Goal: Task Accomplishment & Management: Manage account settings

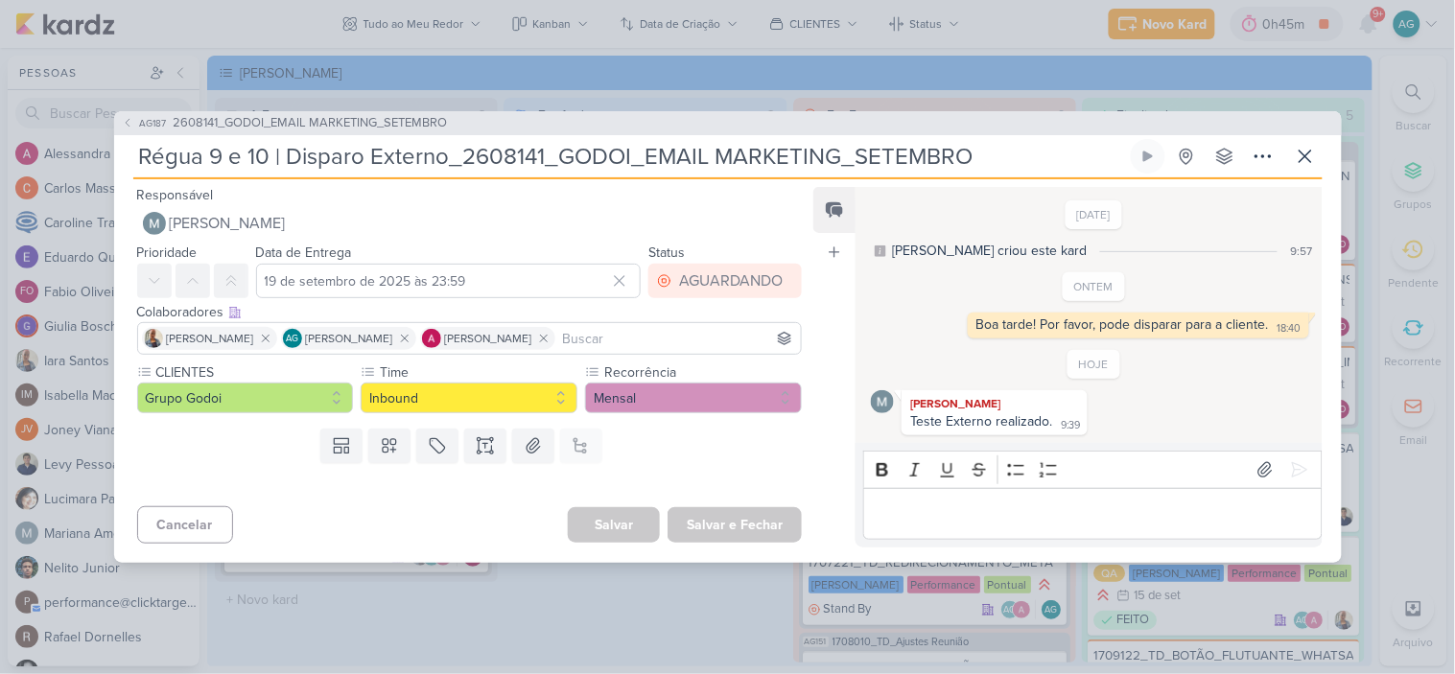
scroll to position [755, 0]
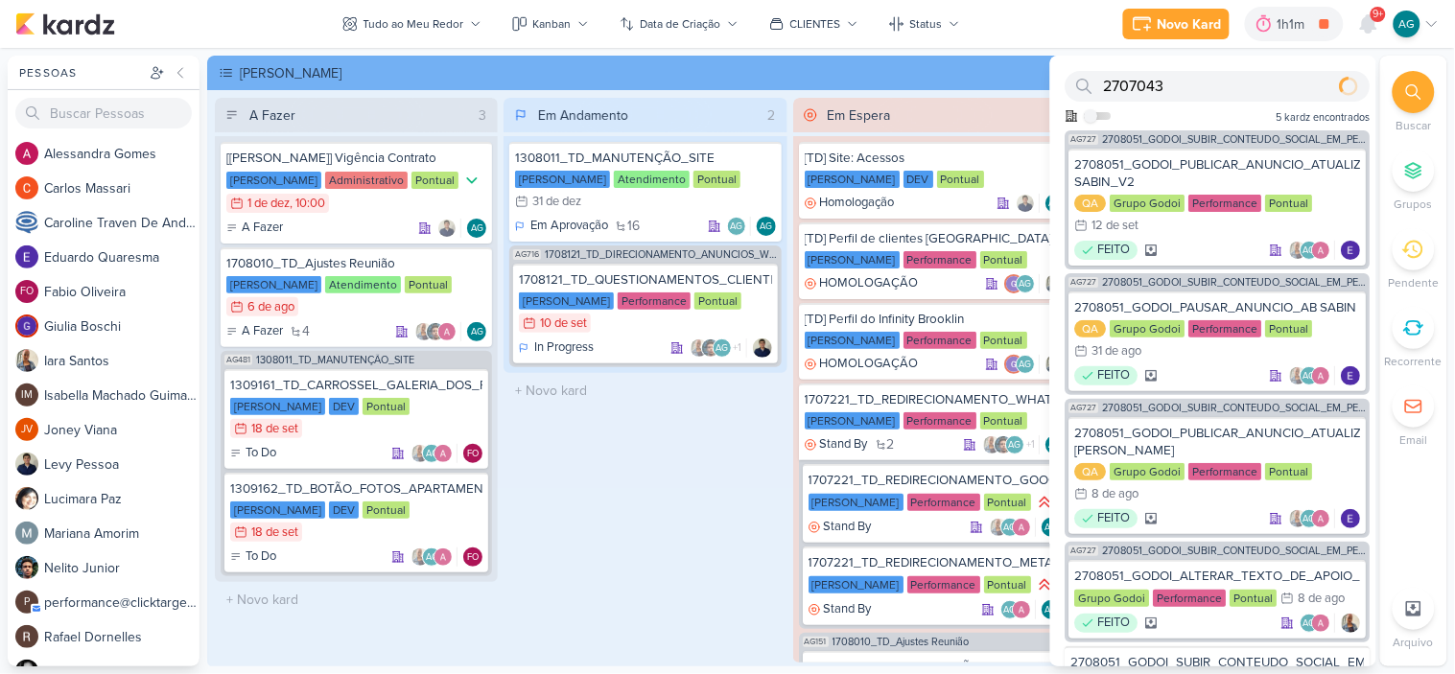
scroll to position [760, 0]
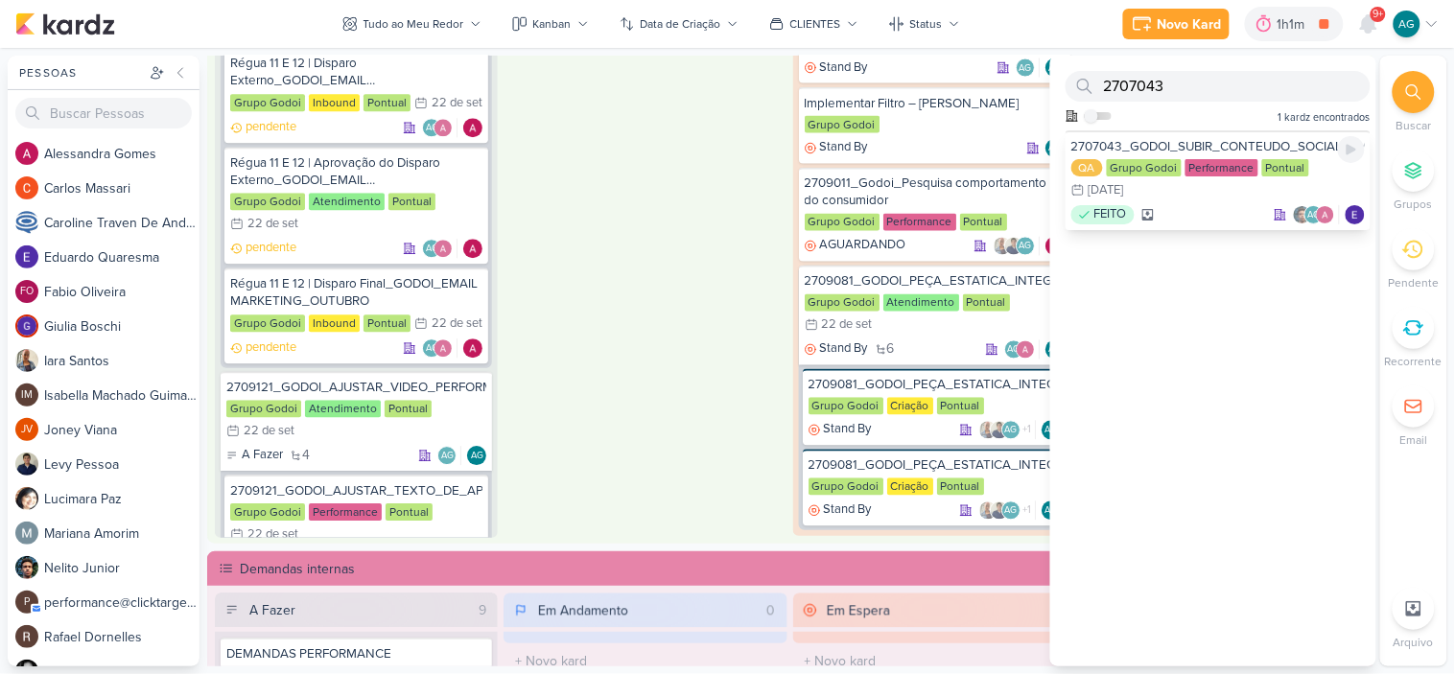
type input "2707043"
click at [1261, 138] on div "2707043_GODOI_SUBIR_CONTEUDO_SOCIAL_EM_PERFORMANCE_AB" at bounding box center [1219, 146] width 294 height 17
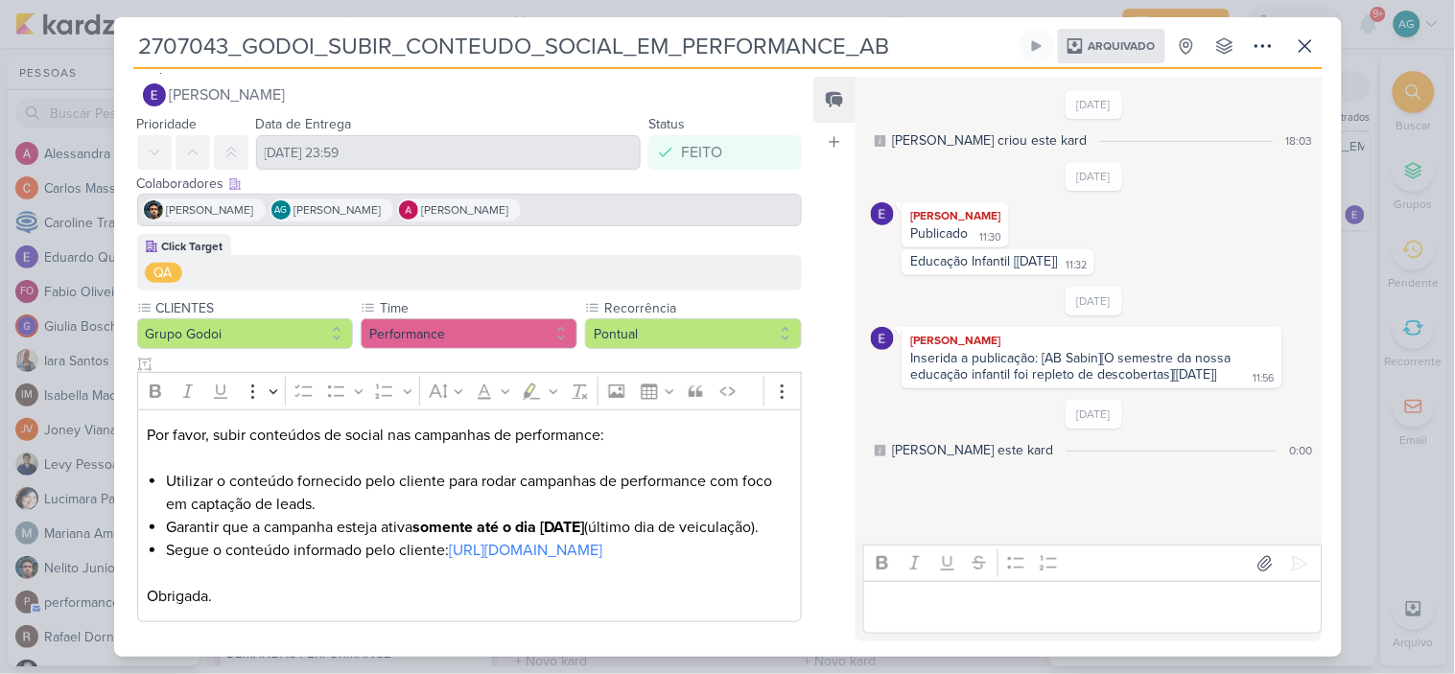
scroll to position [64, 0]
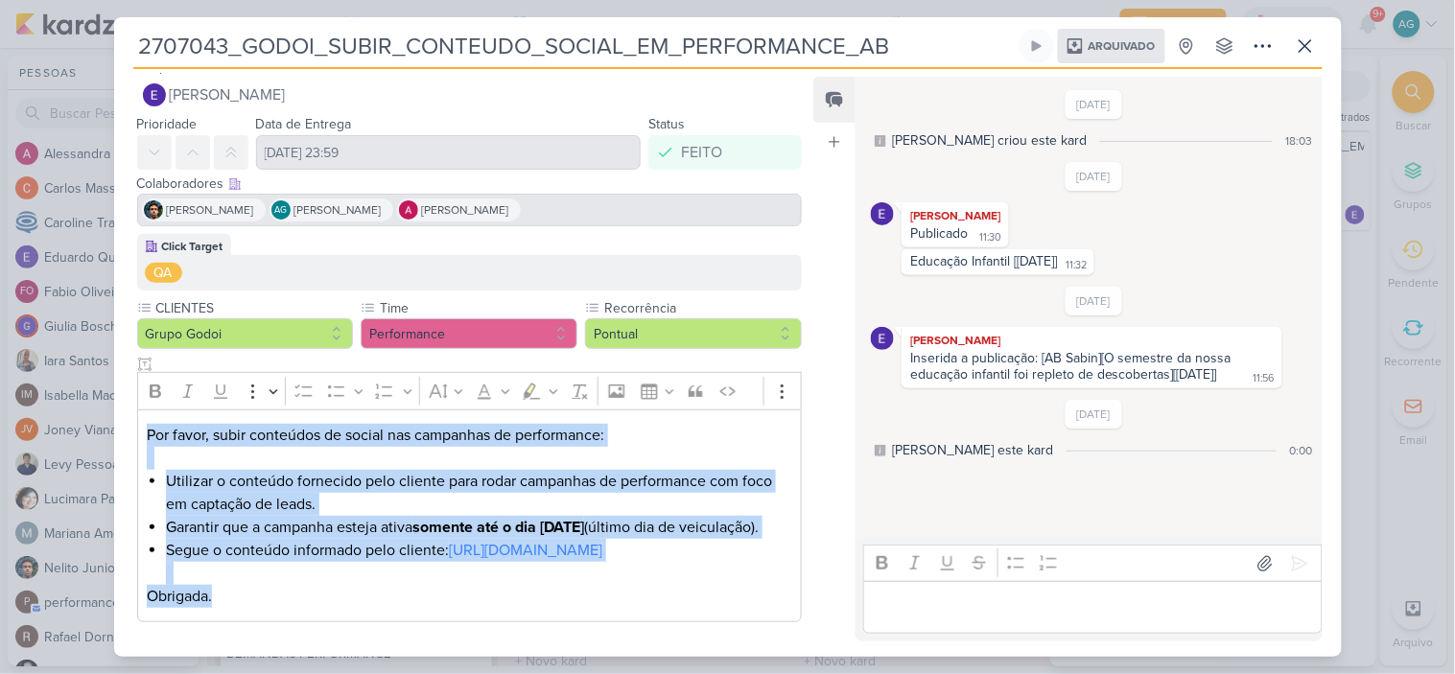
drag, startPoint x: 227, startPoint y: 601, endPoint x: 106, endPoint y: 389, distance: 244.5
click at [106, 389] on div "2707043_GODOI_SUBIR_CONTEUDO_SOCIAL_EM_PERFORMANCE_AB Arquivado" at bounding box center [727, 337] width 1455 height 674
copy div "Por favor, subir conteúdos de social nas campanhas de performance: Utilizar o c…"
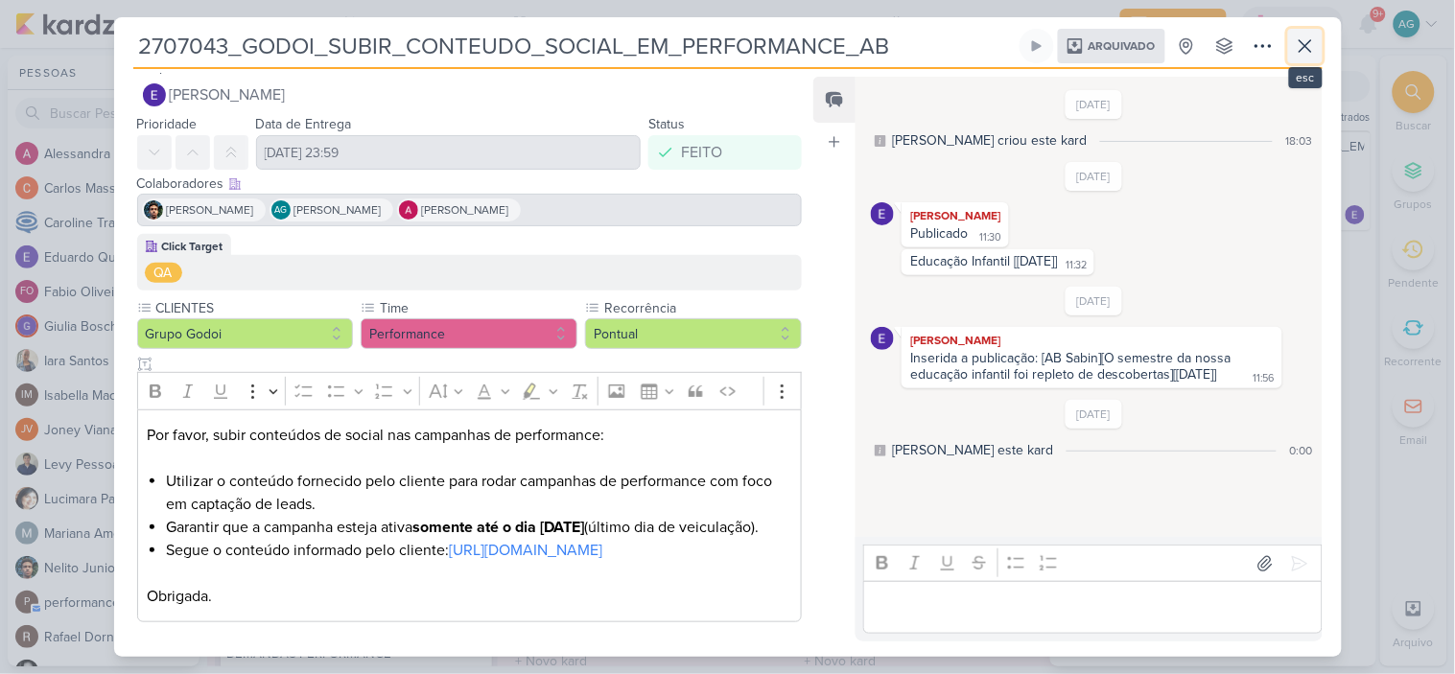
click at [1301, 48] on icon at bounding box center [1305, 46] width 23 height 23
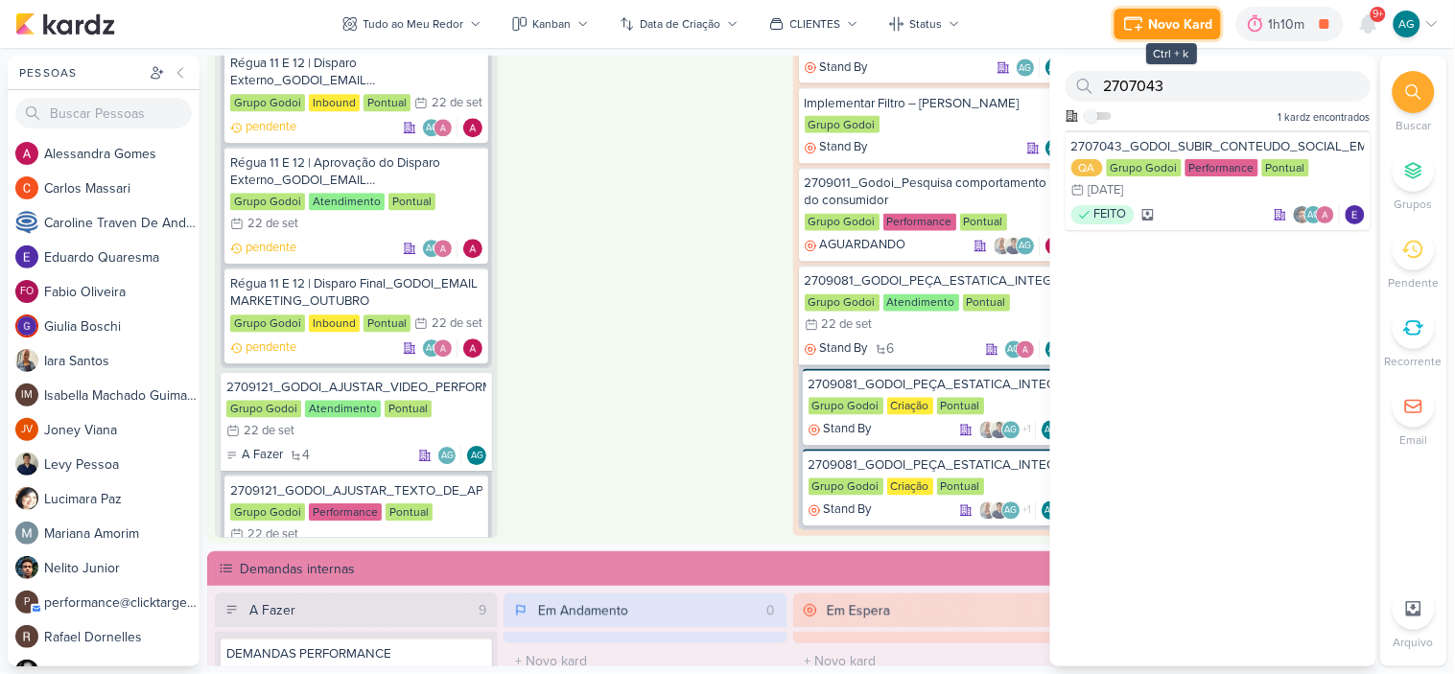
click at [1168, 17] on div "Novo Kard" at bounding box center [1181, 24] width 64 height 20
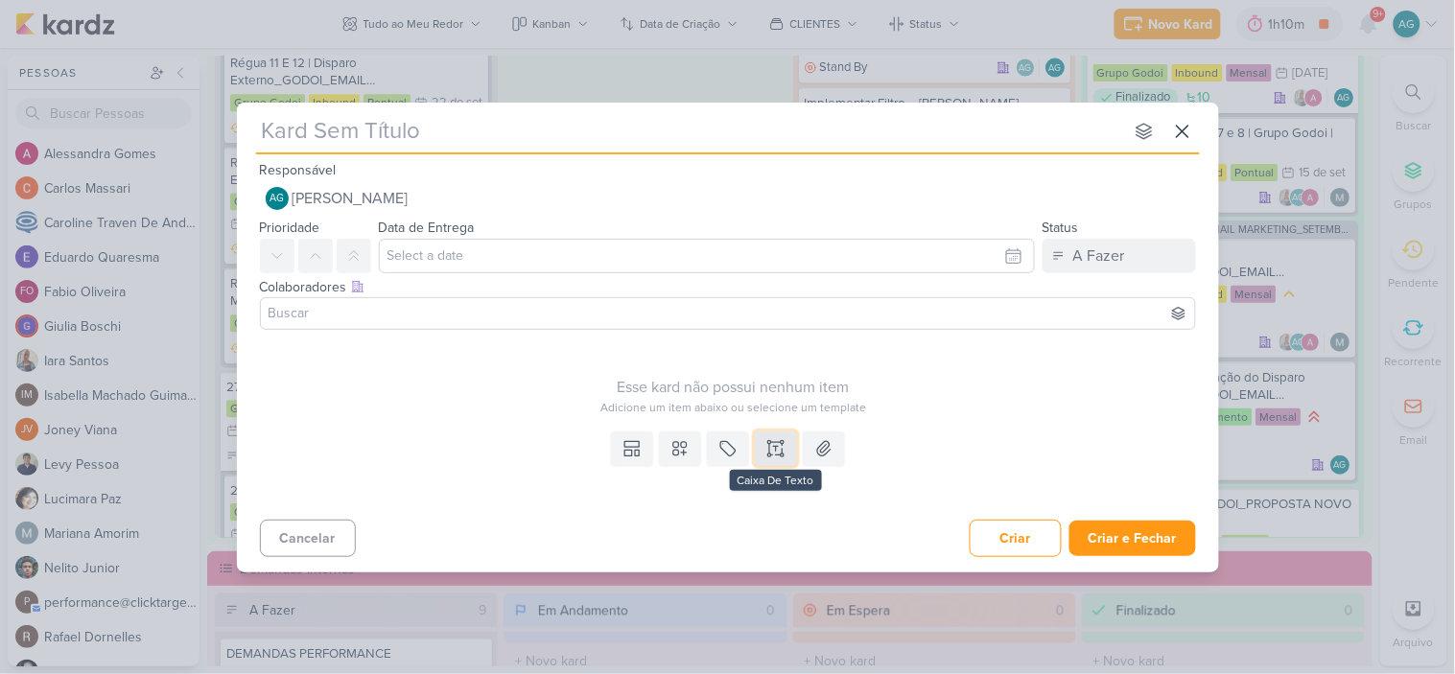
click at [781, 445] on icon at bounding box center [776, 448] width 19 height 19
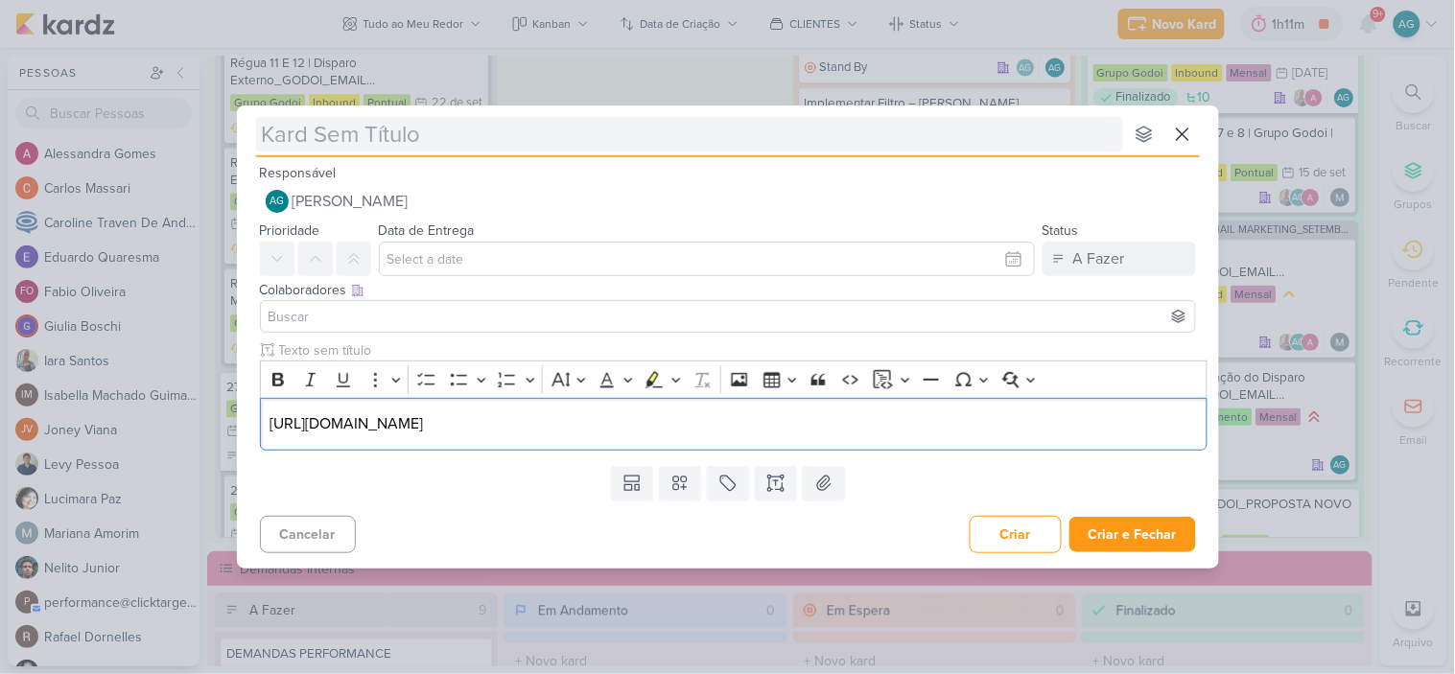
click at [371, 130] on input "text" at bounding box center [689, 134] width 867 height 35
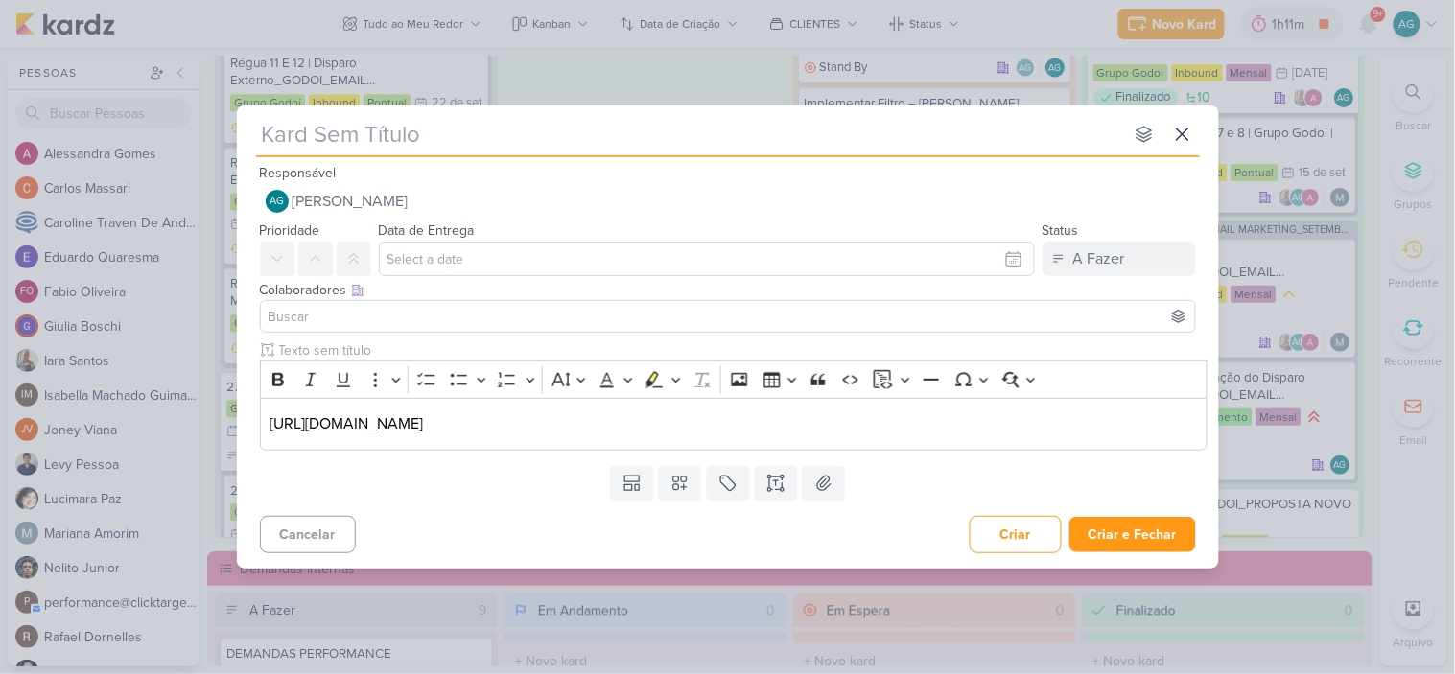
paste input "2709194_GODOI_SUBIR_CONTEUDO_SOCIAL_EM_PERFORMANCE_AB"
type input "2709194_GODOI_SUBIR_CONTEUDO_SOCIAL_EM_PERFORMANCE_AB"
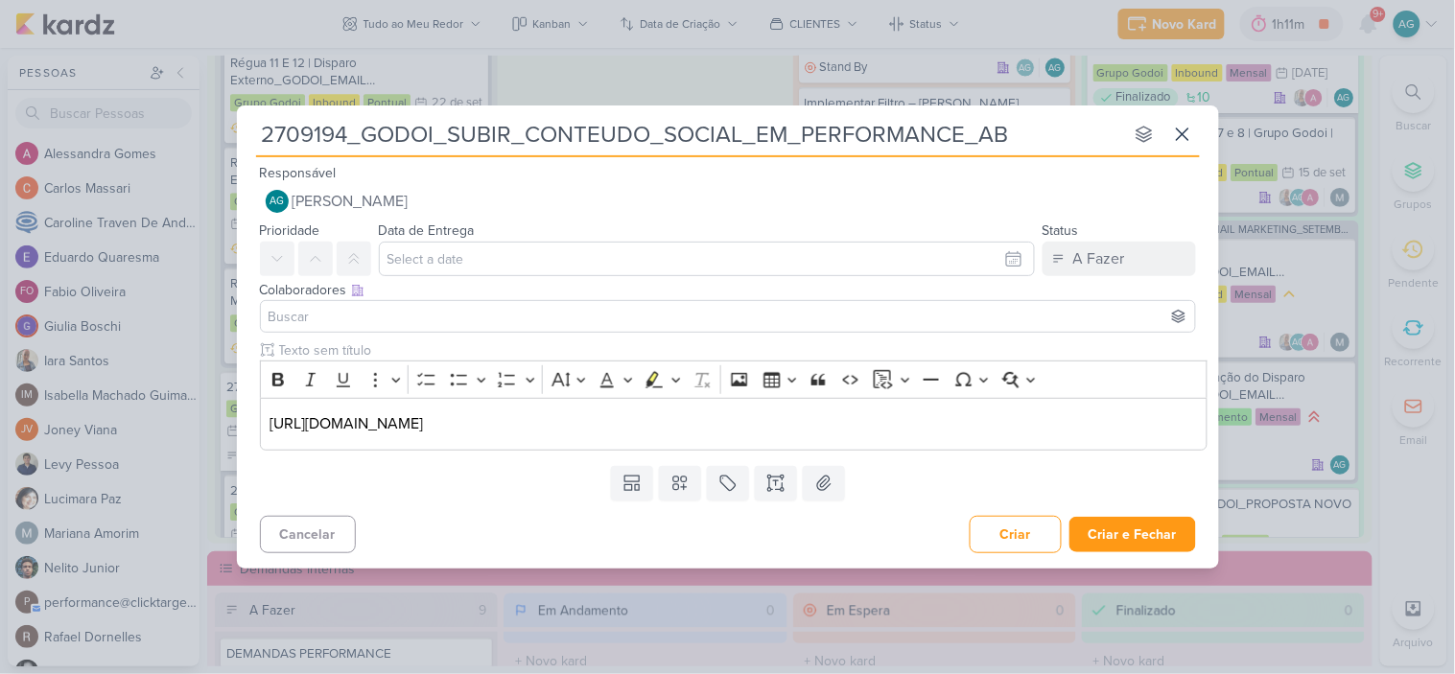
type input "2709194_GODOI_SUBIR_CONTEUDO_SOCIAL_EM_PERFORMANCE_AB"
click at [267, 425] on div "https://www.instagram.com/reel/DOvwkpxDvDe/?igsh=Z3lnZzN6cDk5dTF3" at bounding box center [734, 424] width 948 height 53
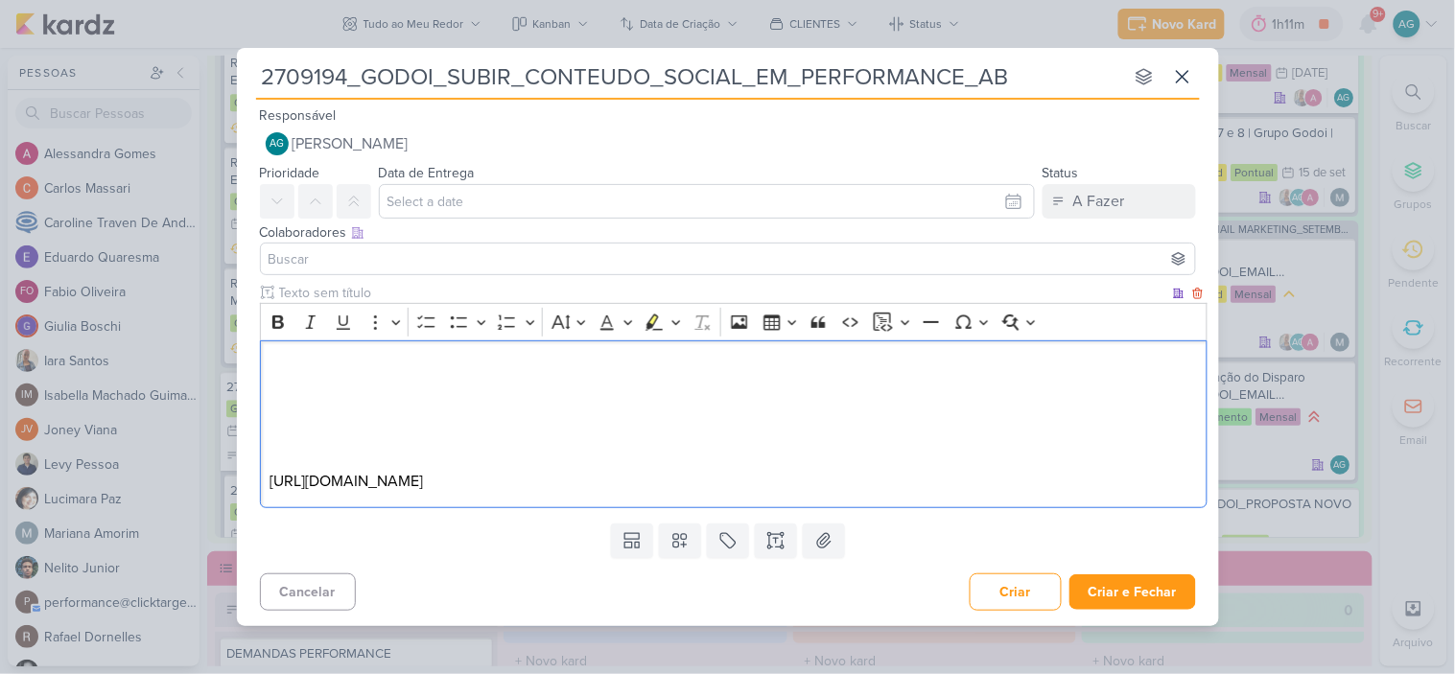
click at [328, 378] on p "Editor editing area: main" at bounding box center [734, 389] width 928 height 23
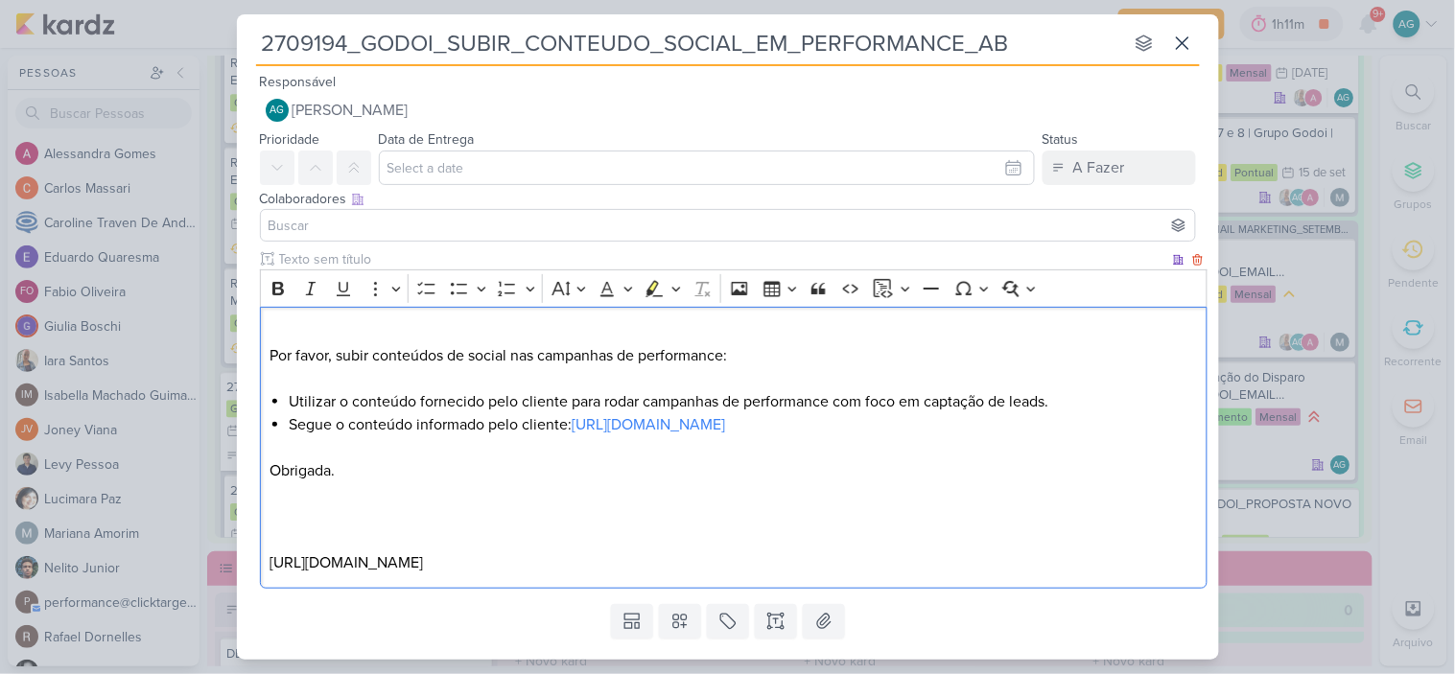
click at [301, 327] on p "Editor editing area: main" at bounding box center [734, 332] width 928 height 23
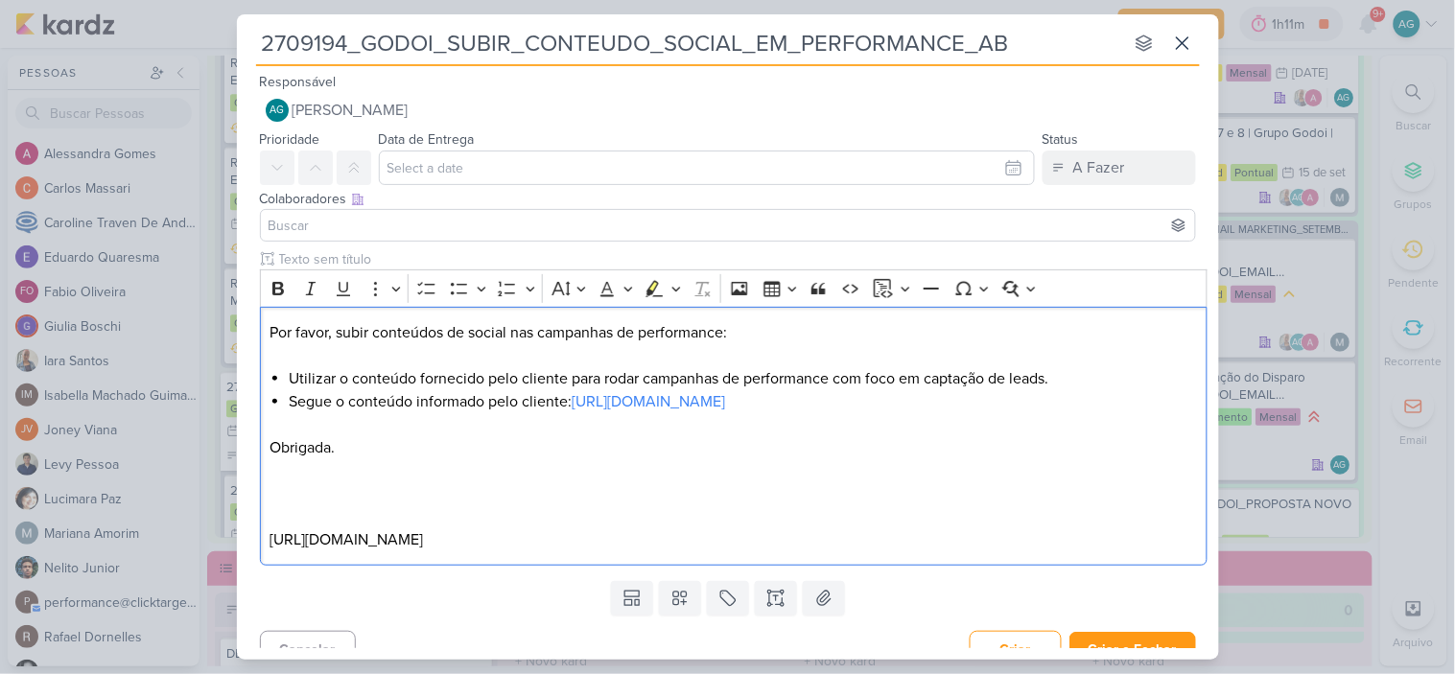
drag, startPoint x: 814, startPoint y: 547, endPoint x: 246, endPoint y: 540, distance: 568.0
click at [246, 540] on div "Clique para deixar o item visível somente à membros da sua organização Rich Tex…" at bounding box center [728, 411] width 982 height 324
drag, startPoint x: 1114, startPoint y: 398, endPoint x: 578, endPoint y: 404, distance: 536.3
click at [578, 404] on li "Segue o conteúdo informado pelo cliente: https://www.instagram.com/reel/DOgMqGX…" at bounding box center [743, 413] width 908 height 46
click at [666, 407] on link "https://www.instagram.com/reel/DOvwkpxDvDe/?igsh=Z3lnZzN6cDk5dTF3" at bounding box center [648, 401] width 153 height 19
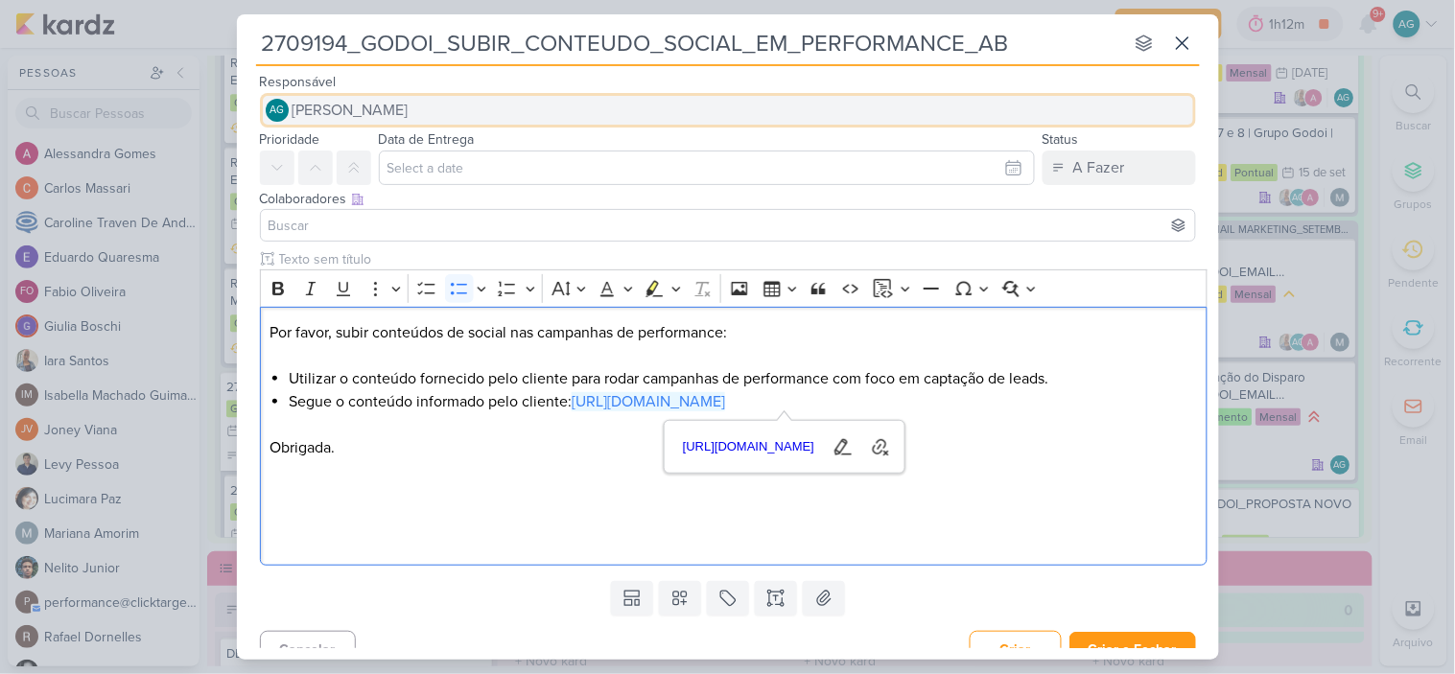
click at [409, 112] on span "[PERSON_NAME]" at bounding box center [351, 110] width 116 height 23
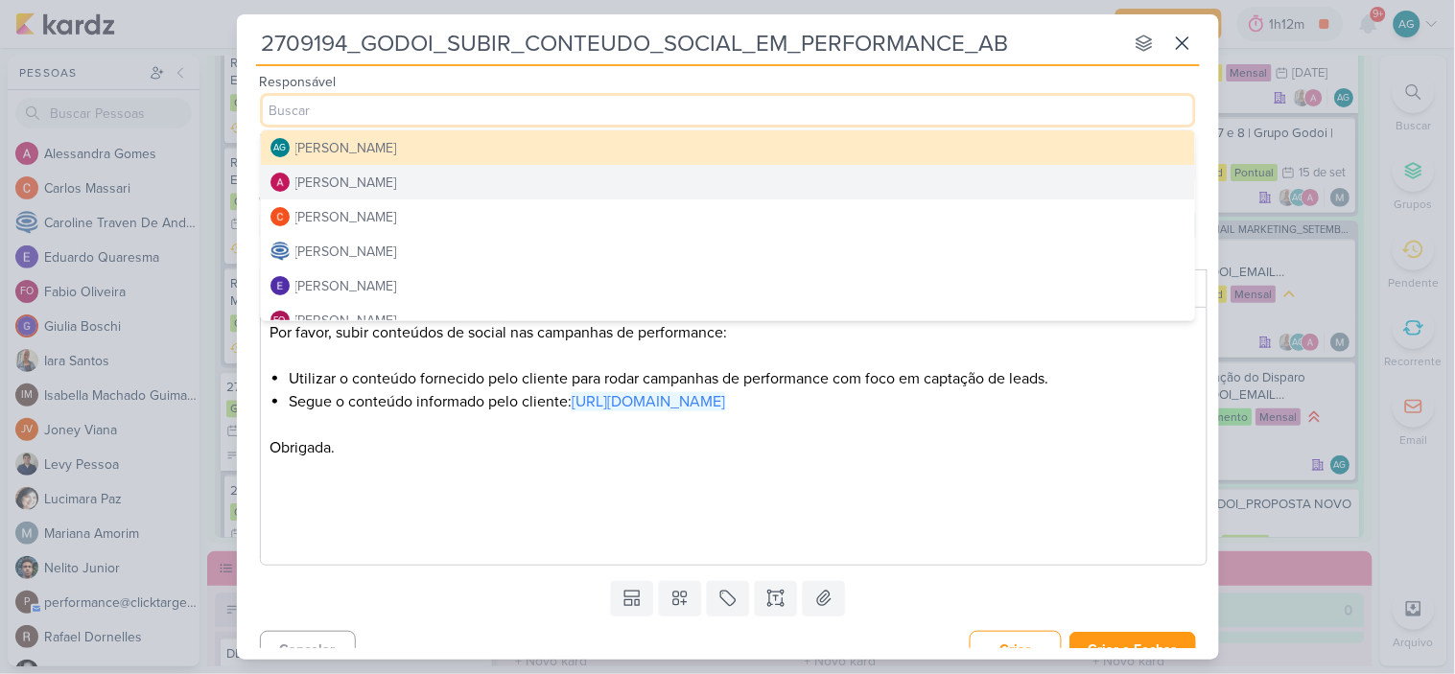
click at [415, 180] on button "[PERSON_NAME]" at bounding box center [728, 182] width 934 height 35
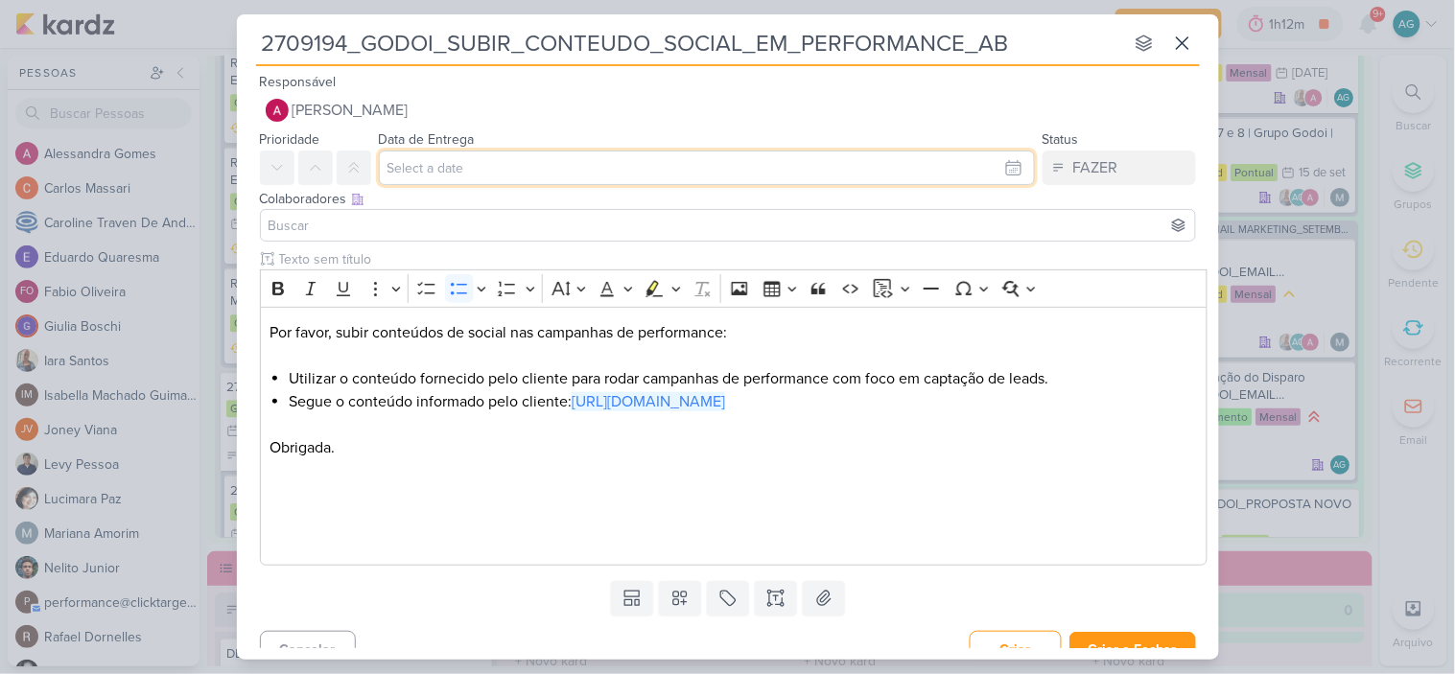
click at [432, 174] on input "text" at bounding box center [707, 168] width 656 height 35
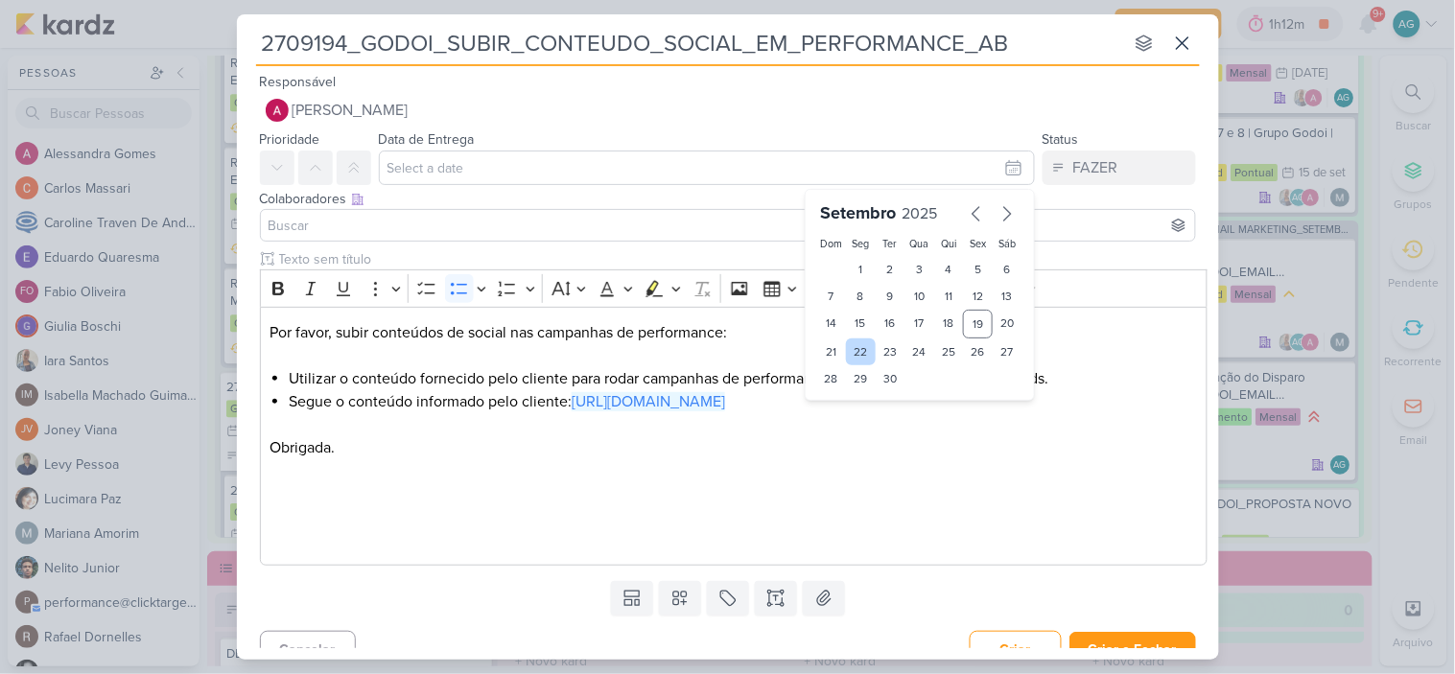
click at [850, 349] on div "22" at bounding box center [861, 352] width 30 height 27
type input "22 de setembro de 2025 às 23:59"
click at [857, 414] on select "00 01 02 03 04 05 06 07 08 09 10 11 12 13 14 15 16 17 18 19 20 21 22 23" at bounding box center [861, 411] width 27 height 23
select select "12"
click at [848, 400] on select "00 01 02 03 04 05 06 07 08 09 10 11 12 13 14 15 16 17 18 19 20 21 22 23" at bounding box center [861, 411] width 27 height 23
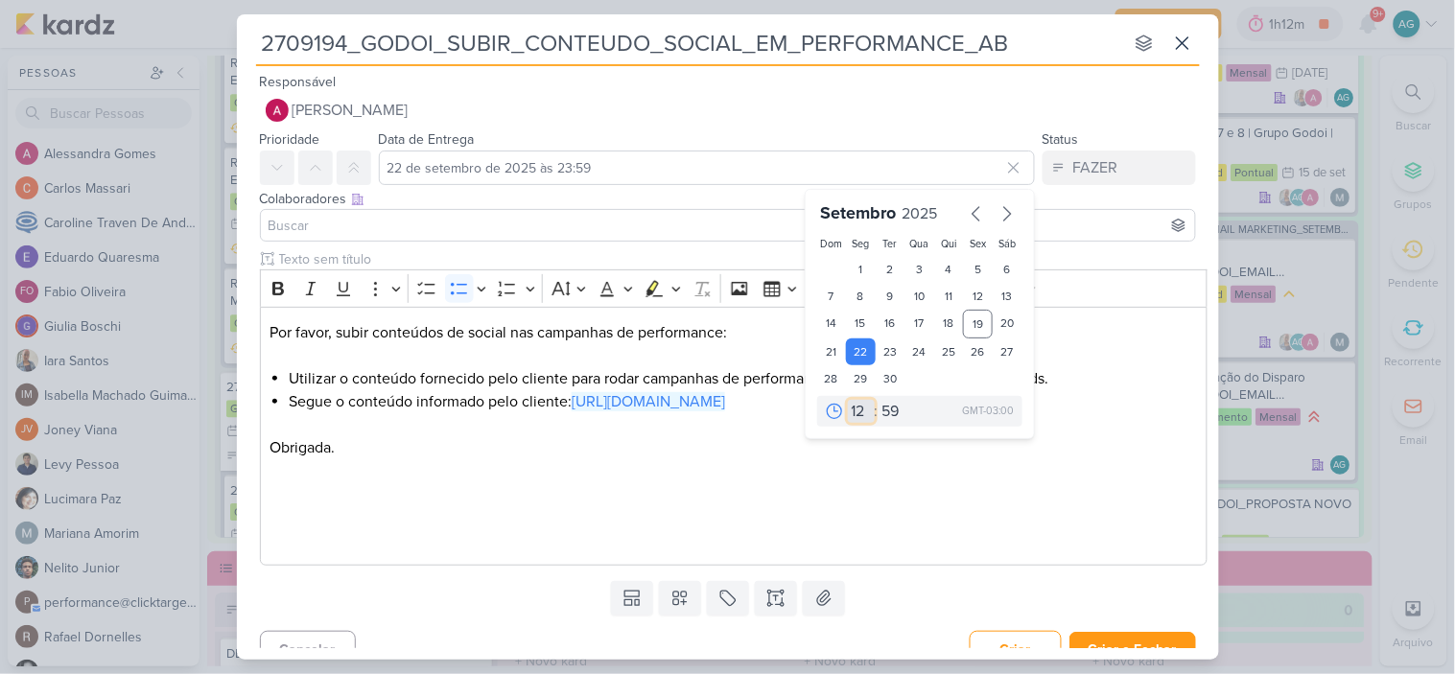
type input "22 de setembro de 2025 às 12:59"
click at [883, 411] on select "00 05 10 15 20 25 30 35 40 45 50 55 59" at bounding box center [892, 411] width 27 height 23
select select "0"
click at [879, 400] on select "00 05 10 15 20 25 30 35 40 45 50 55 59" at bounding box center [892, 411] width 27 height 23
type input "22 de setembro de 2025 às 12:00"
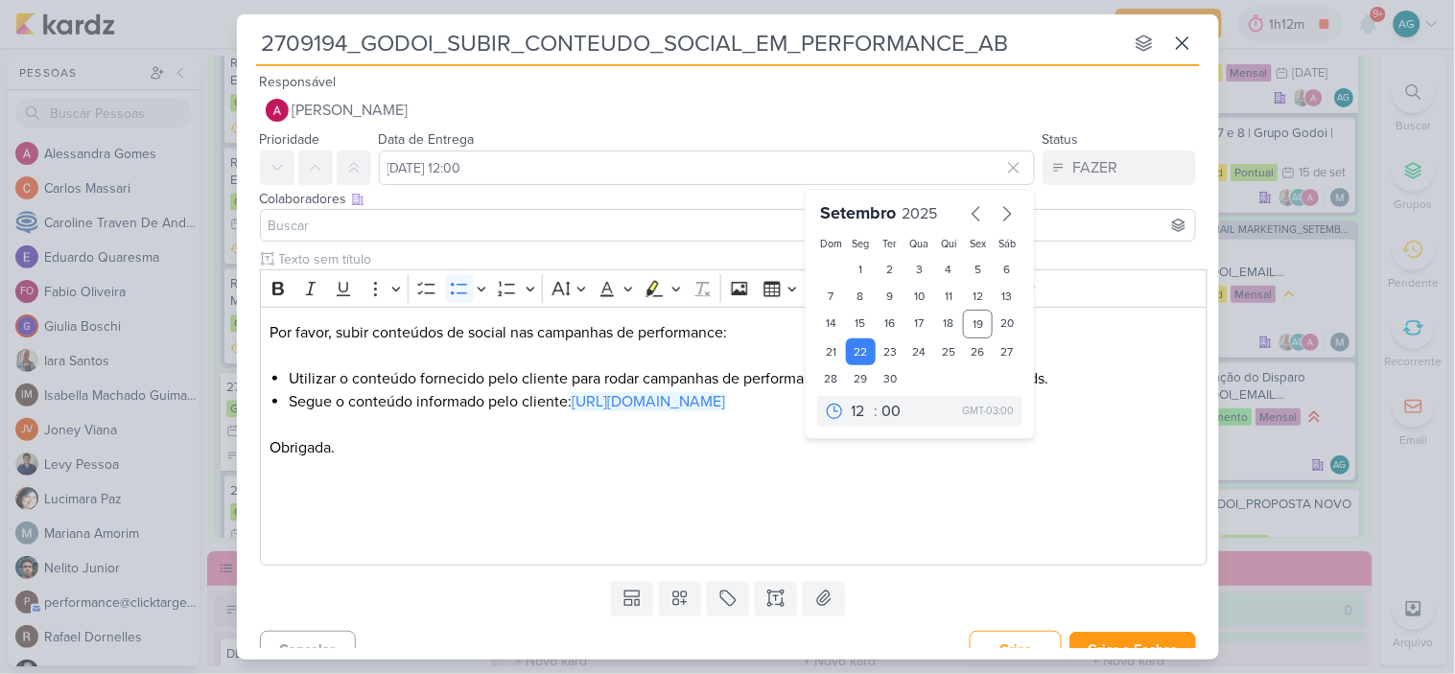
click at [466, 221] on input at bounding box center [728, 225] width 927 height 23
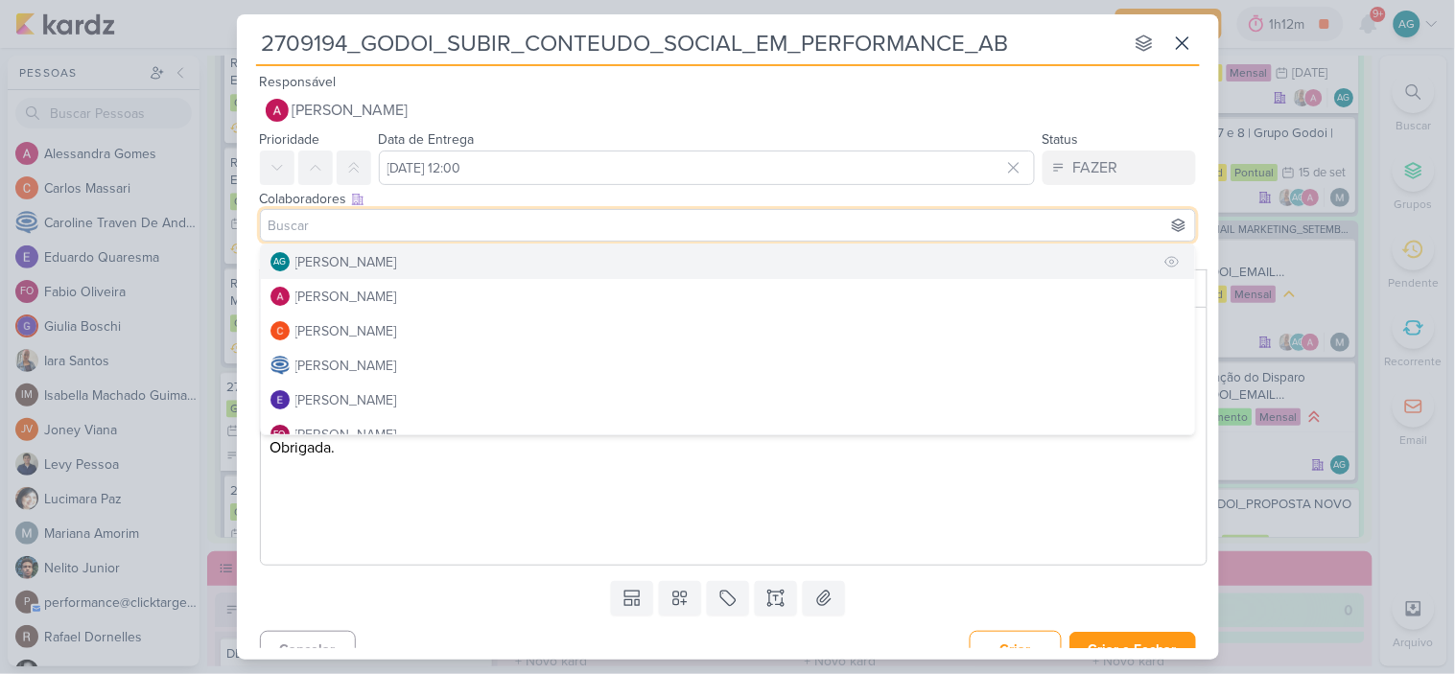
click at [452, 257] on button "AG Aline Gimenez Graciano" at bounding box center [728, 262] width 934 height 35
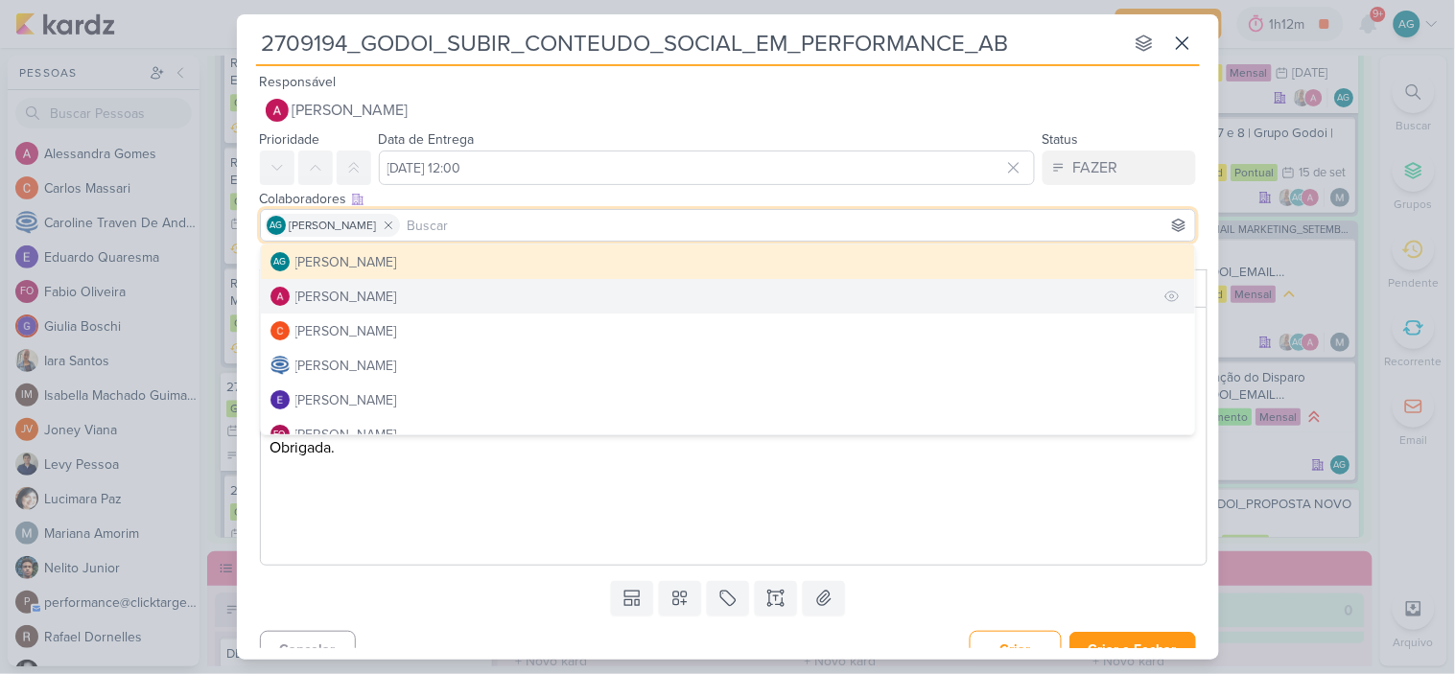
click at [441, 291] on button "[PERSON_NAME]" at bounding box center [728, 296] width 934 height 35
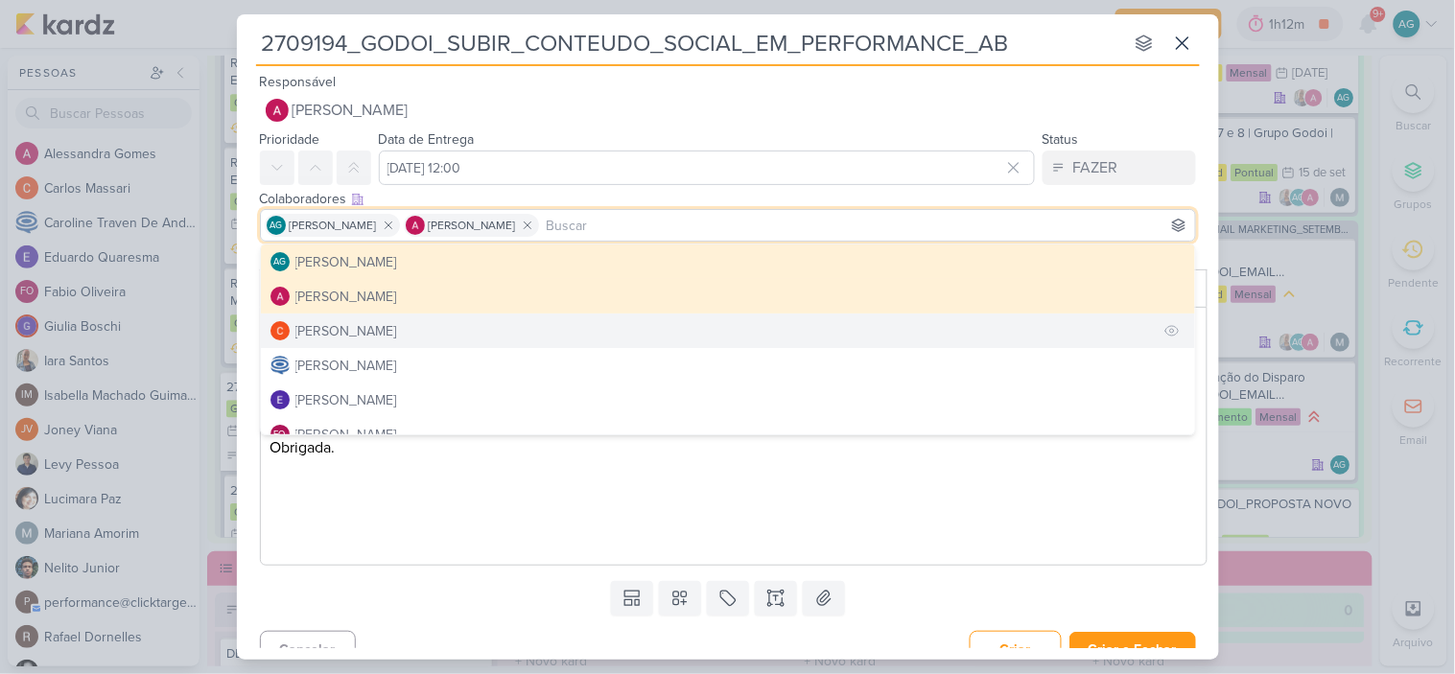
scroll to position [106, 0]
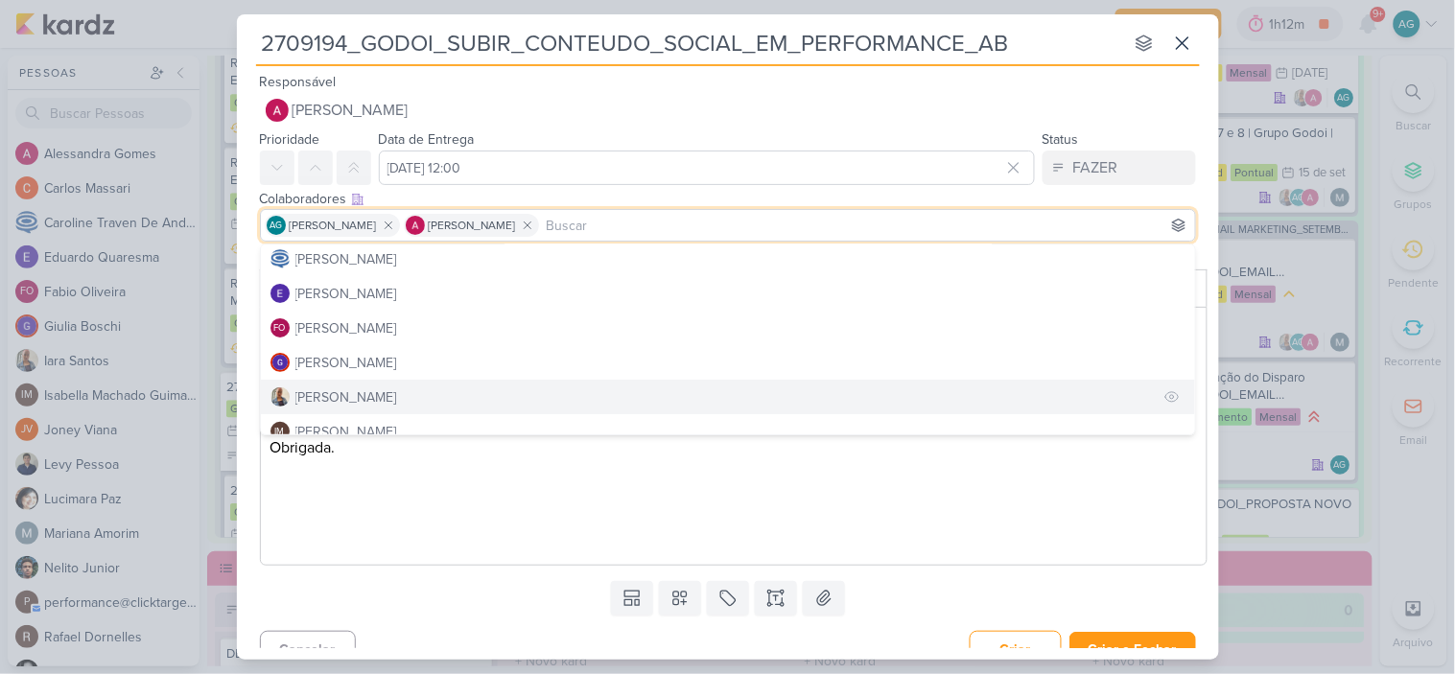
click at [356, 397] on div "[PERSON_NAME]" at bounding box center [346, 398] width 102 height 20
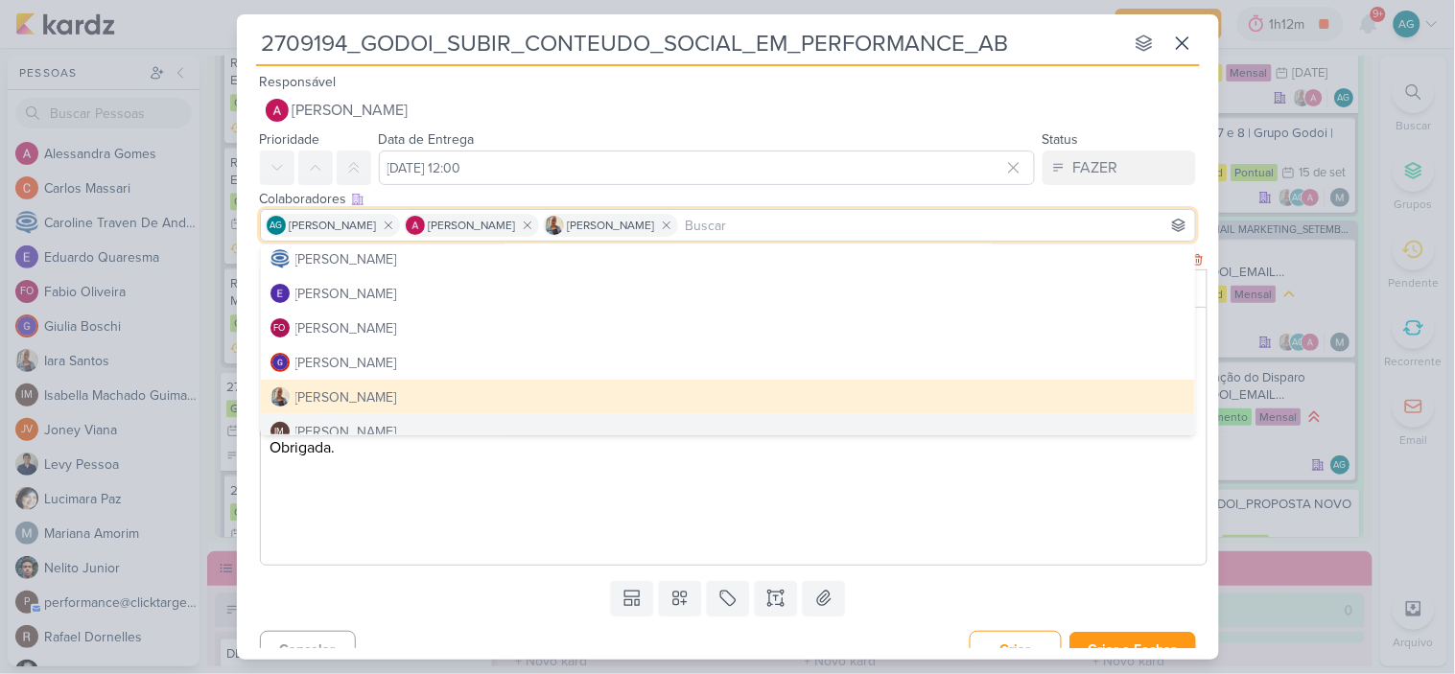
click at [461, 514] on p "Editor editing area: main" at bounding box center [734, 517] width 928 height 23
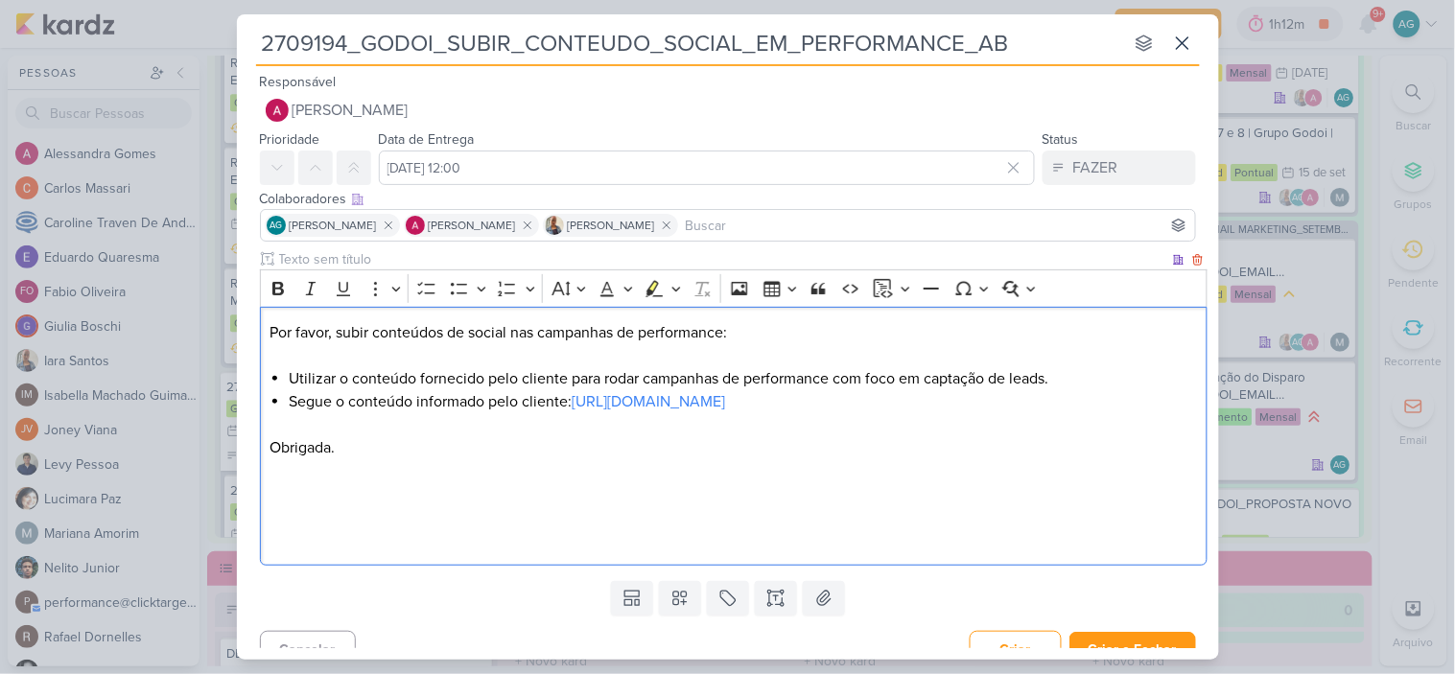
click at [438, 463] on p "Editor editing area: main" at bounding box center [734, 471] width 928 height 23
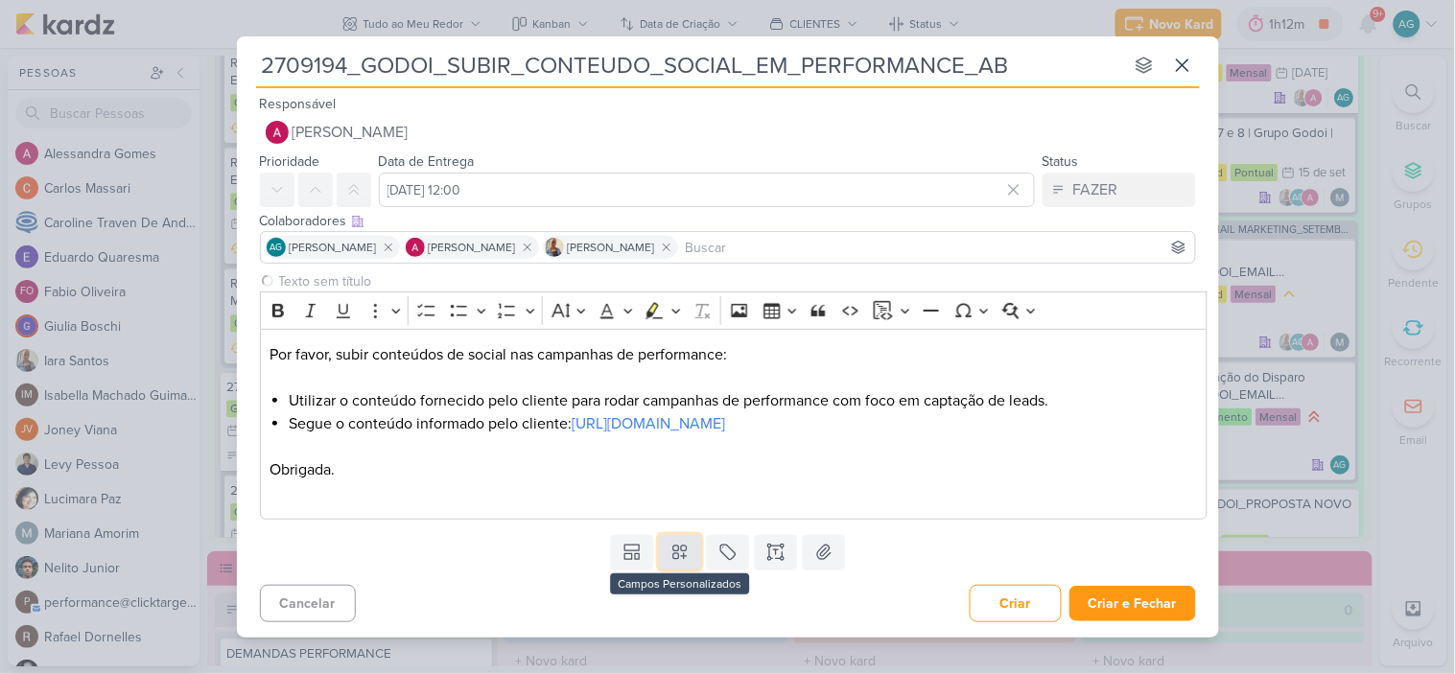
click at [686, 547] on icon at bounding box center [679, 552] width 13 height 13
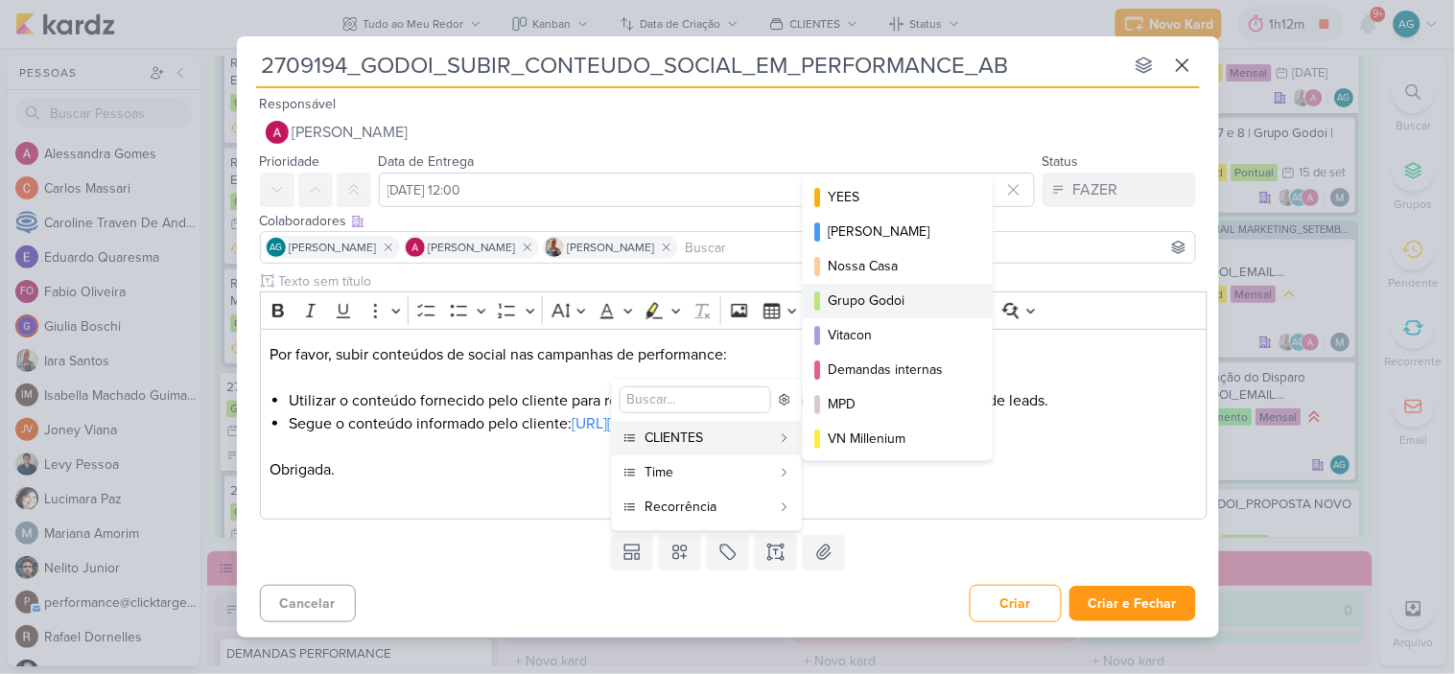
click at [899, 301] on div "Grupo Godoi" at bounding box center [899, 301] width 142 height 20
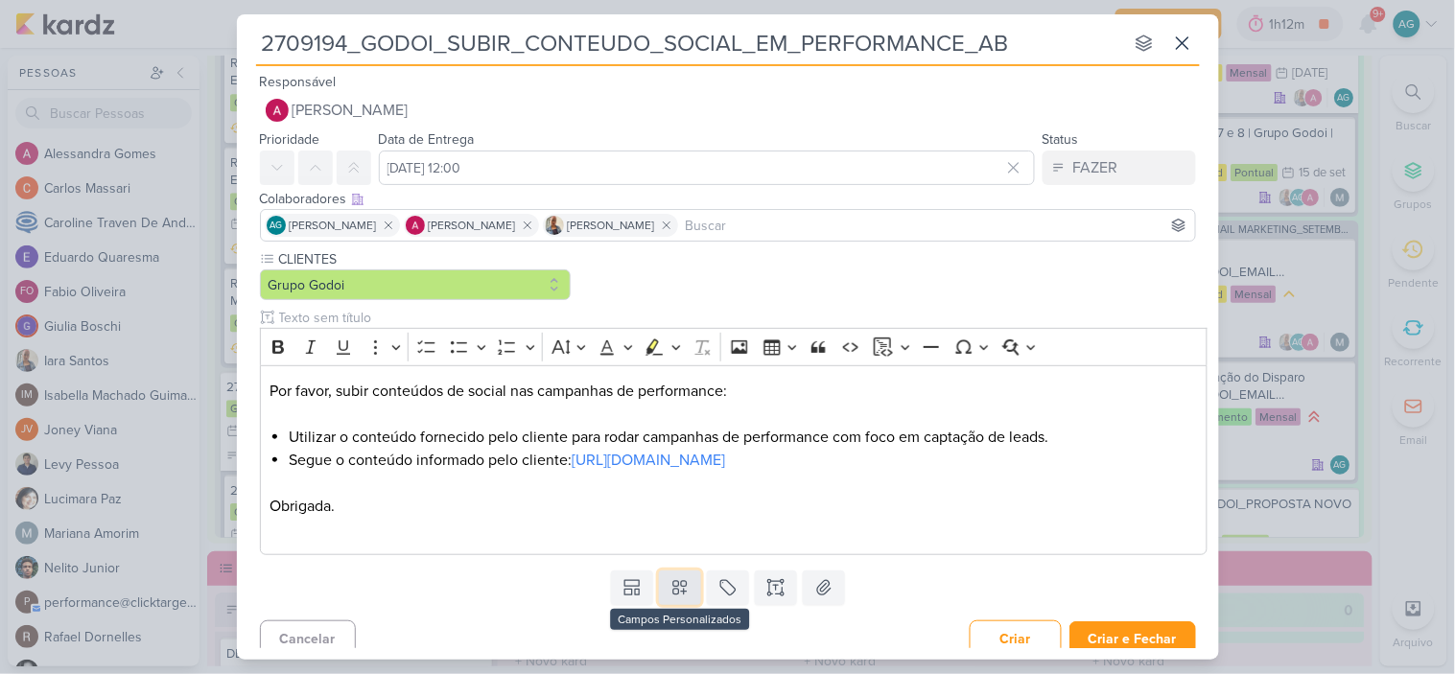
click at [677, 581] on icon at bounding box center [680, 587] width 19 height 19
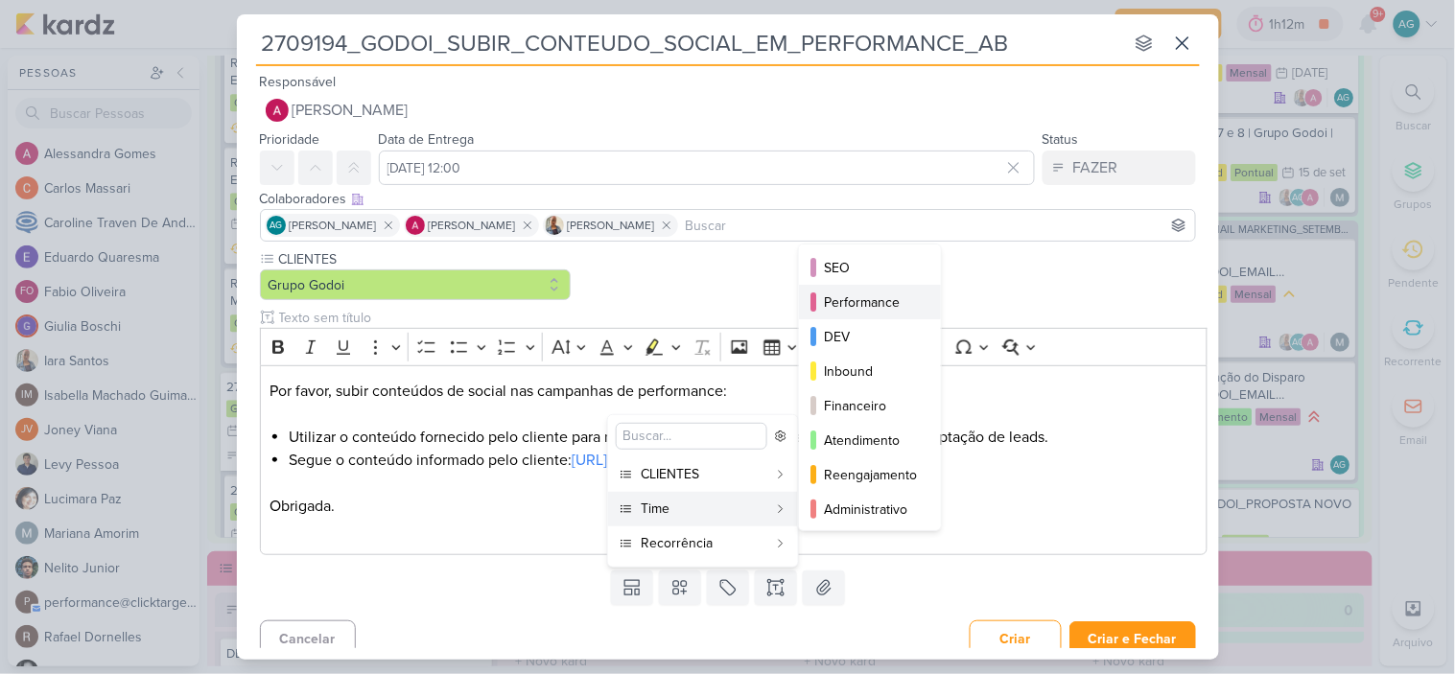
click at [886, 303] on div "Performance" at bounding box center [871, 303] width 94 height 20
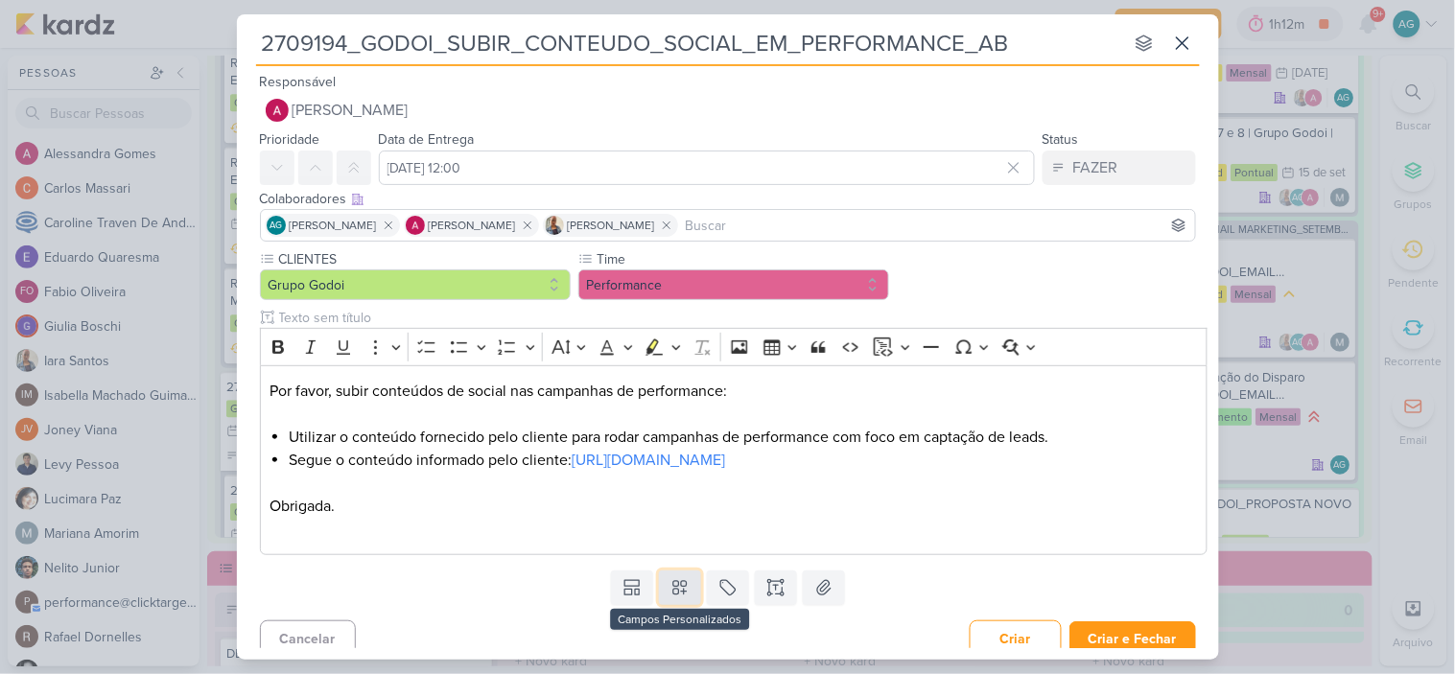
click at [681, 598] on icon at bounding box center [680, 587] width 19 height 19
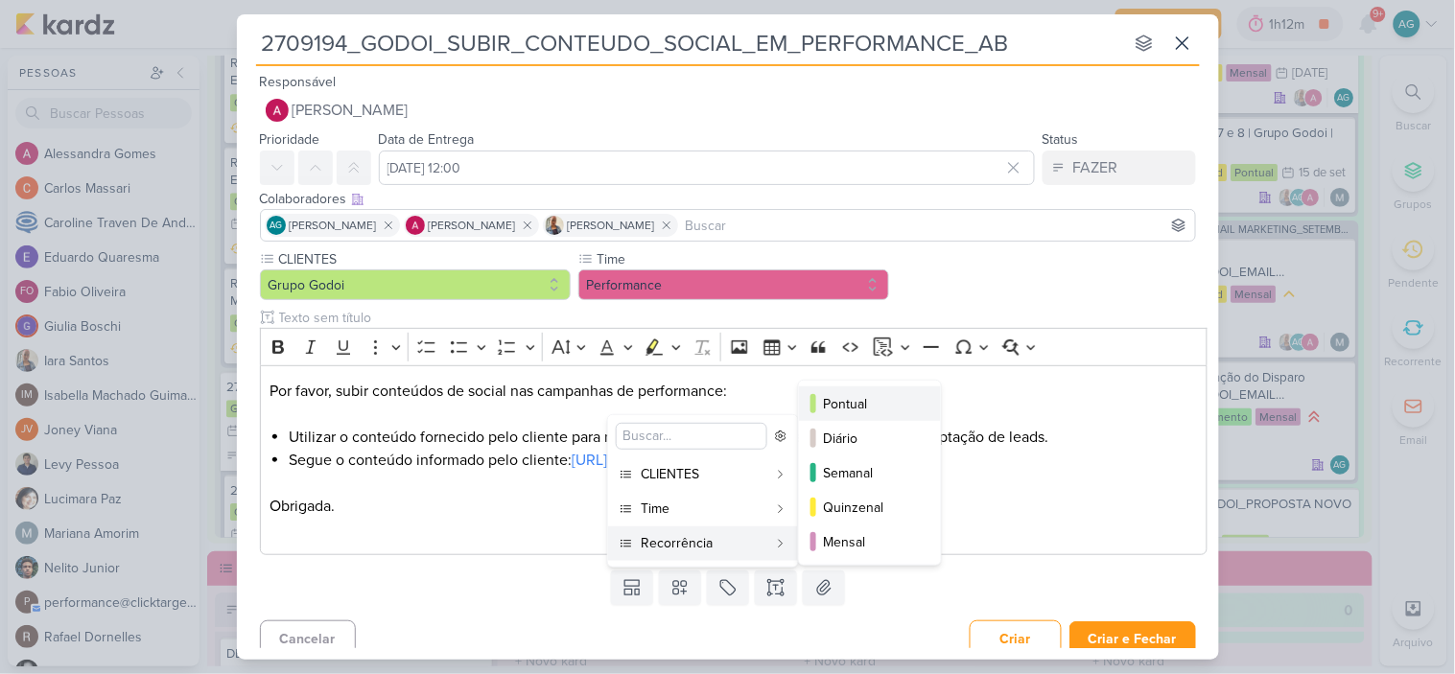
click at [858, 406] on div "Pontual" at bounding box center [871, 404] width 94 height 20
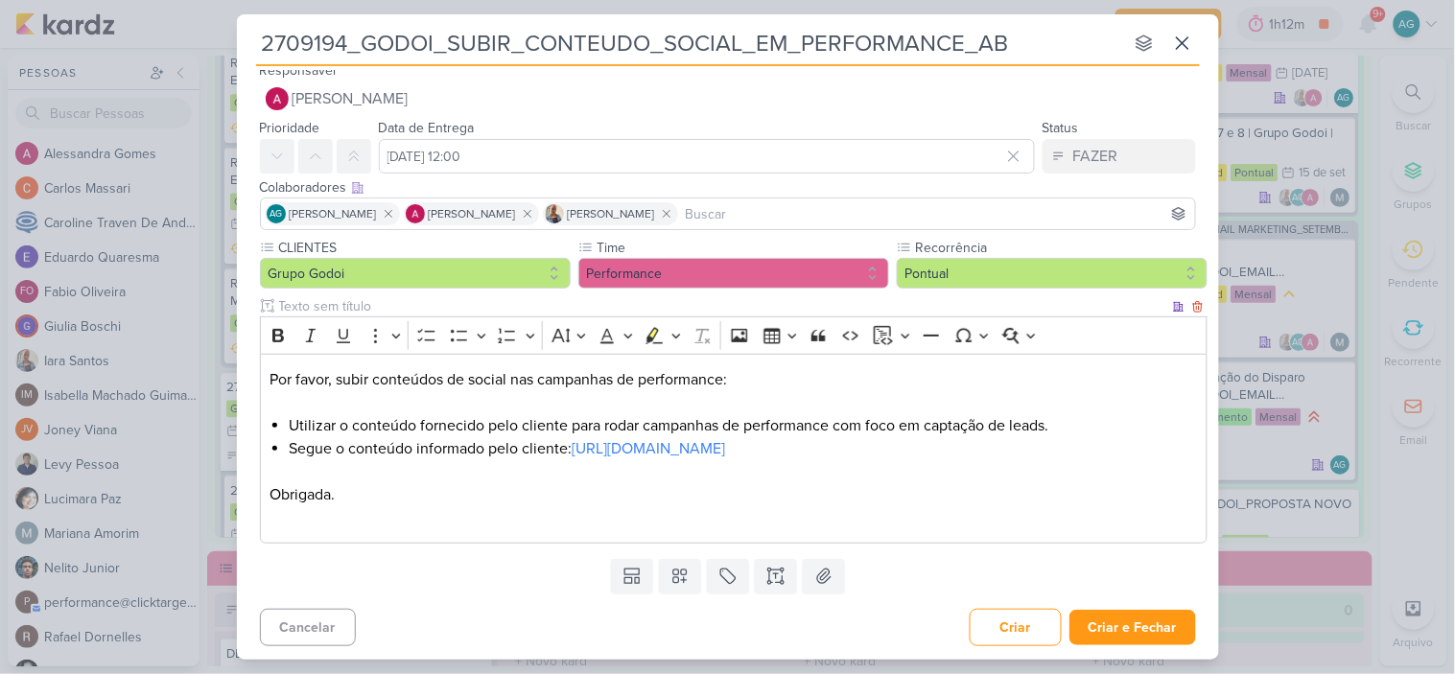
scroll to position [13, 0]
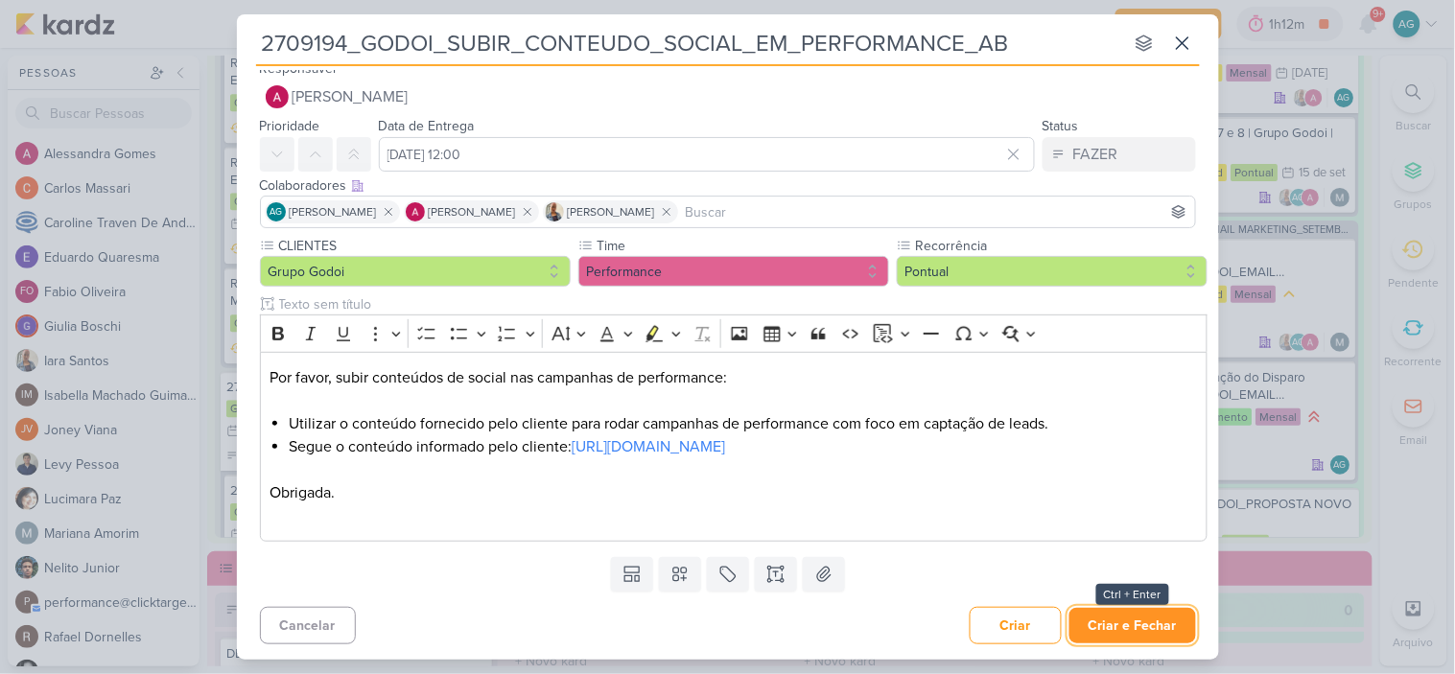
click at [1167, 615] on button "Criar e Fechar" at bounding box center [1133, 625] width 127 height 35
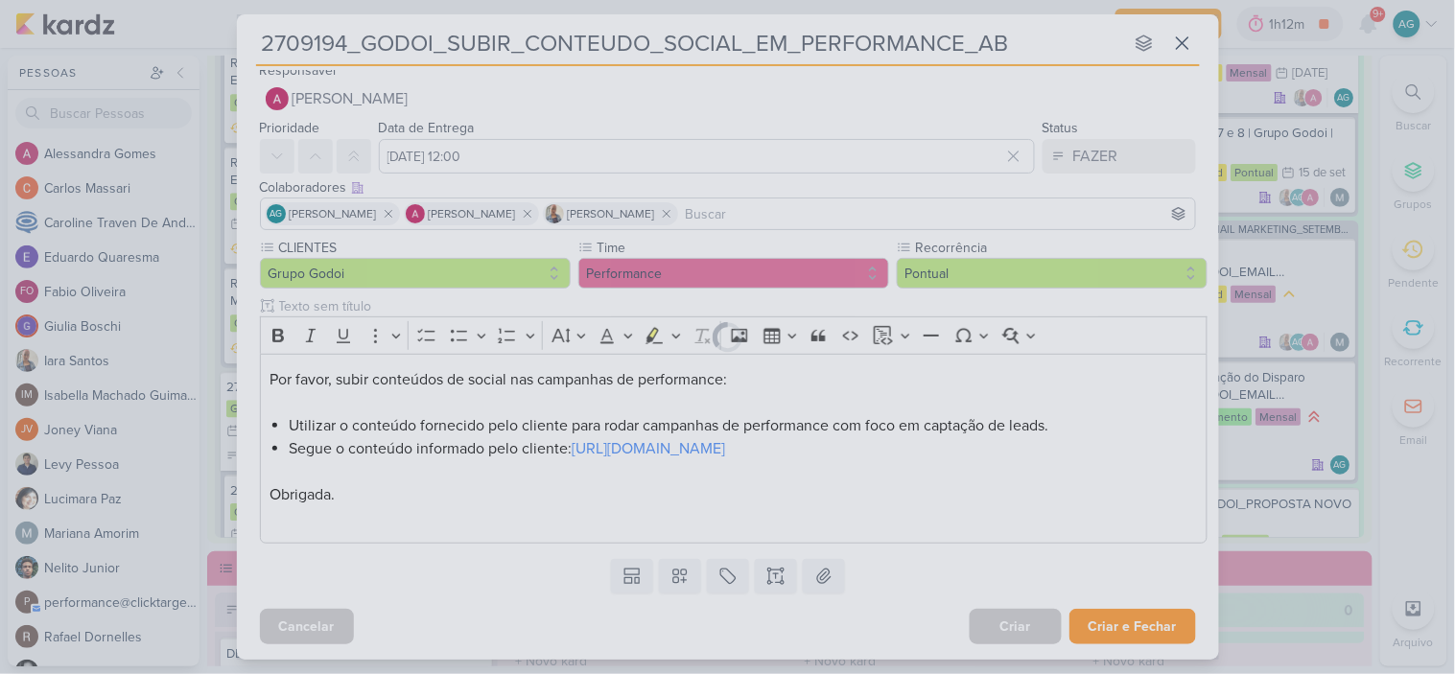
scroll to position [12, 0]
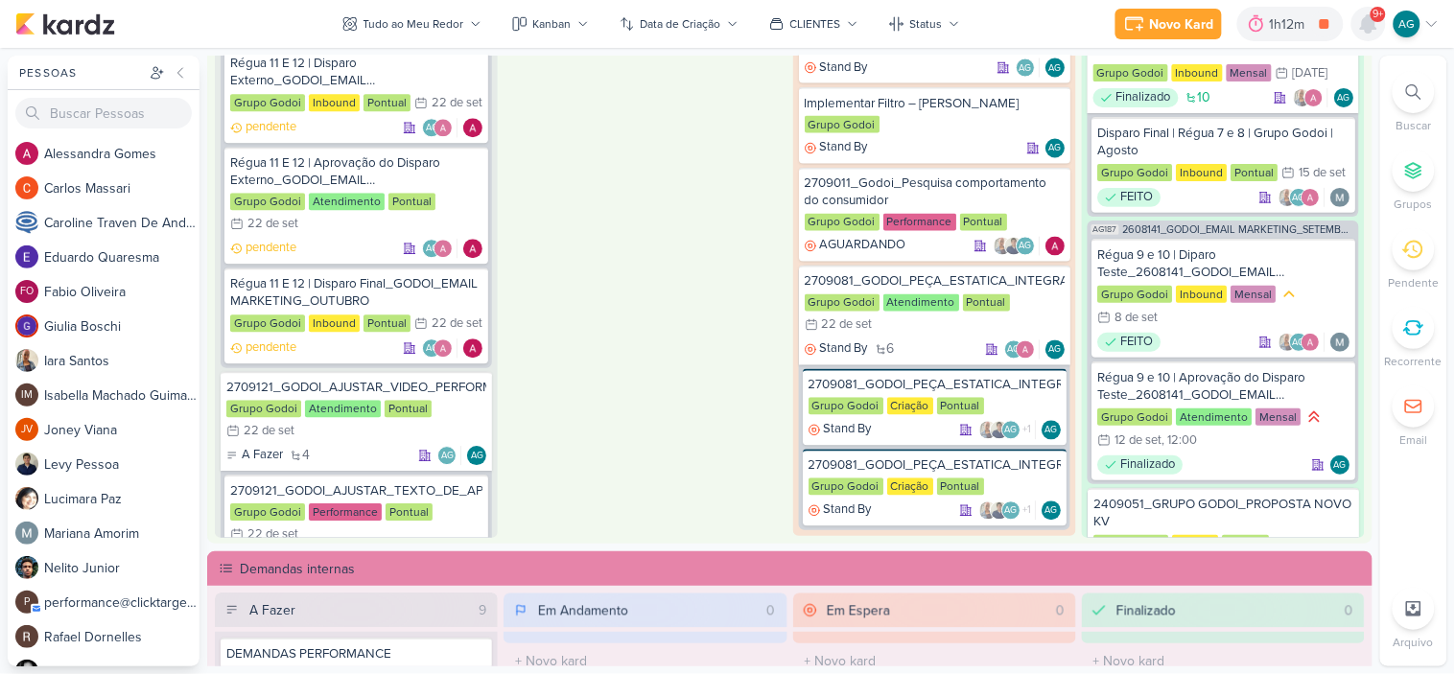
click at [1363, 23] on icon at bounding box center [1368, 23] width 15 height 17
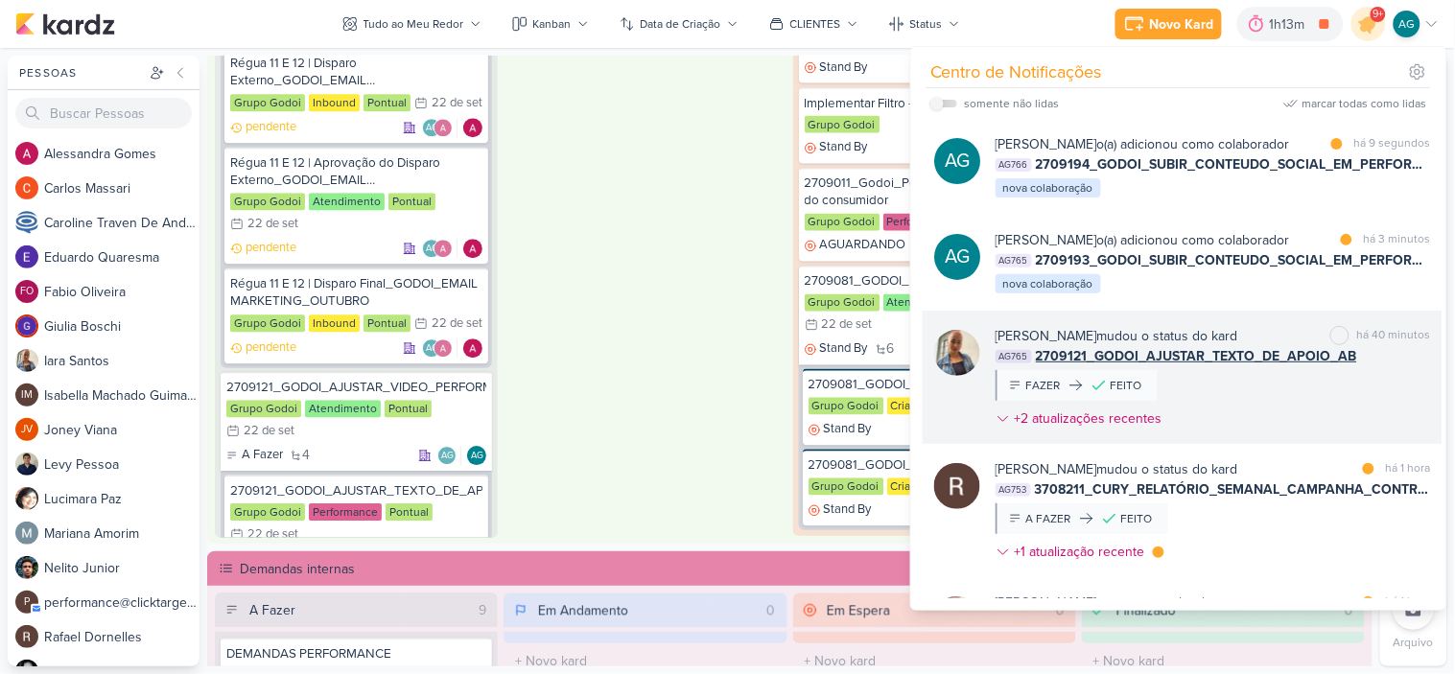
click at [1215, 426] on div "Iara Santos mudou o status do kard marcar como não lida há 40 minutos AG765 270…" at bounding box center [1214, 381] width 436 height 110
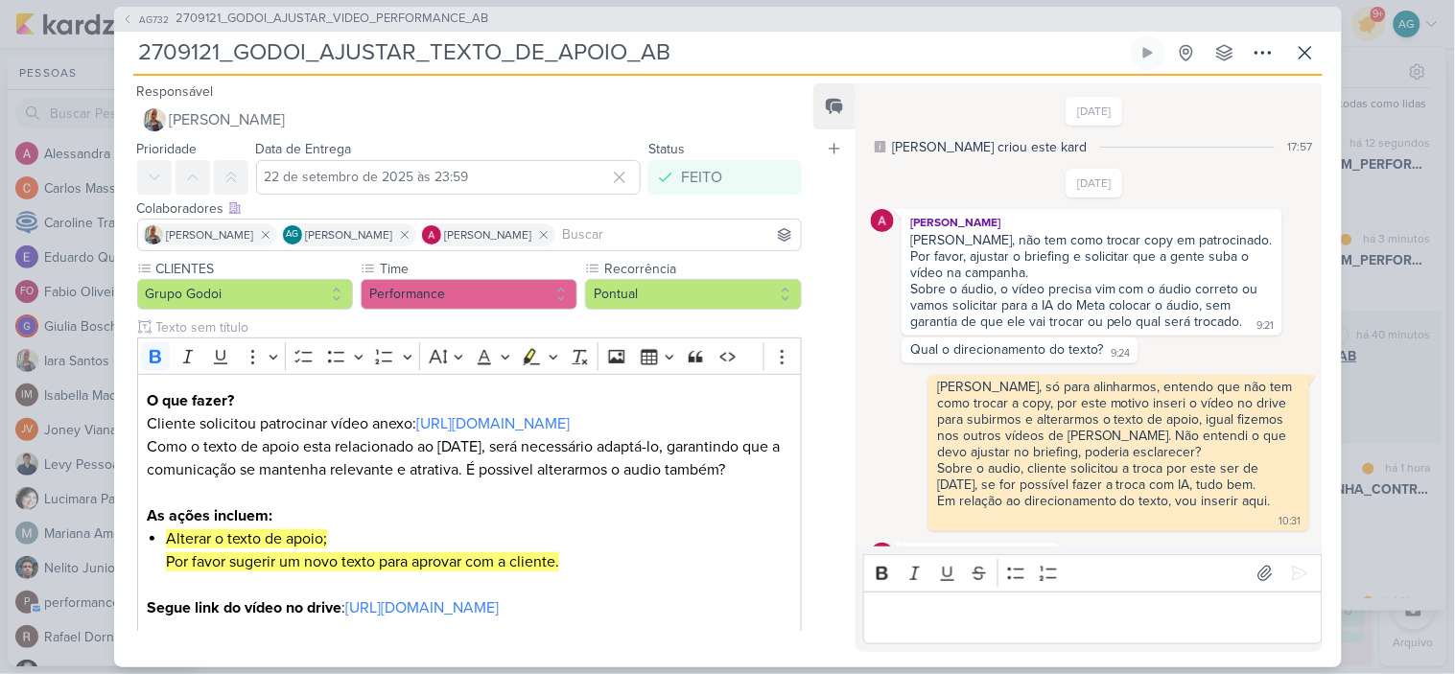
scroll to position [468, 0]
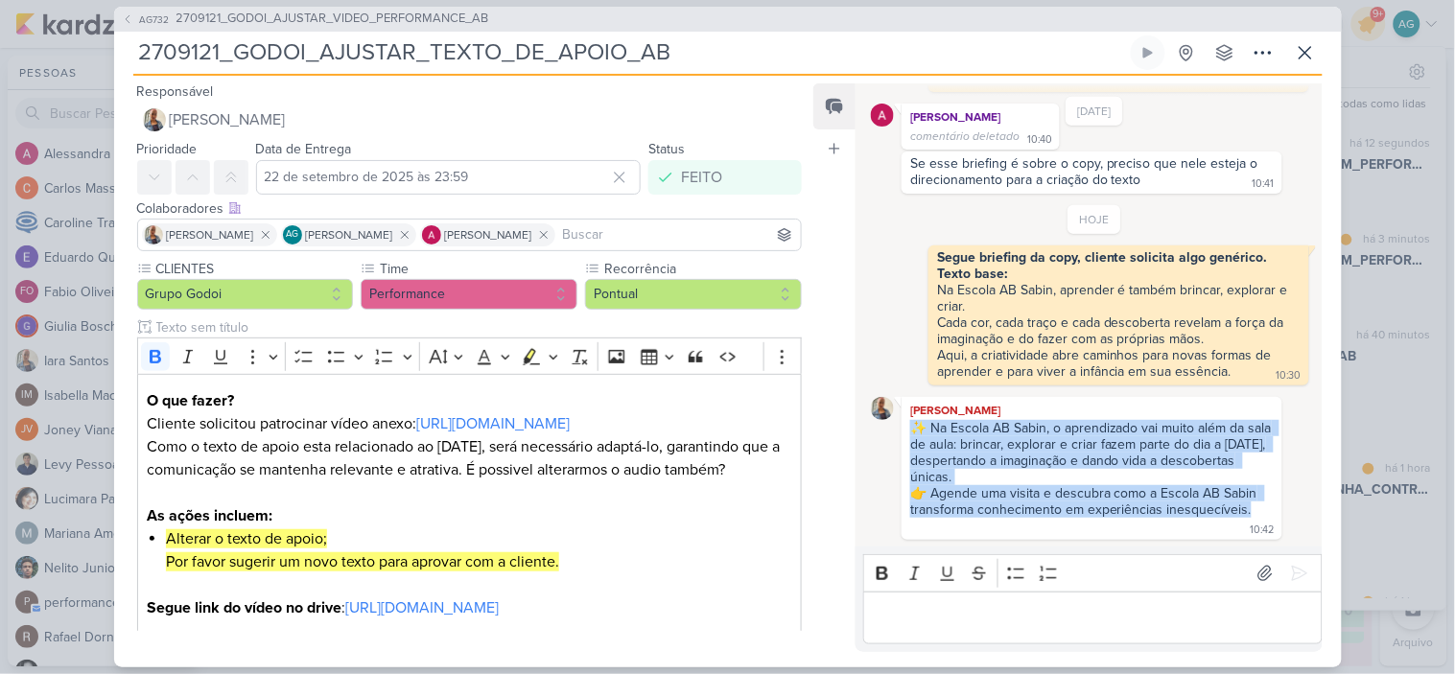
drag, startPoint x: 1258, startPoint y: 508, endPoint x: 880, endPoint y: 417, distance: 388.8
click at [880, 417] on div "Iara Santos ✨ Na Escola AB Sabin, o aprendizado vai muito além da sala de aula:…" at bounding box center [1093, 468] width 445 height 143
copy span "✨ Na Escola AB Sabin, o aprendizado vai muito além da sala de aula: brincar, ex…"
click at [430, 20] on span "2709121_GODOI_AJUSTAR_VIDEO_PERFORMANCE_AB" at bounding box center [333, 19] width 313 height 19
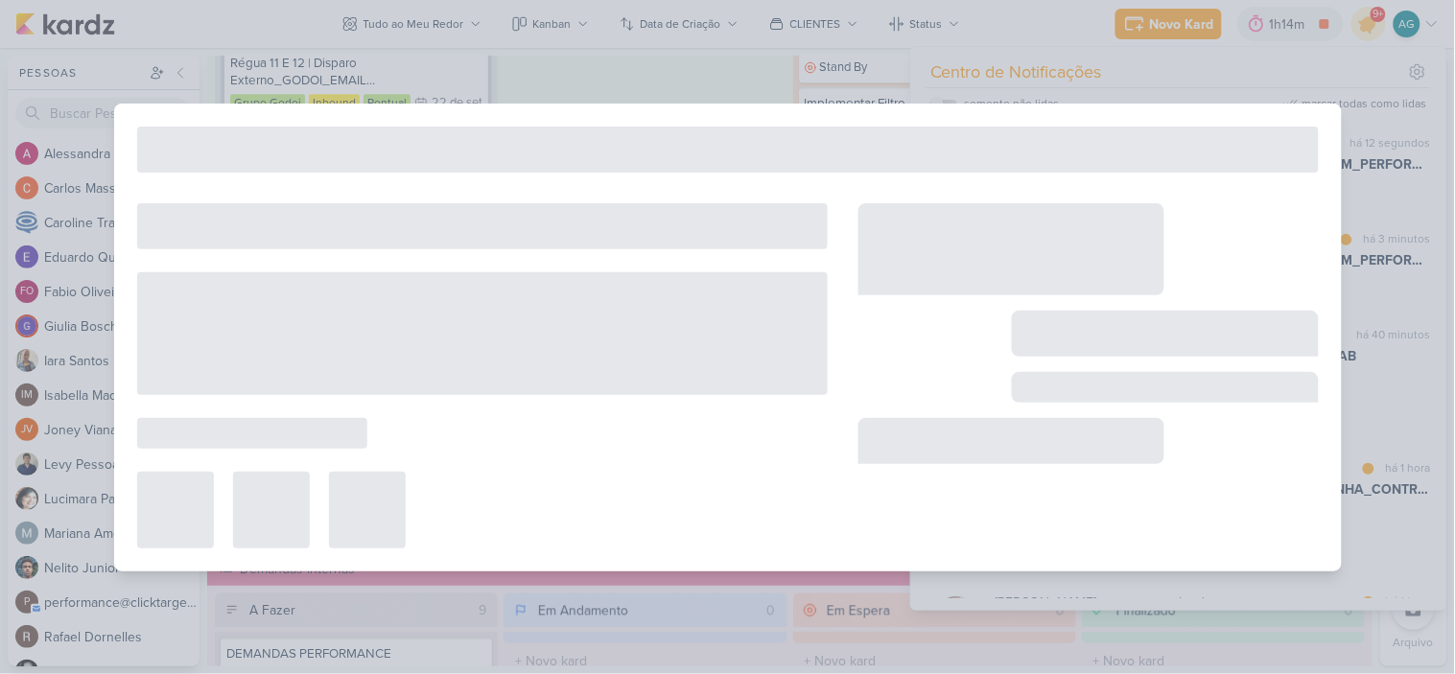
type input "2709121_GODOI_AJUSTAR_VIDEO_PERFORMANCE_AB"
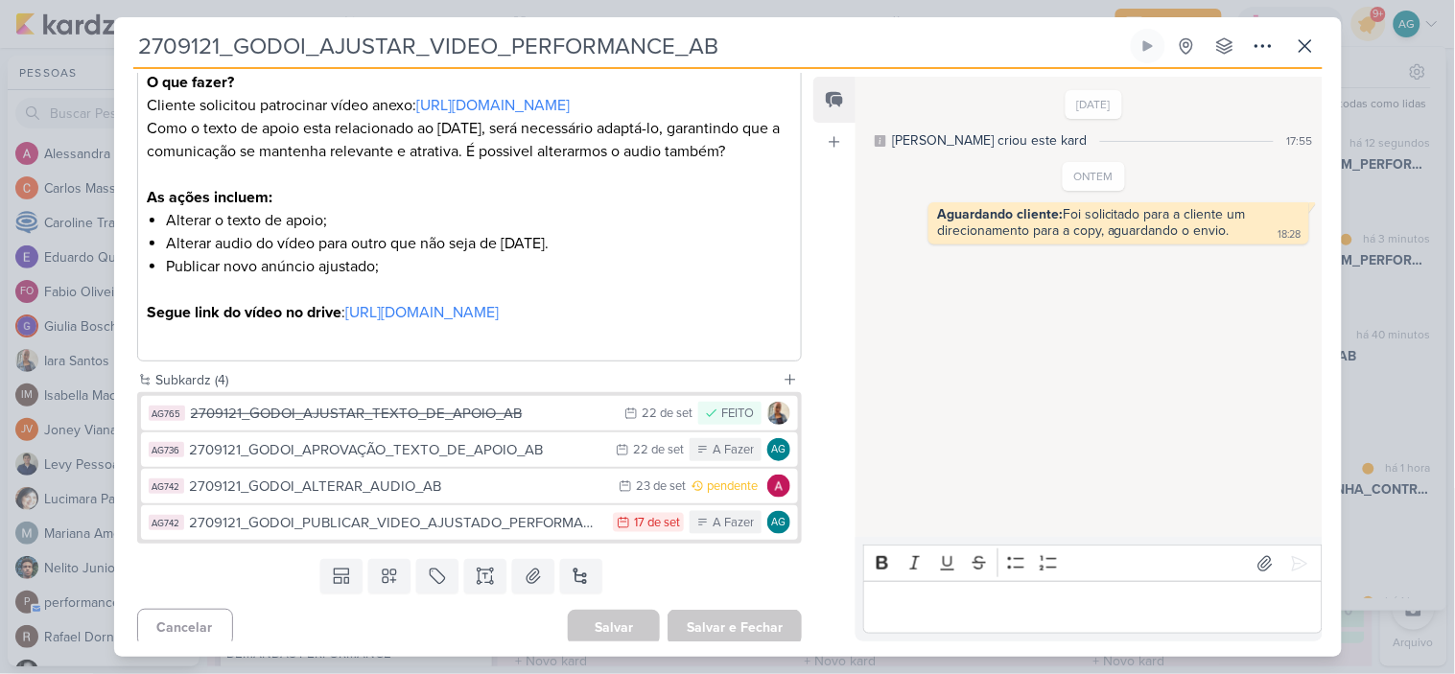
scroll to position [343, 0]
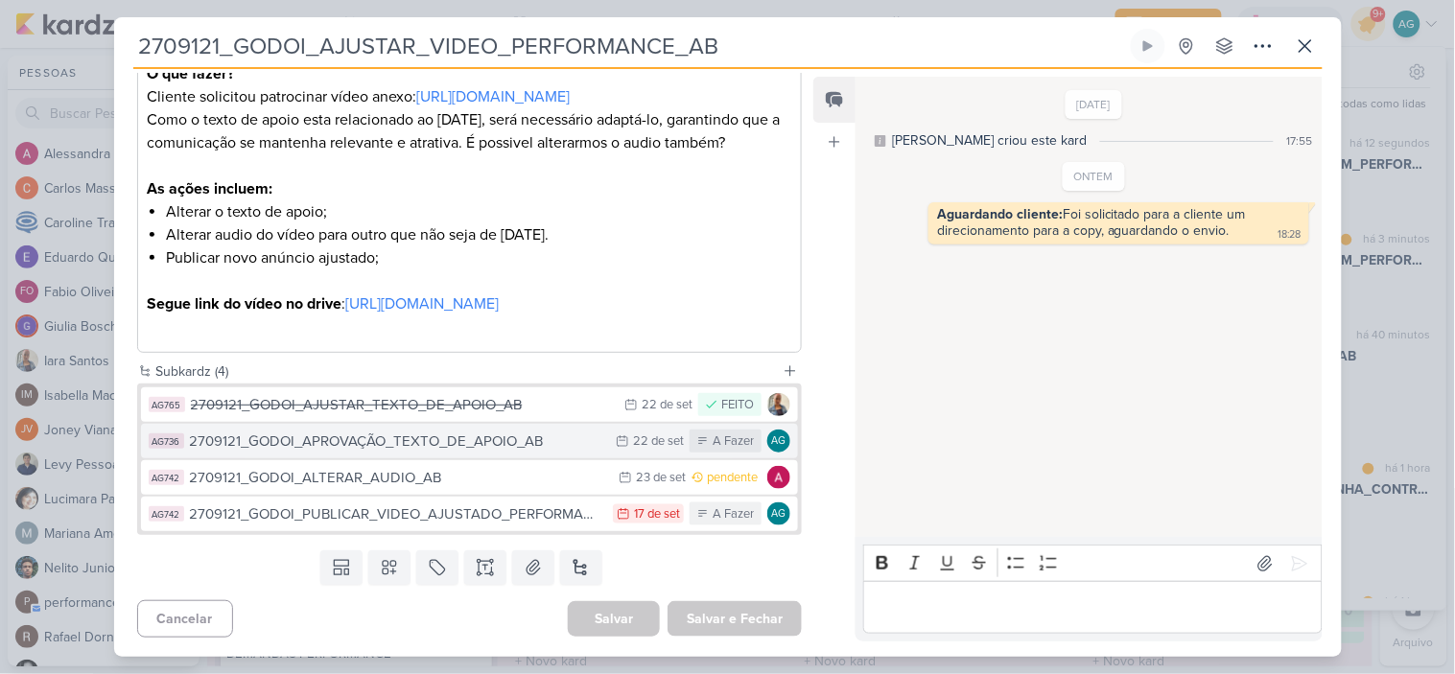
click at [416, 455] on button "AG736 2709121_GODOI_APROVAÇÃO_TEXTO_DE_APOIO_AB 22/9 22 de set A Fazer AG" at bounding box center [470, 441] width 658 height 35
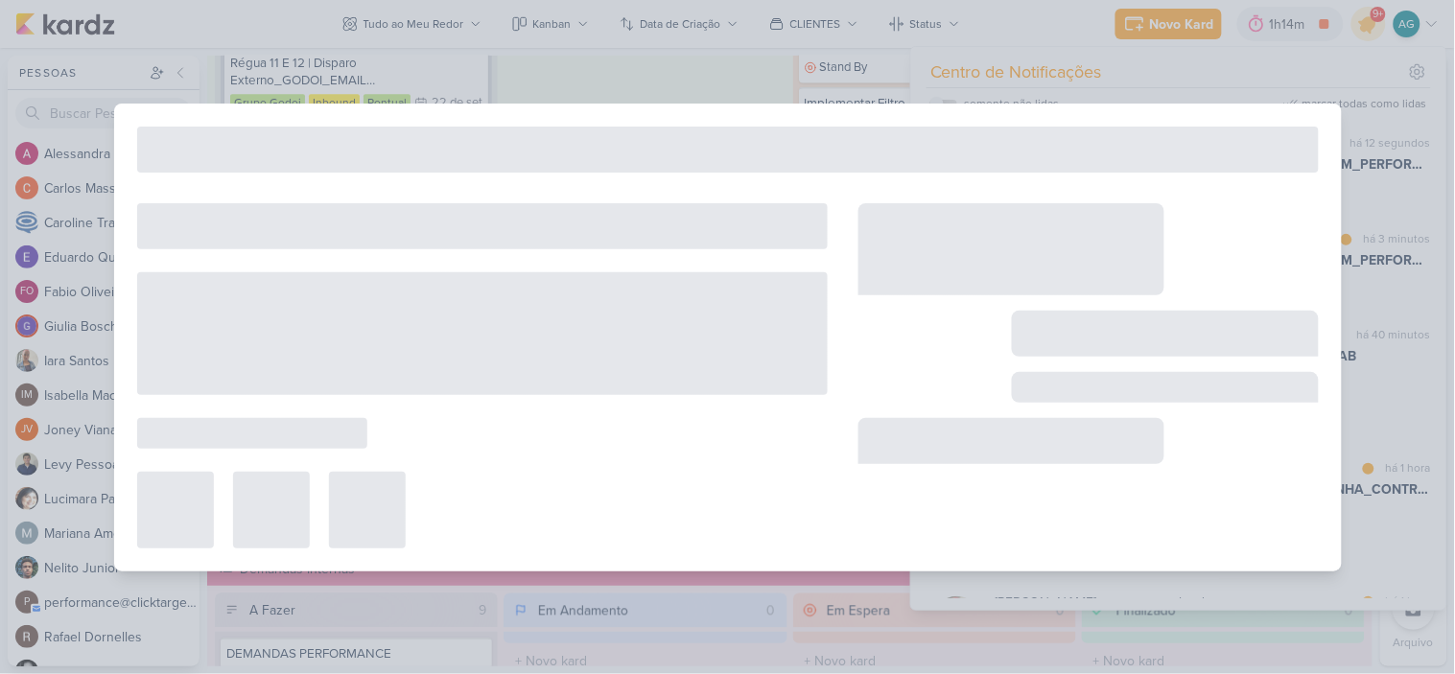
type input "2709121_GODOI_APROVAÇÃO_TEXTO_DE_APOIO_AB"
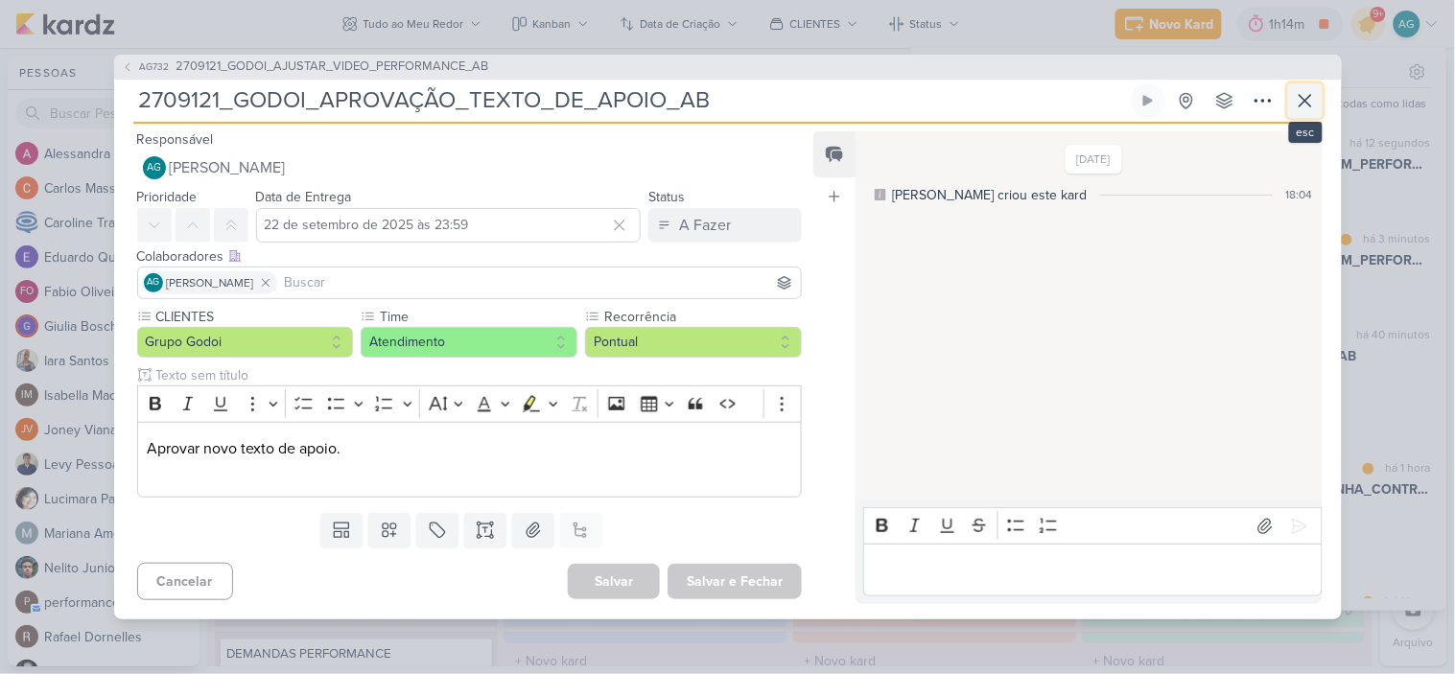
click at [1305, 98] on icon at bounding box center [1305, 100] width 23 height 23
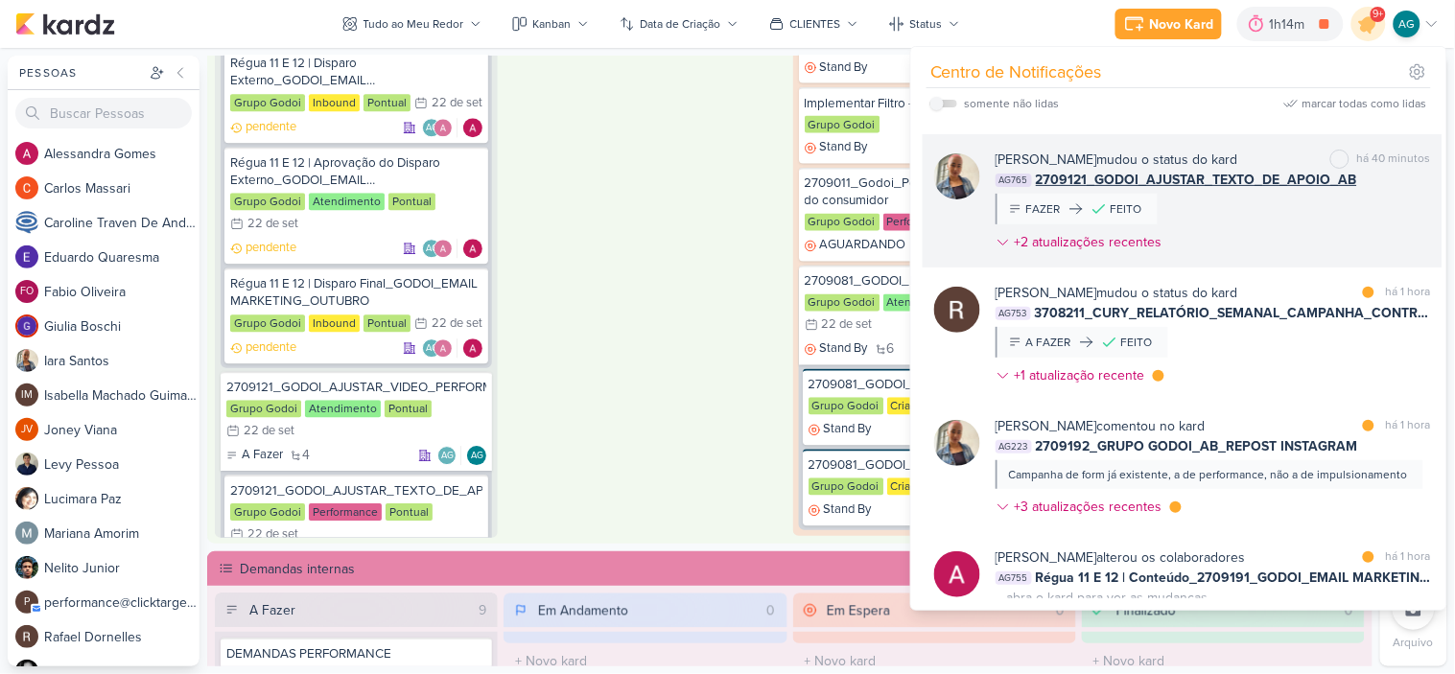
scroll to position [213, 0]
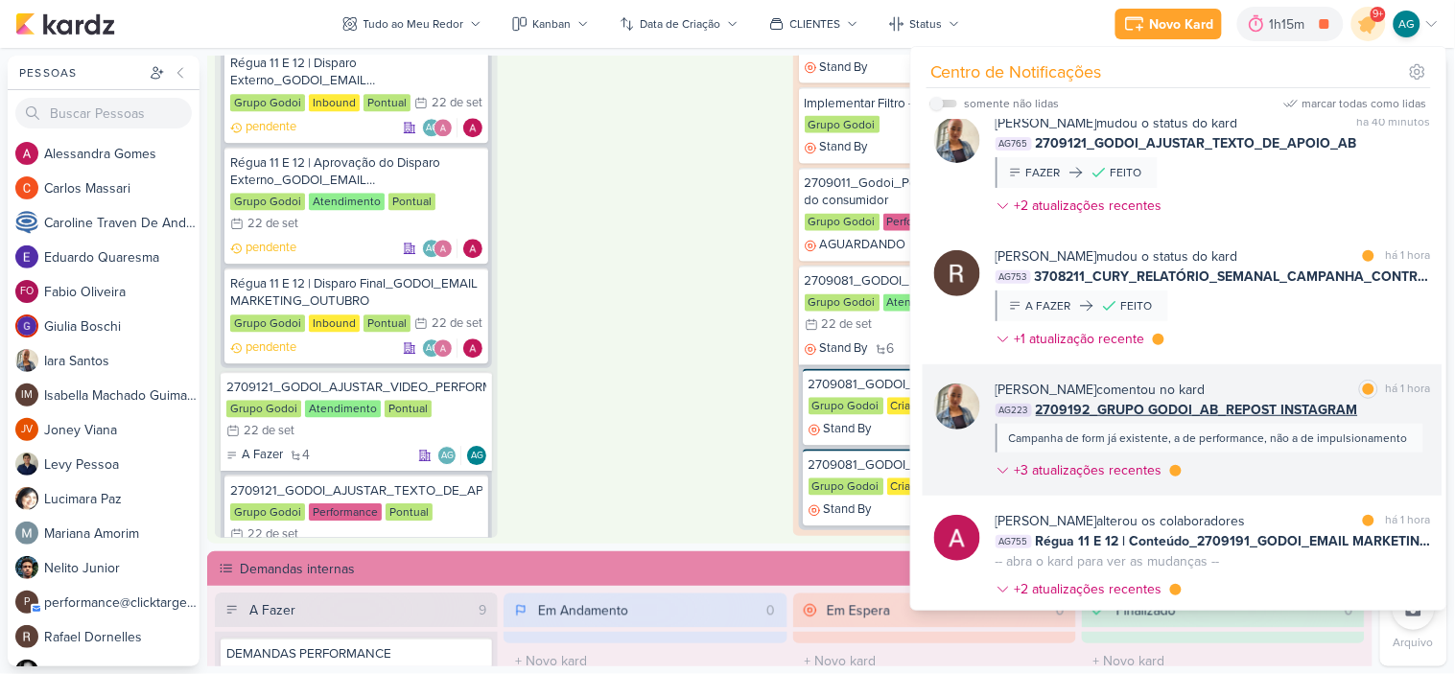
click at [1309, 488] on div "Iara Santos comentou no kard marcar como lida há 1 hora AG223 2709192_GRUPO GOD…" at bounding box center [1214, 434] width 436 height 108
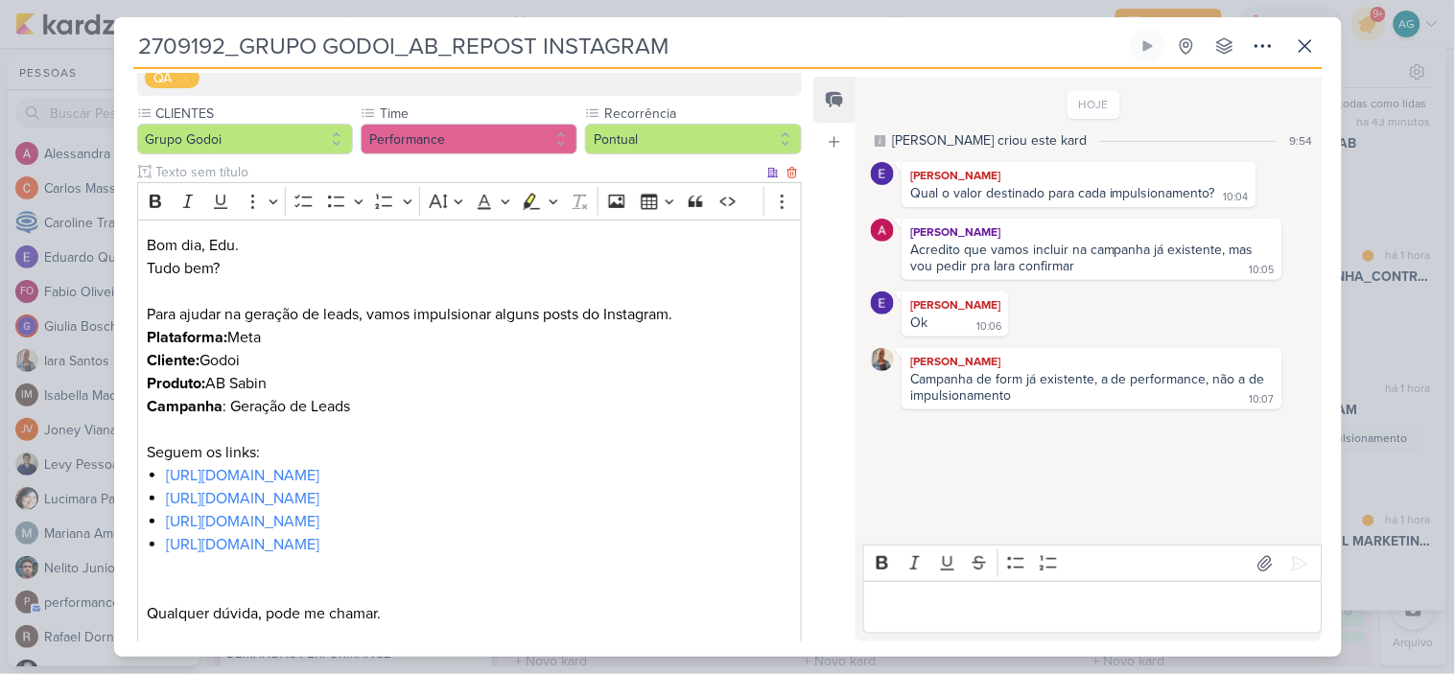
scroll to position [319, 0]
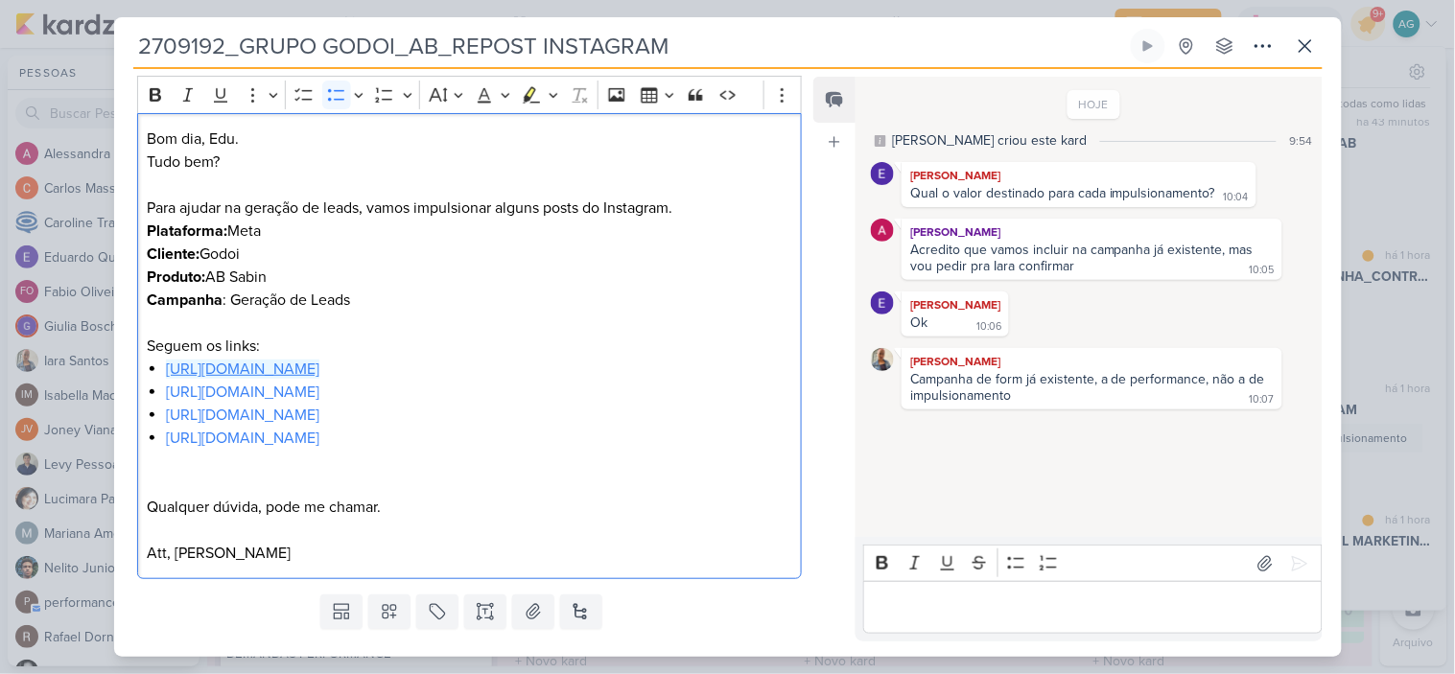
click at [319, 365] on link "[URL][DOMAIN_NAME]" at bounding box center [242, 369] width 153 height 19
click at [270, 390] on link "[URL][DOMAIN_NAME]" at bounding box center [242, 392] width 153 height 19
click at [249, 415] on link "[URL][DOMAIN_NAME]" at bounding box center [242, 415] width 153 height 19
click at [250, 437] on link "[URL][DOMAIN_NAME]" at bounding box center [242, 438] width 153 height 19
click at [701, 561] on p "Att, [PERSON_NAME]" at bounding box center [469, 553] width 645 height 23
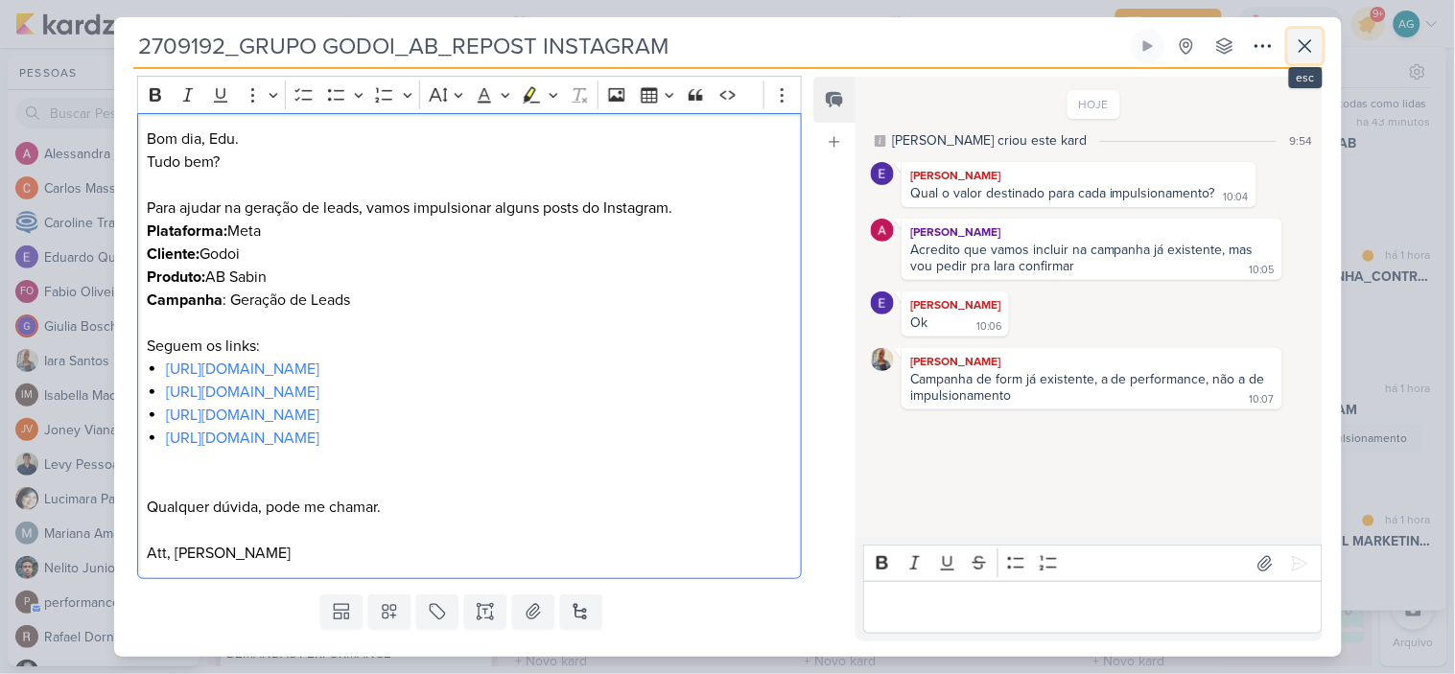
click at [1301, 49] on icon at bounding box center [1305, 46] width 23 height 23
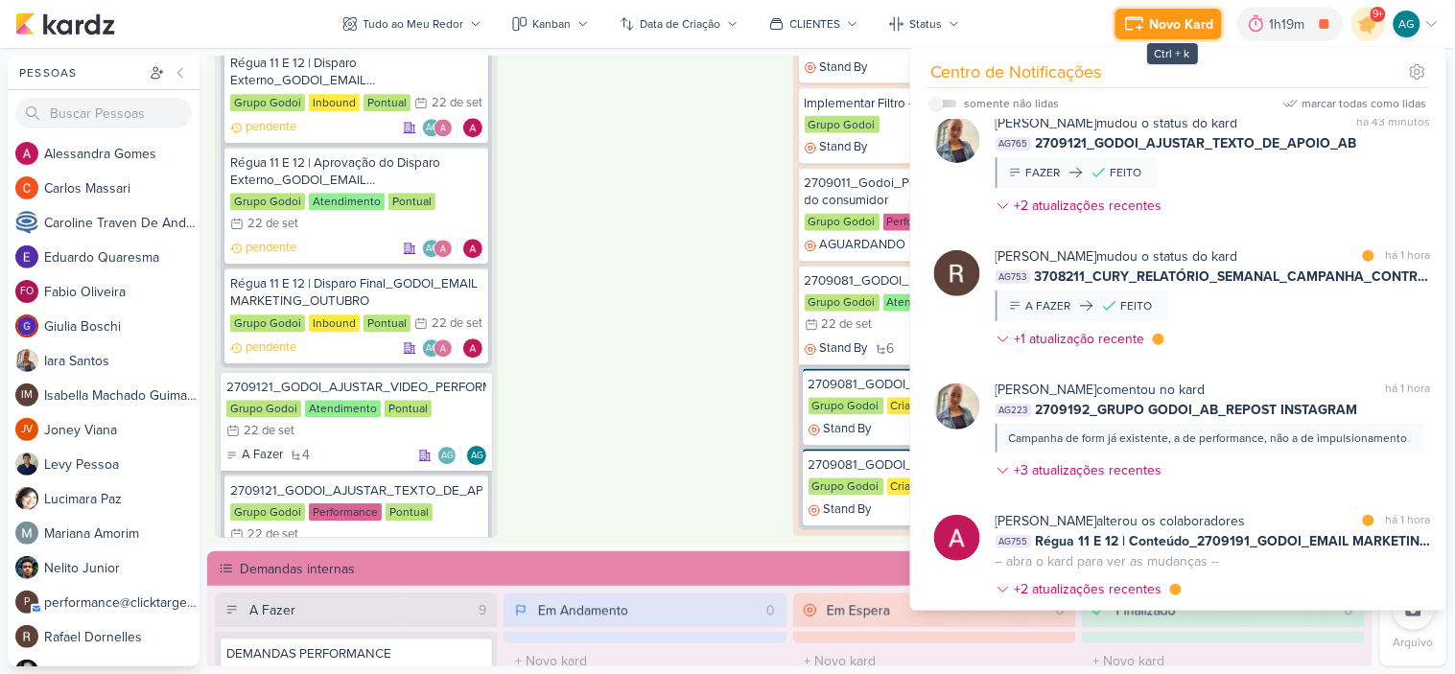
click at [1161, 25] on div "Novo Kard" at bounding box center [1182, 24] width 64 height 20
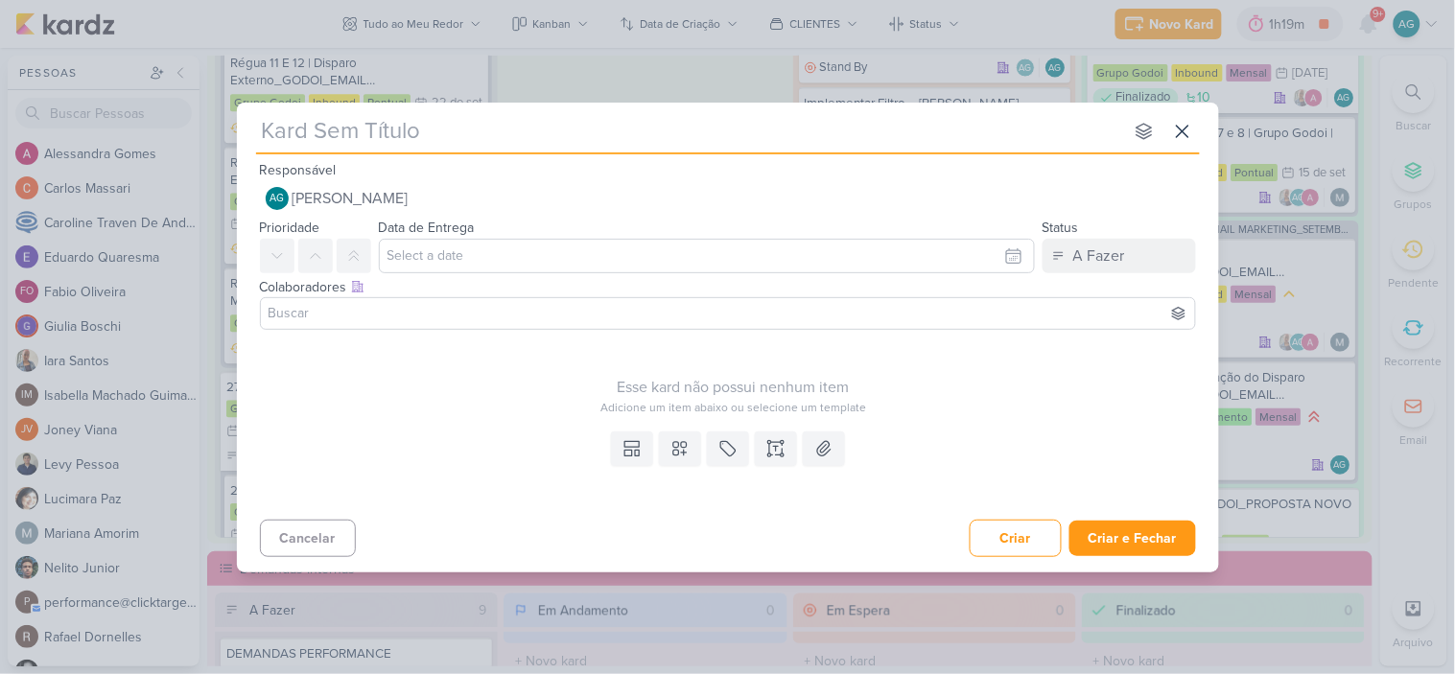
type input "2709195_GODOI_CTA_META"
click at [774, 451] on icon at bounding box center [776, 448] width 19 height 19
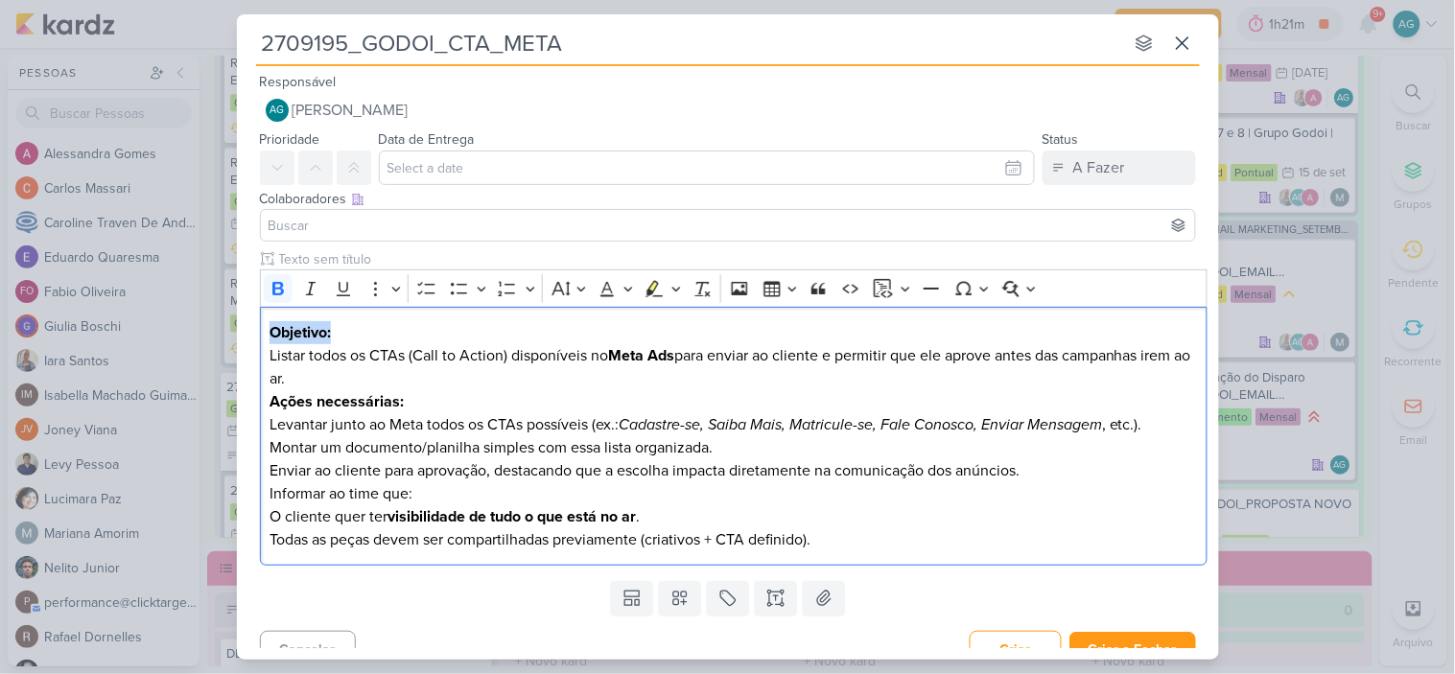
drag, startPoint x: 350, startPoint y: 337, endPoint x: 241, endPoint y: 333, distance: 109.4
click at [241, 333] on div "Clique para deixar o item visível somente à membros da sua organização Rich Tex…" at bounding box center [728, 411] width 982 height 324
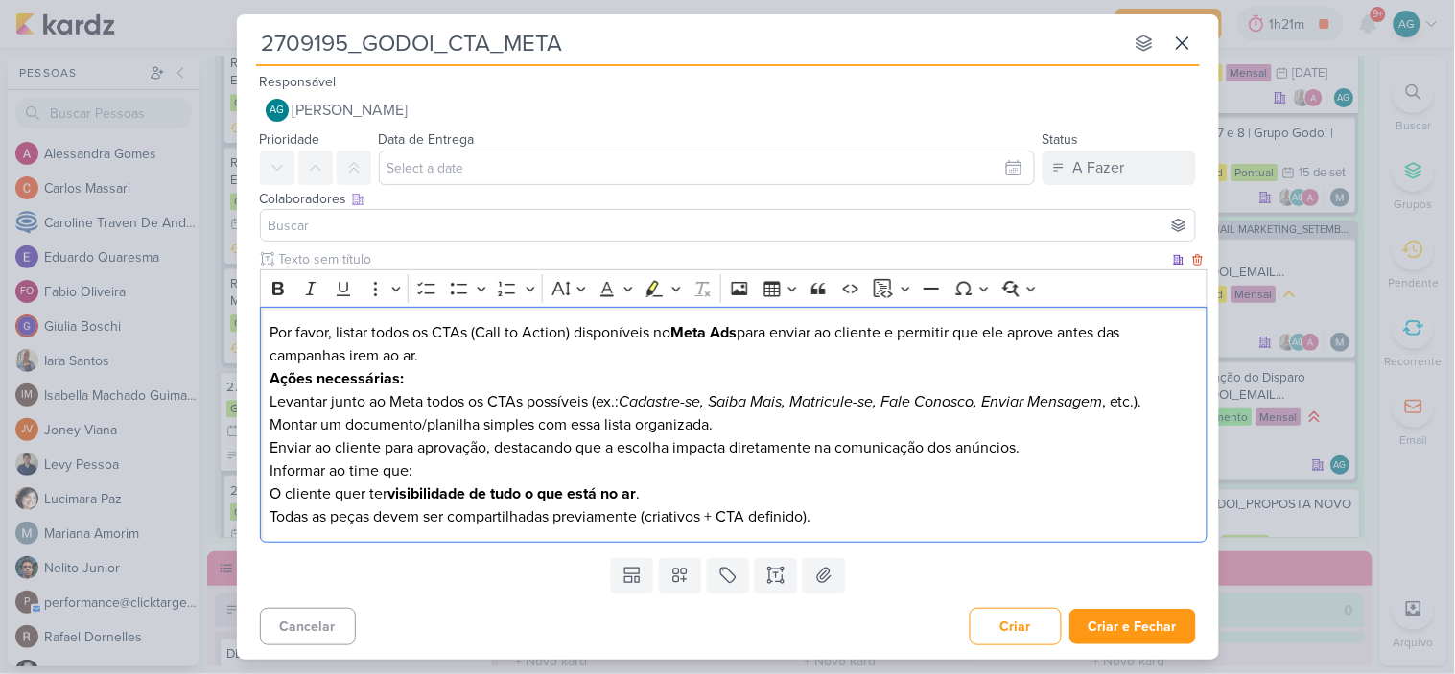
click at [350, 334] on p "⁠⁠⁠⁠⁠⁠⁠Por favor, listar todos os CTAs (Call to Action) disponíveis no Meta Ads…" at bounding box center [734, 344] width 928 height 46
click at [643, 368] on p "Ações necessárias:" at bounding box center [734, 378] width 928 height 23
click at [684, 577] on button at bounding box center [680, 575] width 42 height 35
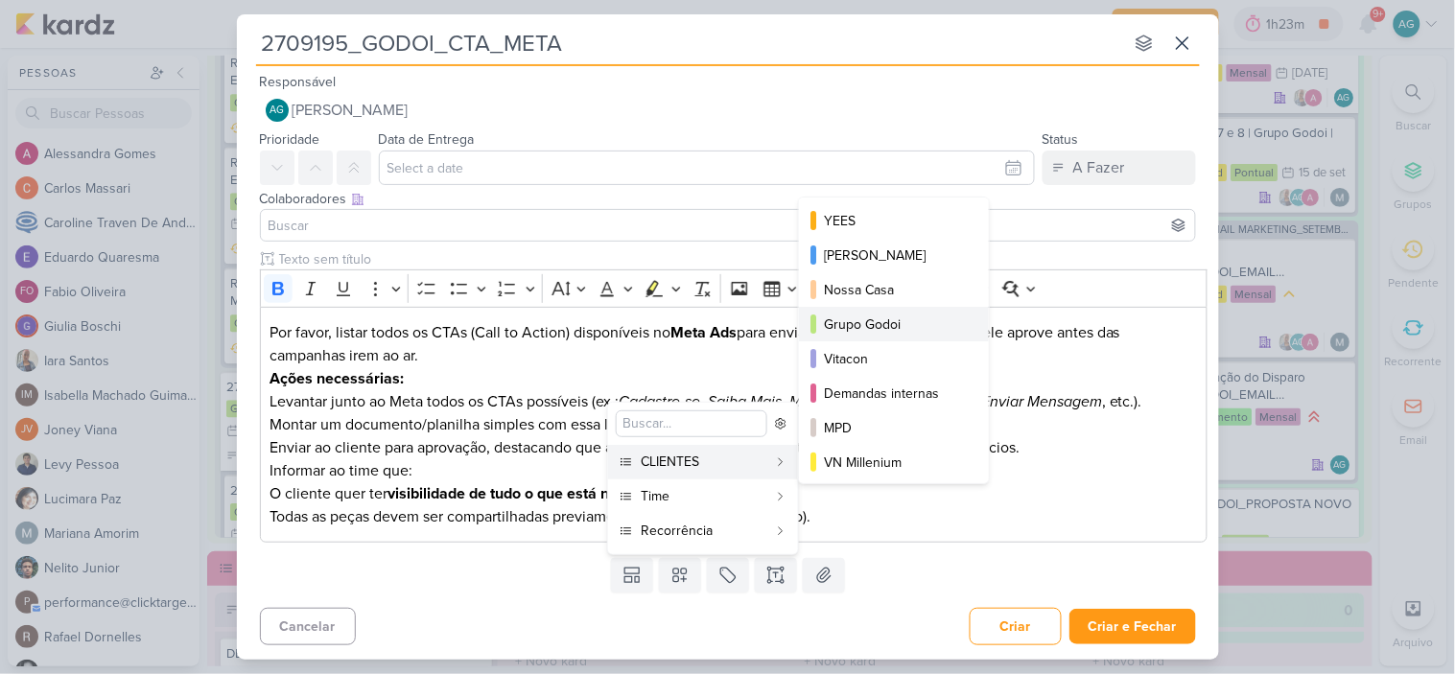
click at [879, 315] on div "Grupo Godoi" at bounding box center [895, 325] width 142 height 20
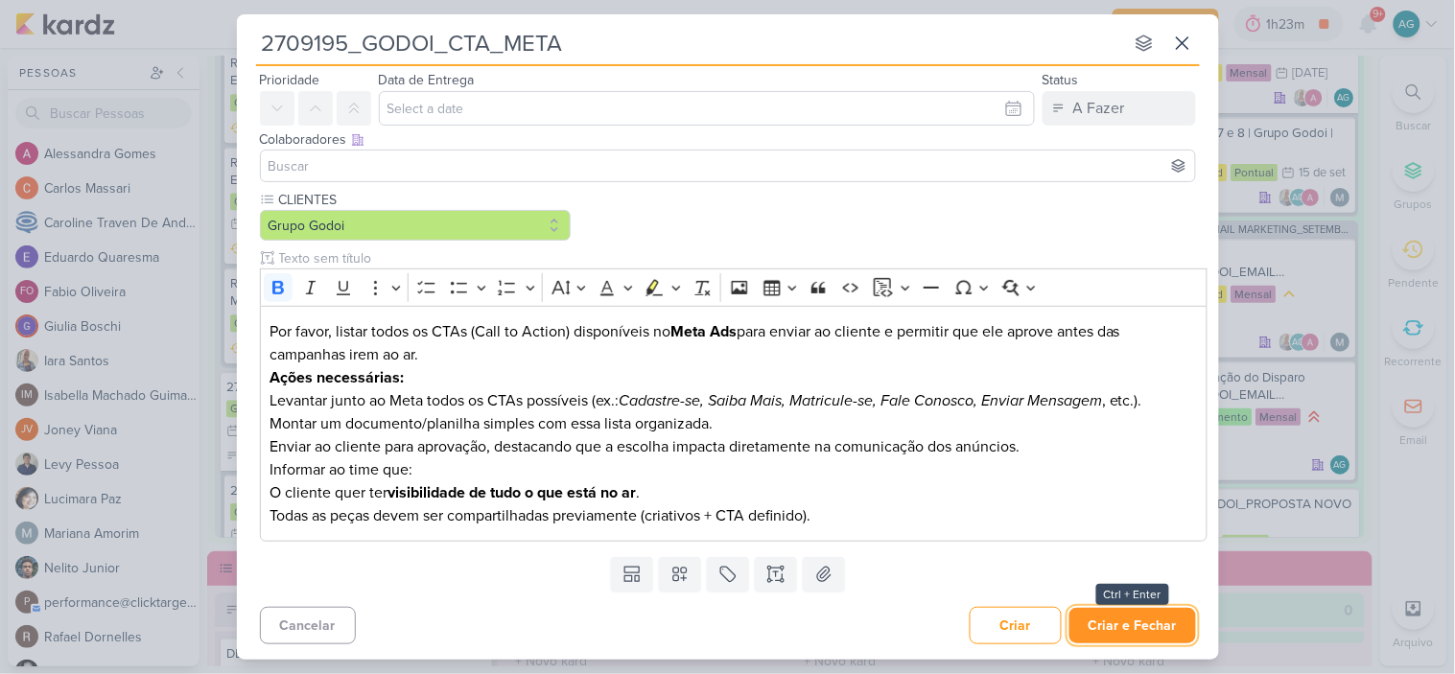
click at [1120, 622] on button "Criar e Fechar" at bounding box center [1133, 625] width 127 height 35
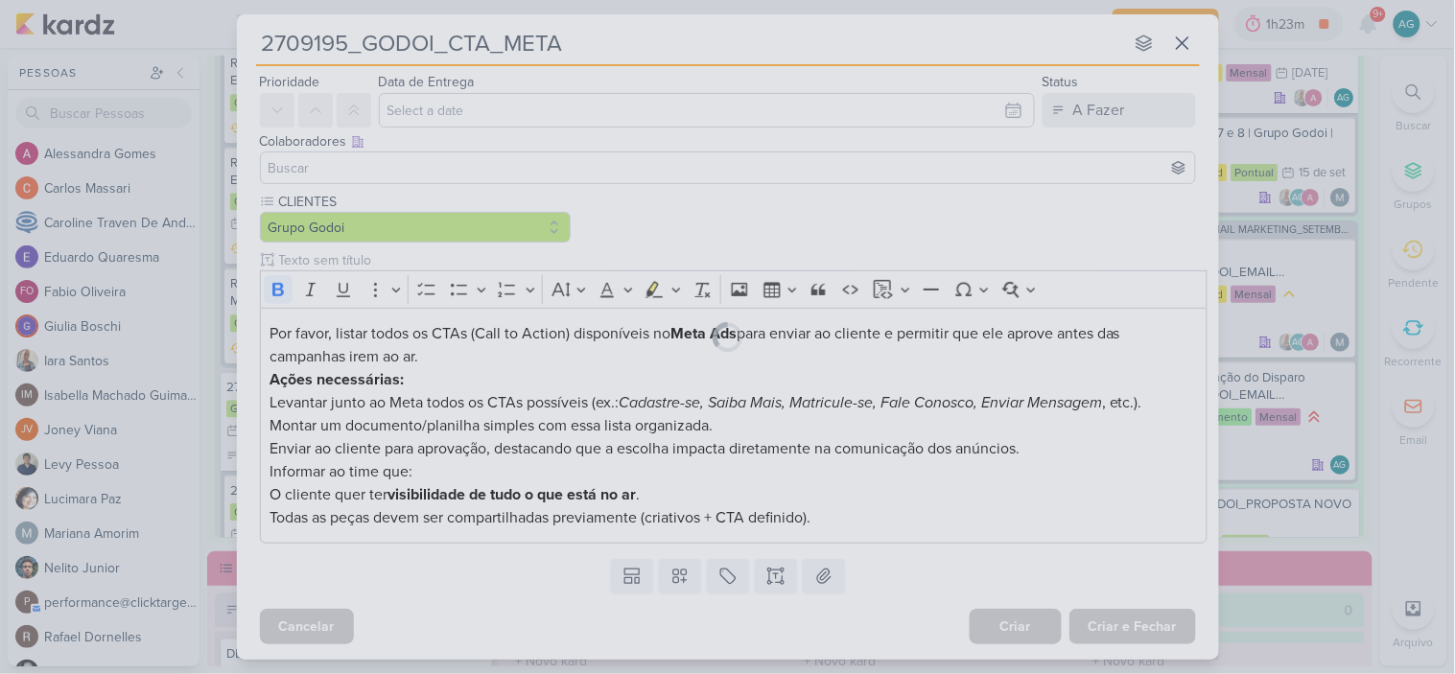
scroll to position [59, 0]
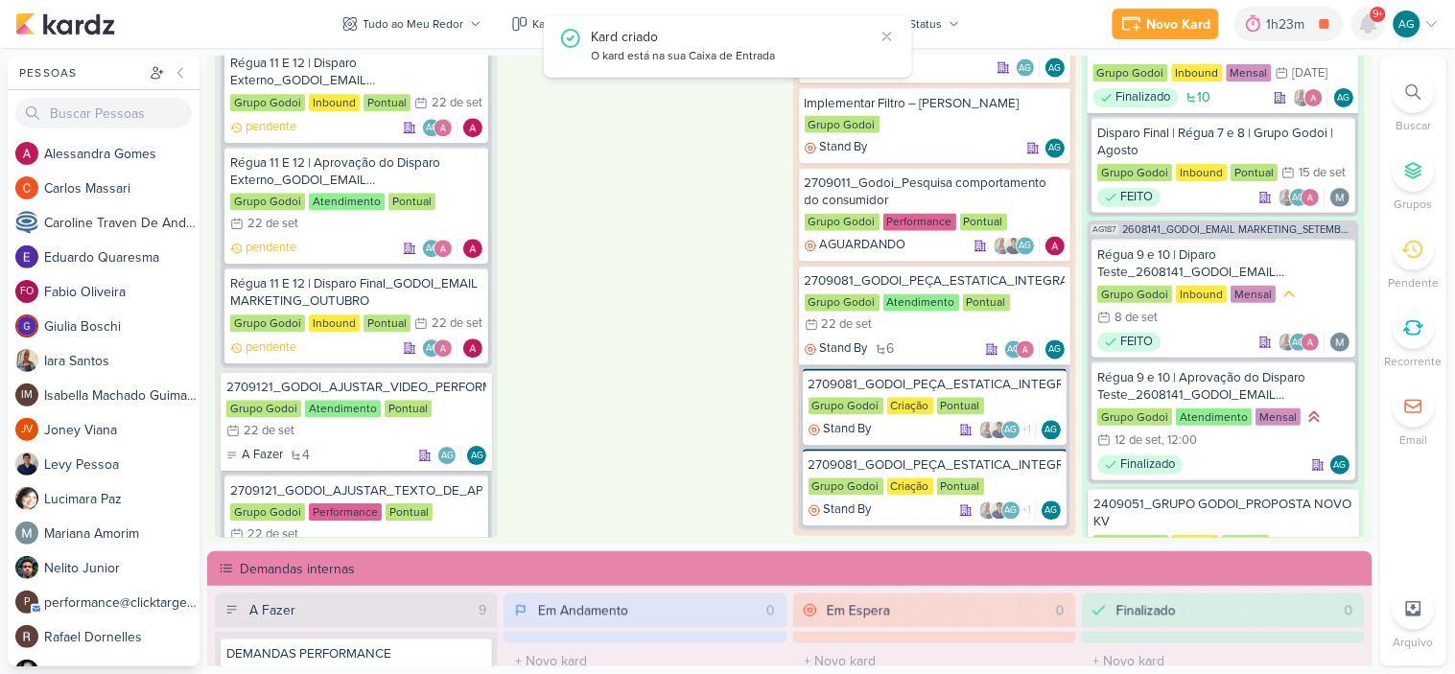
click at [1366, 26] on icon at bounding box center [1368, 23] width 15 height 17
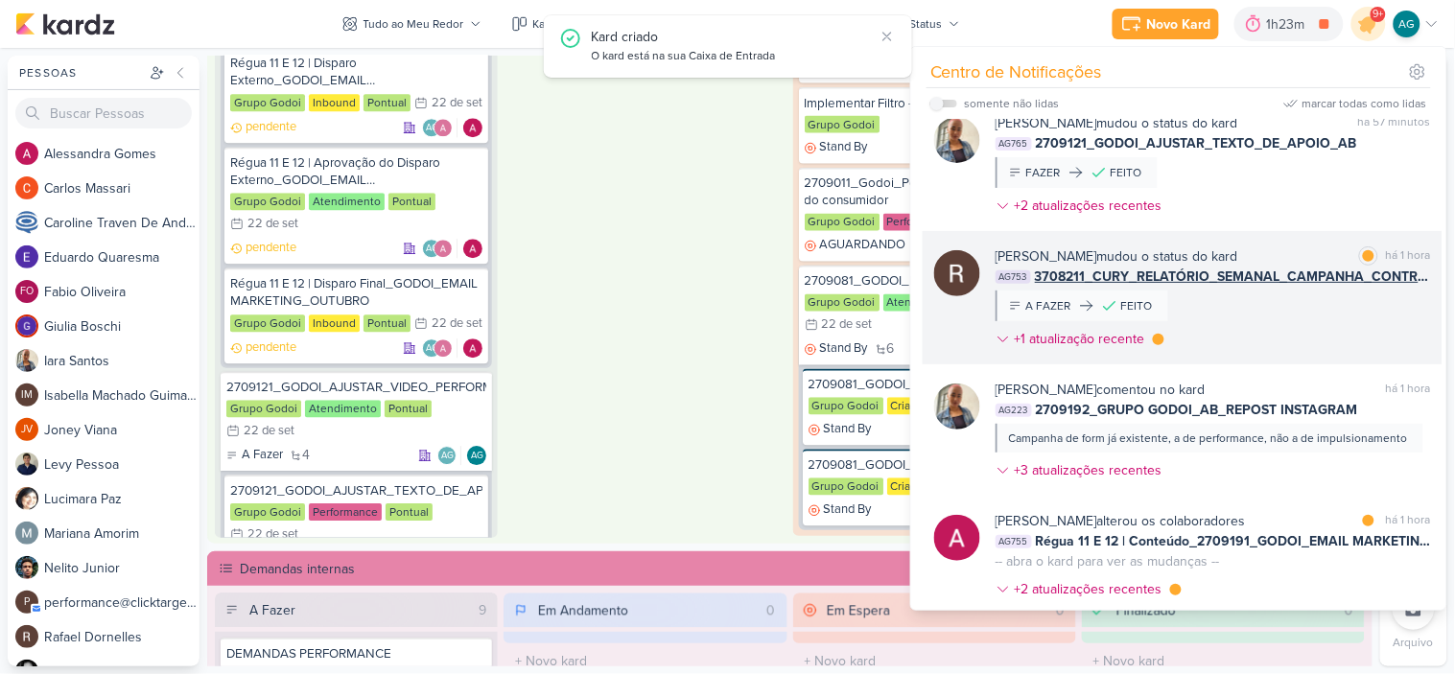
scroll to position [319, 0]
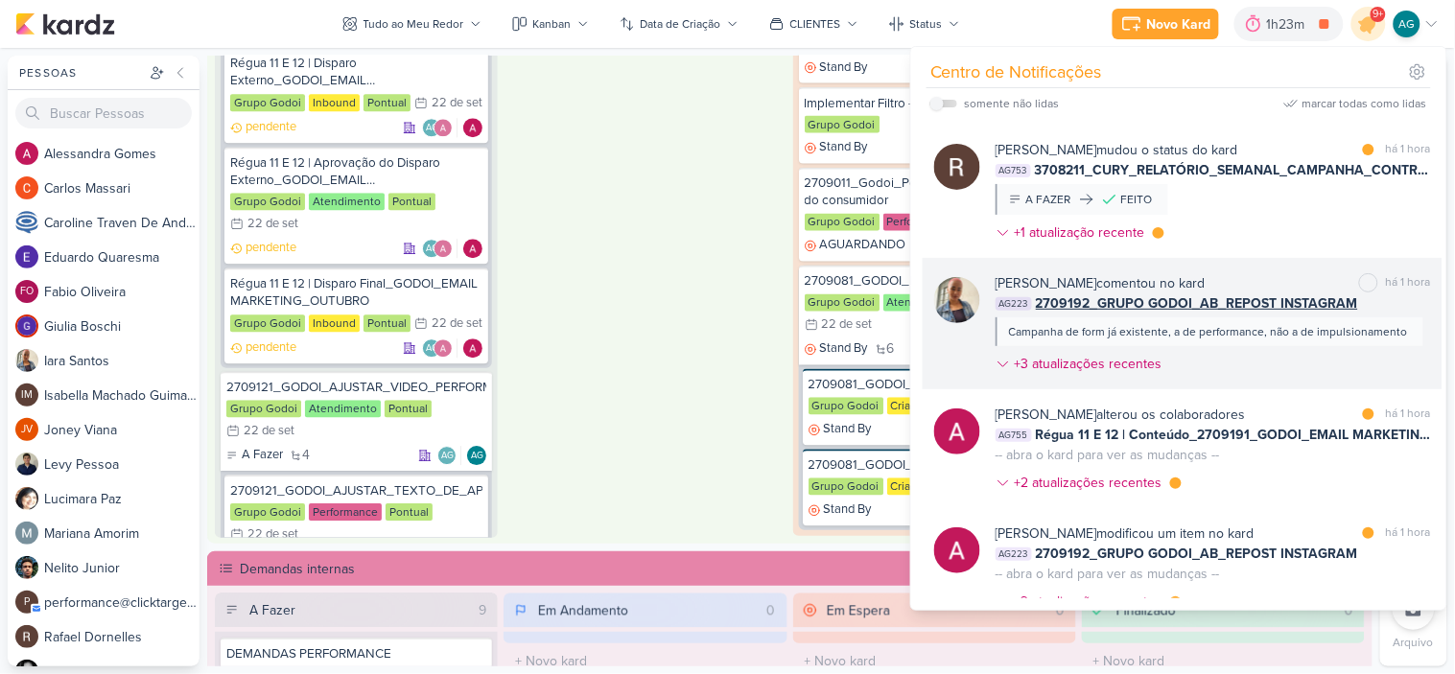
click at [1300, 346] on div "Campanha de form já existente, a de performance, não a de impulsionamento" at bounding box center [1210, 332] width 428 height 29
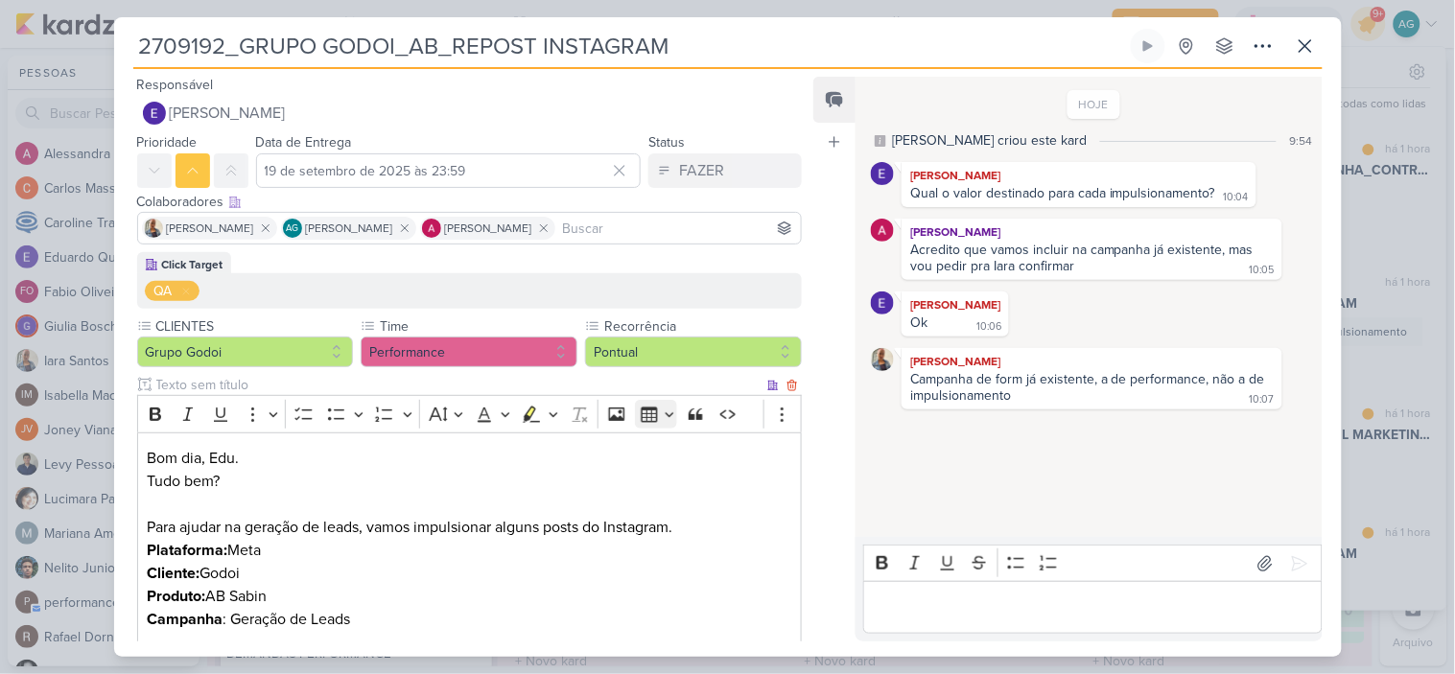
scroll to position [213, 0]
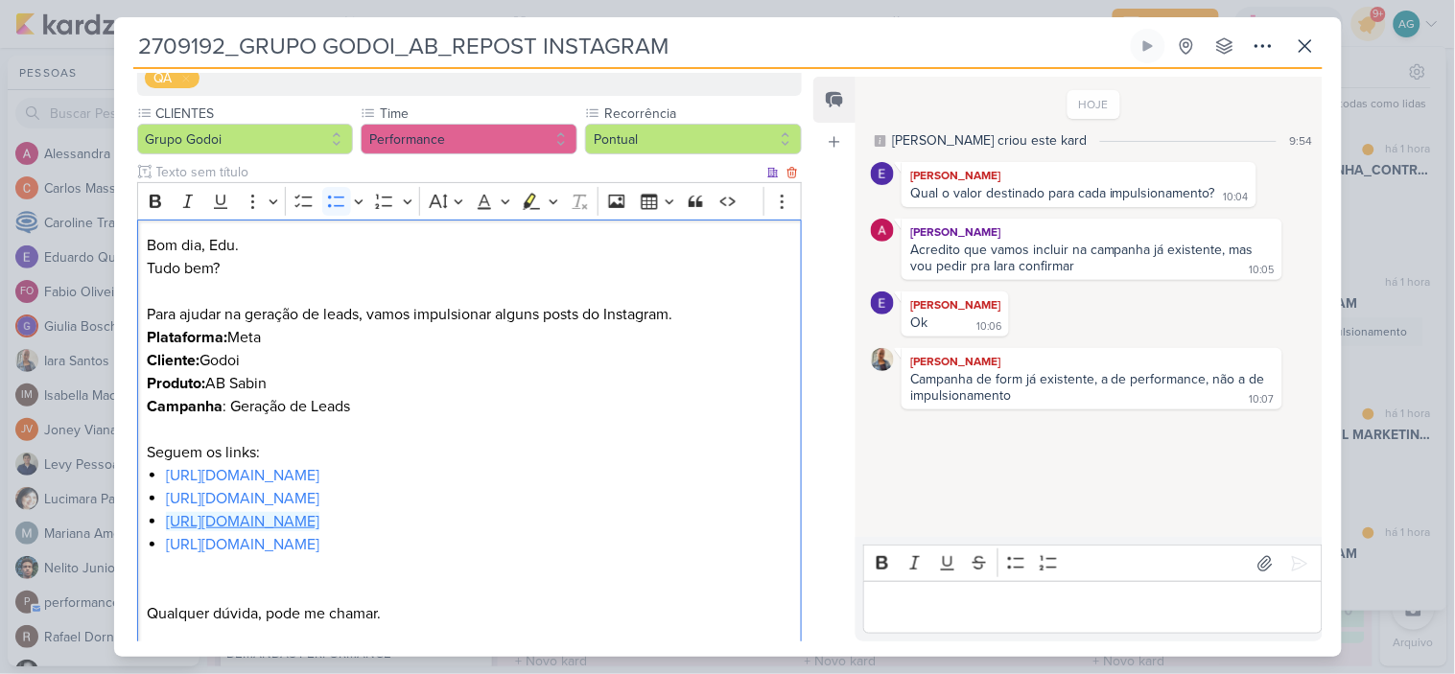
click at [319, 516] on link "[URL][DOMAIN_NAME]" at bounding box center [242, 521] width 153 height 19
click at [1048, 608] on p "Editor editing area: main" at bounding box center [1093, 608] width 438 height 23
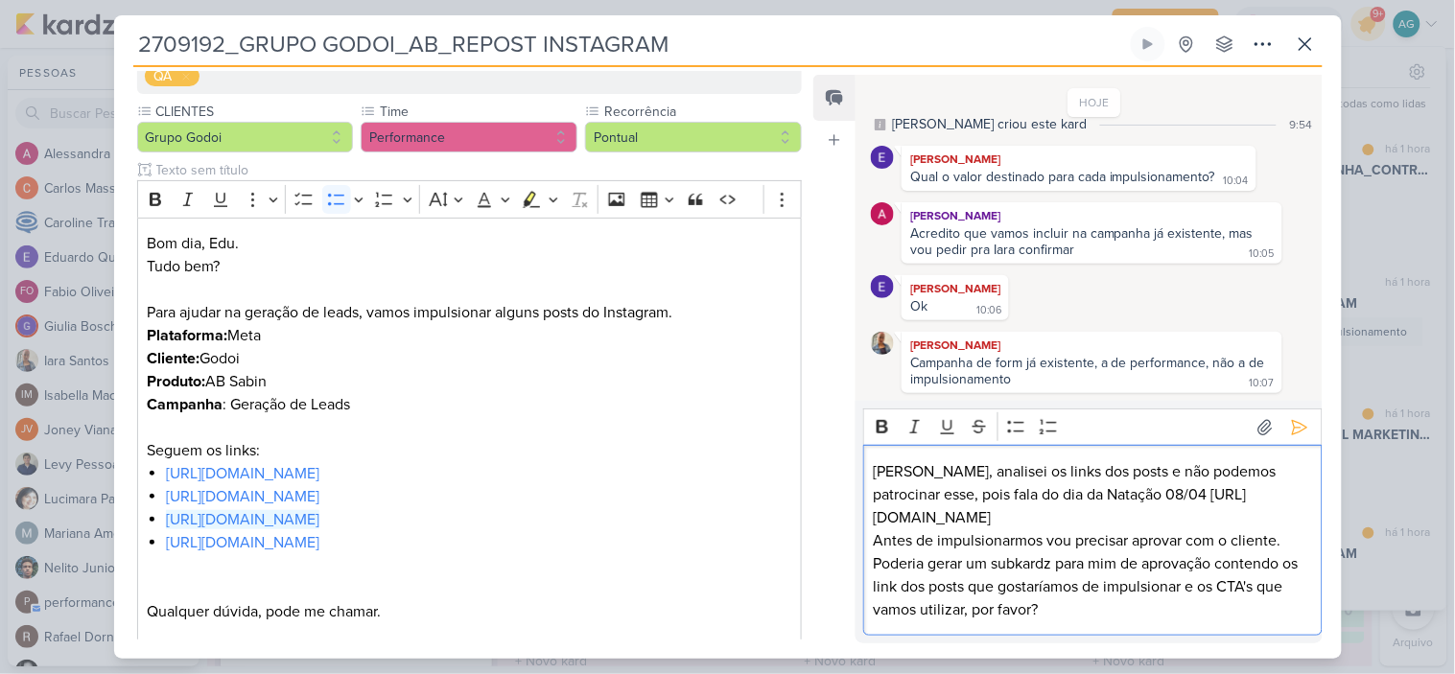
click at [1161, 519] on p "Alessandra, analisei os links dos posts e não podemos patrocinar esse, pois fal…" at bounding box center [1093, 506] width 438 height 92
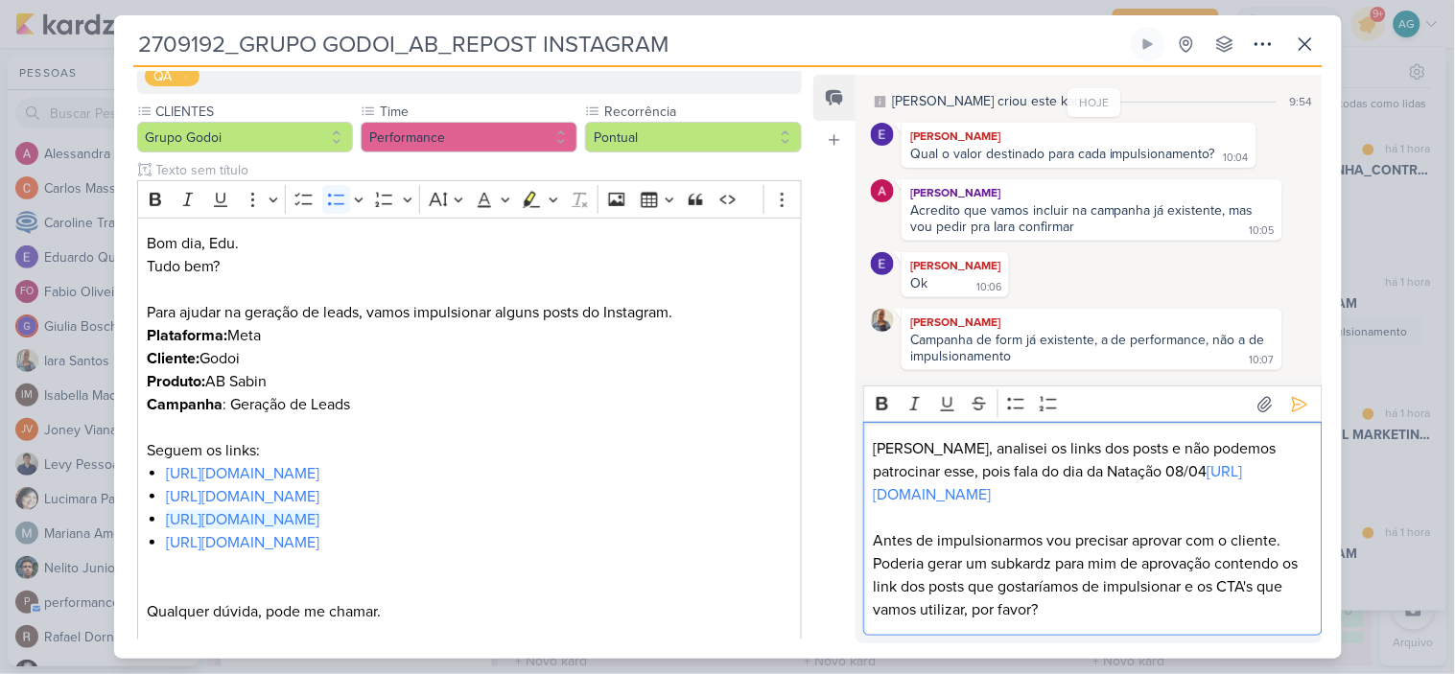
scroll to position [60, 0]
click at [1292, 540] on p "⁠⁠⁠⁠⁠⁠⁠ Antes de impulsionarmos vou precisar aprovar com o cliente." at bounding box center [1093, 530] width 438 height 46
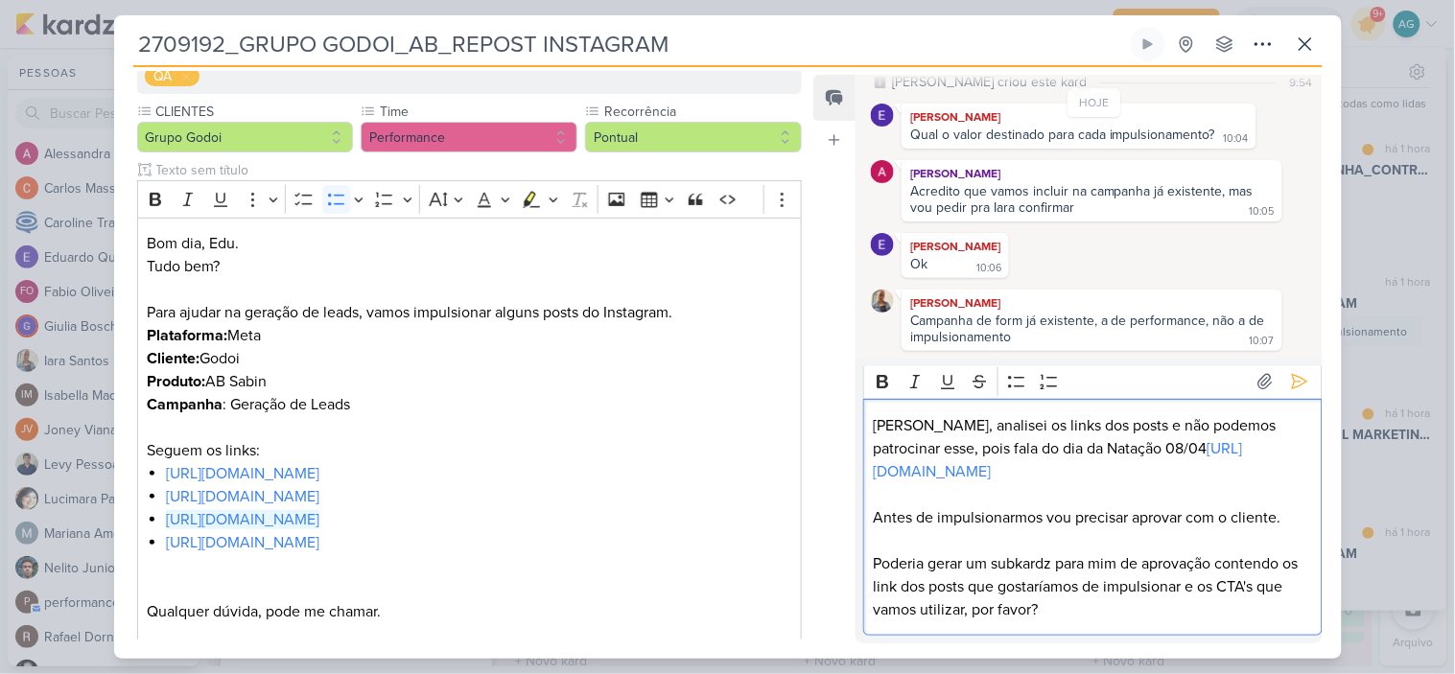
scroll to position [0, 0]
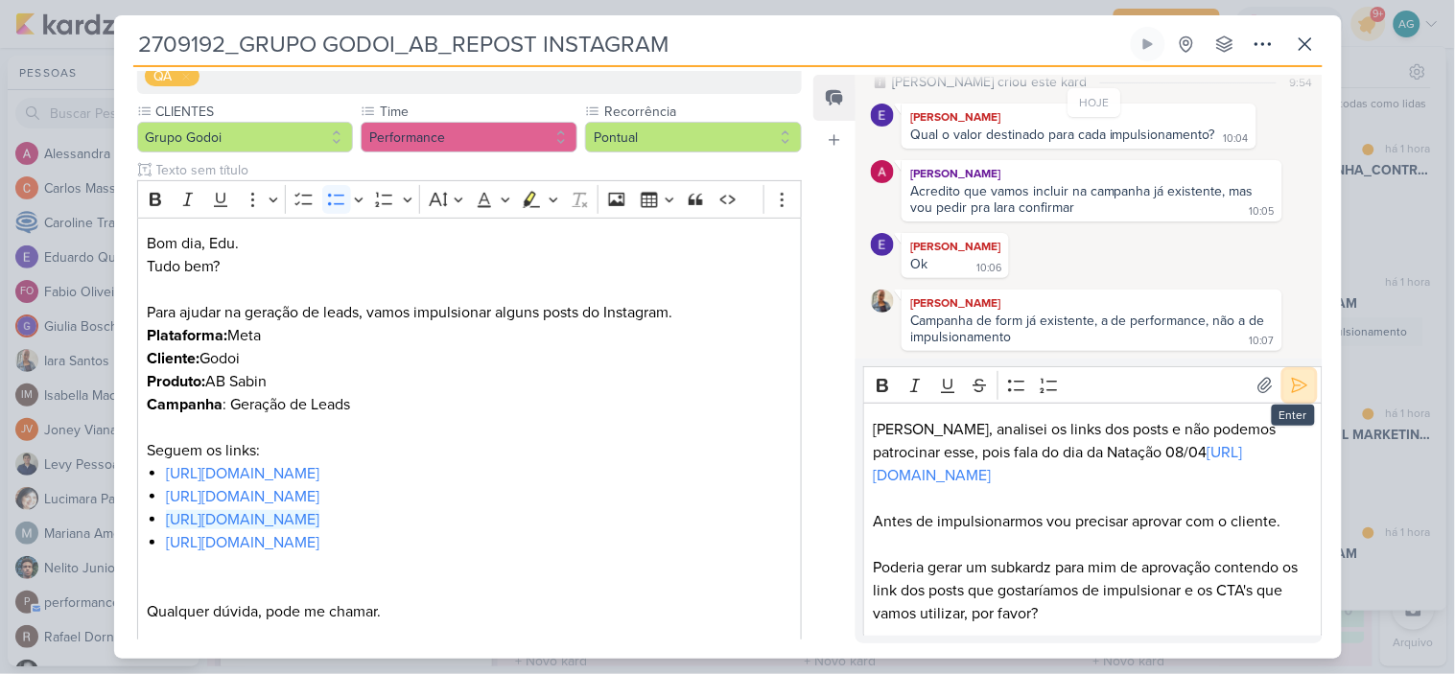
click at [1292, 389] on icon at bounding box center [1299, 385] width 14 height 14
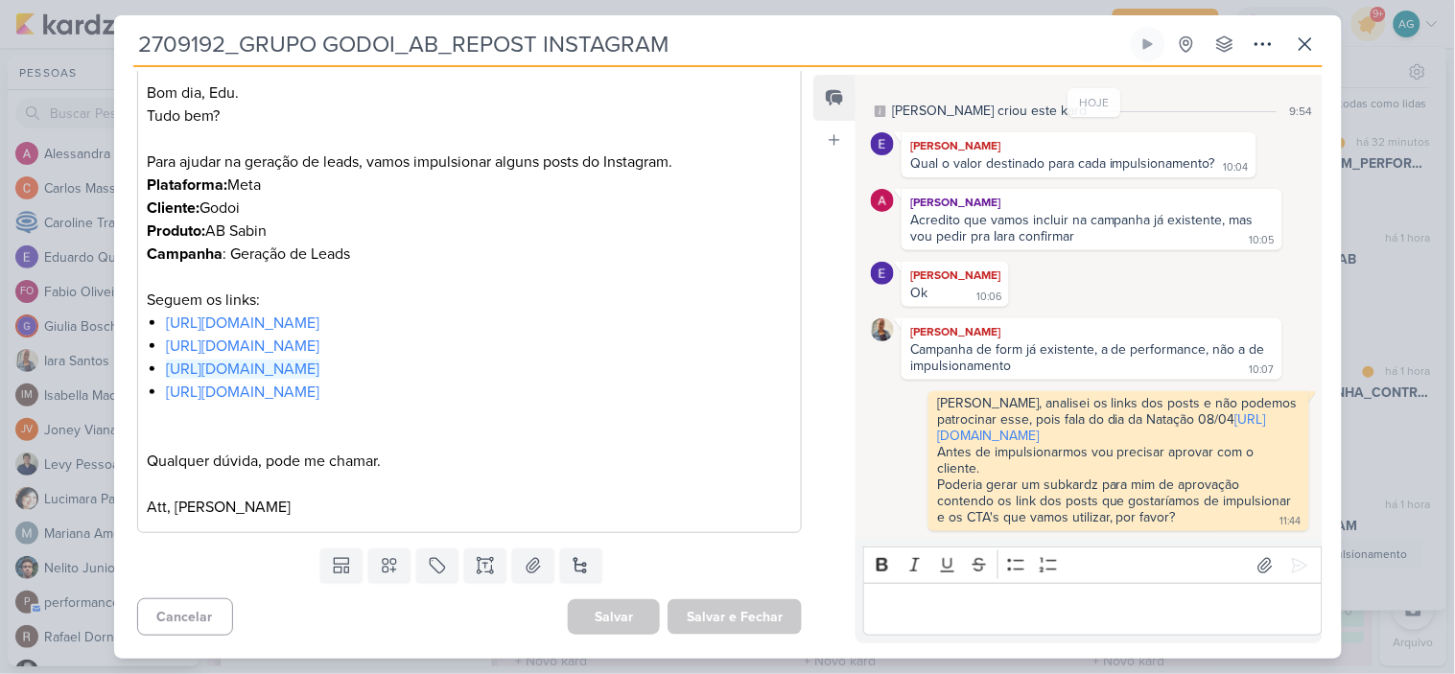
scroll to position [861, 0]
click at [1307, 48] on icon at bounding box center [1305, 44] width 23 height 23
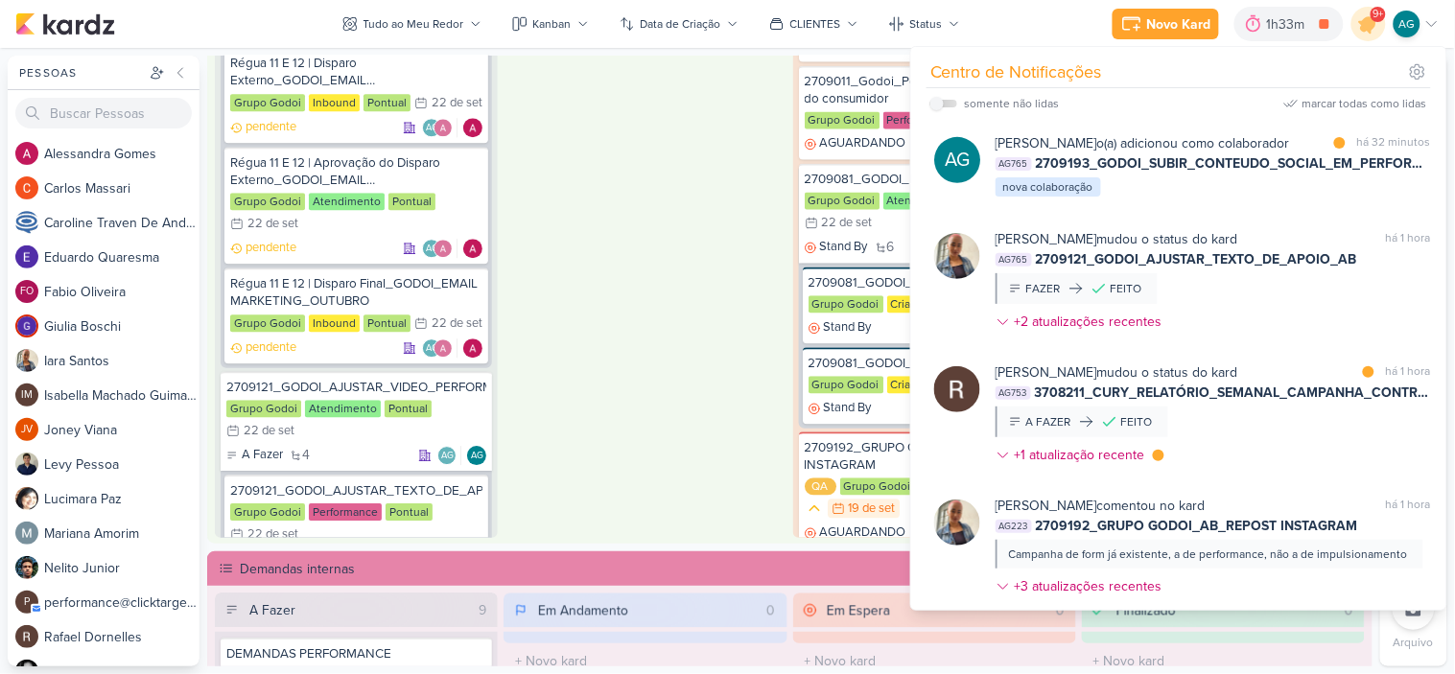
click at [722, 107] on div "Em Andamento 0 O título do kard deve ter menos que 100 caracteres" at bounding box center [645, 255] width 283 height 565
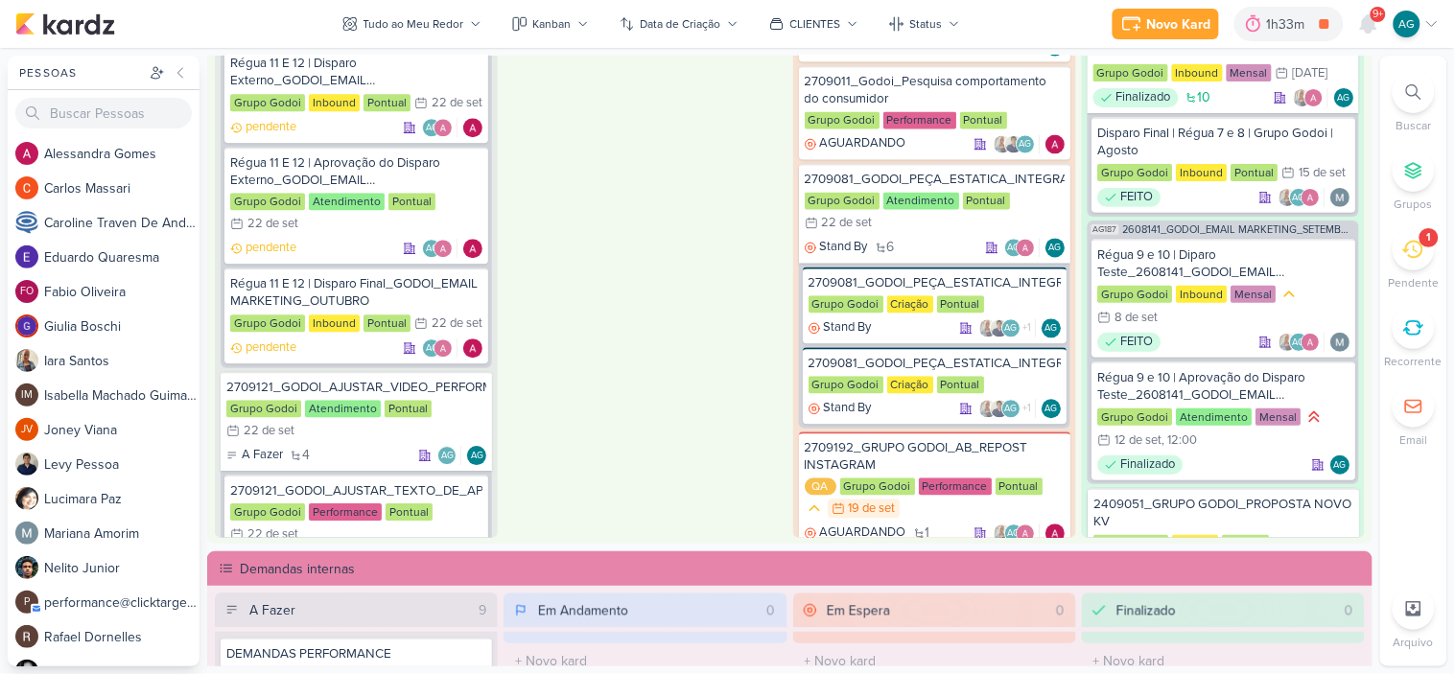
click at [1417, 248] on icon at bounding box center [1413, 249] width 21 height 21
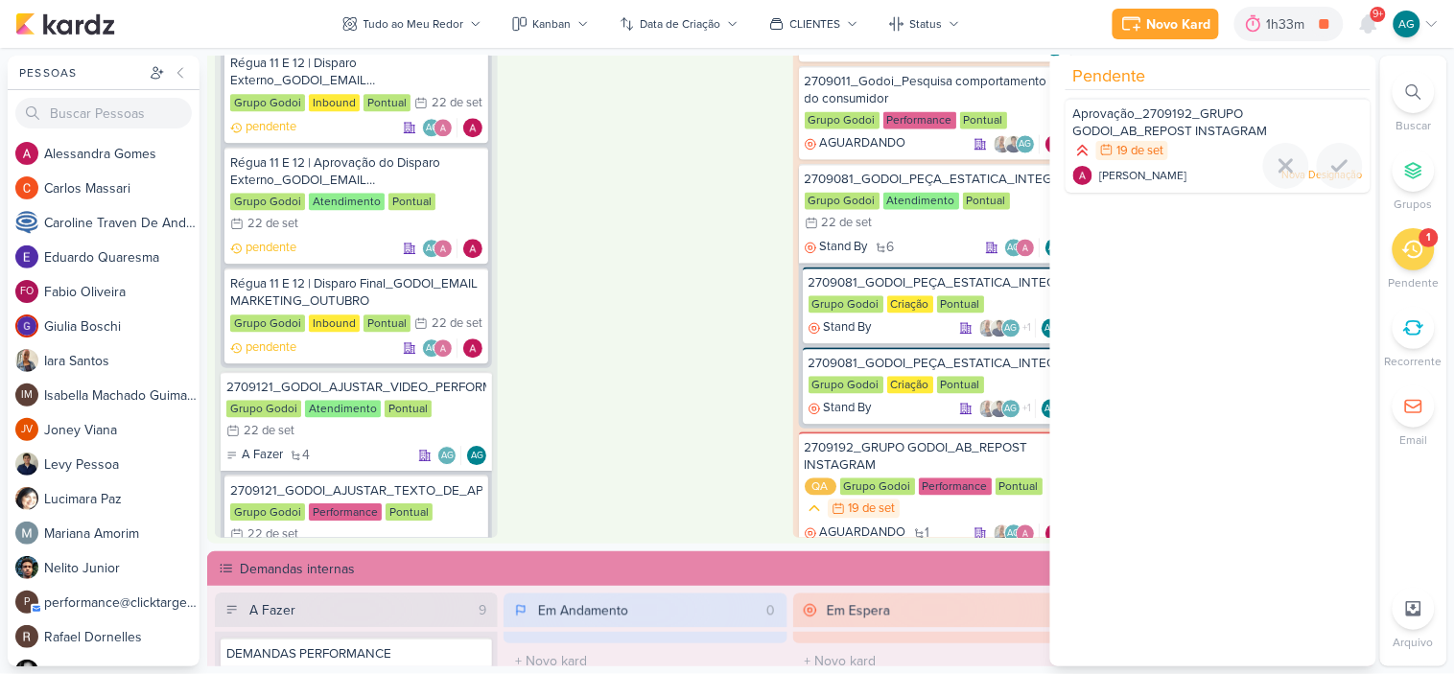
click at [1239, 181] on div at bounding box center [1218, 188] width 305 height 15
click at [1207, 115] on span "Aprovação_2709192_GRUPO GODOI_AB_REPOST INSTAGRAM" at bounding box center [1170, 122] width 195 height 33
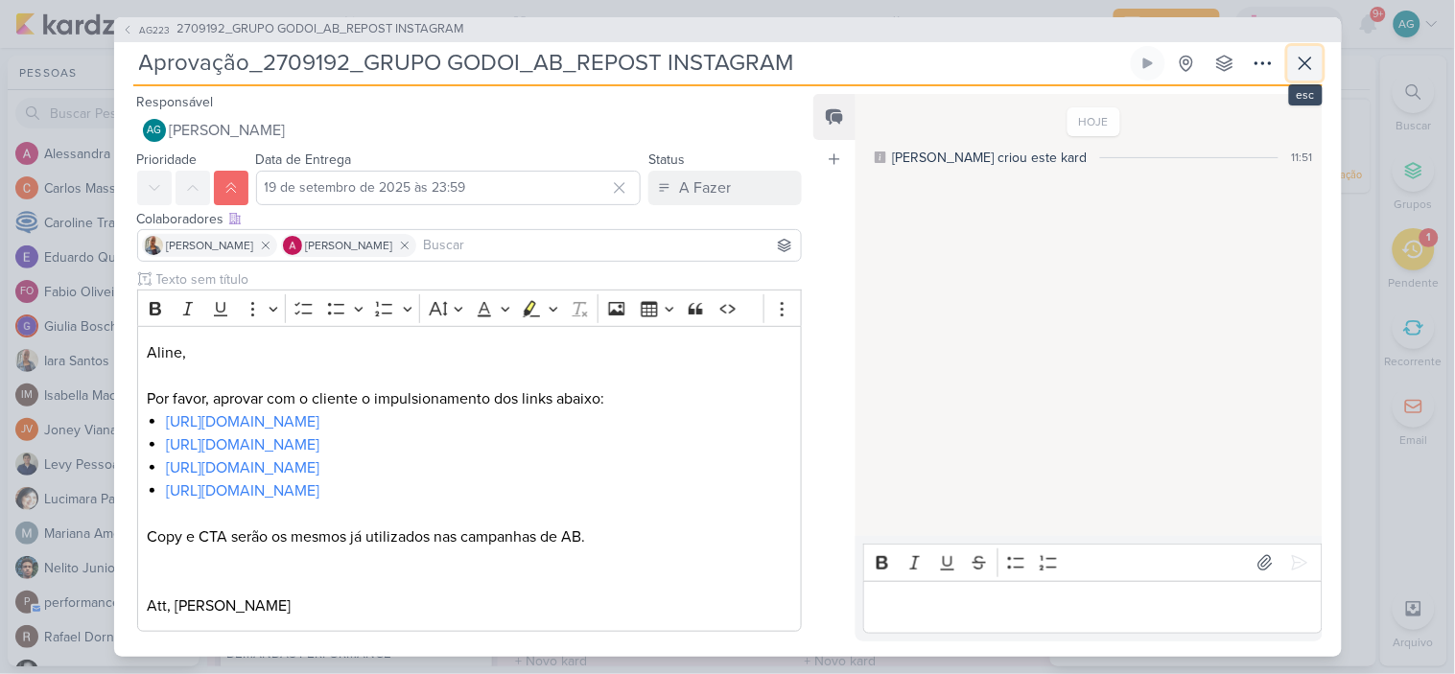
click at [1314, 67] on icon at bounding box center [1305, 63] width 23 height 23
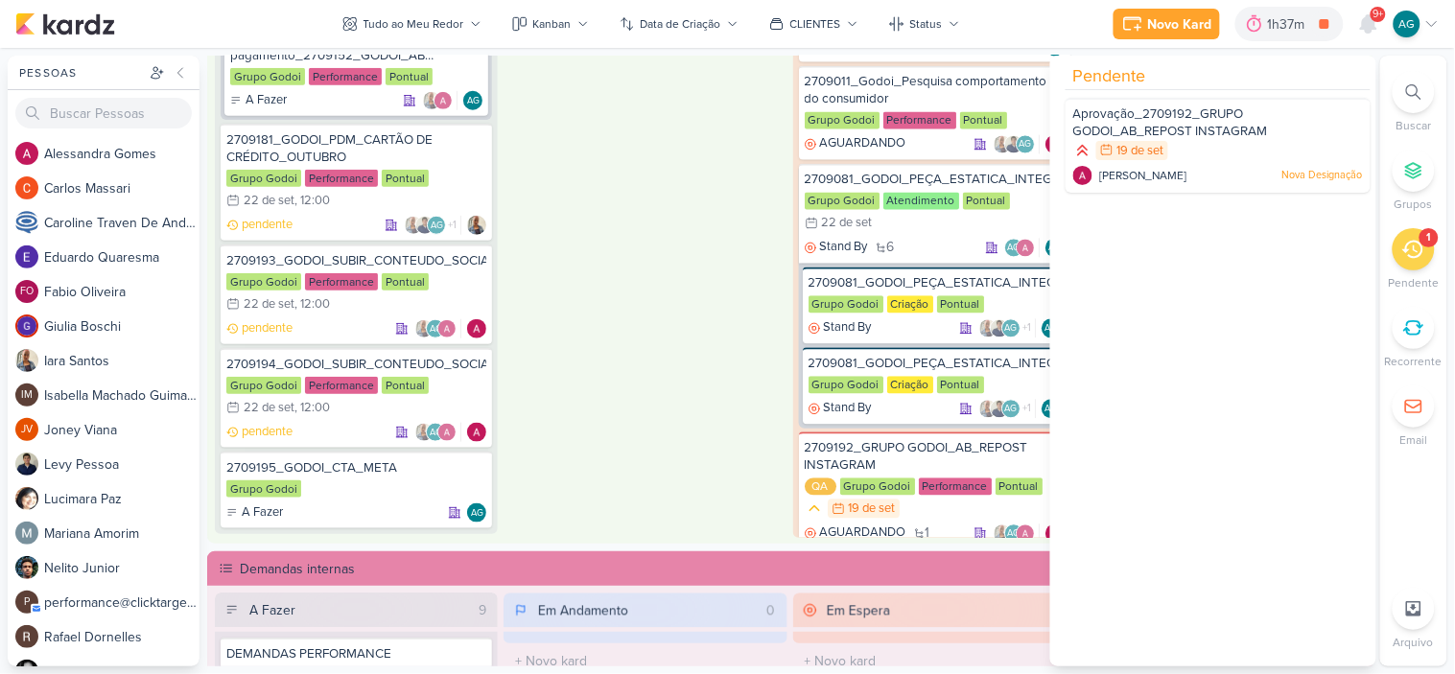
scroll to position [2152, 0]
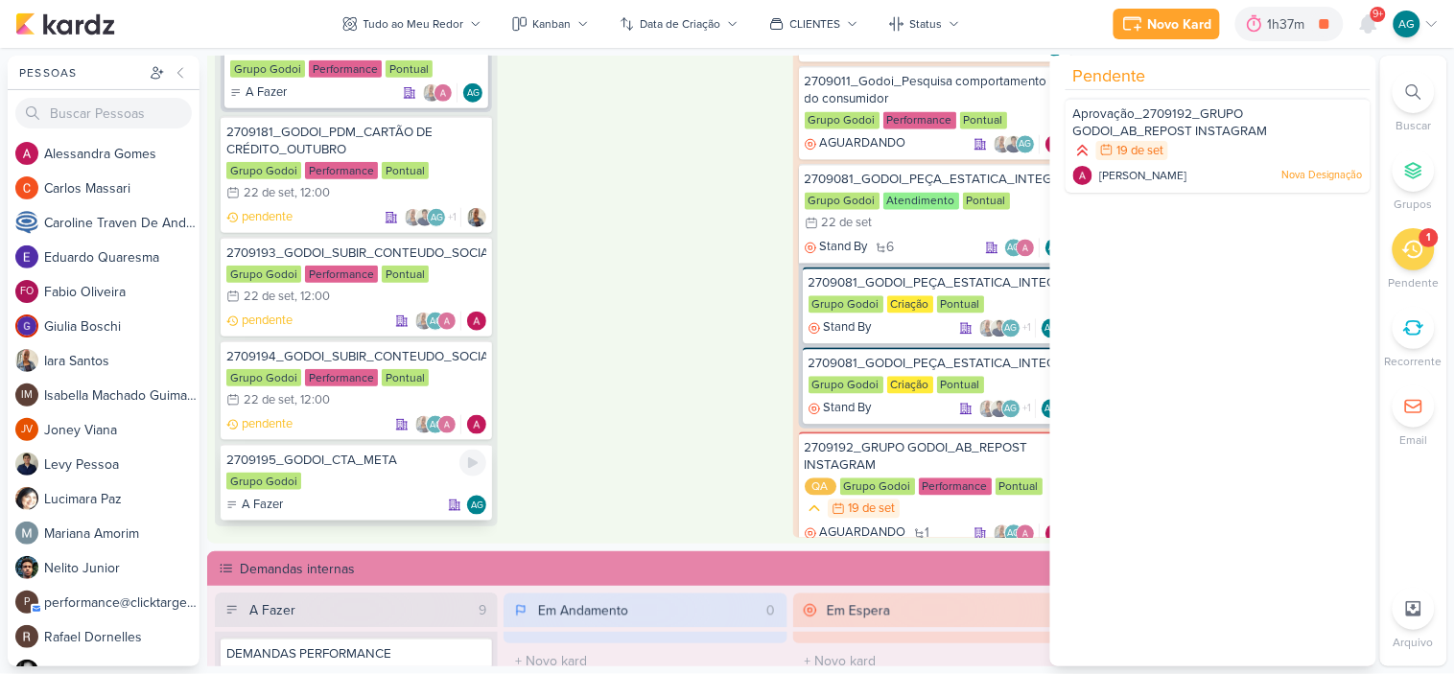
click at [381, 496] on div "A Fazer AG" at bounding box center [356, 505] width 260 height 19
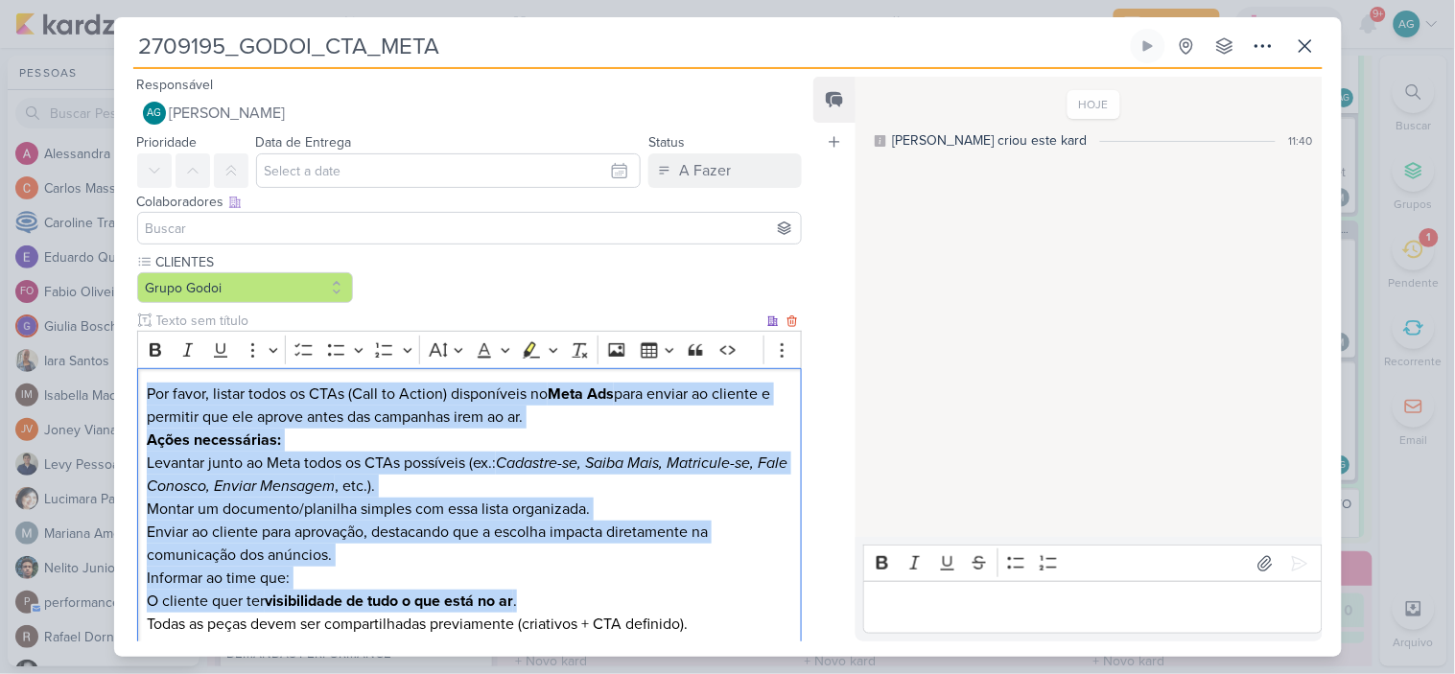
scroll to position [116, 0]
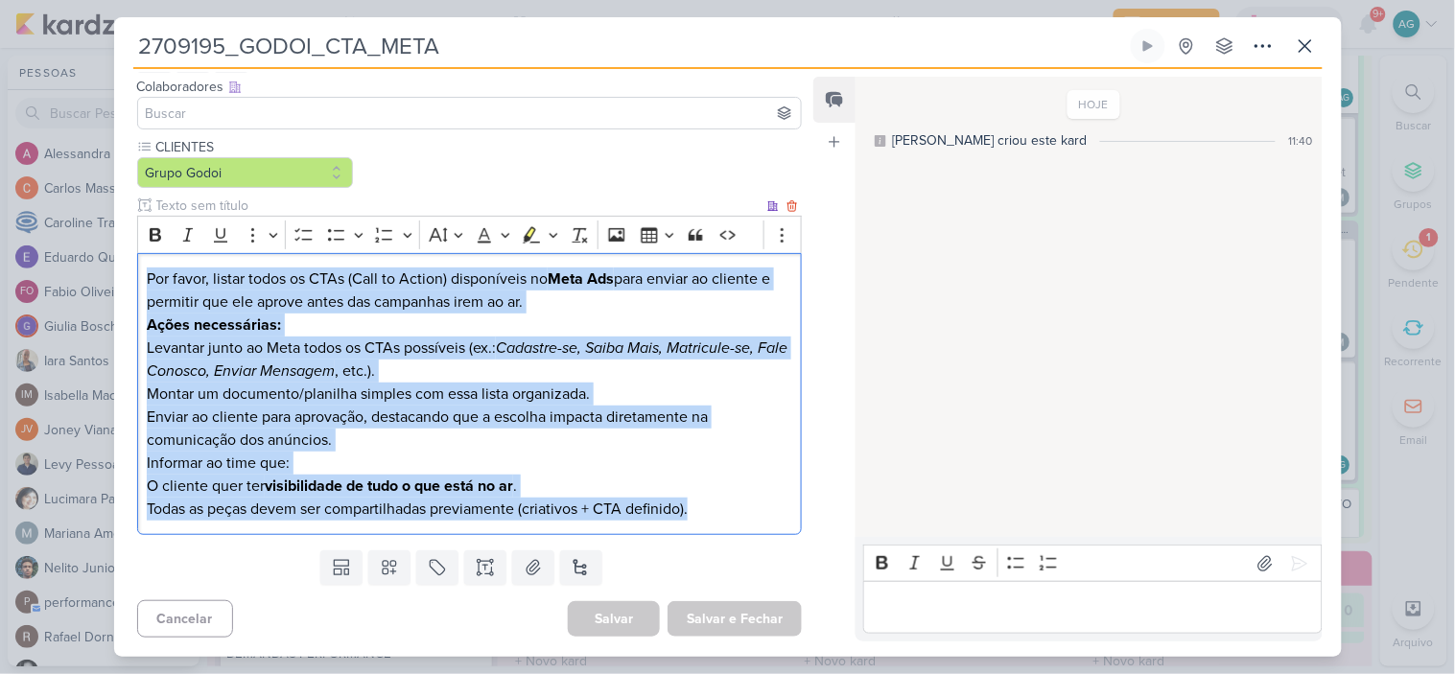
drag, startPoint x: 147, startPoint y: 393, endPoint x: 732, endPoint y: 513, distance: 597.4
click at [732, 513] on div "Por favor, listar todos os CTAs (Call to Action) disponíveis no Meta Ads para e…" at bounding box center [470, 394] width 666 height 283
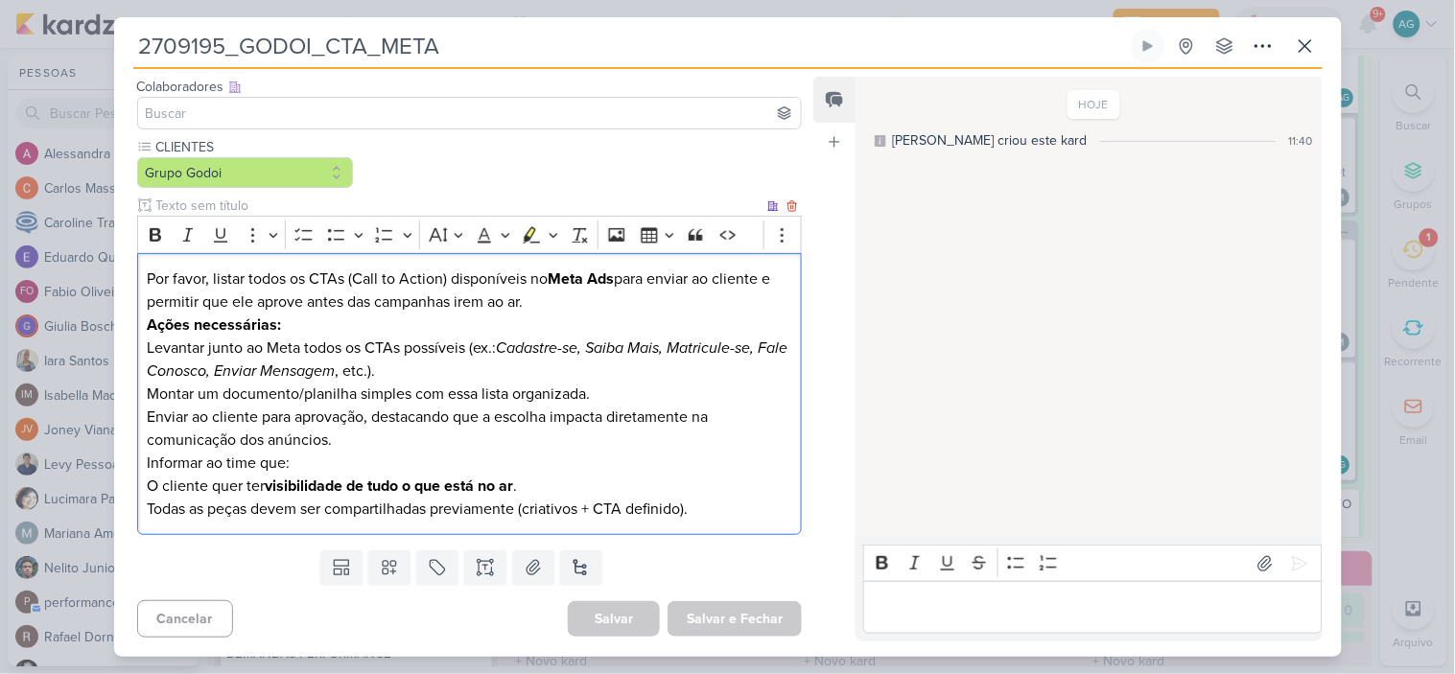
scroll to position [0, 0]
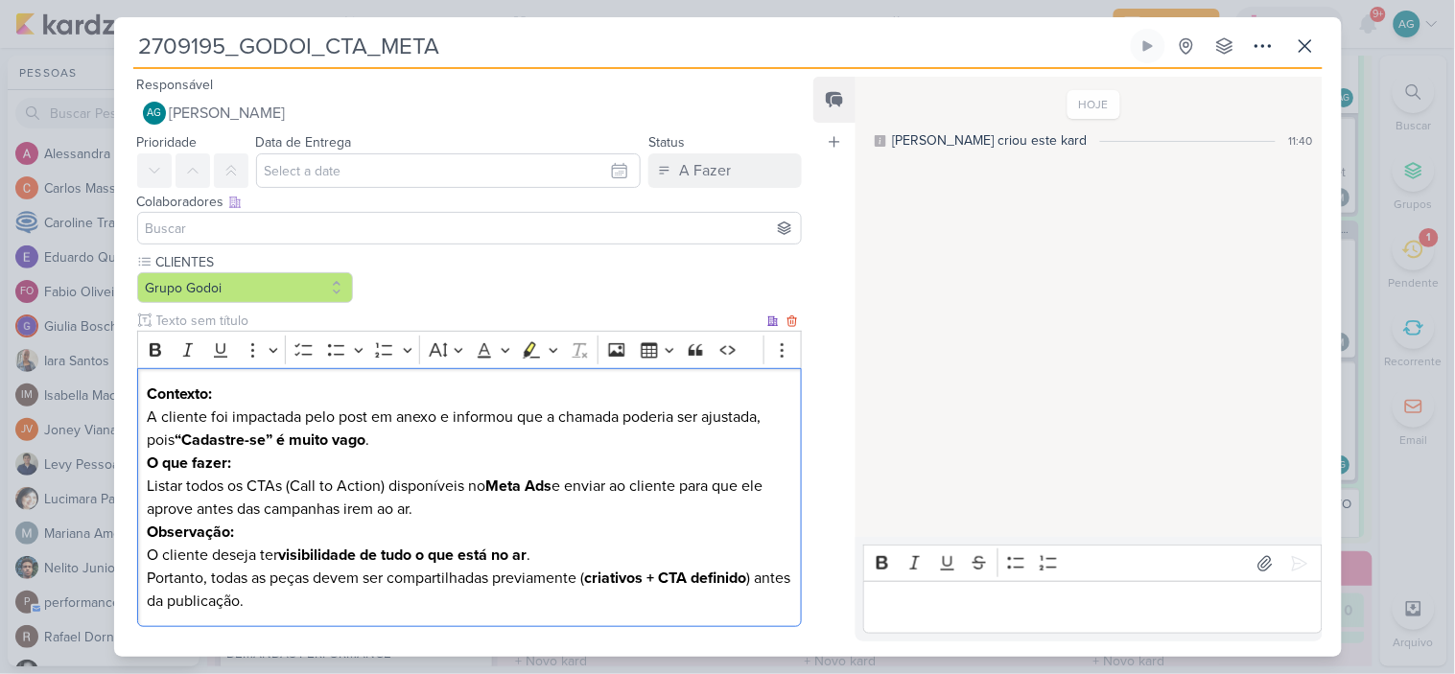
click at [411, 442] on p "Contexto: A cliente foi impactada pelo post em anexo e informou que a chamada p…" at bounding box center [469, 417] width 645 height 69
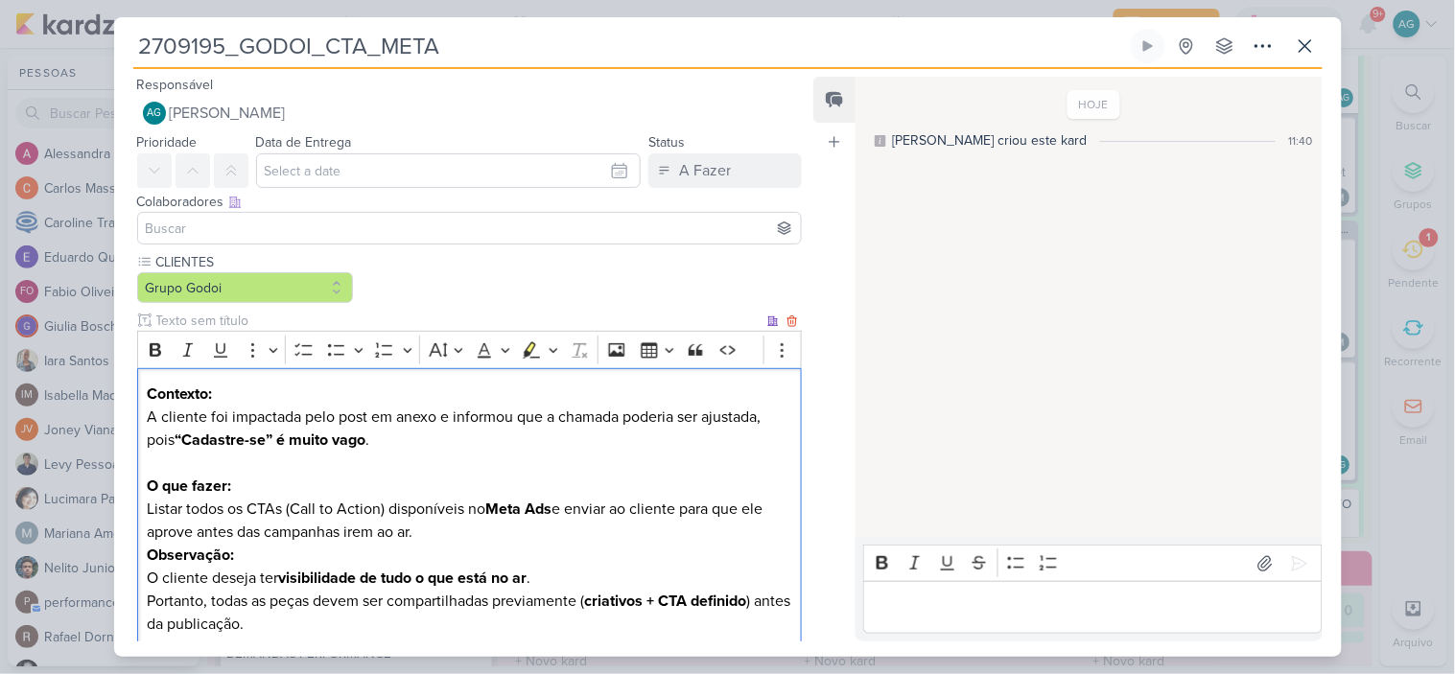
click at [443, 531] on p "O que fazer: Listar todos os CTAs (Call to Action) disponíveis no Meta Ads e en…" at bounding box center [469, 509] width 645 height 69
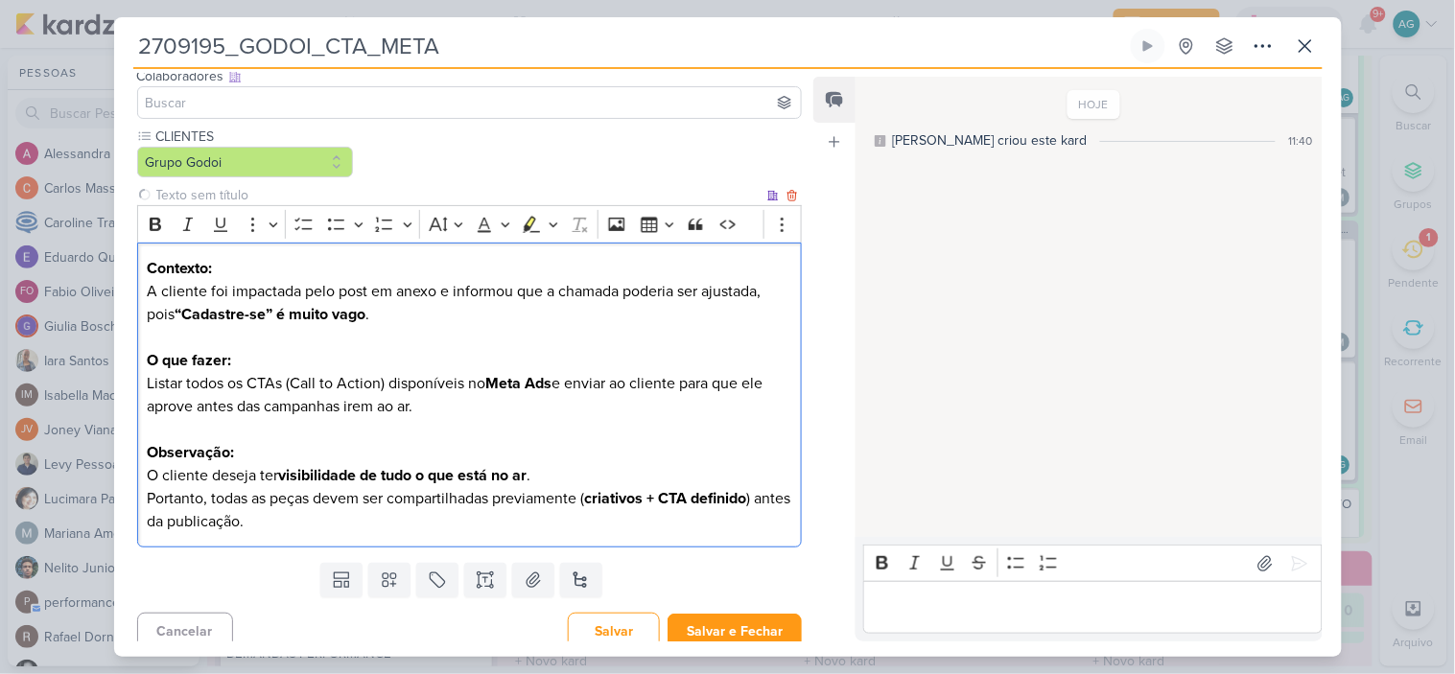
scroll to position [138, 0]
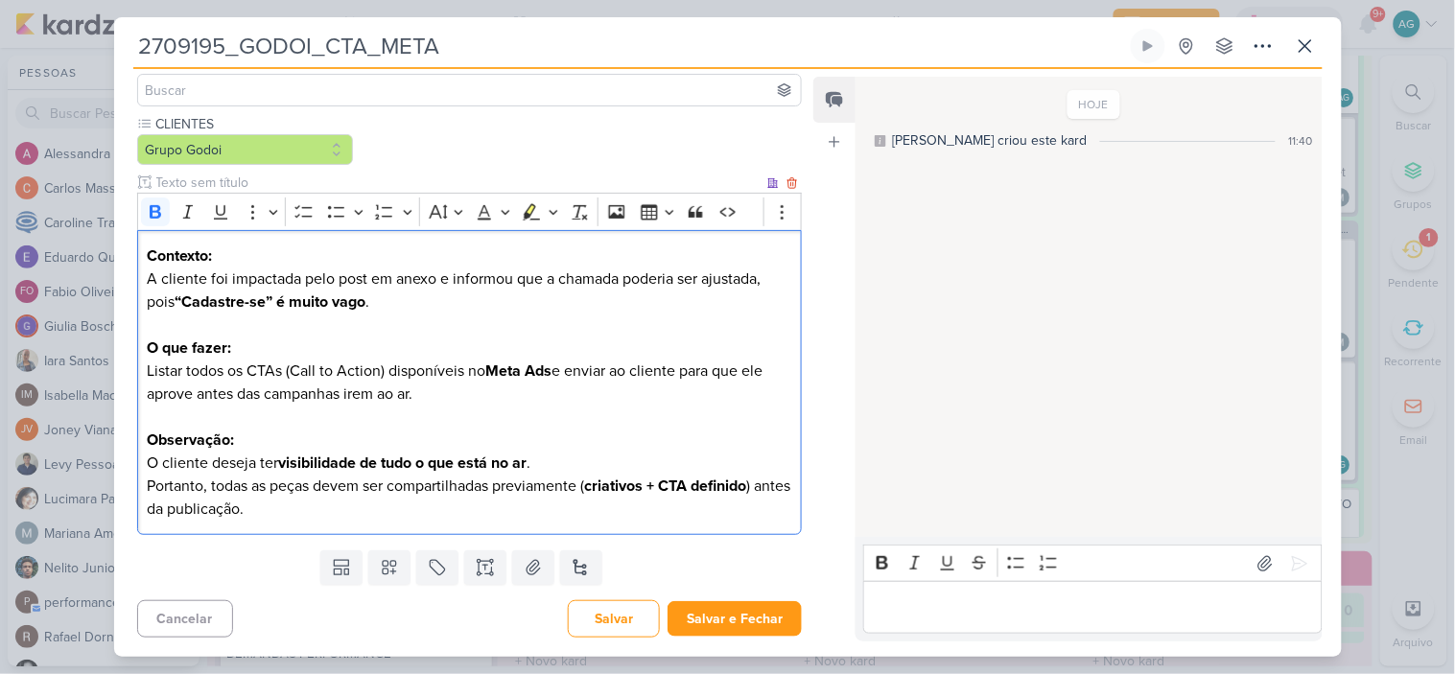
click at [243, 350] on p "O que fazer: Listar todos os CTAs (Call to Action) disponíveis no Meta Ads e en…" at bounding box center [469, 383] width 645 height 92
click at [149, 366] on p "O que fazer? Listar todos os CTAs (Call to Action) disponíveis no Meta Ads e en…" at bounding box center [469, 383] width 645 height 92
click at [561, 368] on p "O que fazer? Listar todos os CTAs (Call to Action) disponíveis no Meta Ads e en…" at bounding box center [469, 383] width 645 height 92
drag, startPoint x: 206, startPoint y: 390, endPoint x: 136, endPoint y: 393, distance: 70.1
click at [137, 393] on div "Contexto: A cliente foi impactada pelo post em anexo e informou que a chamada p…" at bounding box center [470, 383] width 666 height 306
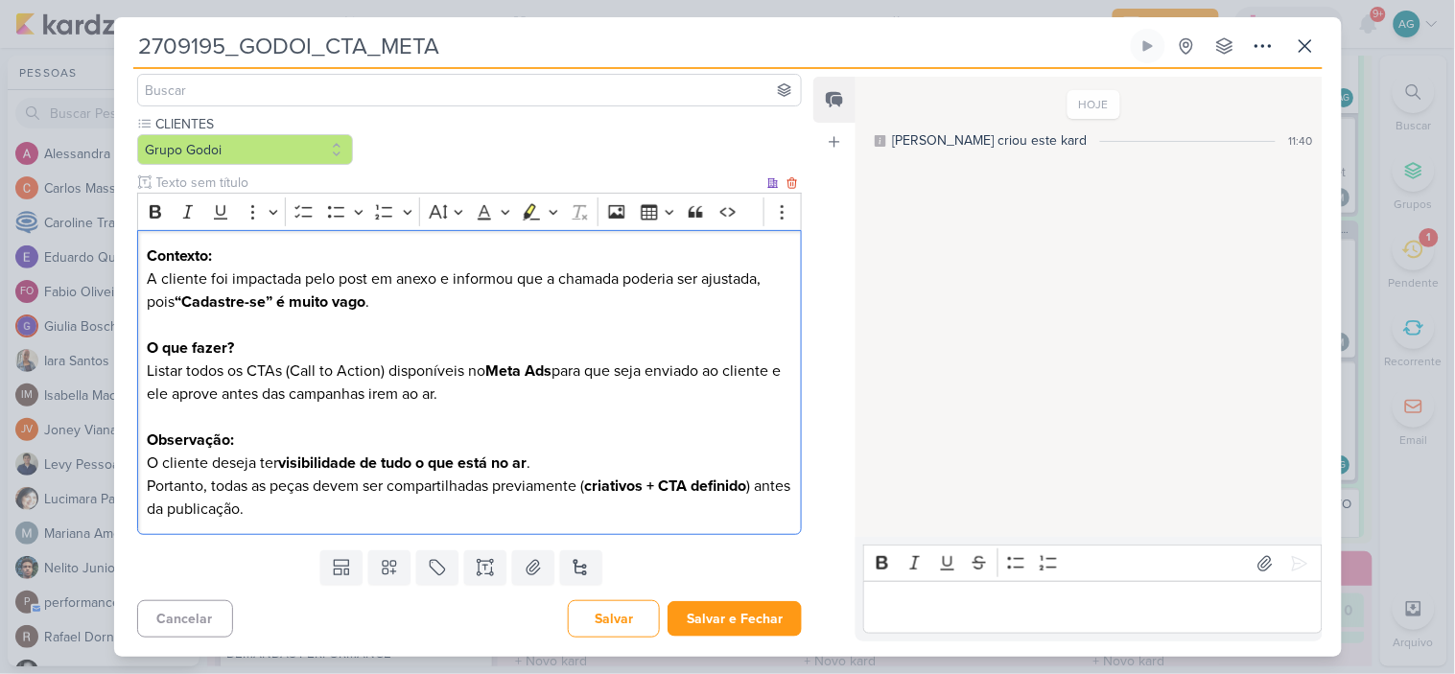
click at [147, 464] on p "Observação: O cliente deseja ter visibilidade de tudo o que está no ar . Portan…" at bounding box center [469, 475] width 645 height 92
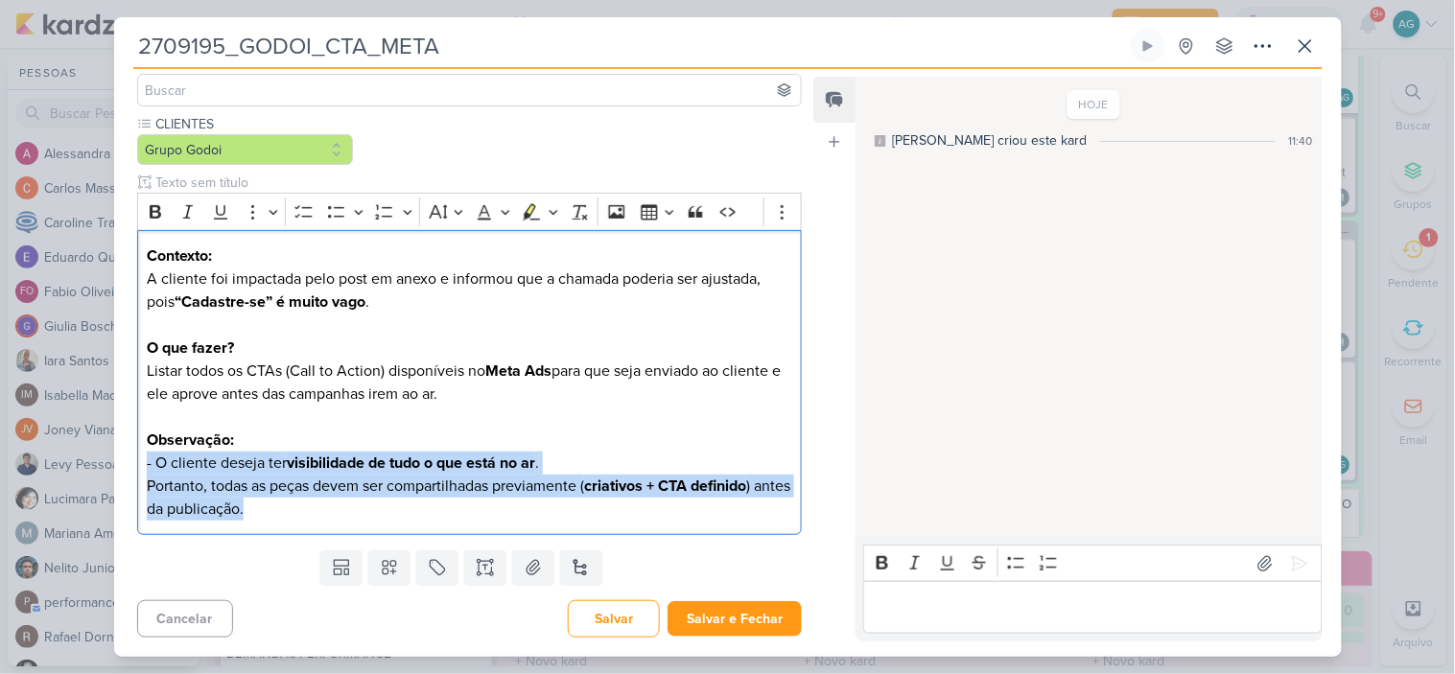
drag, startPoint x: 297, startPoint y: 511, endPoint x: 90, endPoint y: 462, distance: 212.9
click at [90, 462] on div "2709195_GODOI_CTA_META Criado por mim" at bounding box center [727, 337] width 1455 height 674
click at [341, 207] on icon "Editor toolbar" at bounding box center [336, 211] width 19 height 19
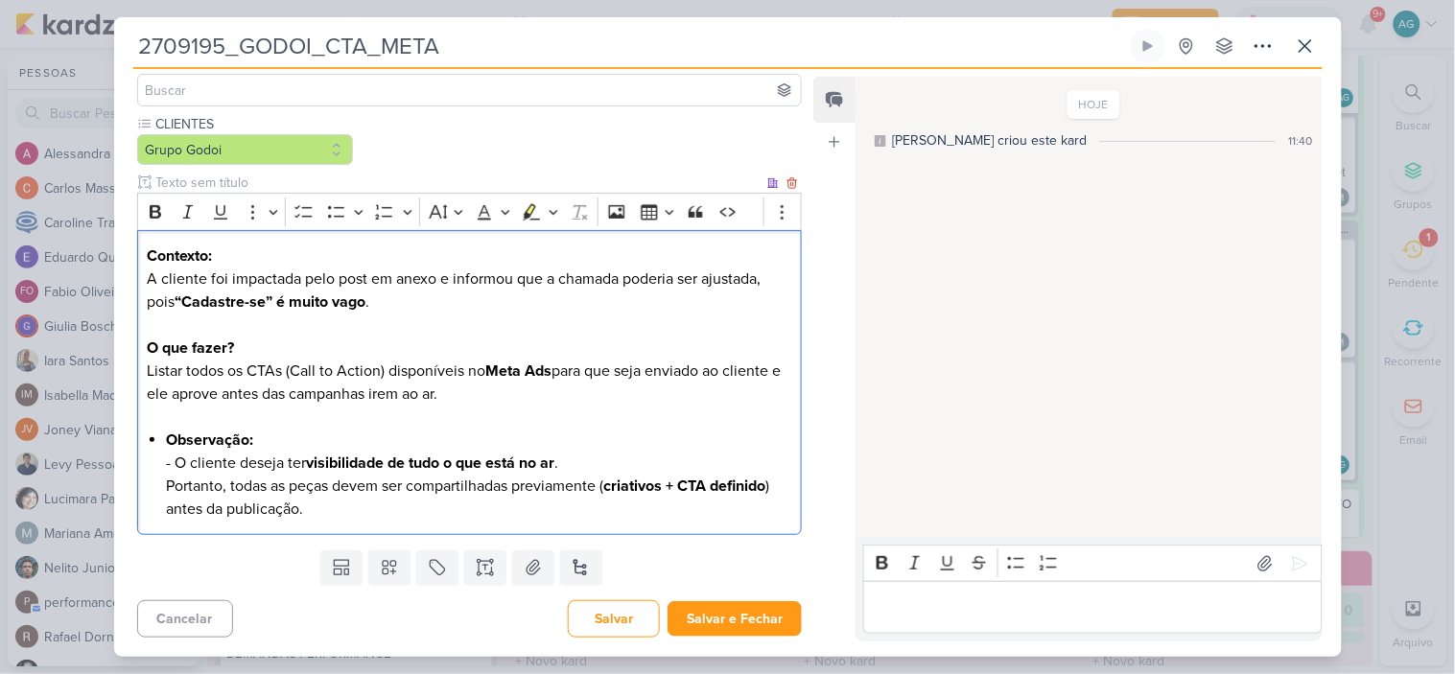
click at [161, 420] on p "O que fazer? Listar todos os CTAs (Call to Action) disponíveis no Meta Ads para…" at bounding box center [469, 383] width 645 height 92
drag, startPoint x: 253, startPoint y: 438, endPoint x: 170, endPoint y: 432, distance: 83.7
click at [170, 432] on li "Observação: - O cliente deseja ter visibilidade de tudo o que está no ar . Port…" at bounding box center [478, 475] width 625 height 92
copy strong "Observação:"
click at [149, 413] on p "O que fazer? Listar todos os CTAs (Call to Action) disponíveis no Meta Ads para…" at bounding box center [469, 383] width 645 height 92
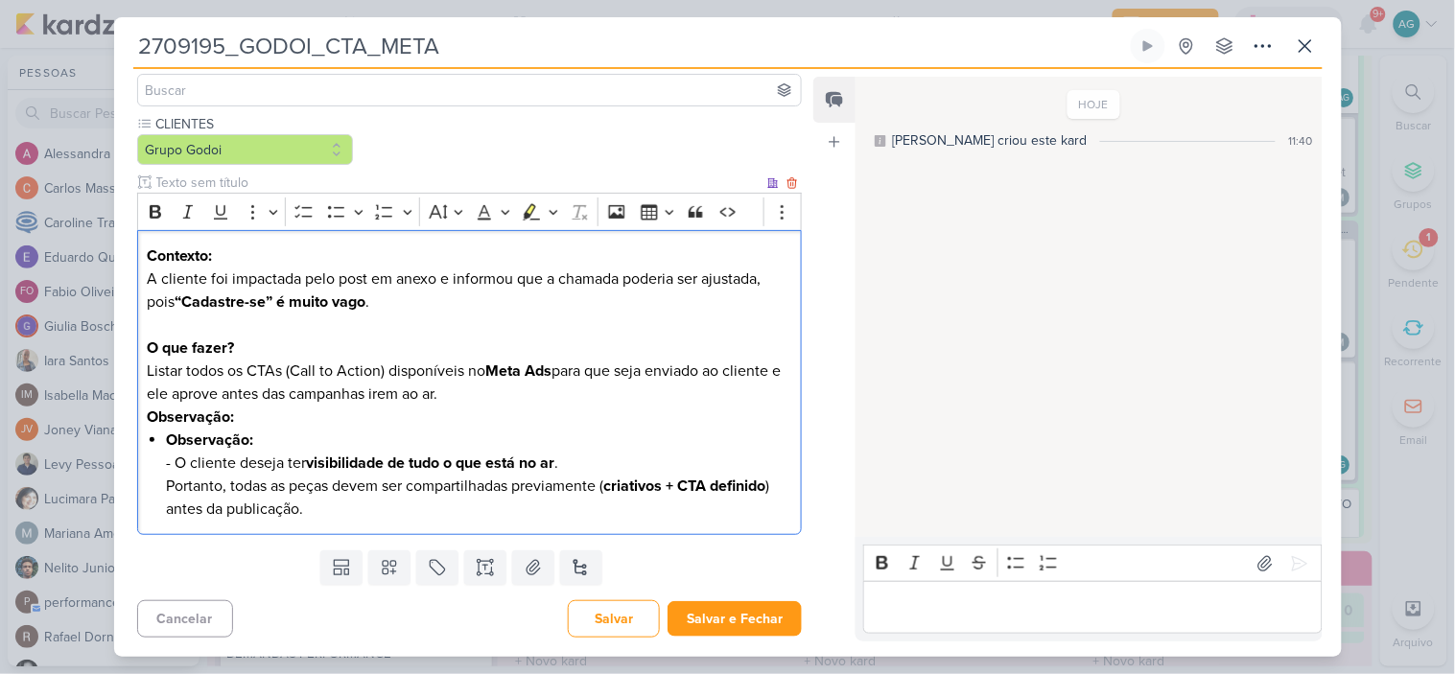
click at [493, 397] on p "O que fazer? Listar todos os CTAs (Call to Action) disponíveis no Meta Ads para…" at bounding box center [469, 383] width 645 height 92
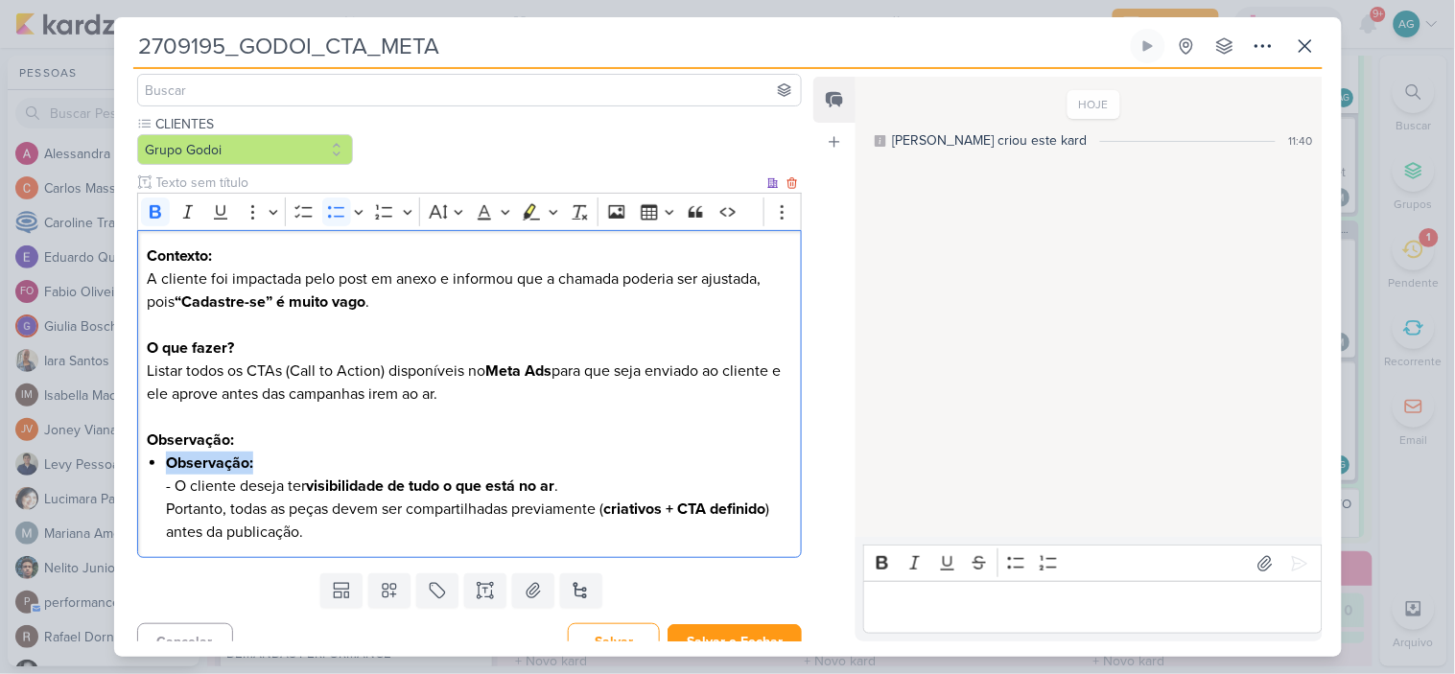
drag, startPoint x: 284, startPoint y: 467, endPoint x: 169, endPoint y: 460, distance: 115.3
click at [169, 460] on li "Observação: - O cliente deseja ter visibilidade de tudo o que está no ar . Port…" at bounding box center [478, 498] width 625 height 92
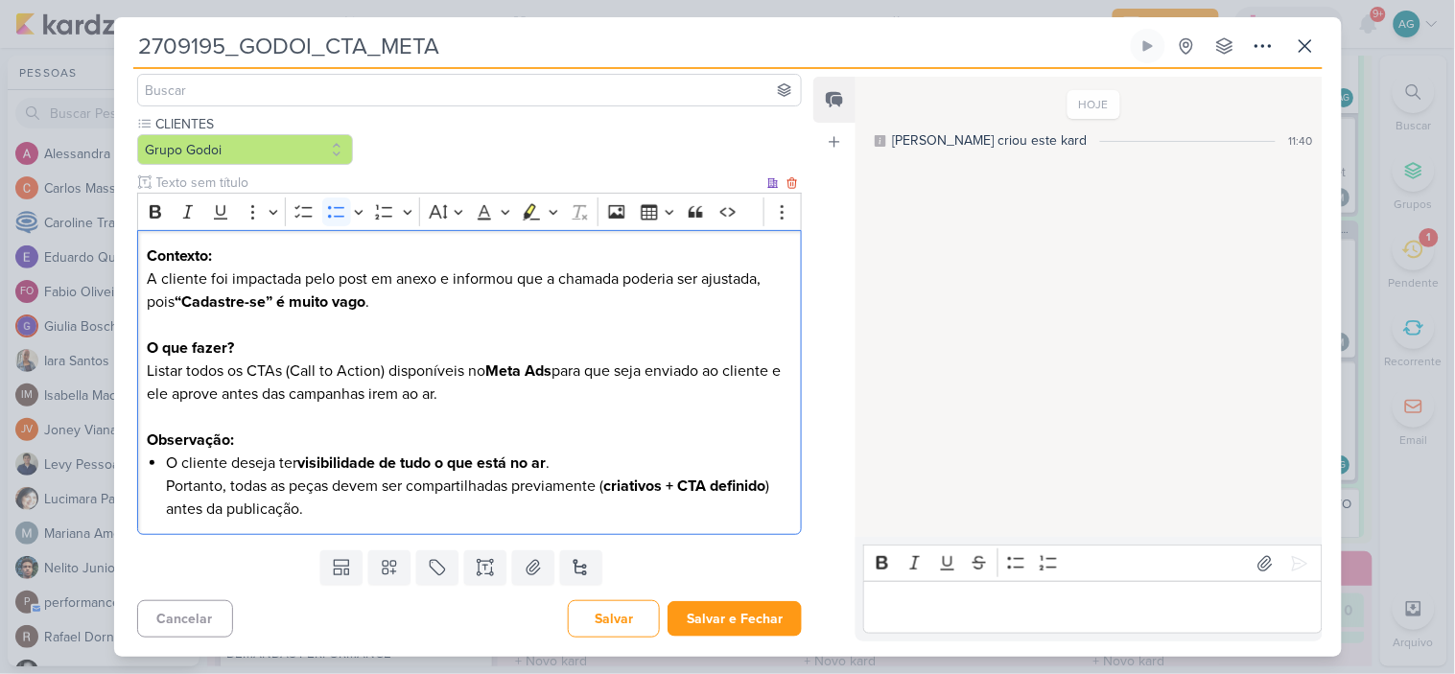
click at [614, 459] on li "⁠⁠⁠⁠⁠⁠⁠O cliente deseja ter visibilidade de tudo o que está no ar . Portanto, t…" at bounding box center [478, 486] width 625 height 69
click at [495, 395] on p "O que fazer? Listar todos os CTAs (Call to Action) disponíveis no Meta Ads para…" at bounding box center [469, 394] width 645 height 115
click at [528, 568] on icon at bounding box center [533, 567] width 19 height 19
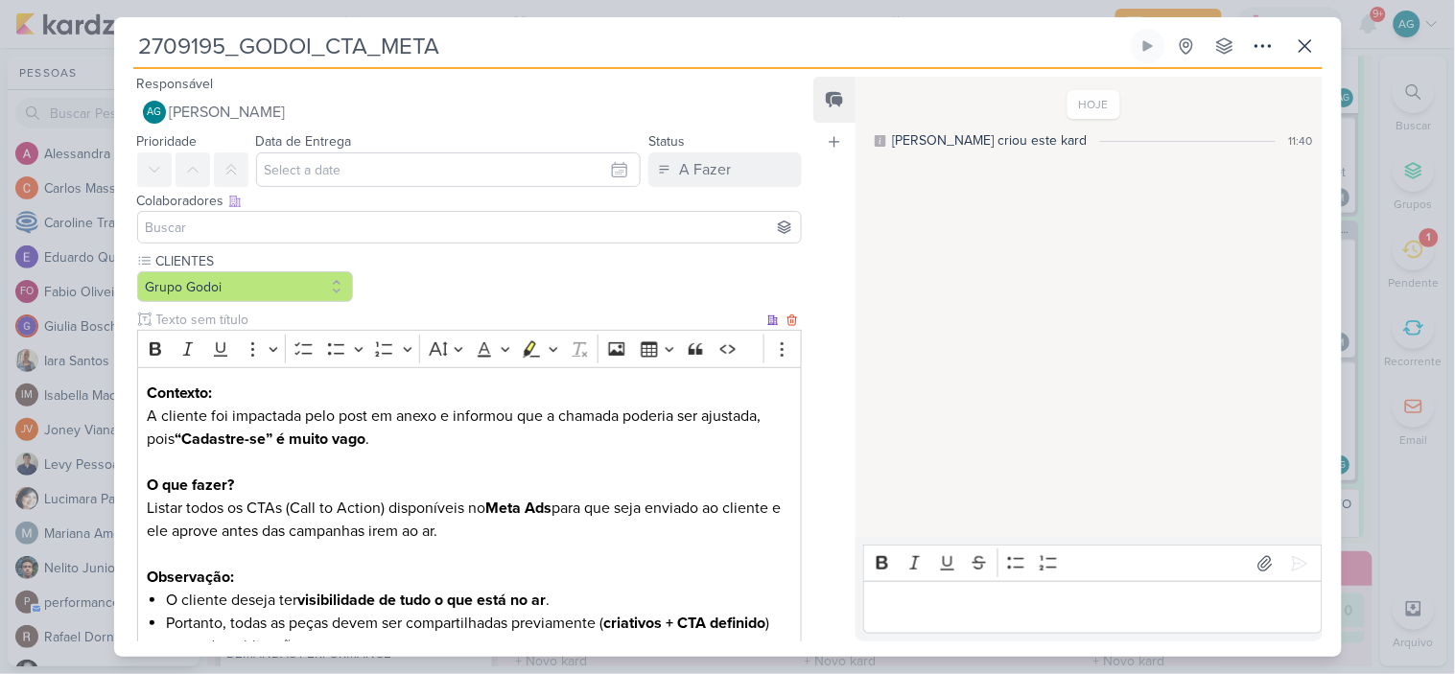
scroll to position [0, 0]
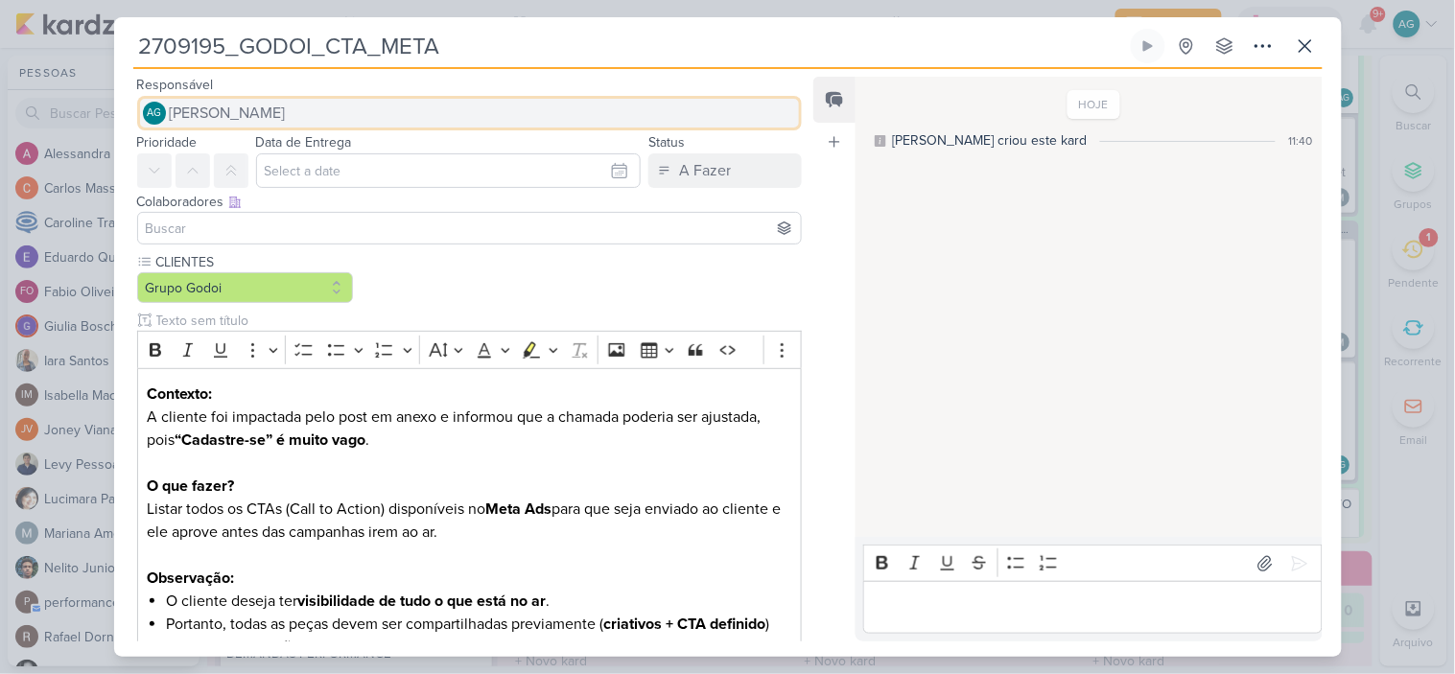
click at [286, 106] on span "[PERSON_NAME]" at bounding box center [228, 113] width 116 height 23
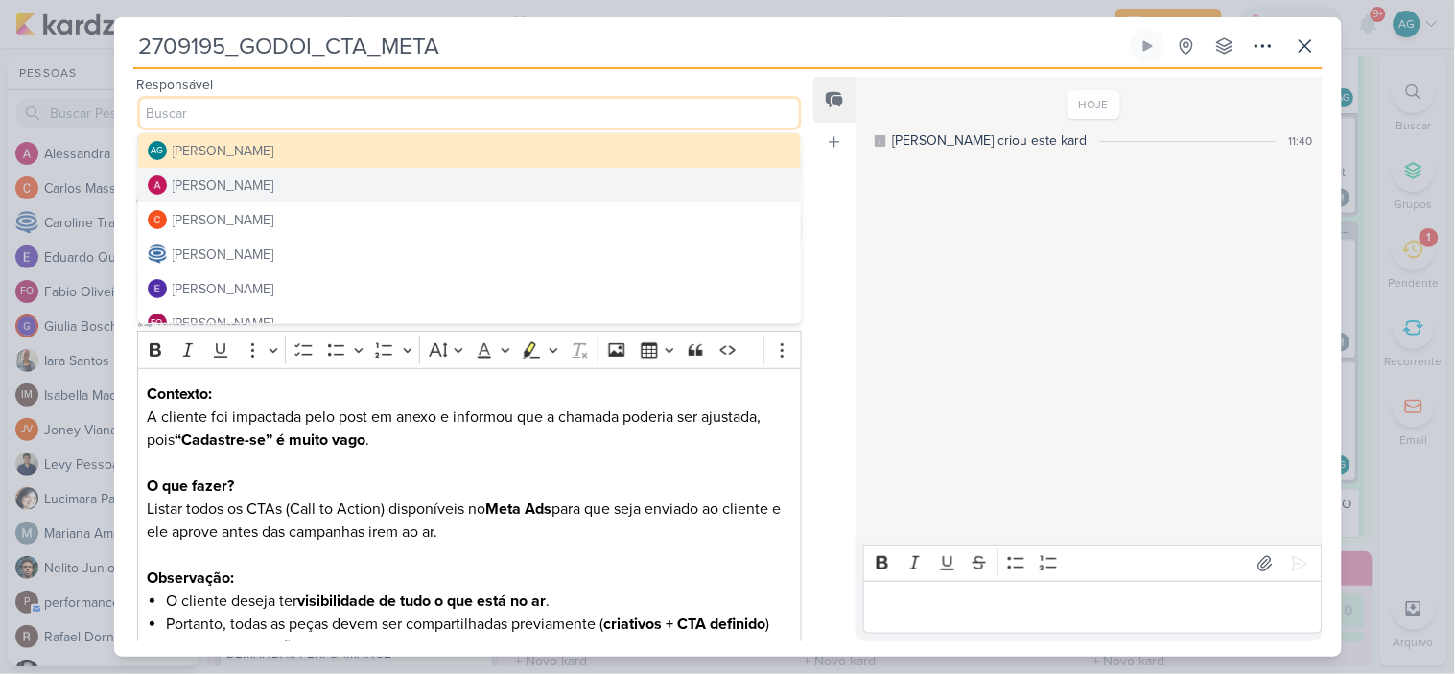
click at [290, 187] on button "[PERSON_NAME]" at bounding box center [470, 185] width 664 height 35
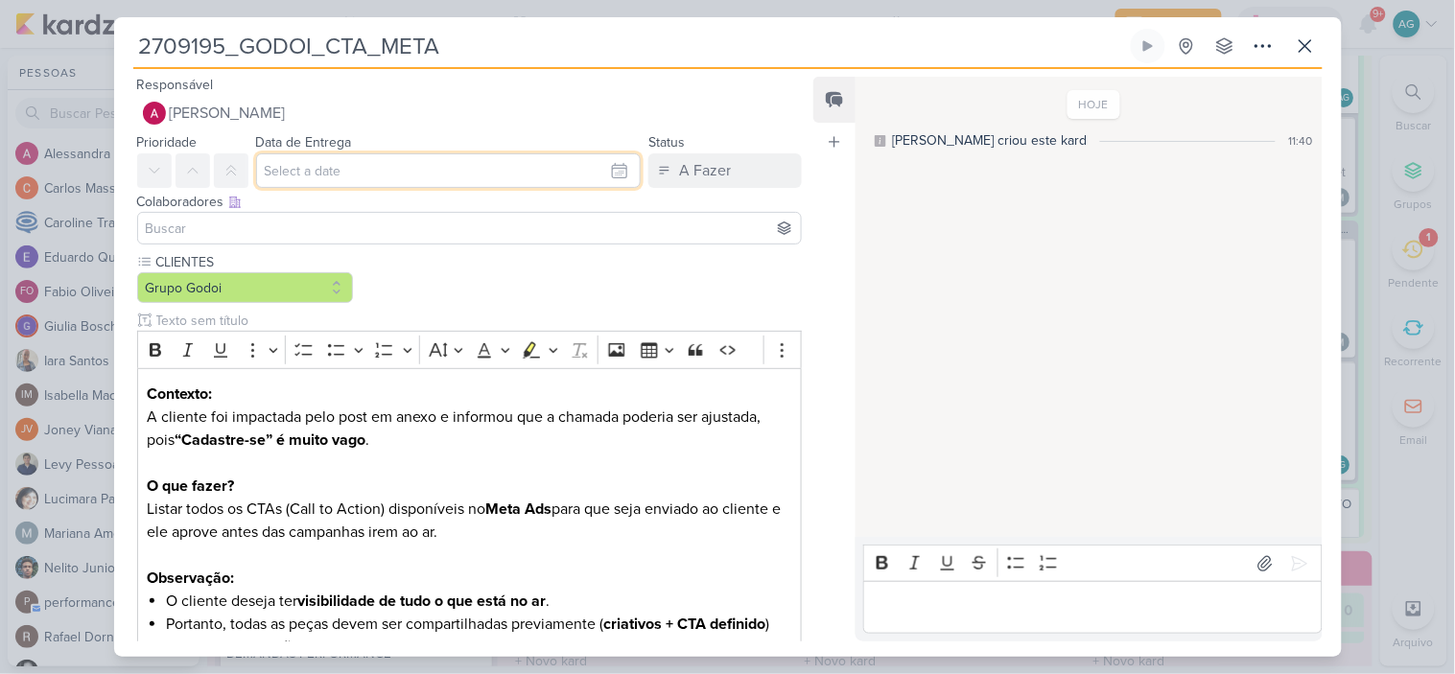
click at [348, 178] on input "text" at bounding box center [449, 170] width 386 height 35
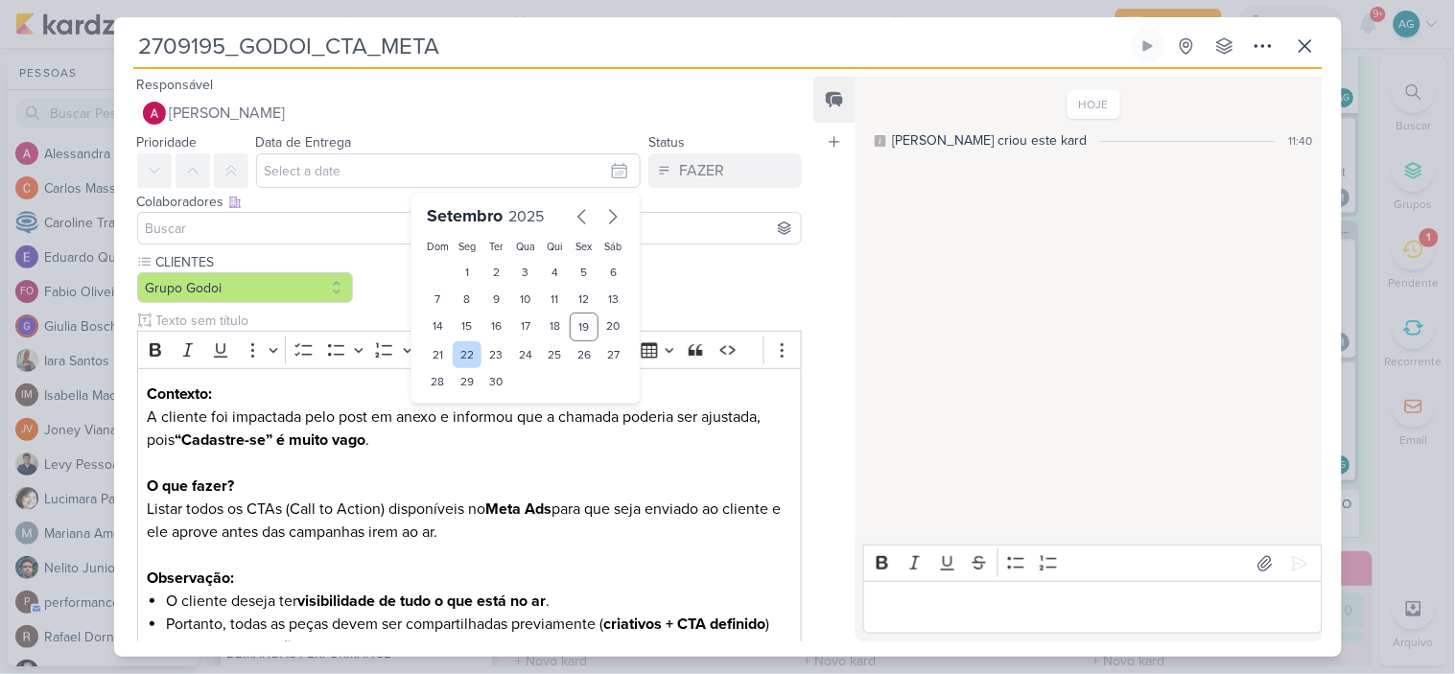
click at [471, 355] on div "22" at bounding box center [468, 355] width 30 height 27
type input "22 de setembro de 2025 às 23:59"
click at [337, 217] on input at bounding box center [470, 228] width 656 height 23
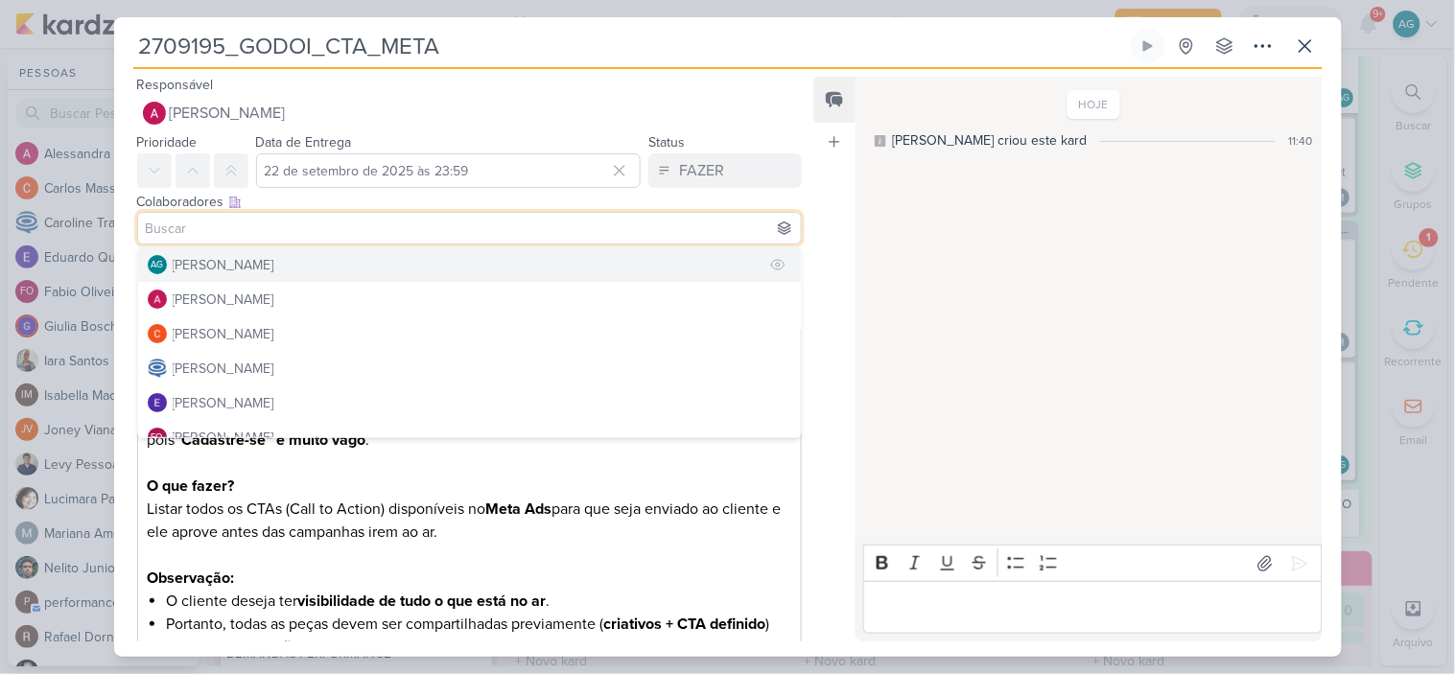
click at [246, 257] on div "[PERSON_NAME]" at bounding box center [224, 265] width 102 height 20
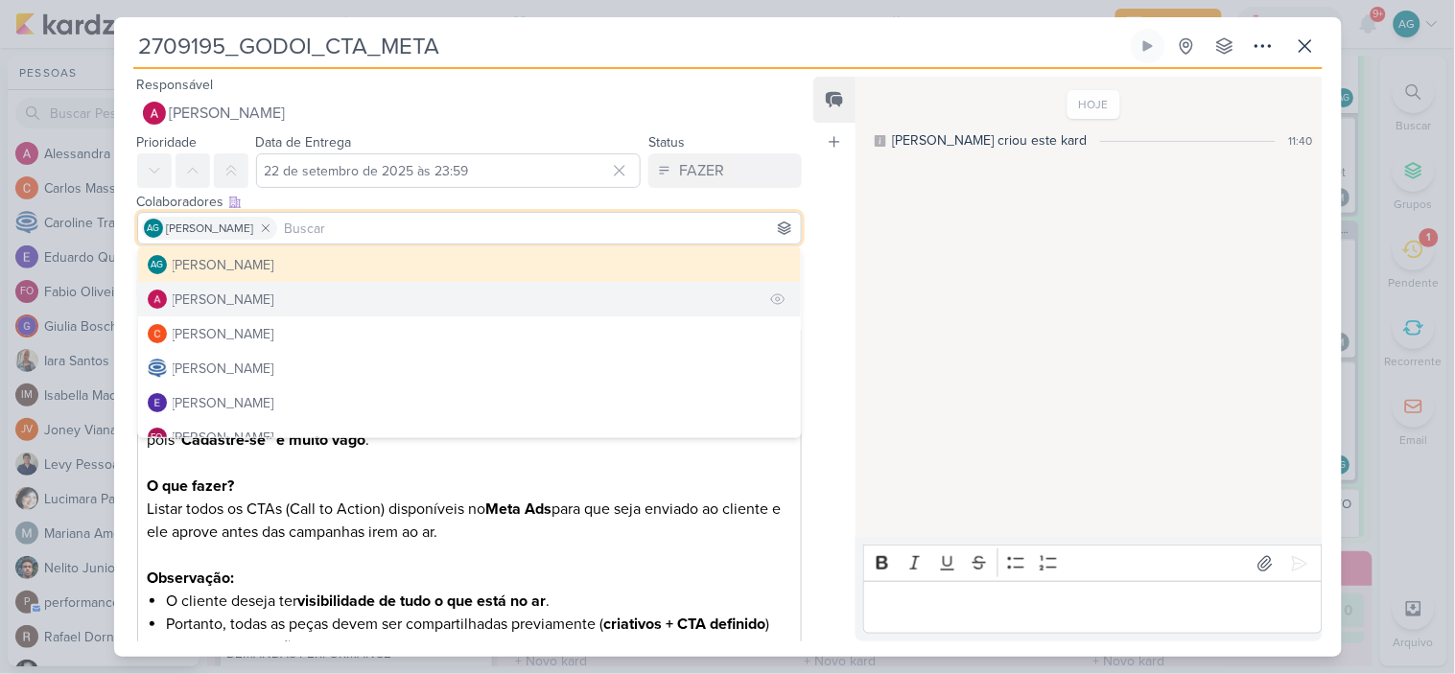
click at [249, 295] on div "[PERSON_NAME]" at bounding box center [224, 300] width 102 height 20
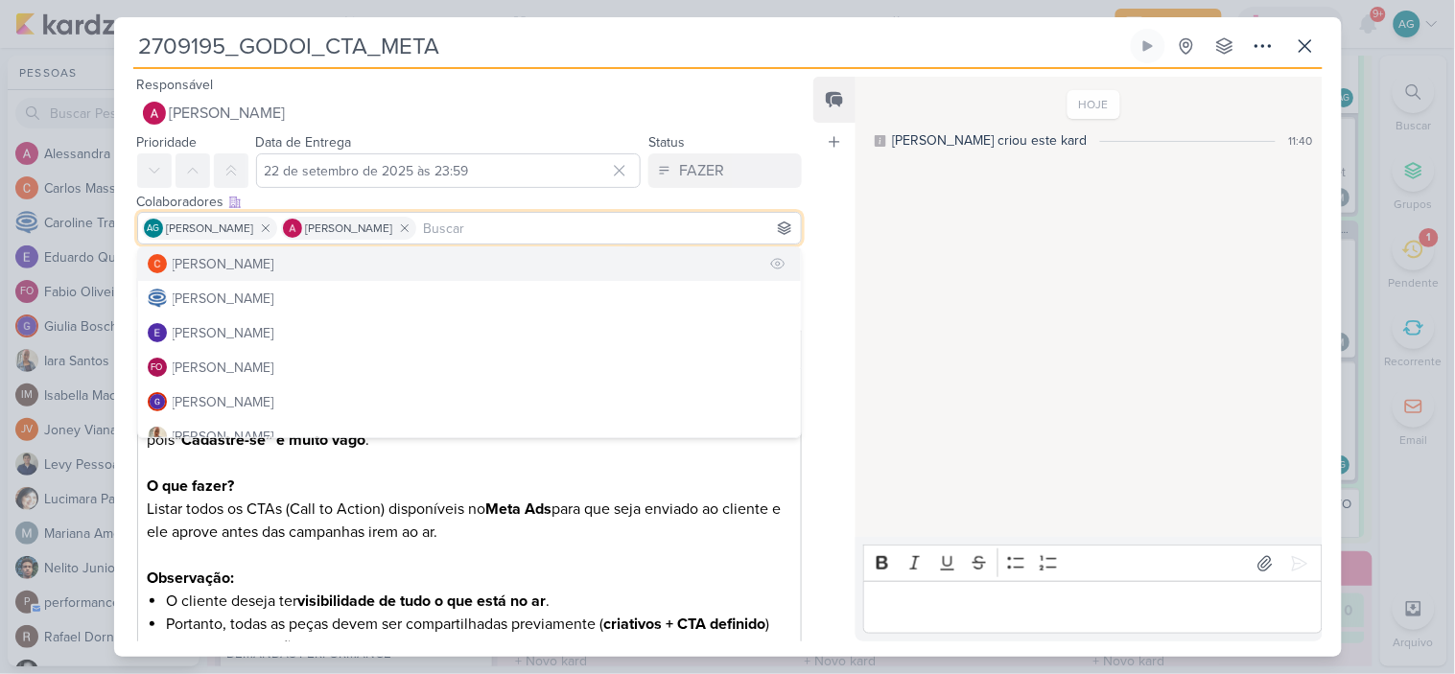
scroll to position [106, 0]
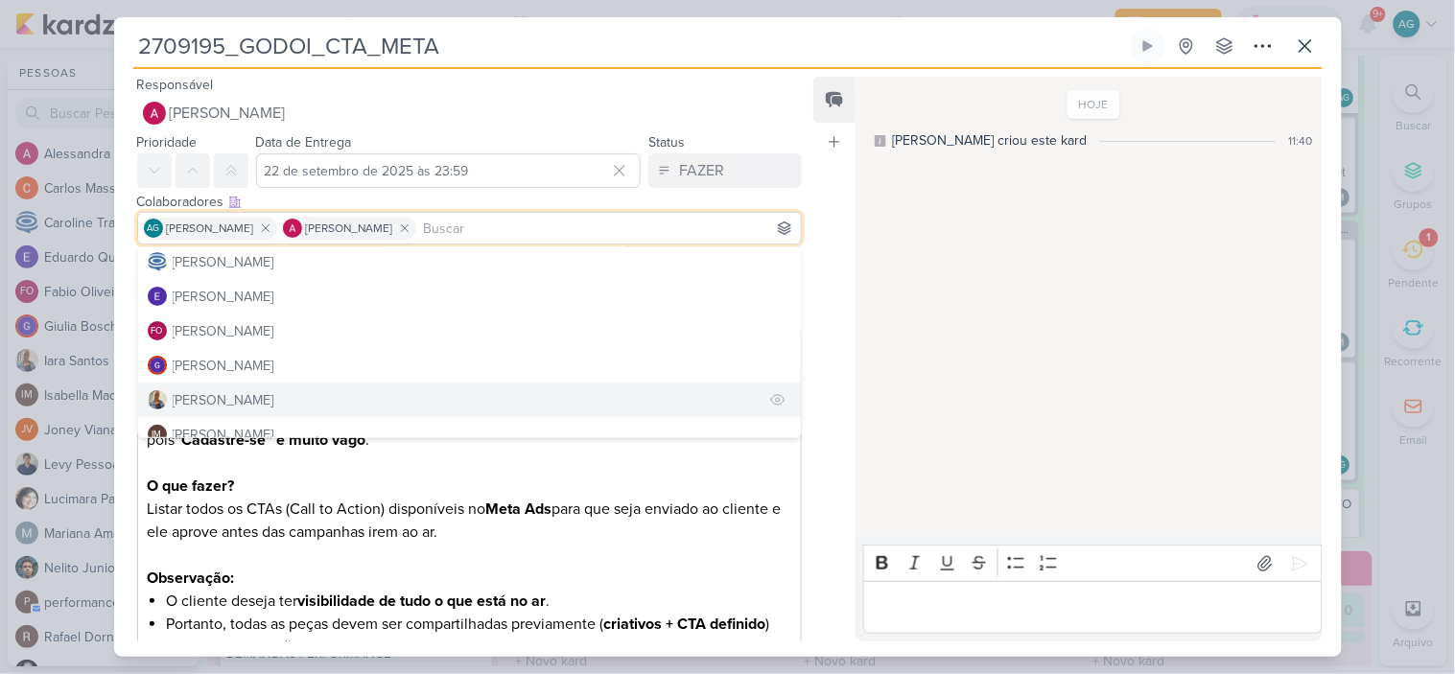
click at [236, 403] on div "[PERSON_NAME]" at bounding box center [224, 400] width 102 height 20
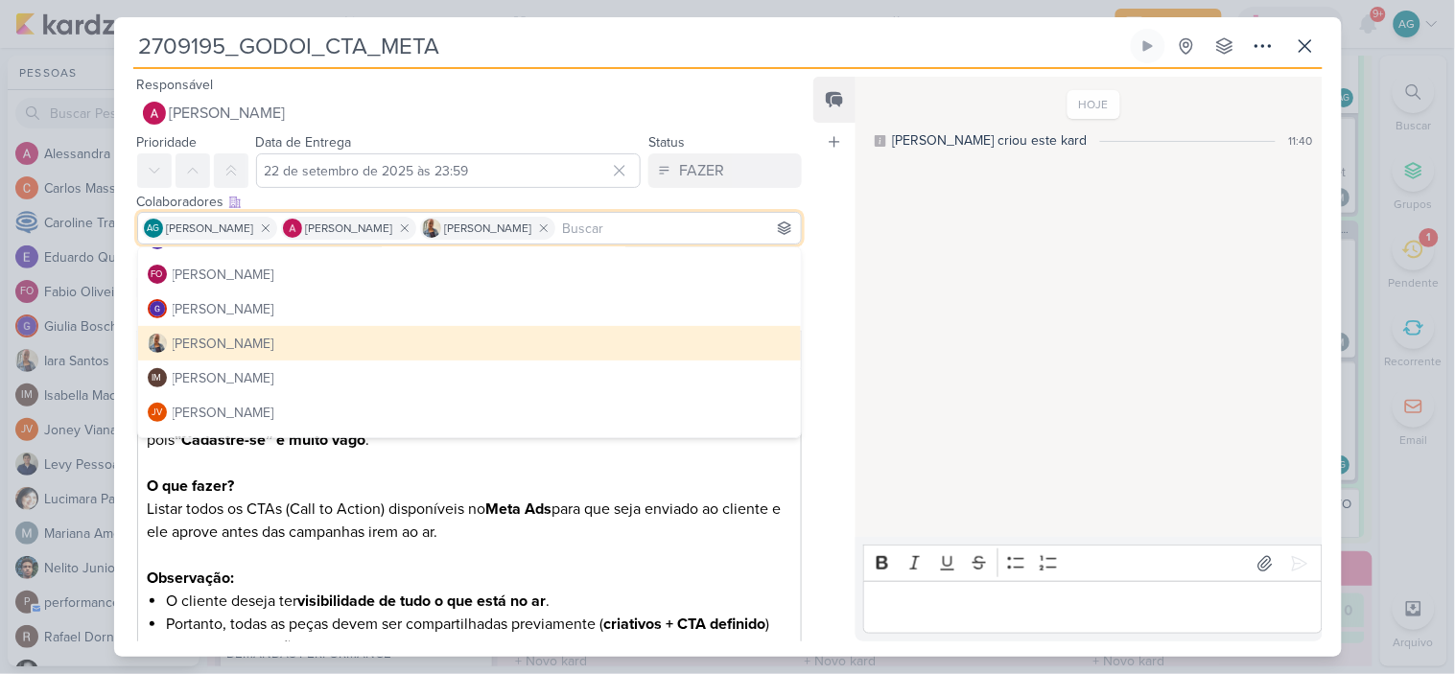
scroll to position [213, 0]
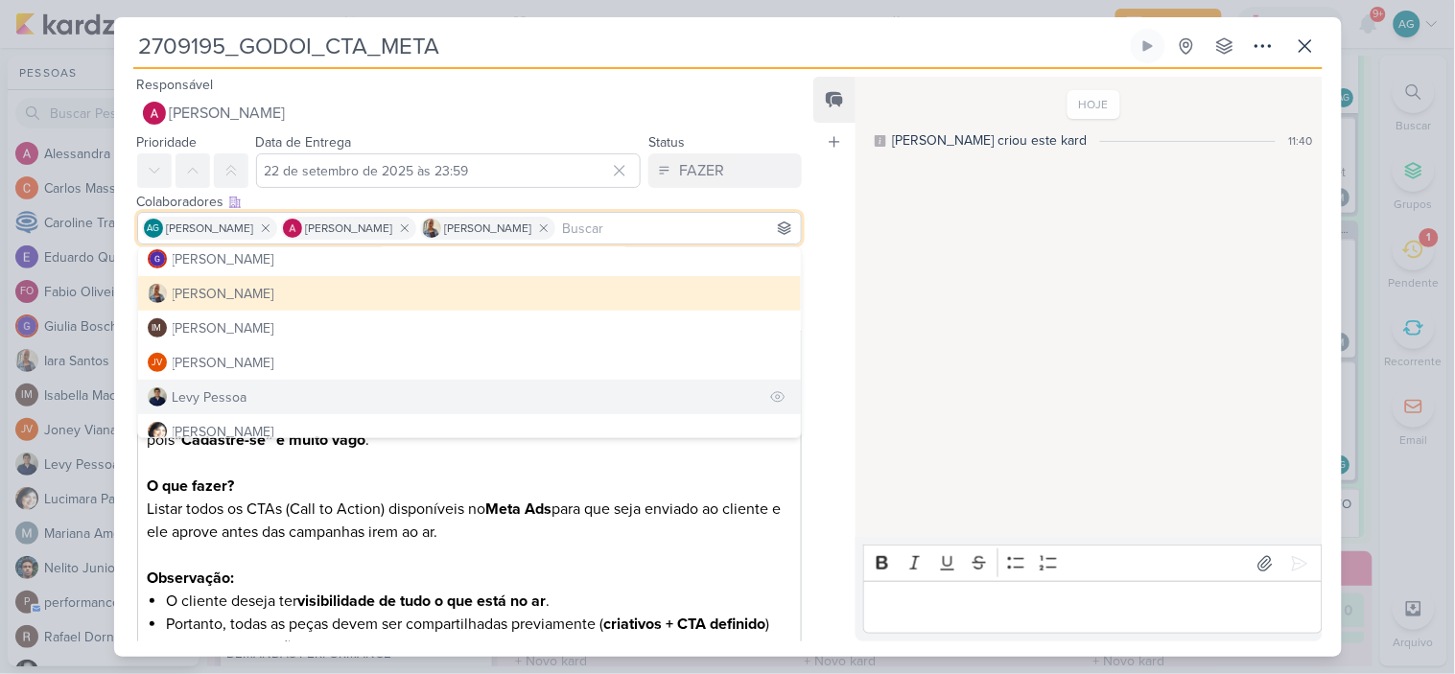
click at [236, 391] on div "Levy Pessoa" at bounding box center [210, 398] width 75 height 20
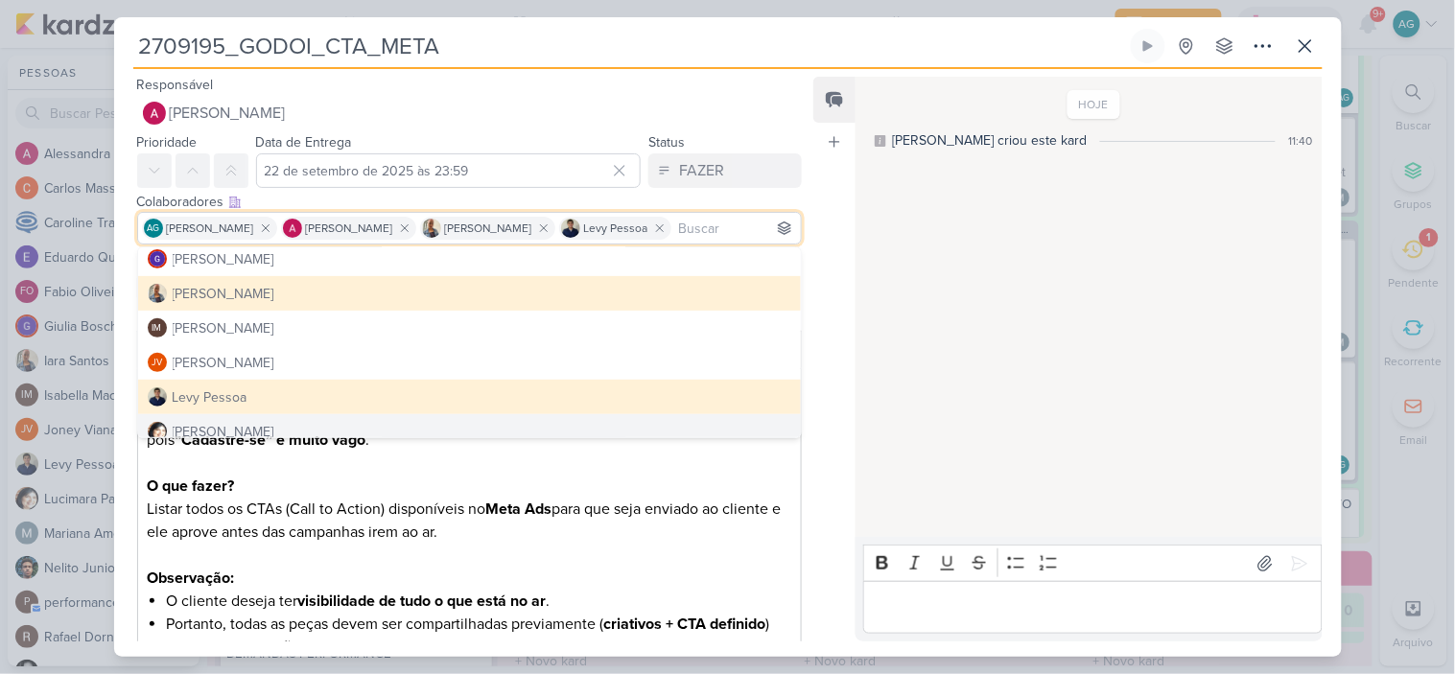
click at [573, 466] on p "Contexto: A cliente foi impactada pelo post em anexo e informou que a chamada p…" at bounding box center [469, 429] width 645 height 92
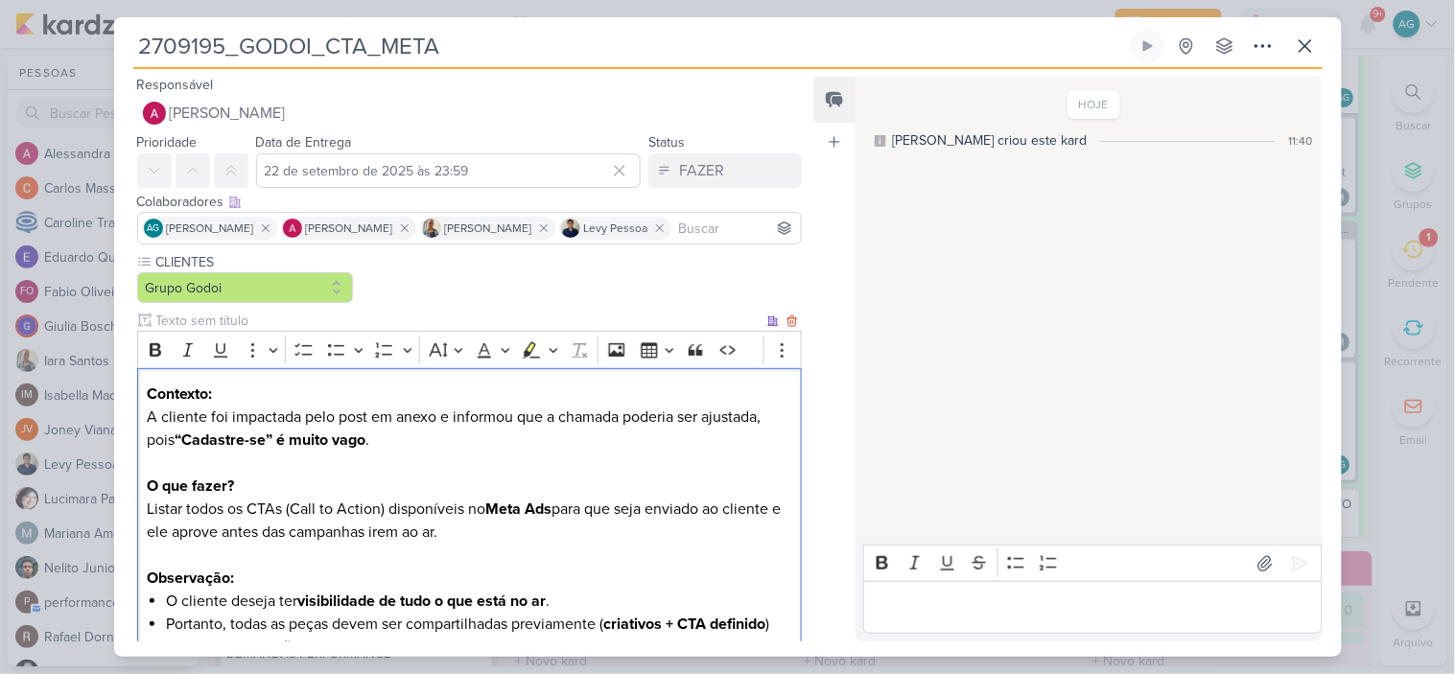
click at [148, 511] on p "O que fazer? Listar todos os CTAs (Call to Action) disponíveis no Meta Ads para…" at bounding box center [469, 532] width 645 height 115
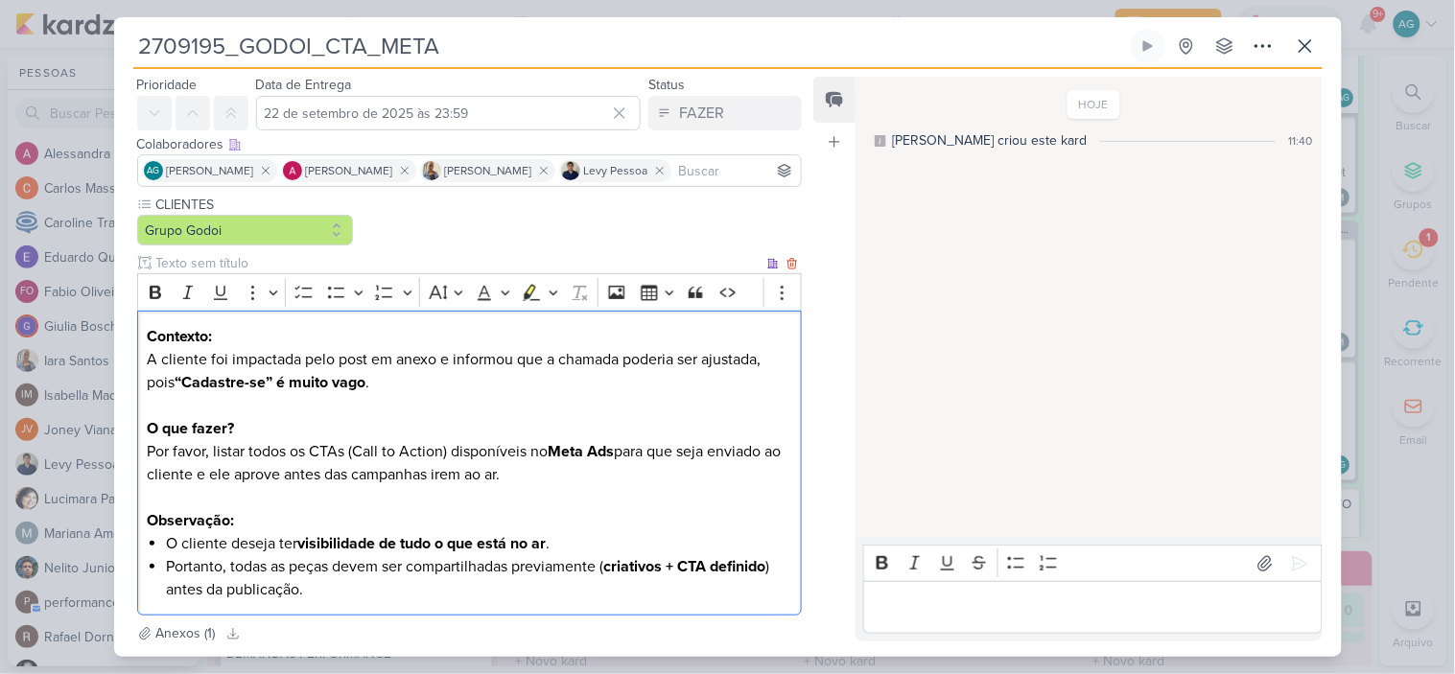
scroll to position [106, 0]
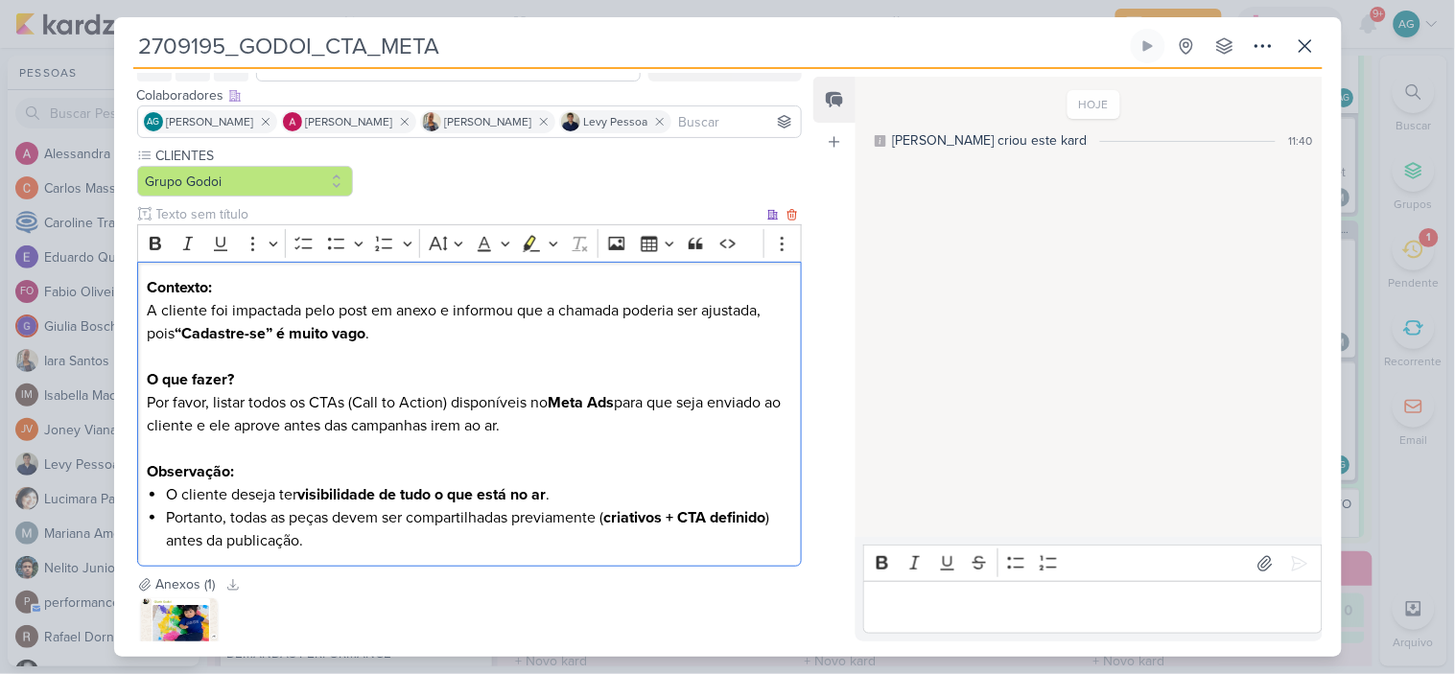
click at [371, 544] on li "Portanto, todas as peças devem ser compartilhadas previamente ( criativos + CTA…" at bounding box center [478, 530] width 625 height 46
drag, startPoint x: 390, startPoint y: 339, endPoint x: 282, endPoint y: 326, distance: 109.1
click at [282, 326] on p "Contexto: A cliente foi impactada pelo post em anexo e informou que a chamada p…" at bounding box center [469, 322] width 645 height 92
click at [159, 243] on icon "Editor toolbar" at bounding box center [156, 243] width 12 height 13
click at [465, 355] on p "Contexto: A cliente foi impactada pelo post em anexo e informou que a chamada p…" at bounding box center [469, 322] width 645 height 92
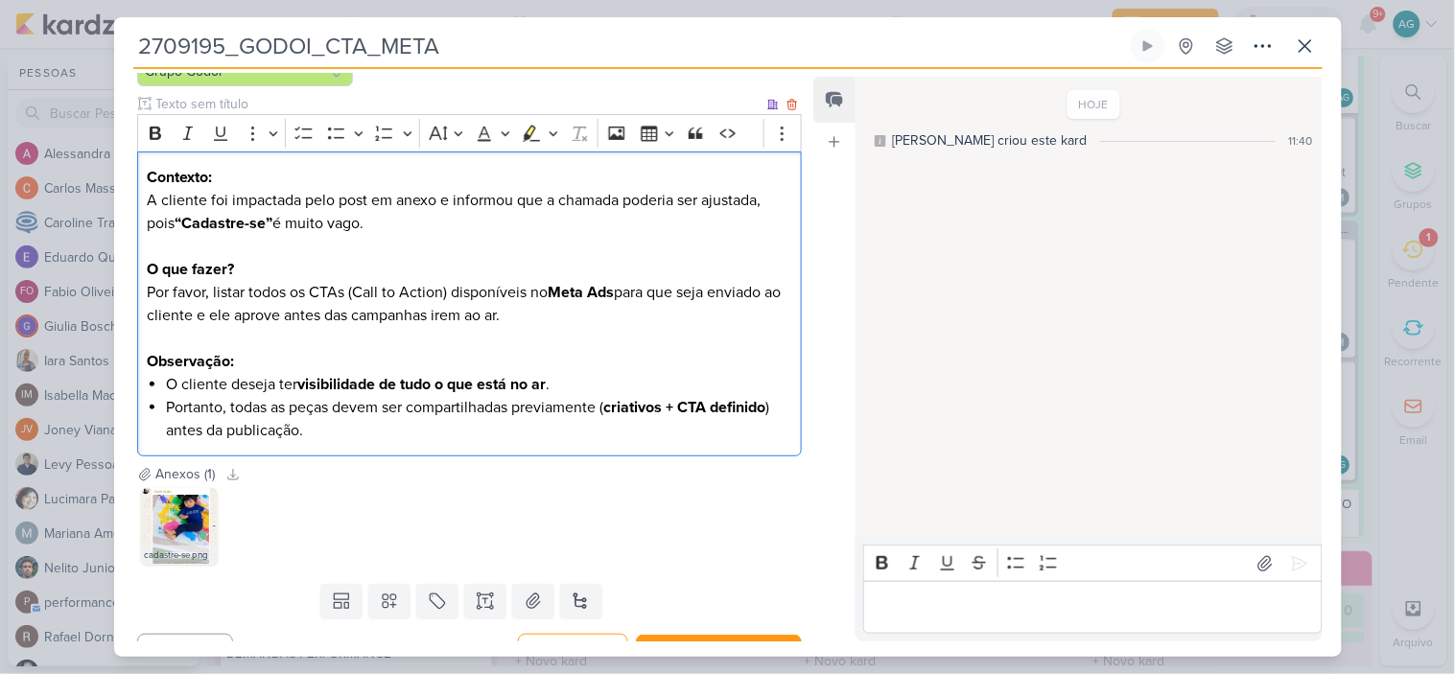
scroll to position [251, 0]
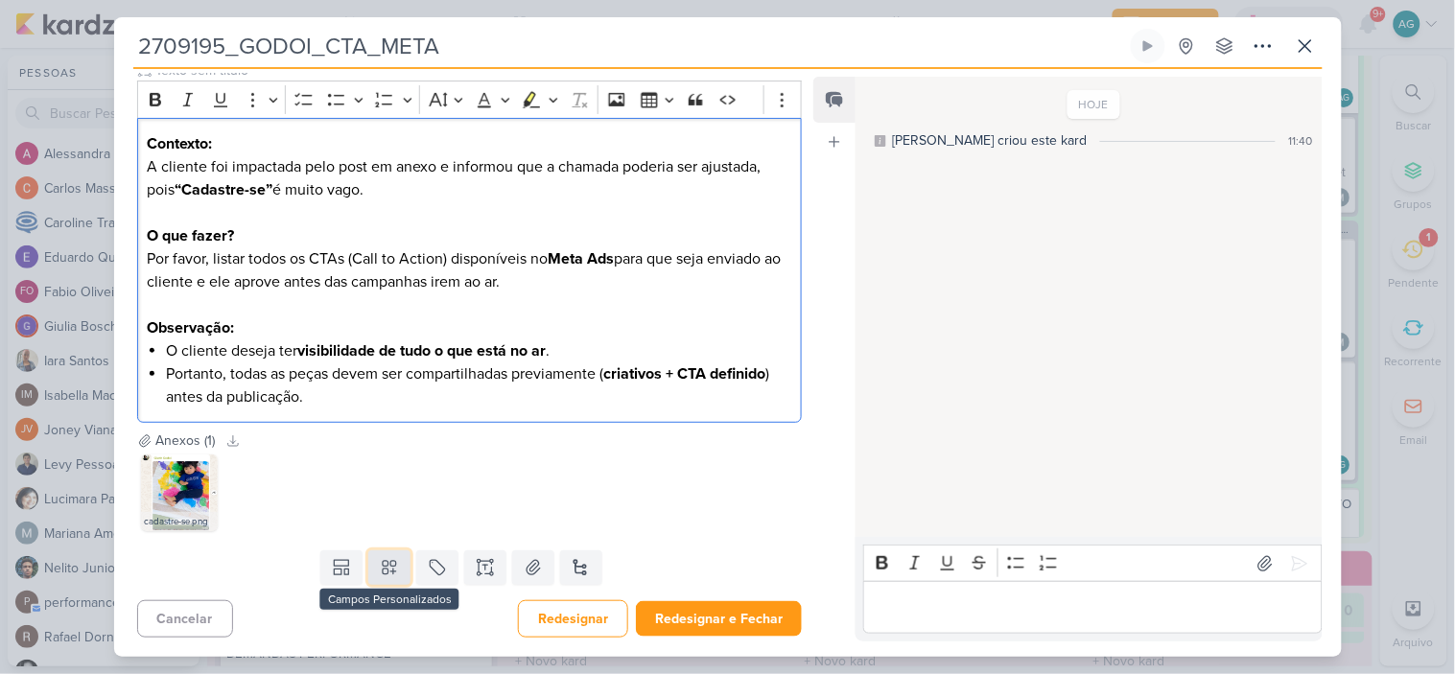
click at [383, 562] on icon at bounding box center [389, 568] width 13 height 13
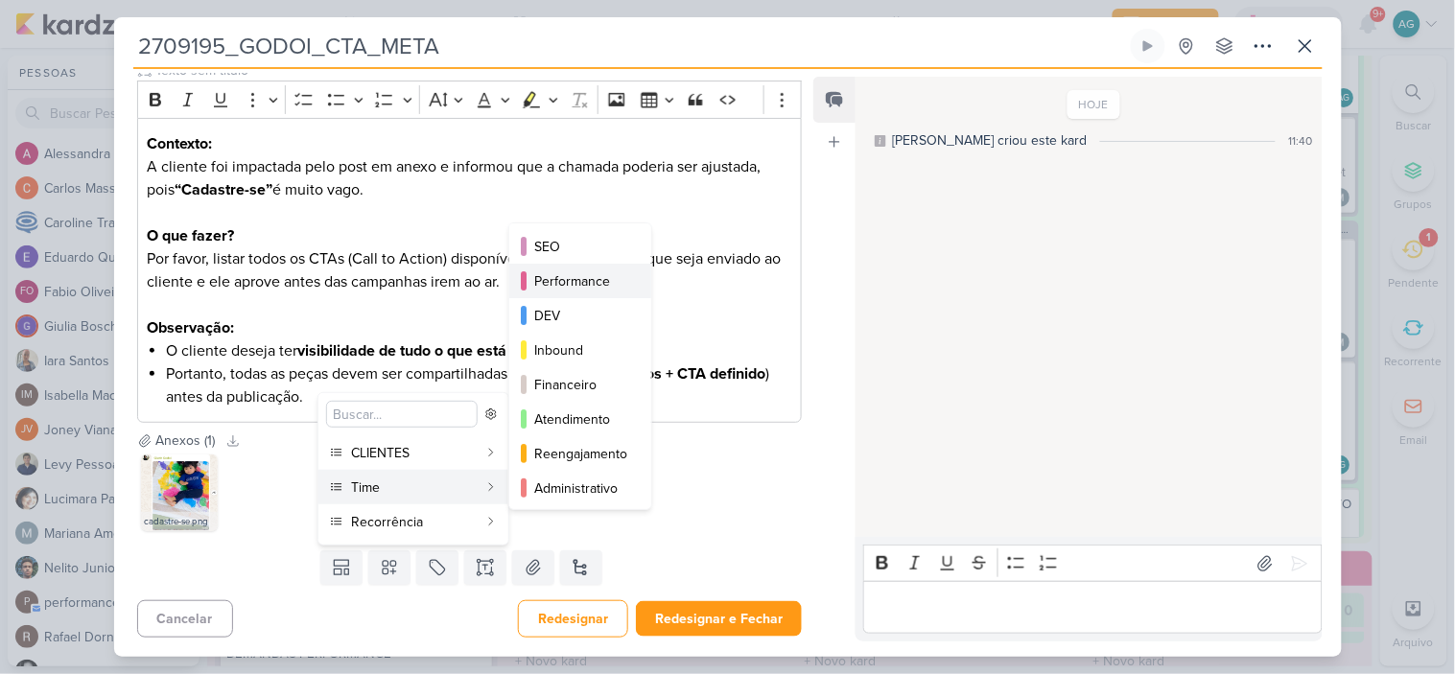
click at [614, 285] on div "Performance" at bounding box center [581, 281] width 94 height 20
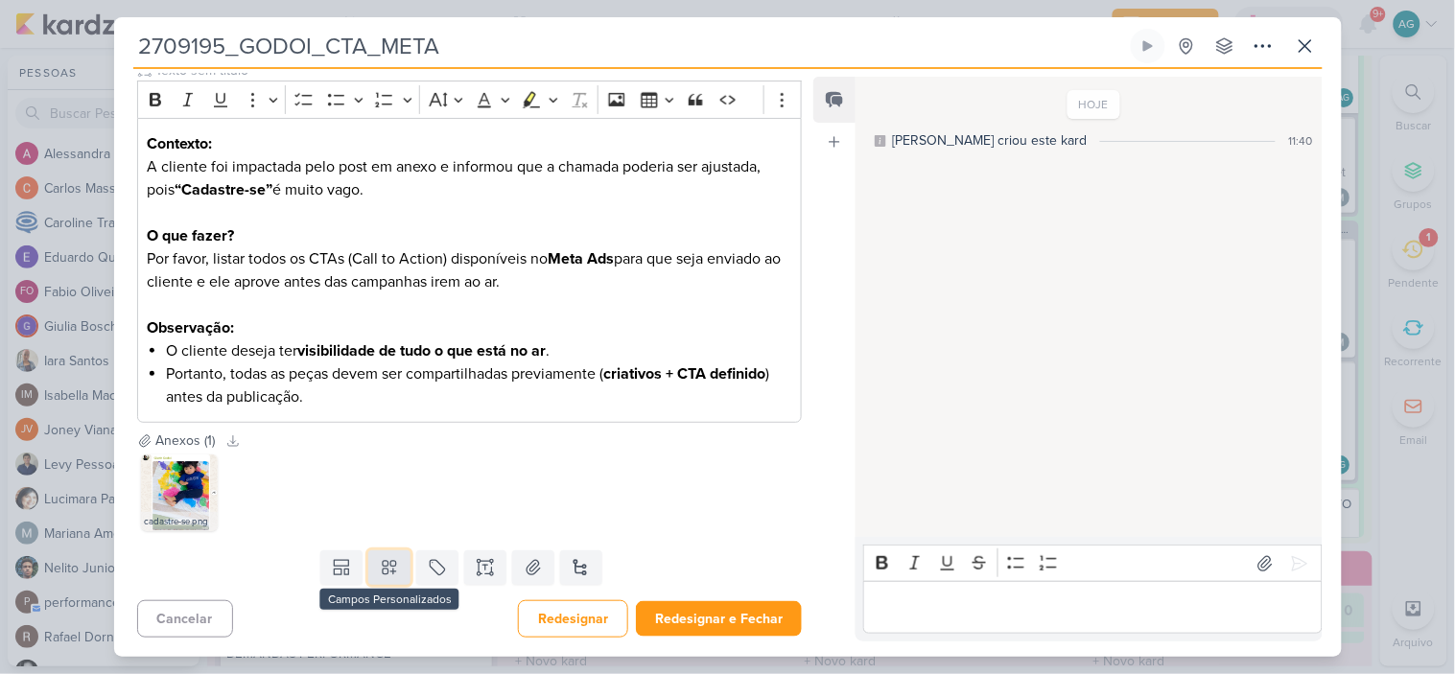
click at [391, 568] on icon at bounding box center [389, 567] width 19 height 19
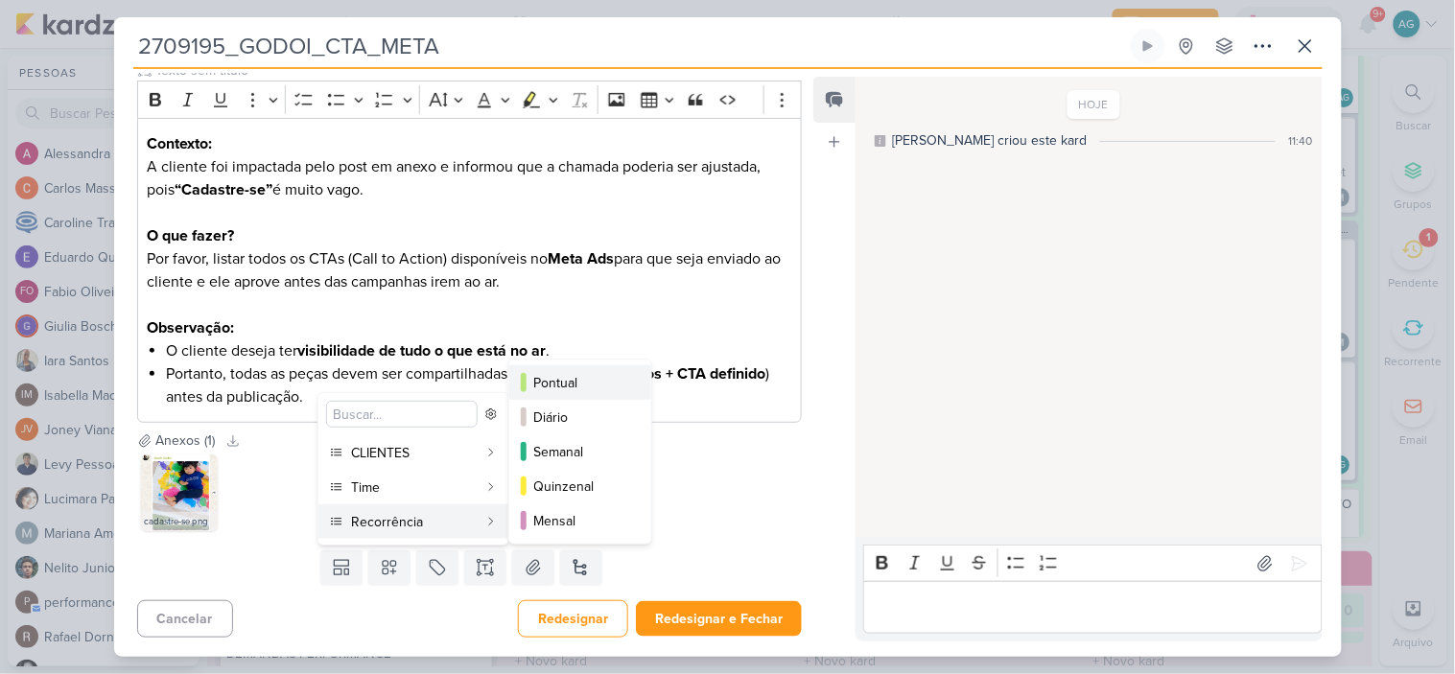
click at [574, 379] on div "Pontual" at bounding box center [581, 383] width 94 height 20
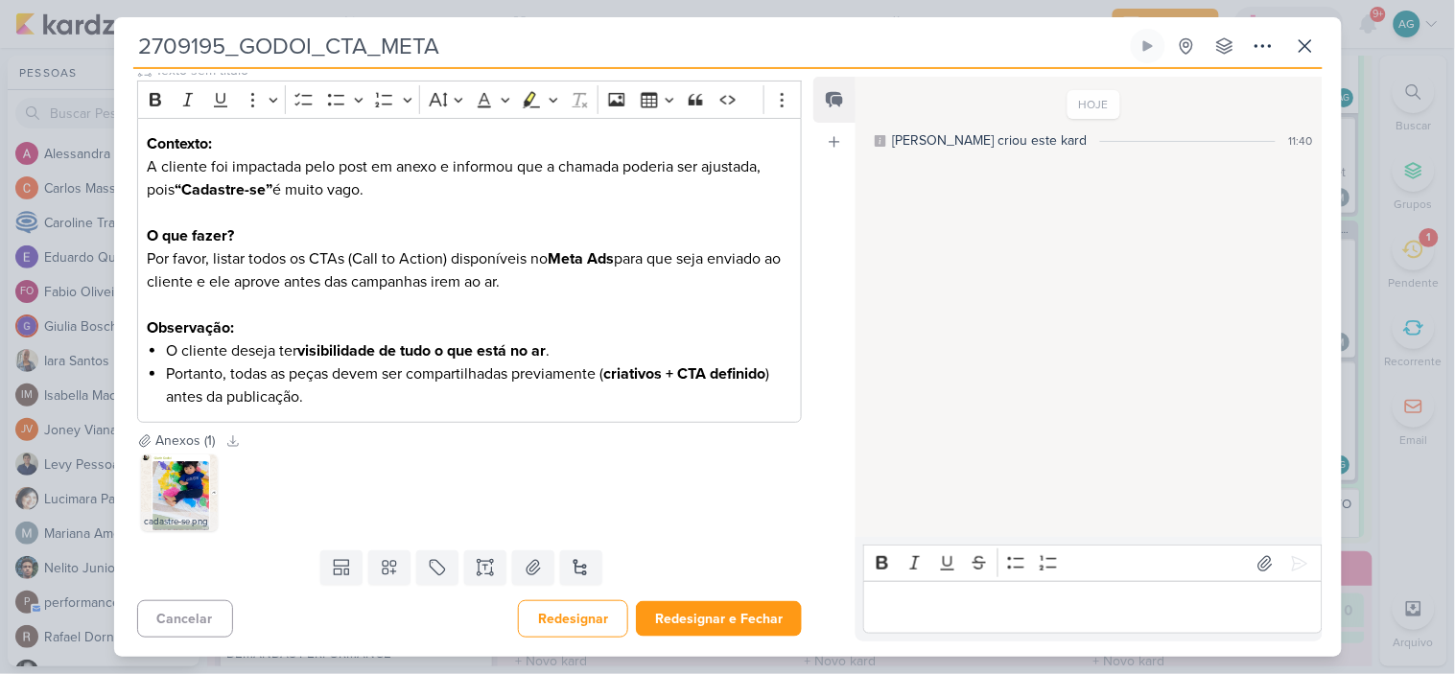
click at [713, 491] on div "cadastre-se.png" at bounding box center [470, 493] width 666 height 84
click at [739, 620] on button "Redesignar e Fechar" at bounding box center [719, 619] width 166 height 35
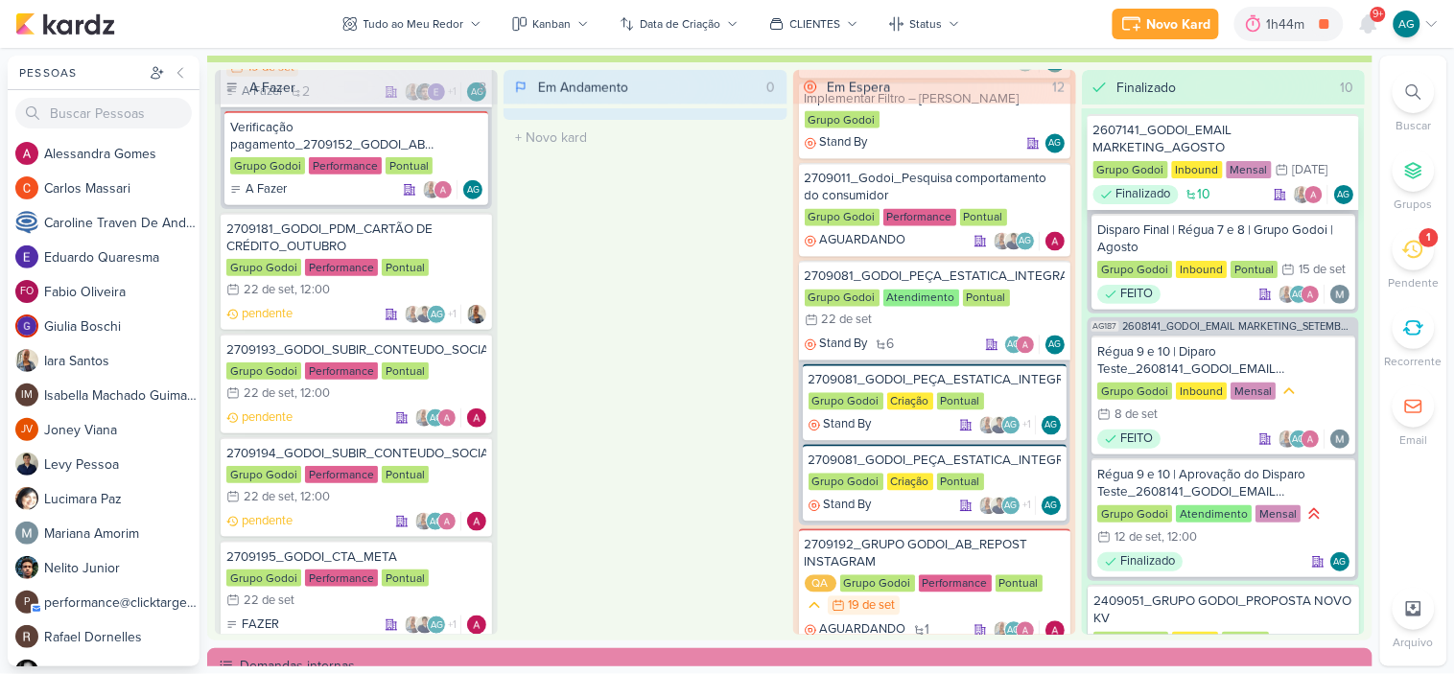
scroll to position [639, 0]
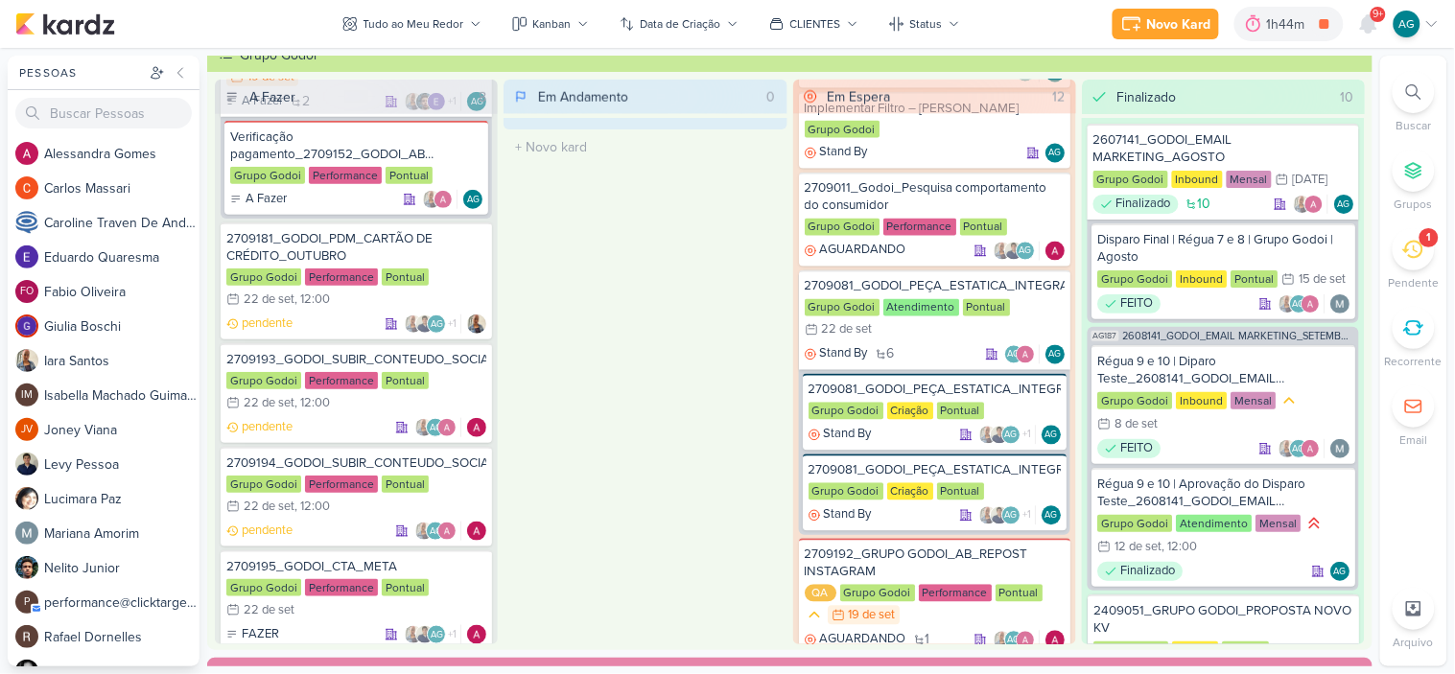
click at [1414, 91] on icon at bounding box center [1413, 91] width 15 height 15
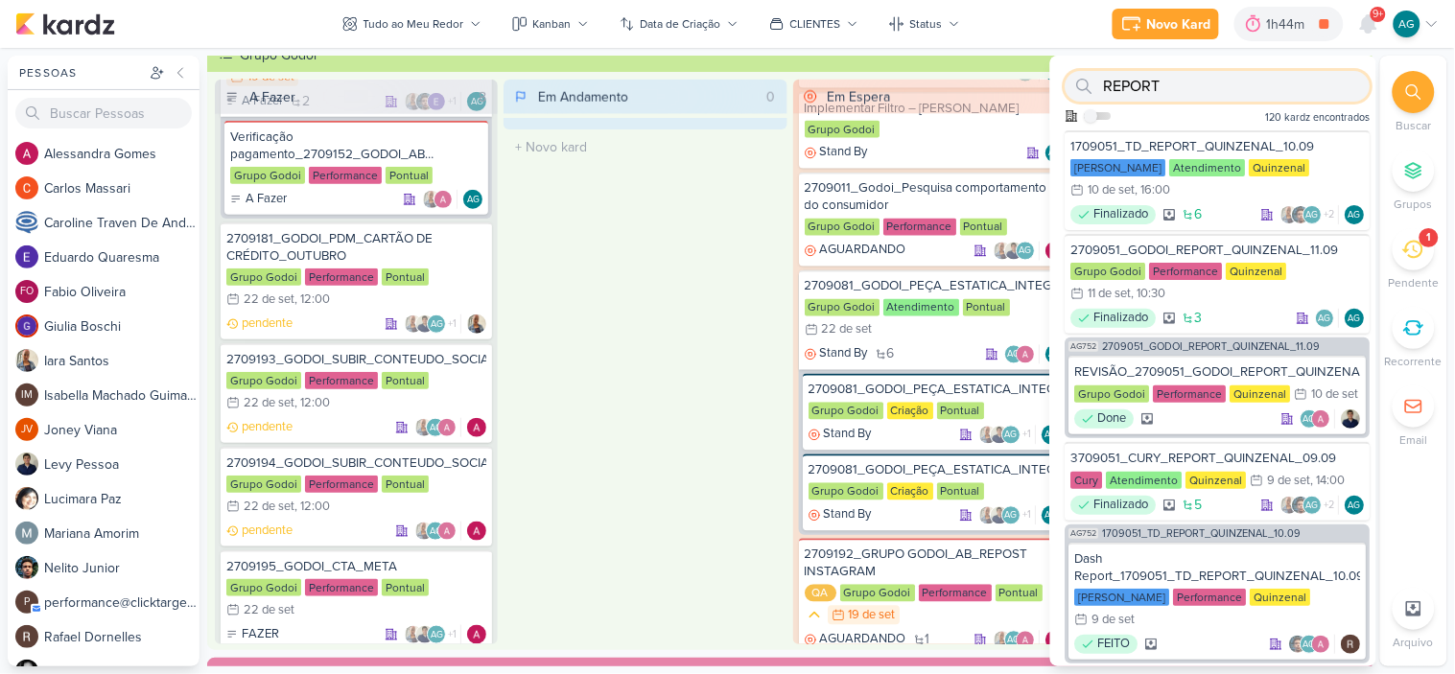
type input "REPORT"
click at [1220, 140] on div "1709051_TD_REPORT_QUINZENAL_10.09" at bounding box center [1219, 146] width 294 height 17
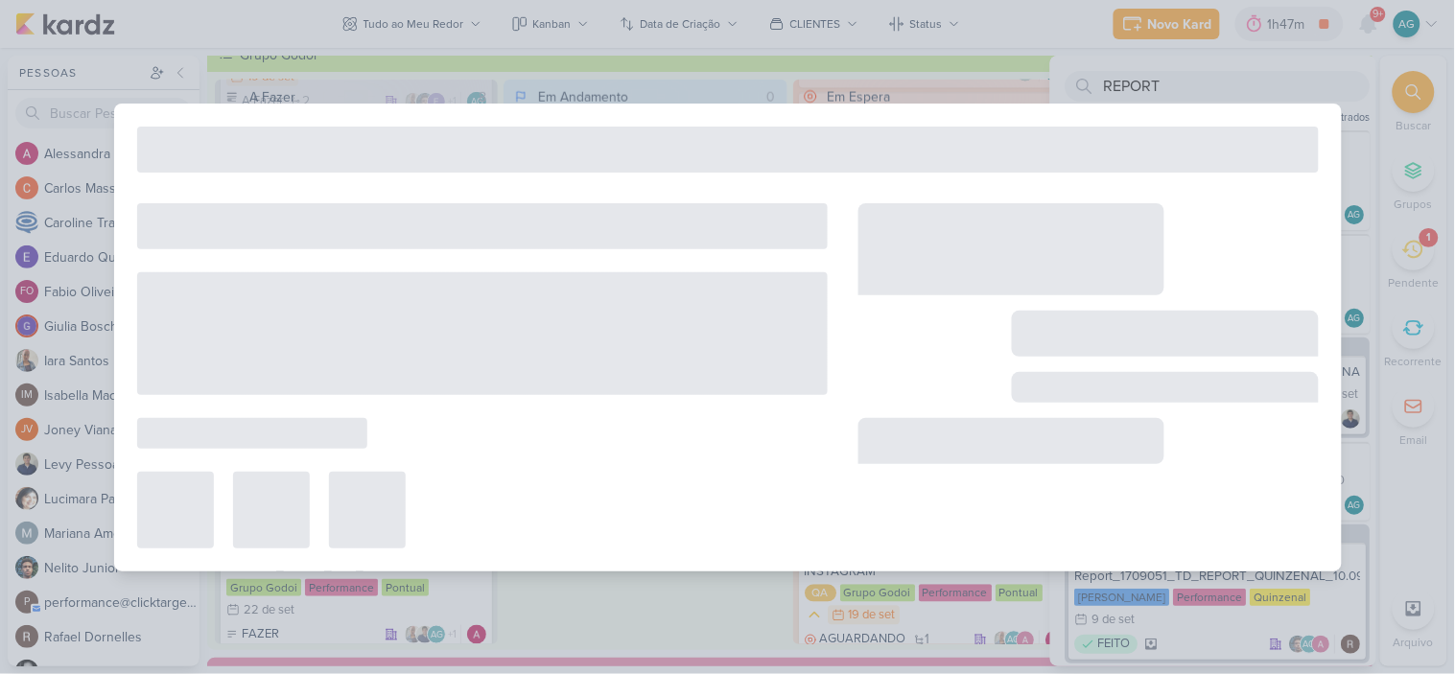
type input "1709051_TD_REPORT_QUINZENAL_10.09"
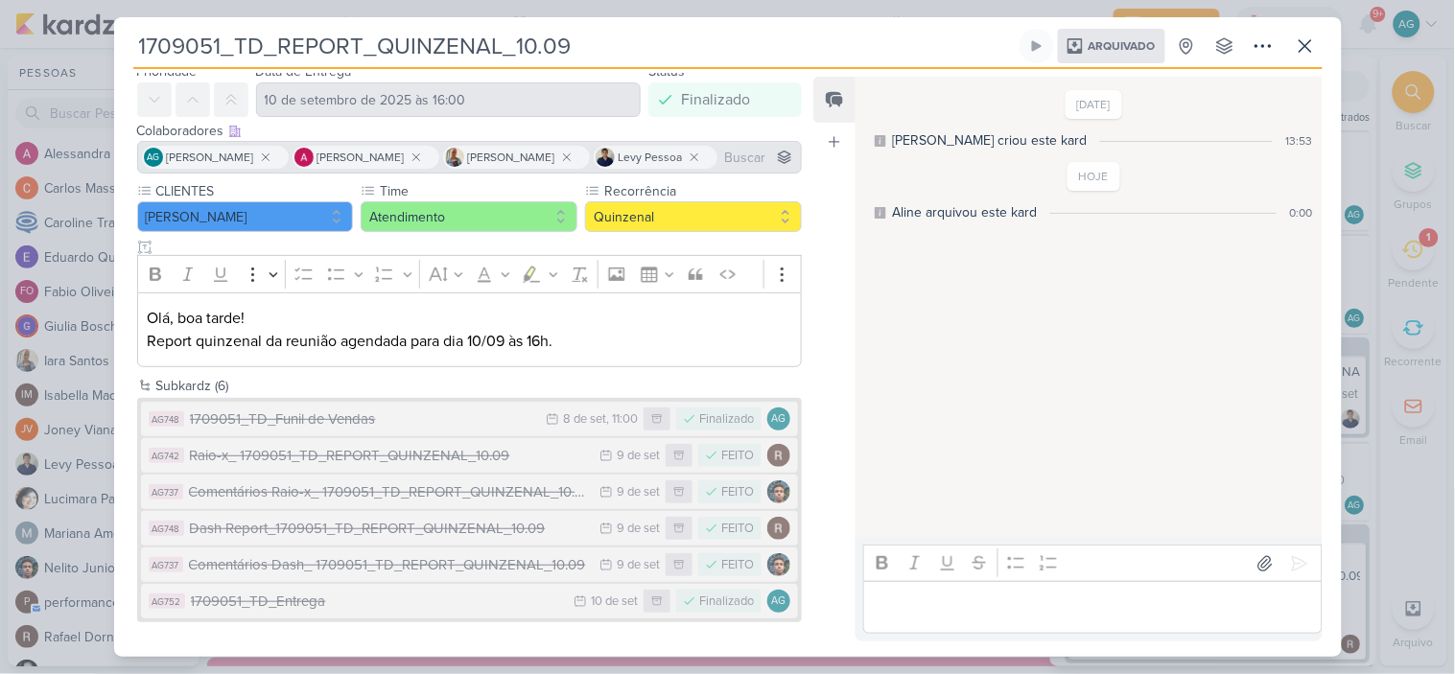
scroll to position [0, 0]
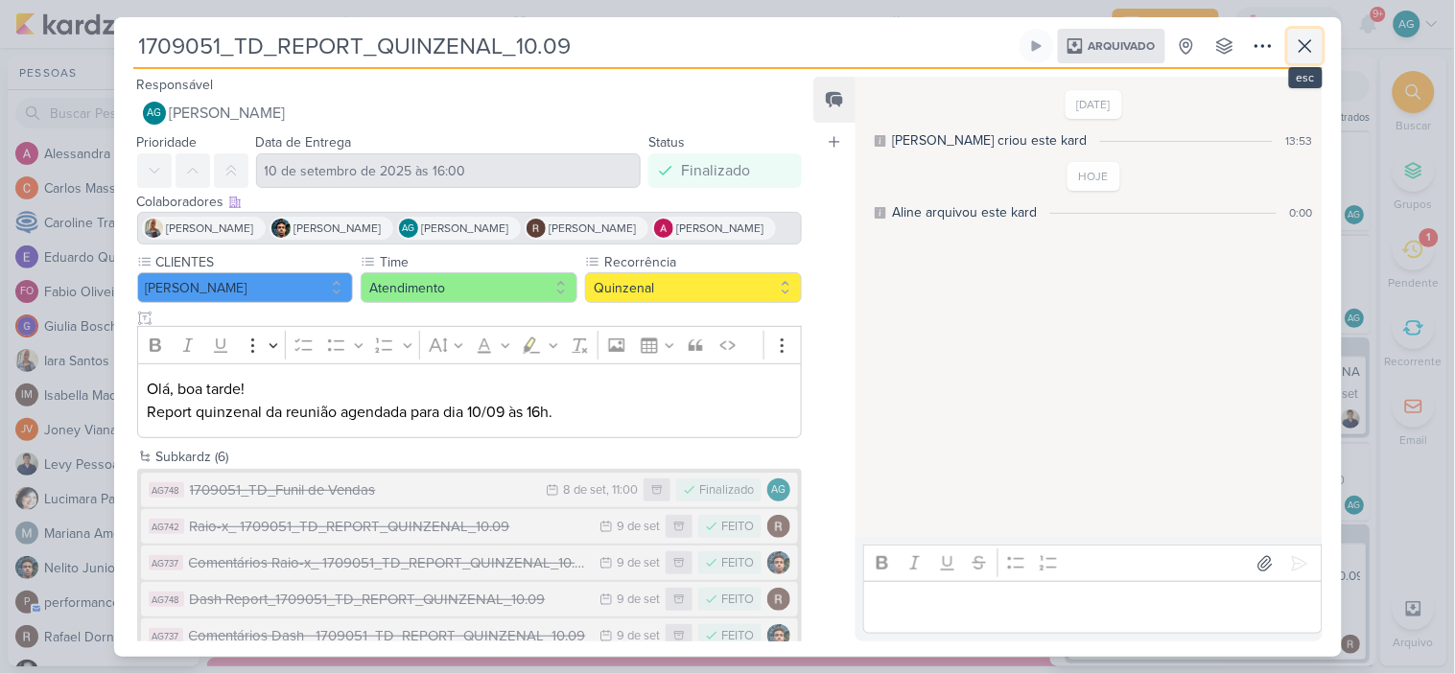
click at [1305, 45] on icon at bounding box center [1306, 46] width 12 height 12
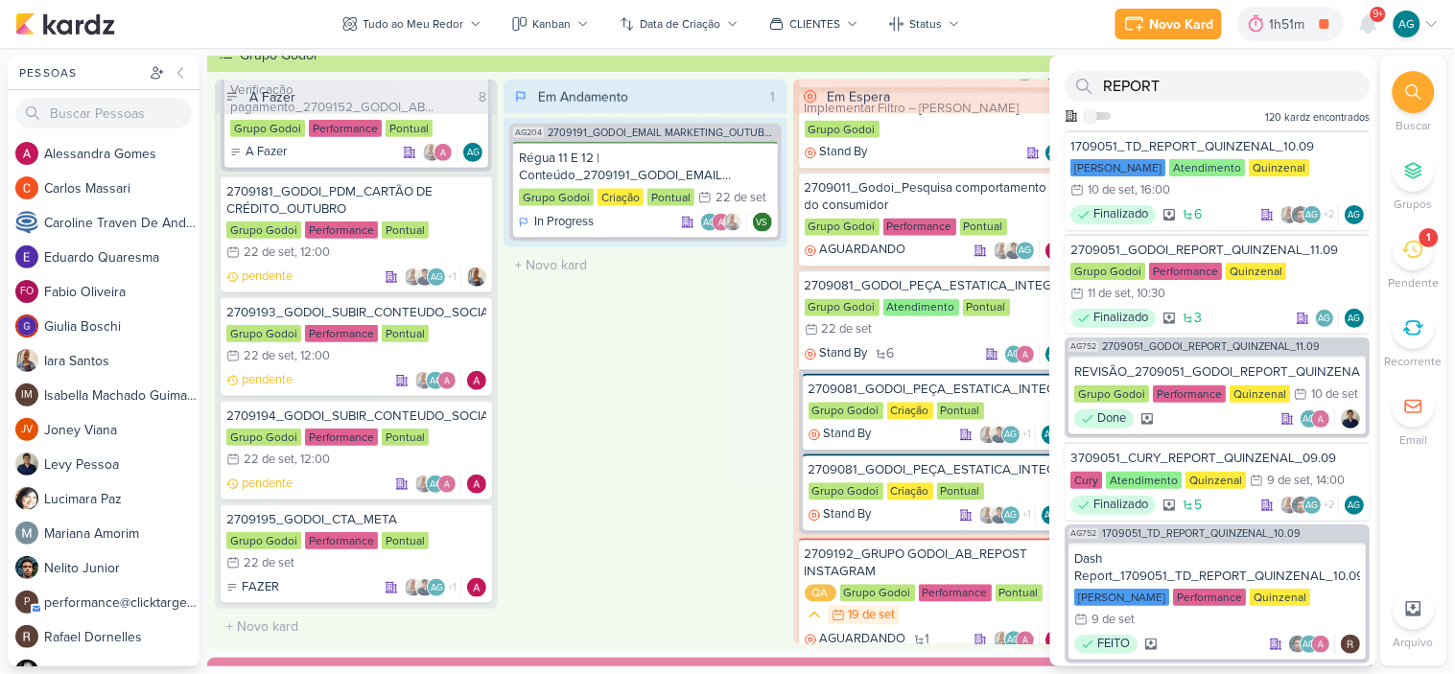
scroll to position [2053, 0]
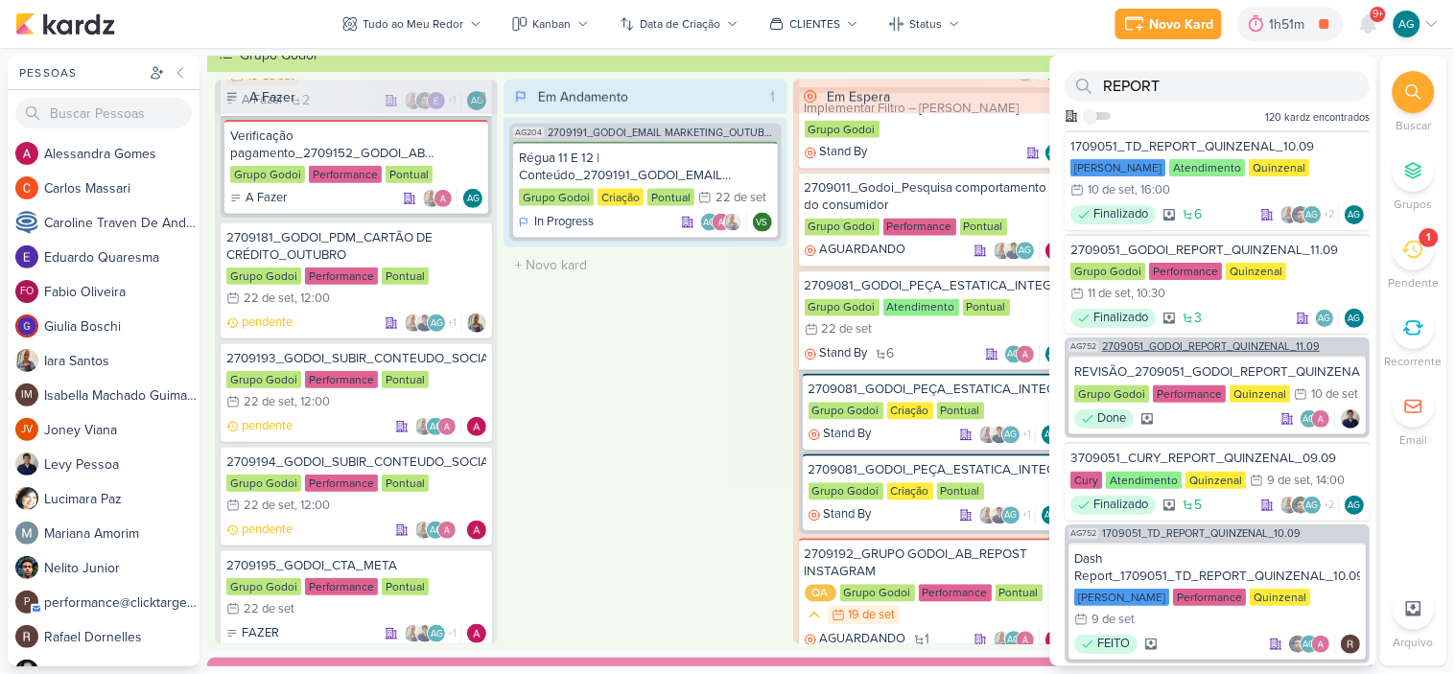
click at [1216, 347] on span "2709051_GODOI_REPORT_QUINZENAL_11.09" at bounding box center [1212, 347] width 218 height 11
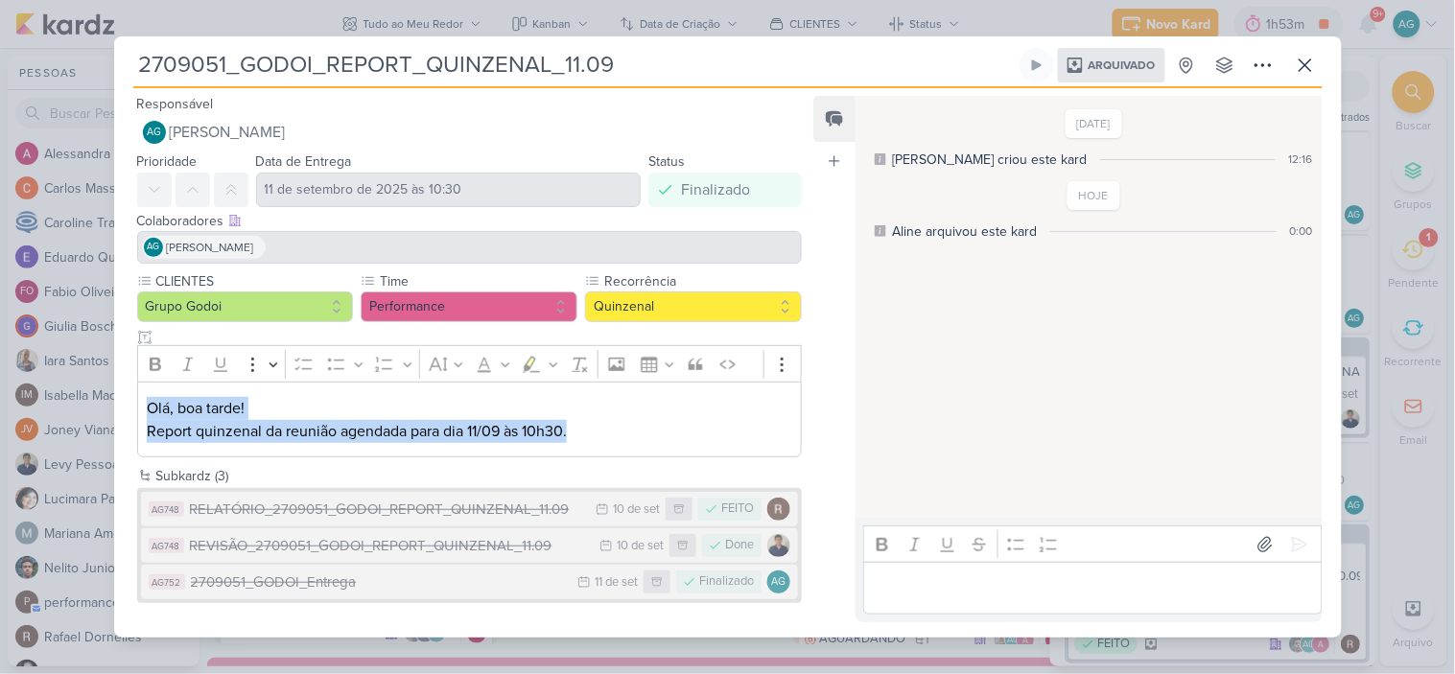
drag, startPoint x: 580, startPoint y: 430, endPoint x: 130, endPoint y: 396, distance: 452.1
click at [130, 396] on div "CLIENTES Grupo Godoi Time Performance" at bounding box center [462, 368] width 696 height 194
copy p "Olá, boa tarde! Report quinzenal da reunião agendada para dia 11/09 às 10h30."
click at [1312, 70] on icon at bounding box center [1305, 65] width 23 height 23
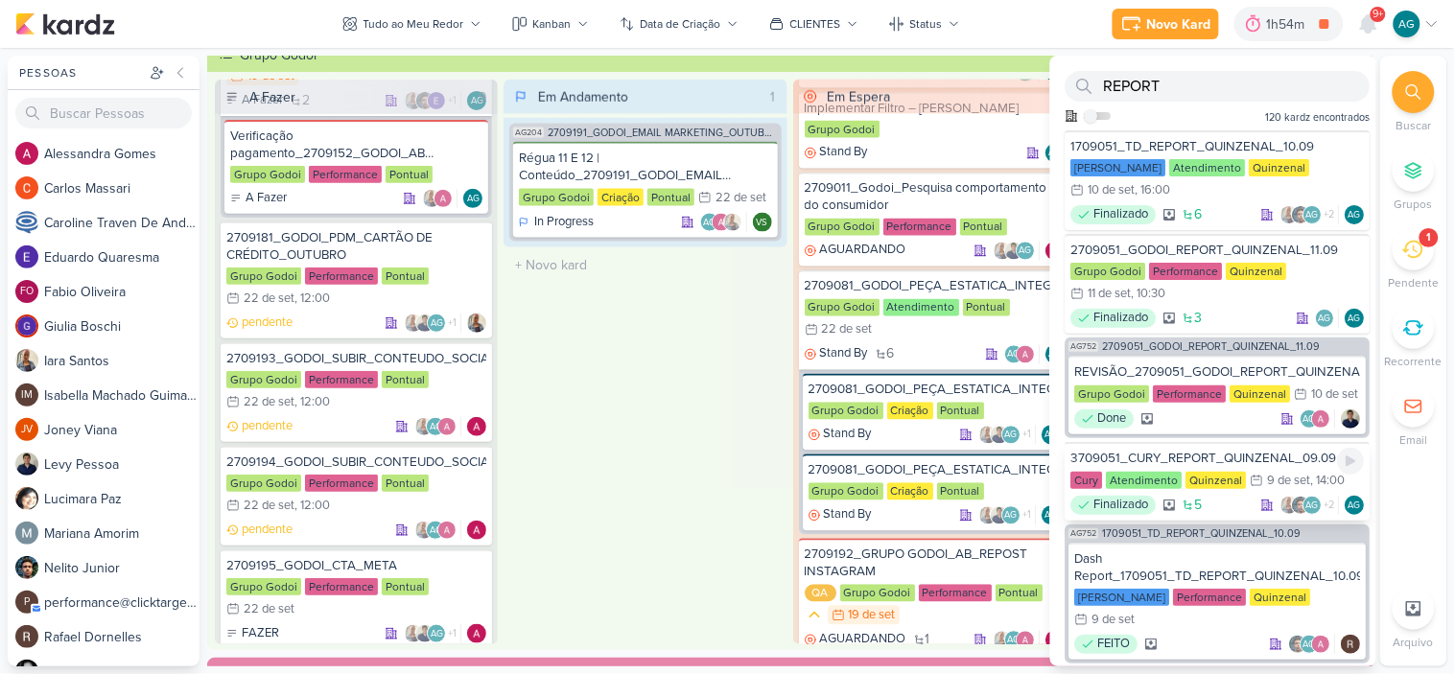
click at [1245, 467] on div "3709051_CURY_REPORT_QUINZENAL_09.09" at bounding box center [1219, 458] width 294 height 17
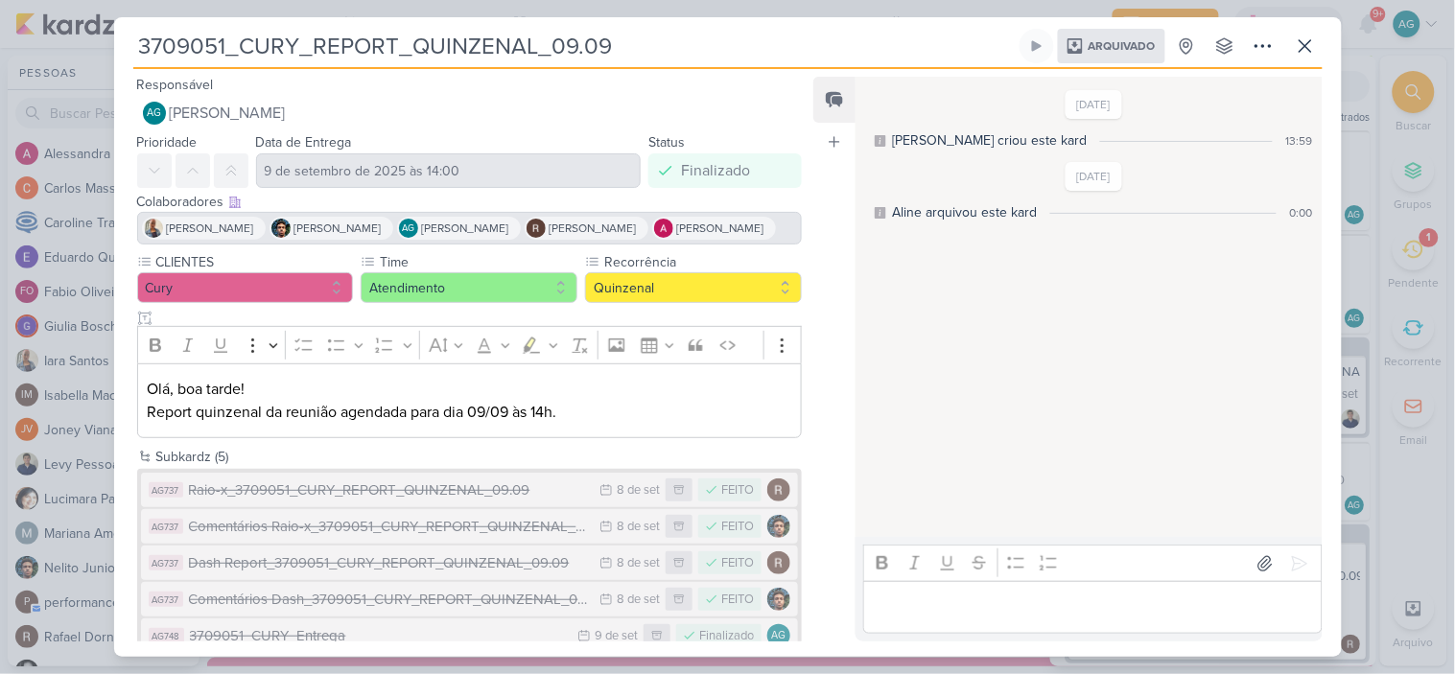
scroll to position [35, 0]
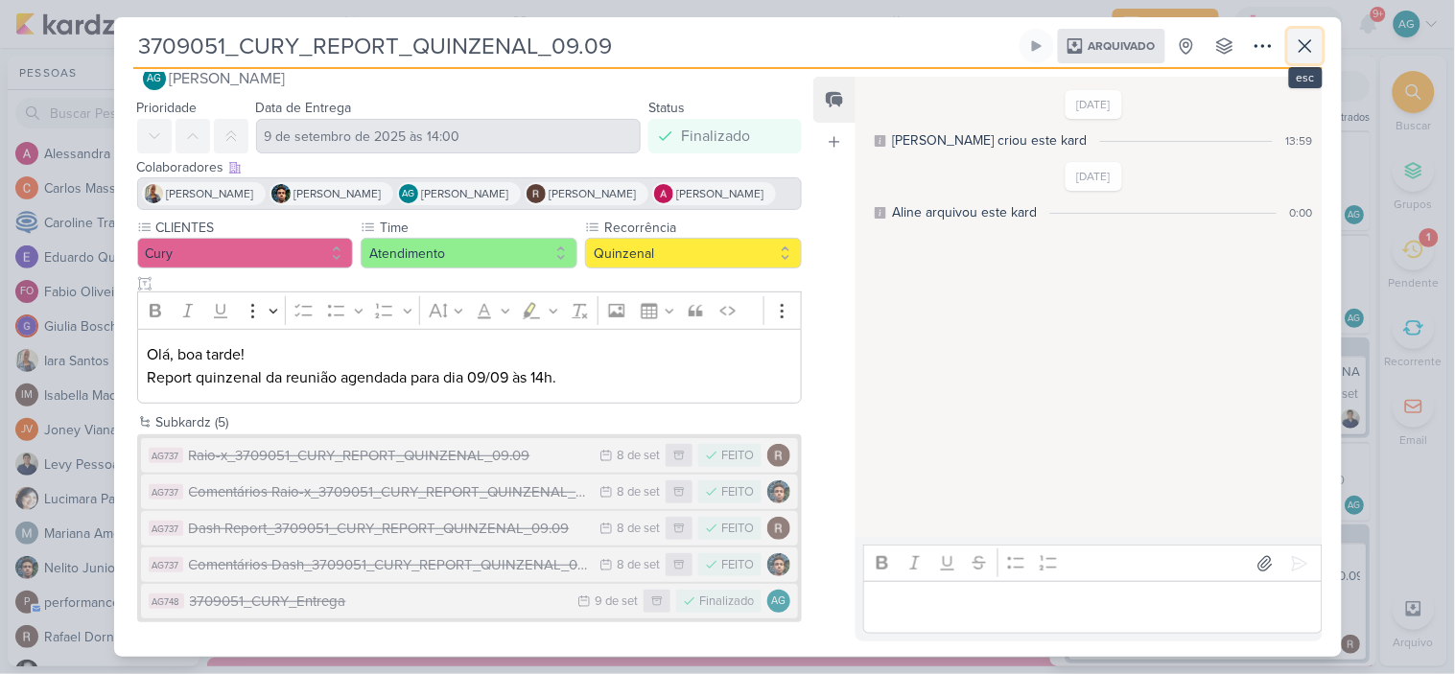
click at [1314, 51] on icon at bounding box center [1305, 46] width 23 height 23
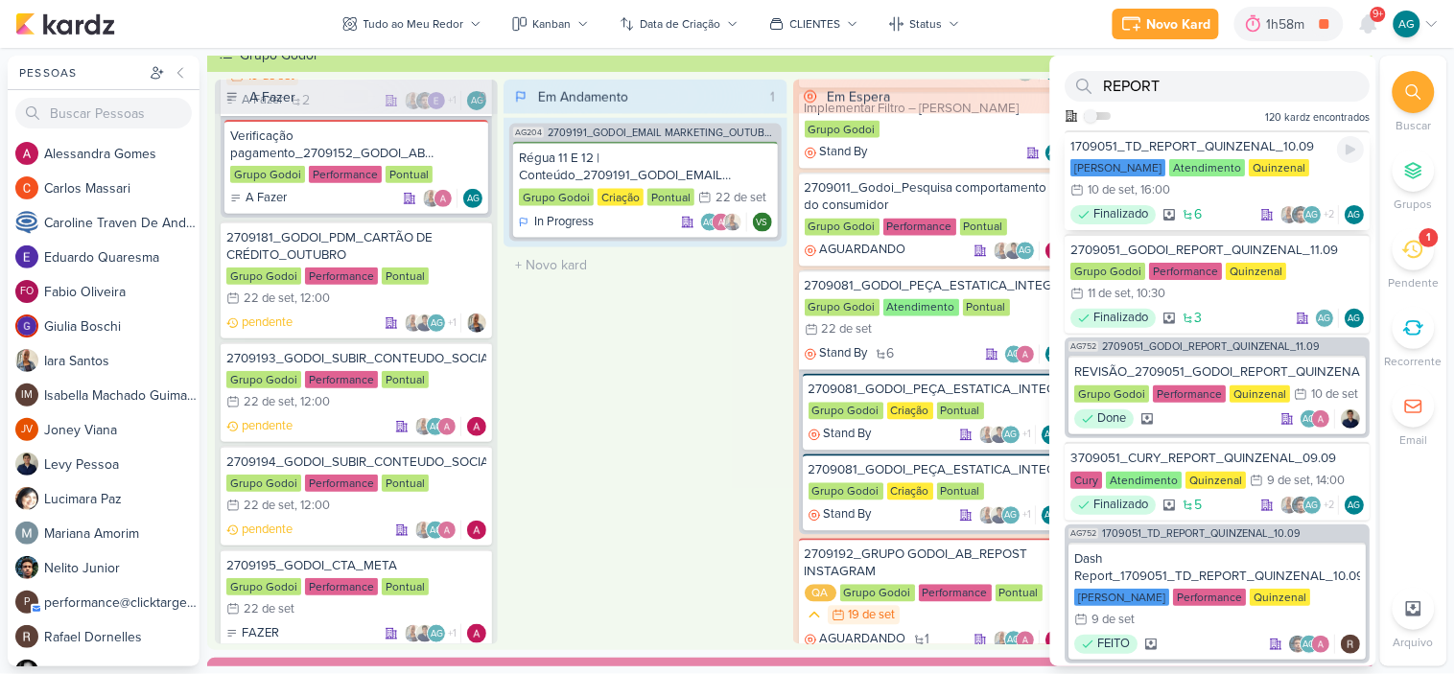
click at [1264, 144] on div "1709051_TD_REPORT_QUINZENAL_10.09" at bounding box center [1219, 146] width 294 height 17
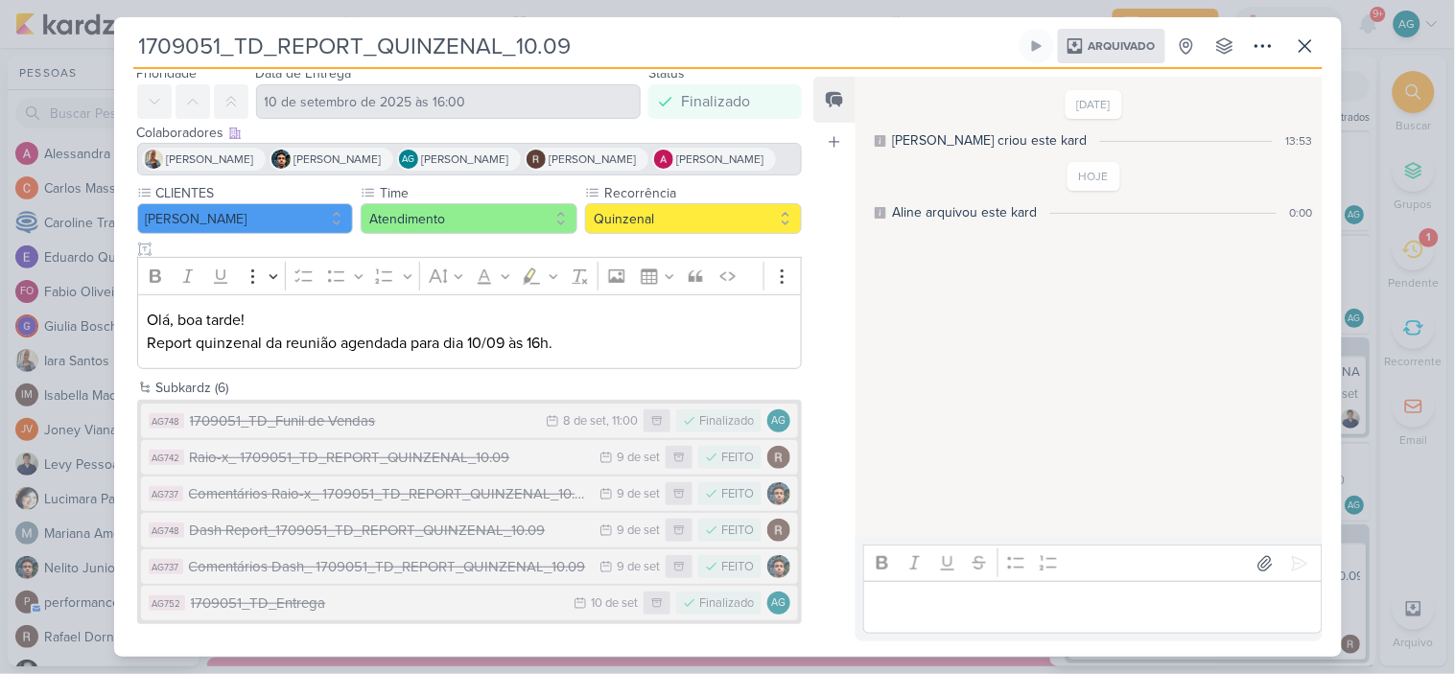
scroll to position [71, 0]
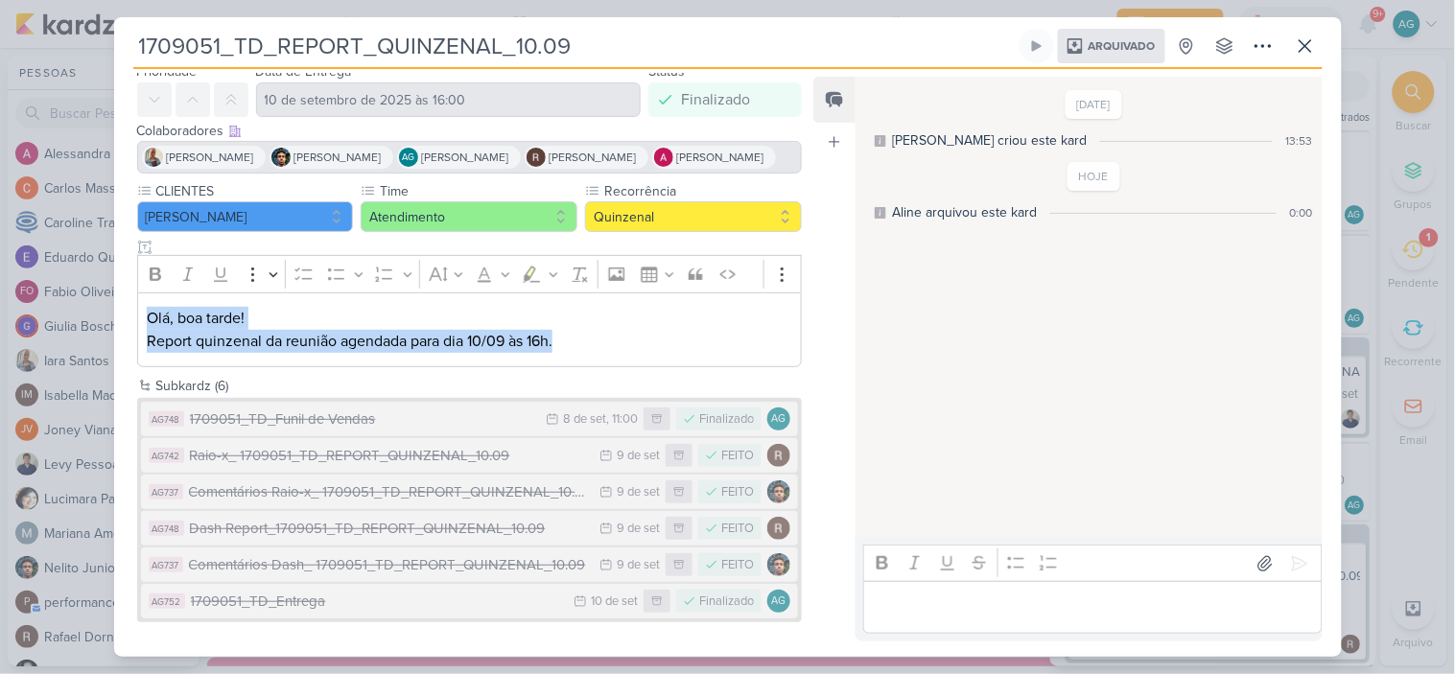
drag, startPoint x: 567, startPoint y: 339, endPoint x: 145, endPoint y: 314, distance: 422.8
click at [145, 314] on div "Olá, boa tarde! Report quinzenal da reunião agendada para dia 10/09 às 16h." at bounding box center [470, 331] width 666 height 76
copy p "Olá, boa tarde! Report quinzenal da reunião agendada para dia 10/09 às 16h."
click at [1306, 54] on icon at bounding box center [1305, 46] width 23 height 23
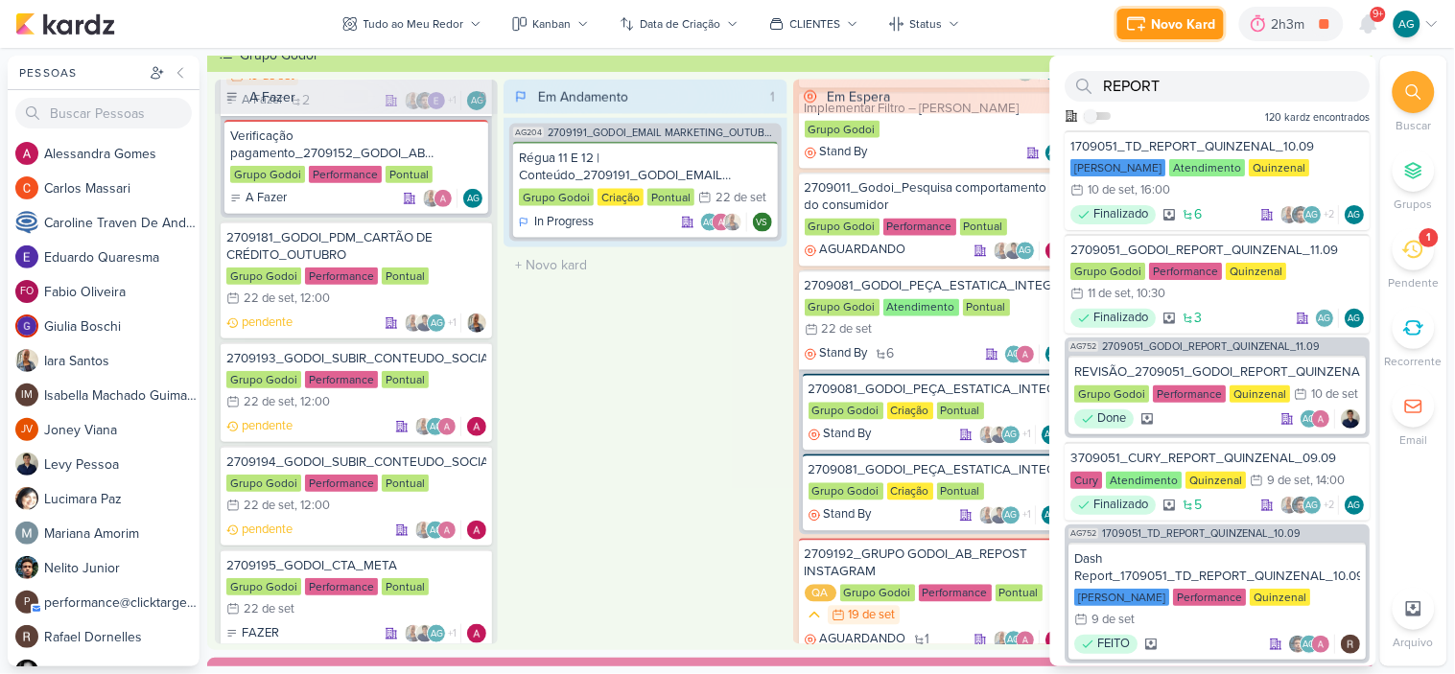
click at [1181, 34] on button "Novo Kard" at bounding box center [1171, 24] width 106 height 31
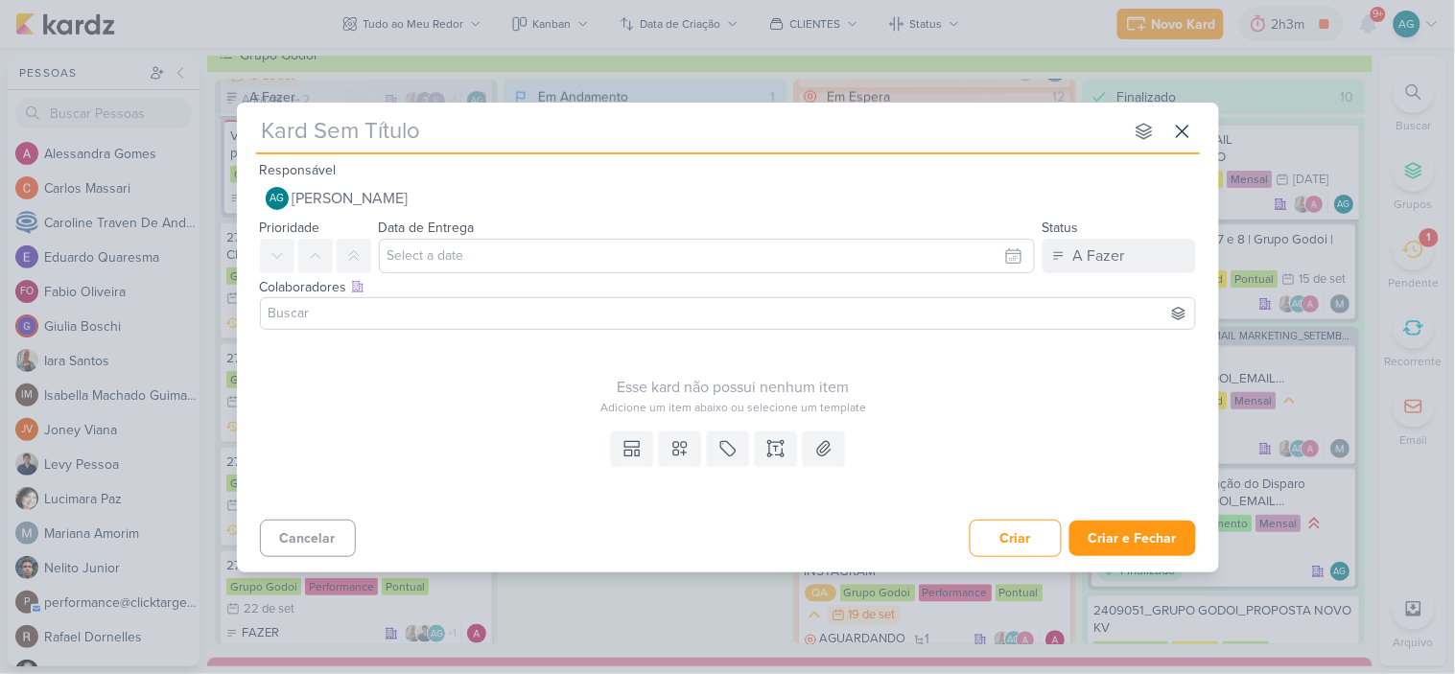
paste input "15709191_CURY|BETINA_REPORT_QUINZENAL_30.09"
type input "15709191_CURY|BETINA_REPORT_QUINZENAL_30.09"
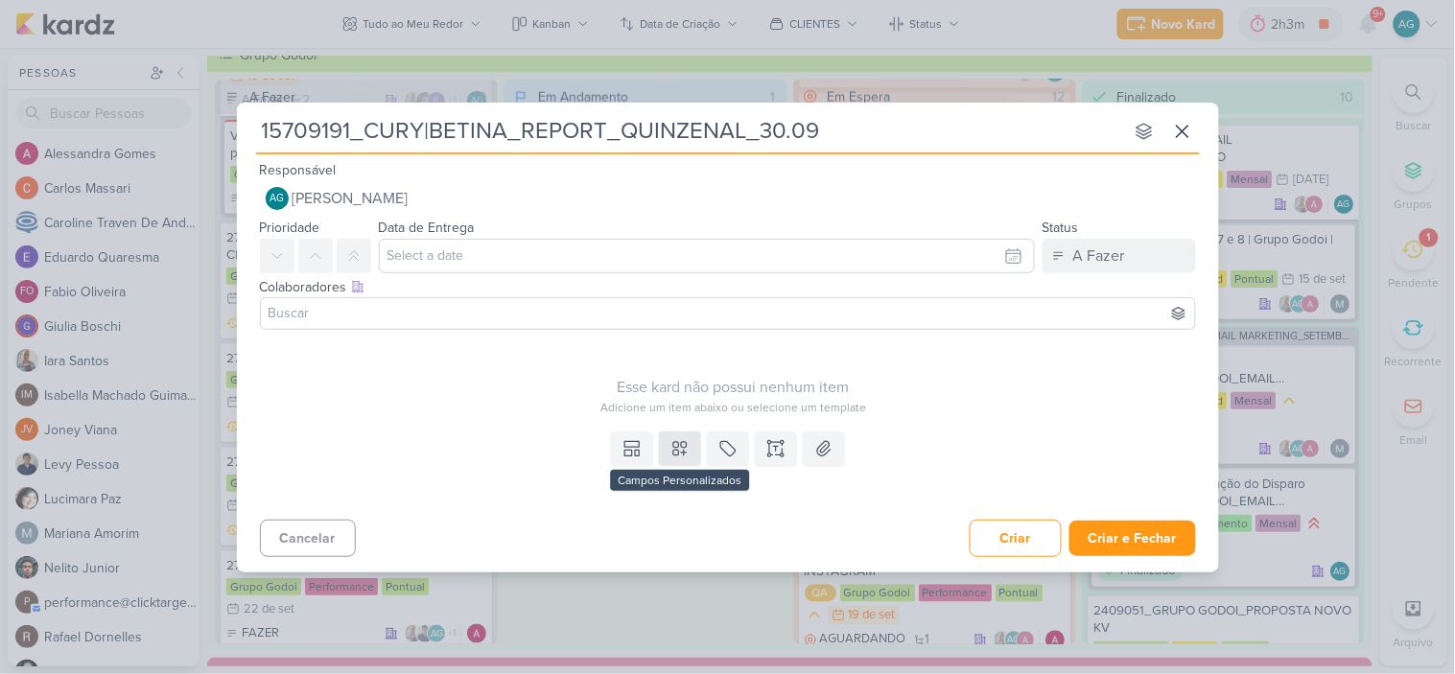
type input "15709191_CURY|BETINA_REPORT_QUINZENAL_30.09"
click at [678, 446] on icon at bounding box center [679, 448] width 13 height 13
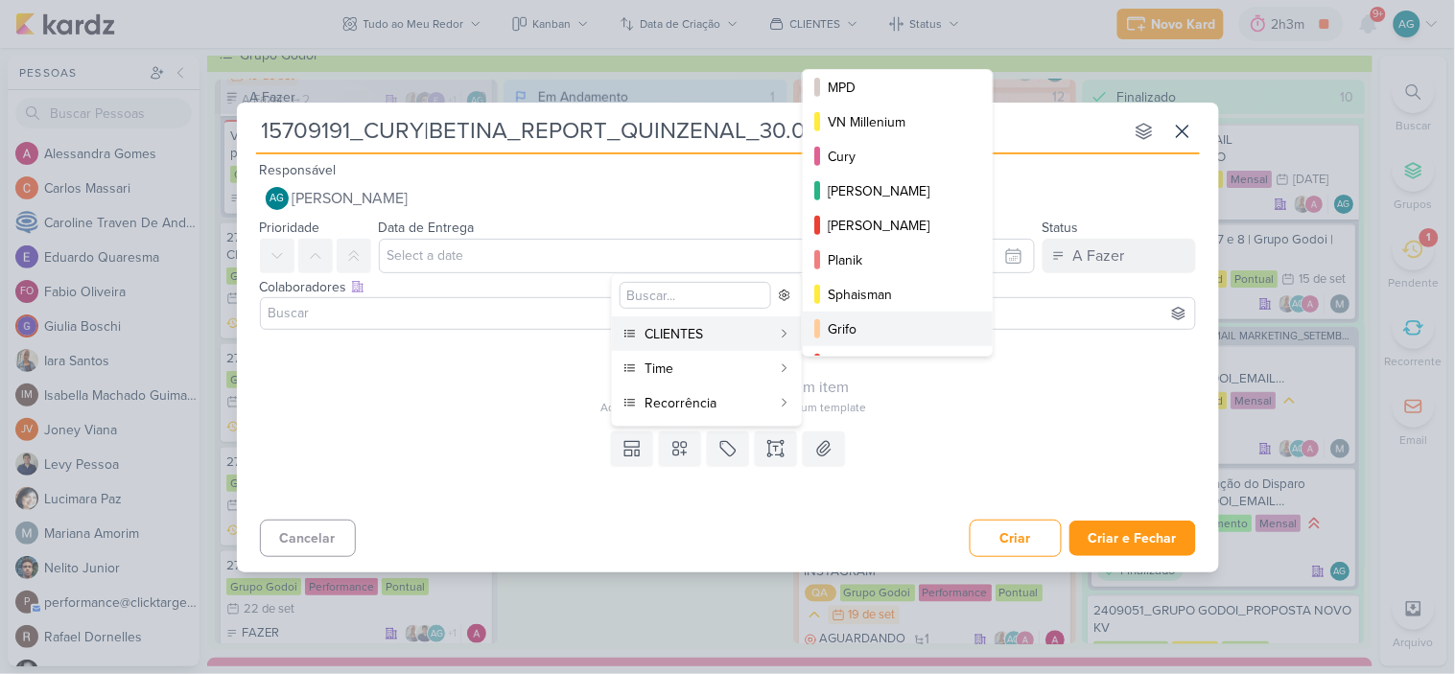
scroll to position [312, 0]
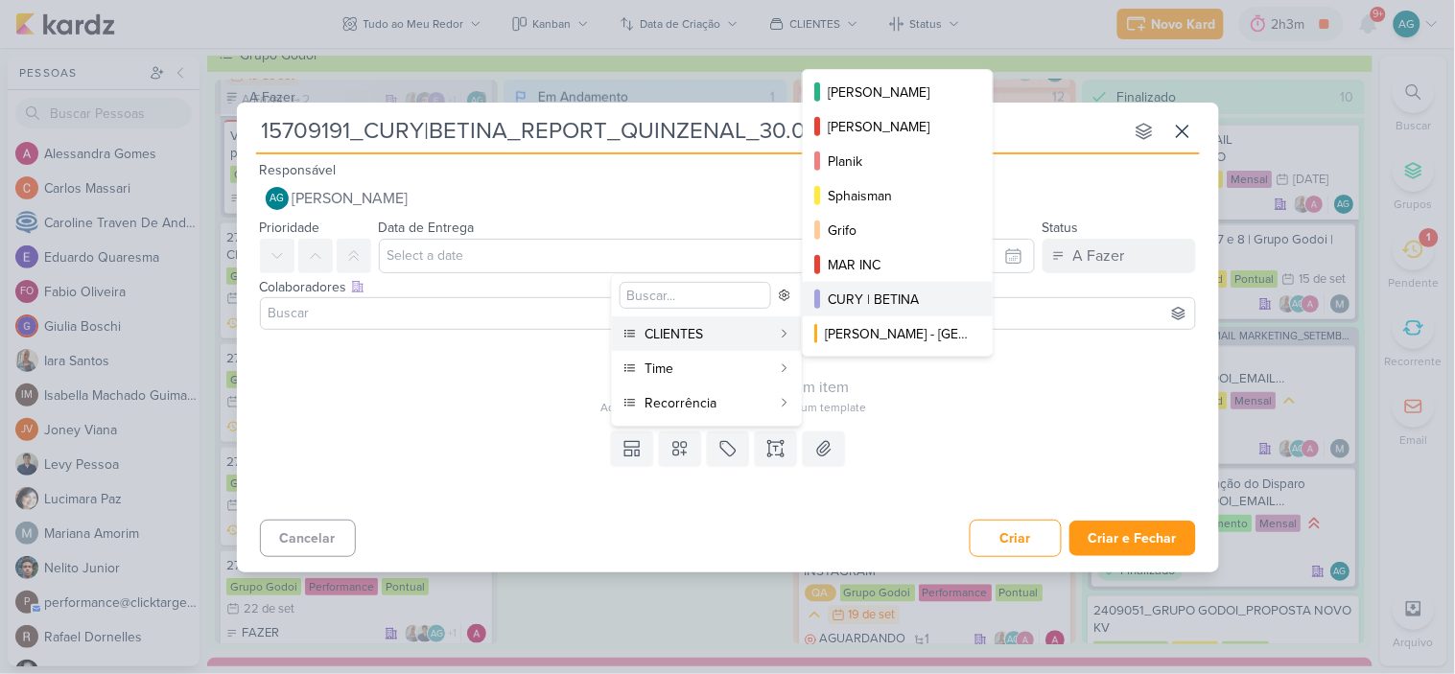
click at [903, 299] on div "CURY | BETINA" at bounding box center [899, 300] width 142 height 20
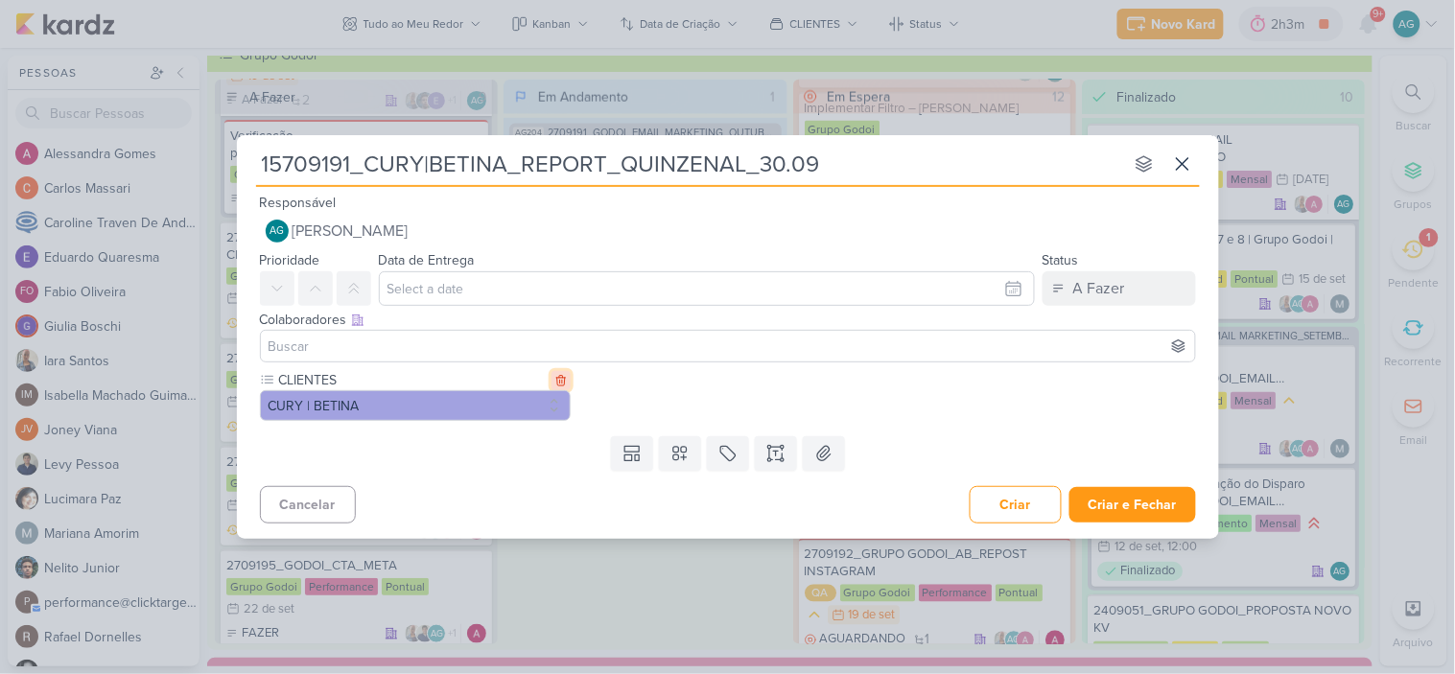
click at [562, 382] on icon at bounding box center [560, 380] width 13 height 13
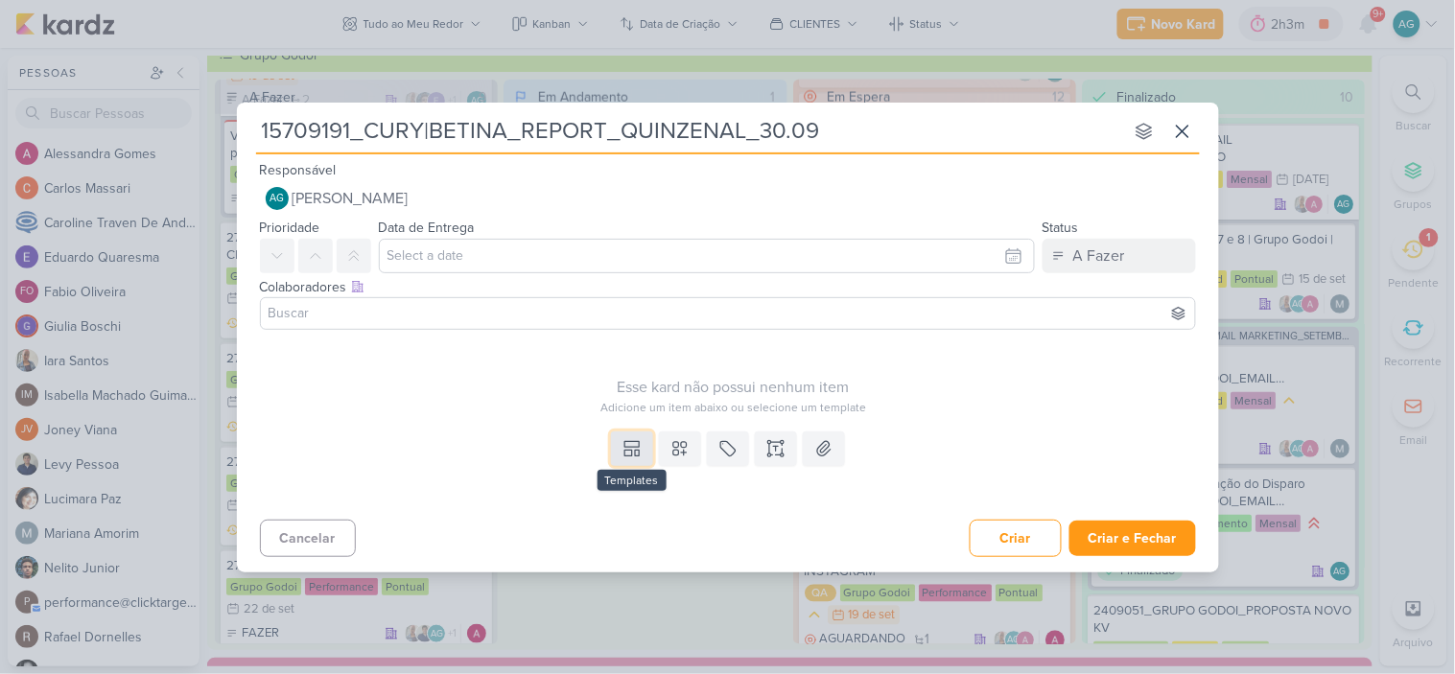
click at [633, 451] on icon at bounding box center [632, 448] width 19 height 19
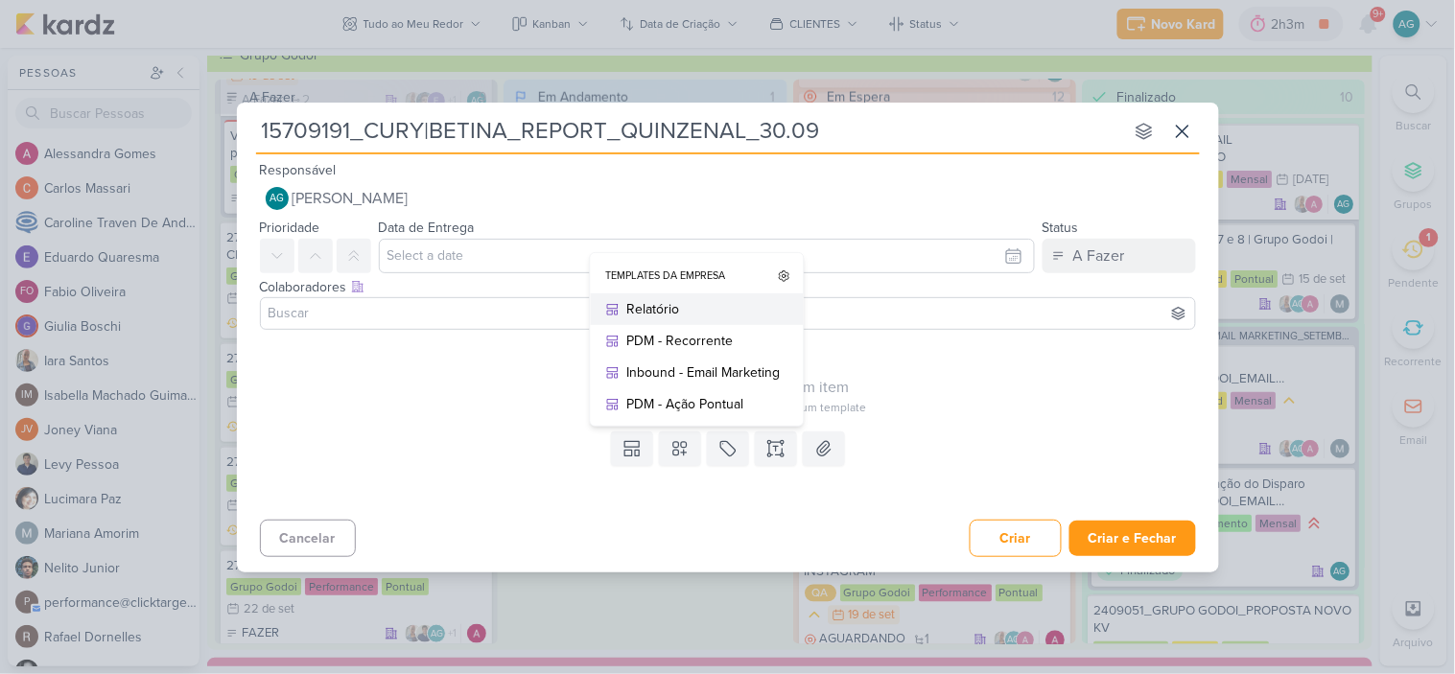
click at [656, 307] on div "Relatório" at bounding box center [703, 309] width 153 height 20
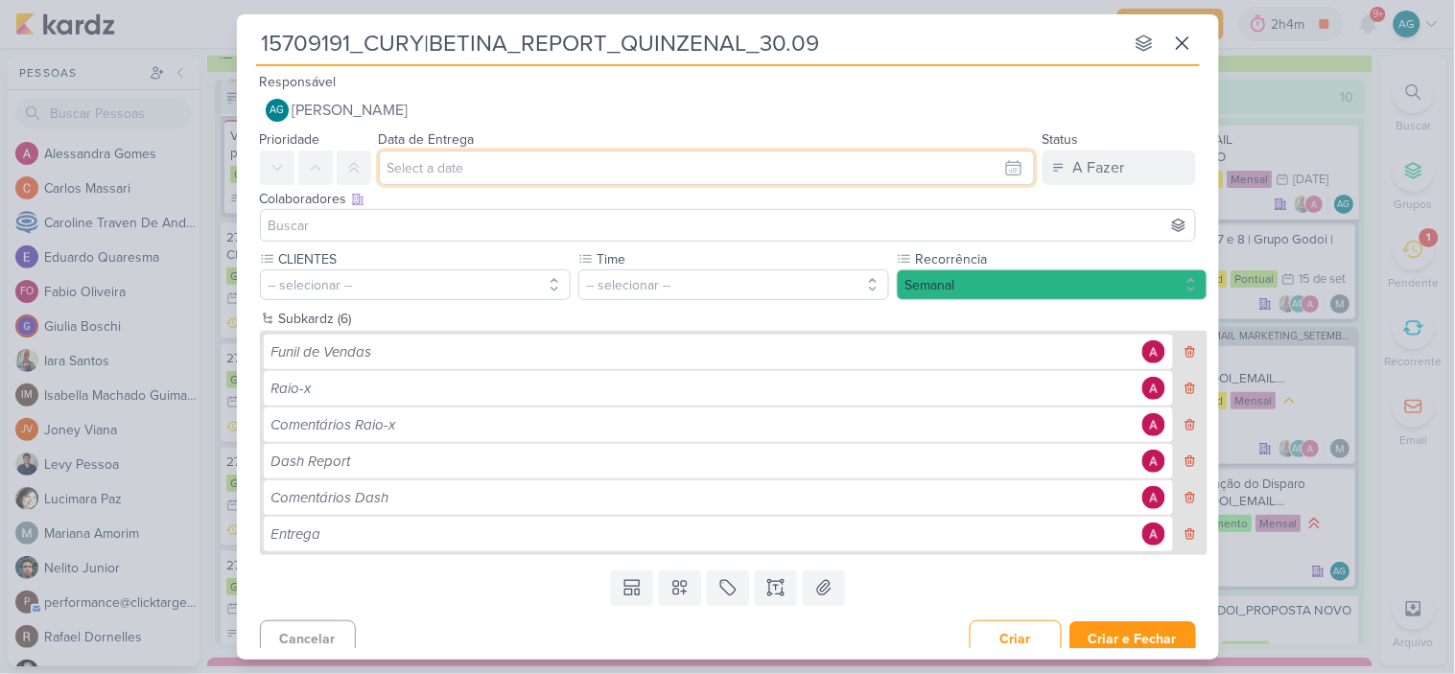
click at [448, 165] on input "text" at bounding box center [707, 168] width 656 height 35
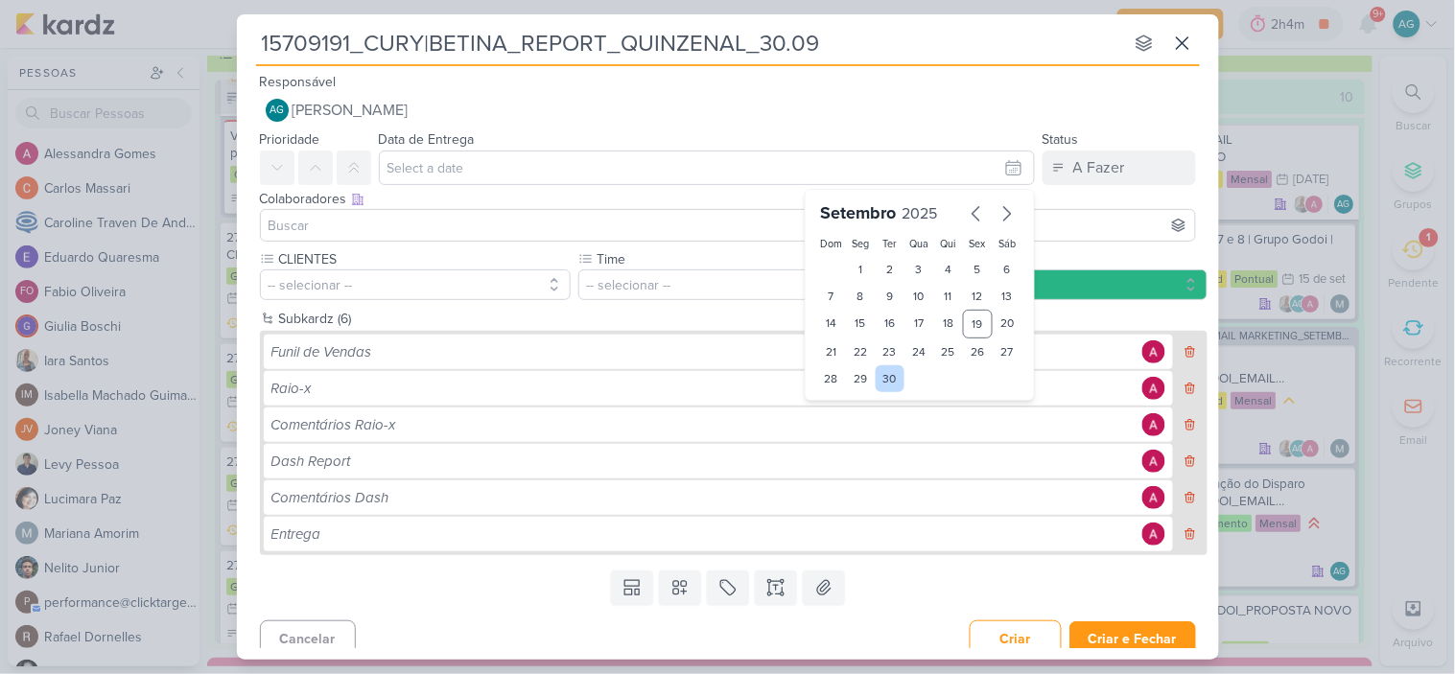
click at [889, 379] on div "30" at bounding box center [891, 379] width 30 height 27
type input "30 de setembro de 2025 às 23:59"
click at [863, 406] on select "00 01 02 03 04 05 06 07 08 09 10 11 12 13 14 15 16 17 18 19 20 21 22 23" at bounding box center [861, 411] width 27 height 23
select select "15"
click at [848, 400] on select "00 01 02 03 04 05 06 07 08 09 10 11 12 13 14 15 16 17 18 19 20 21 22 23" at bounding box center [861, 411] width 27 height 23
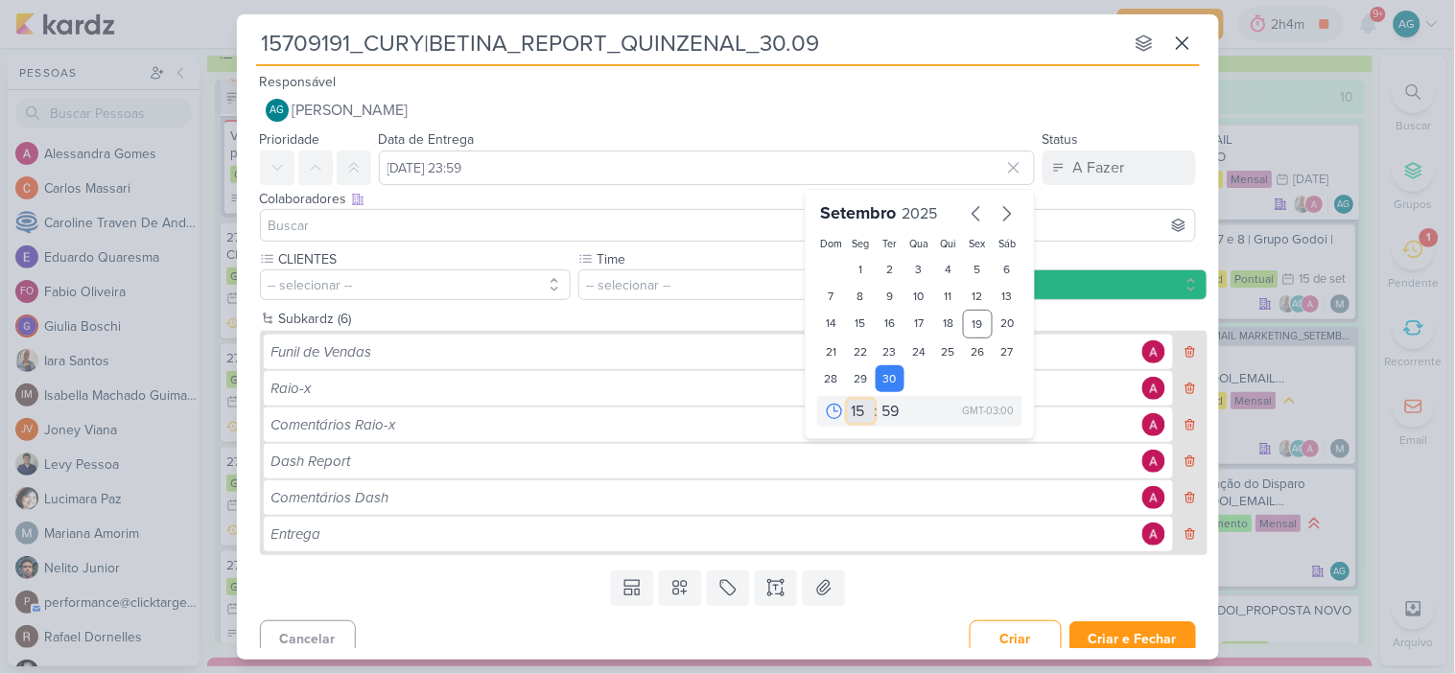
type input "30 de setembro de 2025 às 15:59"
click at [879, 407] on select "00 05 10 15 20 25 30 35 40 45 50 55 59" at bounding box center [892, 411] width 27 height 23
select select "0"
click at [879, 400] on select "00 05 10 15 20 25 30 35 40 45 50 55 59" at bounding box center [892, 411] width 27 height 23
type input "30 de setembro de 2025 às 15:00"
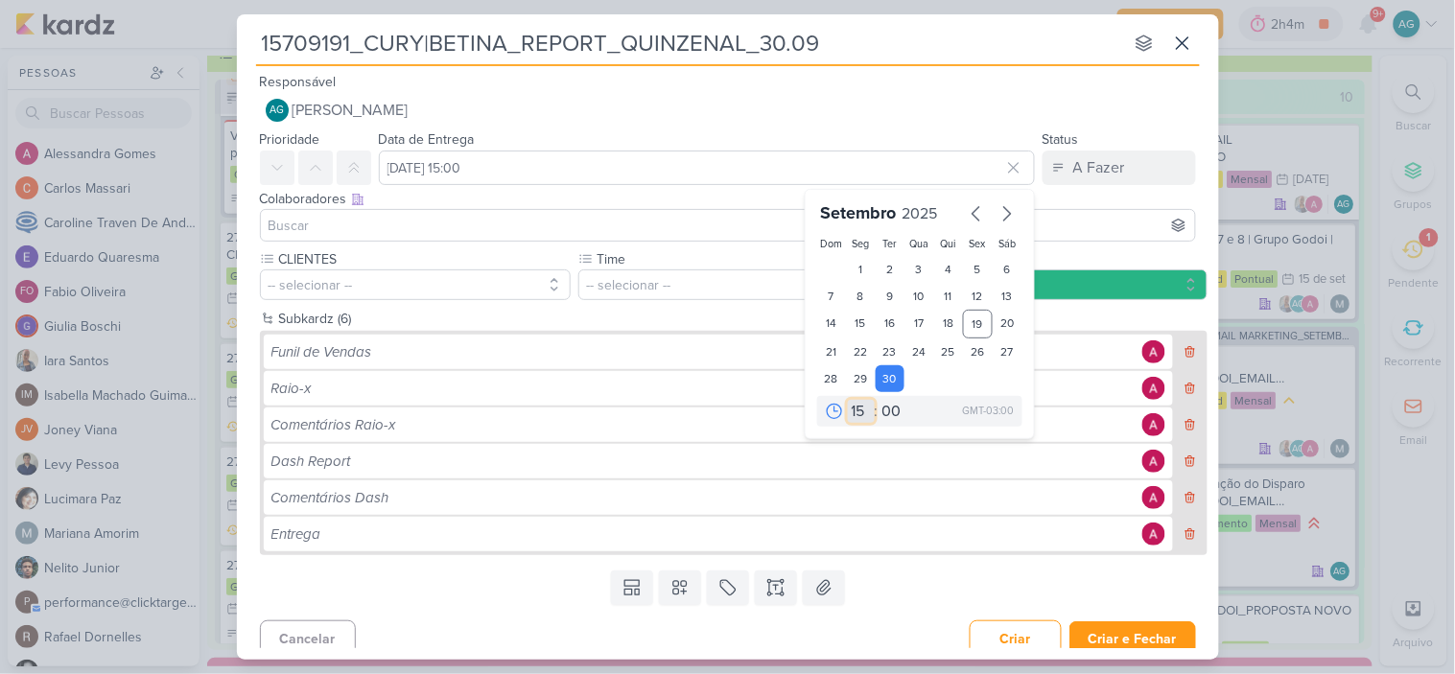
click at [852, 413] on select "00 01 02 03 04 05 06 07 08 09 10 11 12 13 14 15 16 17 18 19 20 21 22 23" at bounding box center [861, 411] width 27 height 23
select select "17"
click at [848, 400] on select "00 01 02 03 04 05 06 07 08 09 10 11 12 13 14 15 16 17 18 19 20 21 22 23" at bounding box center [861, 411] width 27 height 23
type input "30 de setembro de 2025 às 17:00"
click at [361, 226] on input at bounding box center [728, 225] width 927 height 23
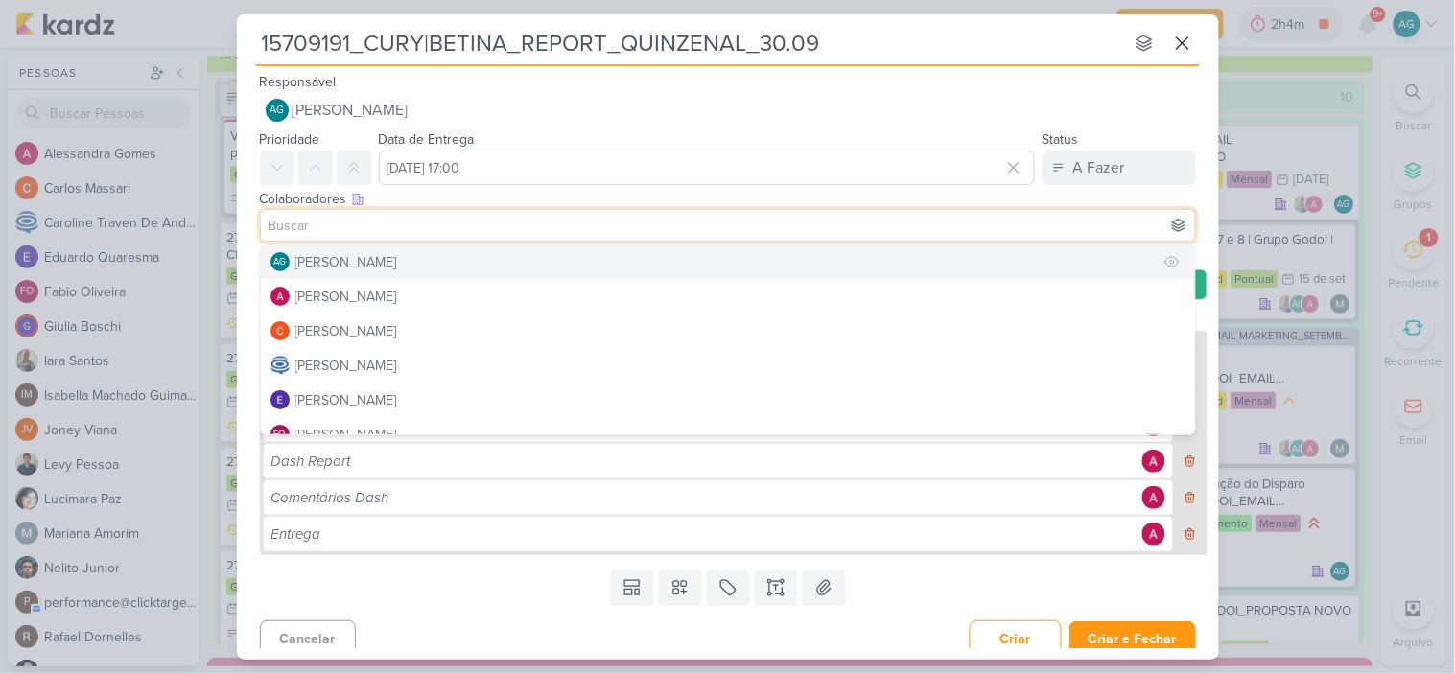
click at [362, 264] on div "[PERSON_NAME]" at bounding box center [346, 262] width 102 height 20
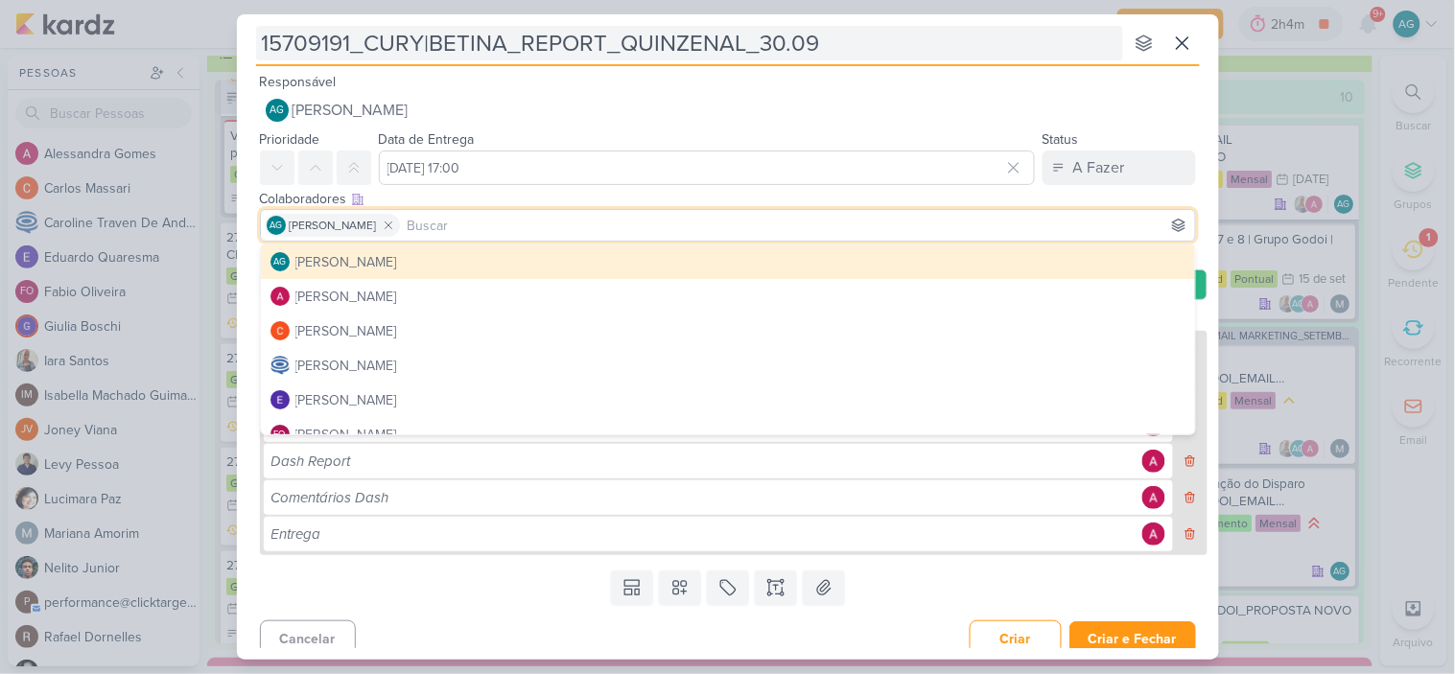
click at [911, 45] on input "15709191_CURY|BETINA_REPORT_QUINZENAL_30.09" at bounding box center [689, 43] width 867 height 35
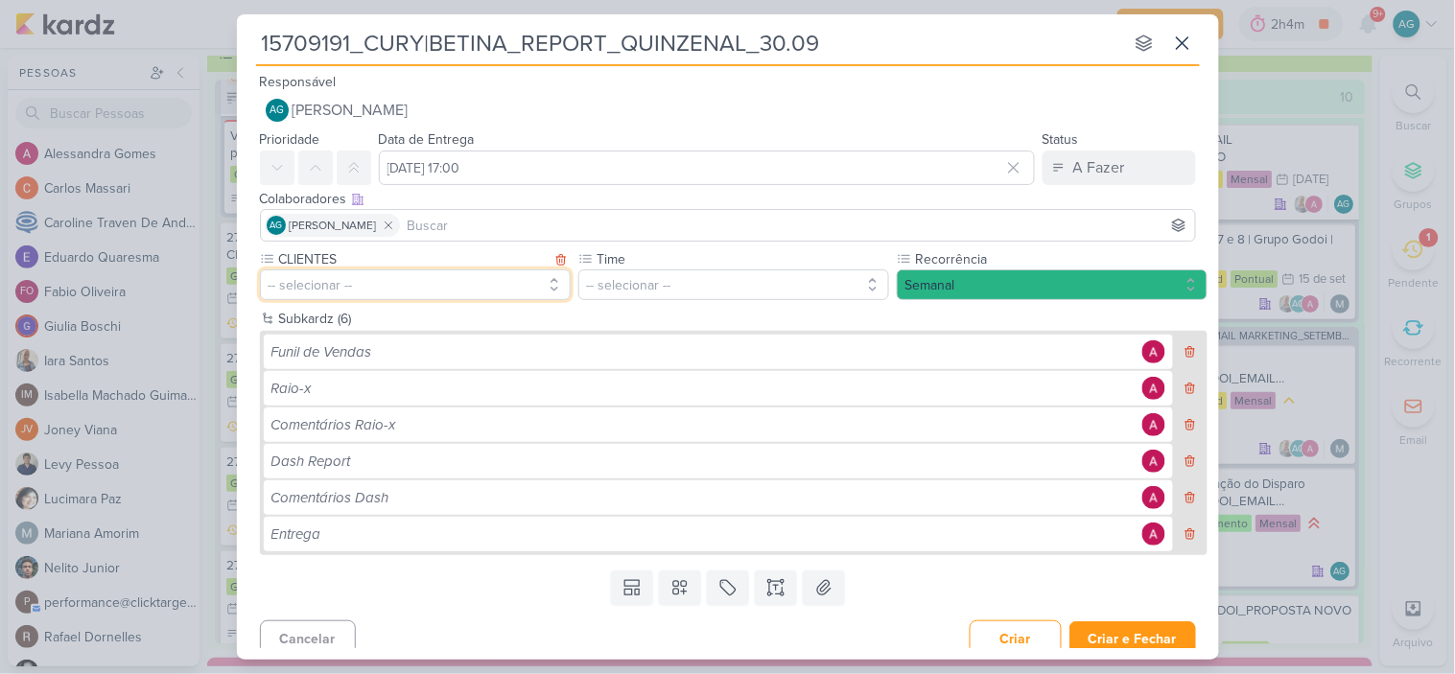
click at [438, 276] on button "-- selecionar --" at bounding box center [415, 285] width 311 height 31
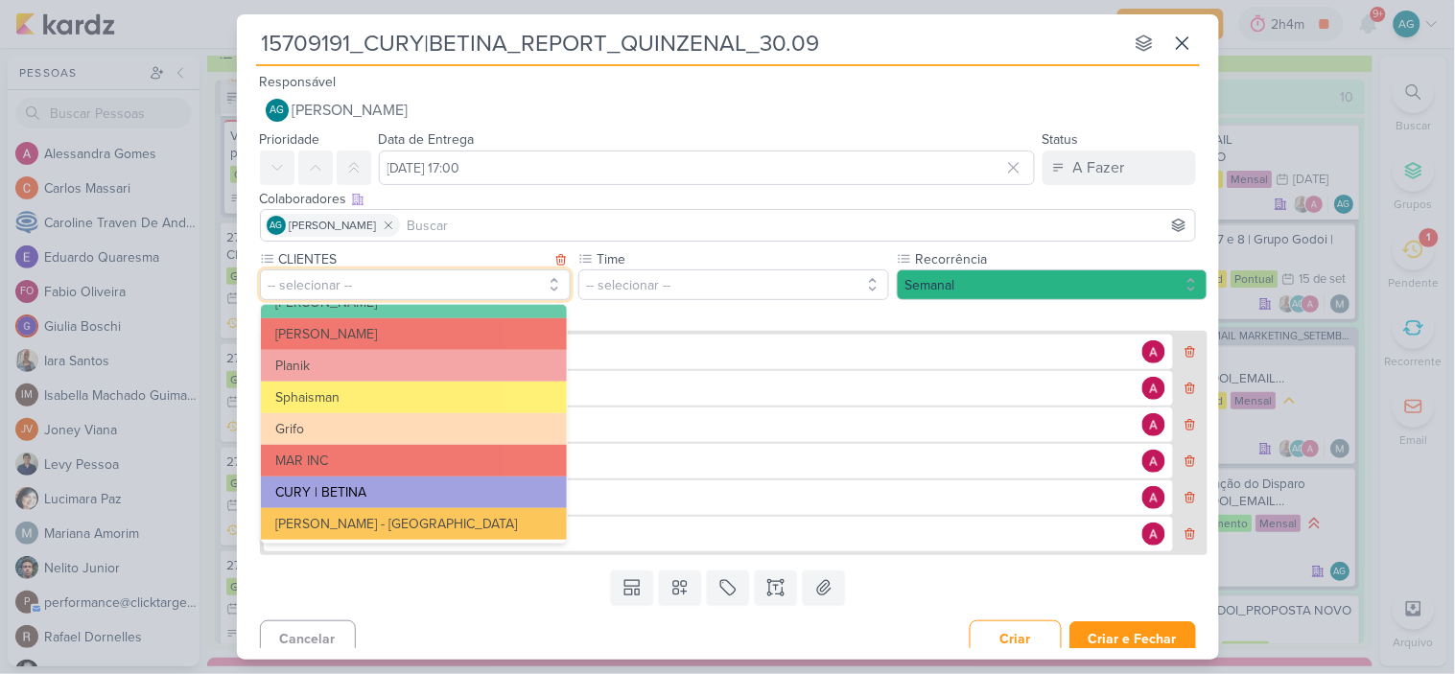
scroll to position [342, 0]
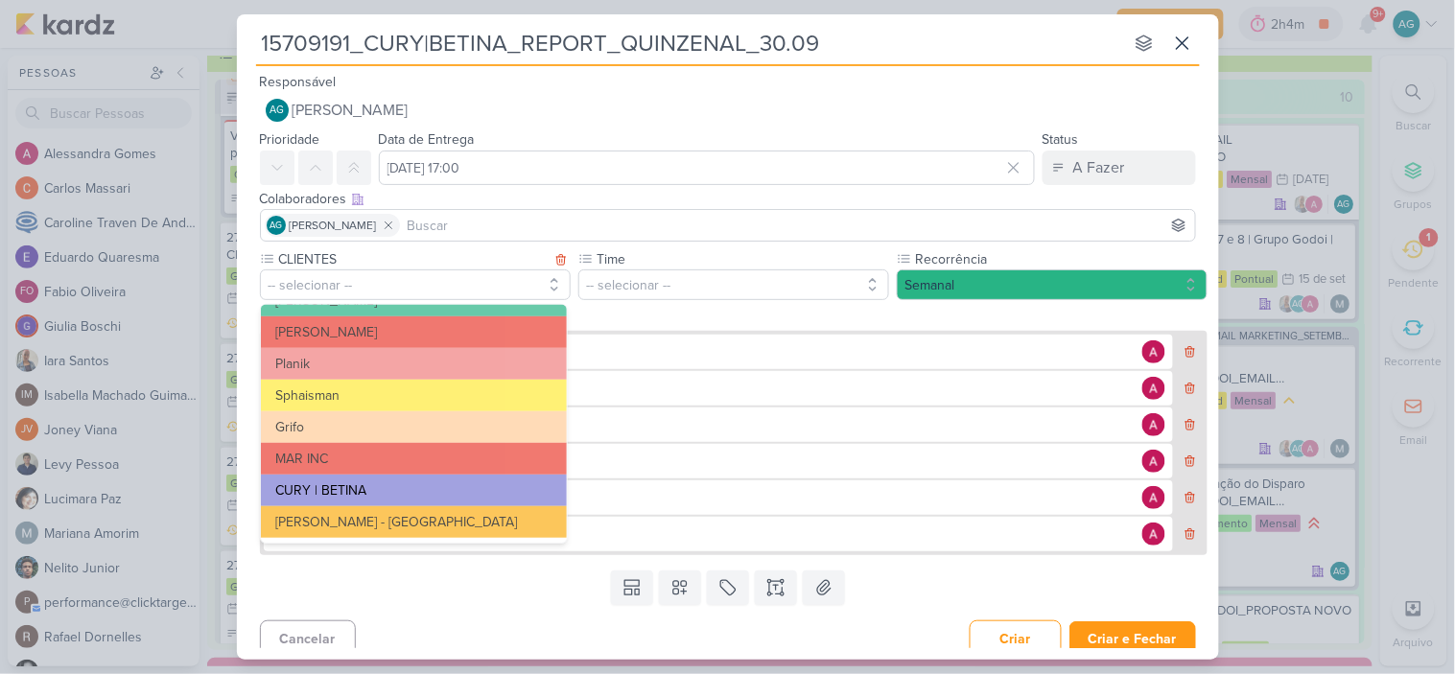
click at [407, 491] on button "CURY | BETINA" at bounding box center [414, 491] width 306 height 32
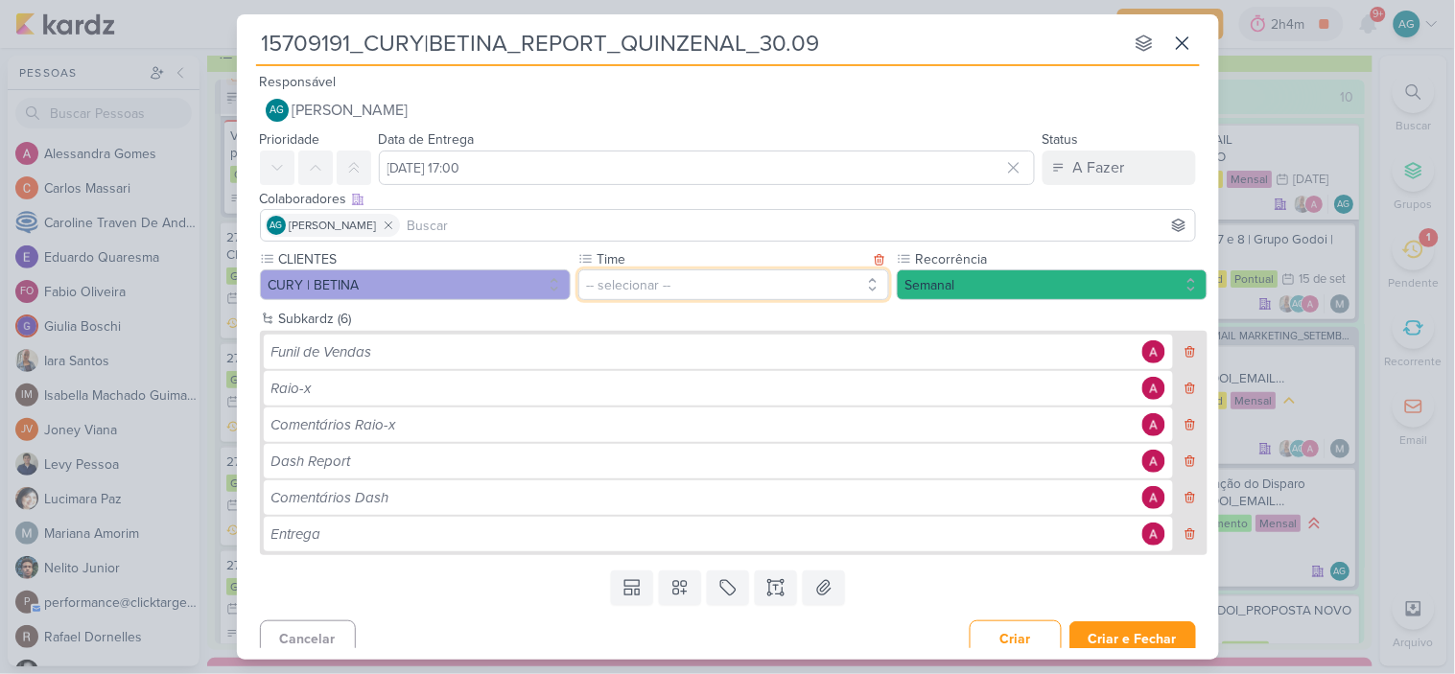
click at [673, 280] on button "-- selecionar --" at bounding box center [733, 285] width 311 height 31
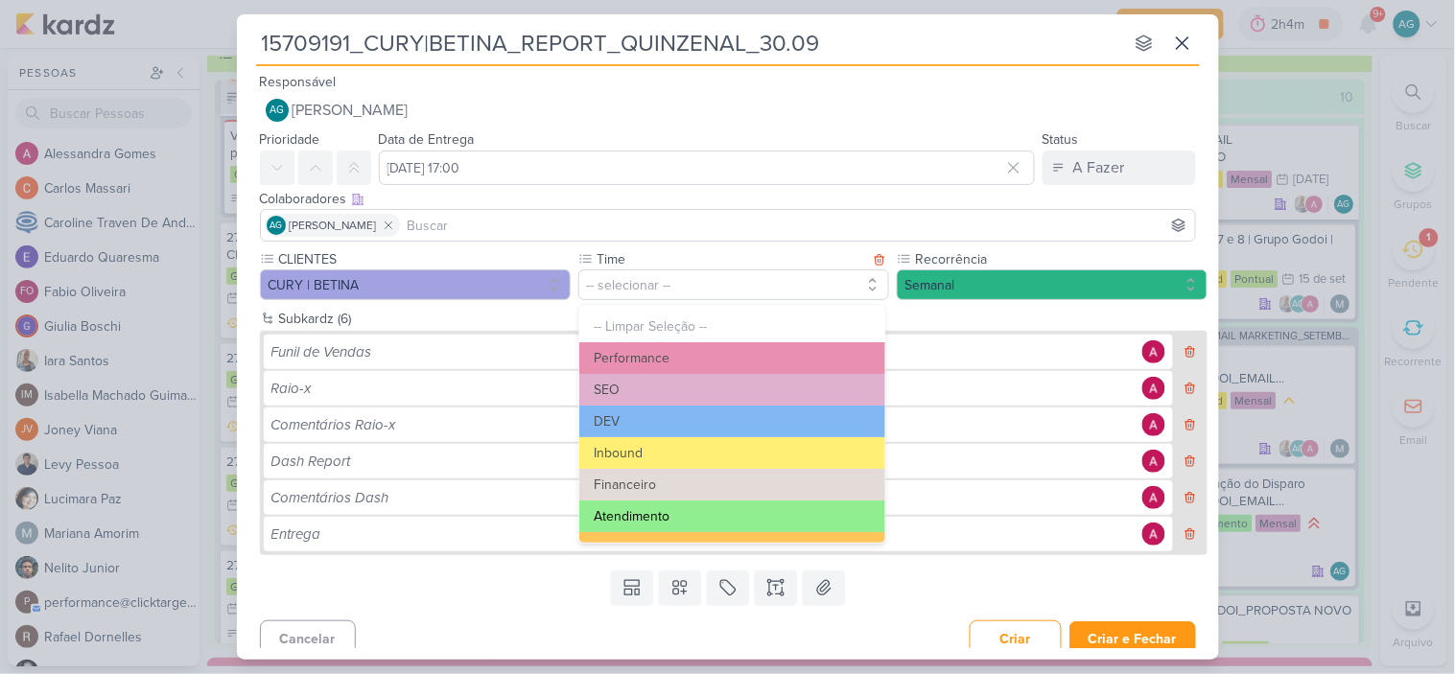
click at [674, 511] on button "Atendimento" at bounding box center [732, 517] width 306 height 32
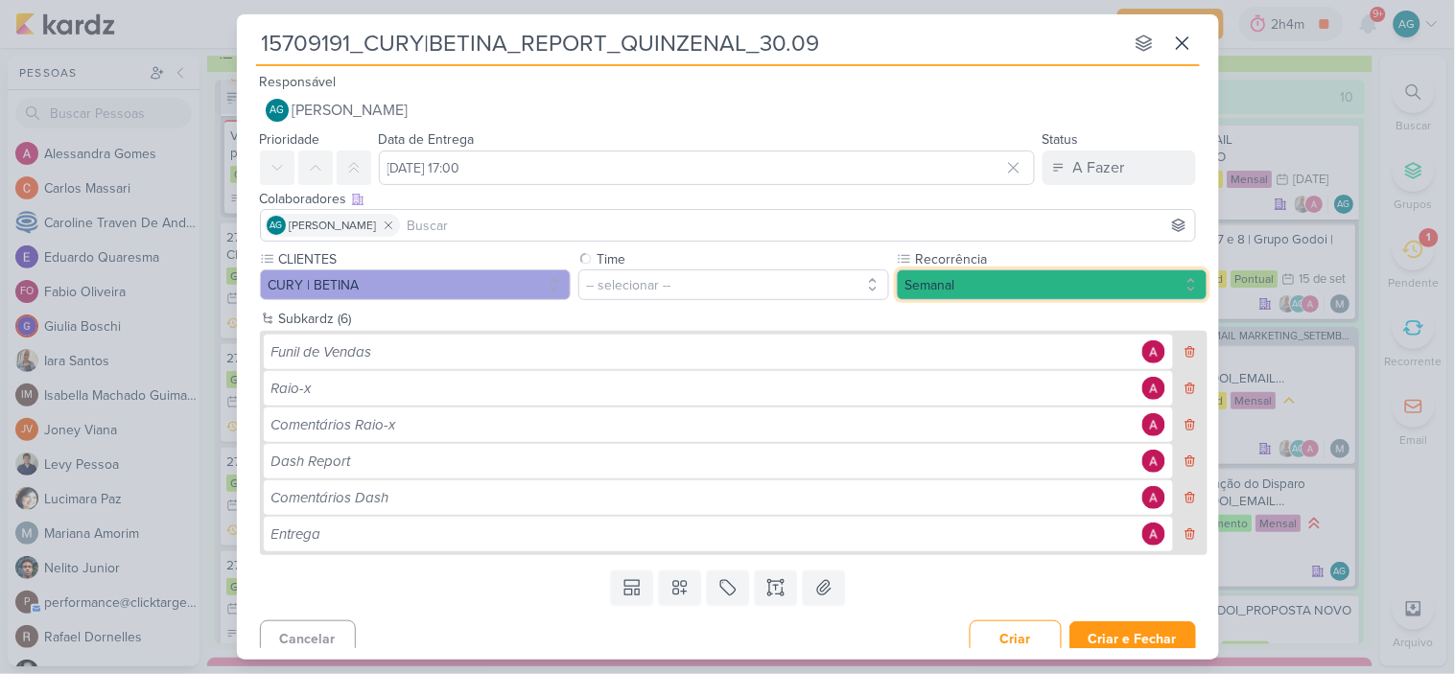
click at [956, 288] on button "Semanal" at bounding box center [1052, 285] width 311 height 31
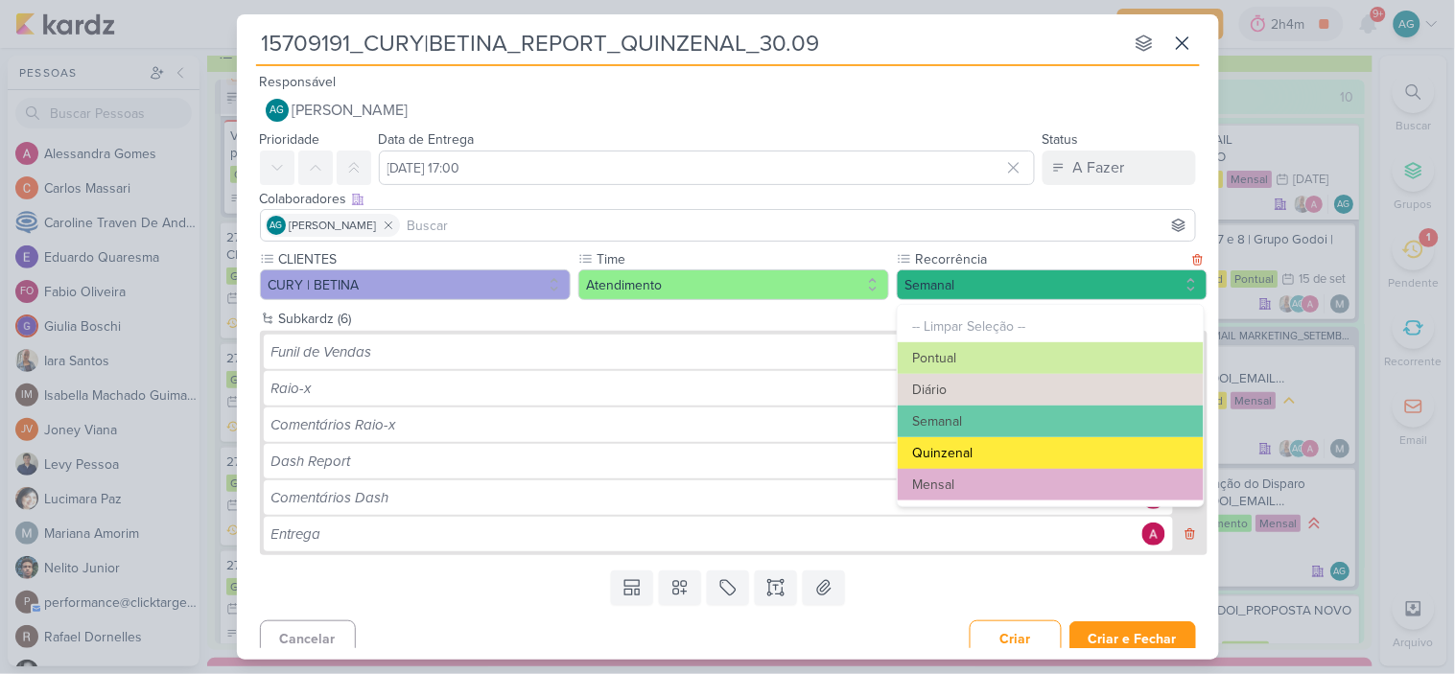
click at [979, 452] on button "Quinzenal" at bounding box center [1051, 453] width 306 height 32
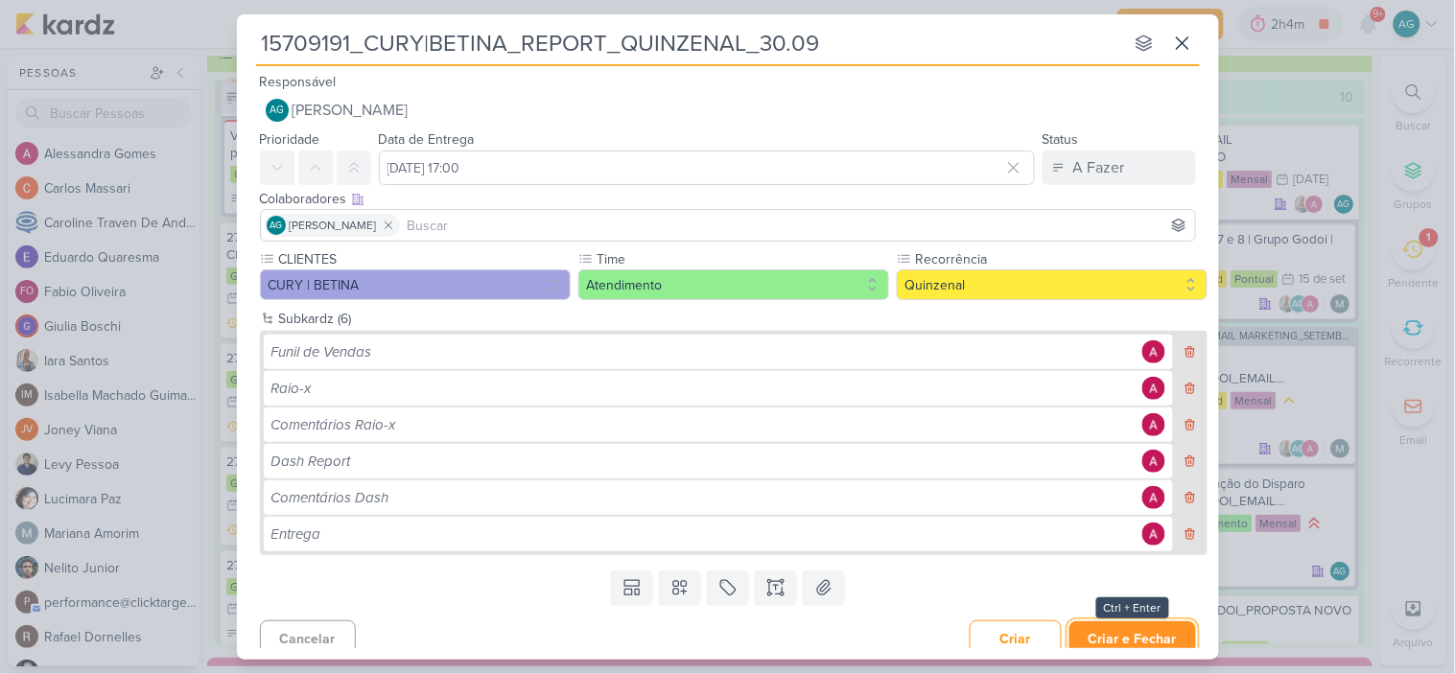
click at [1132, 643] on button "Criar e Fechar" at bounding box center [1133, 639] width 127 height 35
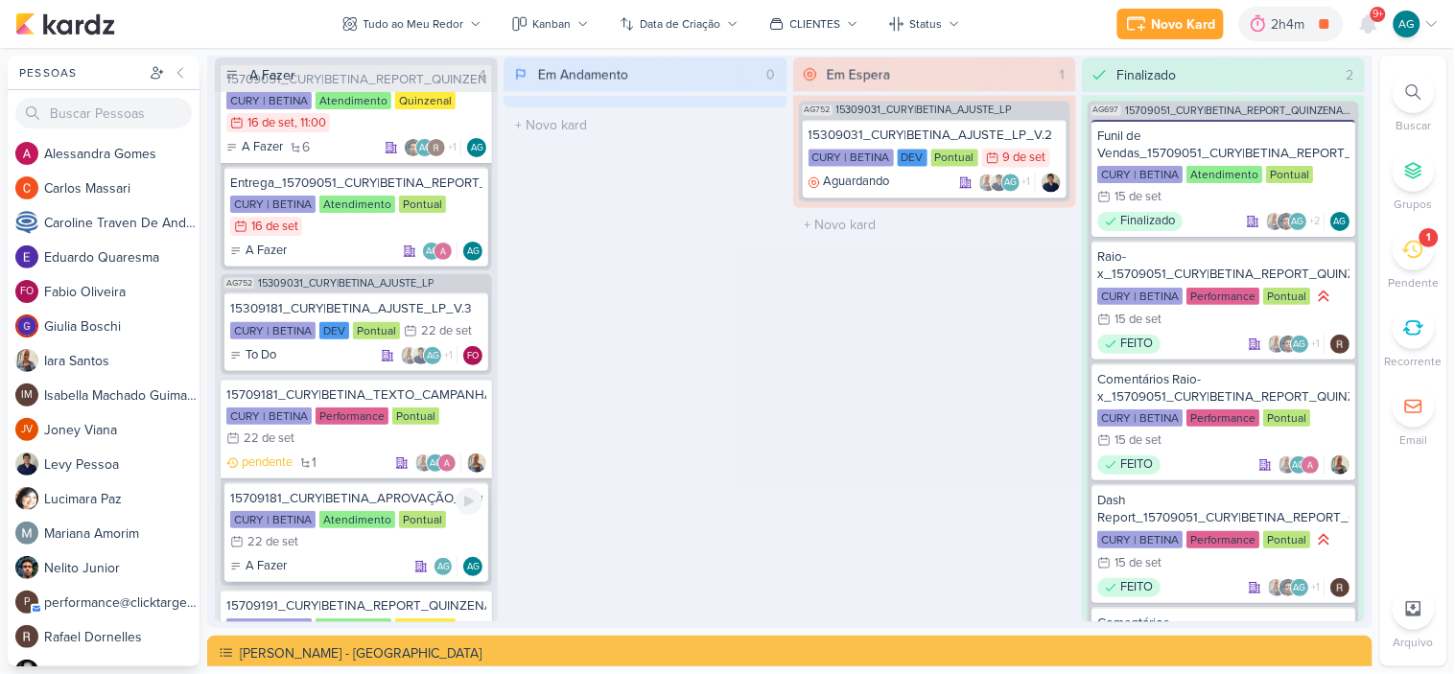
scroll to position [140, 0]
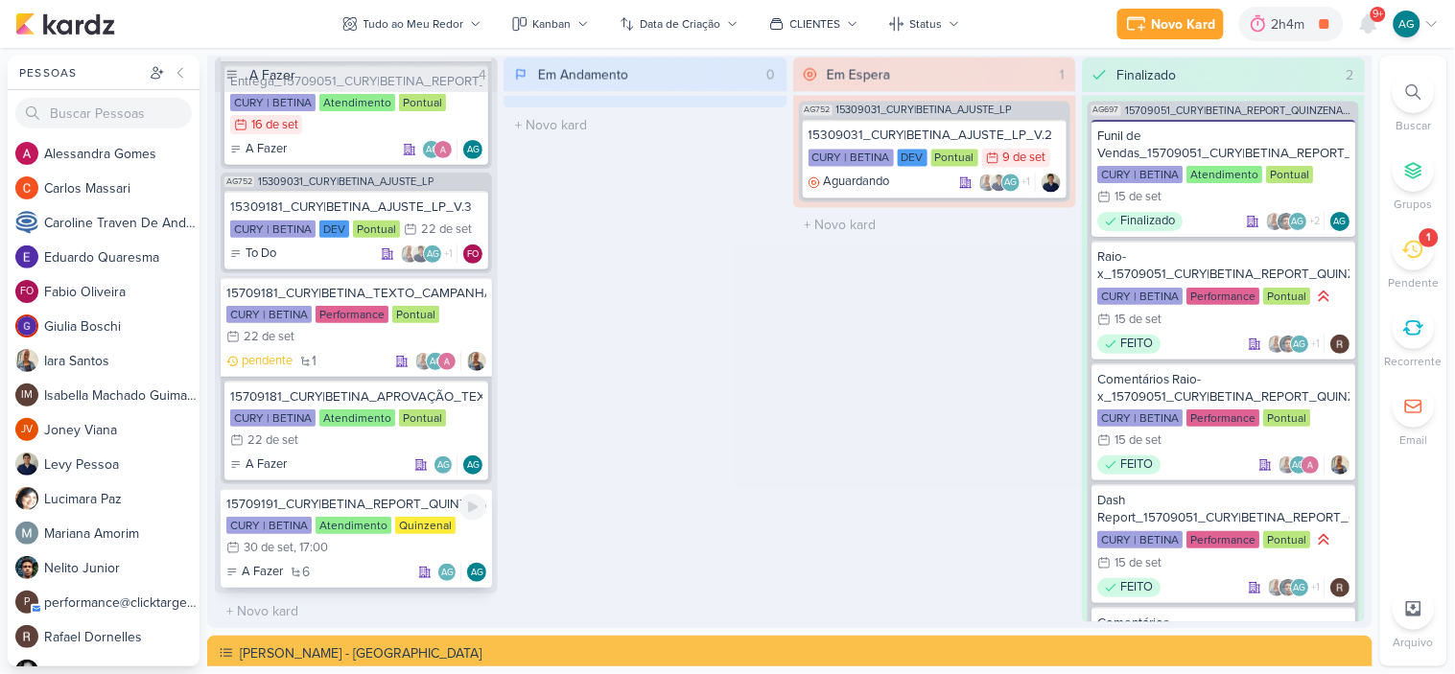
click at [395, 499] on div "15709191_CURY|BETINA_REPORT_QUINZENAL_30.09" at bounding box center [356, 504] width 260 height 17
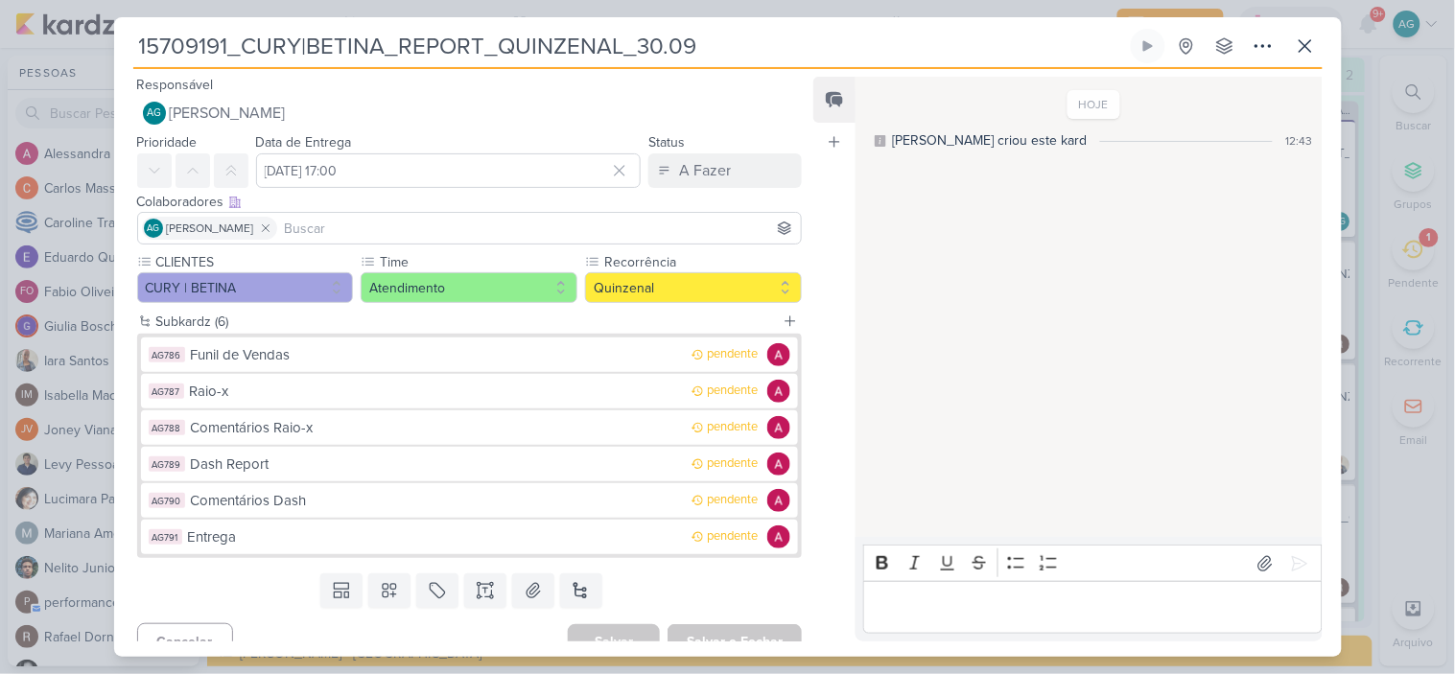
drag, startPoint x: 731, startPoint y: 38, endPoint x: 5, endPoint y: 59, distance: 726.5
click at [5, 59] on div "15709191_CURY|BETINA_REPORT_QUINZENAL_30.09 Criado por mim" at bounding box center [727, 337] width 1455 height 674
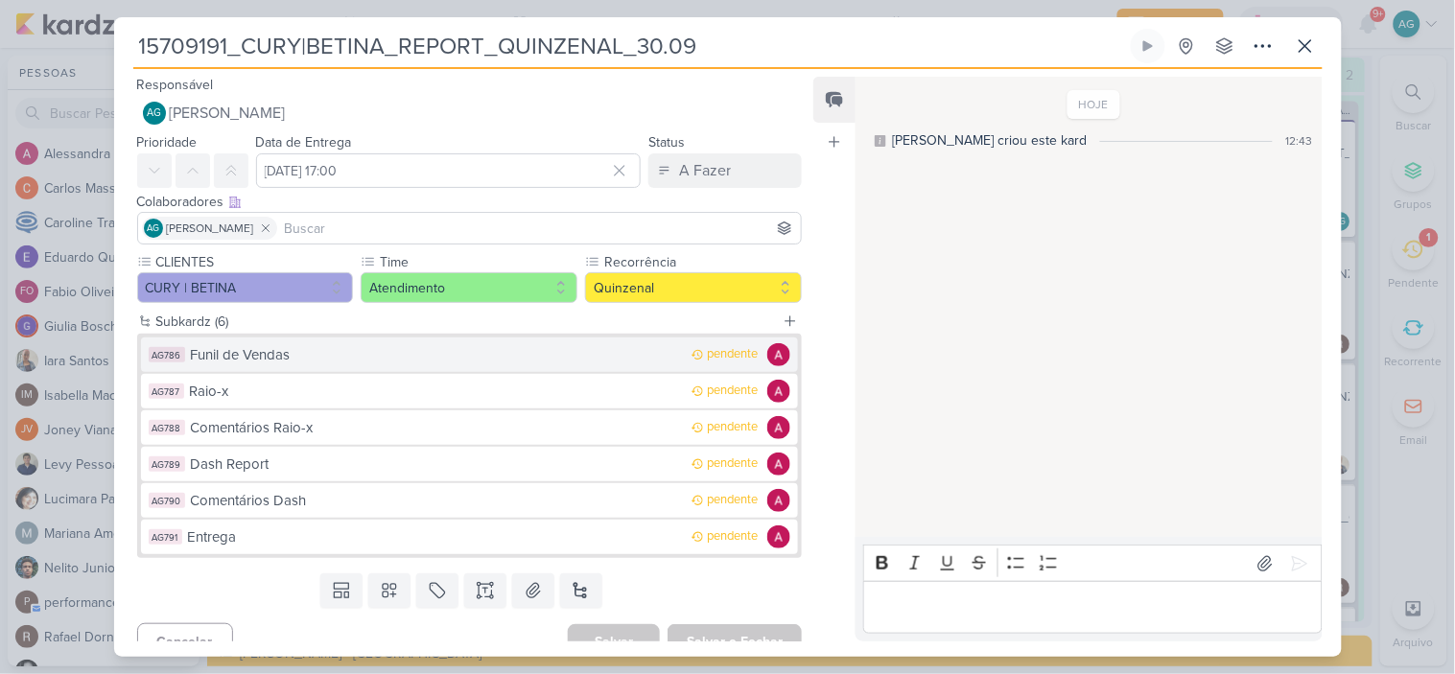
click at [265, 360] on div "Funil de Vendas" at bounding box center [437, 355] width 492 height 22
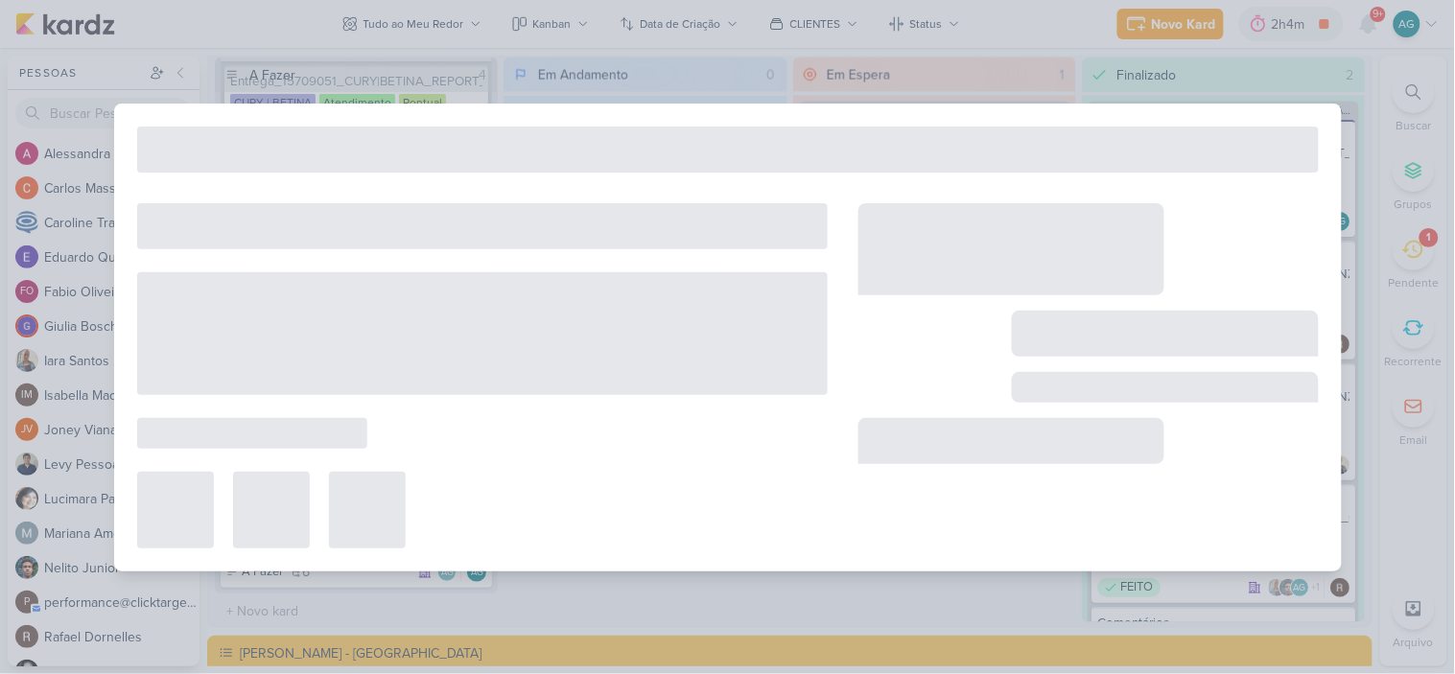
type input "Funil de Vendas"
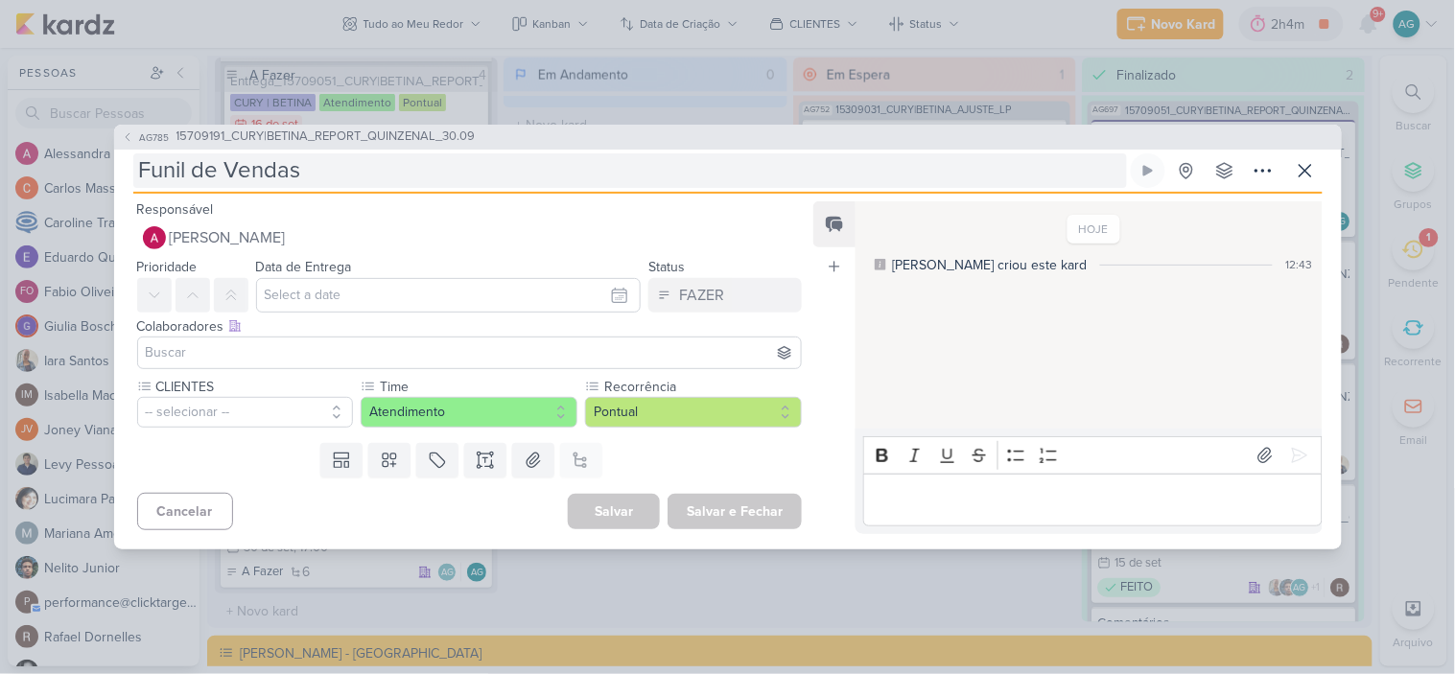
click at [410, 165] on input "Funil de Vendas" at bounding box center [630, 170] width 994 height 35
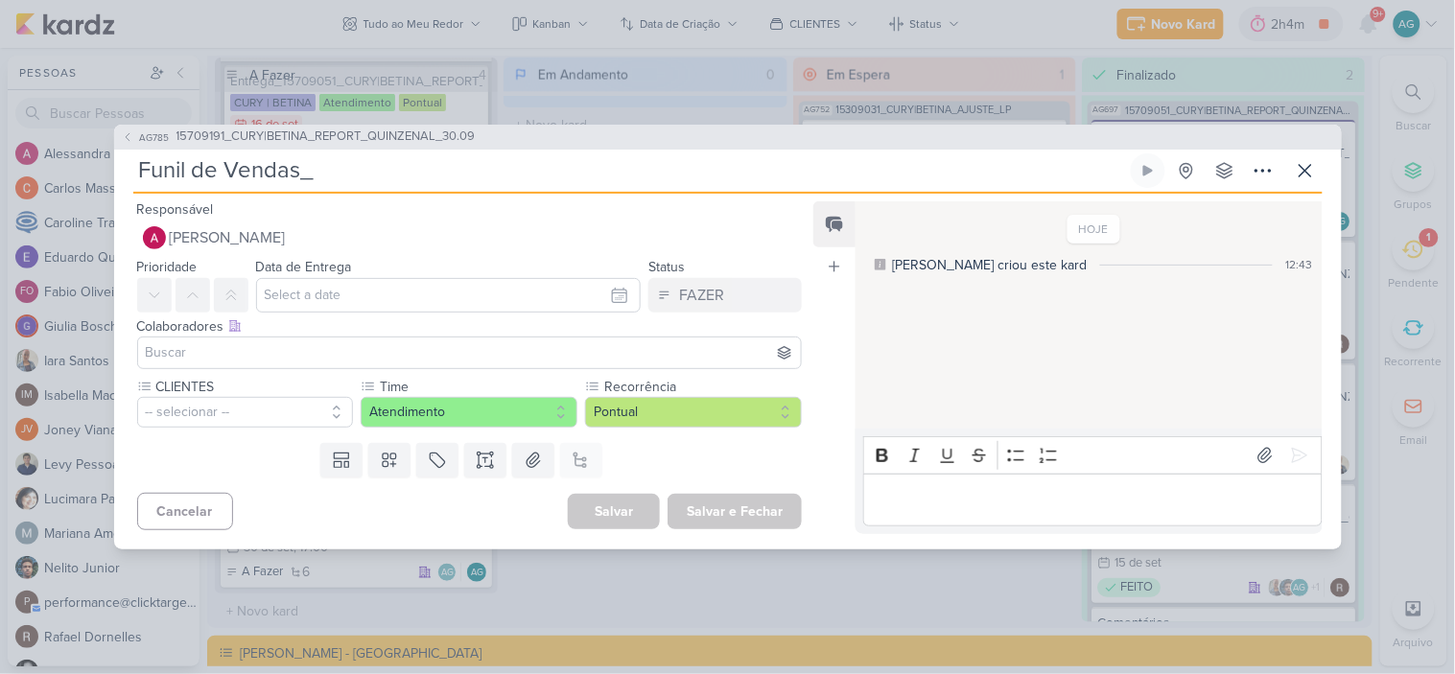
paste input "15709191_CURY|BETINA_REPORT_QUINZENAL_30.09"
type input "Funil de Vendas_15709191_CURY|BETINA_REPORT_QUINZENAL_30.09"
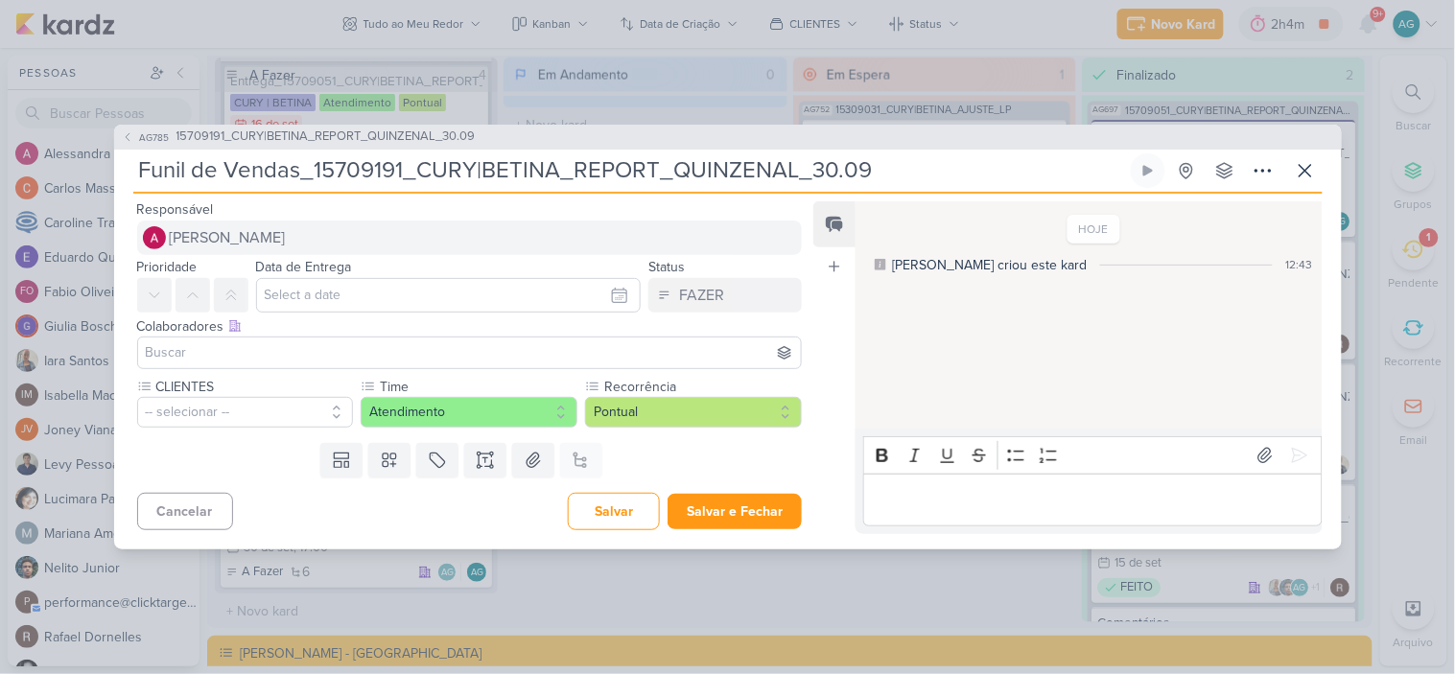
type input "Funil de Vendas_15709191_CURY|BETINA_REPORT_QUINZENAL_30.09"
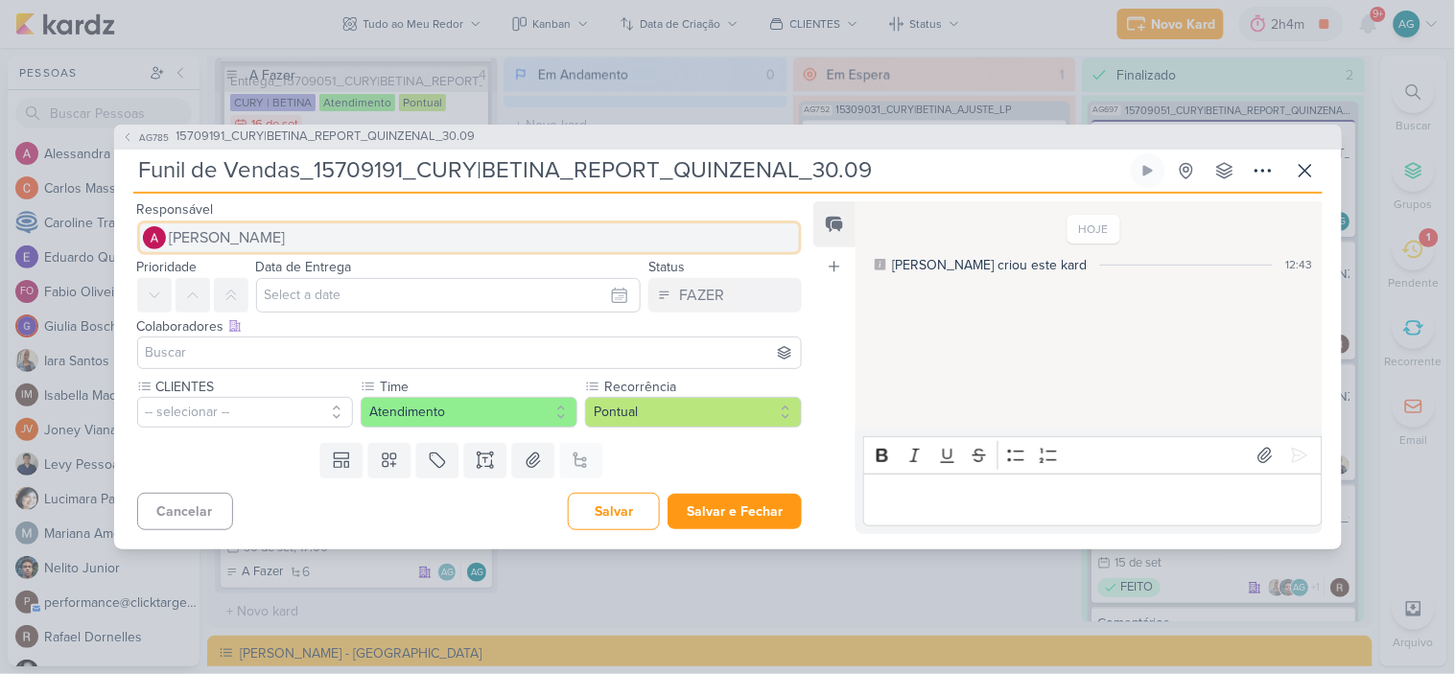
click at [387, 230] on button "[PERSON_NAME]" at bounding box center [470, 238] width 666 height 35
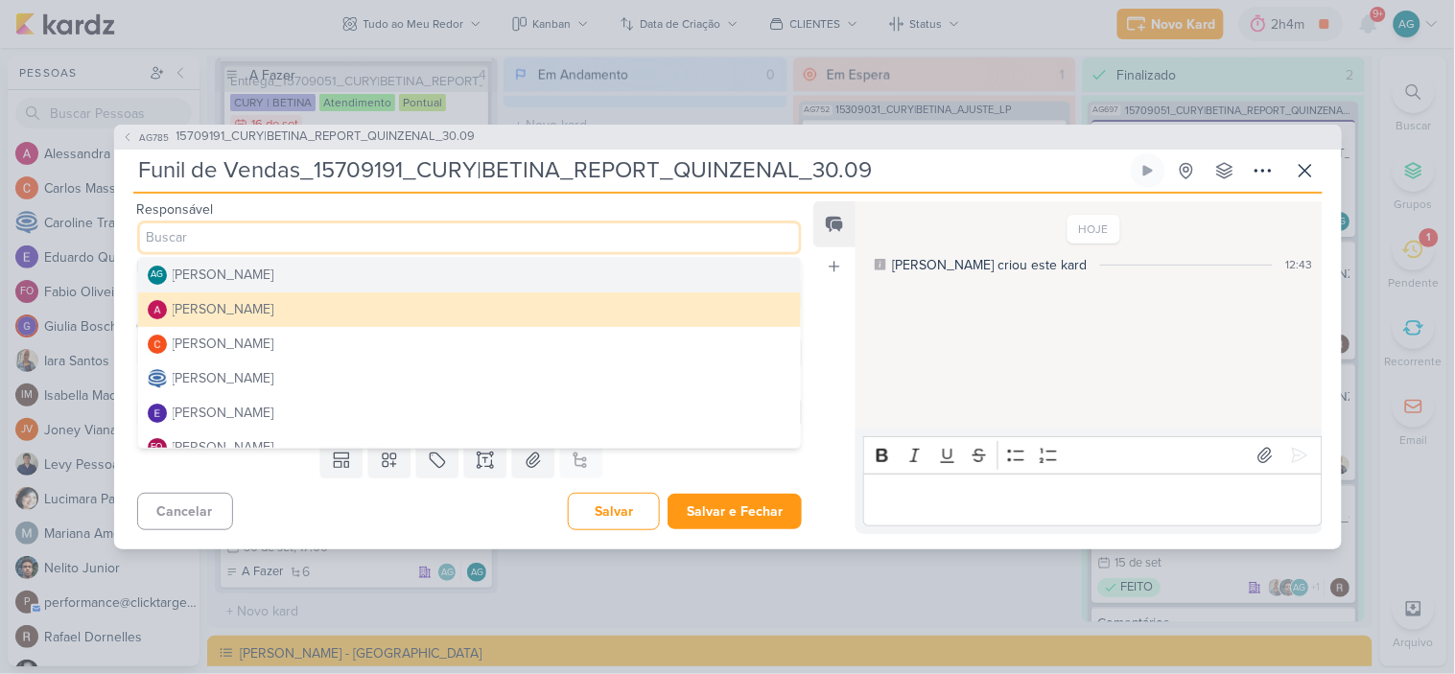
click at [271, 276] on div "[PERSON_NAME]" at bounding box center [224, 275] width 102 height 20
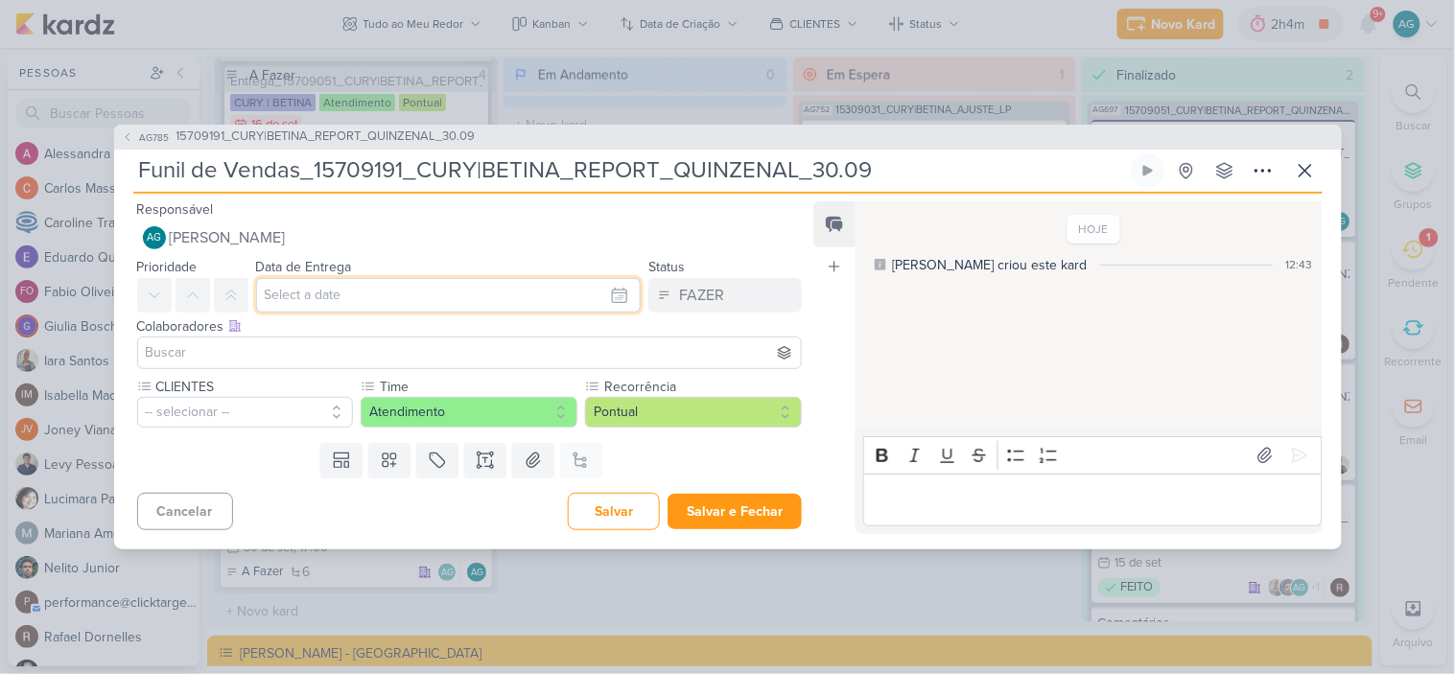
click at [356, 299] on input "text" at bounding box center [449, 295] width 386 height 35
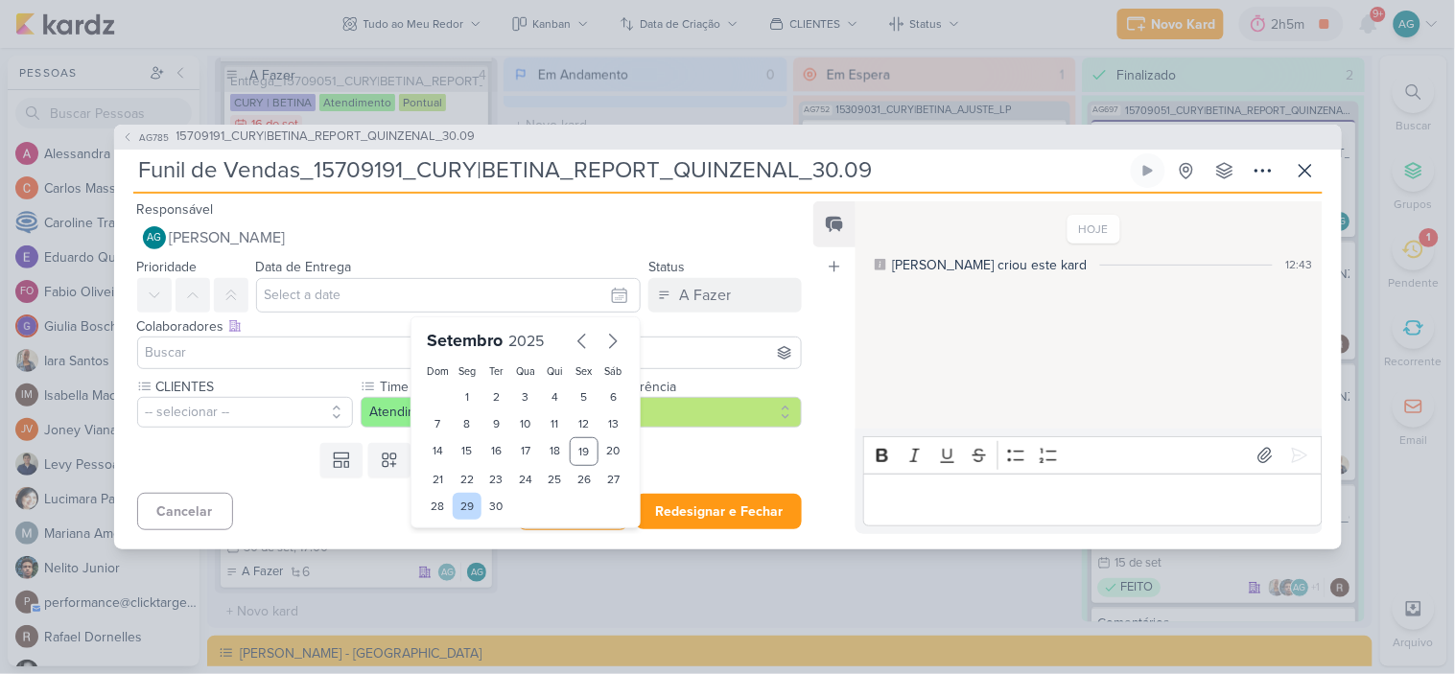
click at [457, 505] on div "29" at bounding box center [468, 506] width 30 height 27
type input "29 de setembro de 2025 às 23:59"
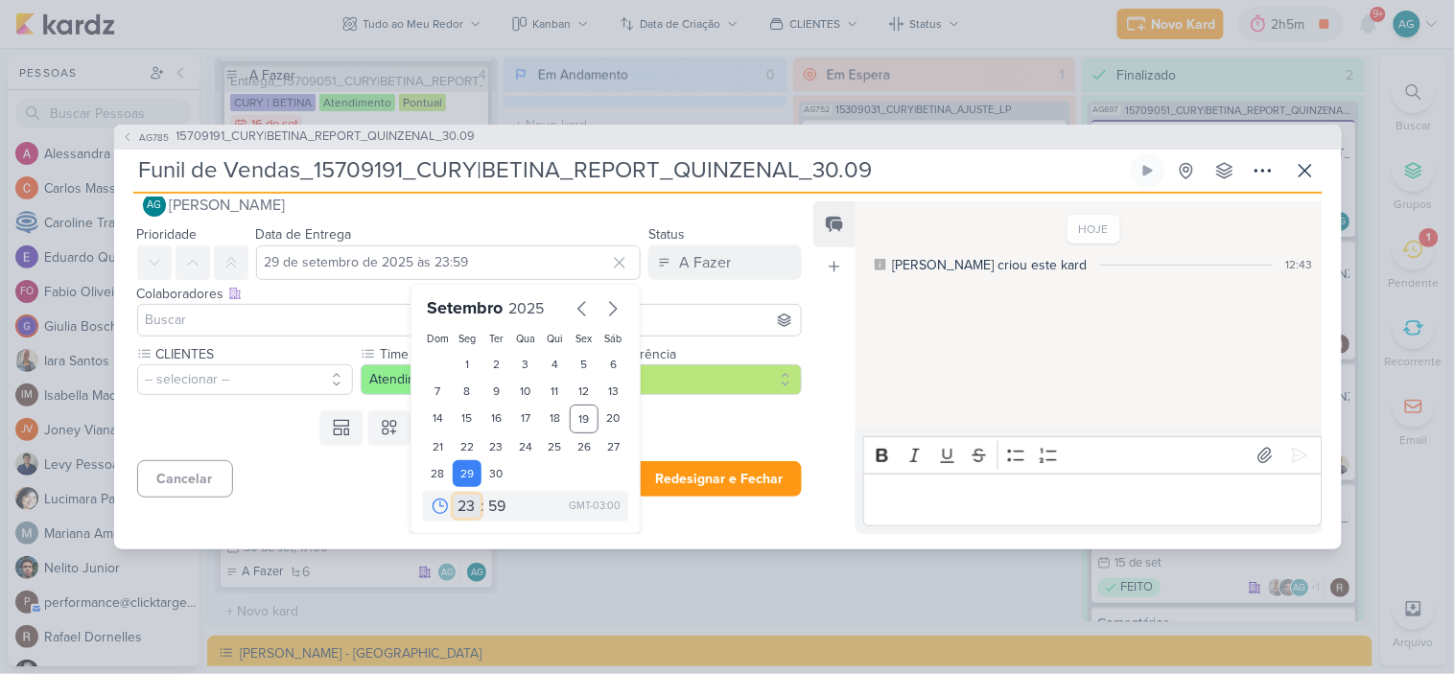
click at [461, 506] on select "00 01 02 03 04 05 06 07 08 09 10 11 12 13 14 15 16 17 18 19 20 21 22 23" at bounding box center [467, 506] width 27 height 23
select select "10"
click at [454, 495] on select "00 01 02 03 04 05 06 07 08 09 10 11 12 13 14 15 16 17 18 19 20 21 22 23" at bounding box center [467, 506] width 27 height 23
type input "29 de setembro de 2025 às 10:59"
click at [497, 508] on select "00 05 10 15 20 25 30 35 40 45 50 55 59" at bounding box center [497, 506] width 27 height 23
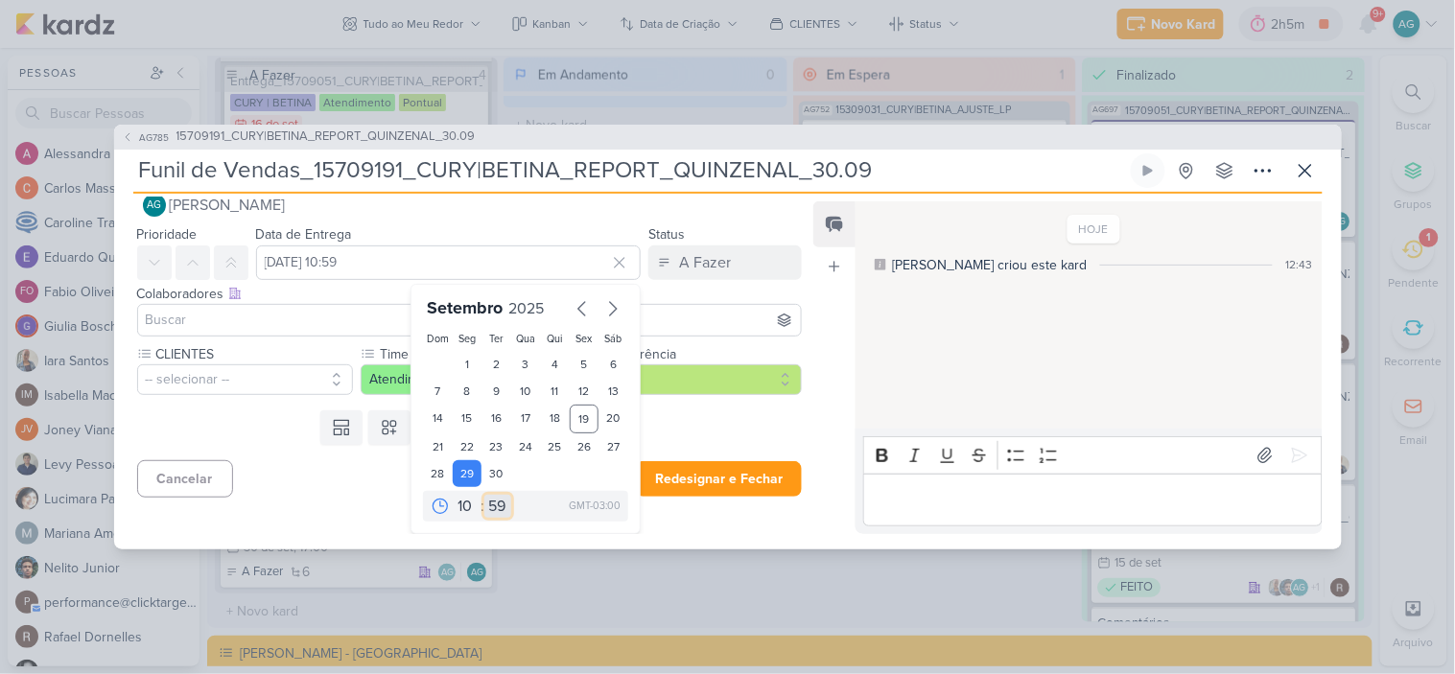
select select "0"
click at [484, 495] on select "00 05 10 15 20 25 30 35 40 45 50 55 59" at bounding box center [497, 506] width 27 height 23
type input "29 de setembro de 2025 às 10:00"
click at [218, 326] on input at bounding box center [470, 320] width 656 height 23
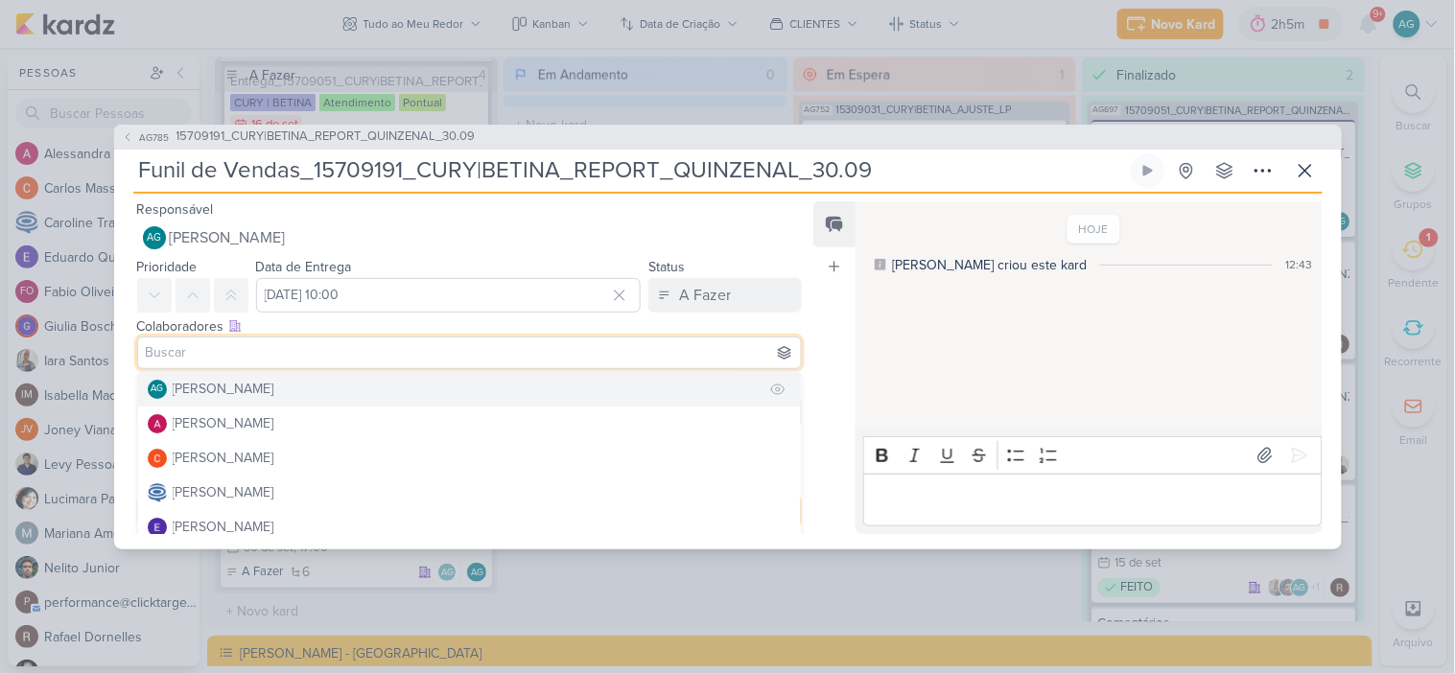
click at [221, 388] on div "[PERSON_NAME]" at bounding box center [224, 389] width 102 height 20
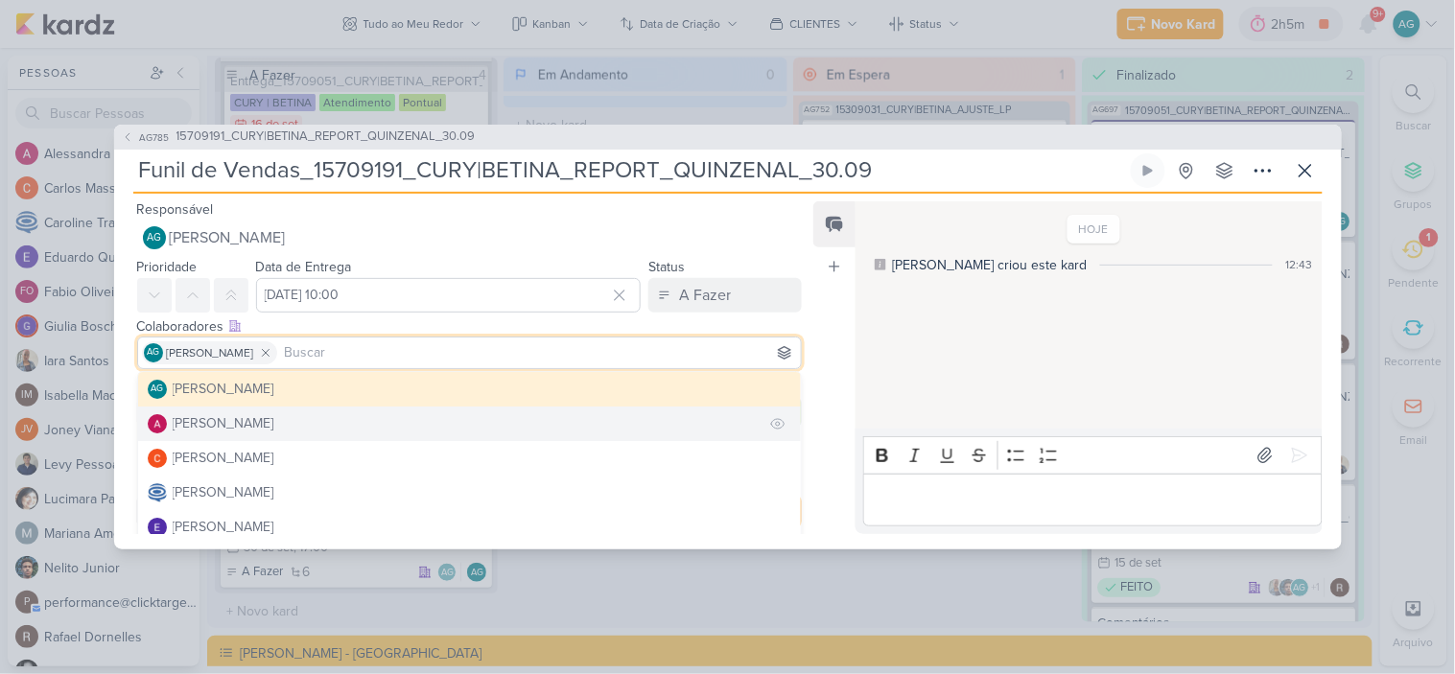
click at [227, 427] on div "[PERSON_NAME]" at bounding box center [224, 423] width 102 height 20
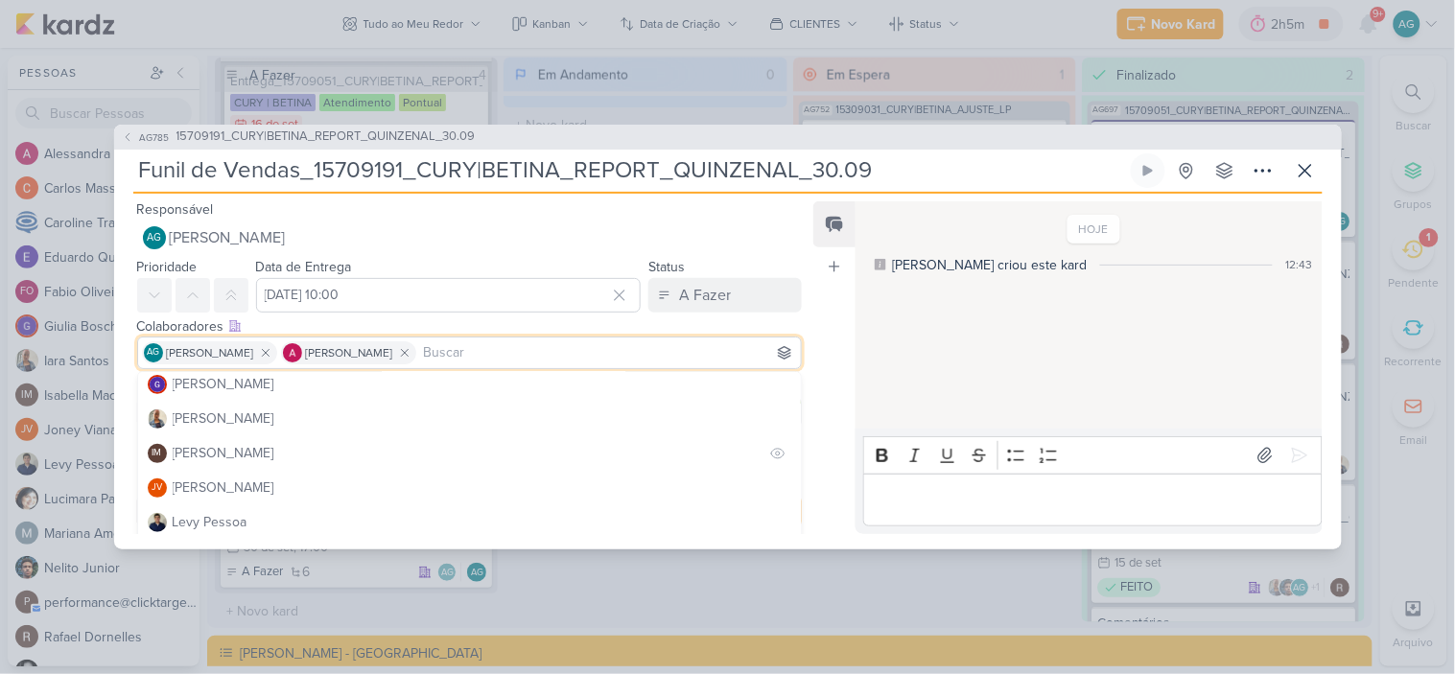
scroll to position [213, 0]
click at [230, 416] on div "[PERSON_NAME]" at bounding box center [224, 418] width 102 height 20
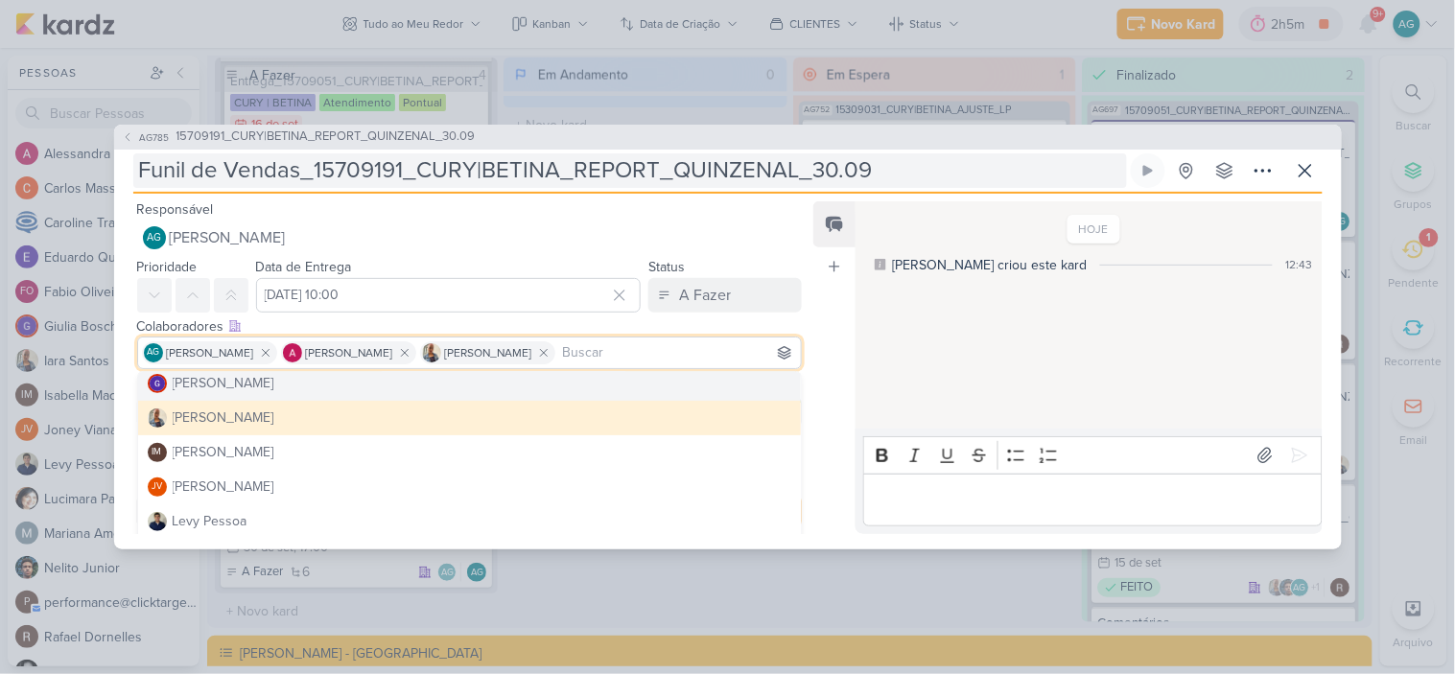
click at [900, 177] on input "Funil de Vendas_15709191_CURY|BETINA_REPORT_QUINZENAL_30.09" at bounding box center [630, 170] width 994 height 35
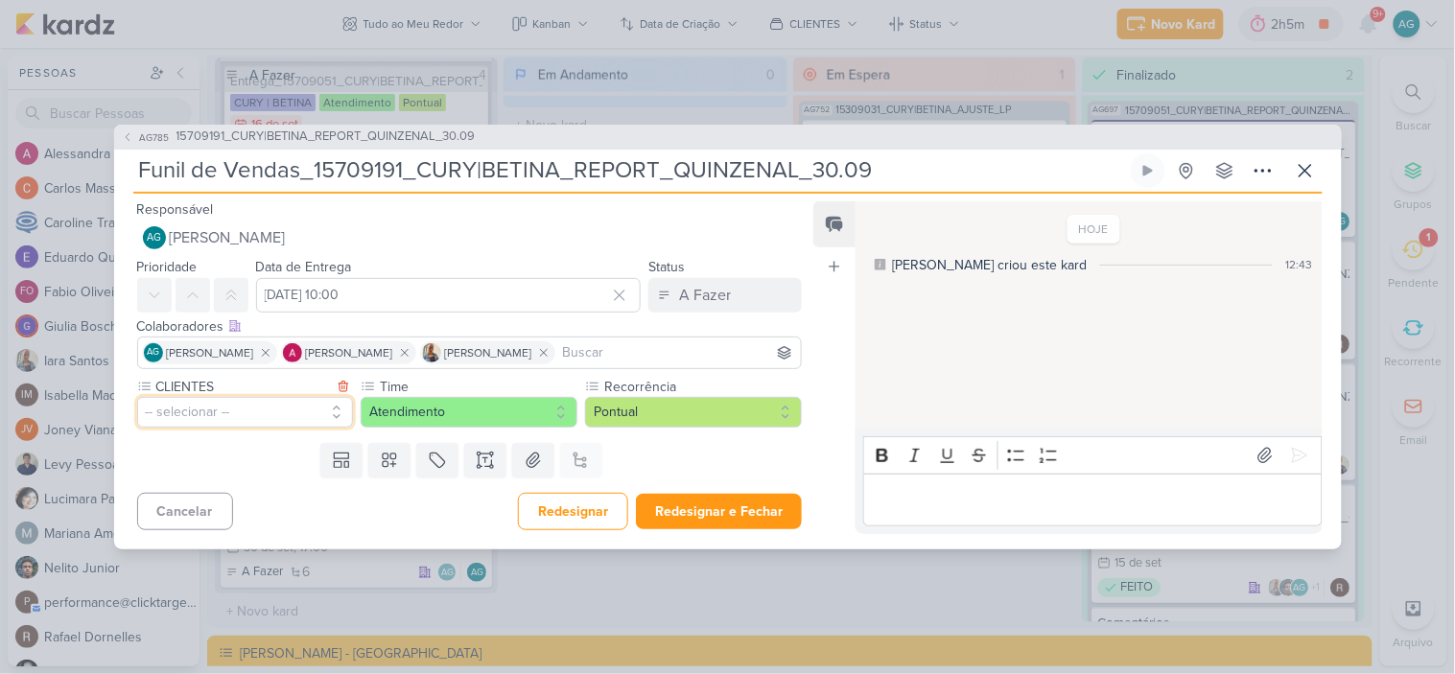
click at [245, 417] on button "-- selecionar --" at bounding box center [245, 412] width 217 height 31
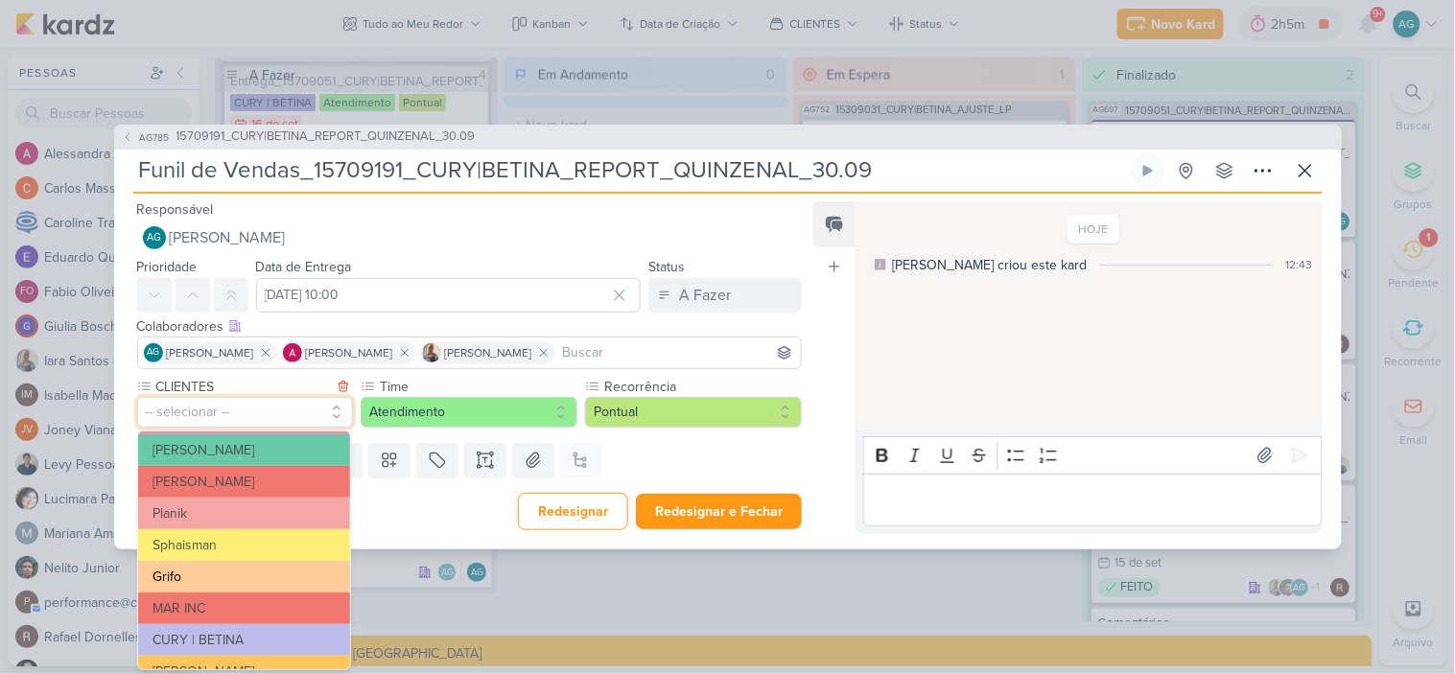
scroll to position [342, 0]
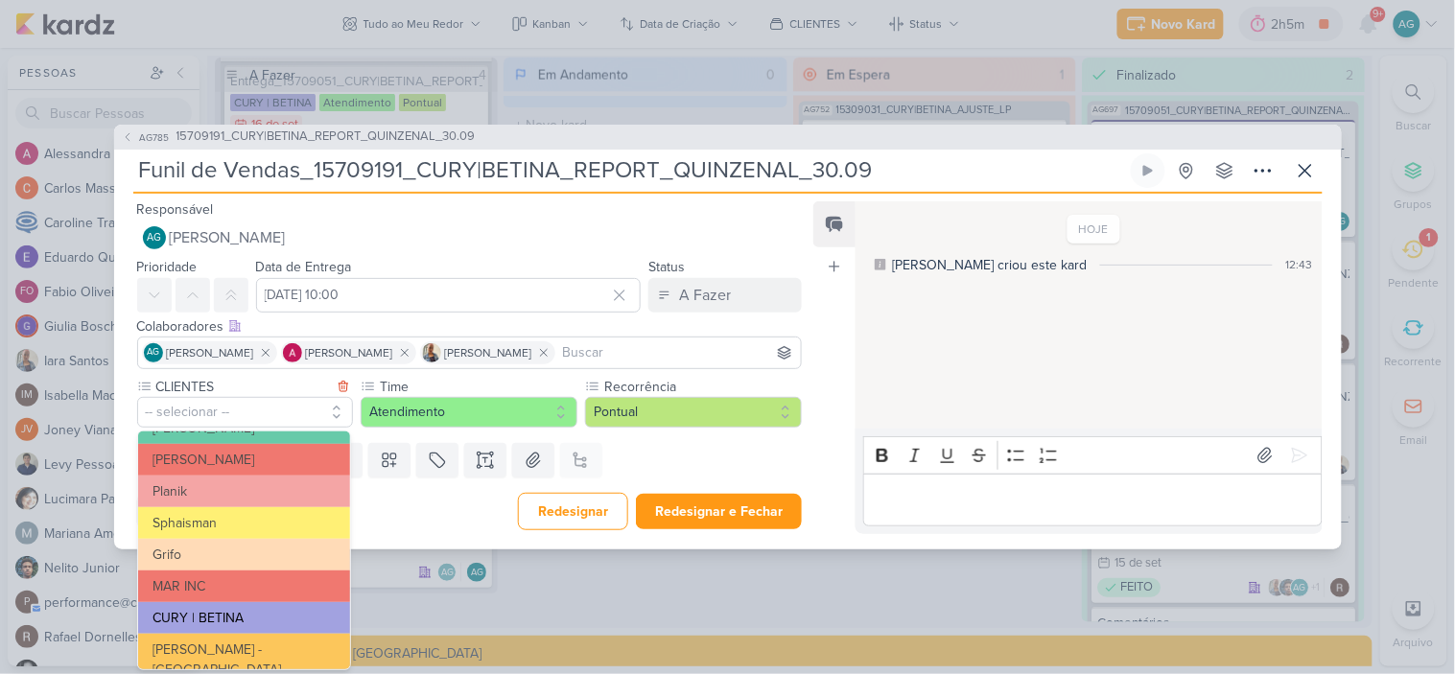
click at [232, 610] on button "CURY | BETINA" at bounding box center [244, 618] width 212 height 32
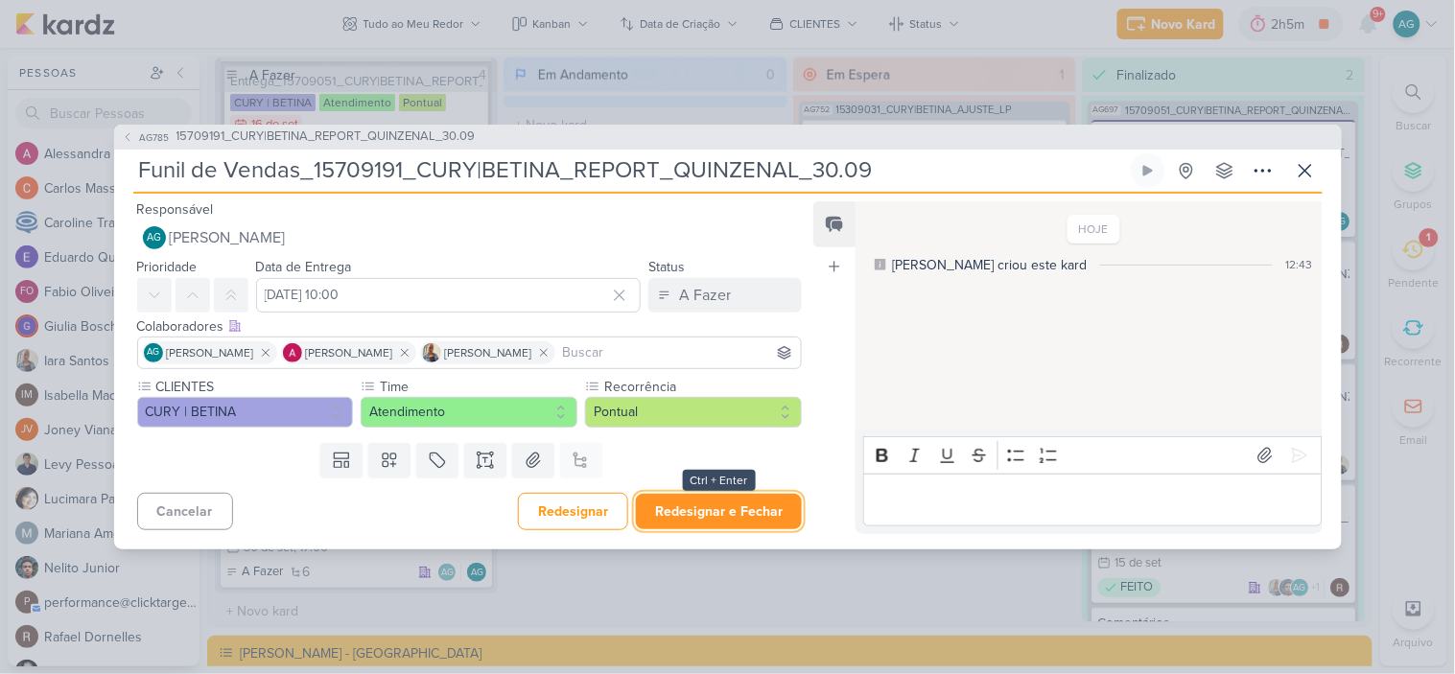
click at [704, 513] on button "Redesignar e Fechar" at bounding box center [719, 511] width 166 height 35
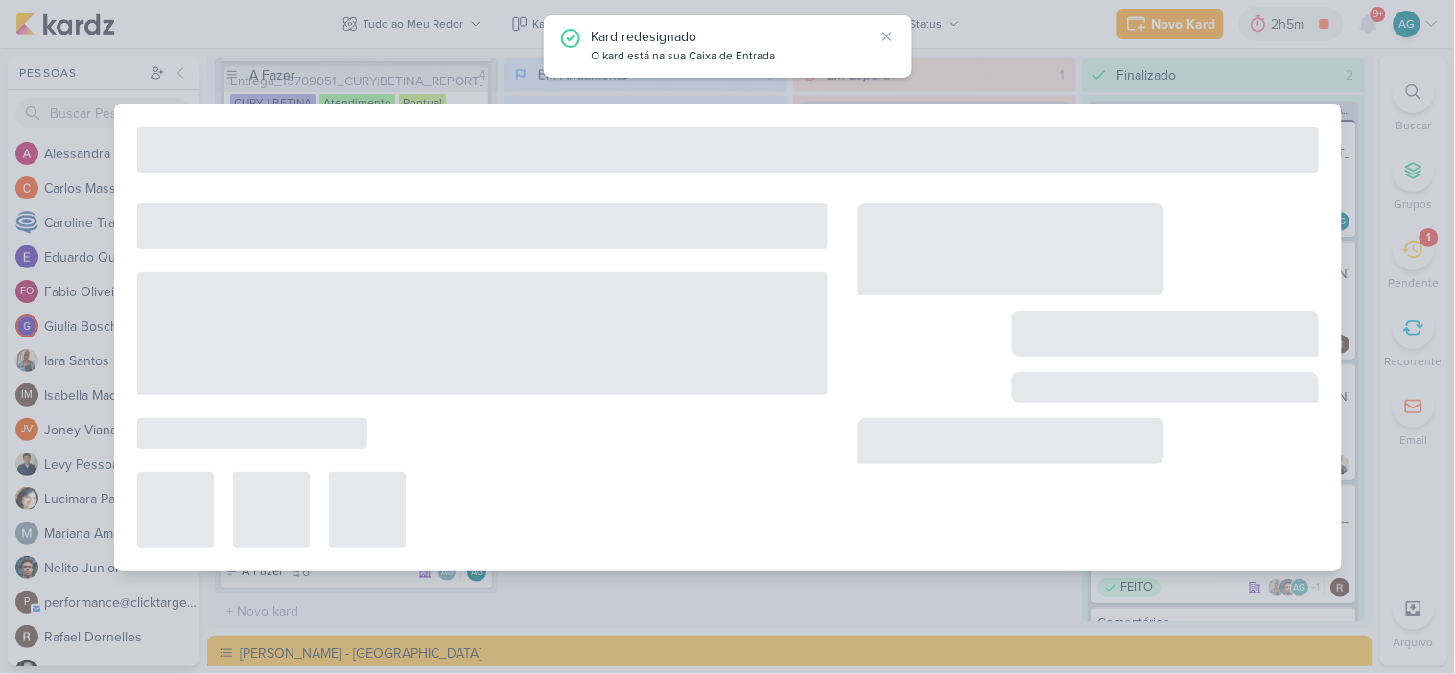
type input "15709191_CURY|BETINA_REPORT_QUINZENAL_30.09"
type input "[DATE] 17:00"
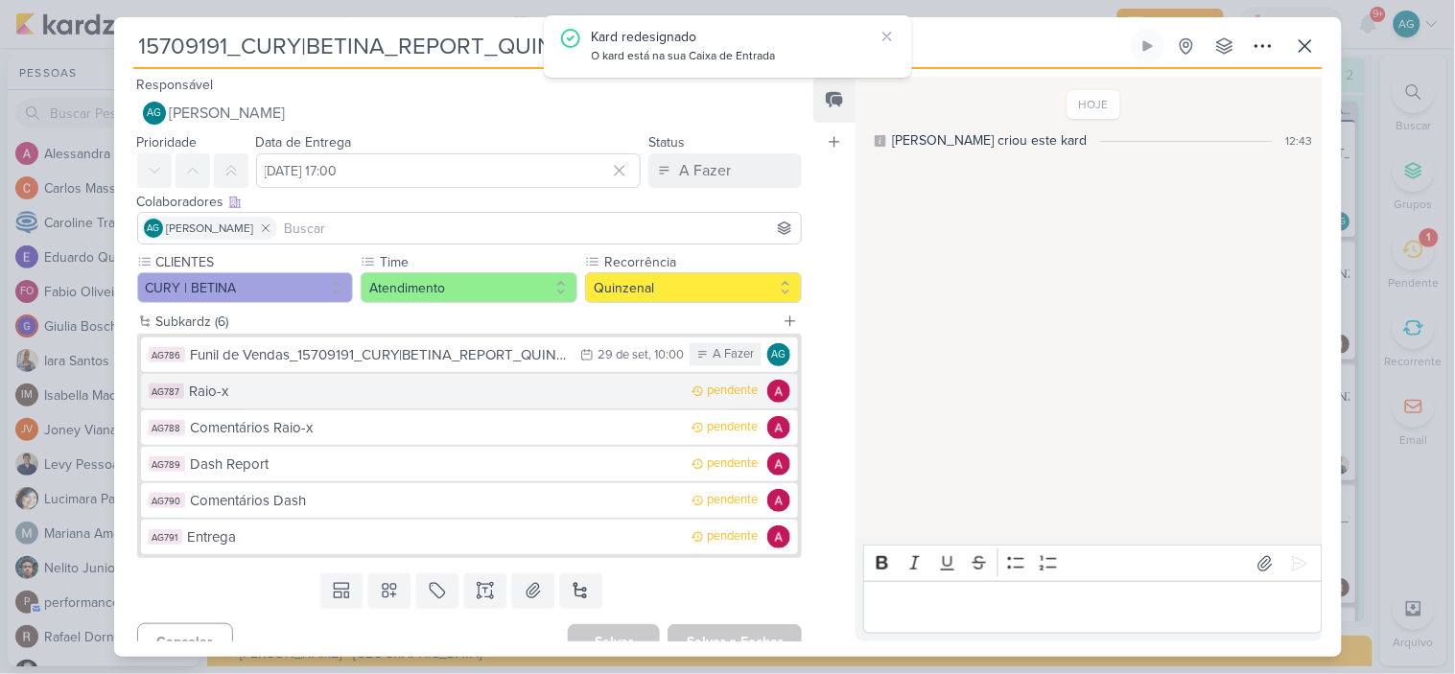
click at [365, 395] on div "Raio-x" at bounding box center [436, 392] width 493 height 22
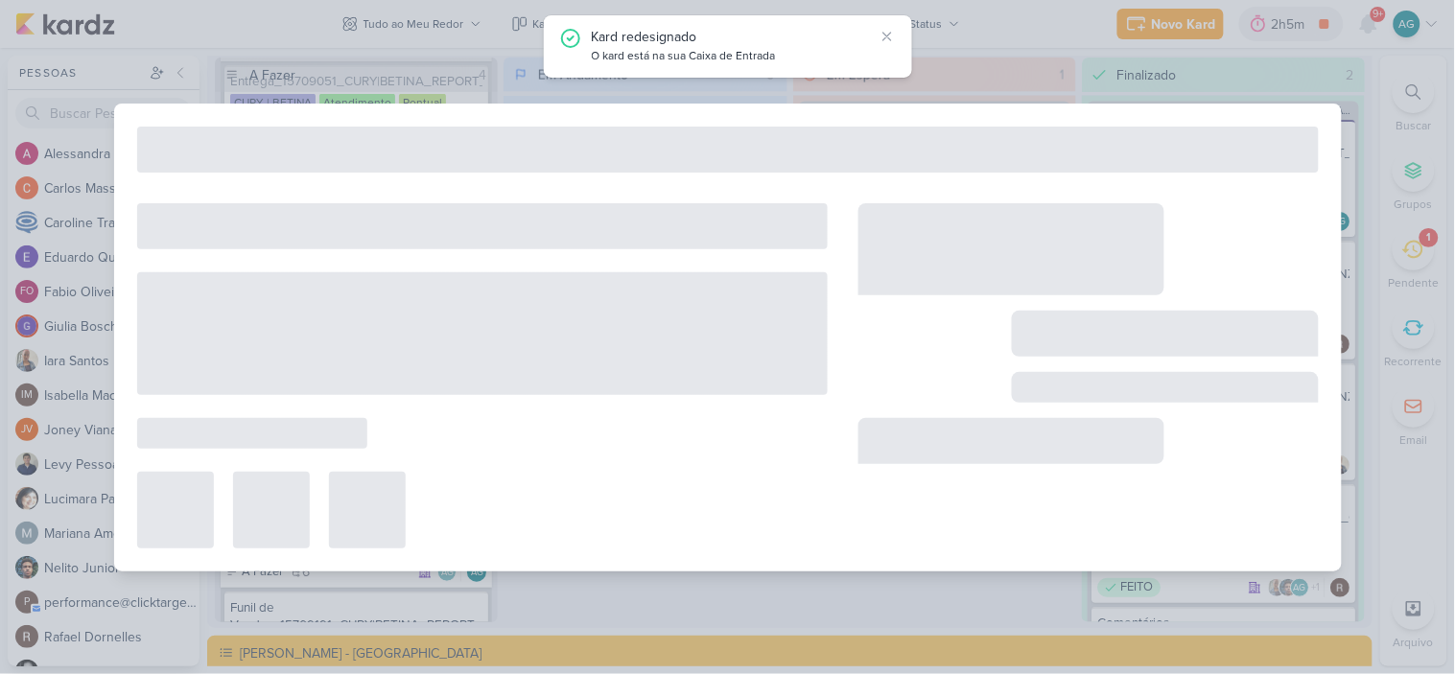
type input "Raio-x"
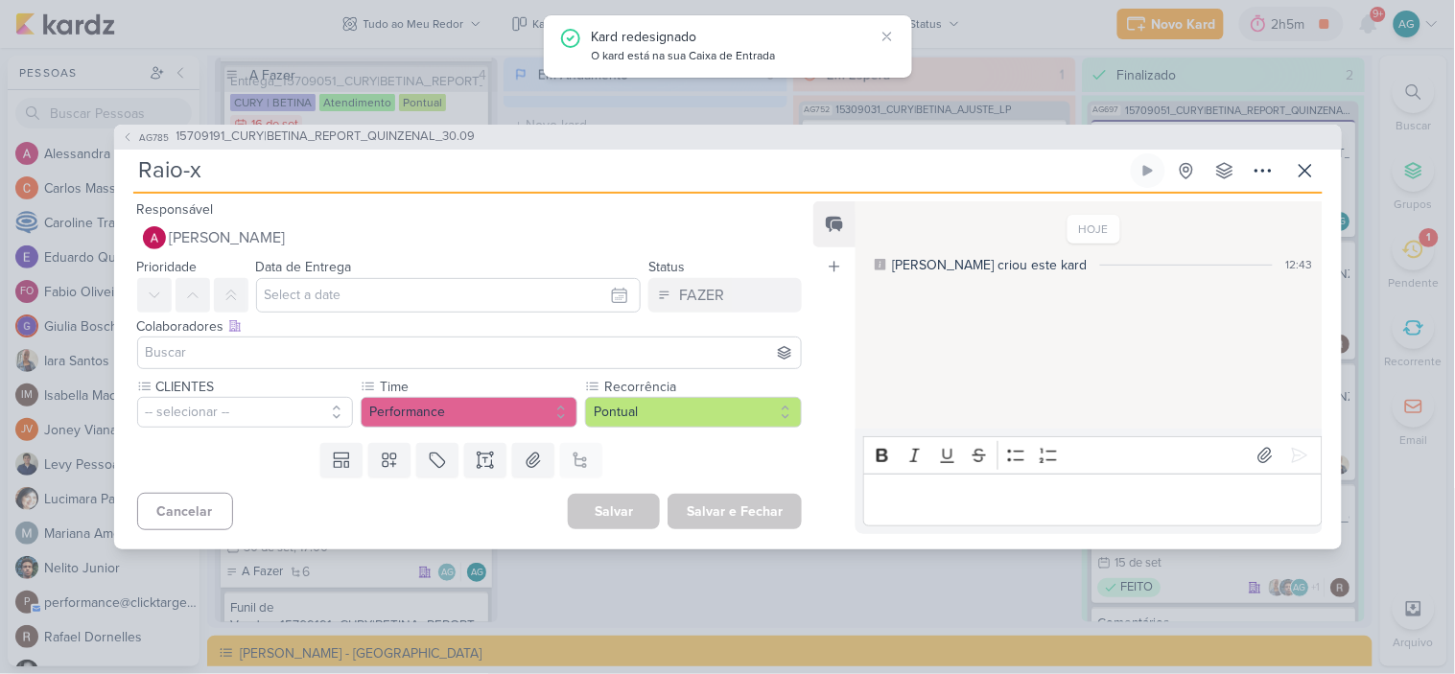
click at [308, 170] on input "Raio-x" at bounding box center [630, 170] width 994 height 35
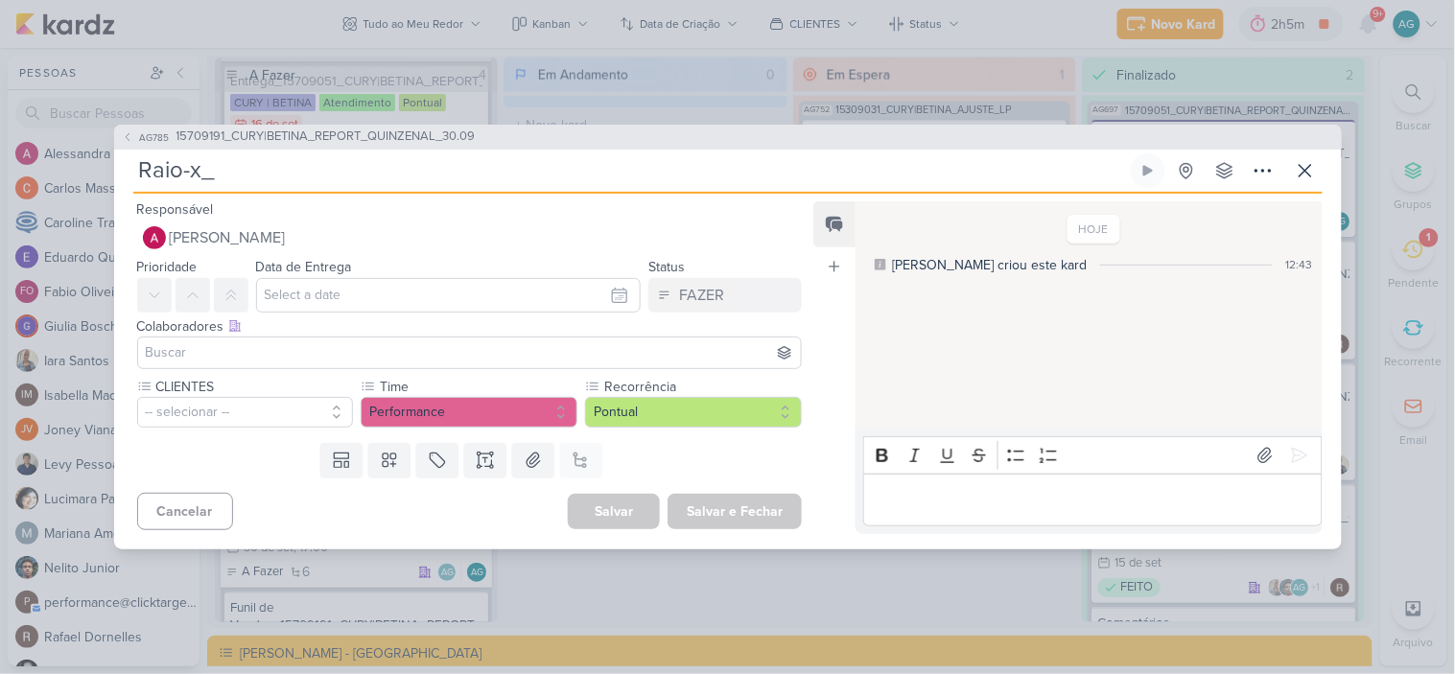
paste input "15709191_CURY|BETINA_REPORT_QUINZENAL_30.09"
type input "Raio-x_15709191_CURY|BETINA_REPORT_QUINZENAL_30.09"
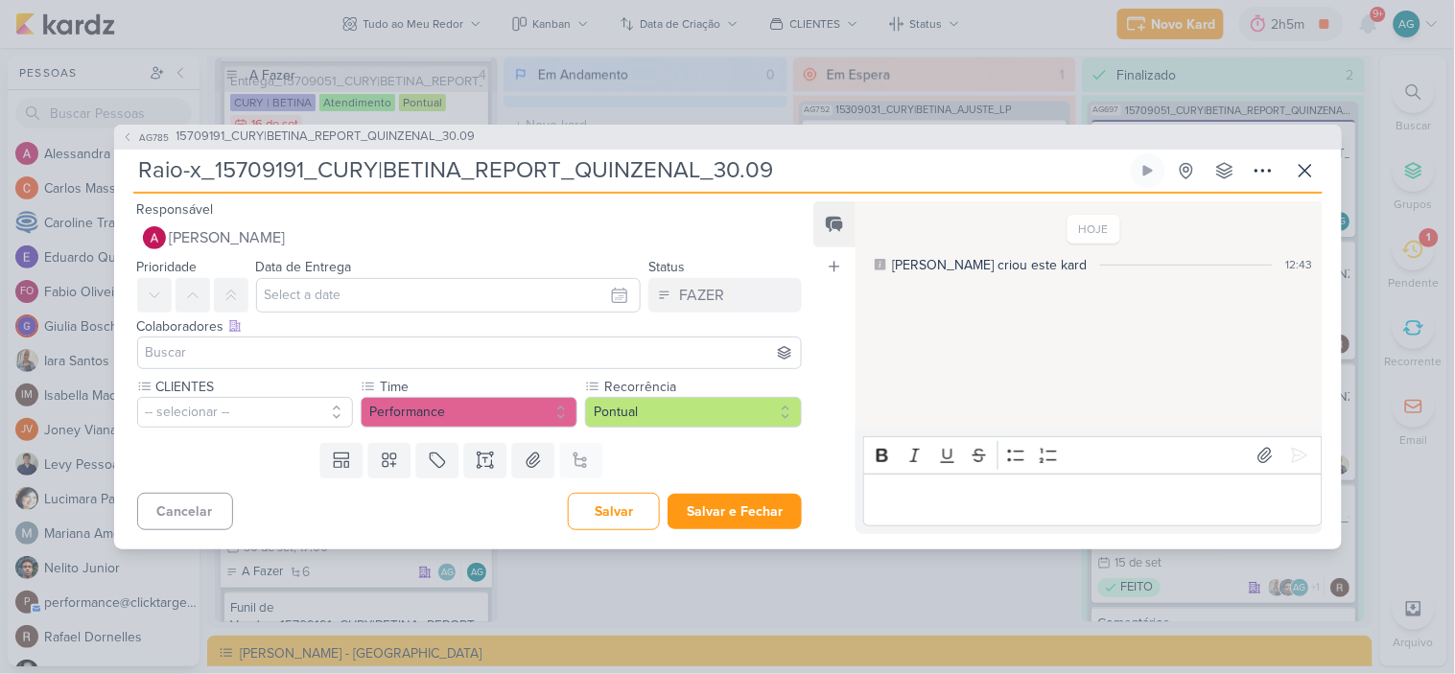
type input "Raio-x_15709191_CURY|BETINA_REPORT_QUINZENAL_30.09"
click at [323, 305] on input "text" at bounding box center [449, 295] width 386 height 35
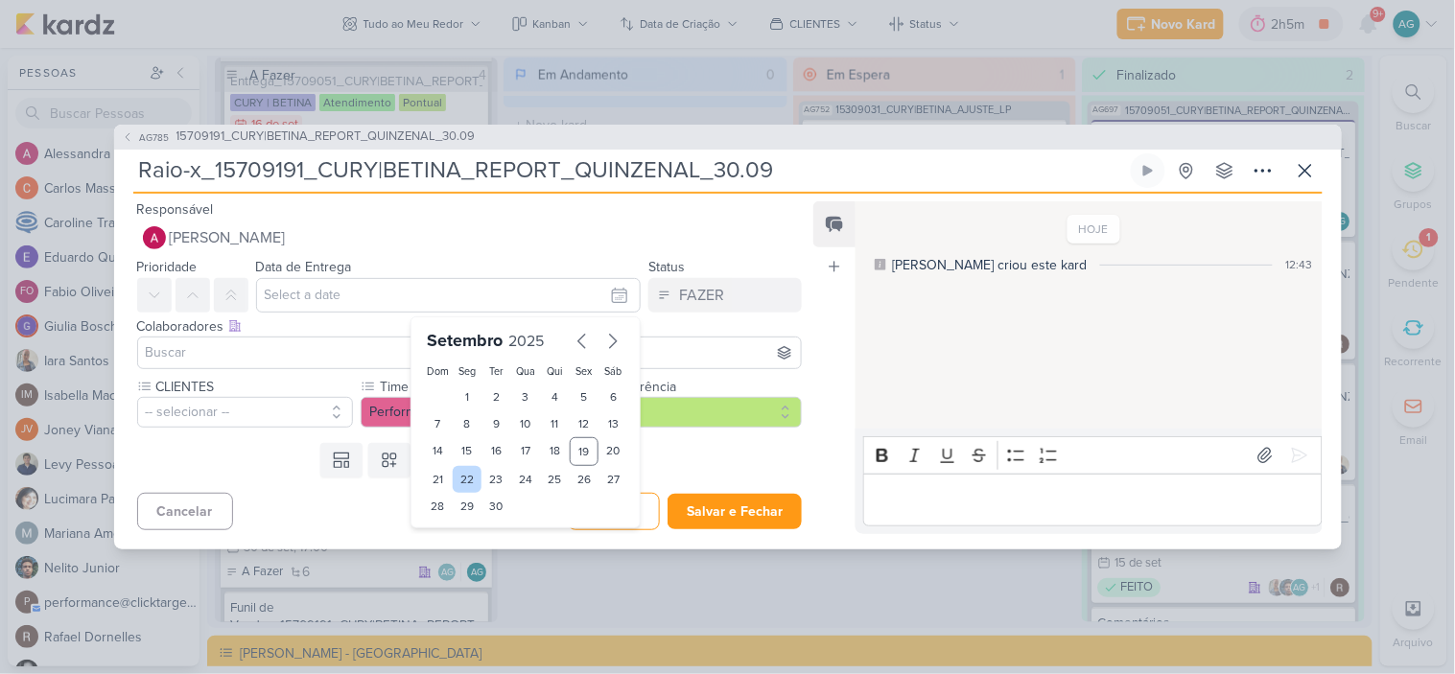
click at [457, 478] on div "22" at bounding box center [468, 479] width 30 height 27
type input "22 de setembro de 2025 às 23:59"
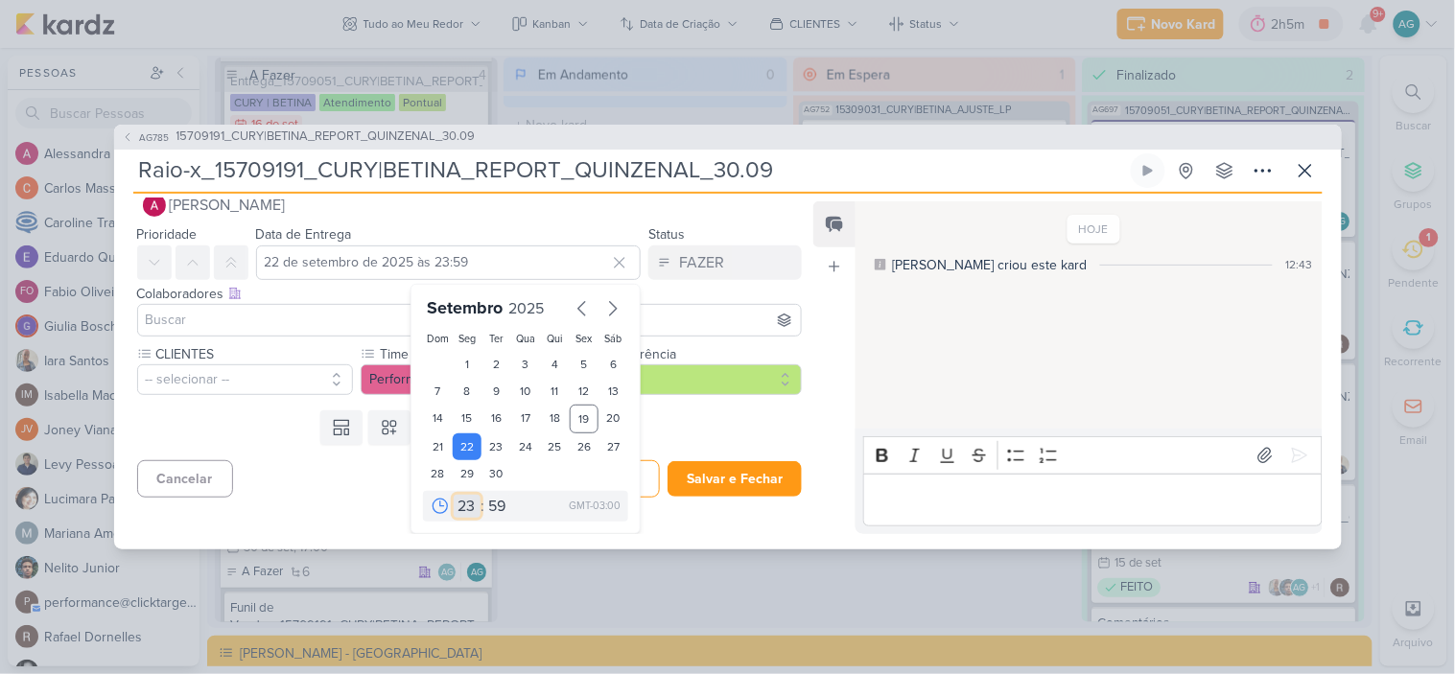
click at [461, 503] on select "00 01 02 03 04 05 06 07 08 09 10 11 12 13 14 15 16 17 18 19 20 21 22 23" at bounding box center [467, 506] width 27 height 23
select select "15"
click at [454, 495] on select "00 01 02 03 04 05 06 07 08 09 10 11 12 13 14 15 16 17 18 19 20 21 22 23" at bounding box center [467, 506] width 27 height 23
type input "22 de setembro de 2025 às 15:59"
click at [493, 505] on select "00 05 10 15 20 25 30 35 40 45 50 55 59" at bounding box center [497, 506] width 27 height 23
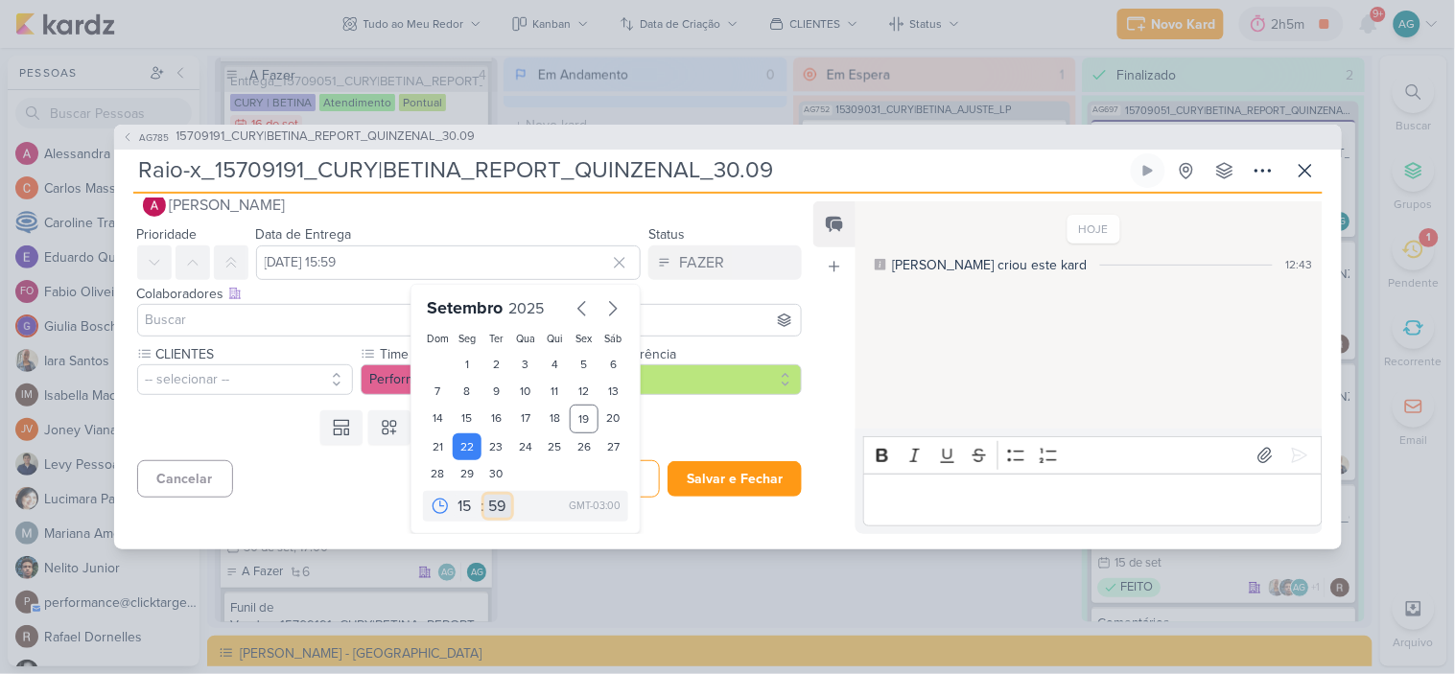
select select "0"
click at [484, 495] on select "00 05 10 15 20 25 30 35 40 45 50 55 59" at bounding box center [497, 506] width 27 height 23
type input "22 de setembro de 2025 às 15:00"
click at [243, 318] on input at bounding box center [470, 320] width 656 height 23
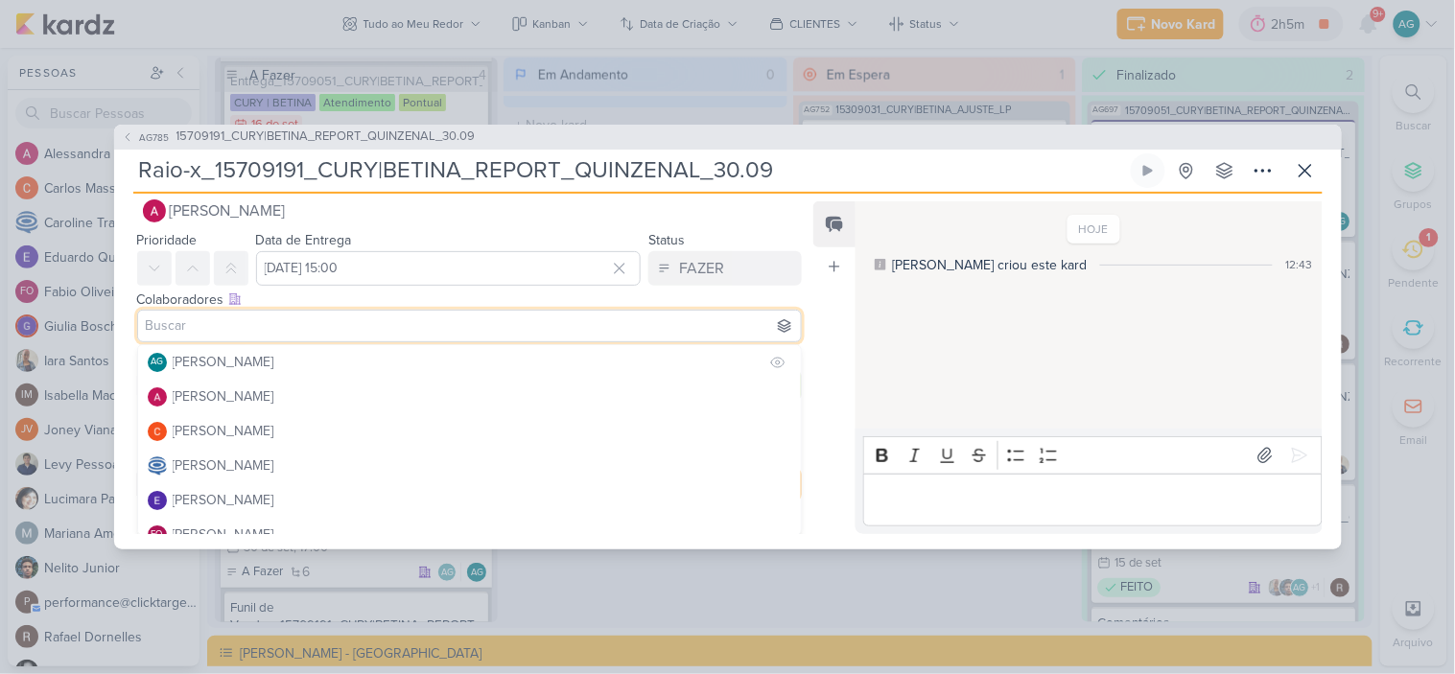
scroll to position [29, 0]
click at [254, 367] on div "[PERSON_NAME]" at bounding box center [224, 360] width 102 height 20
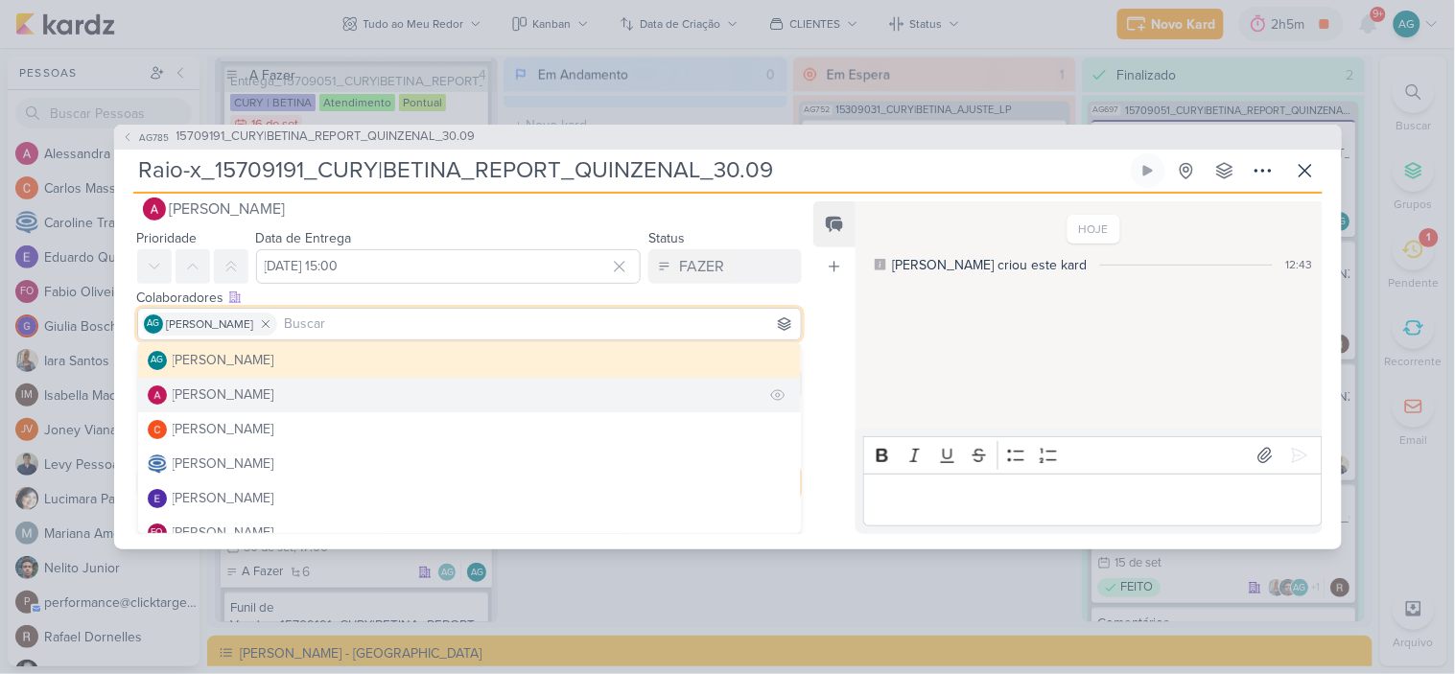
click at [255, 389] on div "[PERSON_NAME]" at bounding box center [224, 395] width 102 height 20
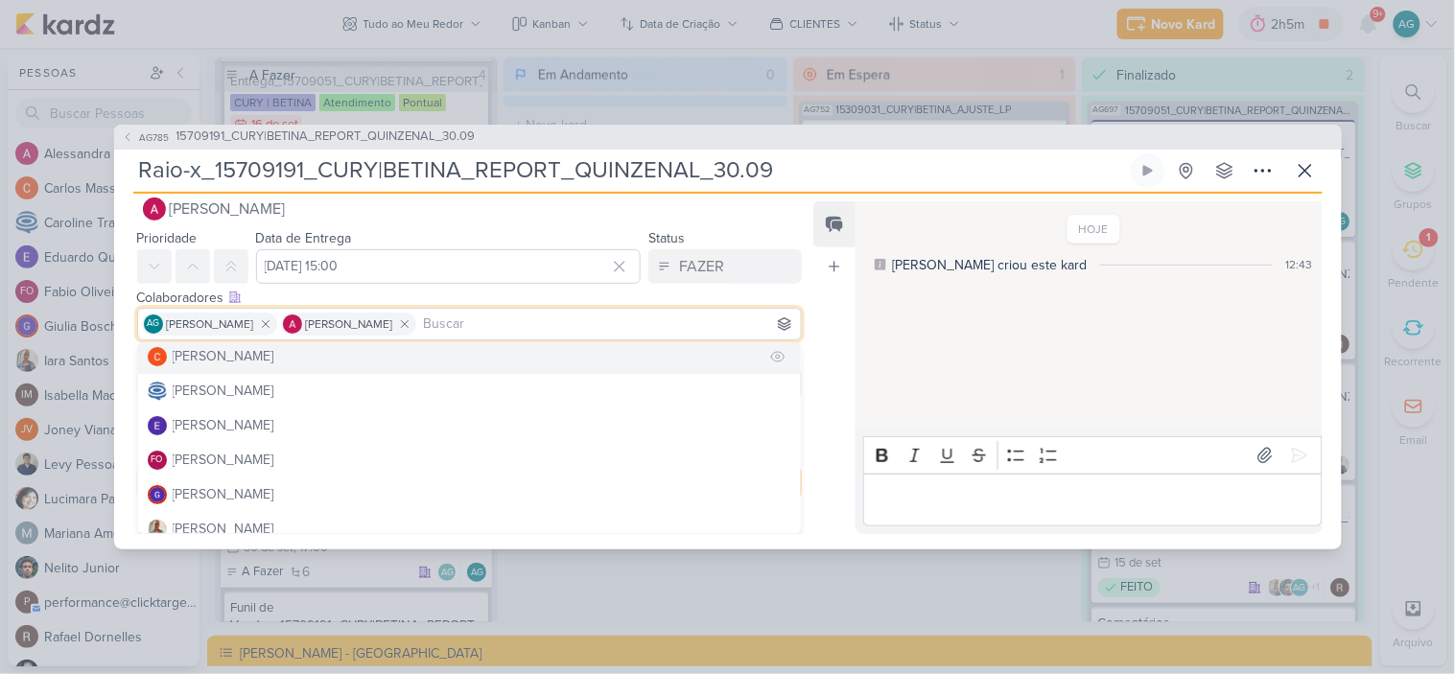
scroll to position [106, 0]
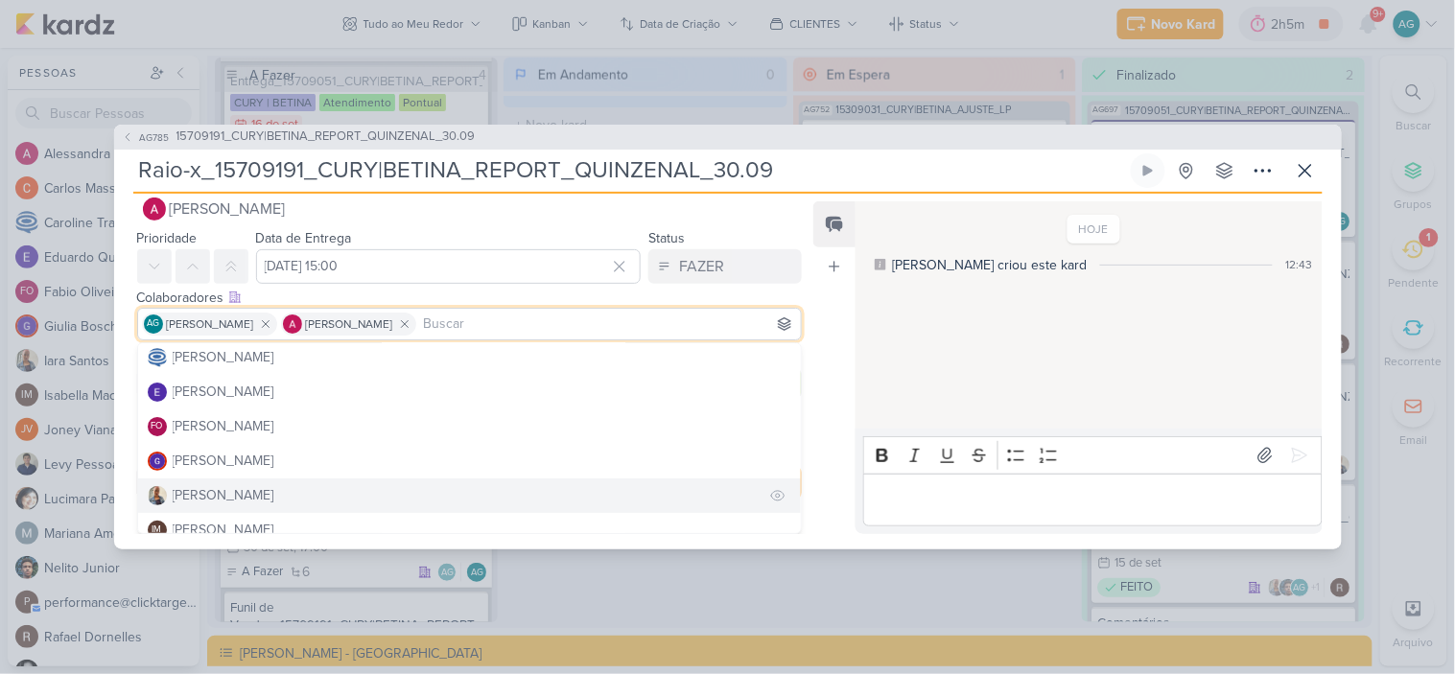
click at [241, 484] on button "[PERSON_NAME]" at bounding box center [470, 496] width 664 height 35
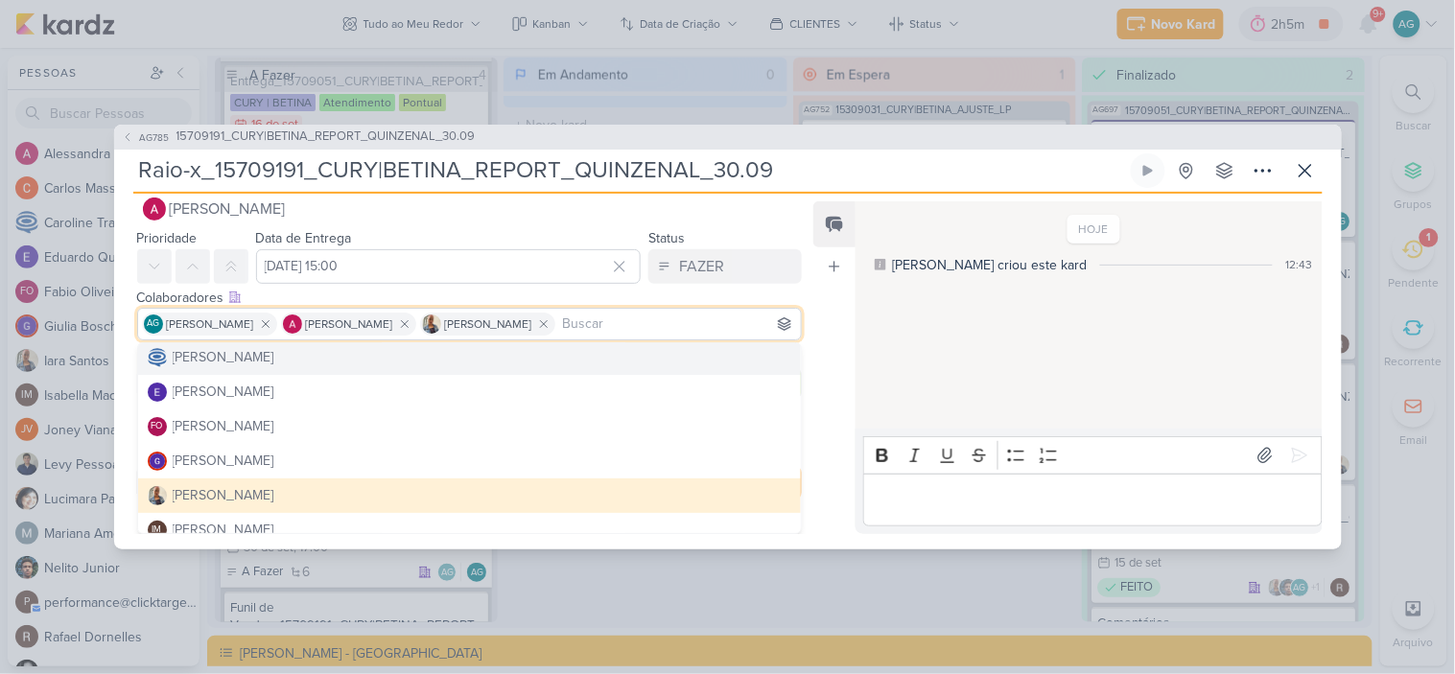
click at [803, 188] on div "Raio-x_15709191_CURY|BETINA_REPORT_QUINZENAL_30.09 Criado por mim nenhum grupo …" at bounding box center [728, 173] width 1190 height 40
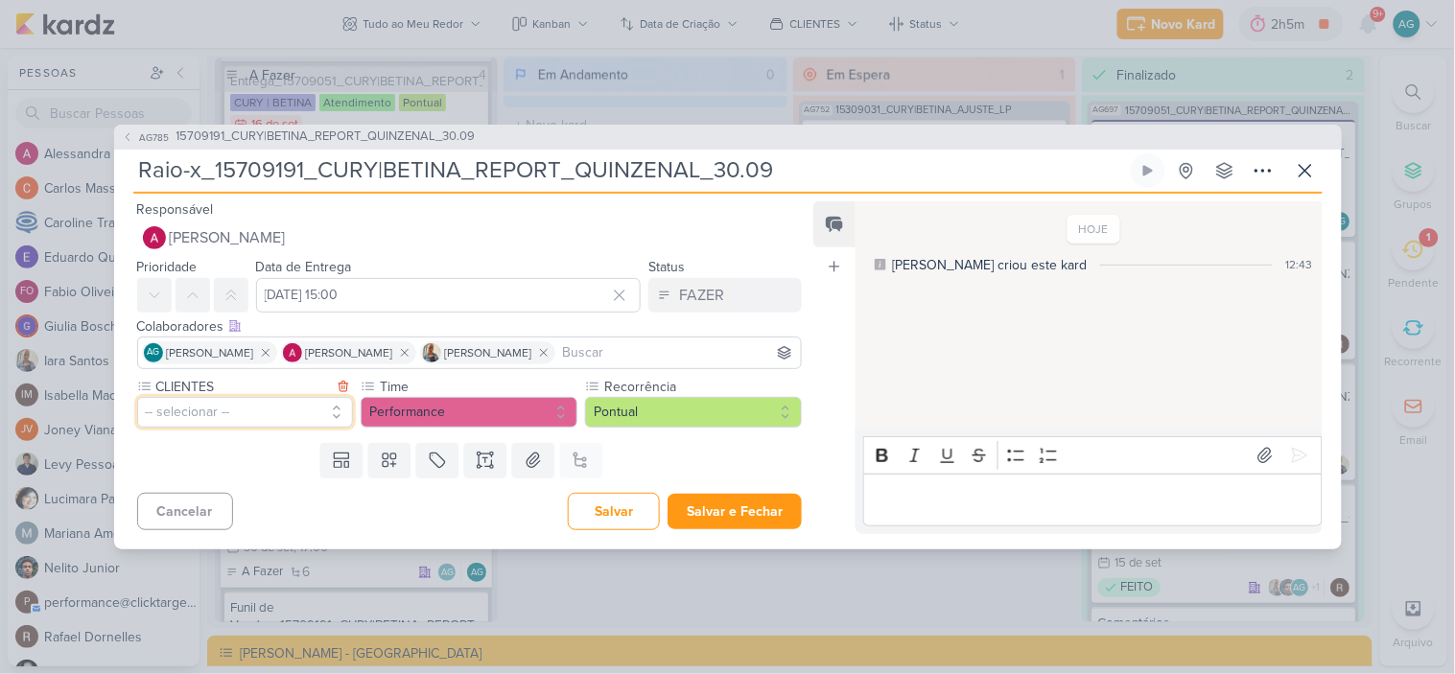
click at [227, 422] on button "-- selecionar --" at bounding box center [245, 412] width 217 height 31
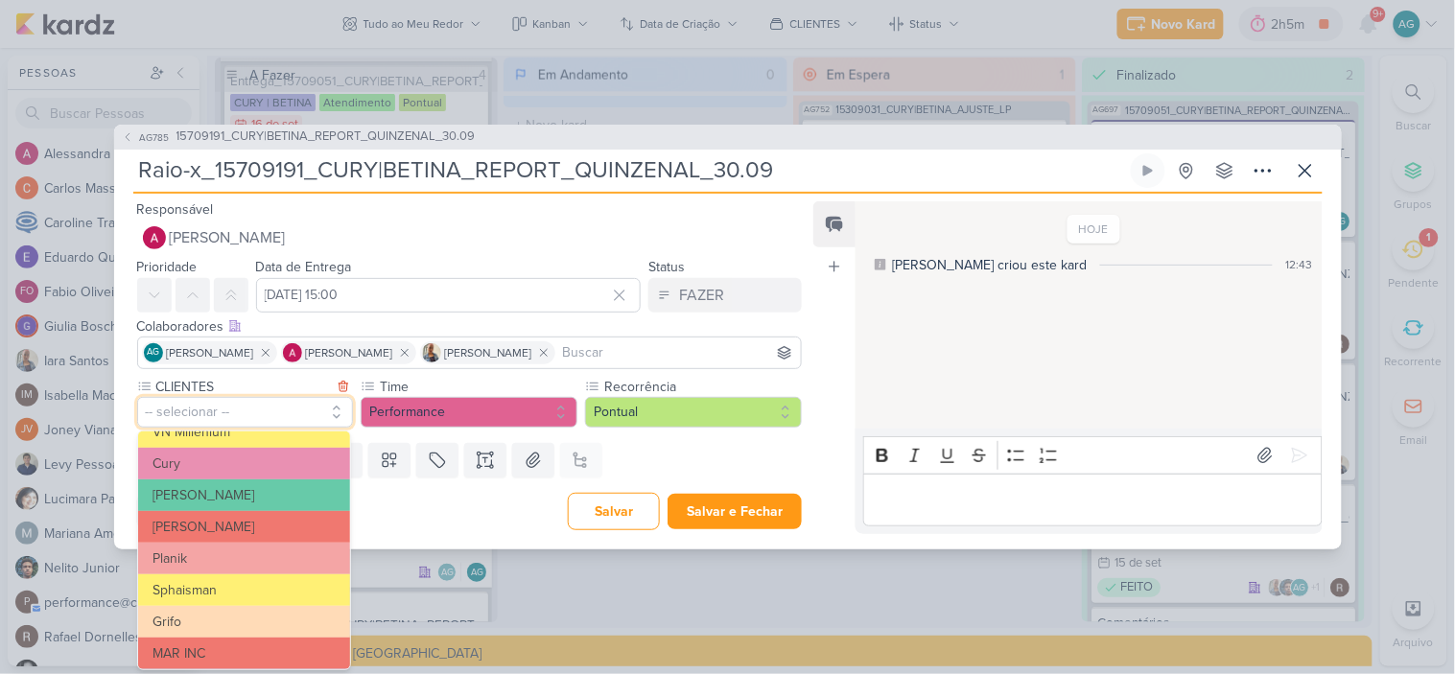
scroll to position [319, 0]
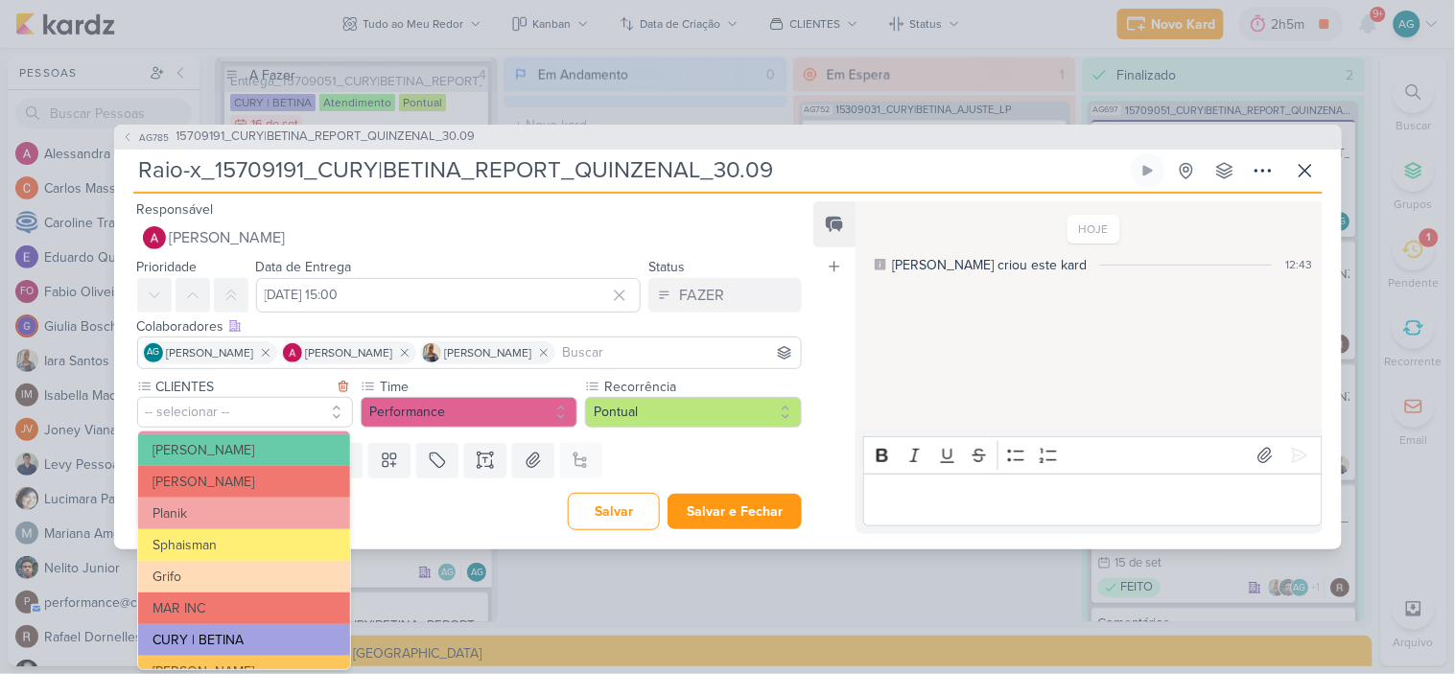
click at [257, 634] on button "CURY | BETINA" at bounding box center [244, 641] width 212 height 32
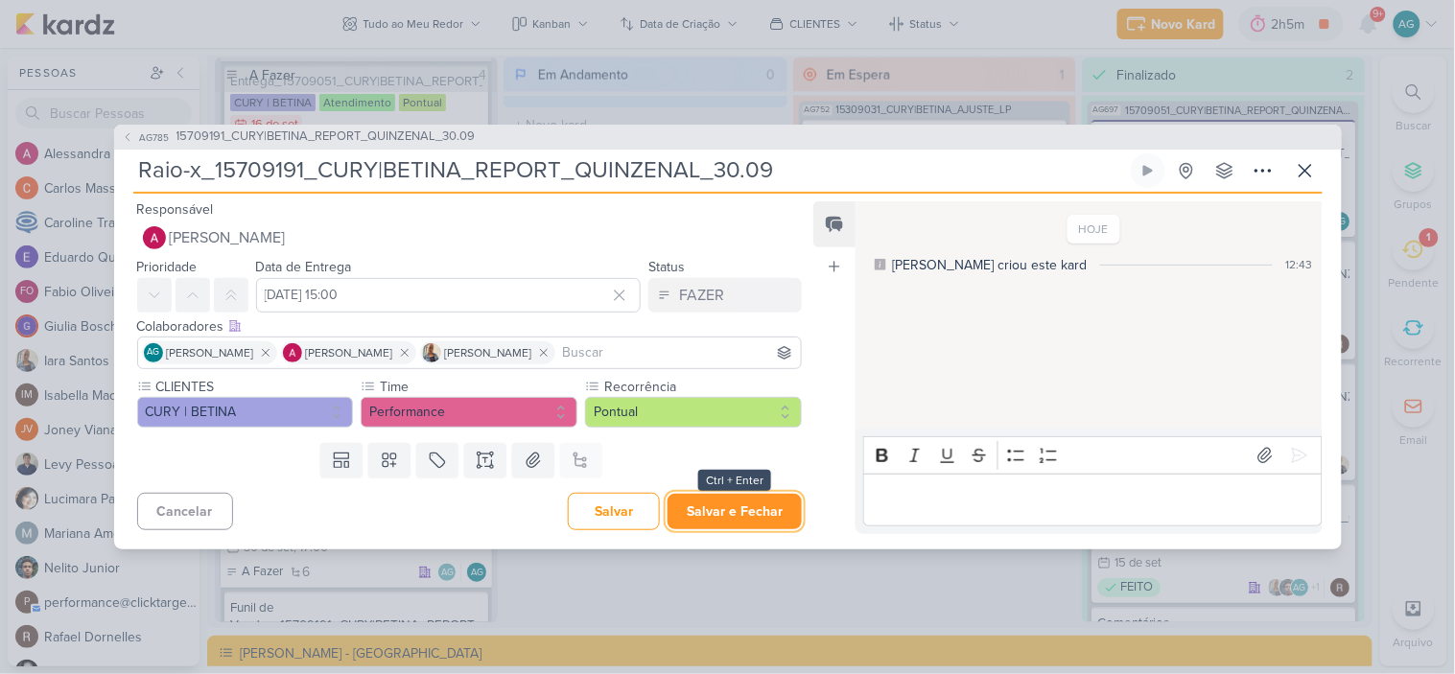
click at [740, 512] on button "Salvar e Fechar" at bounding box center [735, 511] width 134 height 35
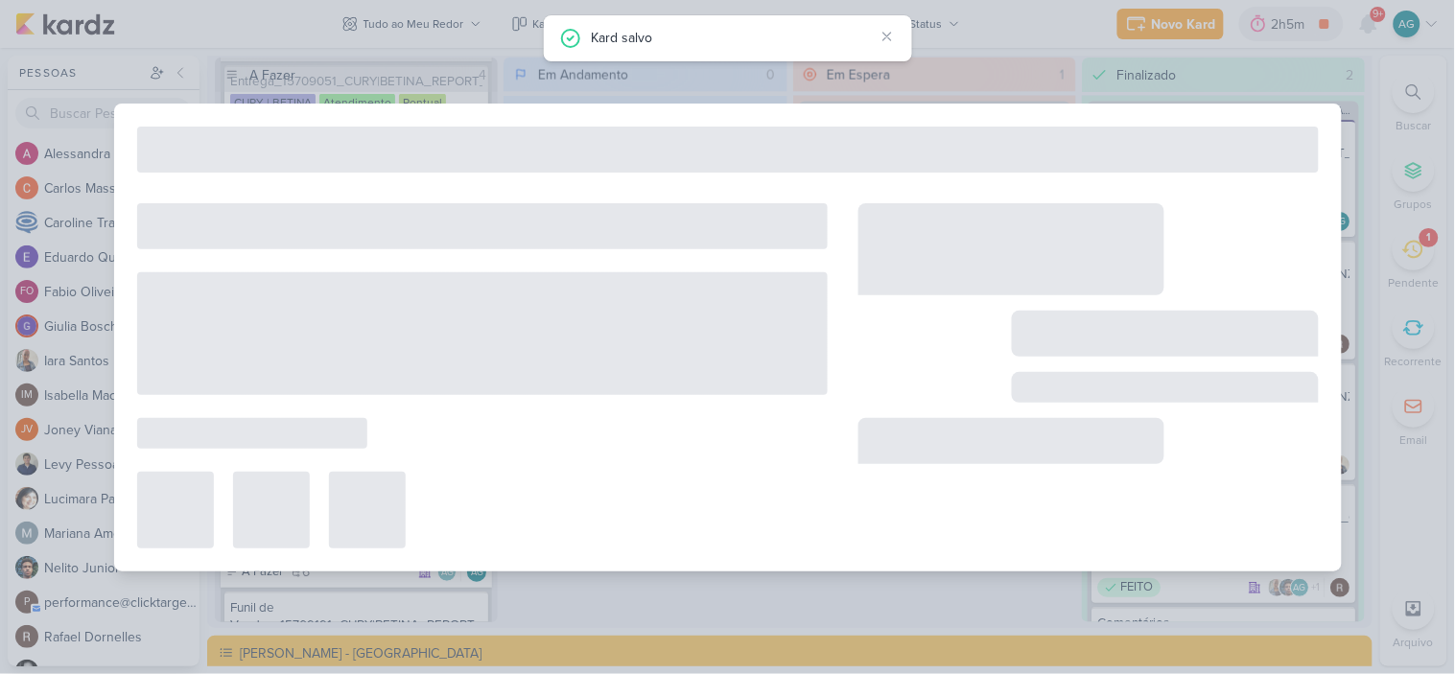
type input "15709191_CURY|BETINA_REPORT_QUINZENAL_30.09"
type input "[DATE] 17:00"
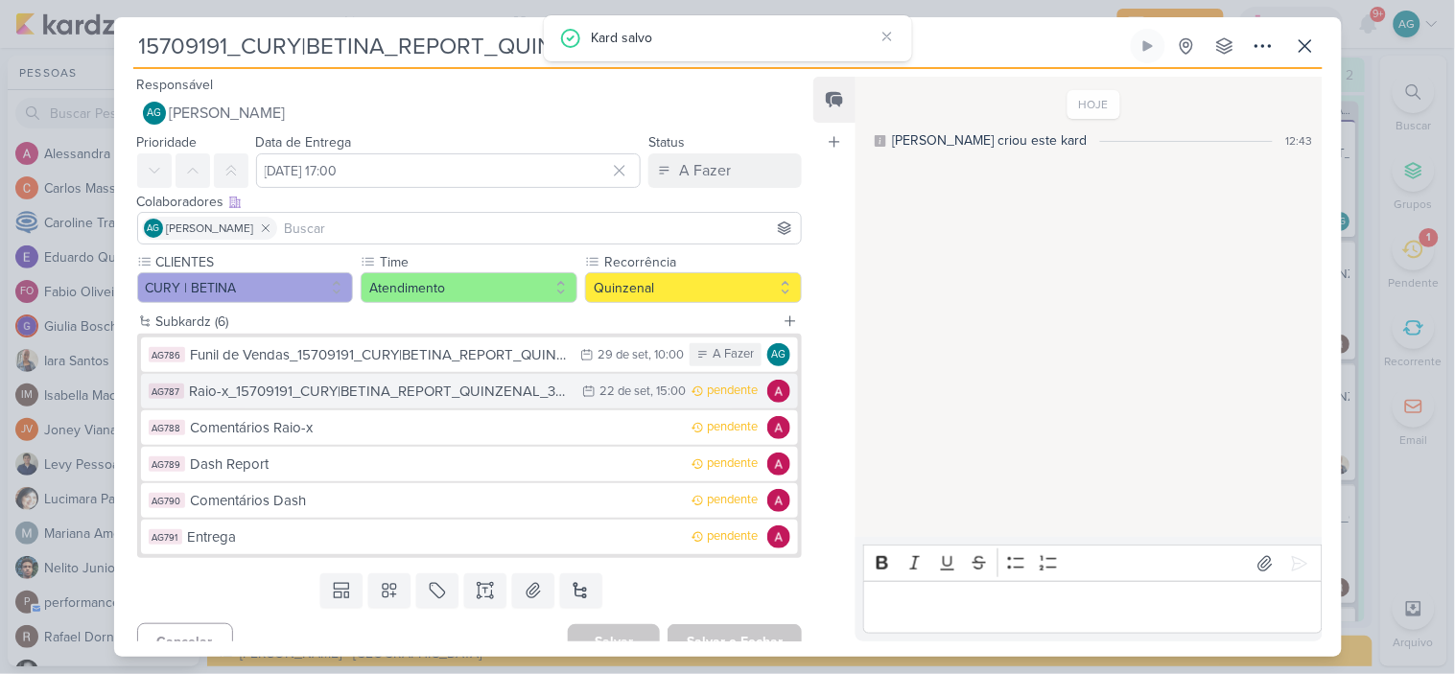
click at [368, 395] on div "Raio-x_15709191_CURY|BETINA_REPORT_QUINZENAL_30.09" at bounding box center [382, 392] width 384 height 22
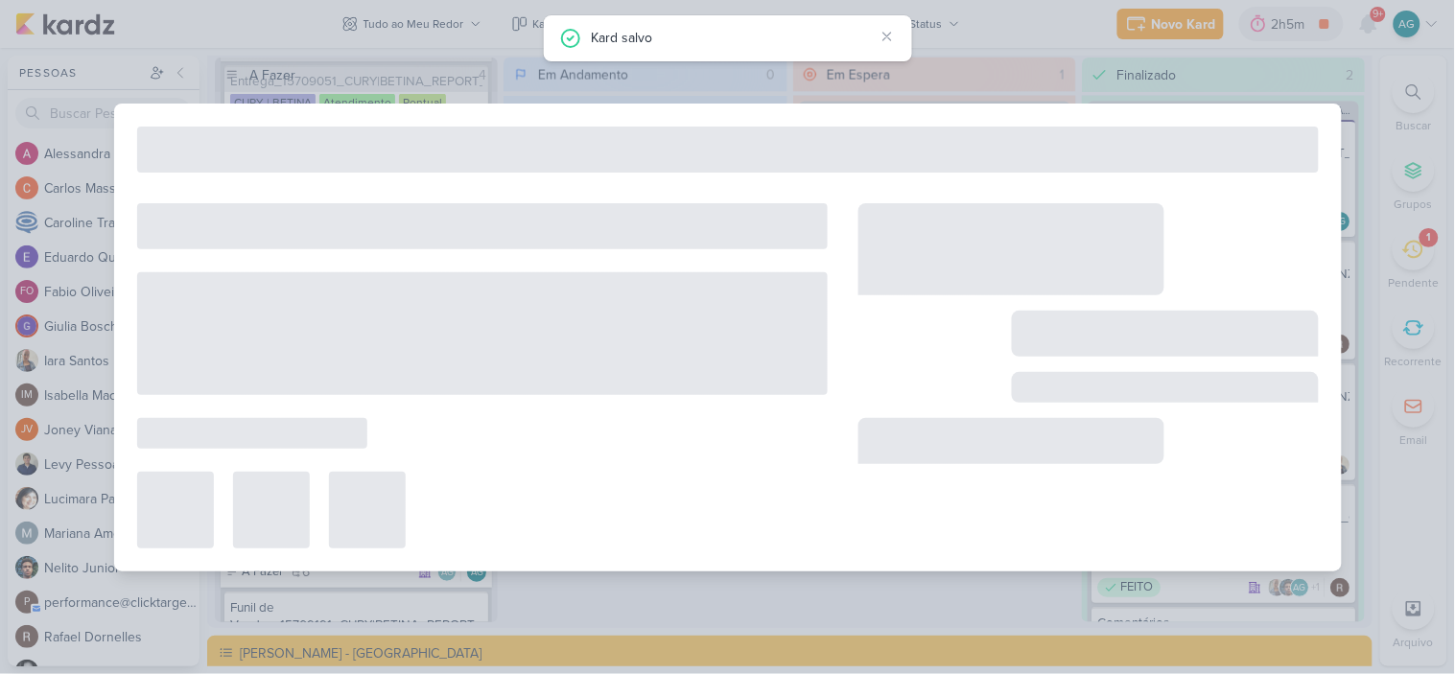
type input "Raio-x_15709191_CURY|BETINA_REPORT_QUINZENAL_30.09"
type input "22 de setembro de 2025 às 15:00"
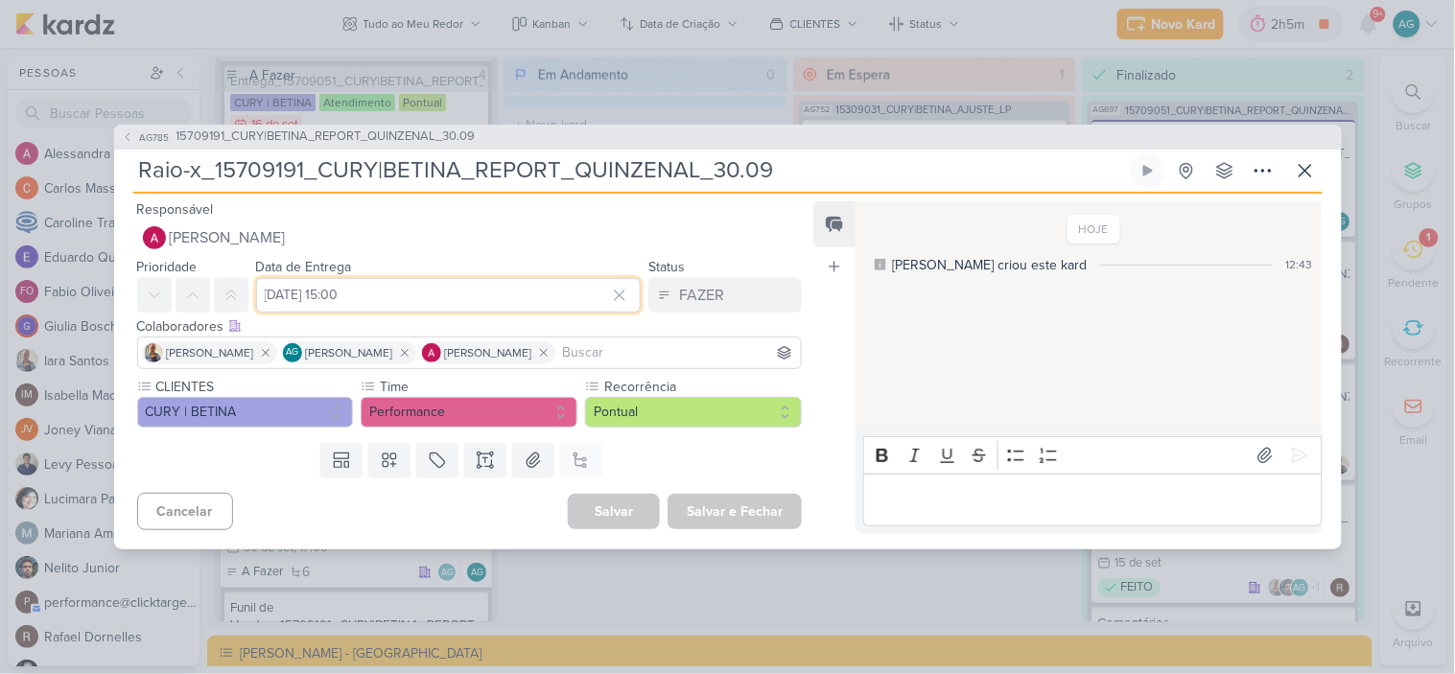
click at [417, 301] on input "22 de setembro de 2025 às 15:00" at bounding box center [449, 295] width 386 height 35
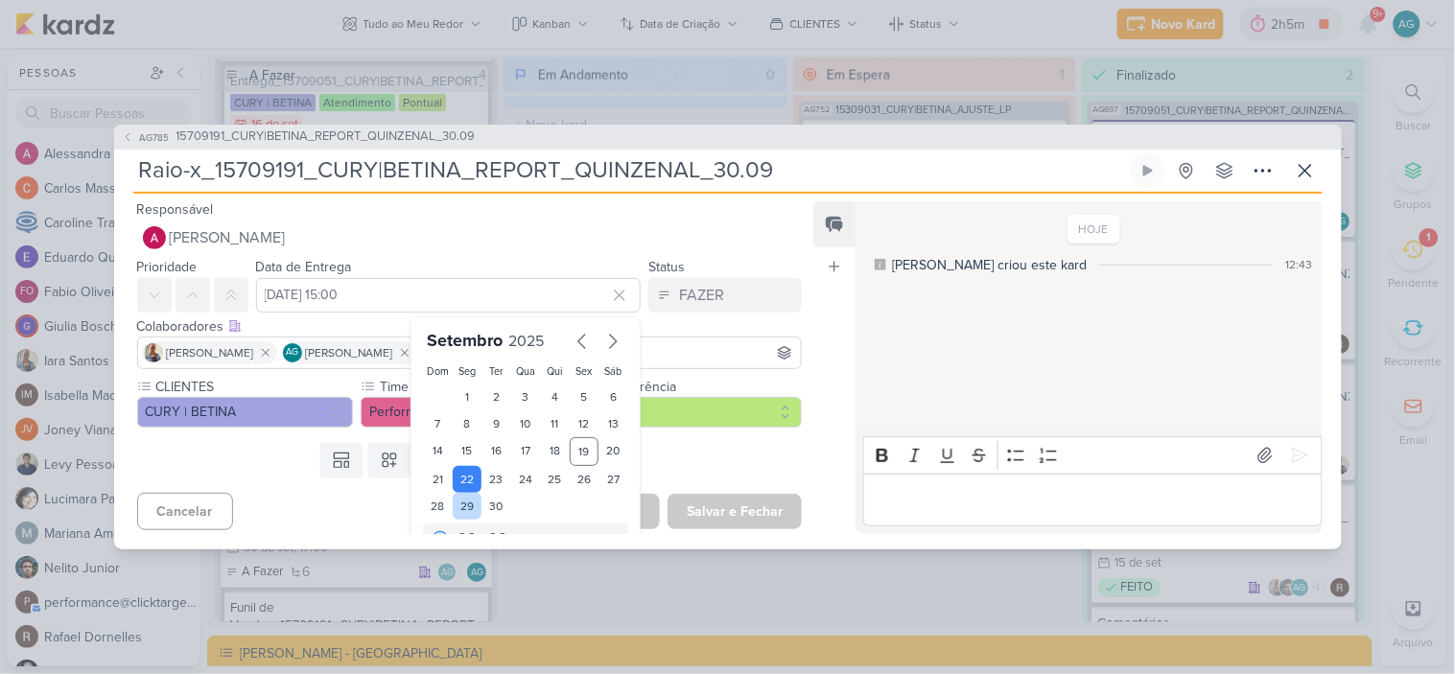
click at [465, 503] on div "29" at bounding box center [468, 506] width 30 height 27
type input "29 de setembro de 2025 às 15:00"
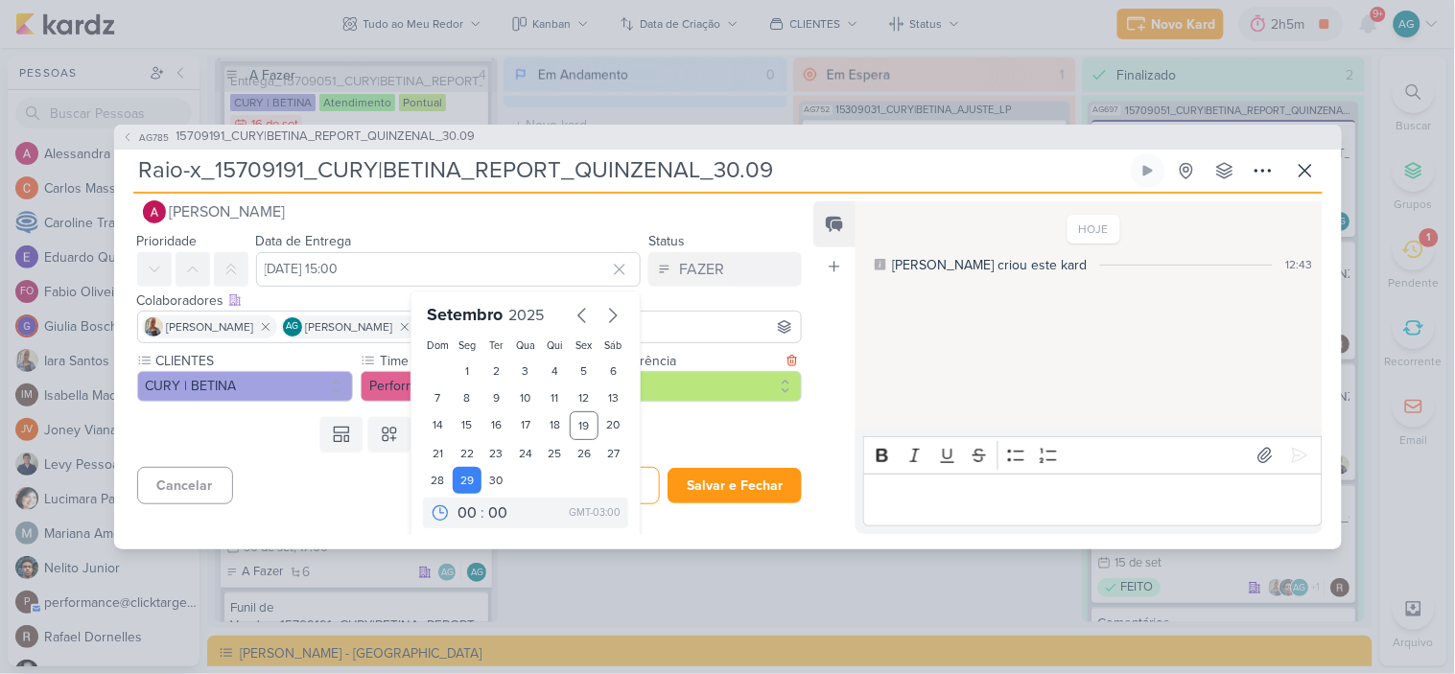
scroll to position [33, 0]
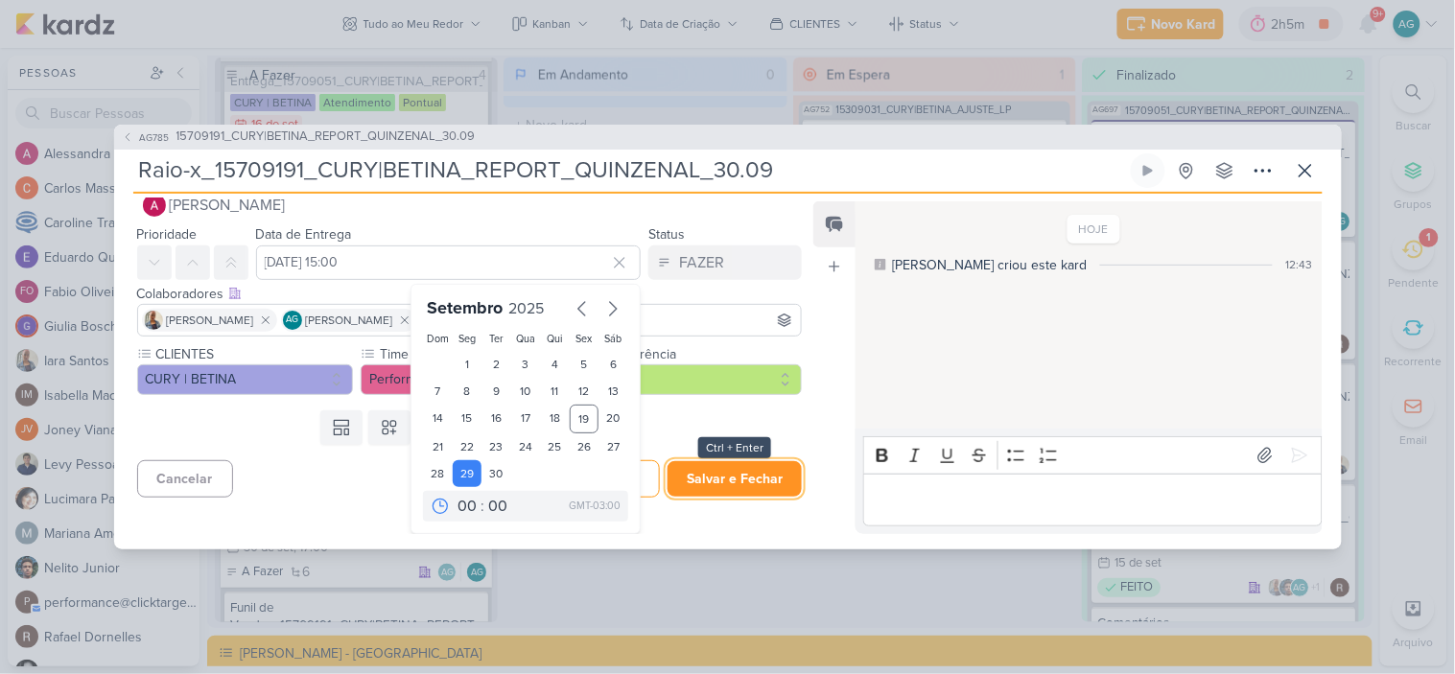
click at [727, 485] on button "Salvar e Fechar" at bounding box center [735, 478] width 134 height 35
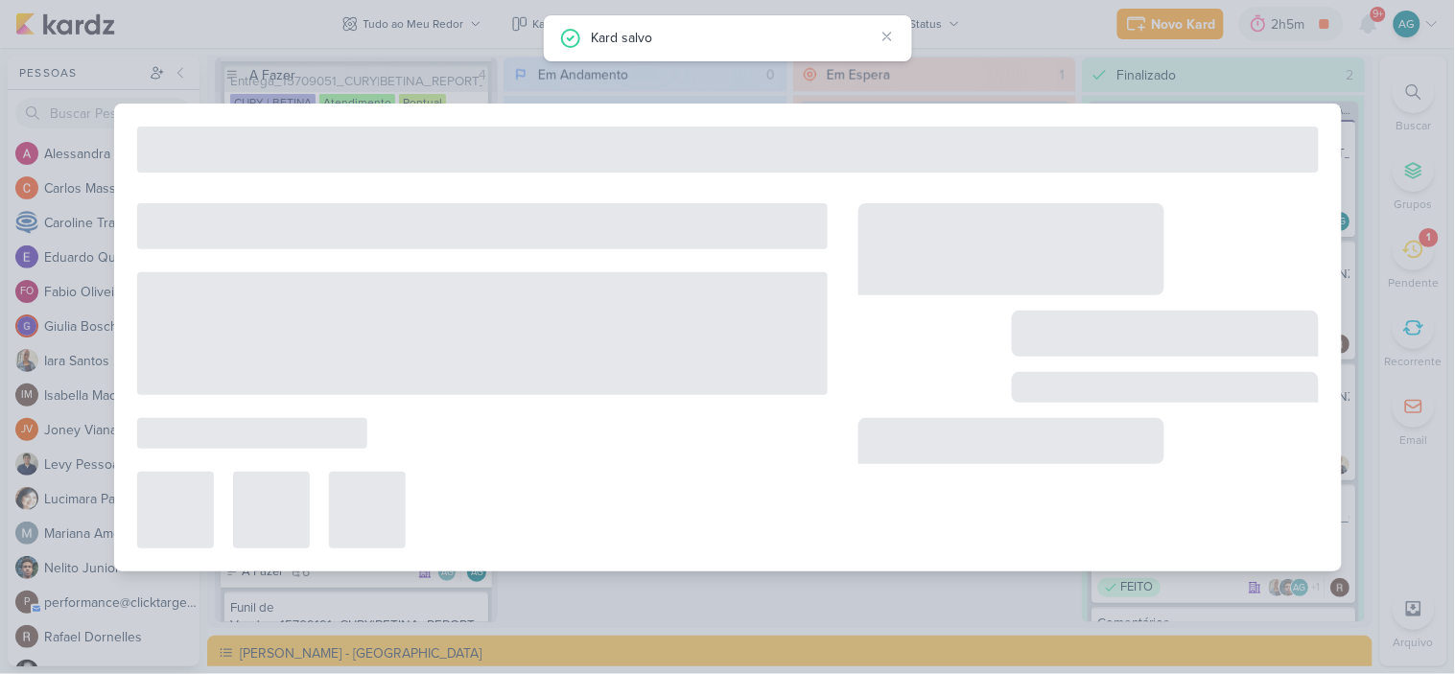
type input "15709191_CURY|BETINA_REPORT_QUINZENAL_30.09"
type input "[DATE] 17:00"
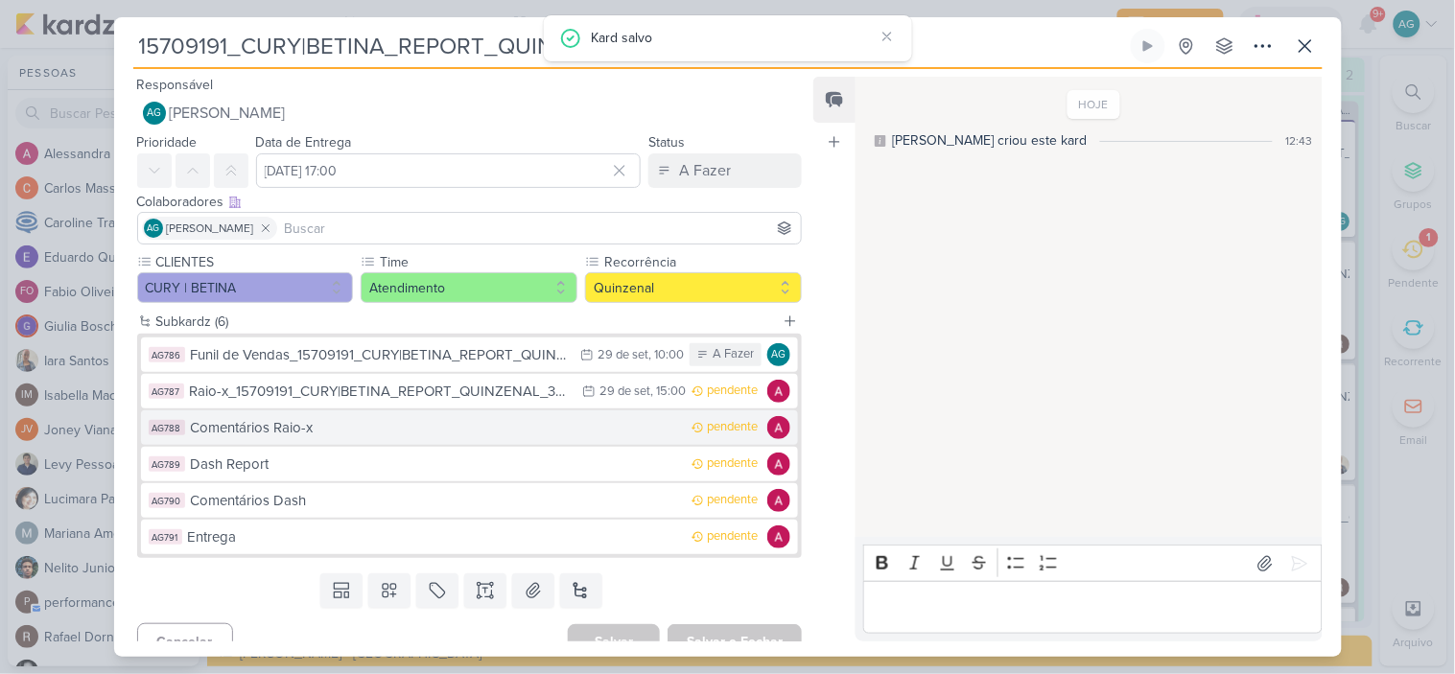
click at [285, 430] on div "Comentários Raio-x" at bounding box center [437, 428] width 492 height 22
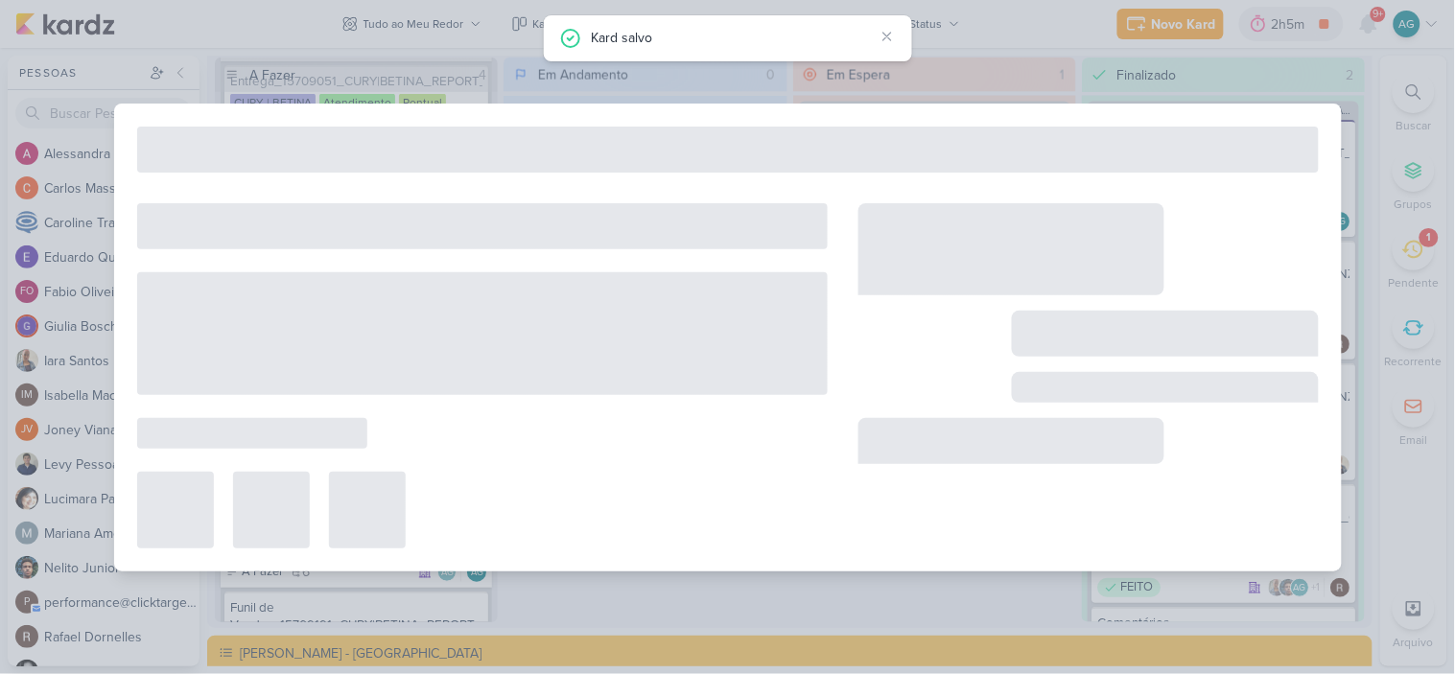
type input "Comentários Raio-x"
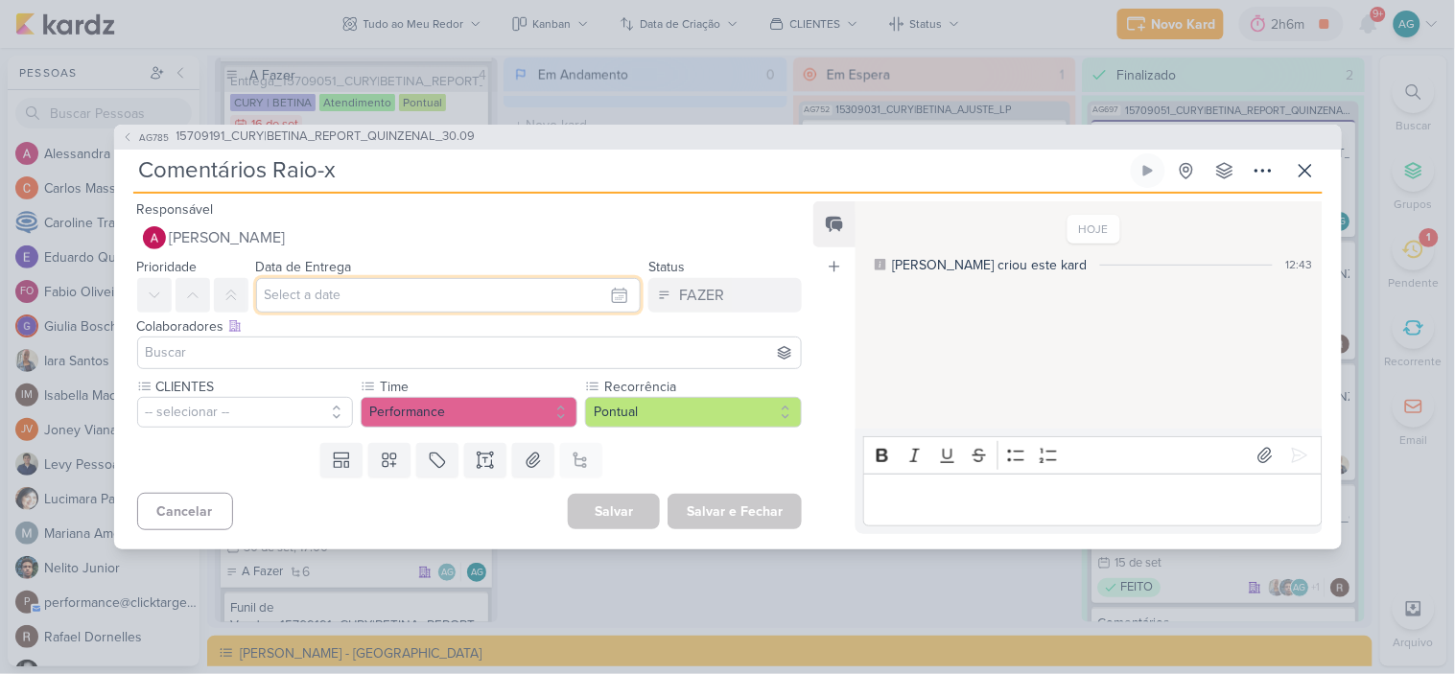
click at [302, 293] on input "text" at bounding box center [449, 295] width 386 height 35
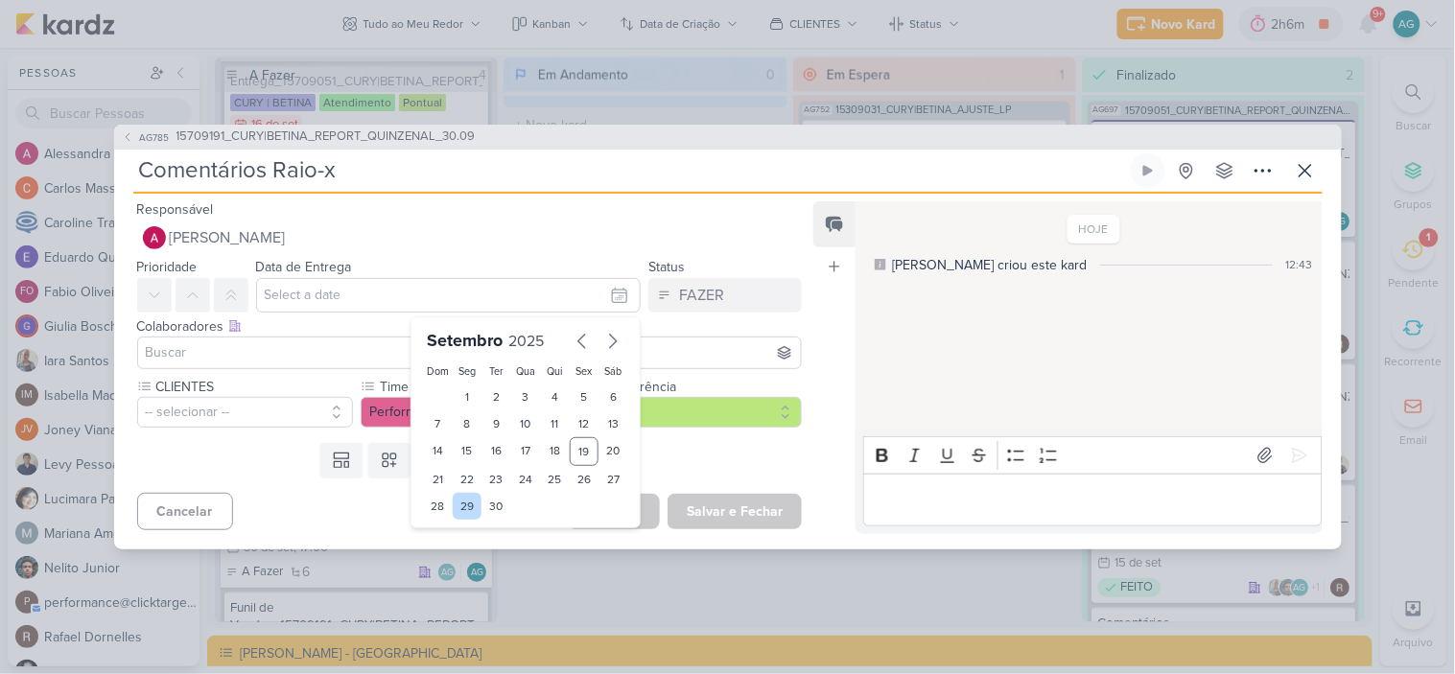
click at [464, 505] on div "29" at bounding box center [468, 506] width 30 height 27
type input "29 de setembro de 2025 às 23:59"
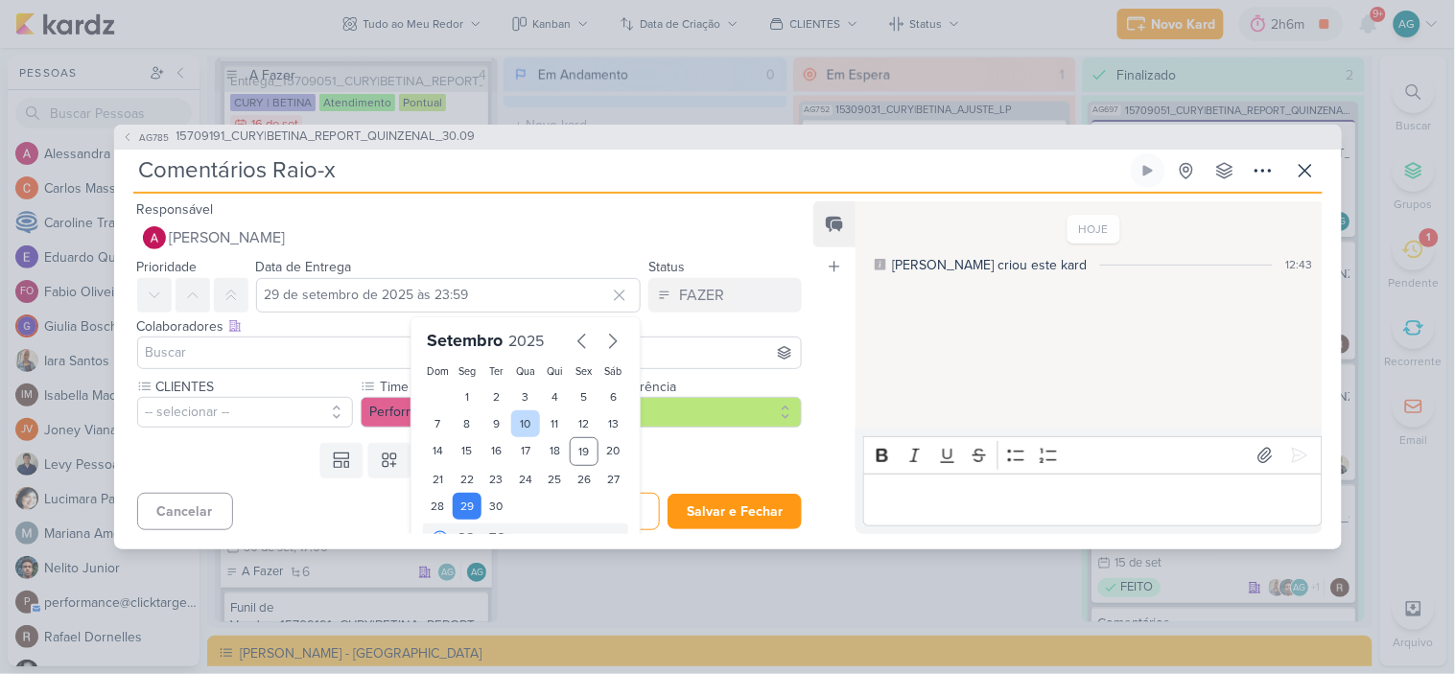
scroll to position [33, 0]
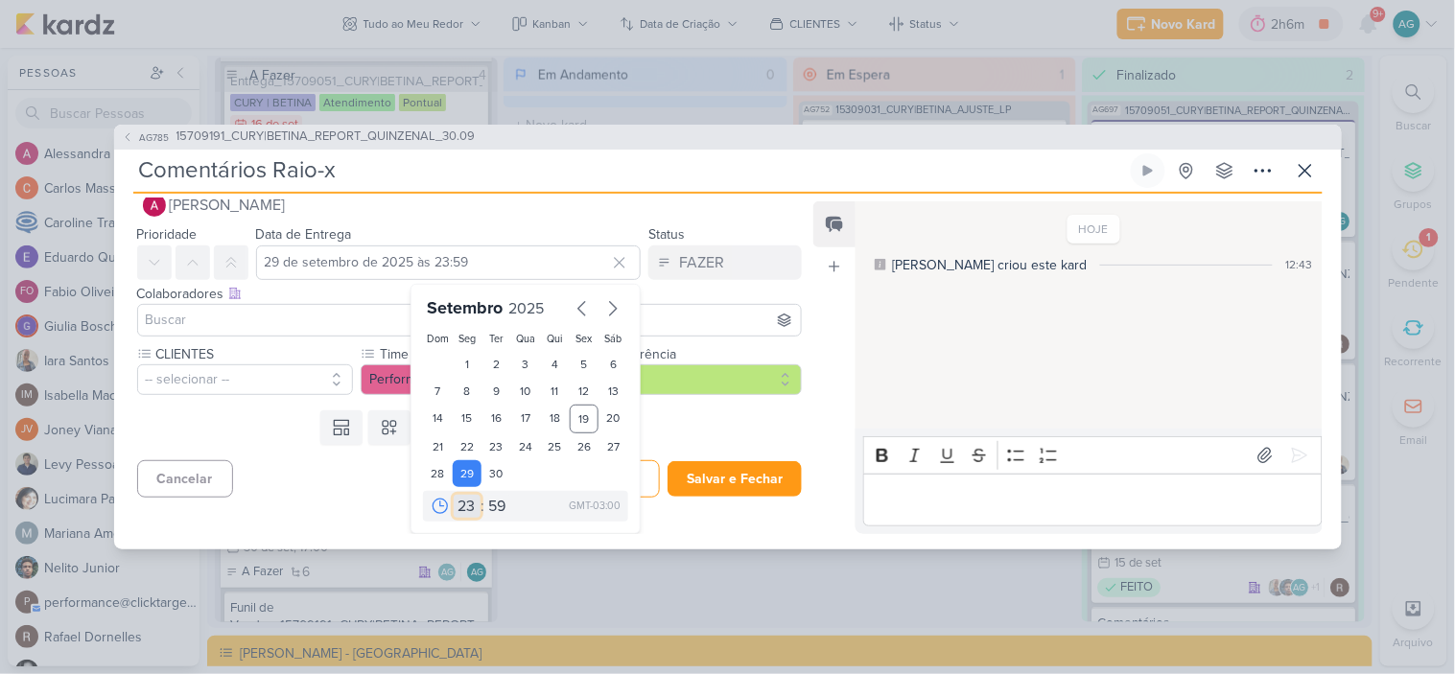
click at [461, 503] on select "00 01 02 03 04 05 06 07 08 09 10 11 12 13 14 15 16 17 18 19 20 21 22 23" at bounding box center [467, 506] width 27 height 23
select select "15"
click at [454, 495] on select "00 01 02 03 04 05 06 07 08 09 10 11 12 13 14 15 16 17 18 19 20 21 22 23" at bounding box center [467, 506] width 27 height 23
type input "29 de setembro de 2025 às 15:59"
click at [489, 504] on select "00 05 10 15 20 25 30 35 40 45 50 55 59" at bounding box center [497, 506] width 27 height 23
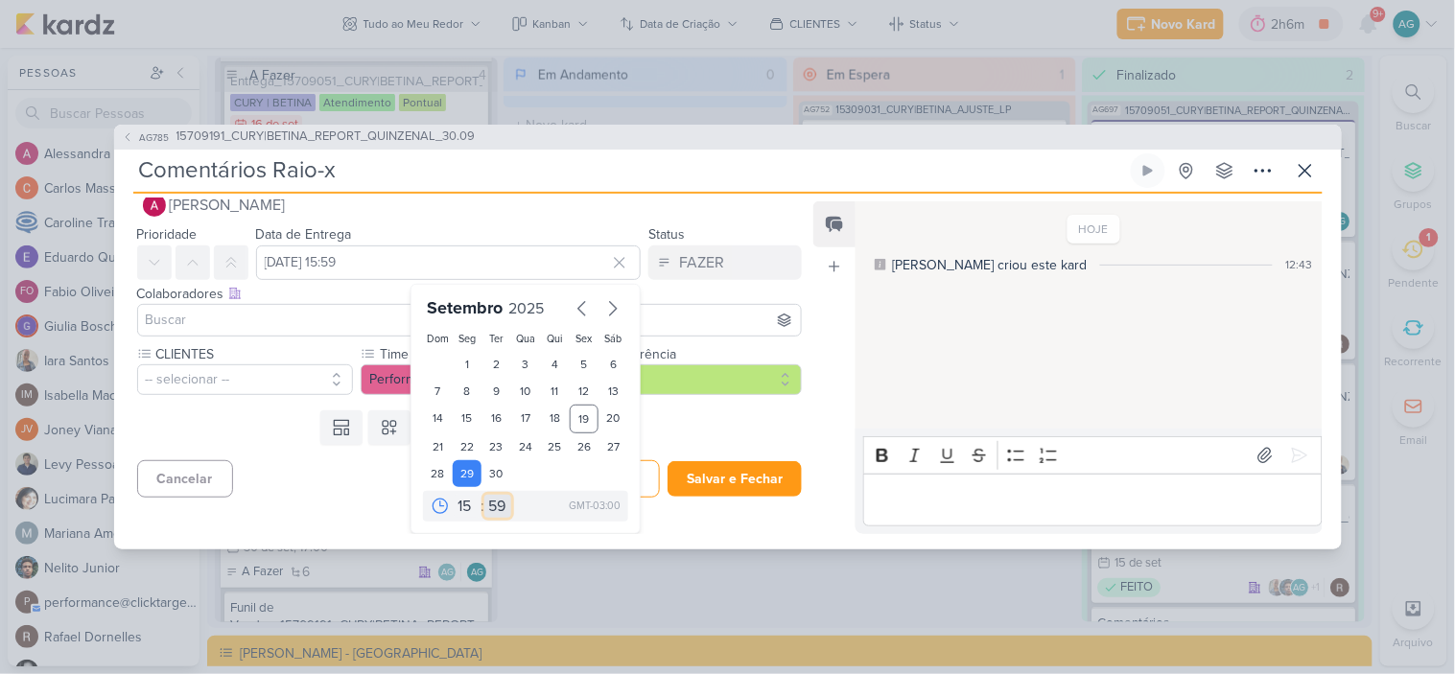
select select "0"
click at [484, 495] on select "00 05 10 15 20 25 30 35 40 45 50 55 59" at bounding box center [497, 506] width 27 height 23
type input "29 de setembro de 2025 às 15:00"
click at [269, 313] on input at bounding box center [470, 320] width 656 height 23
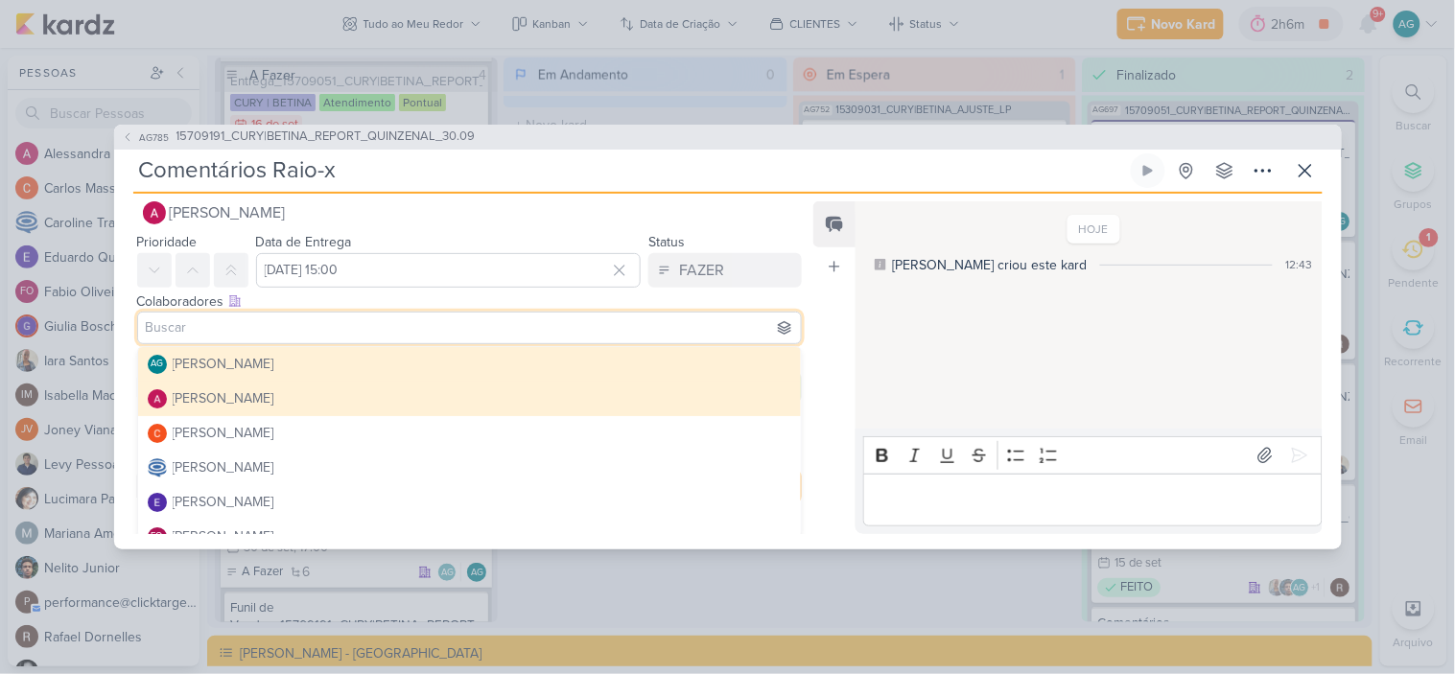
scroll to position [29, 0]
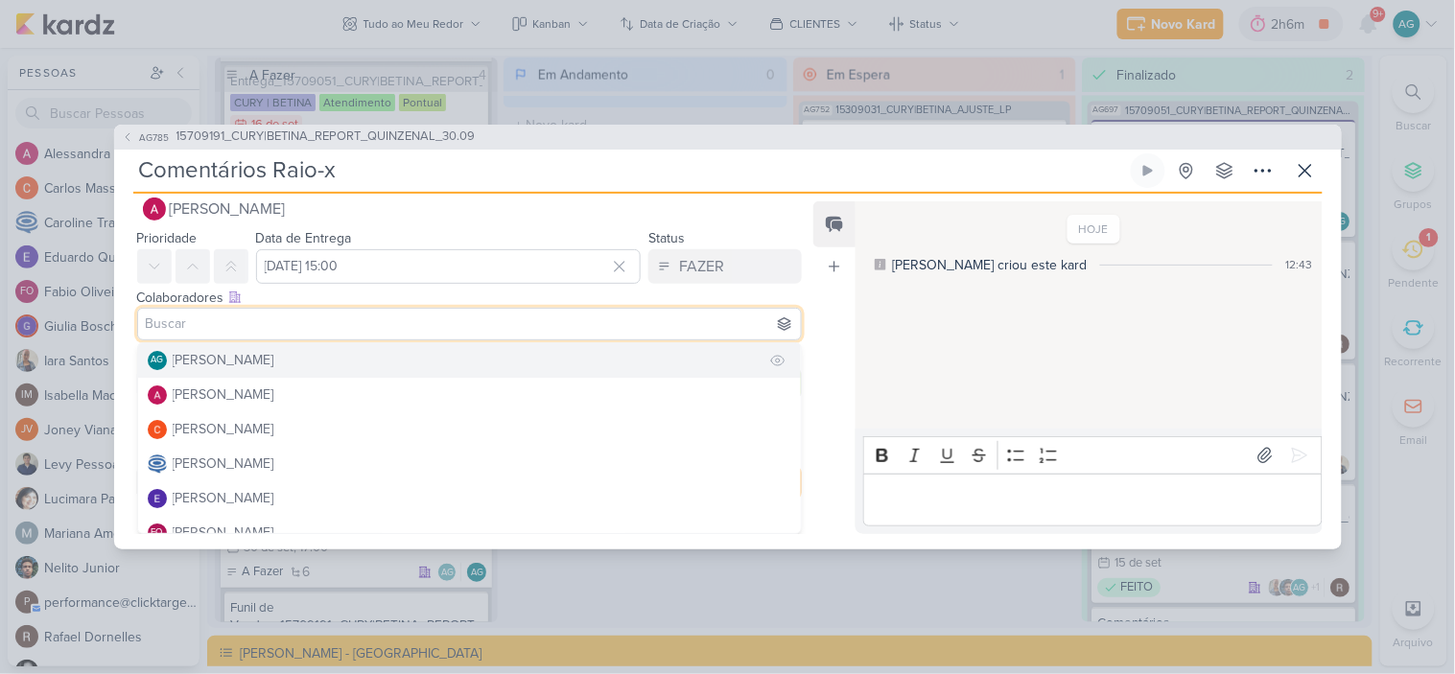
click at [270, 362] on div "[PERSON_NAME]" at bounding box center [224, 360] width 102 height 20
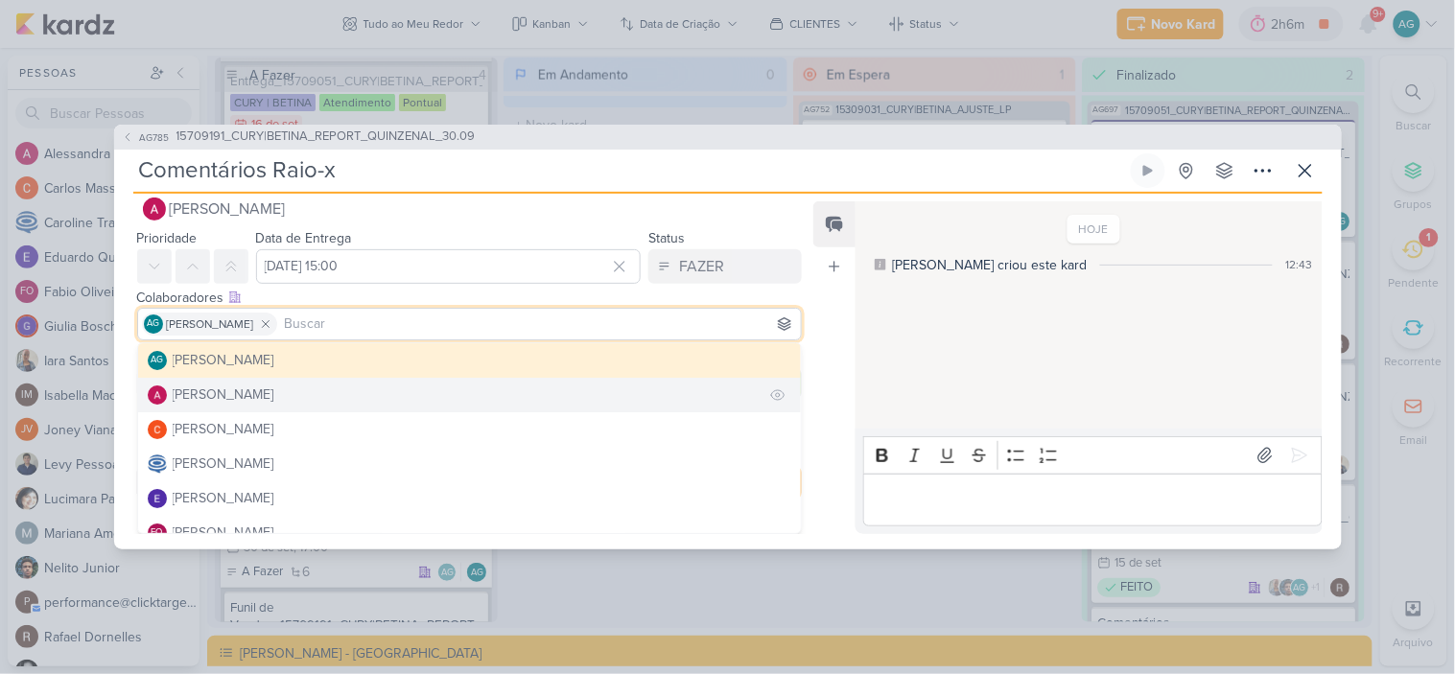
click at [270, 388] on div "[PERSON_NAME]" at bounding box center [224, 395] width 102 height 20
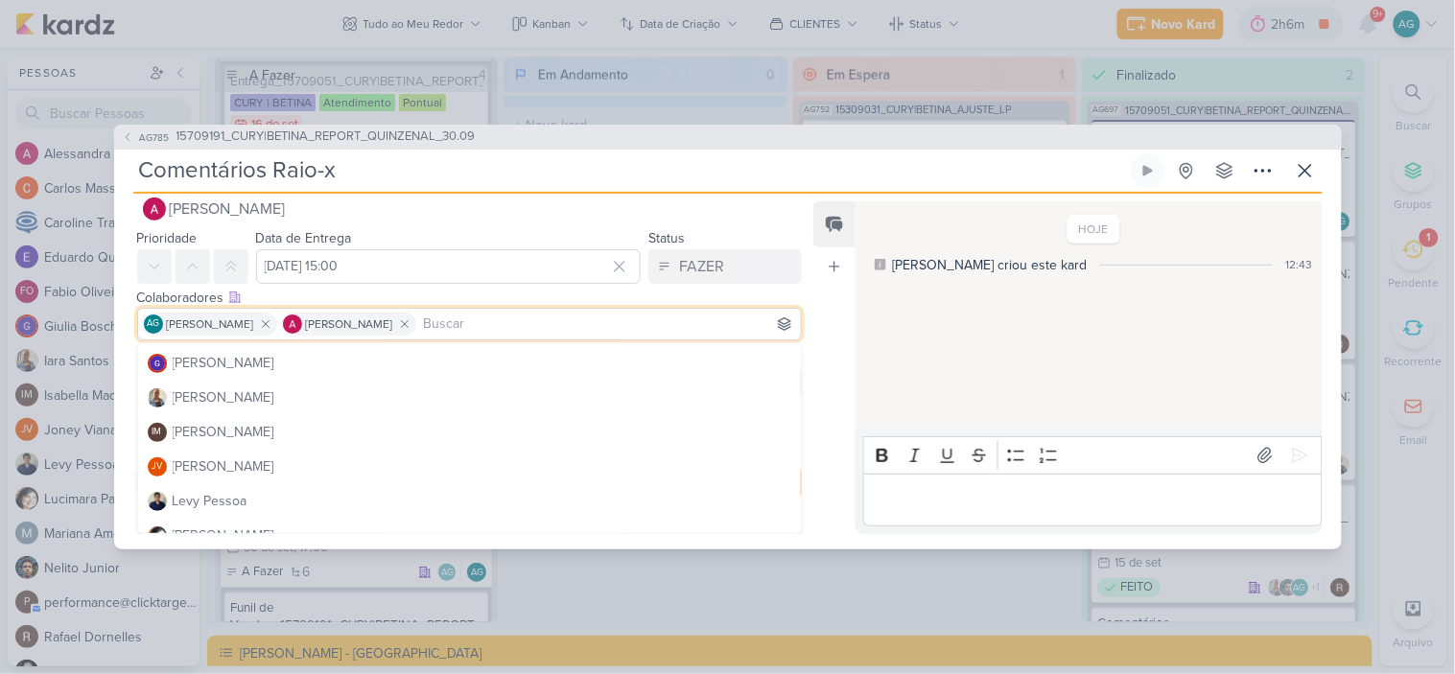
scroll to position [213, 0]
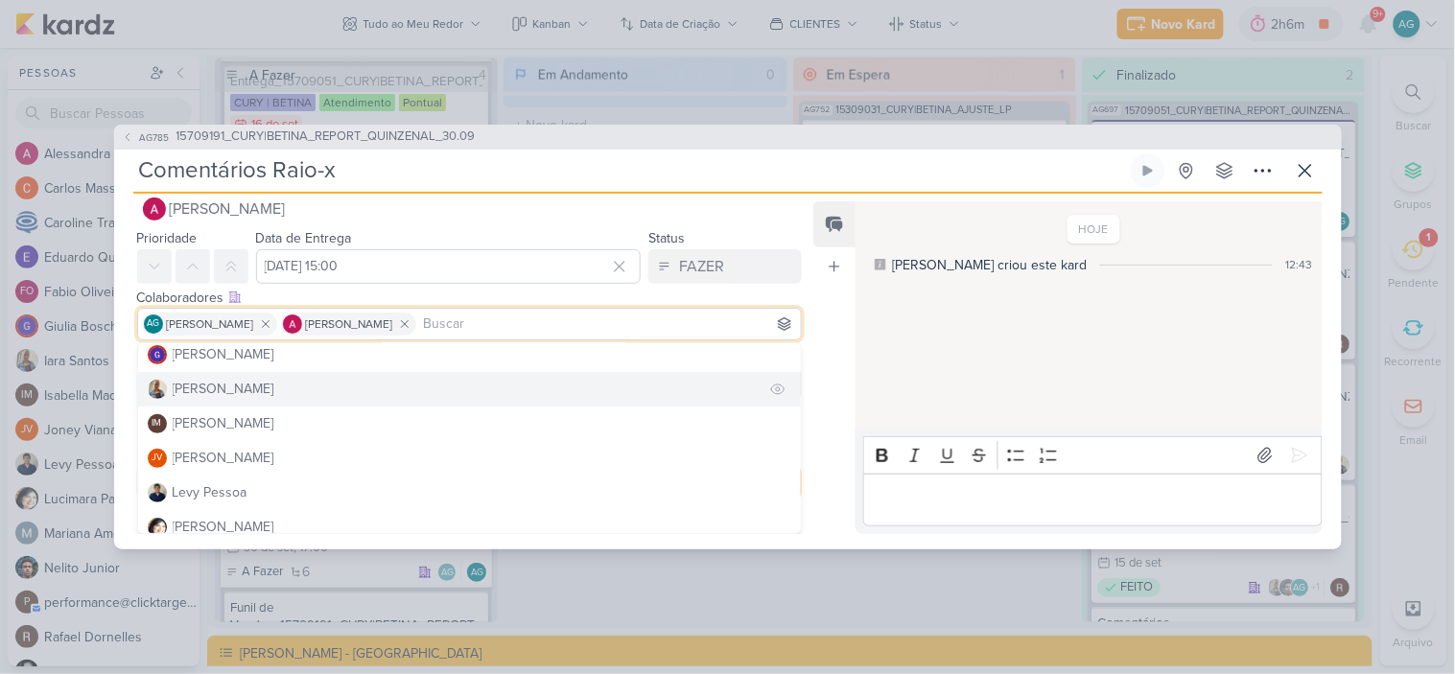
click at [221, 393] on div "[PERSON_NAME]" at bounding box center [224, 389] width 102 height 20
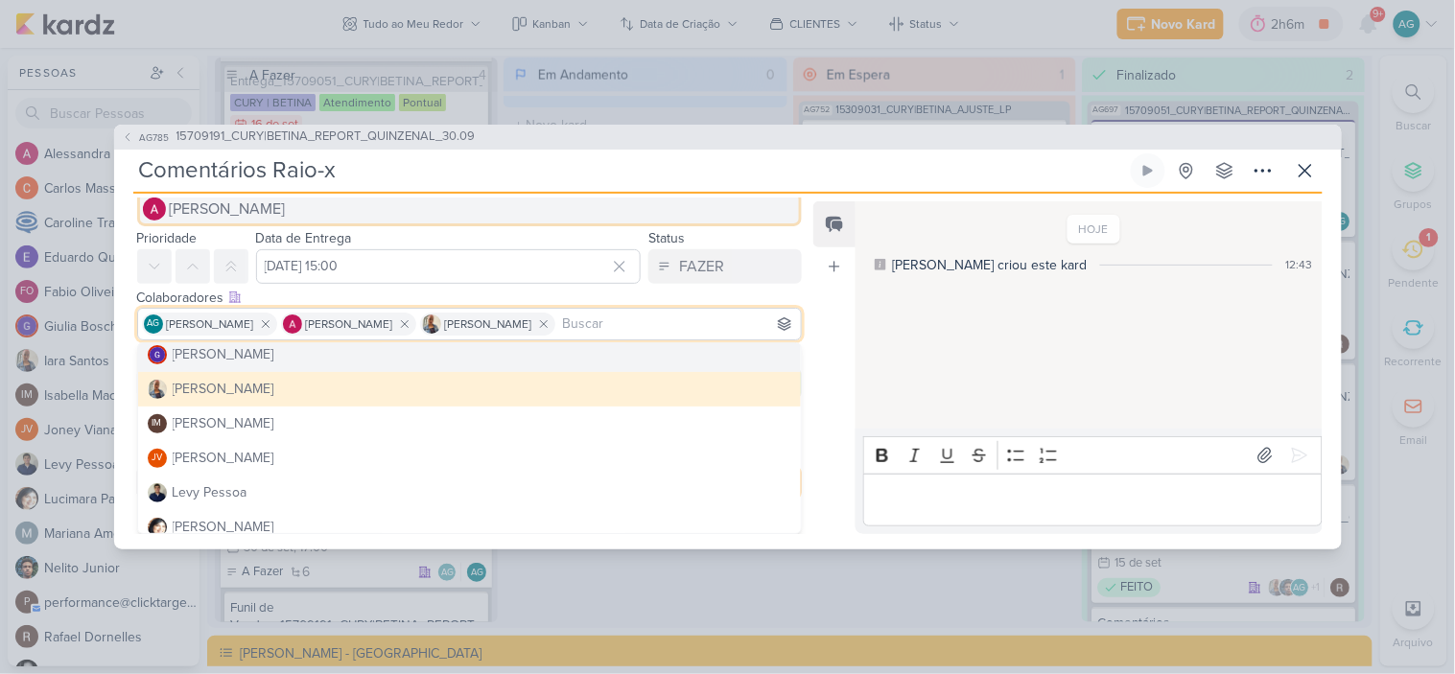
click at [759, 208] on button "[PERSON_NAME]" at bounding box center [470, 209] width 666 height 35
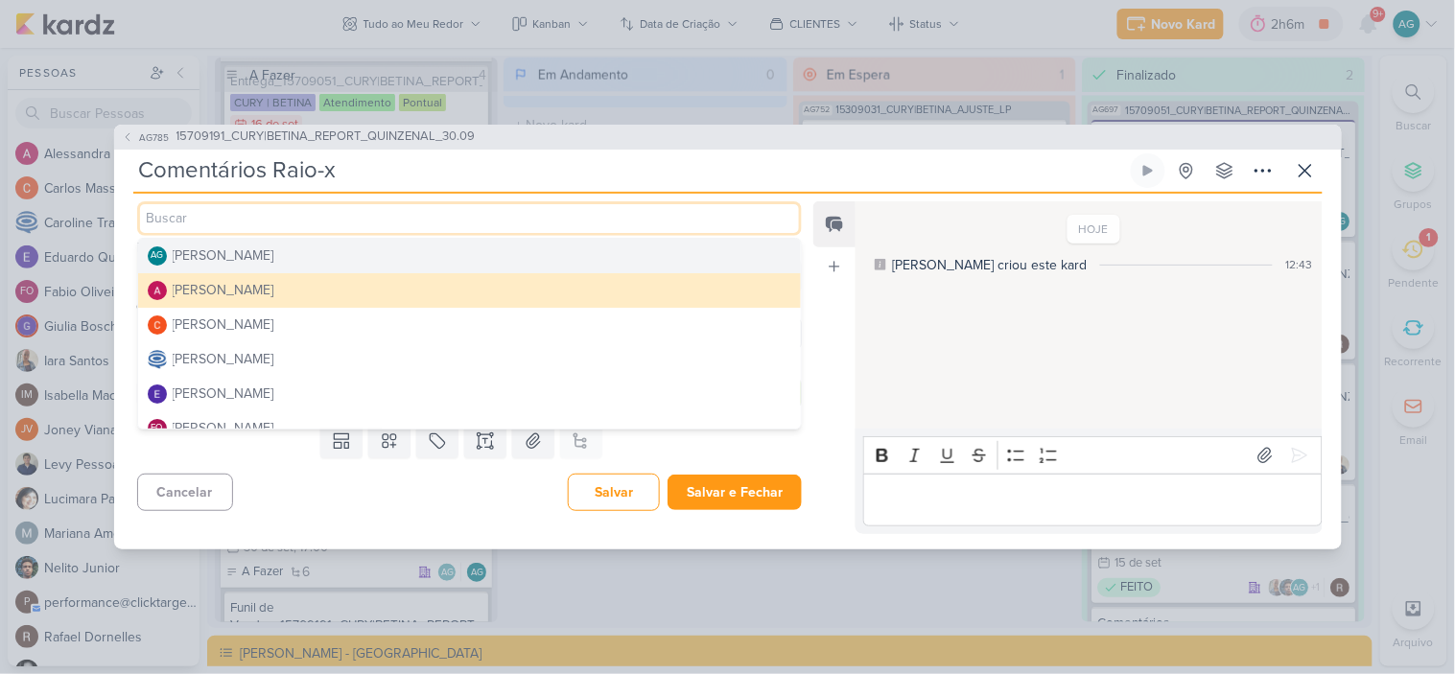
scroll to position [0, 0]
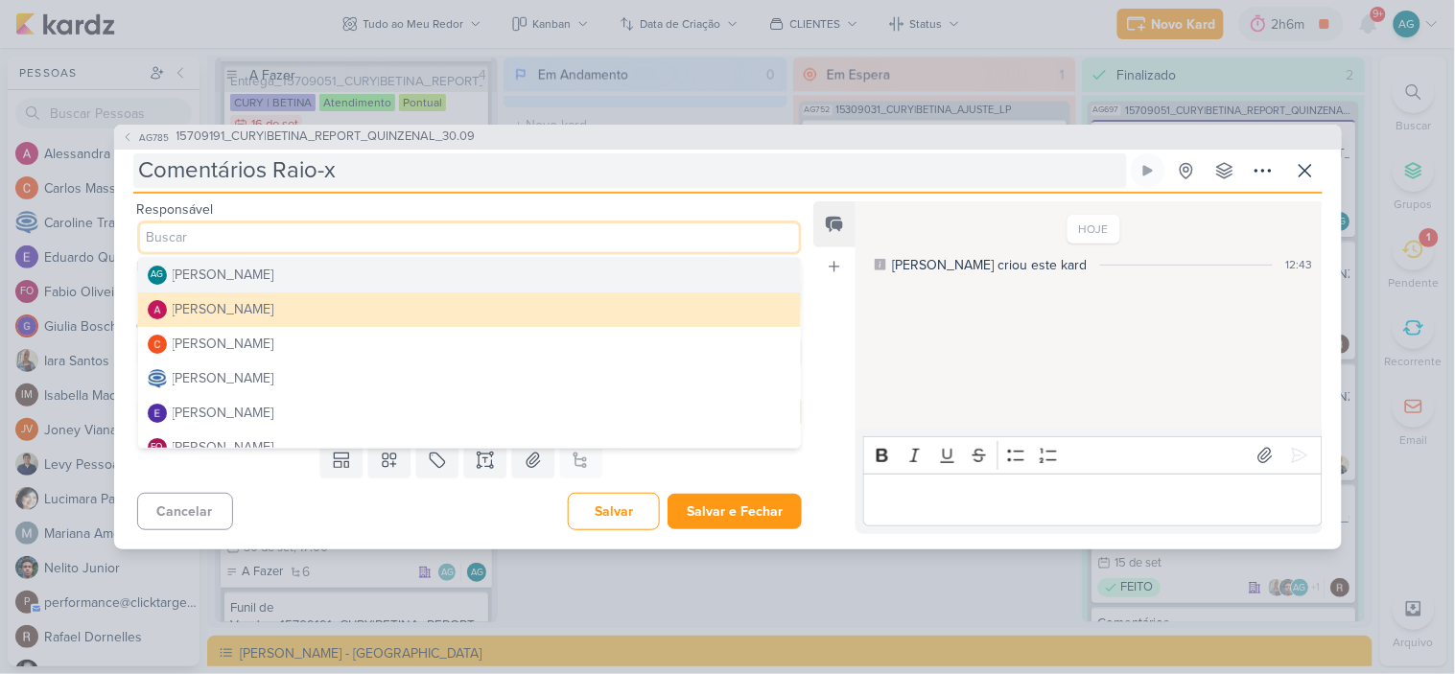
click at [639, 177] on input "Comentários Raio-x" at bounding box center [630, 170] width 994 height 35
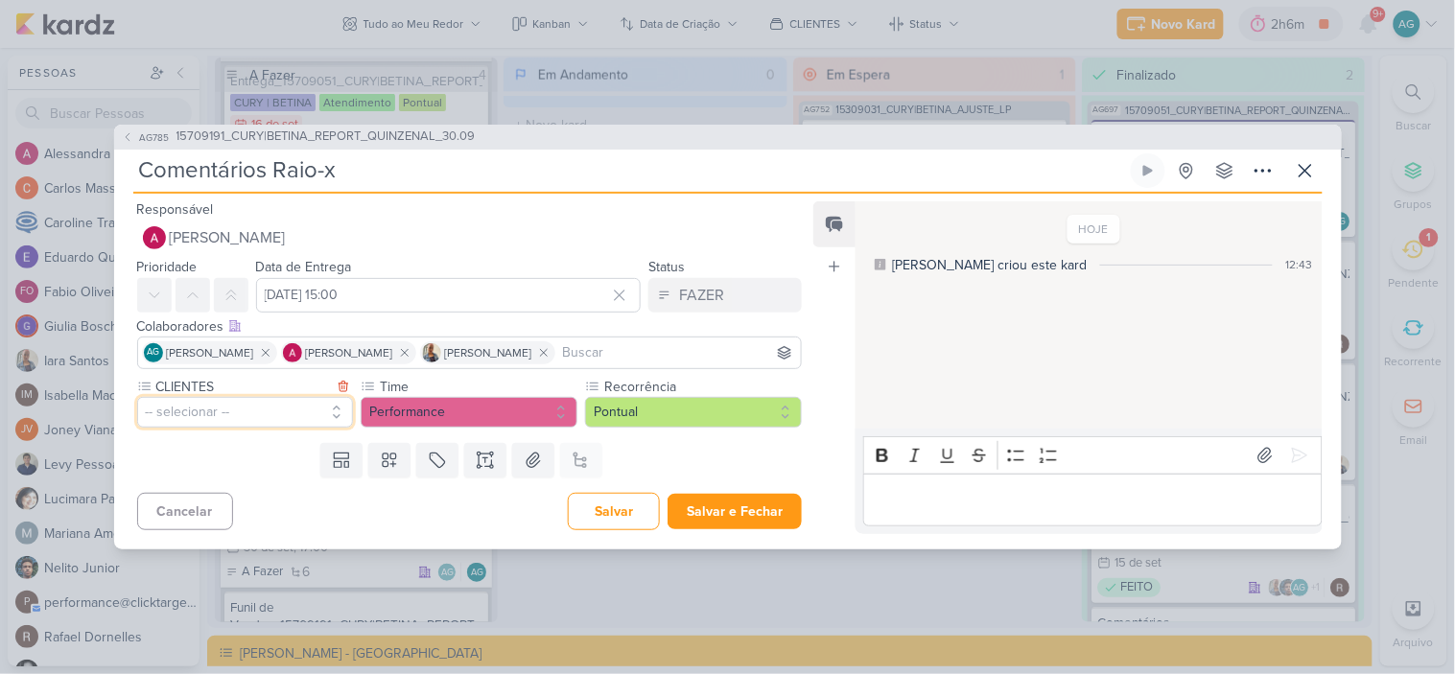
click at [267, 414] on button "-- selecionar --" at bounding box center [245, 412] width 217 height 31
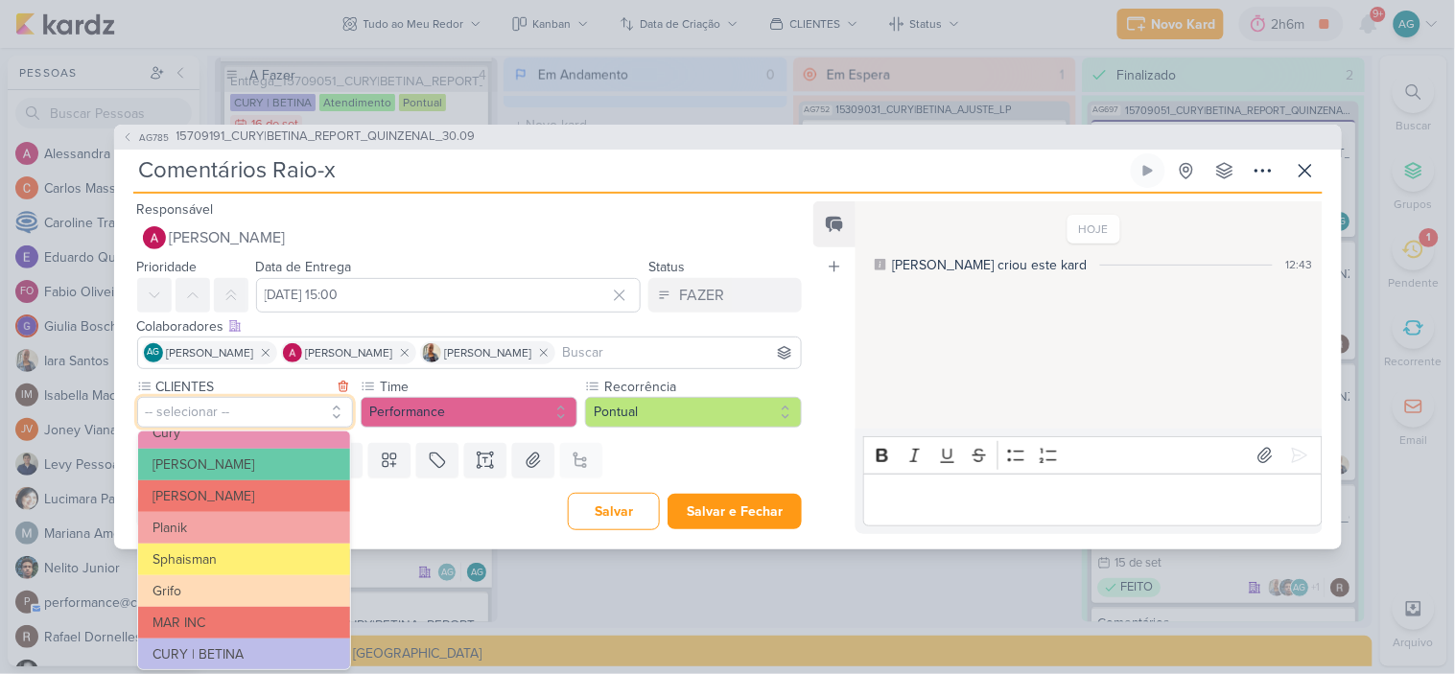
scroll to position [319, 0]
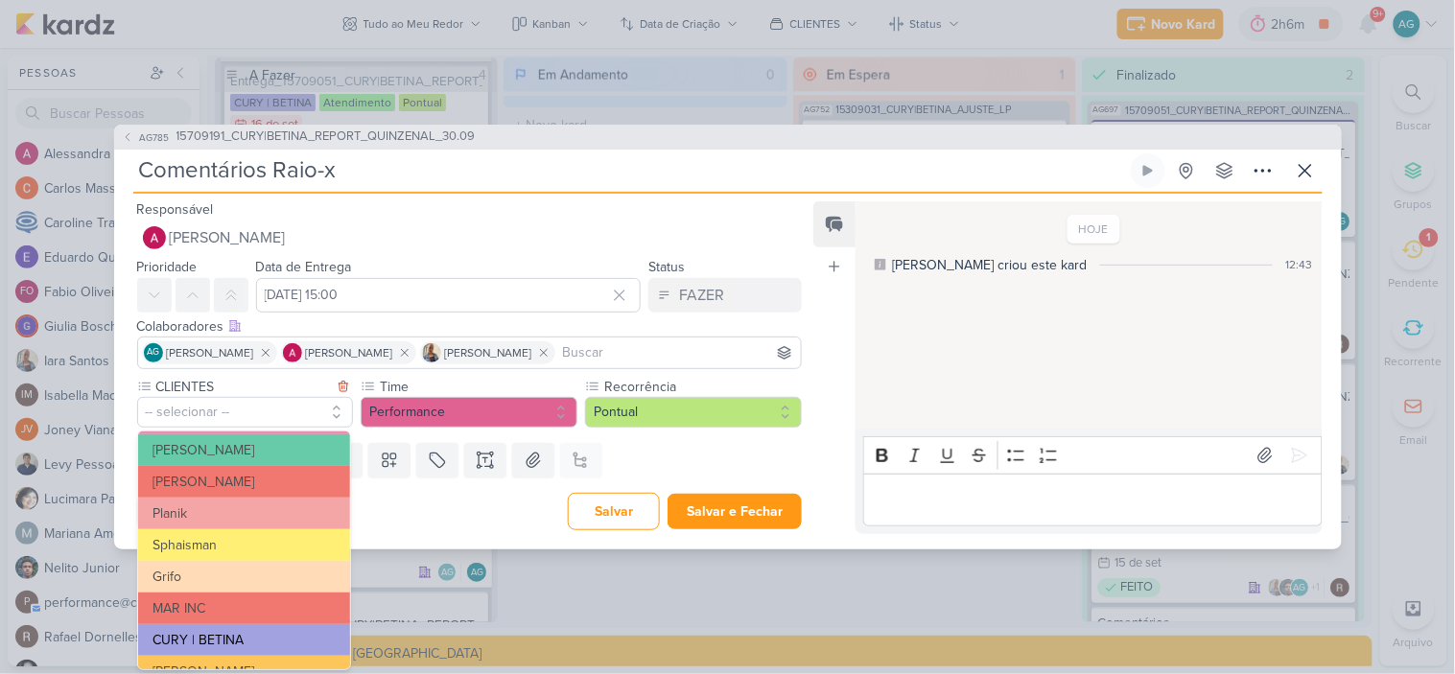
click at [227, 635] on button "CURY | BETINA" at bounding box center [244, 641] width 212 height 32
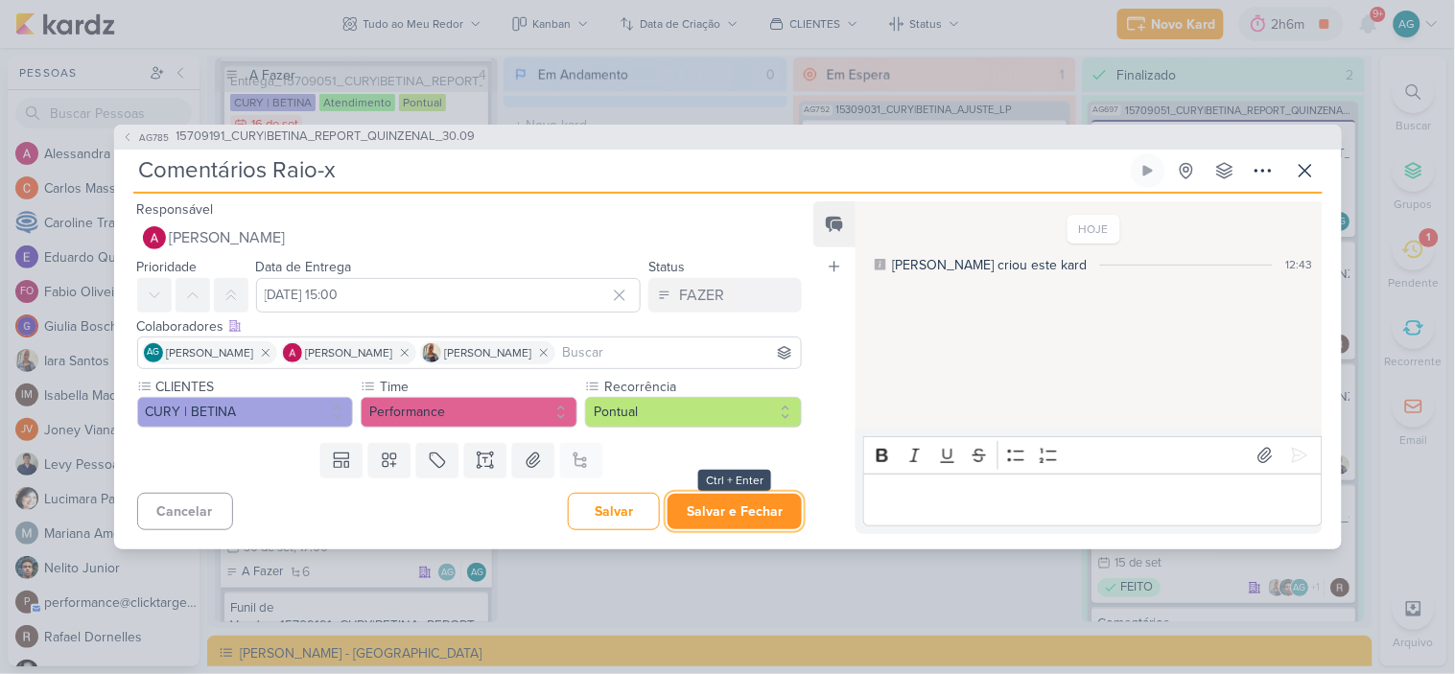
click at [711, 507] on button "Salvar e Fechar" at bounding box center [735, 511] width 134 height 35
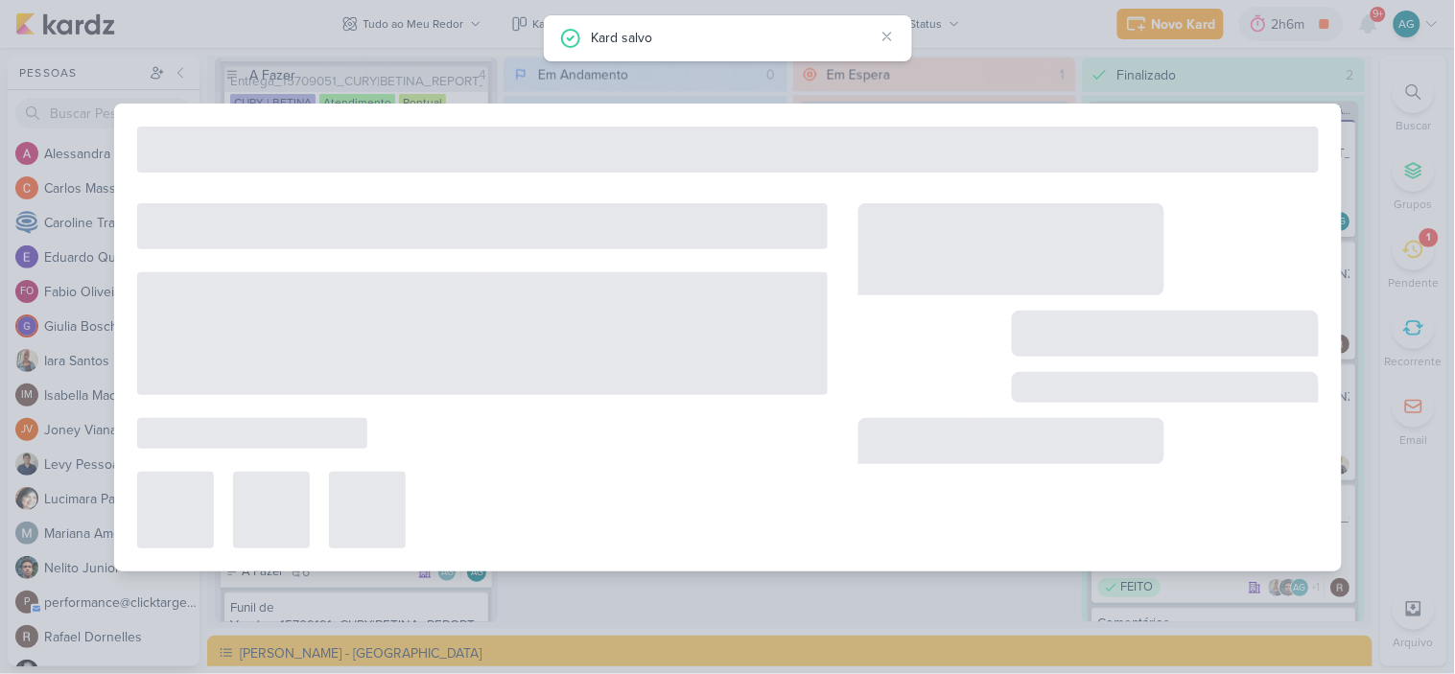
type input "15709191_CURY|BETINA_REPORT_QUINZENAL_30.09"
type input "[DATE] 17:00"
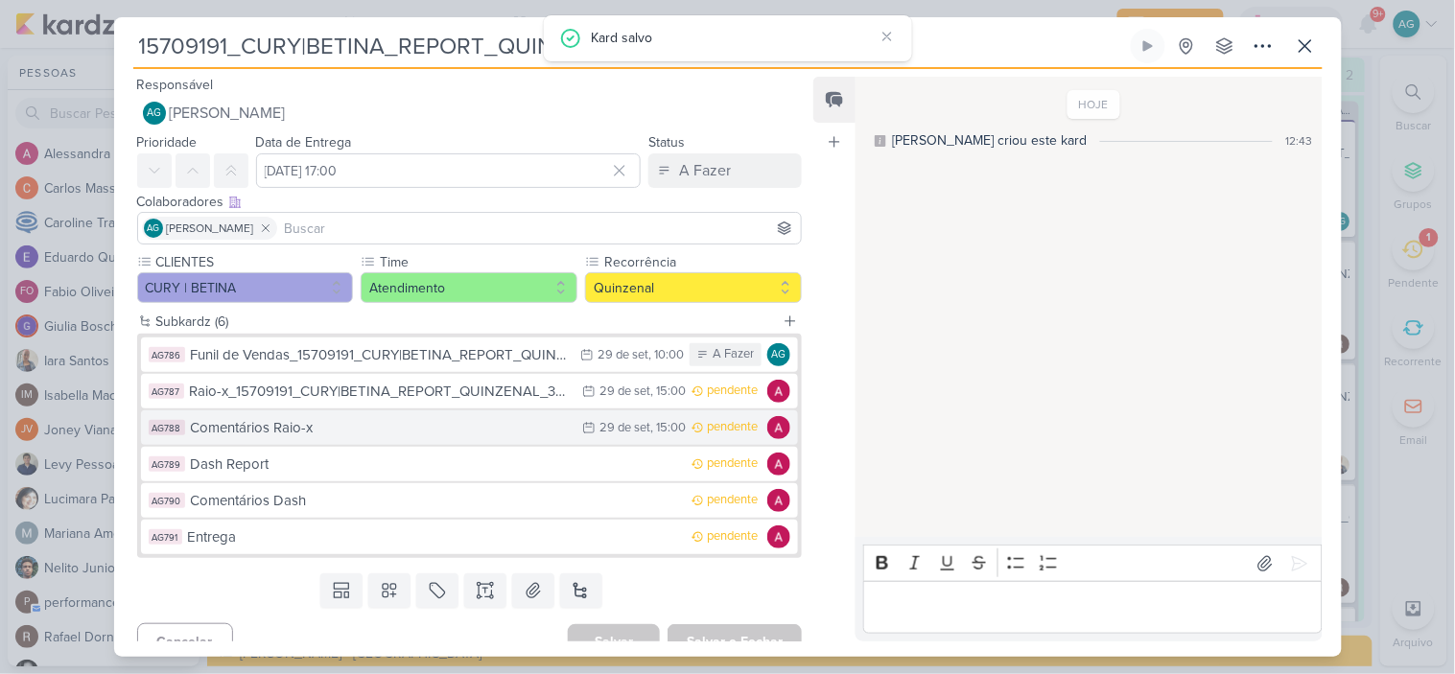
click at [332, 429] on div "Comentários Raio-x" at bounding box center [382, 428] width 383 height 22
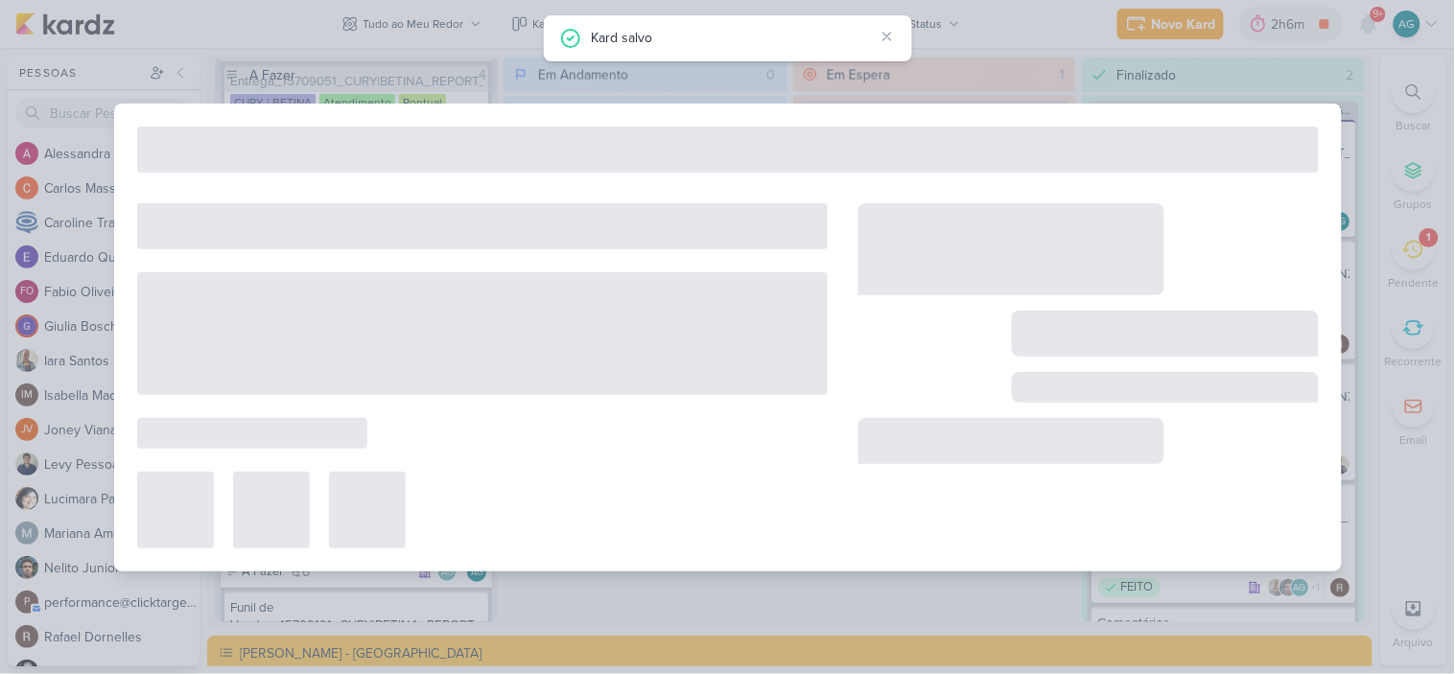
type input "Comentários Raio-x"
type input "29 de setembro de 2025 às 15:00"
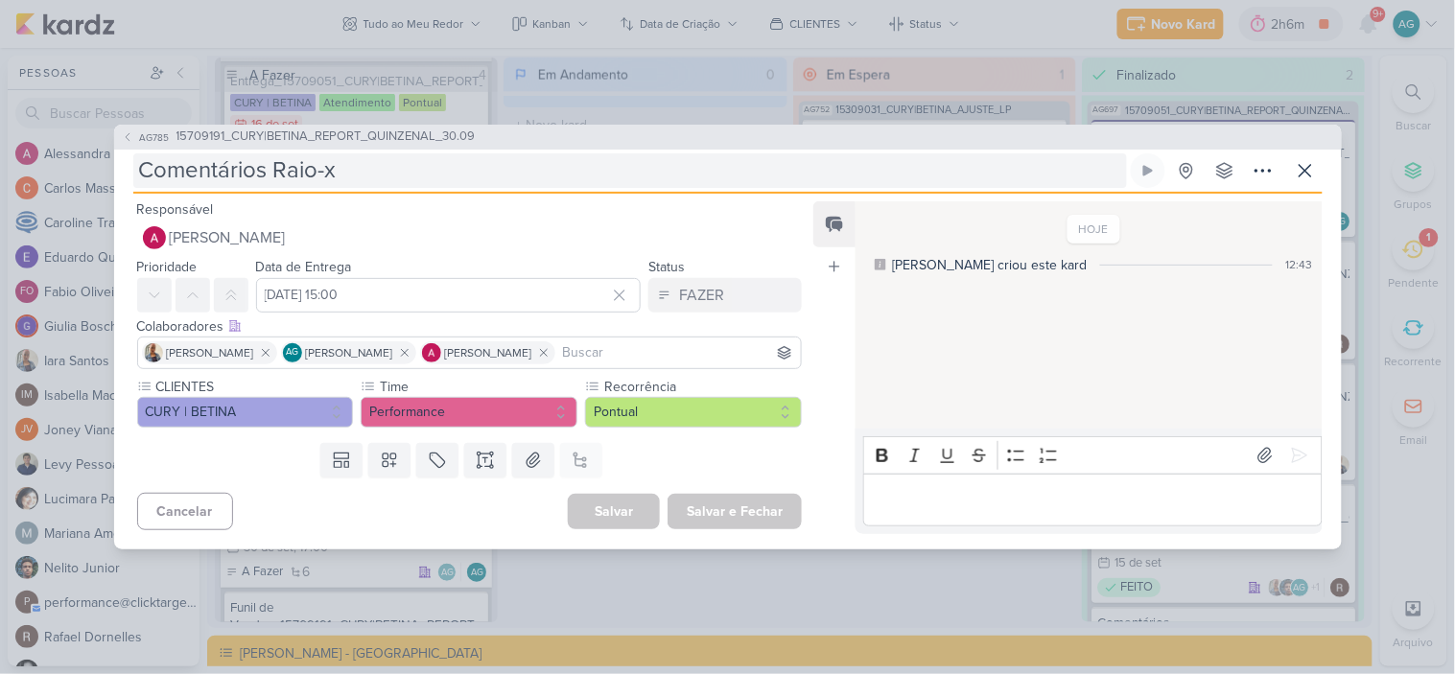
click at [369, 175] on input "Comentários Raio-x" at bounding box center [630, 170] width 994 height 35
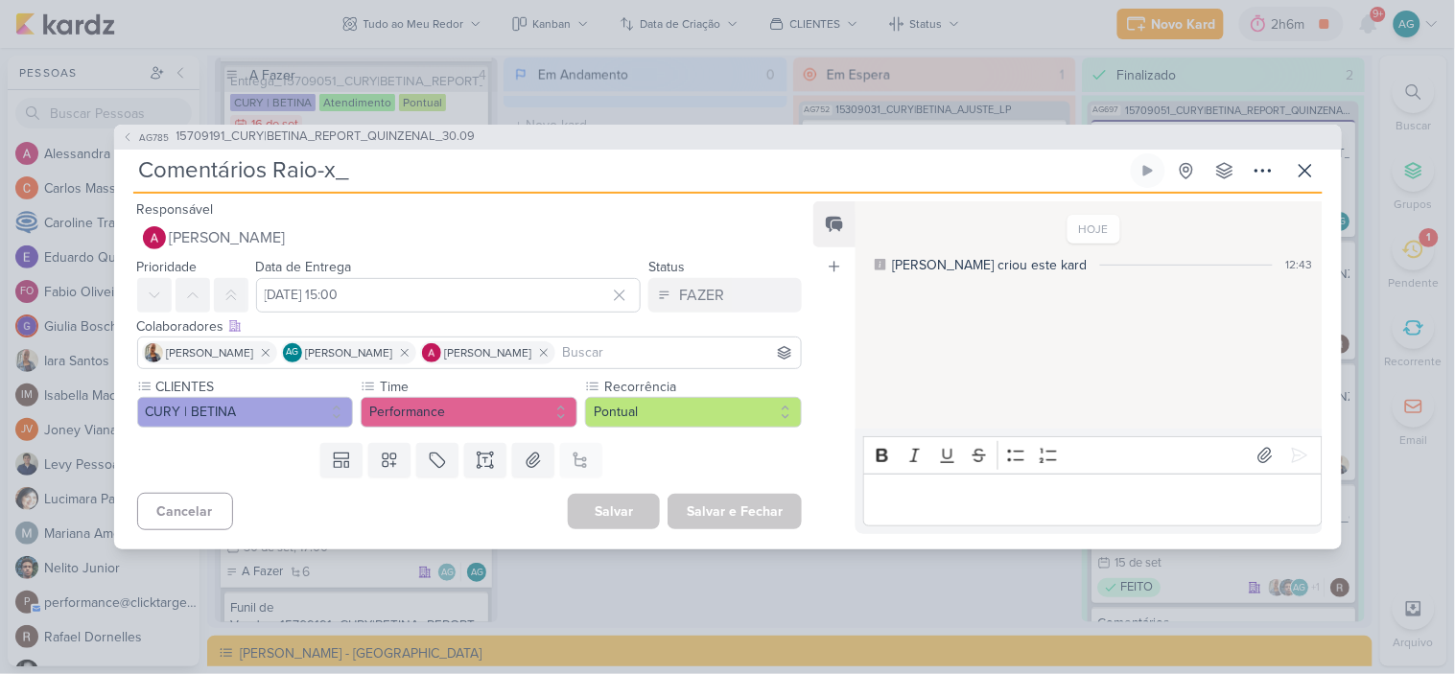
paste input "15709191_CURY|BETINA_REPORT_QUINZENAL_30.09"
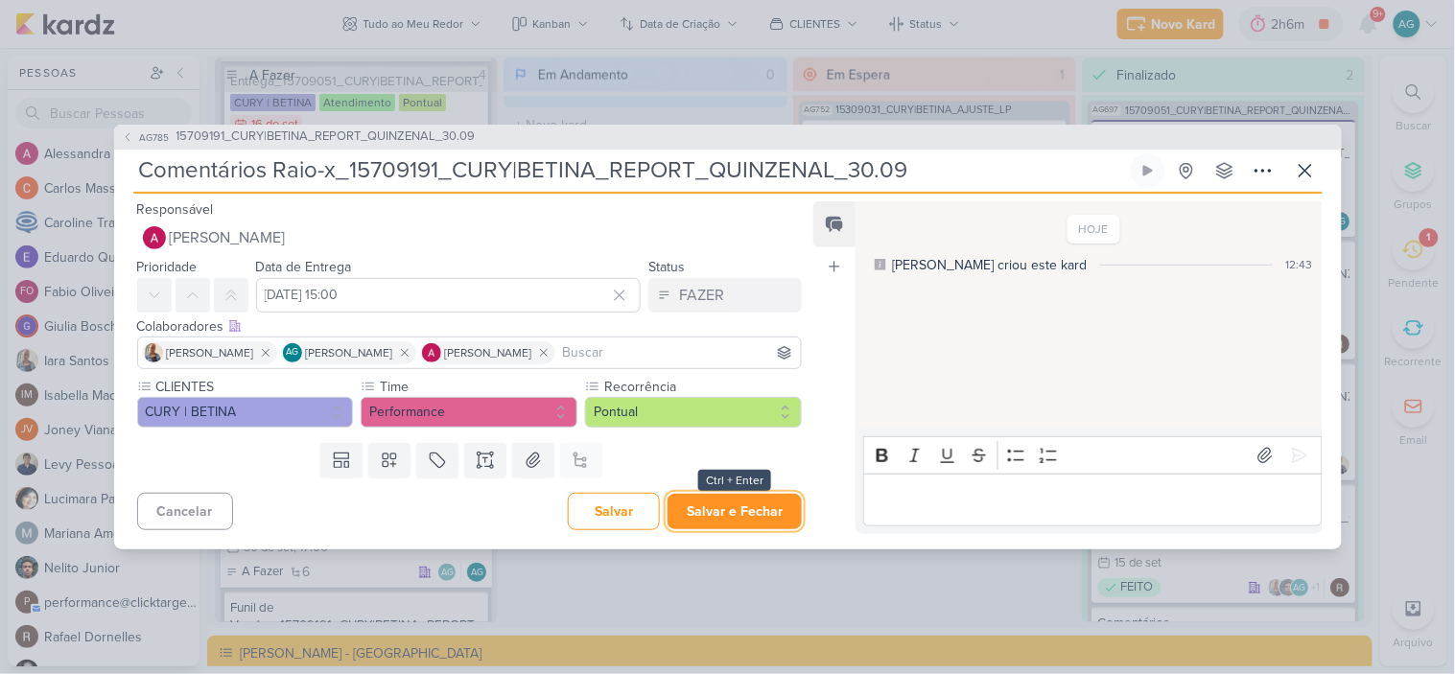
click at [751, 509] on button "Salvar e Fechar" at bounding box center [735, 511] width 134 height 35
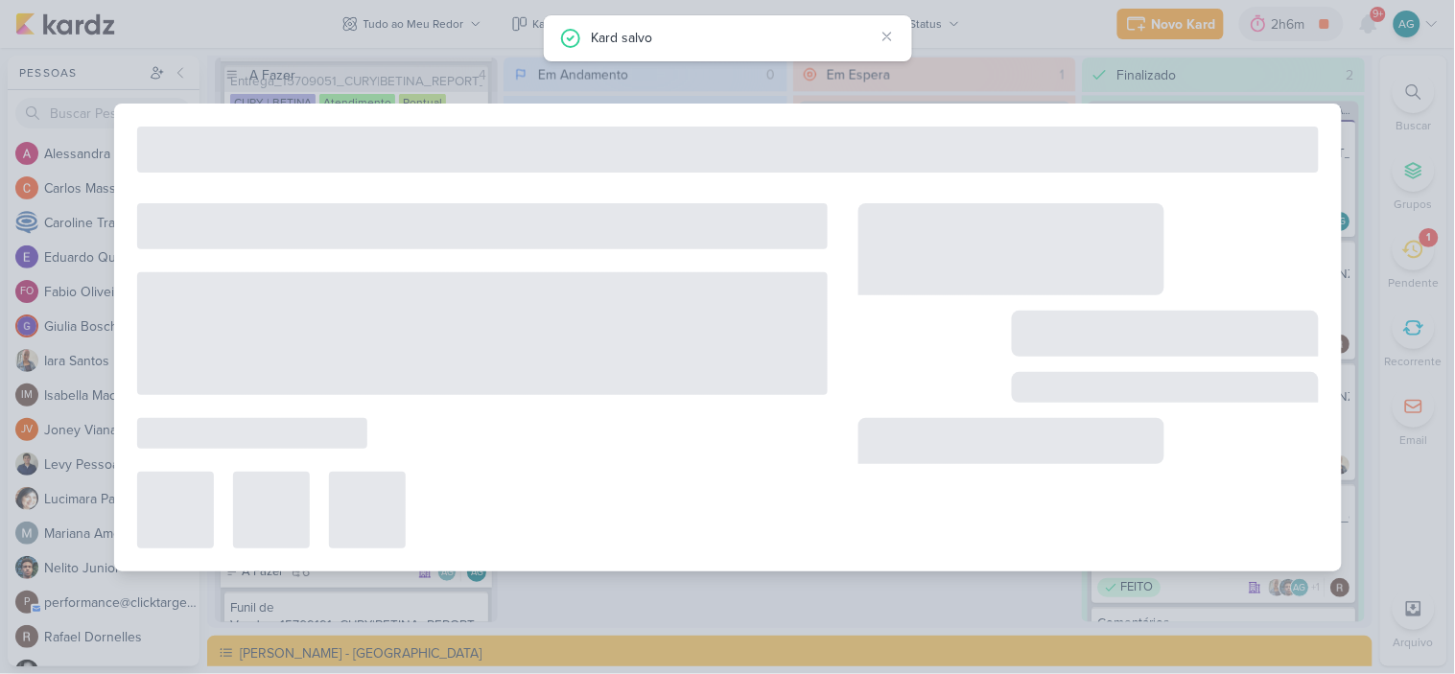
type input "15709191_CURY|BETINA_REPORT_QUINZENAL_30.09"
type input "[DATE] 17:00"
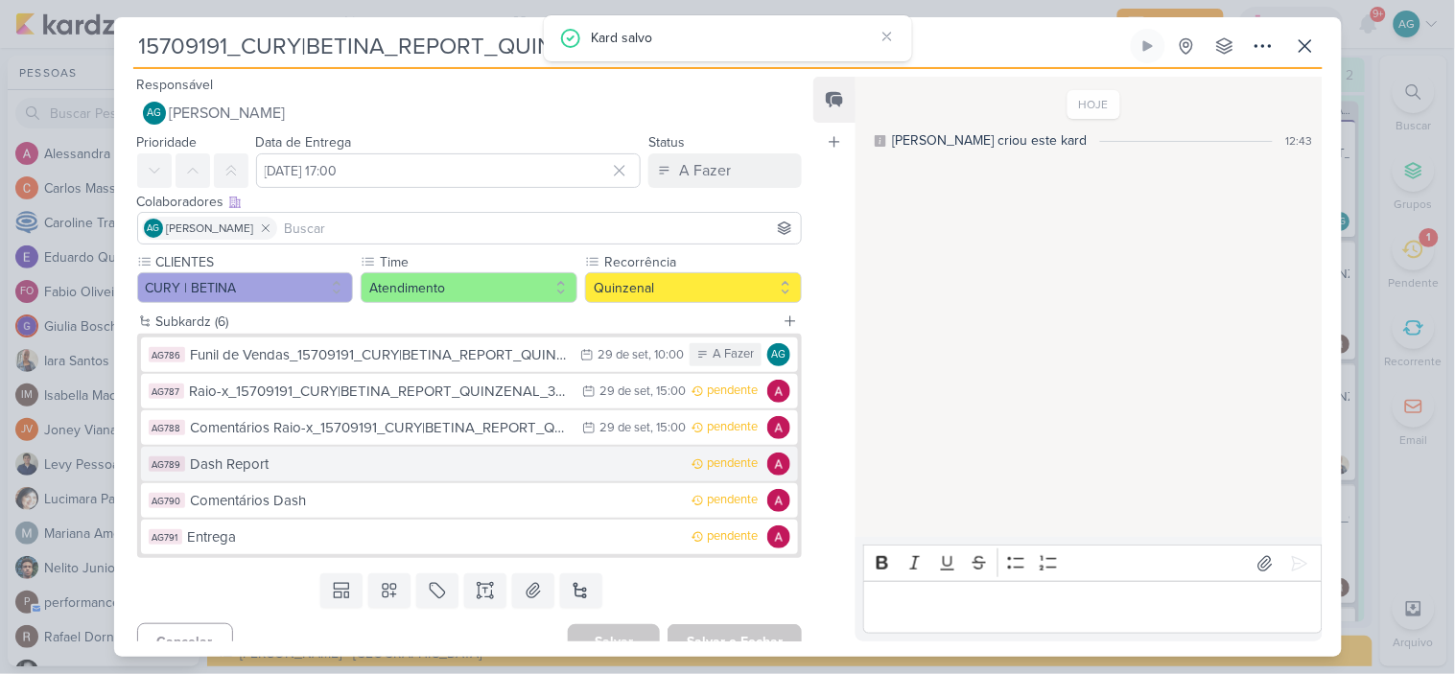
click at [355, 467] on div "Dash Report" at bounding box center [437, 465] width 492 height 22
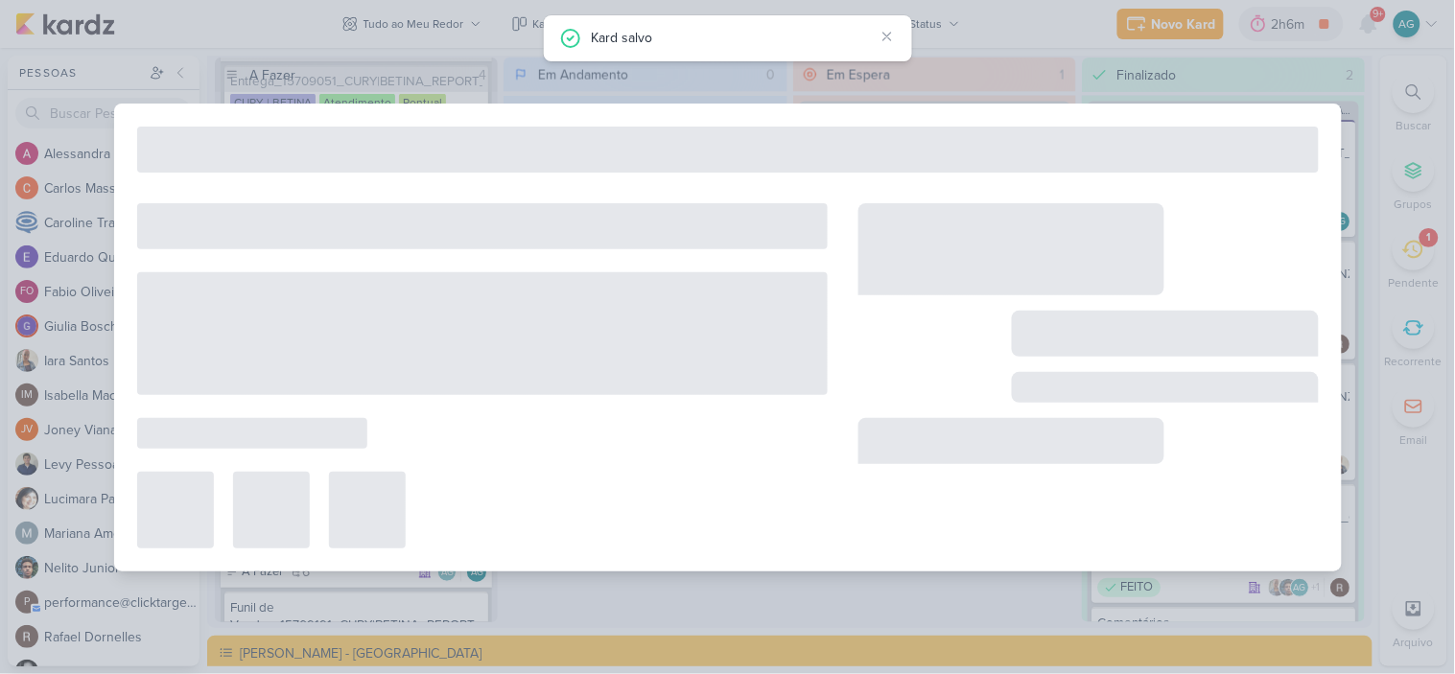
type input "Dash Report"
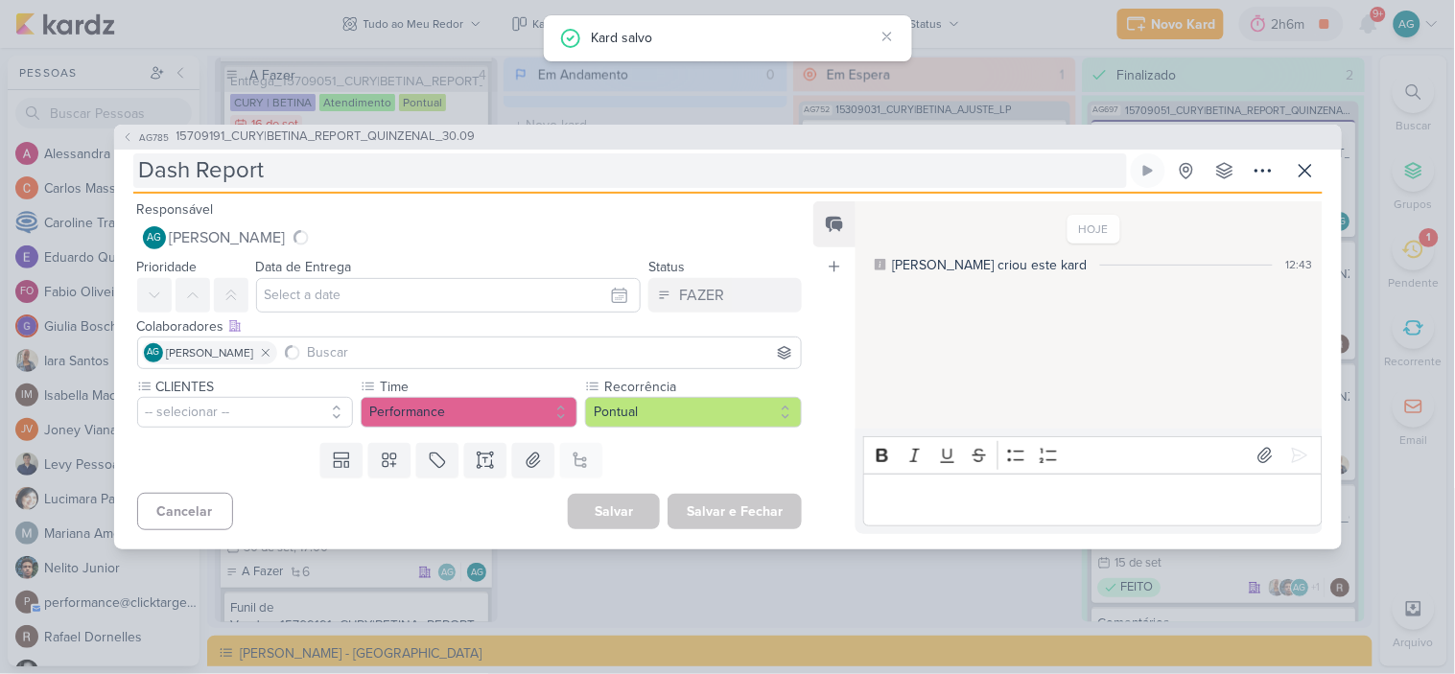
click at [299, 171] on input "Dash Report" at bounding box center [630, 170] width 994 height 35
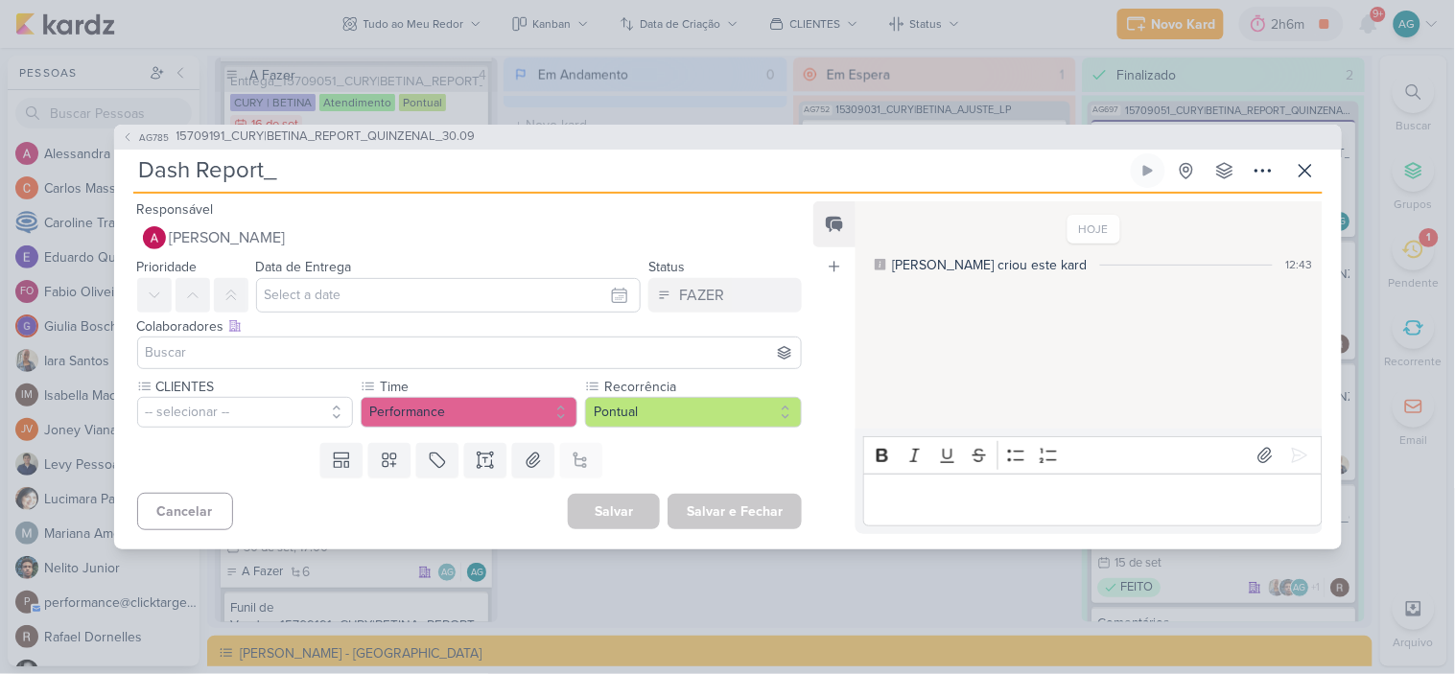
paste input "15709191_CURY|BETINA_REPORT_QUINZENAL_30.09"
type input "Dash Report_15709191_CURY|BETINA_REPORT_QUINZENAL_30.09"
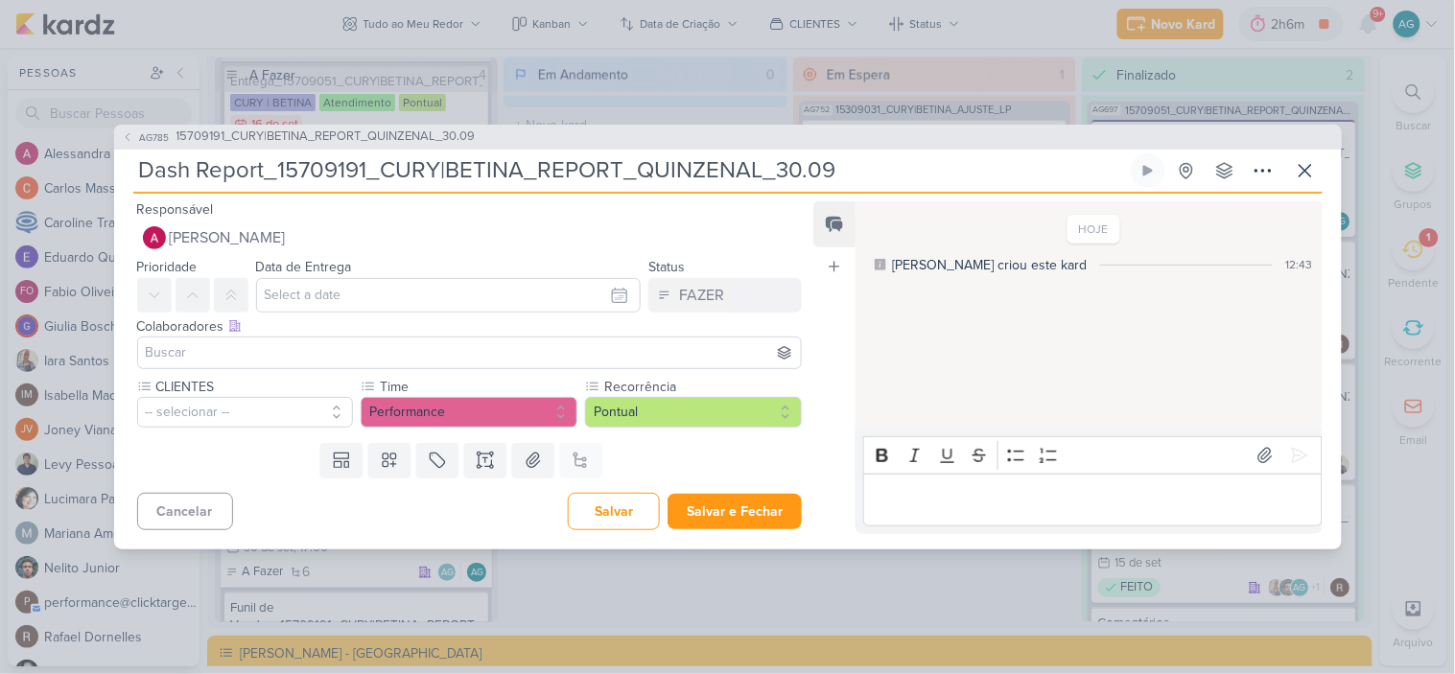
type input "Dash Report_15709191_CURY|BETINA_REPORT_QUINZENAL_30.09"
click at [312, 294] on input "text" at bounding box center [449, 295] width 386 height 35
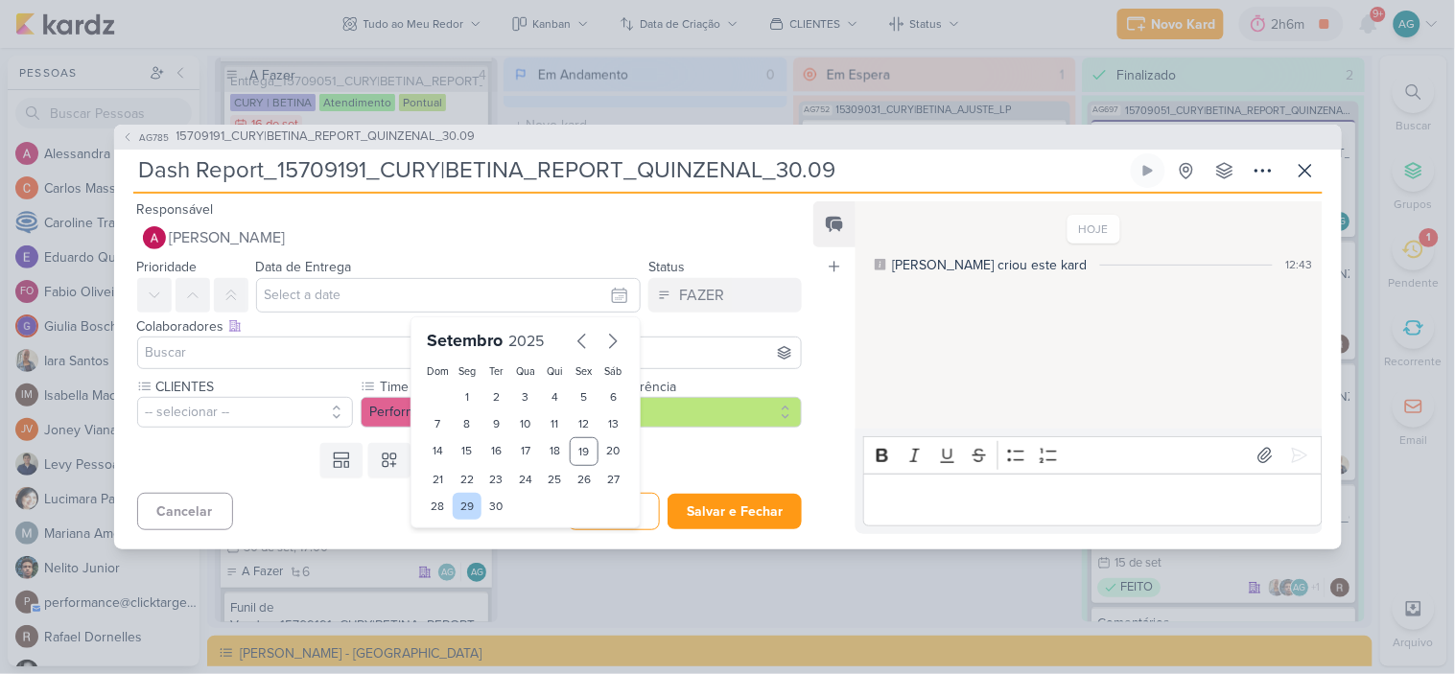
click at [466, 504] on div "29" at bounding box center [468, 506] width 30 height 27
type input "29 de setembro de 2025 às 23:59"
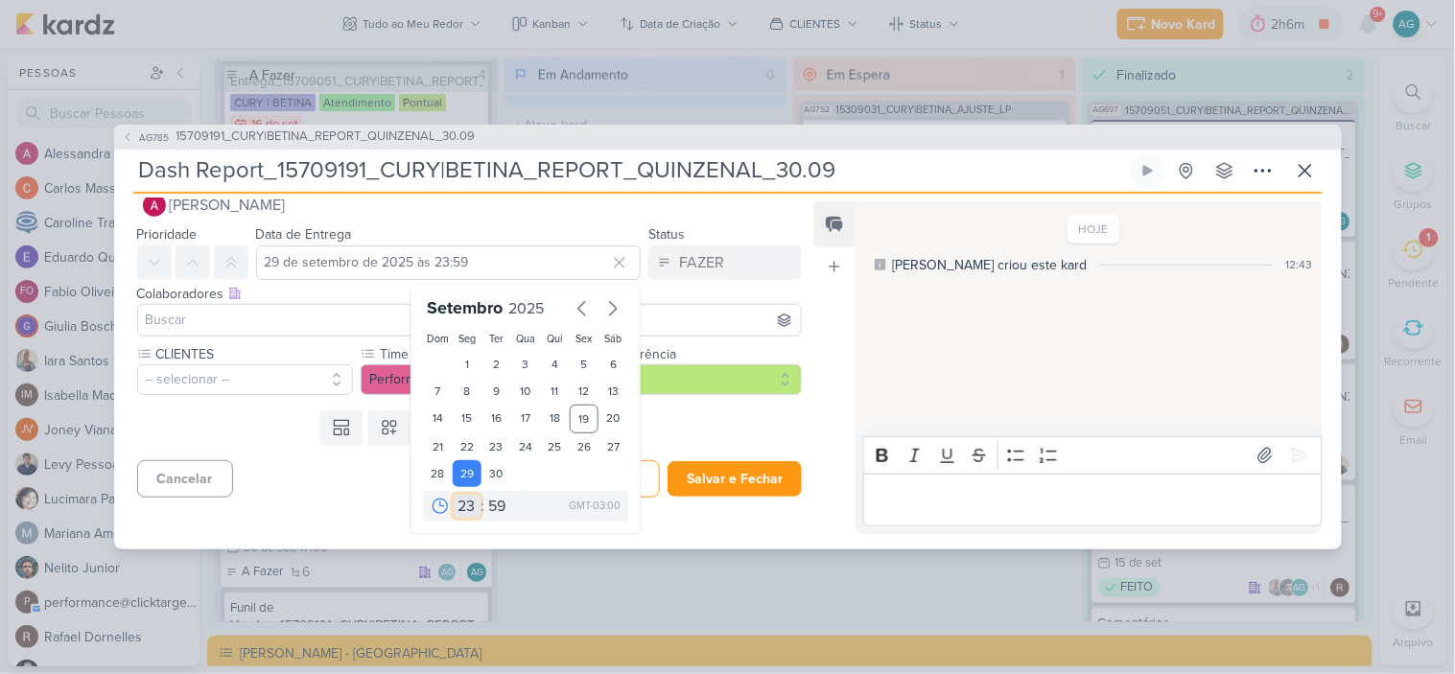
click at [459, 509] on select "00 01 02 03 04 05 06 07 08 09 10 11 12 13 14 15 16 17 18 19 20 21 22 23" at bounding box center [467, 506] width 27 height 23
select select "15"
click at [454, 495] on select "00 01 02 03 04 05 06 07 08 09 10 11 12 13 14 15 16 17 18 19 20 21 22 23" at bounding box center [467, 506] width 27 height 23
type input "29 de setembro de 2025 às 15:59"
click at [487, 508] on select "00 05 10 15 20 25 30 35 40 45 50 55 59" at bounding box center [497, 506] width 27 height 23
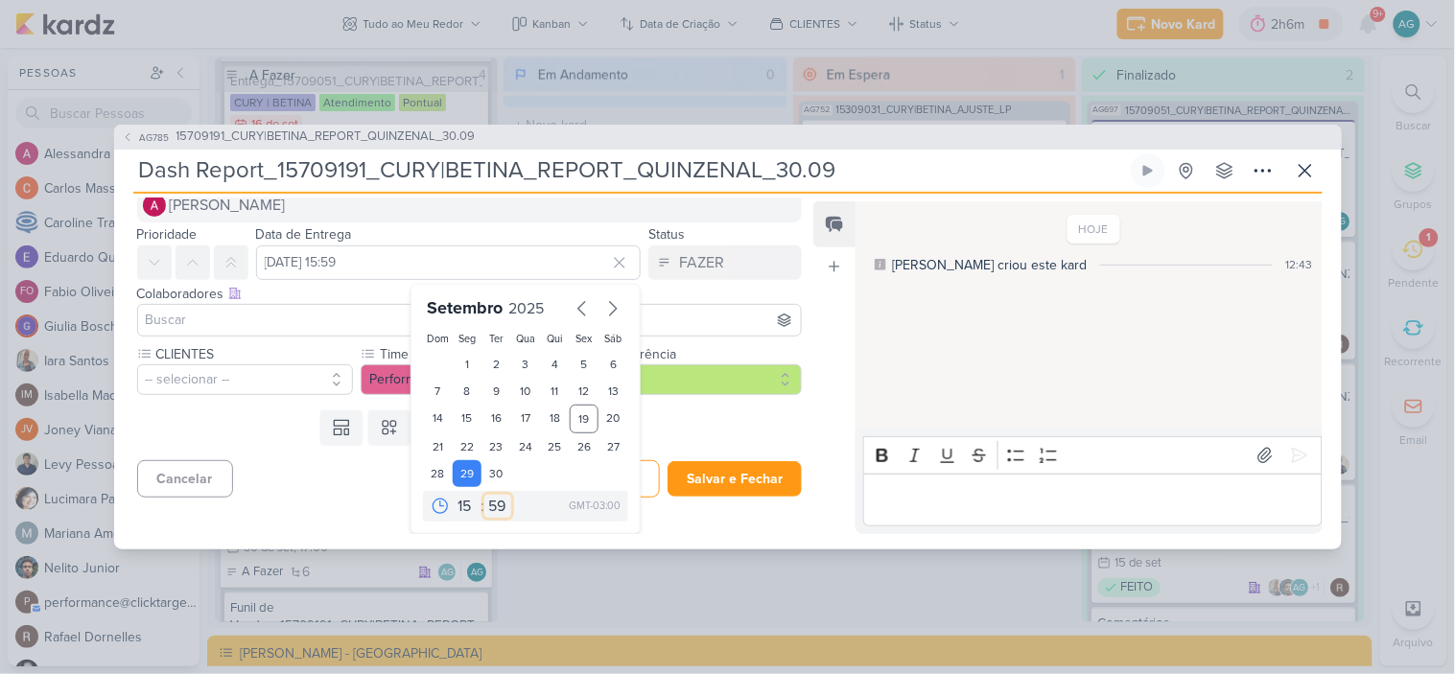
select select "0"
click at [484, 495] on select "00 05 10 15 20 25 30 35 40 45 50 55 59" at bounding box center [497, 506] width 27 height 23
type input "29 de setembro de 2025 às 15:00"
click at [266, 324] on input at bounding box center [470, 320] width 656 height 23
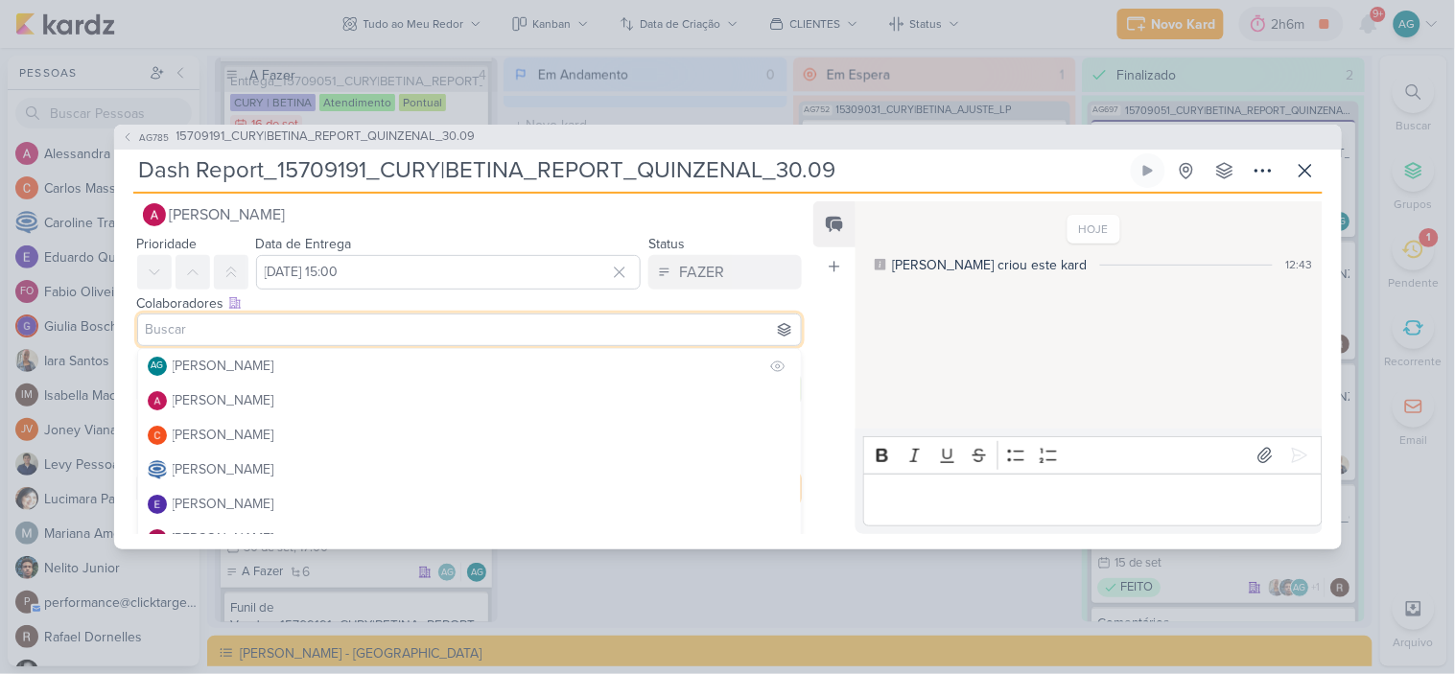
scroll to position [29, 0]
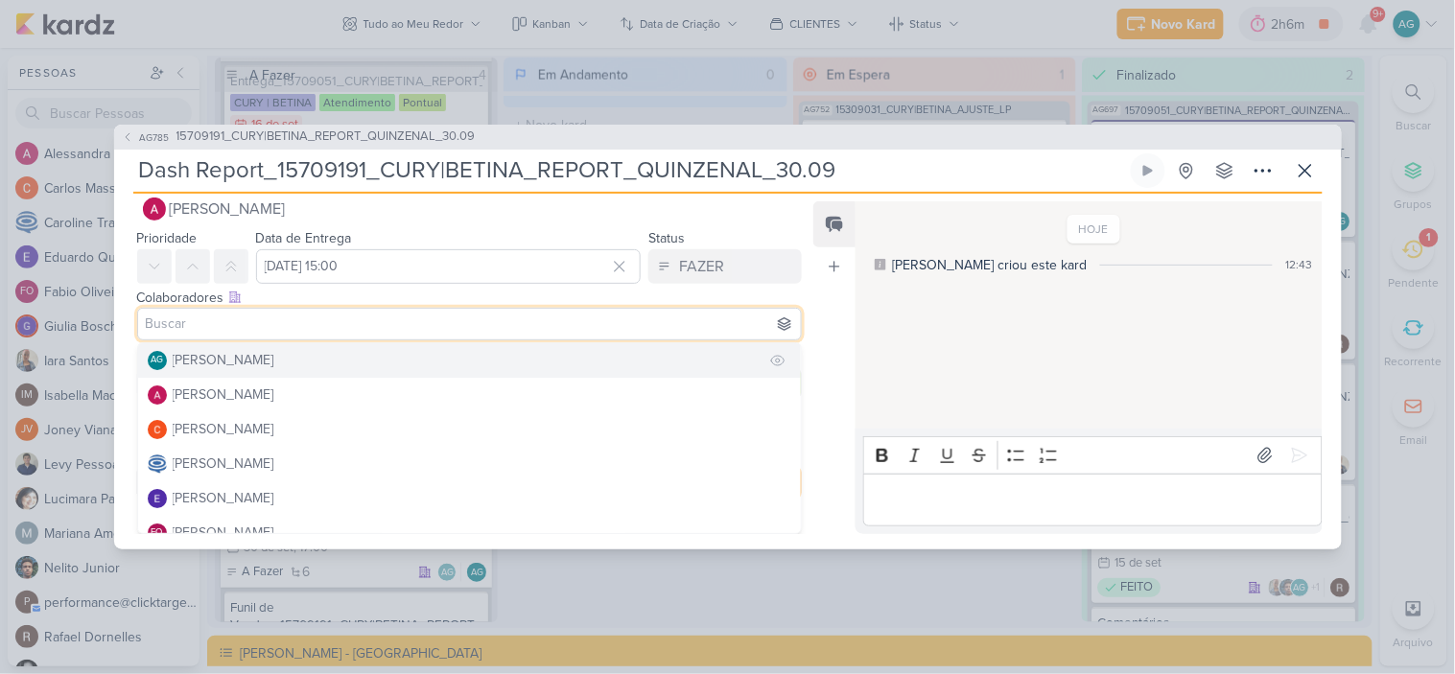
click at [263, 368] on div "[PERSON_NAME]" at bounding box center [224, 360] width 102 height 20
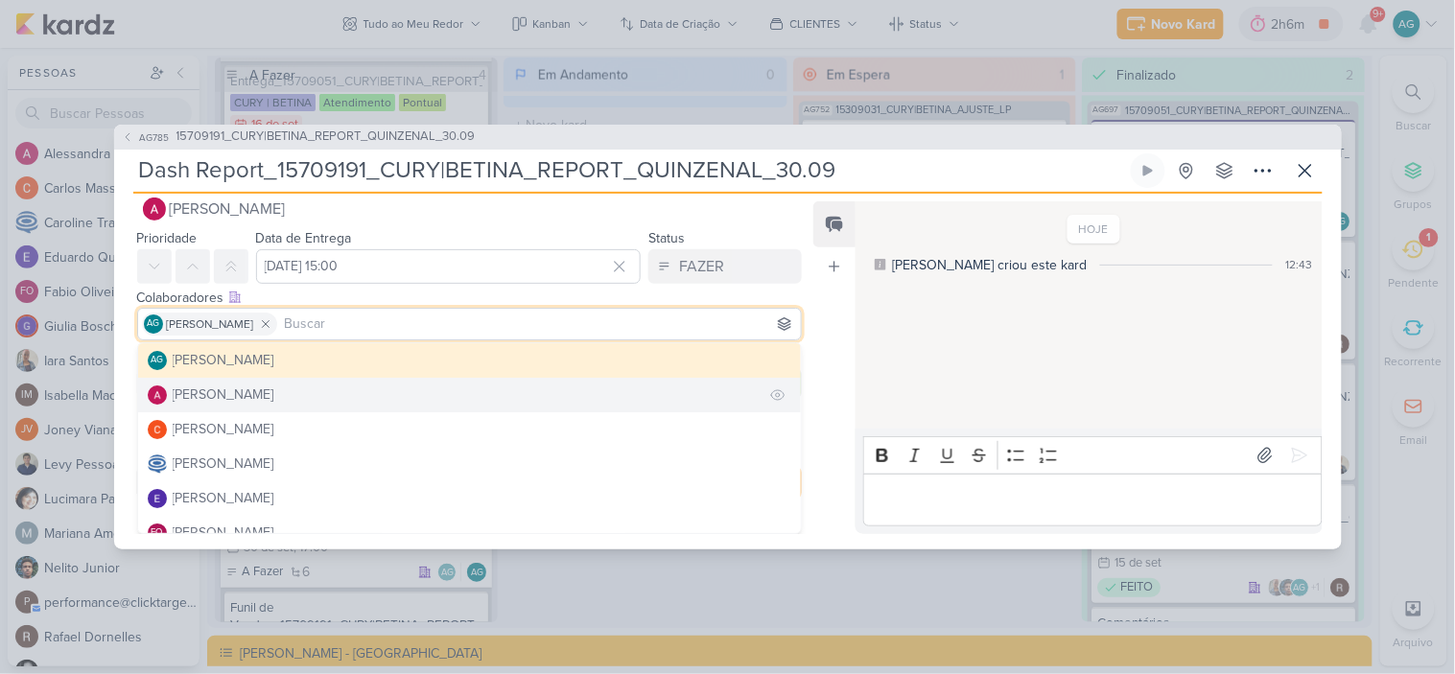
click at [261, 393] on div "[PERSON_NAME]" at bounding box center [224, 395] width 102 height 20
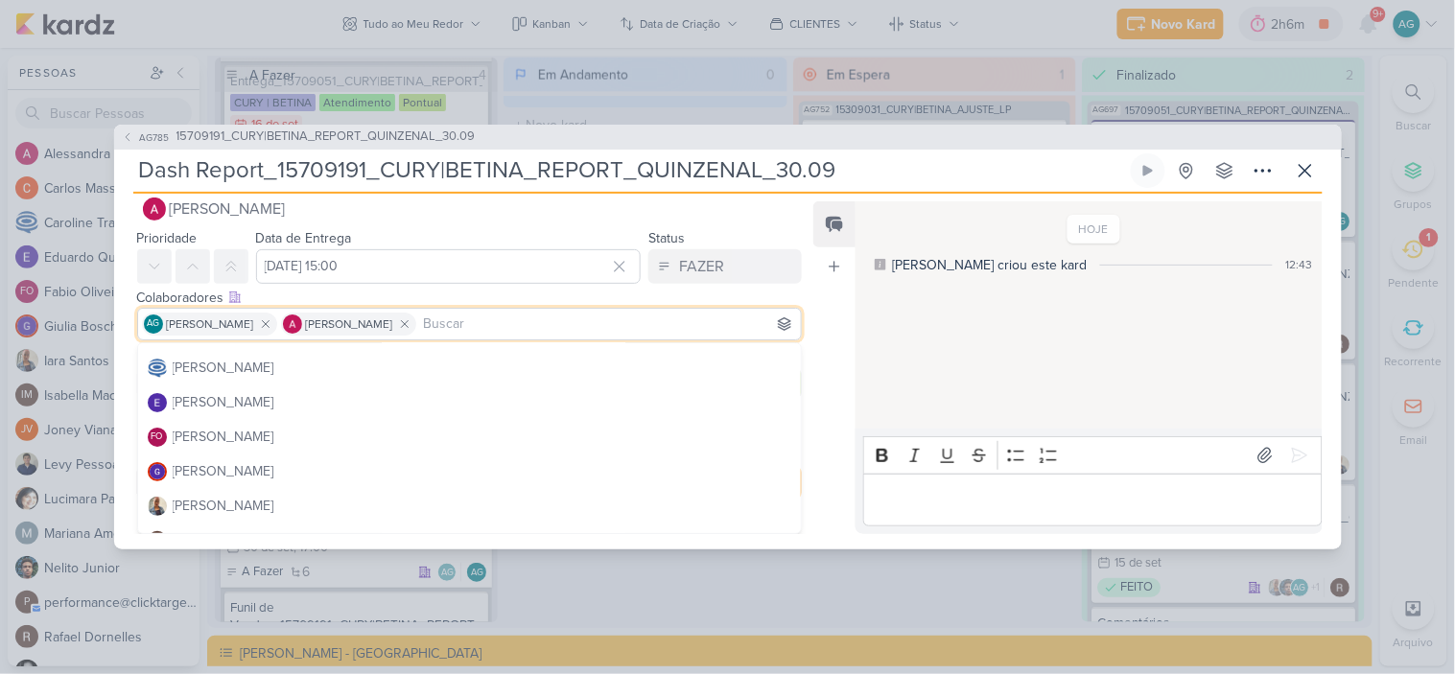
scroll to position [106, 0]
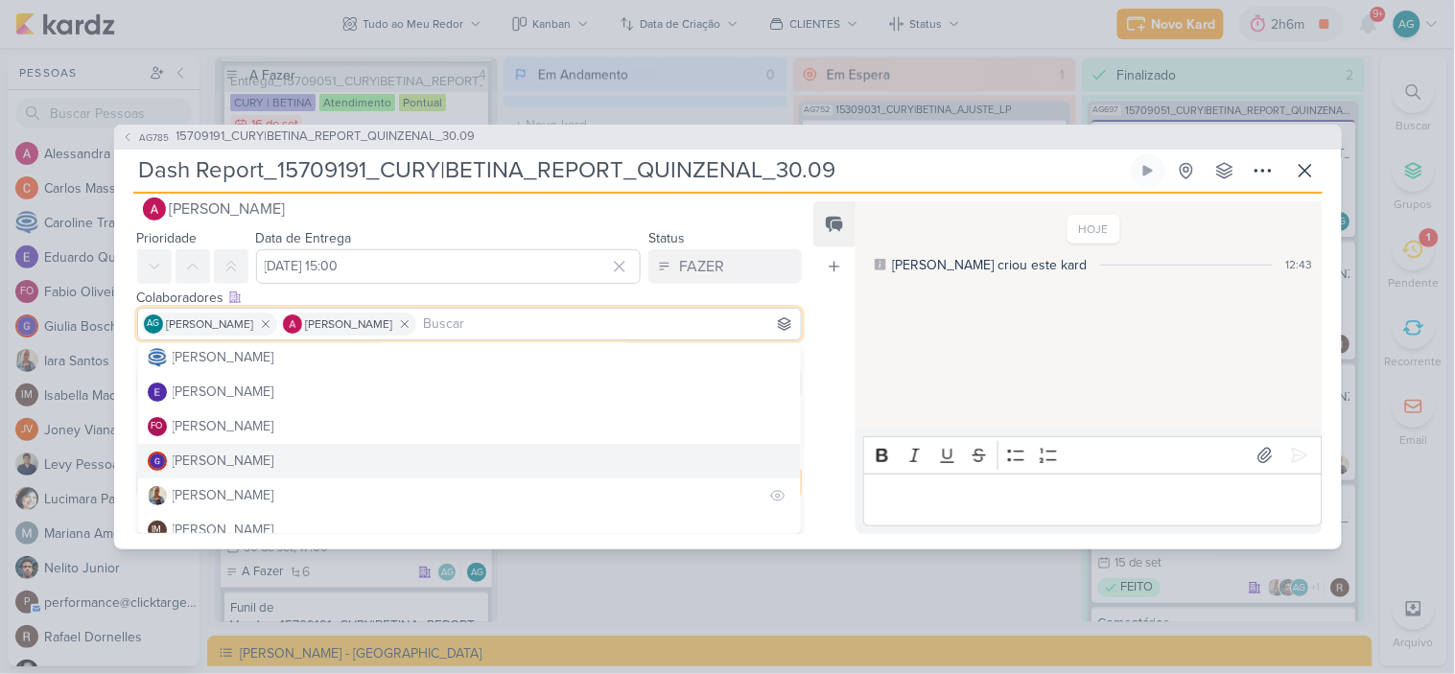
click at [228, 485] on div "[PERSON_NAME]" at bounding box center [224, 495] width 102 height 20
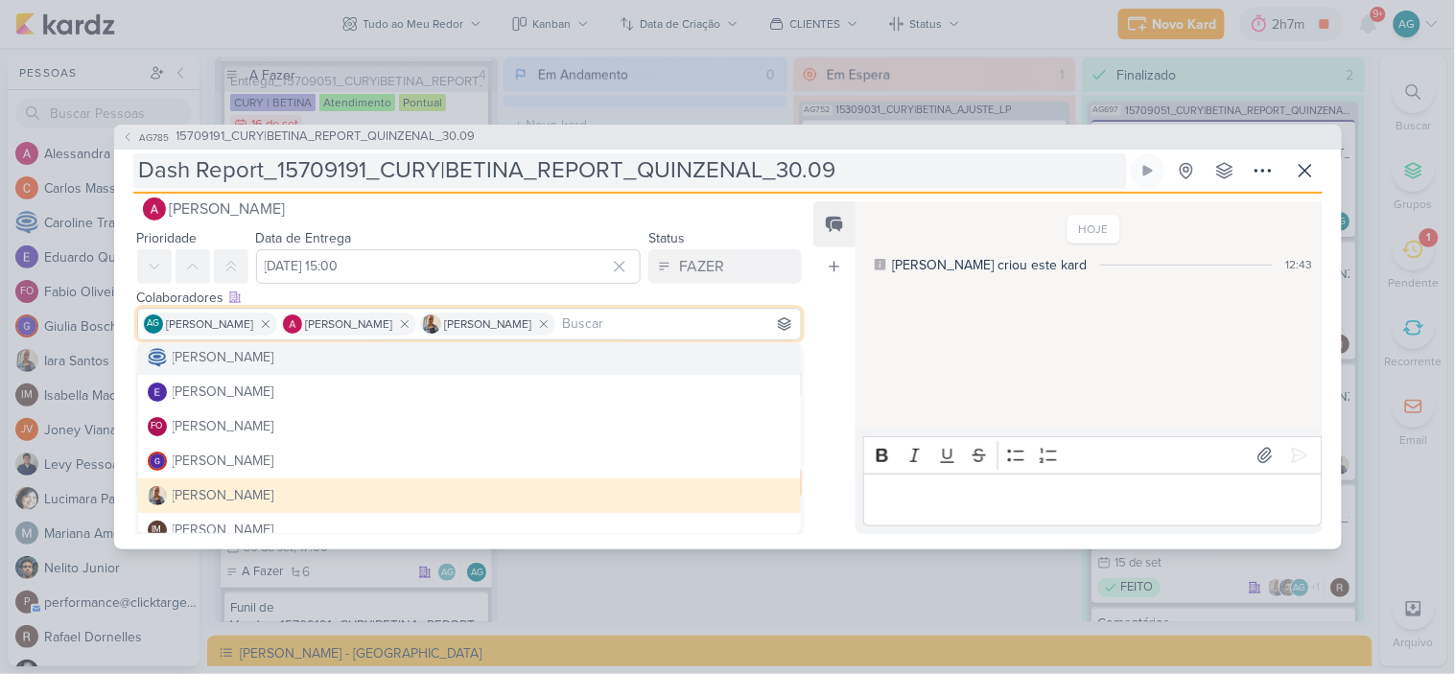
click at [861, 180] on input "Dash Report_15709191_CURY|BETINA_REPORT_QUINZENAL_30.09" at bounding box center [630, 170] width 994 height 35
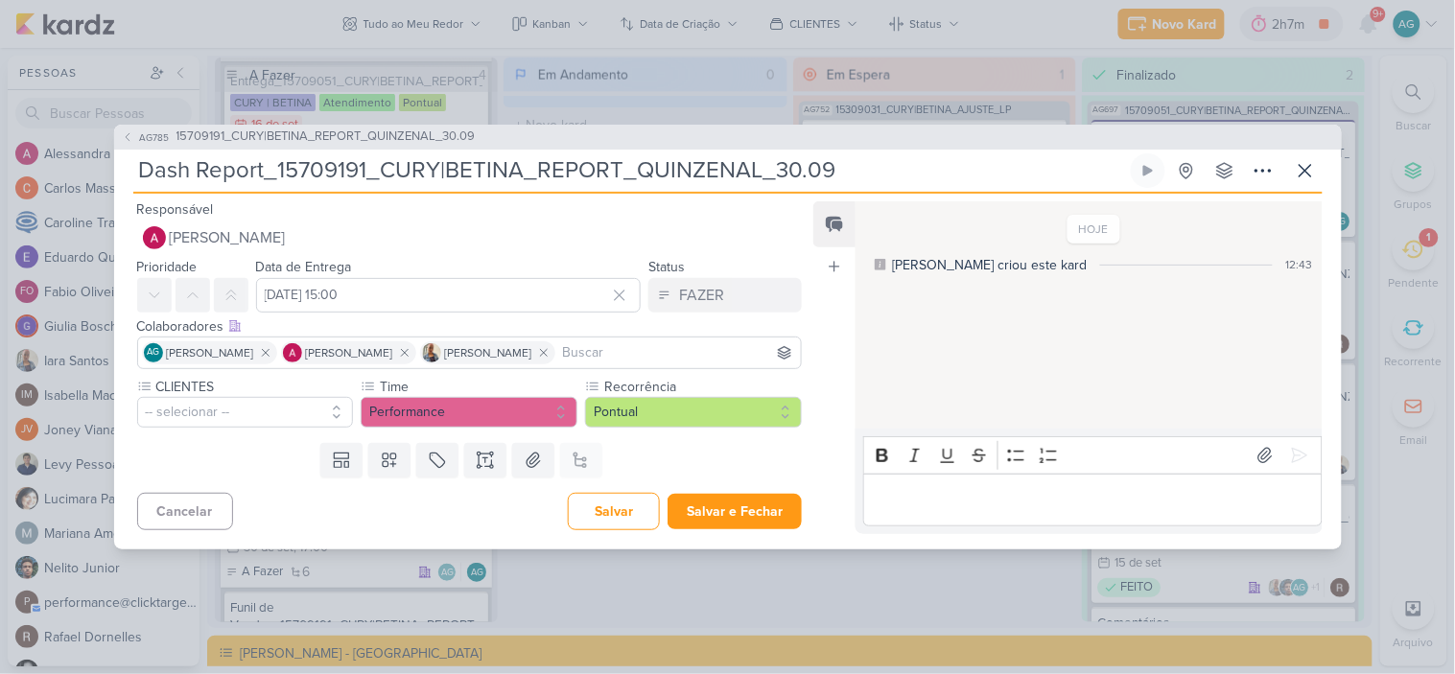
scroll to position [0, 0]
click at [195, 417] on button "-- selecionar --" at bounding box center [245, 412] width 217 height 31
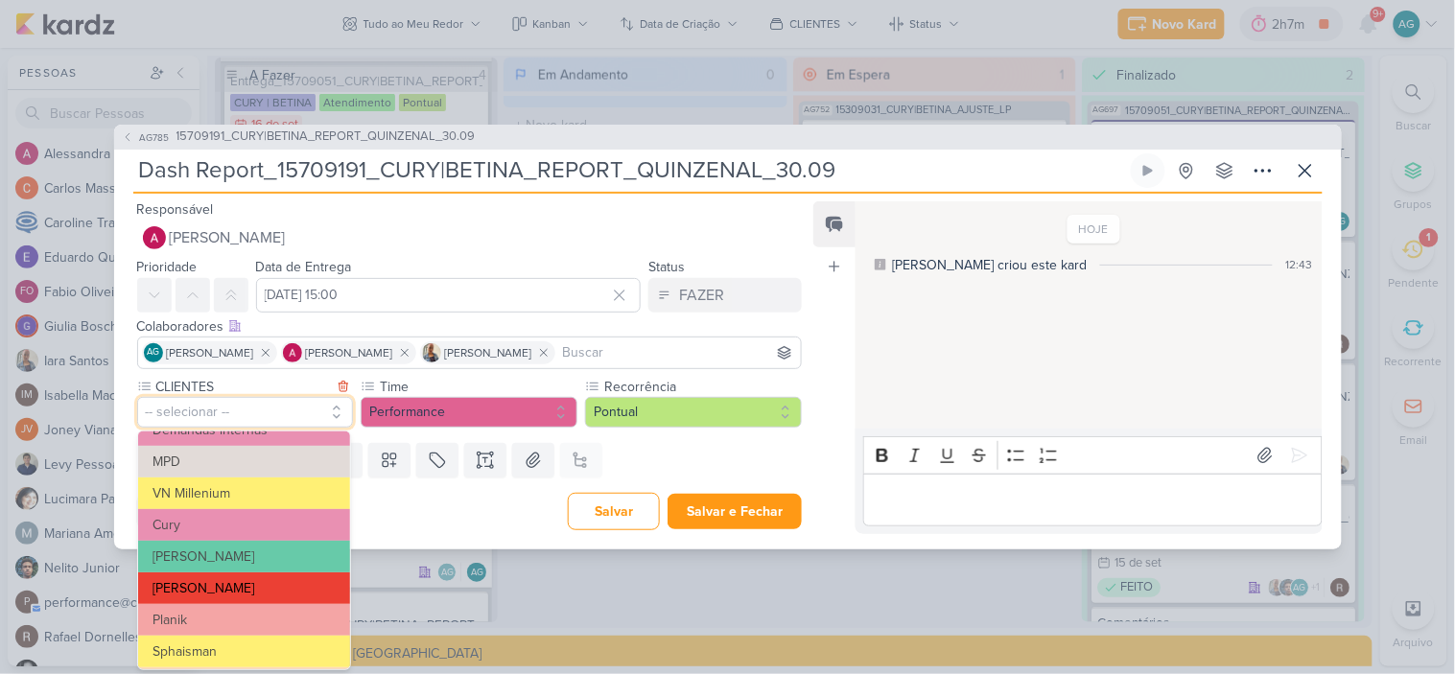
scroll to position [319, 0]
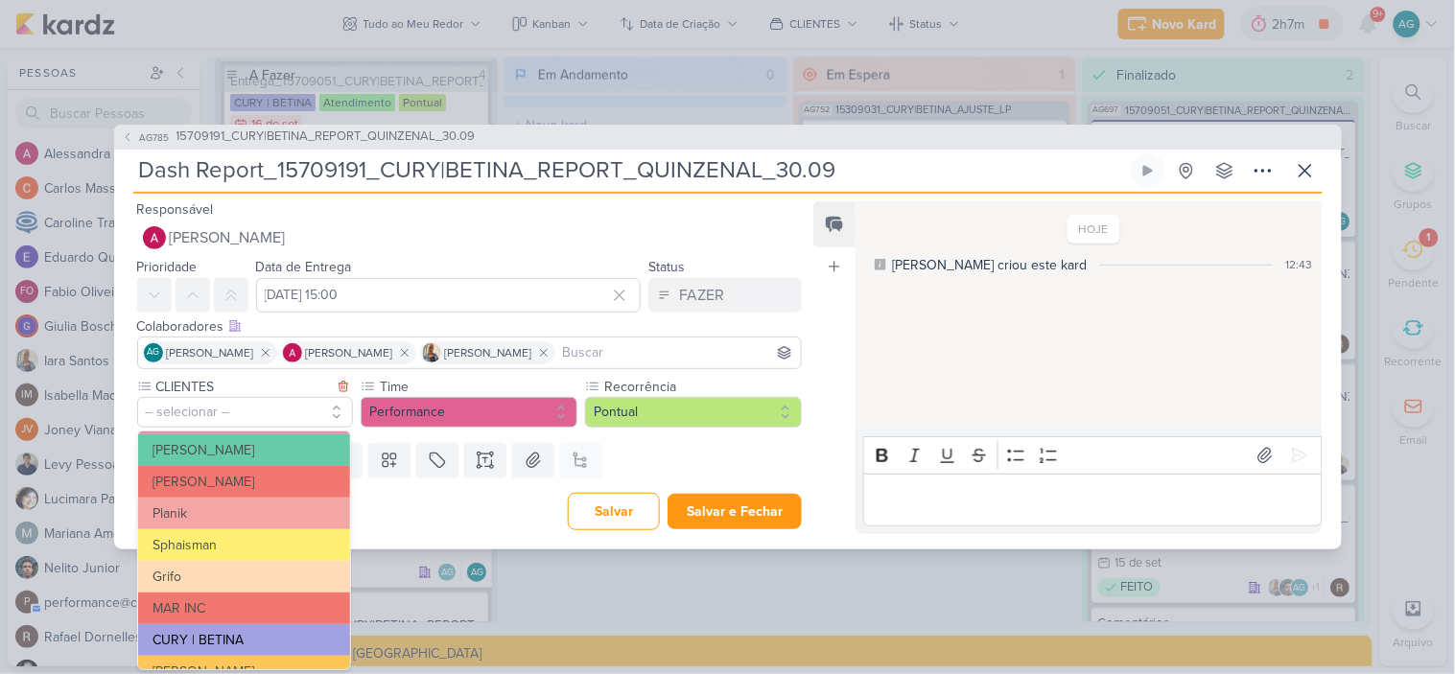
click at [228, 630] on button "CURY | BETINA" at bounding box center [244, 641] width 212 height 32
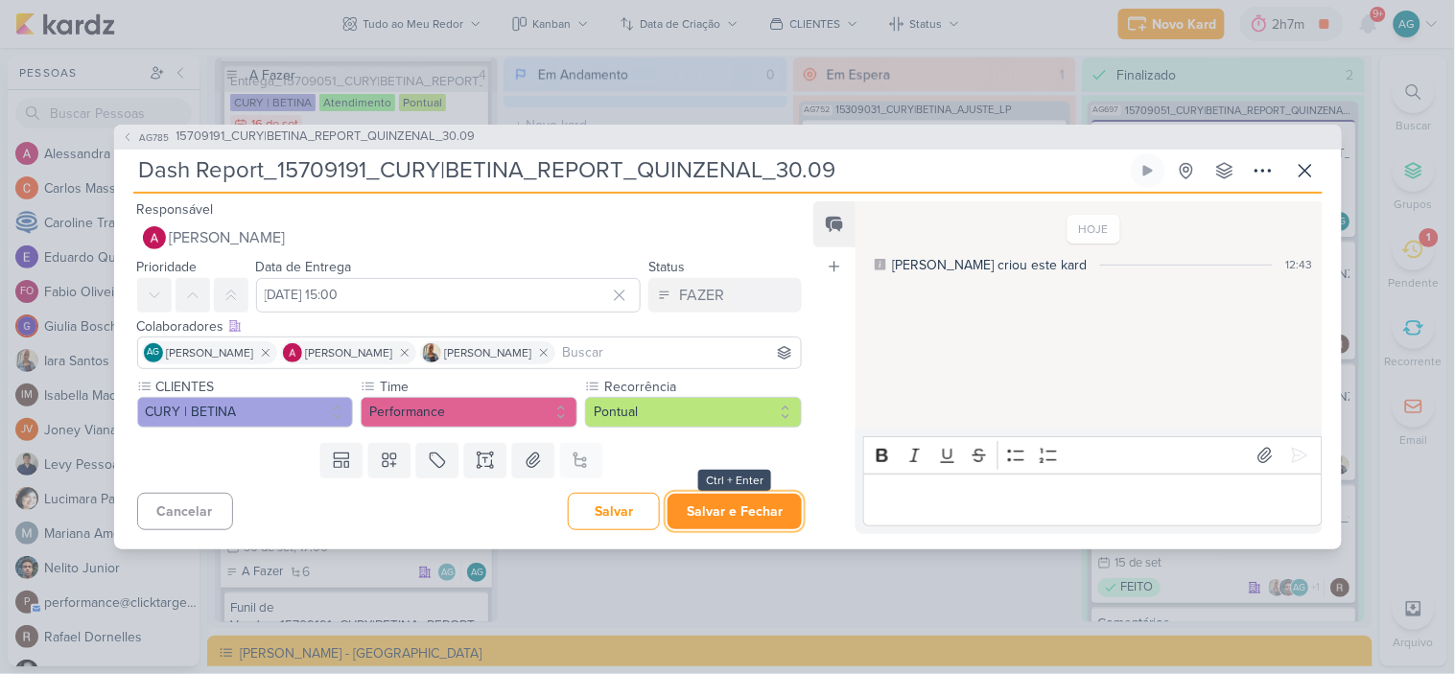
click at [741, 522] on button "Salvar e Fechar" at bounding box center [735, 511] width 134 height 35
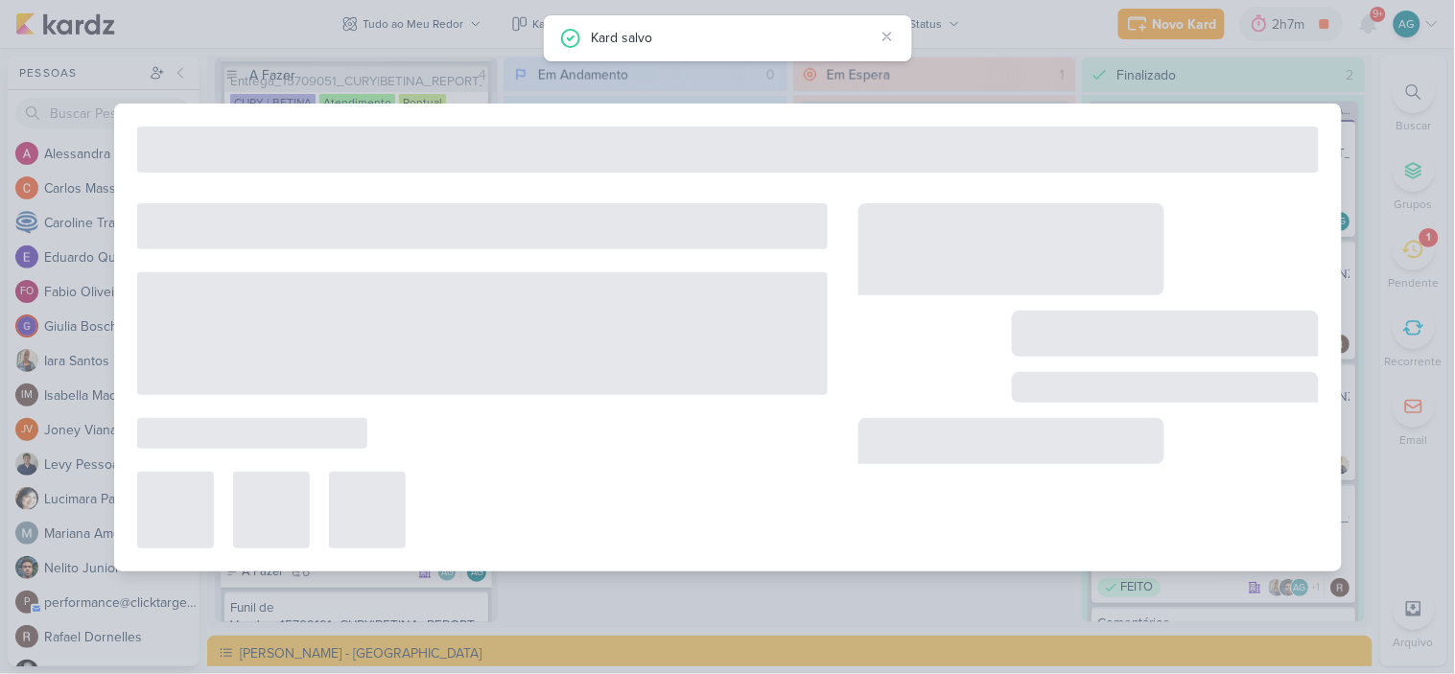
type input "15709191_CURY|BETINA_REPORT_QUINZENAL_30.09"
type input "[DATE] 17:00"
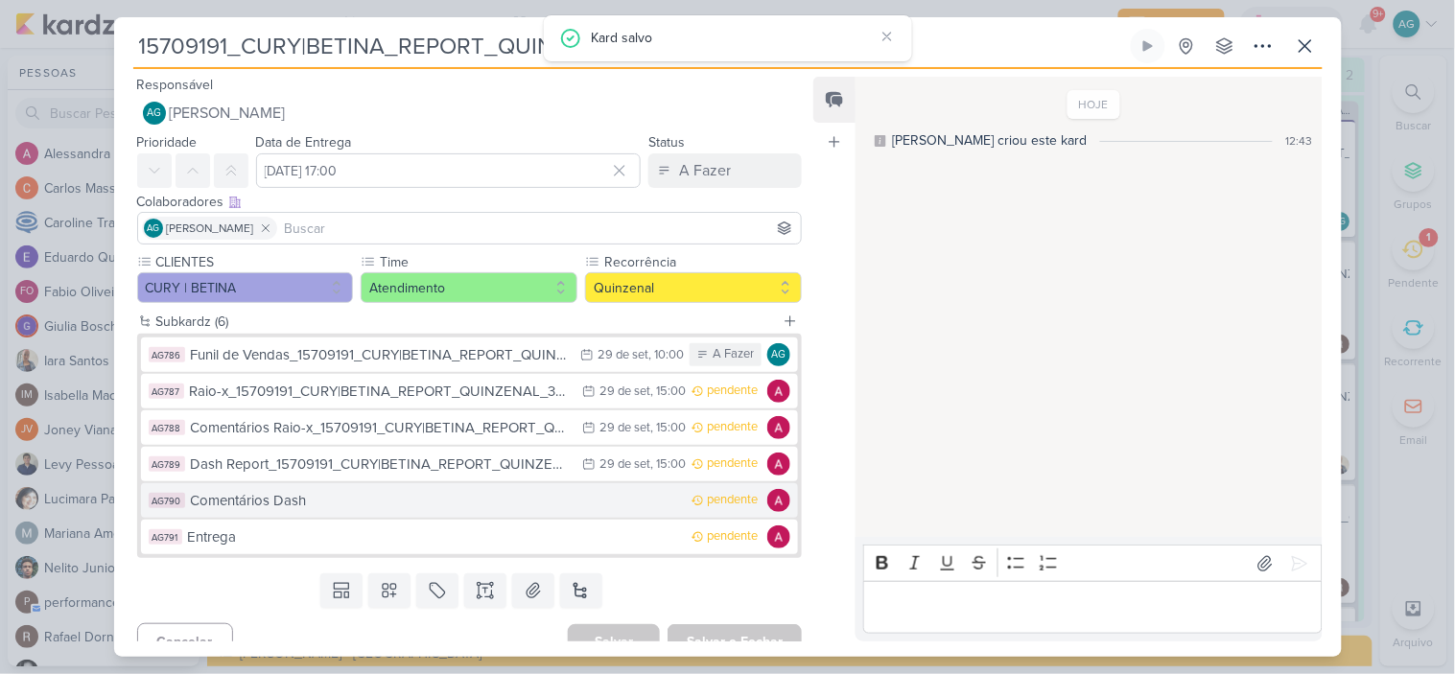
click at [393, 506] on div "Comentários Dash" at bounding box center [437, 501] width 492 height 22
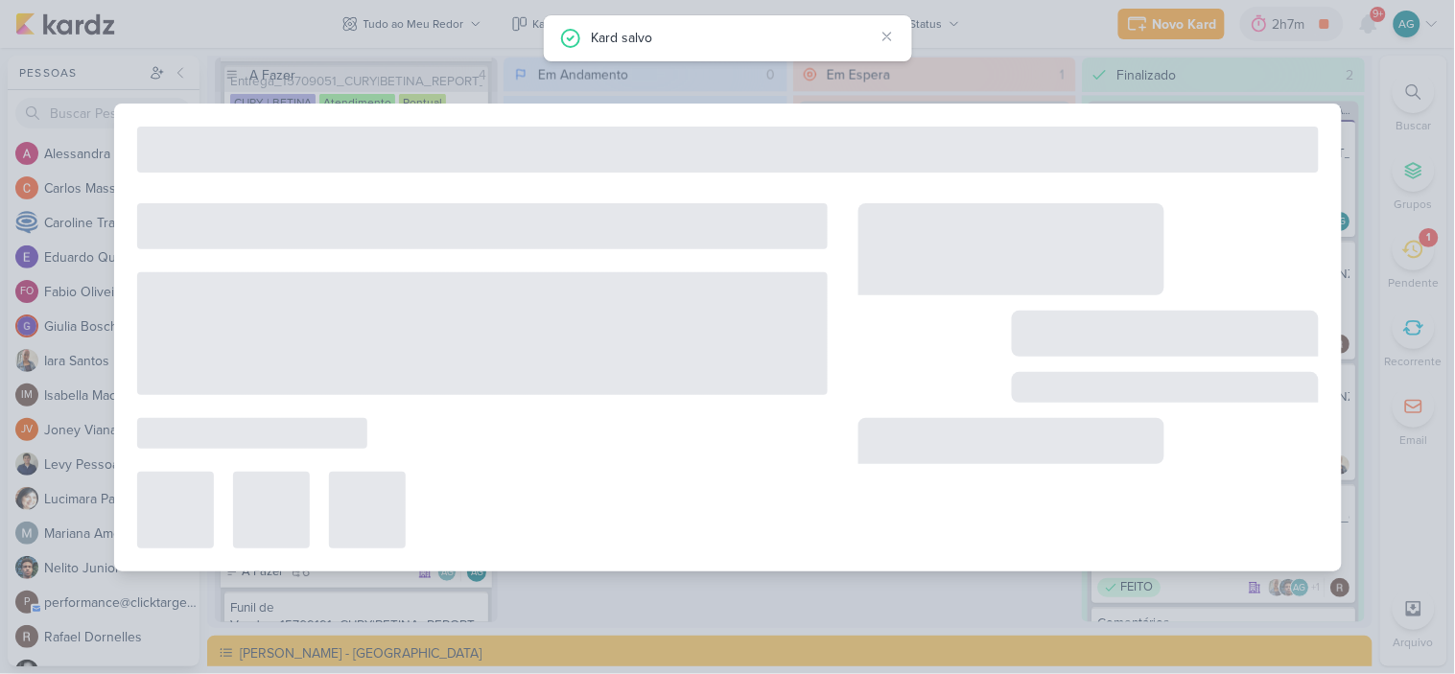
type input "Comentários Dash"
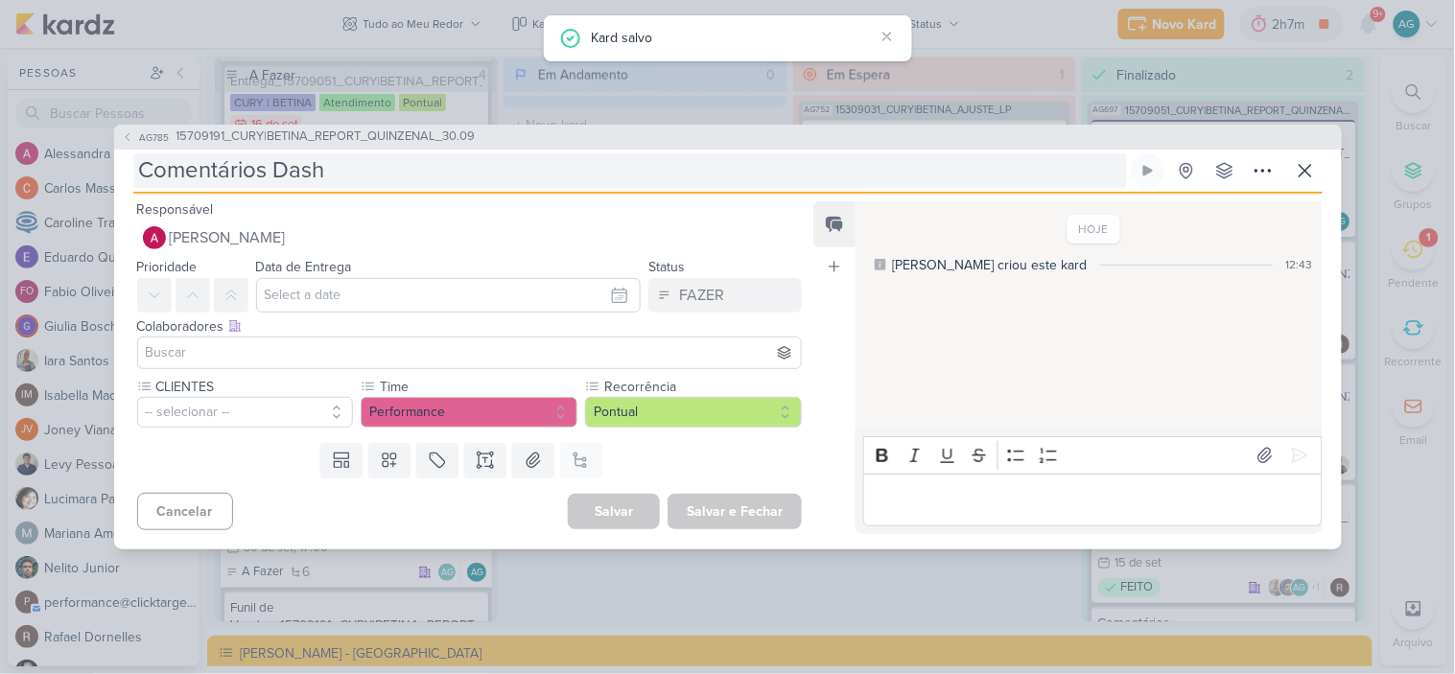
click at [359, 179] on input "Comentários Dash" at bounding box center [630, 170] width 994 height 35
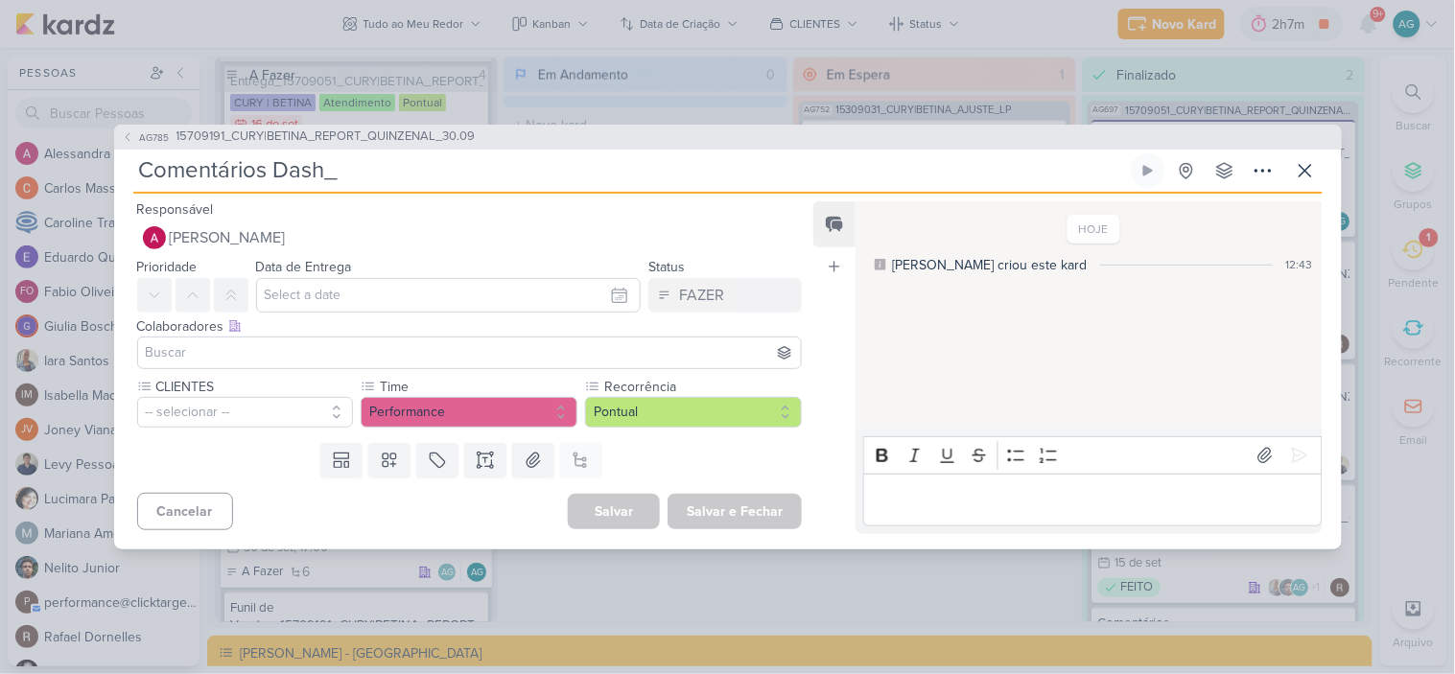
paste input "15709191_CURY|BETINA_REPORT_QUINZENAL_30.09"
type input "Comentários Dash_15709191_CURY|BETINA_REPORT_QUINZENAL_30.09"
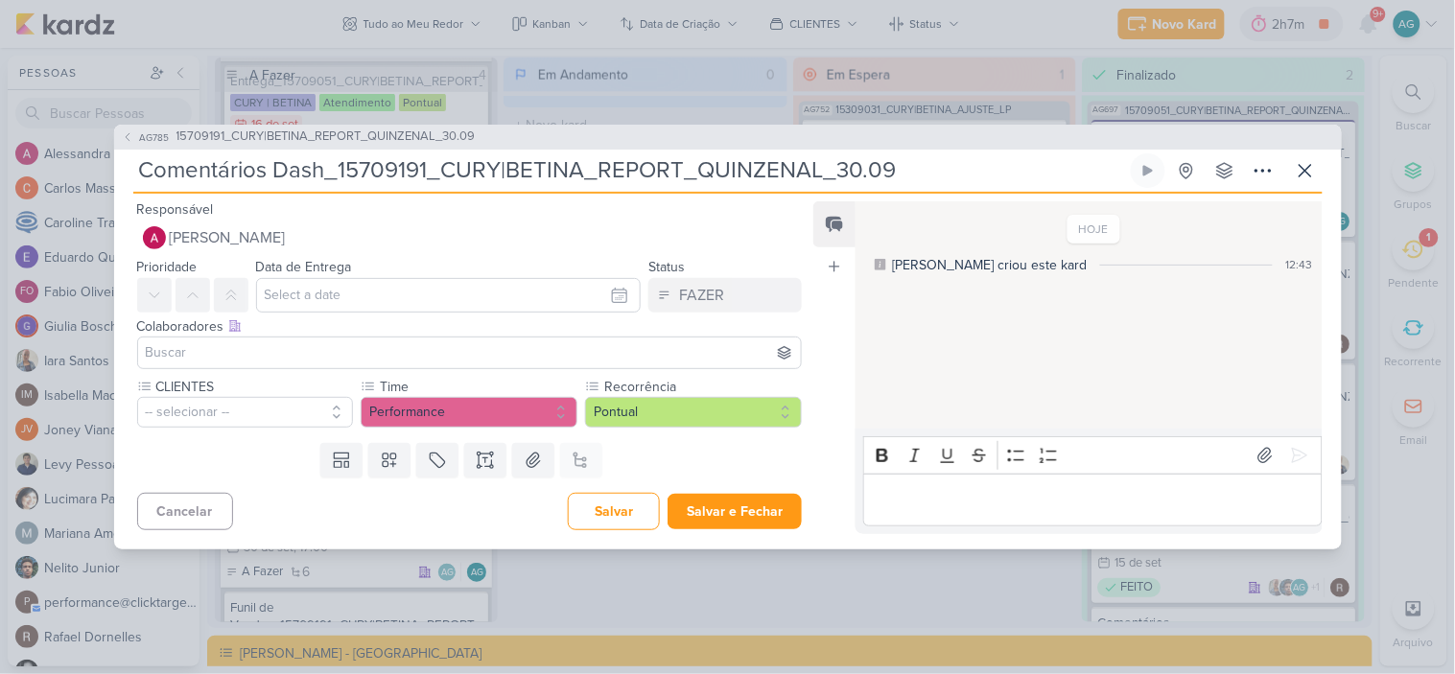
type input "Comentários Dash_15709191_CURY|BETINA_REPORT_QUINZENAL_30.09"
click at [303, 309] on input "text" at bounding box center [449, 295] width 386 height 35
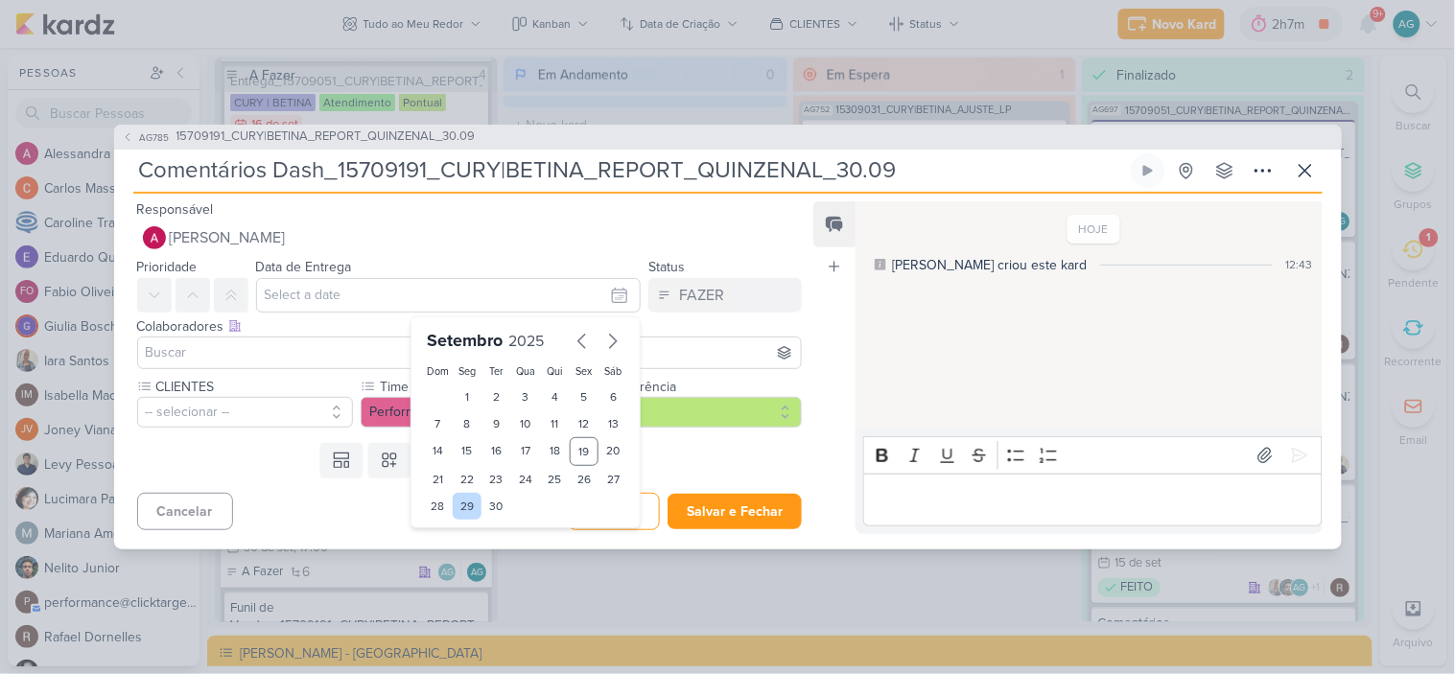
click at [463, 511] on div "29" at bounding box center [468, 506] width 30 height 27
type input "29 de setembro de 2025 às 23:59"
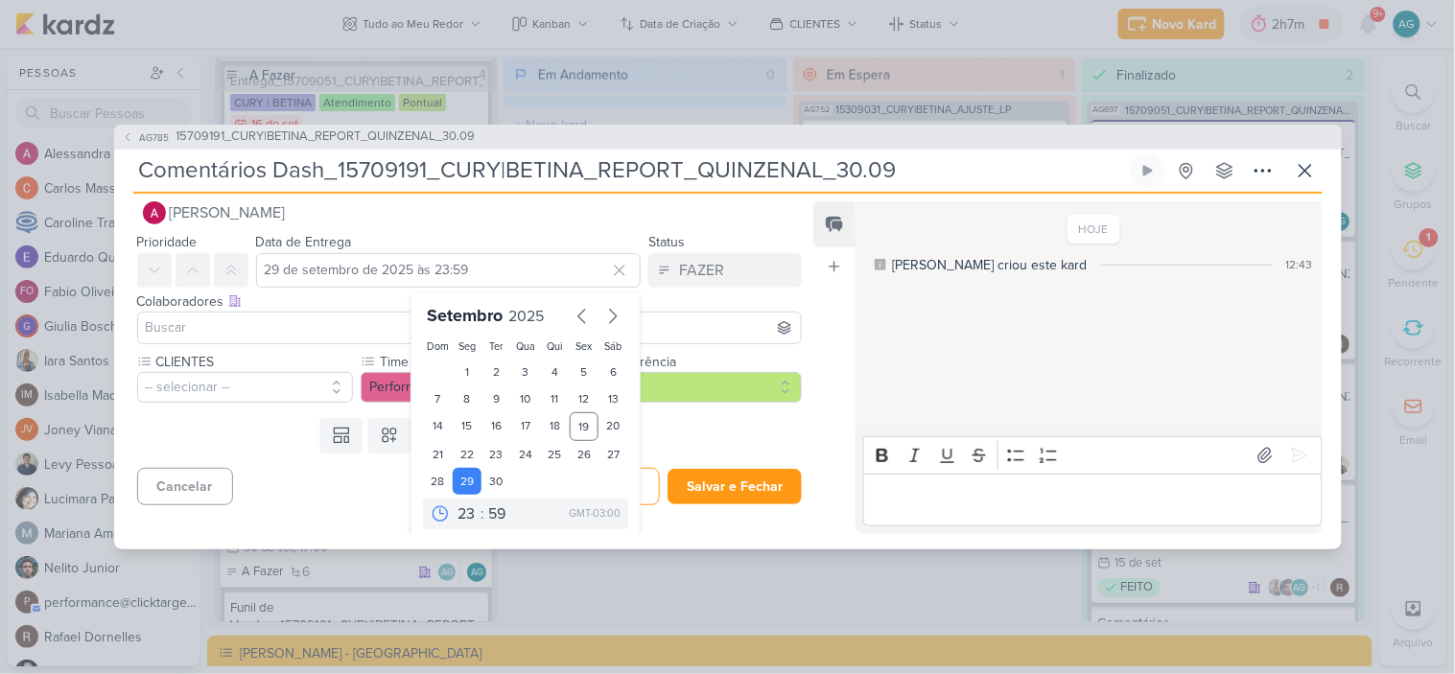
scroll to position [33, 0]
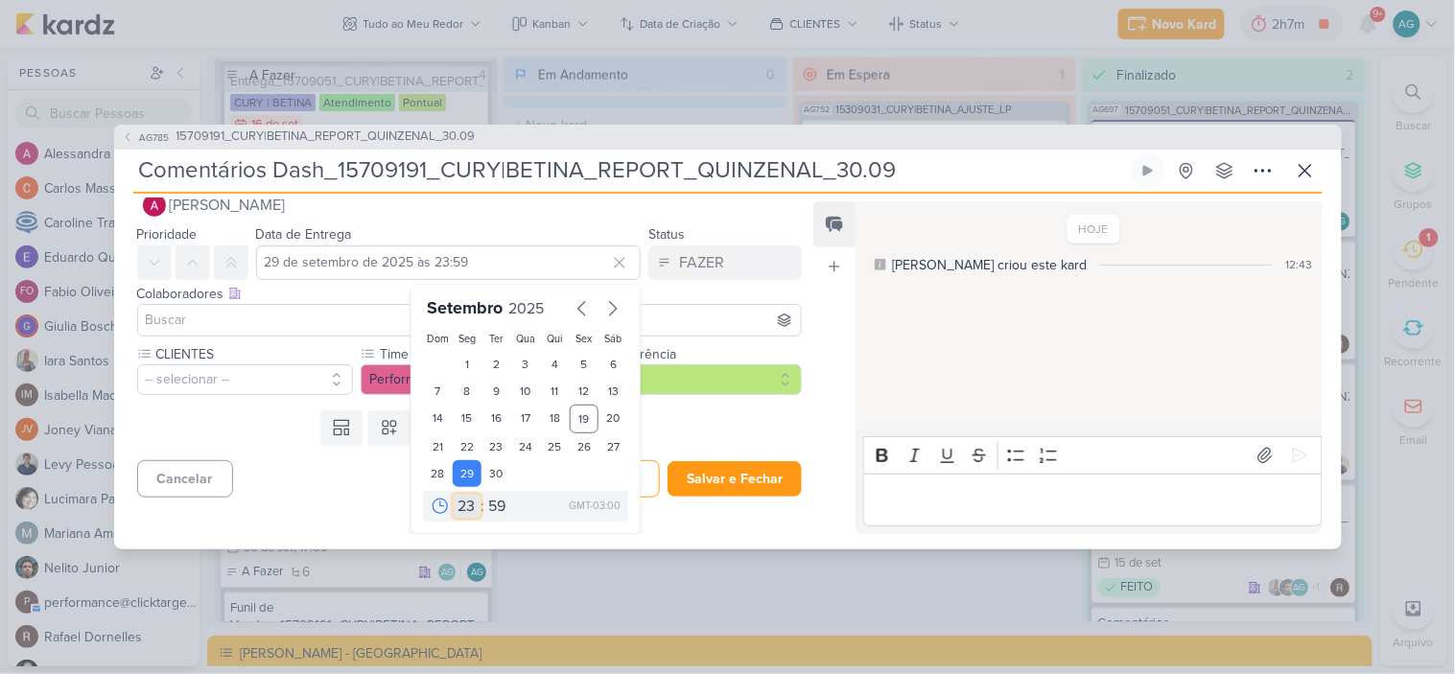
click at [462, 502] on select "00 01 02 03 04 05 06 07 08 09 10 11 12 13 14 15 16 17 18 19 20 21 22 23" at bounding box center [467, 506] width 27 height 23
select select "15"
click at [454, 495] on select "00 01 02 03 04 05 06 07 08 09 10 11 12 13 14 15 16 17 18 19 20 21 22 23" at bounding box center [467, 506] width 27 height 23
type input "29 de setembro de 2025 às 15:59"
drag, startPoint x: 491, startPoint y: 510, endPoint x: 492, endPoint y: 499, distance: 11.6
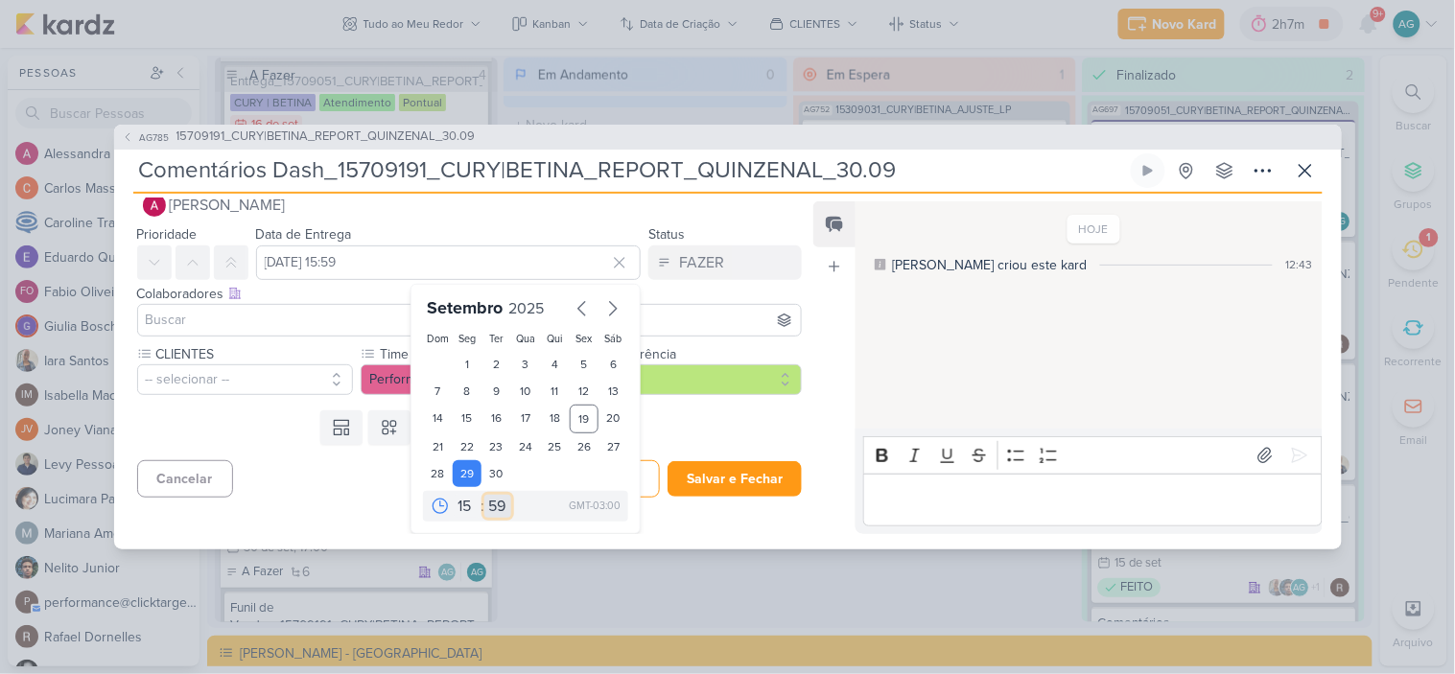
click at [491, 510] on select "00 05 10 15 20 25 30 35 40 45 50 55 59" at bounding box center [497, 506] width 27 height 23
select select "0"
click at [484, 495] on select "00 05 10 15 20 25 30 35 40 45 50 55 59" at bounding box center [497, 506] width 27 height 23
type input "29 de setembro de 2025 às 15:00"
click at [280, 309] on input at bounding box center [470, 320] width 656 height 23
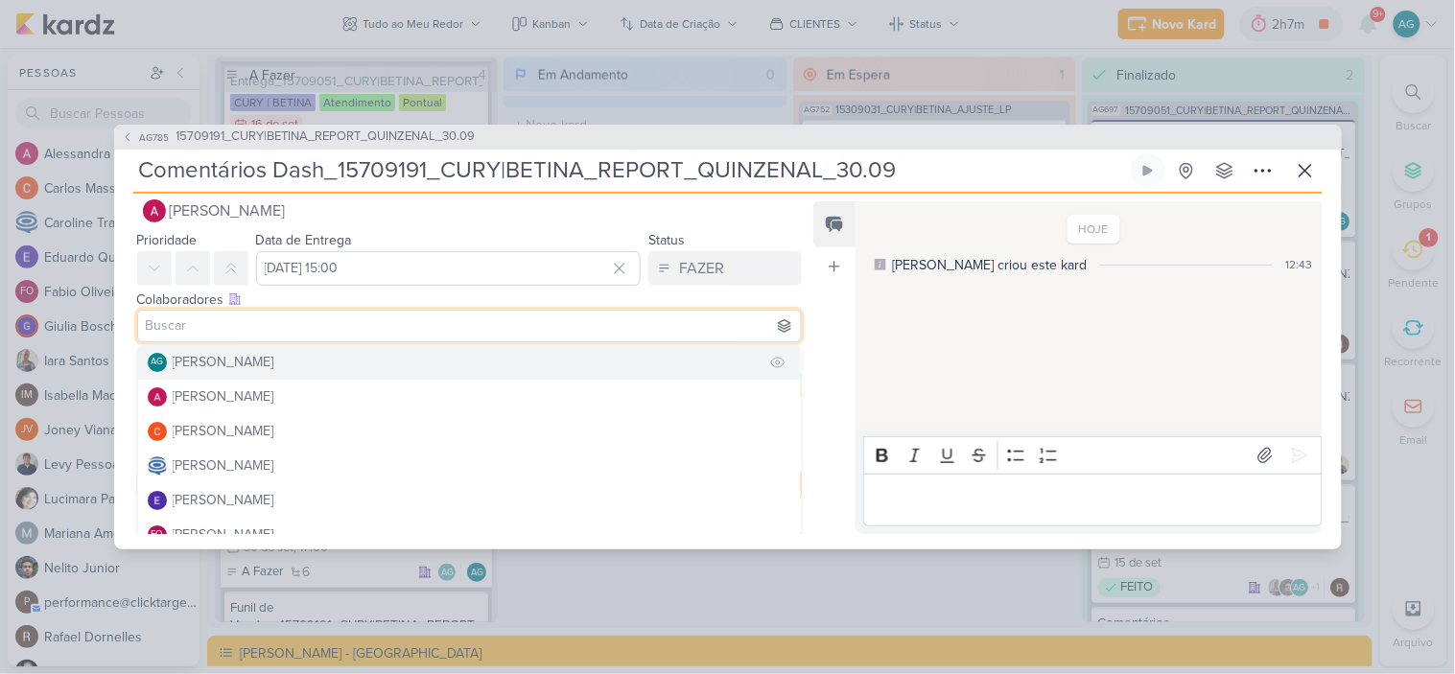
scroll to position [29, 0]
click at [272, 368] on div "[PERSON_NAME]" at bounding box center [224, 360] width 102 height 20
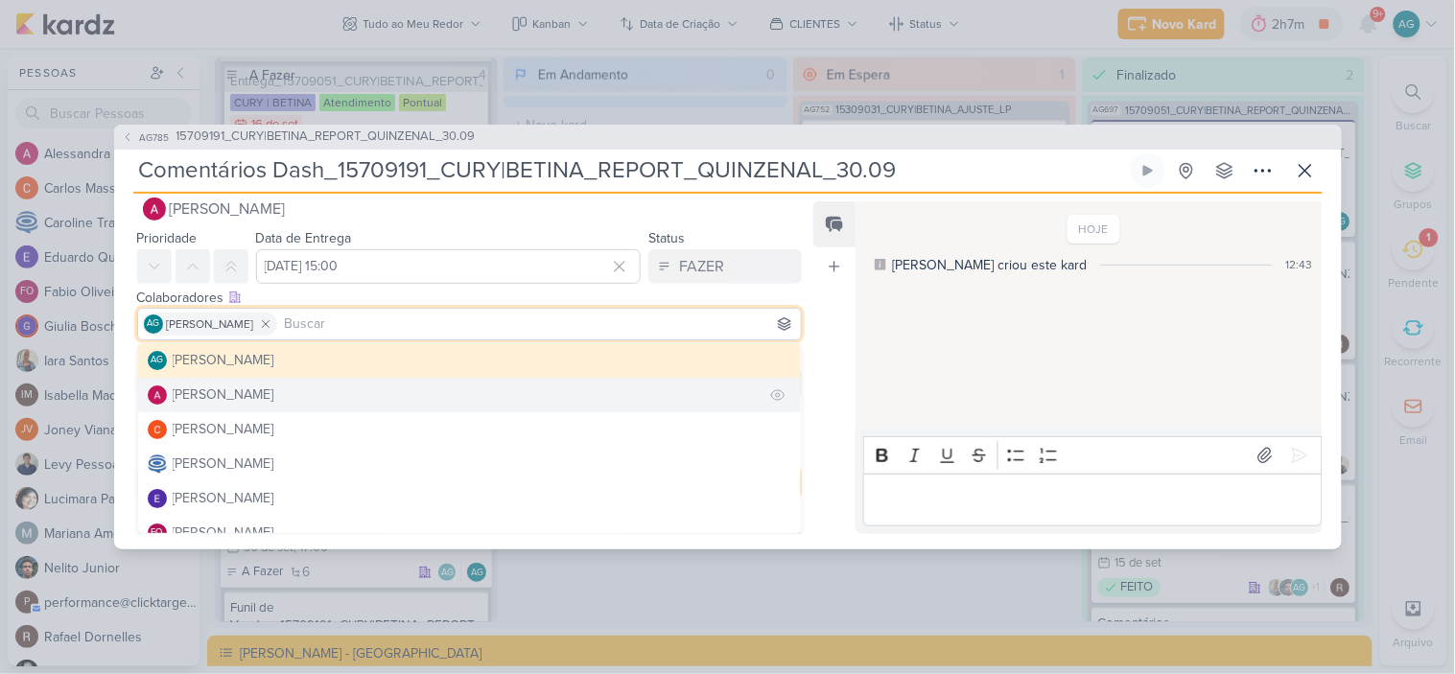
click at [269, 396] on div "[PERSON_NAME]" at bounding box center [224, 395] width 102 height 20
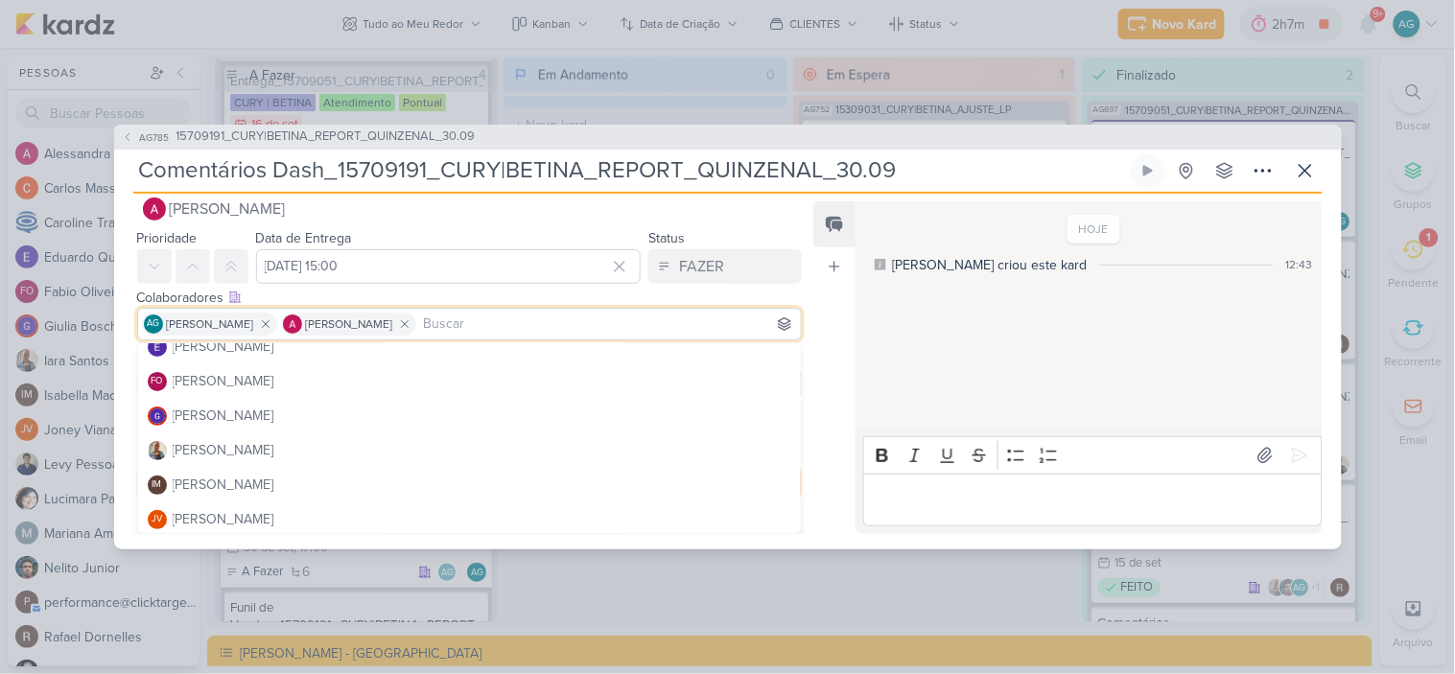
scroll to position [213, 0]
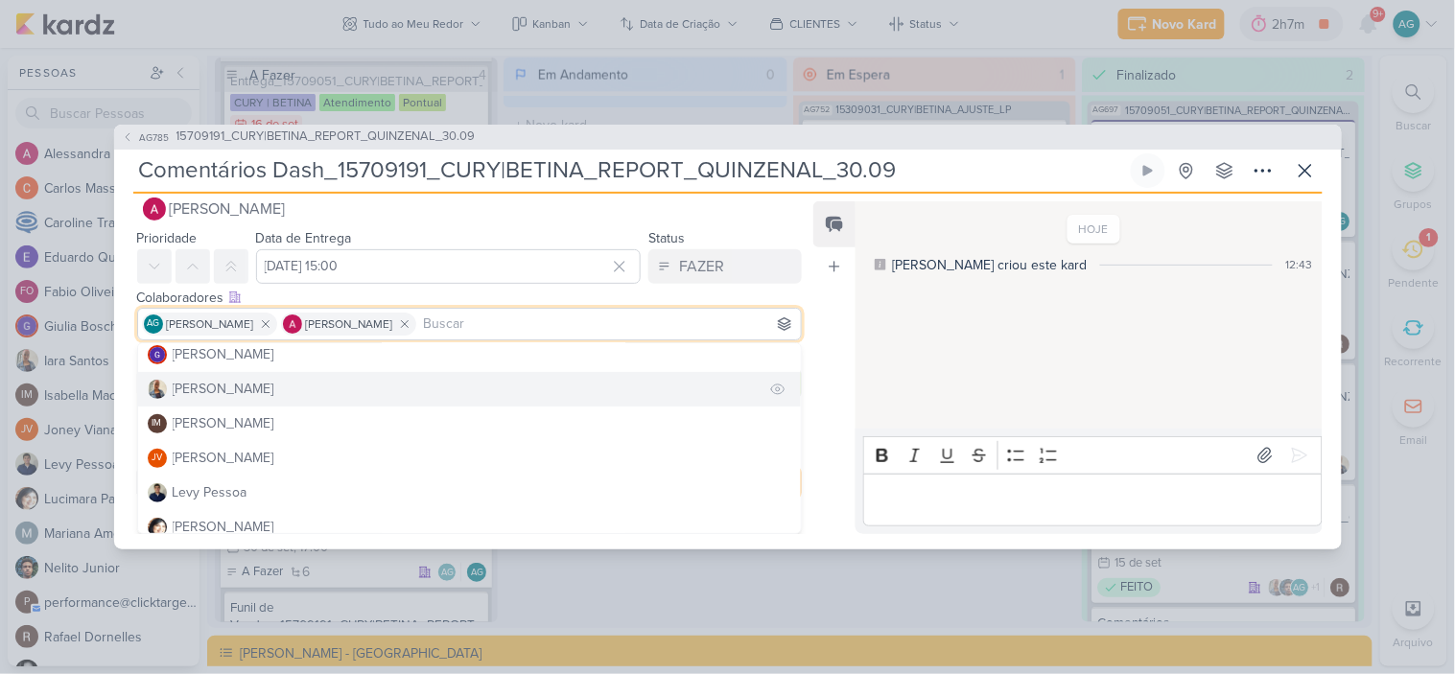
click at [242, 388] on button "[PERSON_NAME]" at bounding box center [470, 389] width 664 height 35
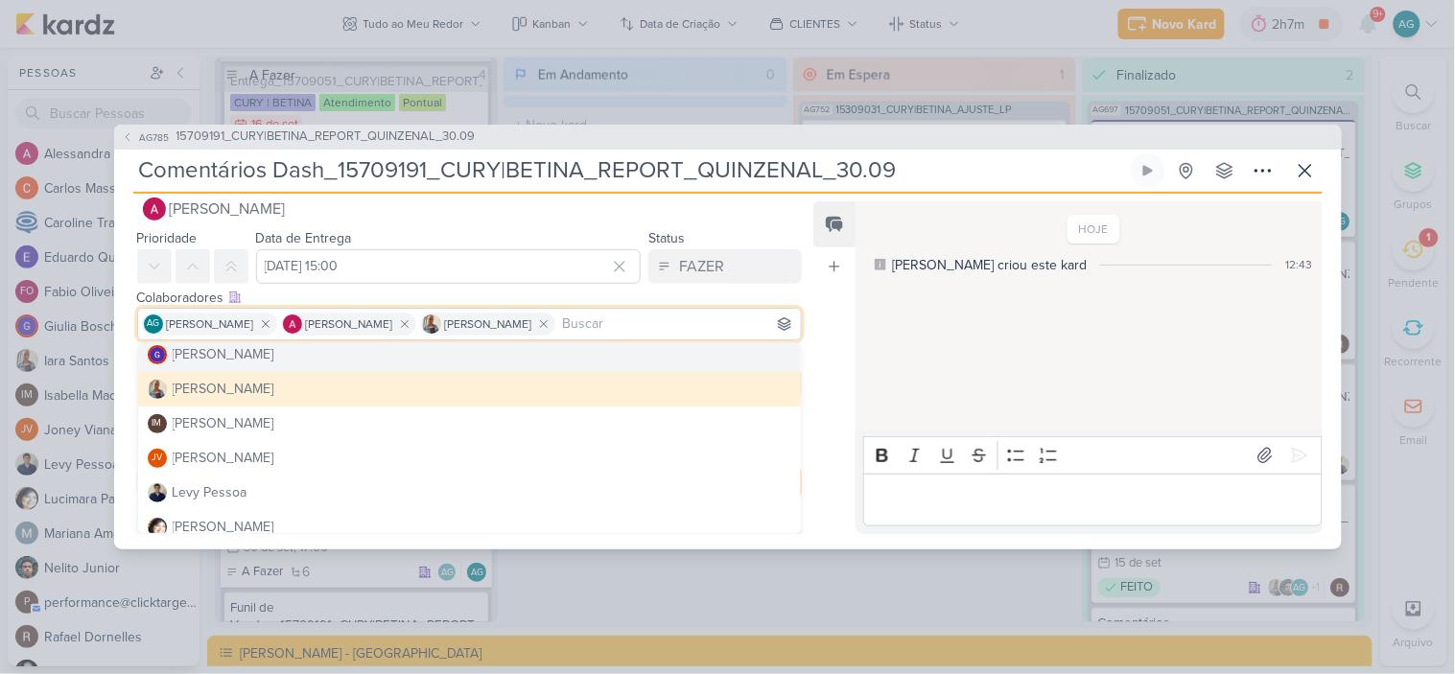
click at [938, 176] on input "Comentários Dash_15709191_CURY|BETINA_REPORT_QUINZENAL_30.09" at bounding box center [630, 170] width 994 height 35
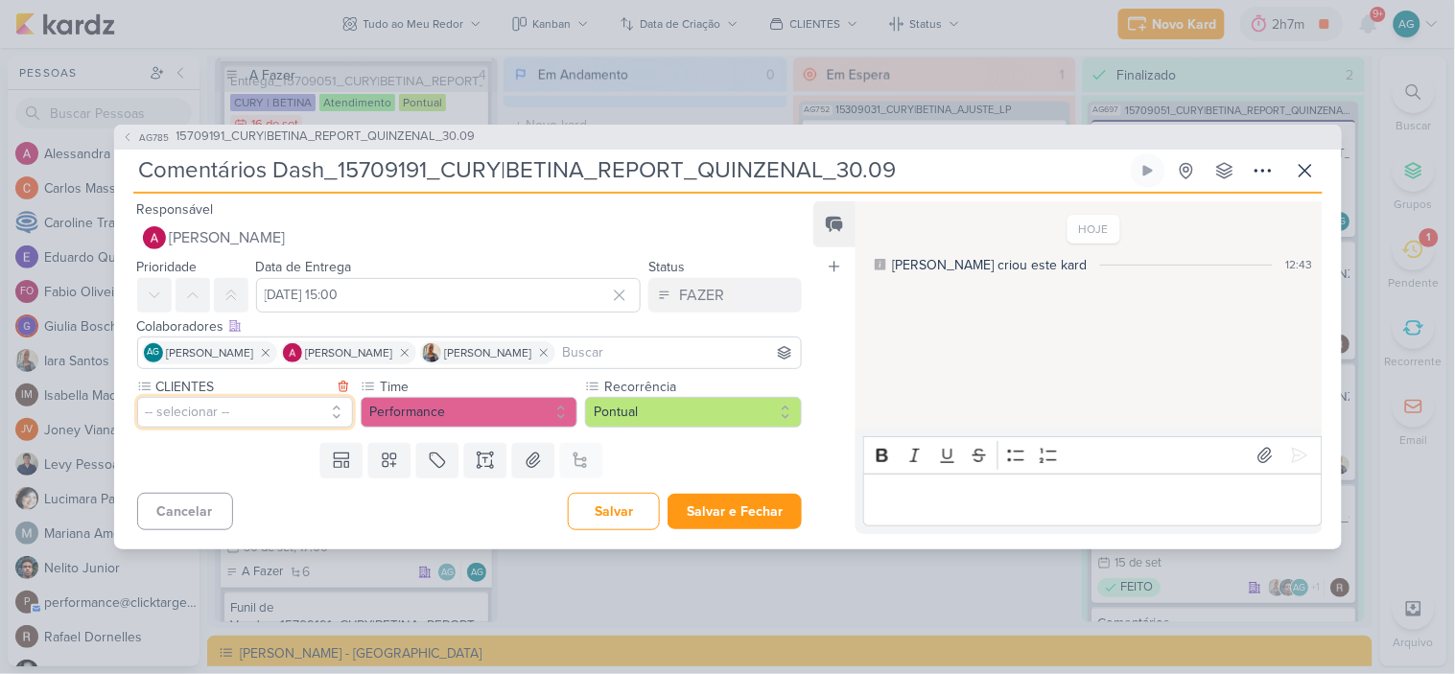
click at [152, 400] on button "-- selecionar --" at bounding box center [245, 412] width 217 height 31
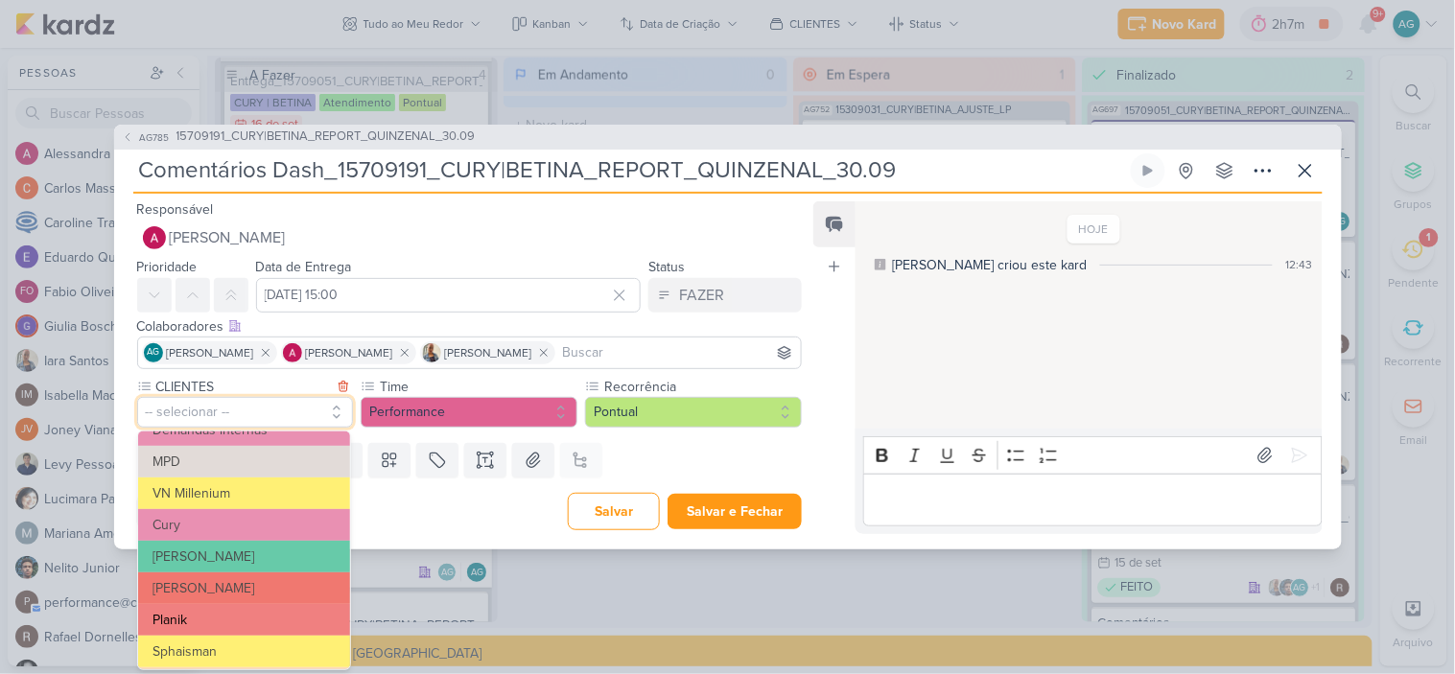
scroll to position [319, 0]
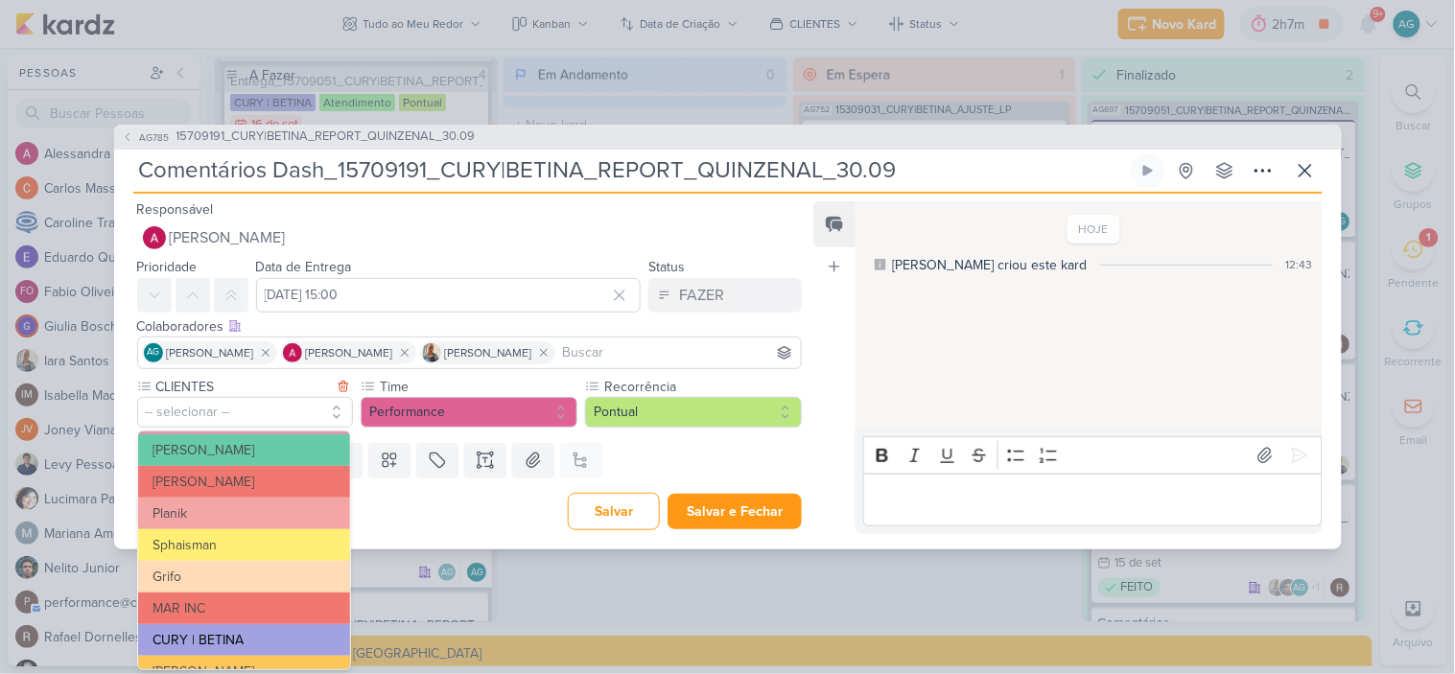
click at [251, 640] on button "CURY | BETINA" at bounding box center [244, 641] width 212 height 32
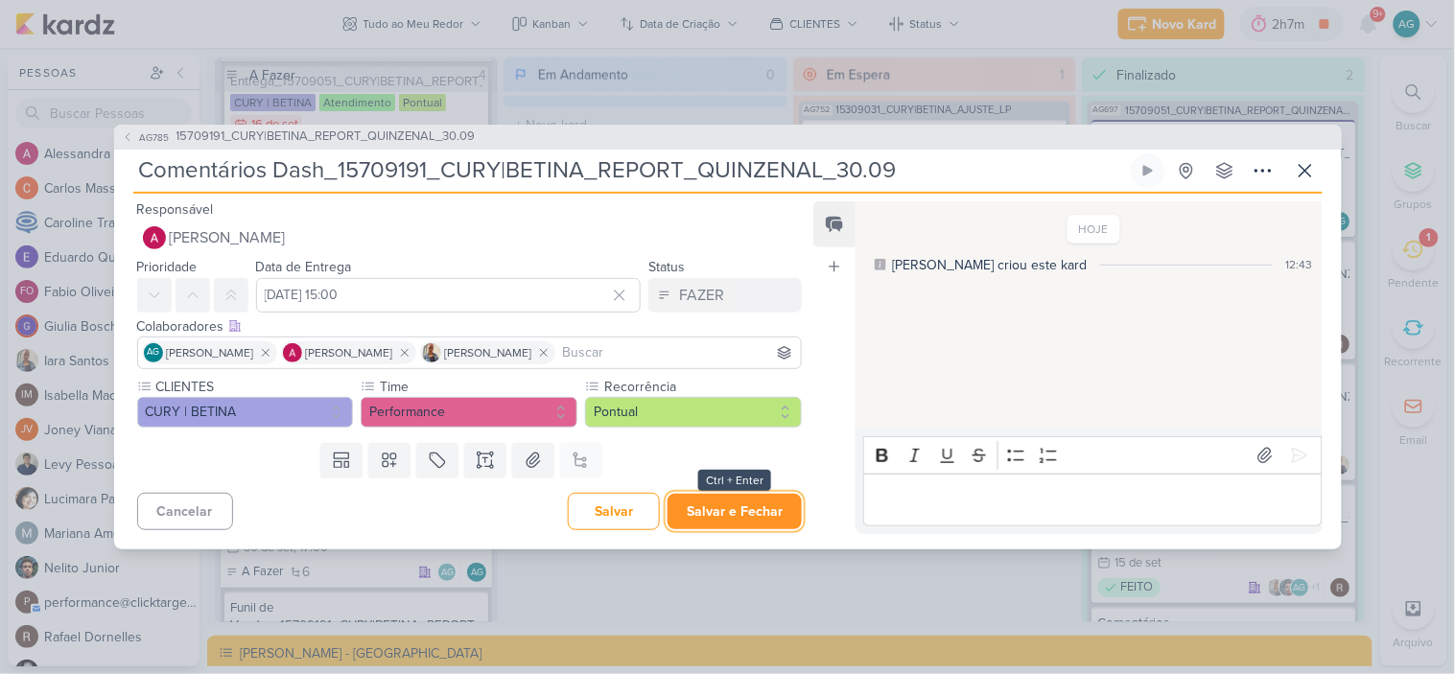
click at [743, 502] on button "Salvar e Fechar" at bounding box center [735, 511] width 134 height 35
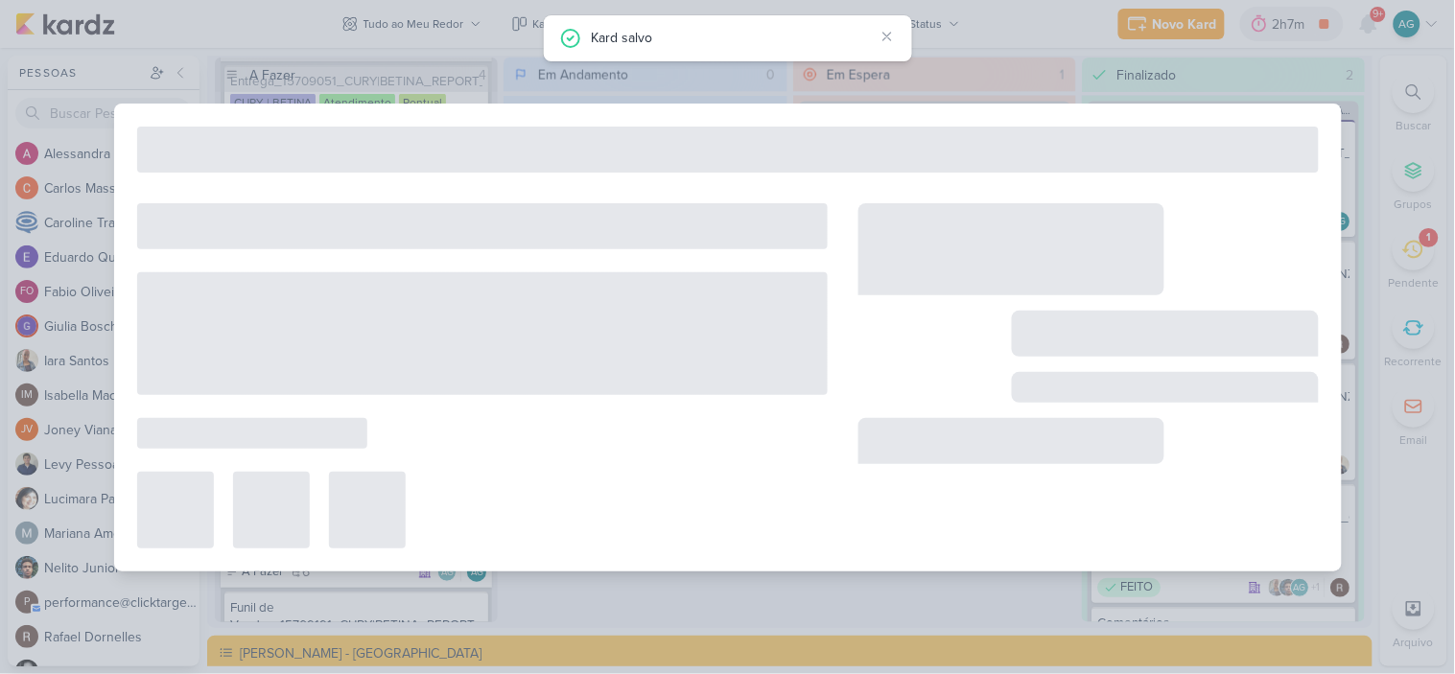
type input "15709191_CURY|BETINA_REPORT_QUINZENAL_30.09"
type input "[DATE] 17:00"
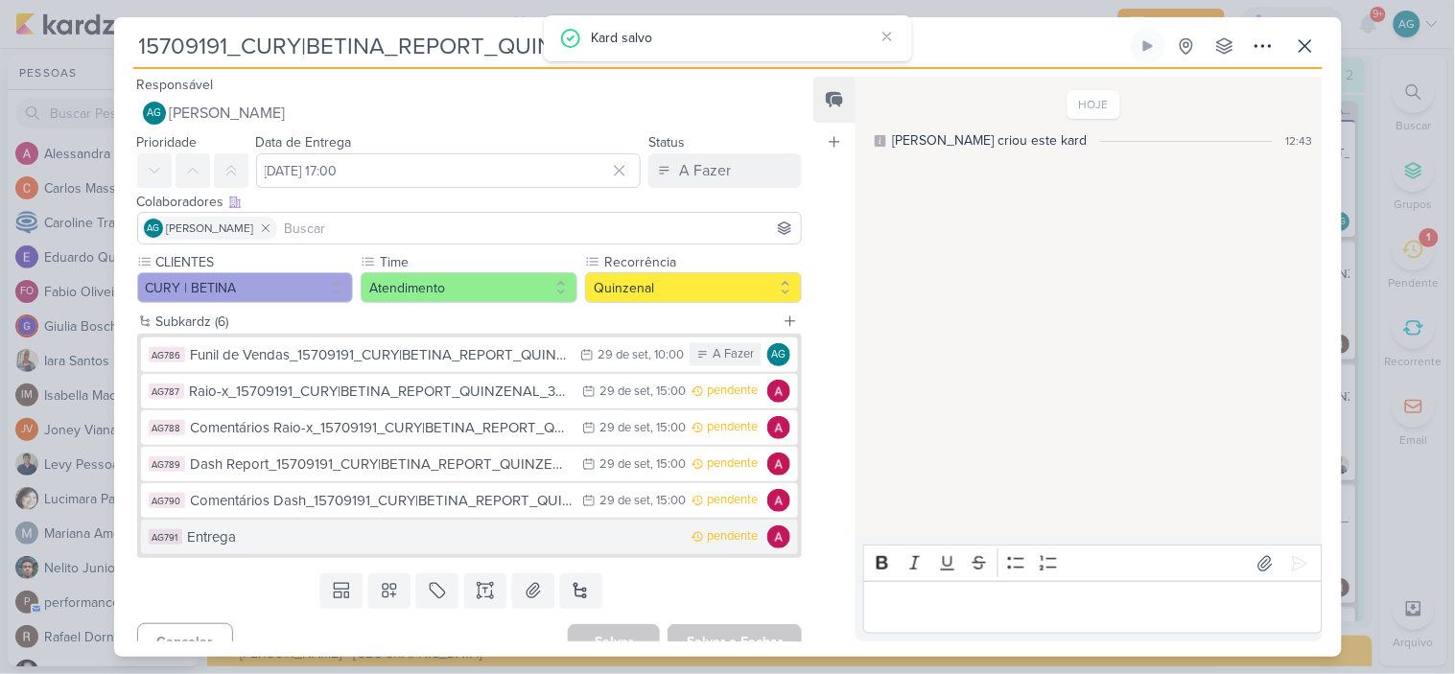
click at [337, 543] on div "Entrega" at bounding box center [435, 538] width 495 height 22
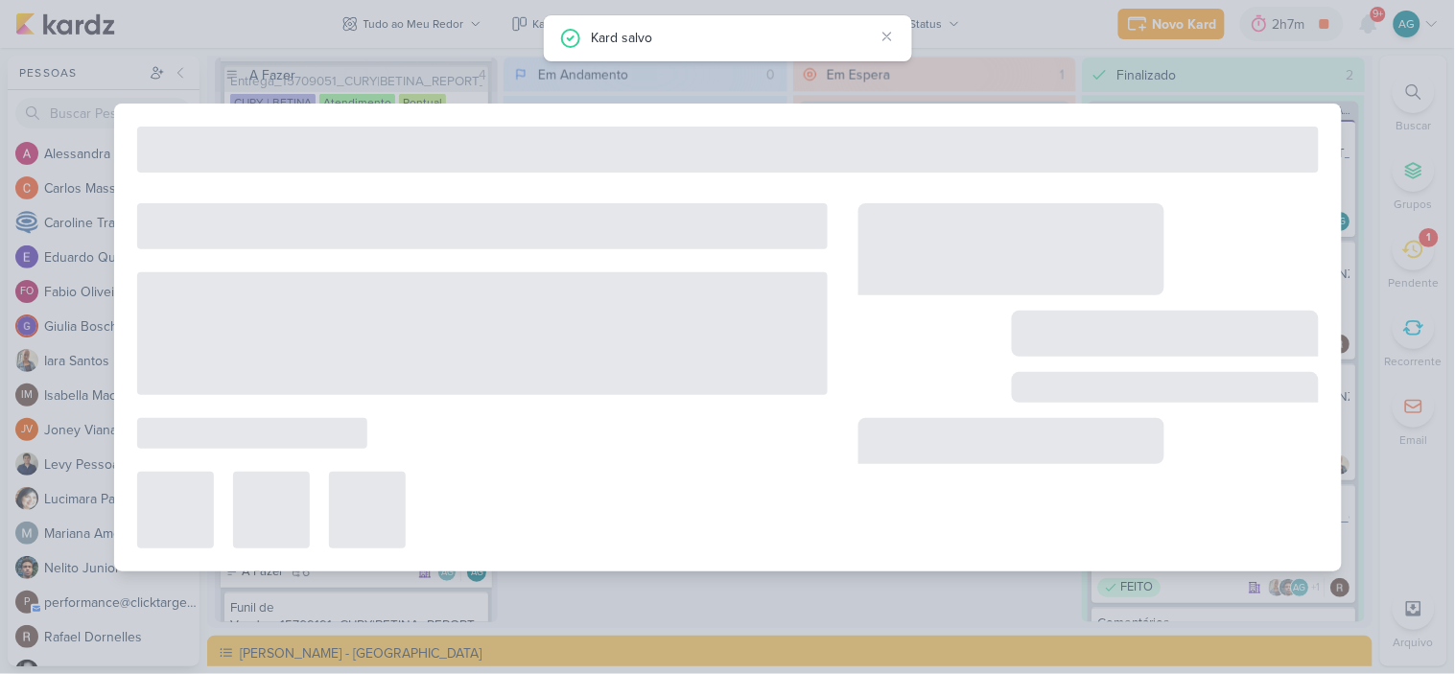
type input "Entrega"
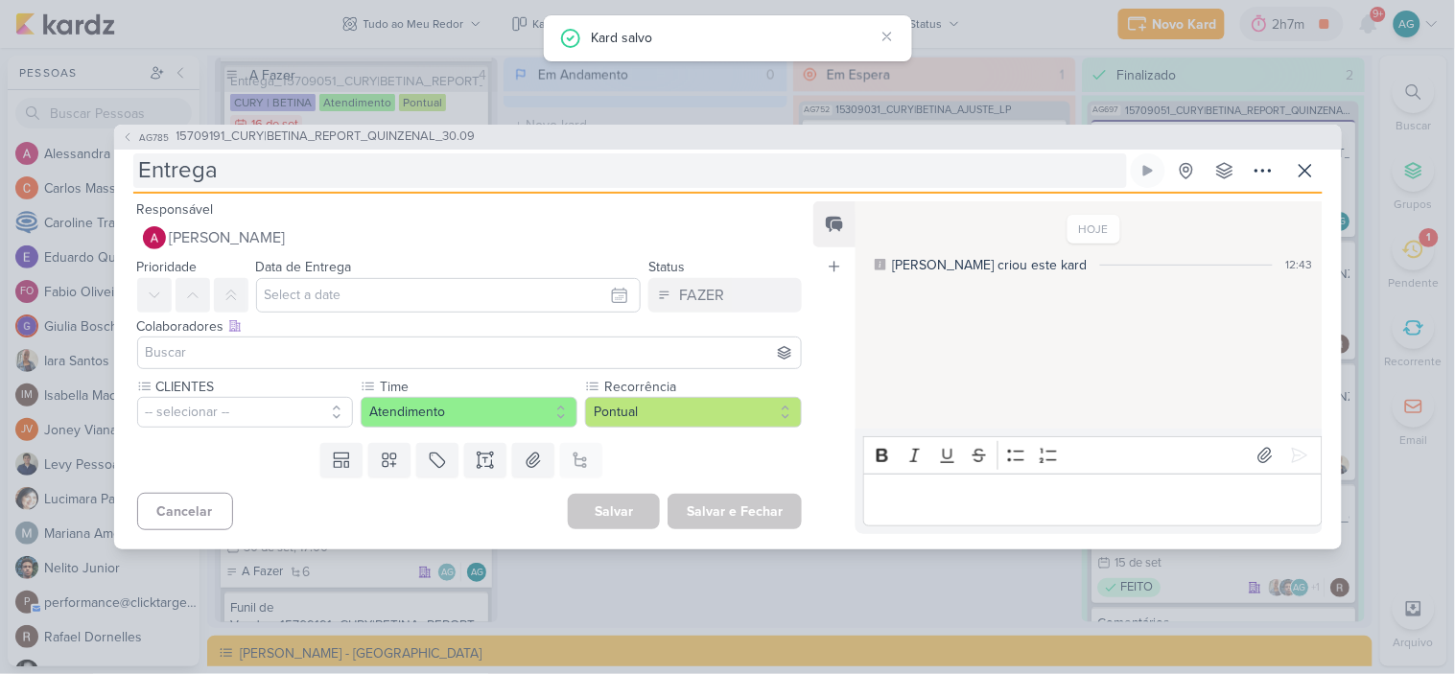
click at [376, 169] on input "Entrega" at bounding box center [630, 170] width 994 height 35
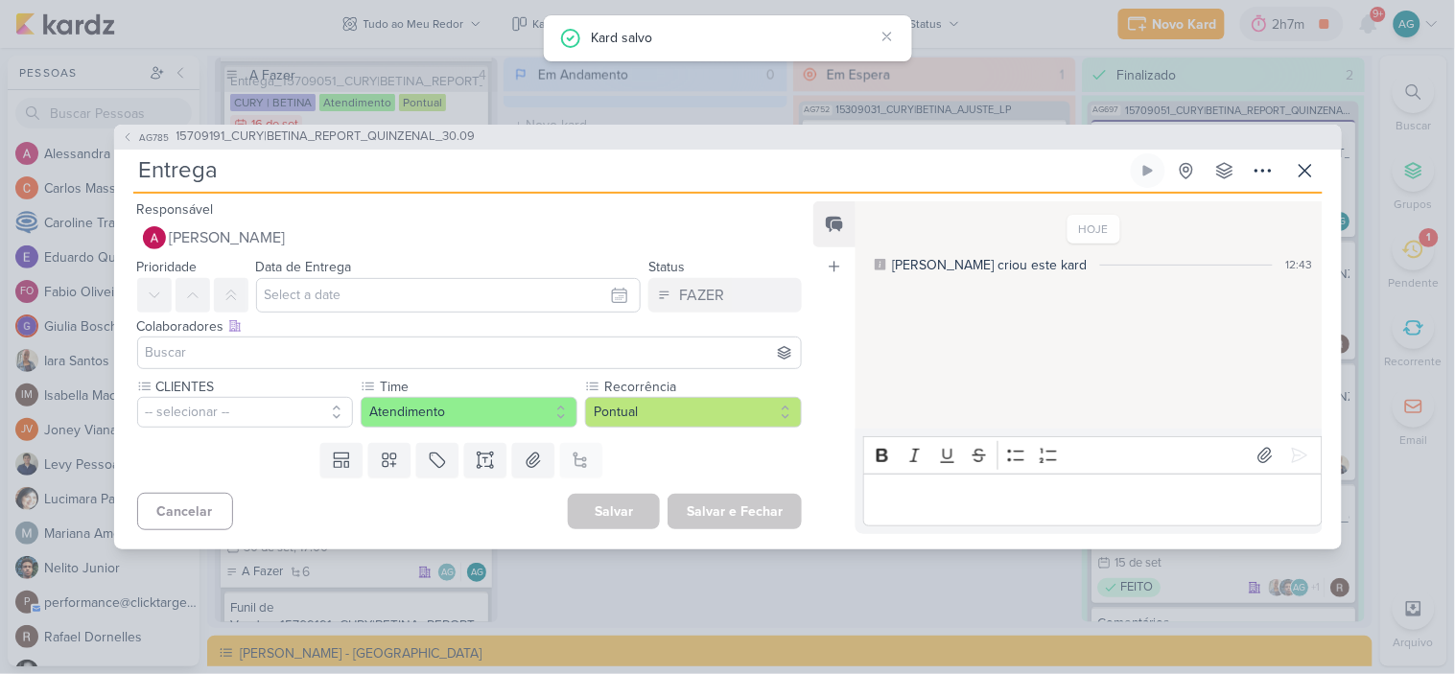
type input "Entrega_"
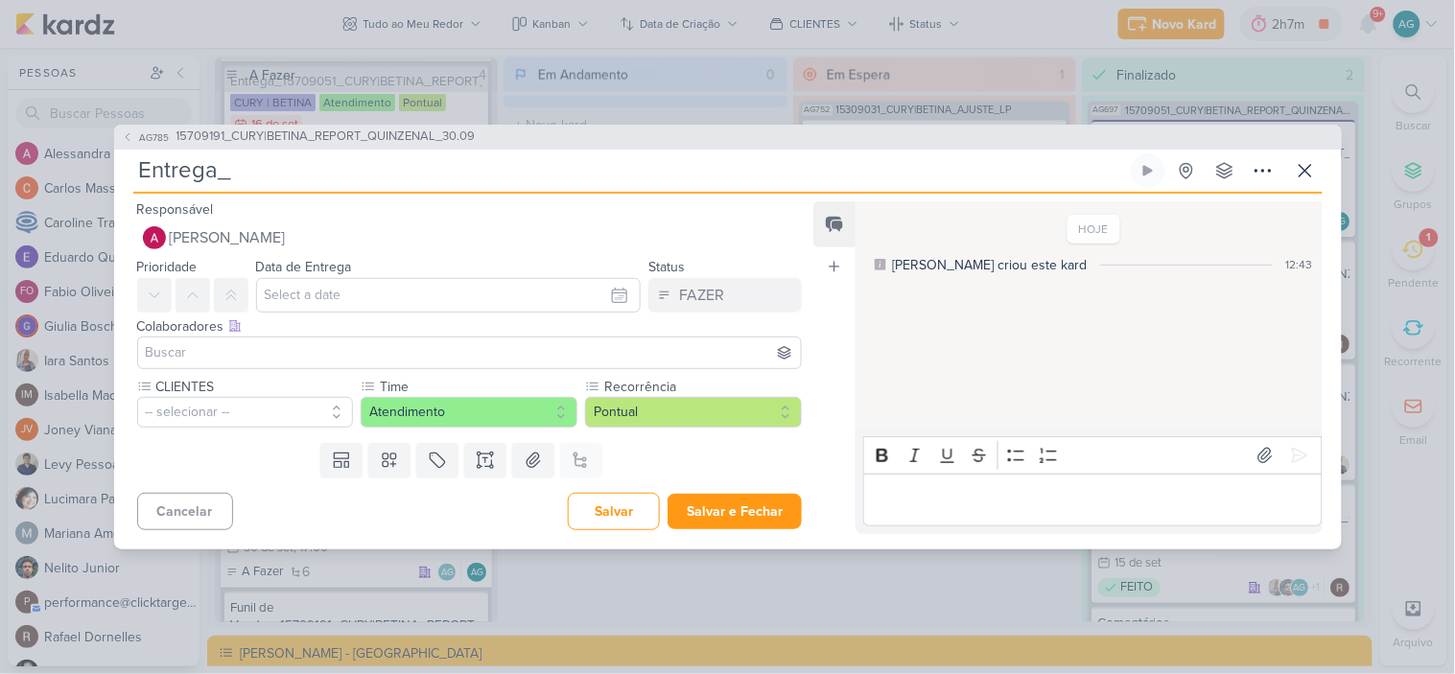
paste input "15709191_CURY|BETINA_REPORT_QUINZENAL_30.09"
type input "Entrega_15709191_CURY|BETINA_REPORT_QUINZENAL_30.09"
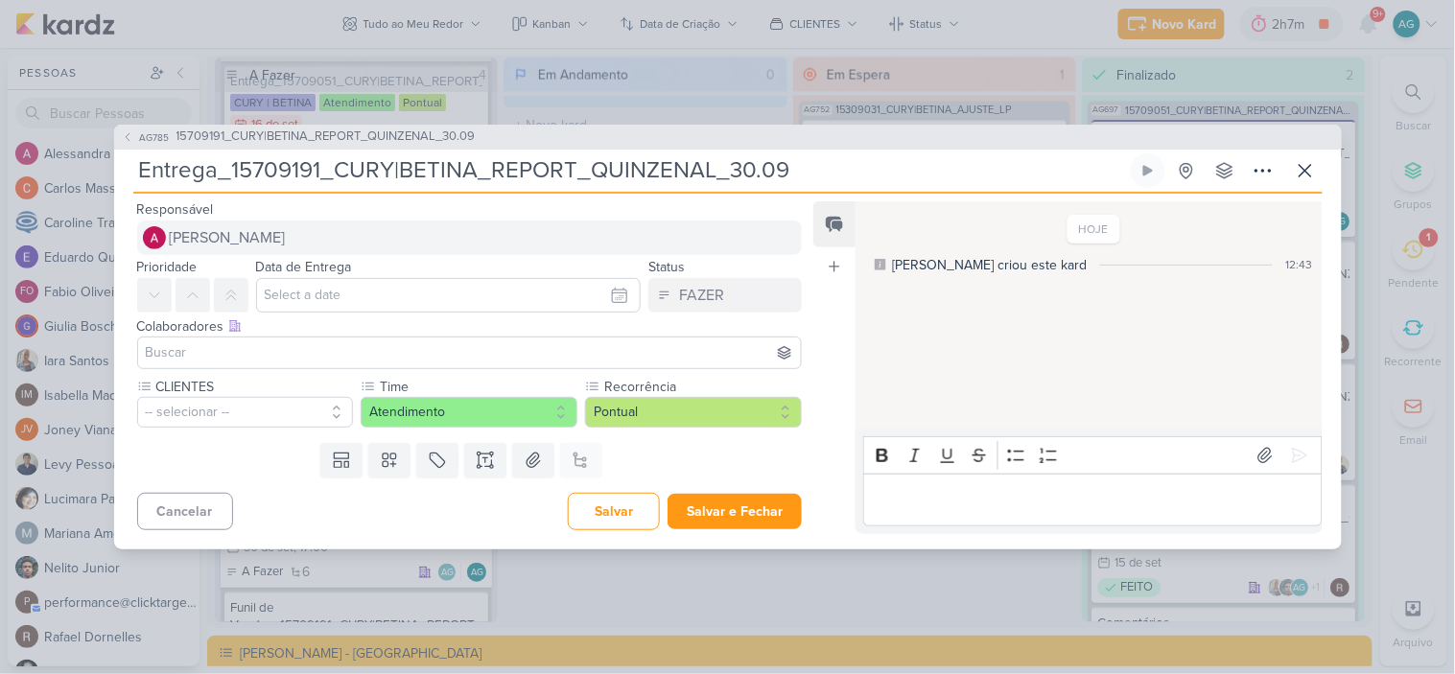
type input "Entrega_15709191_CURY|BETINA_REPORT_QUINZENAL_30.09"
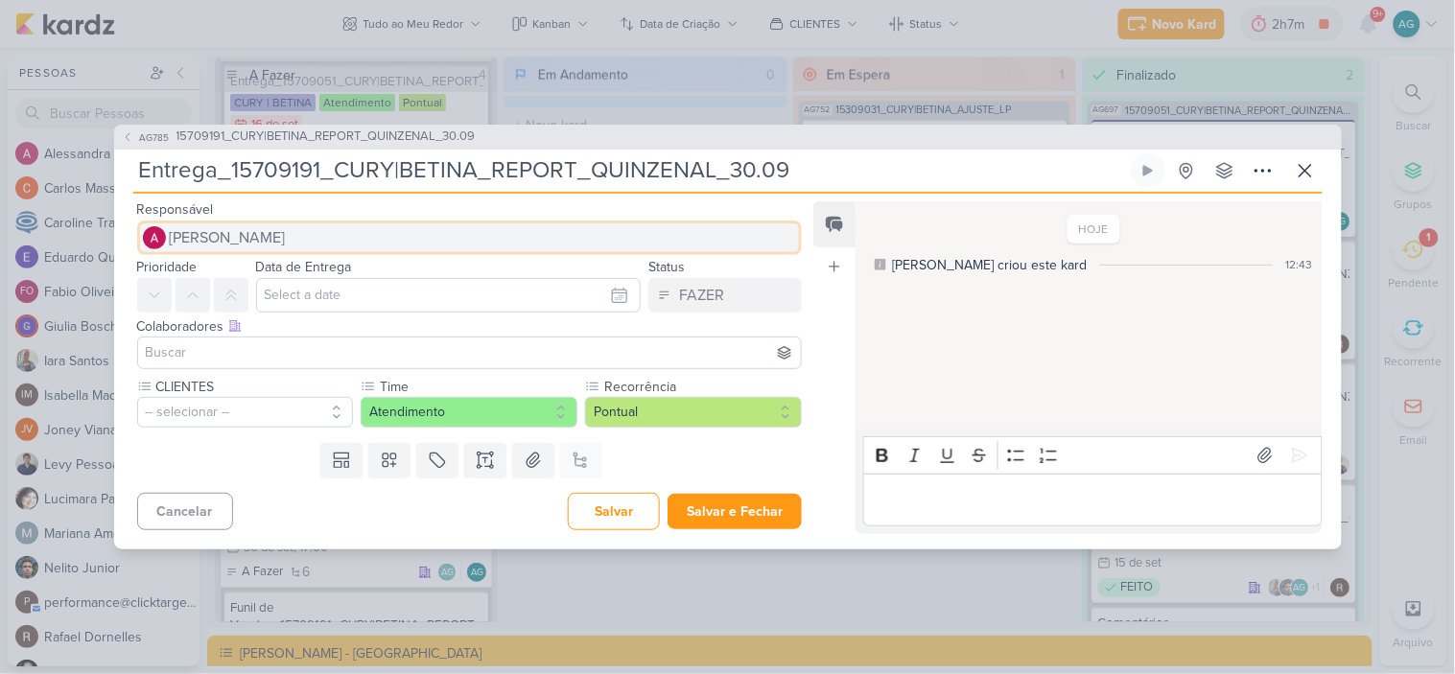
click at [271, 230] on span "[PERSON_NAME]" at bounding box center [228, 237] width 116 height 23
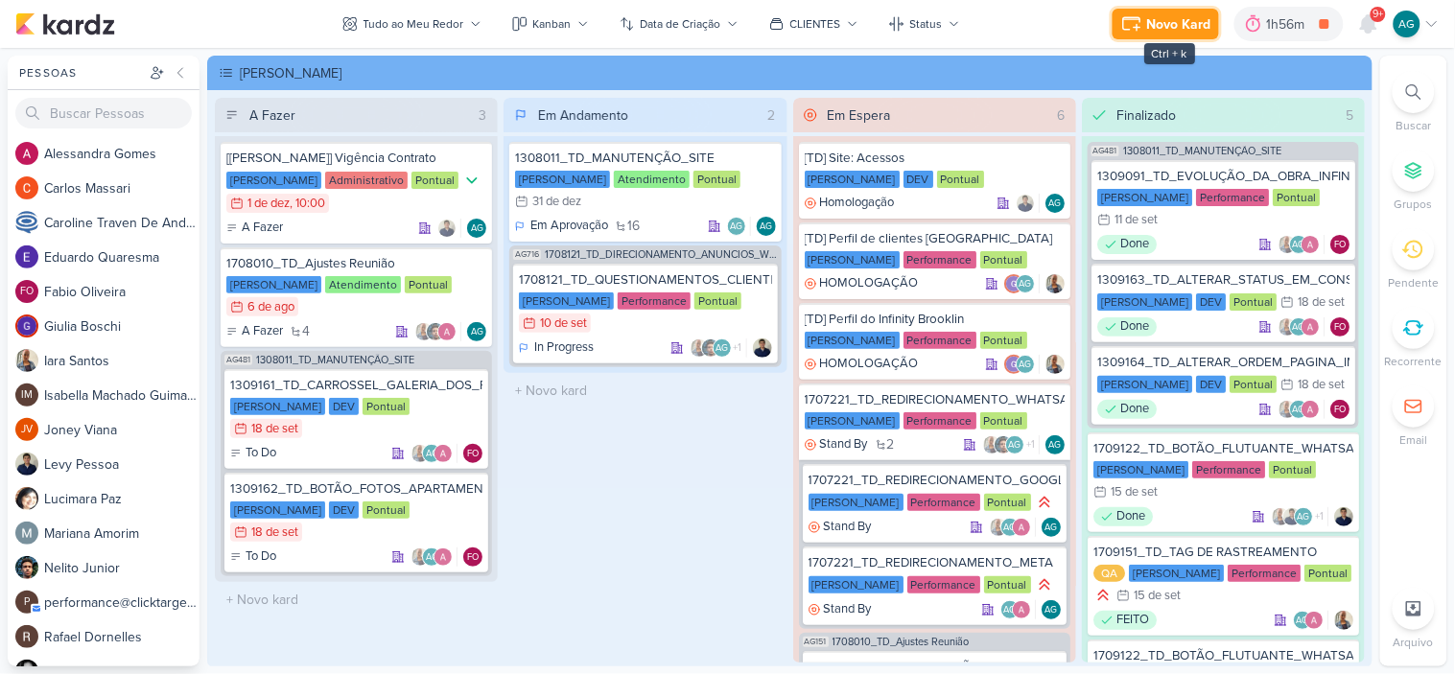
click at [1144, 20] on icon at bounding box center [1132, 23] width 23 height 23
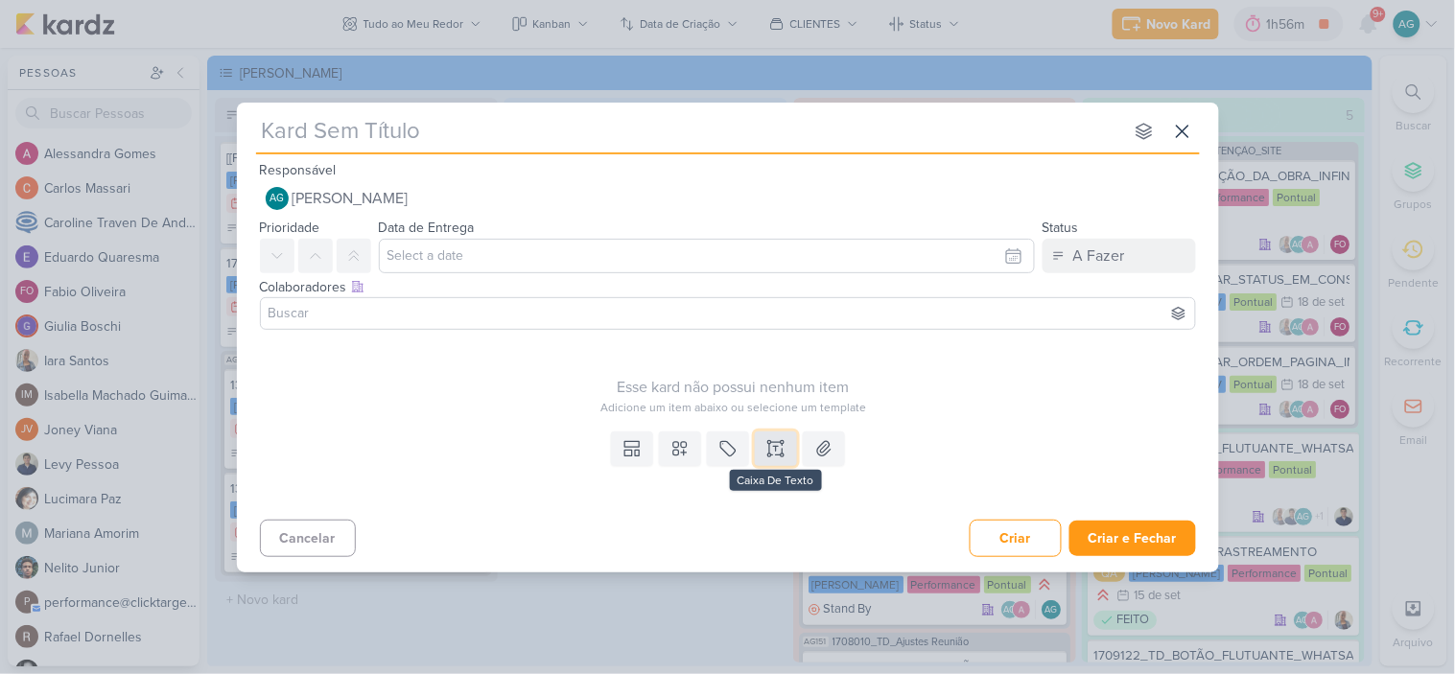
click at [782, 448] on icon at bounding box center [782, 449] width 0 height 10
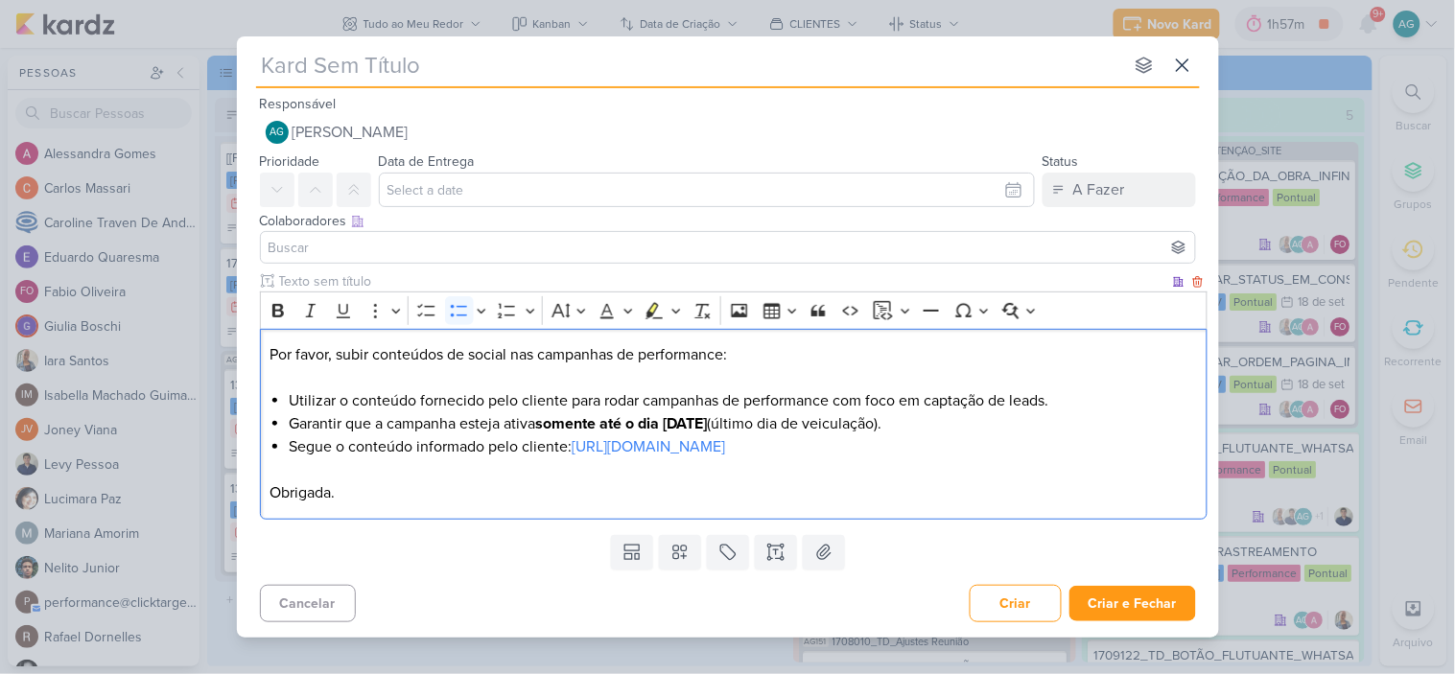
drag, startPoint x: 291, startPoint y: 423, endPoint x: 984, endPoint y: 427, distance: 693.6
click at [984, 427] on li "Garantir que a campanha esteja ativa somente até o dia 31/07/2025 (último dia d…" at bounding box center [743, 424] width 908 height 23
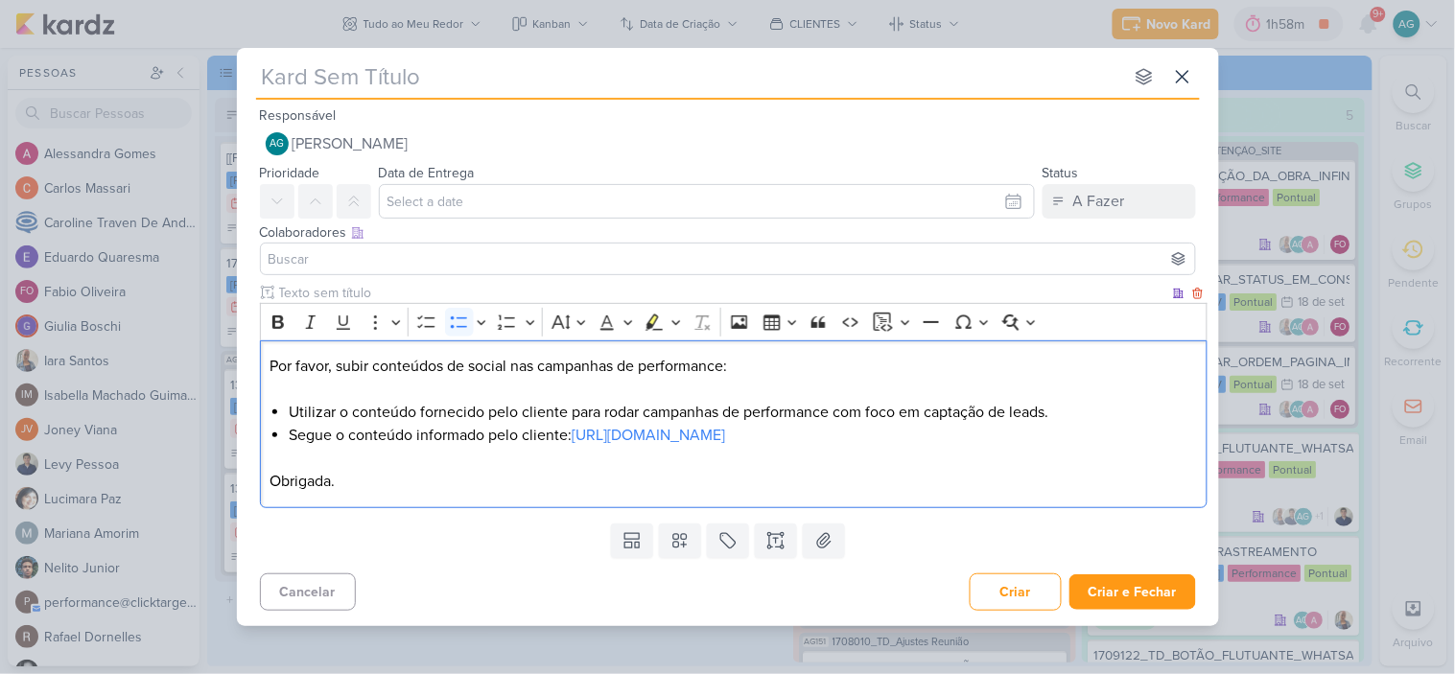
drag, startPoint x: 1158, startPoint y: 436, endPoint x: 572, endPoint y: 436, distance: 586.2
click at [572, 436] on li "Segue o conteúdo informado pelo cliente: https://www.instagram.com/reel/DLYQPzJ…" at bounding box center [743, 447] width 908 height 46
click at [634, 441] on link "https://www.instagram.com/reel/DOgMqGXjg4F/?igsh=aWFhMzg1b2EyOXgw" at bounding box center [648, 435] width 153 height 19
click at [461, 72] on input "text" at bounding box center [689, 76] width 867 height 35
paste input "2709191"
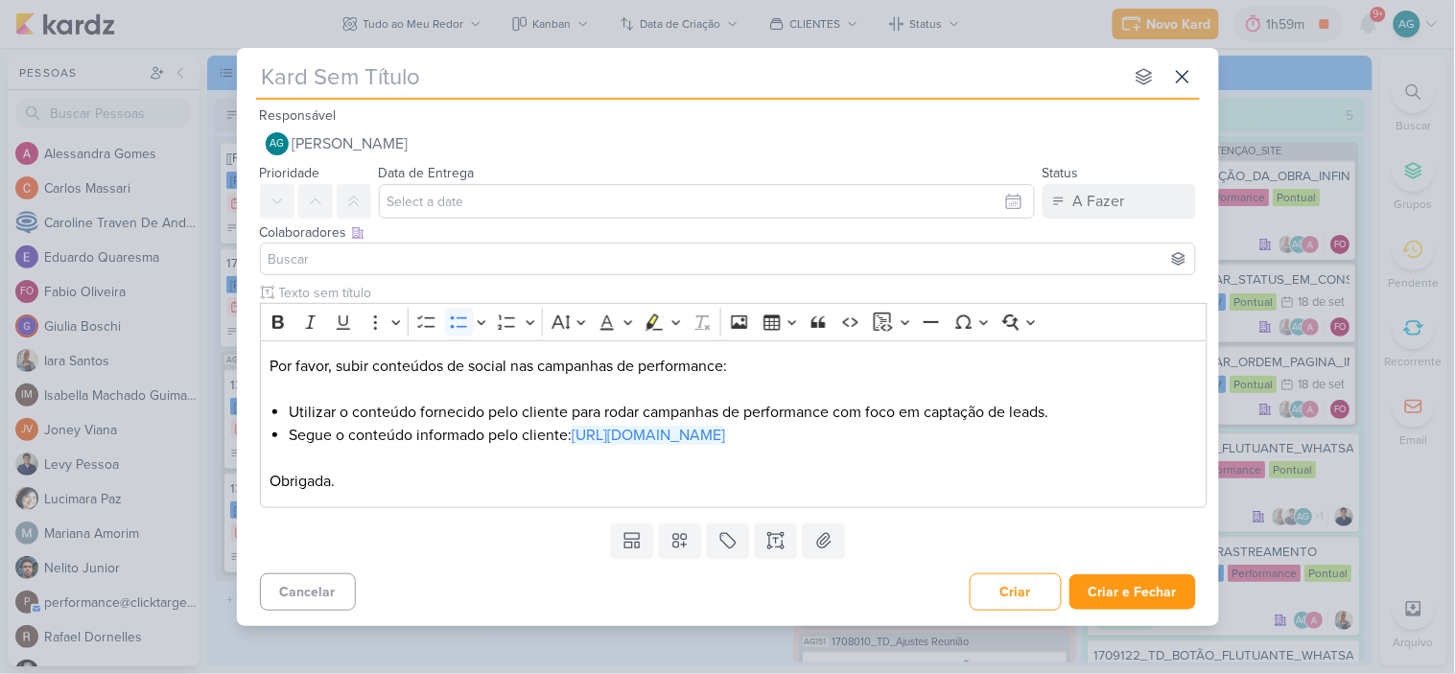
type input "2709191"
paste input "_GODOI_SUBIR_CONTEUDO_SOCIAL_EM_PERFORMANCE_AB"
type input "2709191_GODOI_SUBIR_CONTEUDO_SOCIAL_EM_PERFORMANCE_AB"
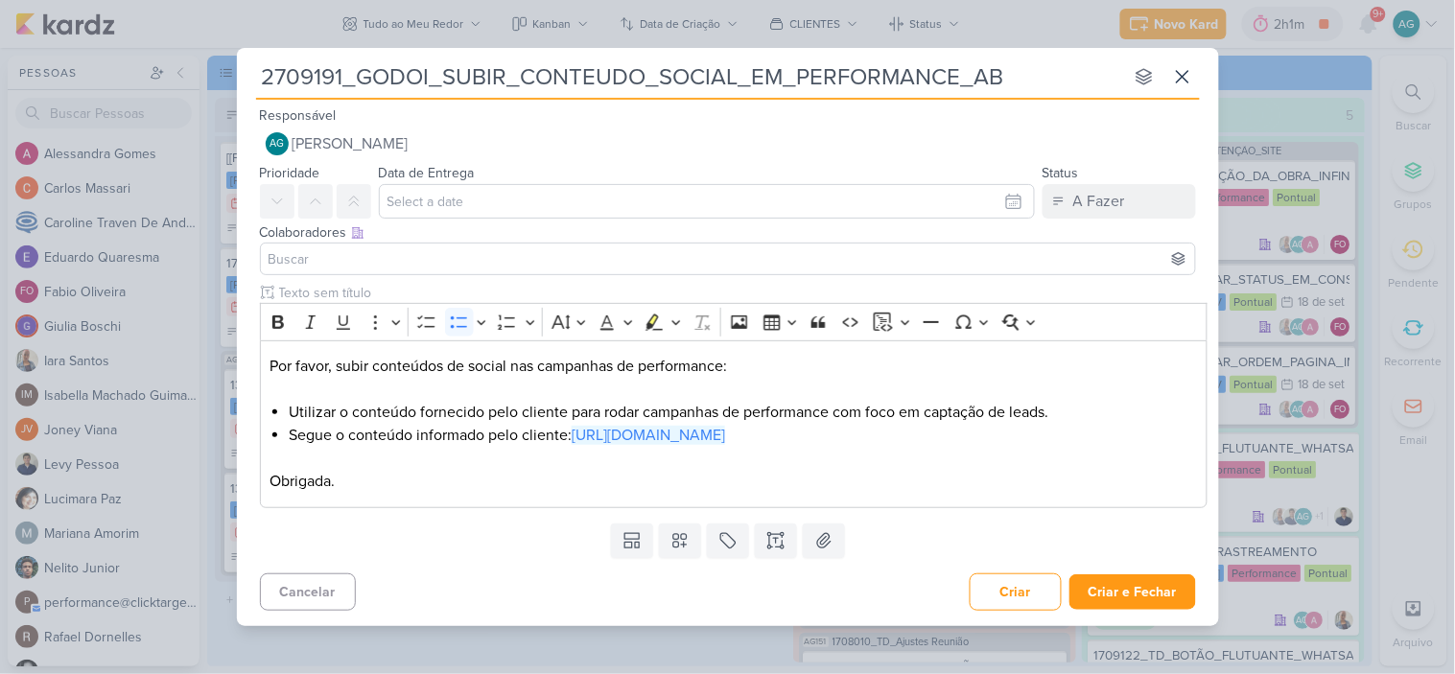
drag, startPoint x: 345, startPoint y: 75, endPoint x: 166, endPoint y: 74, distance: 179.4
click at [166, 74] on div "2709191_GODOI_SUBIR_CONTEUDO_SOCIAL_EM_PERFORMANCE_AB nenhum grupo disponível e…" at bounding box center [727, 337] width 1455 height 674
paste input "SUBIR CRIATIVO SP II 18/09/2025 6709181 6709181_YEES_SP II_SUBIR_CRIATIVO_META …"
type input "SUBIR CRIATIVO SP II 18/09/2025 6709181 6709181_YEES_SP II_SUBIR_CRIATIVO_META …"
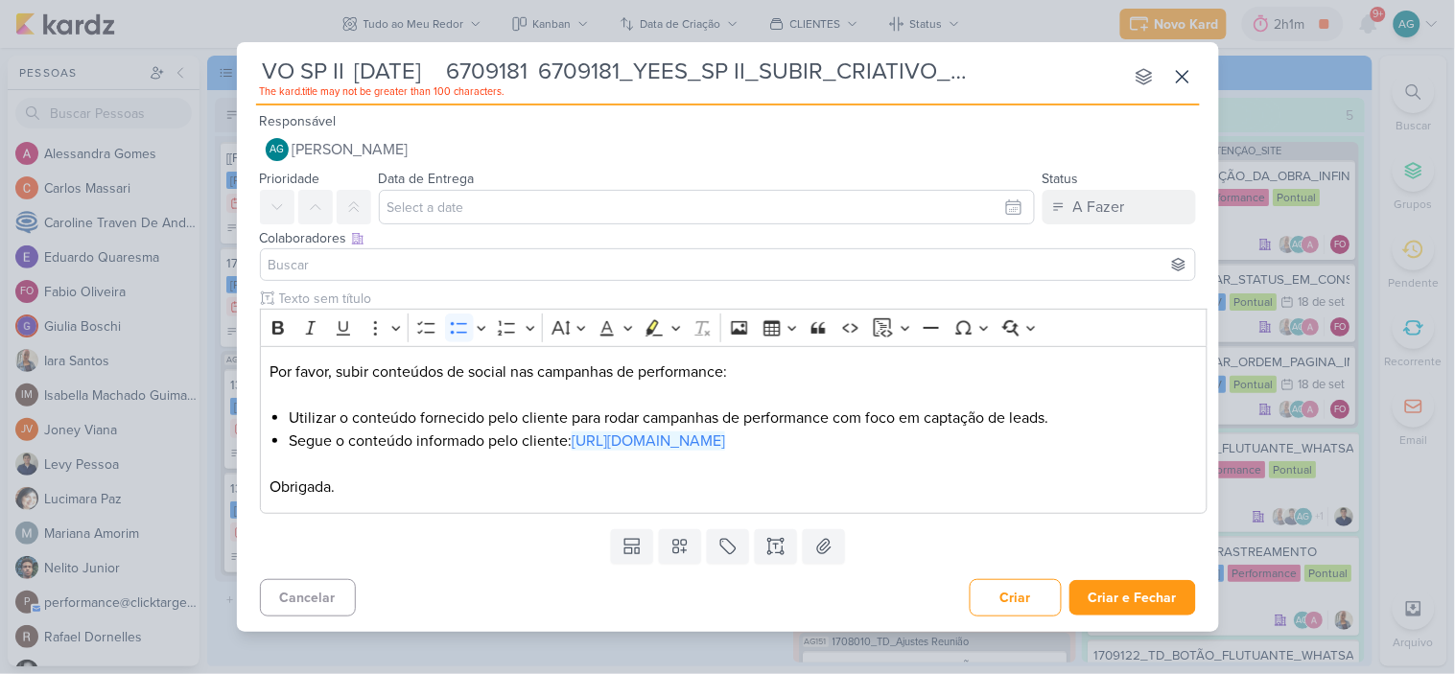
type input "2709191_GODOI_SUBIR_CONTEUDO_SOCIAL_EM_PERFORMANCE_AB"
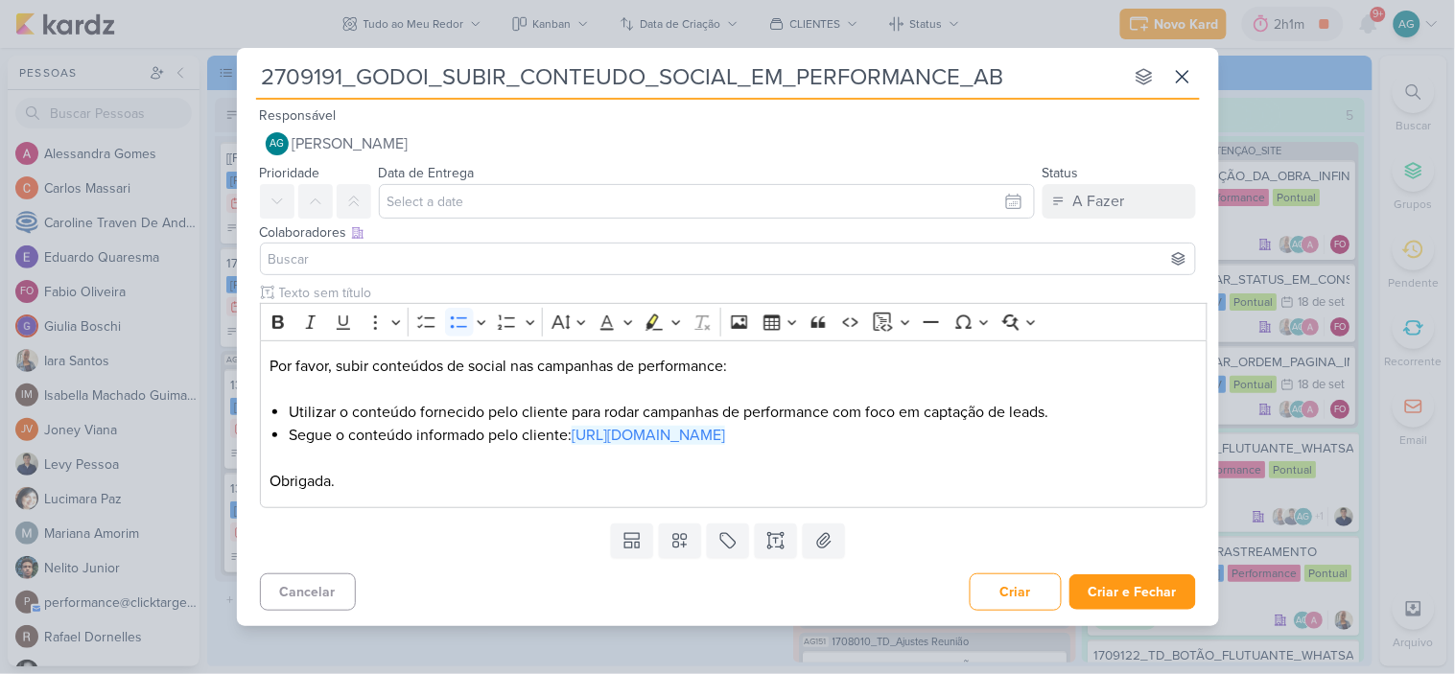
paste input "3"
type input "2709193_GODOI_SUBIR_CONTEUDO_SOCIAL_EM_PERFORMANCE_AB"
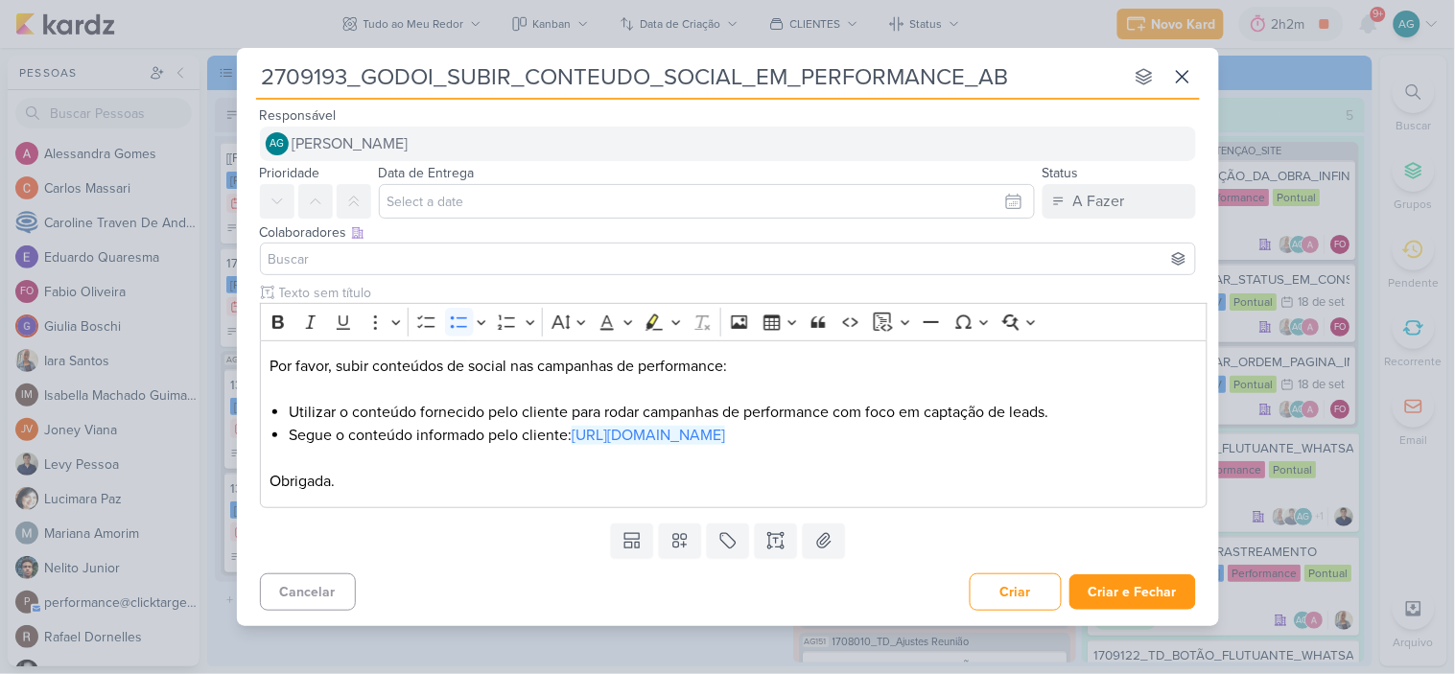
type input "2709193_GODOI_SUBIR_CONTEUDO_SOCIAL_EM_PERFORMANCE_AB"
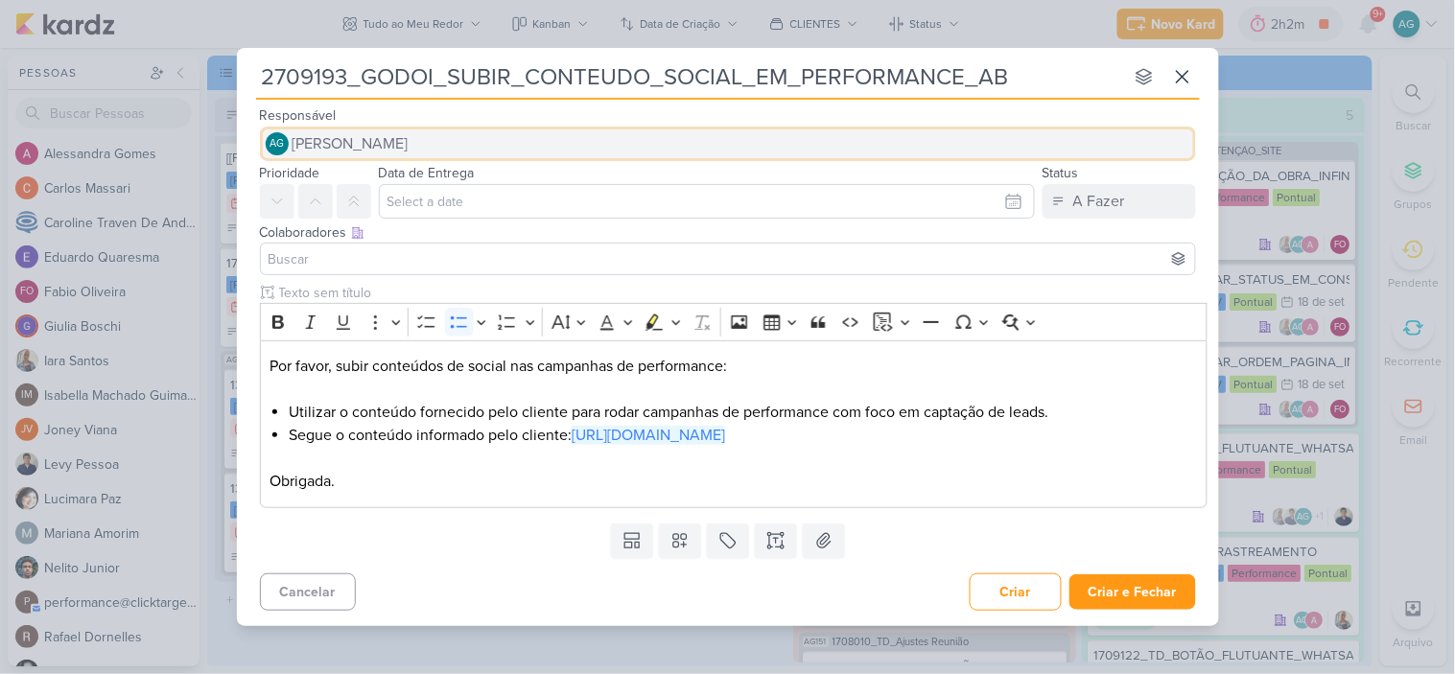
click at [342, 134] on span "[PERSON_NAME]" at bounding box center [351, 143] width 116 height 23
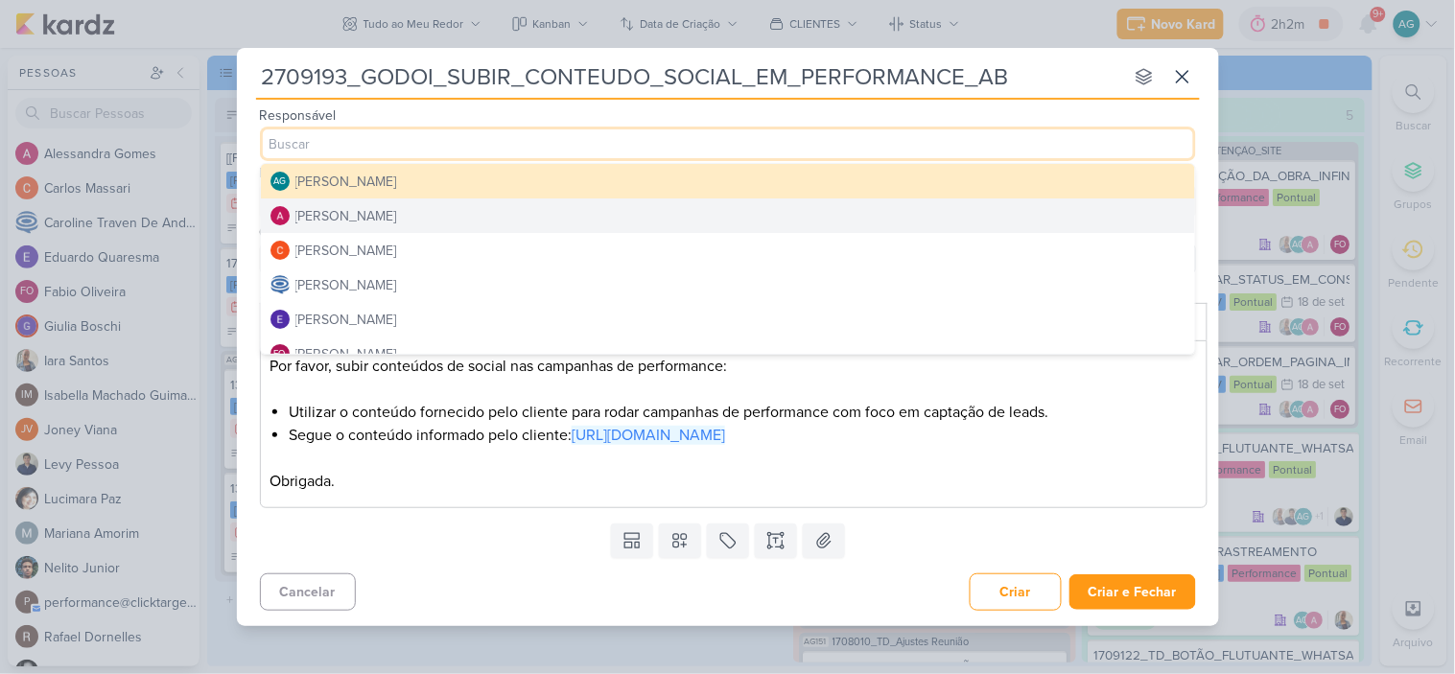
click at [380, 212] on div "[PERSON_NAME]" at bounding box center [346, 216] width 102 height 20
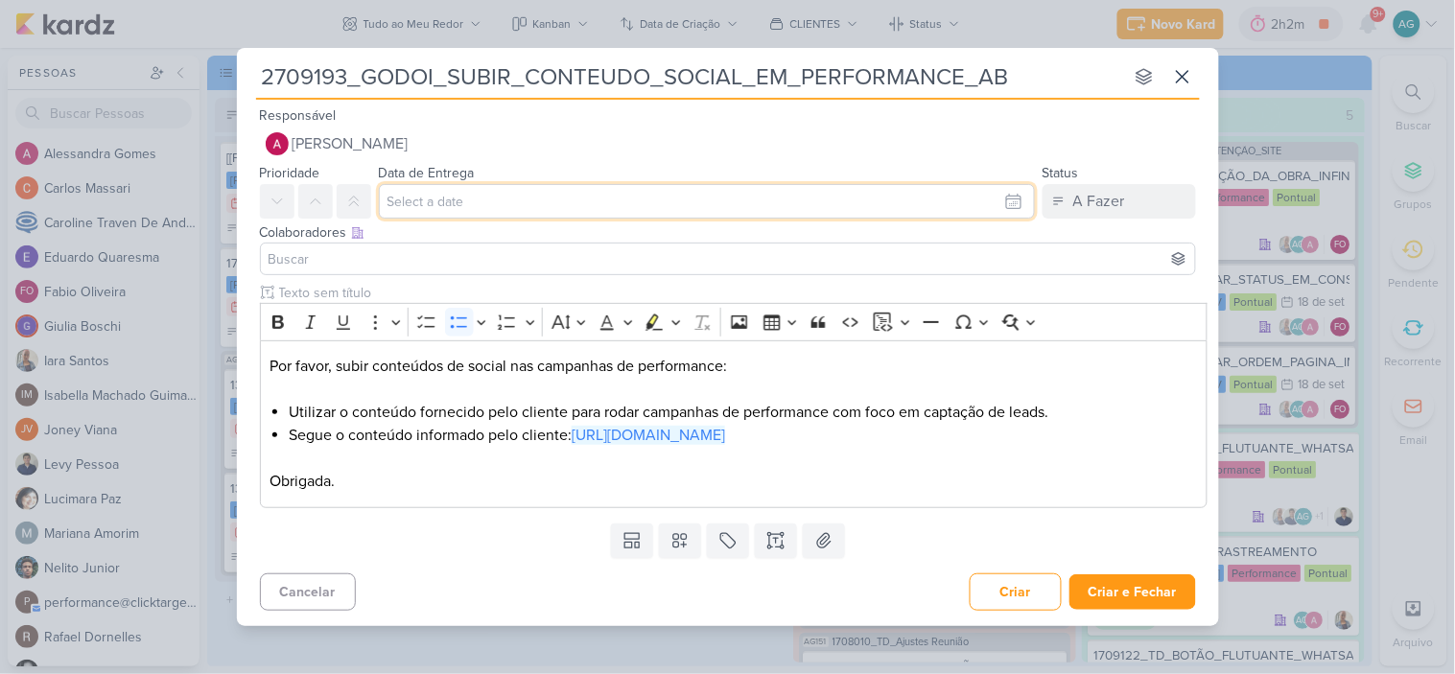
click at [493, 208] on input "text" at bounding box center [707, 201] width 656 height 35
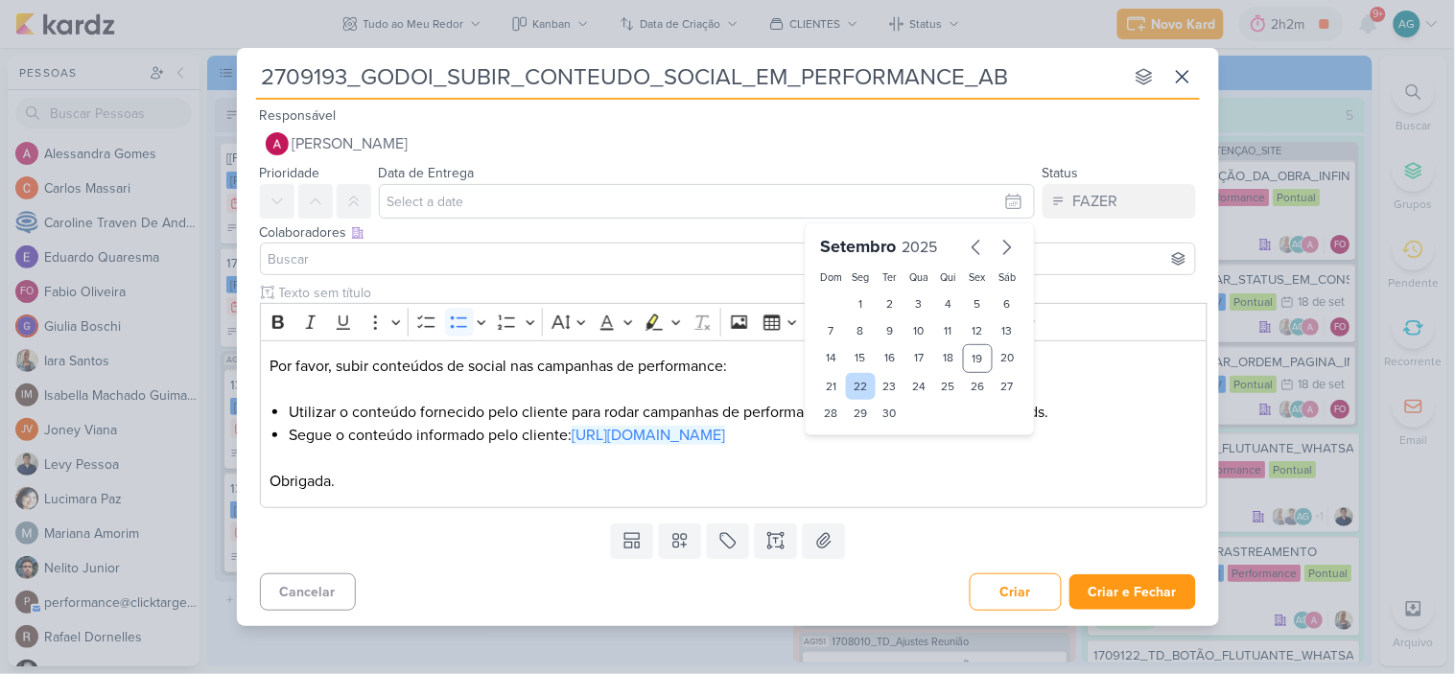
click at [861, 389] on div "22" at bounding box center [861, 386] width 30 height 27
type input "22 de setembro de 2025 às 23:59"
click at [538, 271] on div at bounding box center [728, 259] width 936 height 33
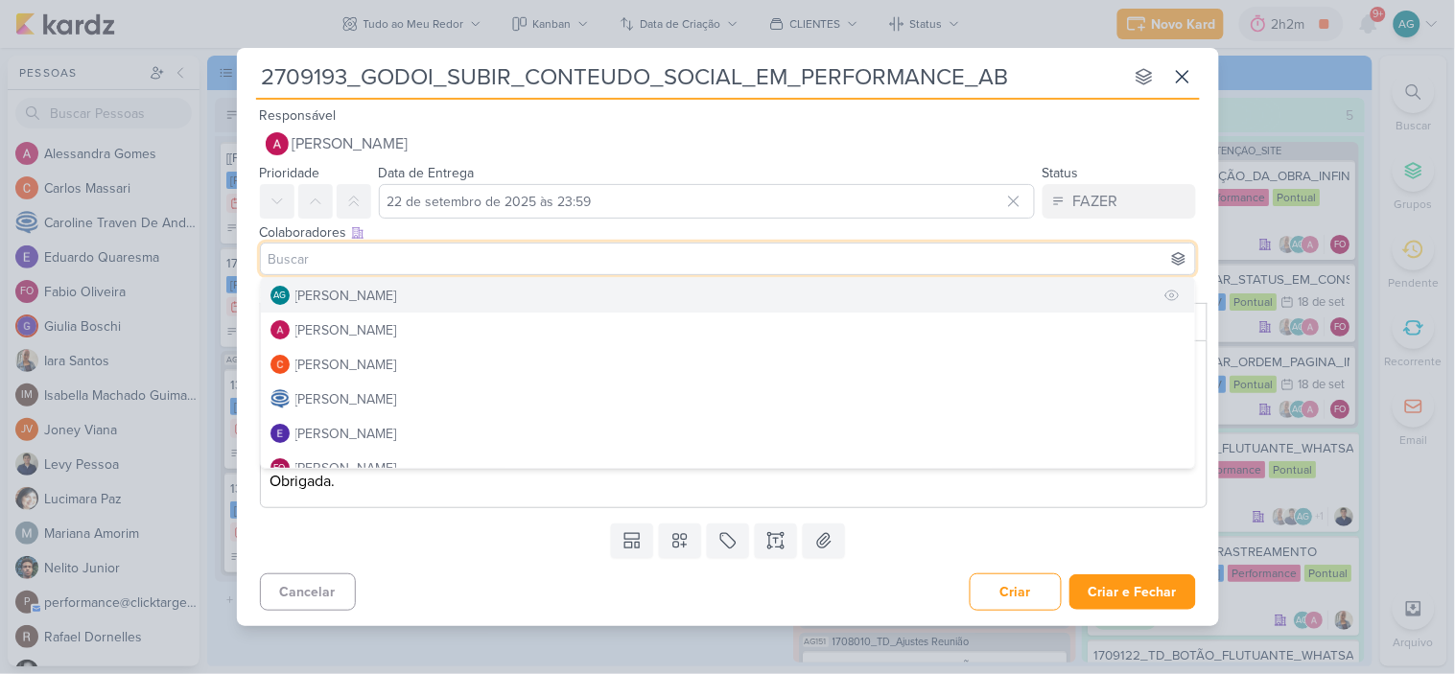
click at [505, 294] on button "AG Aline Gimenez Graciano" at bounding box center [728, 295] width 934 height 35
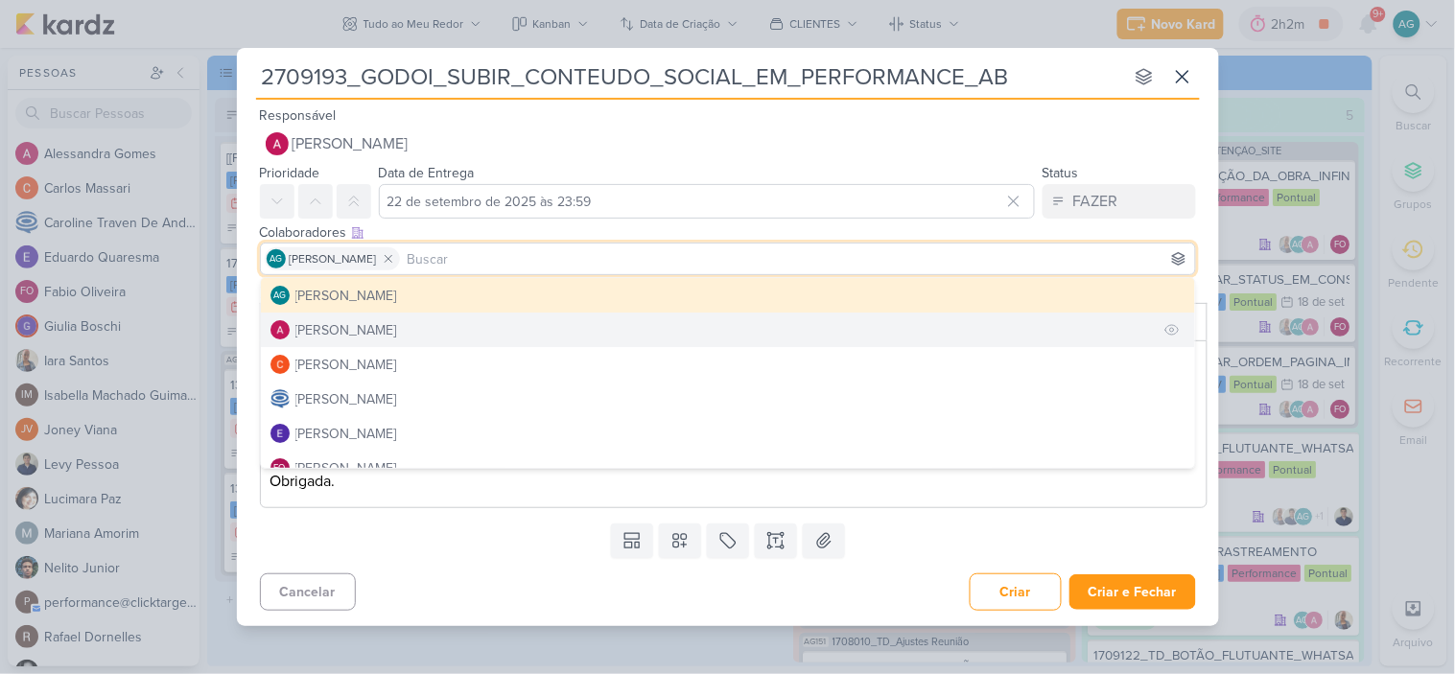
click at [495, 328] on button "[PERSON_NAME]" at bounding box center [728, 330] width 934 height 35
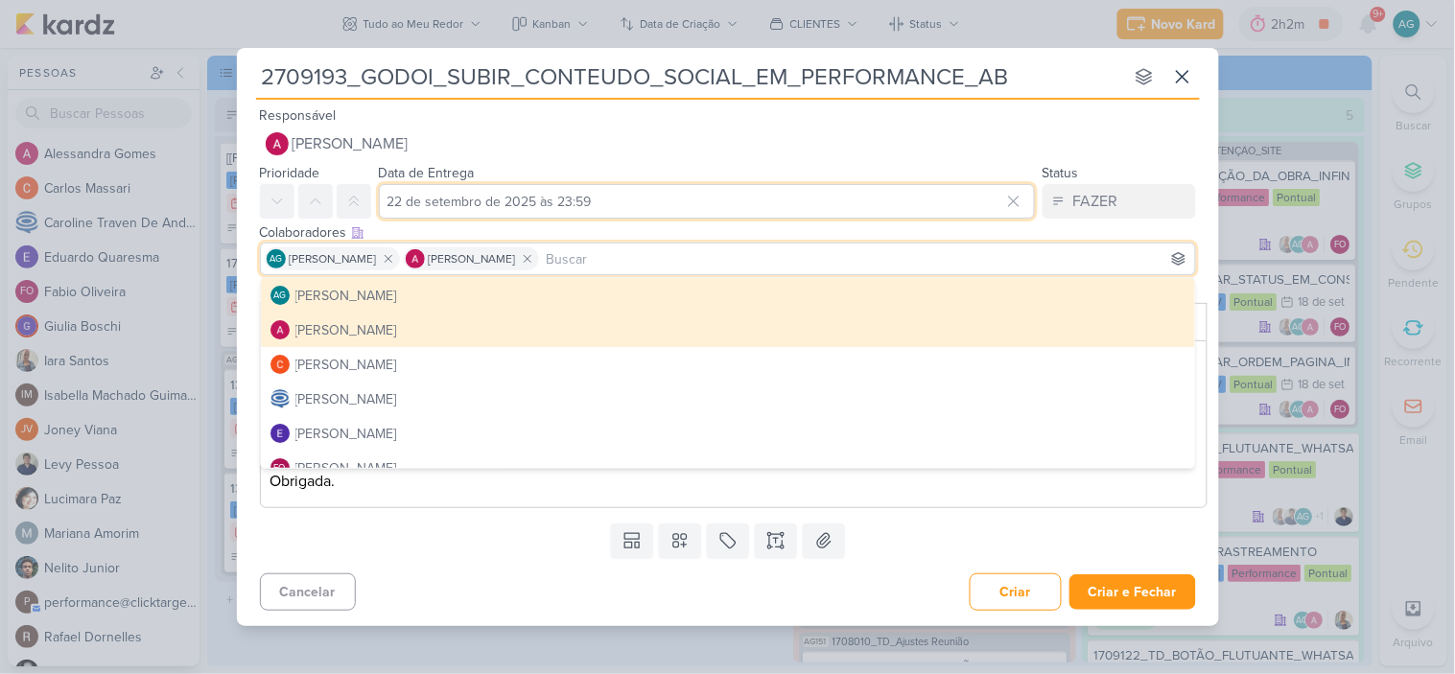
click at [586, 211] on input "22 de setembro de 2025 às 23:59" at bounding box center [707, 201] width 656 height 35
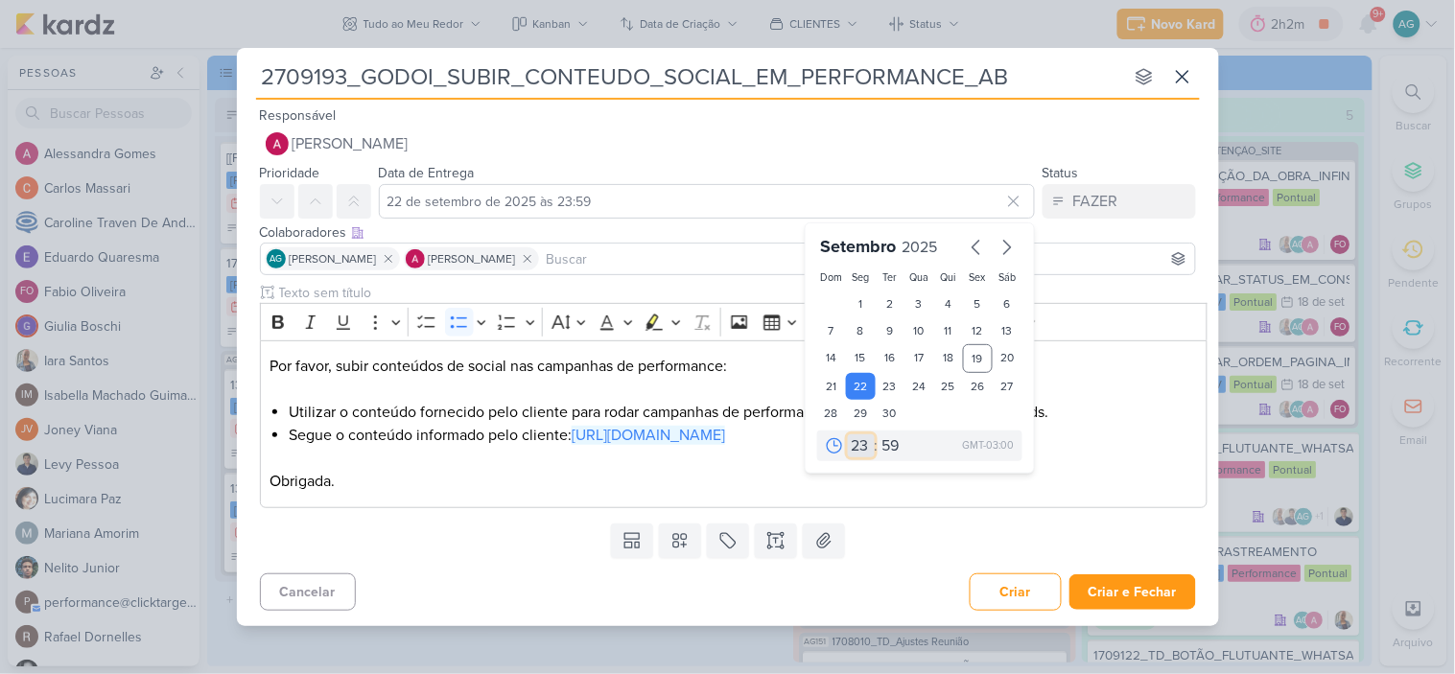
click at [858, 445] on select "00 01 02 03 04 05 06 07 08 09 10 11 12 13 14 15 16 17 18 19 20 21 22 23" at bounding box center [861, 446] width 27 height 23
select select "12"
click at [848, 435] on select "00 01 02 03 04 05 06 07 08 09 10 11 12 13 14 15 16 17 18 19 20 21 22 23" at bounding box center [861, 446] width 27 height 23
type input "22 de setembro de 2025 às 12:59"
click at [890, 439] on select "00 05 10 15 20 25 30 35 40 45 50 55 59" at bounding box center [892, 446] width 27 height 23
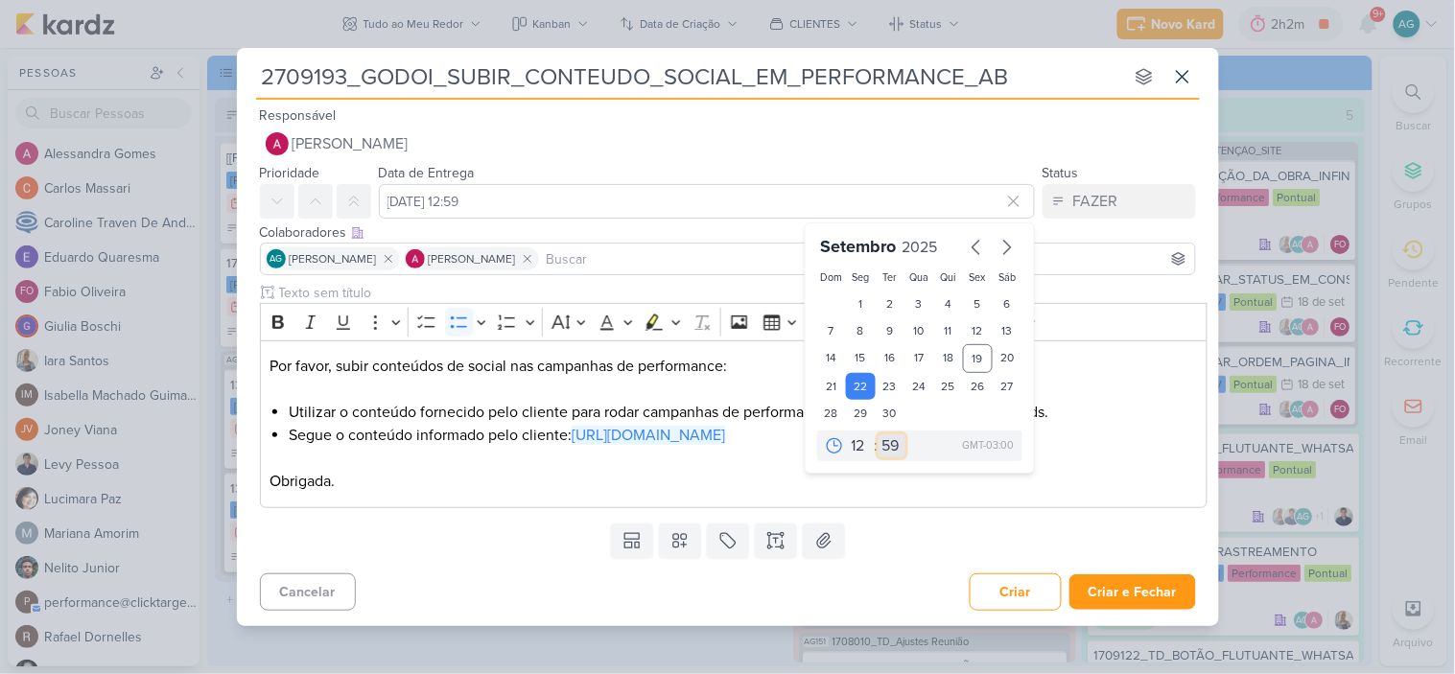
select select "0"
click at [879, 435] on select "00 05 10 15 20 25 30 35 40 45 50 55 59" at bounding box center [892, 446] width 27 height 23
type input "22 de setembro de 2025 às 12:00"
click at [564, 490] on p "Obrigada." at bounding box center [734, 481] width 928 height 23
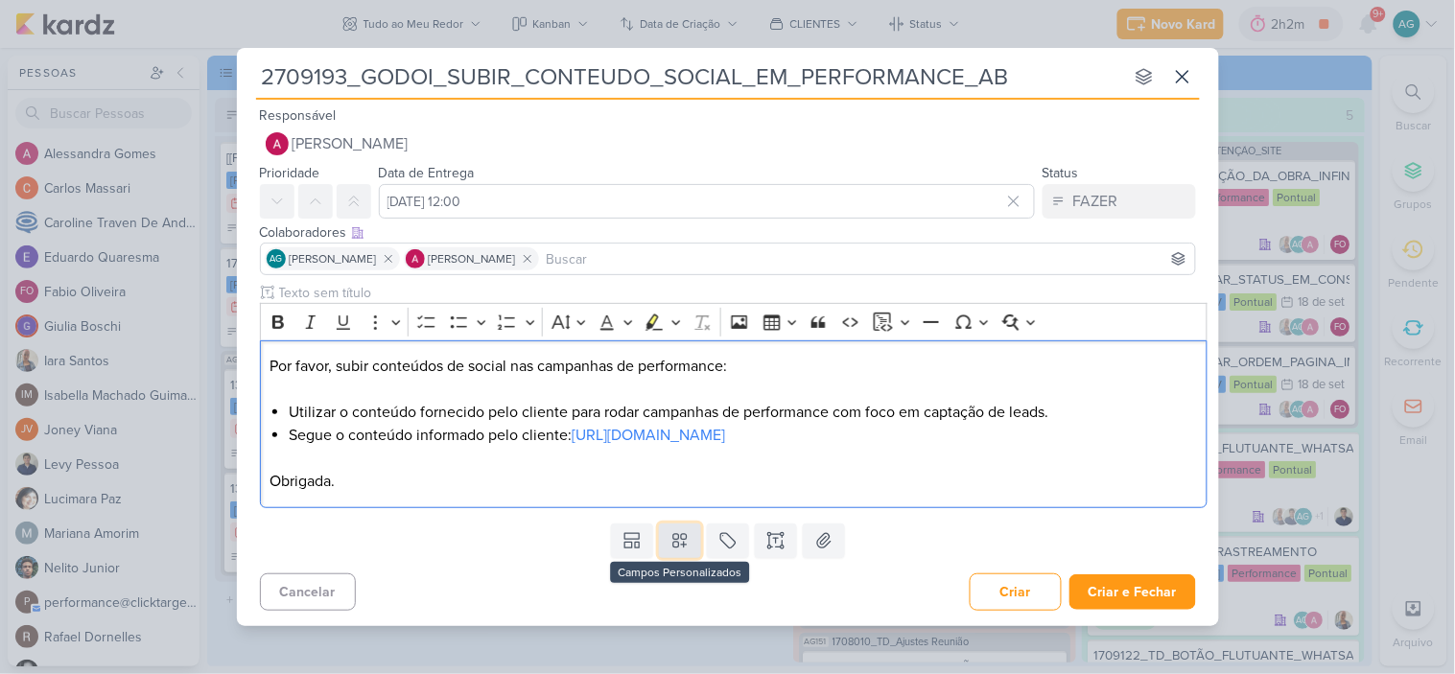
click at [678, 537] on icon at bounding box center [680, 540] width 19 height 19
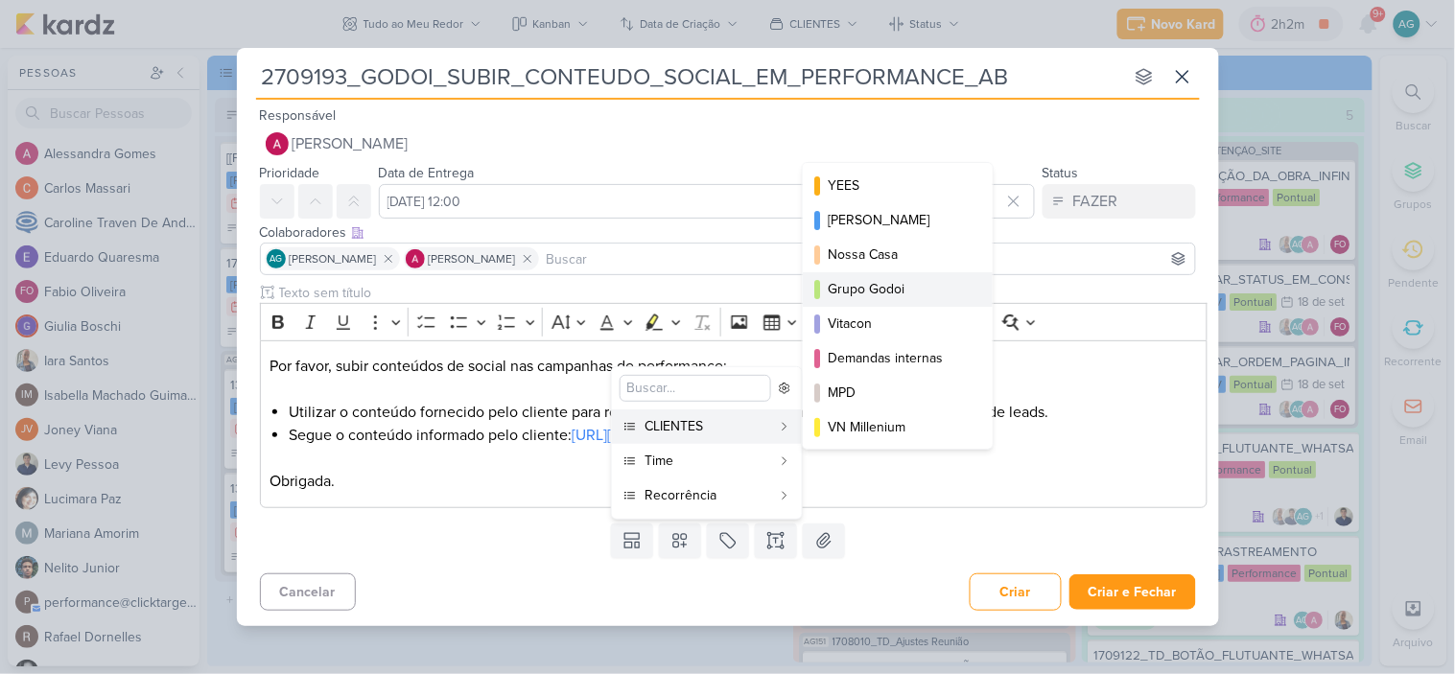
click at [892, 284] on div "Grupo Godoi" at bounding box center [899, 289] width 142 height 20
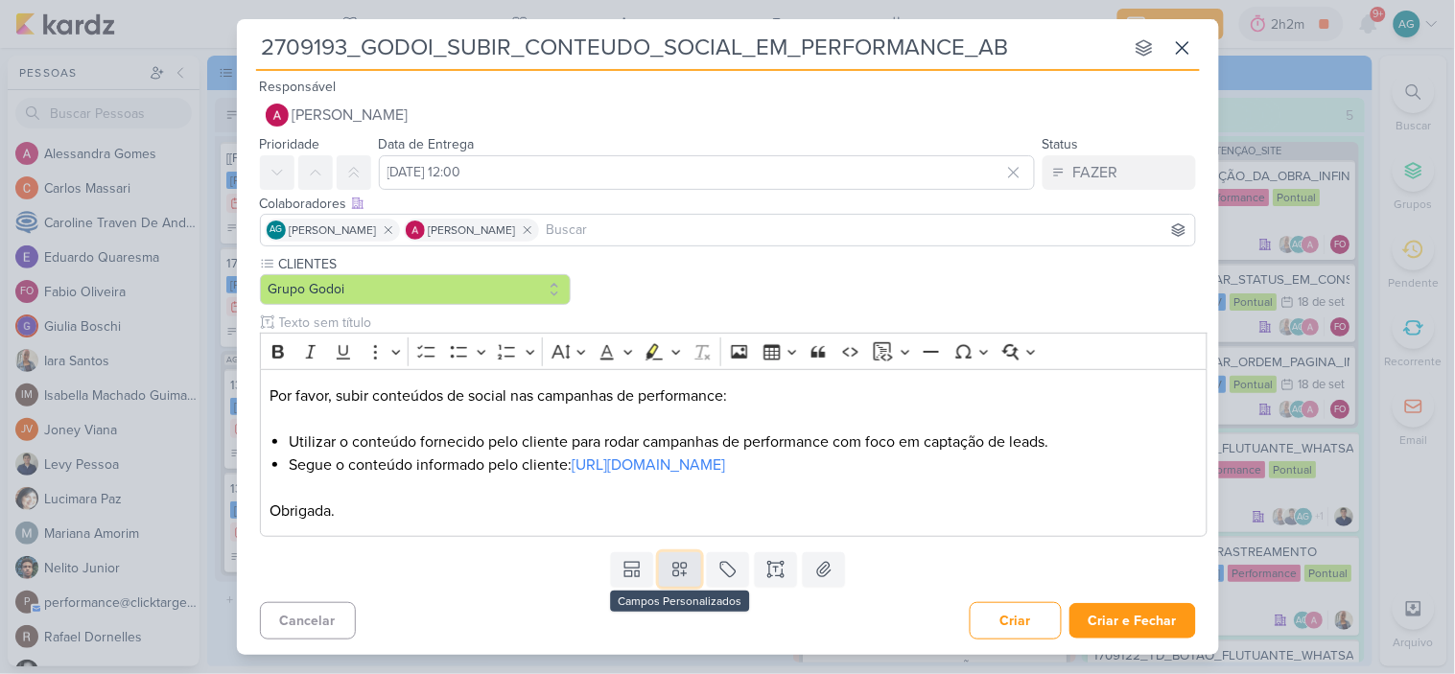
click at [674, 573] on icon at bounding box center [680, 569] width 19 height 19
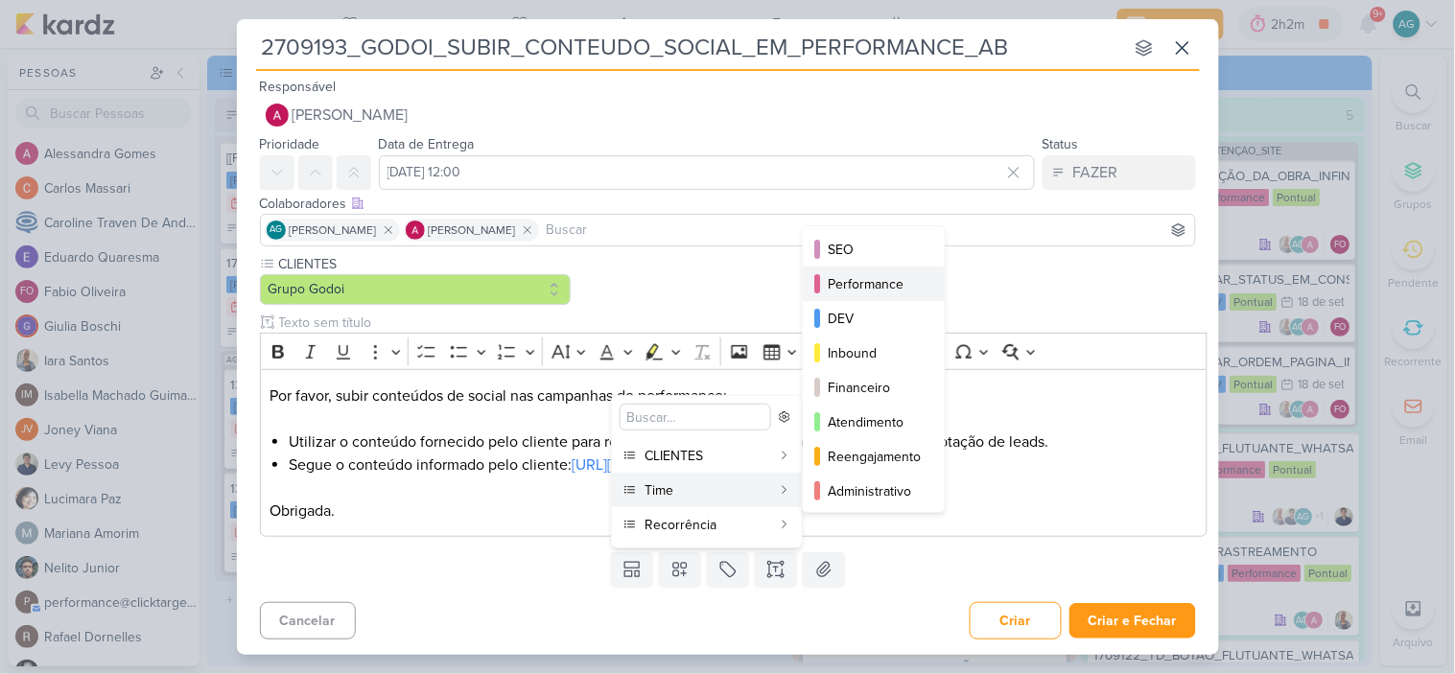
click at [883, 279] on div "Performance" at bounding box center [875, 284] width 94 height 20
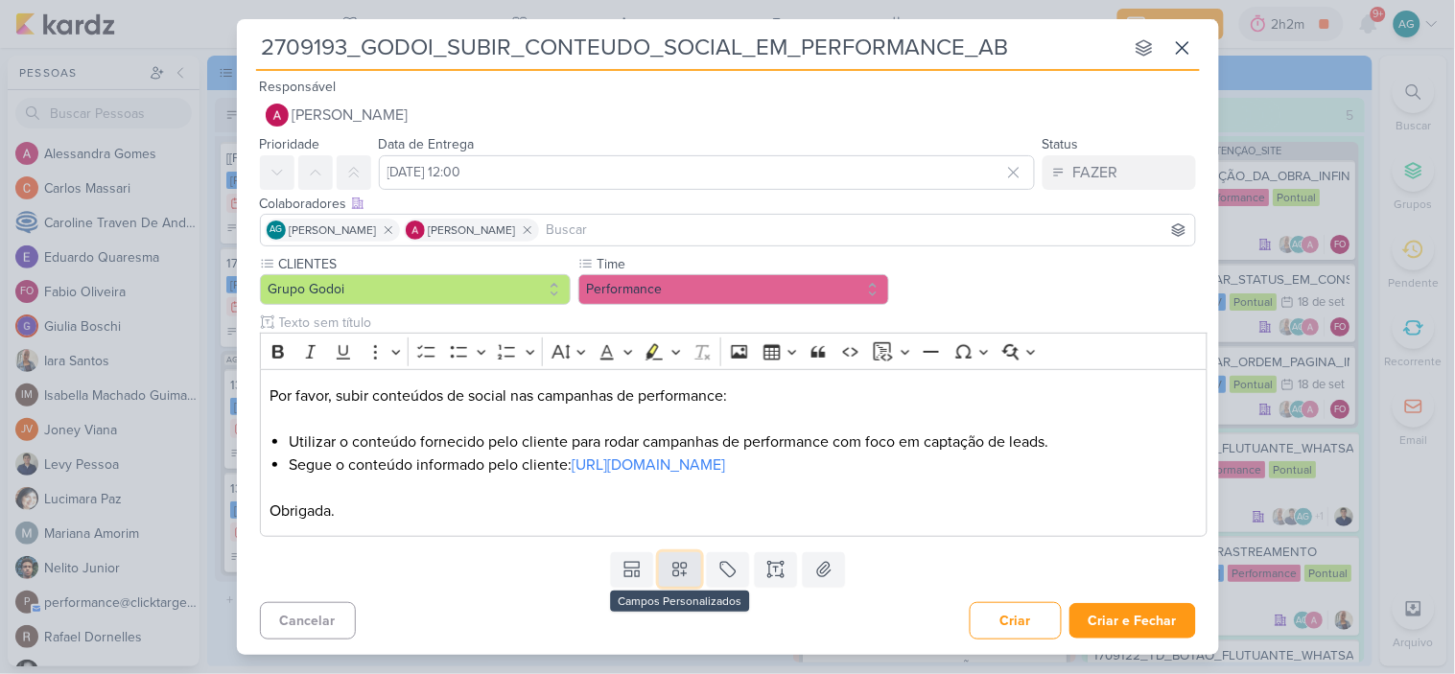
click at [685, 577] on icon at bounding box center [680, 569] width 19 height 19
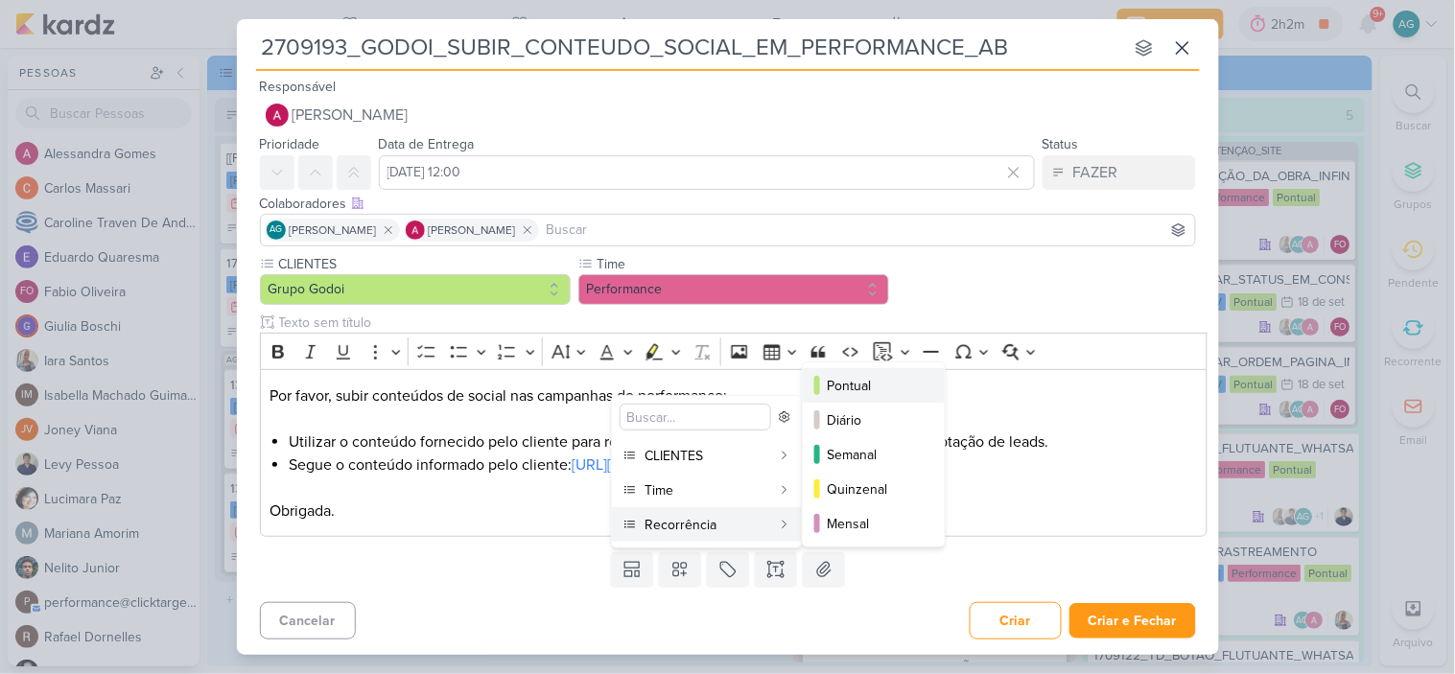
click at [877, 379] on div "Pontual" at bounding box center [875, 386] width 94 height 20
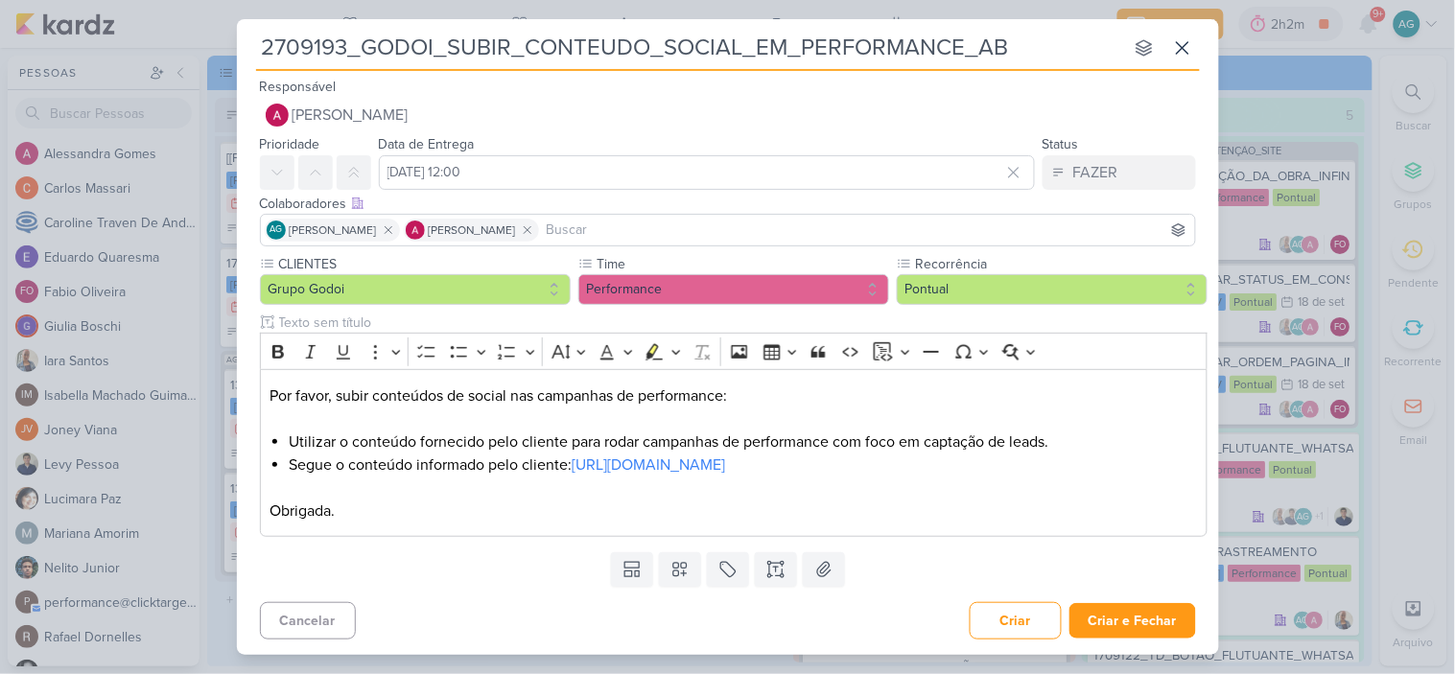
click at [686, 225] on input at bounding box center [867, 230] width 649 height 23
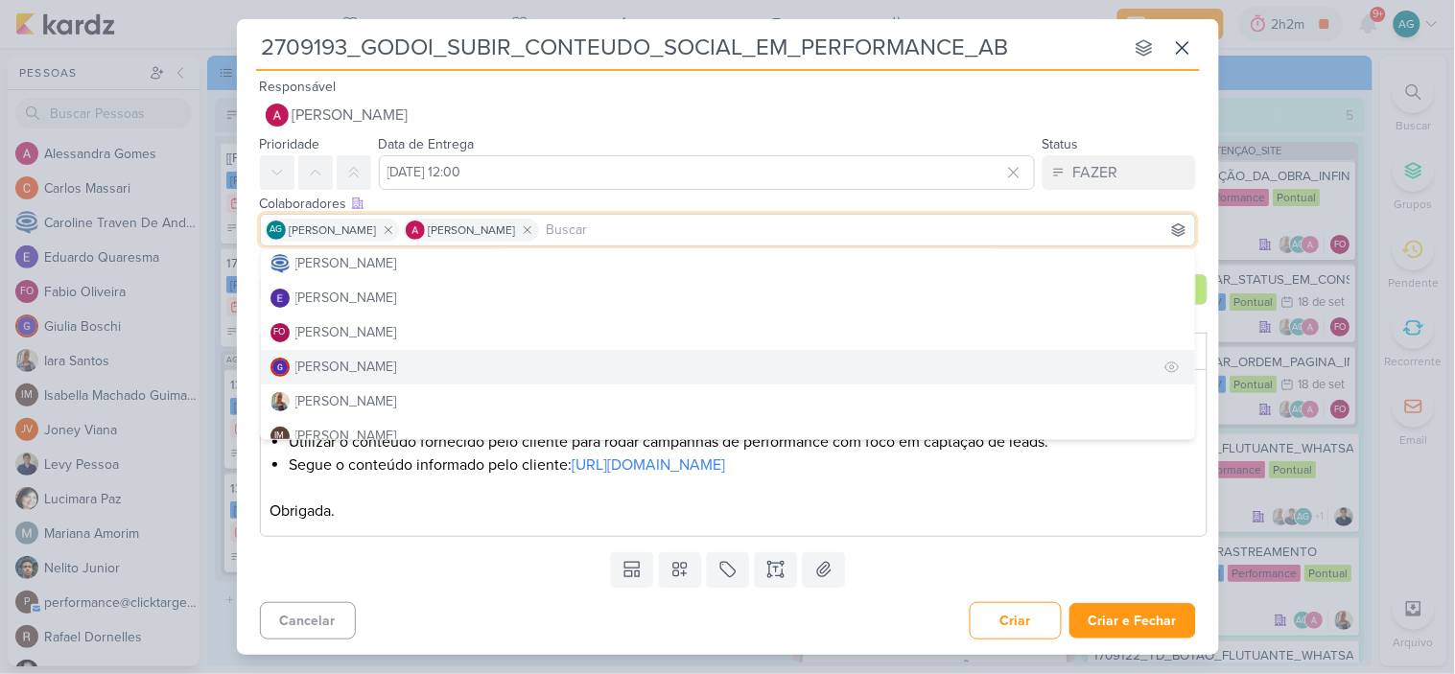
scroll to position [213, 0]
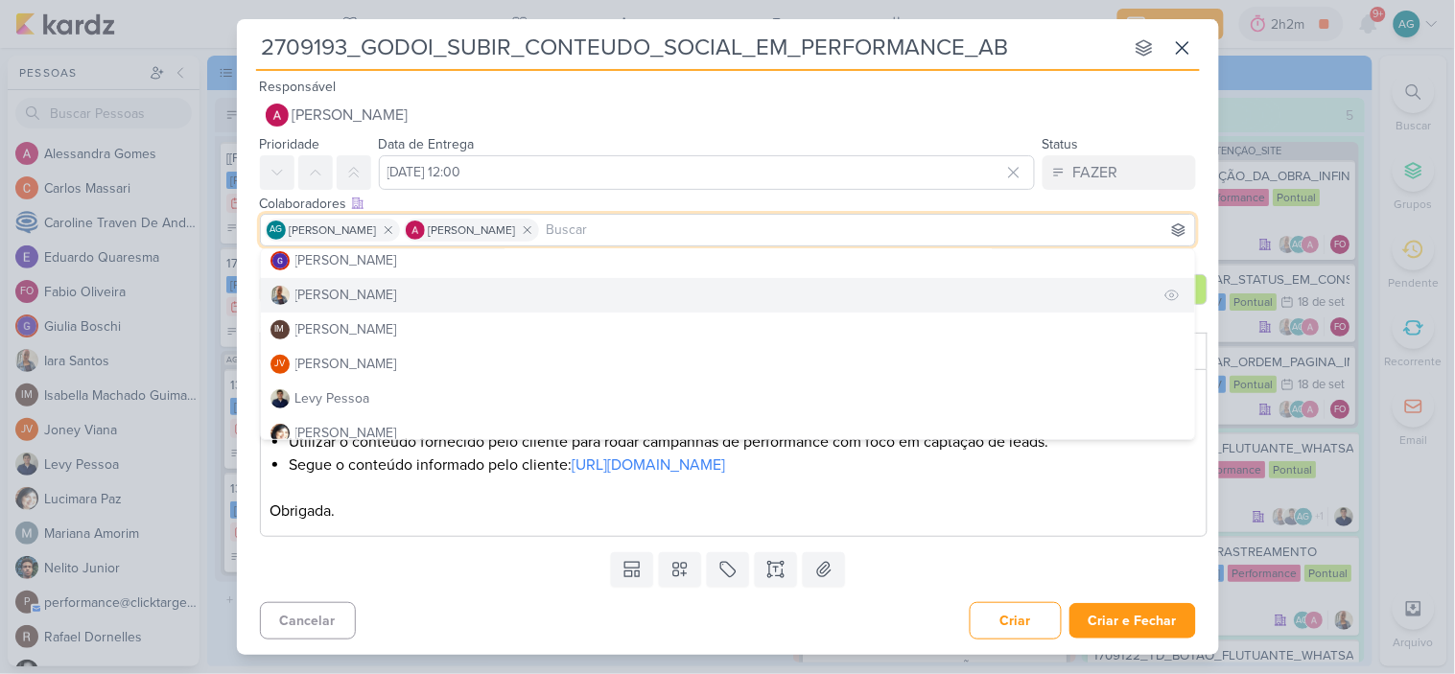
click at [345, 295] on div "[PERSON_NAME]" at bounding box center [346, 295] width 102 height 20
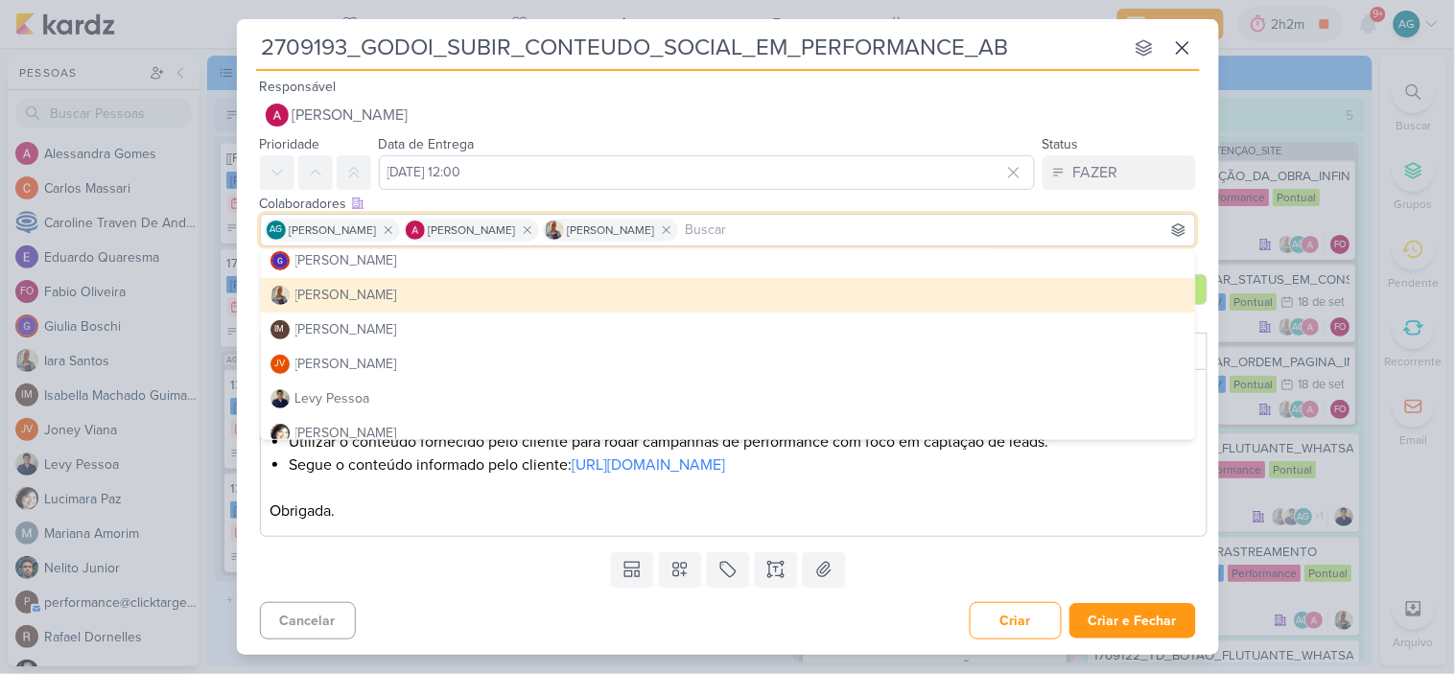
click at [772, 620] on div "Cancelar Criar Criar e Fechar Ctrl + Enter" at bounding box center [728, 619] width 982 height 49
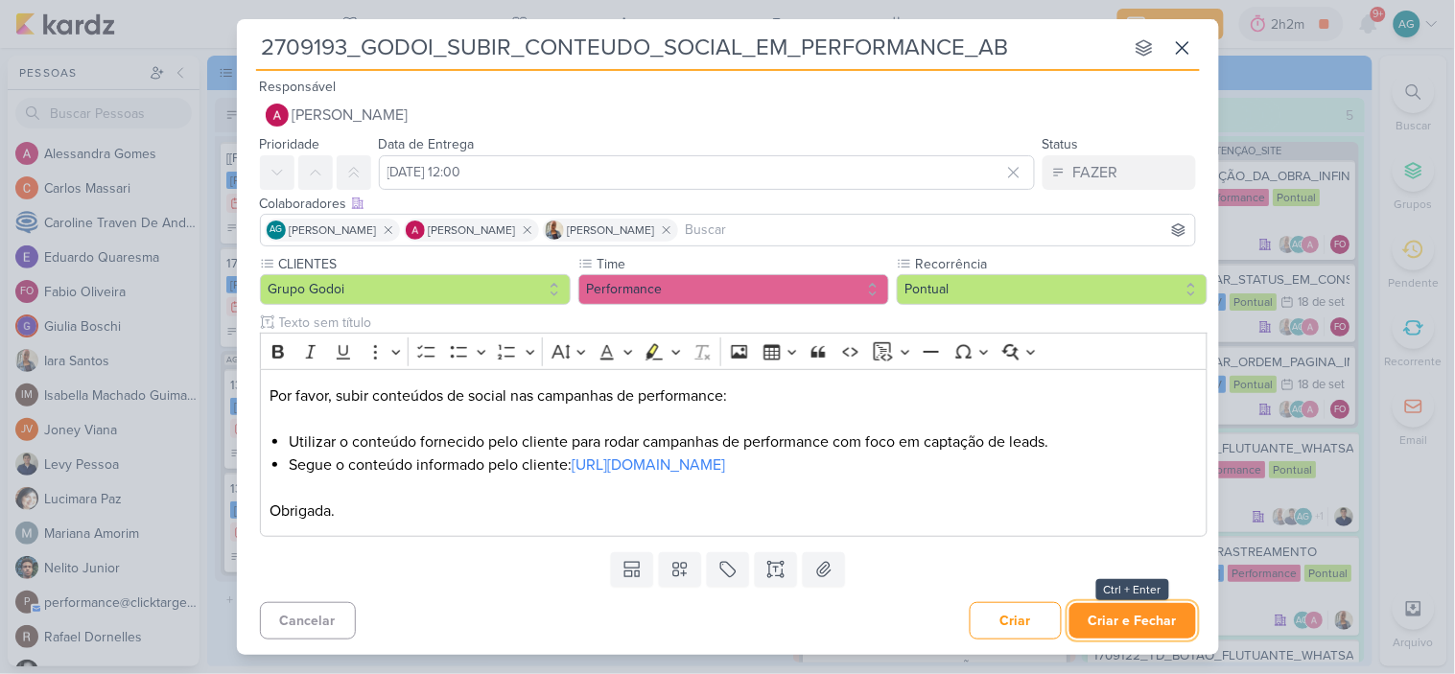
click at [1172, 620] on button "Criar e Fechar" at bounding box center [1133, 620] width 127 height 35
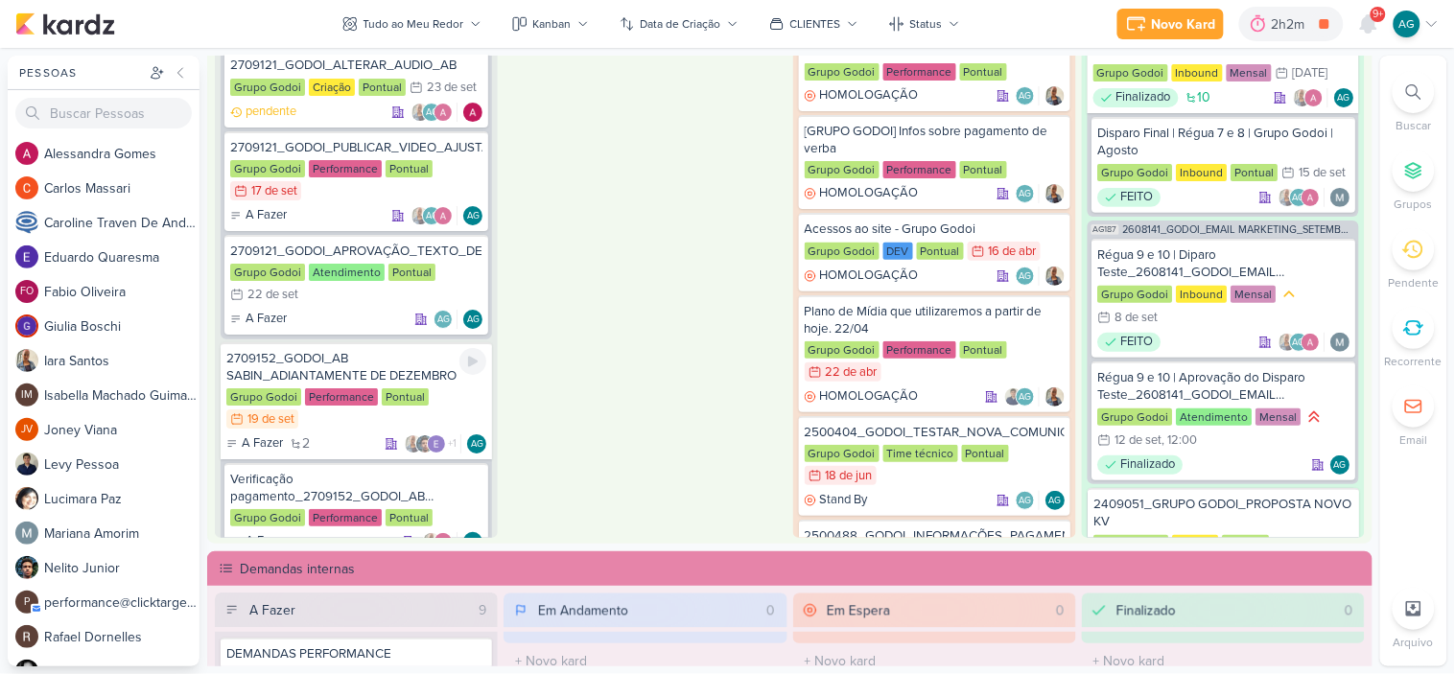
scroll to position [1989, 0]
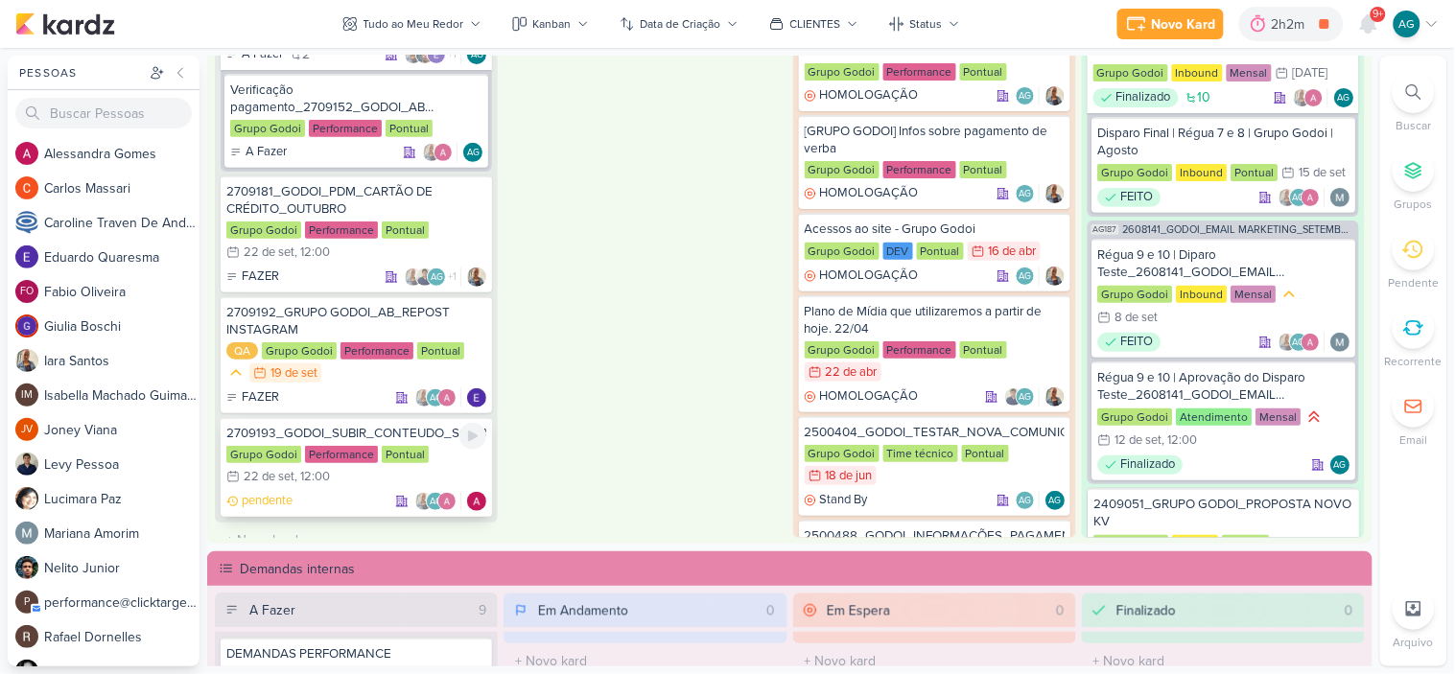
click at [367, 425] on div "2709193_GODOI_SUBIR_CONTEUDO_SOCIAL_EM_PERFORMANCE_AB" at bounding box center [356, 433] width 260 height 17
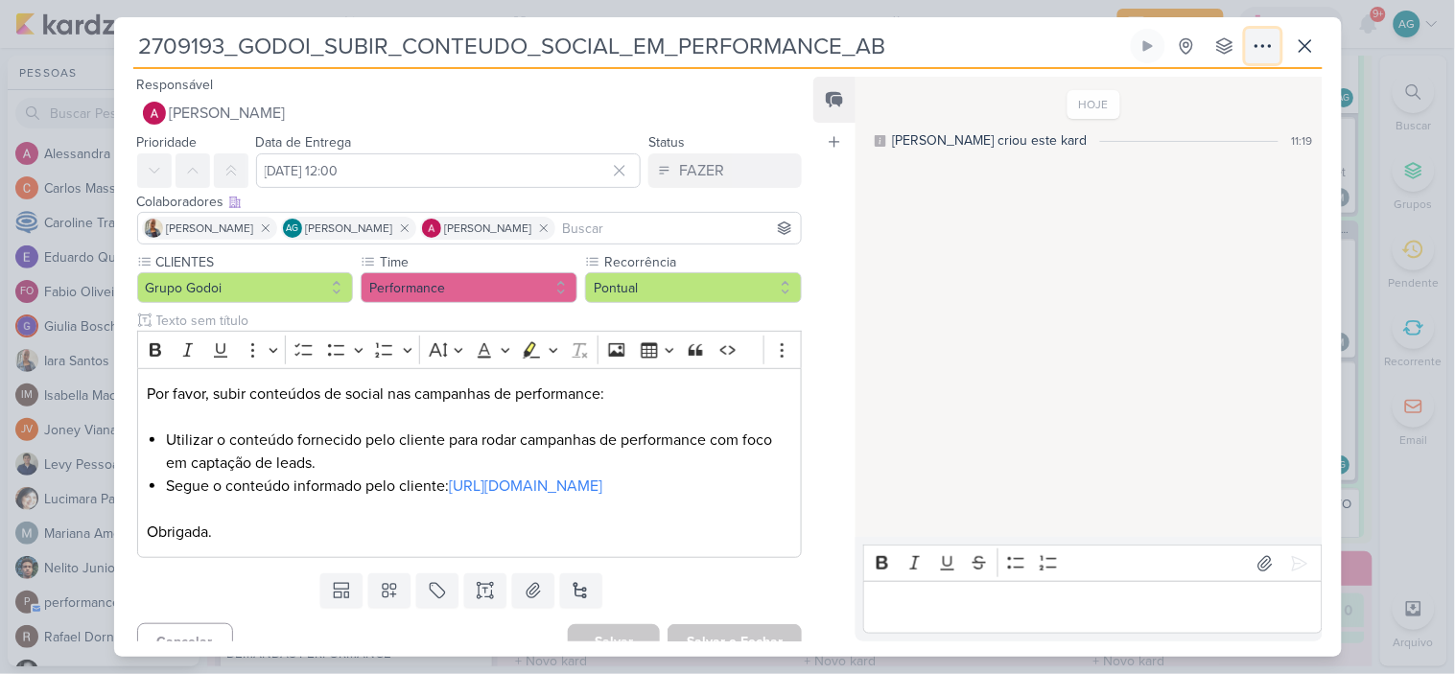
click at [1259, 40] on icon at bounding box center [1263, 46] width 23 height 23
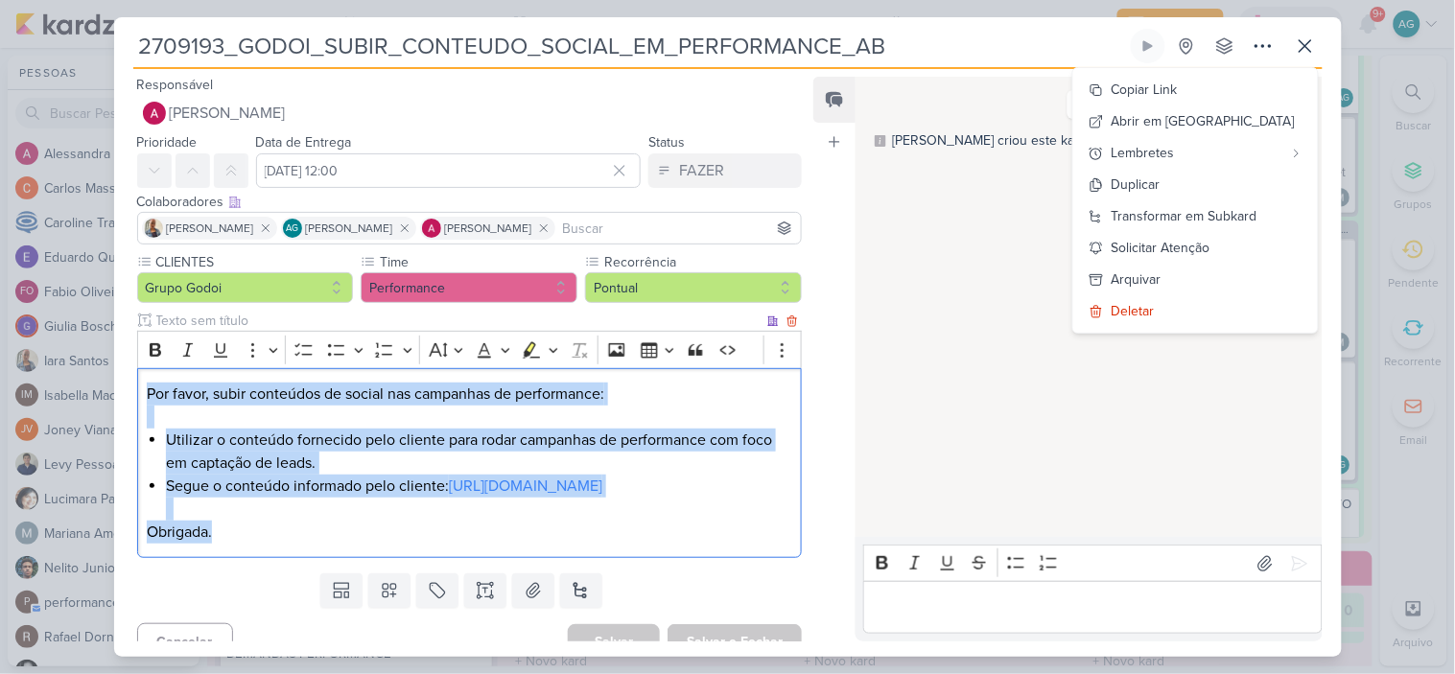
drag, startPoint x: 147, startPoint y: 389, endPoint x: 448, endPoint y: 549, distance: 340.7
click at [448, 549] on div "Por favor, subir conteúdos de social nas campanhas de performance: Utilizar o c…" at bounding box center [470, 463] width 666 height 191
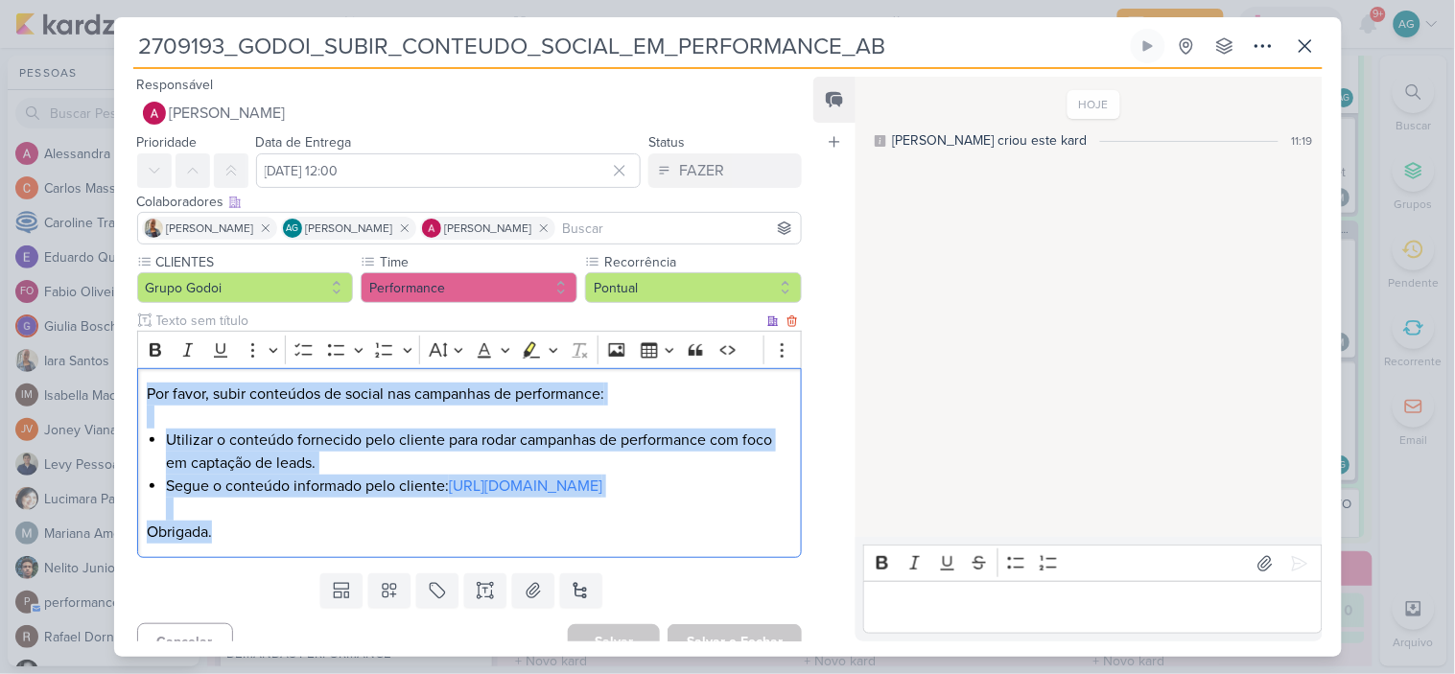
copy div "Por favor, subir conteúdos de social nas campanhas de performance: Utilizar o c…"
click at [692, 544] on p "Obrigada." at bounding box center [469, 532] width 645 height 23
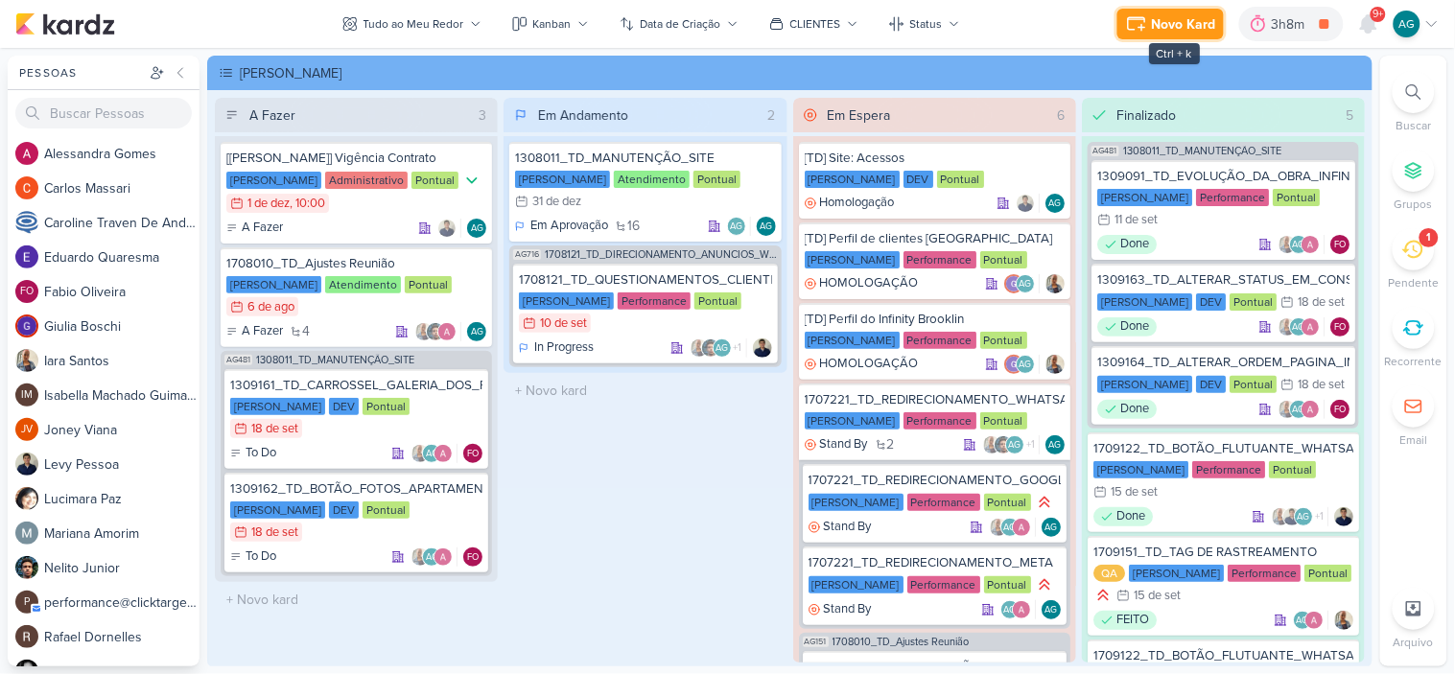
click at [1156, 24] on div "Novo Kard" at bounding box center [1184, 24] width 64 height 20
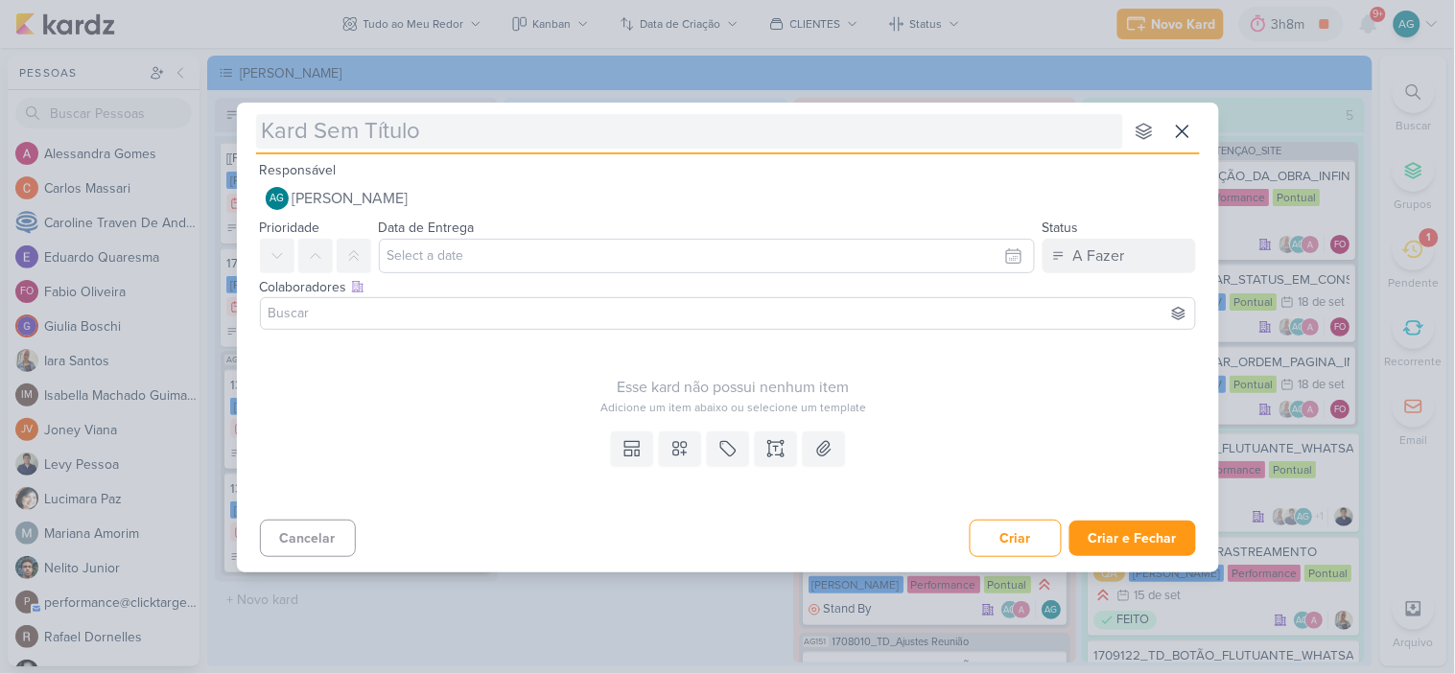
type input "2709196_GODOI_REPORT_QUINZENAL_25.09"
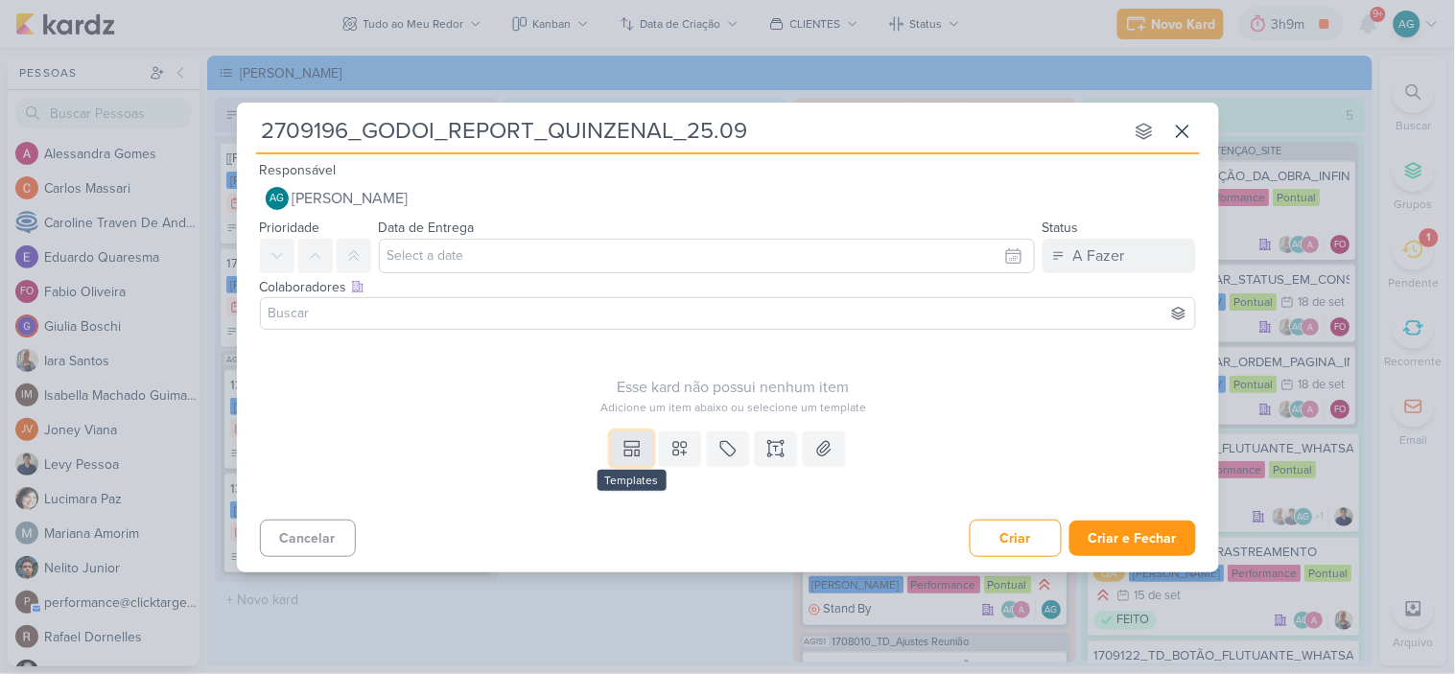
click at [645, 452] on button at bounding box center [632, 449] width 42 height 35
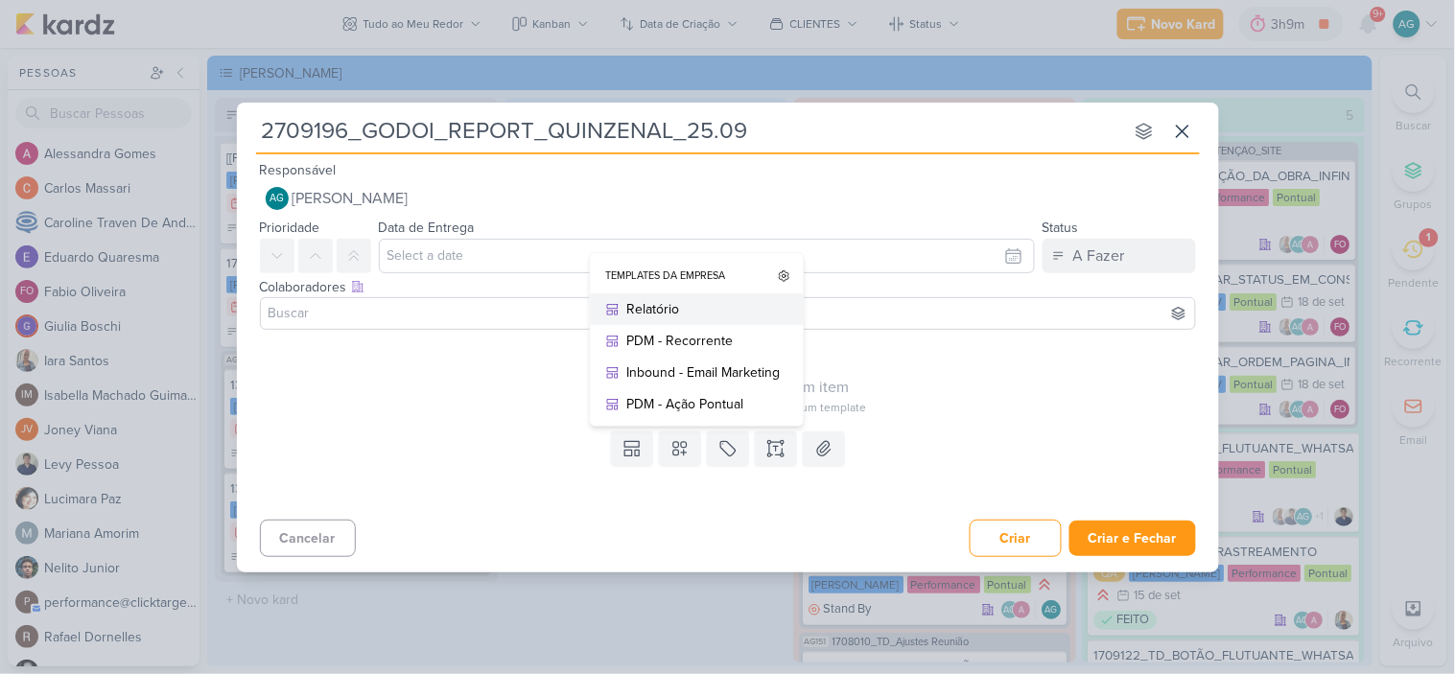
click at [674, 315] on div "Relatório" at bounding box center [703, 309] width 153 height 20
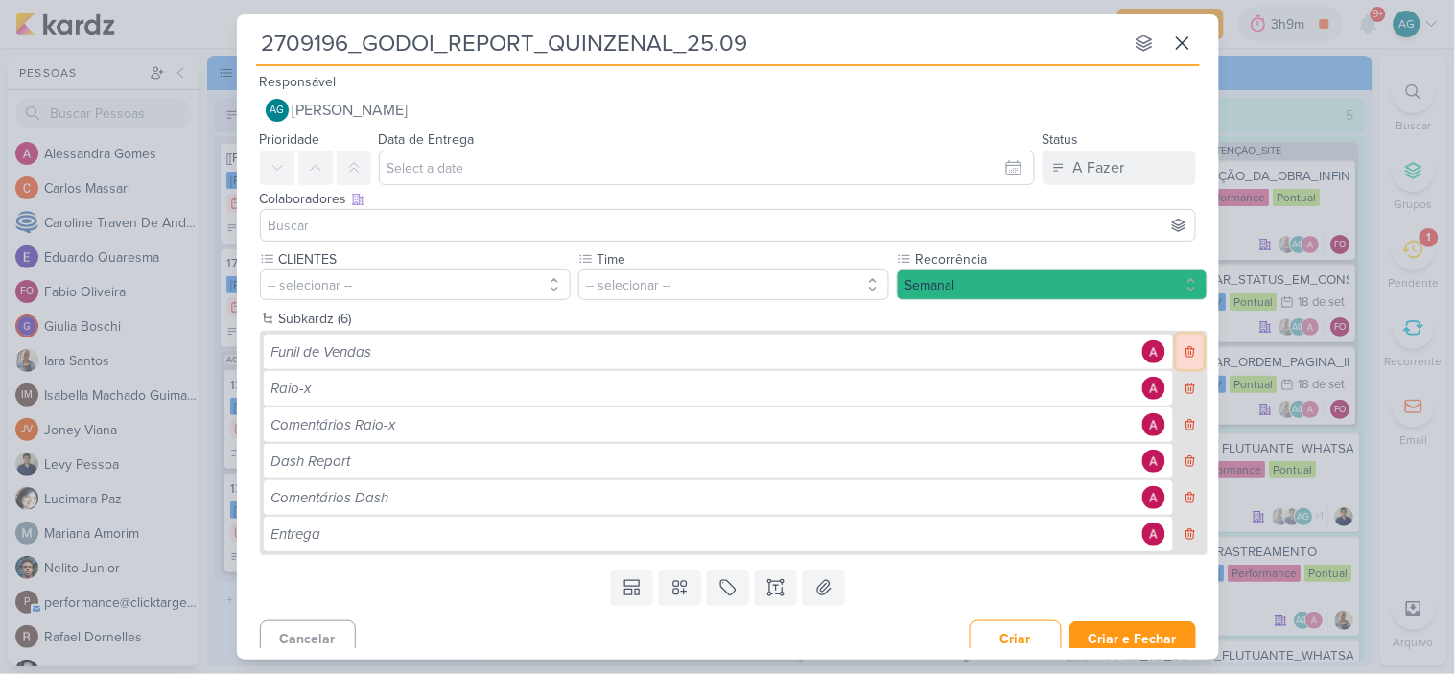
click at [1184, 355] on icon at bounding box center [1190, 351] width 13 height 13
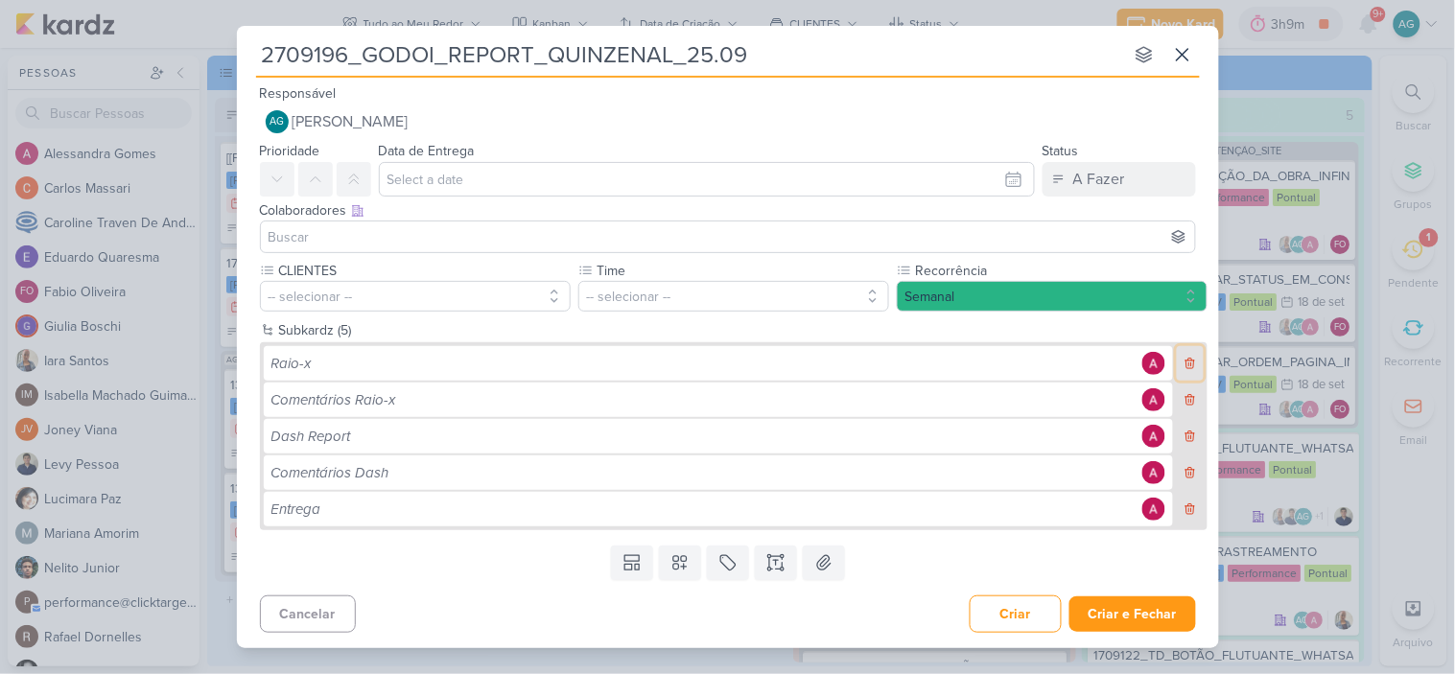
click at [1181, 355] on button at bounding box center [1190, 363] width 26 height 35
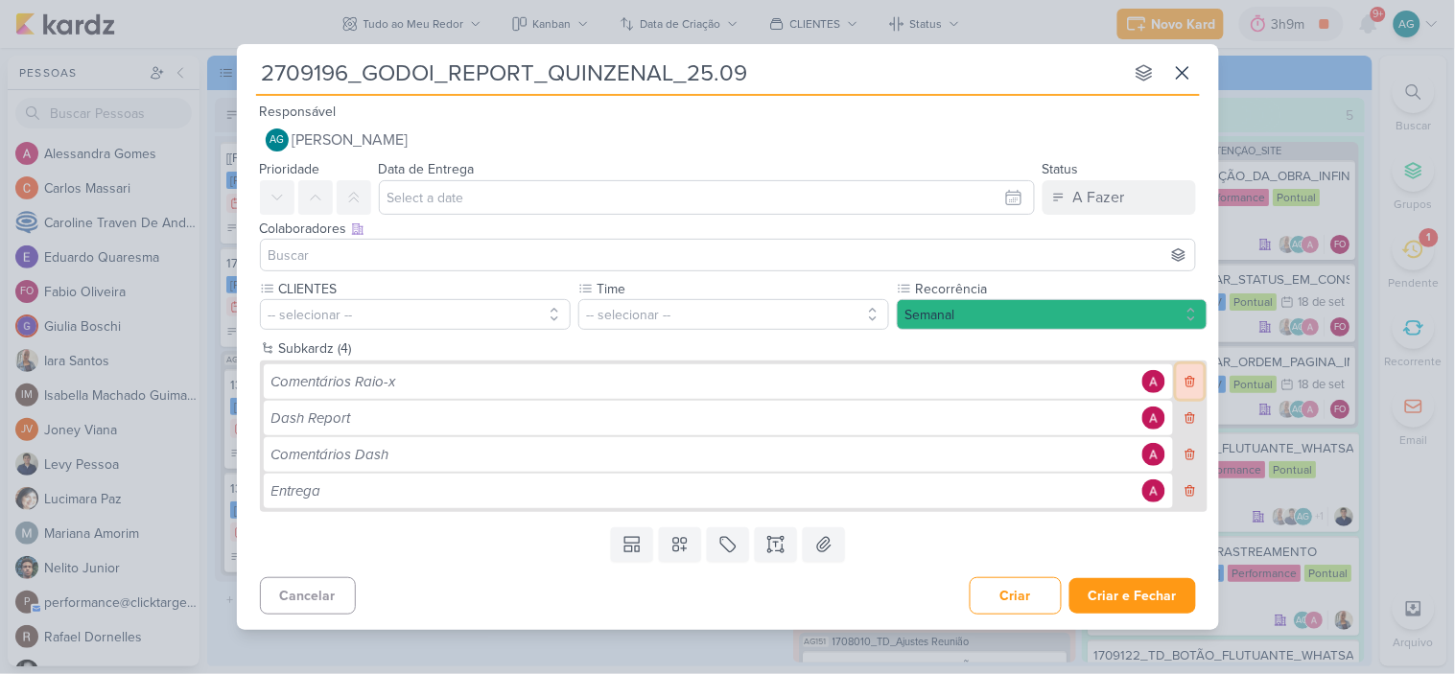
click at [1188, 379] on icon at bounding box center [1190, 381] width 13 height 13
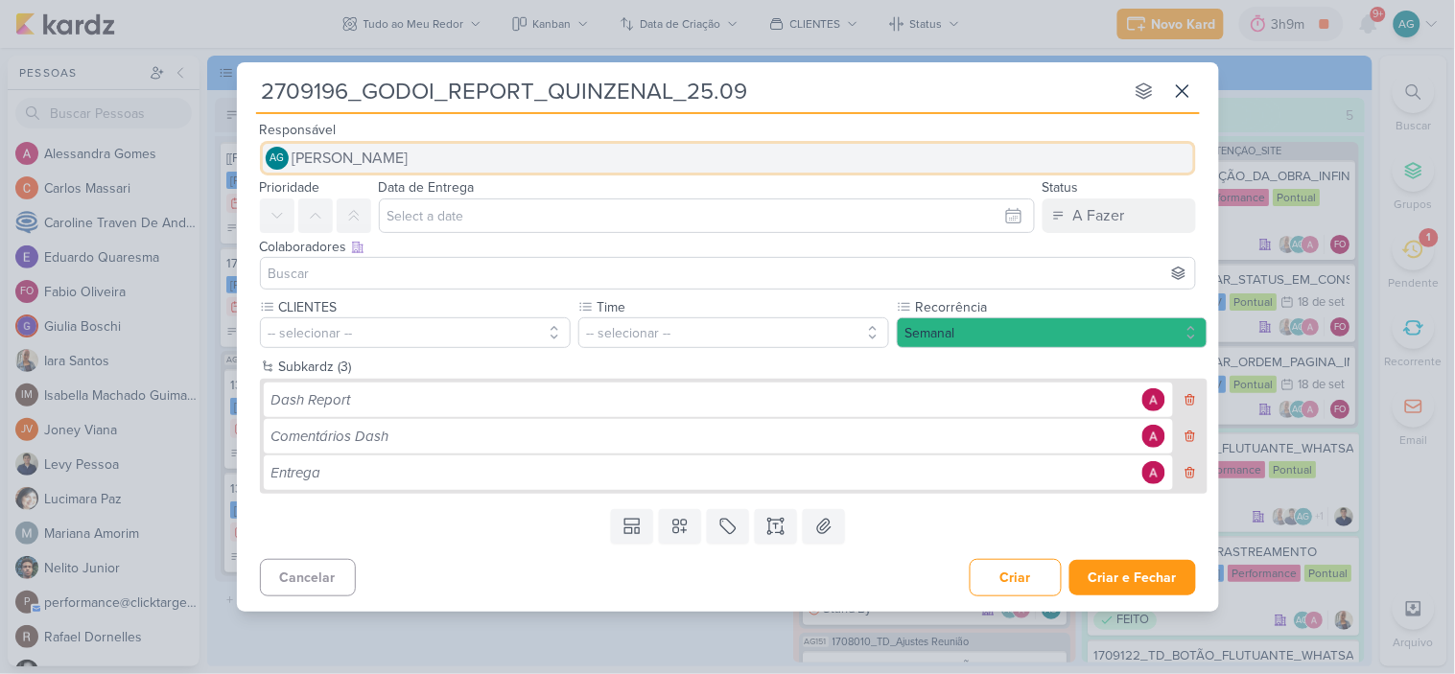
click at [409, 165] on span "[PERSON_NAME]" at bounding box center [351, 158] width 116 height 23
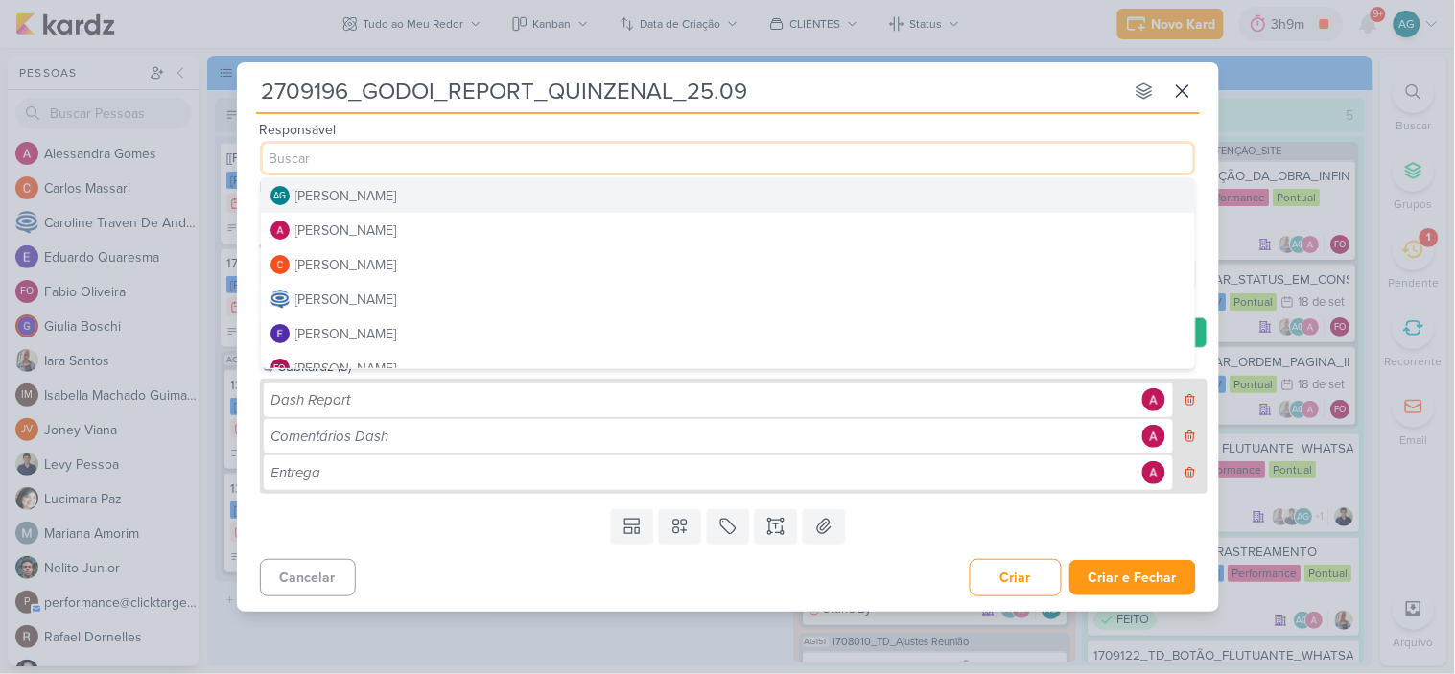
click at [462, 130] on div "Responsável AG Aline Gimenez Graciano AG Aline Gimenez Graciano Alessandra Gome…" at bounding box center [728, 147] width 982 height 58
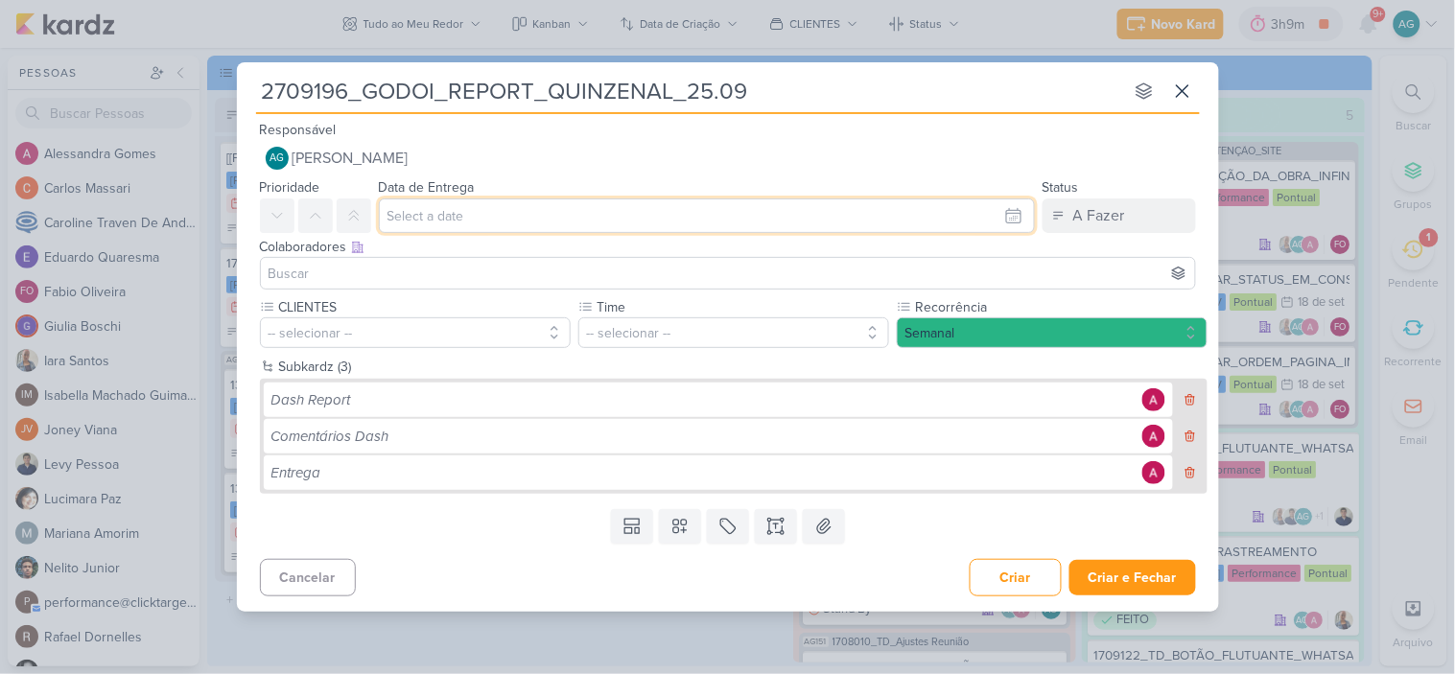
click at [428, 219] on input "text" at bounding box center [707, 216] width 656 height 35
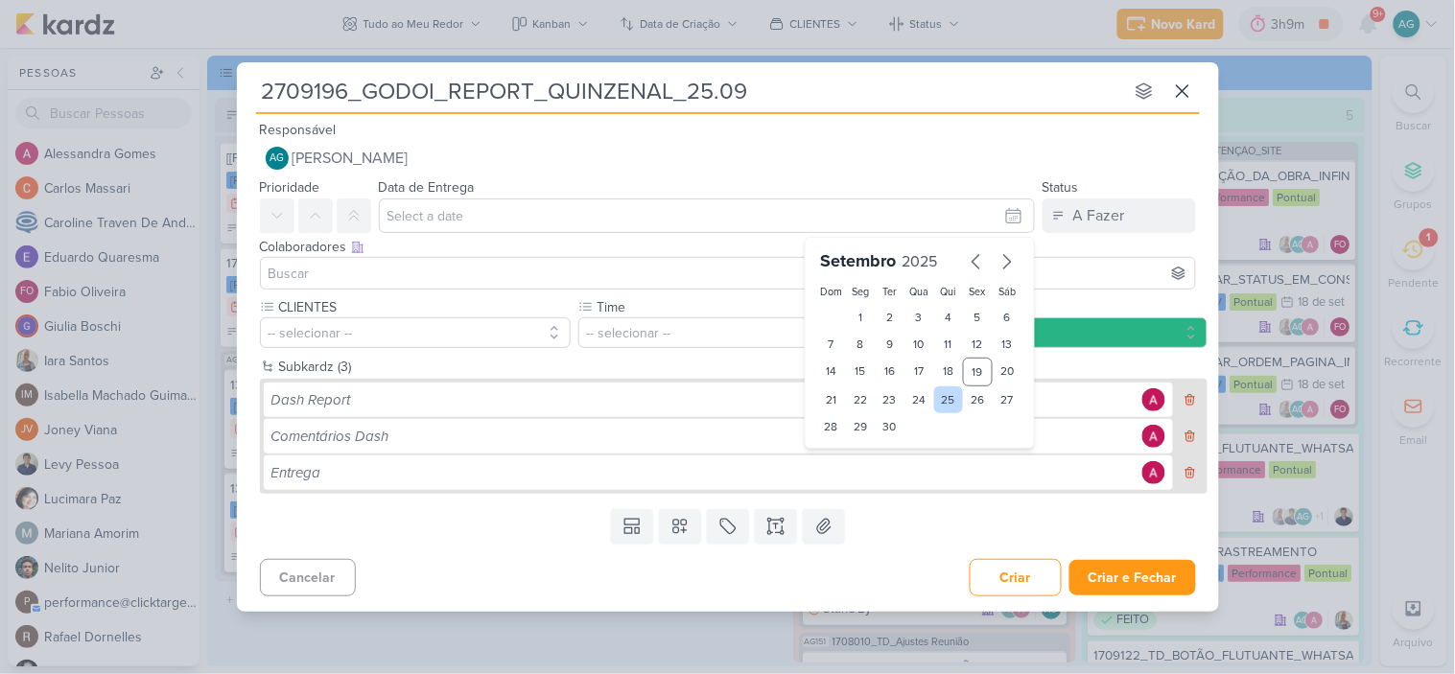
click at [950, 406] on div "25" at bounding box center [949, 400] width 30 height 27
type input "25 de setembro de 2025 às 23:59"
click at [342, 338] on button "-- selecionar --" at bounding box center [415, 333] width 311 height 31
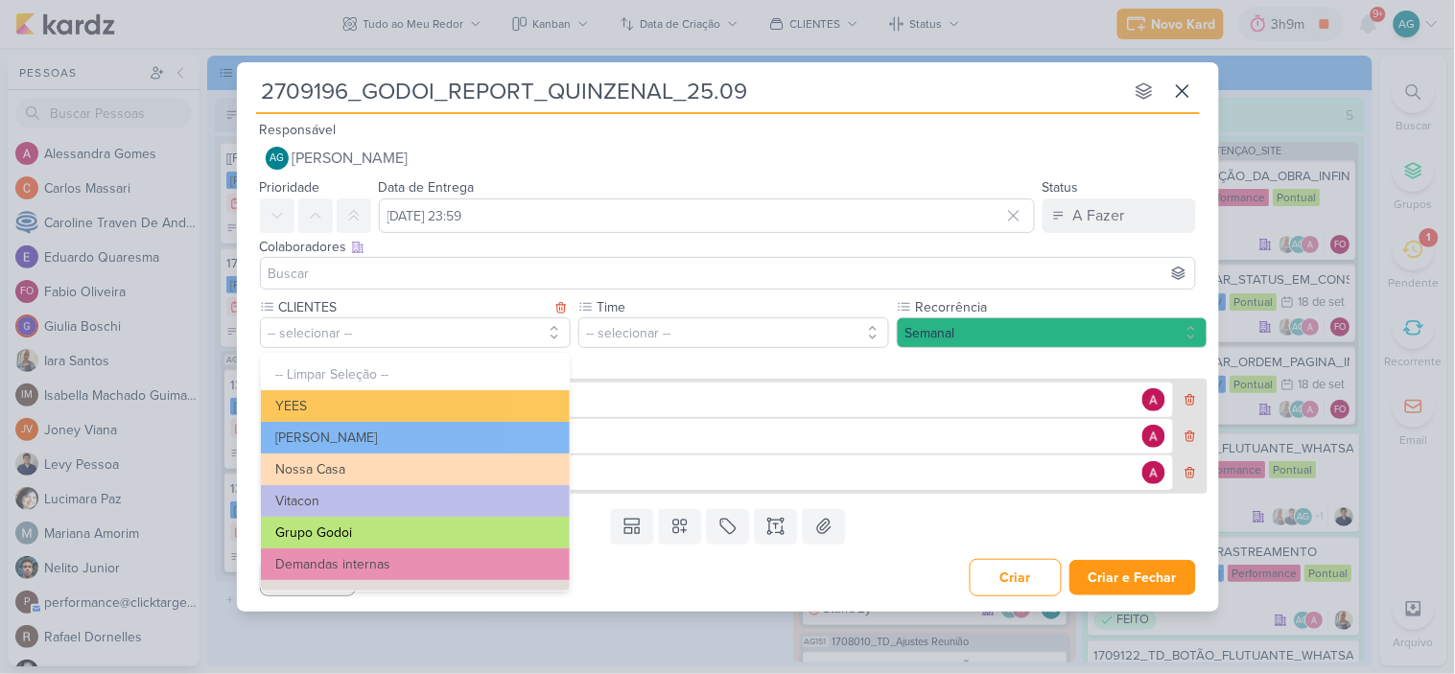
click at [371, 534] on button "Grupo Godoi" at bounding box center [415, 533] width 309 height 32
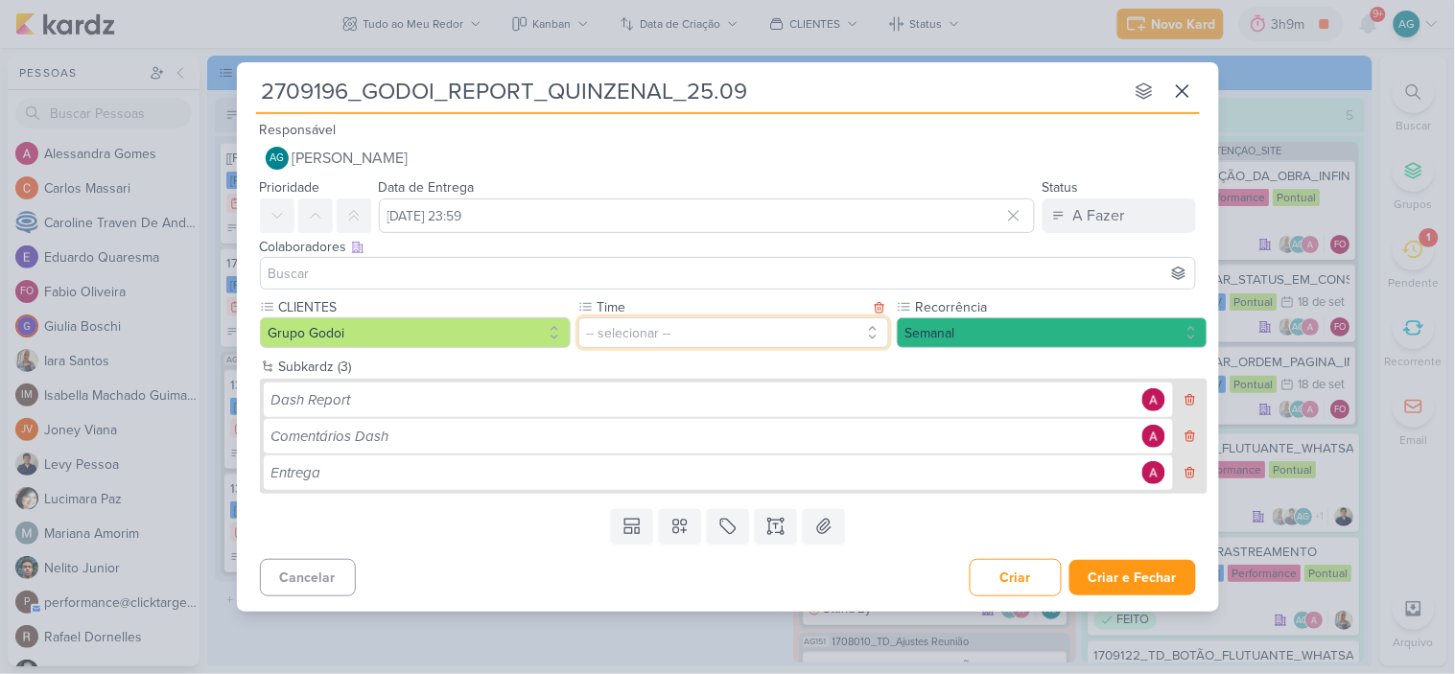
click at [628, 338] on button "-- selecionar --" at bounding box center [733, 333] width 311 height 31
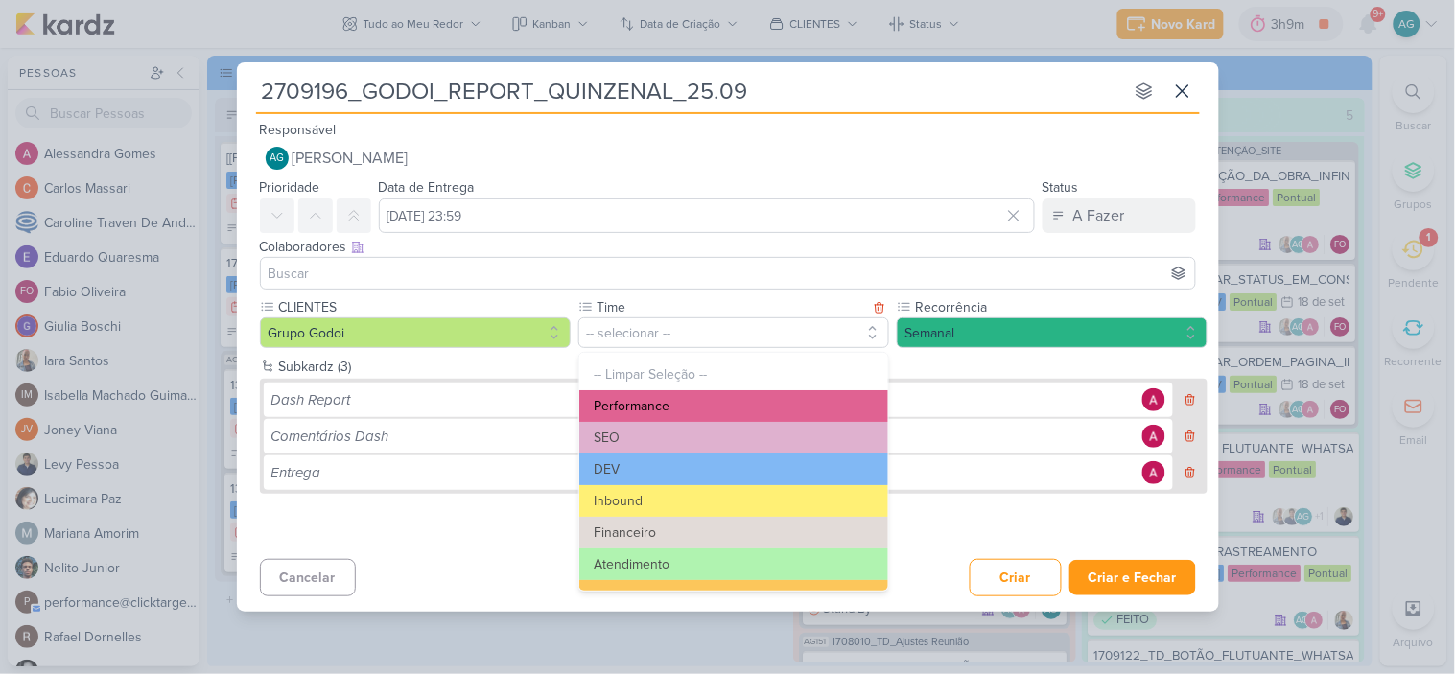
click at [681, 410] on button "Performance" at bounding box center [733, 406] width 309 height 32
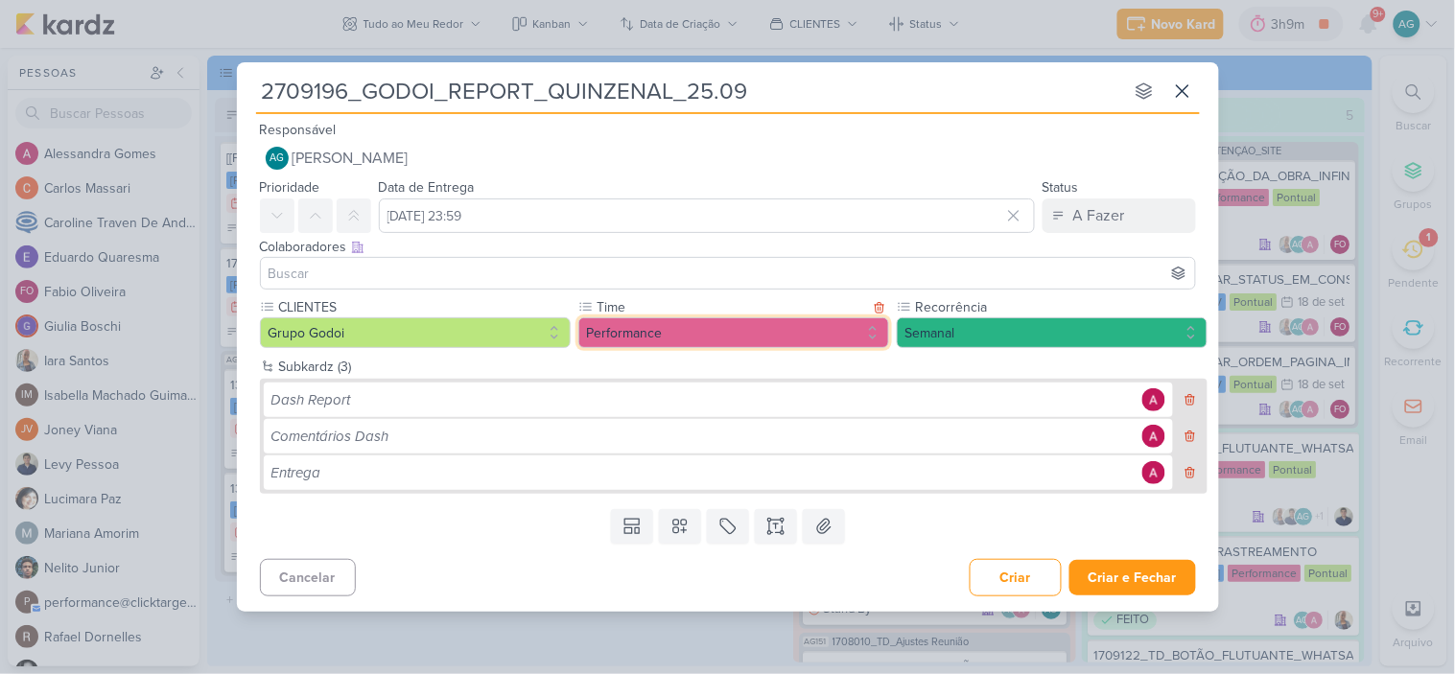
click at [693, 345] on button "Performance" at bounding box center [733, 333] width 311 height 31
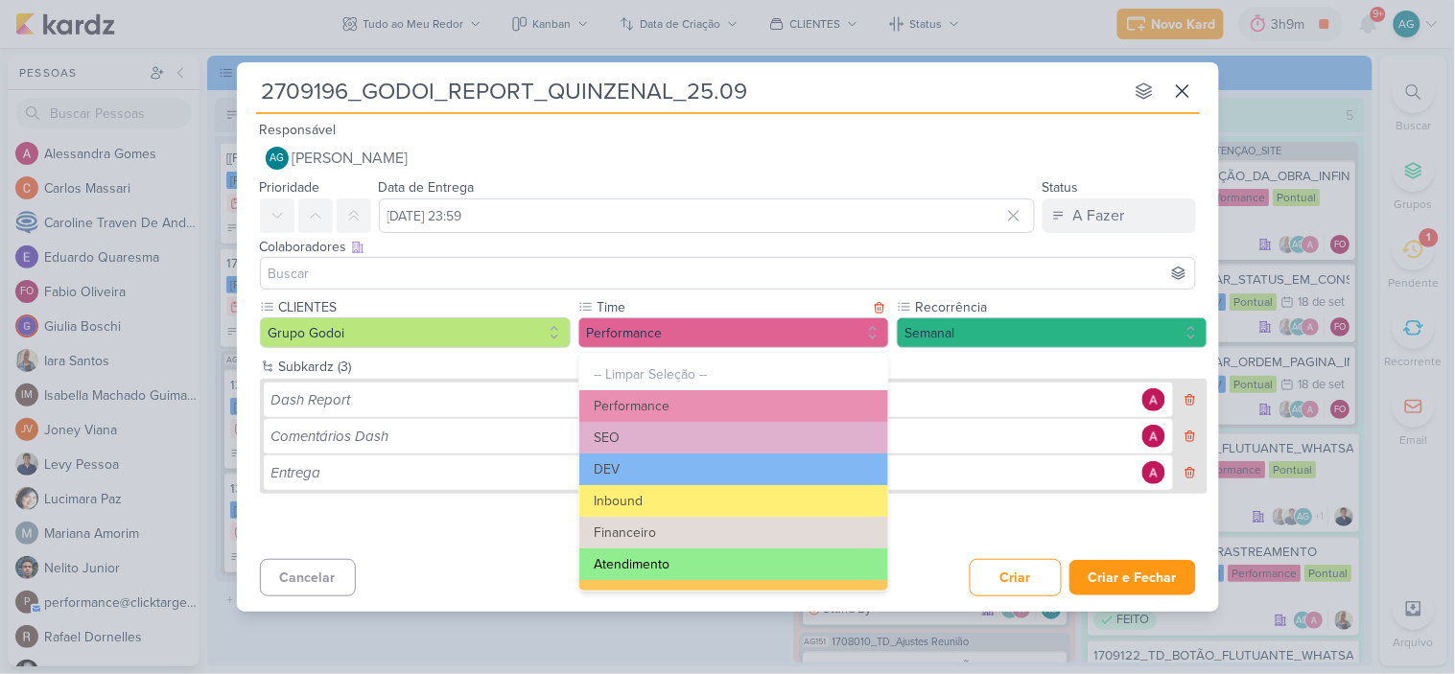
click at [676, 562] on button "Atendimento" at bounding box center [733, 565] width 309 height 32
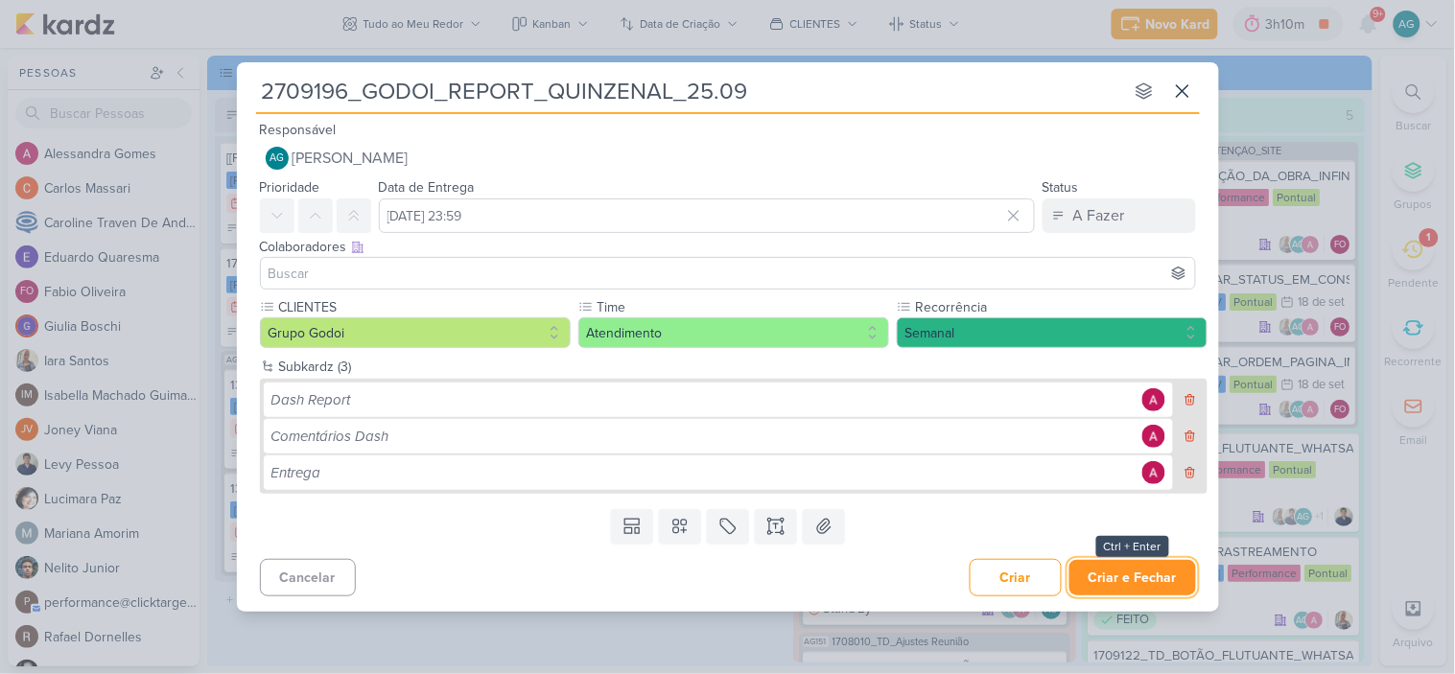
click at [1135, 574] on button "Criar e Fechar" at bounding box center [1133, 577] width 127 height 35
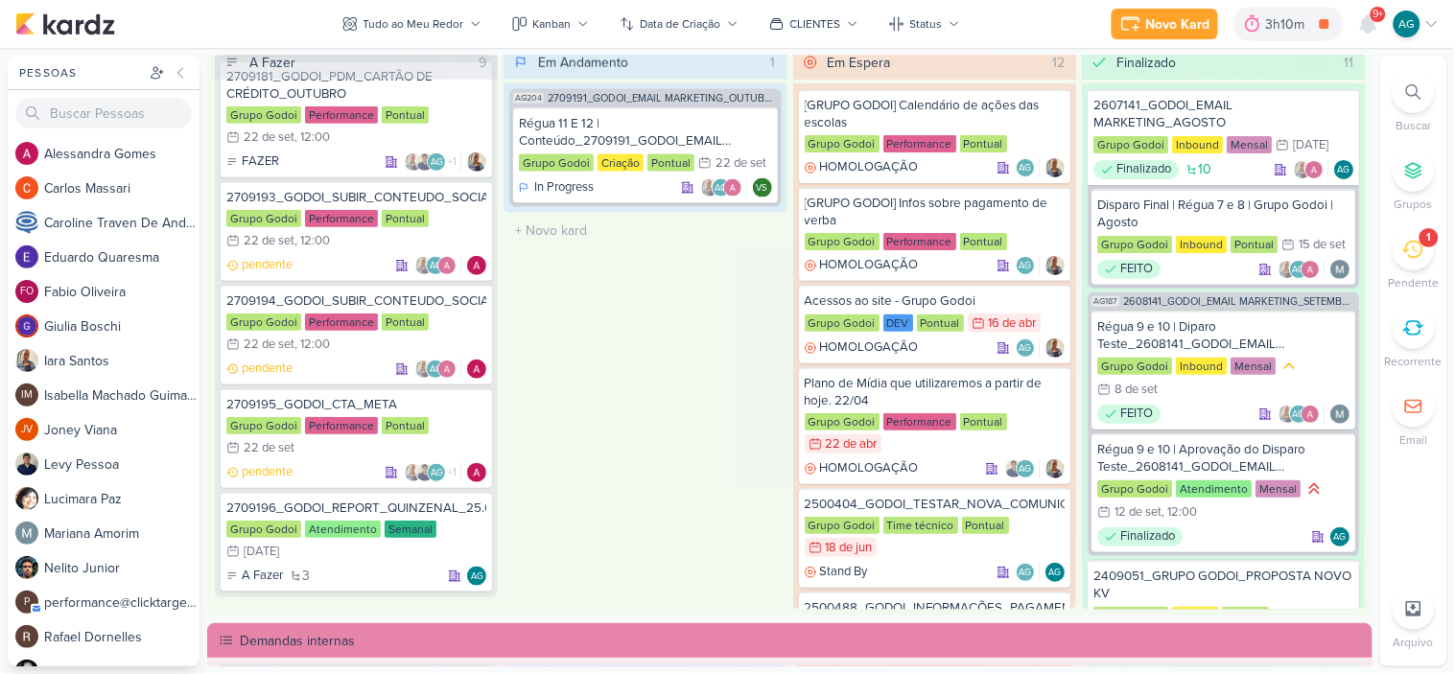
scroll to position [745, 0]
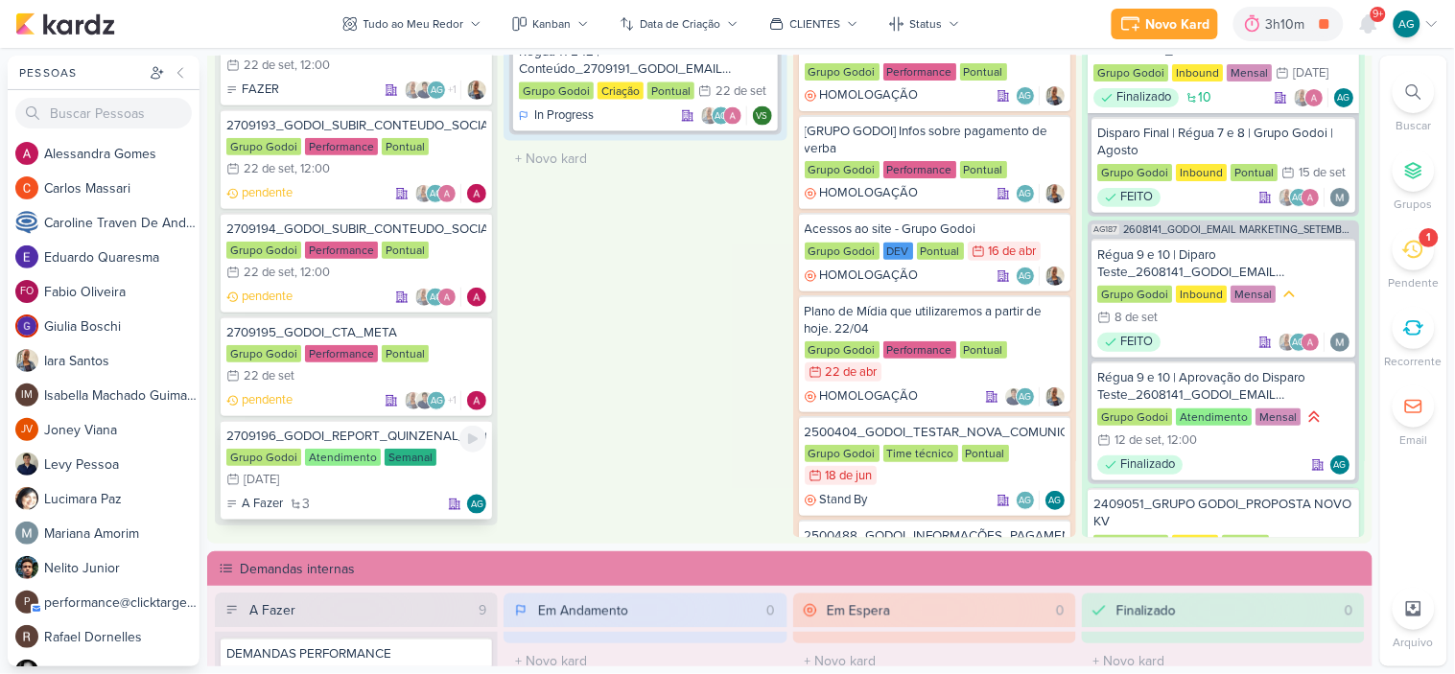
click at [394, 428] on div "2709196_GODOI_REPORT_QUINZENAL_25.09" at bounding box center [356, 436] width 260 height 17
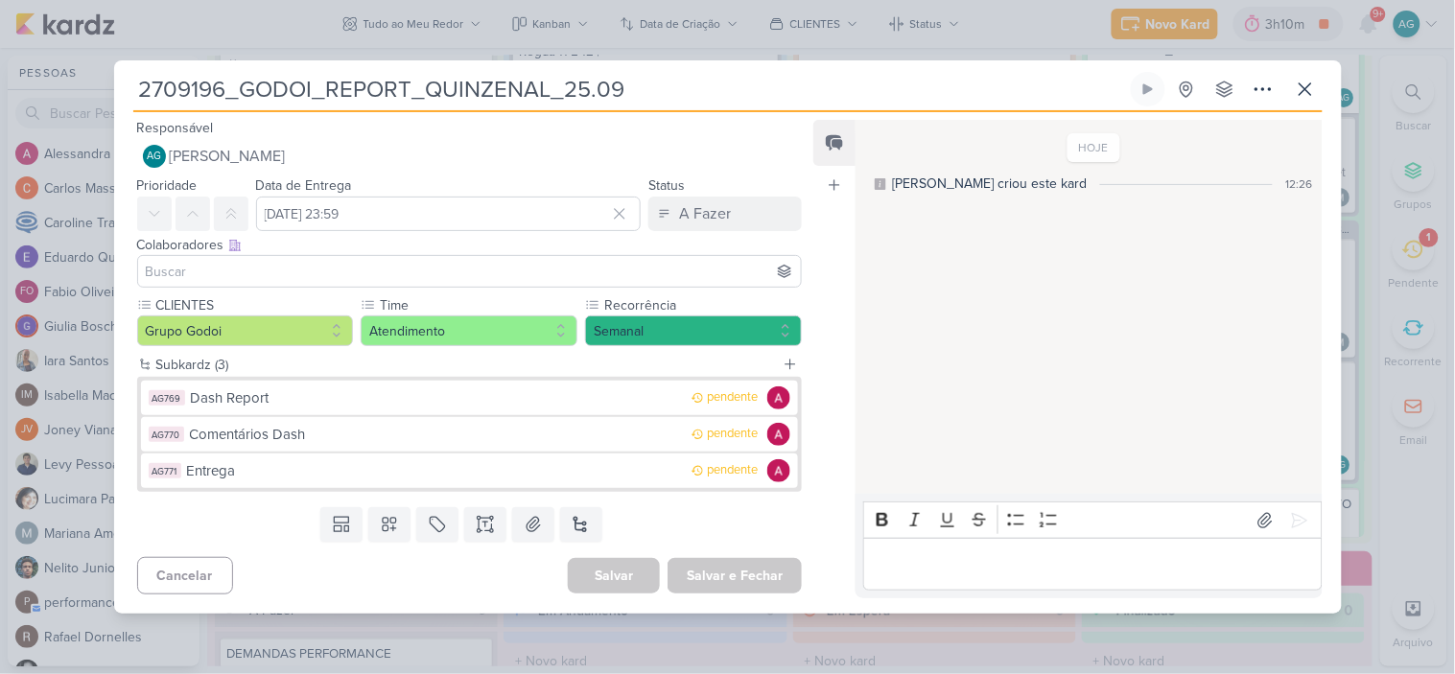
drag, startPoint x: 242, startPoint y: 90, endPoint x: 647, endPoint y: 83, distance: 404.9
click at [647, 83] on input "2709196_GODOI_REPORT_QUINZENAL_25.09" at bounding box center [630, 89] width 994 height 35
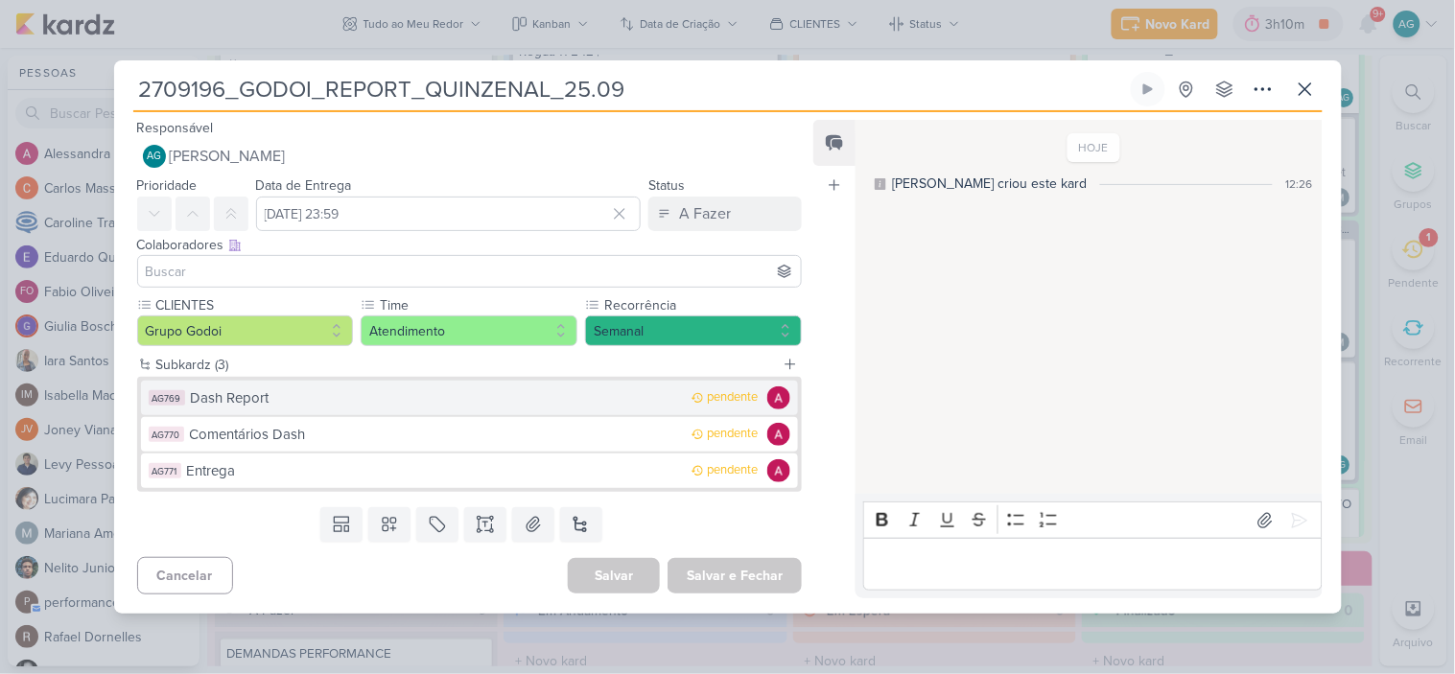
click at [291, 403] on div "Dash Report" at bounding box center [437, 399] width 492 height 22
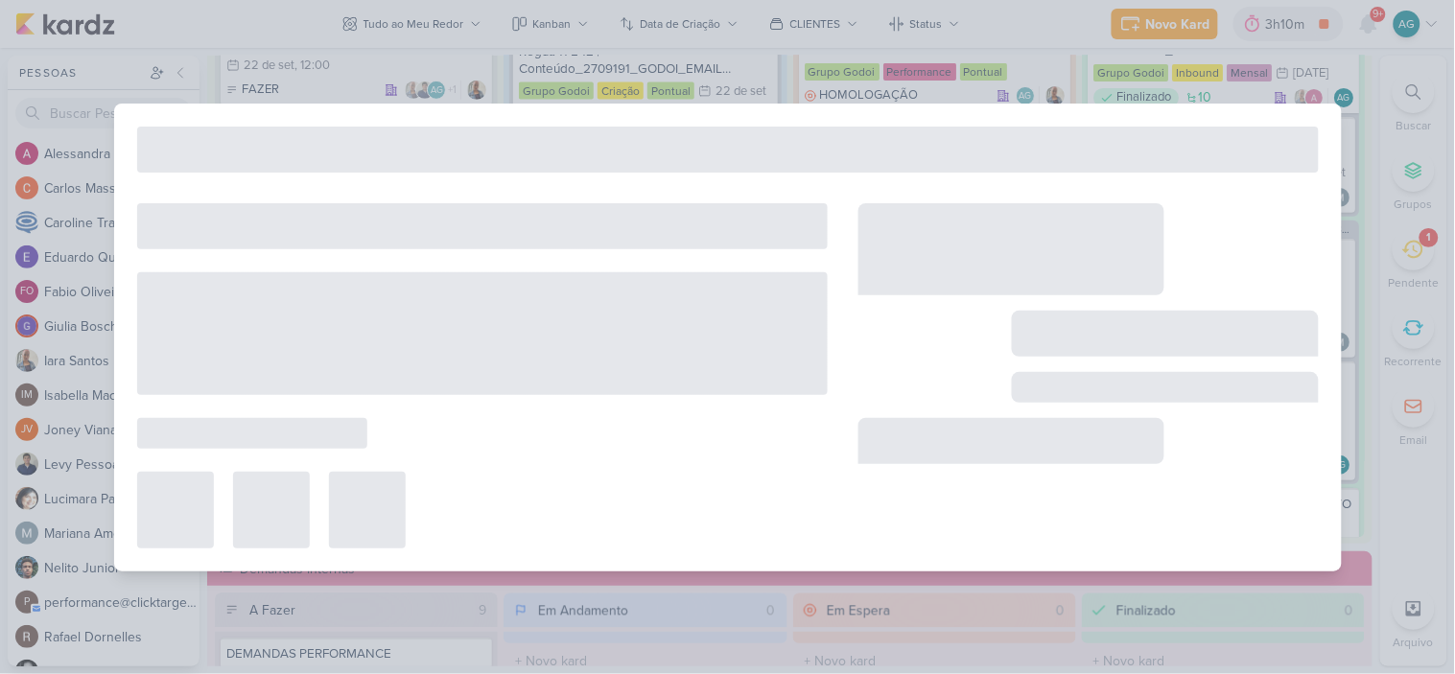
type input "Dash Report"
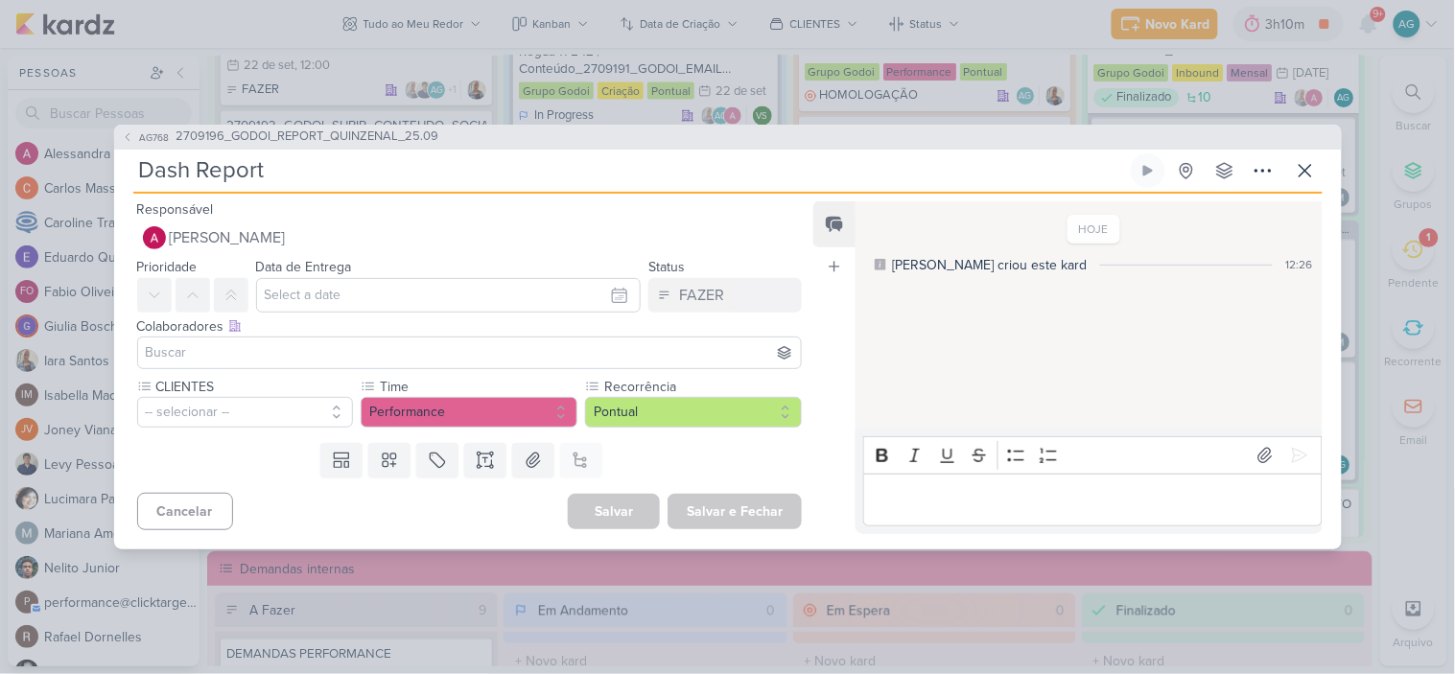
drag, startPoint x: 285, startPoint y: 171, endPoint x: 107, endPoint y: 168, distance: 177.5
click at [107, 168] on div "AG768 2709196_GODOI_REPORT_QUINZENAL_25.09 Dash Report" at bounding box center [727, 337] width 1455 height 674
type input "r"
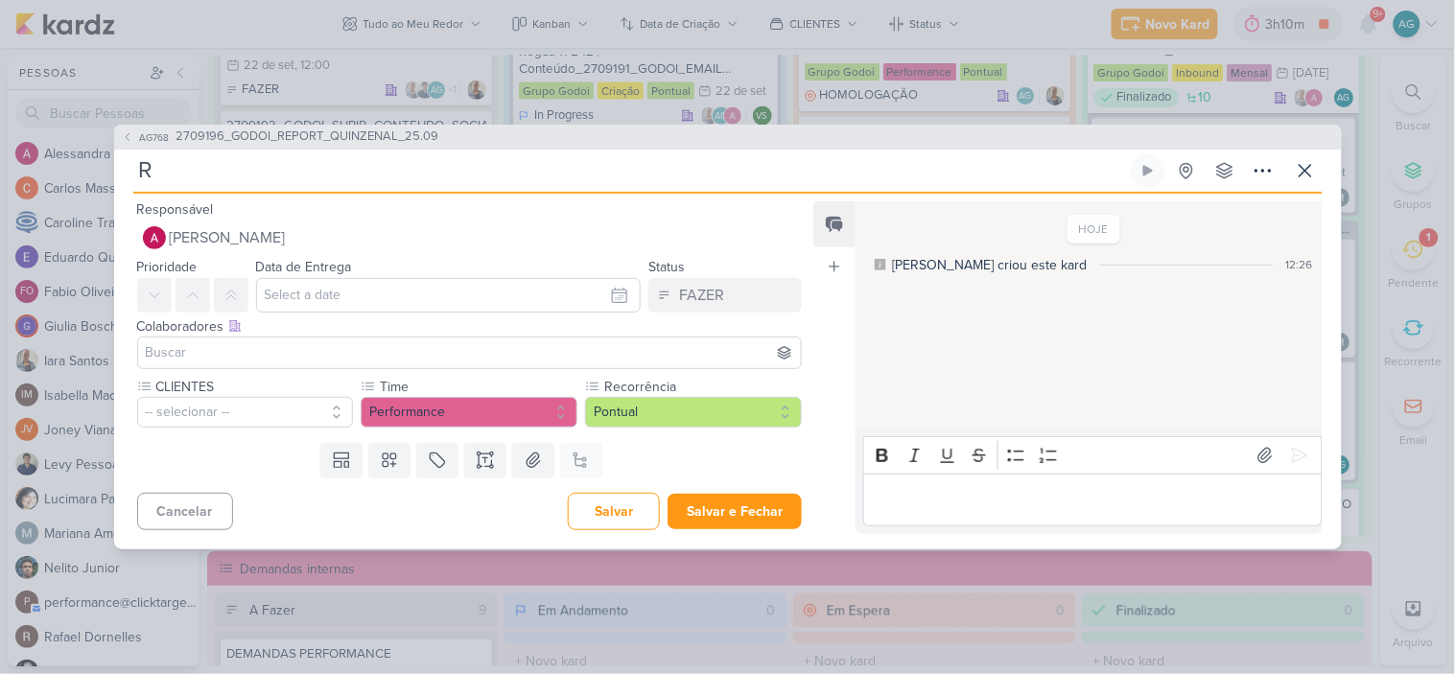
type input "RE"
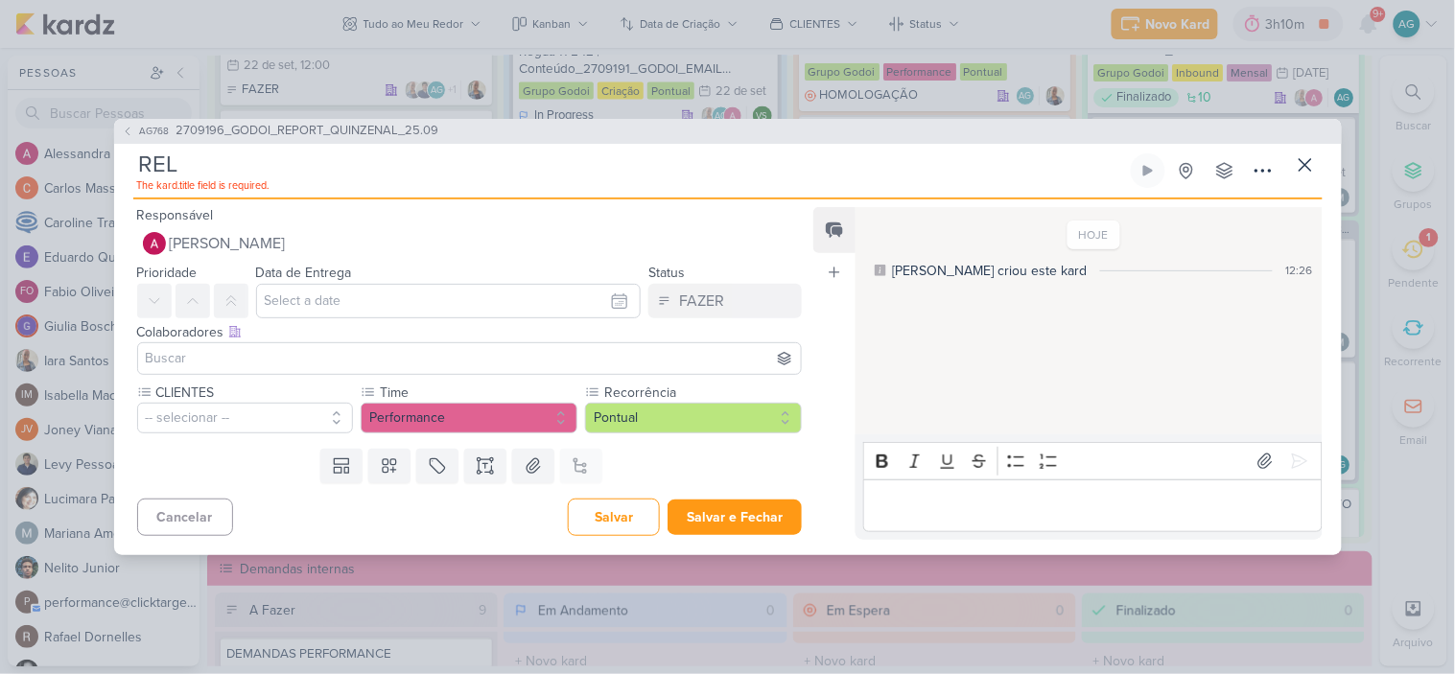
type input "RELA"
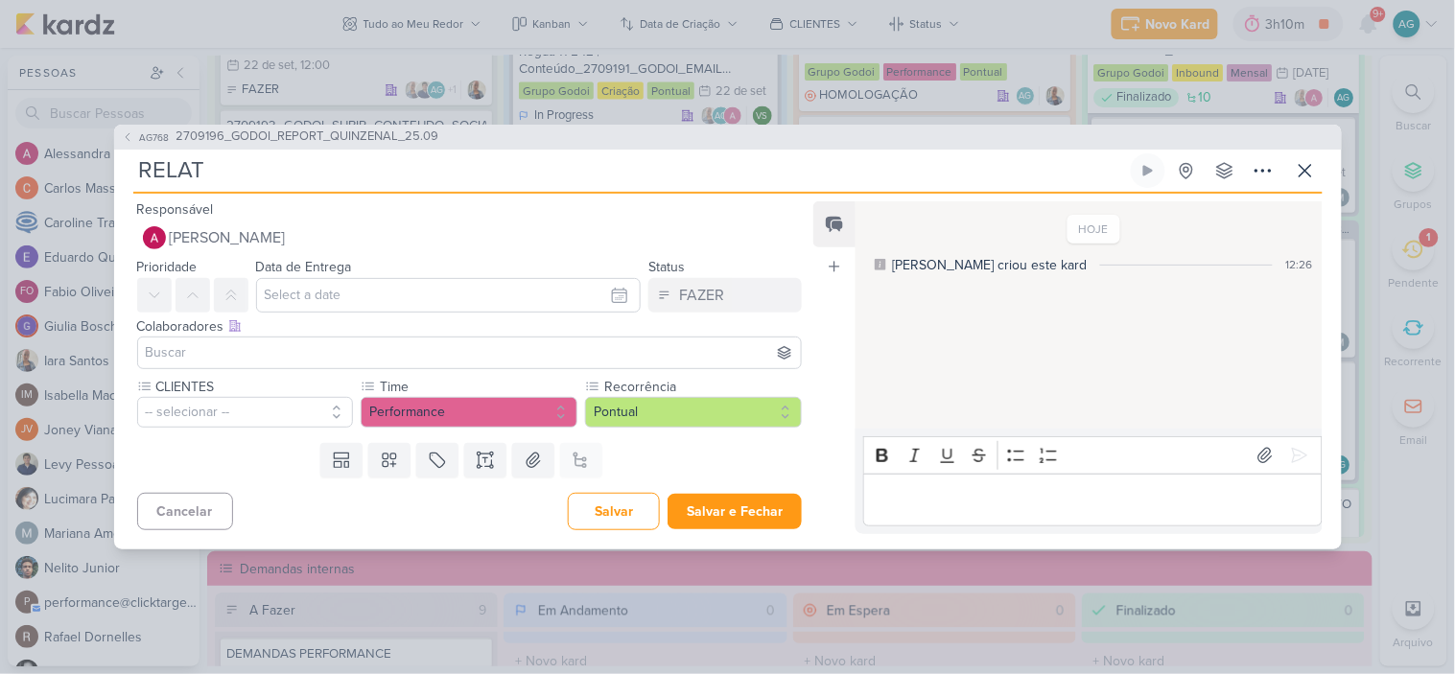
type input "RELATÓ"
type input "RELATÓRIO"
paste input "GODOI_REPORT_QUINZENAL_25.09"
type input "RELATÓRIOGODOI_REPORT_QUINZENAL_25.09"
click at [256, 163] on input "RELATÓRIOGODOI_REPORT_QUINZENAL_25.09" at bounding box center [630, 170] width 994 height 35
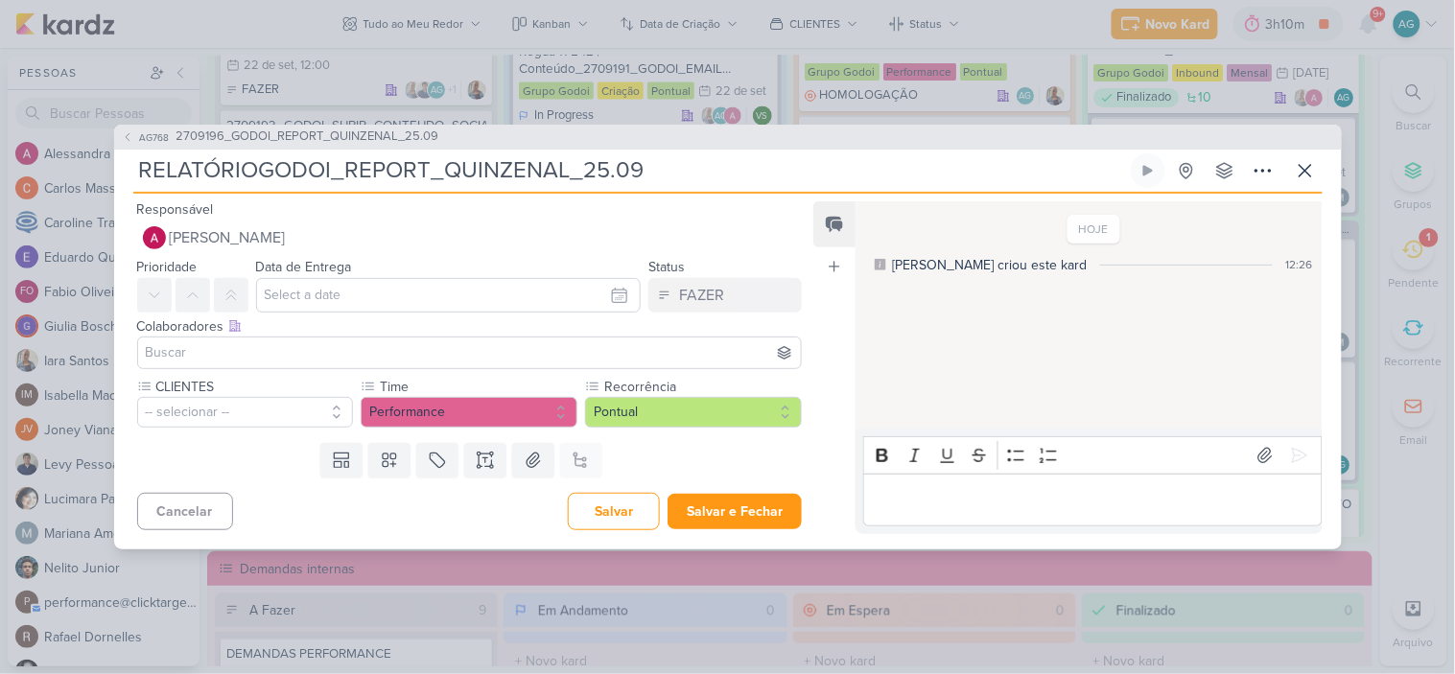
type input "RELATÓRIO_GODOI_REPORT_QUINZENAL_25.09"
click at [310, 300] on input "text" at bounding box center [449, 295] width 386 height 35
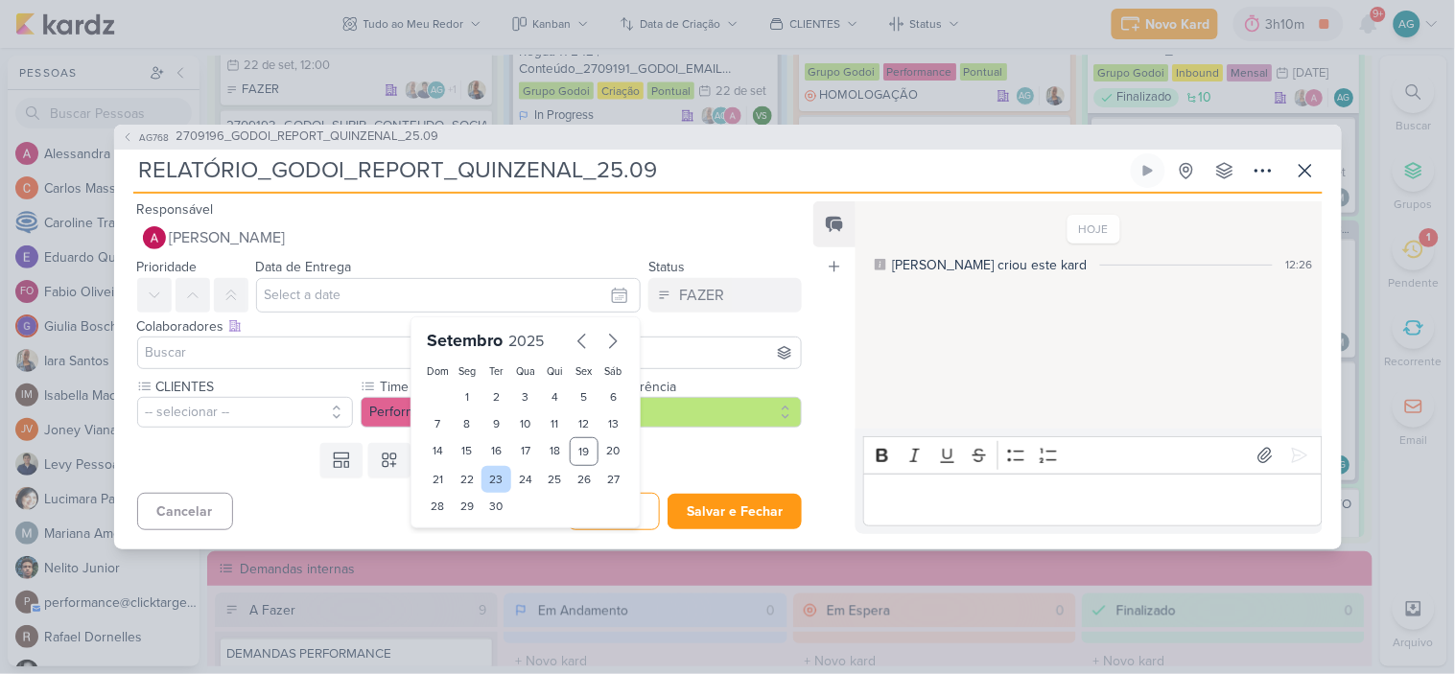
click at [482, 480] on div "23" at bounding box center [497, 479] width 30 height 27
type input "23 de setembro de 2025 às 23:59"
click at [328, 357] on input at bounding box center [470, 353] width 656 height 23
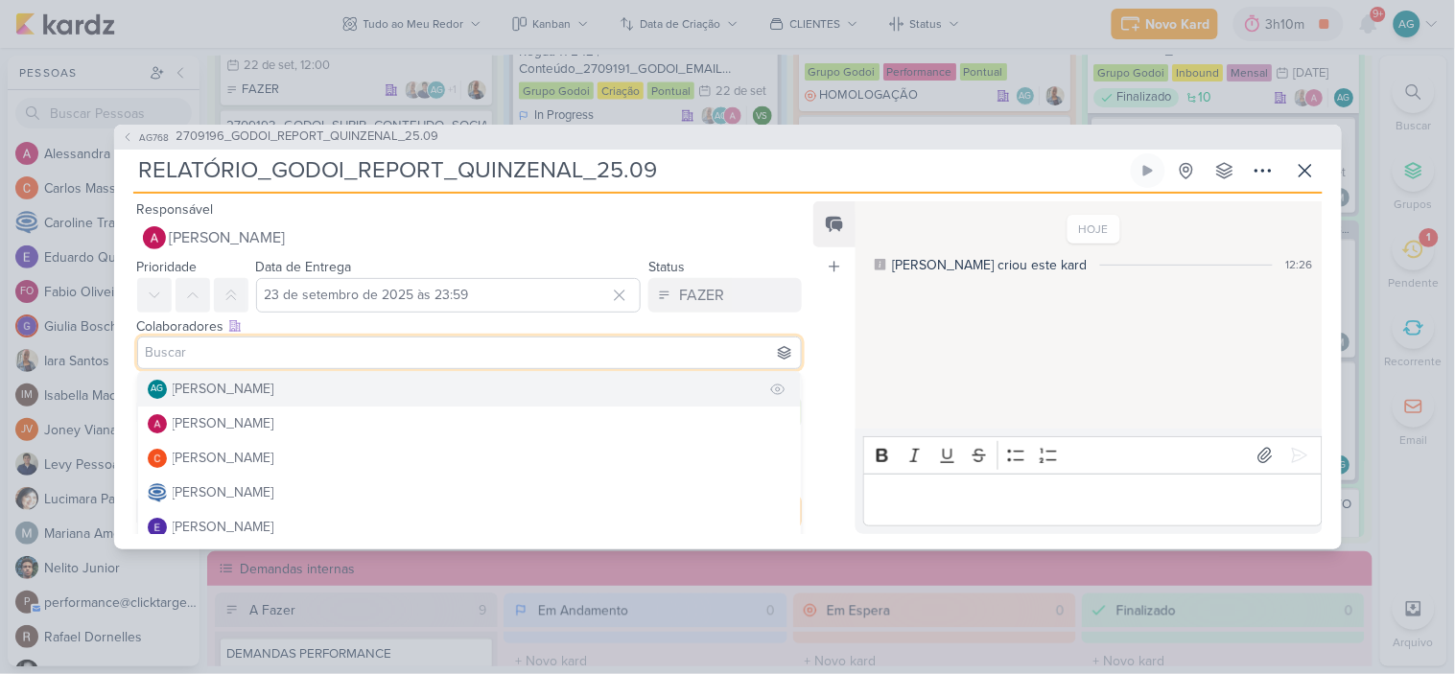
click at [274, 389] on div "[PERSON_NAME]" at bounding box center [224, 389] width 102 height 20
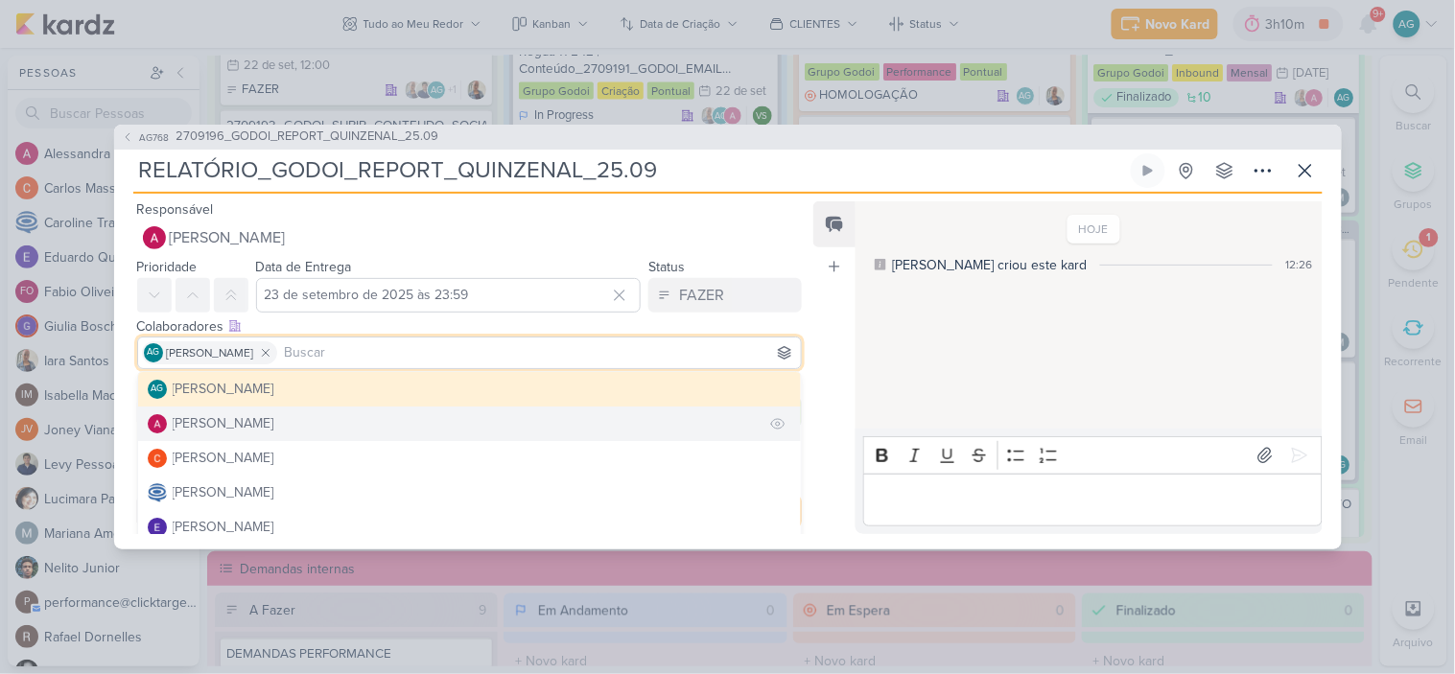
click at [295, 415] on button "[PERSON_NAME]" at bounding box center [470, 424] width 664 height 35
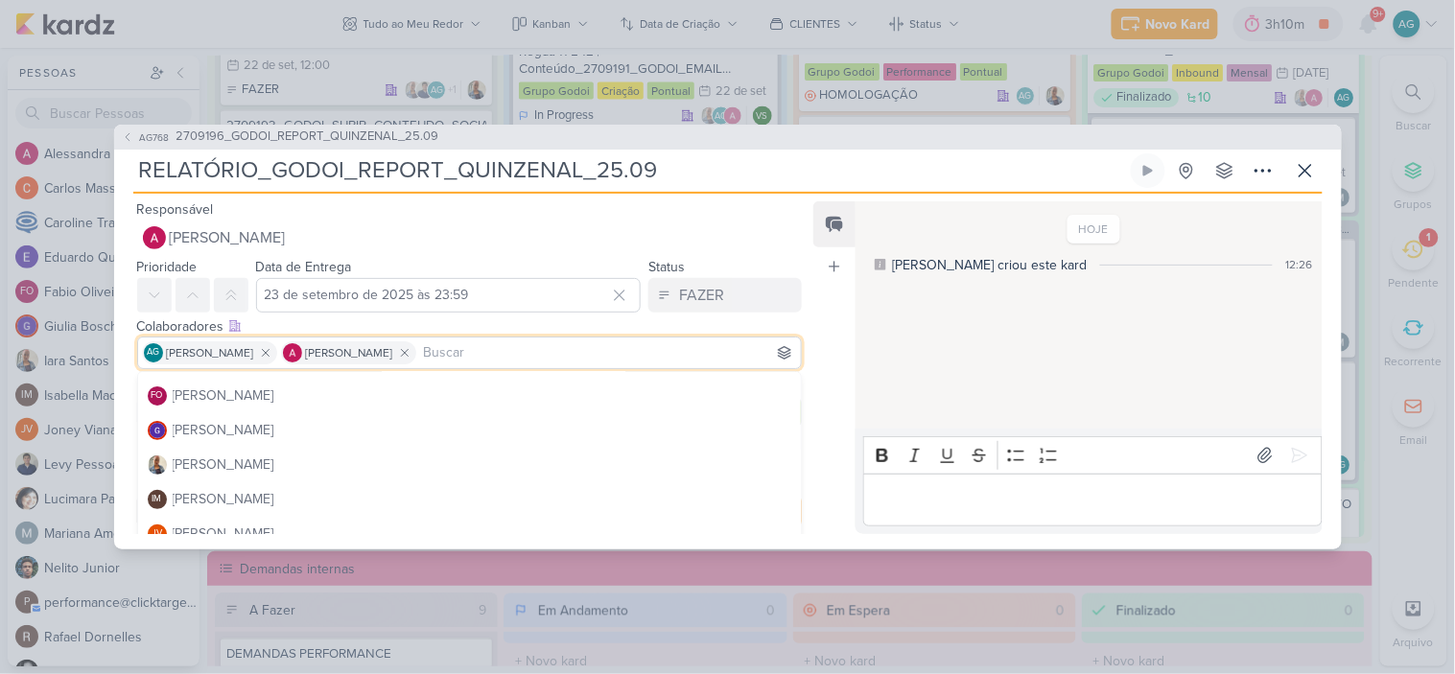
scroll to position [213, 0]
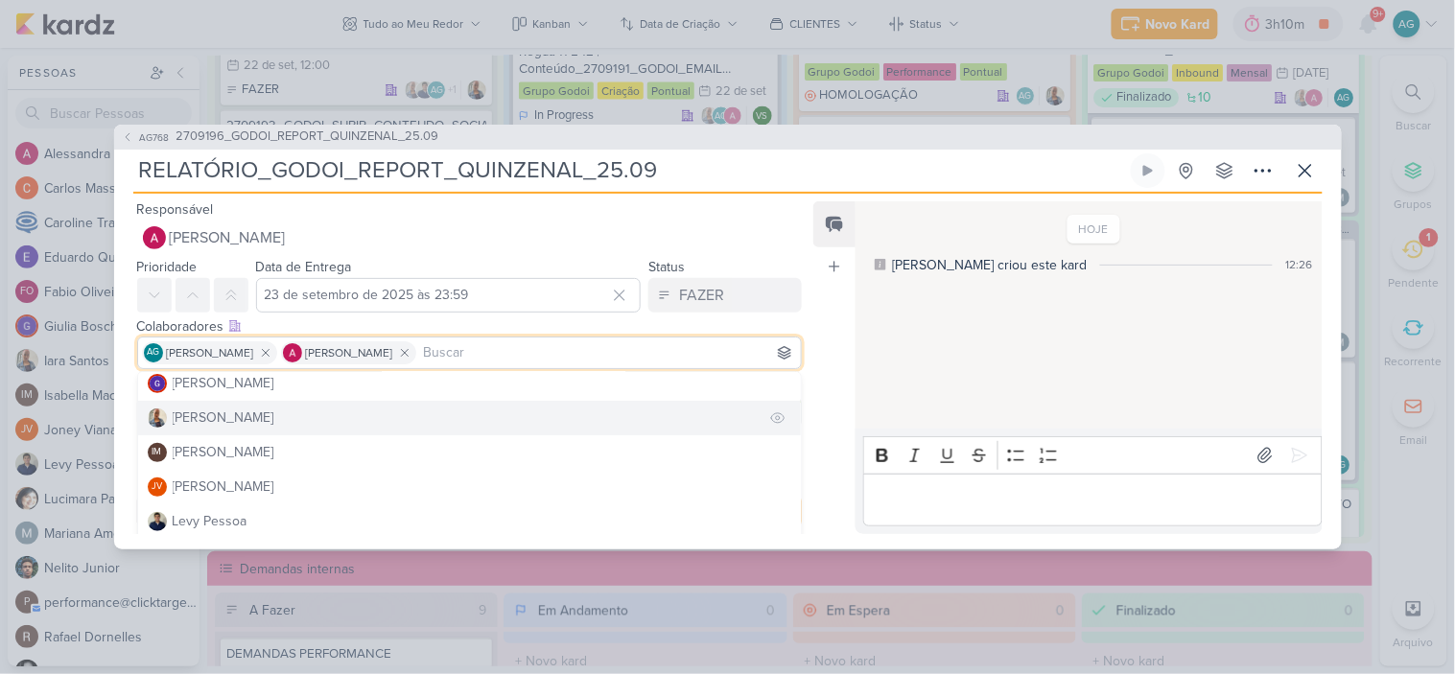
click at [255, 413] on button "[PERSON_NAME]" at bounding box center [470, 418] width 664 height 35
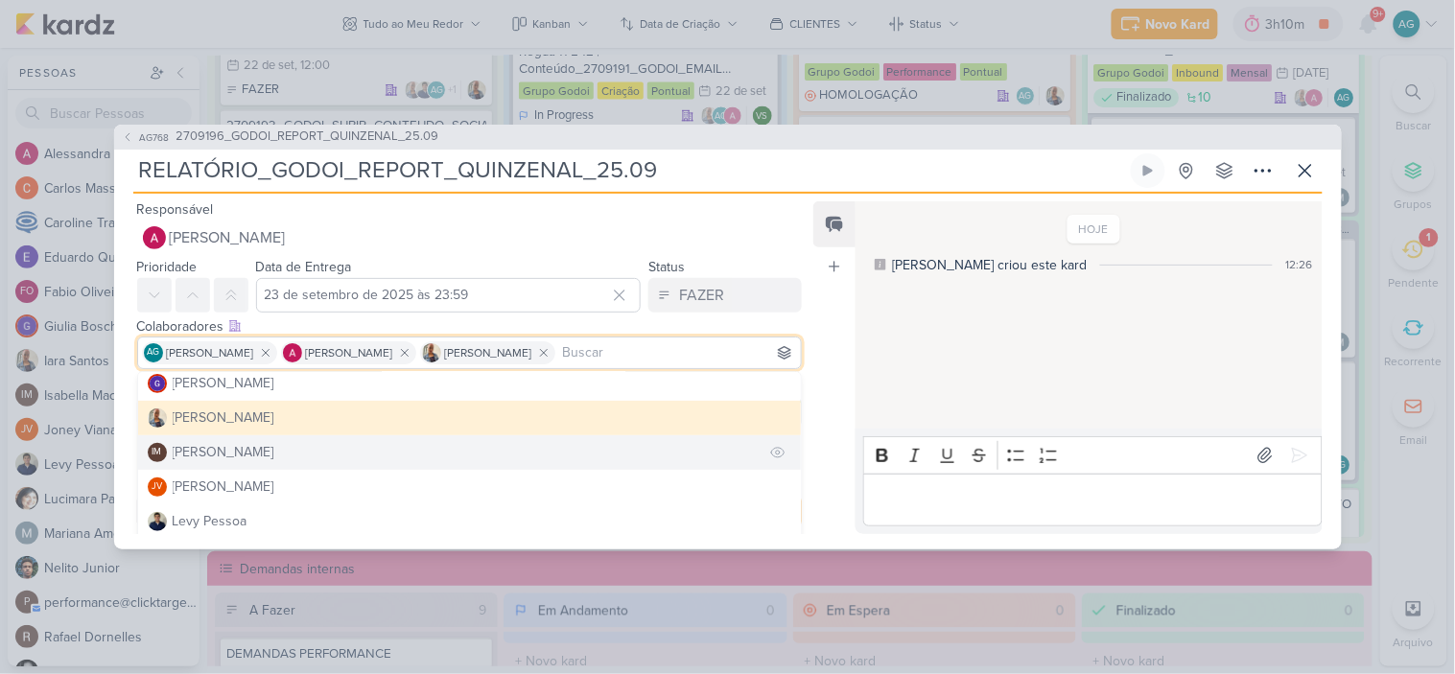
scroll to position [319, 0]
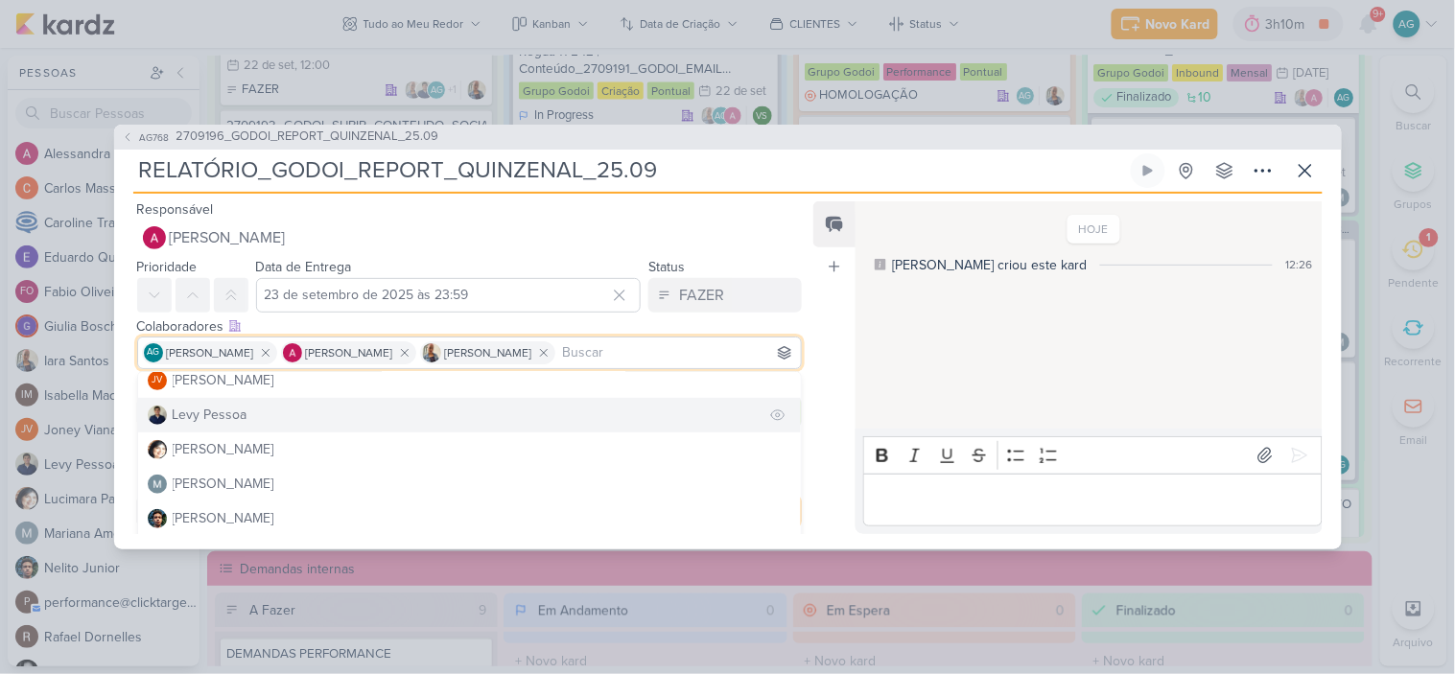
click at [249, 417] on button "Levy Pessoa" at bounding box center [470, 415] width 664 height 35
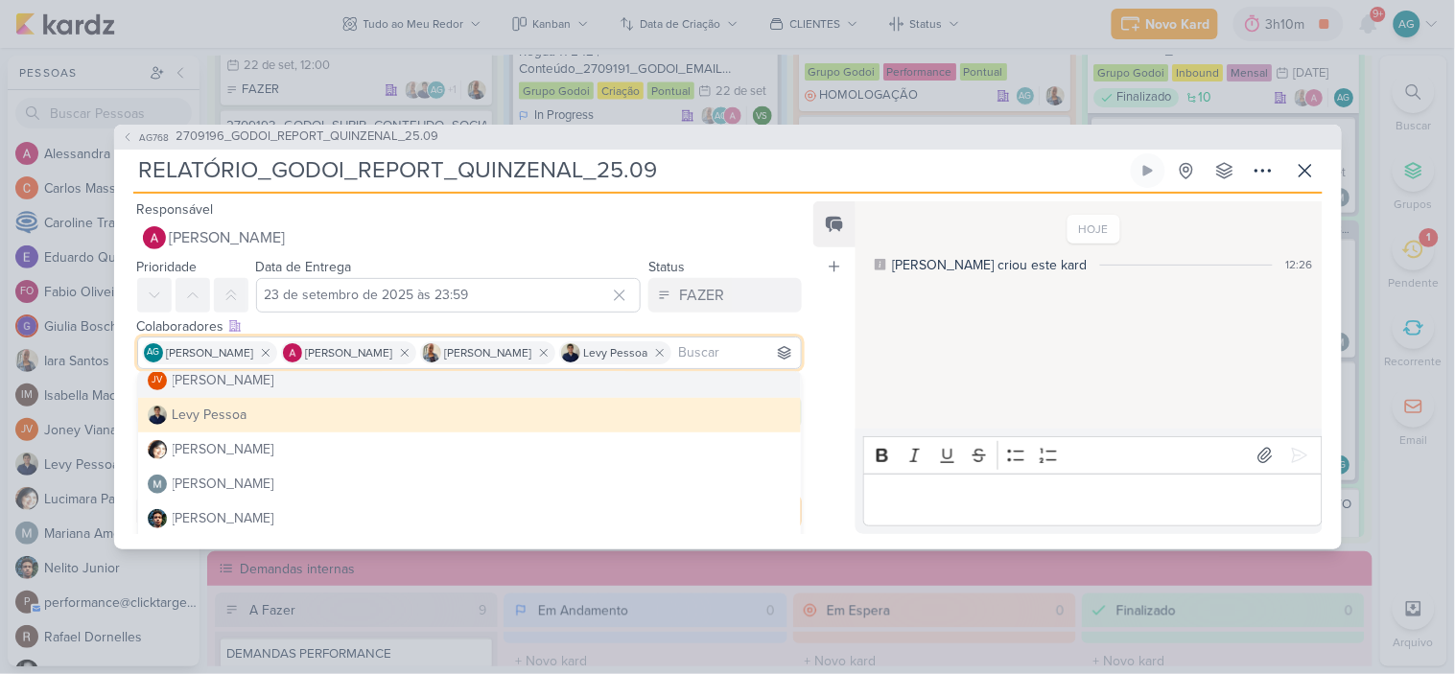
click at [788, 177] on input "RELATÓRIO_GODOI_REPORT_QUINZENAL_25.09" at bounding box center [630, 170] width 994 height 35
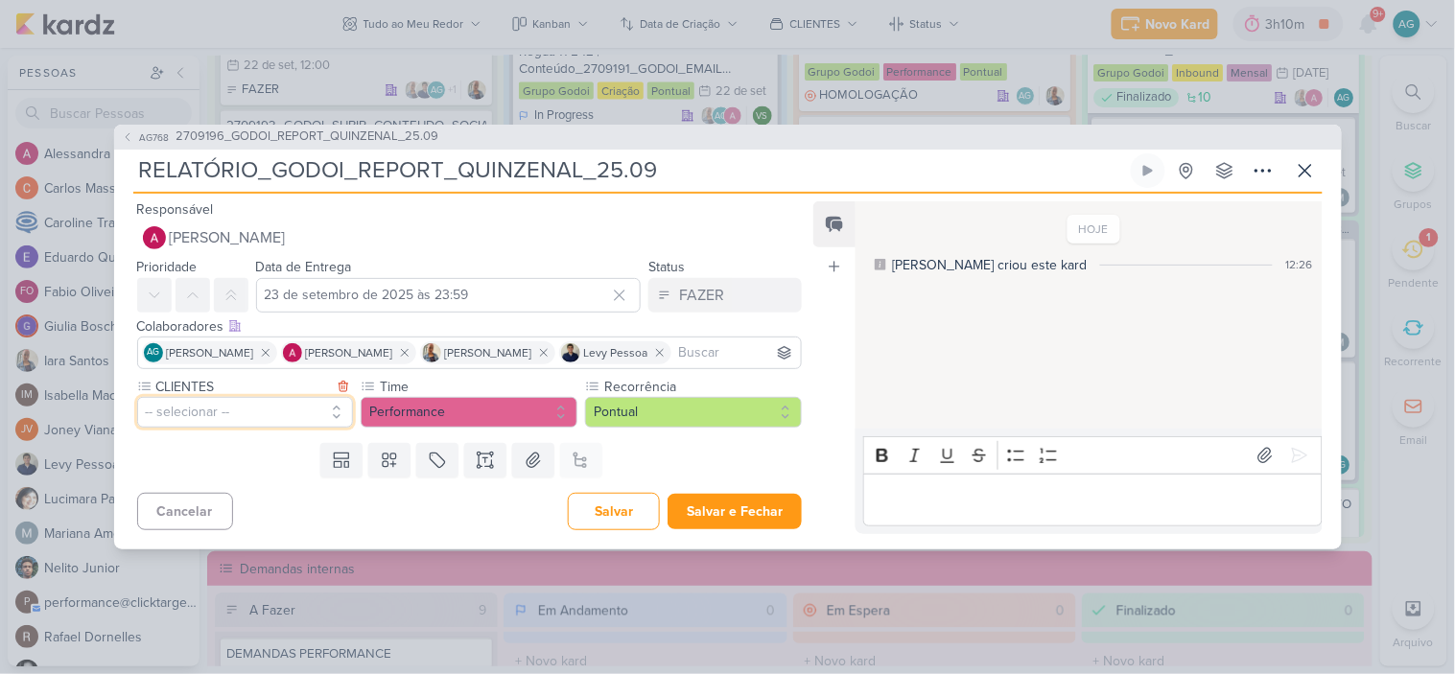
click at [269, 409] on button "-- selecionar --" at bounding box center [245, 412] width 217 height 31
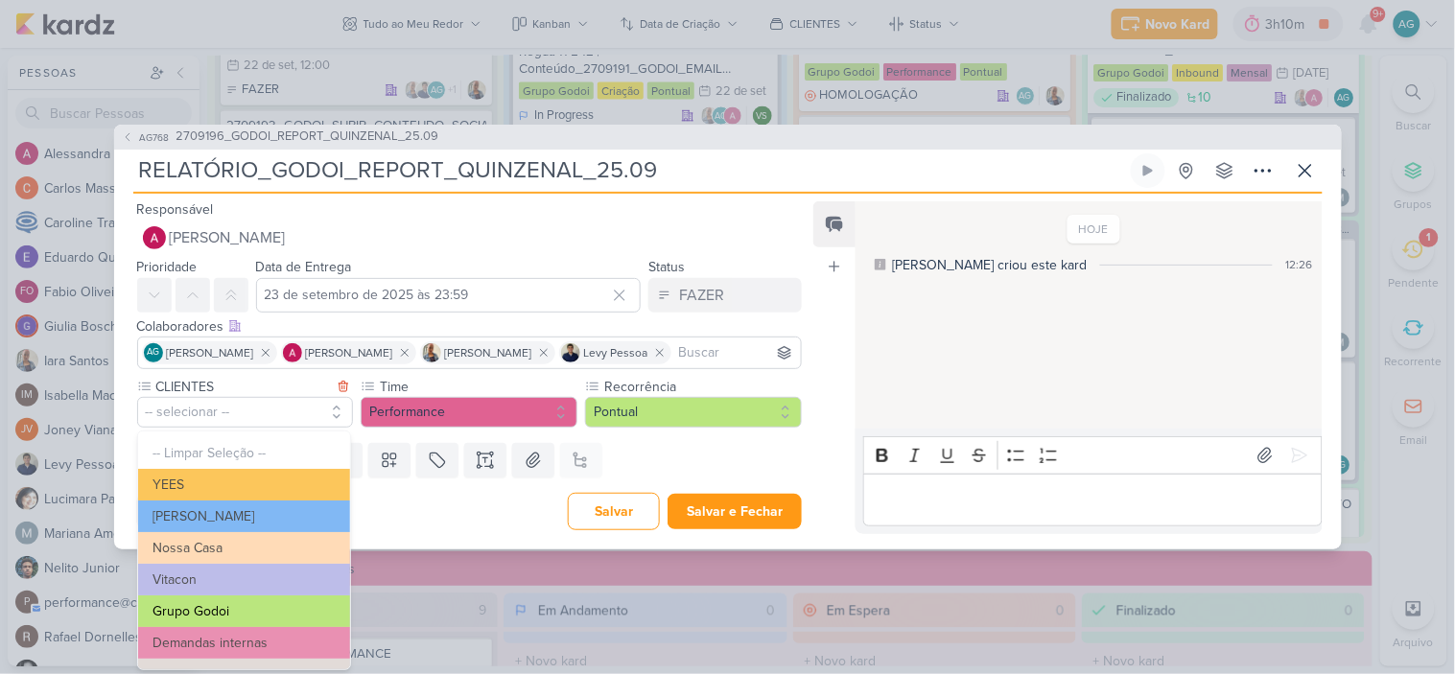
click at [248, 606] on button "Grupo Godoi" at bounding box center [244, 612] width 212 height 32
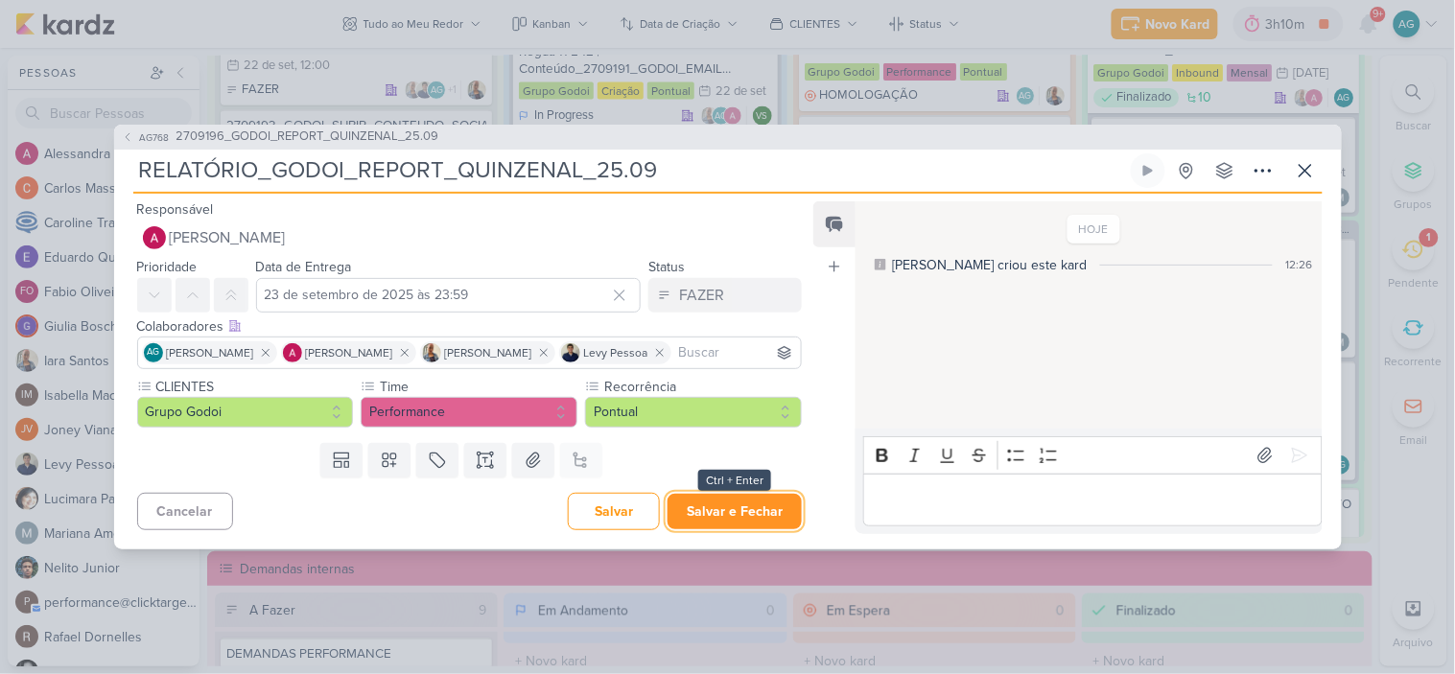
click at [735, 516] on button "Salvar e Fechar" at bounding box center [735, 511] width 134 height 35
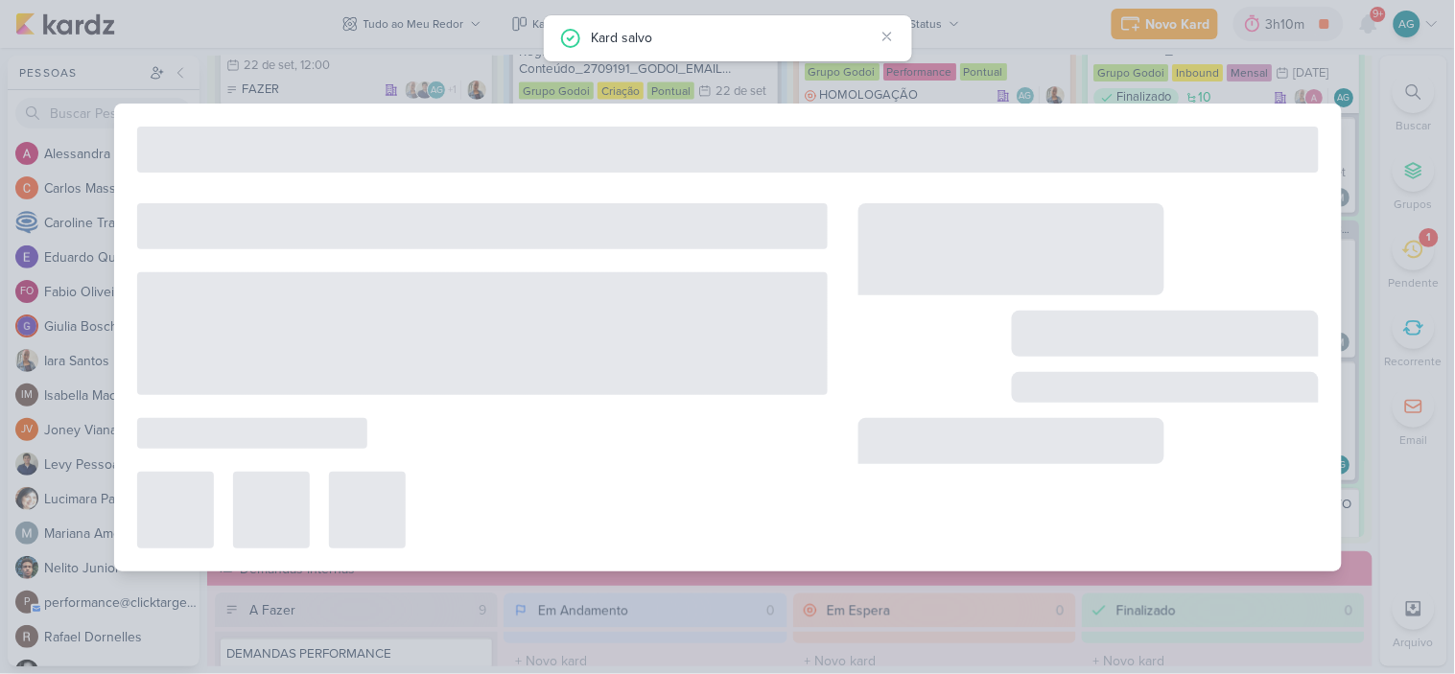
type input "2709196_GODOI_REPORT_QUINZENAL_25.09"
type input "25 de setembro de 2025 às 23:59"
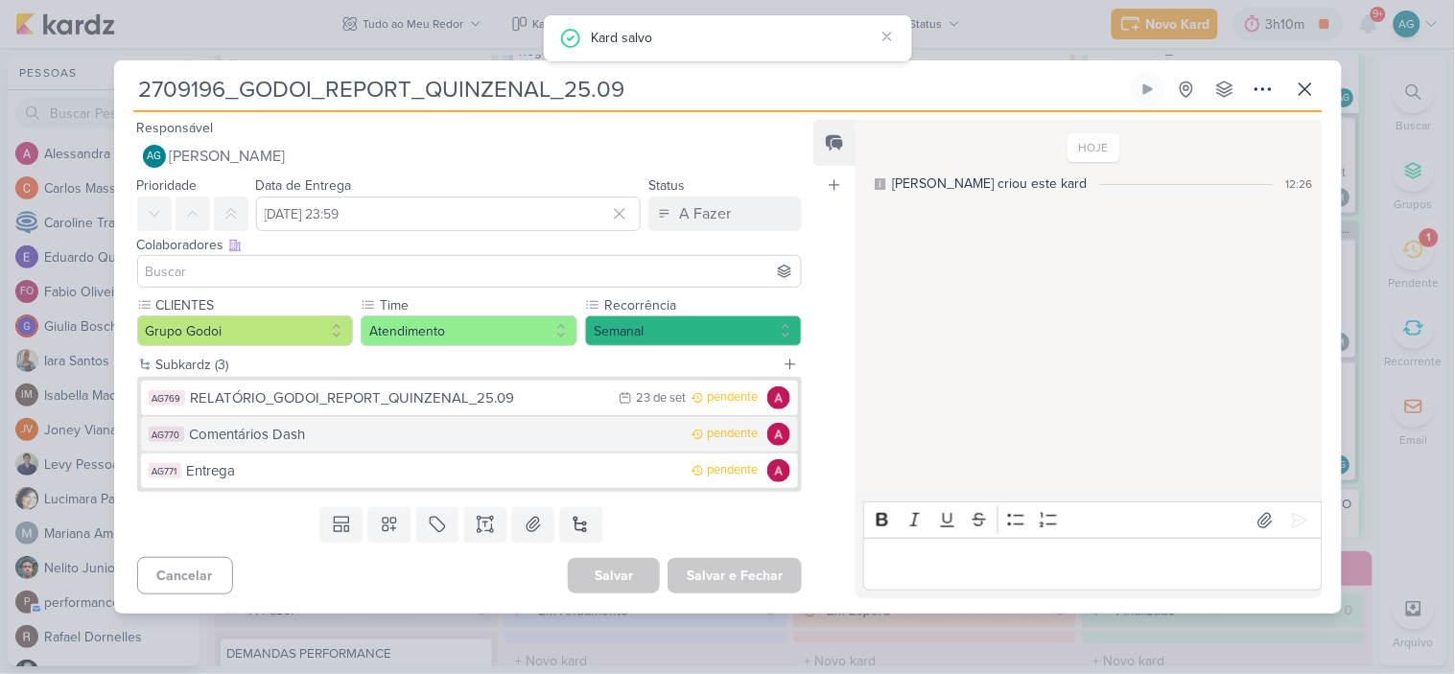
click at [285, 437] on div "Comentários Dash" at bounding box center [436, 435] width 493 height 22
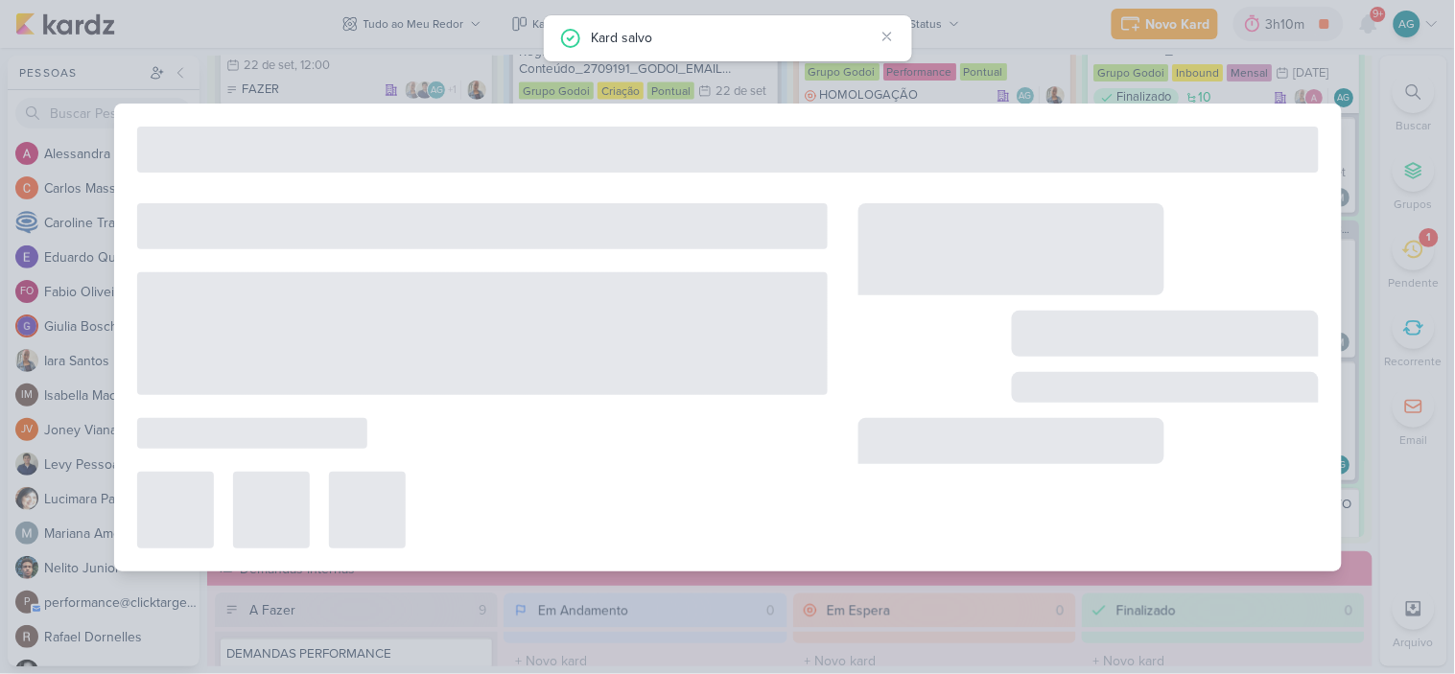
type input "Comentários Dash"
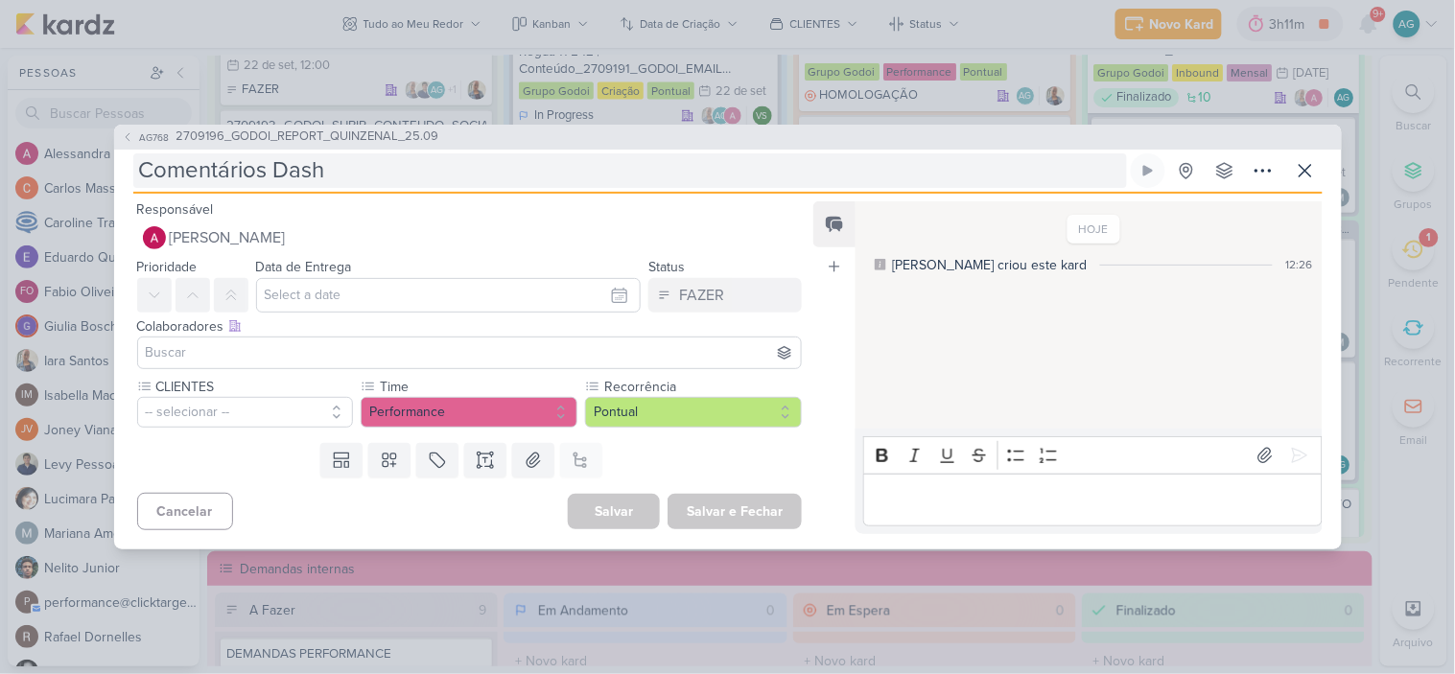
click at [264, 173] on input "Comentários Dash" at bounding box center [630, 170] width 994 height 35
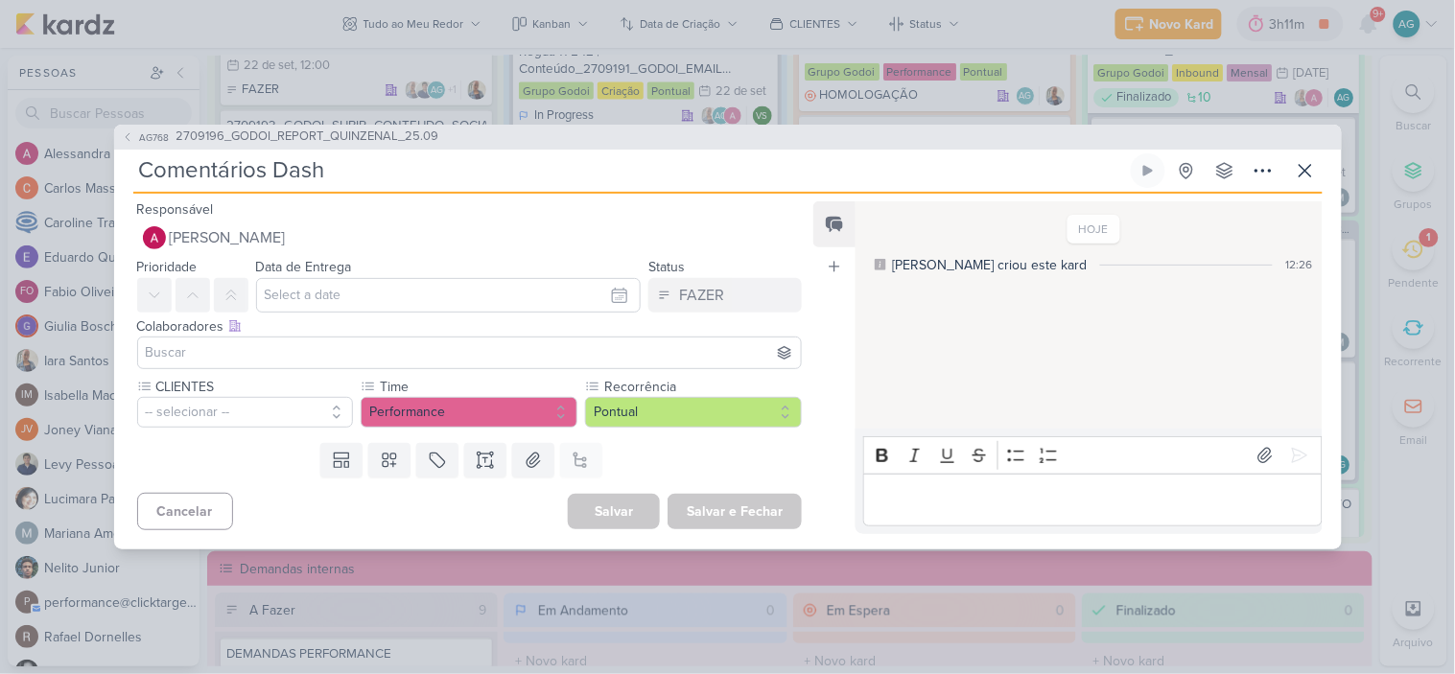
drag, startPoint x: 356, startPoint y: 176, endPoint x: 69, endPoint y: 171, distance: 286.9
click at [69, 171] on div "AG768 2709196_GODOI_REPORT_QUINZENAL_25.09 Comentários Dash" at bounding box center [727, 337] width 1455 height 674
type input "REVIS"
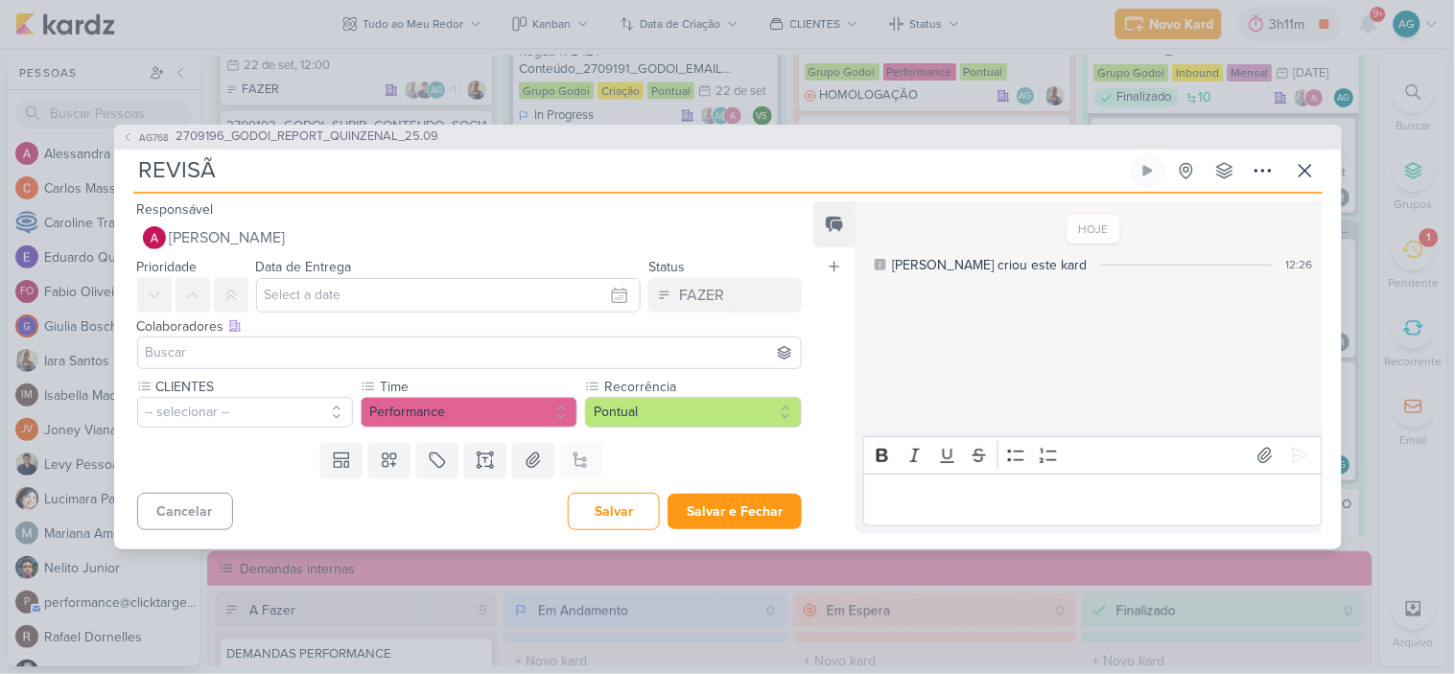
type input "REVISÃO"
type input "REVISÃO_"
paste input "GODOI_REPORT_QUINZENAL_25.09"
type input "REVISÃO_GODOI_REPORT_QUINZENAL_25.09"
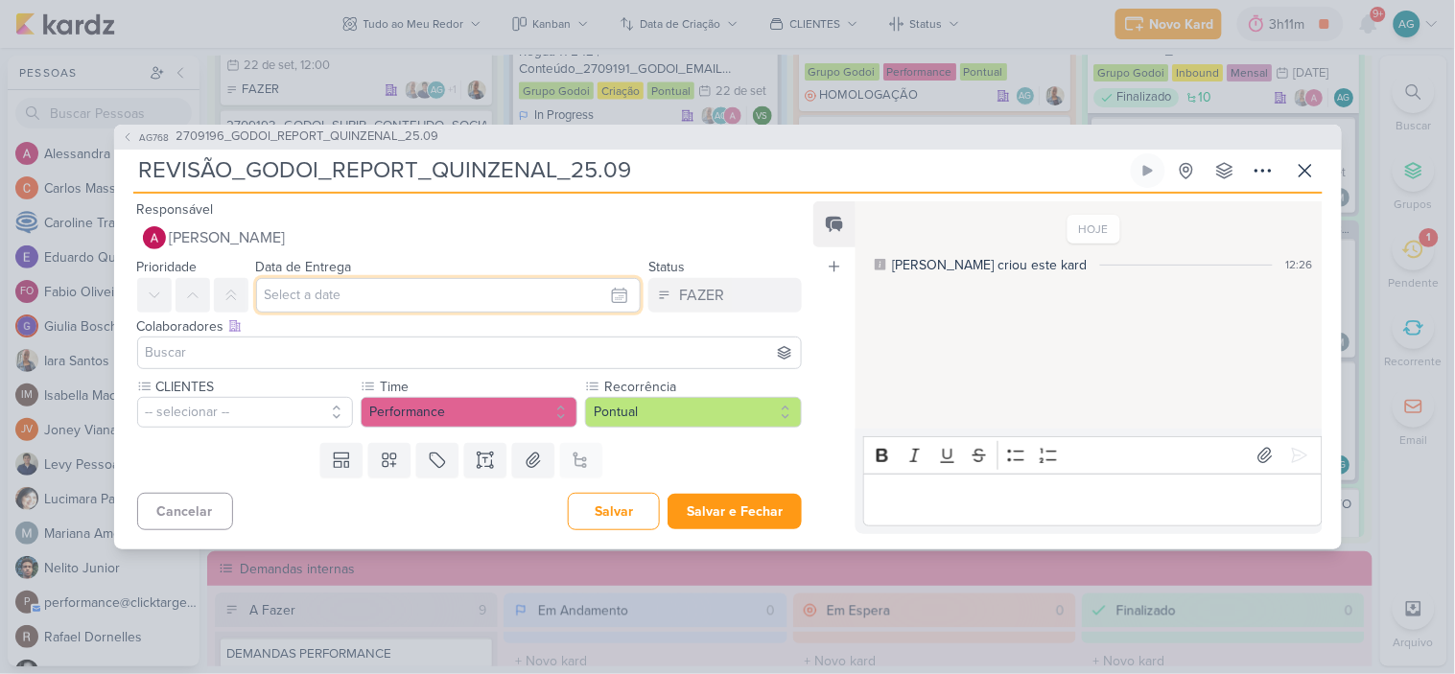
click at [336, 299] on input "text" at bounding box center [449, 295] width 386 height 35
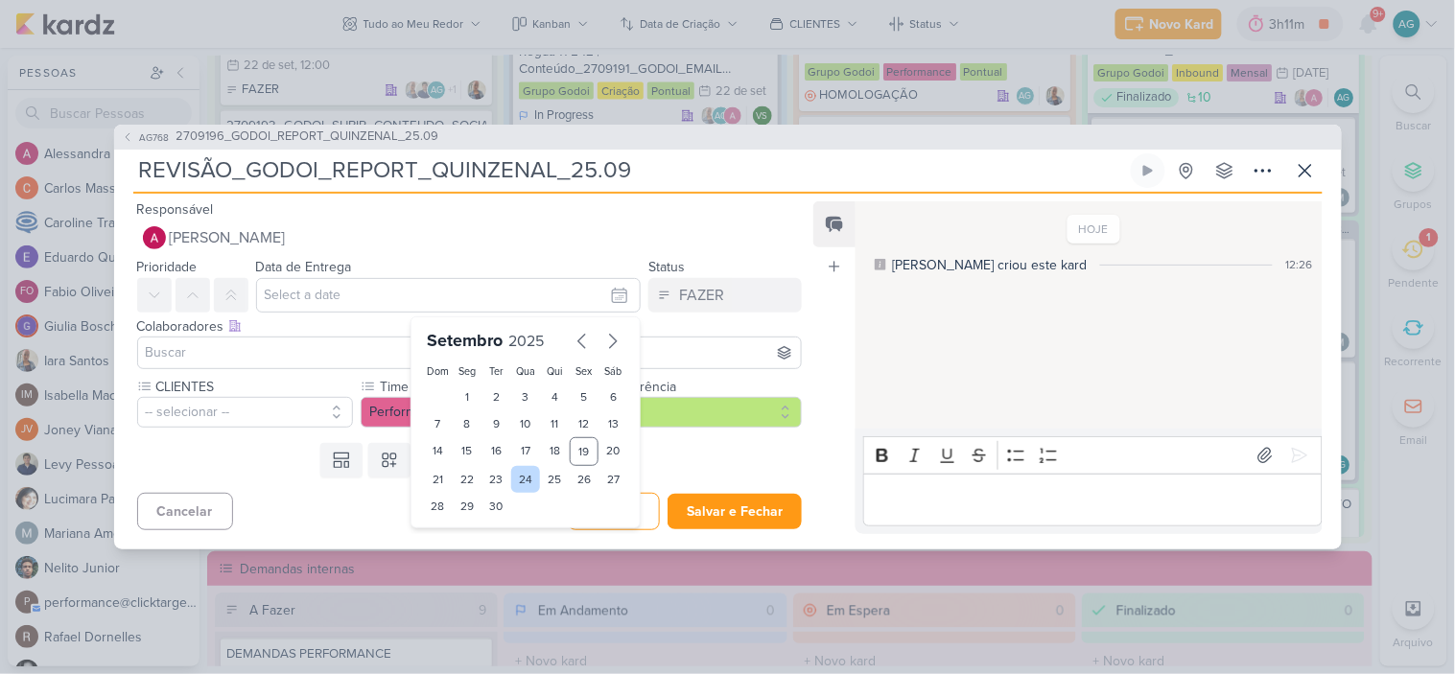
click at [511, 480] on div "24" at bounding box center [526, 479] width 30 height 27
type input "24 de setembro de 2025 às 23:59"
click at [250, 359] on input at bounding box center [470, 353] width 656 height 23
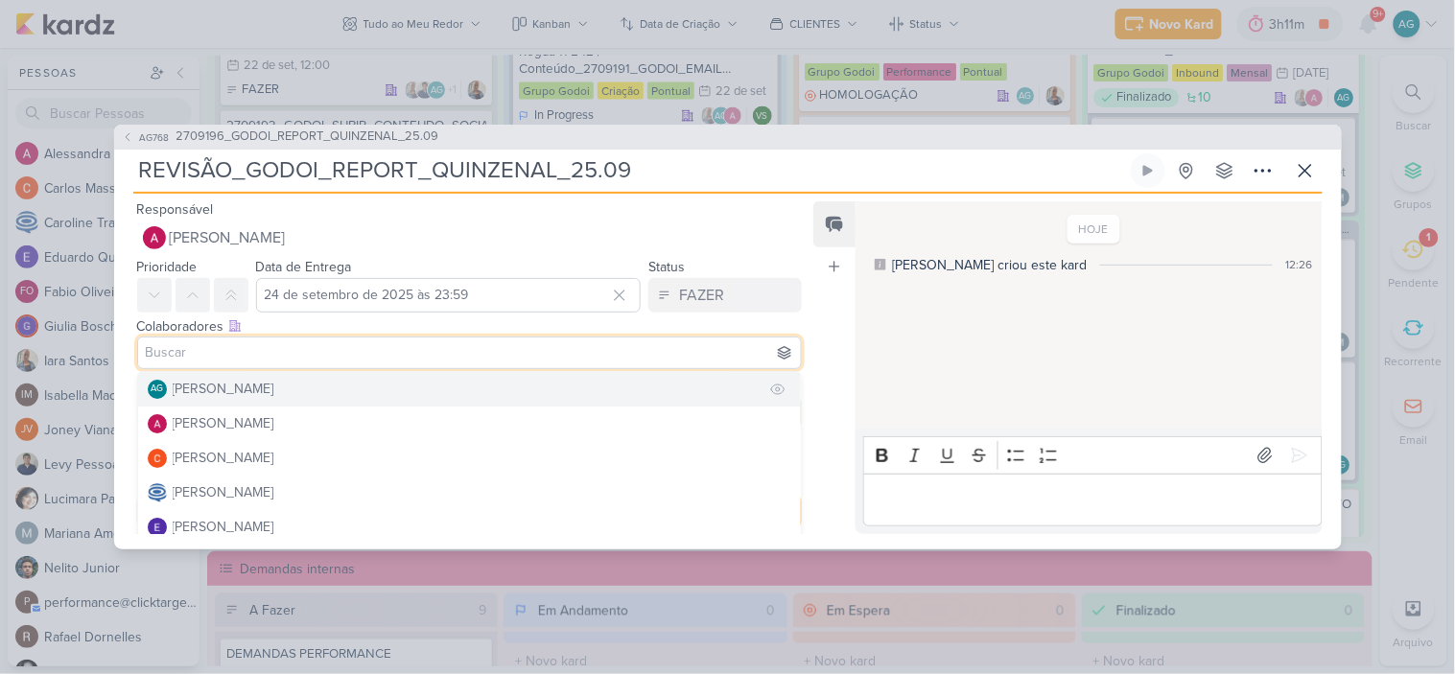
click at [260, 385] on div "[PERSON_NAME]" at bounding box center [224, 389] width 102 height 20
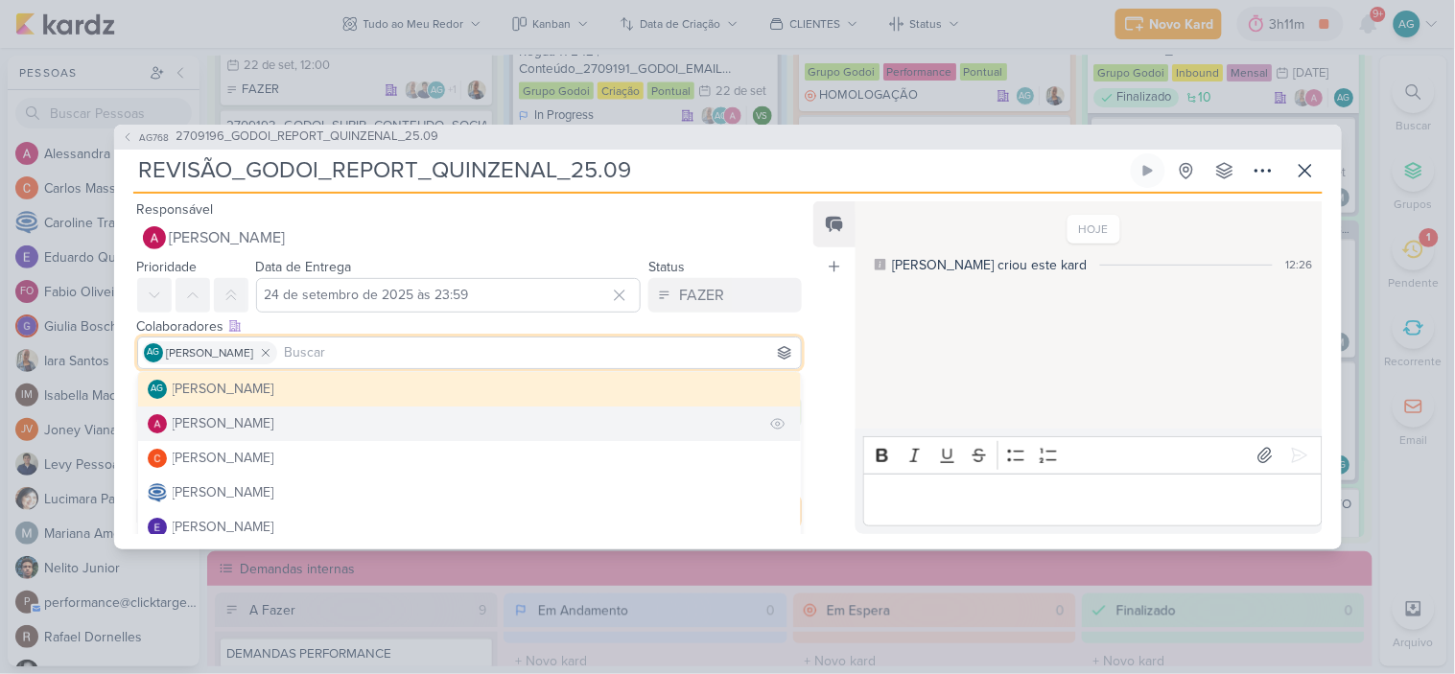
click at [262, 420] on div "[PERSON_NAME]" at bounding box center [224, 423] width 102 height 20
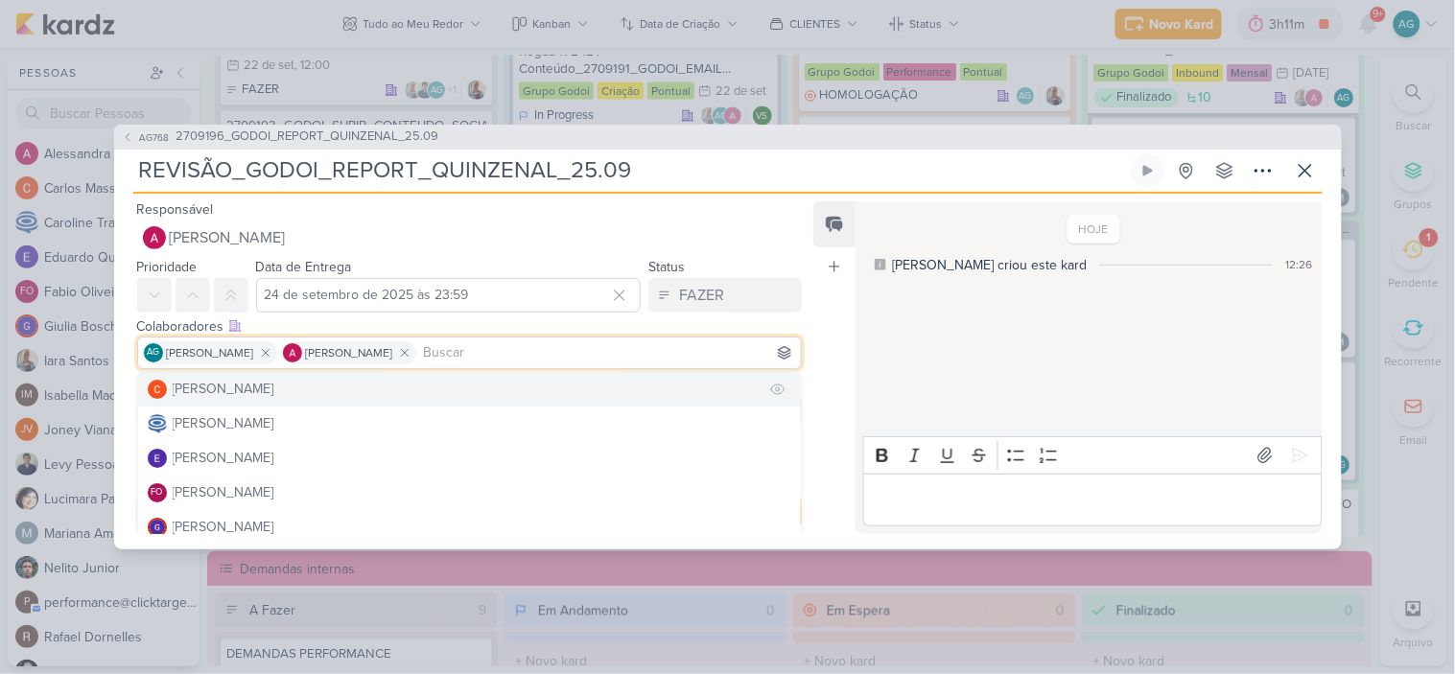
scroll to position [106, 0]
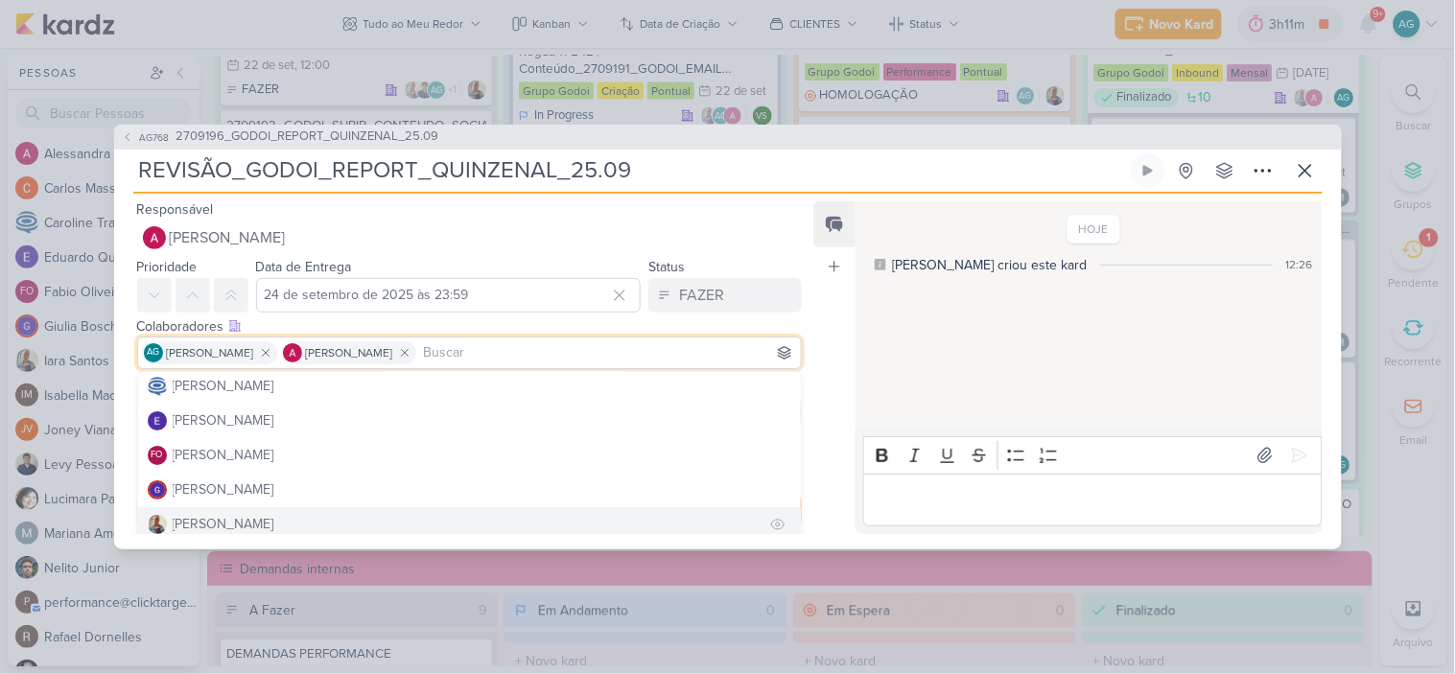
click at [255, 515] on button "[PERSON_NAME]" at bounding box center [470, 524] width 664 height 35
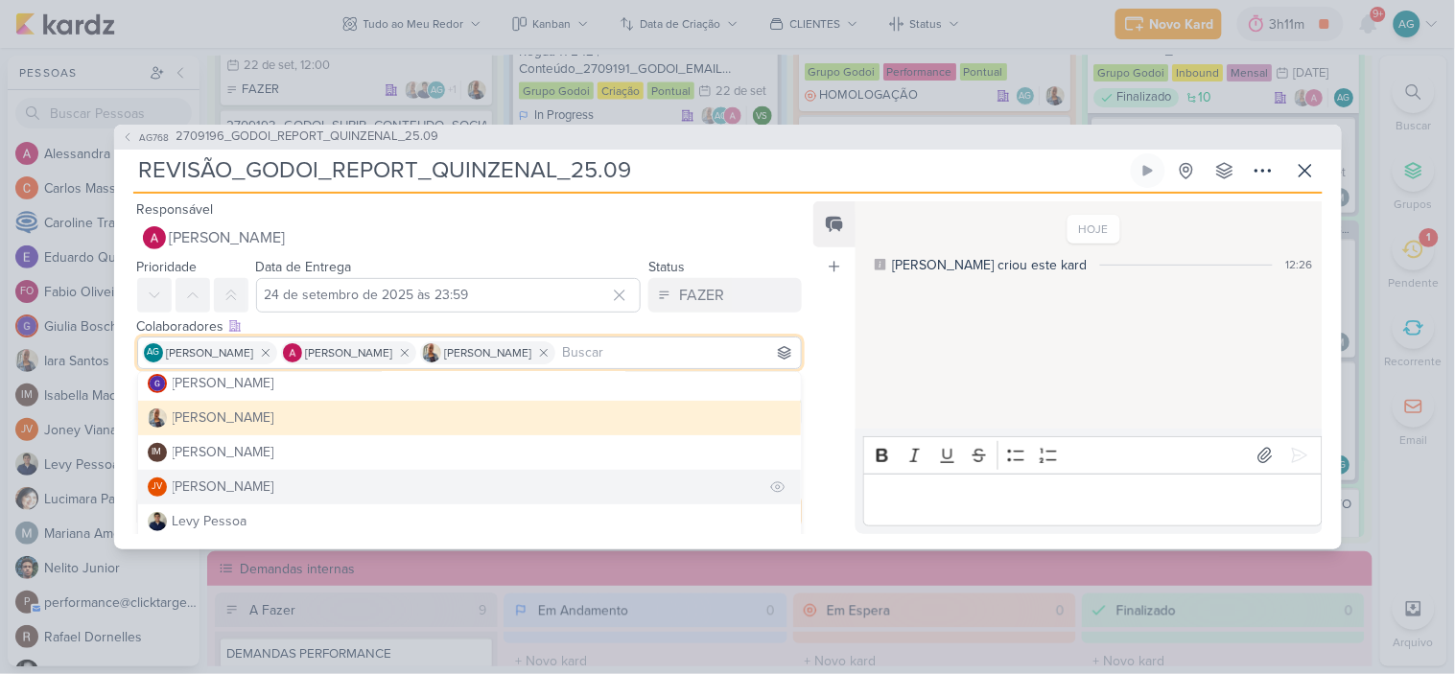
scroll to position [319, 0]
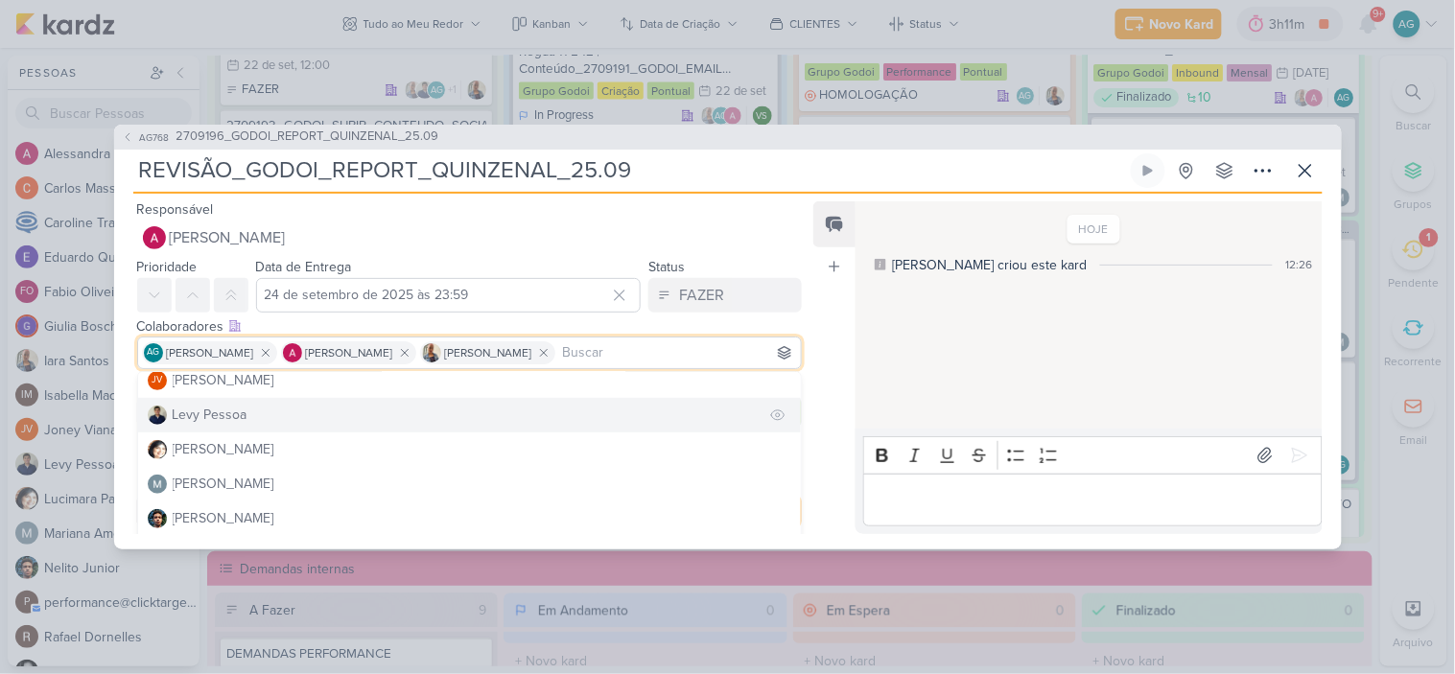
click at [245, 416] on div "Levy Pessoa" at bounding box center [210, 415] width 75 height 20
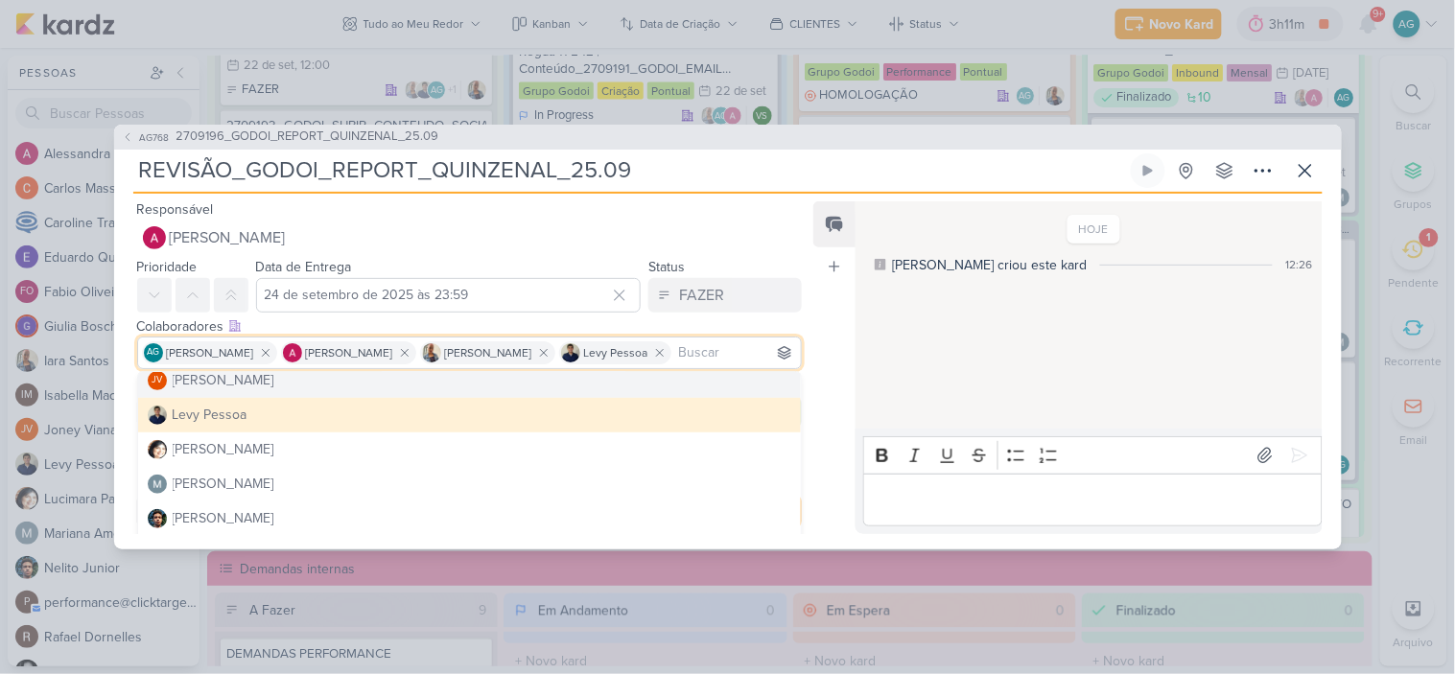
click at [730, 213] on div "Responsável Alessandra Gomes Nenhum contato encontrado create new contact Novo …" at bounding box center [462, 227] width 696 height 58
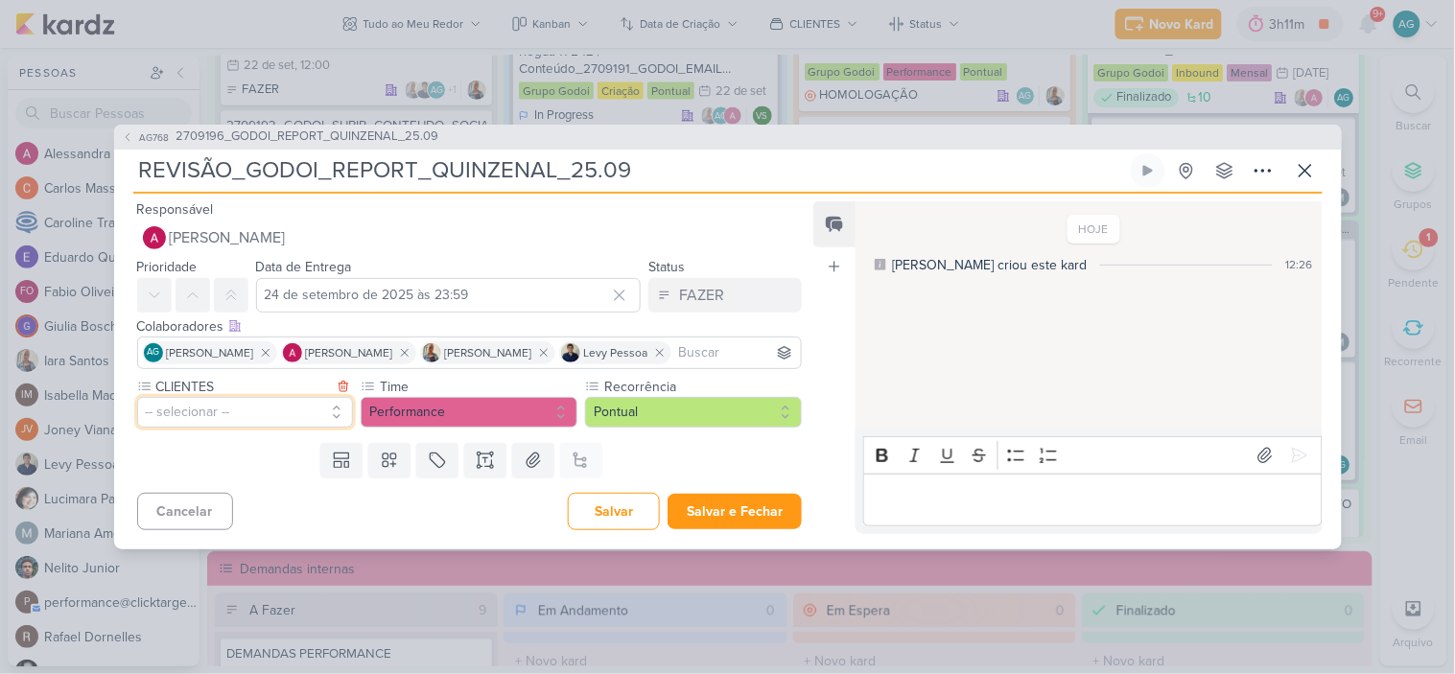
click at [246, 414] on button "-- selecionar --" at bounding box center [245, 412] width 217 height 31
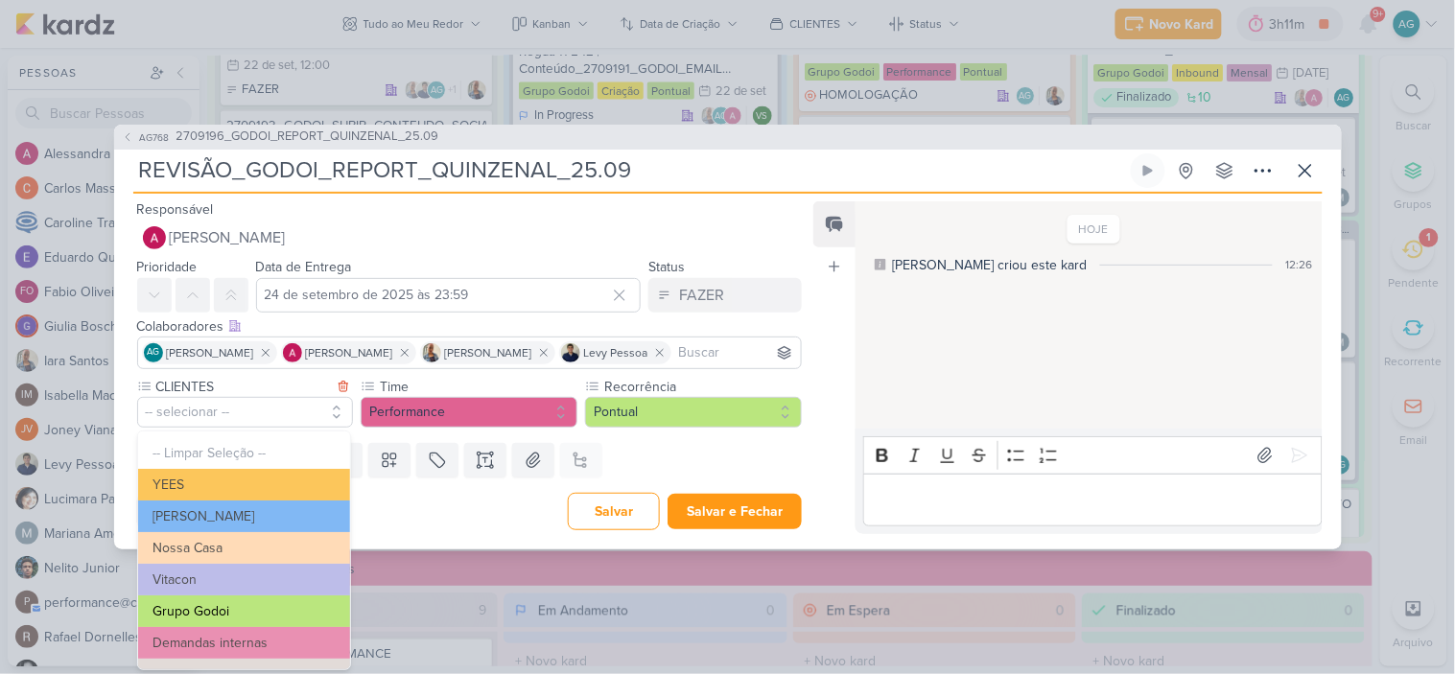
click at [241, 604] on button "Grupo Godoi" at bounding box center [244, 612] width 212 height 32
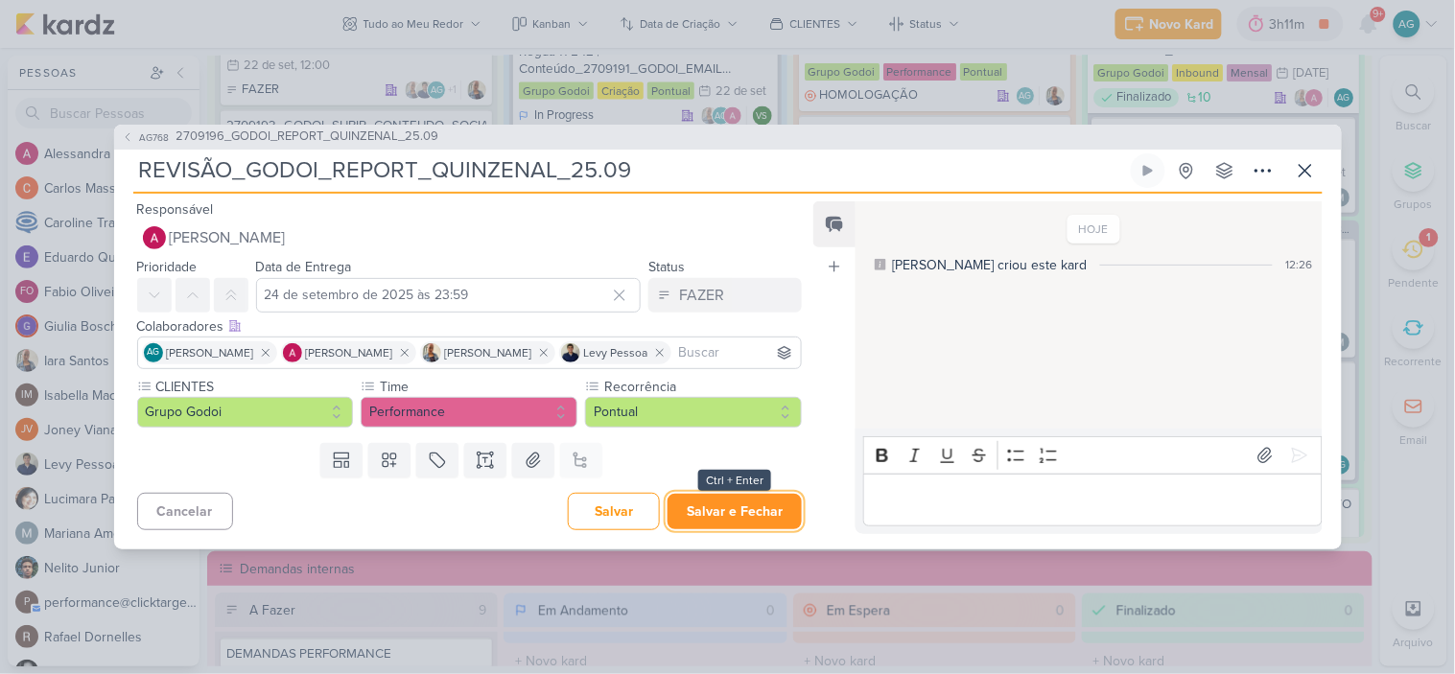
click at [760, 507] on button "Salvar e Fechar" at bounding box center [735, 511] width 134 height 35
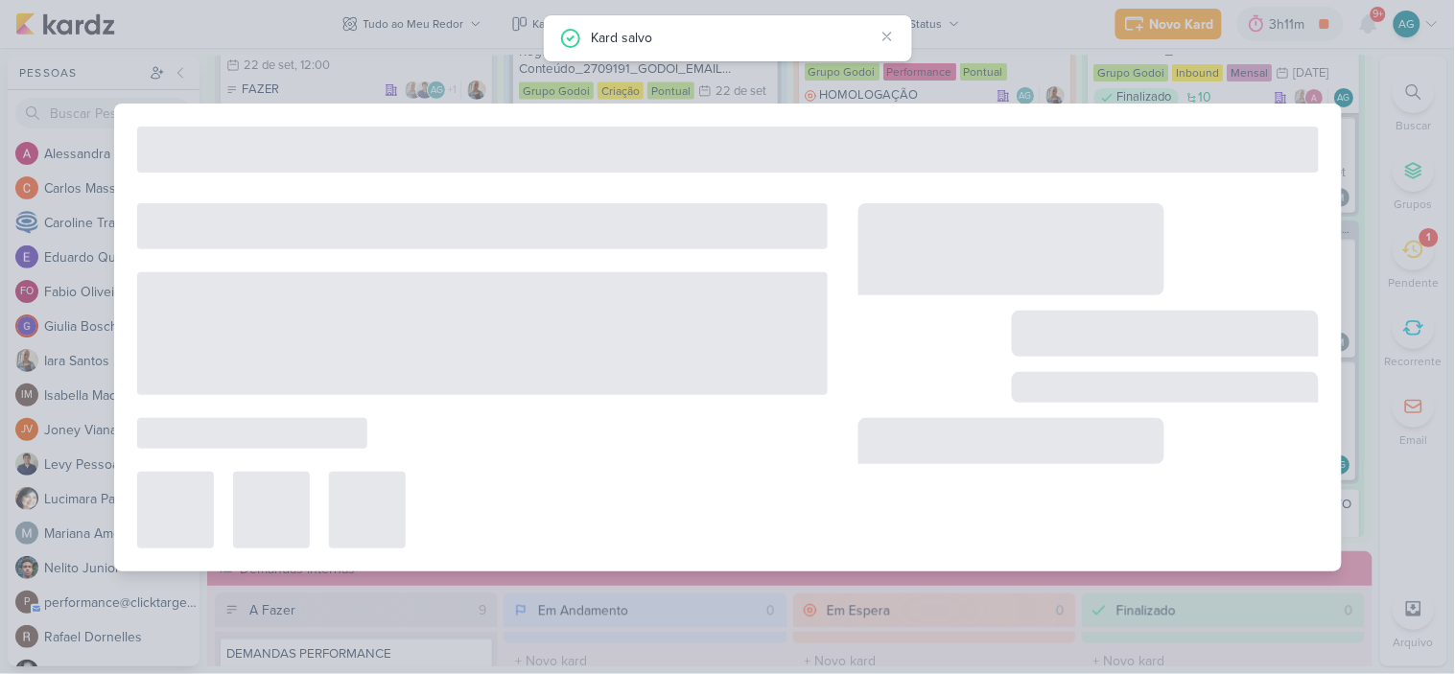
type input "2709196_GODOI_REPORT_QUINZENAL_25.09"
type input "25 de setembro de 2025 às 23:59"
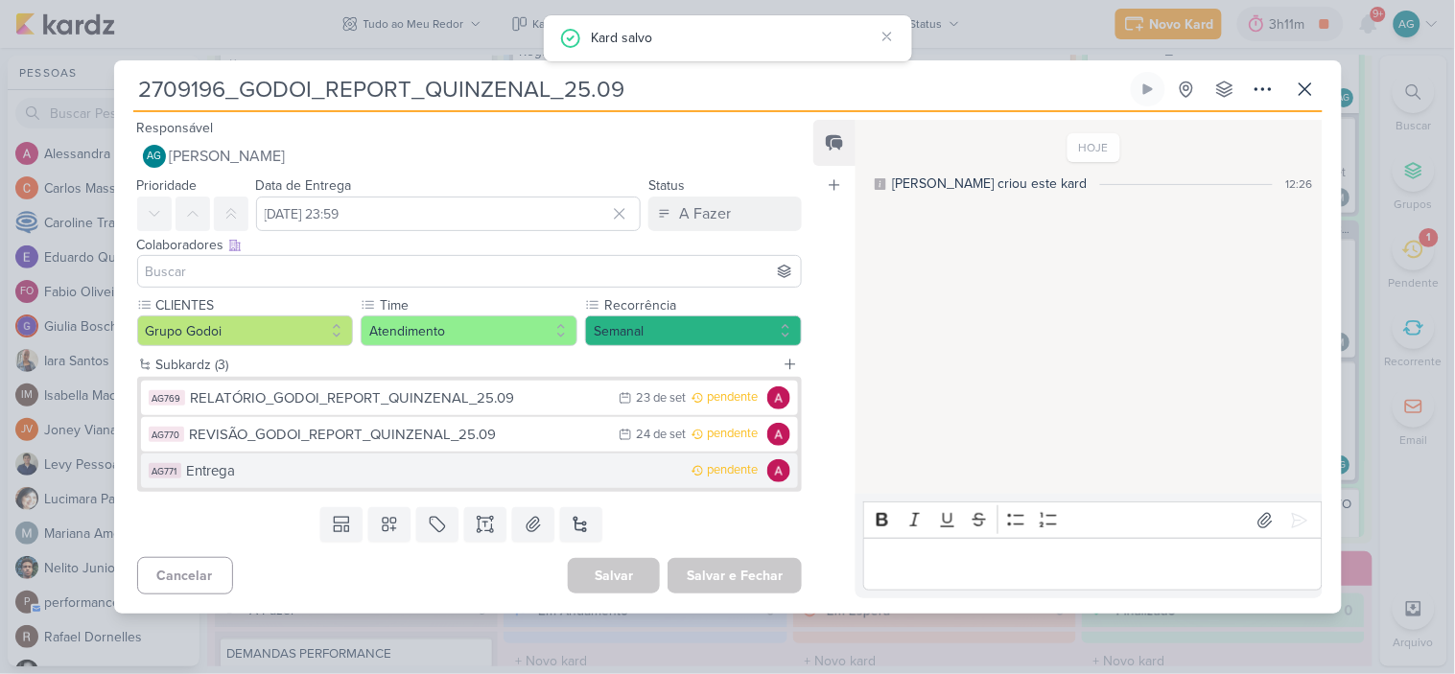
click at [336, 474] on div "Entrega" at bounding box center [435, 471] width 496 height 22
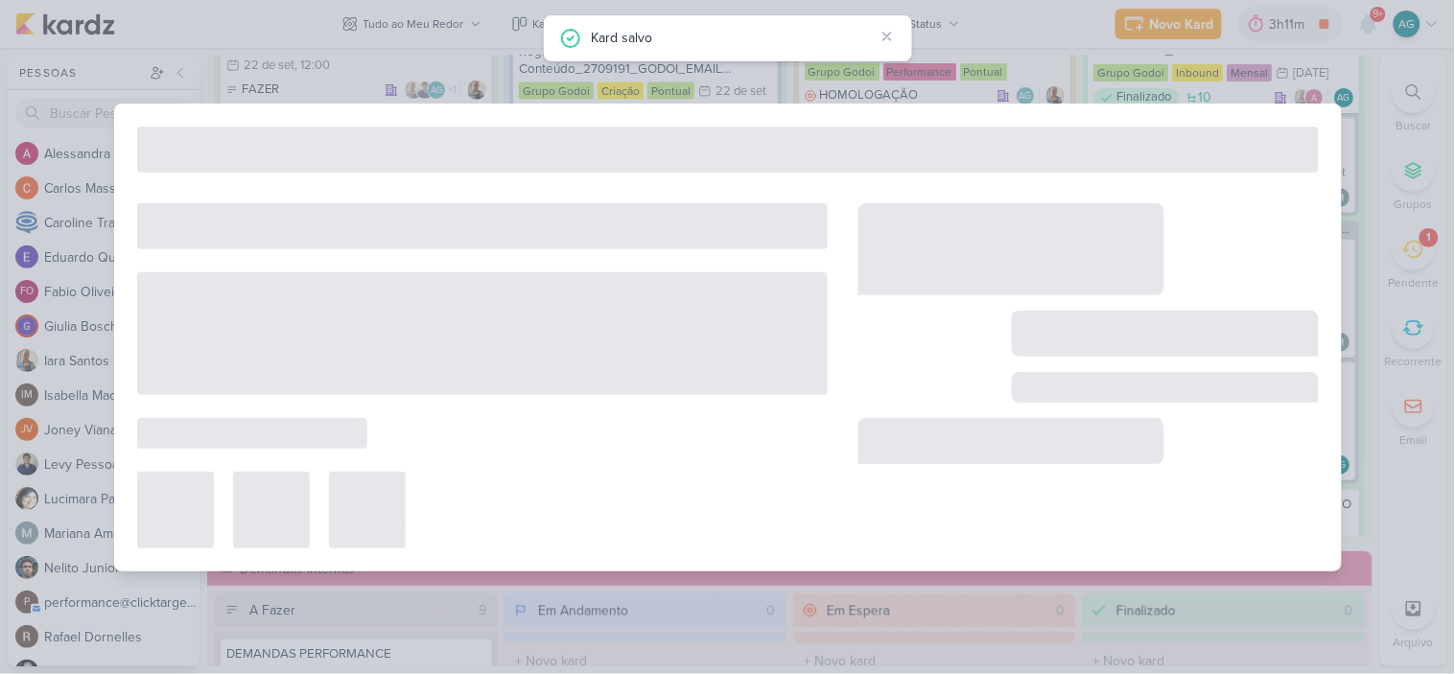
type input "Entrega"
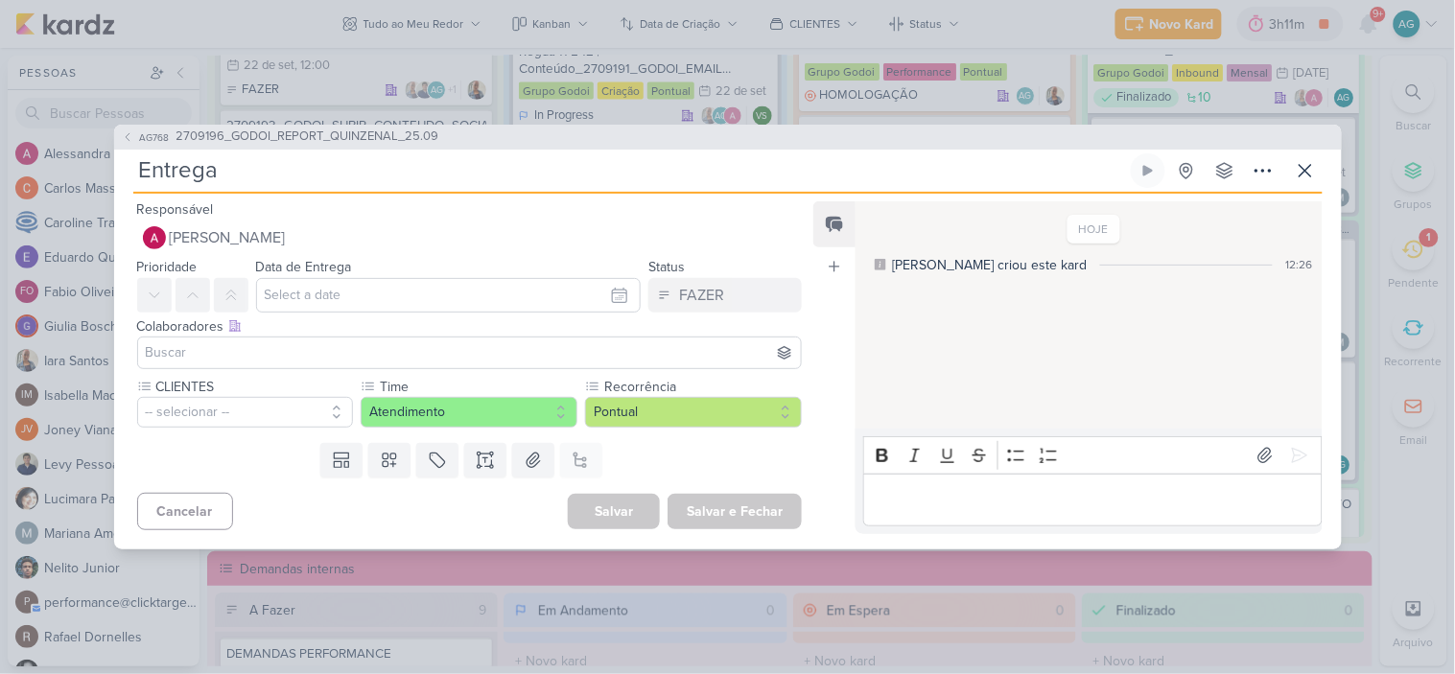
click at [288, 174] on input "Entrega" at bounding box center [630, 170] width 994 height 35
paste input "GODOI_REPORT_QUINZENAL_25.09"
type input "EntregaGODOI_REPORT_QUINZENAL_25.09"
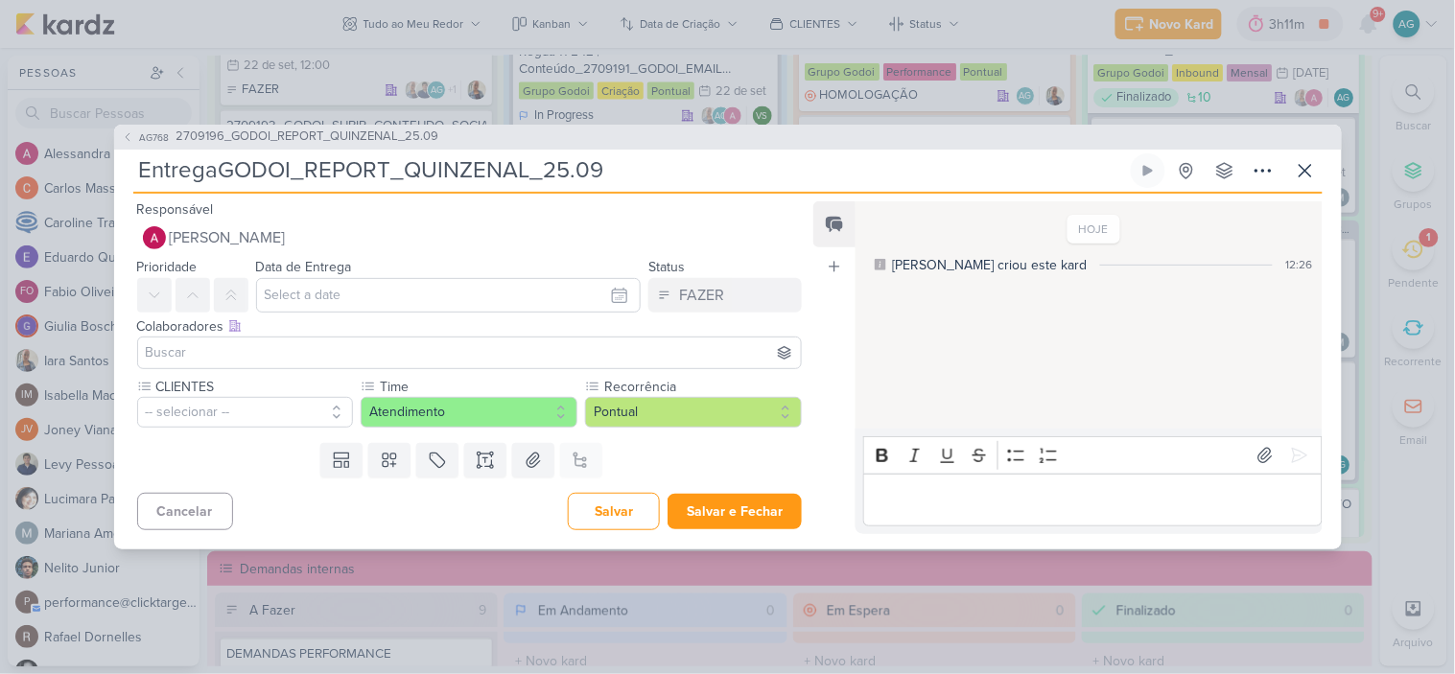
click at [223, 167] on input "EntregaGODOI_REPORT_QUINZENAL_25.09" at bounding box center [630, 170] width 994 height 35
type input "Entrega_GODOI_REPORT_QUINZENAL_25.09"
click at [348, 295] on input "text" at bounding box center [449, 295] width 386 height 35
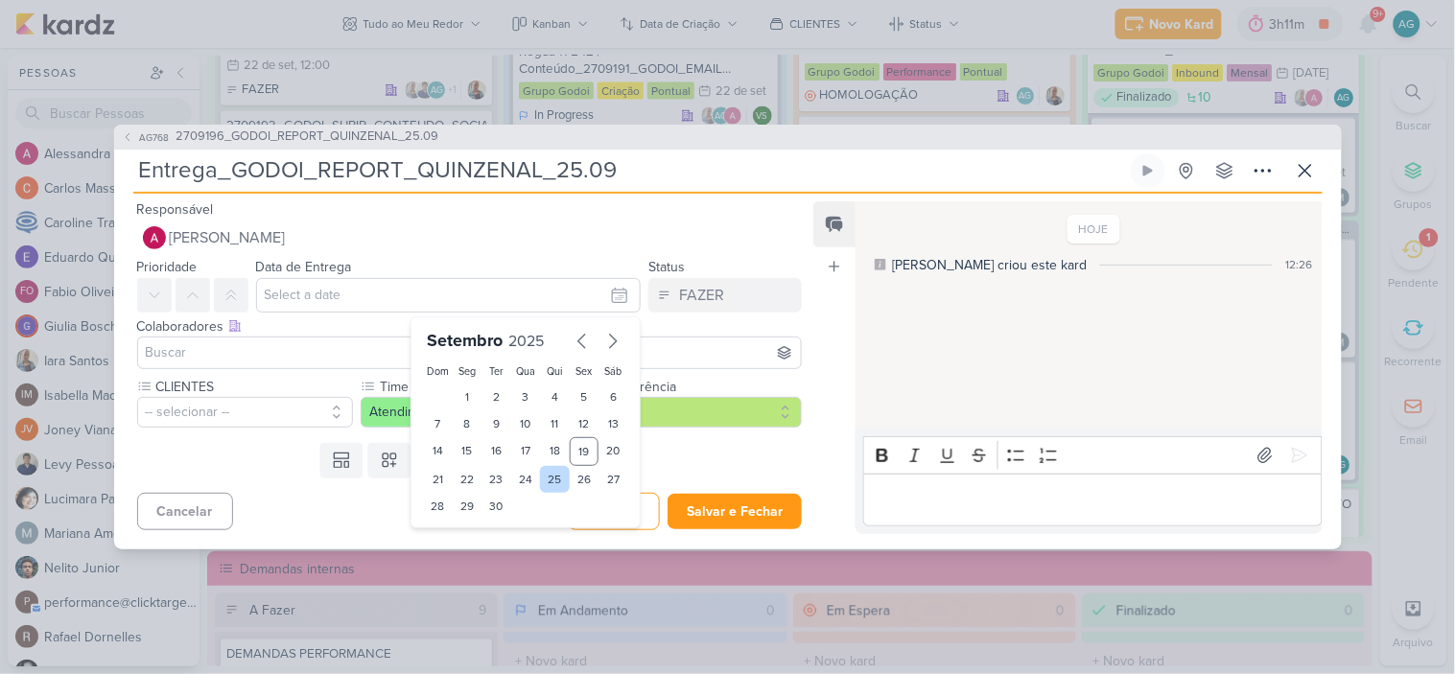
click at [542, 480] on div "25" at bounding box center [555, 479] width 30 height 27
type input "25 de setembro de 2025 às 23:59"
click at [442, 300] on input "25 de setembro de 2025 às 23:59" at bounding box center [449, 295] width 386 height 35
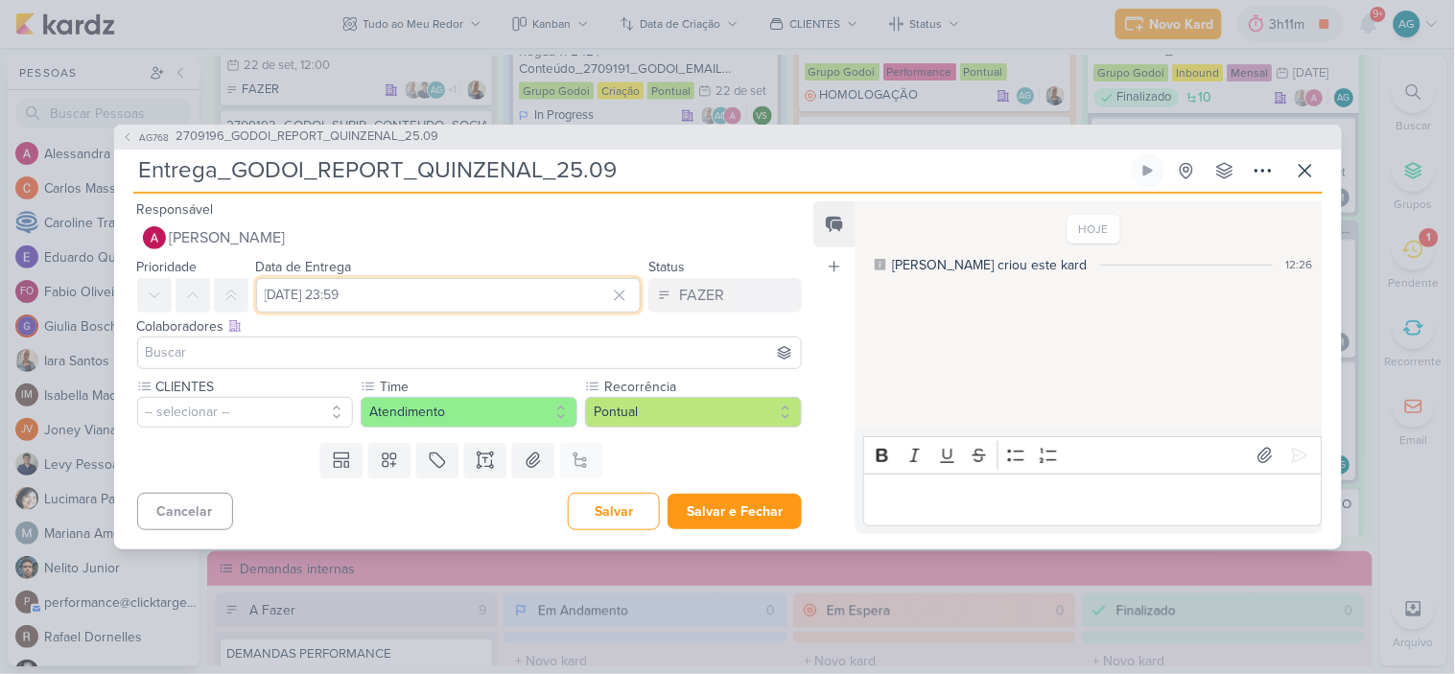
click at [437, 295] on input "25 de setembro de 2025 às 23:59" at bounding box center [449, 295] width 386 height 35
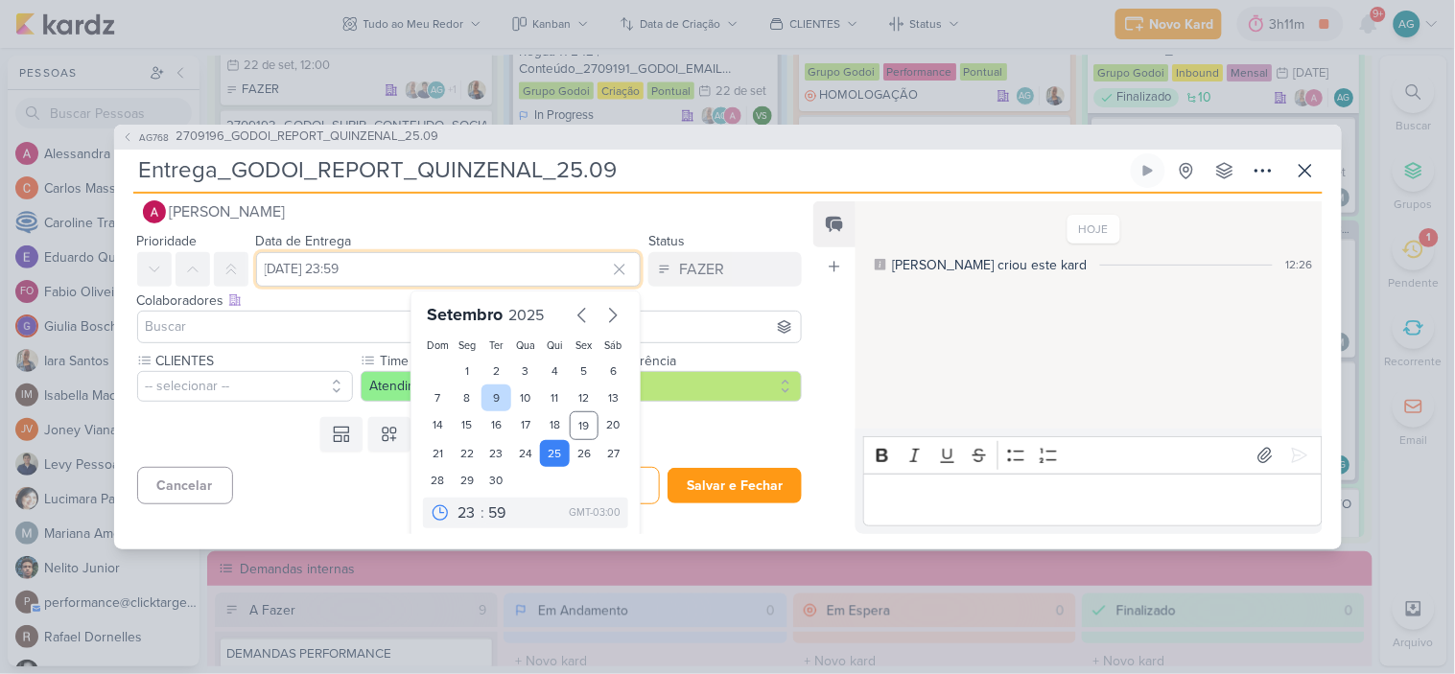
scroll to position [33, 0]
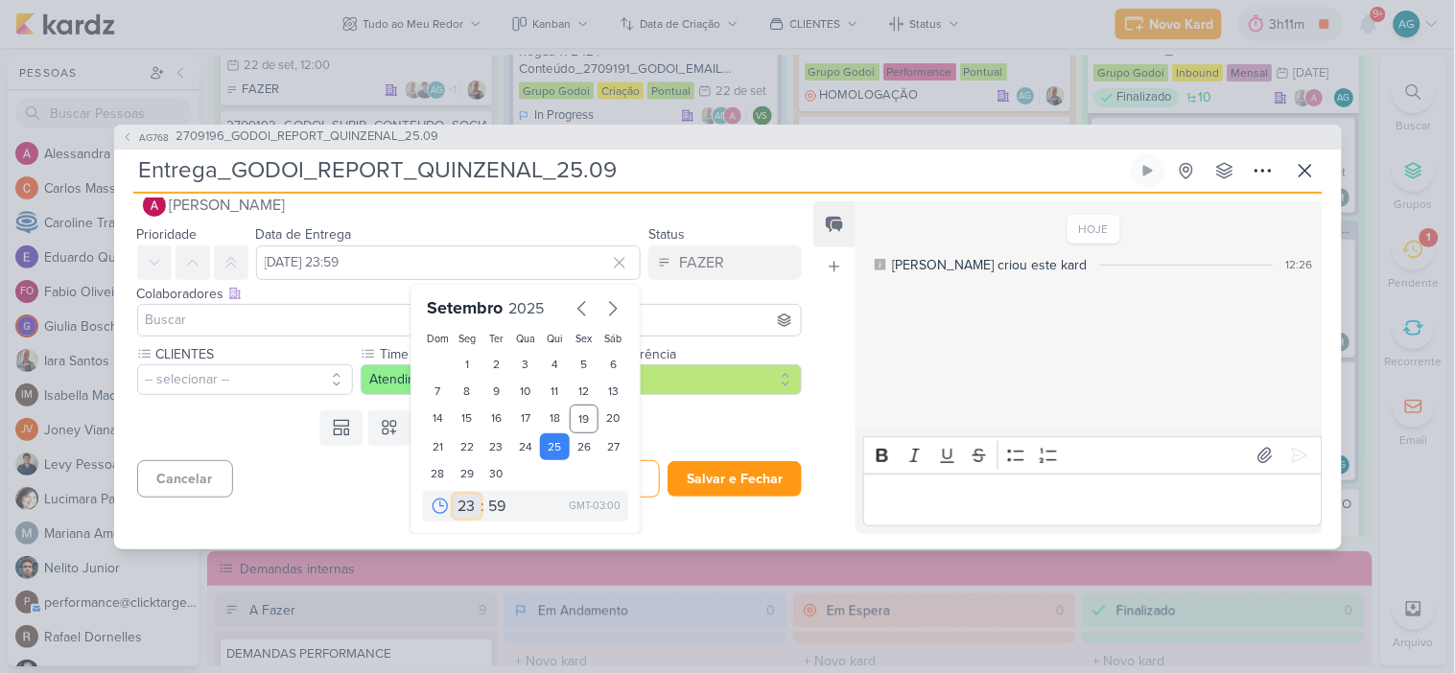
click at [462, 504] on select "00 01 02 03 04 05 06 07 08 09 10 11 12 13 14 15 16 17 18 19 20 21 22 23" at bounding box center [467, 506] width 27 height 23
select select "9"
click at [454, 495] on select "00 01 02 03 04 05 06 07 08 09 10 11 12 13 14 15 16 17 18 19 20 21 22 23" at bounding box center [467, 506] width 27 height 23
type input "25 de setembro de 2025 às 09:59"
drag, startPoint x: 491, startPoint y: 509, endPoint x: 508, endPoint y: 463, distance: 49.2
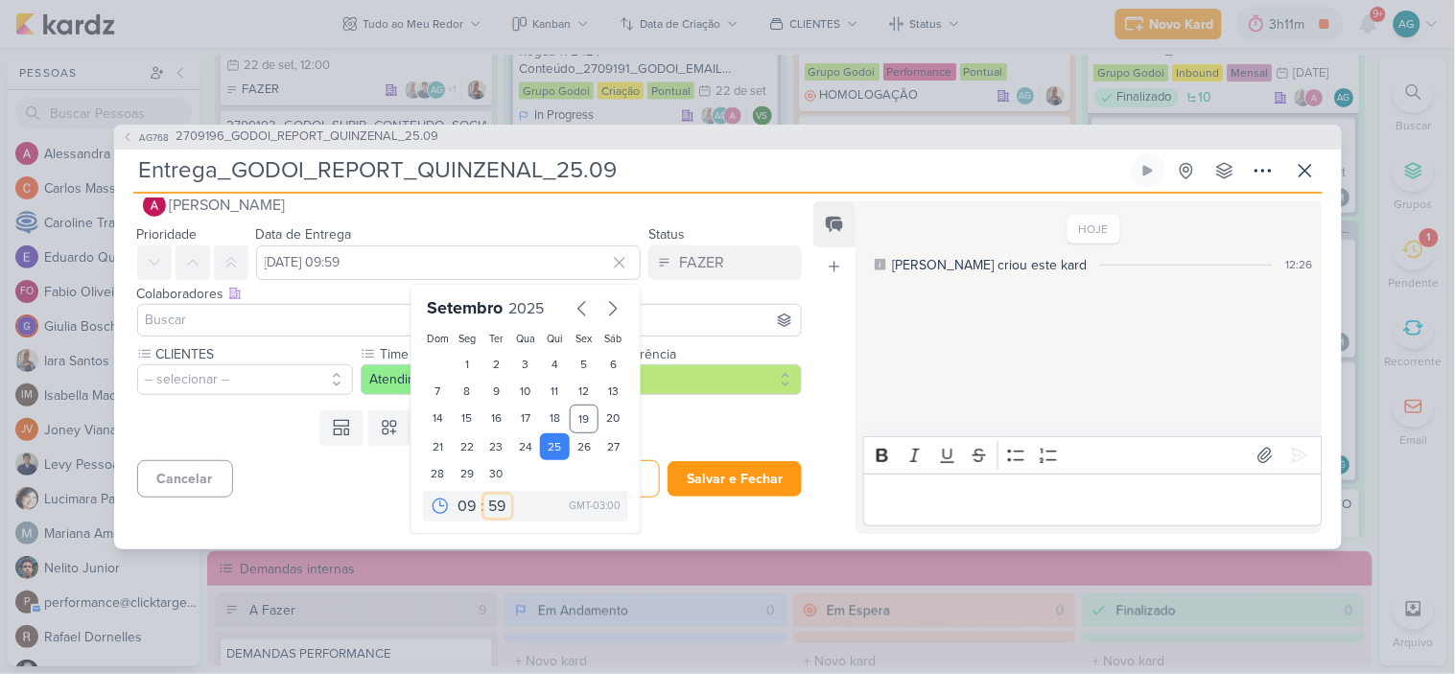
click at [491, 509] on select "00 05 10 15 20 25 30 35 40 45 50 55 59" at bounding box center [497, 506] width 27 height 23
select select "0"
click at [484, 495] on select "00 05 10 15 20 25 30 35 40 45 50 55 59" at bounding box center [497, 506] width 27 height 23
type input "[DATE] 09:00"
click at [326, 476] on div "Cancelar Salvar Salvar e Fechar Ctrl + Enter" at bounding box center [462, 477] width 696 height 49
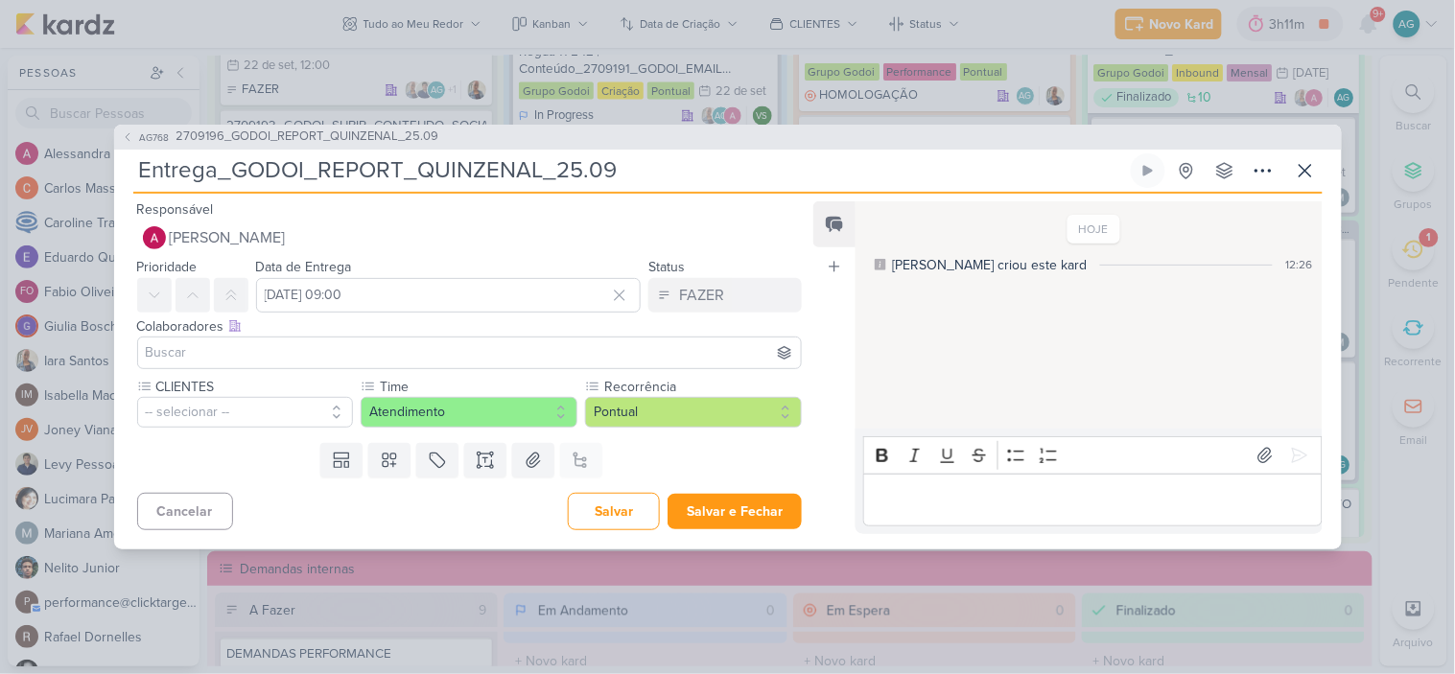
scroll to position [0, 0]
click at [247, 349] on input at bounding box center [470, 353] width 656 height 23
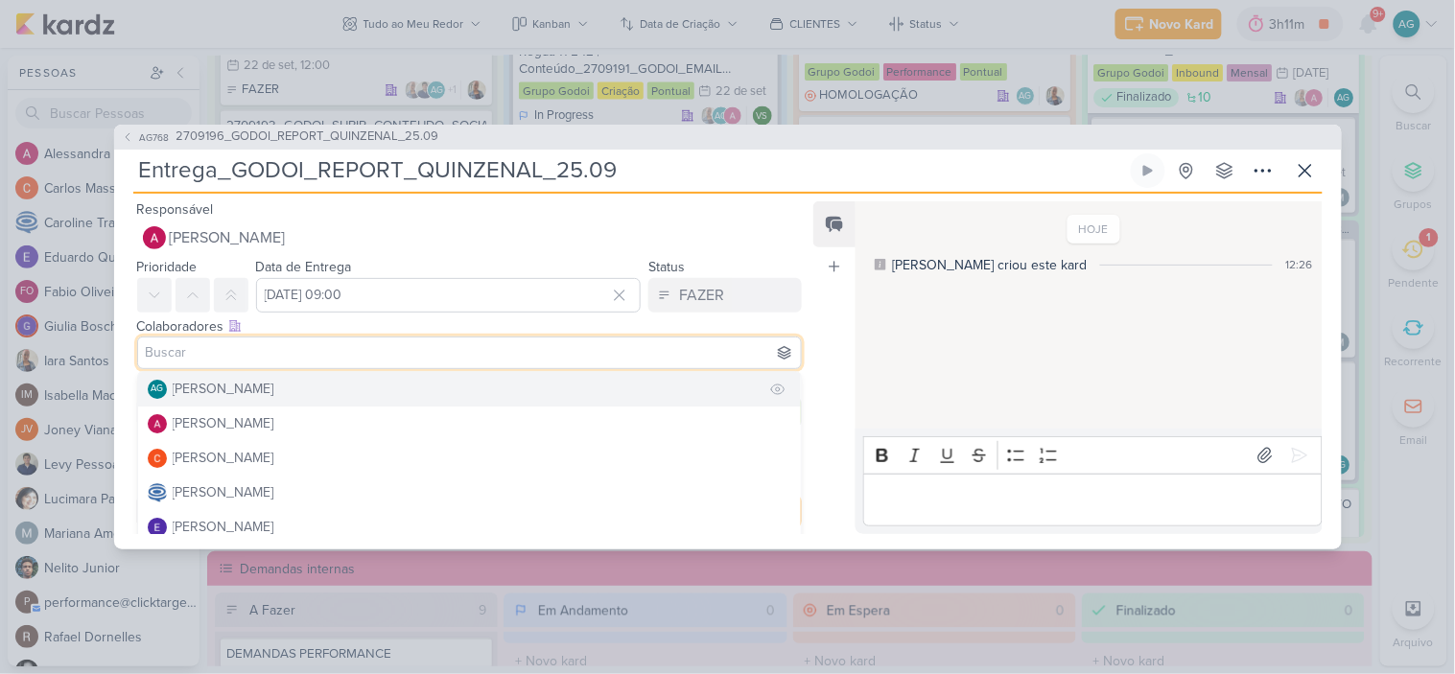
click at [272, 387] on div "[PERSON_NAME]" at bounding box center [224, 389] width 102 height 20
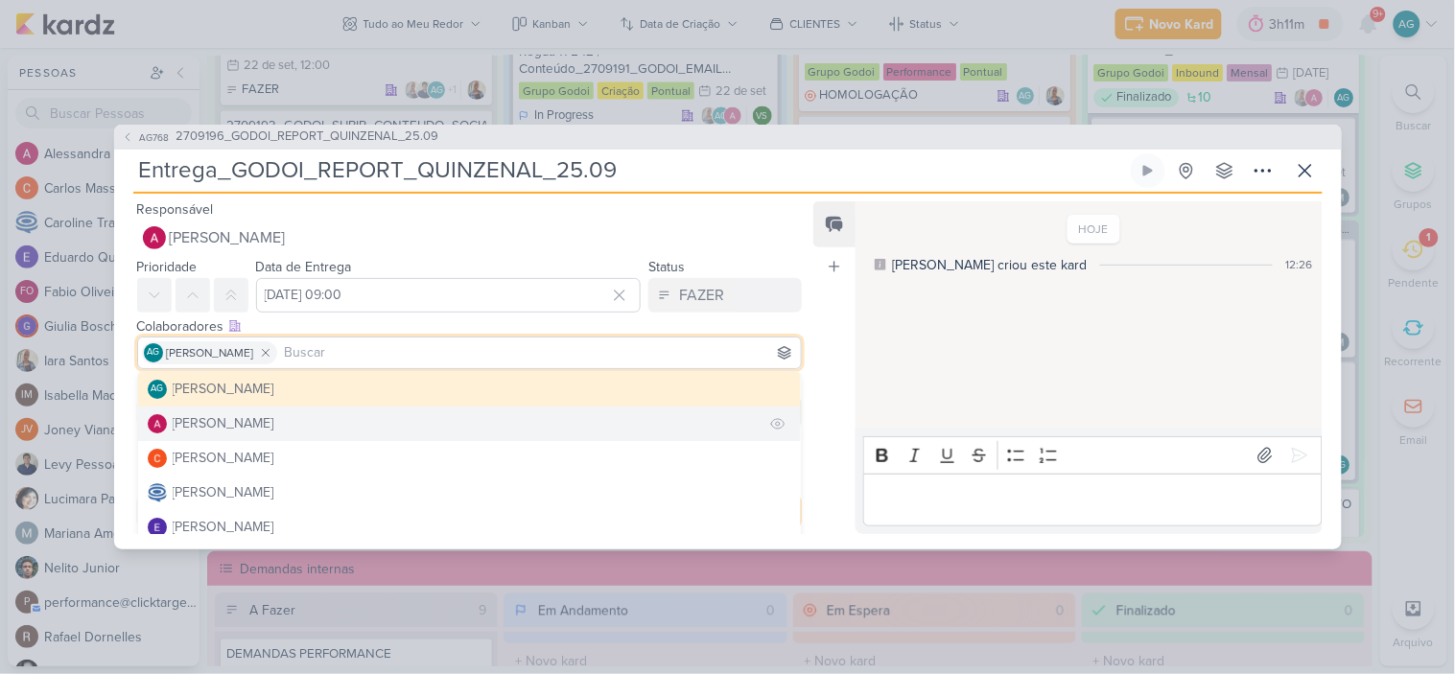
click at [260, 427] on div "[PERSON_NAME]" at bounding box center [224, 423] width 102 height 20
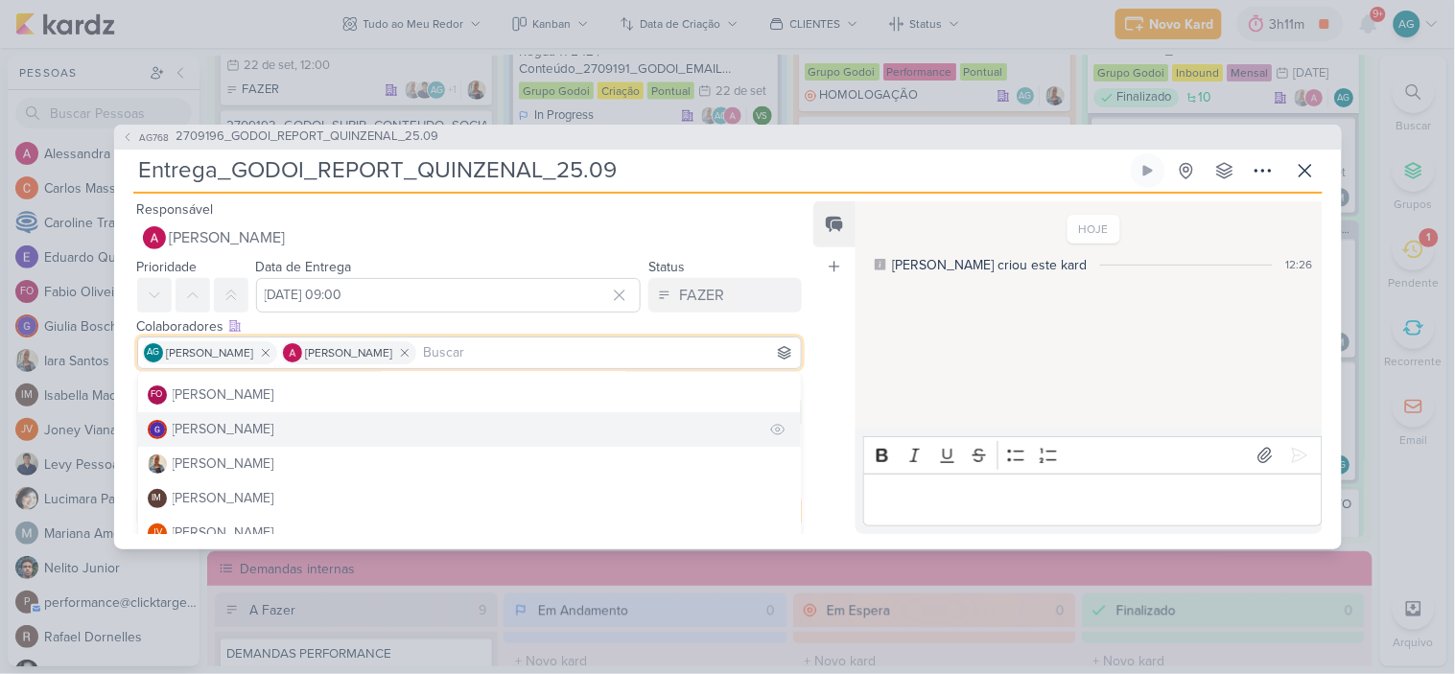
scroll to position [213, 0]
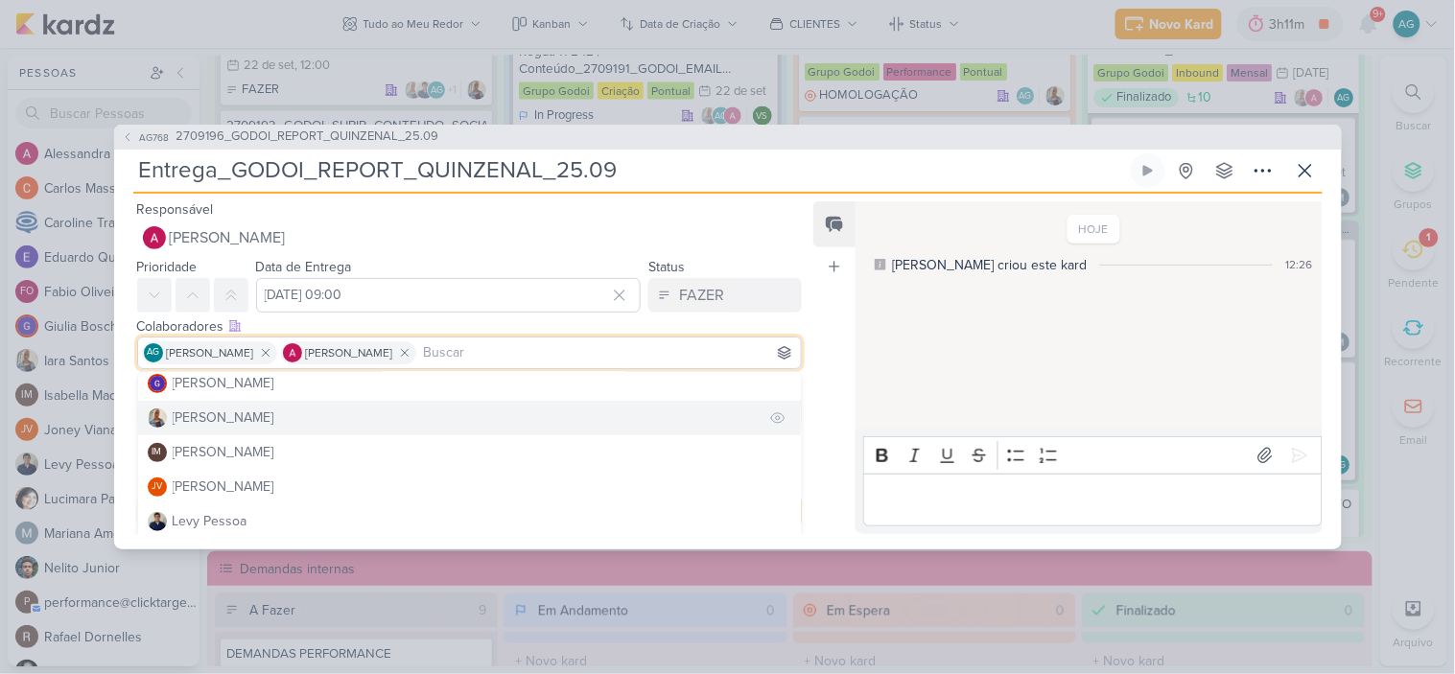
click at [241, 423] on button "[PERSON_NAME]" at bounding box center [470, 418] width 664 height 35
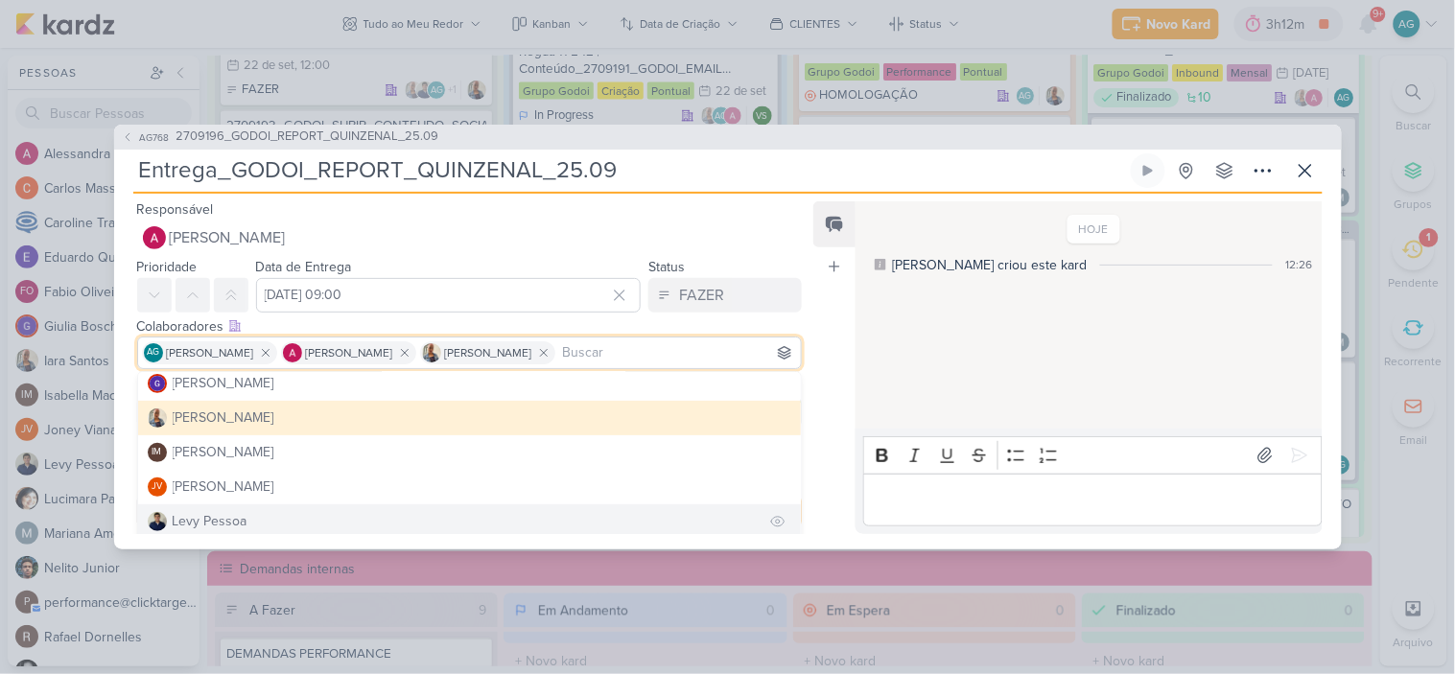
click at [254, 521] on button "Levy Pessoa" at bounding box center [470, 522] width 664 height 35
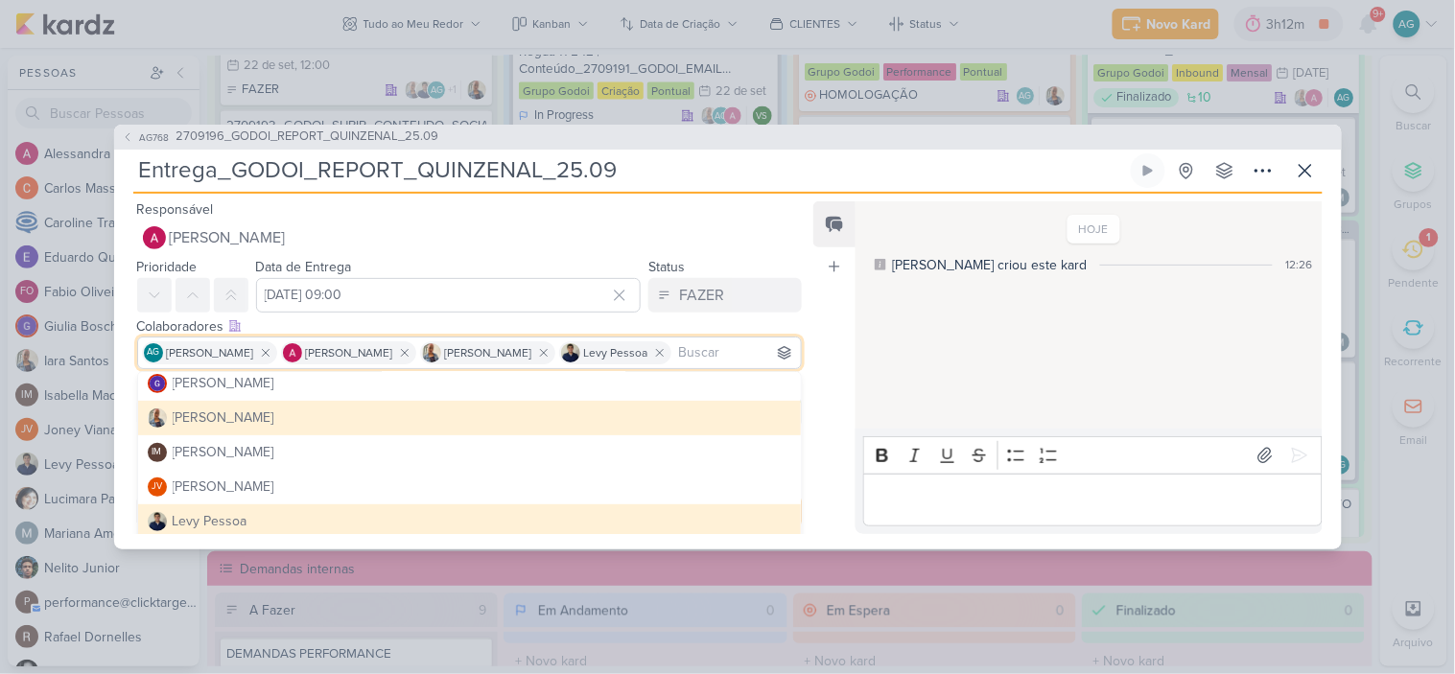
click at [712, 218] on div "Responsável Alessandra Gomes Nenhum contato encontrado create new contact Novo …" at bounding box center [462, 227] width 696 height 58
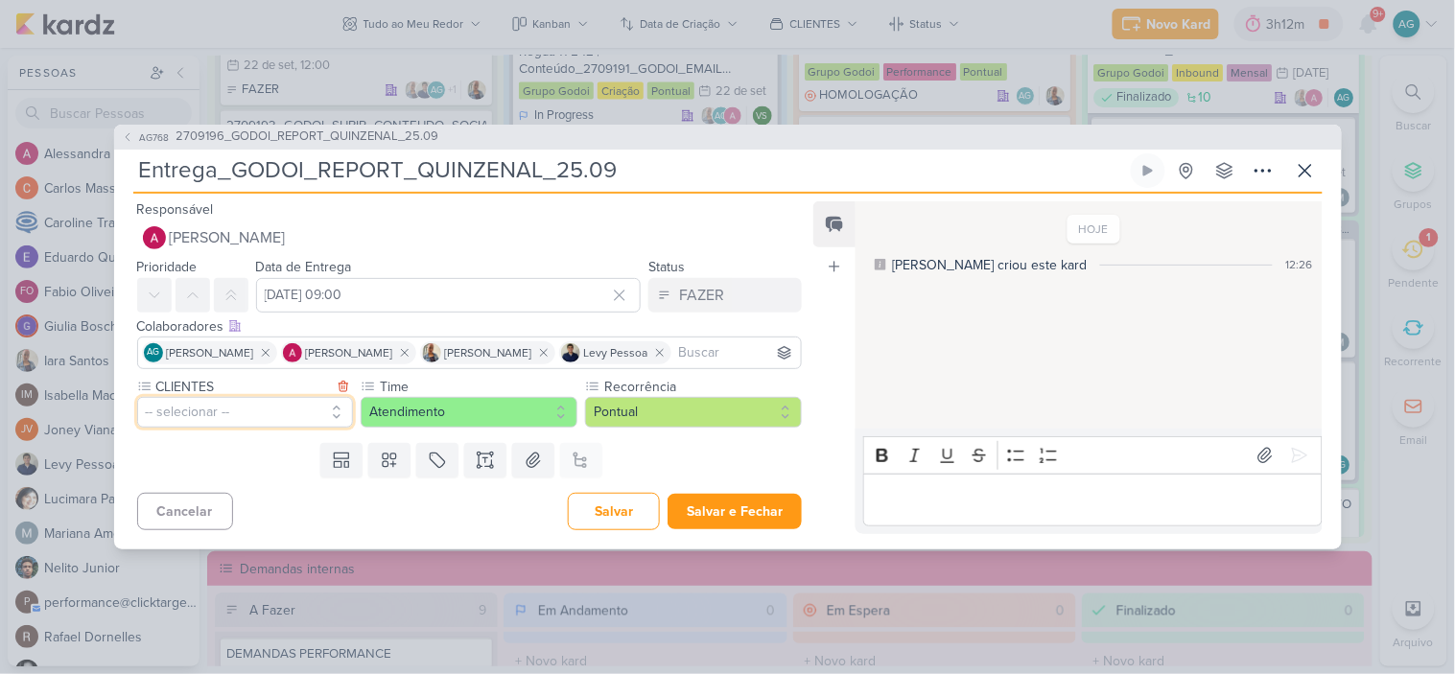
click at [280, 410] on button "-- selecionar --" at bounding box center [245, 412] width 217 height 31
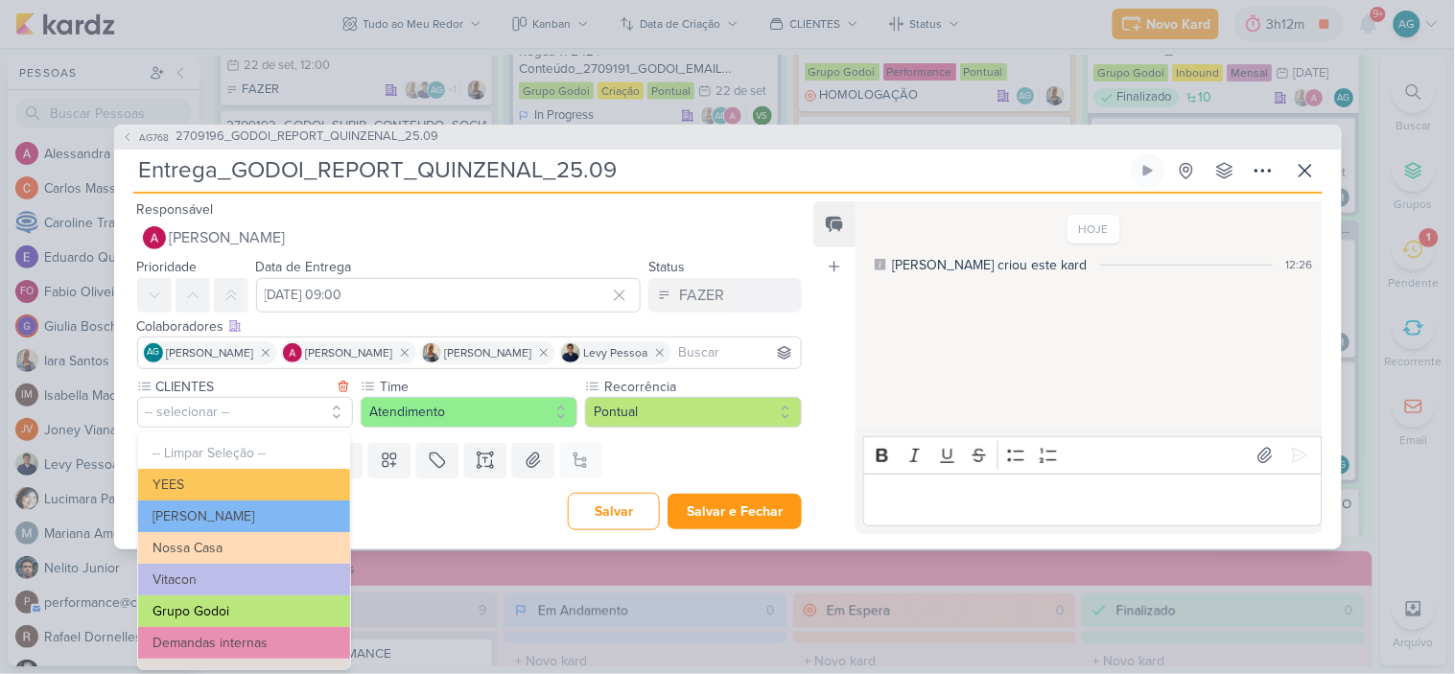
click at [252, 606] on button "Grupo Godoi" at bounding box center [244, 612] width 212 height 32
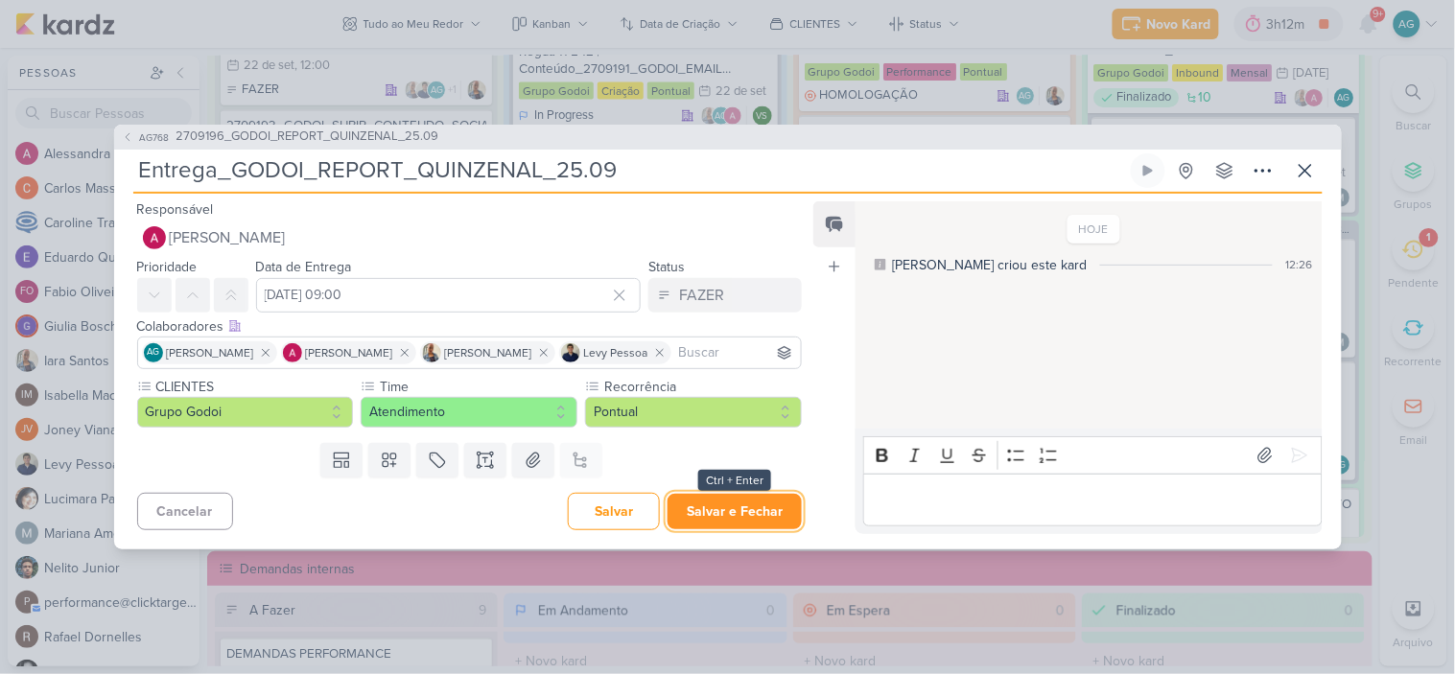
click at [743, 520] on button "Salvar e Fechar" at bounding box center [735, 511] width 134 height 35
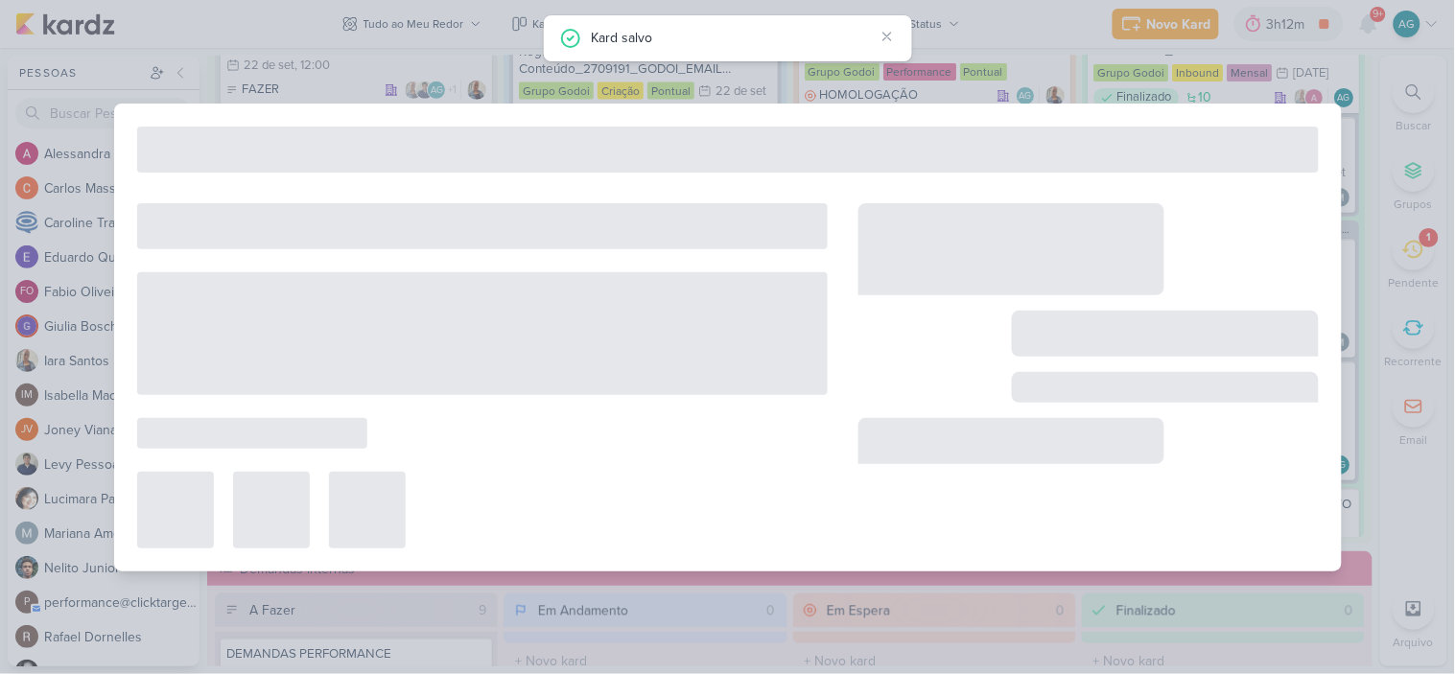
type input "2709196_GODOI_REPORT_QUINZENAL_25.09"
type input "25 de setembro de 2025 às 23:59"
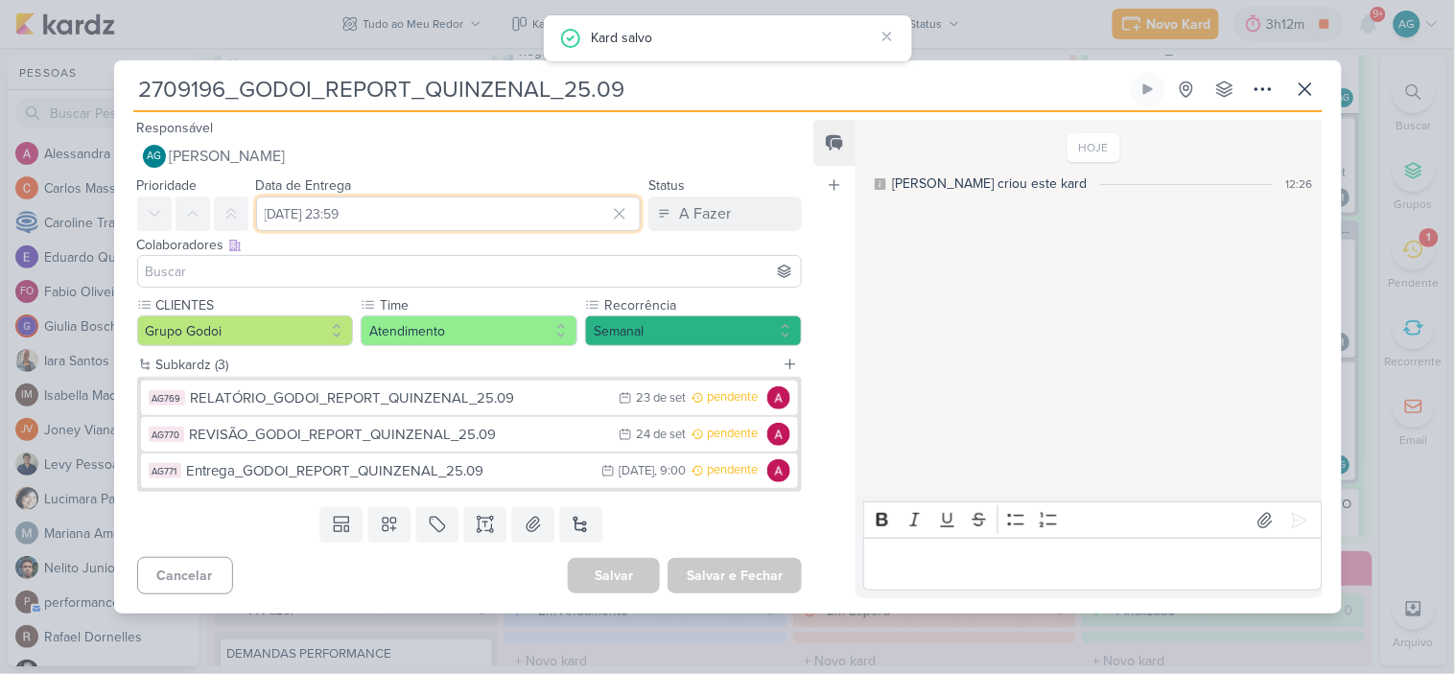
click at [500, 215] on input "25 de setembro de 2025 às 23:59" at bounding box center [449, 214] width 386 height 35
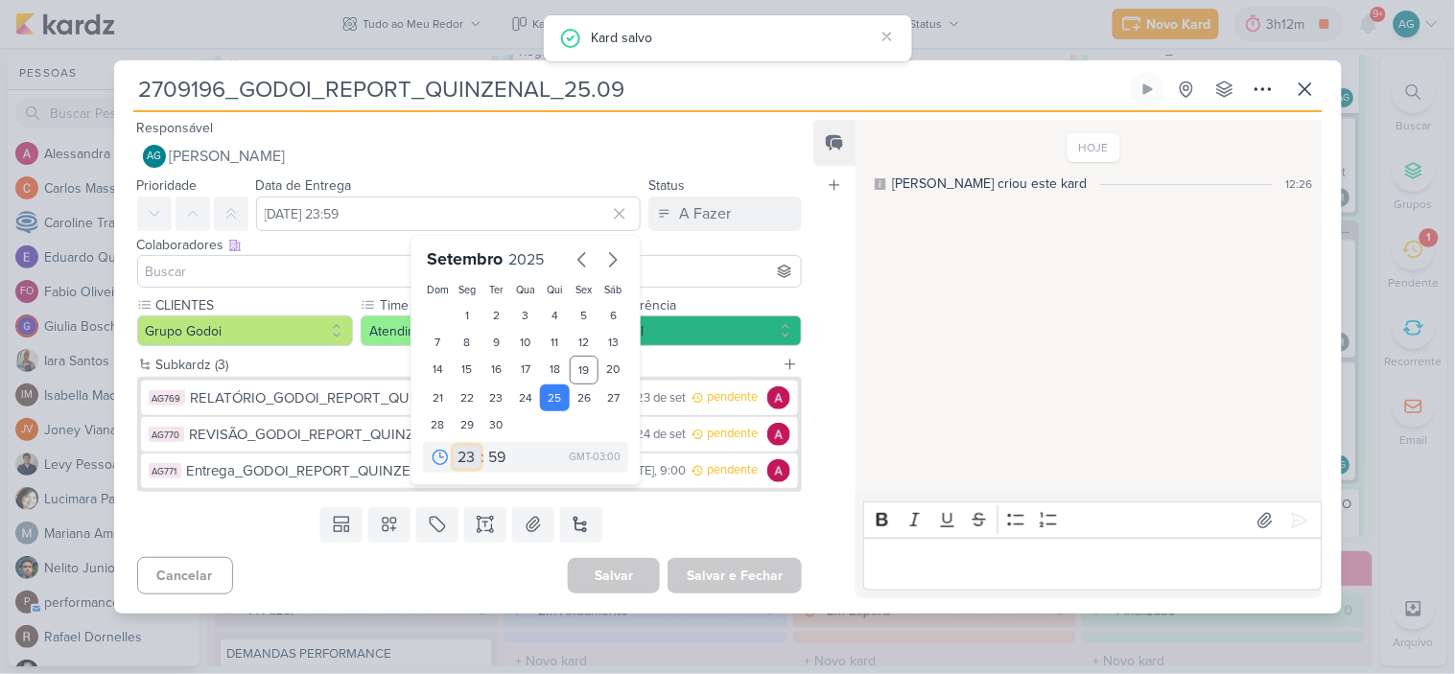
click at [462, 462] on select "00 01 02 03 04 05 06 07 08 09 10 11 12 13 14 15 16 17 18 19 20 21 22 23" at bounding box center [467, 457] width 27 height 23
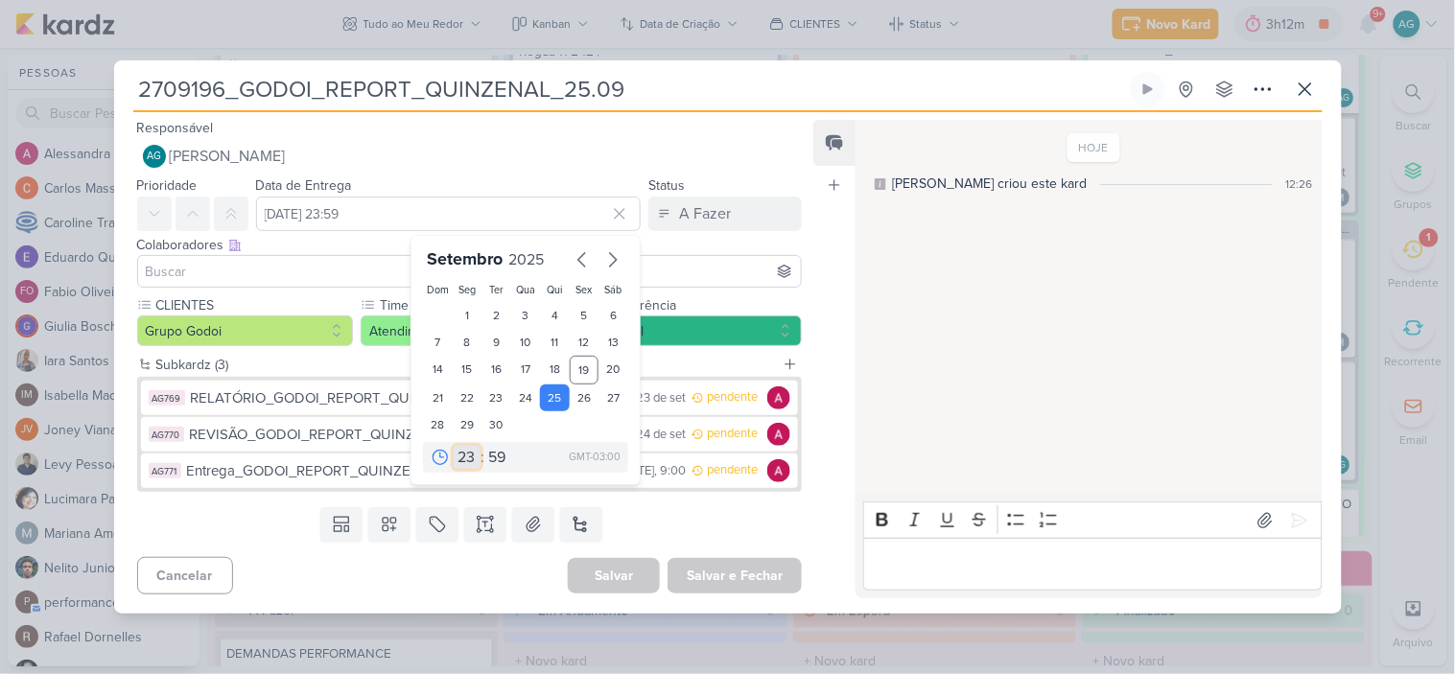
select select "9"
click at [454, 446] on select "00 01 02 03 04 05 06 07 08 09 10 11 12 13 14 15 16 17 18 19 20 21 22 23" at bounding box center [467, 457] width 27 height 23
type input "25 de setembro de 2025 às 09:59"
drag, startPoint x: 491, startPoint y: 462, endPoint x: 492, endPoint y: 453, distance: 9.6
click at [491, 462] on select "00 05 10 15 20 25 30 35 40 45 50 55 59" at bounding box center [497, 457] width 27 height 23
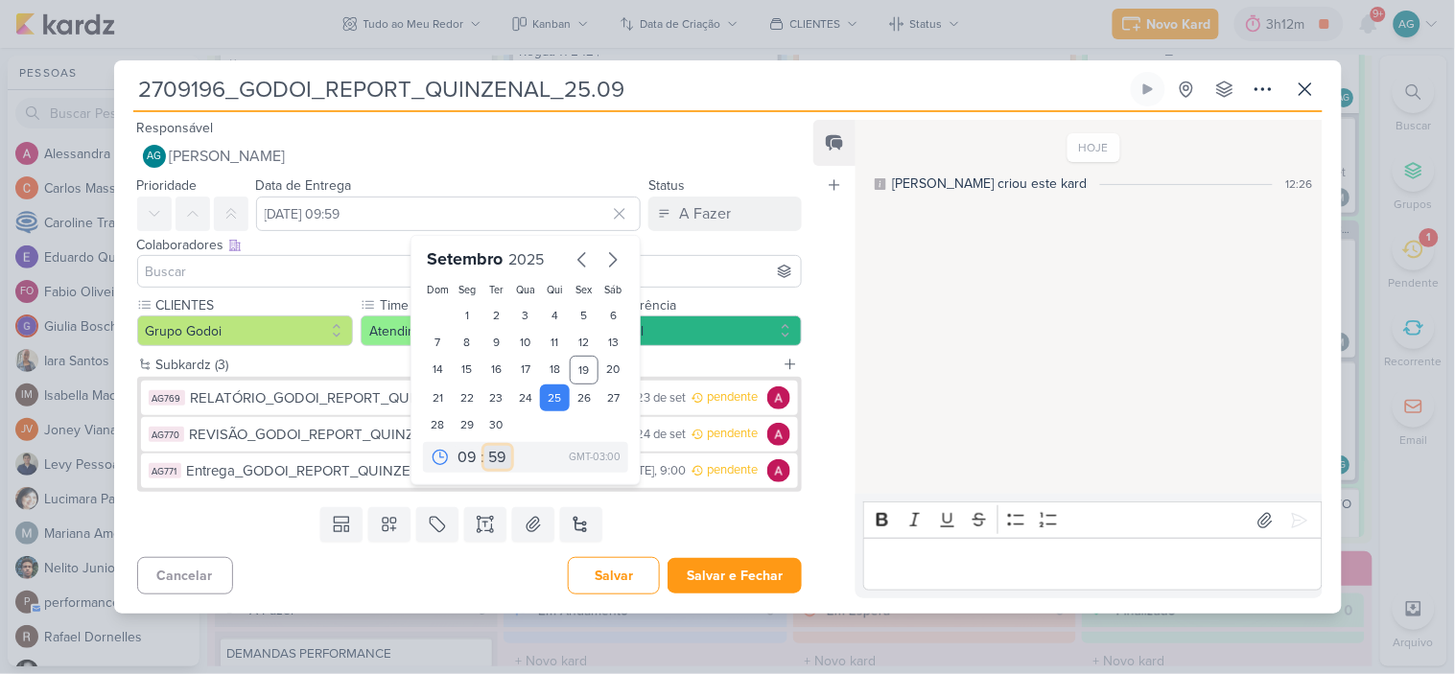
select select "0"
click at [484, 446] on select "00 05 10 15 20 25 30 35 40 45 50 55 59" at bounding box center [497, 457] width 27 height 23
type input "[DATE] 09:00"
click at [323, 265] on input at bounding box center [470, 271] width 656 height 23
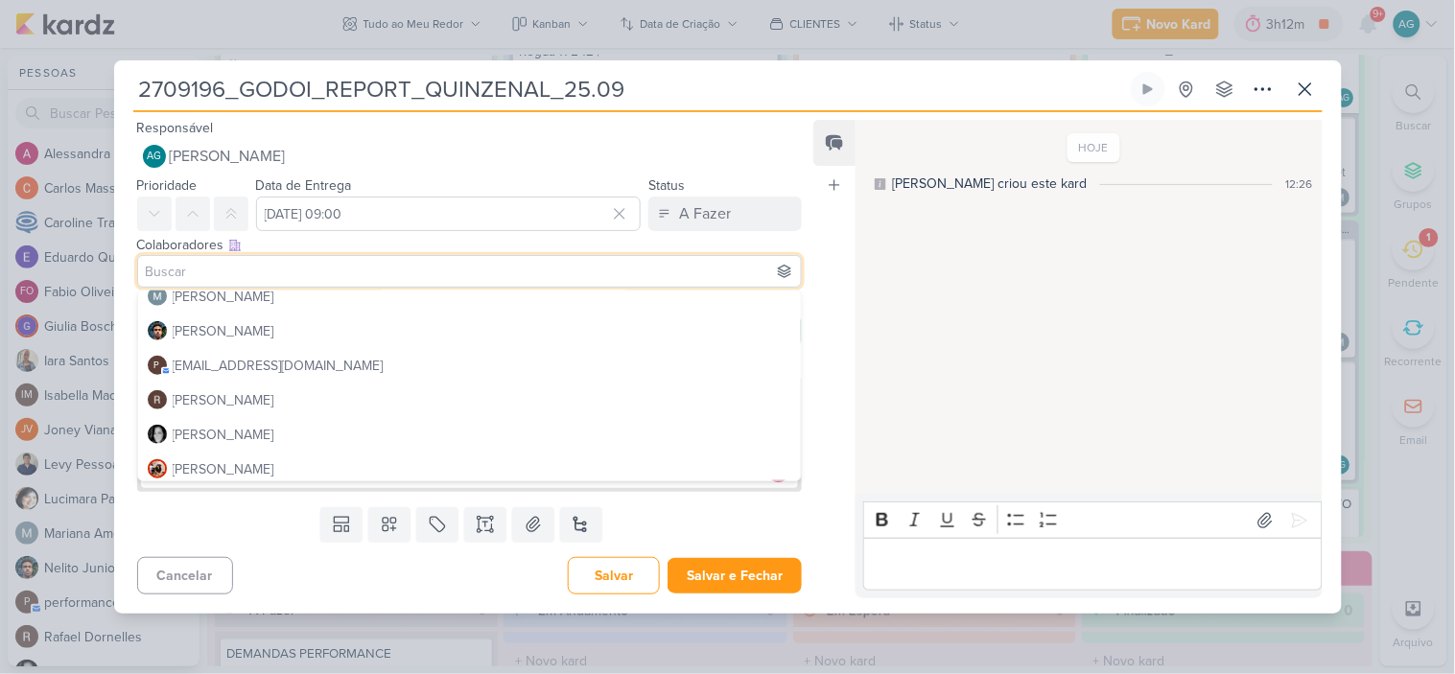
scroll to position [0, 0]
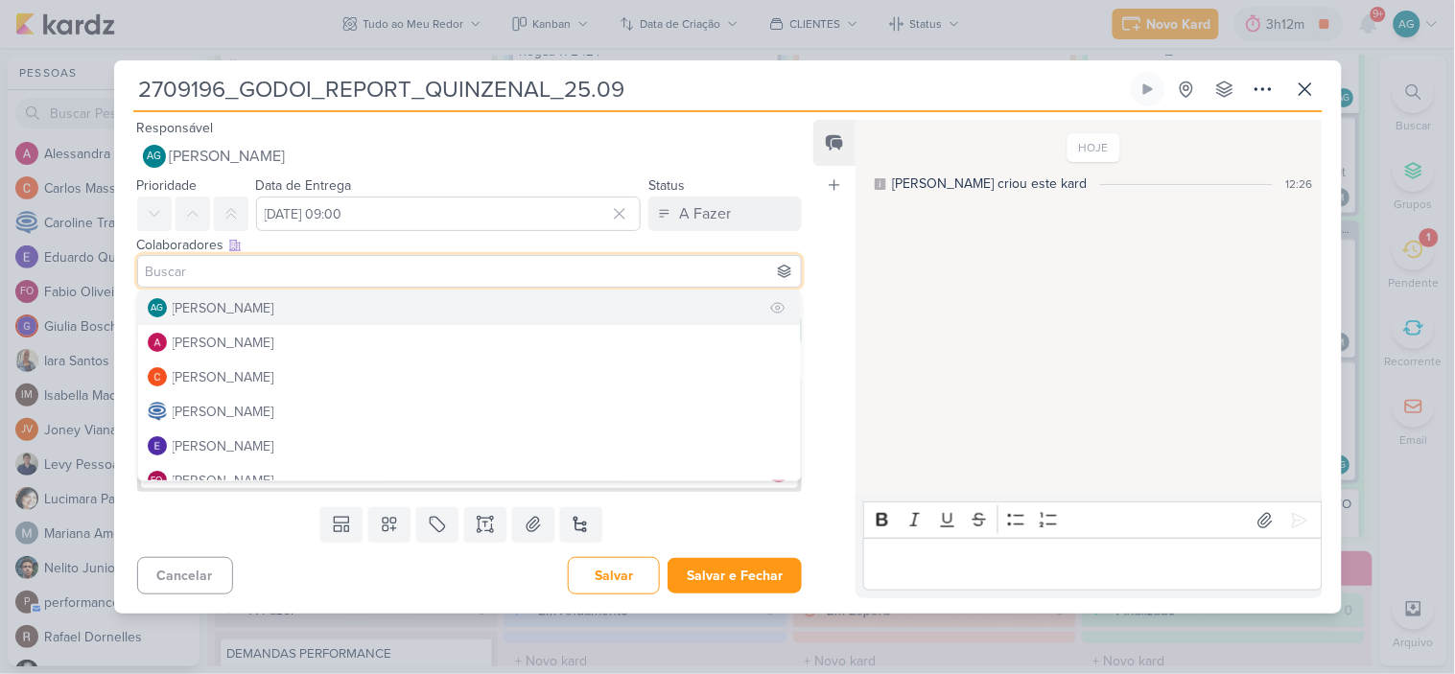
click at [274, 298] on div "[PERSON_NAME]" at bounding box center [224, 308] width 102 height 20
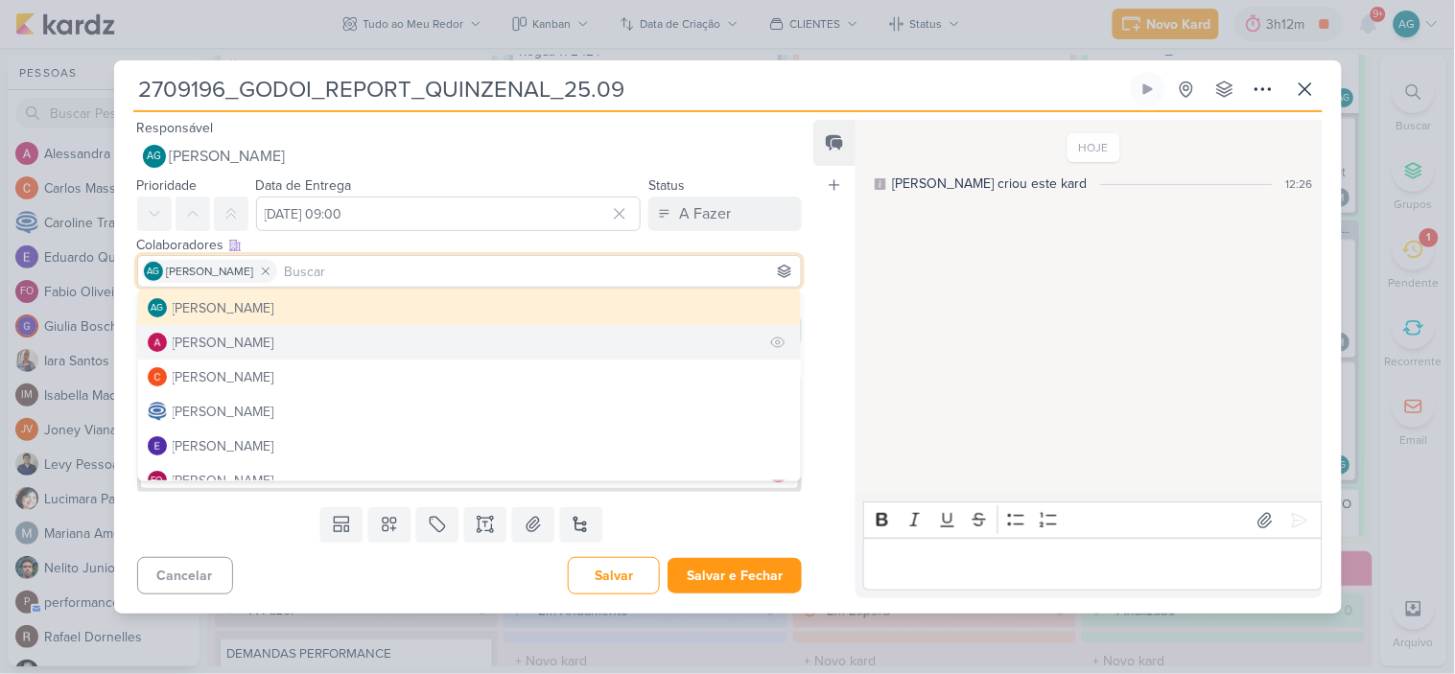
click at [274, 349] on div "[PERSON_NAME]" at bounding box center [224, 343] width 102 height 20
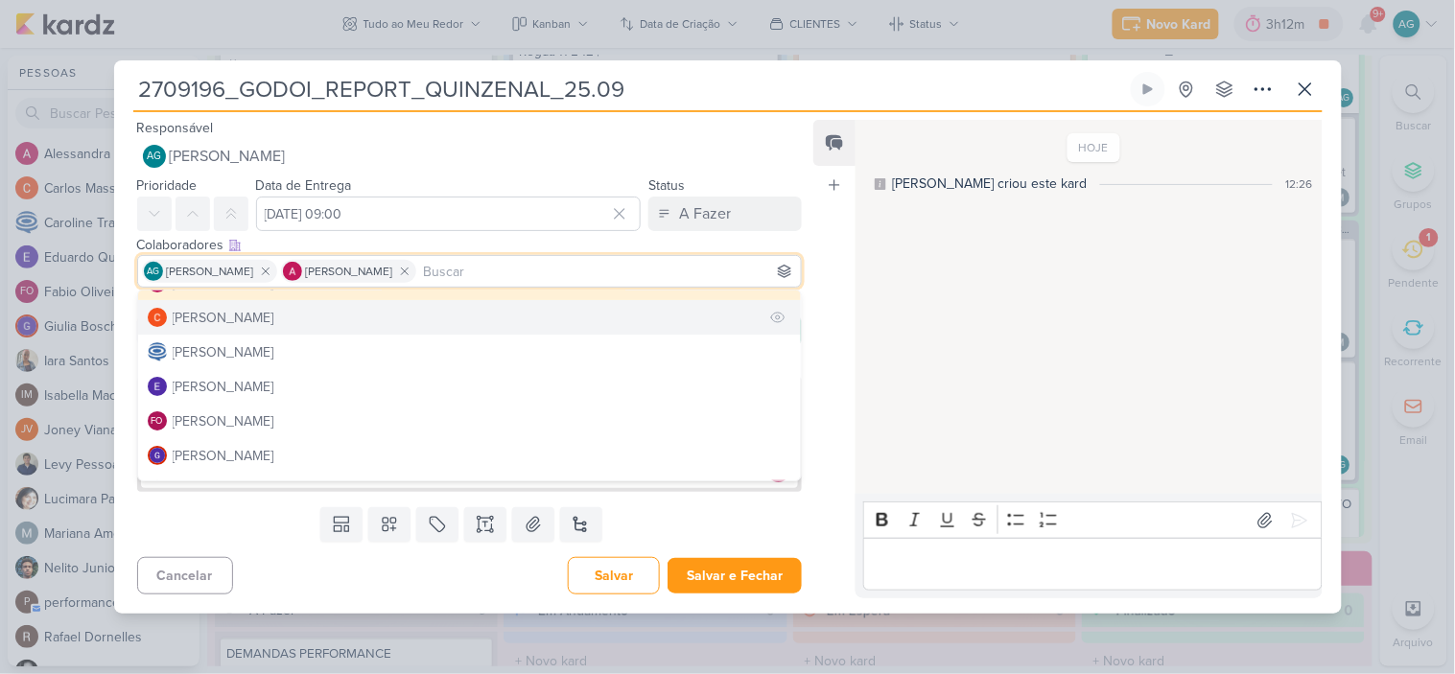
scroll to position [106, 0]
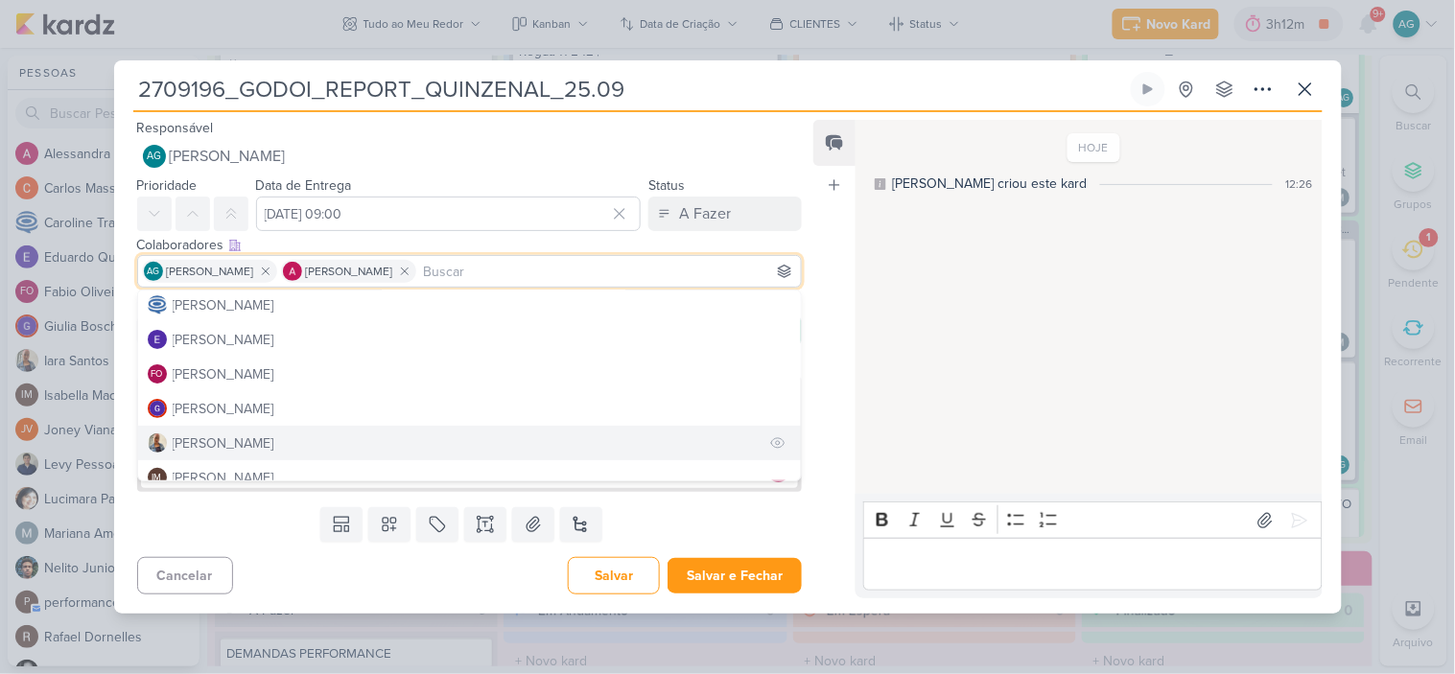
click at [244, 443] on button "[PERSON_NAME]" at bounding box center [470, 443] width 664 height 35
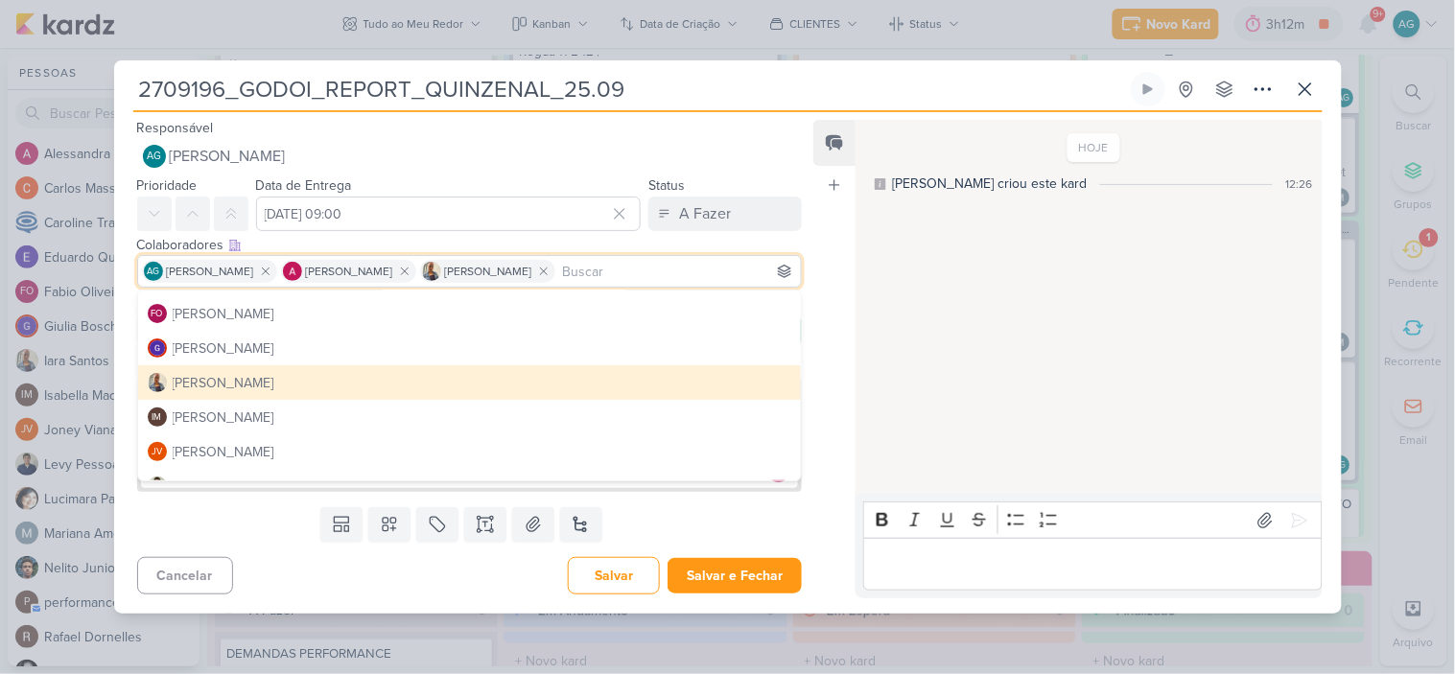
scroll to position [213, 0]
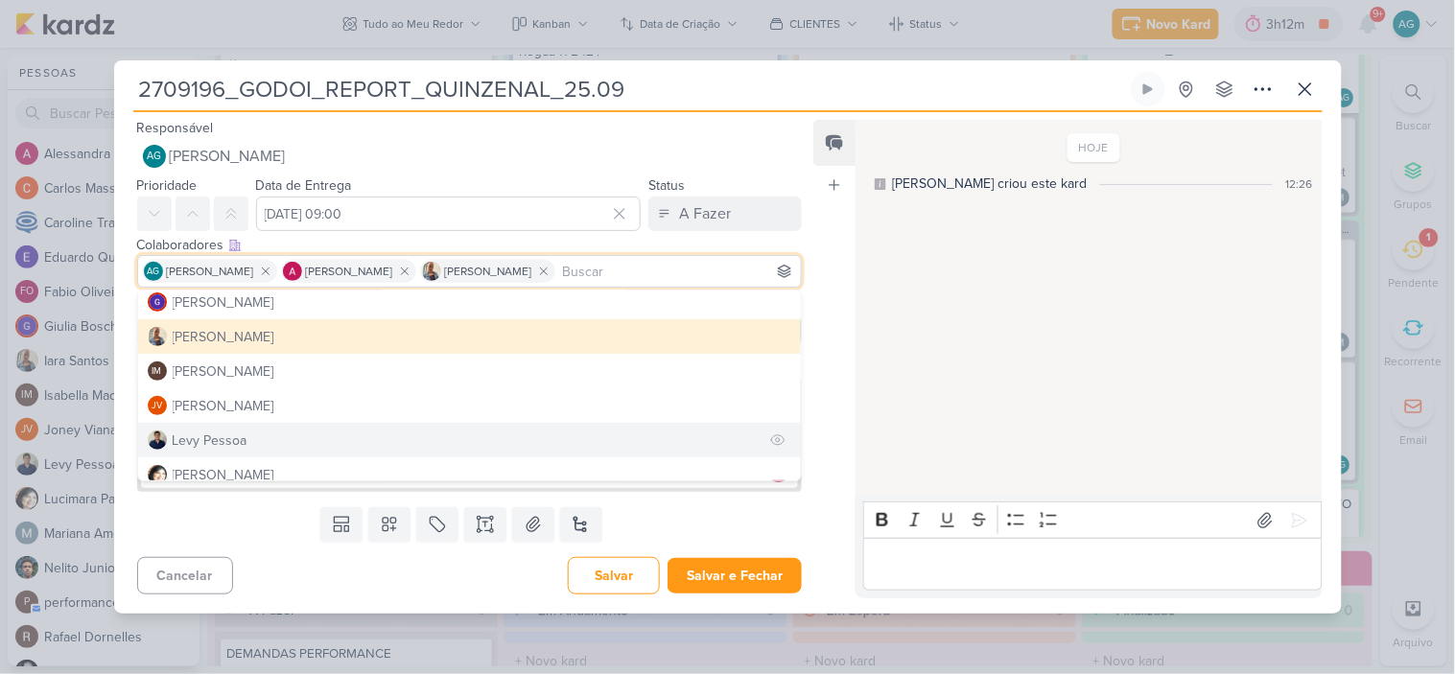
click at [251, 445] on button "Levy Pessoa" at bounding box center [470, 440] width 664 height 35
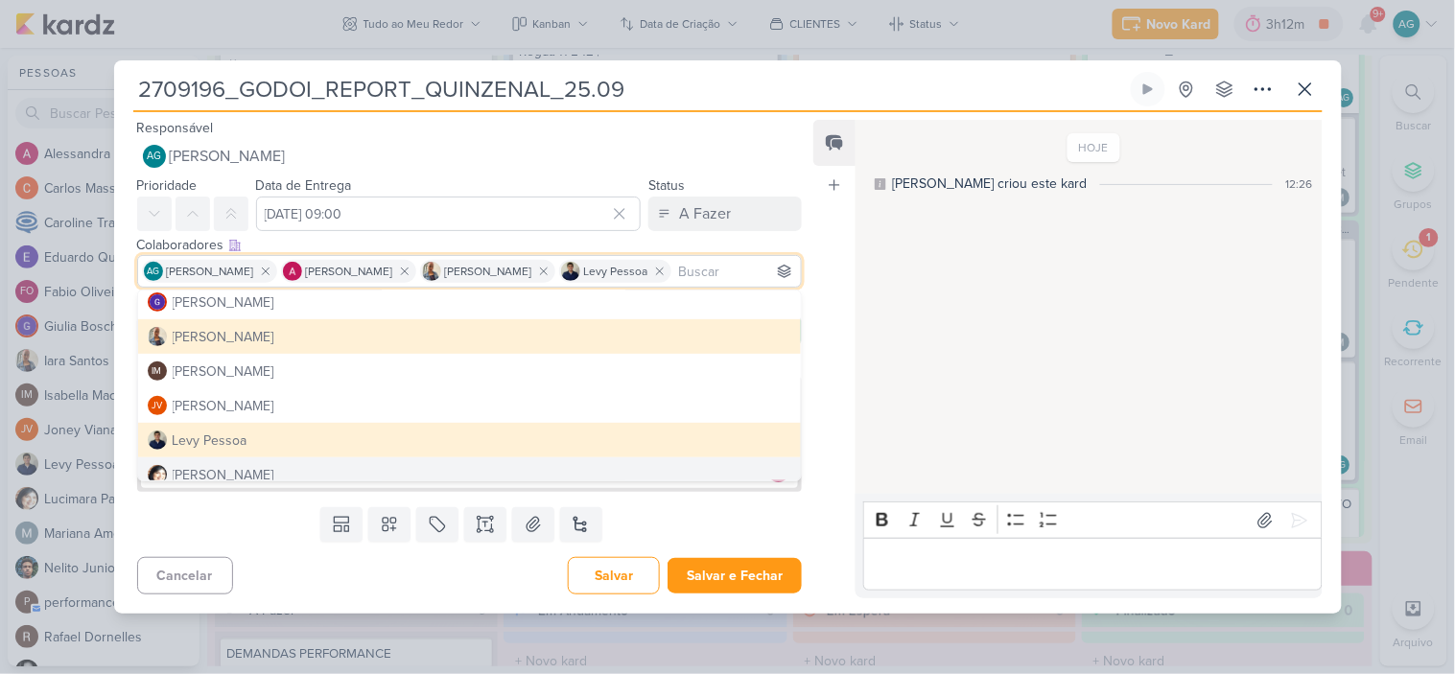
click at [331, 595] on div "Cancelar Salvar Salvar e Fechar Ctrl + Enter" at bounding box center [462, 574] width 696 height 49
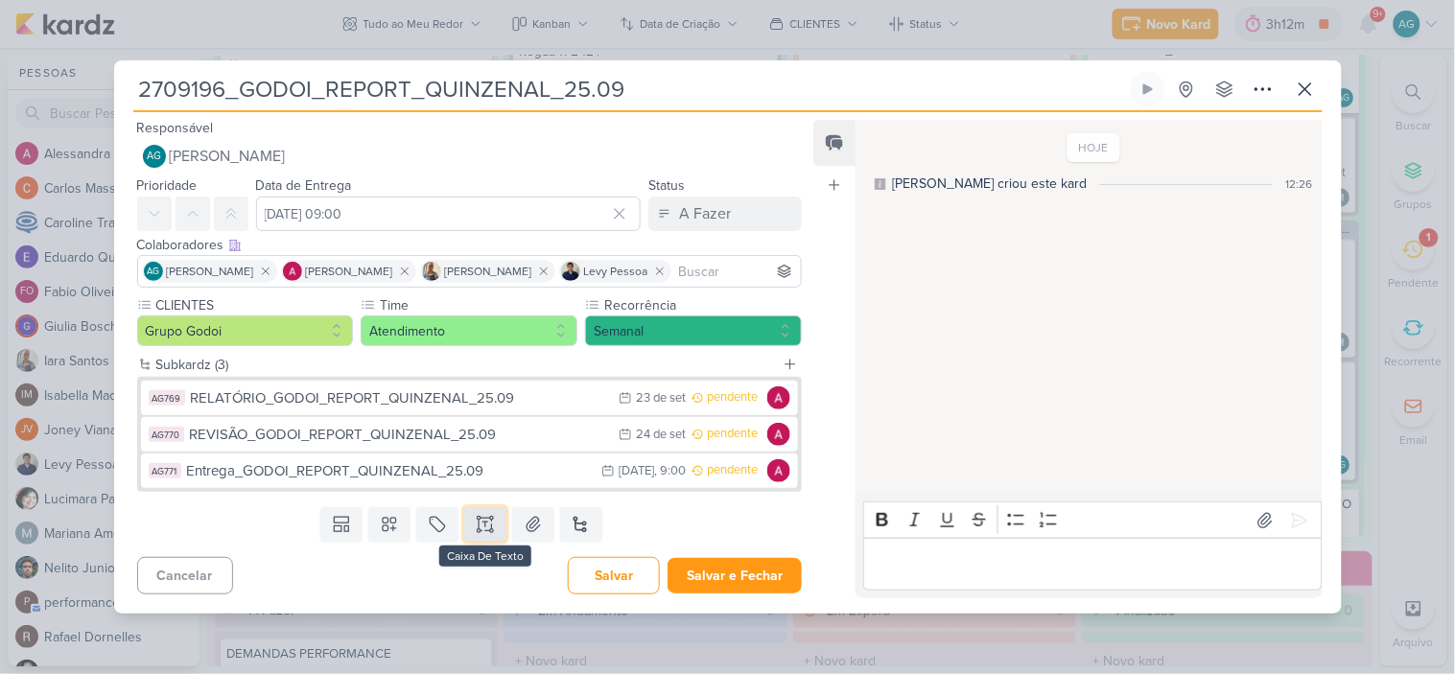
click at [484, 531] on icon at bounding box center [486, 531] width 10 height 0
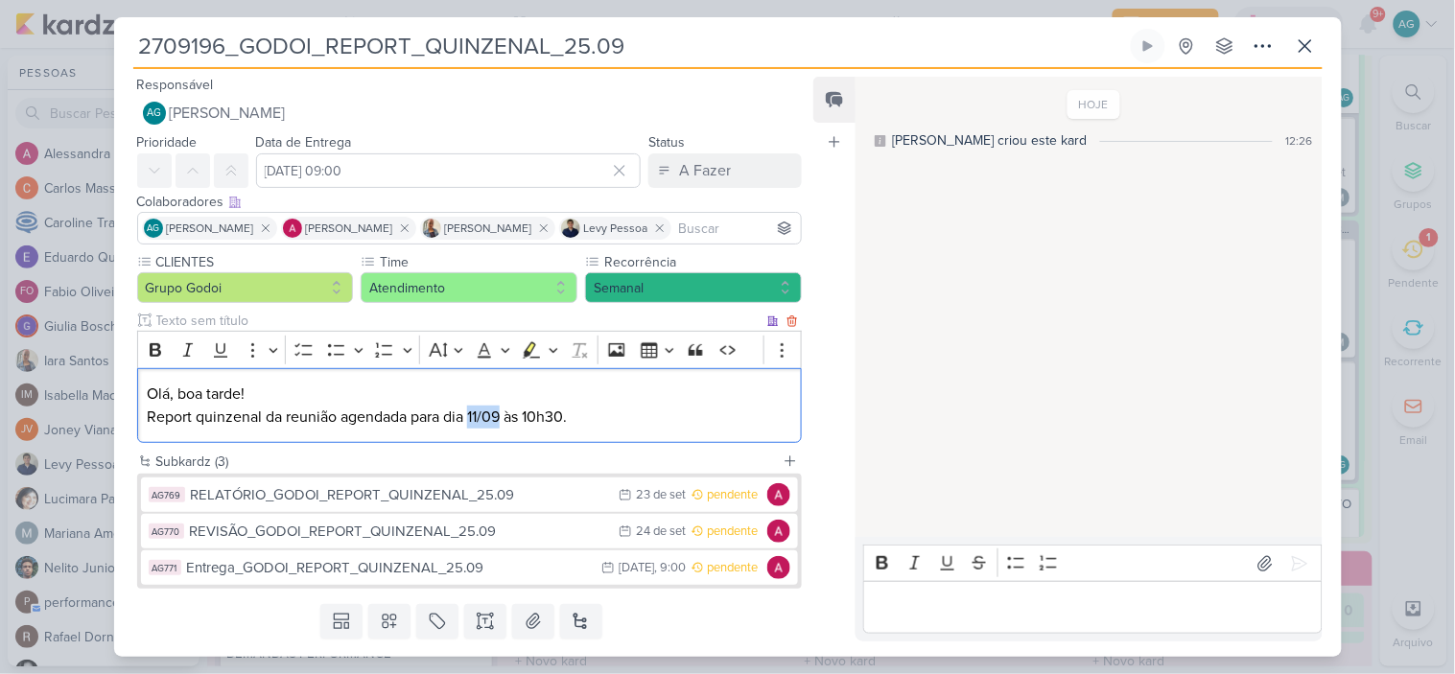
drag, startPoint x: 470, startPoint y: 417, endPoint x: 500, endPoint y: 419, distance: 29.8
click at [500, 419] on p "Olá, boa tarde! Report quinzenal da reunião agendada para dia 11/09 às 10h30." at bounding box center [469, 406] width 645 height 46
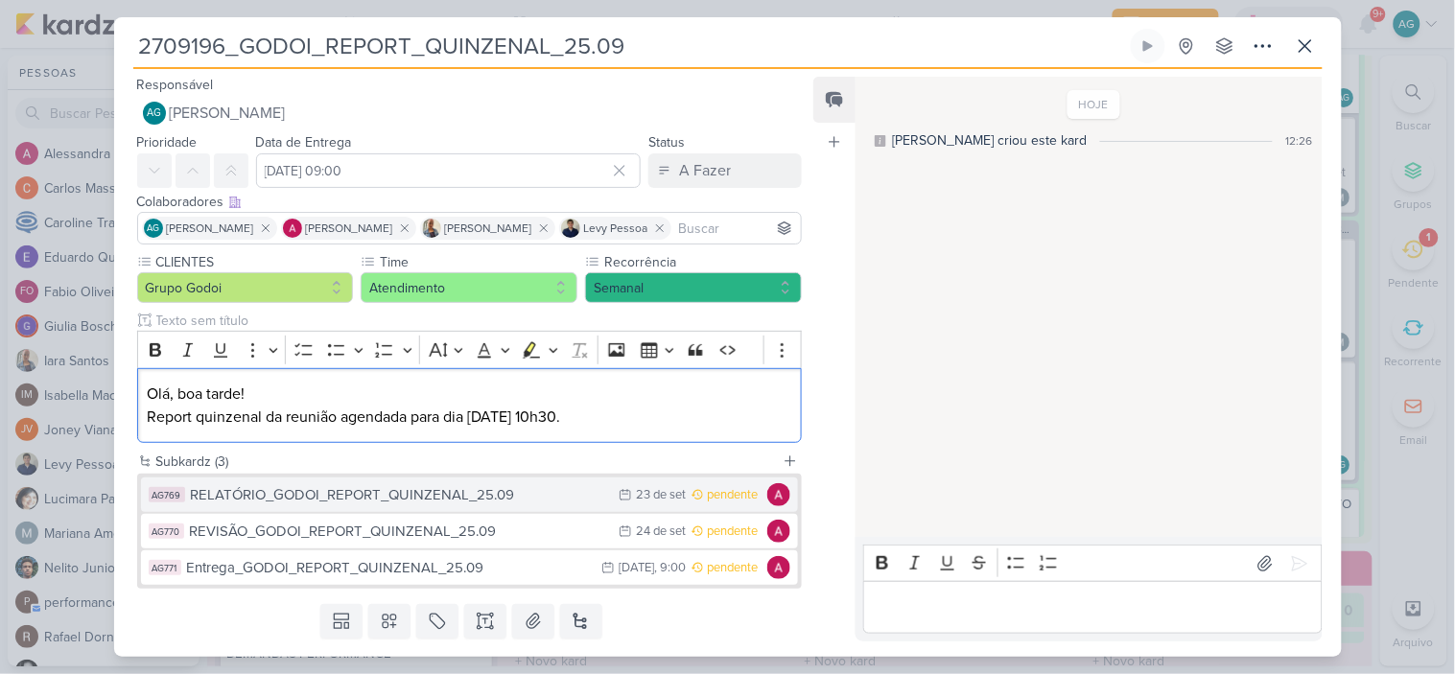
scroll to position [54, 0]
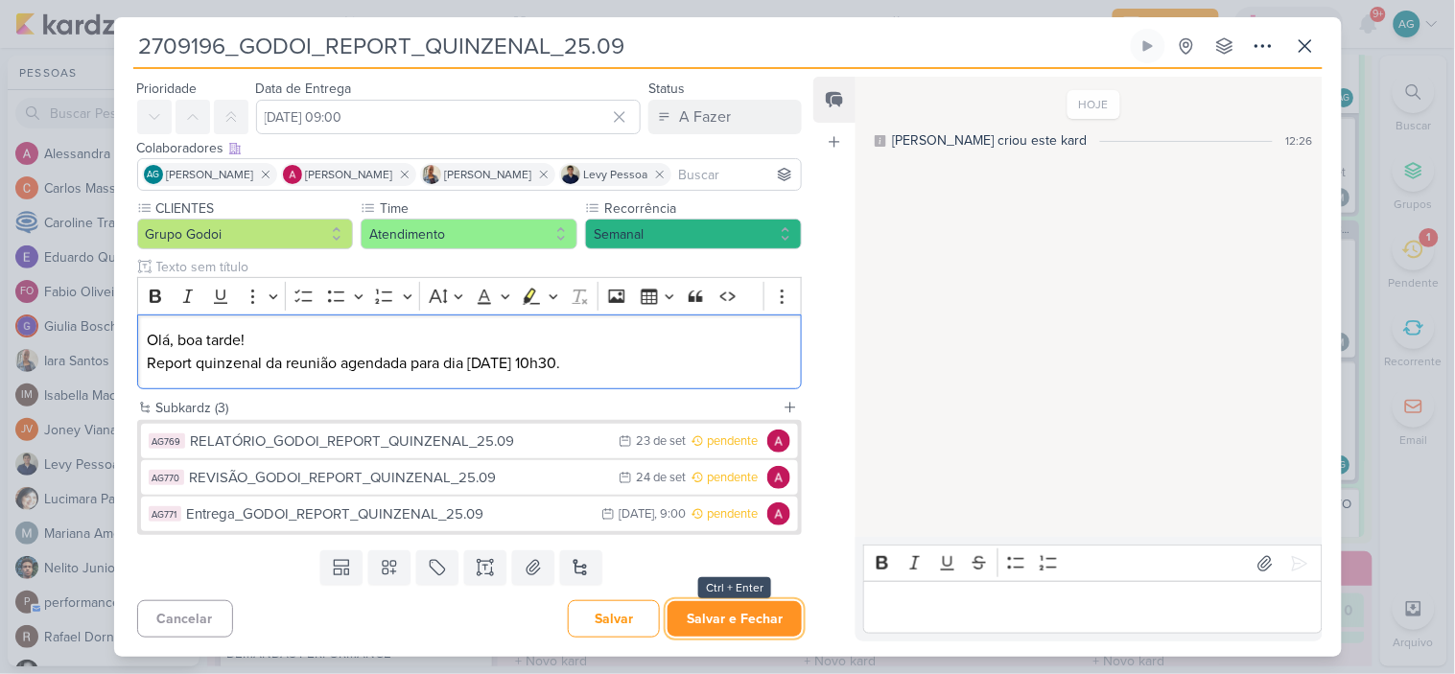
click at [703, 620] on button "Salvar e Fechar" at bounding box center [735, 619] width 134 height 35
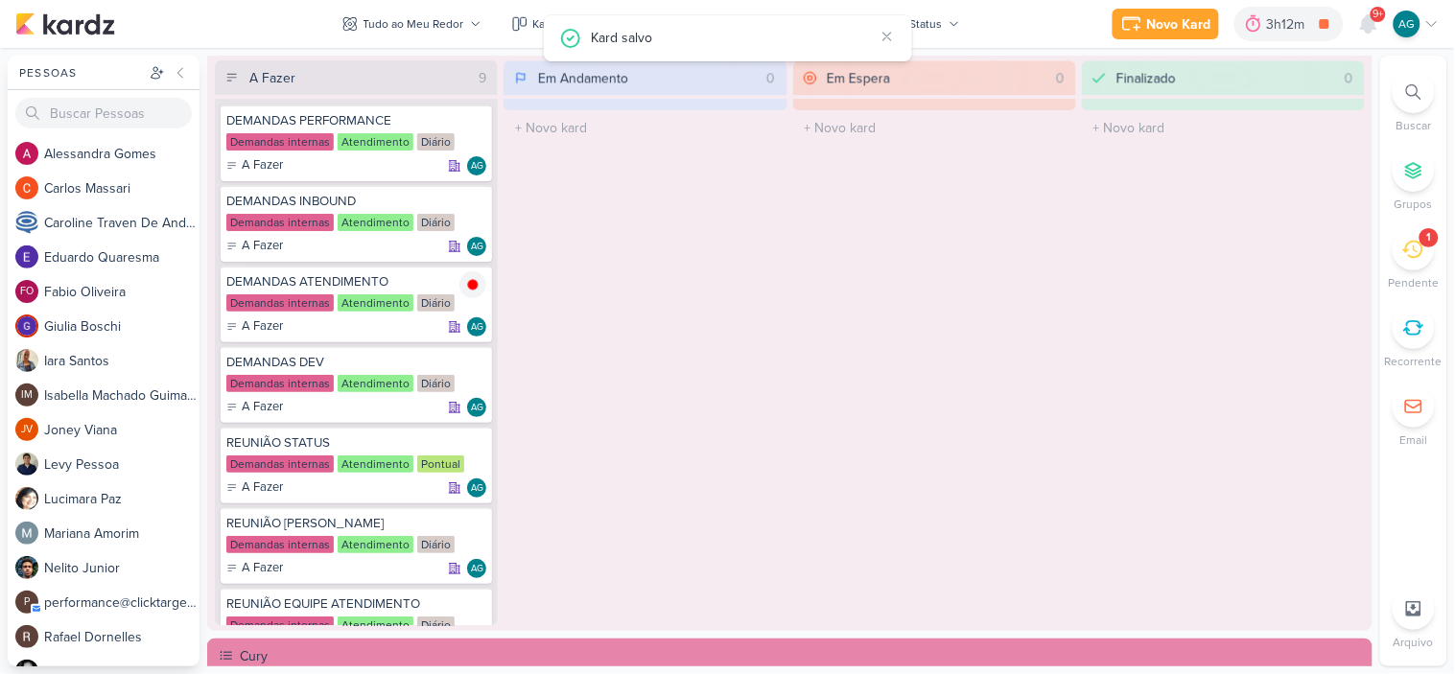
scroll to position [852, 0]
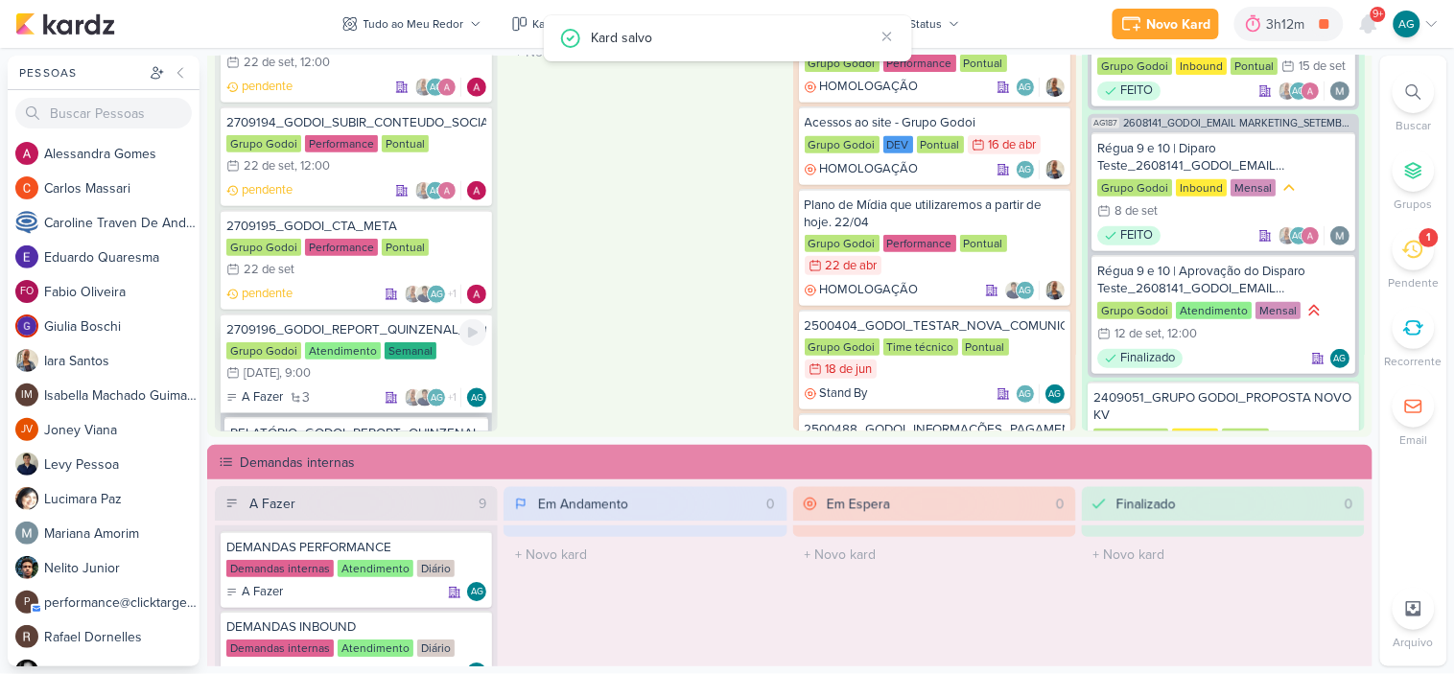
click at [391, 321] on div "2709196_GODOI_REPORT_QUINZENAL_25.09" at bounding box center [356, 329] width 260 height 17
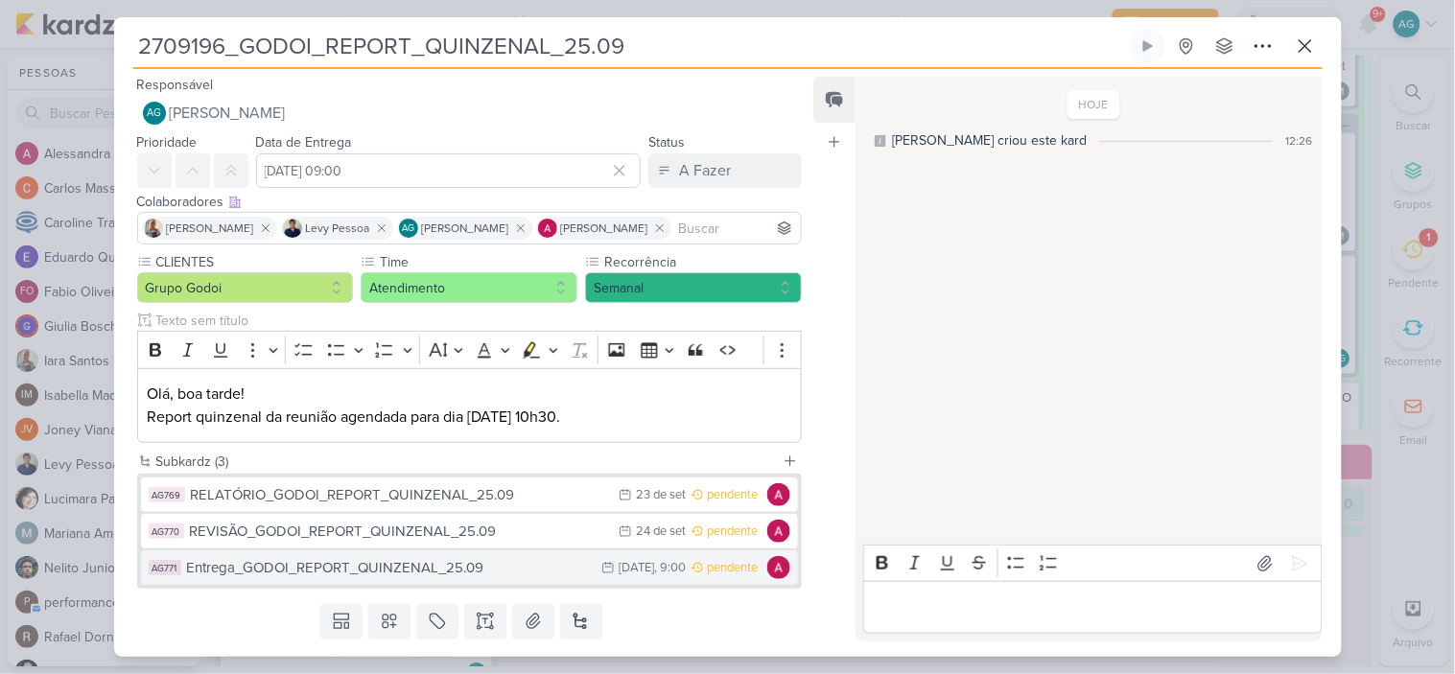
click at [433, 570] on div "Entrega_GODOI_REPORT_QUINZENAL_25.09" at bounding box center [390, 568] width 406 height 22
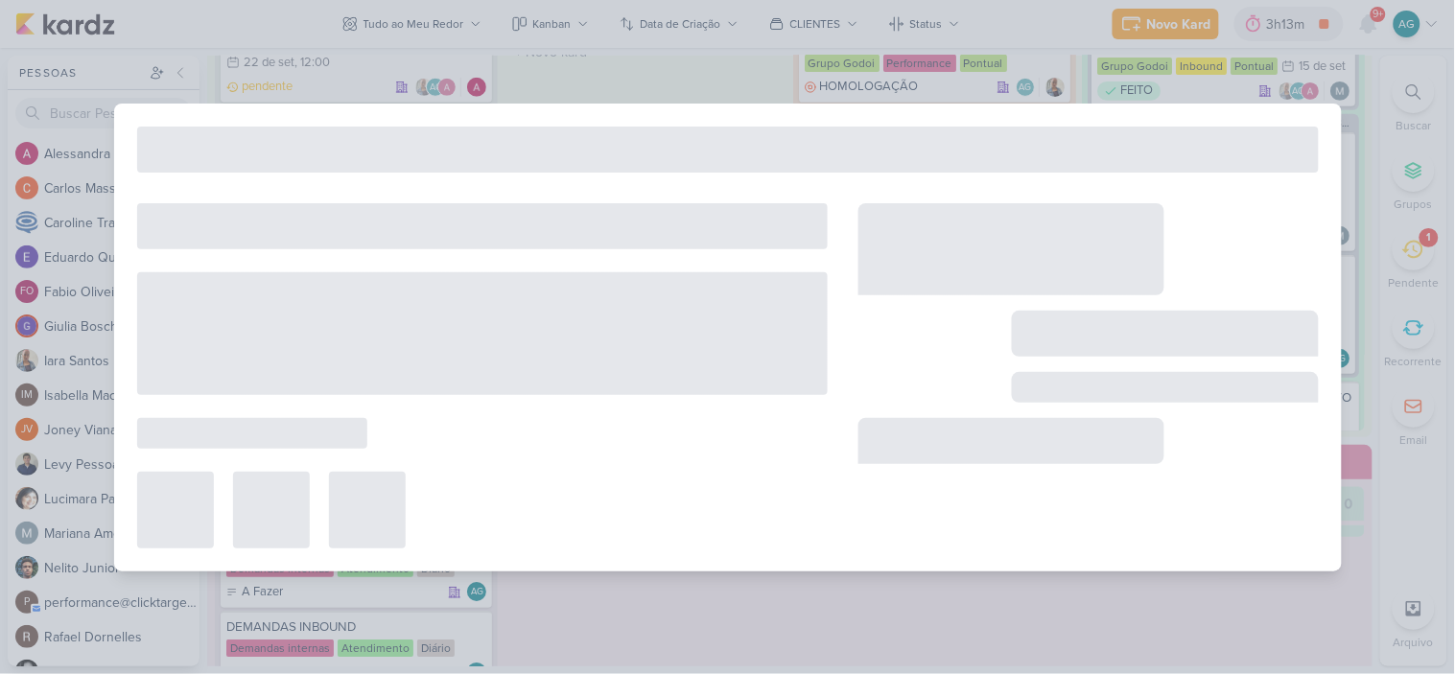
type input "Entrega_GODOI_REPORT_QUINZENAL_25.09"
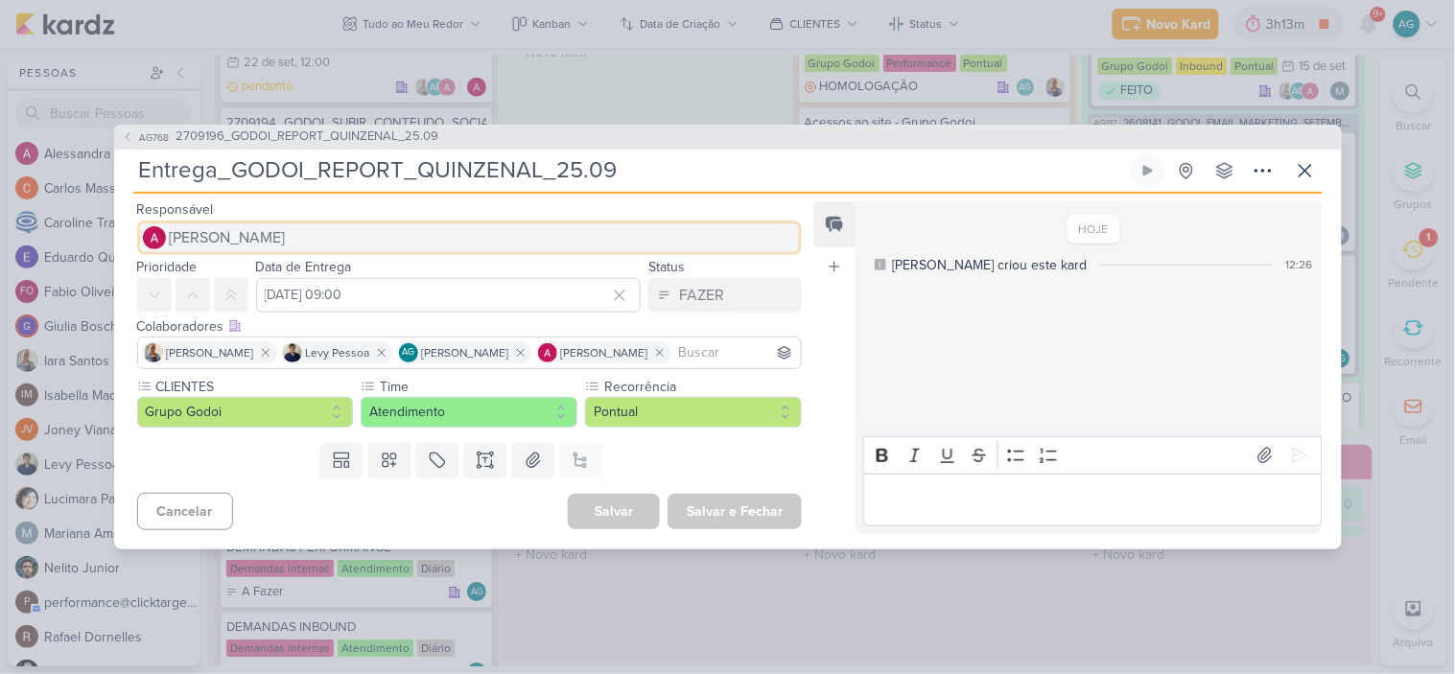
click at [308, 244] on button "[PERSON_NAME]" at bounding box center [470, 238] width 666 height 35
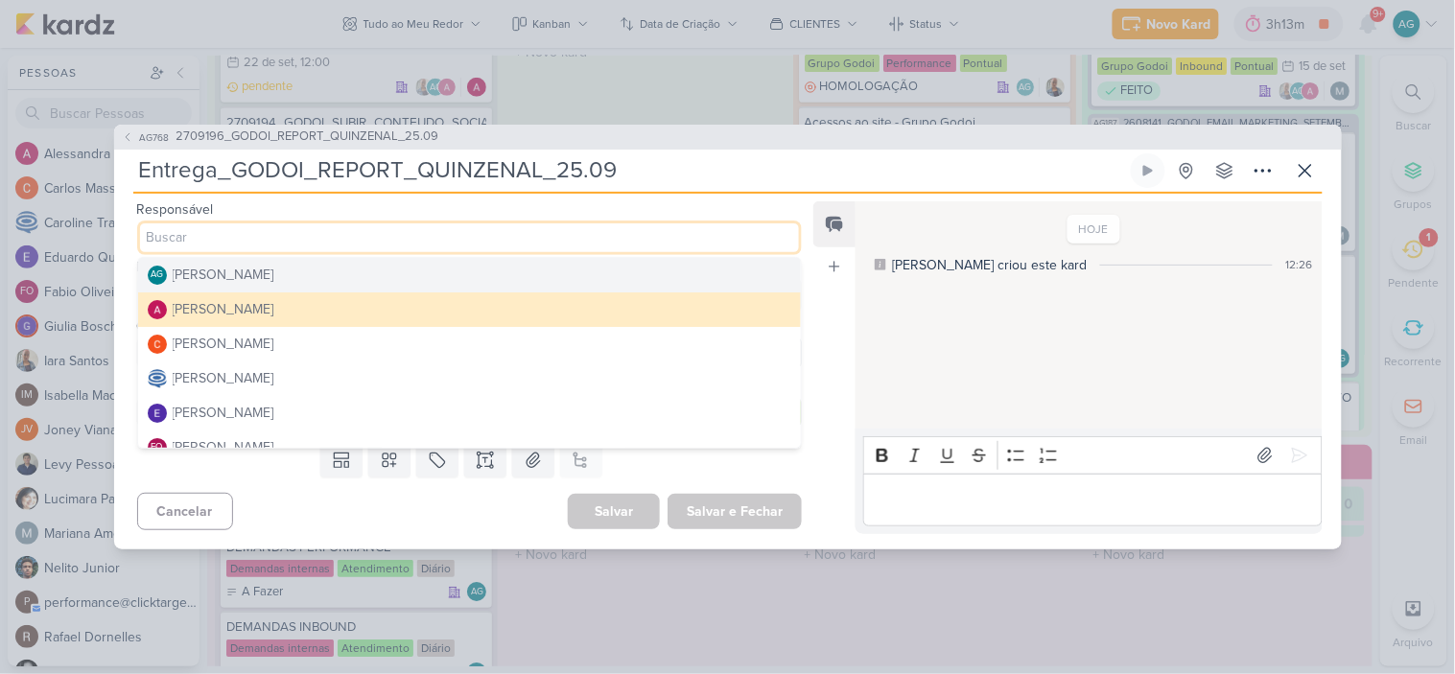
click at [272, 274] on div "[PERSON_NAME]" at bounding box center [224, 275] width 102 height 20
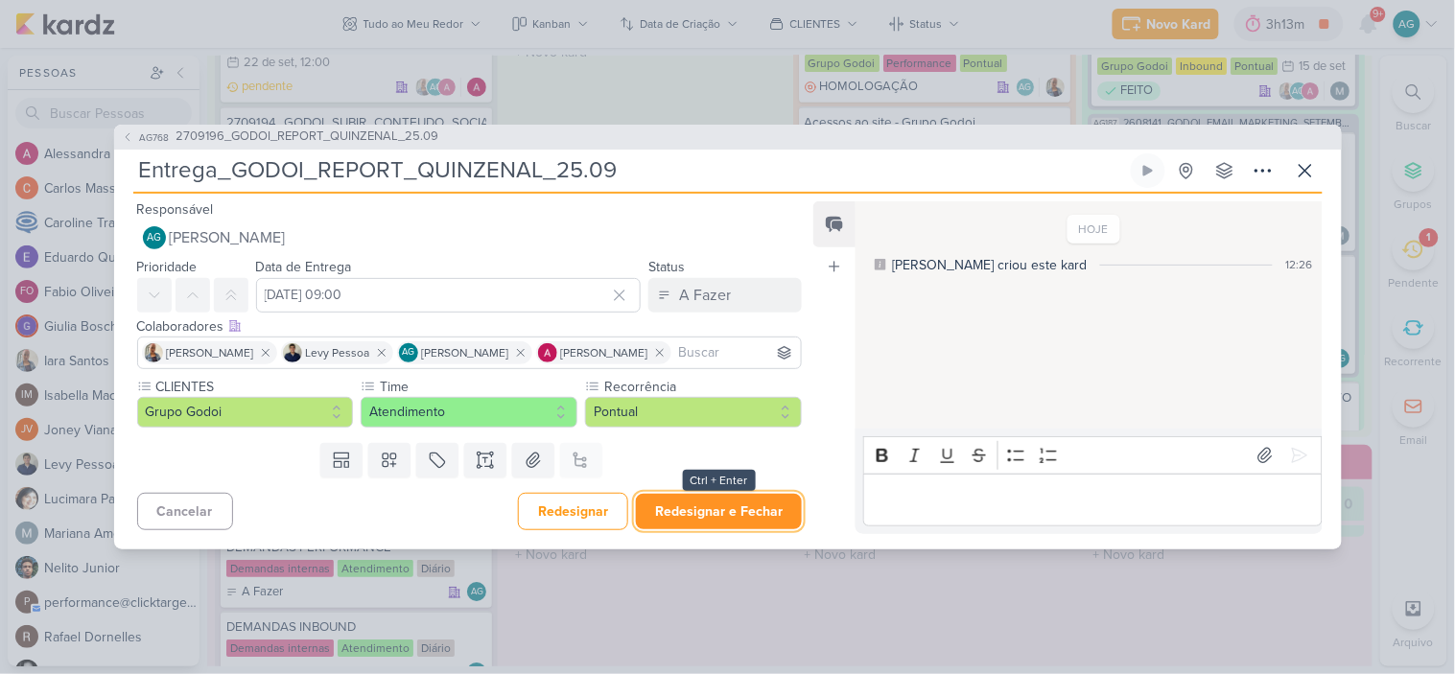
click at [722, 519] on button "Redesignar e Fechar" at bounding box center [719, 511] width 166 height 35
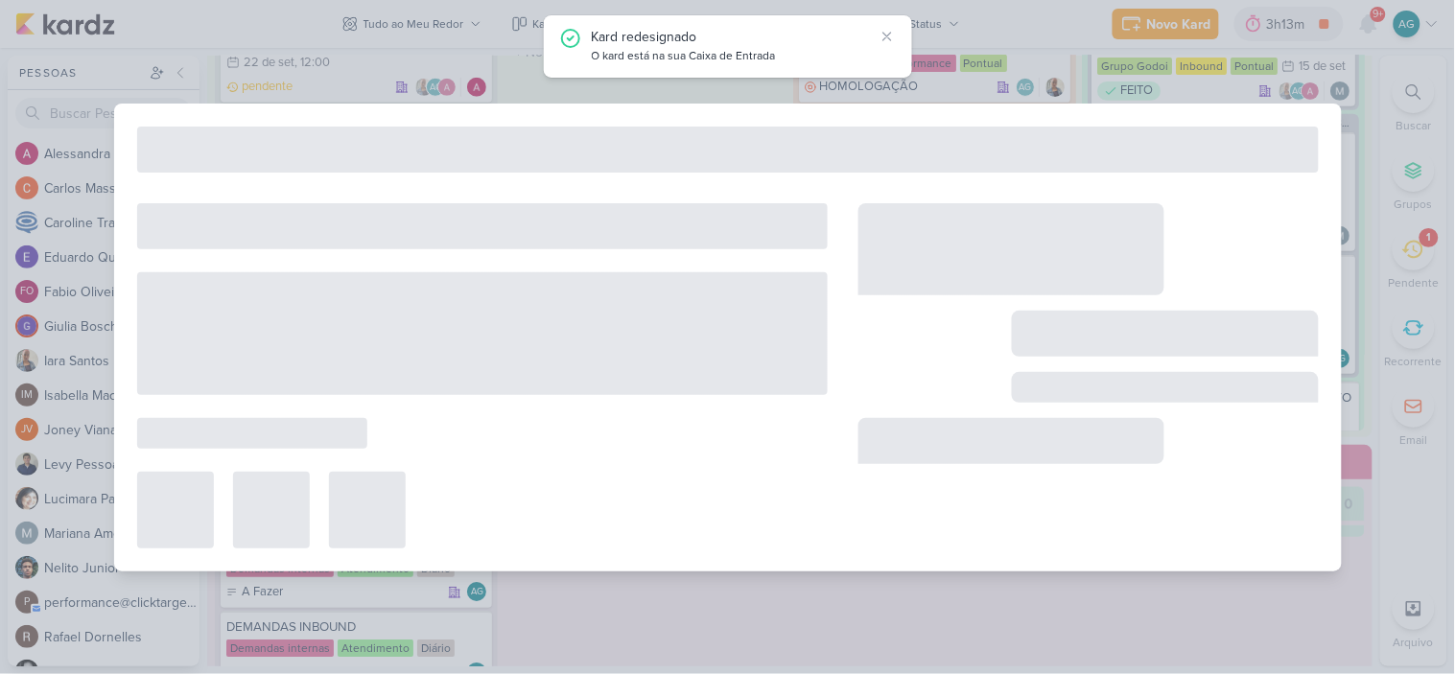
type input "2709196_GODOI_REPORT_QUINZENAL_25.09"
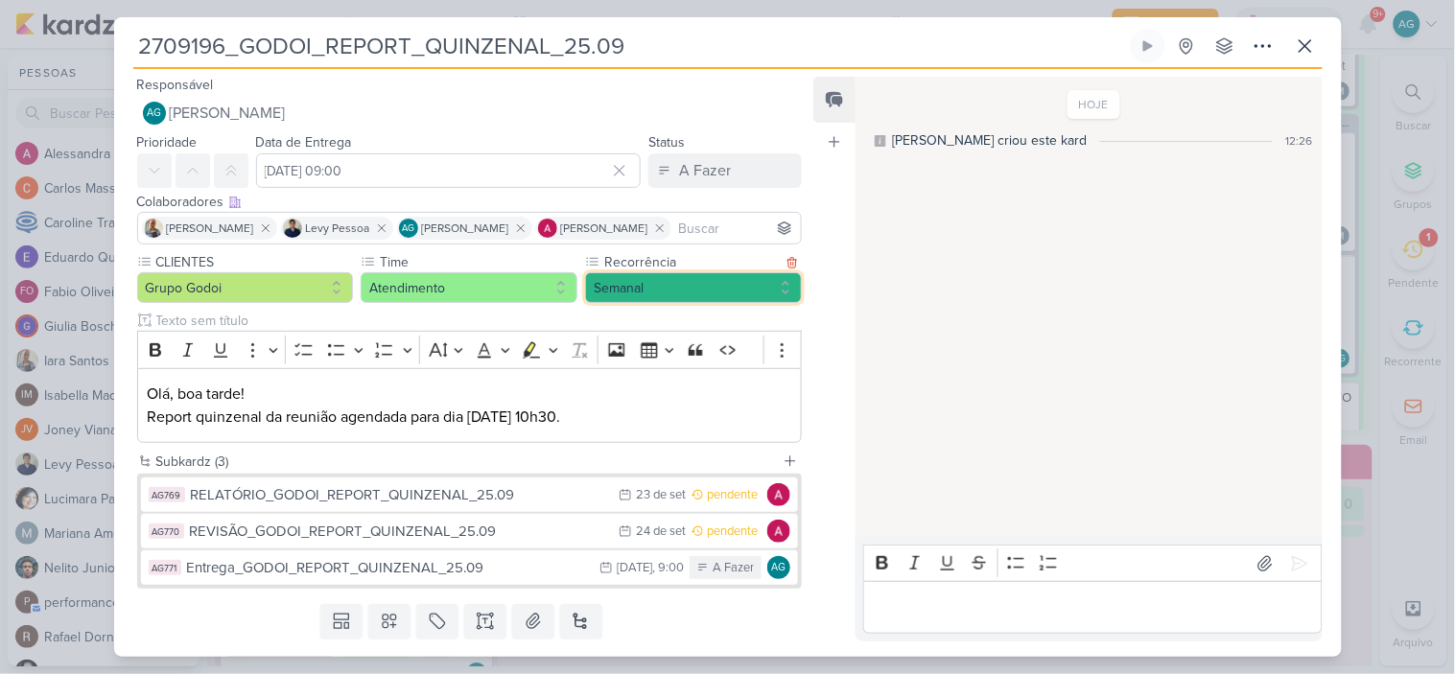
click at [672, 286] on button "Semanal" at bounding box center [693, 287] width 217 height 31
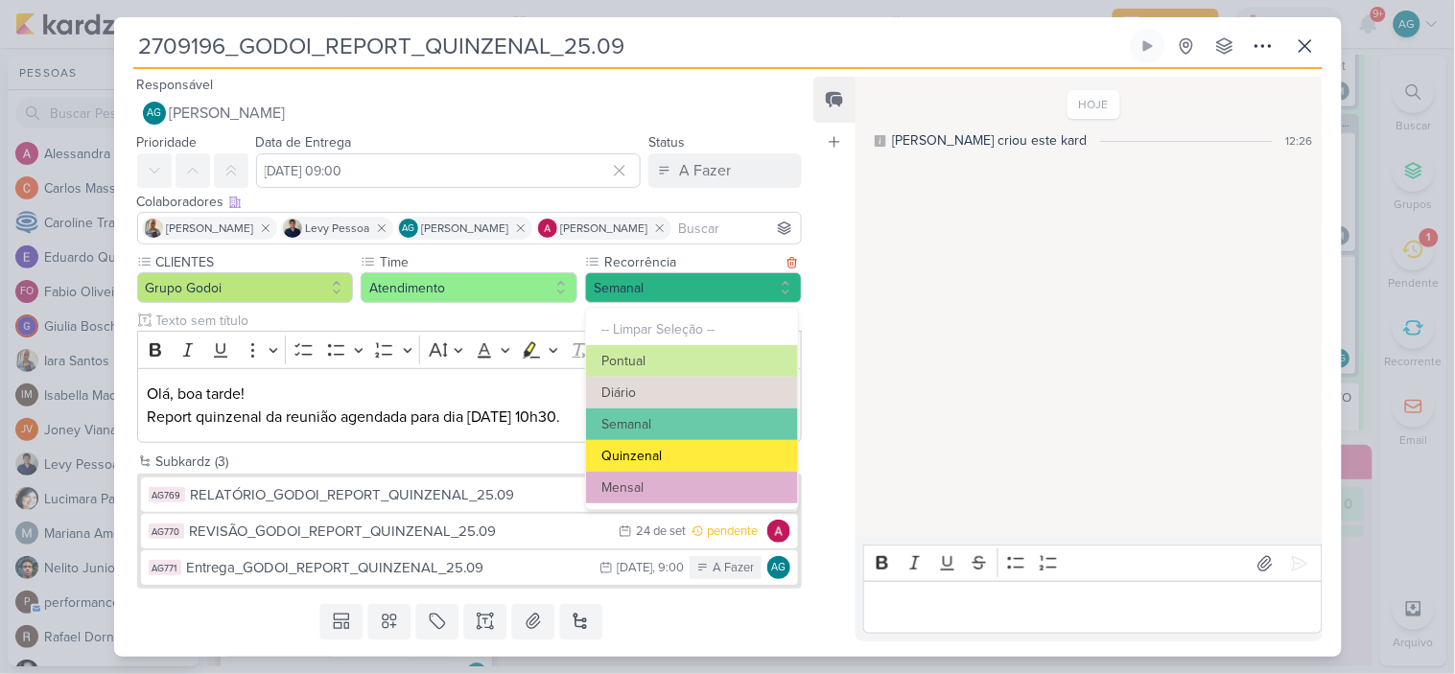
click at [668, 457] on button "Quinzenal" at bounding box center [692, 456] width 212 height 32
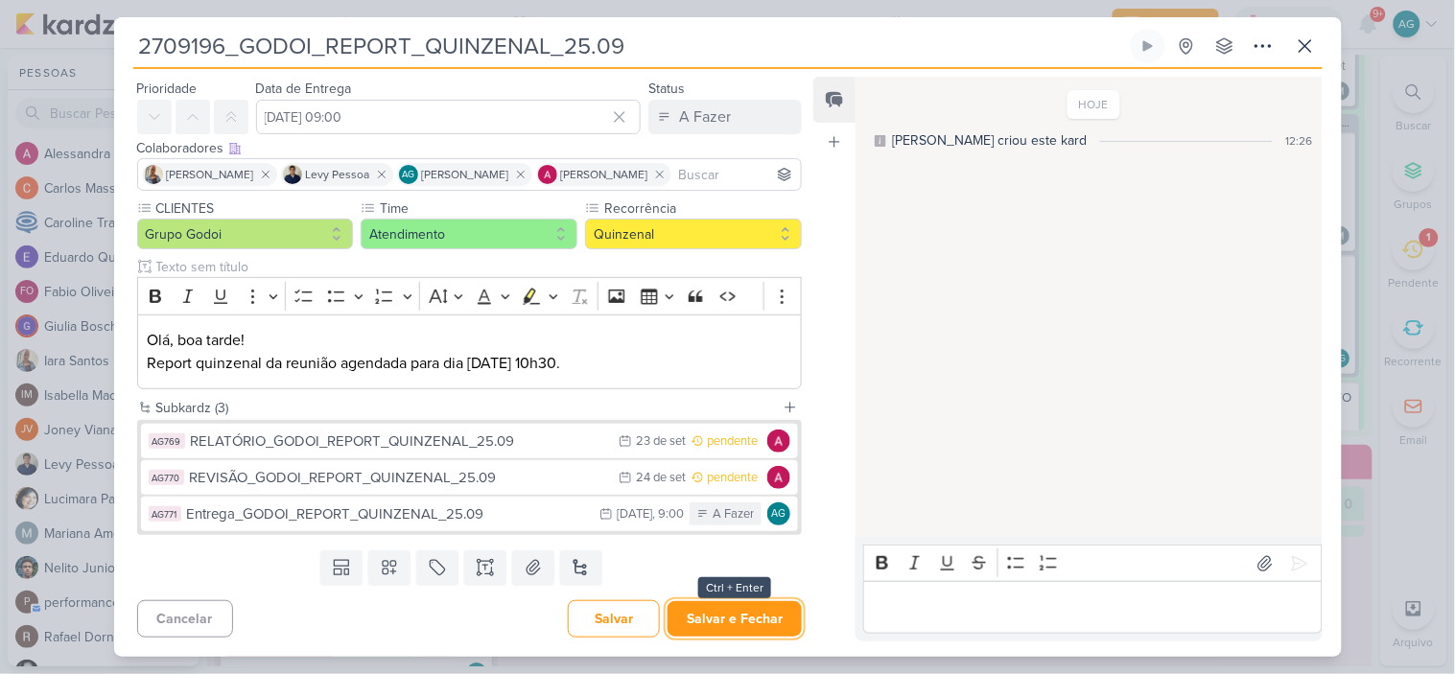
click at [714, 615] on button "Salvar e Fechar" at bounding box center [735, 619] width 134 height 35
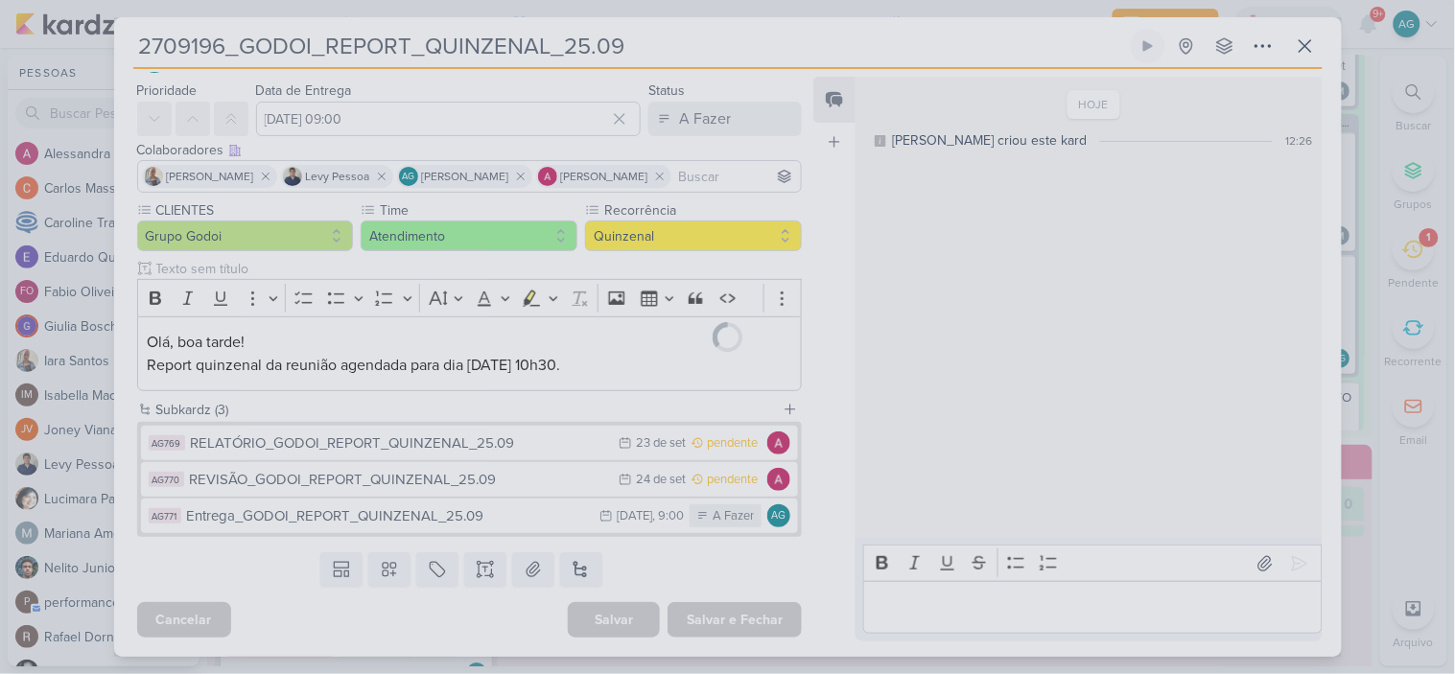
scroll to position [52, 0]
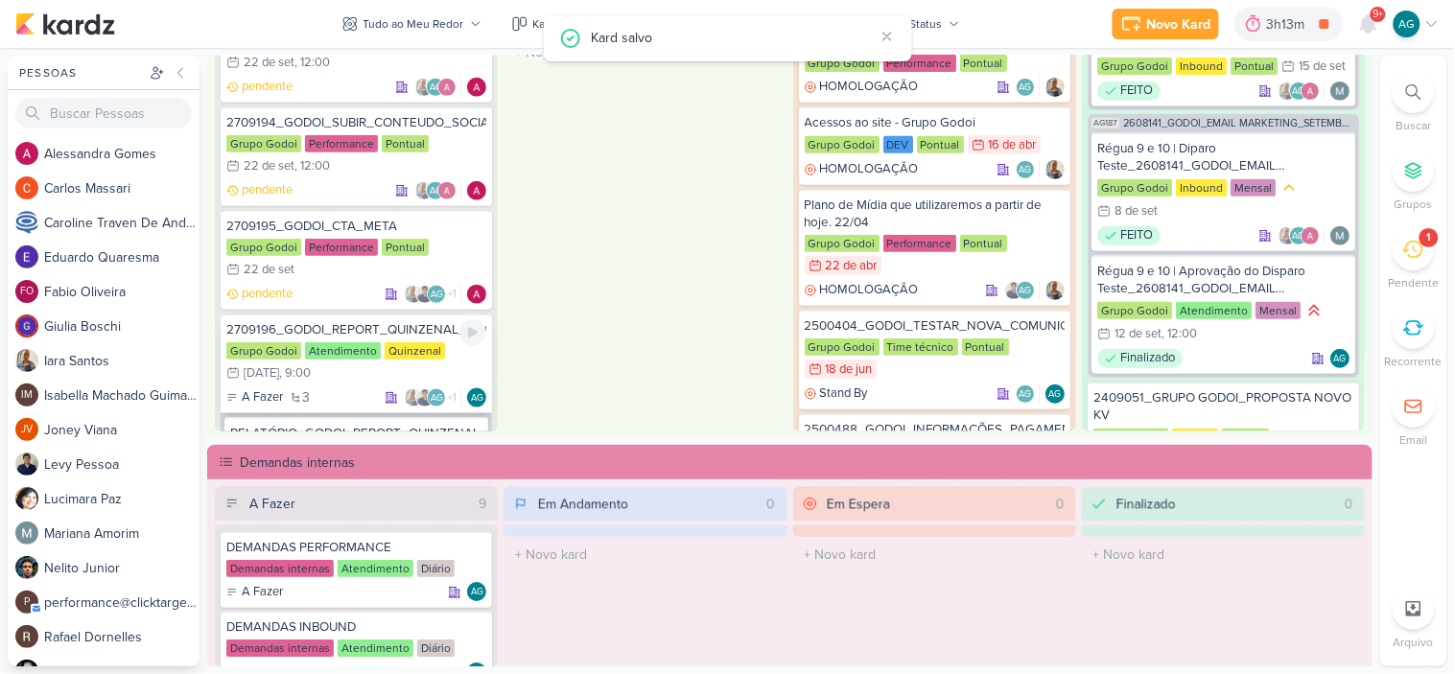
click at [342, 321] on div "2709196_GODOI_REPORT_QUINZENAL_25.09" at bounding box center [356, 329] width 260 height 17
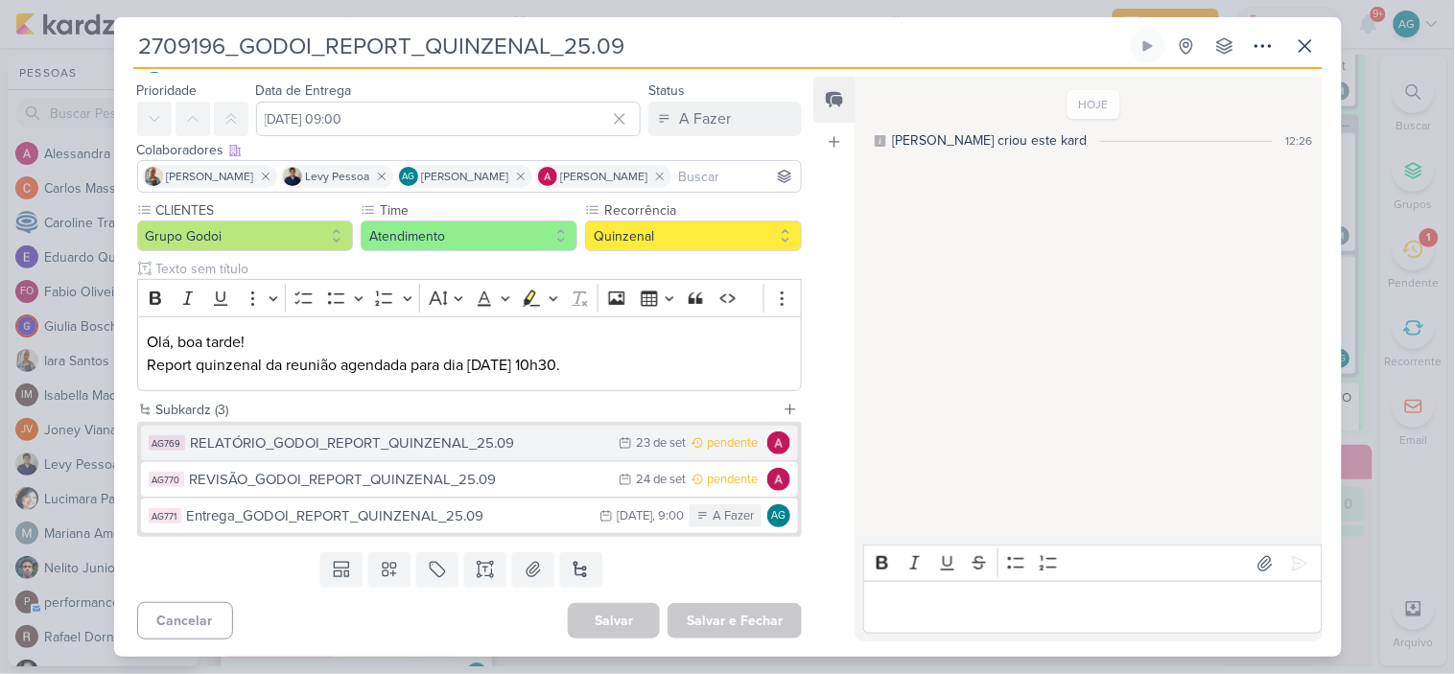
click at [407, 446] on div "RELATÓRIO_GODOI_REPORT_QUINZENAL_25.09" at bounding box center [400, 444] width 419 height 22
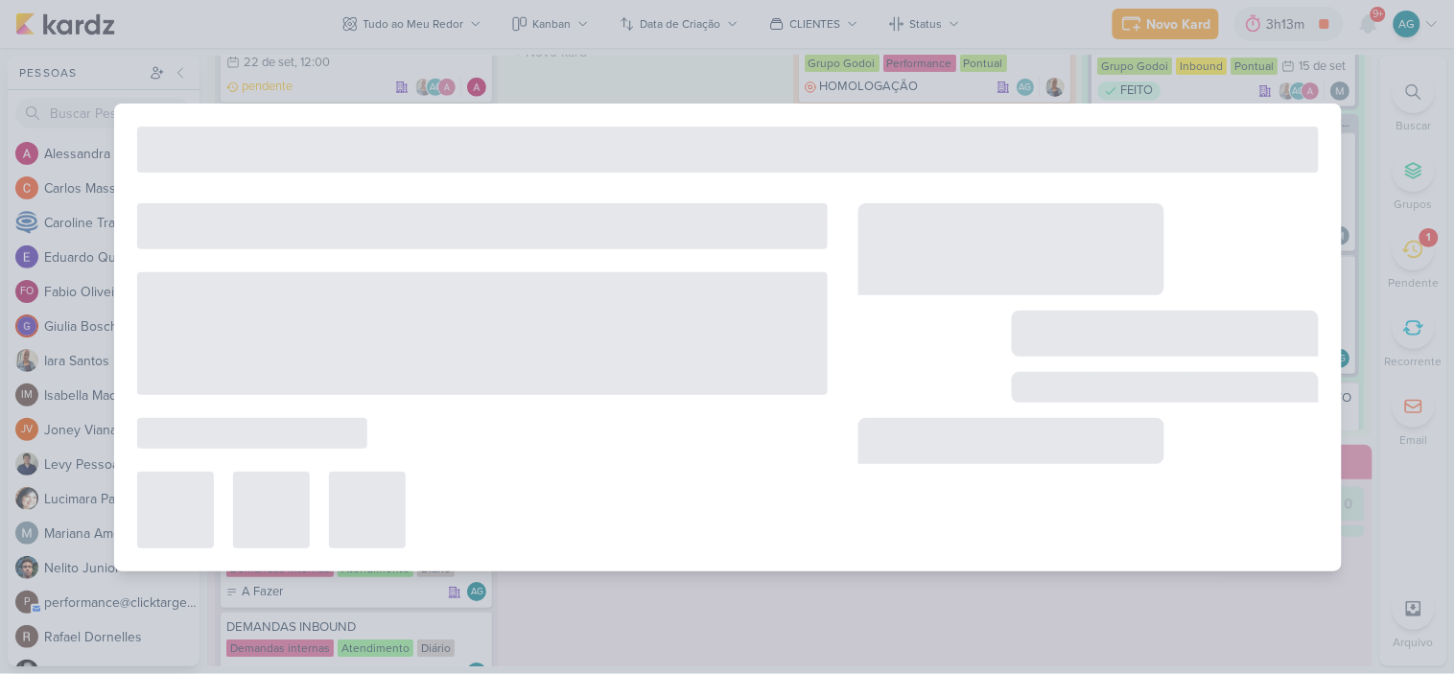
type input "RELATÓRIO_GODOI_REPORT_QUINZENAL_25.09"
type input "23 de setembro de 2025 às 23:59"
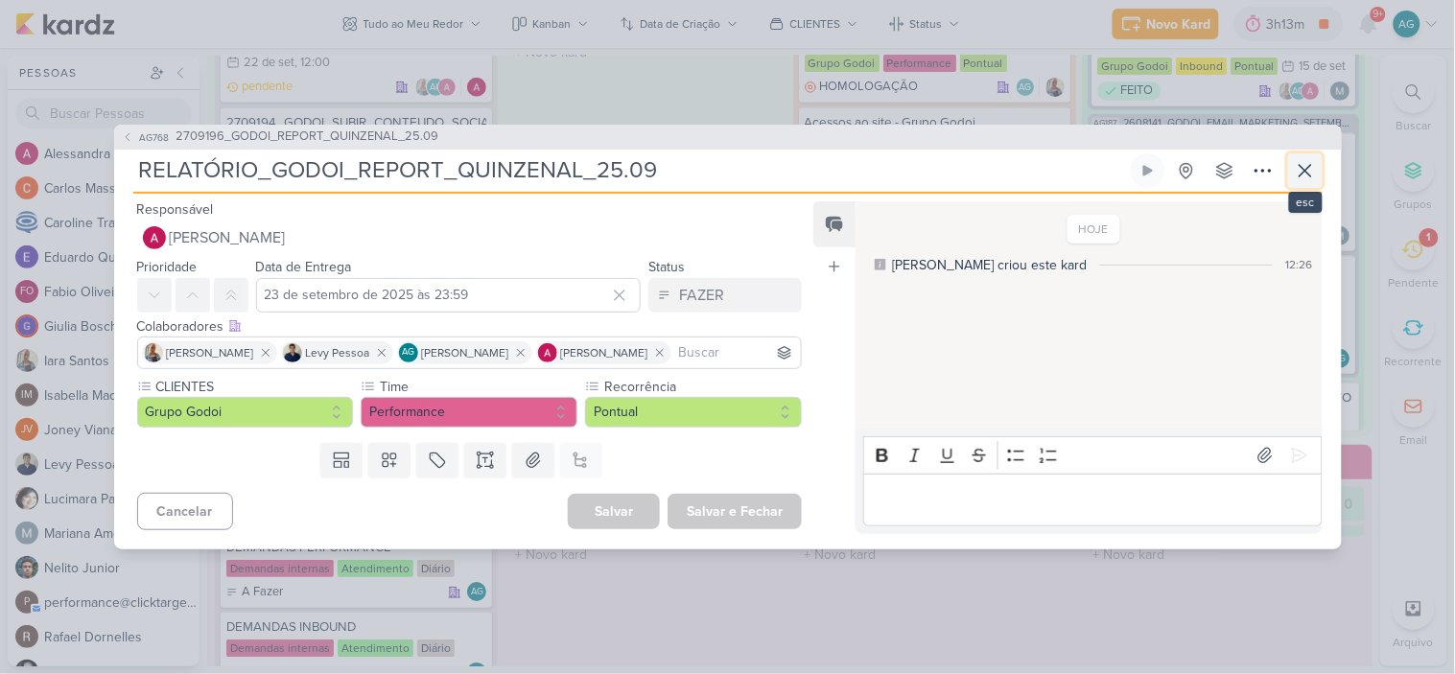
click at [1303, 170] on icon at bounding box center [1305, 170] width 23 height 23
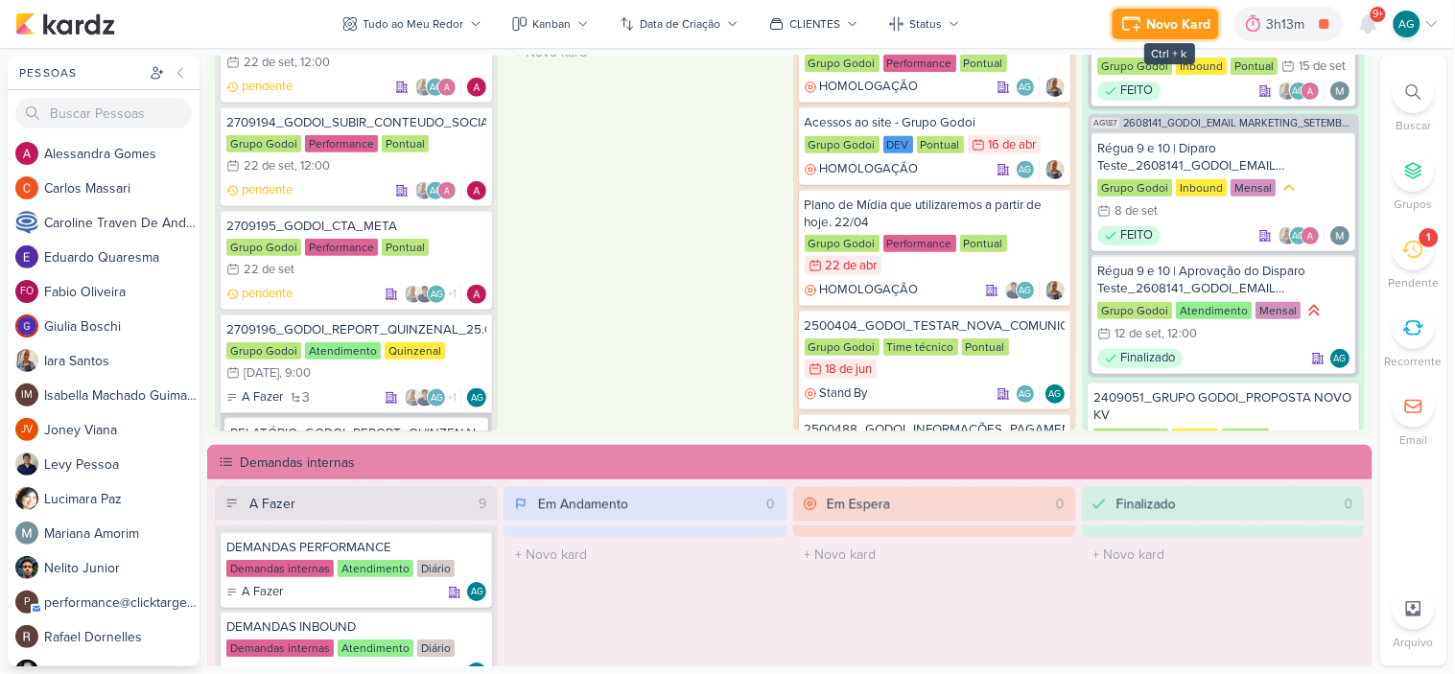
click at [1143, 31] on icon at bounding box center [1132, 23] width 23 height 23
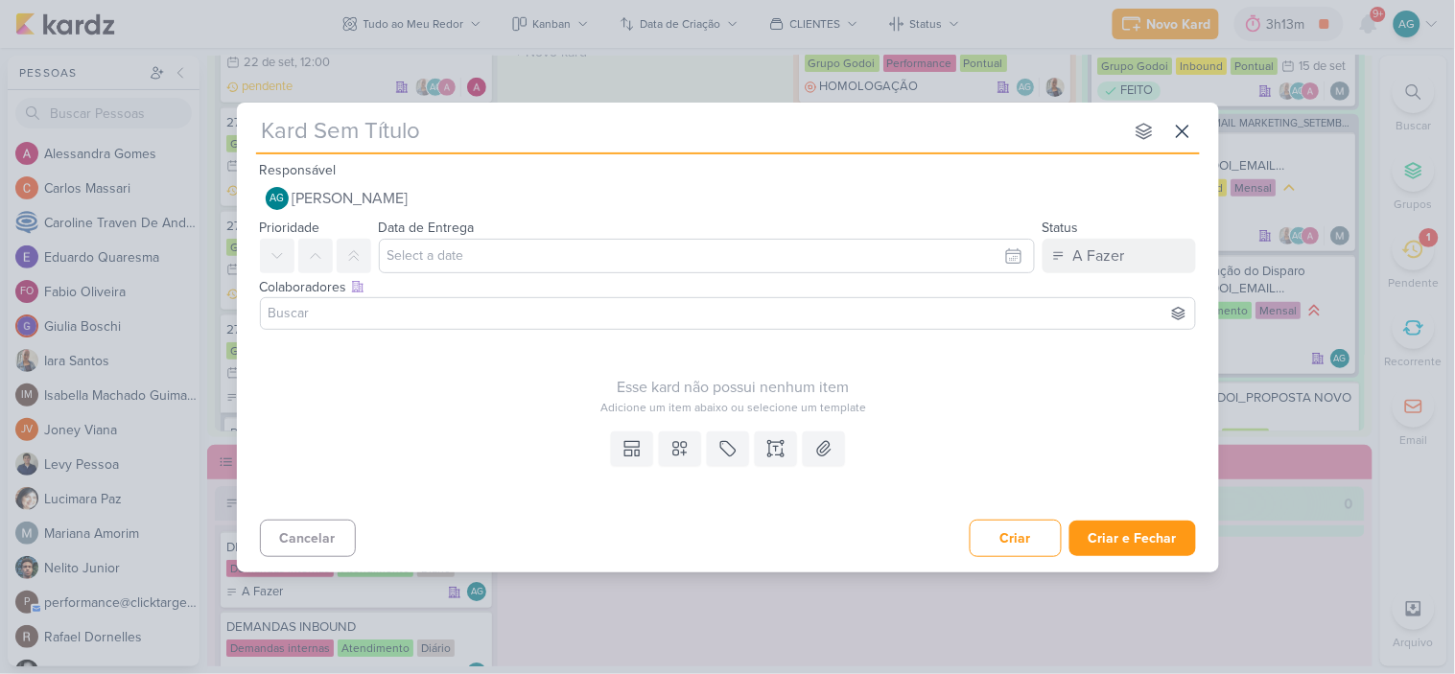
type input "3709191_CURY_REPORT_QUINZENAL_23.09"
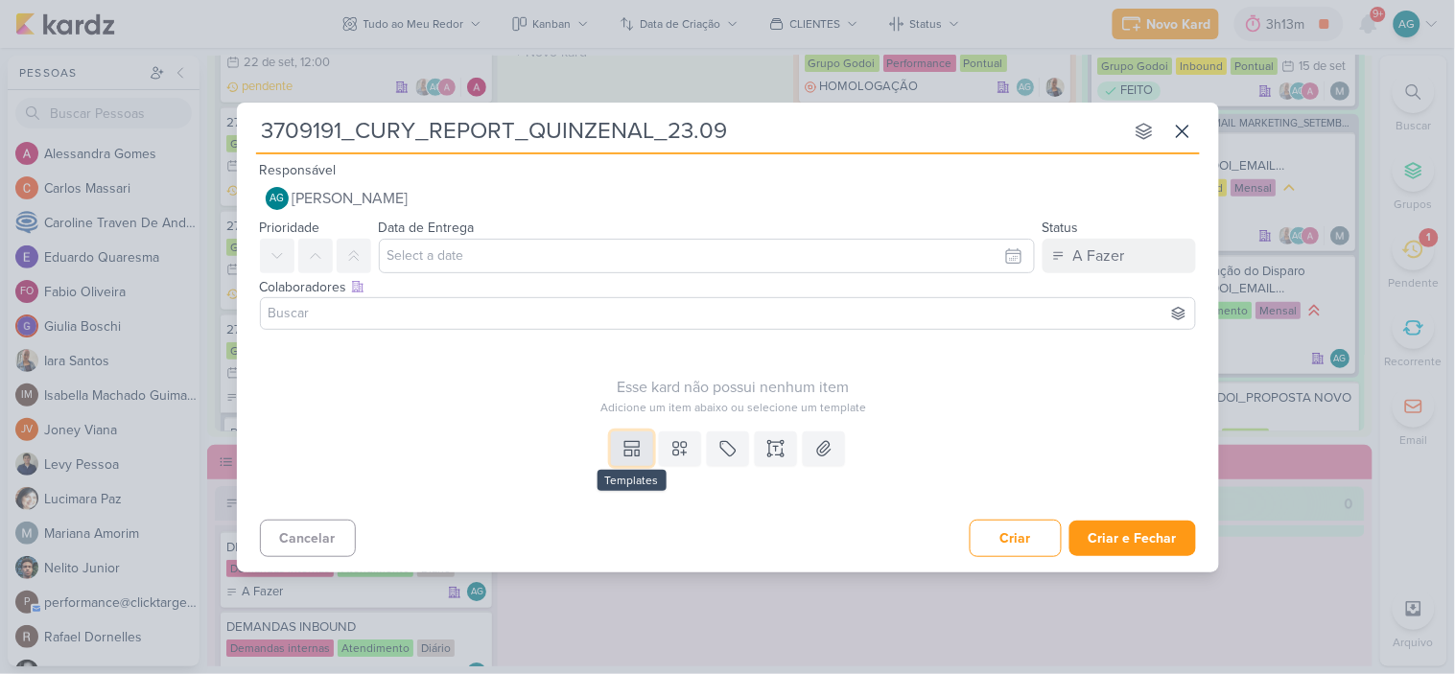
click at [623, 457] on icon at bounding box center [632, 448] width 19 height 19
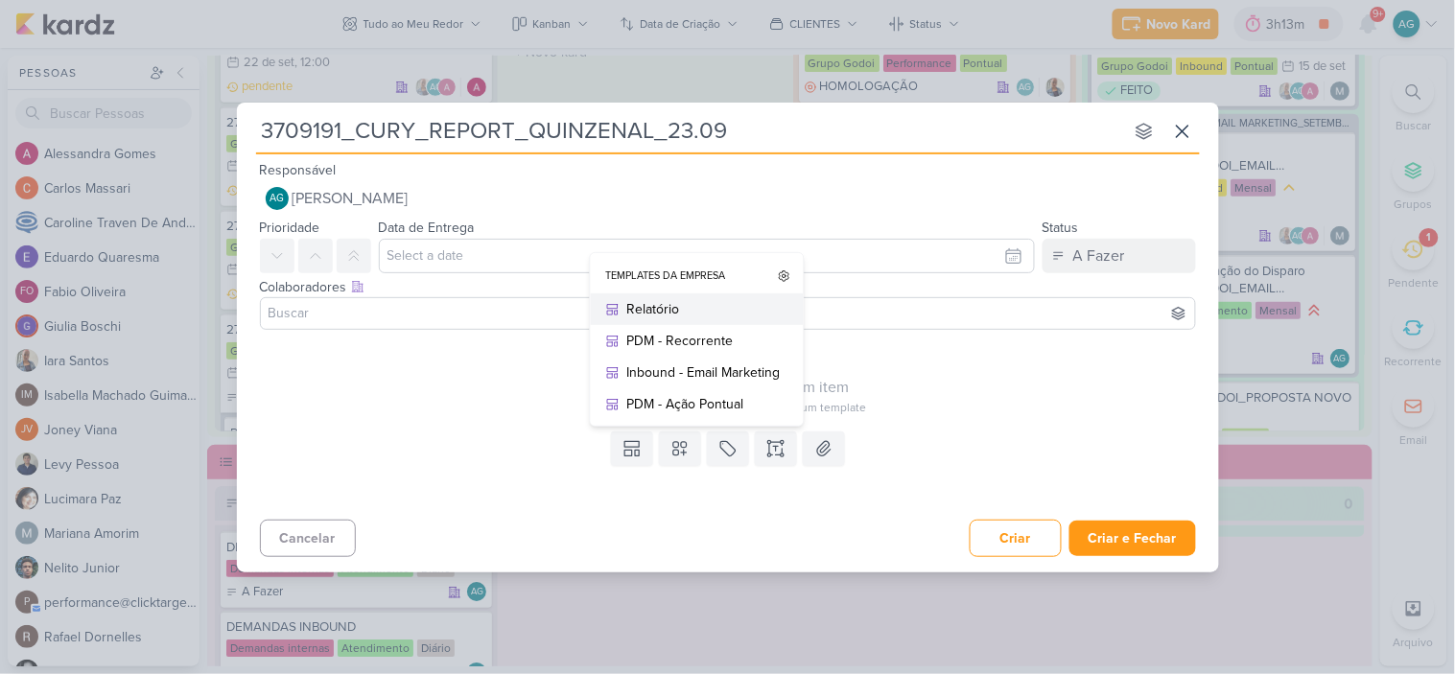
click at [668, 311] on div "Relatório" at bounding box center [703, 309] width 153 height 20
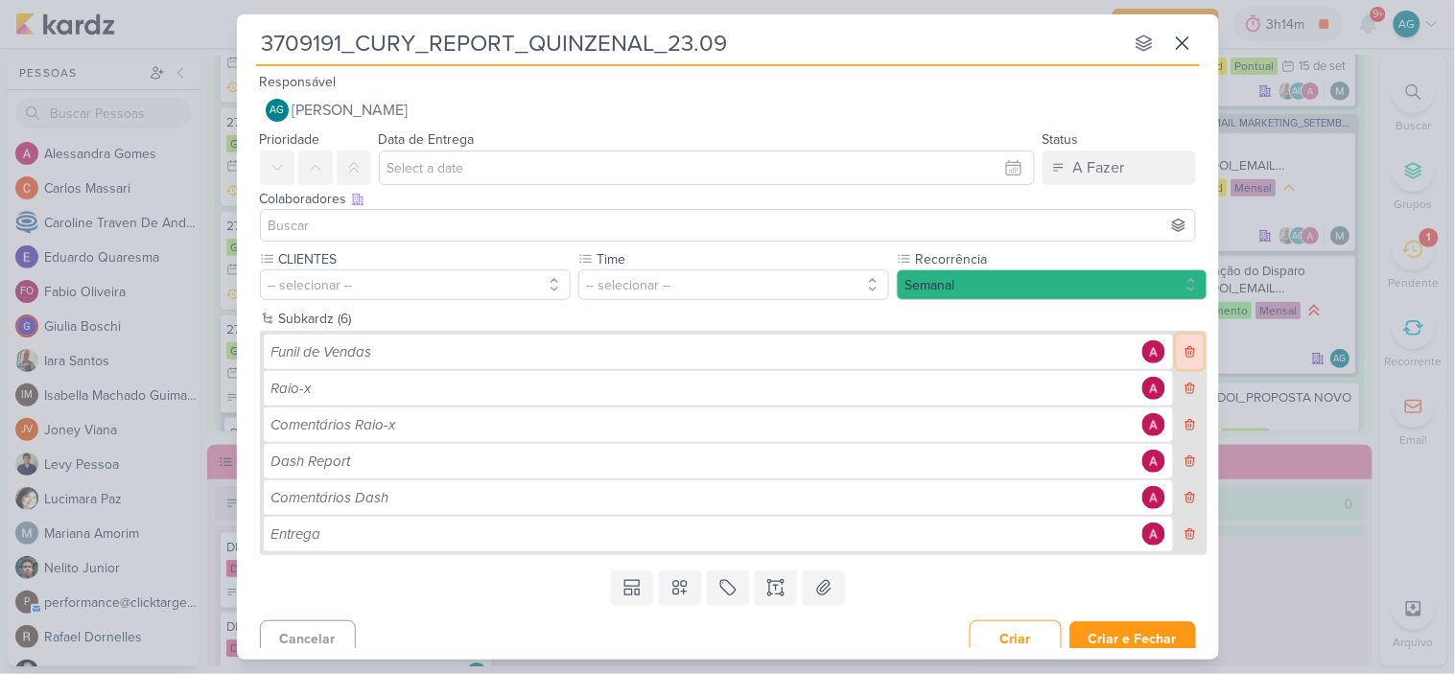
click at [1186, 352] on icon at bounding box center [1190, 351] width 13 height 13
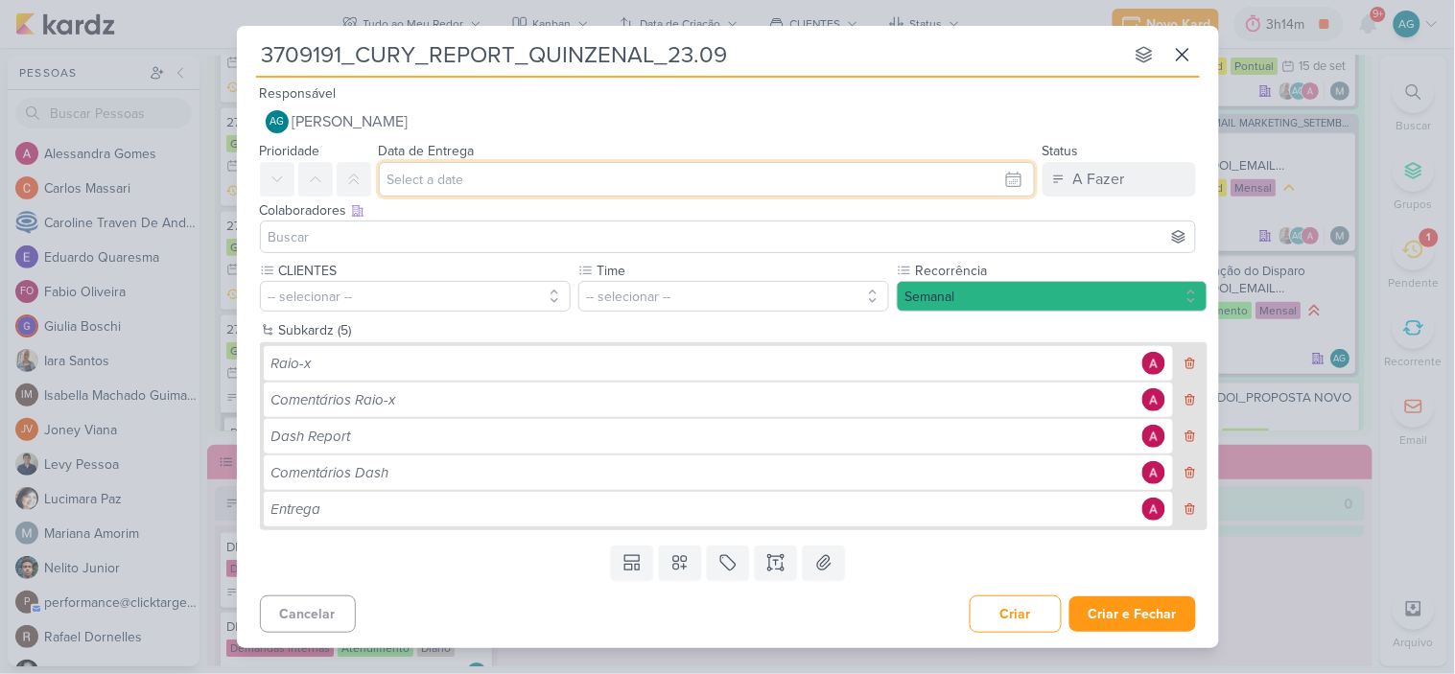
click at [477, 182] on input "text" at bounding box center [707, 179] width 656 height 35
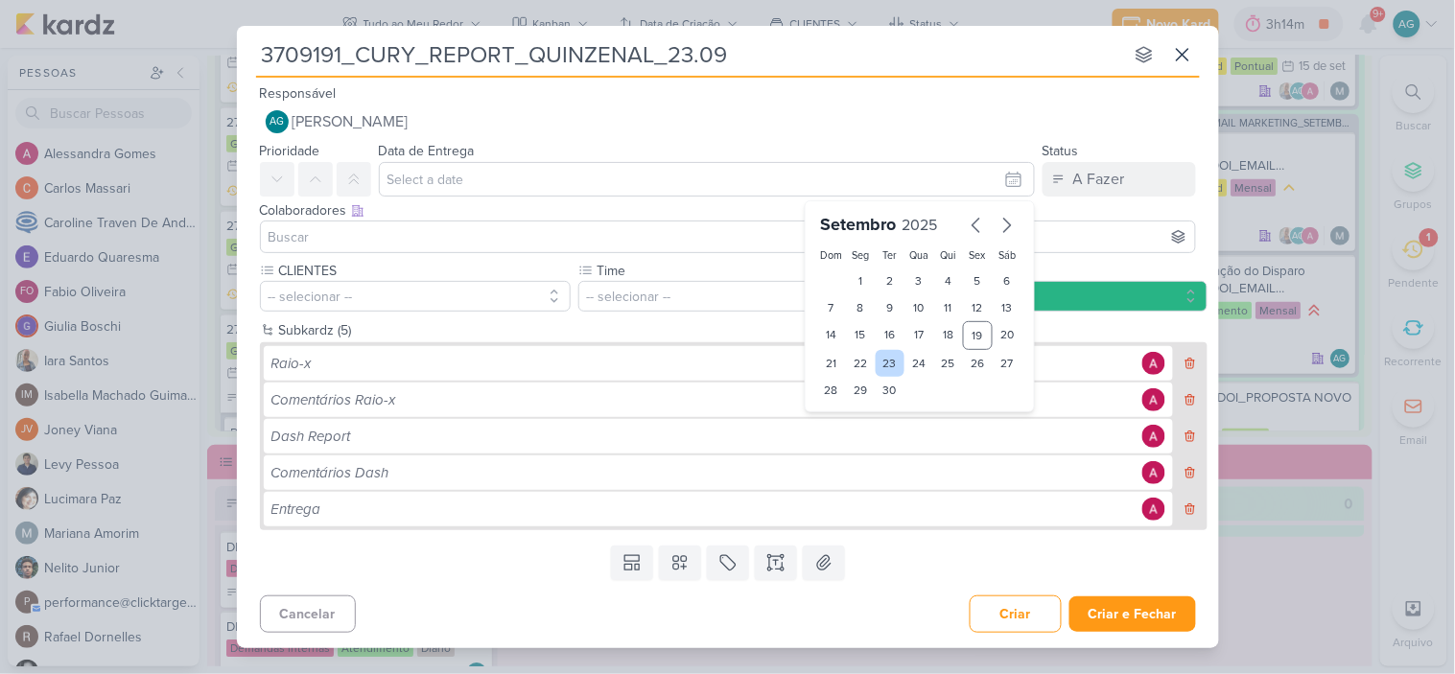
click at [896, 363] on div "23" at bounding box center [891, 363] width 30 height 27
type input "23 de setembro de 2025 às 23:59"
click at [863, 423] on select "00 01 02 03 04 05 06 07 08 09 10 11 12 13 14 15 16 17 18 19 20 21 22 23" at bounding box center [861, 423] width 27 height 23
select select "9"
click at [848, 412] on select "00 01 02 03 04 05 06 07 08 09 10 11 12 13 14 15 16 17 18 19 20 21 22 23" at bounding box center [861, 423] width 27 height 23
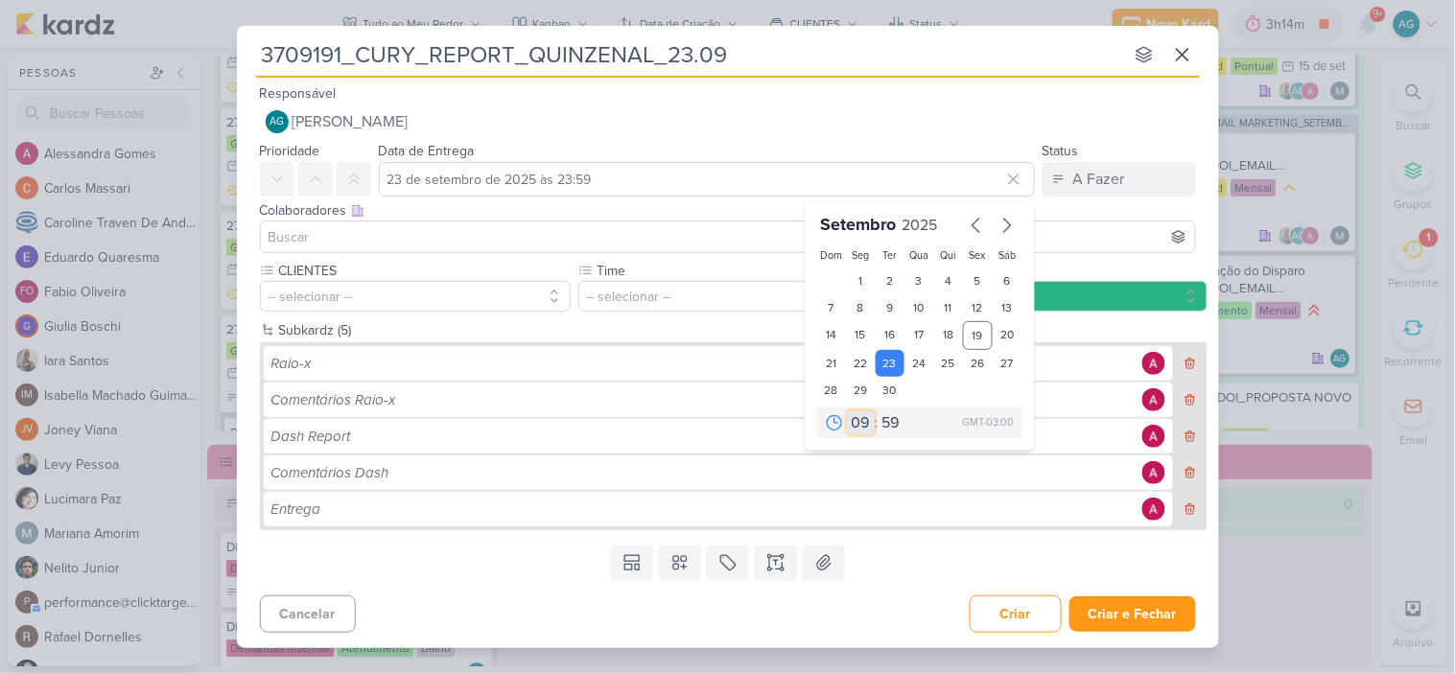
type input "23 de setembro de 2025 às 09:59"
click at [894, 420] on select "00 05 10 15 20 25 30 35 40 45 50 55 59" at bounding box center [892, 423] width 27 height 23
click at [860, 423] on select "00 01 02 03 04 05 06 07 08 09 10 11 12 13 14 15 16 17 18 19 20 21 22 23" at bounding box center [861, 423] width 27 height 23
select select "15"
click at [848, 412] on select "00 01 02 03 04 05 06 07 08 09 10 11 12 13 14 15 16 17 18 19 20 21 22 23" at bounding box center [861, 423] width 27 height 23
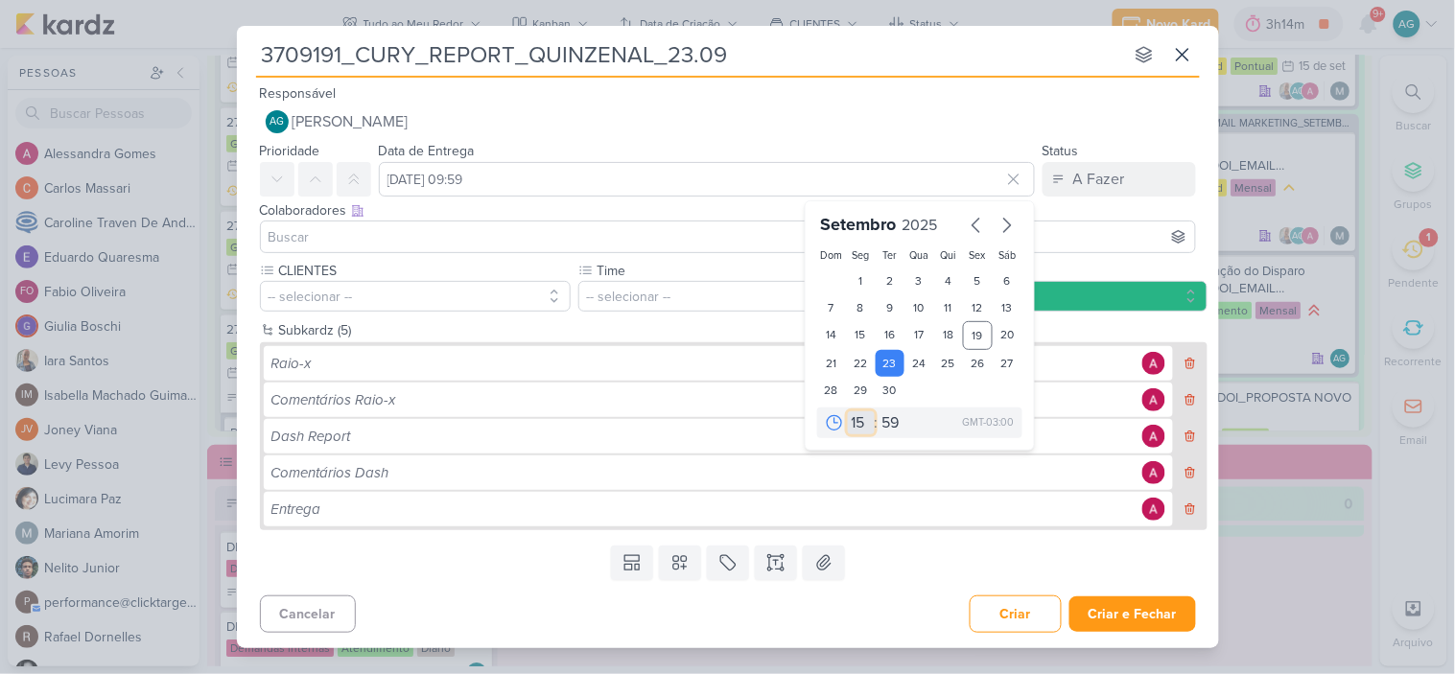
type input "23 de setembro de 2025 às 15:59"
click at [889, 424] on select "00 05 10 15 20 25 30 35 40 45 50 55 59" at bounding box center [892, 423] width 27 height 23
select select "0"
click at [879, 412] on select "00 05 10 15 20 25 30 35 40 45 50 55 59" at bounding box center [892, 423] width 27 height 23
type input "23 de setembro de 2025 às 15:00"
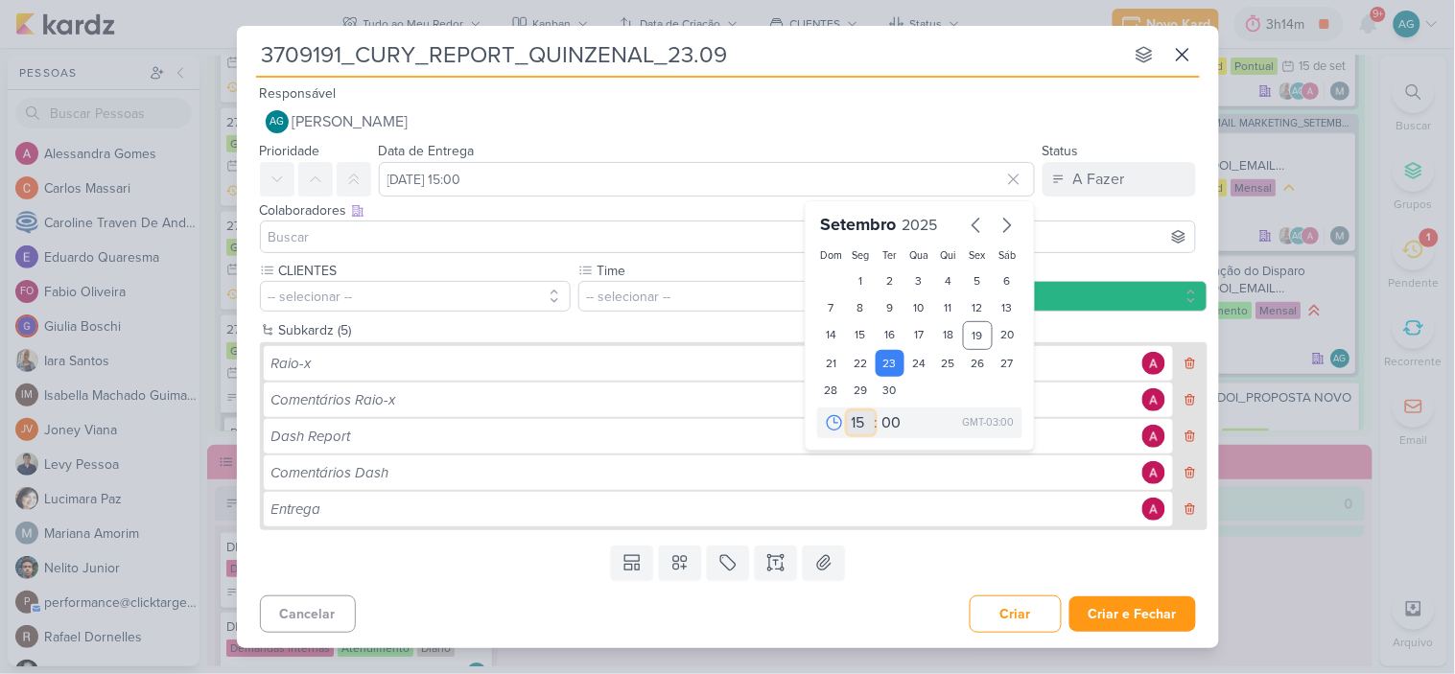
click at [849, 423] on select "00 01 02 03 04 05 06 07 08 09 10 11 12 13 14 15 16 17 18 19 20 21 22 23" at bounding box center [861, 423] width 27 height 23
select select "17"
click at [848, 412] on select "00 01 02 03 04 05 06 07 08 09 10 11 12 13 14 15 16 17 18 19 20 21 22 23" at bounding box center [861, 423] width 27 height 23
type input "23 de setembro de 2025 às 17:00"
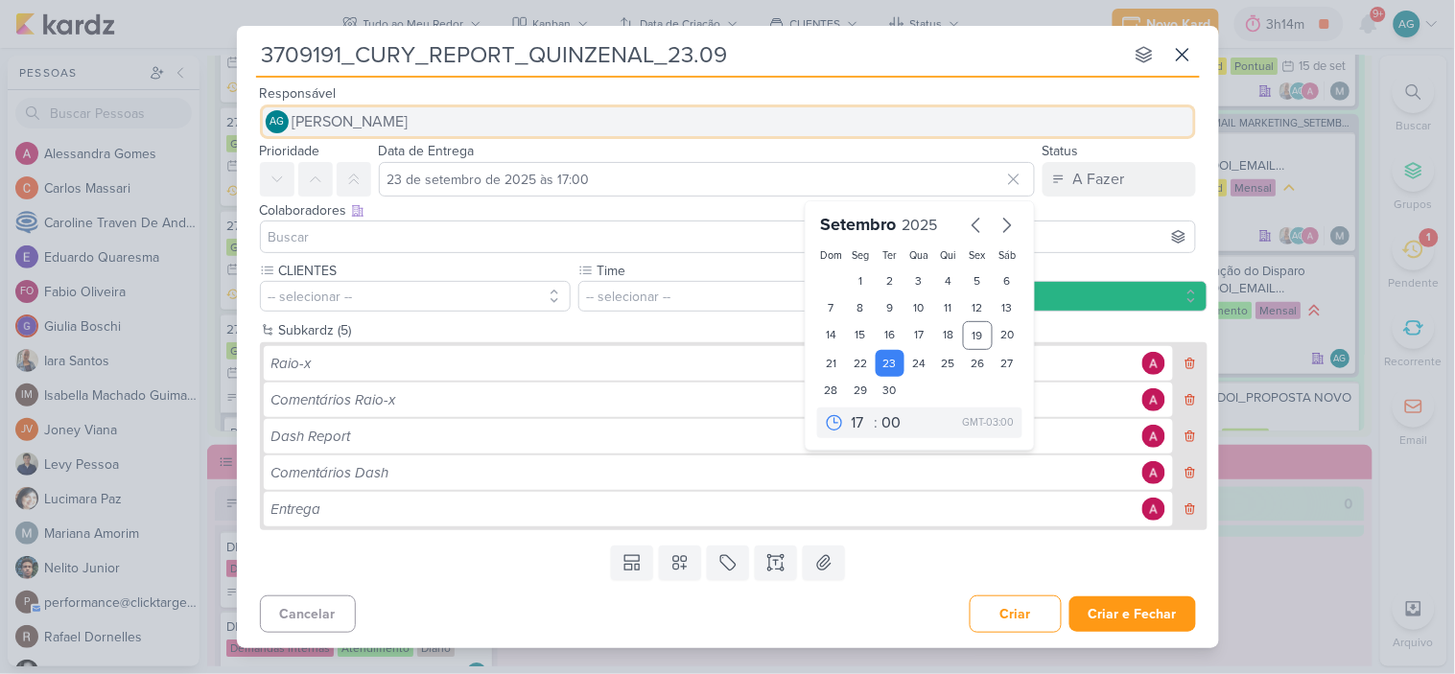
click at [670, 138] on button "AG Aline Gimenez Graciano" at bounding box center [728, 122] width 936 height 35
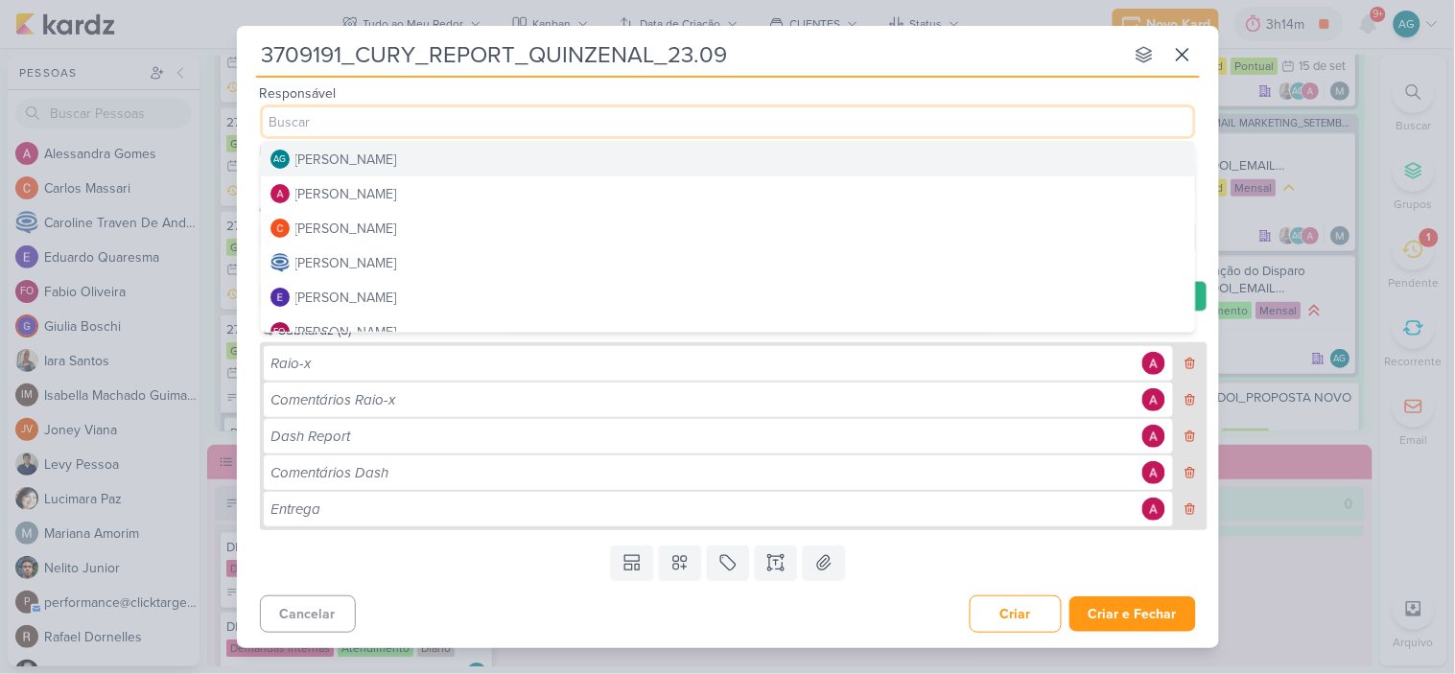
click at [822, 87] on div "Responsável AG Aline Gimenez Graciano AG Aline Gimenez Graciano Alessandra Gome…" at bounding box center [728, 111] width 982 height 58
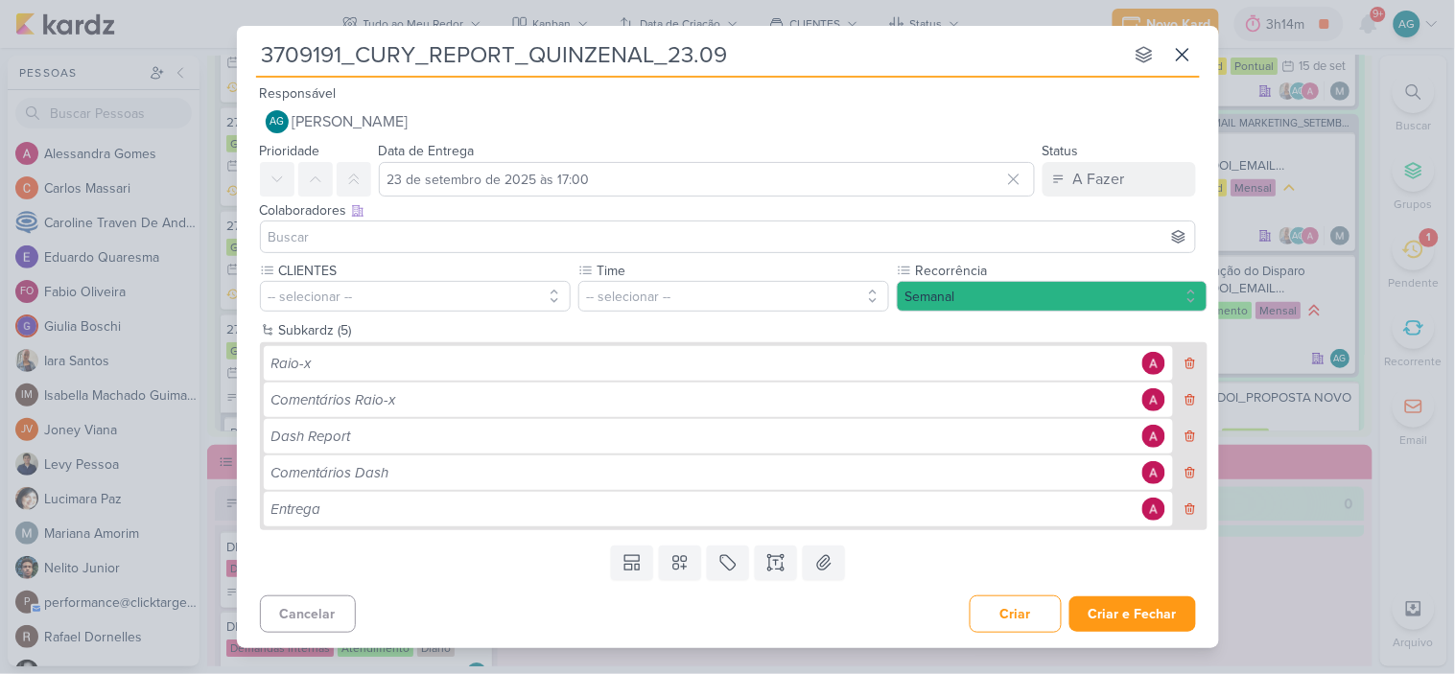
click at [665, 250] on div at bounding box center [728, 237] width 936 height 33
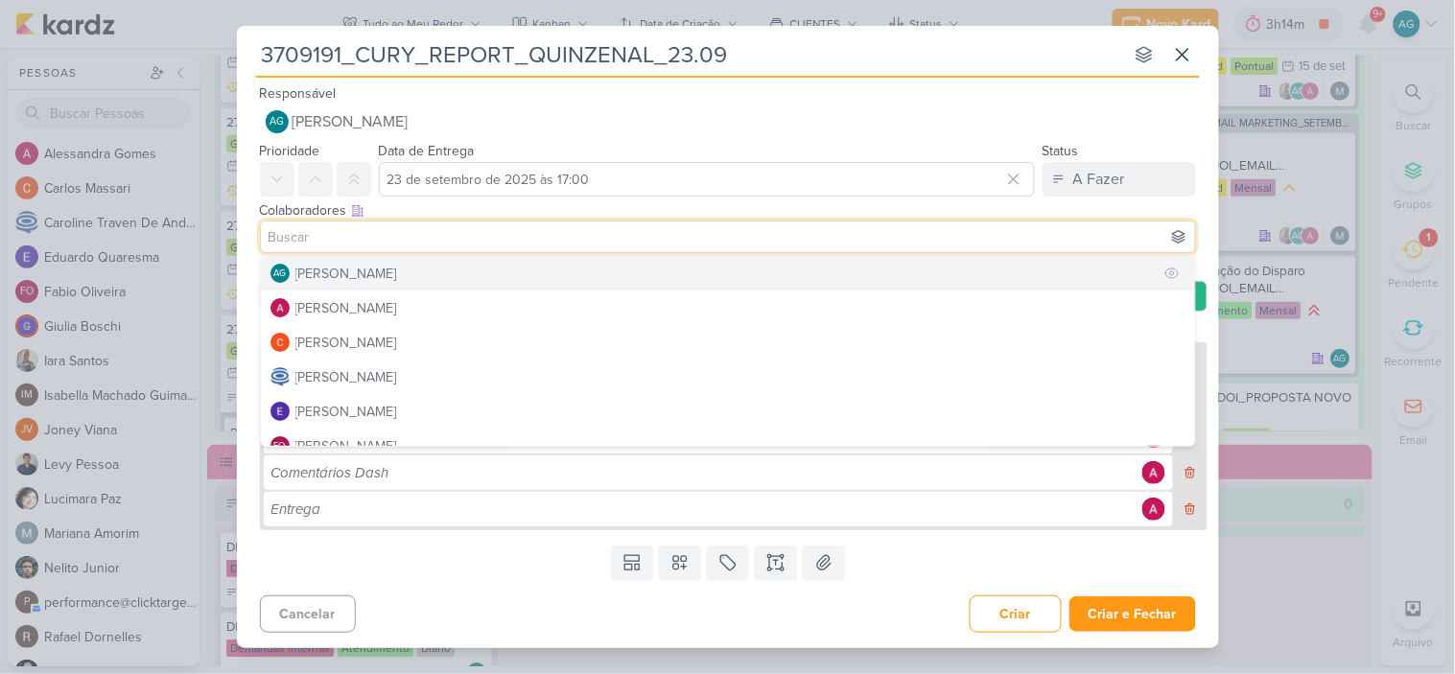
click at [368, 280] on div "[PERSON_NAME]" at bounding box center [346, 274] width 102 height 20
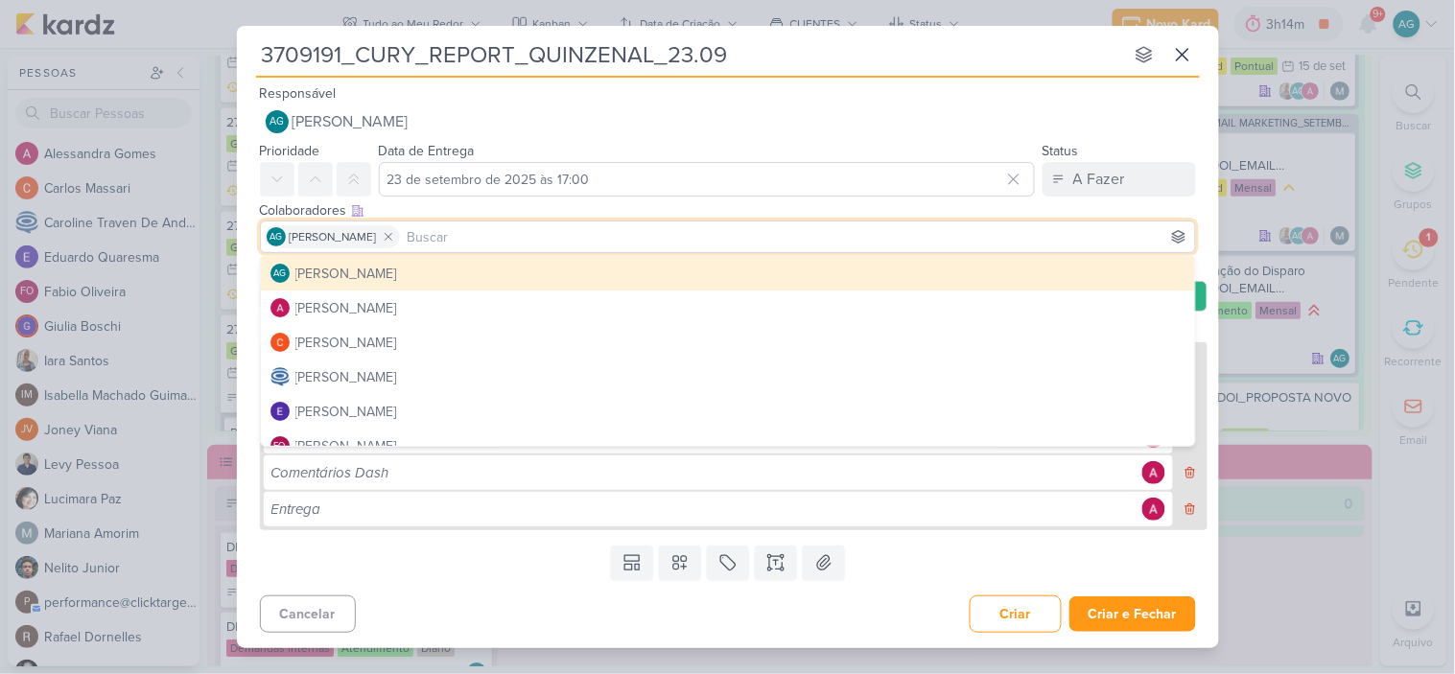
click at [849, 98] on div "Responsável AG Aline Gimenez Graciano AG Aline Gimenez Graciano Alessandra Gome…" at bounding box center [728, 111] width 982 height 58
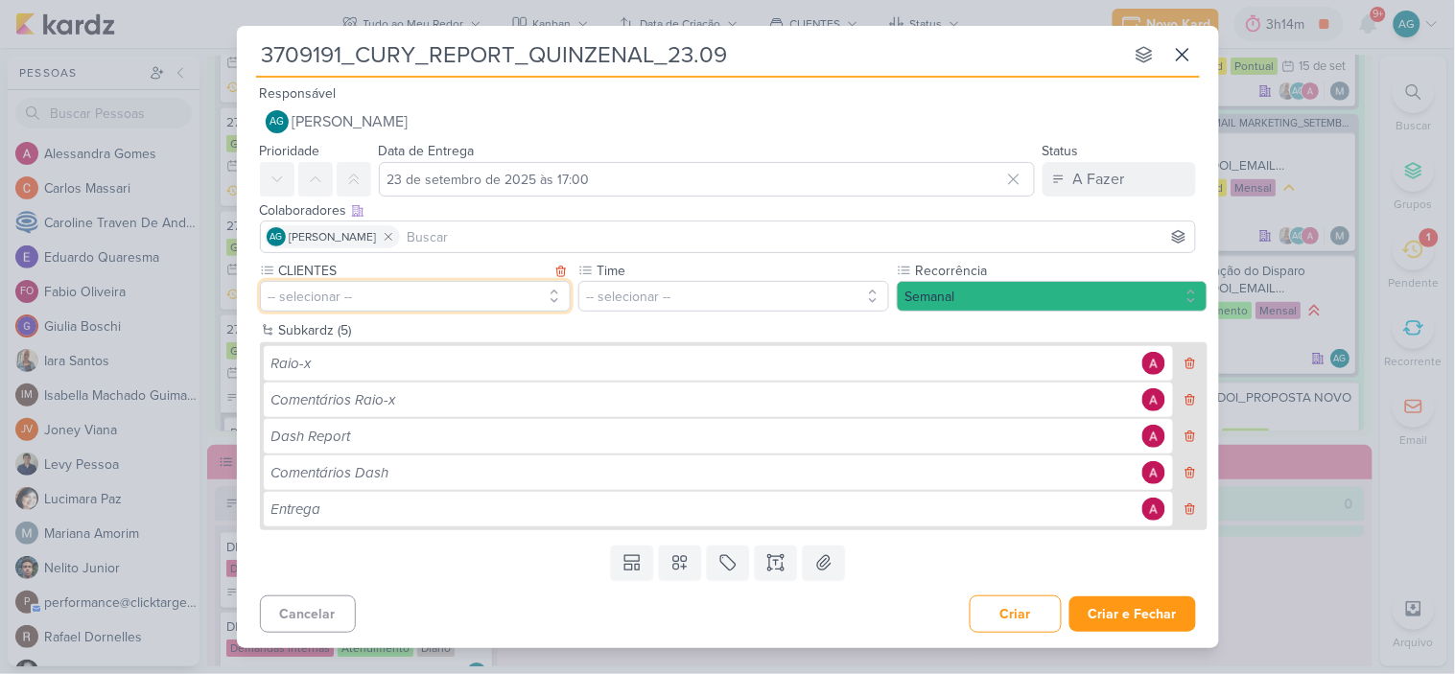
click at [438, 289] on button "-- selecionar --" at bounding box center [415, 296] width 311 height 31
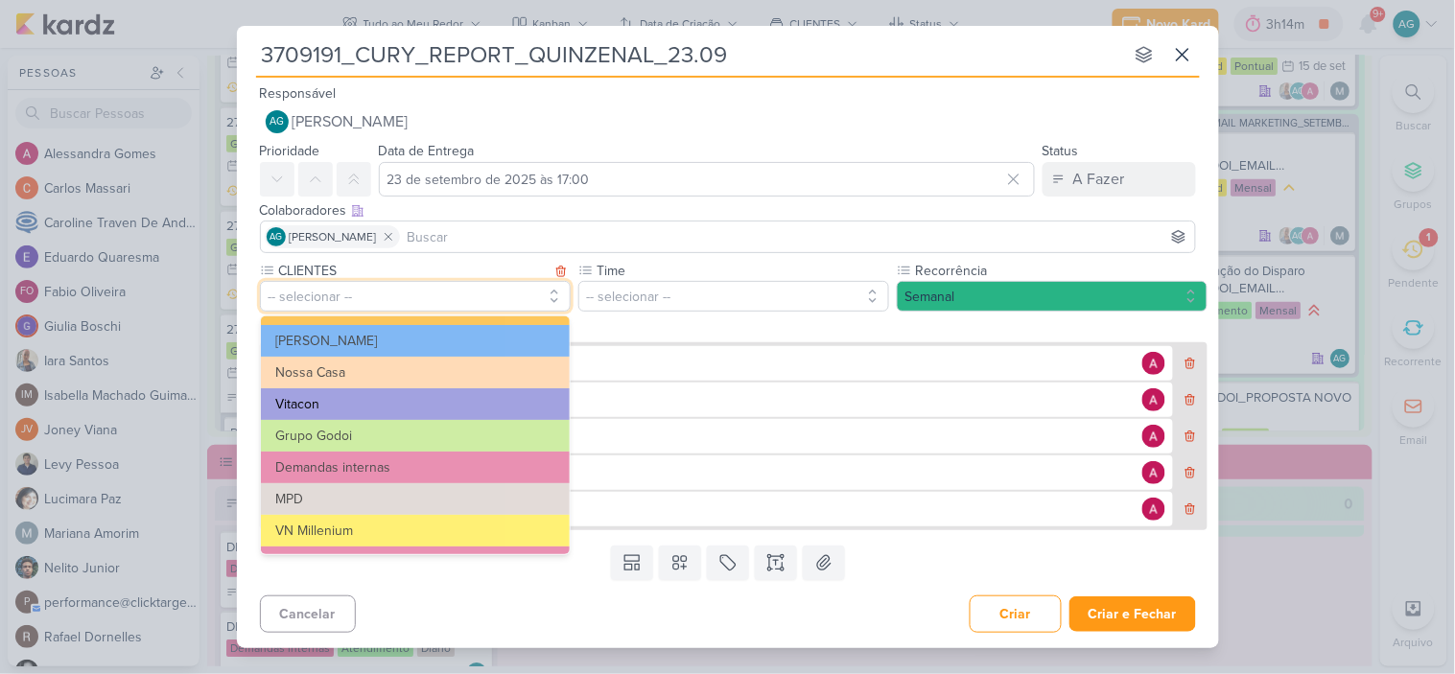
scroll to position [106, 0]
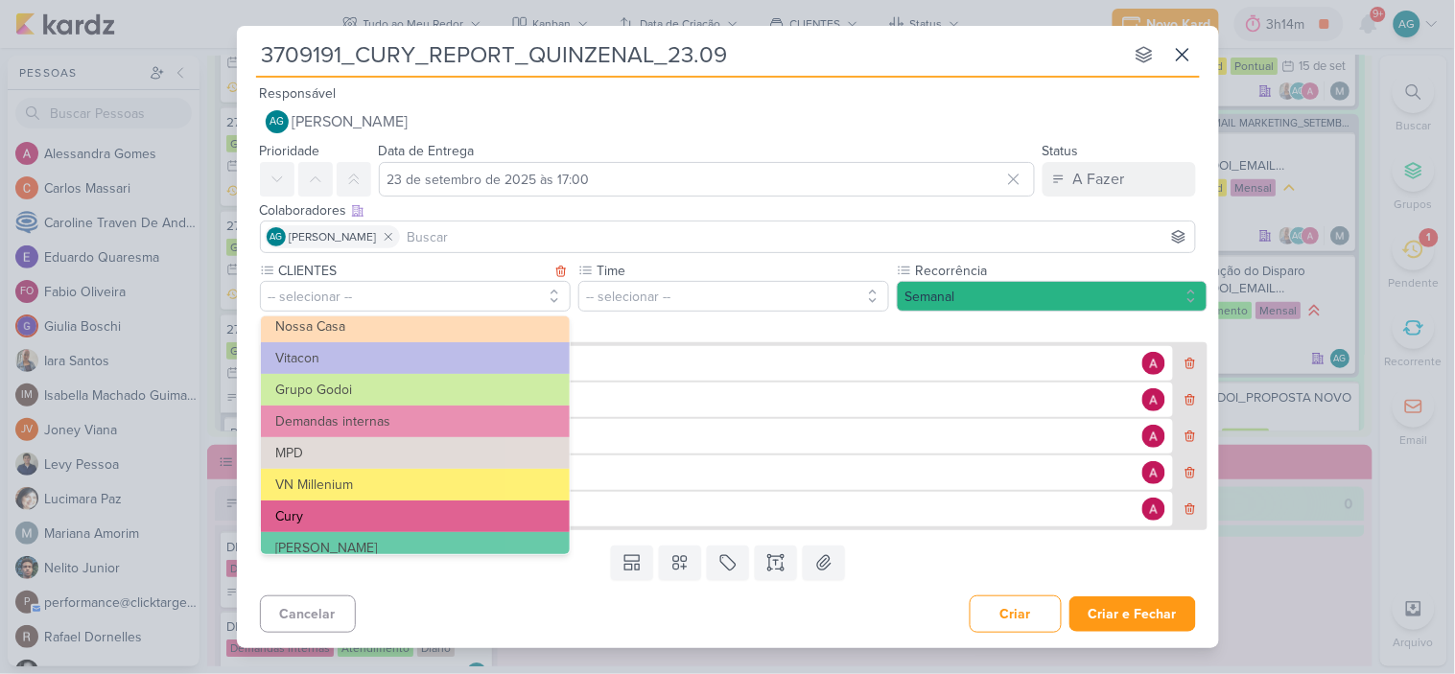
click at [348, 516] on button "Cury" at bounding box center [415, 517] width 309 height 32
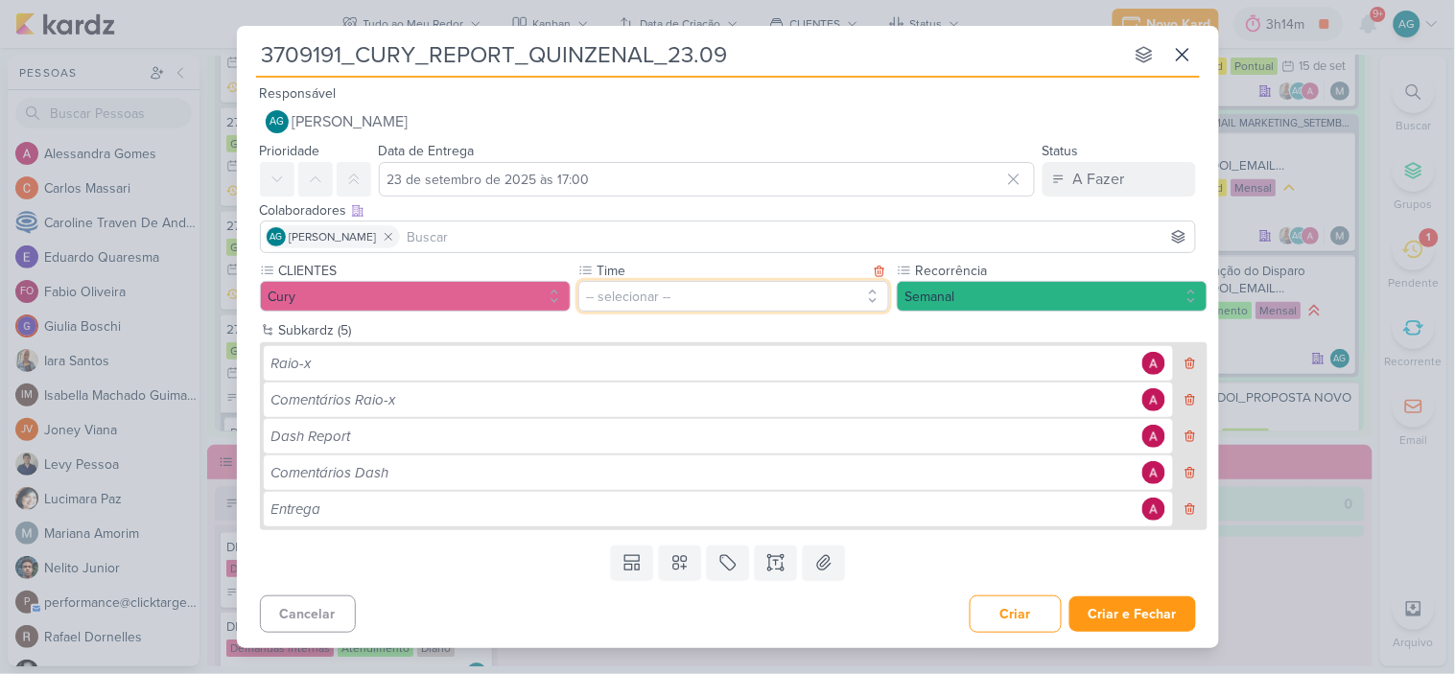
click at [625, 301] on button "-- selecionar --" at bounding box center [733, 296] width 311 height 31
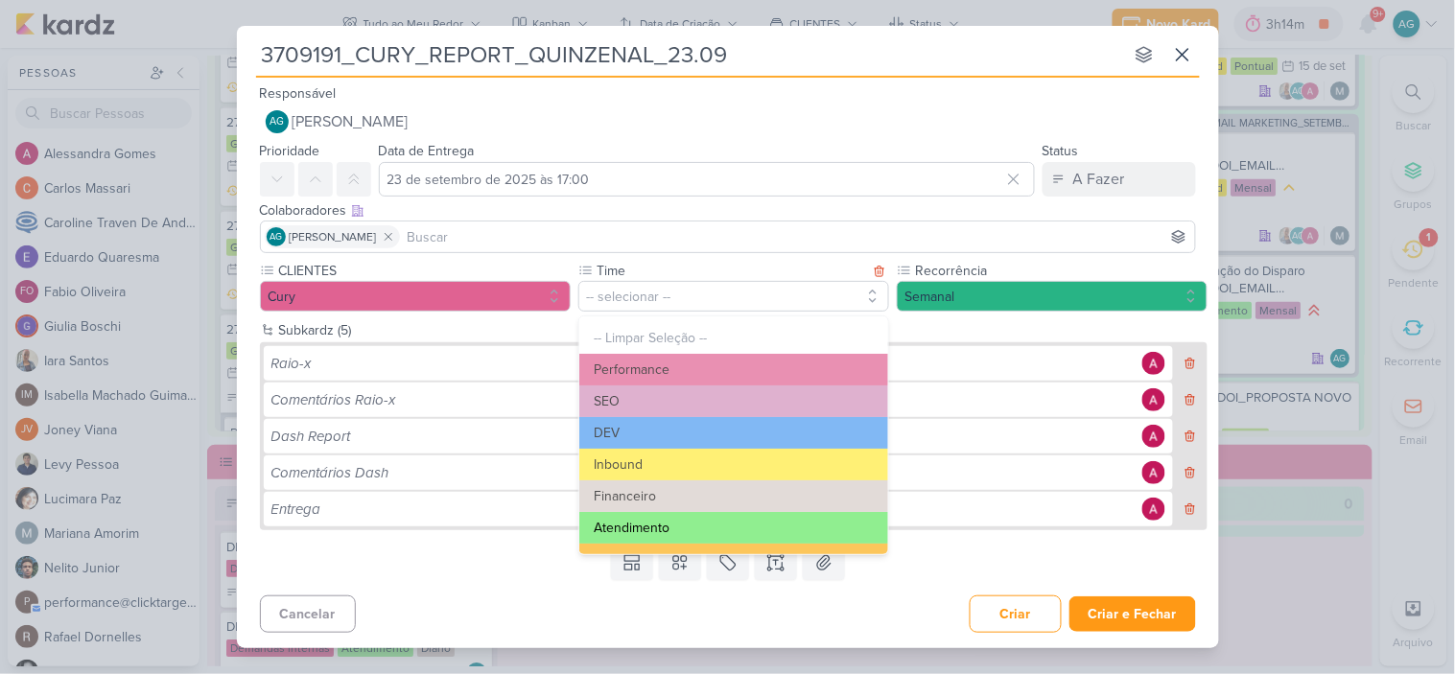
click at [649, 528] on button "Atendimento" at bounding box center [733, 528] width 309 height 32
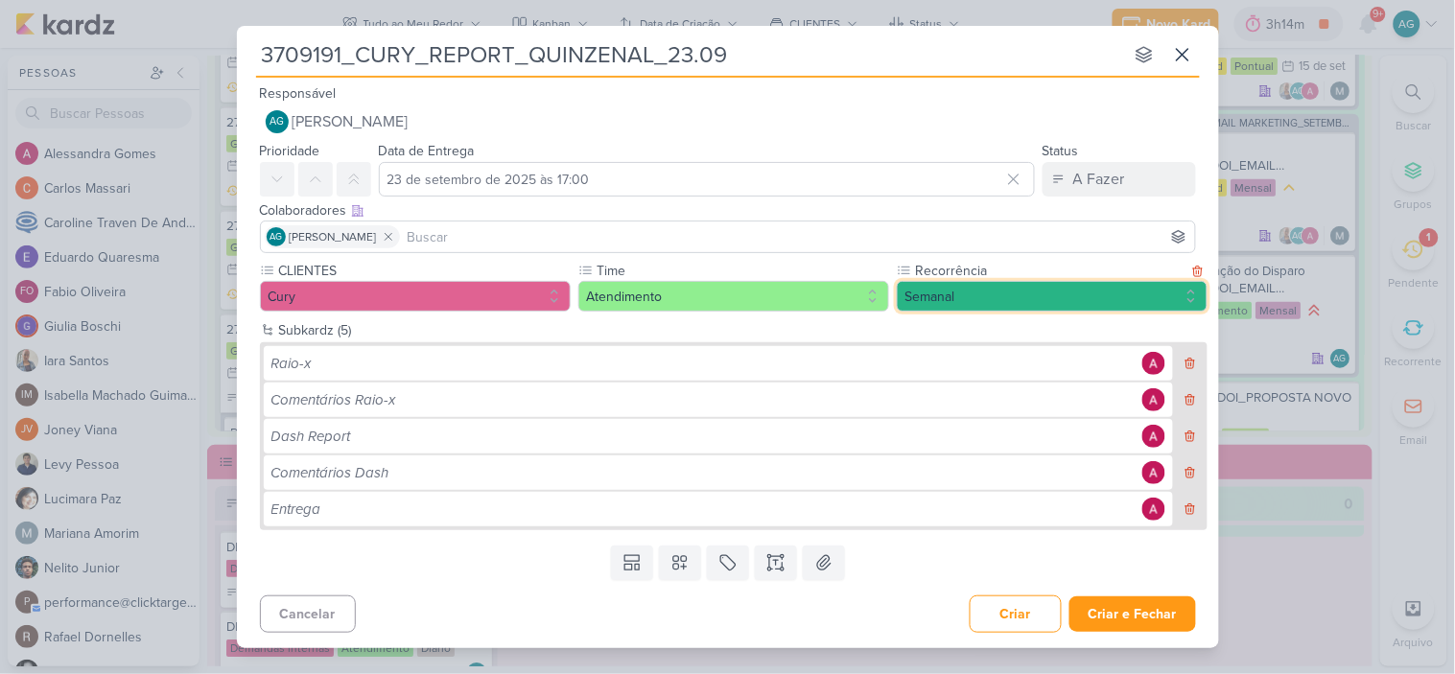
click at [952, 300] on button "Semanal" at bounding box center [1052, 296] width 311 height 31
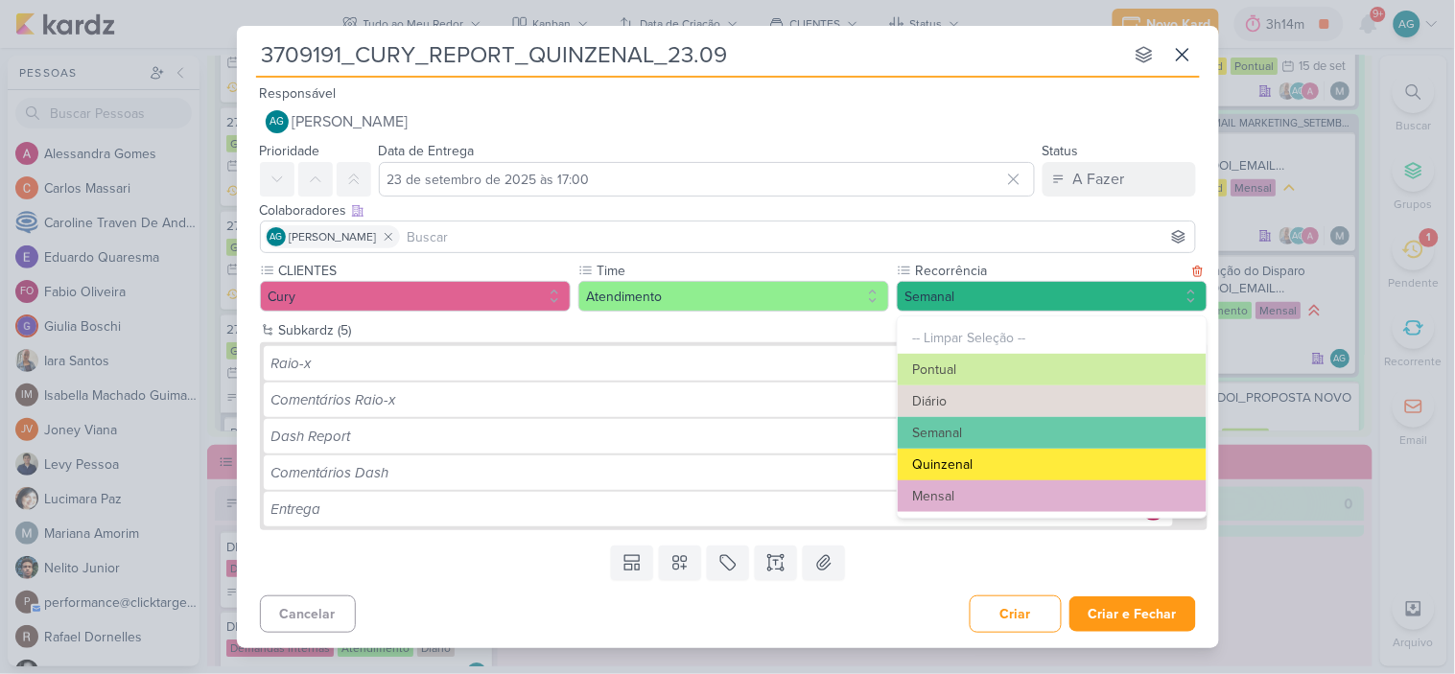
click at [982, 463] on button "Quinzenal" at bounding box center [1052, 465] width 309 height 32
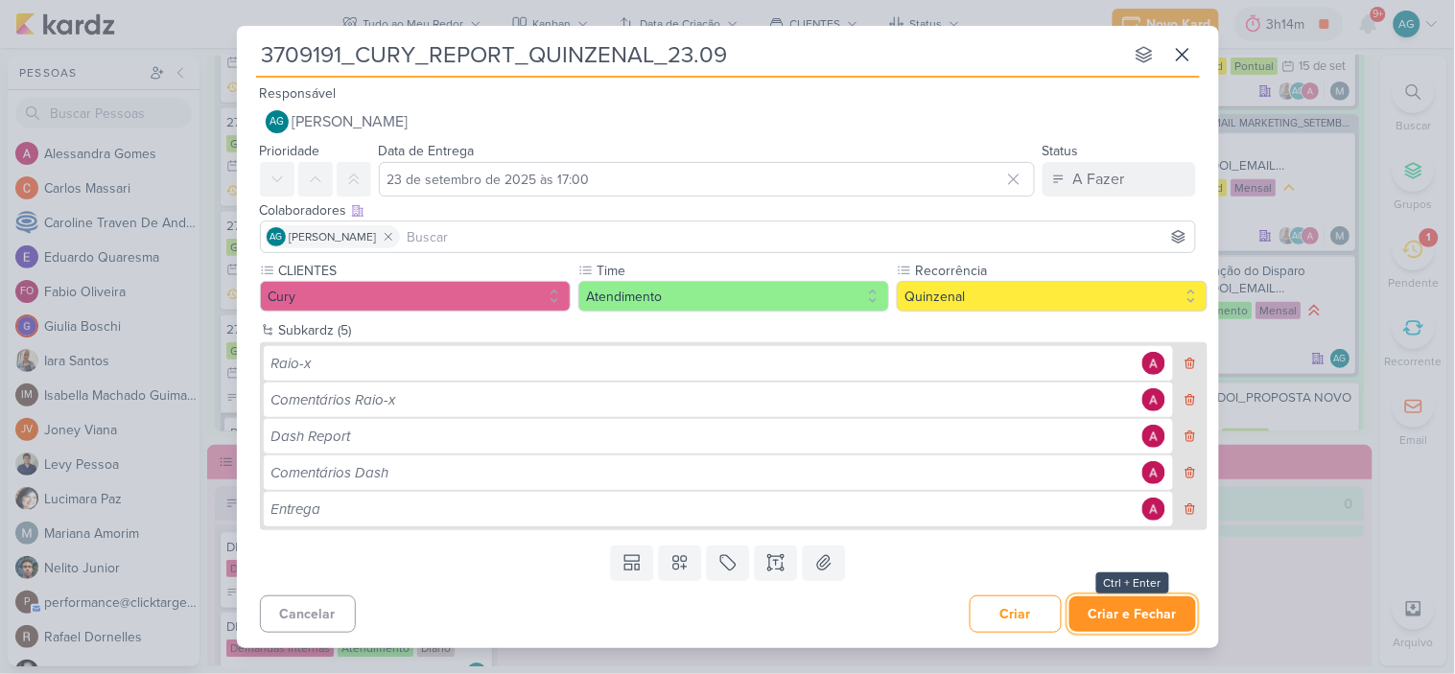
click at [1146, 614] on button "Criar e Fechar" at bounding box center [1133, 614] width 127 height 35
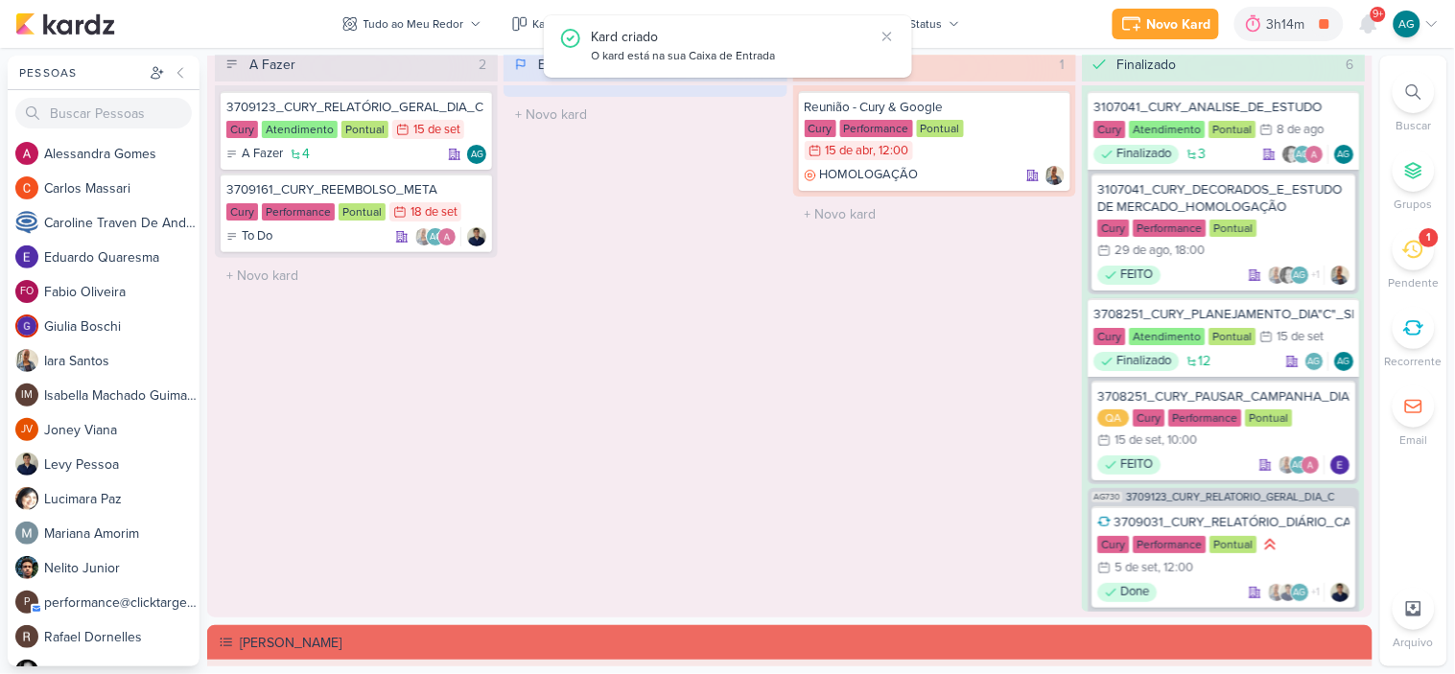
scroll to position [1919, 0]
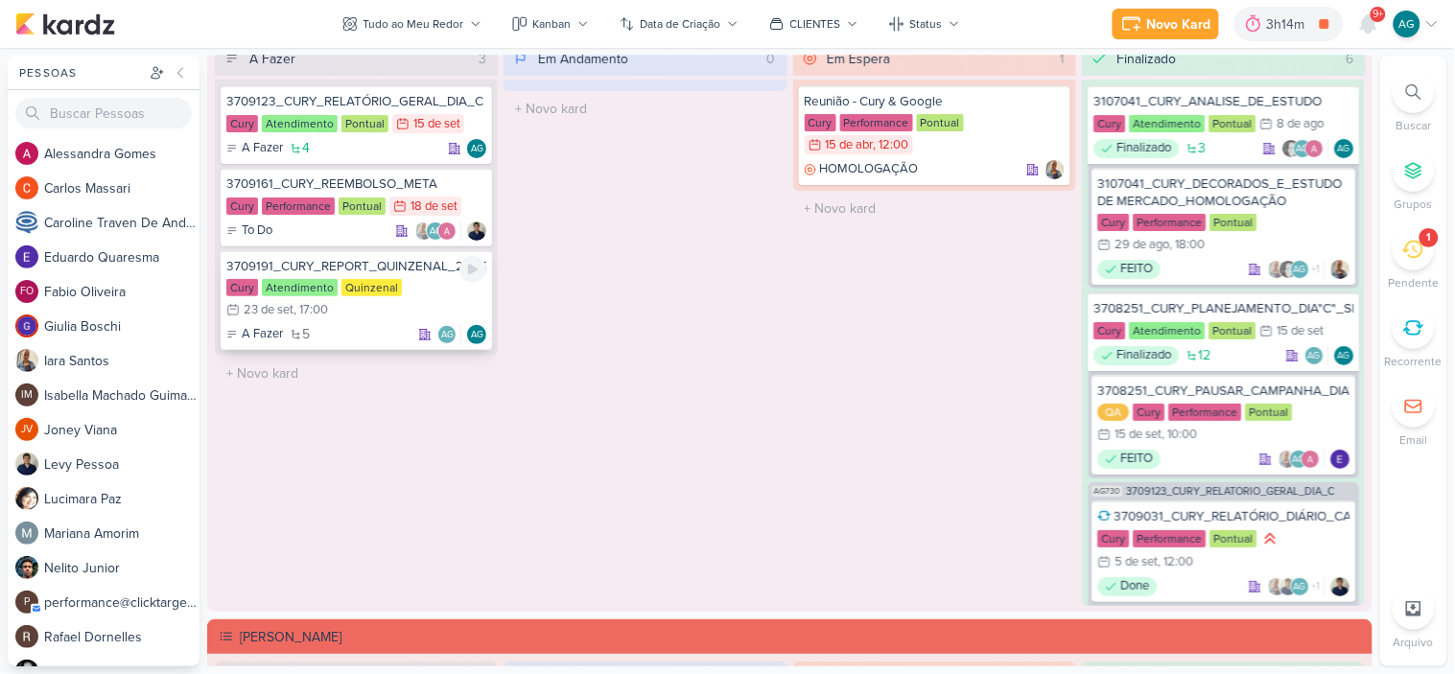
click at [399, 267] on div "3709191_CURY_REPORT_QUINZENAL_23.09" at bounding box center [356, 266] width 260 height 17
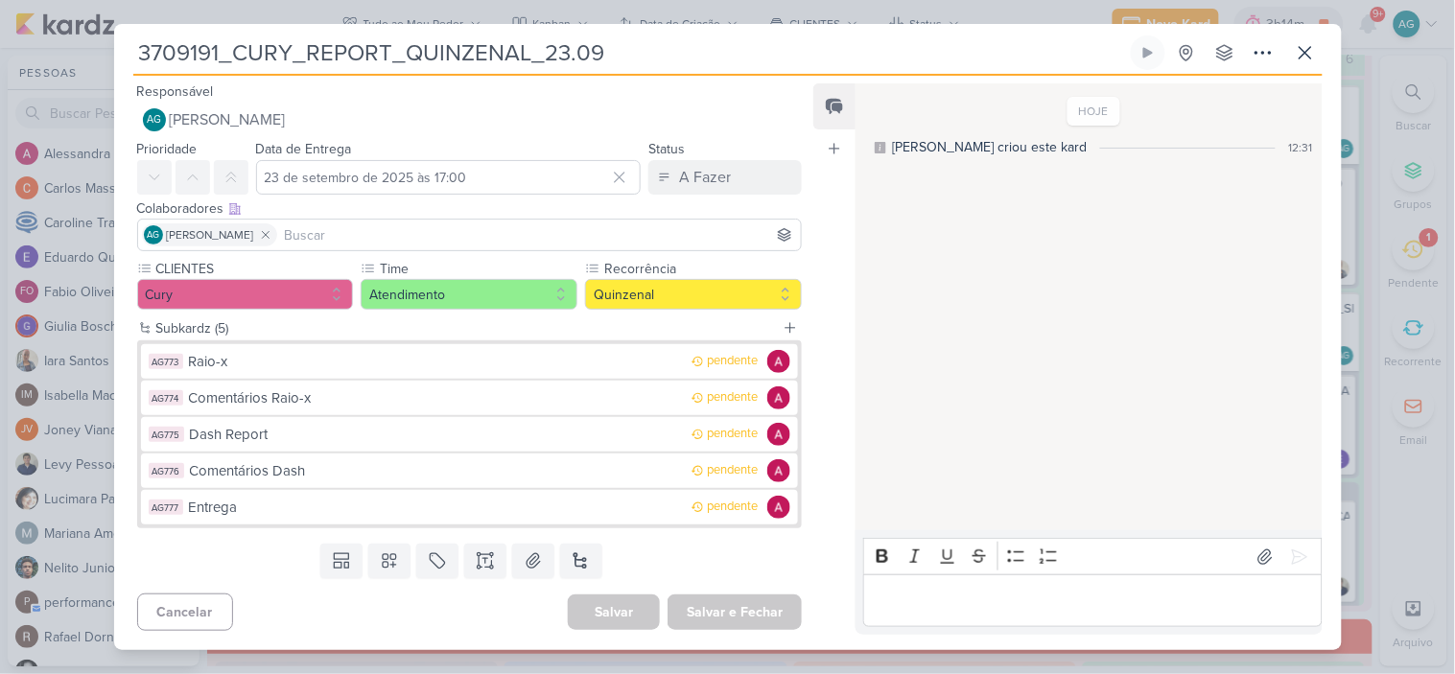
drag, startPoint x: 648, startPoint y: 61, endPoint x: 223, endPoint y: 54, distance: 425.1
click at [223, 54] on input "3709191_CURY_REPORT_QUINZENAL_23.09" at bounding box center [630, 52] width 994 height 35
click at [321, 368] on div "Raio-x" at bounding box center [436, 362] width 494 height 22
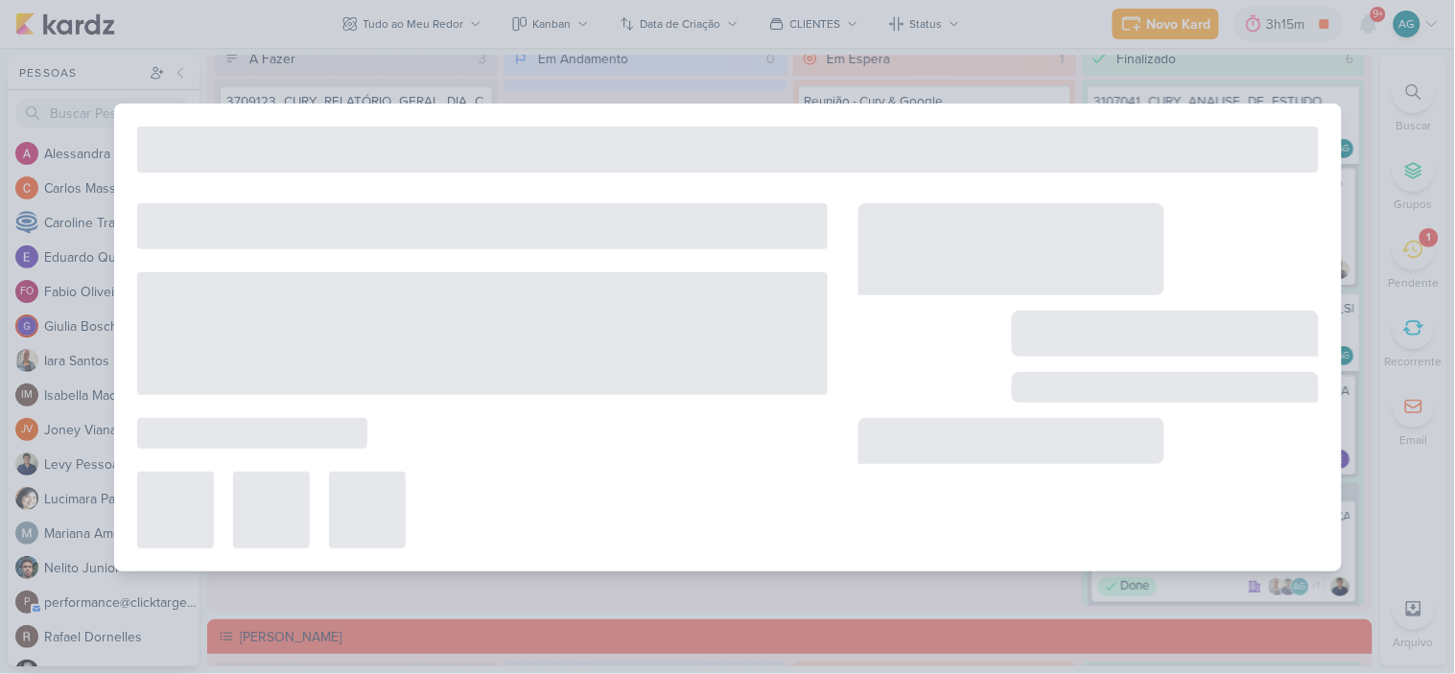
type input "Raio-x"
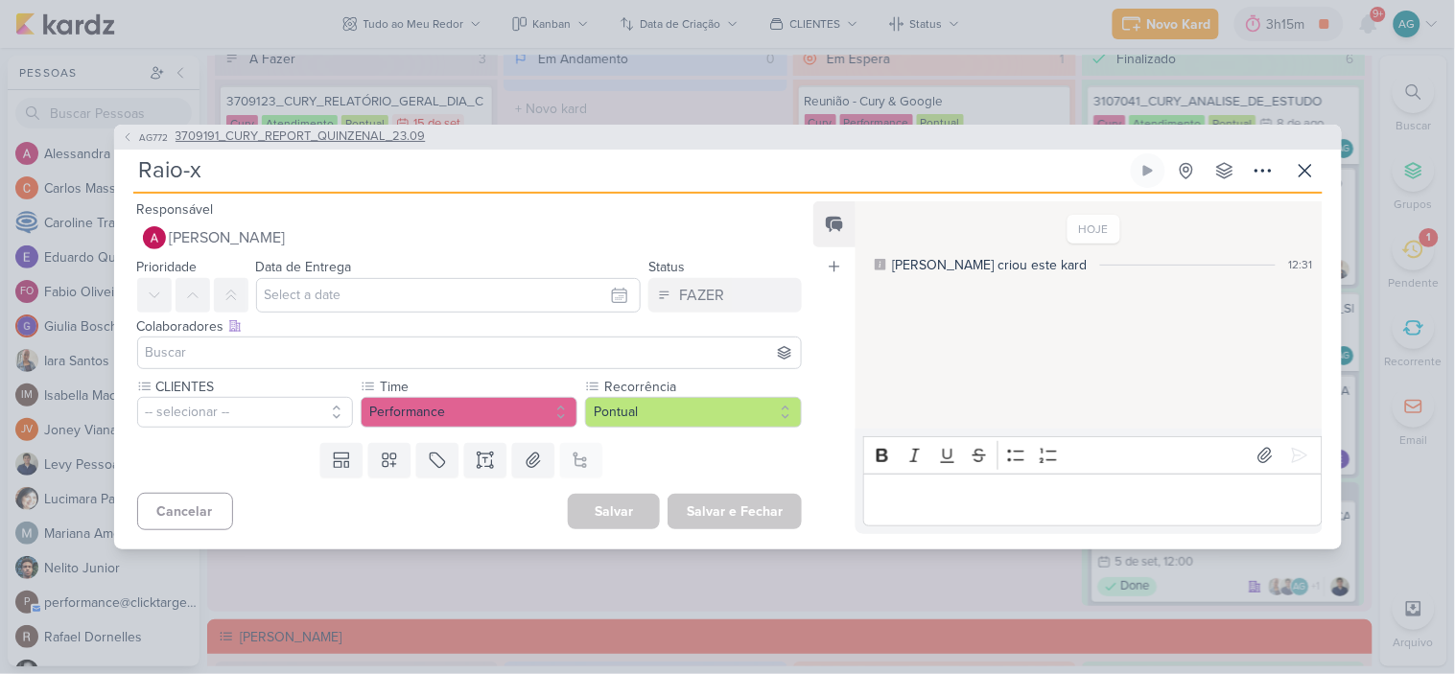
click at [318, 136] on span "3709191_CURY_REPORT_QUINZENAL_23.09" at bounding box center [301, 137] width 250 height 19
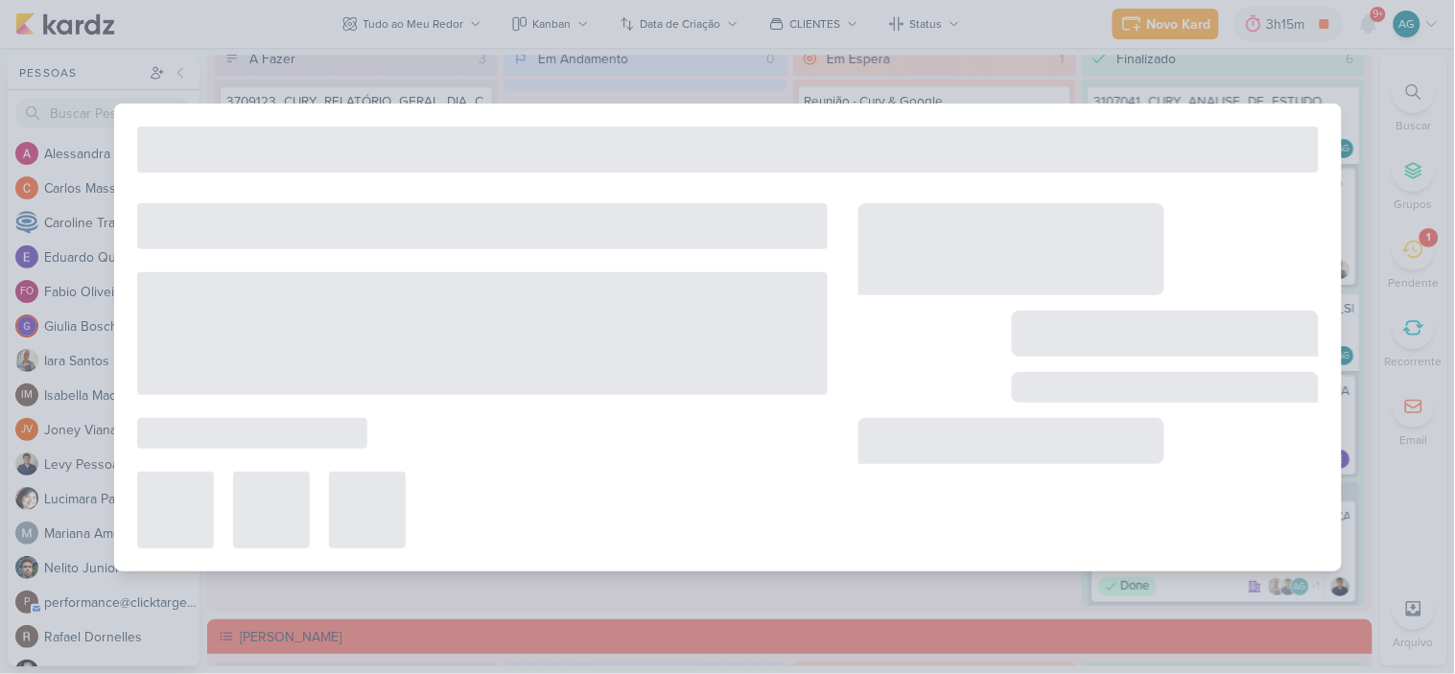
type input "3709191_CURY_REPORT_QUINZENAL_23.09"
type input "23 de setembro de 2025 às 17:00"
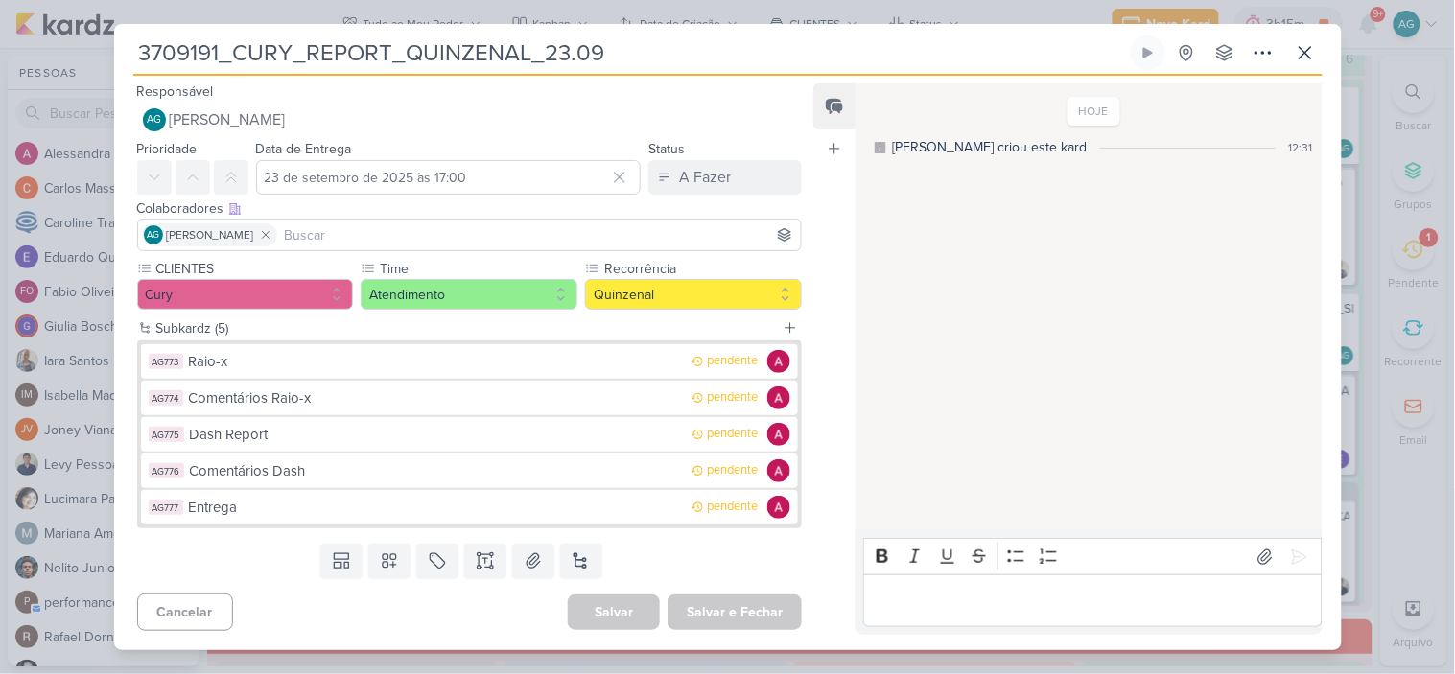
drag, startPoint x: 630, startPoint y: 54, endPoint x: 125, endPoint y: 52, distance: 505.6
click at [125, 52] on div "3709191_CURY_REPORT_QUINZENAL_23.09 Criado por mim nenhum grupo disponível" at bounding box center [728, 342] width 1228 height 615
click at [355, 366] on div "Raio-x" at bounding box center [436, 362] width 494 height 22
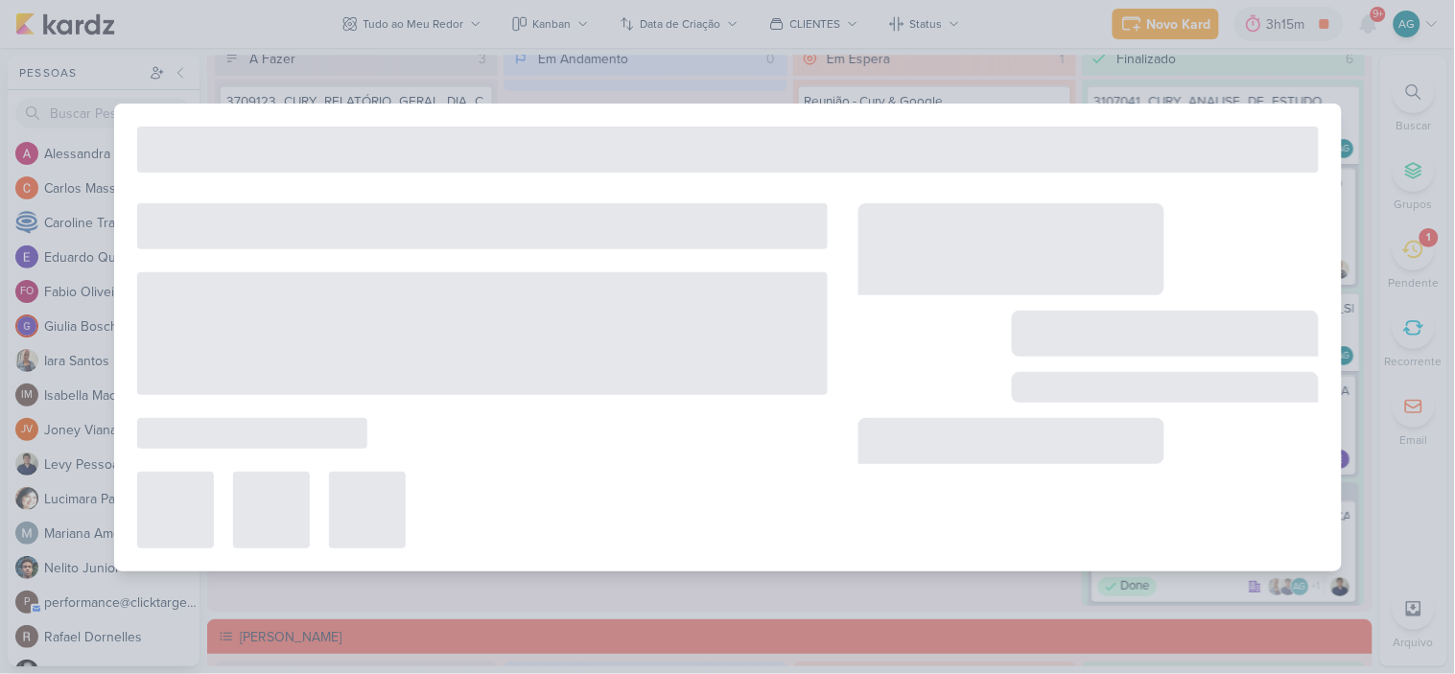
type input "Raio-x"
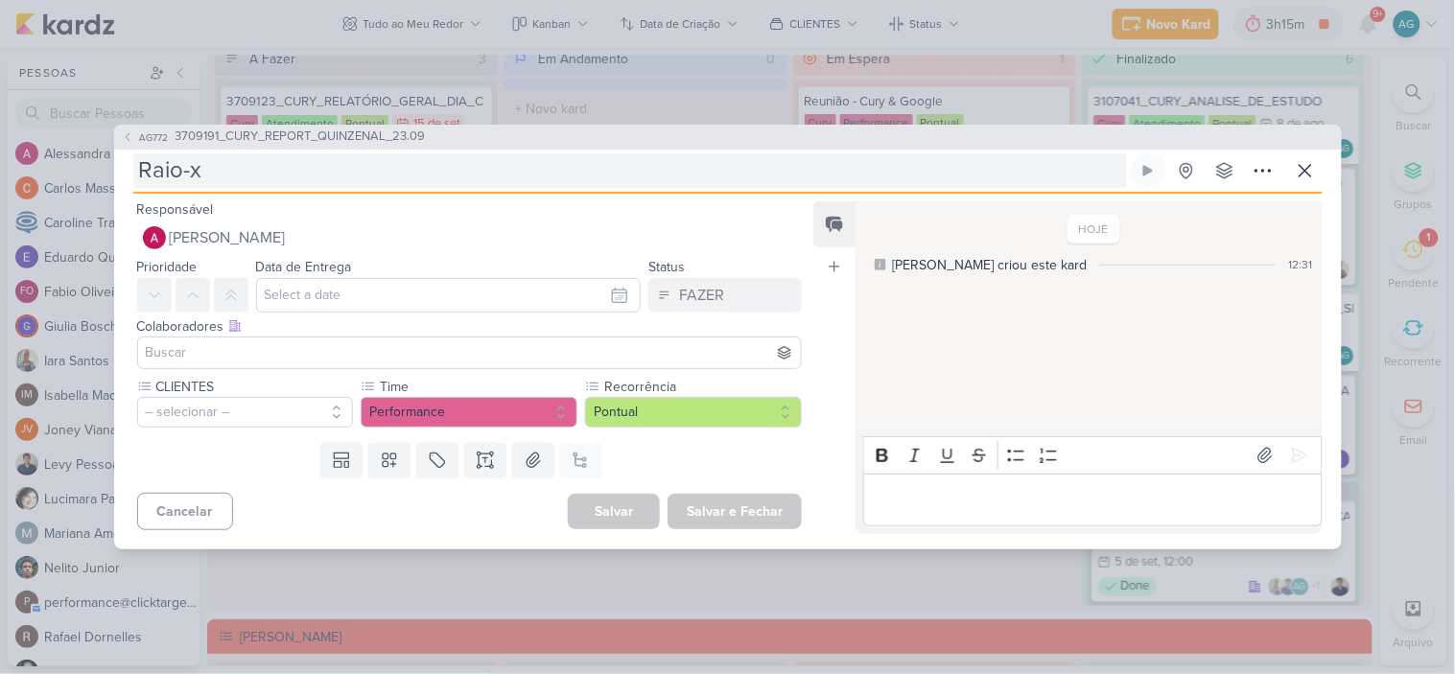
click at [305, 176] on input "Raio-x" at bounding box center [630, 170] width 994 height 35
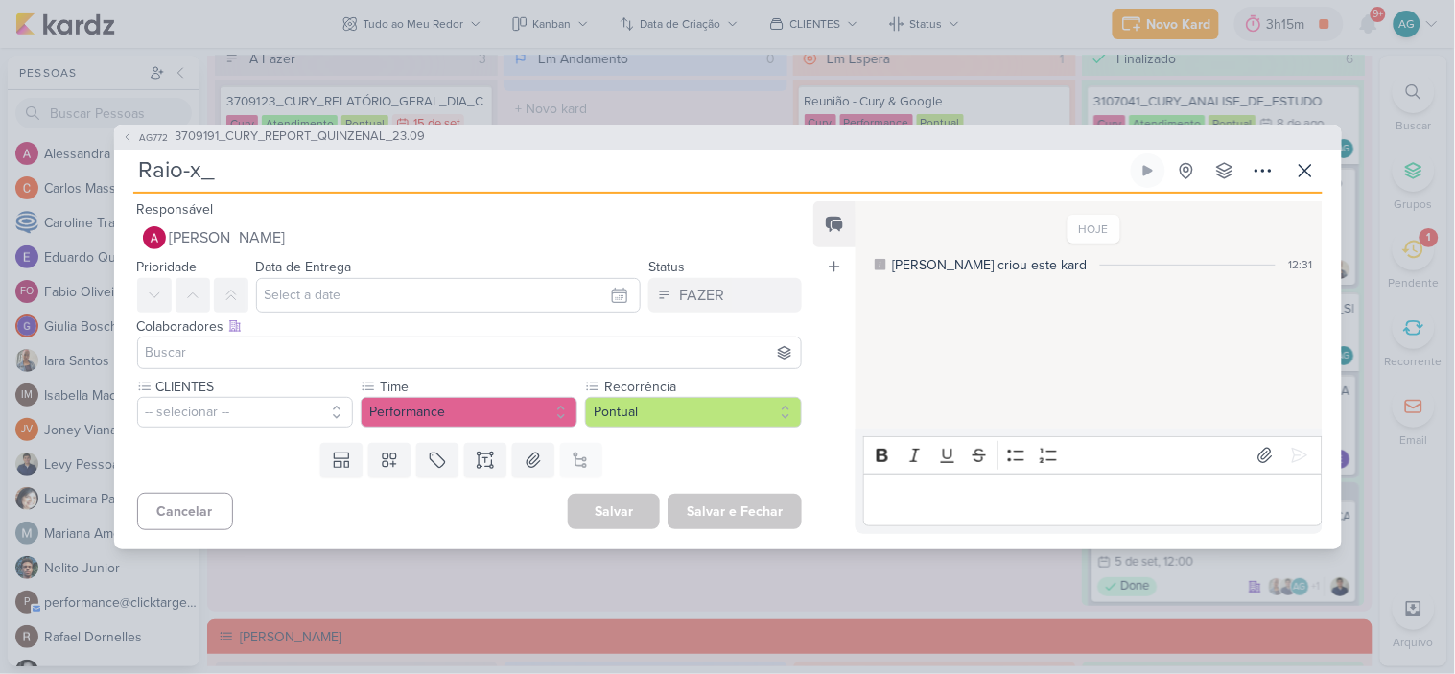
paste input "3709191_CURY_REPORT_QUINZENAL_23.09"
type input "Raio-x_3709191_CURY_REPORT_QUINZENAL_23.09"
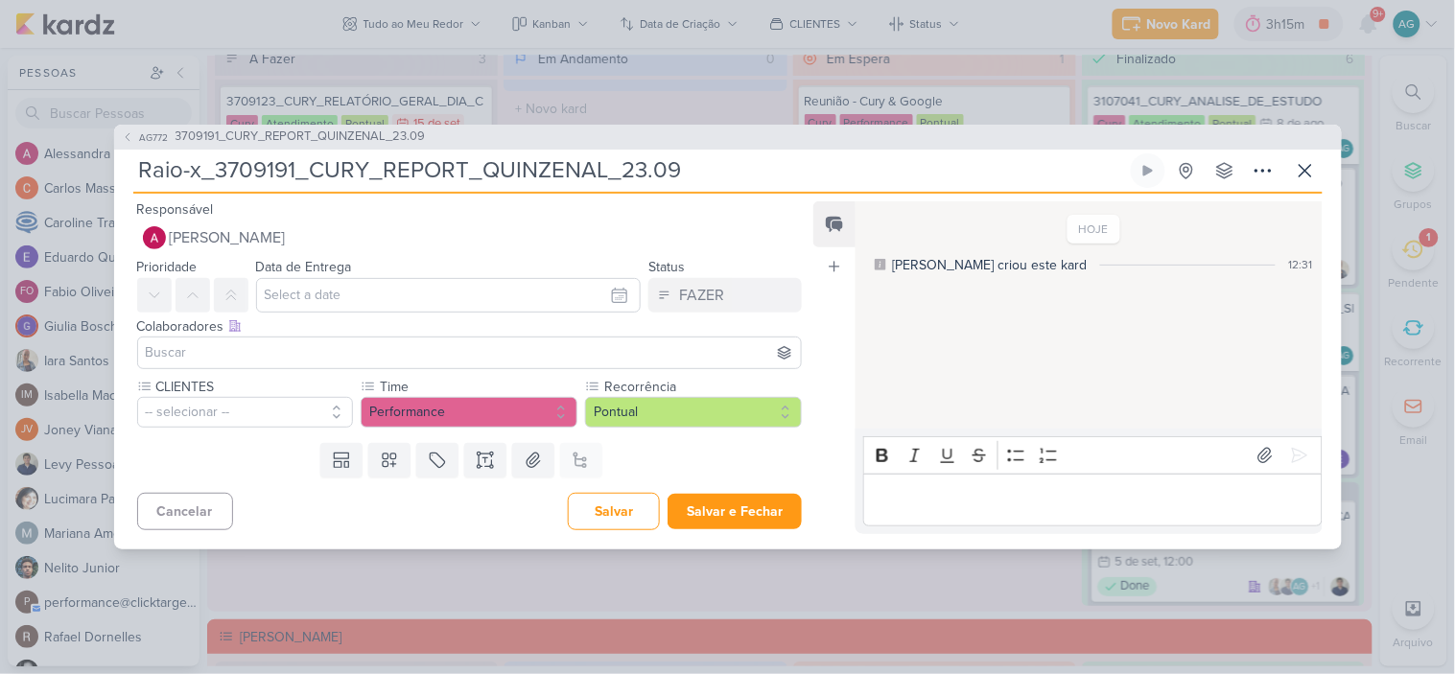
type input "Raio-x_3709191_CURY_REPORT_QUINZENAL_23.09"
click at [327, 301] on input "text" at bounding box center [449, 295] width 386 height 35
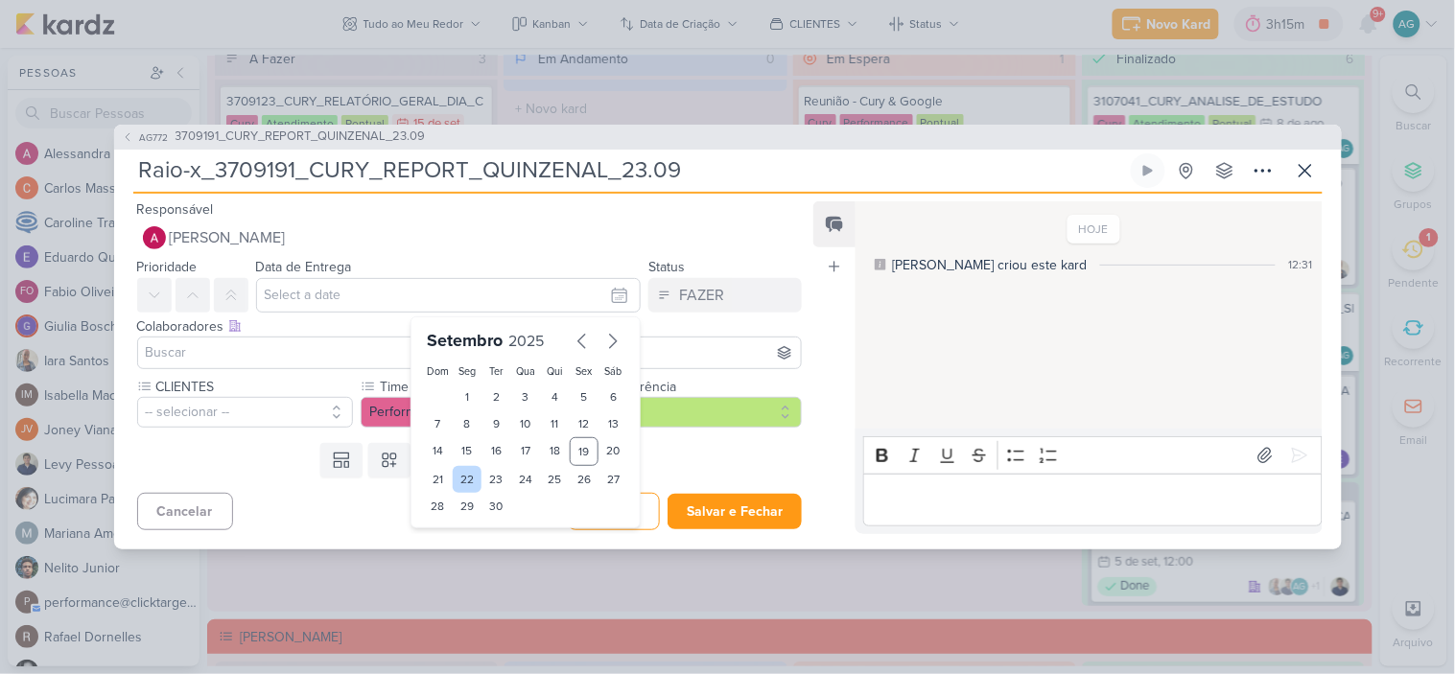
click at [458, 477] on div "22" at bounding box center [468, 479] width 30 height 27
type input "22 de setembro de 2025 às 23:59"
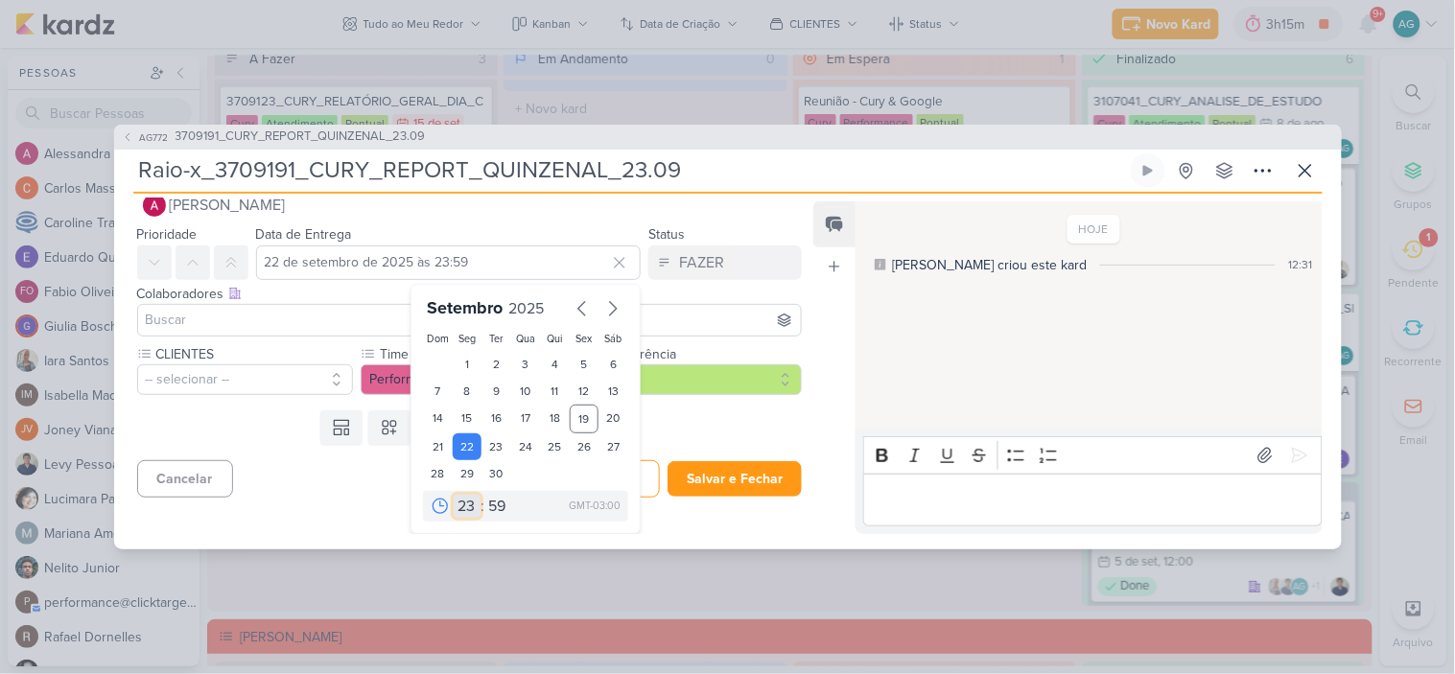
click at [464, 506] on select "00 01 02 03 04 05 06 07 08 09 10 11 12 13 14 15 16 17 18 19 20 21 22 23" at bounding box center [467, 506] width 27 height 23
select select "9"
click at [454, 495] on select "00 01 02 03 04 05 06 07 08 09 10 11 12 13 14 15 16 17 18 19 20 21 22 23" at bounding box center [467, 506] width 27 height 23
type input "22 de setembro de 2025 às 09:59"
click at [494, 507] on select "00 05 10 15 20 25 30 35 40 45 50 55 59" at bounding box center [497, 506] width 27 height 23
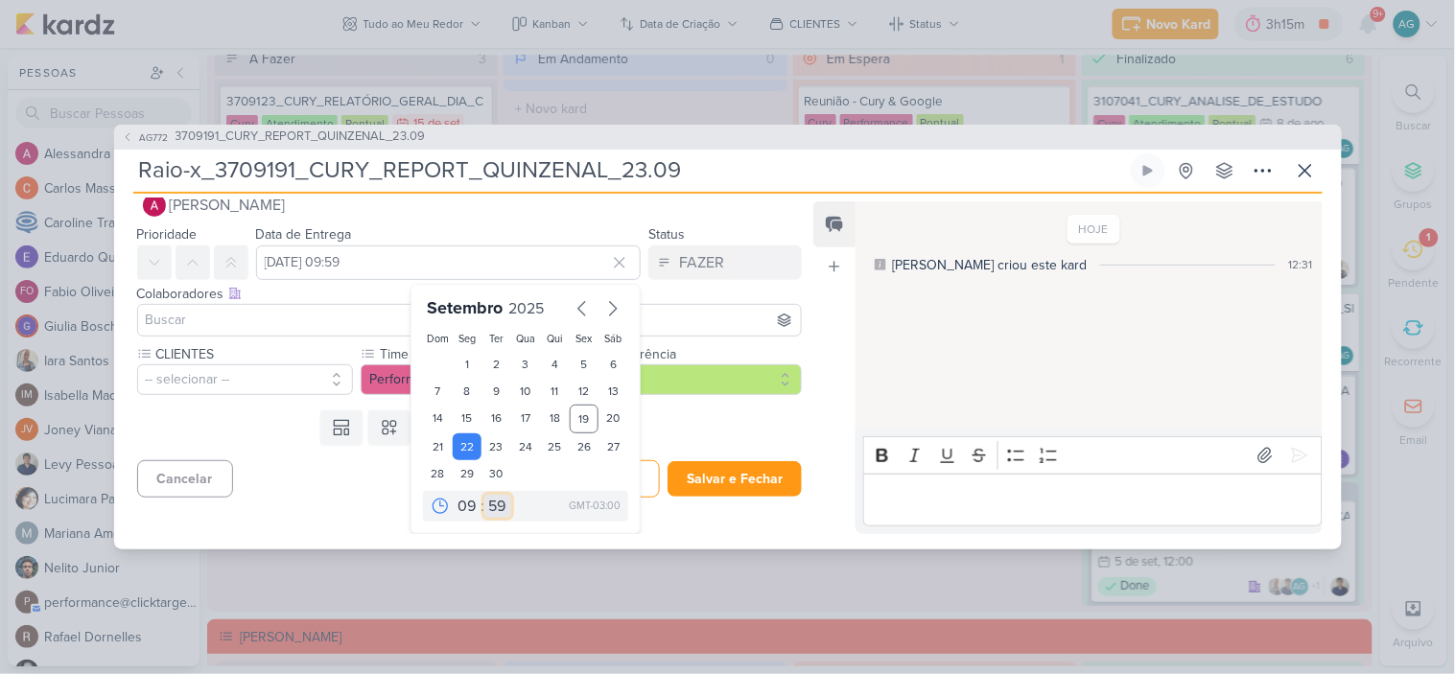
select select "0"
click at [484, 495] on select "00 05 10 15 20 25 30 35 40 45 50 55 59" at bounding box center [497, 506] width 27 height 23
type input "22 de setembro de 2025 às 09:00"
click at [301, 318] on input at bounding box center [470, 320] width 656 height 23
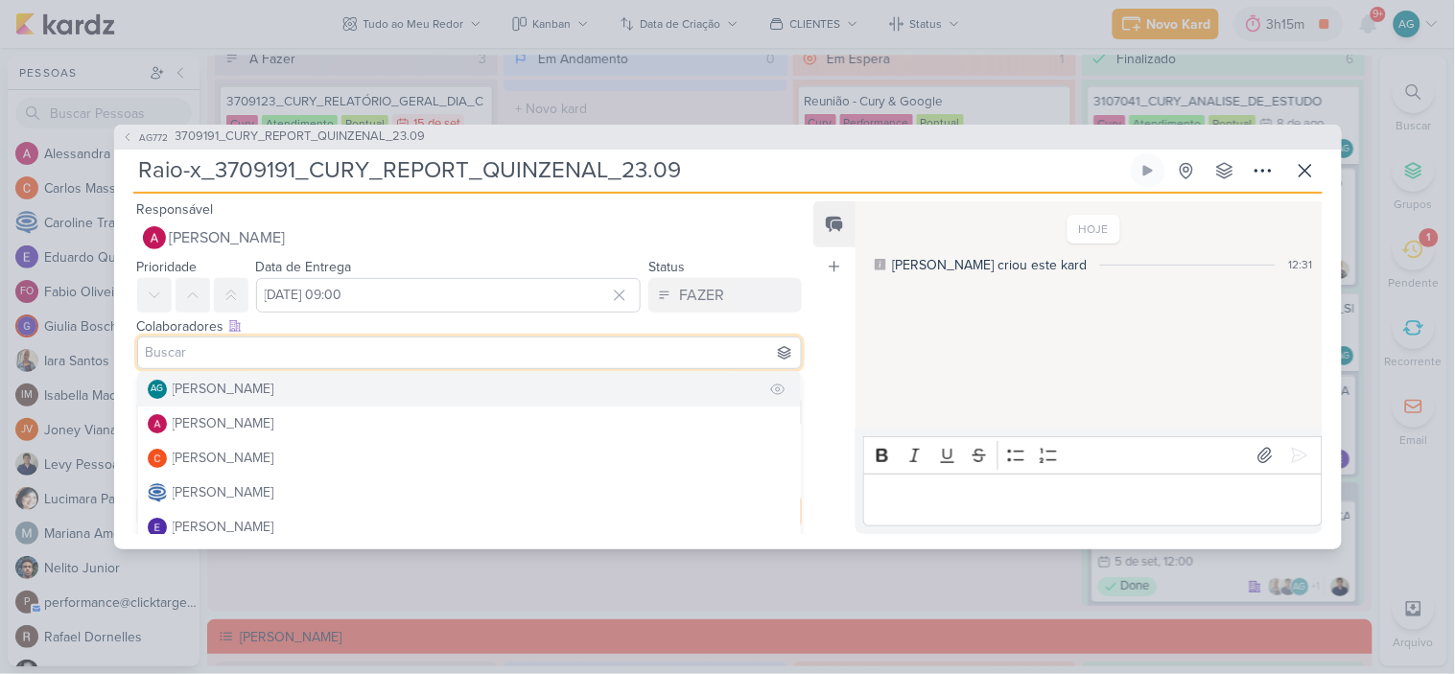
click at [274, 397] on div "[PERSON_NAME]" at bounding box center [224, 389] width 102 height 20
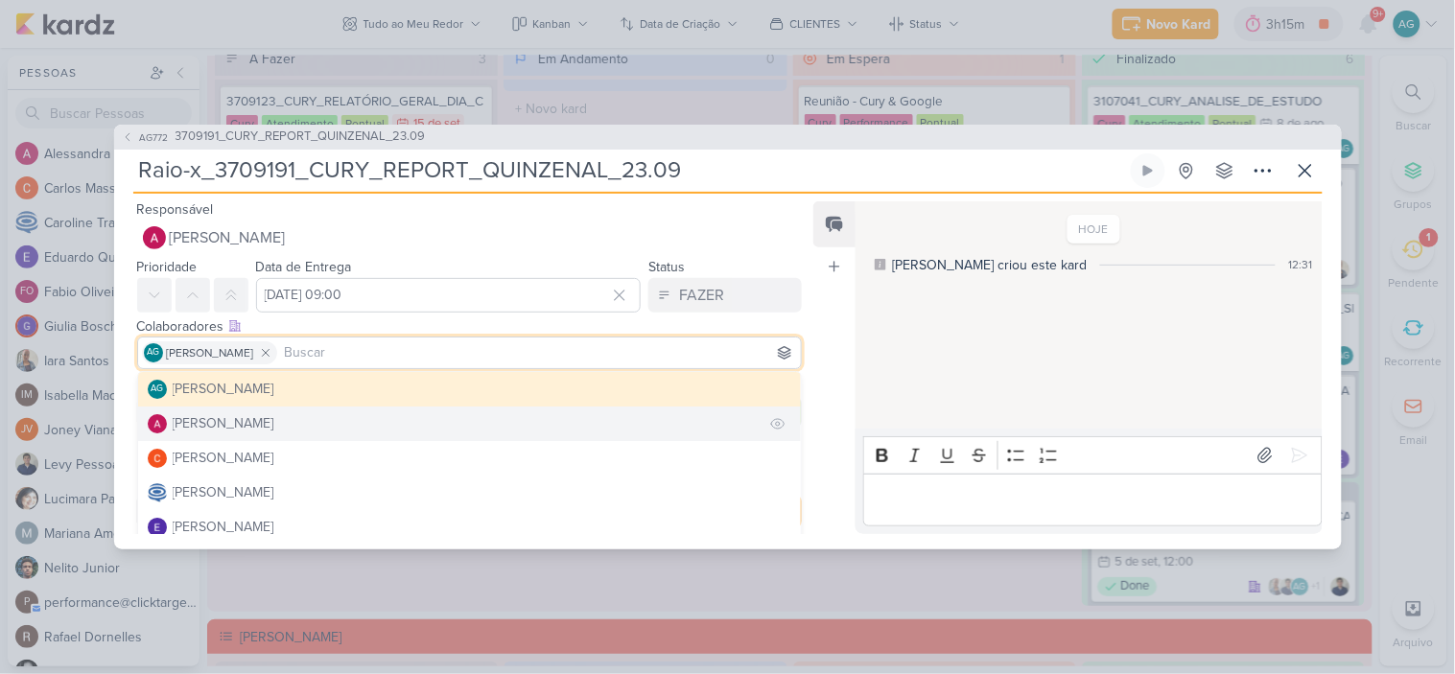
click at [290, 430] on button "[PERSON_NAME]" at bounding box center [470, 424] width 664 height 35
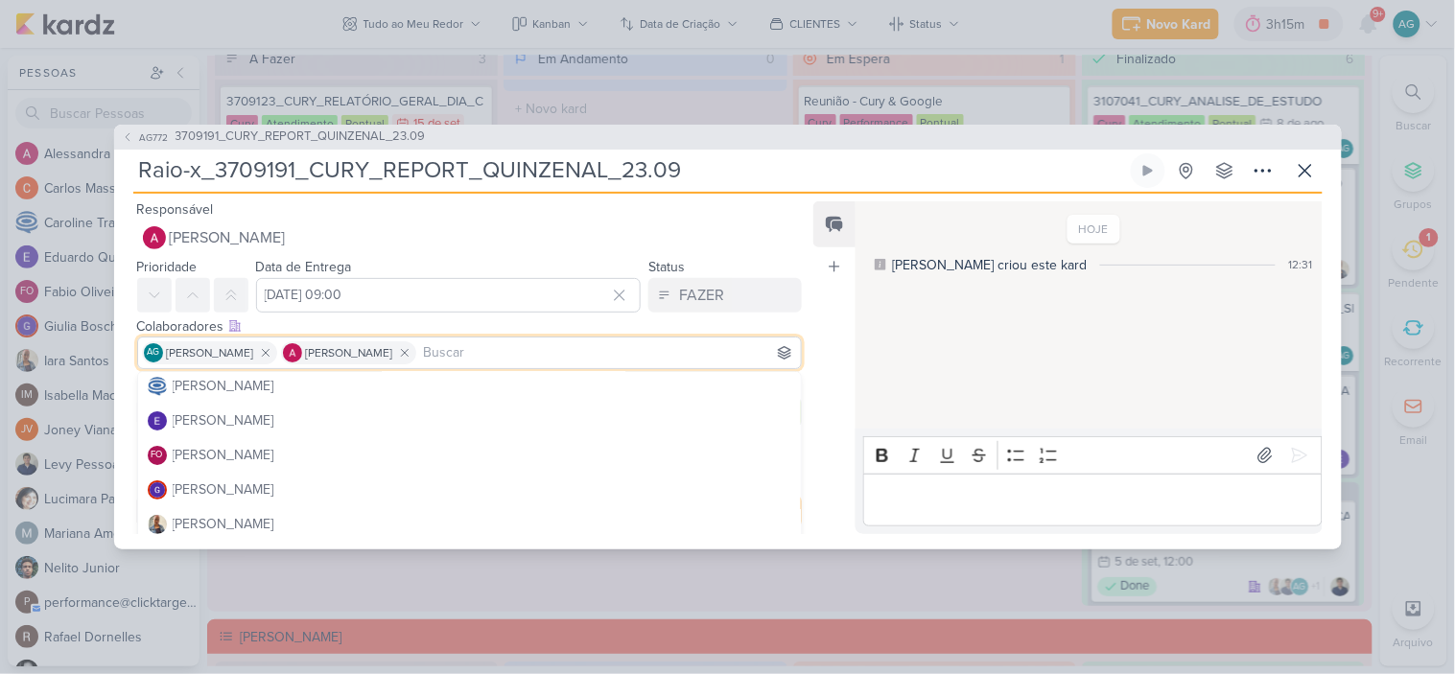
scroll to position [213, 0]
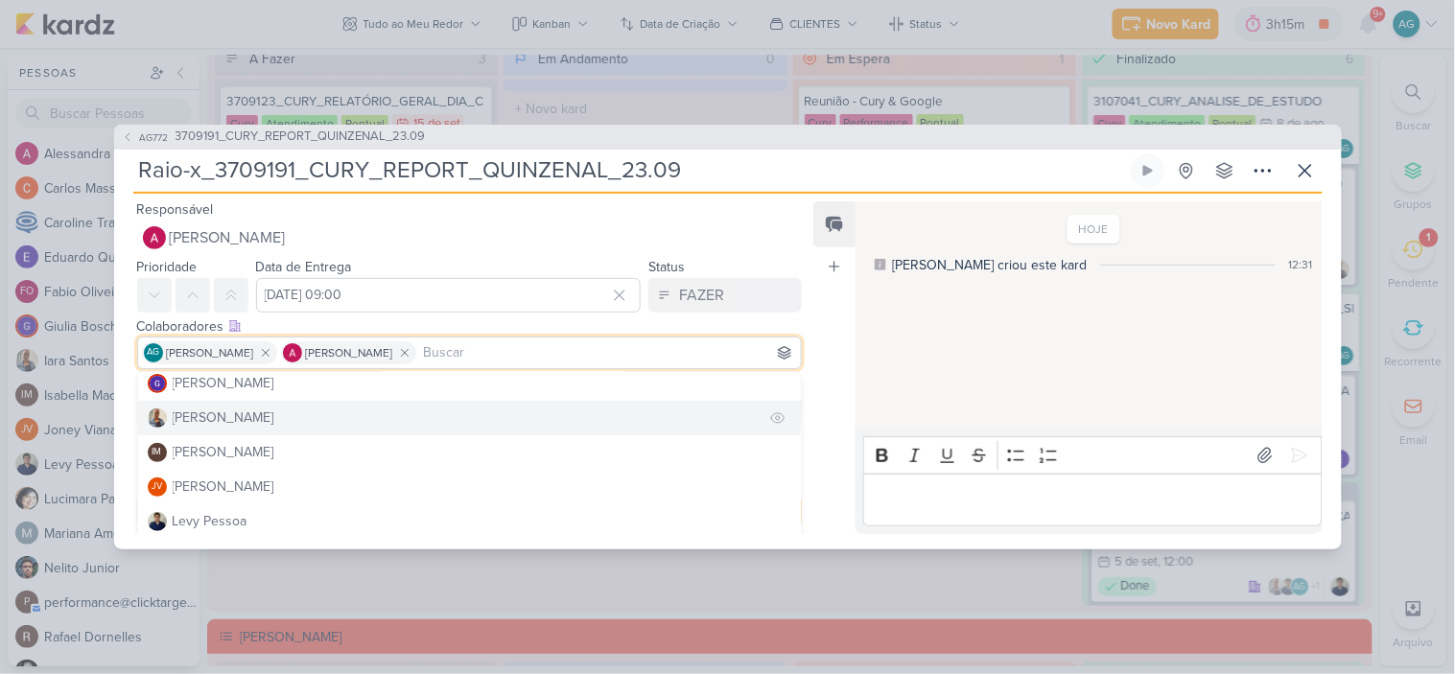
click at [225, 420] on div "[PERSON_NAME]" at bounding box center [224, 418] width 102 height 20
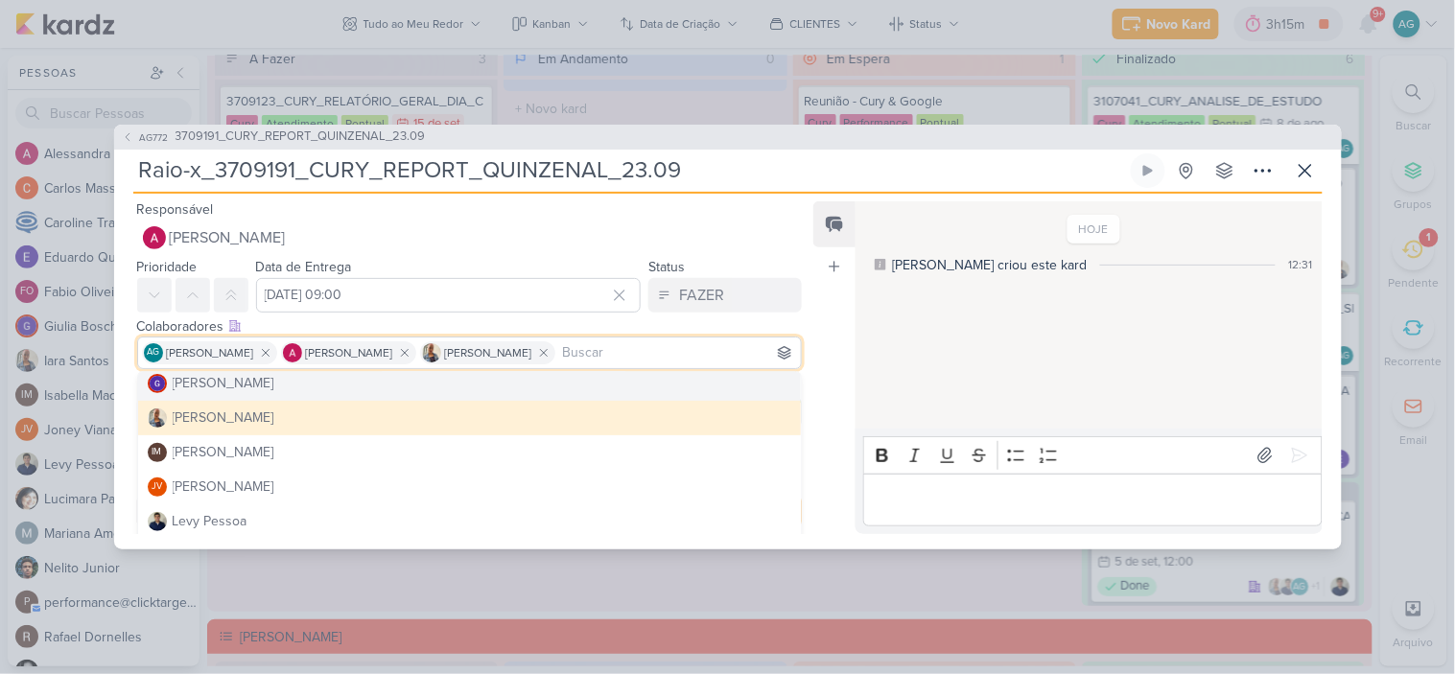
click at [758, 208] on div "Responsável Alessandra Gomes Nenhum contato encontrado create new contact Novo …" at bounding box center [462, 227] width 696 height 58
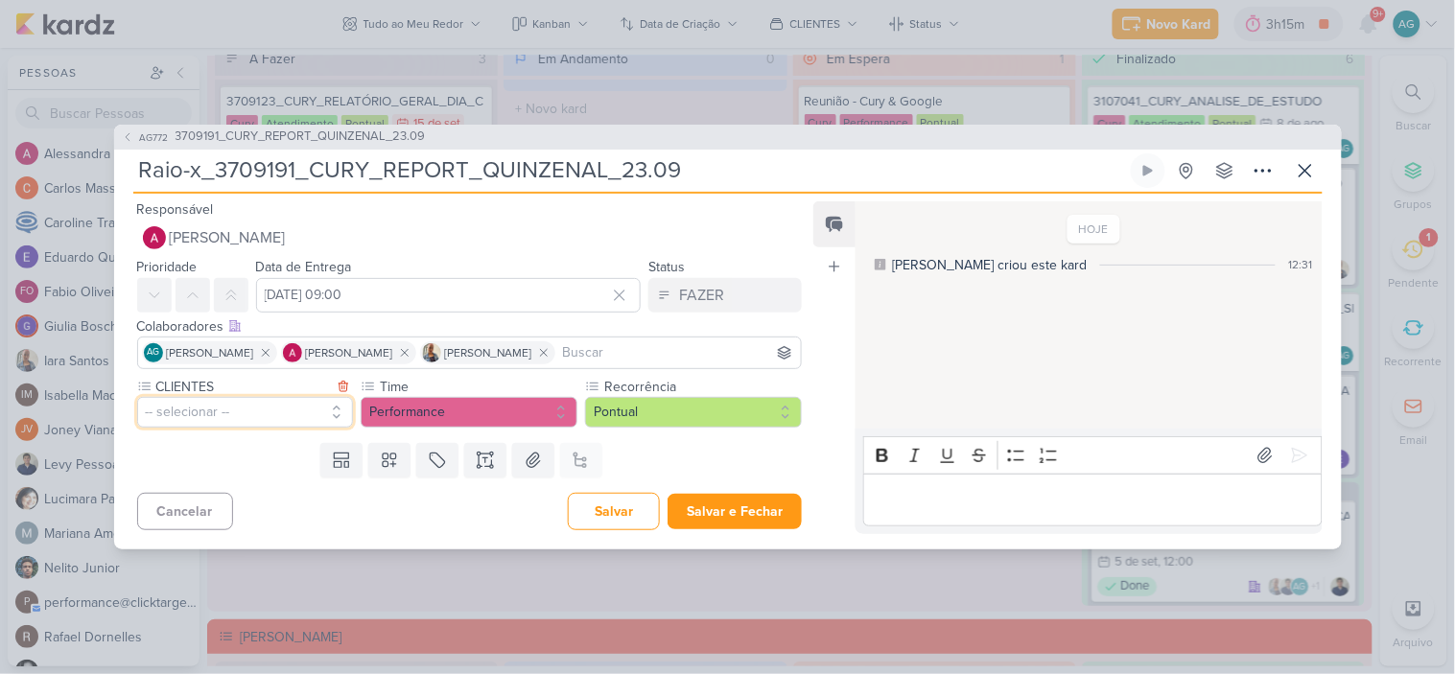
click at [238, 413] on button "-- selecionar --" at bounding box center [245, 412] width 217 height 31
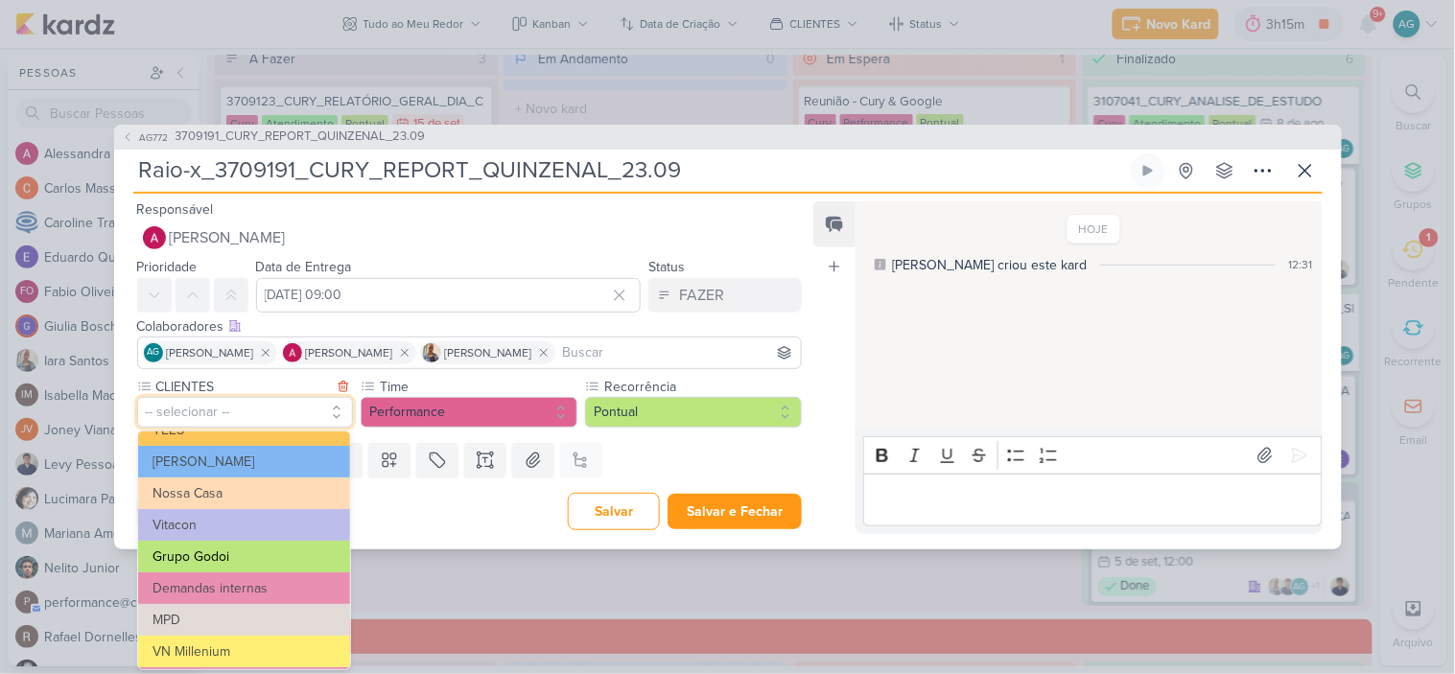
scroll to position [106, 0]
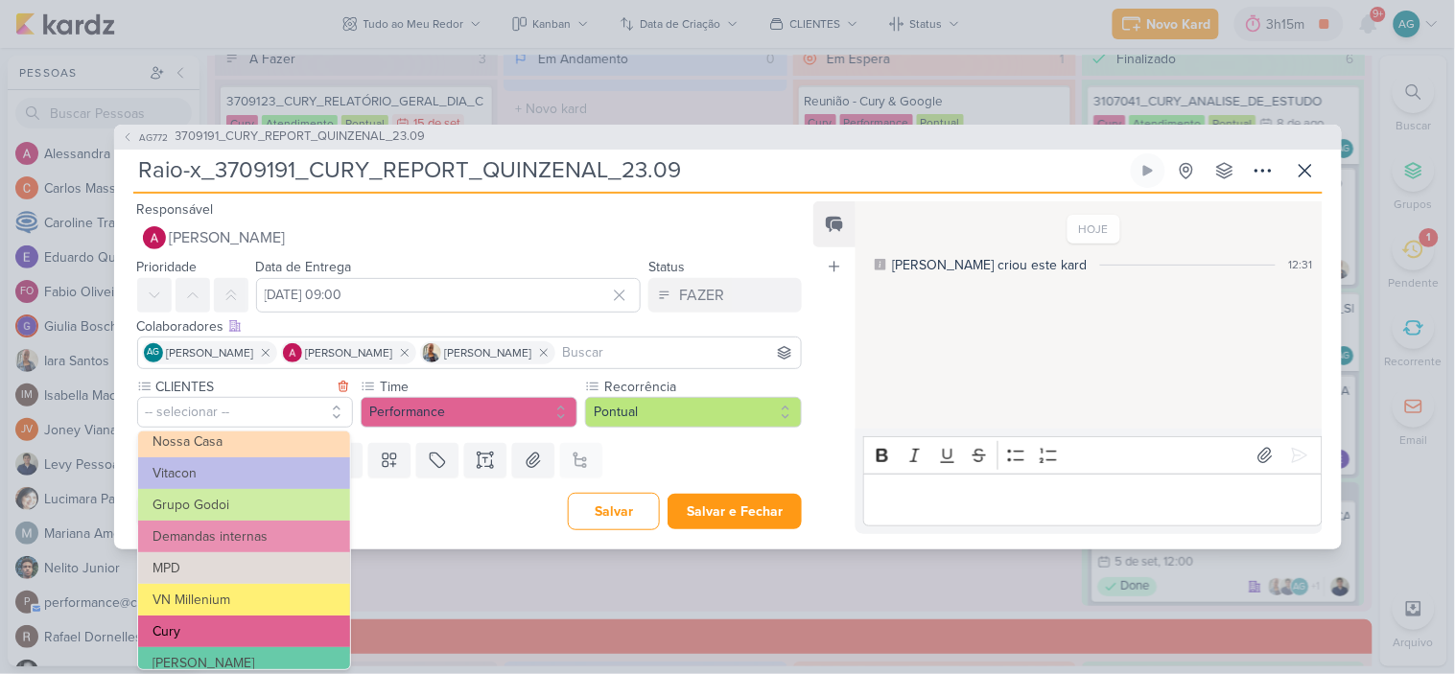
click at [224, 625] on button "Cury" at bounding box center [244, 632] width 212 height 32
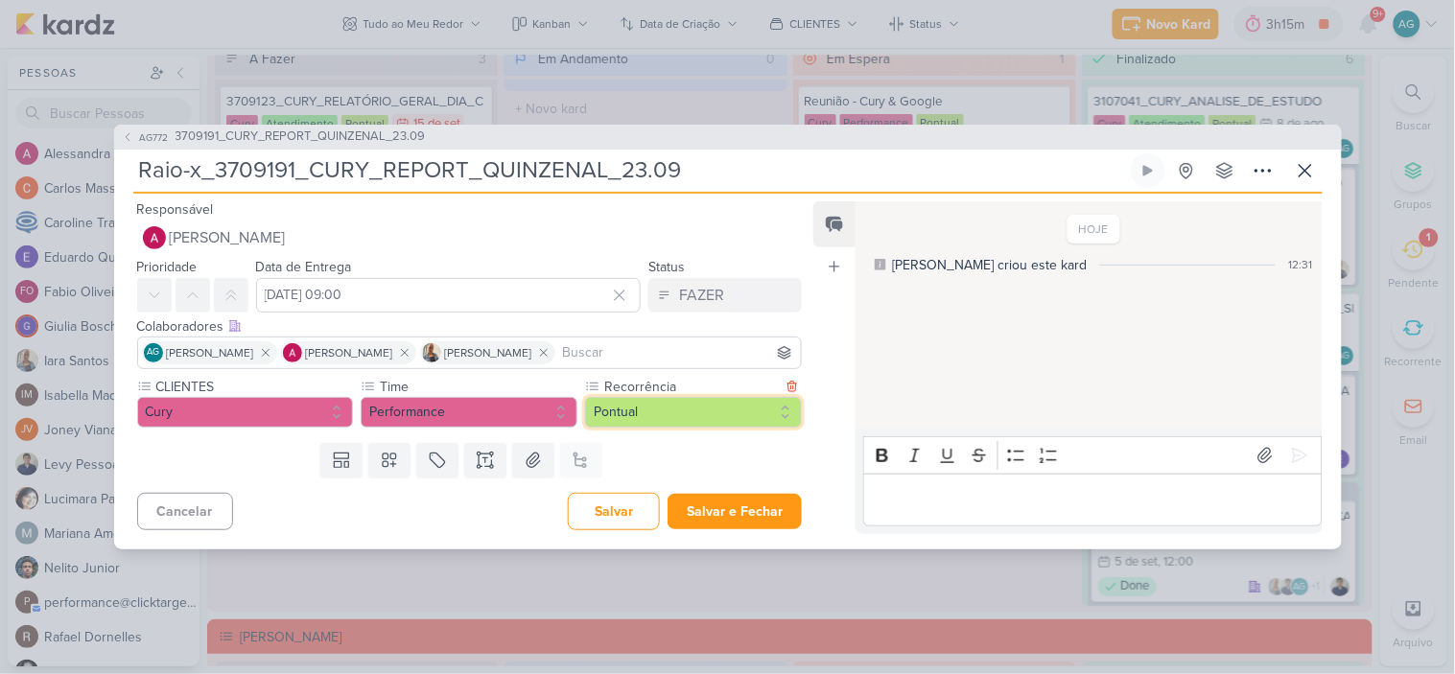
click at [619, 401] on button "Pontual" at bounding box center [693, 412] width 217 height 31
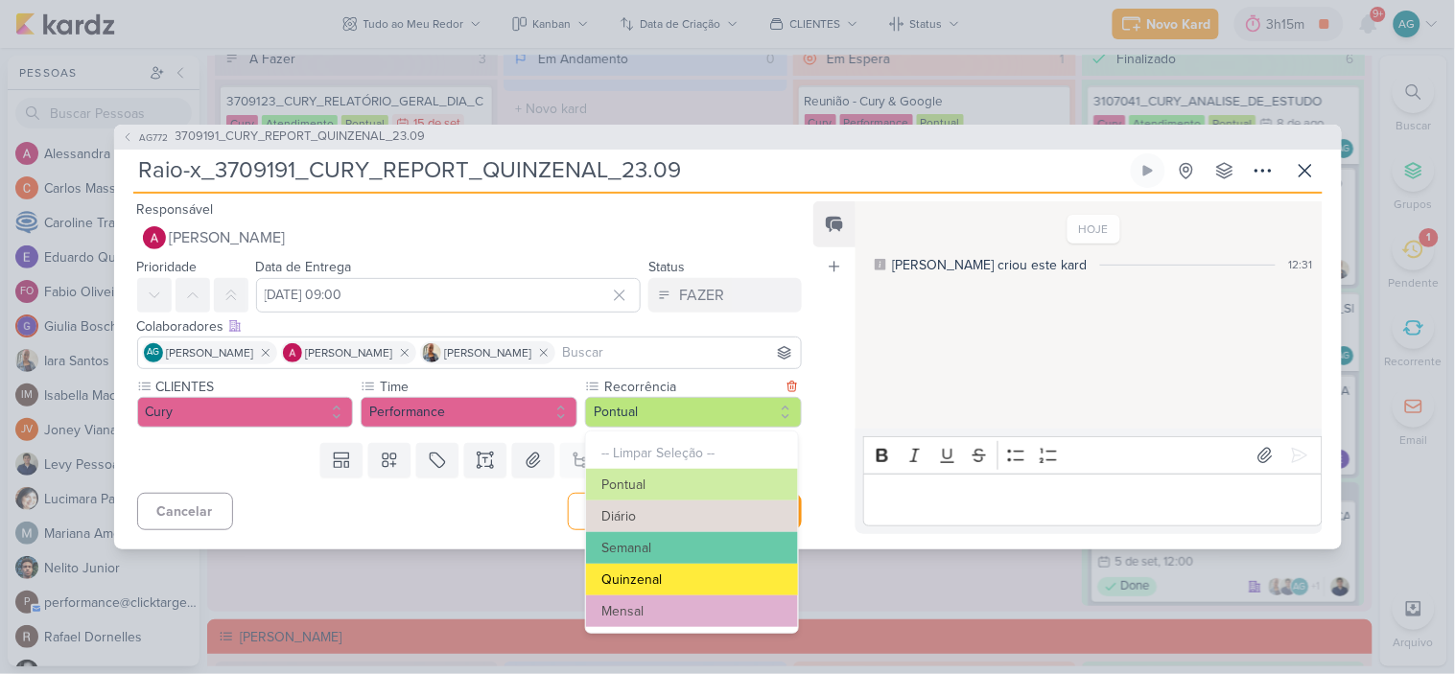
click at [656, 586] on button "Quinzenal" at bounding box center [692, 580] width 212 height 32
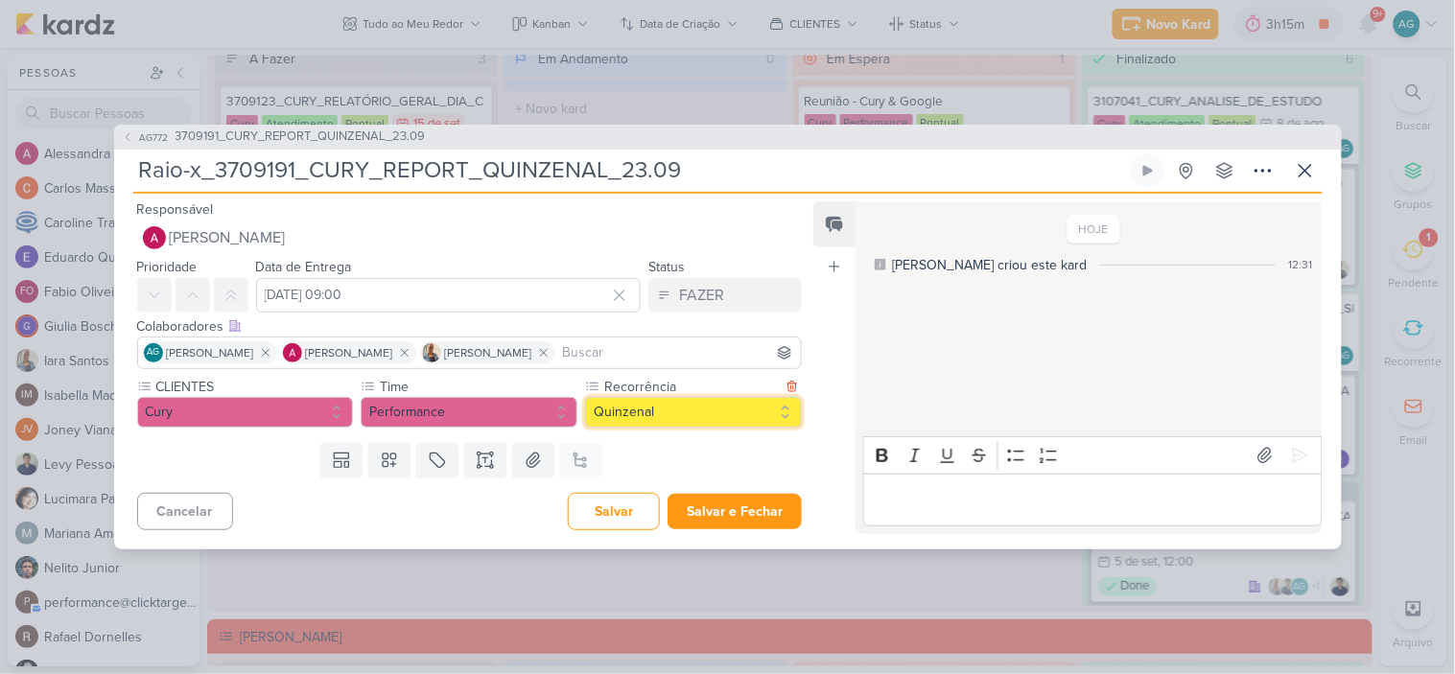
click at [664, 415] on button "Quinzenal" at bounding box center [693, 412] width 217 height 31
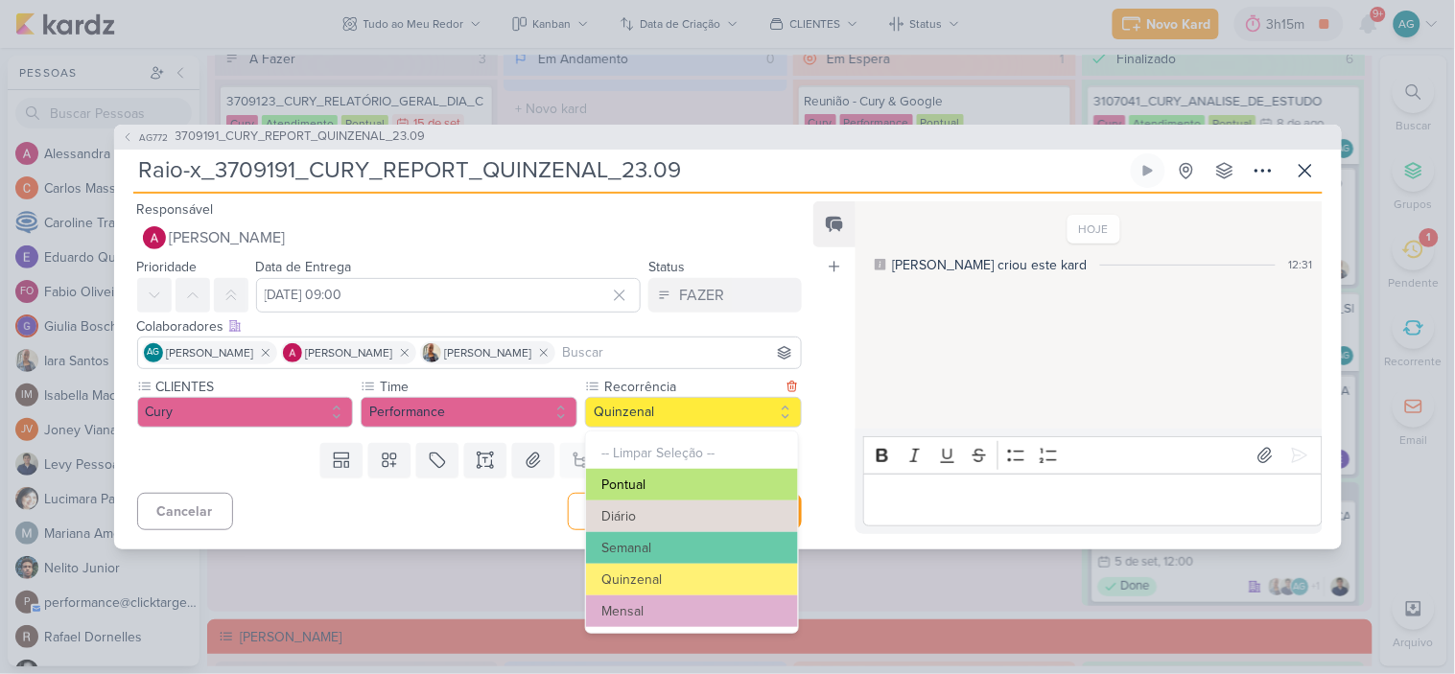
click at [654, 473] on button "Pontual" at bounding box center [692, 485] width 212 height 32
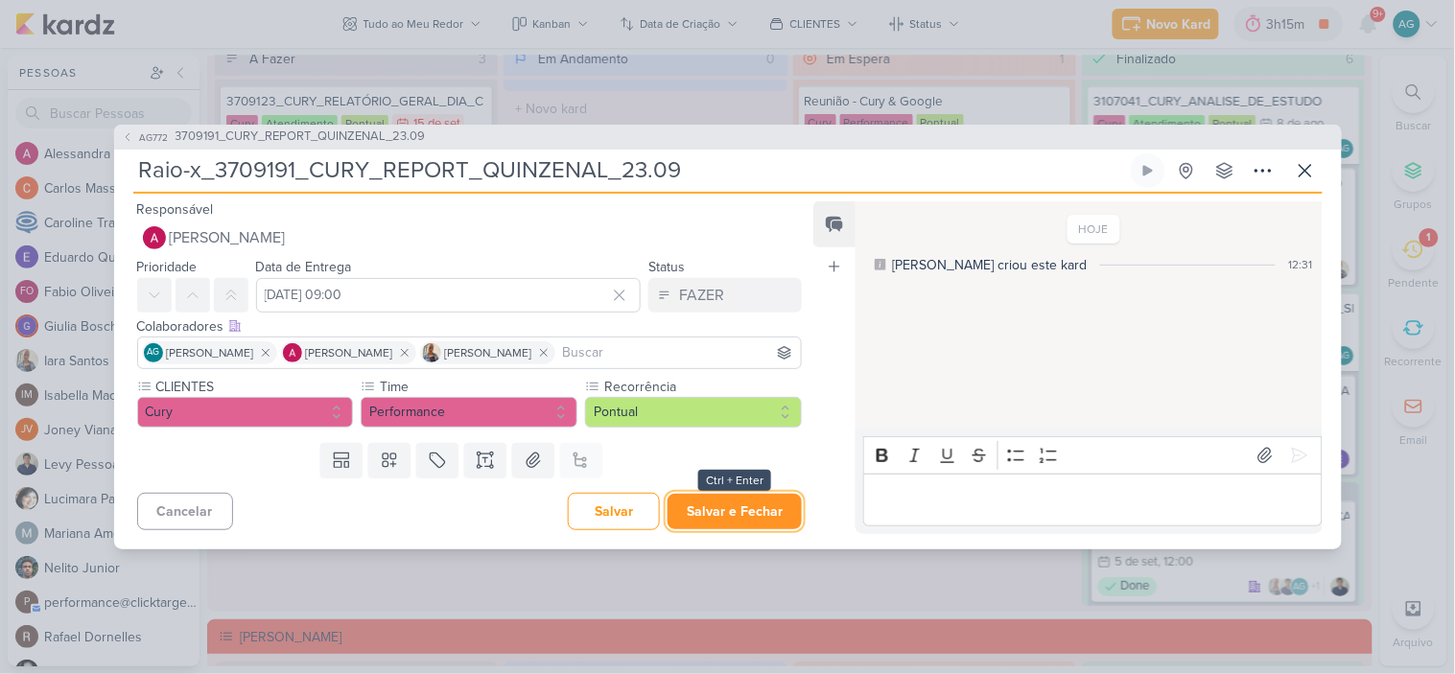
click at [742, 503] on button "Salvar e Fechar" at bounding box center [735, 511] width 134 height 35
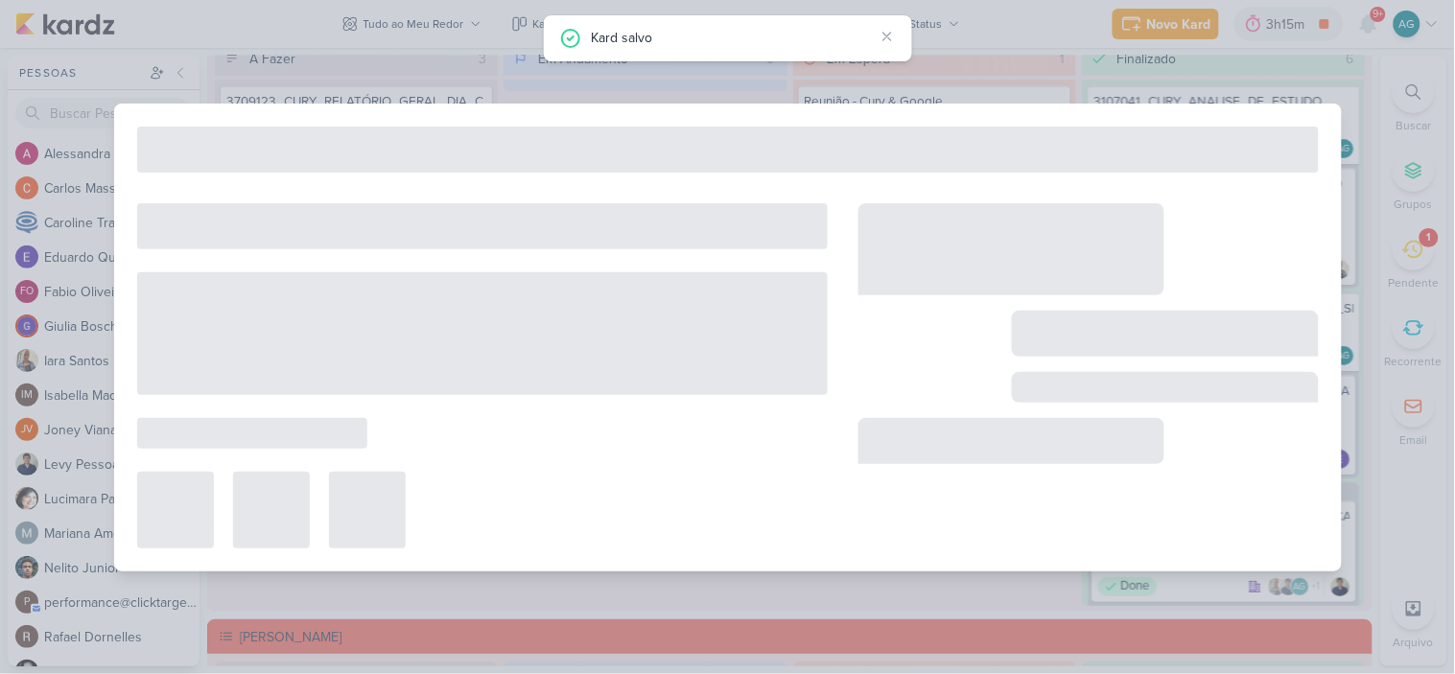
type input "3709191_CURY_REPORT_QUINZENAL_23.09"
type input "23 de setembro de 2025 às 17:00"
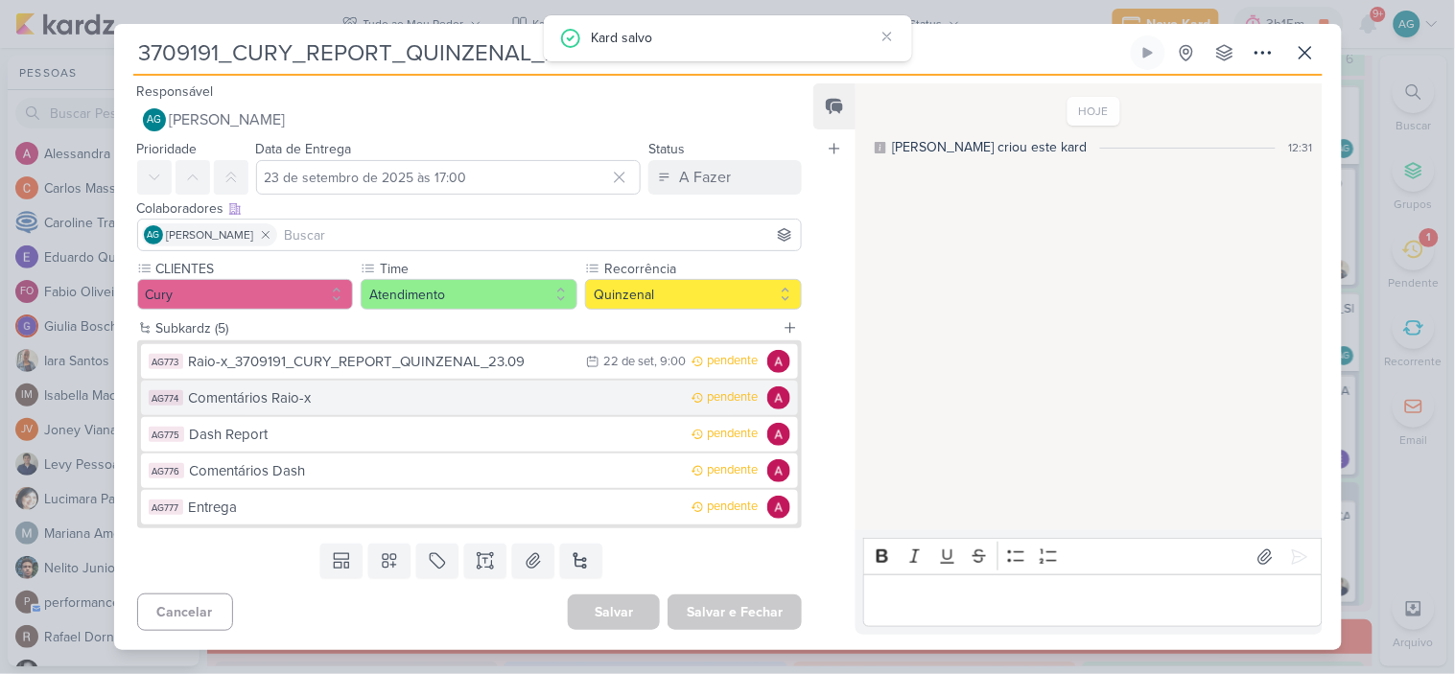
click at [374, 400] on div "Comentários Raio-x" at bounding box center [436, 399] width 494 height 22
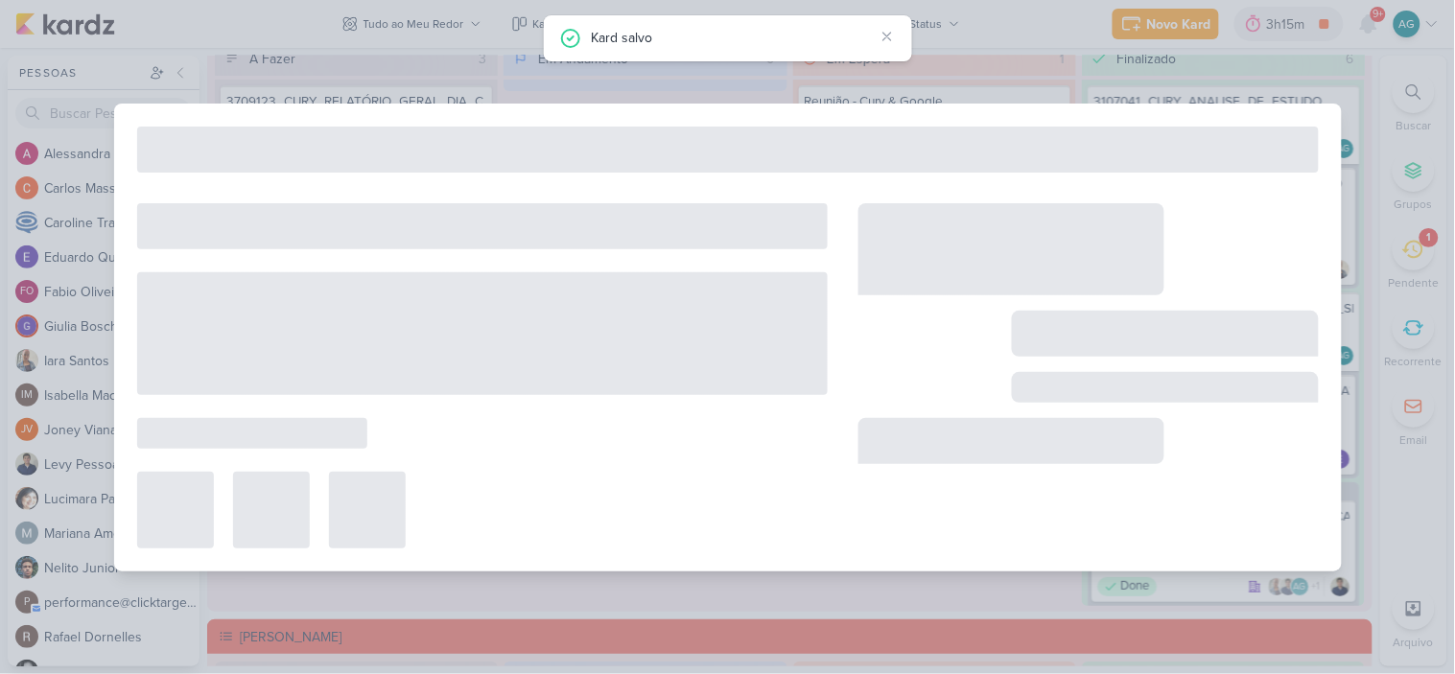
type input "Comentários Raio-x"
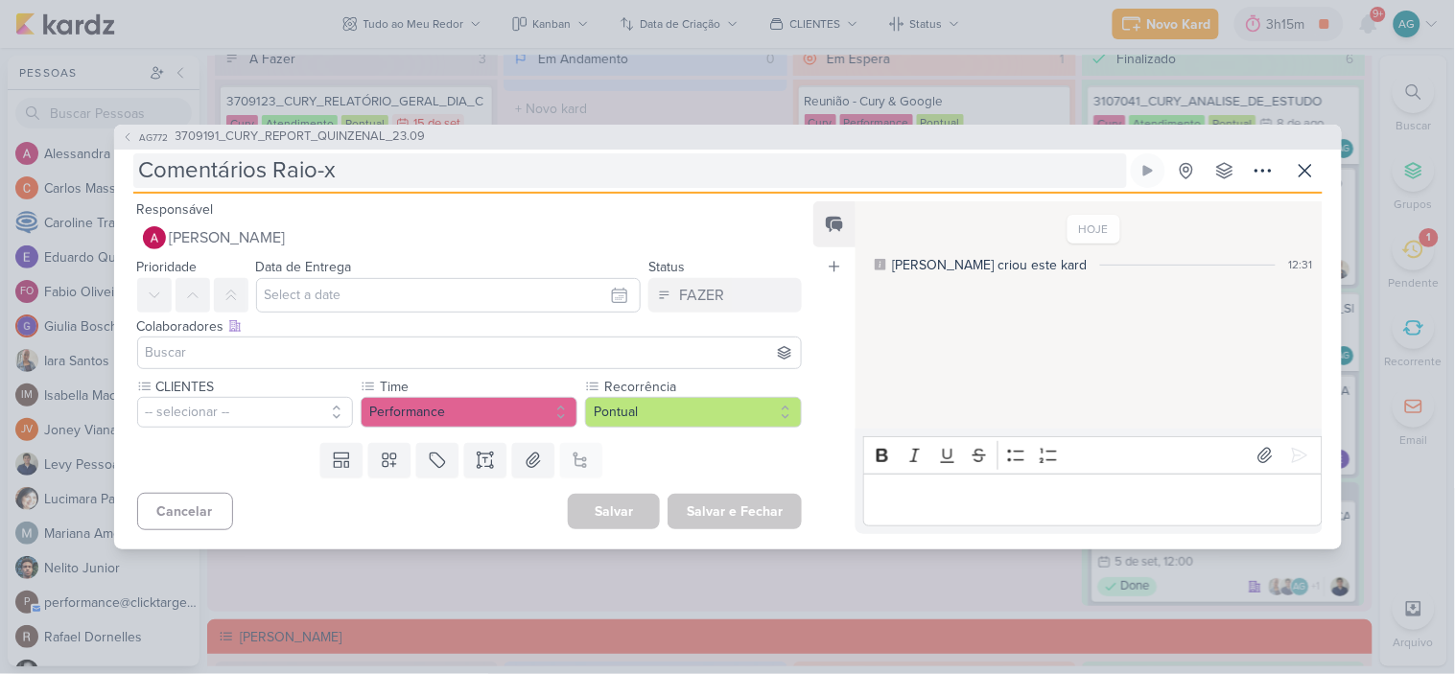
click at [427, 169] on input "Comentários Raio-x" at bounding box center [630, 170] width 994 height 35
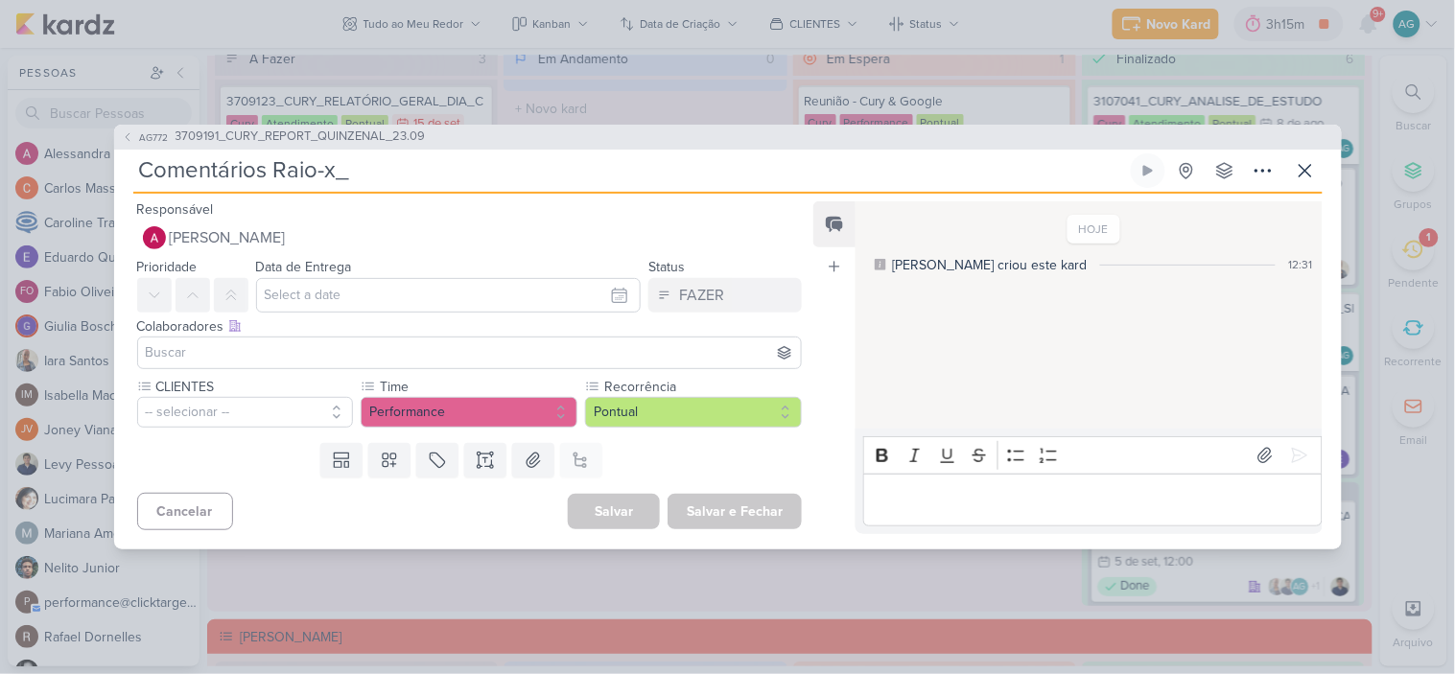
paste input "3709191_CURY_REPORT_QUINZENAL_23.09"
type input "Comentários Raio-x_3709191_CURY_REPORT_QUINZENAL_23.09"
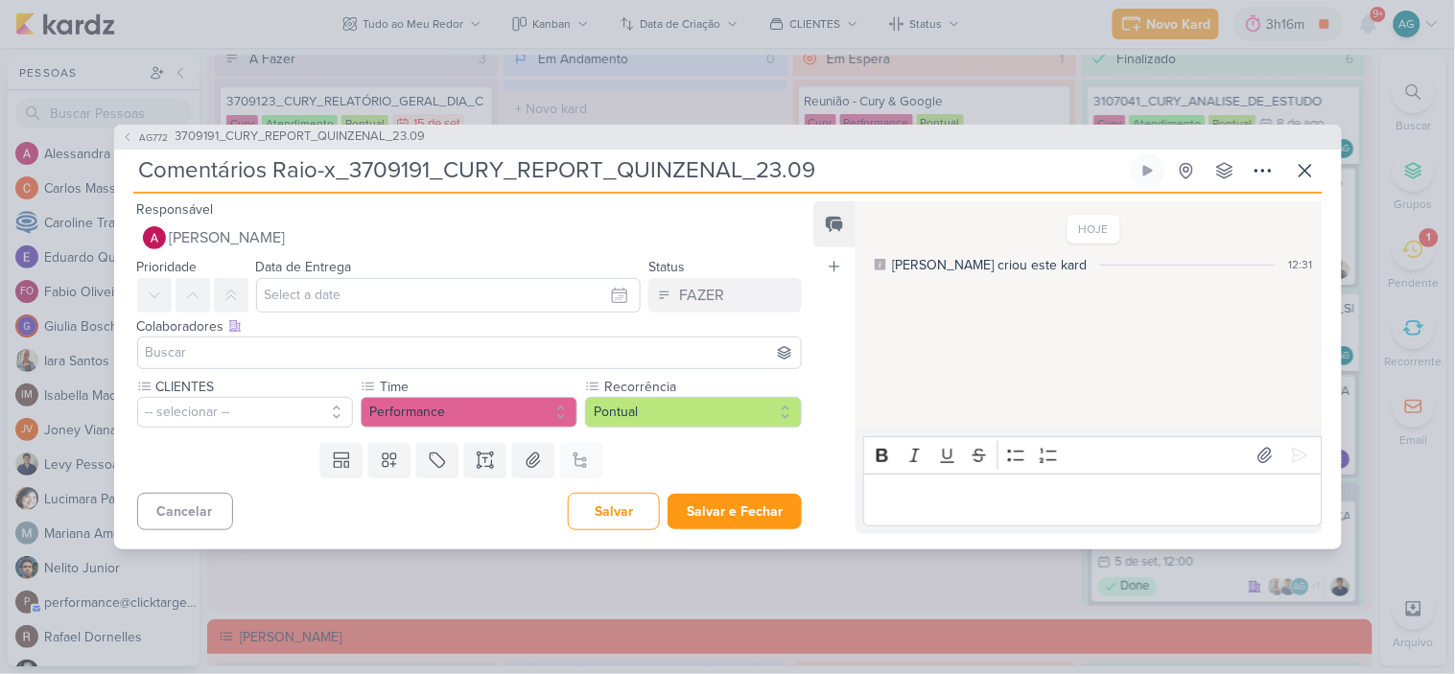
type input "Comentários Raio-x_3709191_CURY_REPORT_QUINZENAL_23.09"
click at [345, 304] on input "text" at bounding box center [449, 295] width 386 height 35
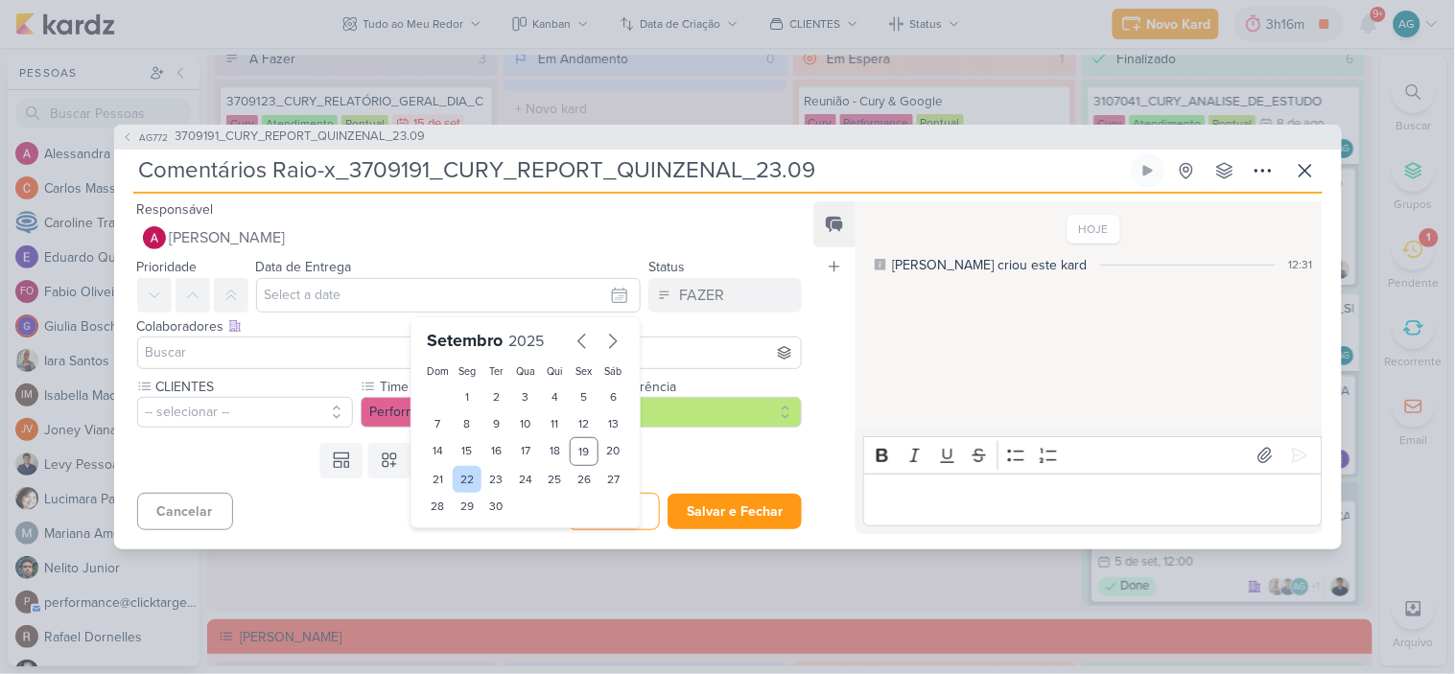
click at [465, 481] on div "22" at bounding box center [468, 479] width 30 height 27
type input "22 de setembro de 2025 às 23:59"
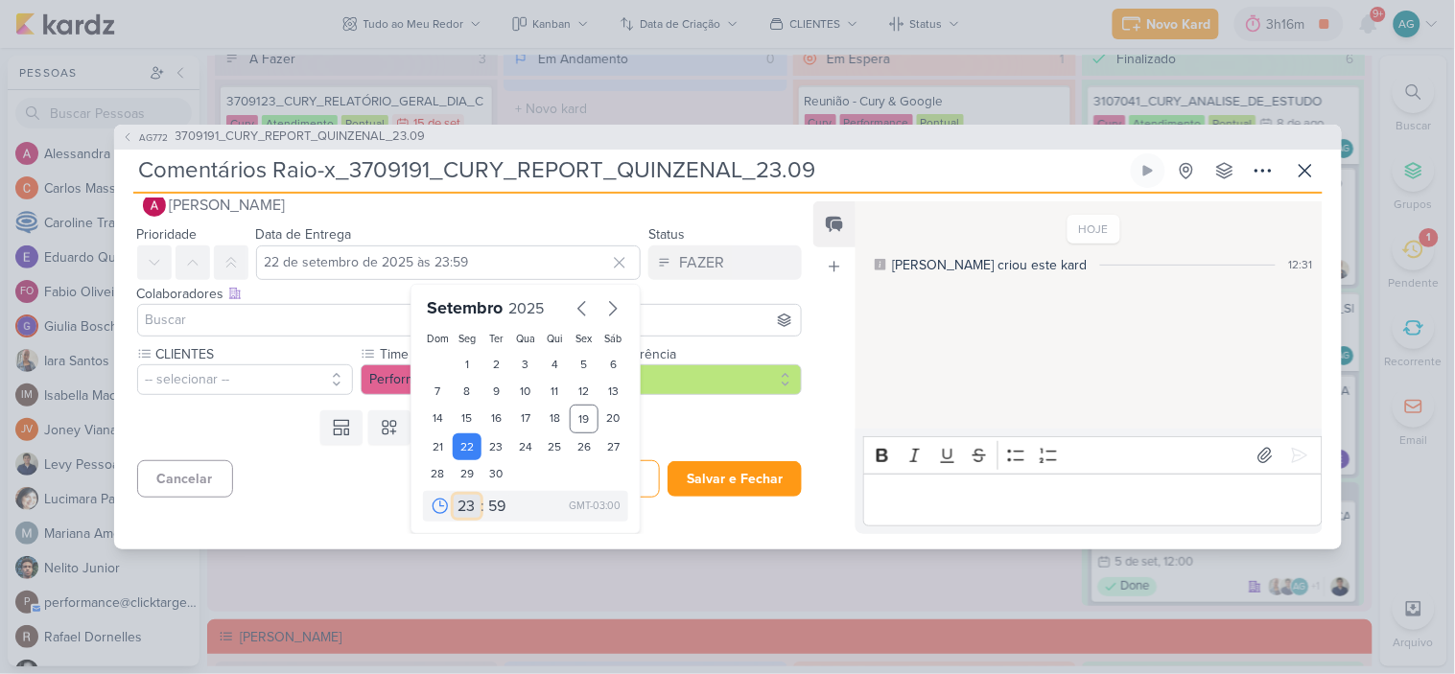
click at [464, 504] on select "00 01 02 03 04 05 06 07 08 09 10 11 12 13 14 15 16 17 18 19 20 21 22 23" at bounding box center [467, 506] width 27 height 23
select select "15"
click at [454, 495] on select "00 01 02 03 04 05 06 07 08 09 10 11 12 13 14 15 16 17 18 19 20 21 22 23" at bounding box center [467, 506] width 27 height 23
type input "22 de setembro de 2025 às 15:59"
click at [493, 512] on select "00 05 10 15 20 25 30 35 40 45 50 55 59" at bounding box center [497, 506] width 27 height 23
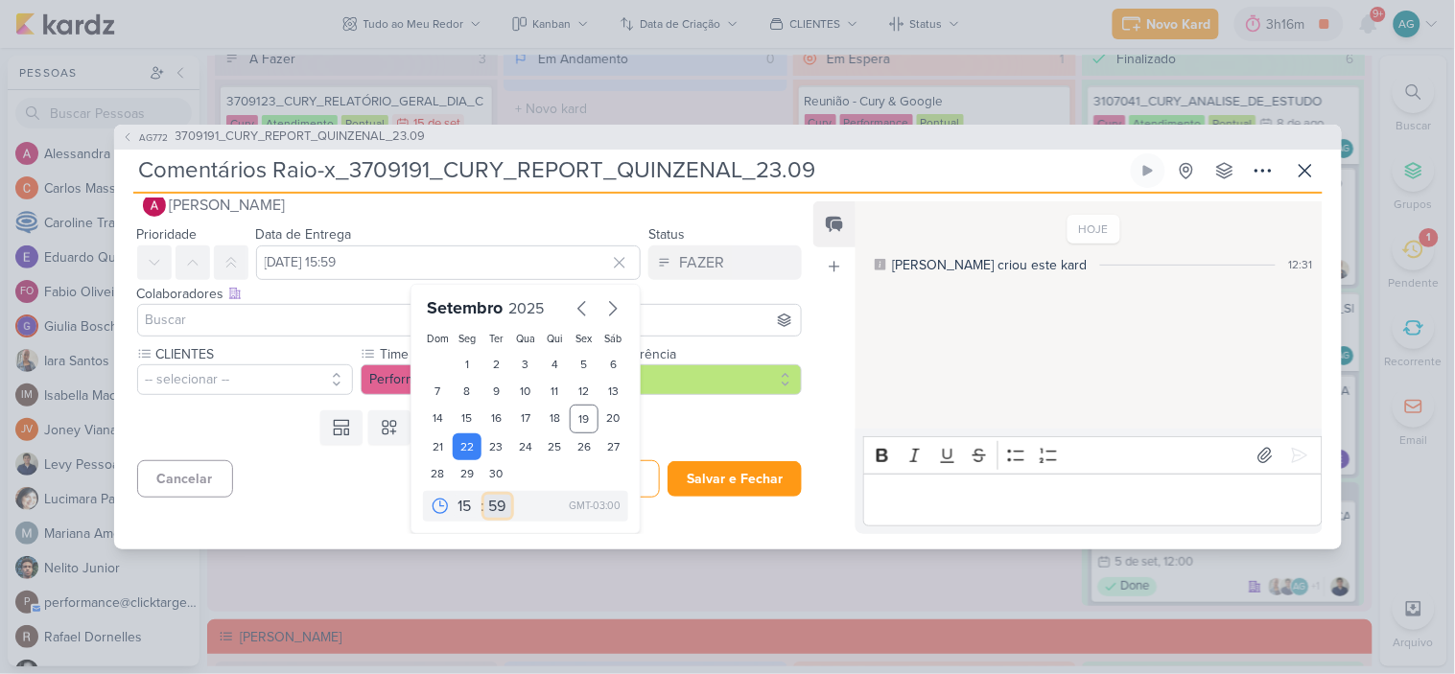
select select "0"
click at [484, 495] on select "00 05 10 15 20 25 30 35 40 45 50 55 59" at bounding box center [497, 506] width 27 height 23
type input "22 de setembro de 2025 às 15:00"
click at [244, 318] on input at bounding box center [470, 320] width 656 height 23
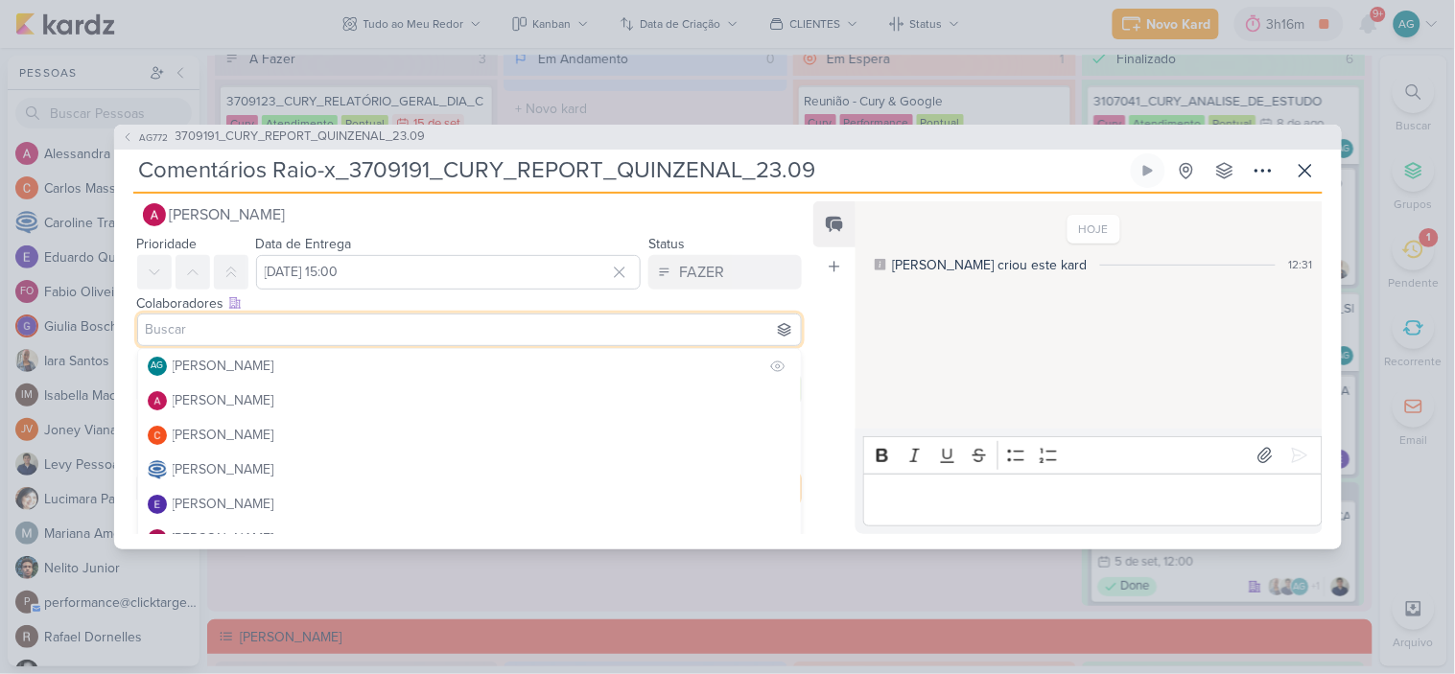
scroll to position [29, 0]
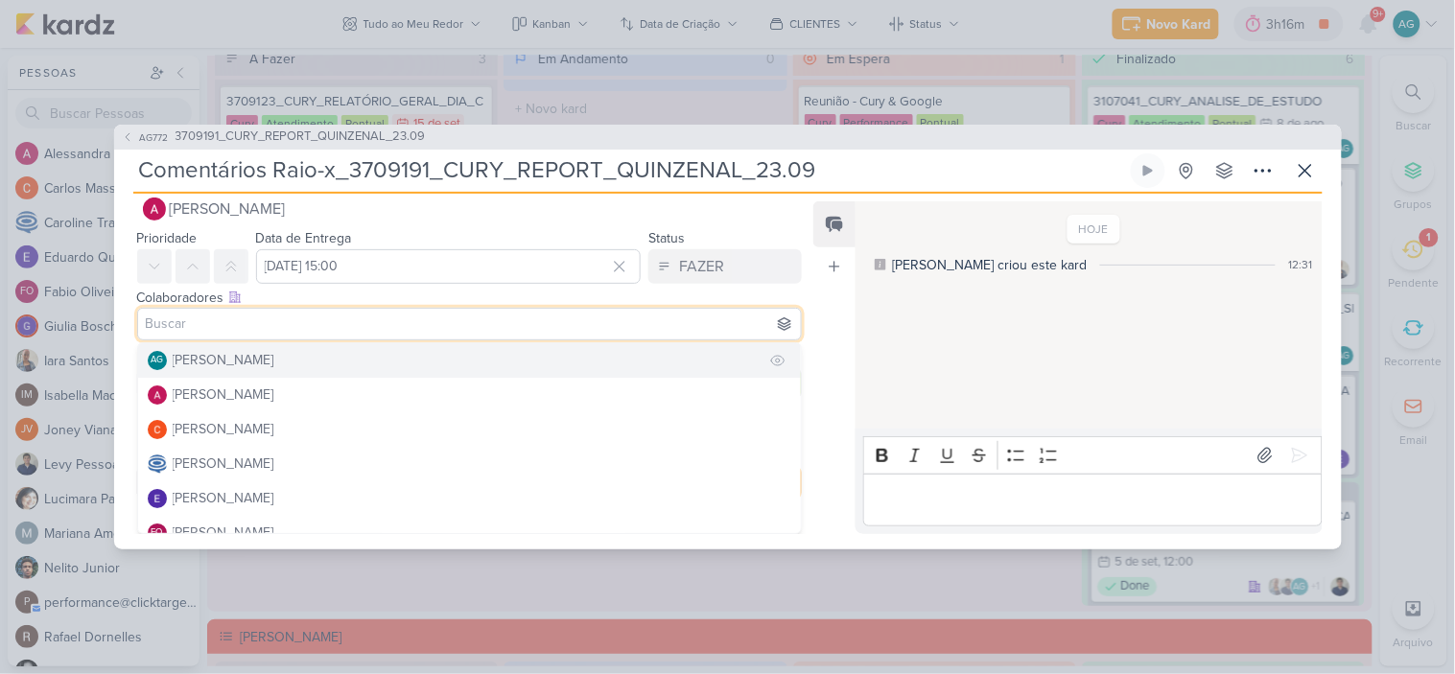
click at [243, 368] on div "[PERSON_NAME]" at bounding box center [224, 360] width 102 height 20
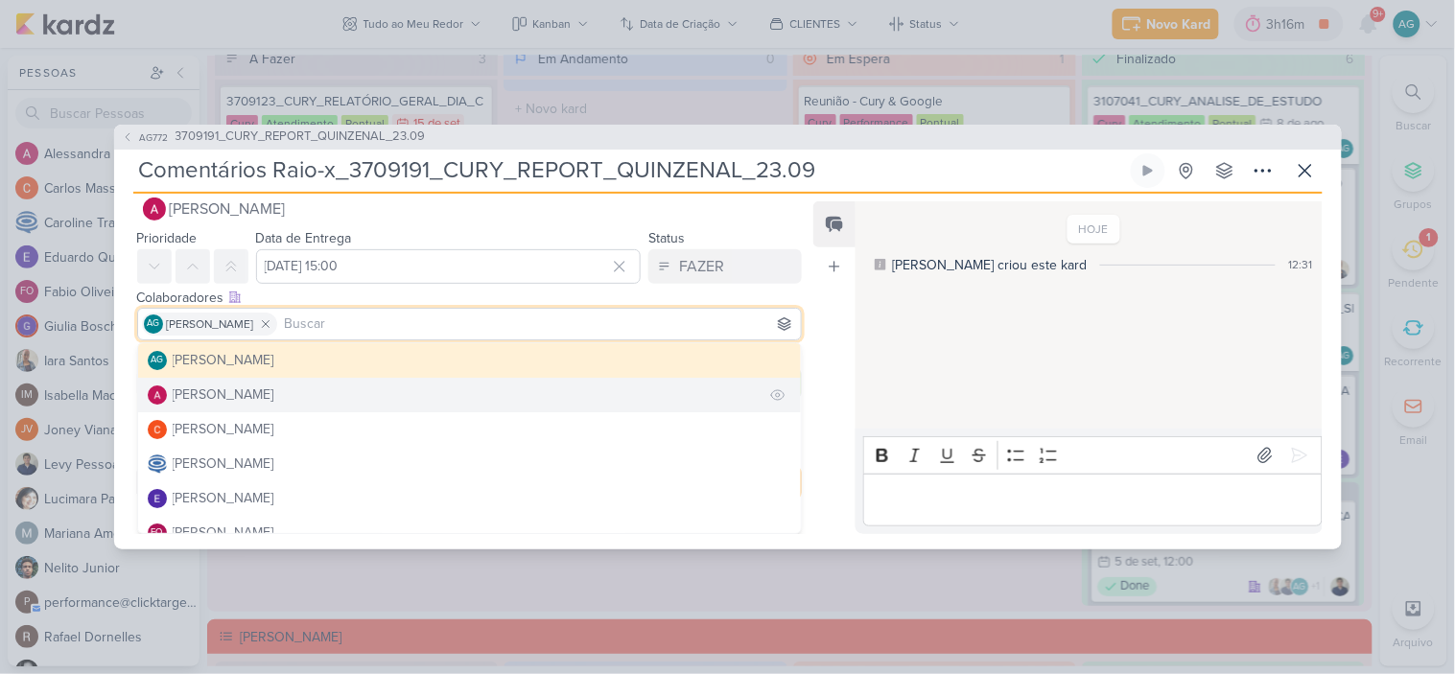
click at [243, 394] on div "[PERSON_NAME]" at bounding box center [224, 395] width 102 height 20
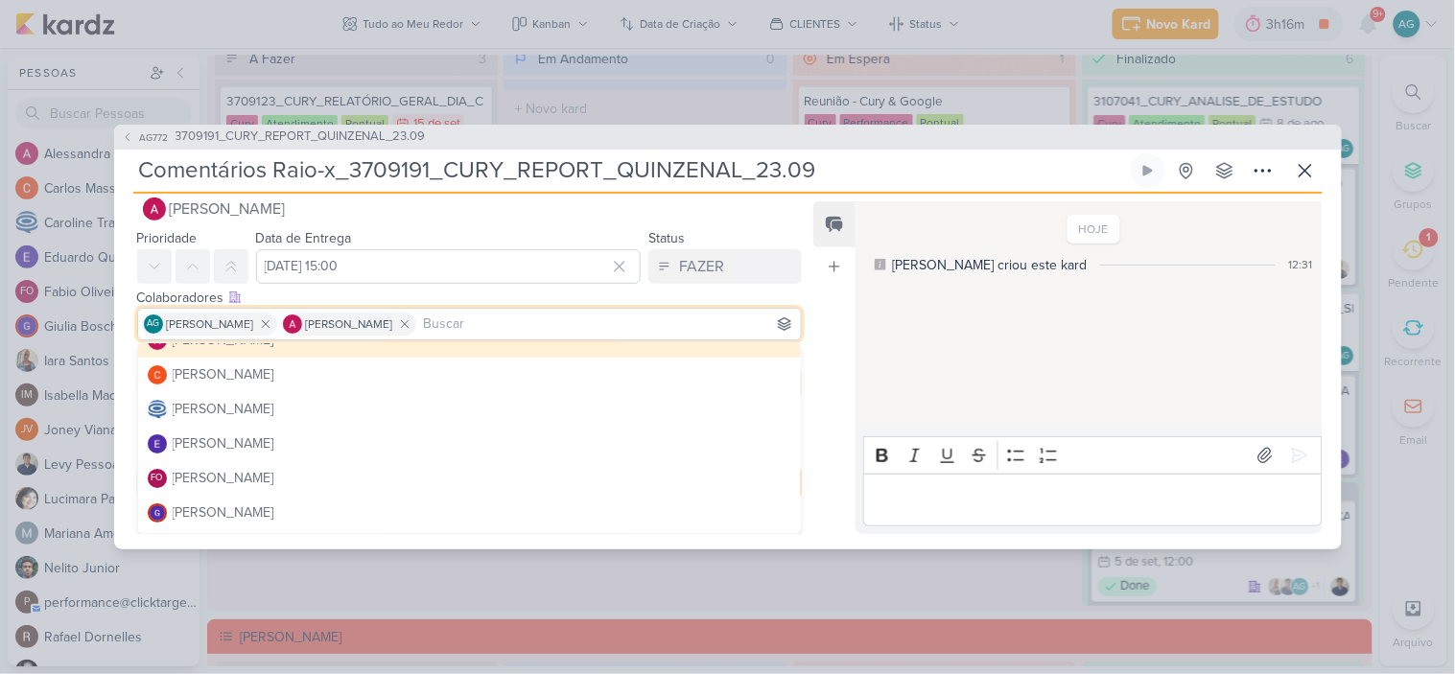
scroll to position [106, 0]
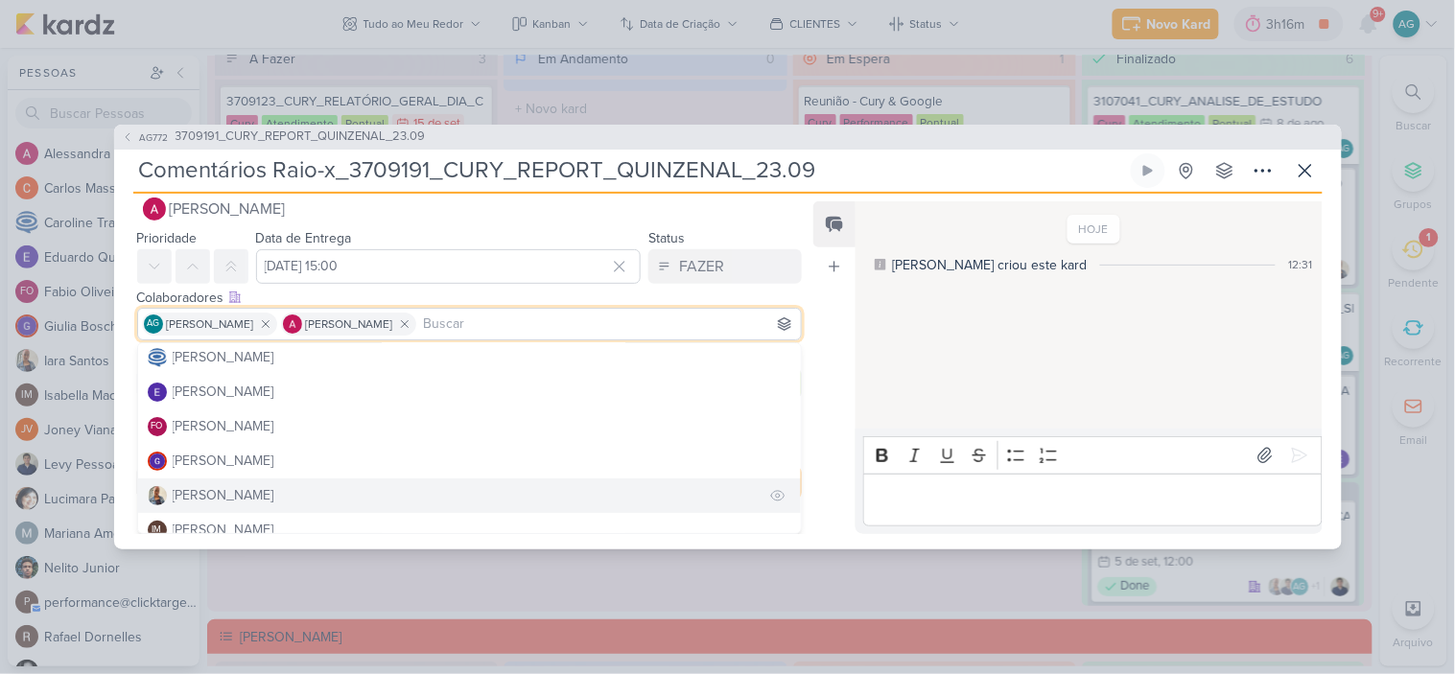
click at [243, 493] on button "[PERSON_NAME]" at bounding box center [470, 496] width 664 height 35
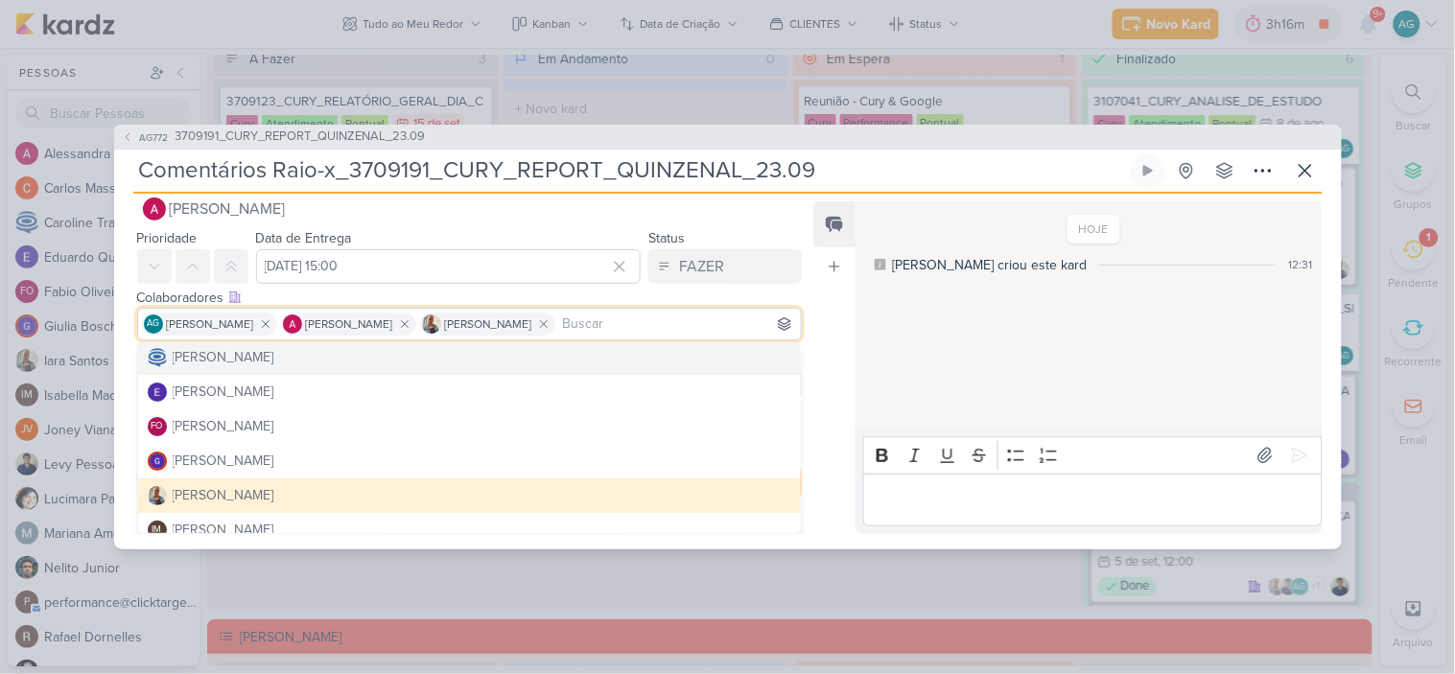
click at [847, 199] on div "Responsável Alessandra Gomes Nenhum contato encontrado create new contact Novo …" at bounding box center [728, 372] width 1228 height 356
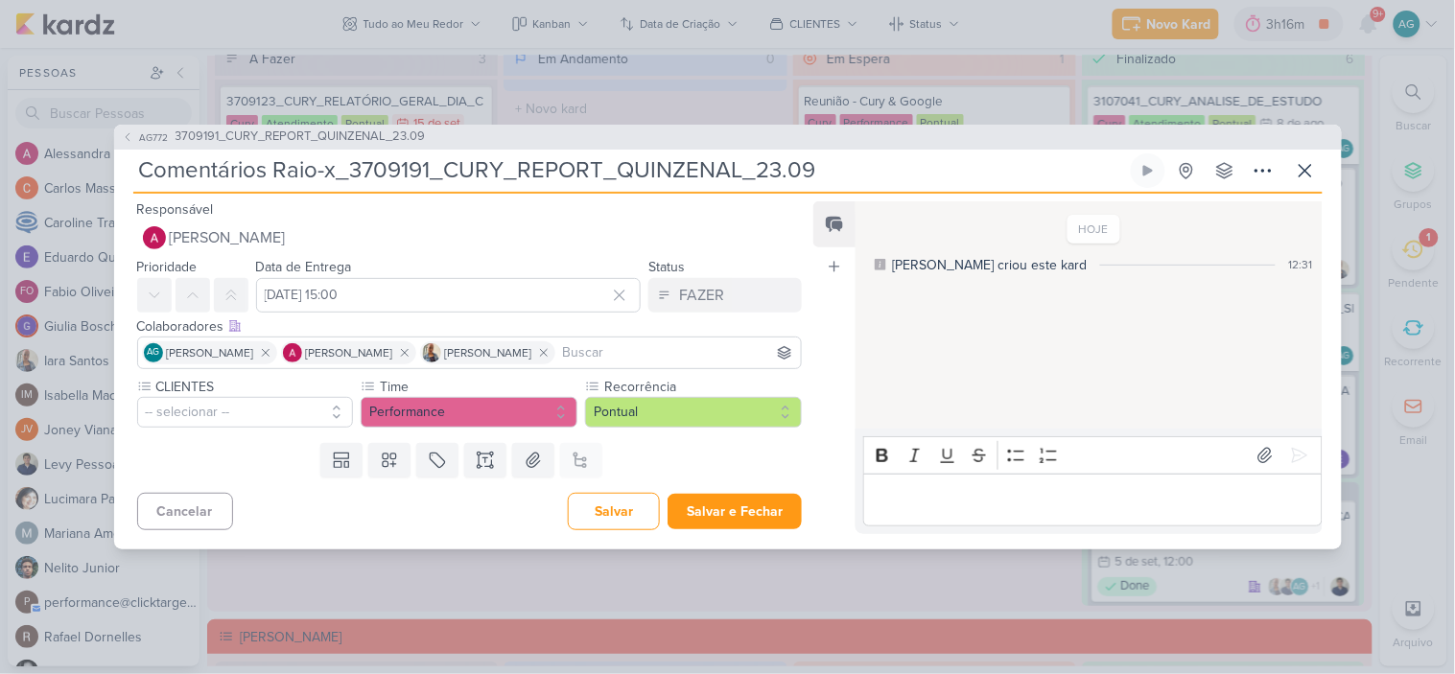
scroll to position [0, 0]
click at [251, 408] on button "-- selecionar --" at bounding box center [245, 412] width 217 height 31
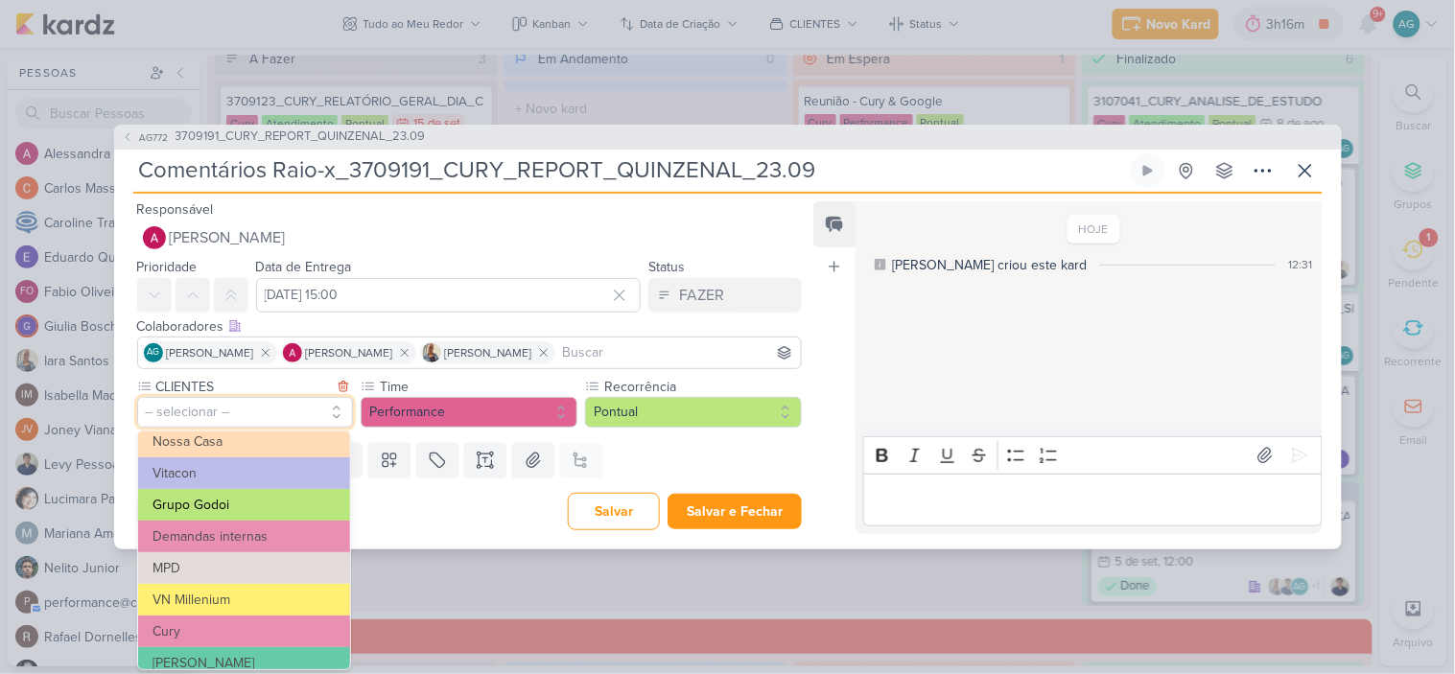
scroll to position [213, 0]
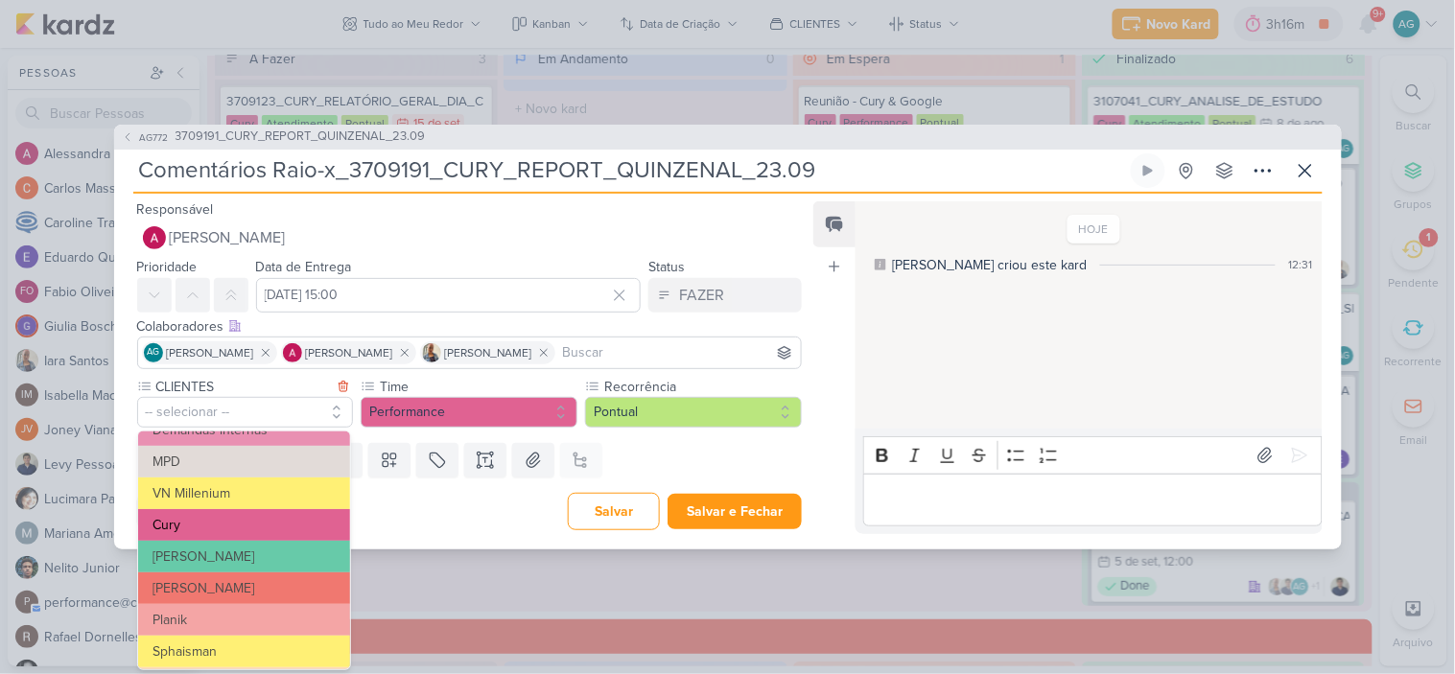
click at [217, 528] on button "Cury" at bounding box center [244, 525] width 212 height 32
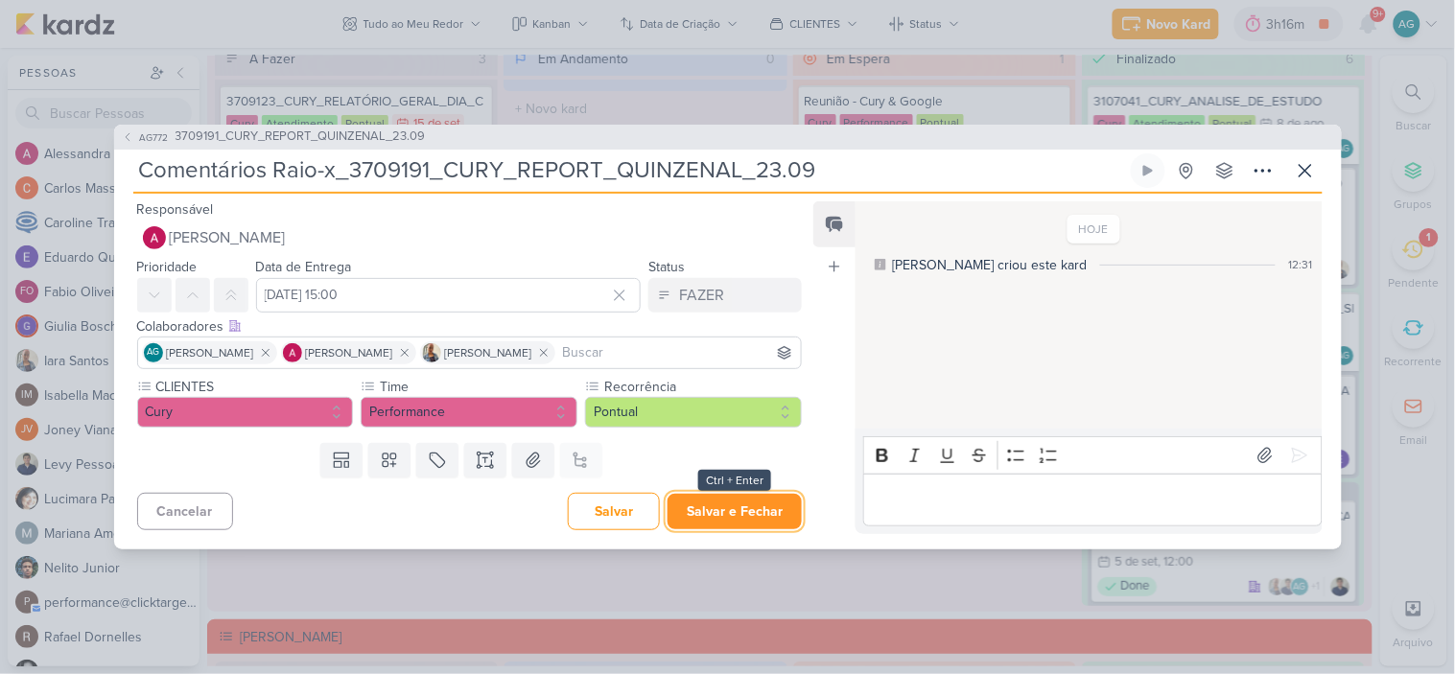
click at [752, 524] on button "Salvar e Fechar" at bounding box center [735, 511] width 134 height 35
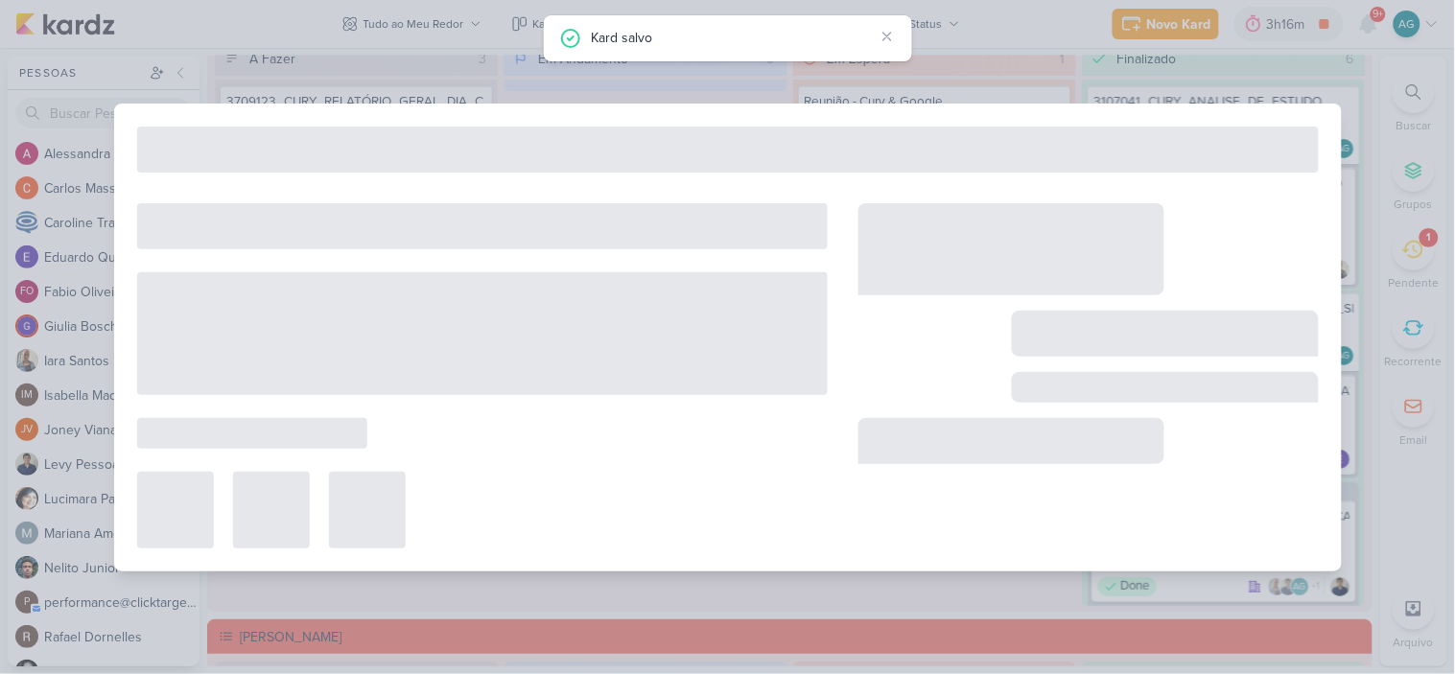
type input "3709191_CURY_REPORT_QUINZENAL_23.09"
type input "23 de setembro de 2025 às 17:00"
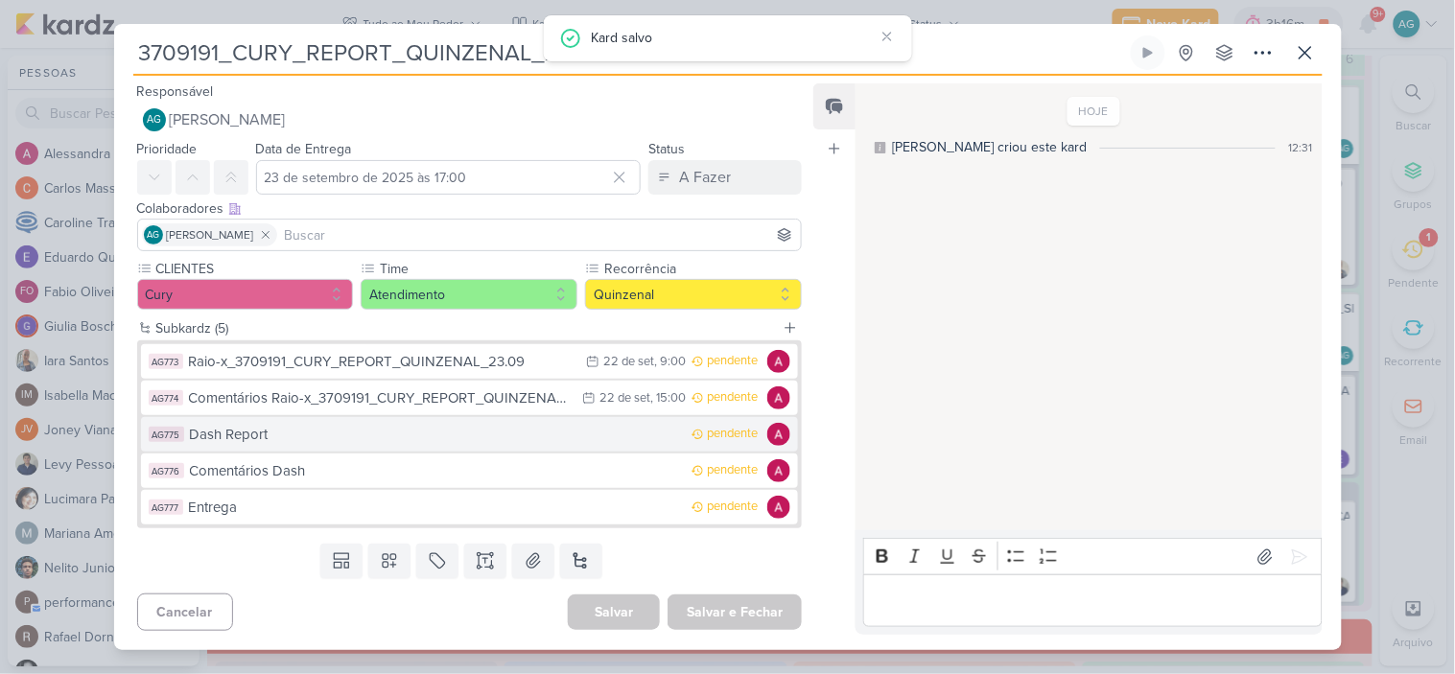
click at [345, 436] on div "Dash Report" at bounding box center [436, 435] width 493 height 22
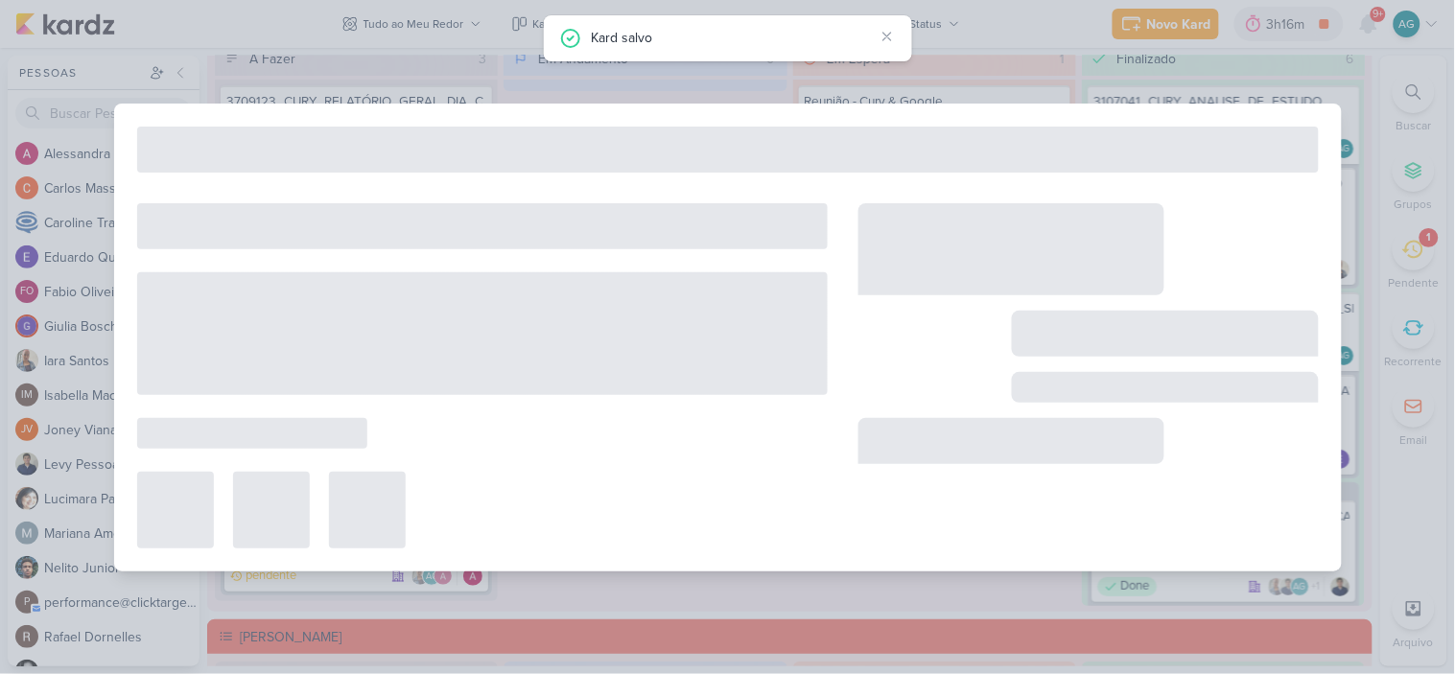
type input "Dash Report"
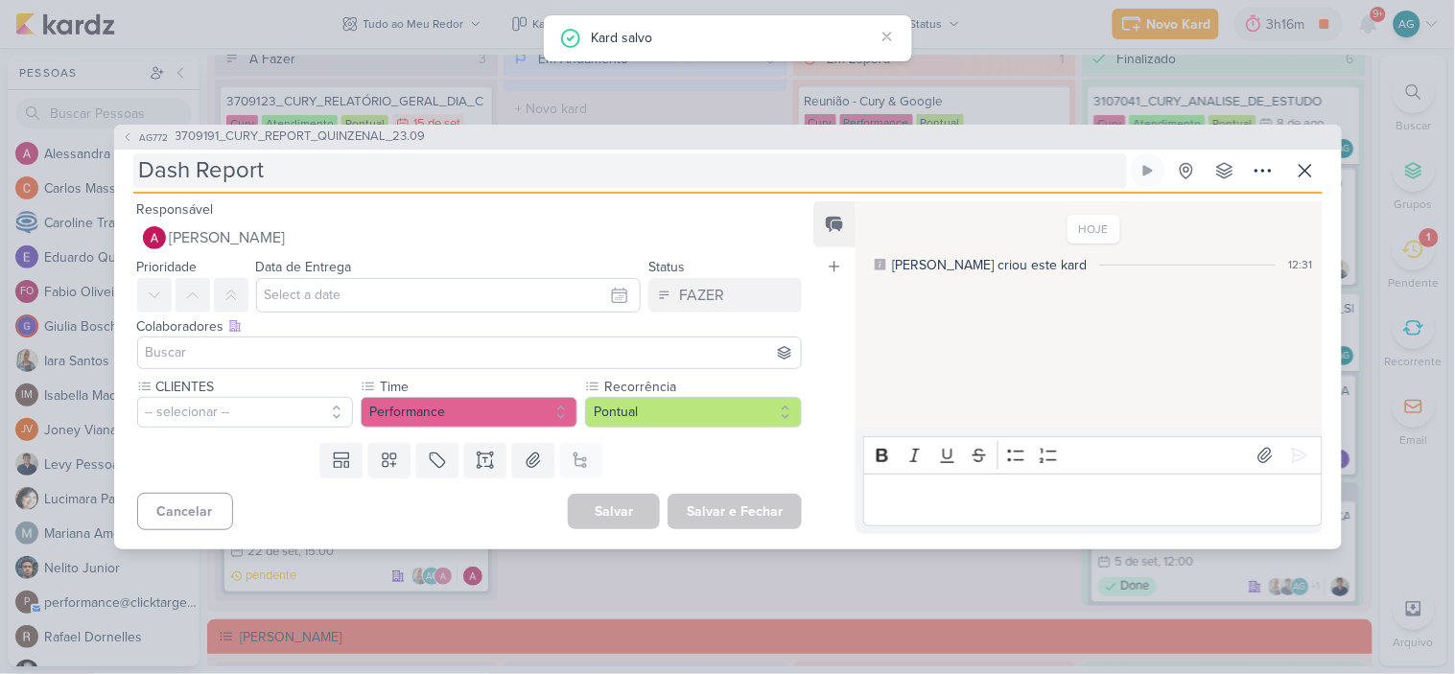
click at [372, 169] on input "Dash Report" at bounding box center [630, 170] width 994 height 35
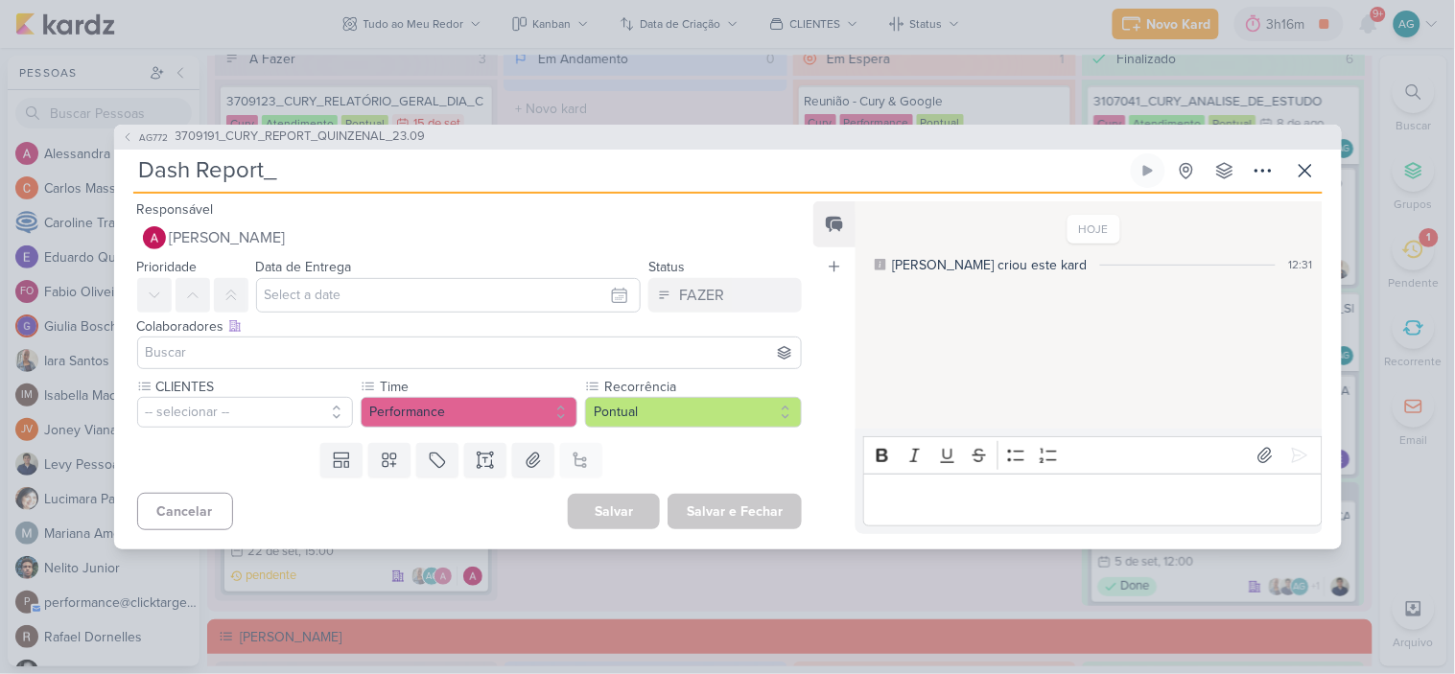
paste input "3709191_CURY_REPORT_QUINZENAL_23.09"
type input "Dash Report_3709191_CURY_REPORT_QUINZENAL_23.09"
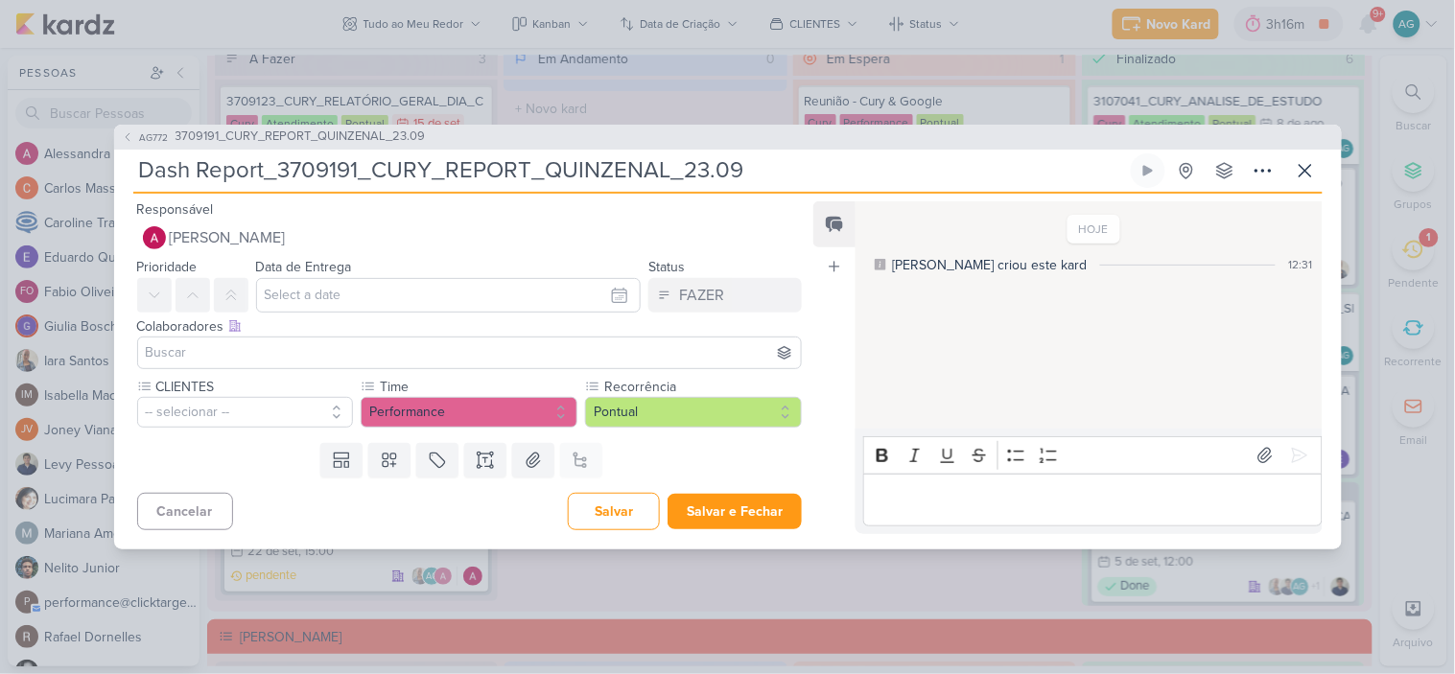
type input "Dash Report_3709191_CURY_REPORT_QUINZENAL_23.09"
click at [284, 292] on input "text" at bounding box center [449, 295] width 386 height 35
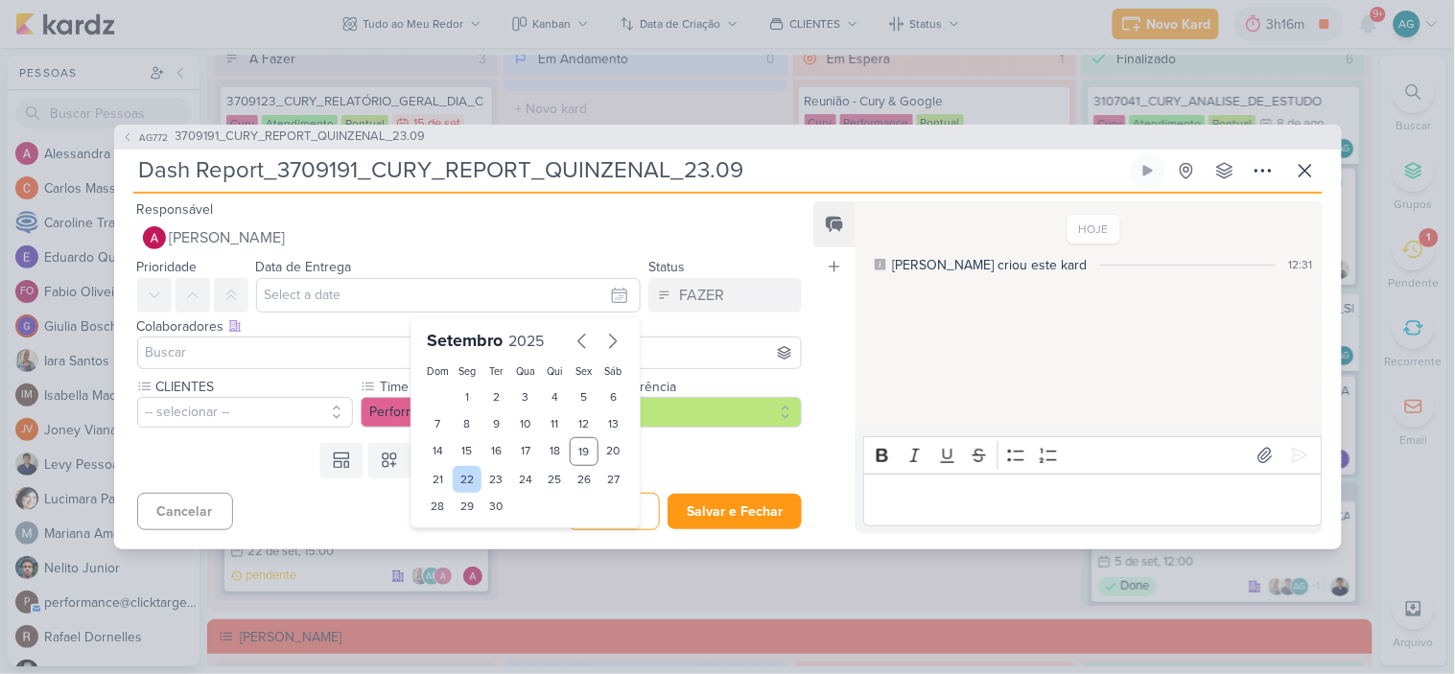
click at [458, 481] on div "22" at bounding box center [468, 479] width 30 height 27
type input "22 de setembro de 2025 às 23:59"
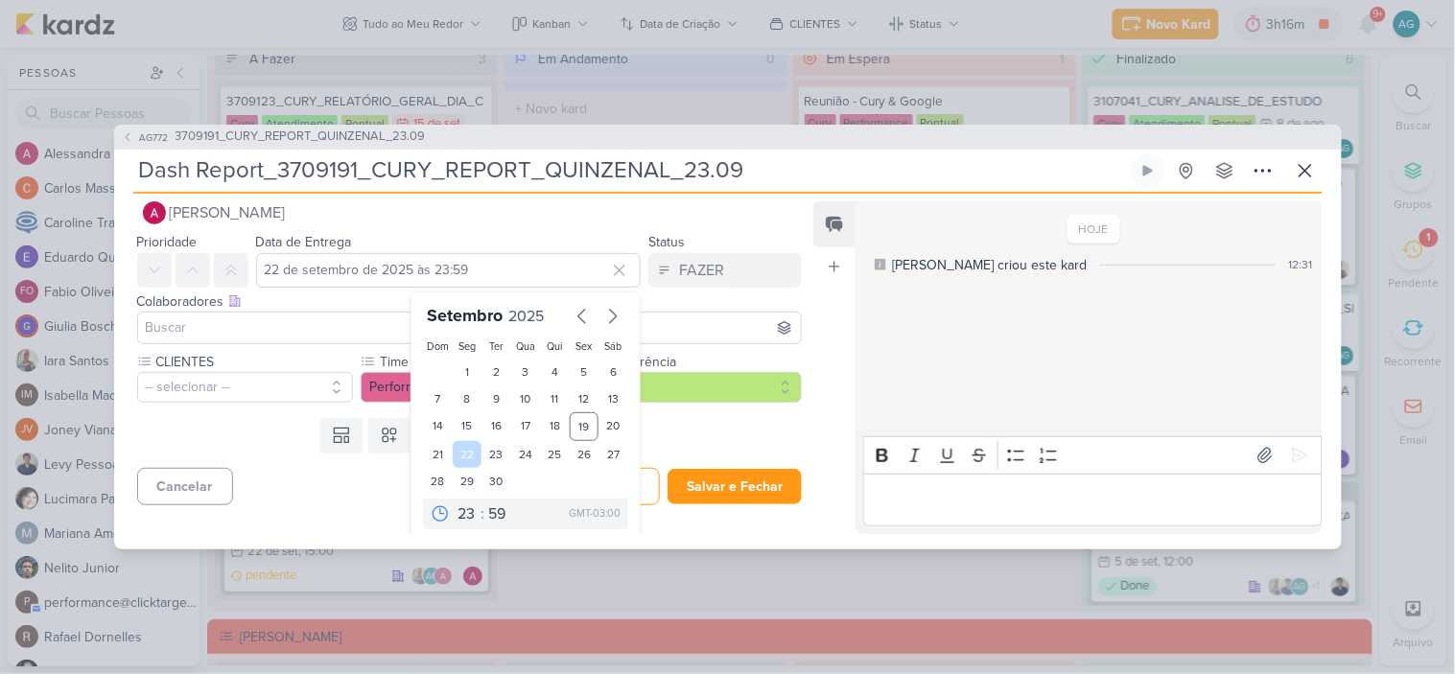
scroll to position [33, 0]
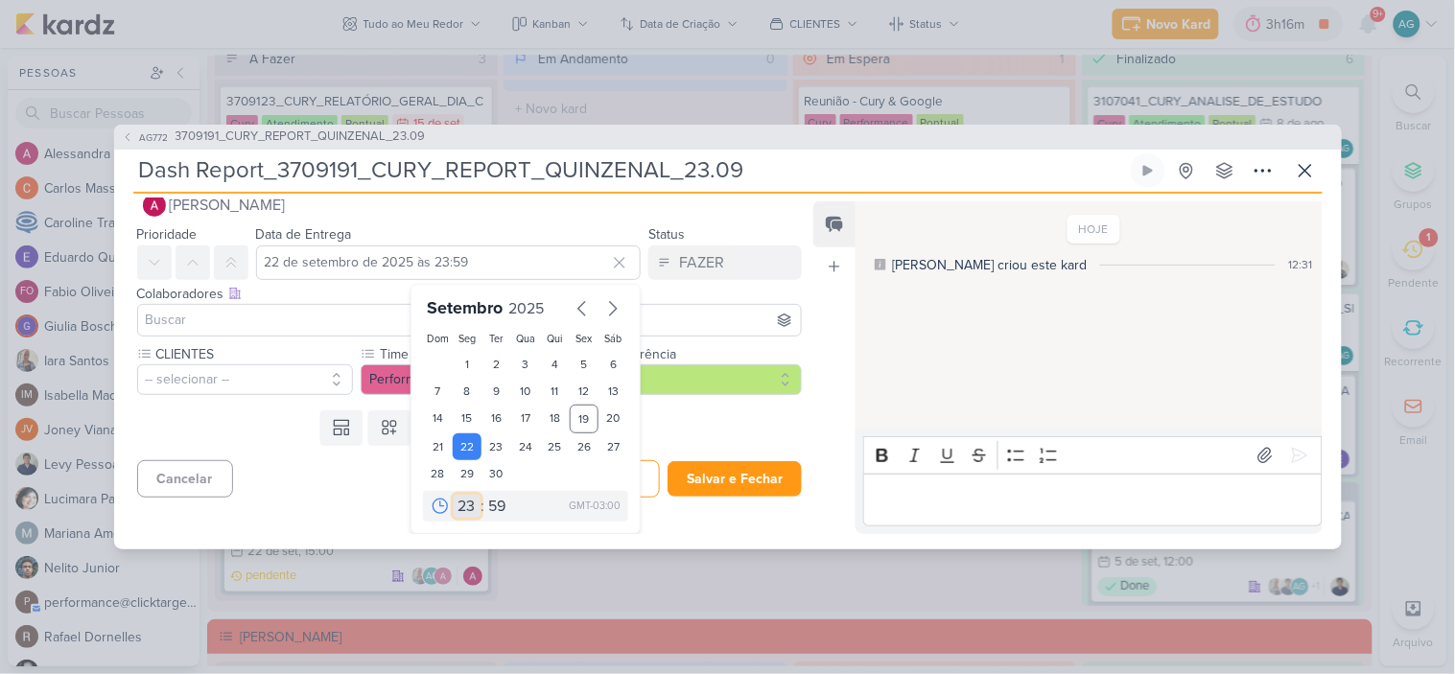
click at [456, 504] on select "00 01 02 03 04 05 06 07 08 09 10 11 12 13 14 15 16 17 18 19 20 21 22 23" at bounding box center [467, 506] width 27 height 23
select select "15"
click at [454, 495] on select "00 01 02 03 04 05 06 07 08 09 10 11 12 13 14 15 16 17 18 19 20 21 22 23" at bounding box center [467, 506] width 27 height 23
type input "22 de setembro de 2025 às 15:59"
click at [492, 501] on select "00 05 10 15 20 25 30 35 40 45 50 55 59" at bounding box center [497, 506] width 27 height 23
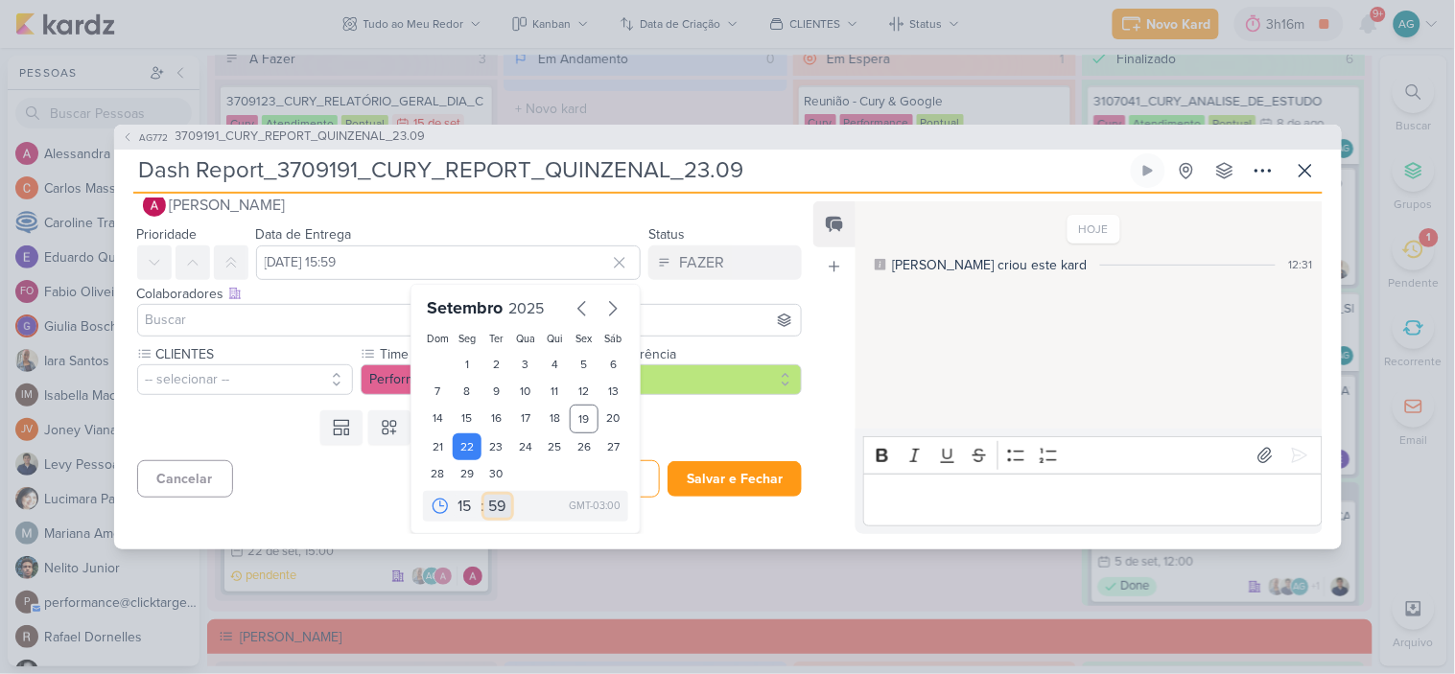
select select "0"
click at [484, 495] on select "00 05 10 15 20 25 30 35 40 45 50 55 59" at bounding box center [497, 506] width 27 height 23
type input "22 de setembro de 2025 às 15:00"
click at [279, 320] on input at bounding box center [470, 320] width 656 height 23
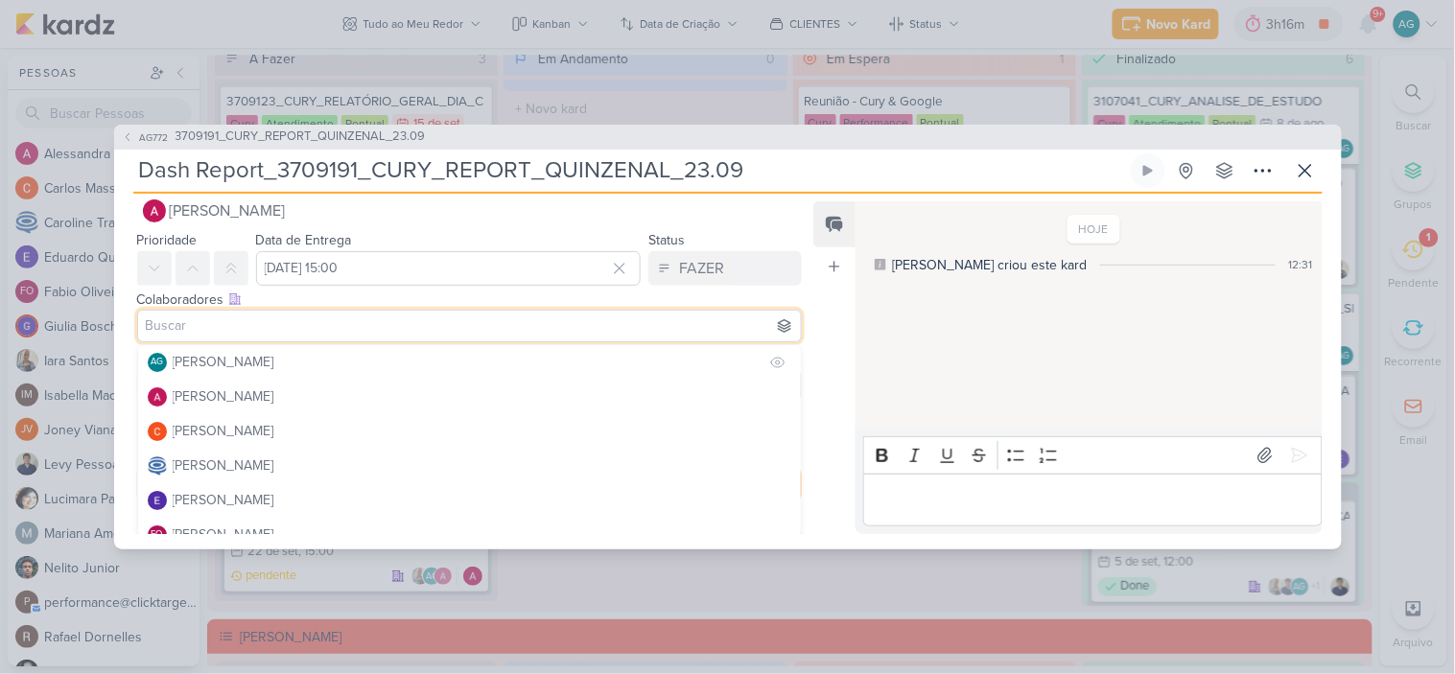
scroll to position [29, 0]
click at [256, 368] on div "[PERSON_NAME]" at bounding box center [224, 360] width 102 height 20
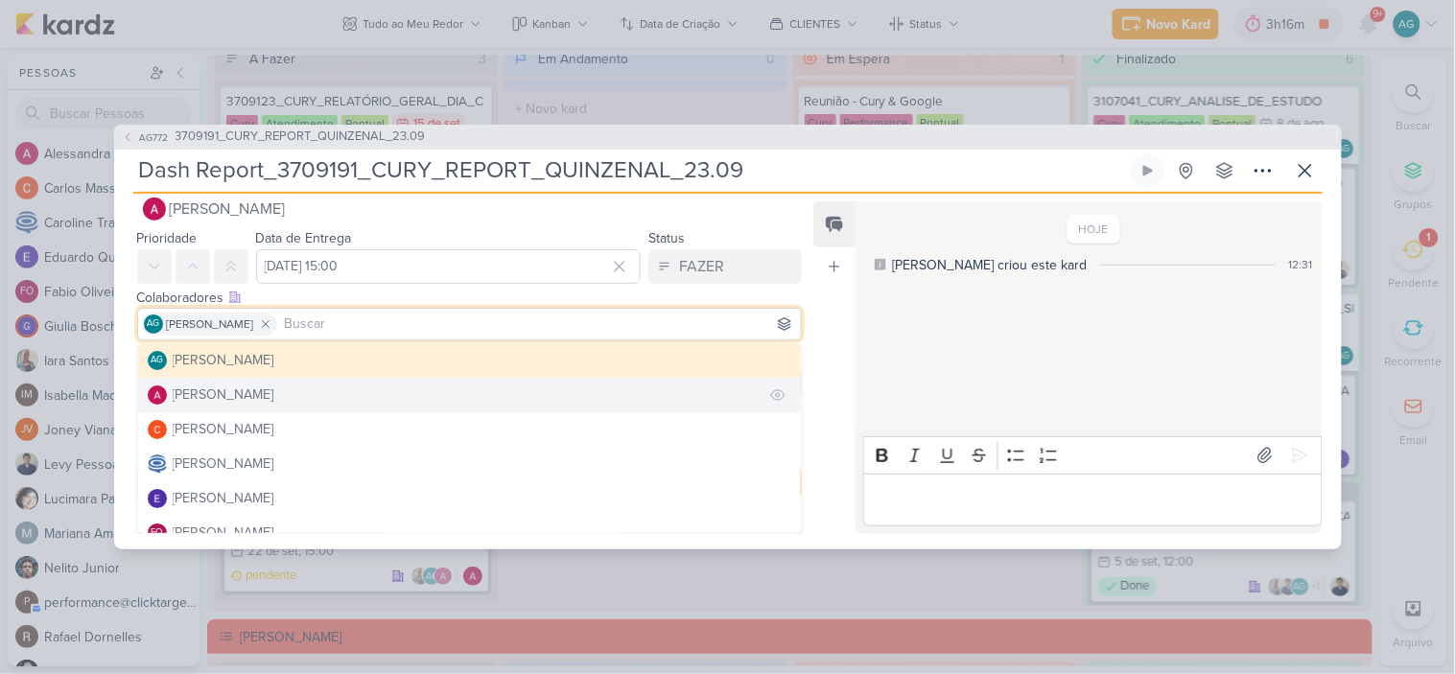
click at [266, 394] on div "[PERSON_NAME]" at bounding box center [224, 395] width 102 height 20
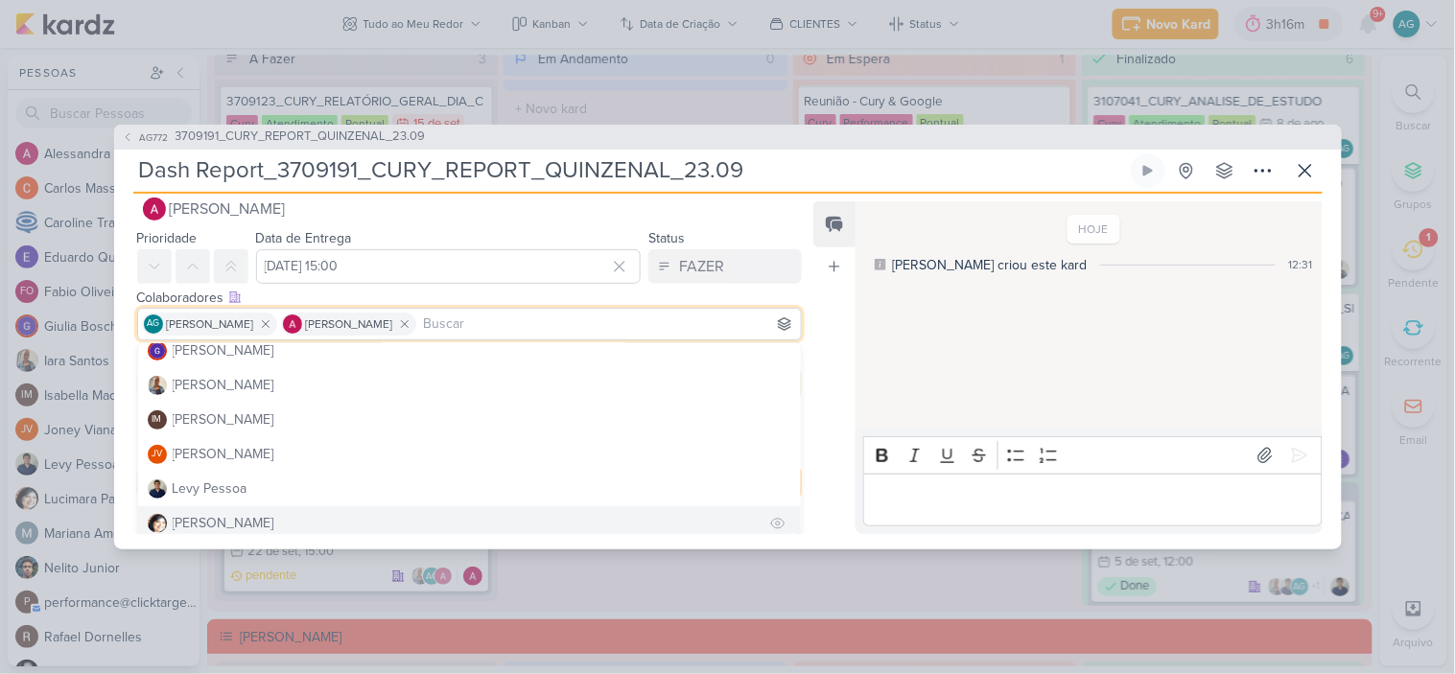
scroll to position [180, 0]
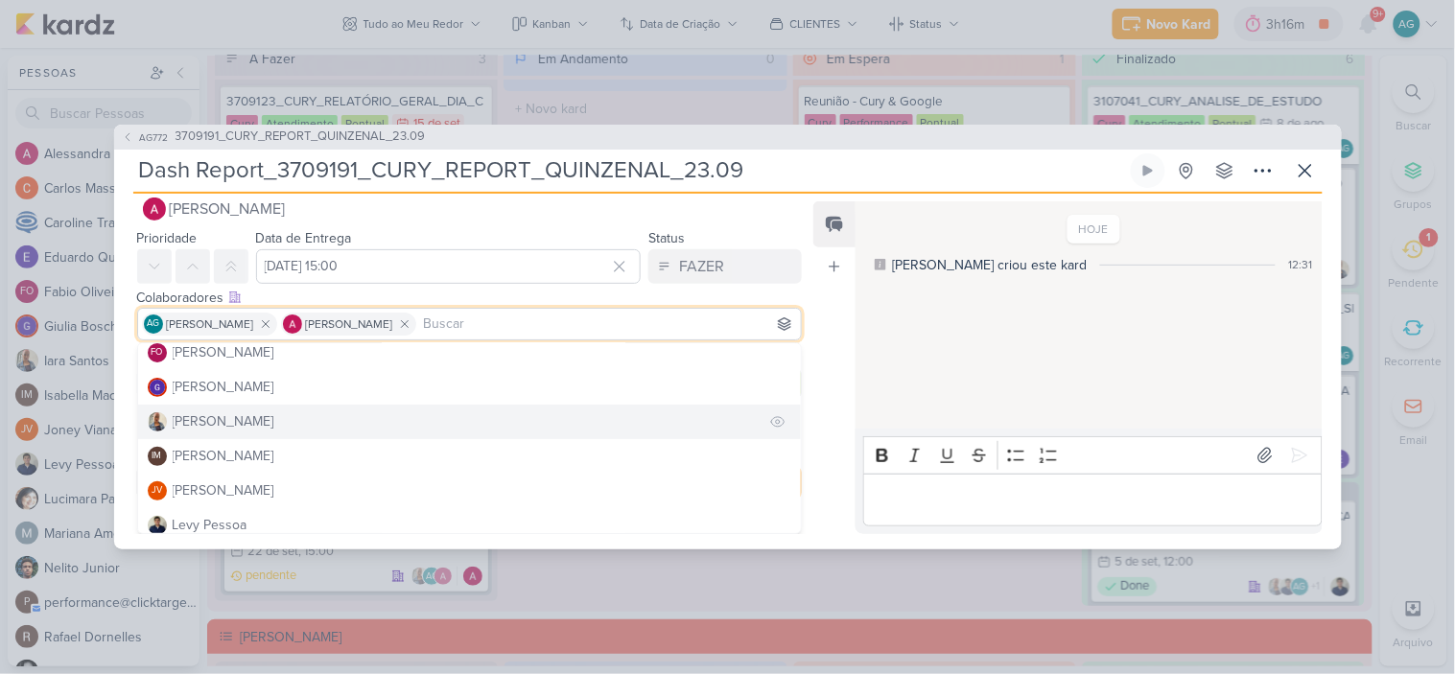
click at [255, 417] on button "[PERSON_NAME]" at bounding box center [470, 422] width 664 height 35
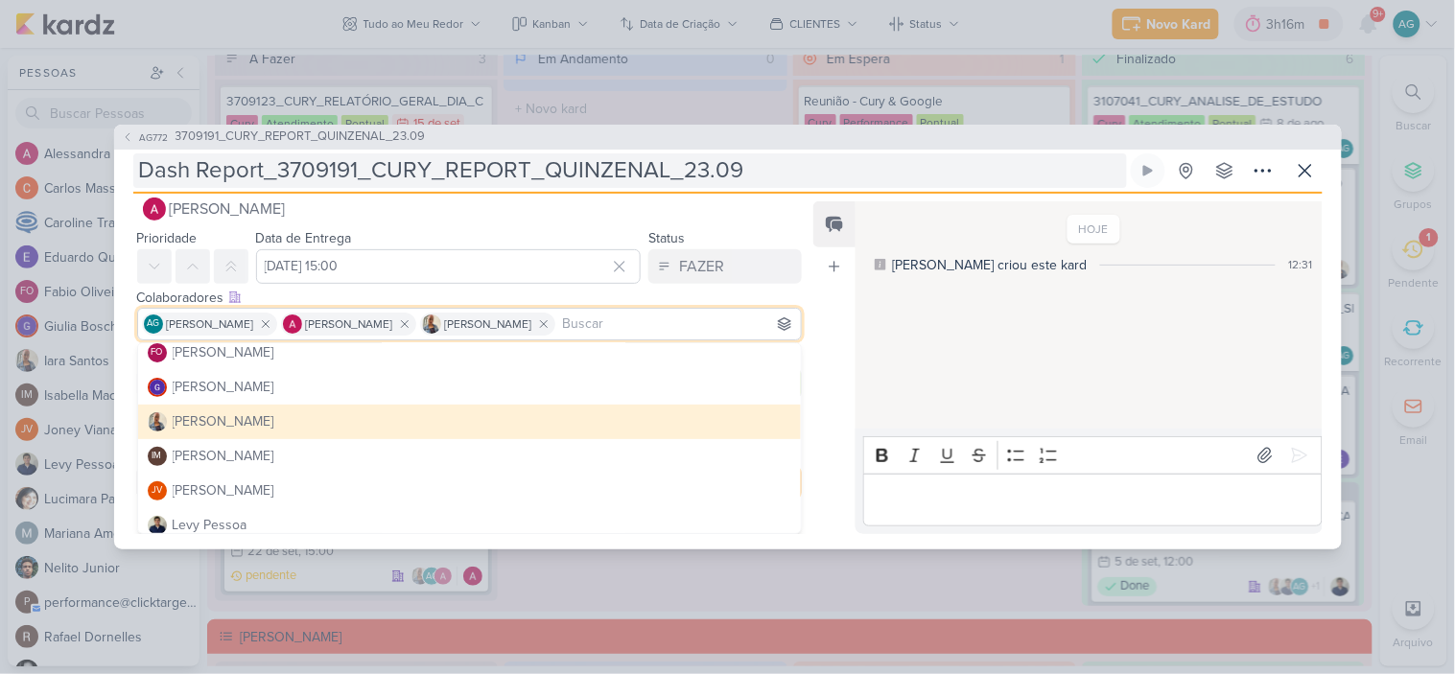
click at [804, 183] on input "Dash Report_3709191_CURY_REPORT_QUINZENAL_23.09" at bounding box center [630, 170] width 994 height 35
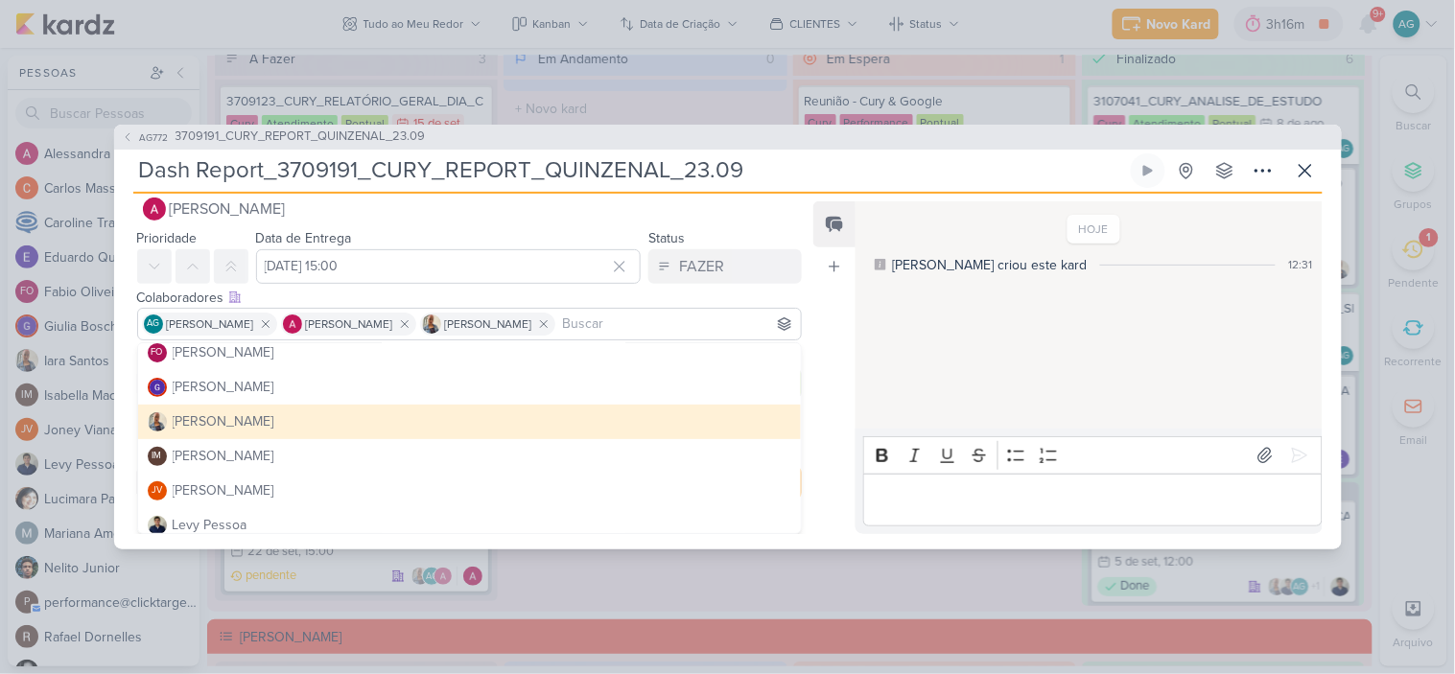
scroll to position [0, 0]
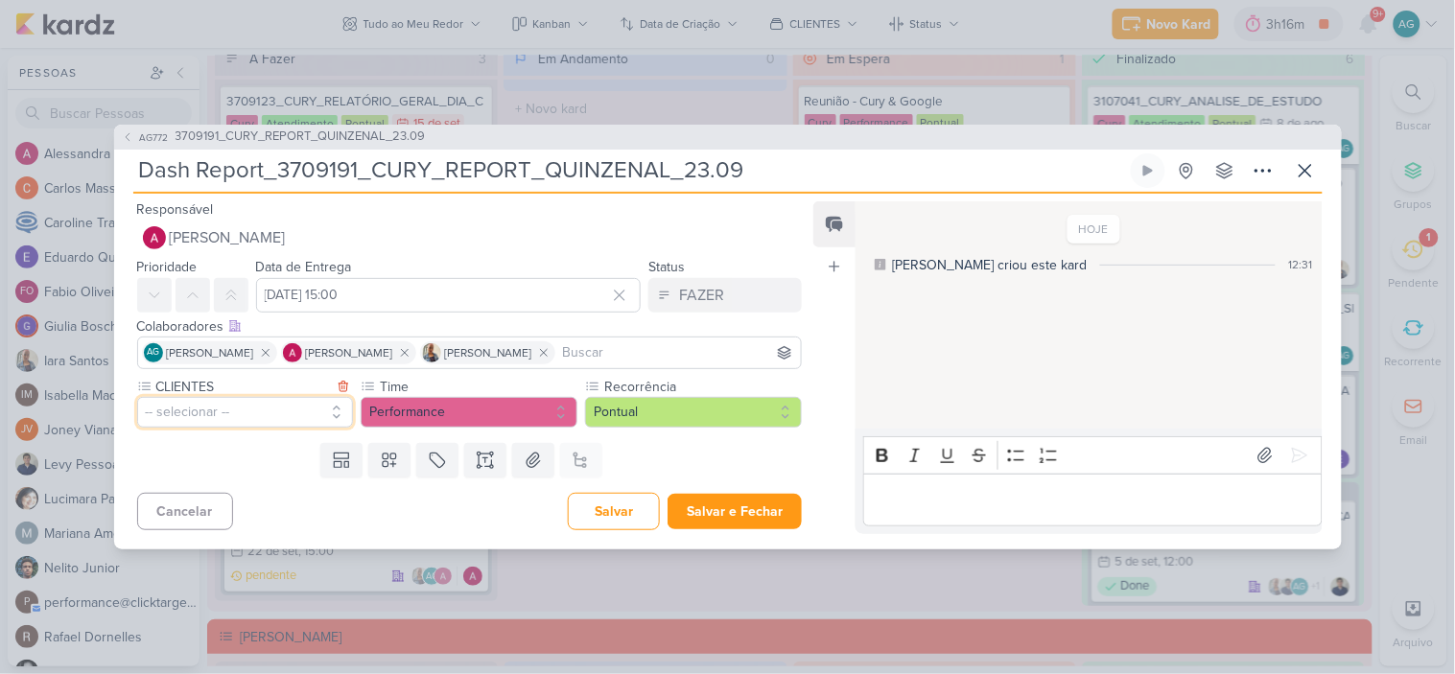
click at [259, 408] on button "-- selecionar --" at bounding box center [245, 412] width 217 height 31
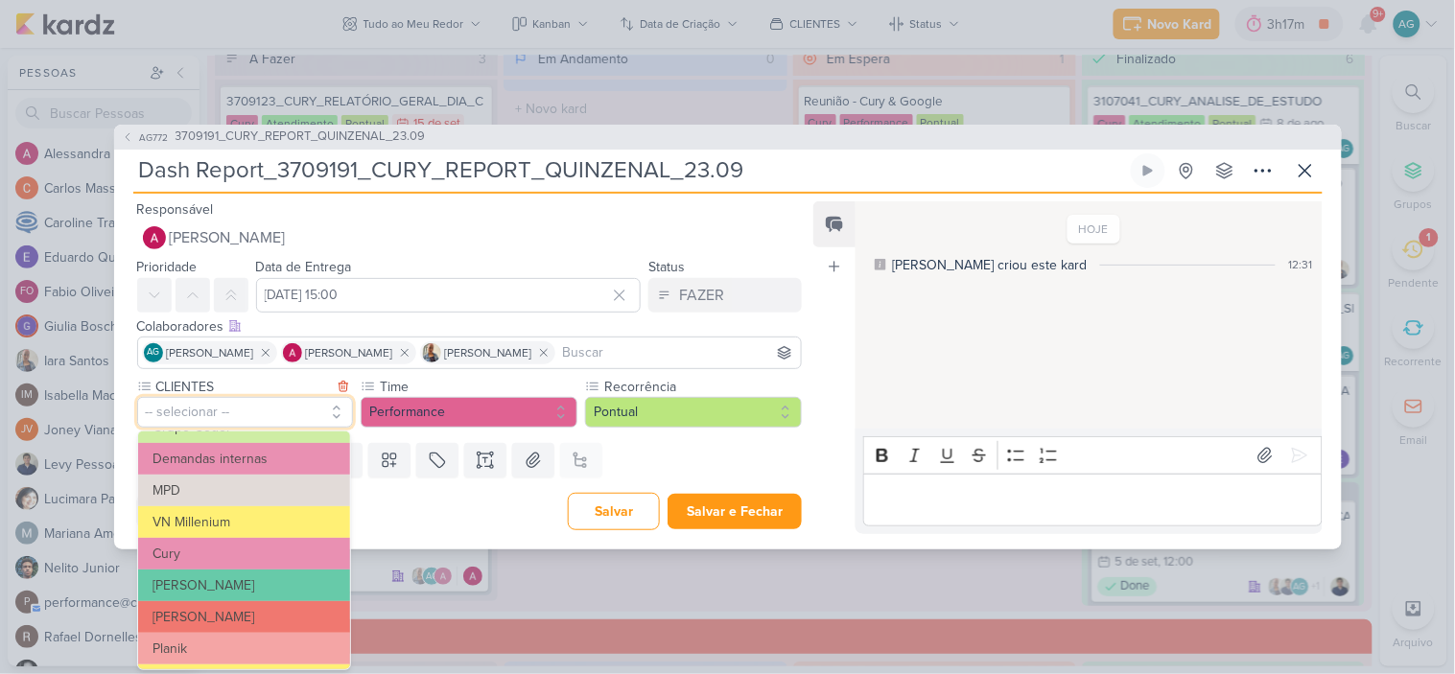
scroll to position [213, 0]
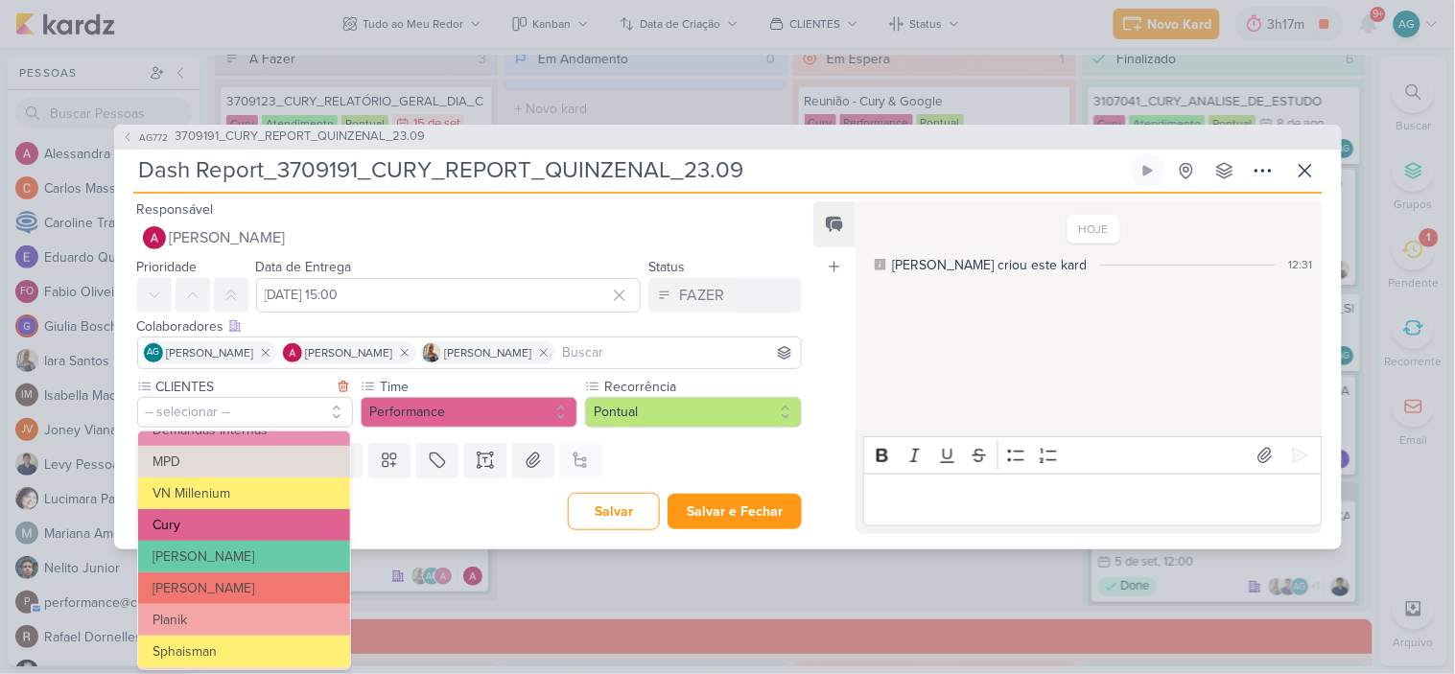
click at [215, 524] on button "Cury" at bounding box center [244, 525] width 212 height 32
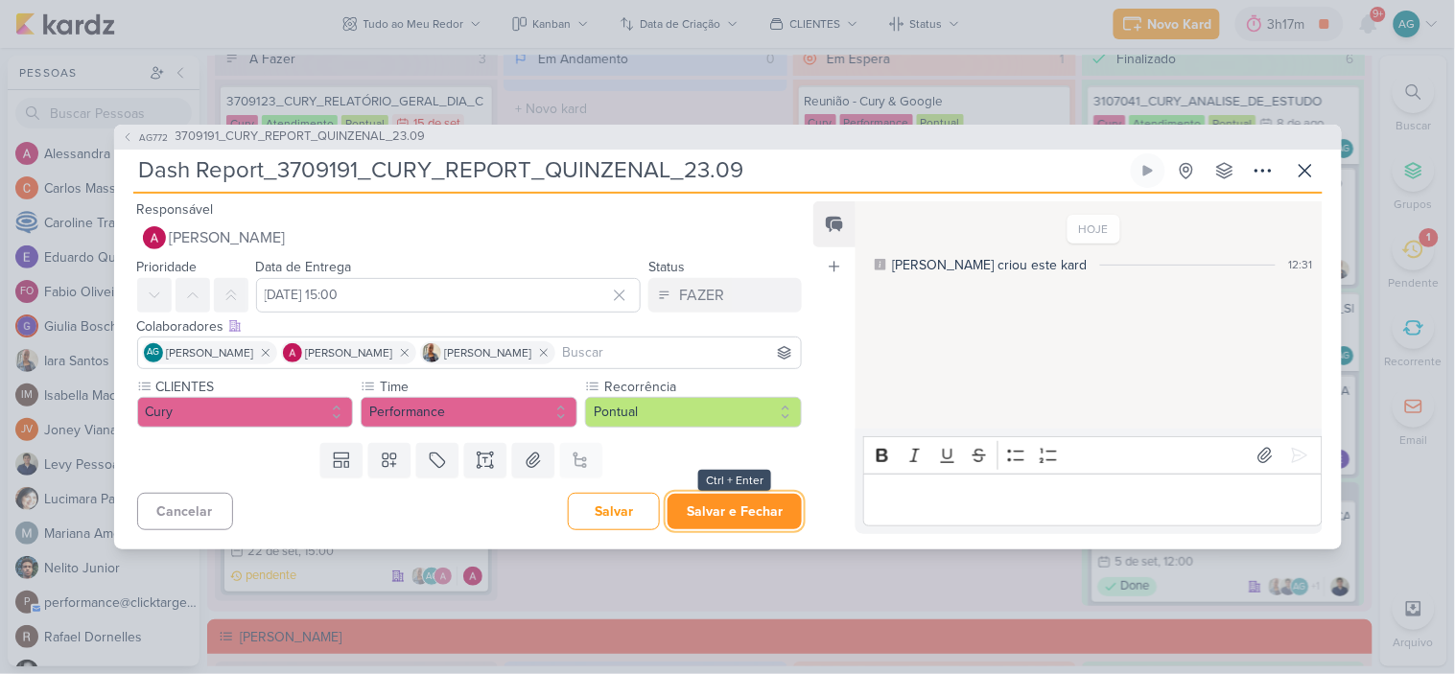
click at [731, 520] on button "Salvar e Fechar" at bounding box center [735, 511] width 134 height 35
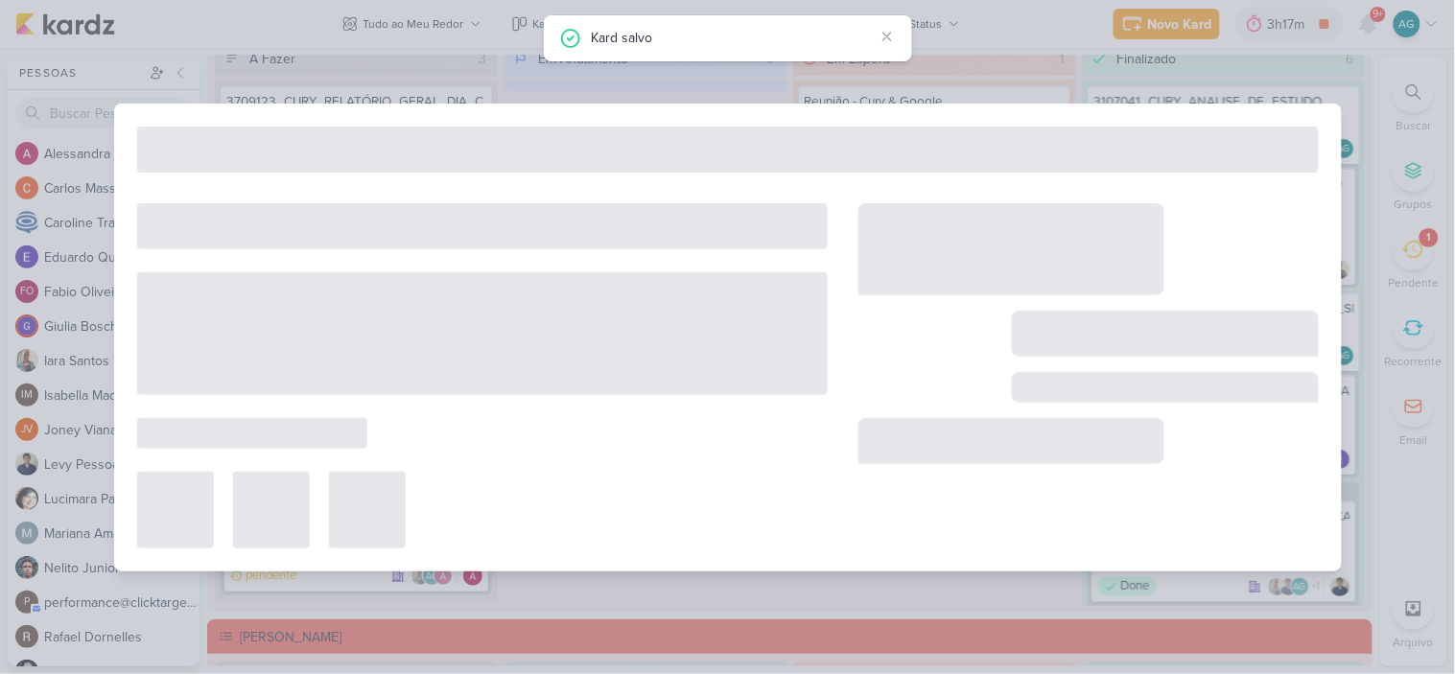
type input "3709191_CURY_REPORT_QUINZENAL_23.09"
type input "23 de setembro de 2025 às 17:00"
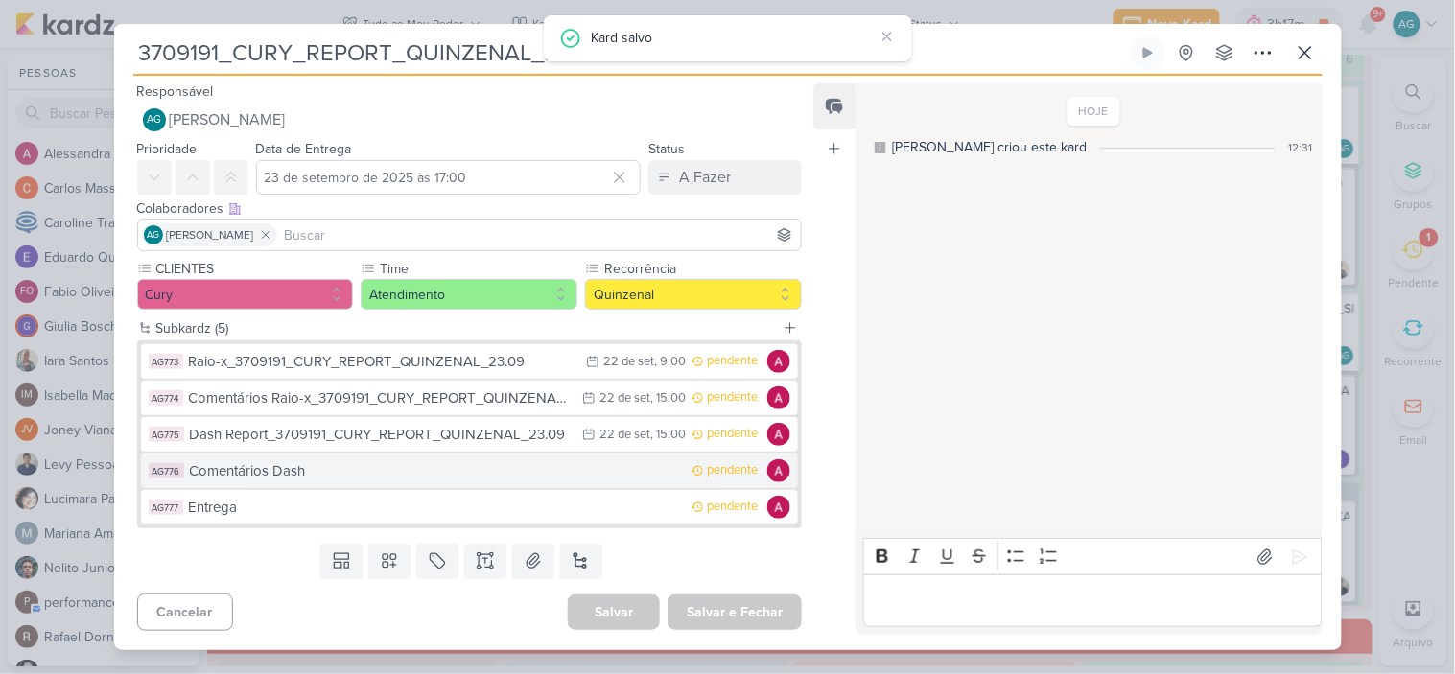
click at [350, 475] on div "Comentários Dash" at bounding box center [436, 471] width 493 height 22
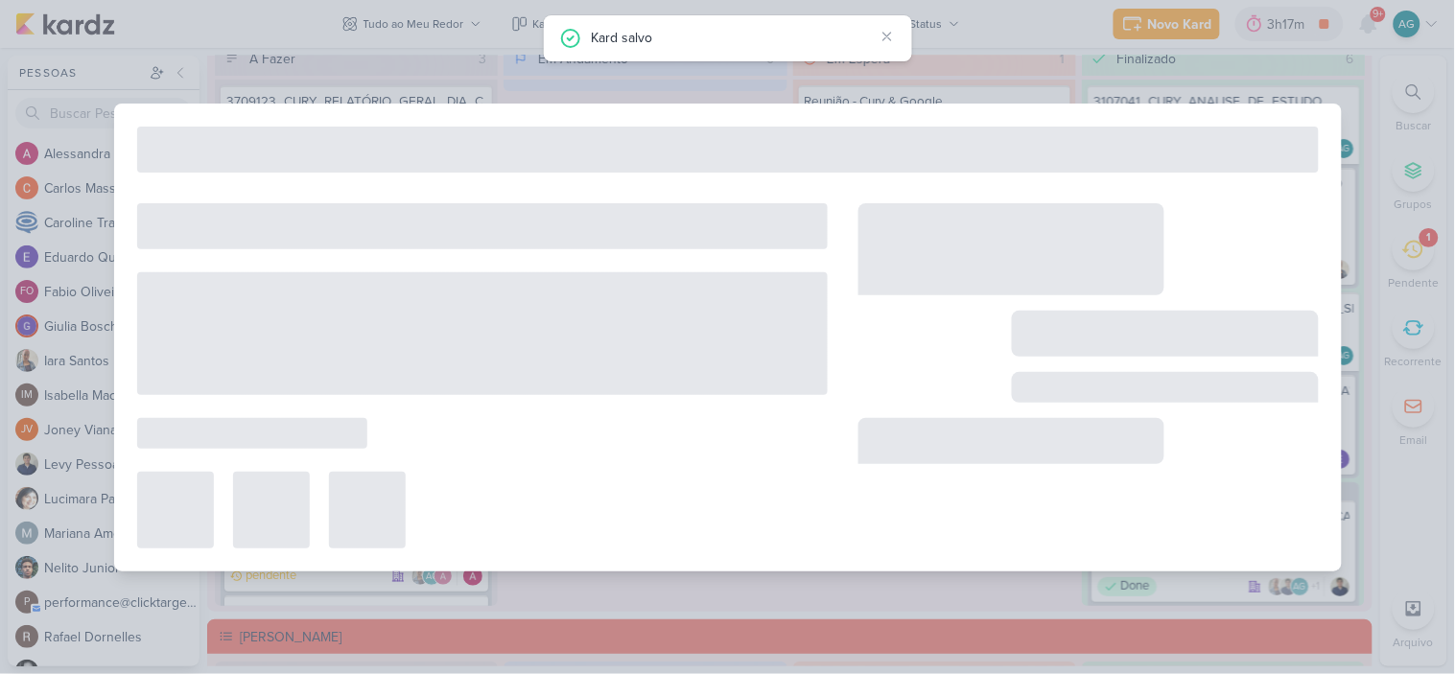
type input "Comentários Dash"
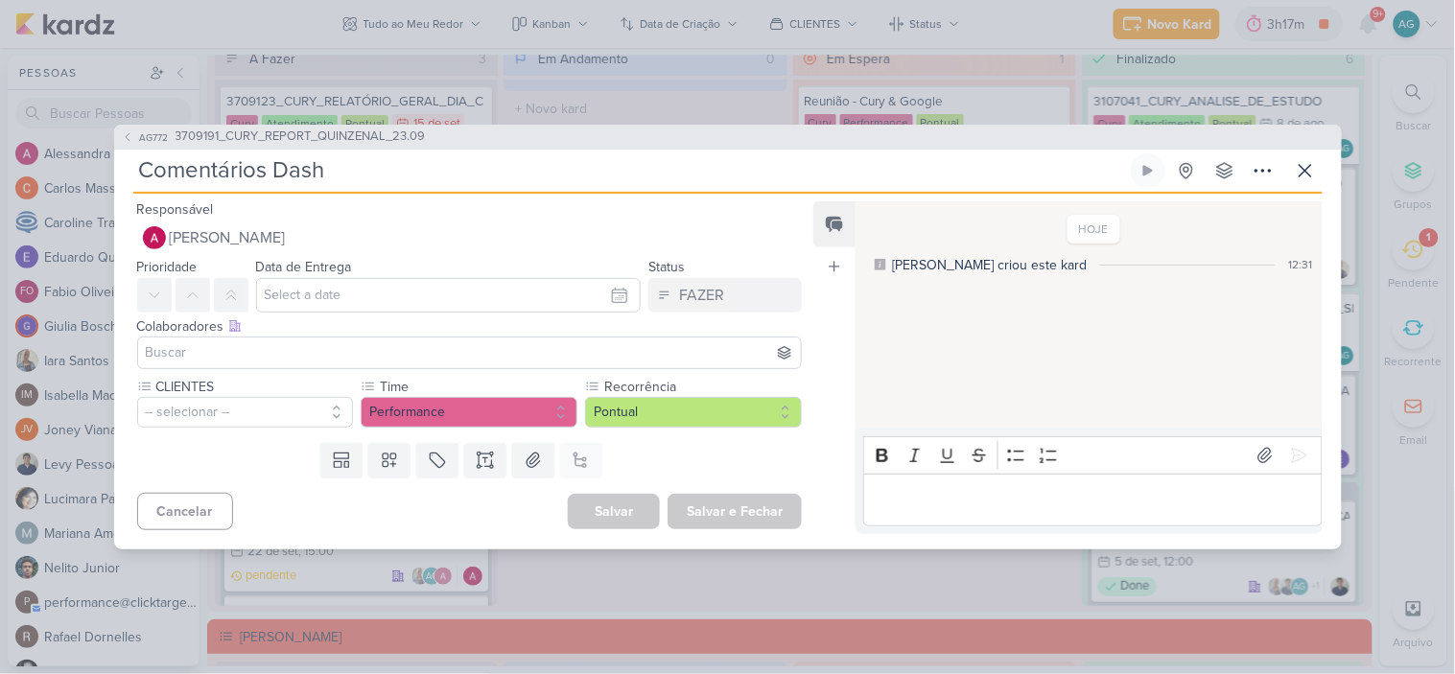
click at [353, 173] on input "Comentários Dash" at bounding box center [630, 170] width 994 height 35
paste input "3709191_CURY_REPORT_QUINZENAL_23.09"
type input "Comentários Dash_3709191_CURY_REPORT_QUINZENAL_23.09"
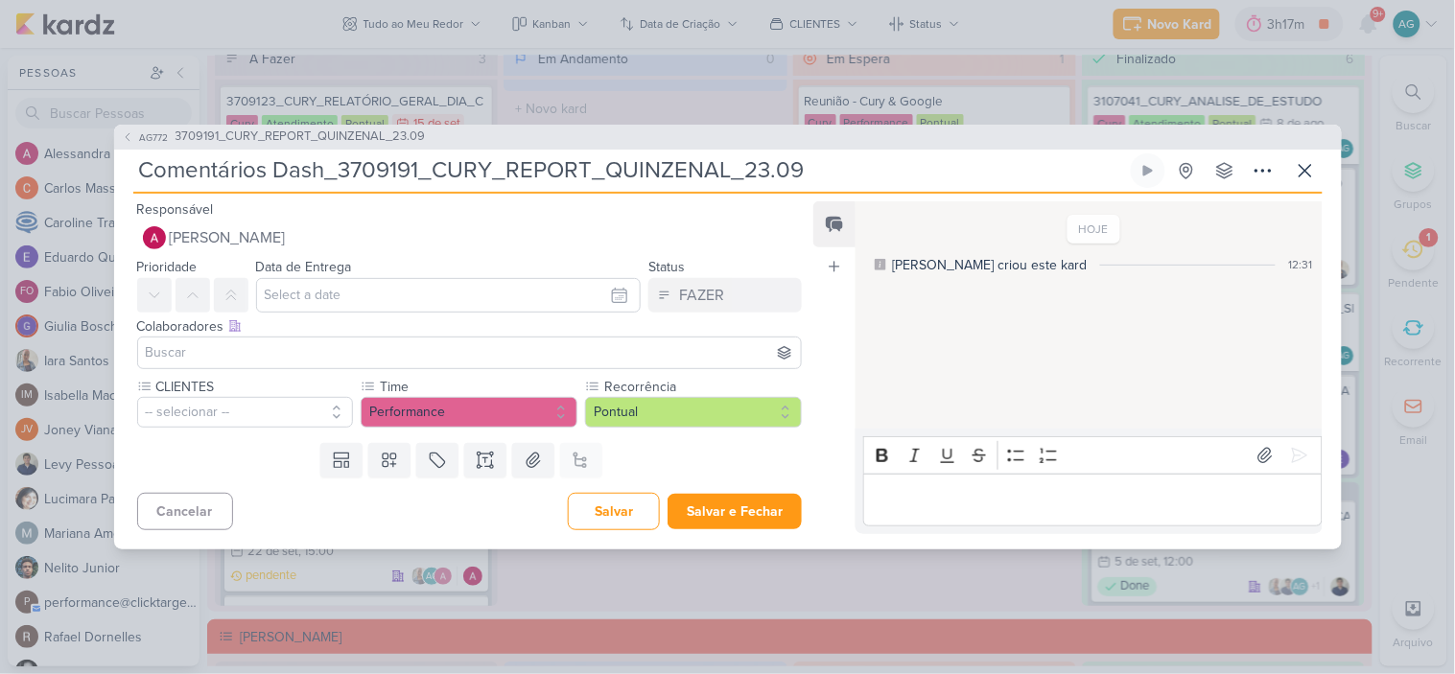
type input "Comentários Dash_3709191_CURY_REPORT_QUINZENAL_23.09"
click at [343, 299] on input "text" at bounding box center [449, 295] width 386 height 35
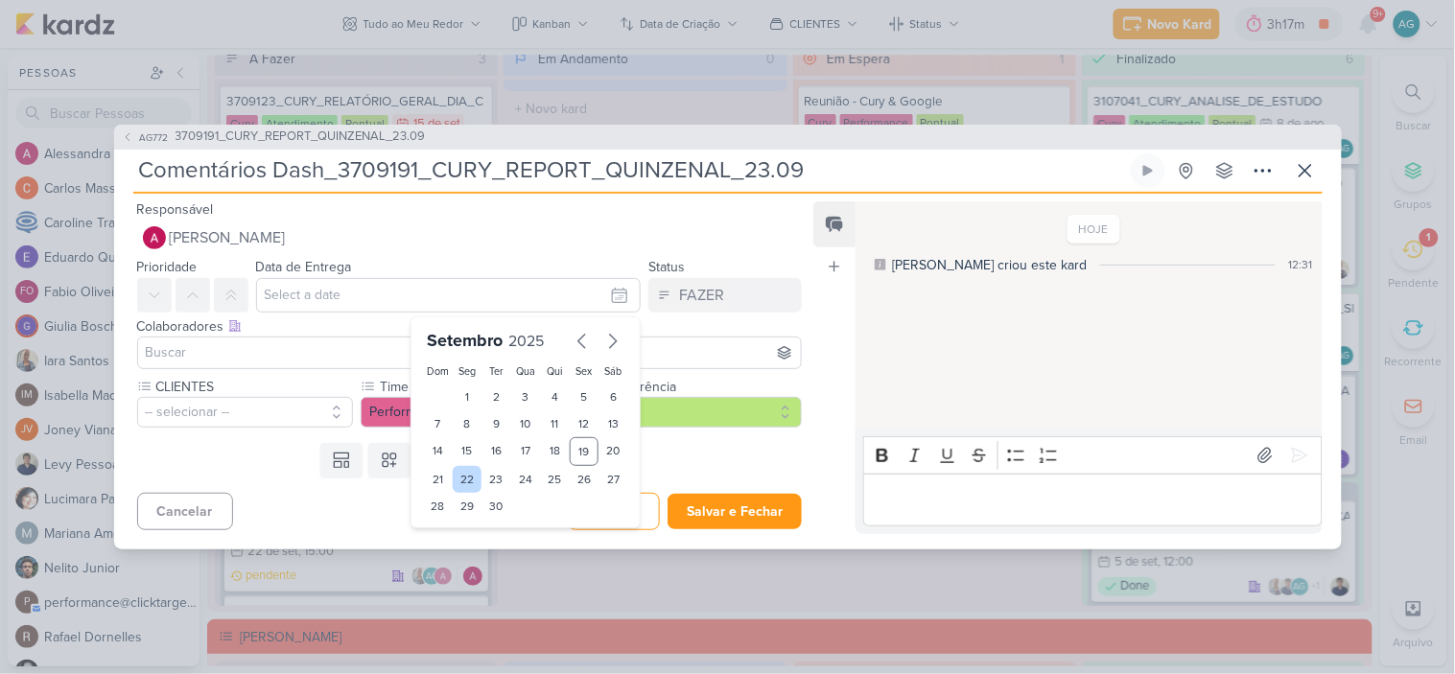
click at [464, 484] on div "22" at bounding box center [468, 479] width 30 height 27
type input "22 de setembro de 2025 às 23:59"
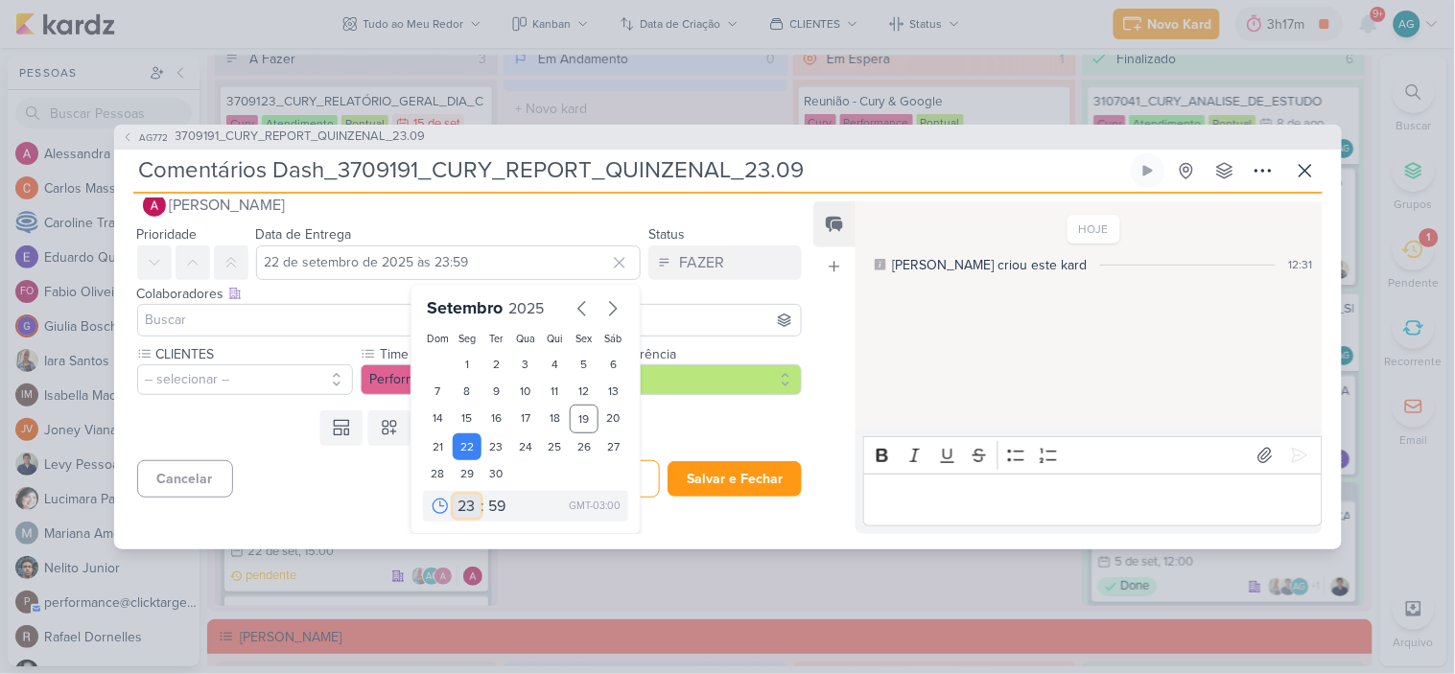
click at [466, 505] on select "00 01 02 03 04 05 06 07 08 09 10 11 12 13 14 15 16 17 18 19 20 21 22 23" at bounding box center [467, 506] width 27 height 23
select select "15"
click at [454, 495] on select "00 01 02 03 04 05 06 07 08 09 10 11 12 13 14 15 16 17 18 19 20 21 22 23" at bounding box center [467, 506] width 27 height 23
type input "22 de setembro de 2025 às 15:59"
click at [486, 504] on select "00 05 10 15 20 25 30 35 40 45 50 55 59" at bounding box center [497, 506] width 27 height 23
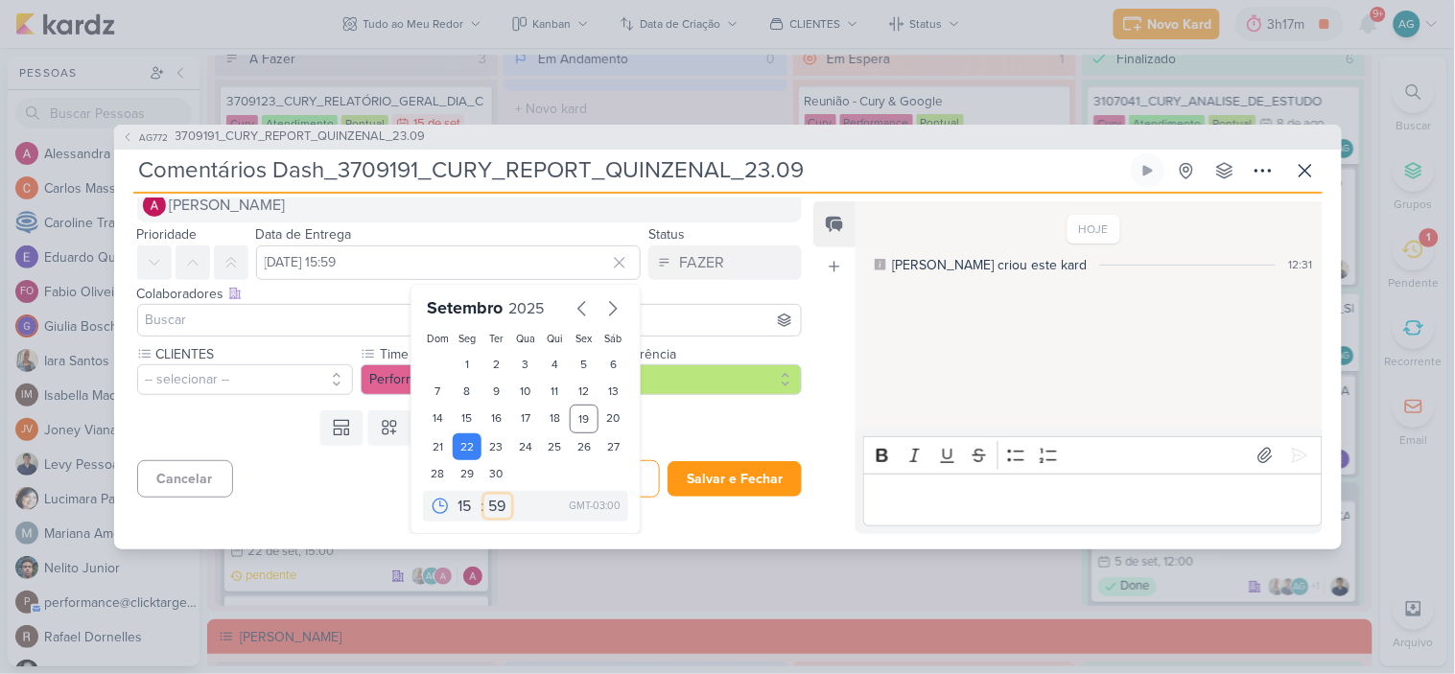
select select "0"
click at [484, 495] on select "00 05 10 15 20 25 30 35 40 45 50 55 59" at bounding box center [497, 506] width 27 height 23
type input "22 de setembro de 2025 às 15:00"
click at [255, 318] on input at bounding box center [470, 320] width 656 height 23
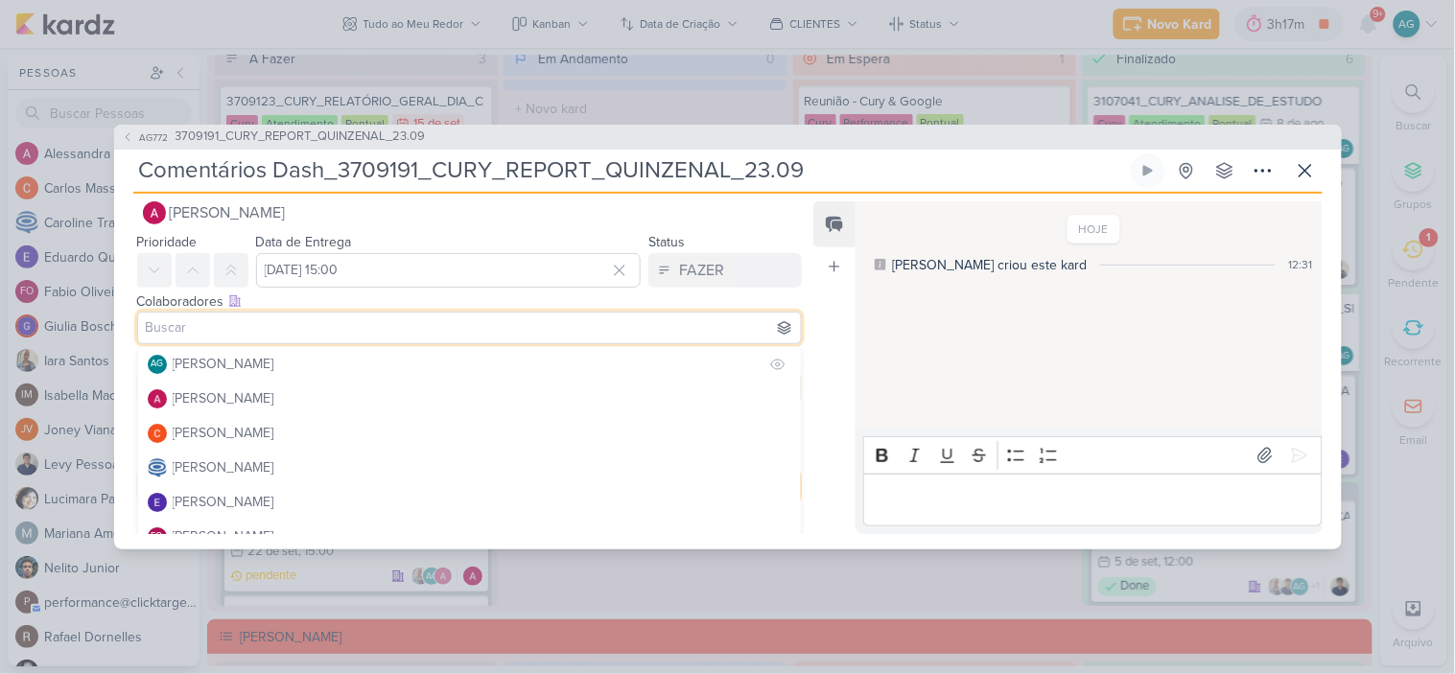
scroll to position [29, 0]
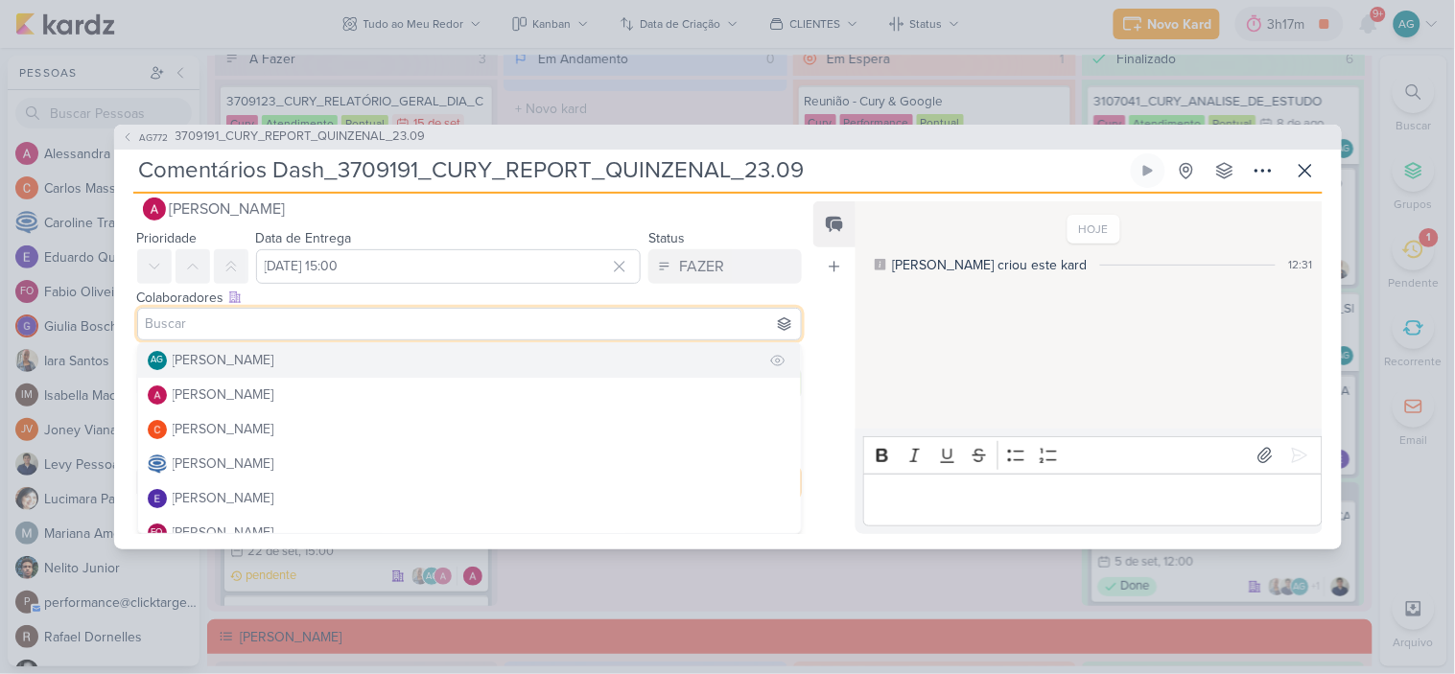
click at [242, 363] on div "[PERSON_NAME]" at bounding box center [224, 360] width 102 height 20
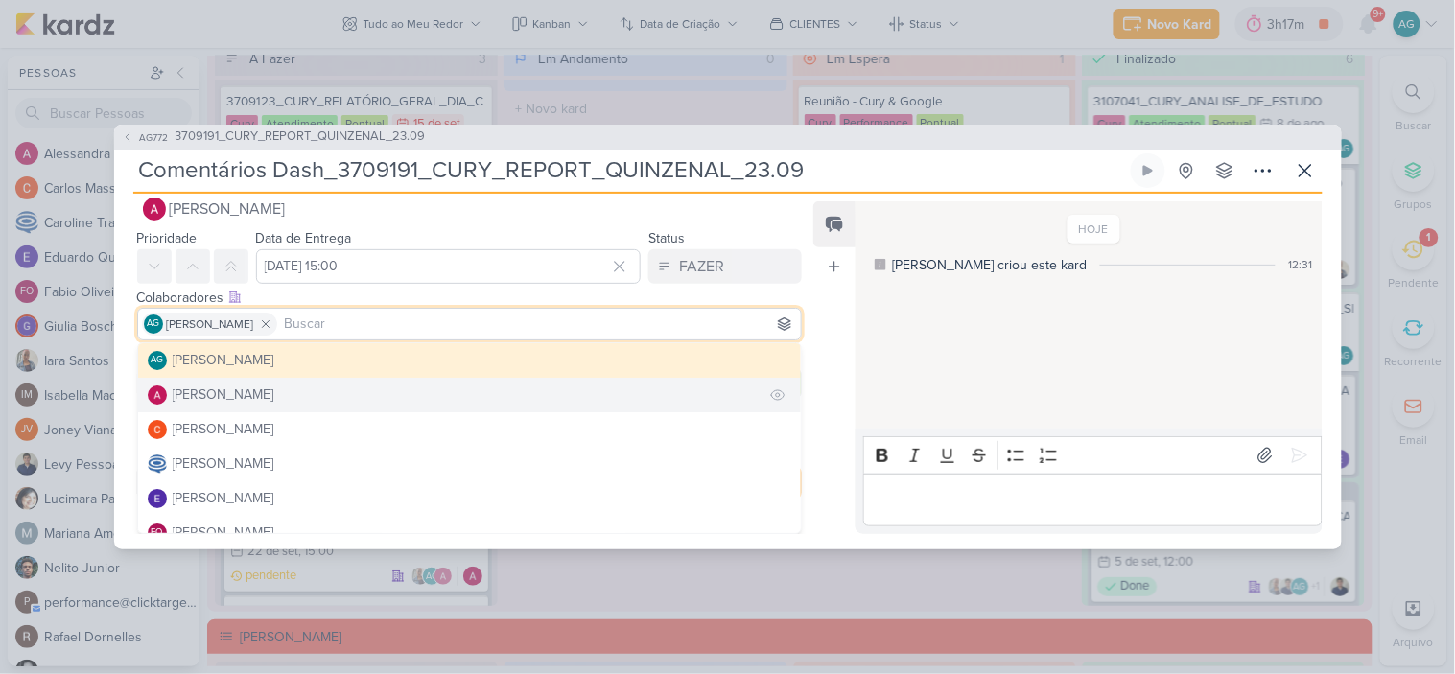
click at [248, 389] on div "[PERSON_NAME]" at bounding box center [224, 395] width 102 height 20
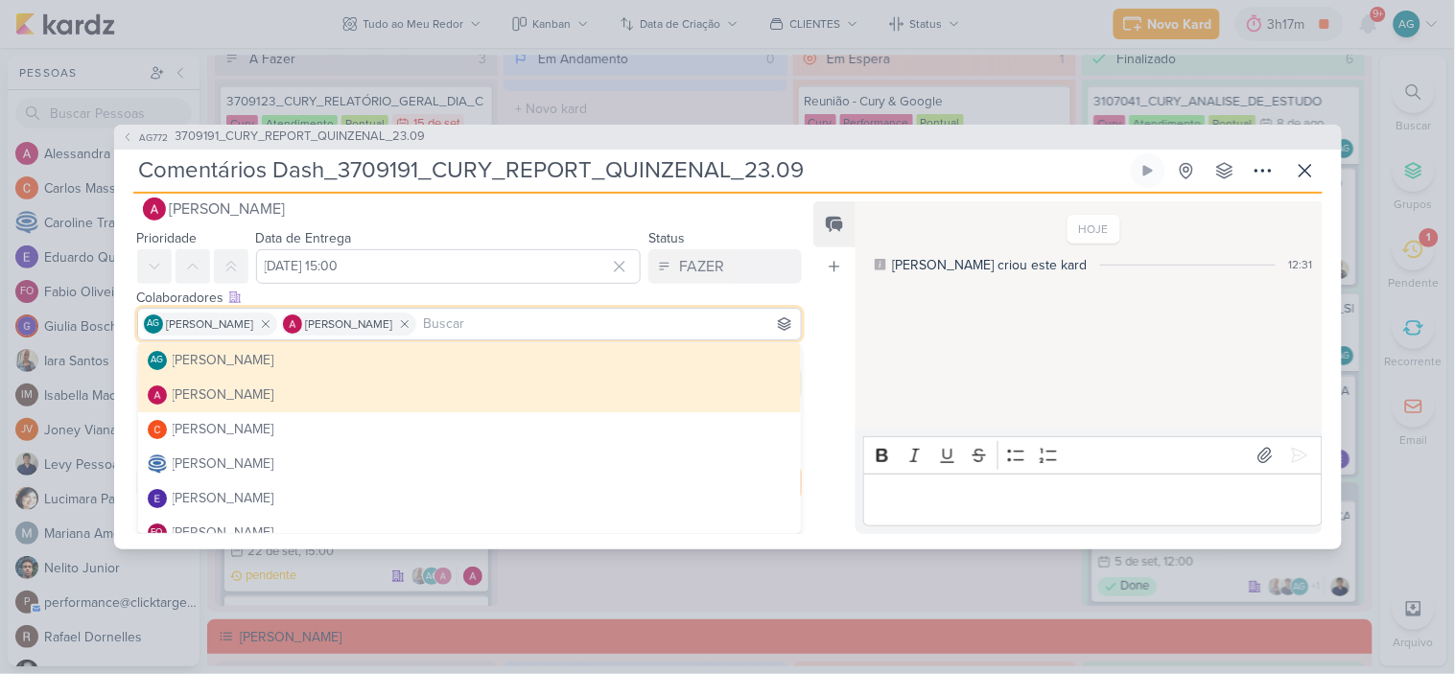
scroll to position [106, 0]
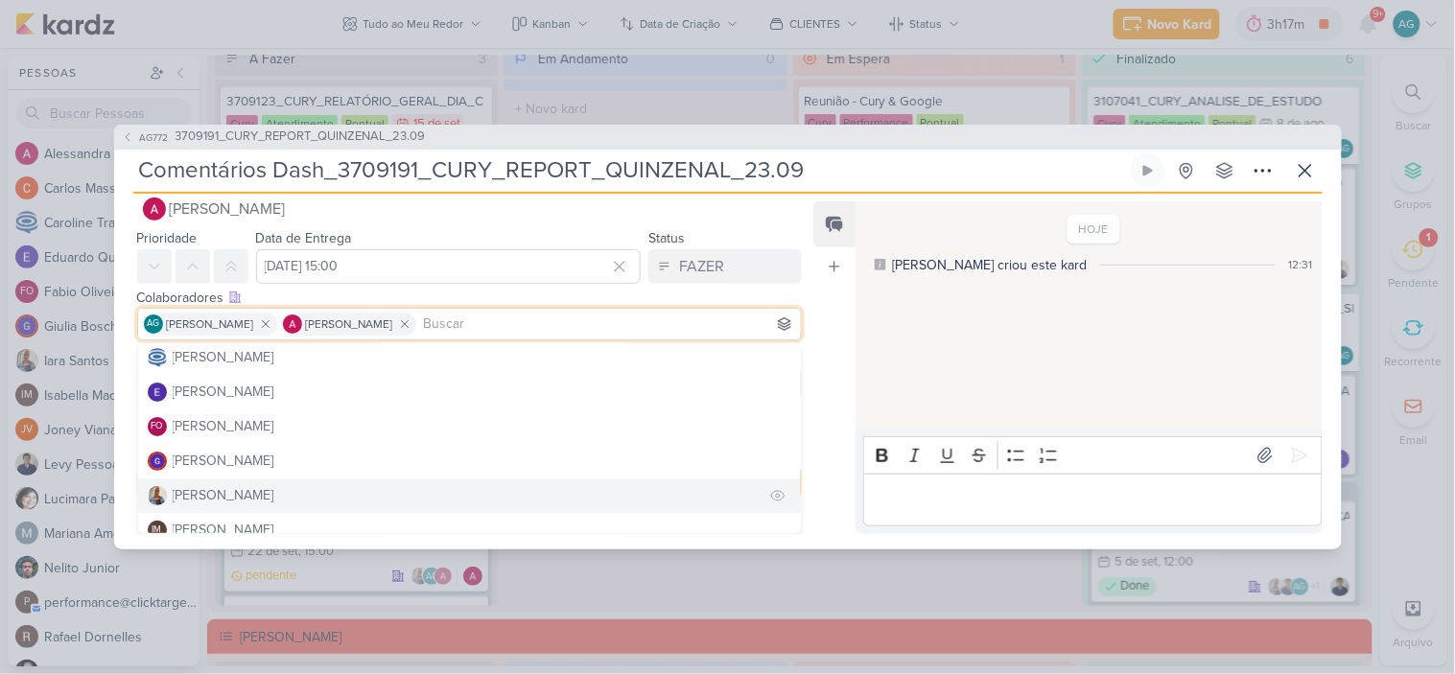
click at [238, 484] on button "[PERSON_NAME]" at bounding box center [470, 496] width 664 height 35
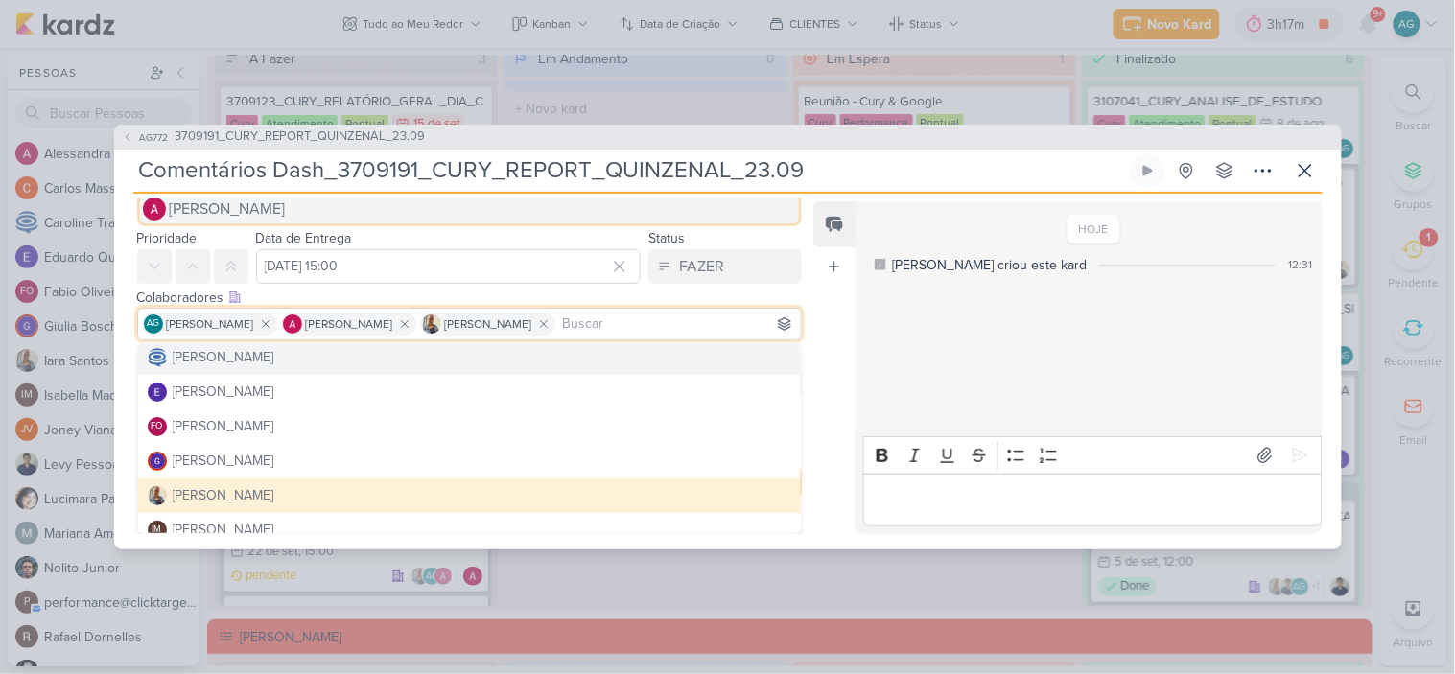
click at [770, 205] on button "[PERSON_NAME]" at bounding box center [470, 209] width 666 height 35
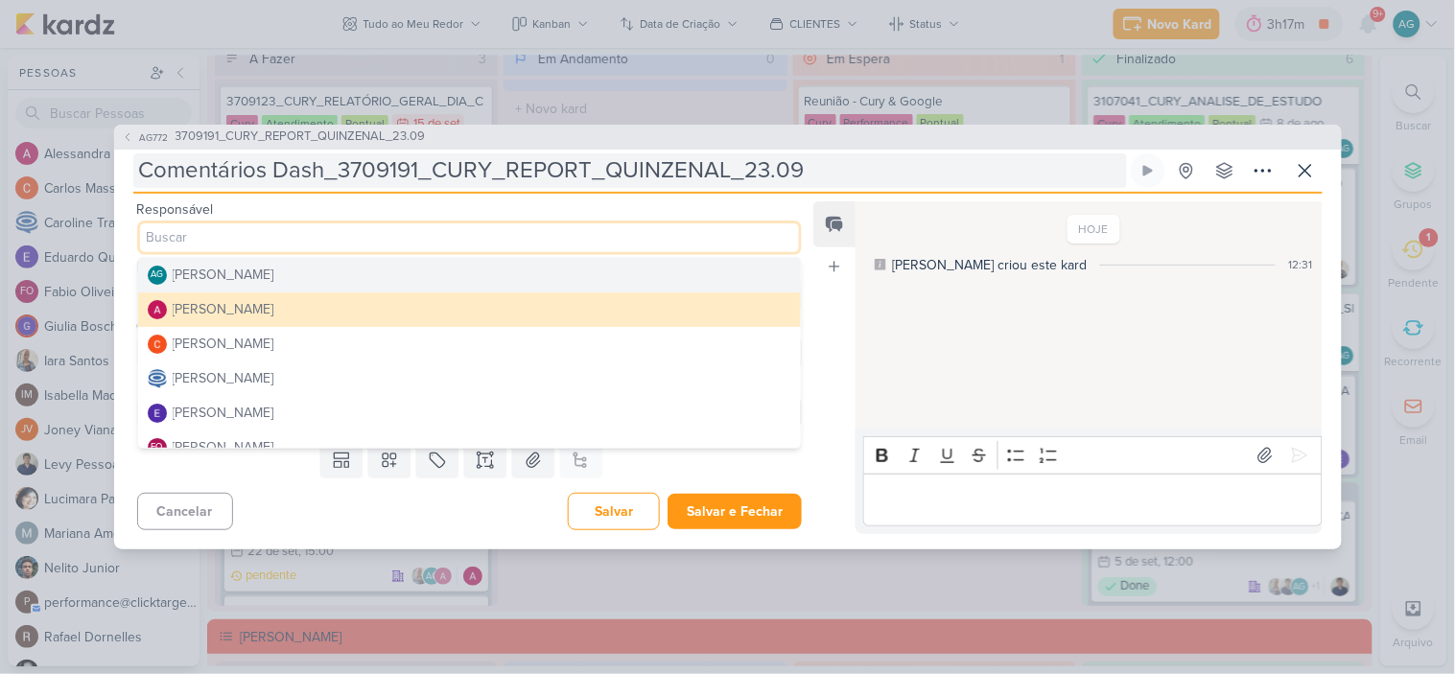
click at [861, 177] on input "Comentários Dash_3709191_CURY_REPORT_QUINZENAL_23.09" at bounding box center [630, 170] width 994 height 35
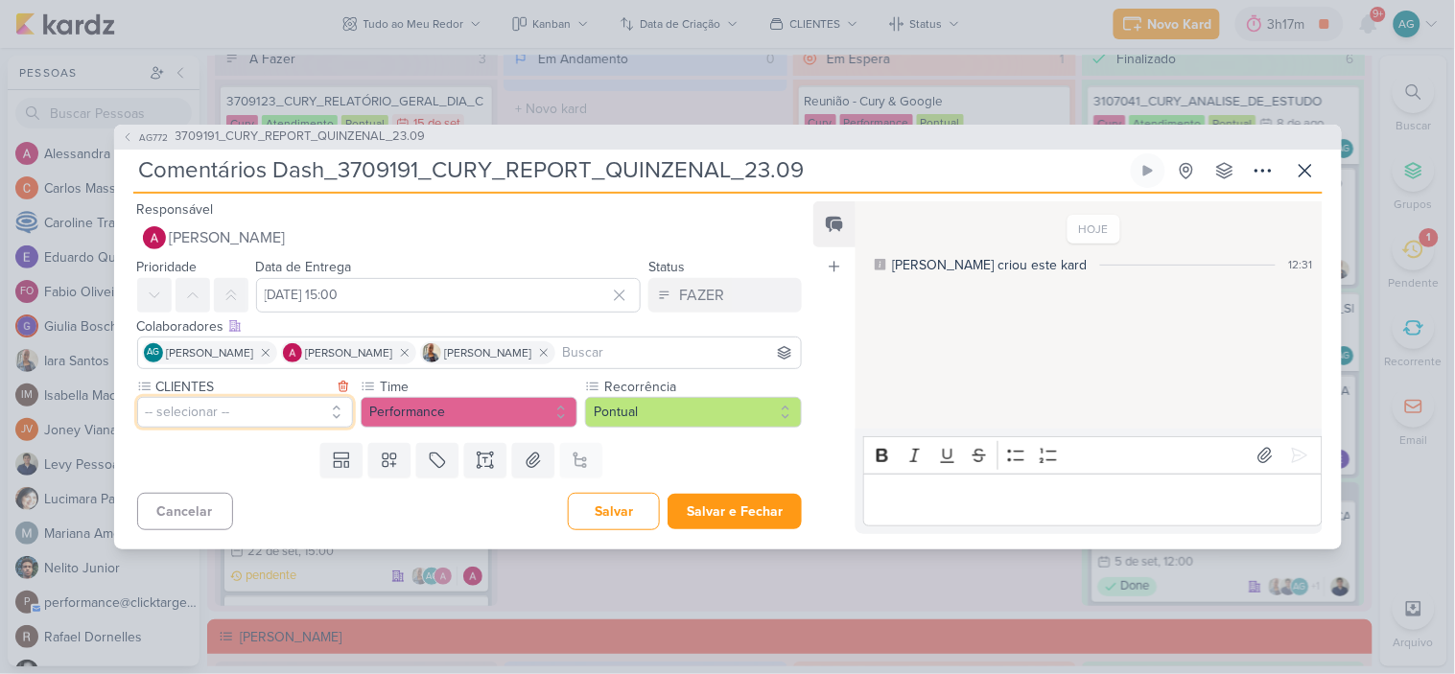
click at [256, 413] on button "-- selecionar --" at bounding box center [245, 412] width 217 height 31
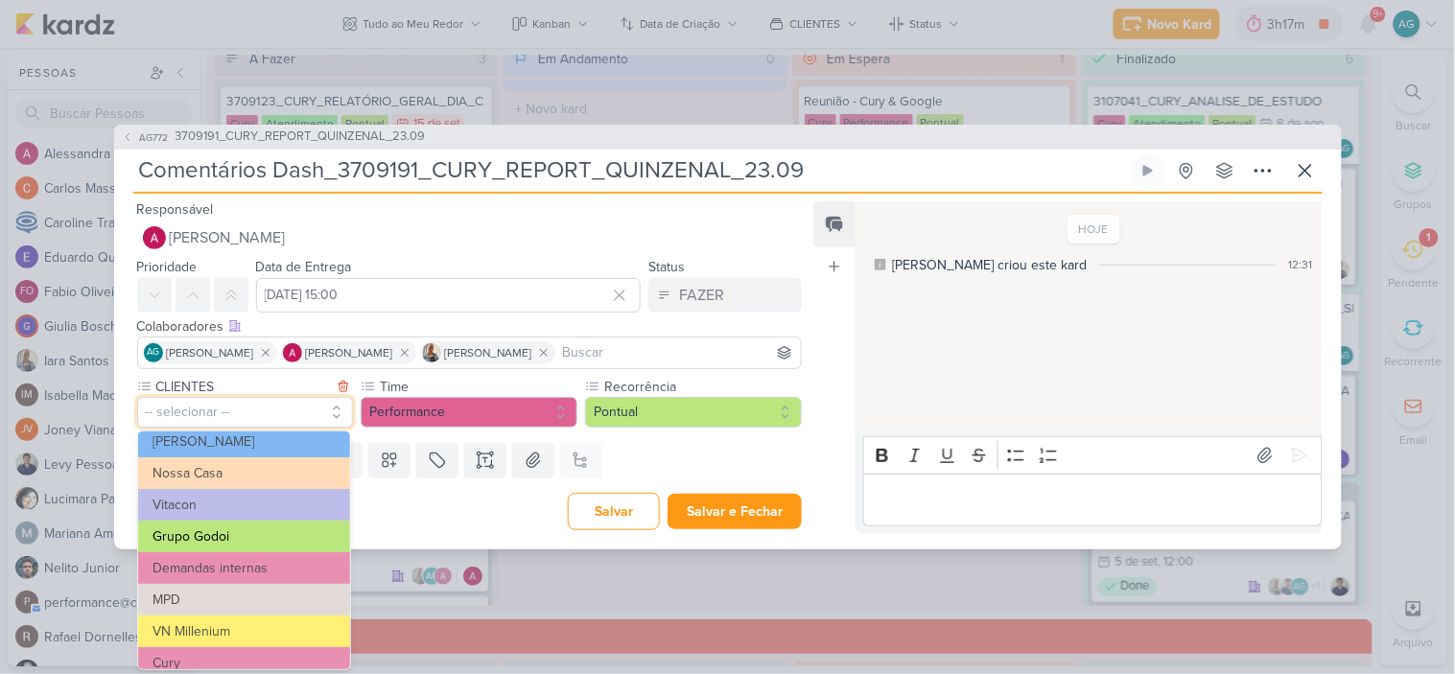
scroll to position [213, 0]
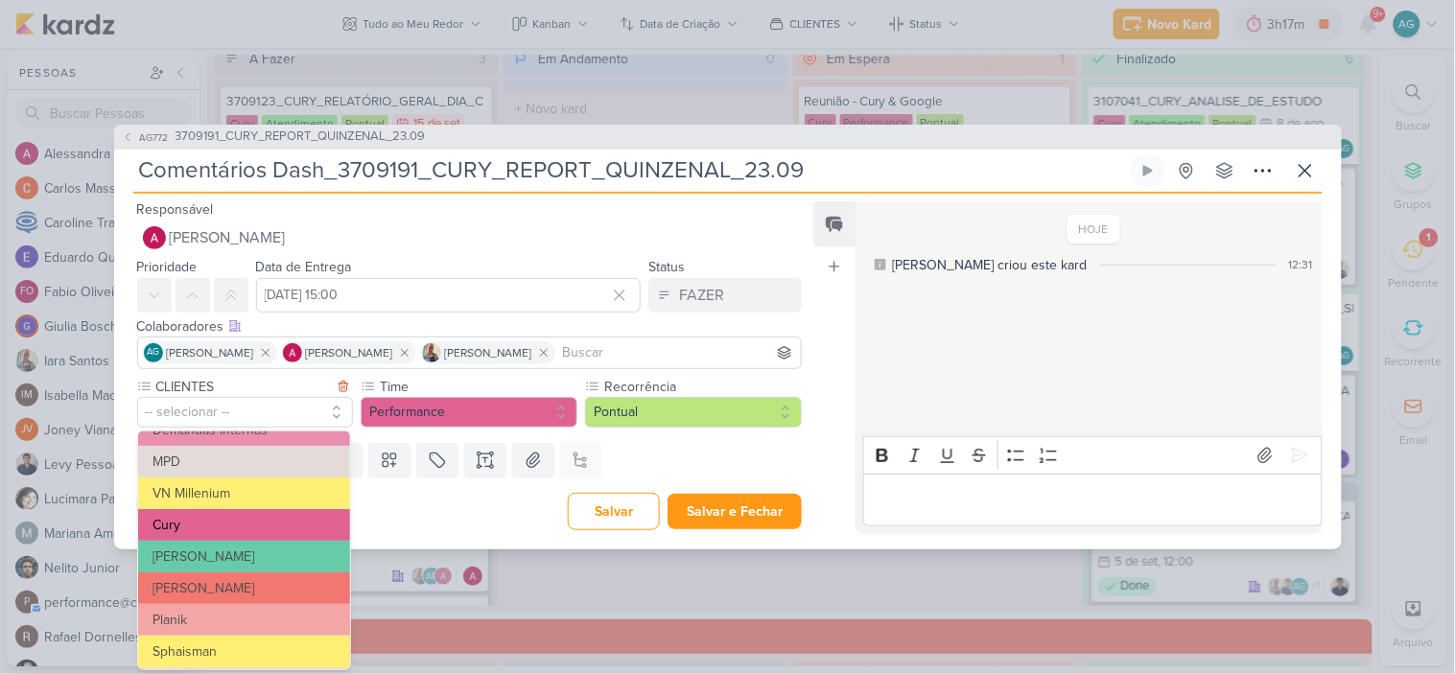
click at [207, 529] on button "Cury" at bounding box center [244, 525] width 212 height 32
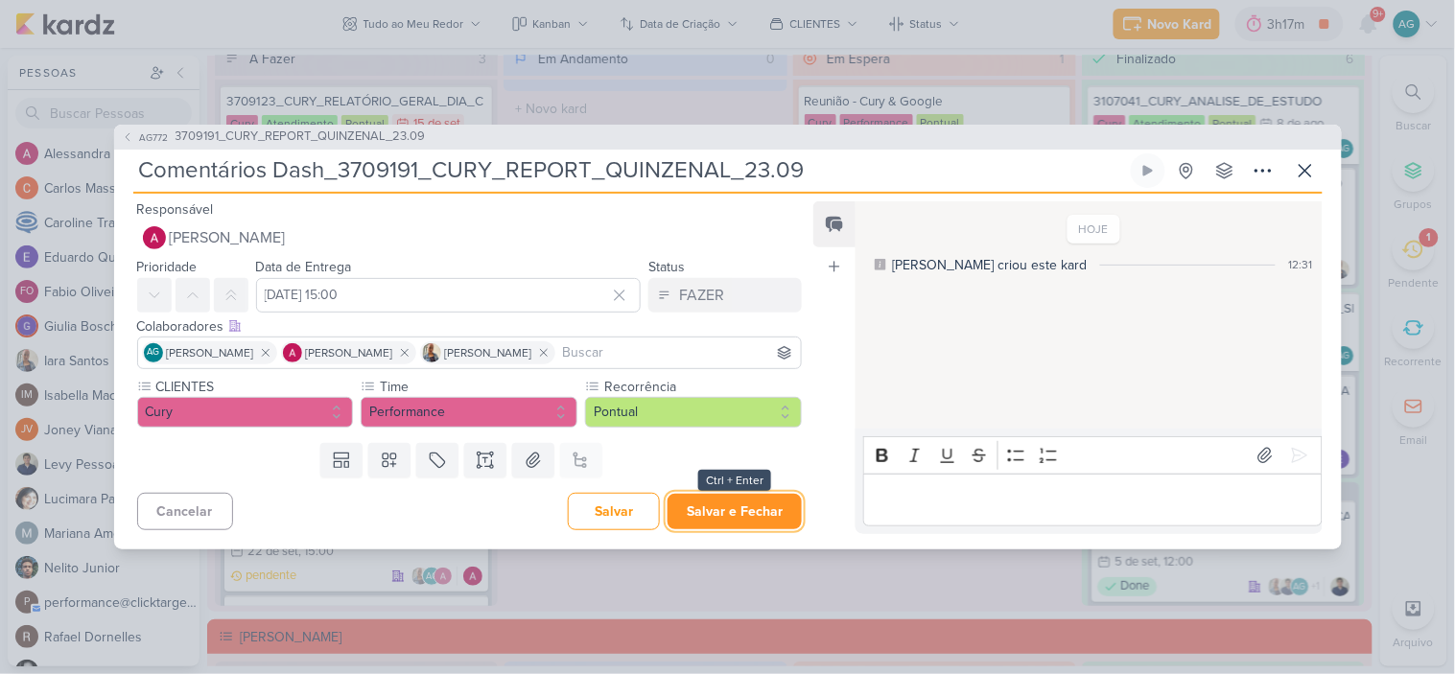
click at [765, 514] on button "Salvar e Fechar" at bounding box center [735, 511] width 134 height 35
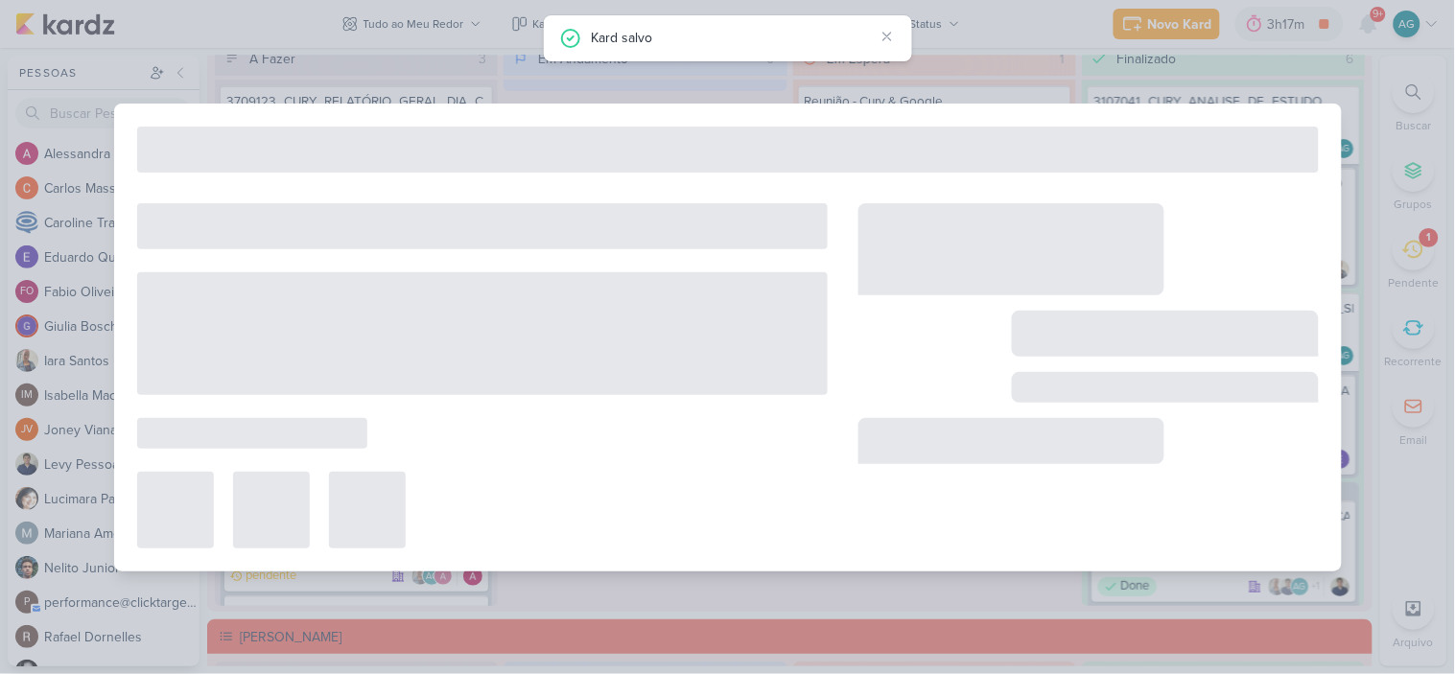
type input "3709191_CURY_REPORT_QUINZENAL_23.09"
type input "23 de setembro de 2025 às 17:00"
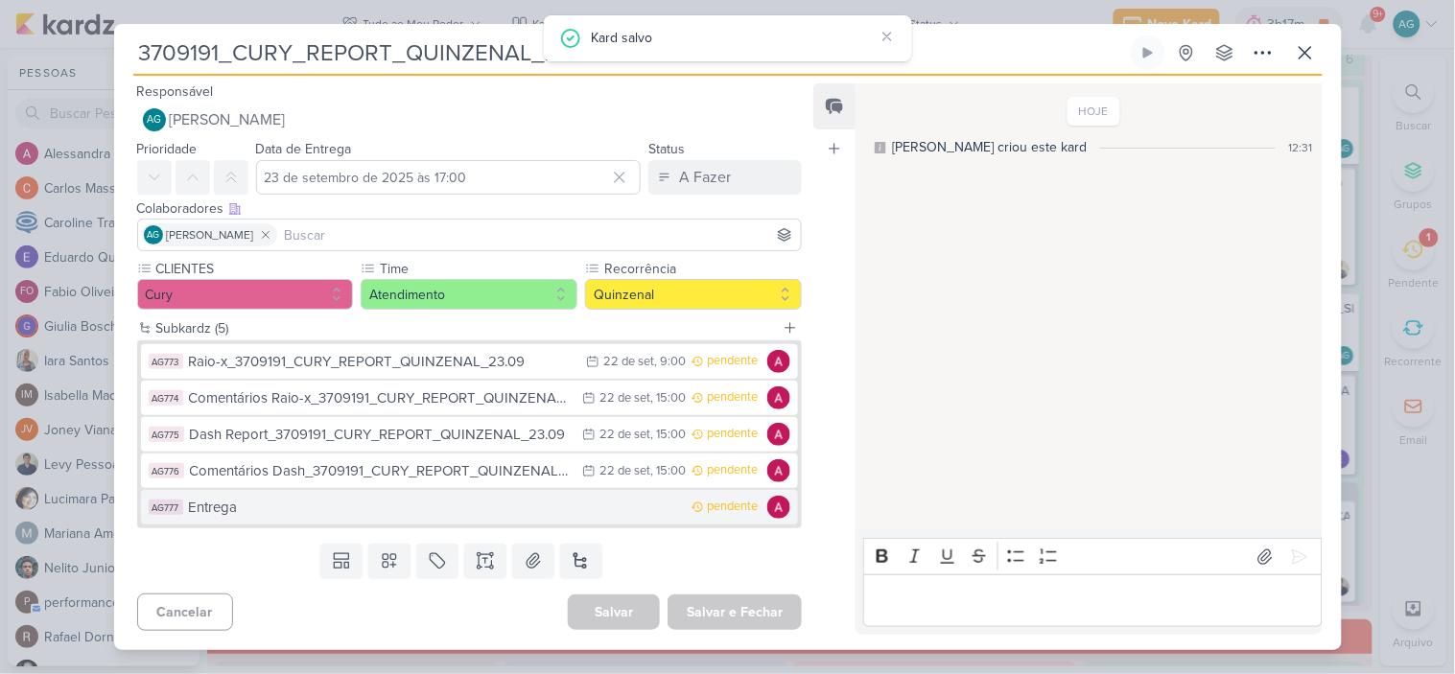
click at [251, 509] on div "Entrega" at bounding box center [436, 508] width 494 height 22
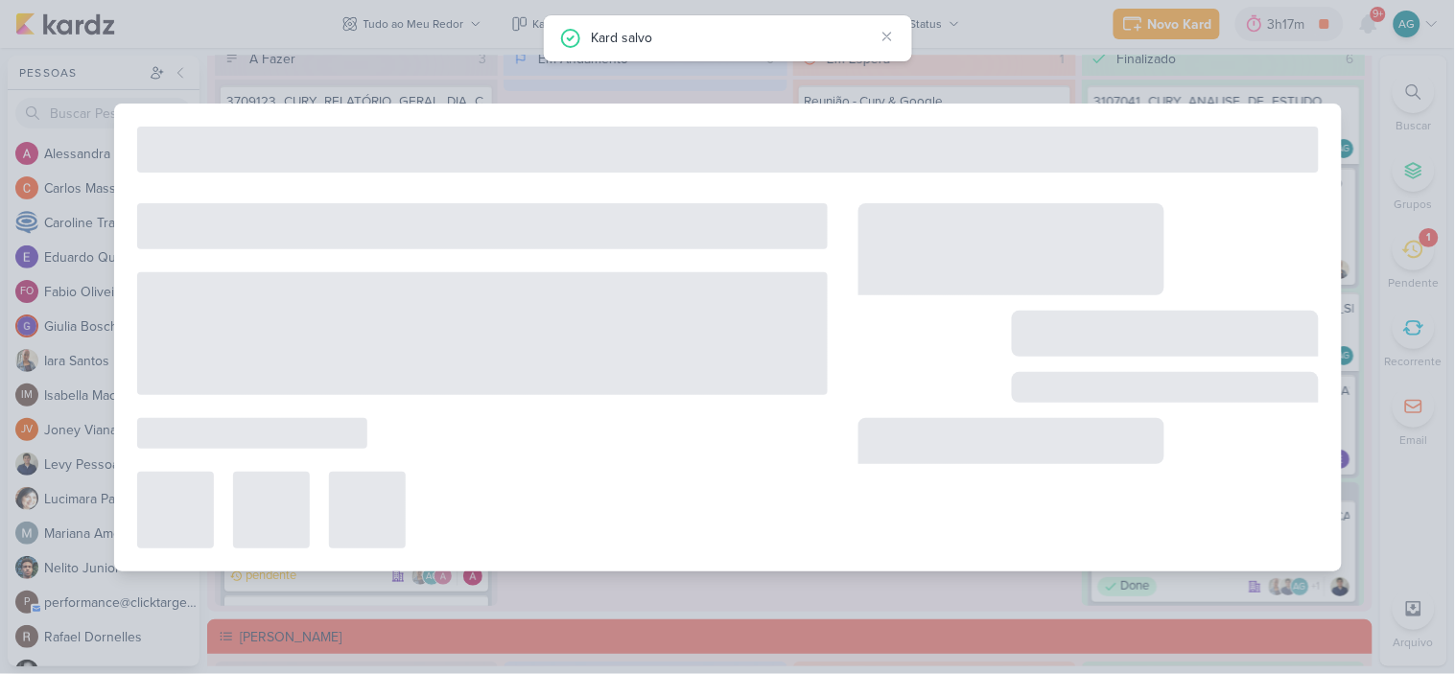
type input "Entrega"
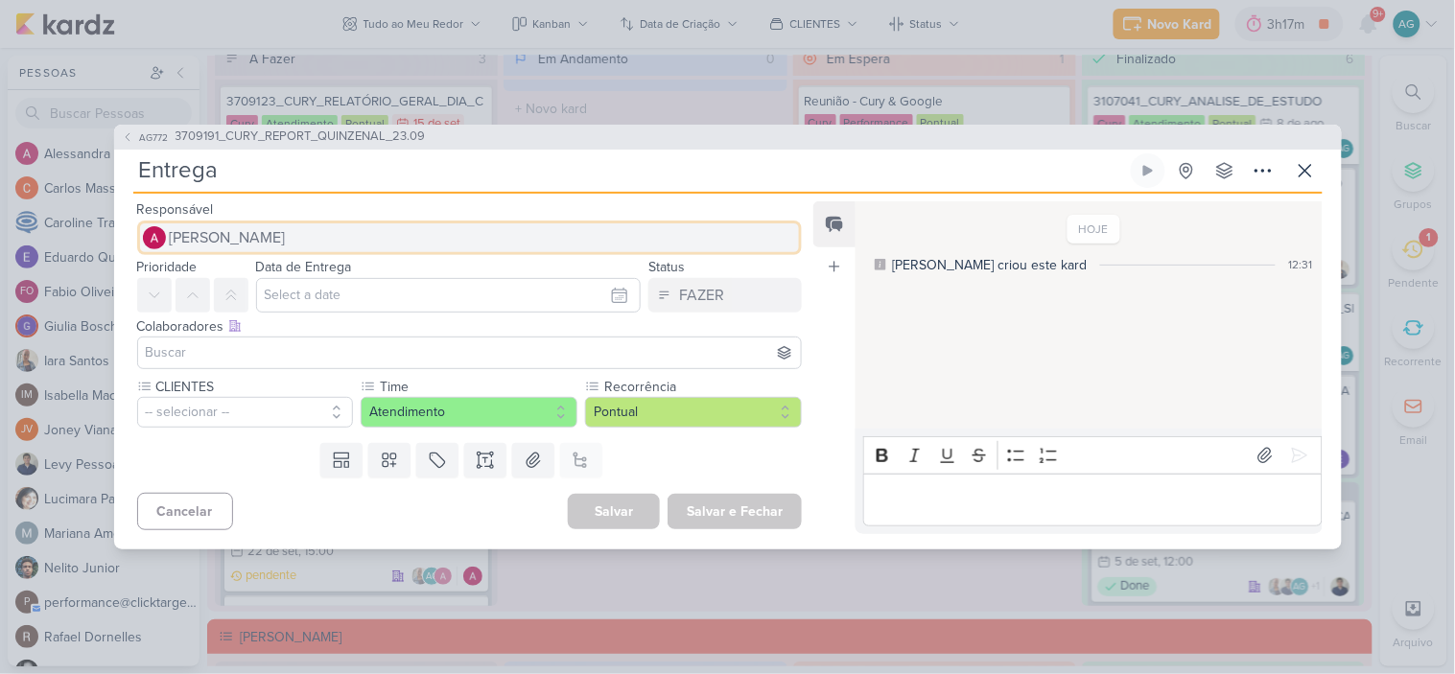
click at [274, 240] on span "[PERSON_NAME]" at bounding box center [228, 237] width 116 height 23
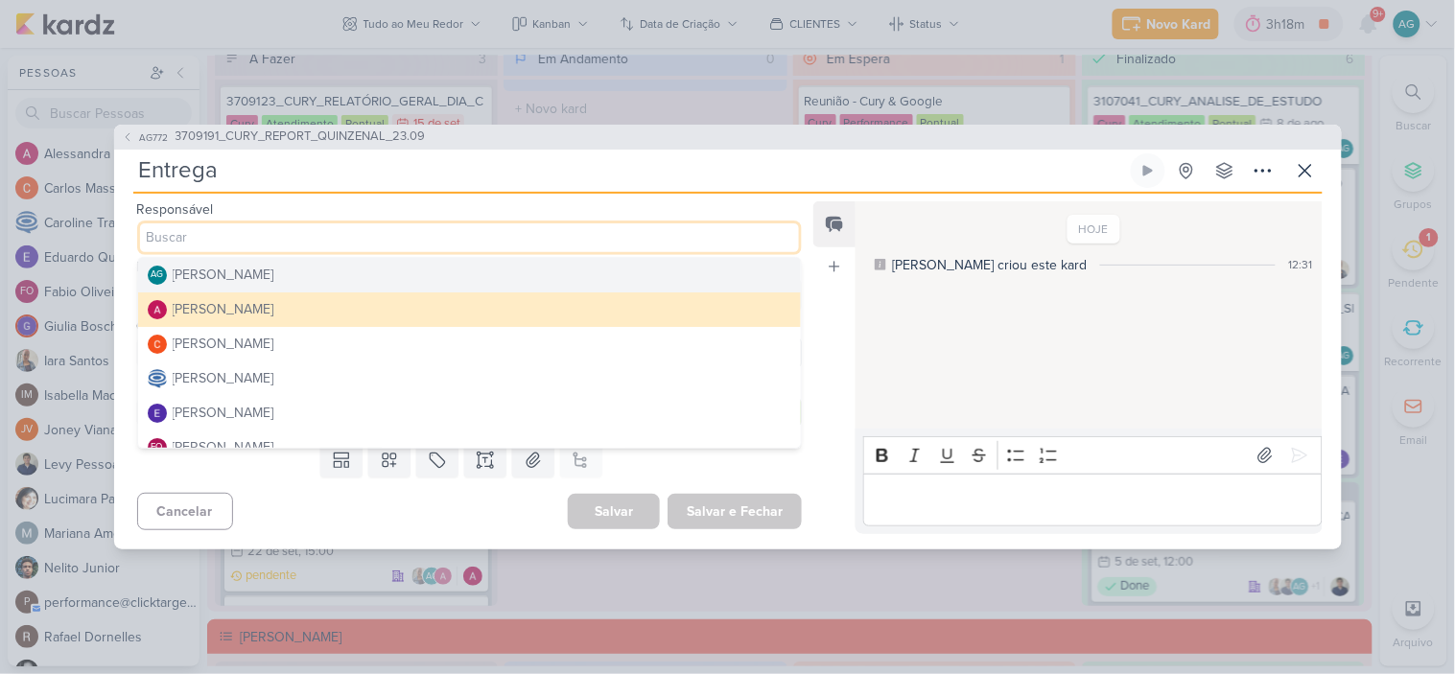
click at [269, 281] on div "[PERSON_NAME]" at bounding box center [224, 275] width 102 height 20
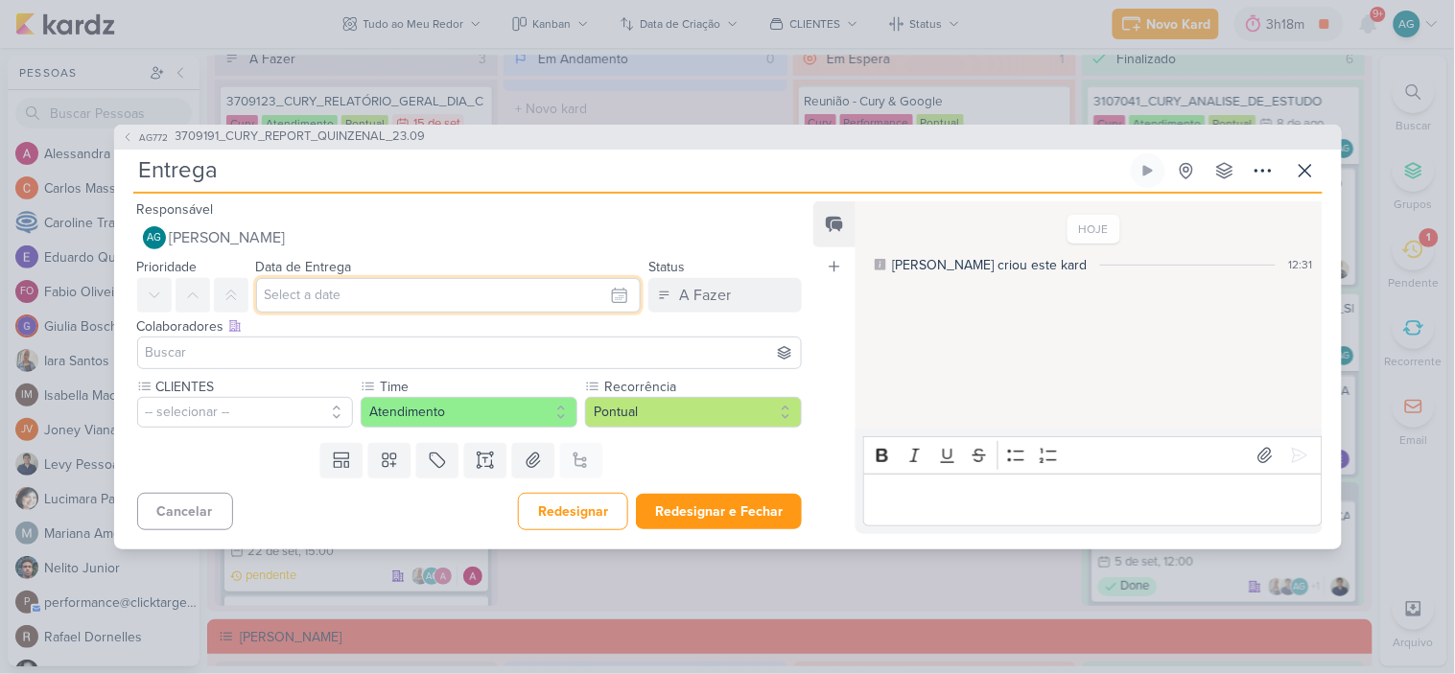
click at [295, 309] on input "text" at bounding box center [449, 295] width 386 height 35
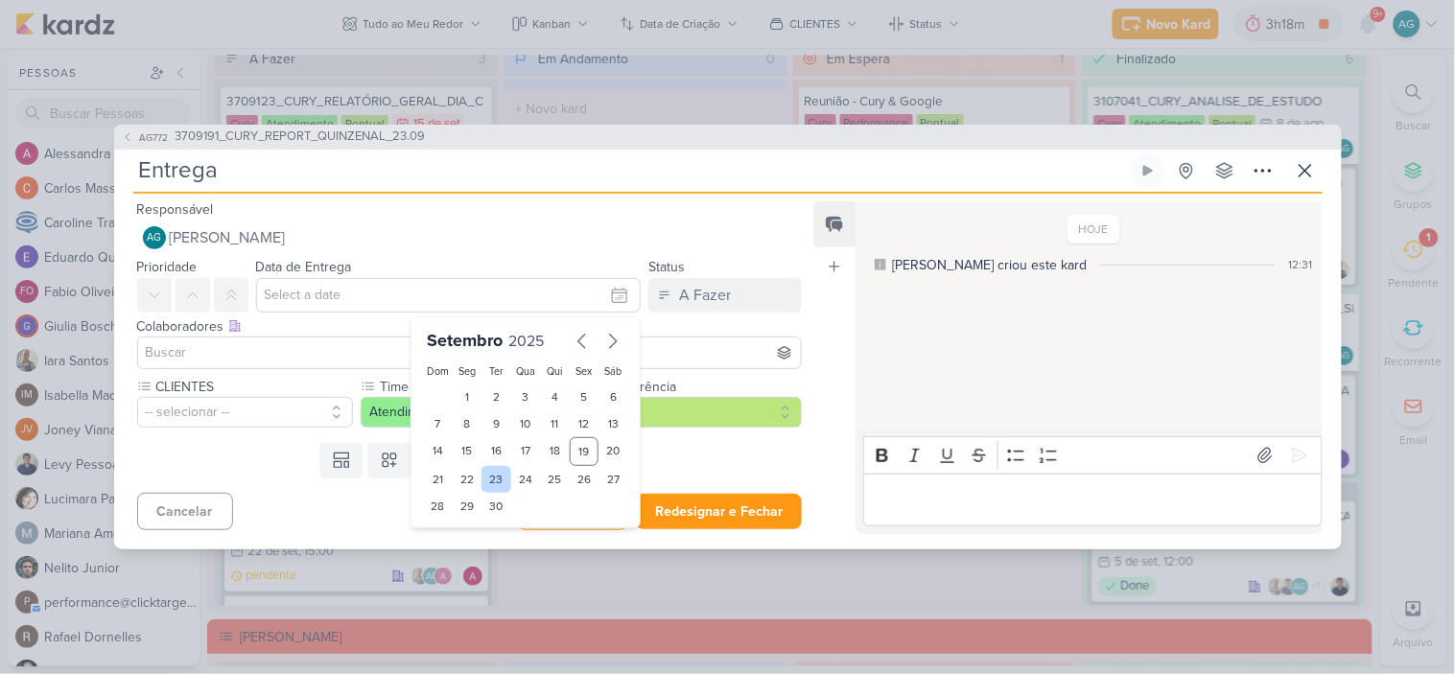
click at [483, 483] on div "23" at bounding box center [497, 479] width 30 height 27
type input "23 de setembro de 2025 às 23:59"
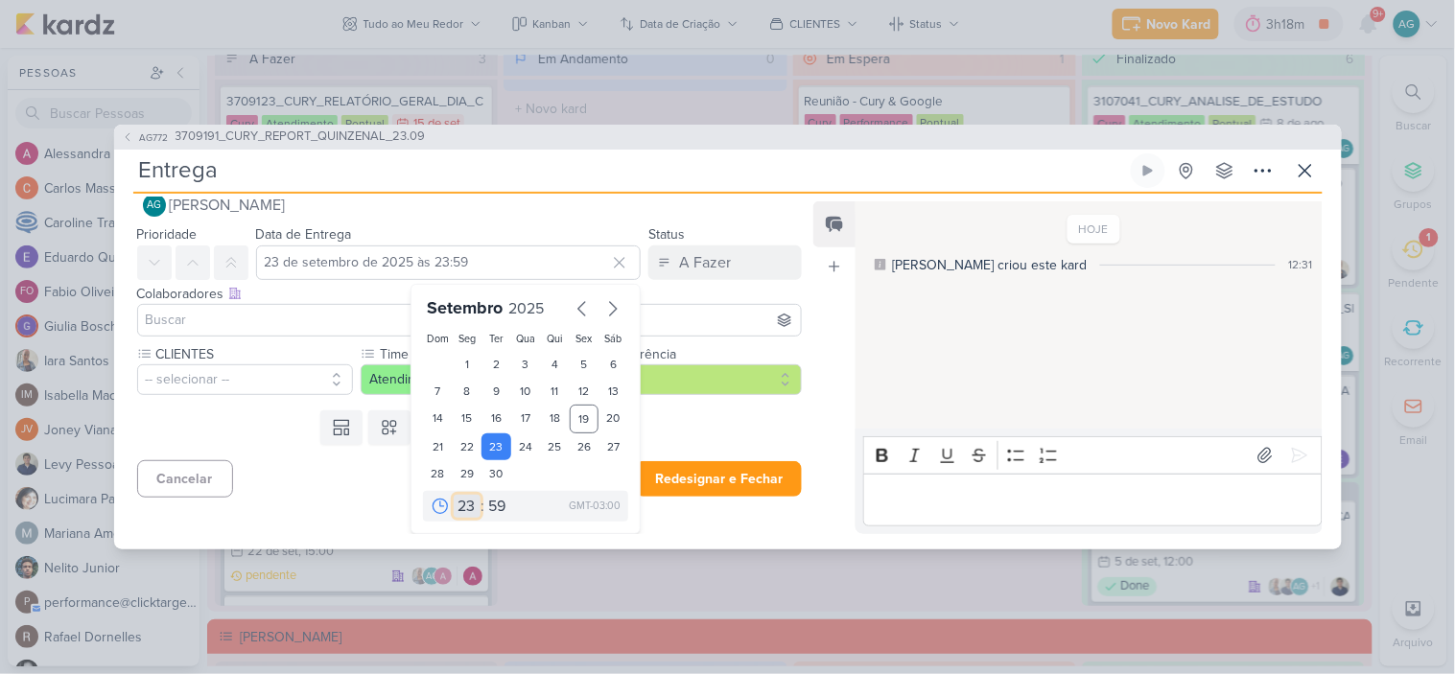
click at [457, 508] on select "00 01 02 03 04 05 06 07 08 09 10 11 12 13 14 15 16 17 18 19 20 21 22 23" at bounding box center [467, 506] width 27 height 23
select select "17"
click at [454, 495] on select "00 01 02 03 04 05 06 07 08 09 10 11 12 13 14 15 16 17 18 19 20 21 22 23" at bounding box center [467, 506] width 27 height 23
type input "23 de setembro de 2025 às 17:59"
click at [484, 508] on select "00 05 10 15 20 25 30 35 40 45 50 55 59" at bounding box center [497, 506] width 27 height 23
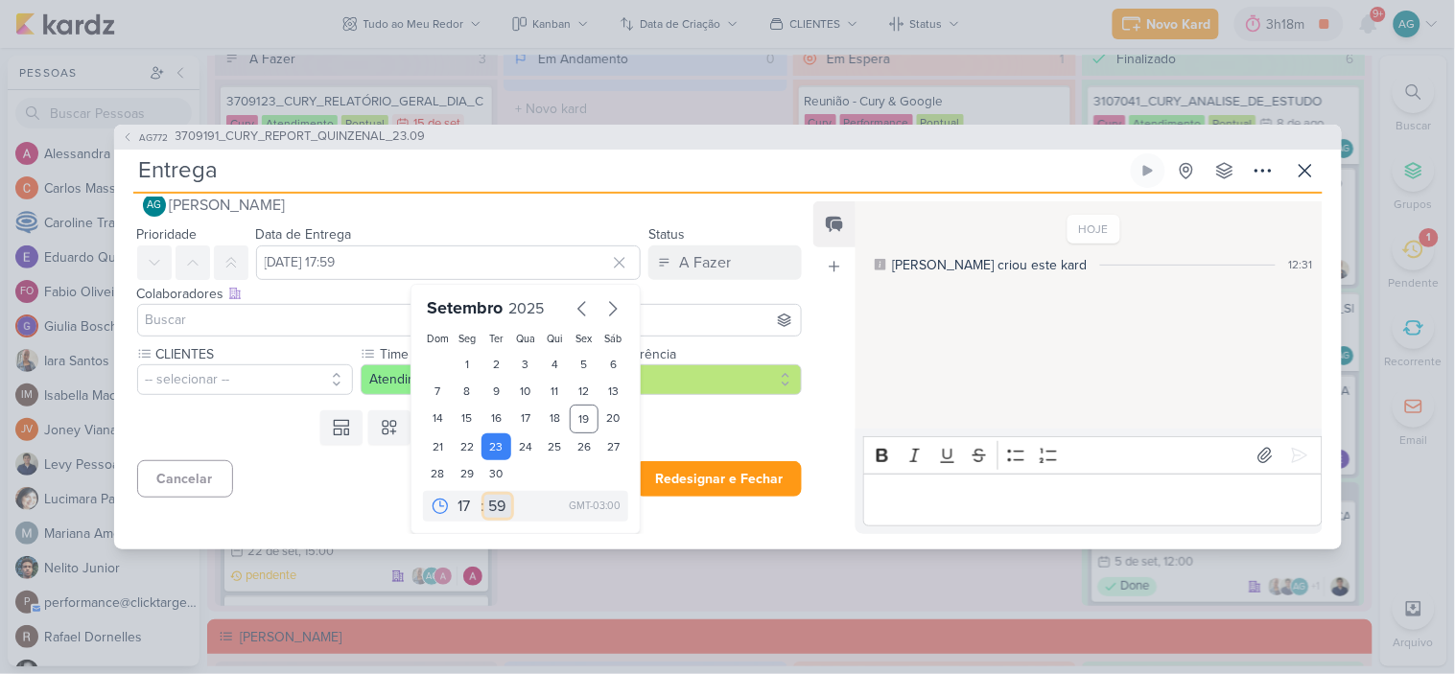
select select "0"
click at [484, 495] on select "00 05 10 15 20 25 30 35 40 45 50 55 59" at bounding box center [497, 506] width 27 height 23
type input "23 de setembro de 2025 às 17:00"
click at [318, 319] on input at bounding box center [470, 320] width 656 height 23
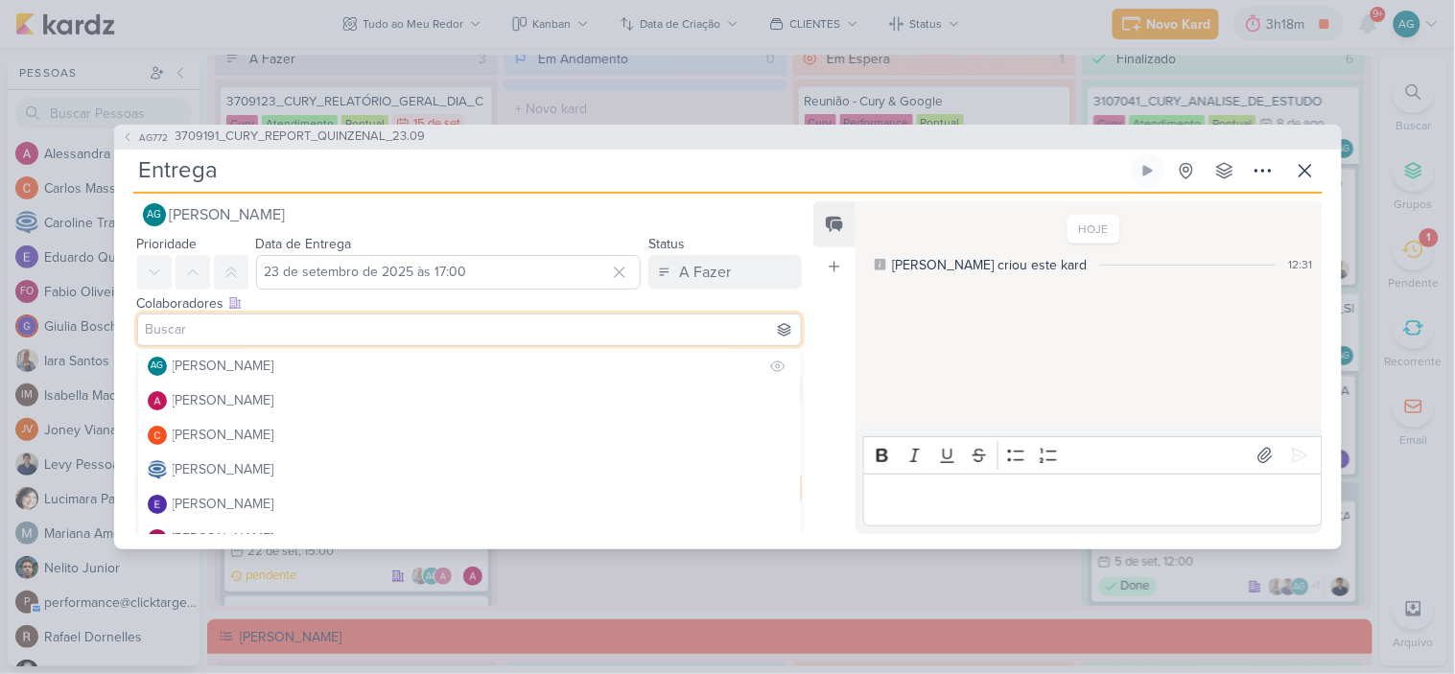
scroll to position [29, 0]
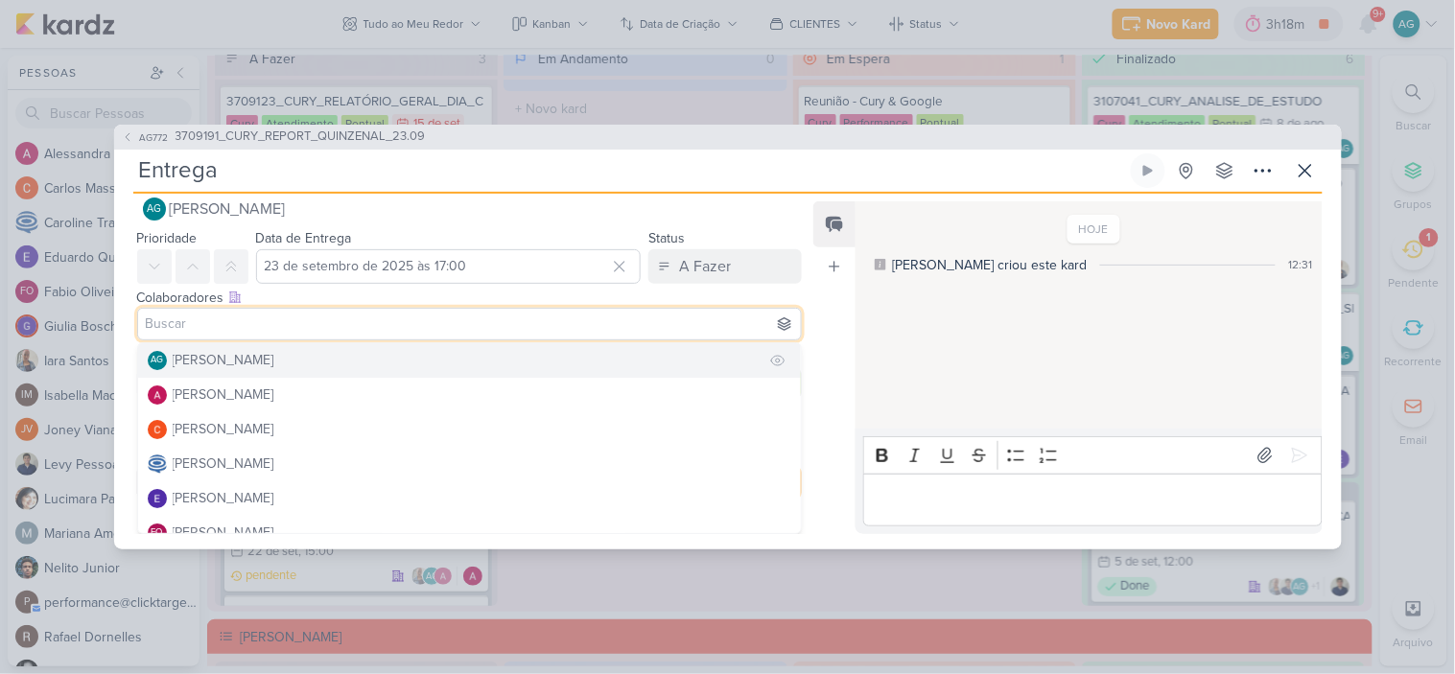
click at [302, 371] on button "AG Aline Gimenez Graciano" at bounding box center [470, 360] width 664 height 35
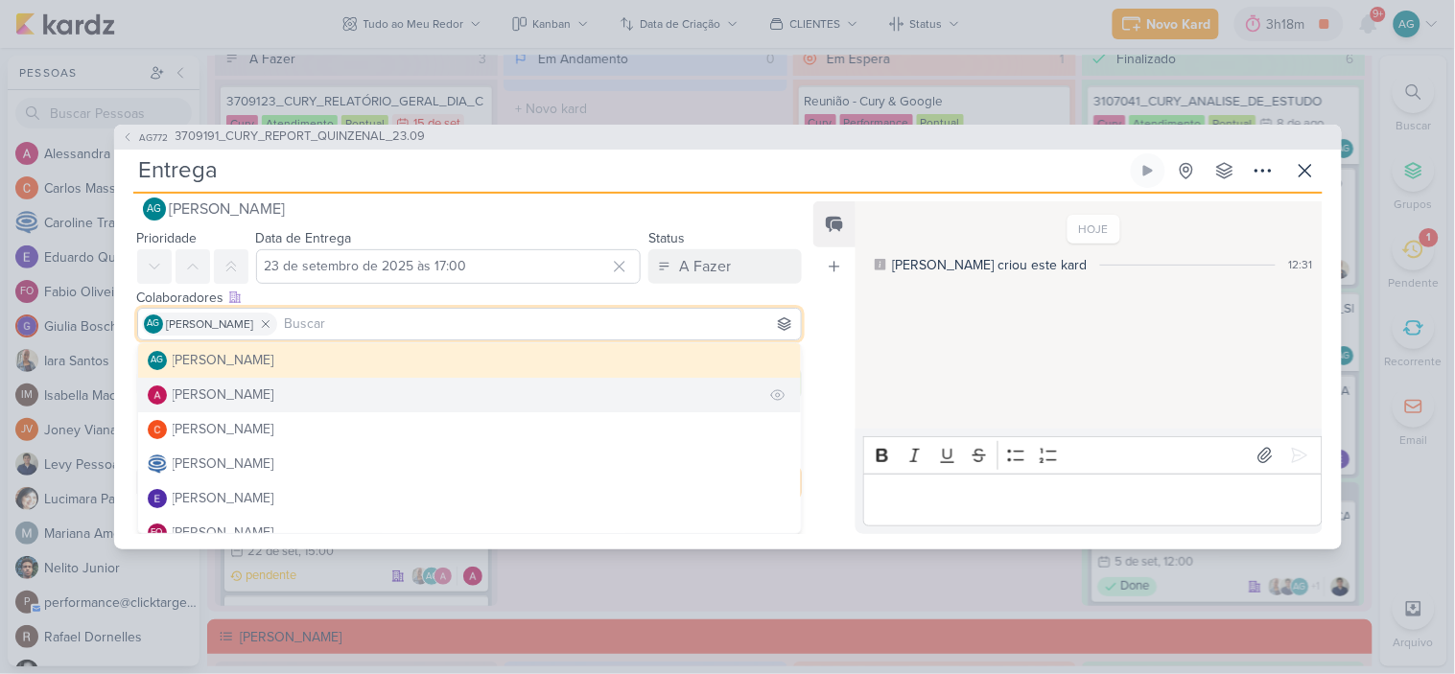
click at [295, 401] on button "[PERSON_NAME]" at bounding box center [470, 395] width 664 height 35
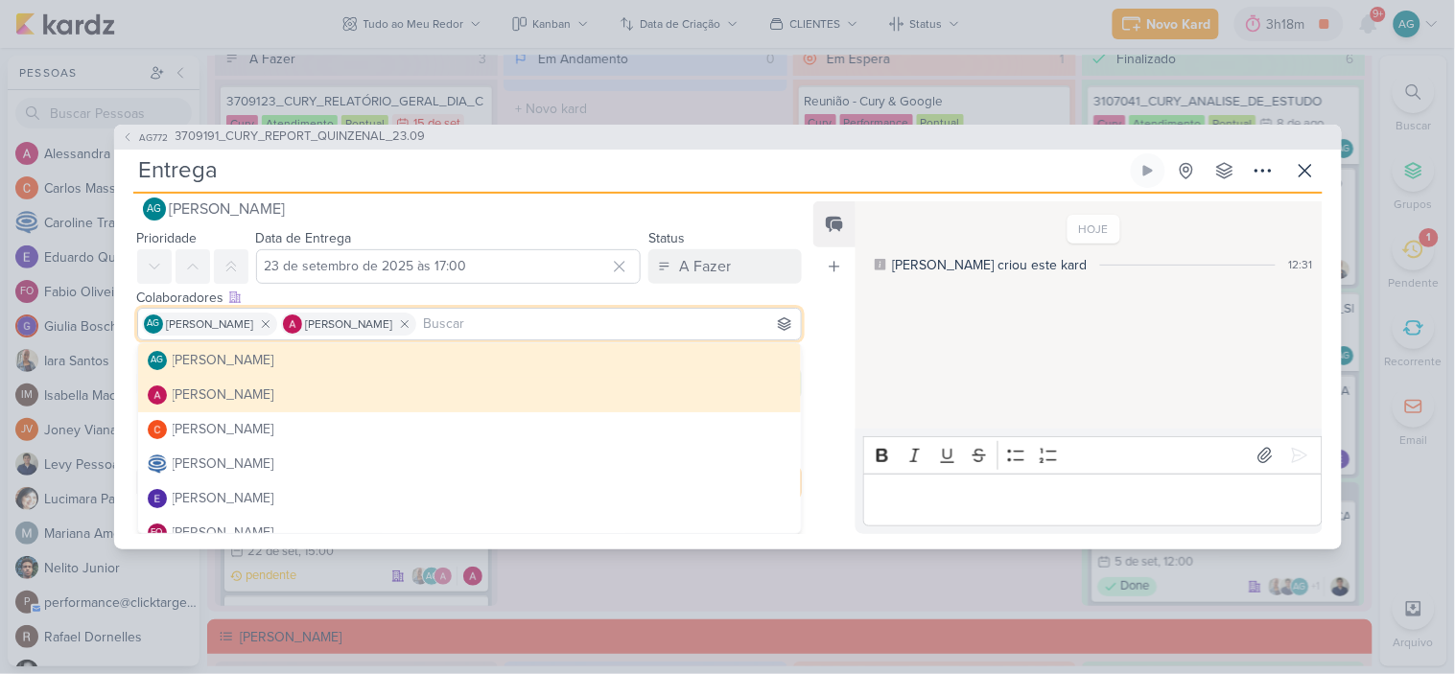
scroll to position [106, 0]
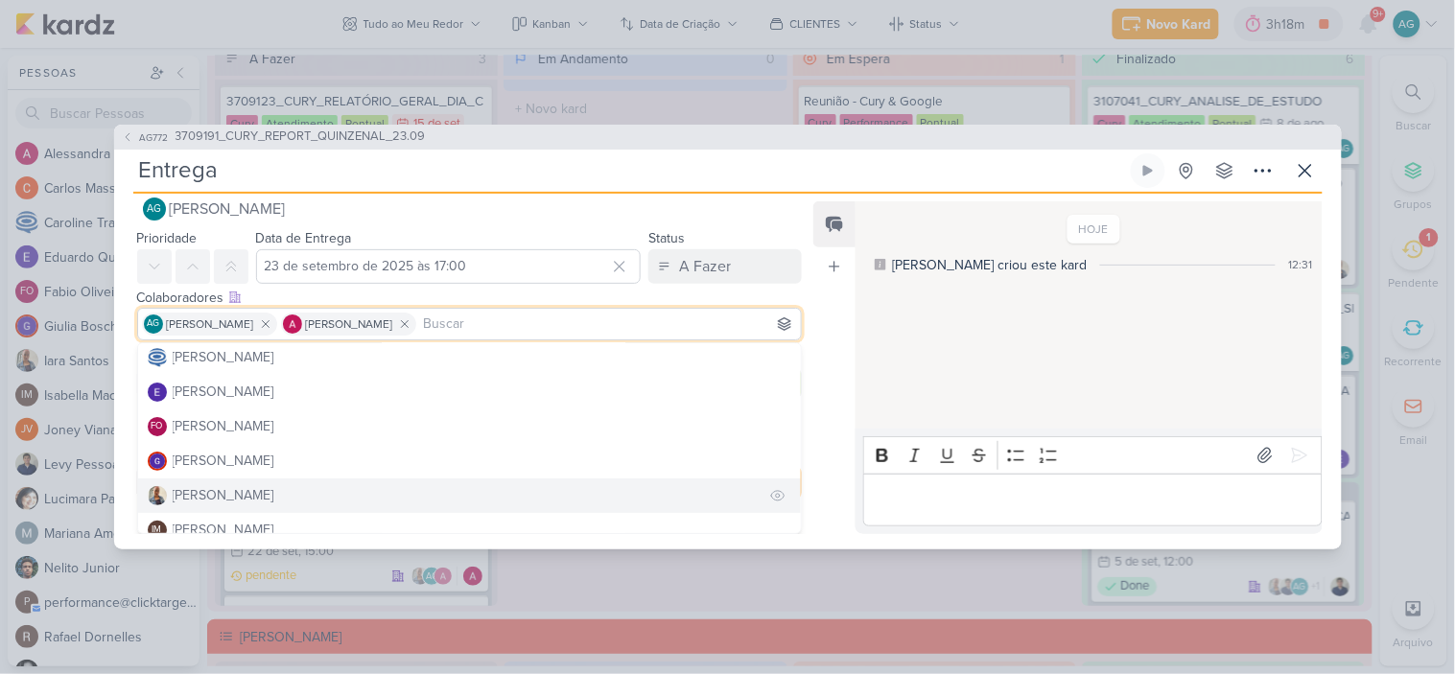
click at [260, 487] on button "[PERSON_NAME]" at bounding box center [470, 496] width 664 height 35
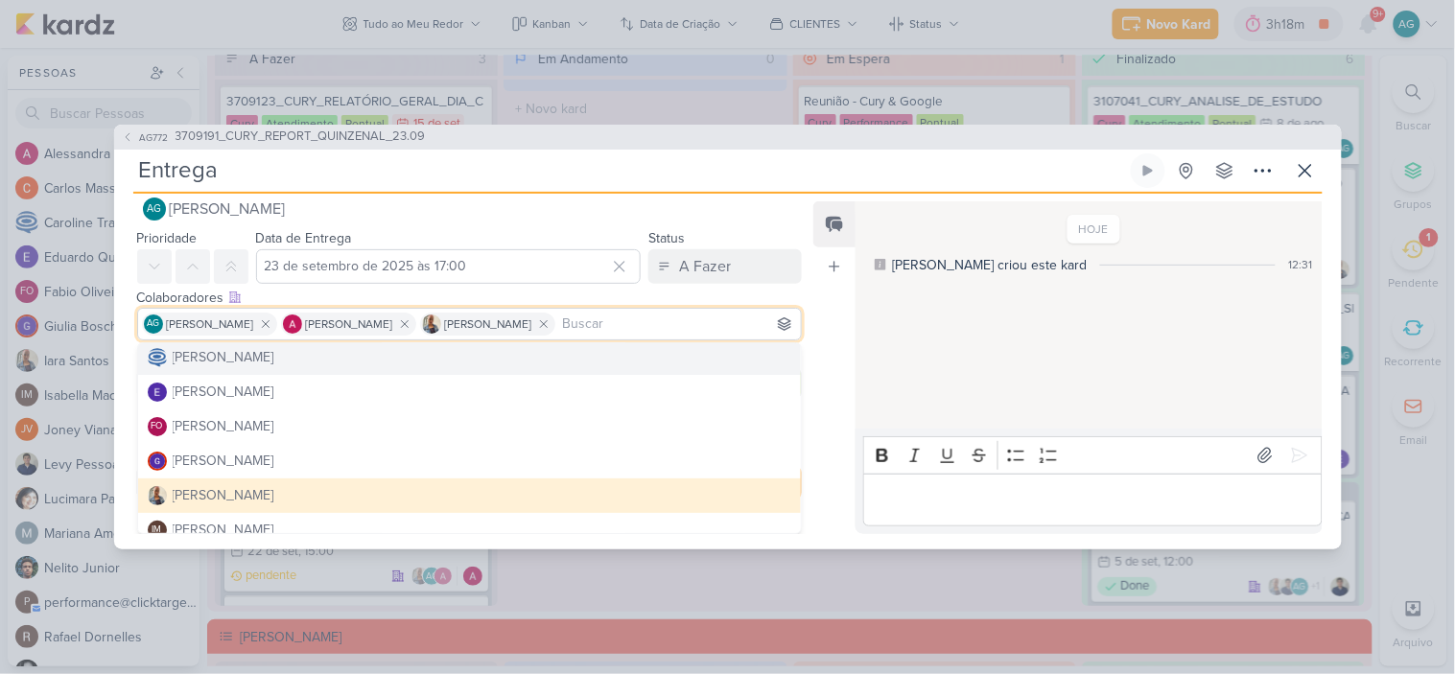
click at [810, 207] on div "Responsável AG Aline Gimenez Graciano AG Aline Gimenez Graciano Alessandra Gome…" at bounding box center [462, 366] width 696 height 337
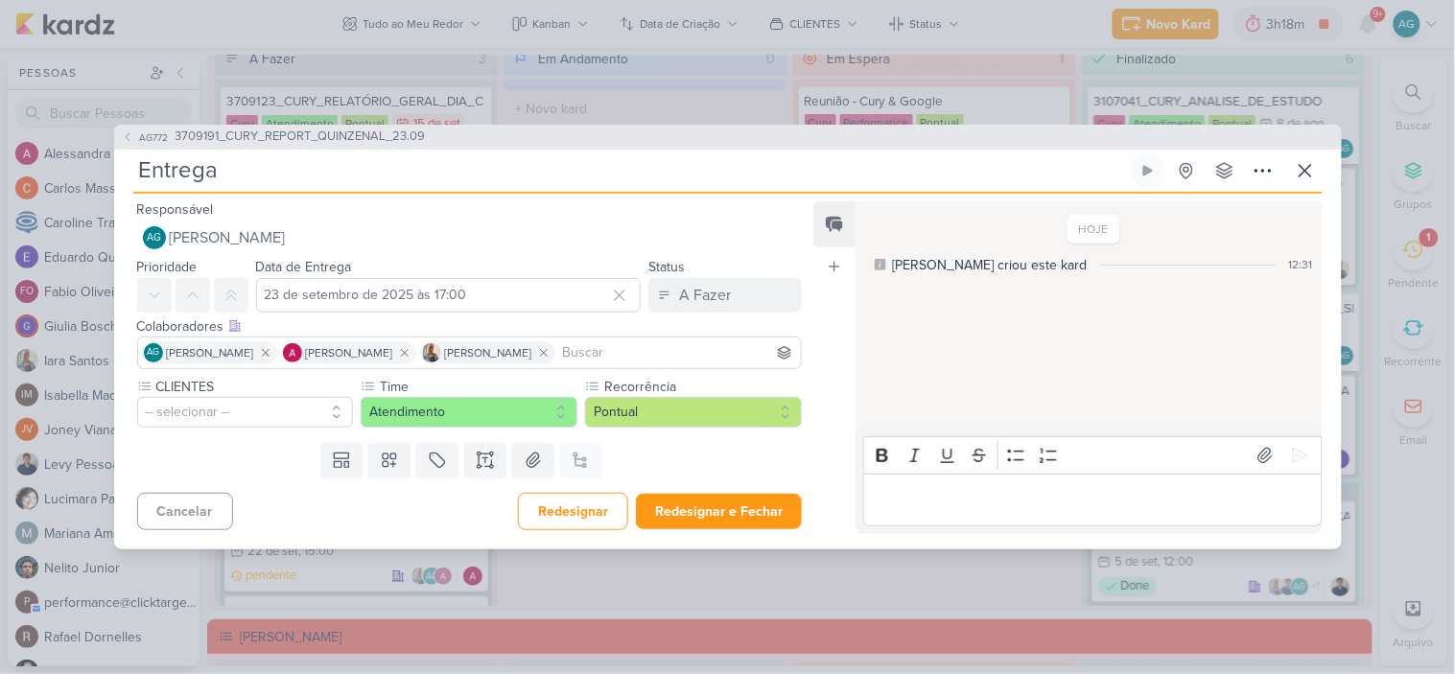
scroll to position [0, 0]
click at [267, 413] on button "-- selecionar --" at bounding box center [245, 412] width 217 height 31
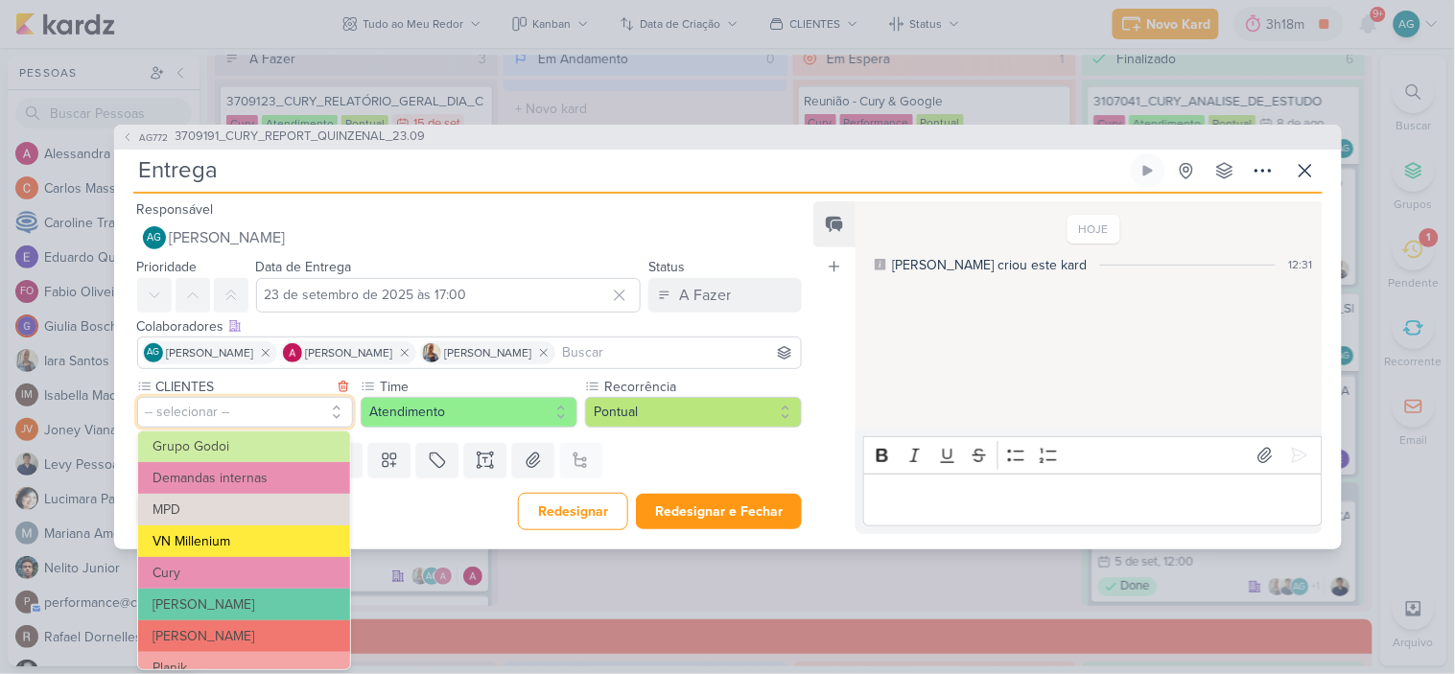
scroll to position [213, 0]
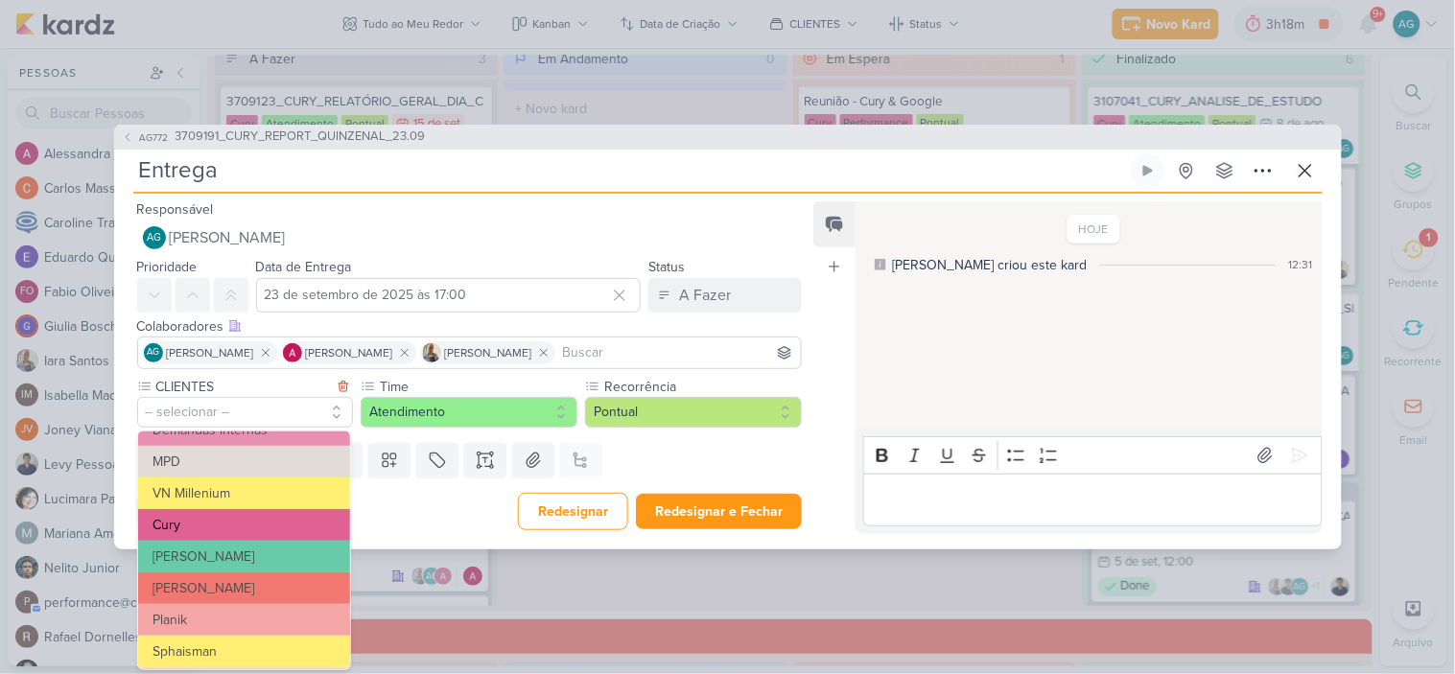
click at [216, 532] on button "Cury" at bounding box center [244, 525] width 212 height 32
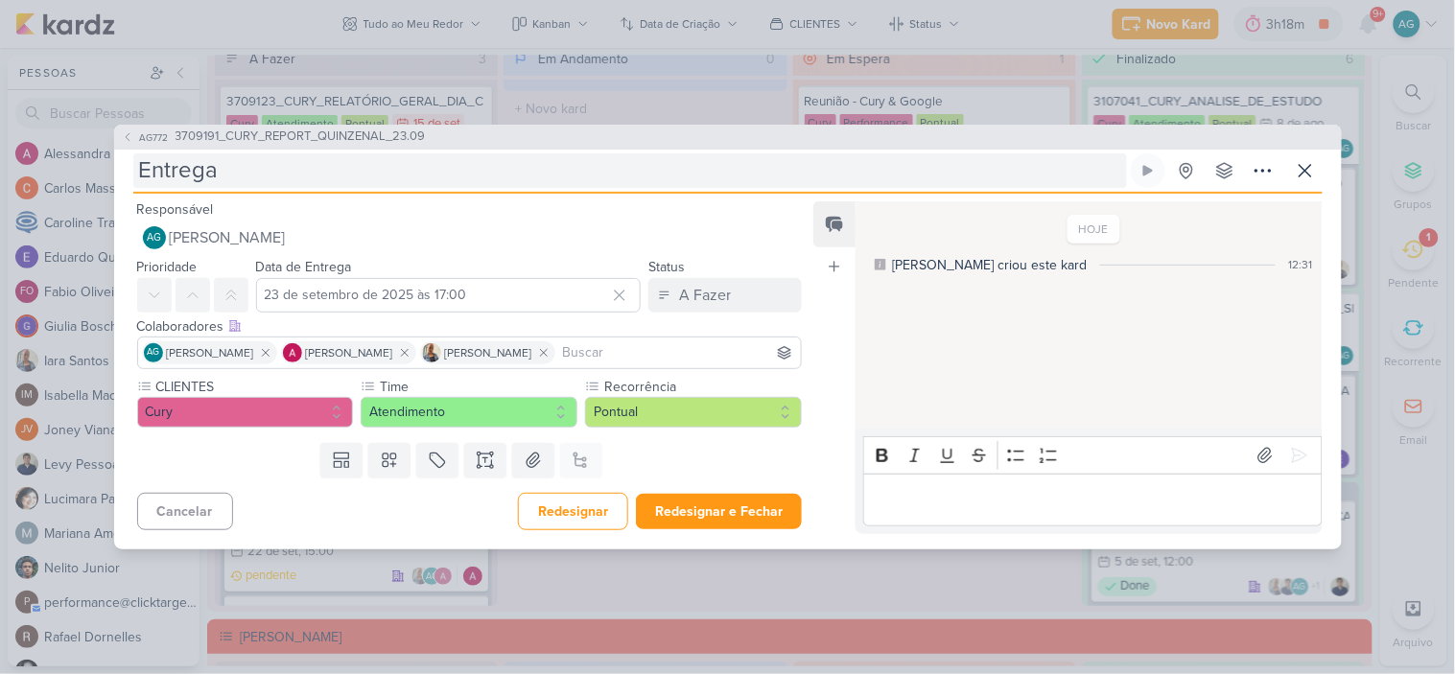
click at [231, 173] on input "Entrega" at bounding box center [630, 170] width 994 height 35
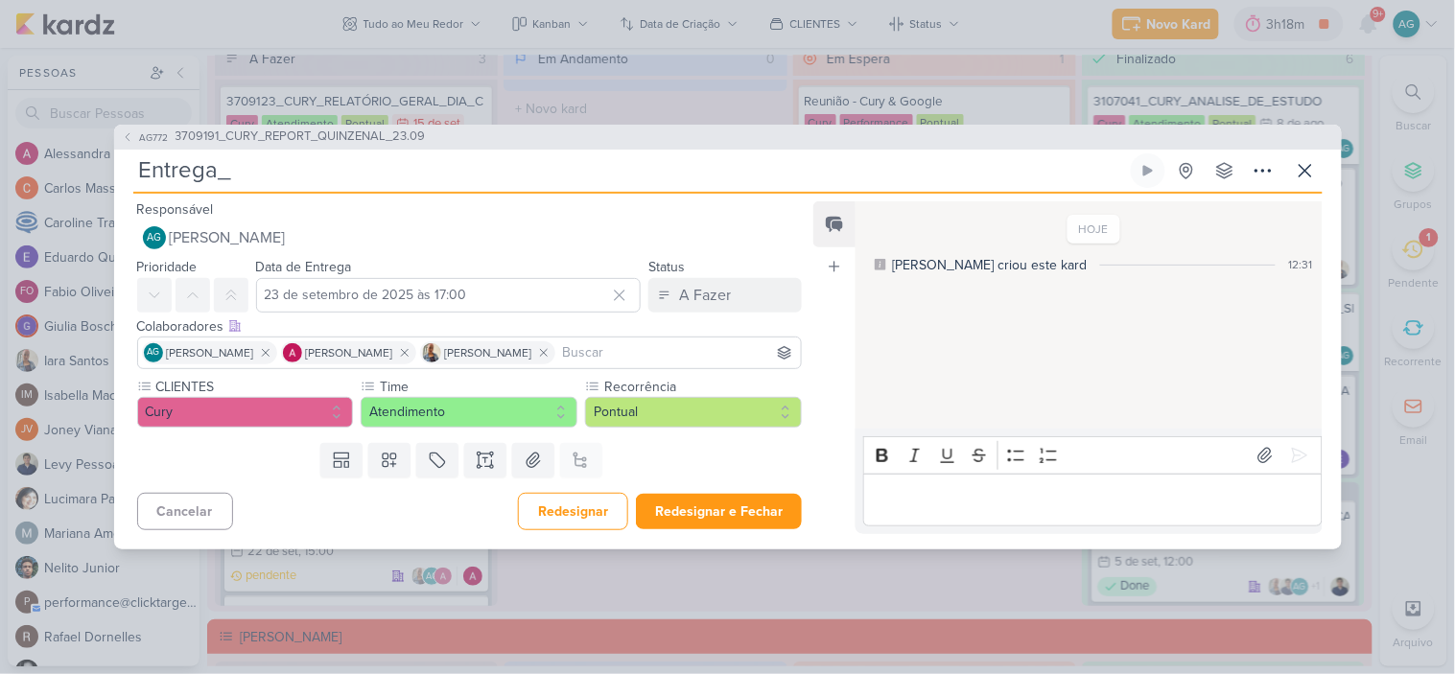
paste input "3709191_CURY_REPORT_QUINZENAL_23.09"
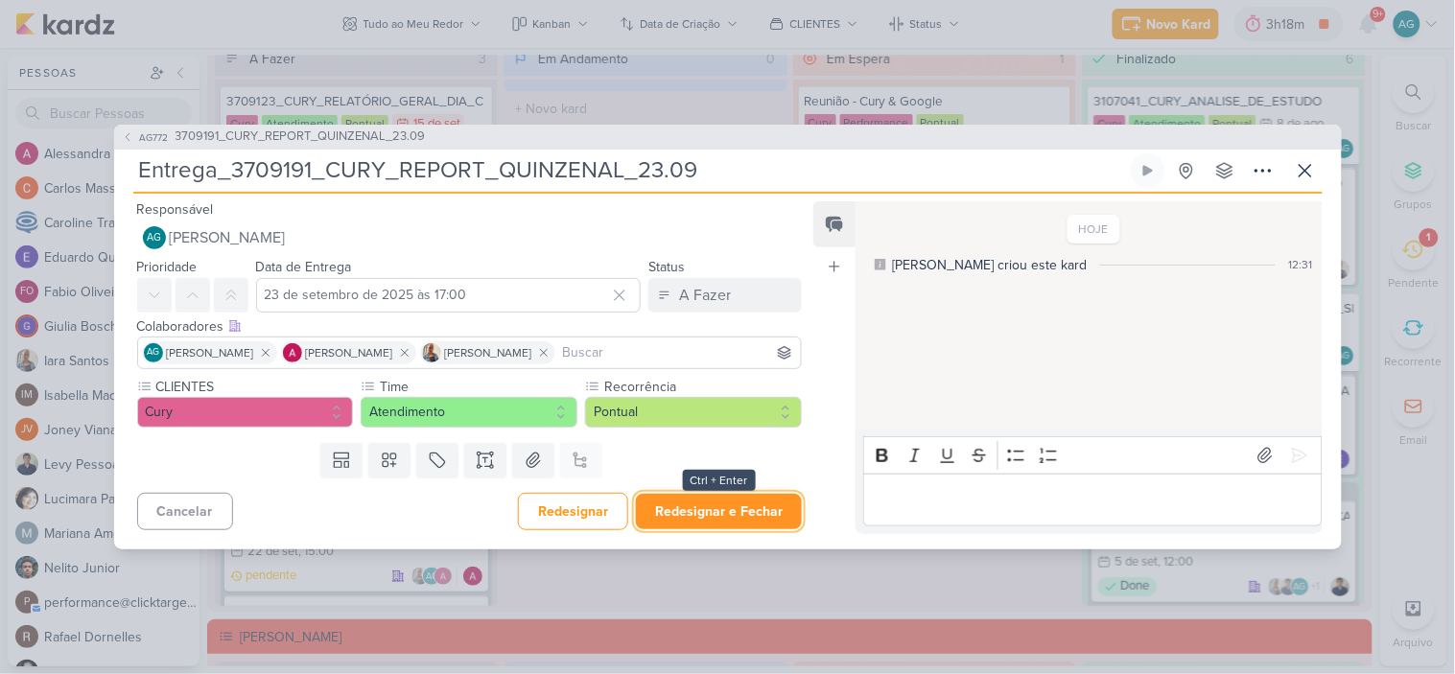
click at [754, 513] on button "Redesignar e Fechar" at bounding box center [719, 511] width 166 height 35
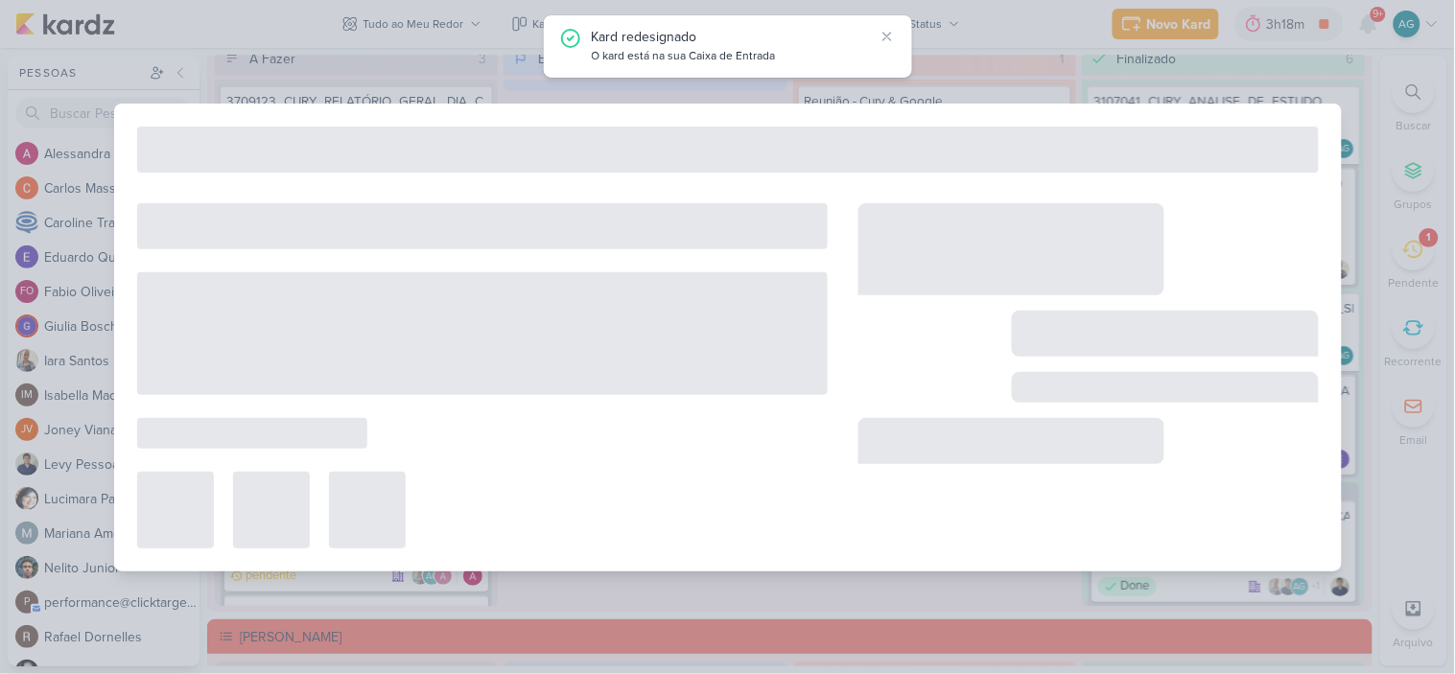
type input "3709191_CURY_REPORT_QUINZENAL_23.09"
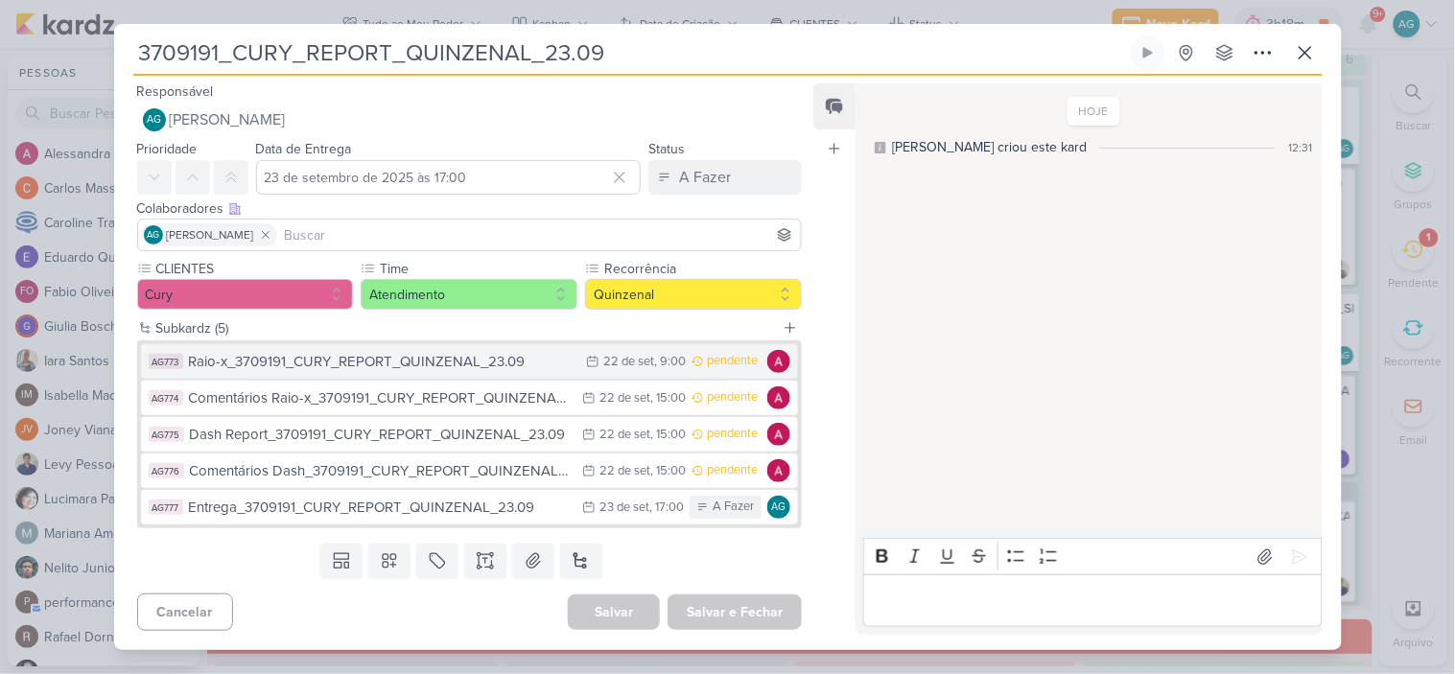
click at [436, 370] on div "Raio-x_3709191_CURY_REPORT_QUINZENAL_23.09" at bounding box center [383, 362] width 389 height 22
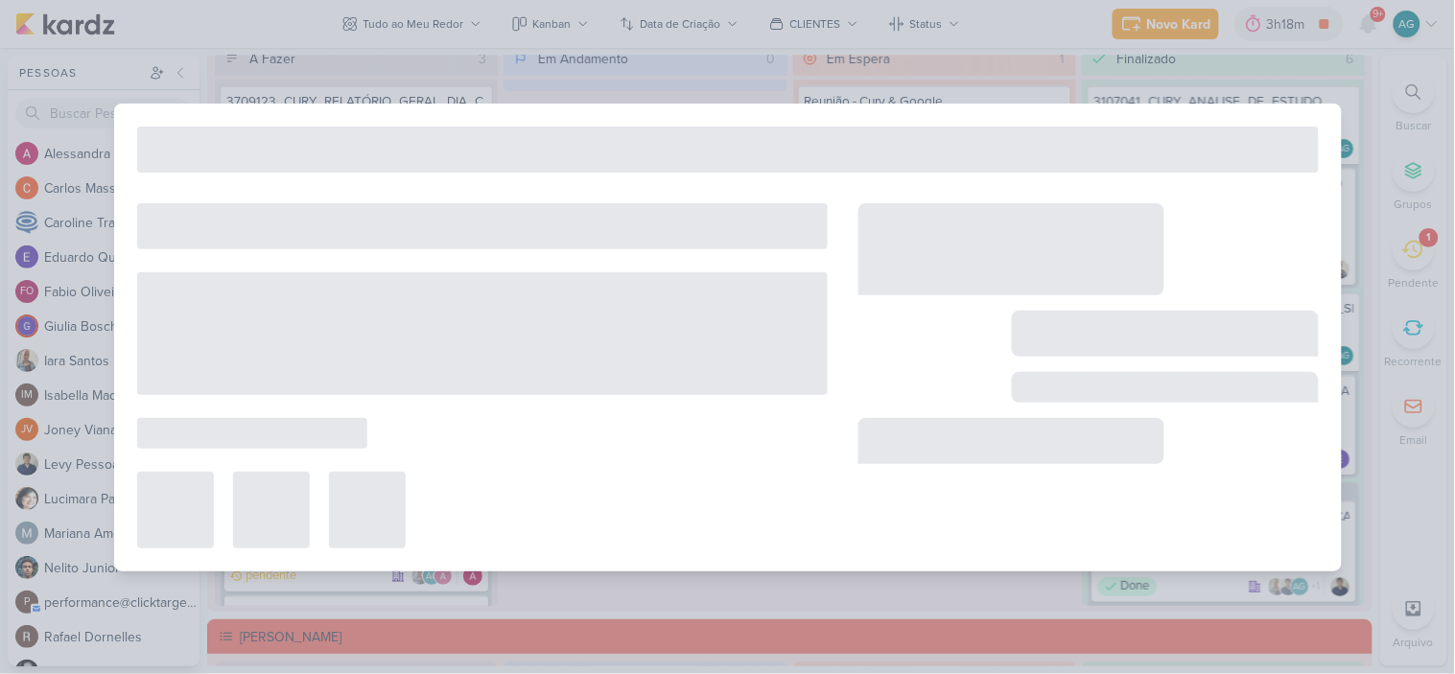
type input "Raio-x_3709191_CURY_REPORT_QUINZENAL_23.09"
type input "22 de setembro de 2025 às 09:00"
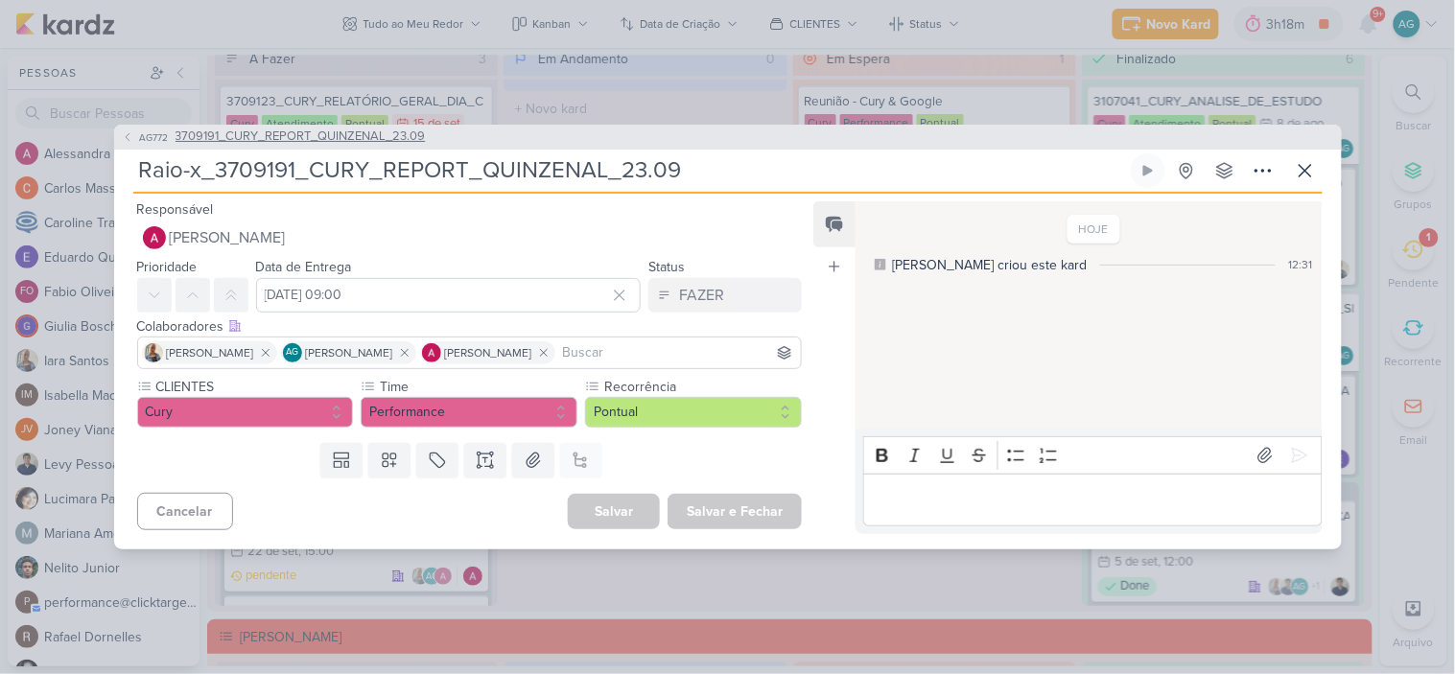
click at [413, 141] on span "3709191_CURY_REPORT_QUINZENAL_23.09" at bounding box center [301, 137] width 250 height 19
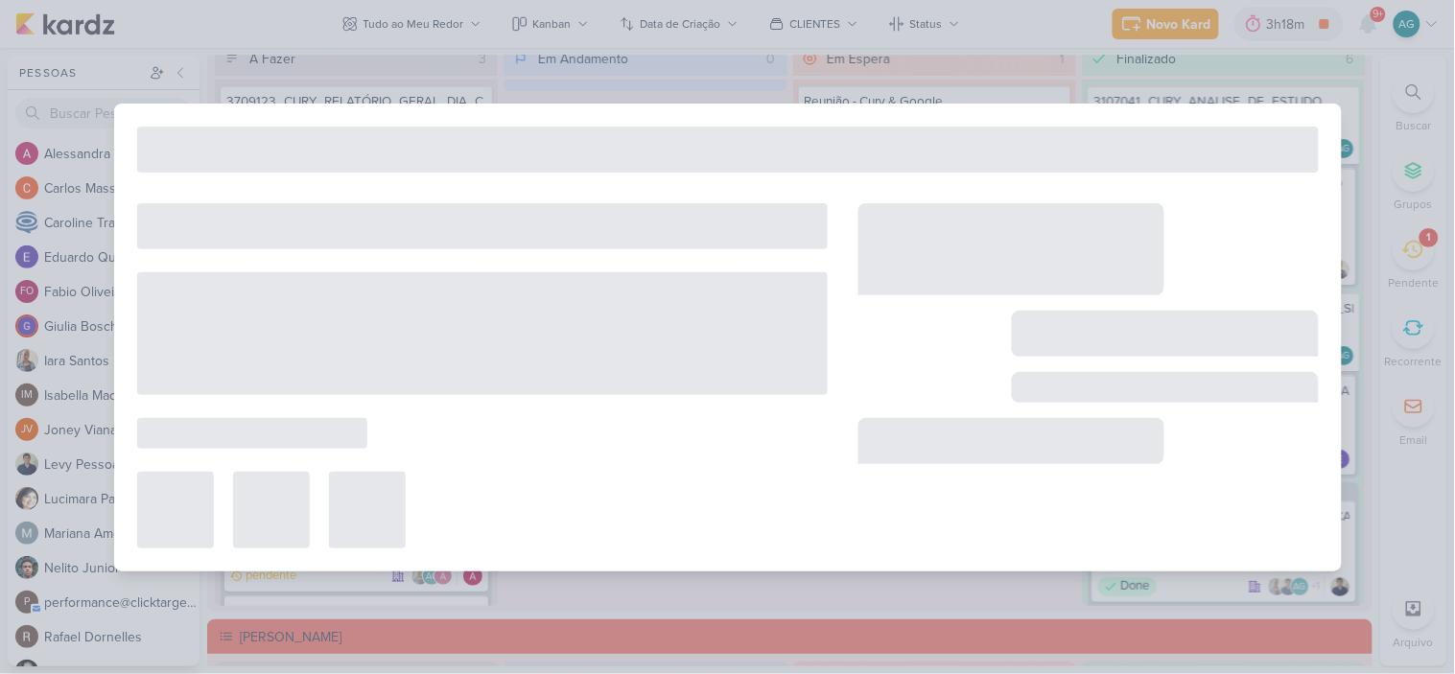
type input "3709191_CURY_REPORT_QUINZENAL_23.09"
type input "23 de setembro de 2025 às 17:00"
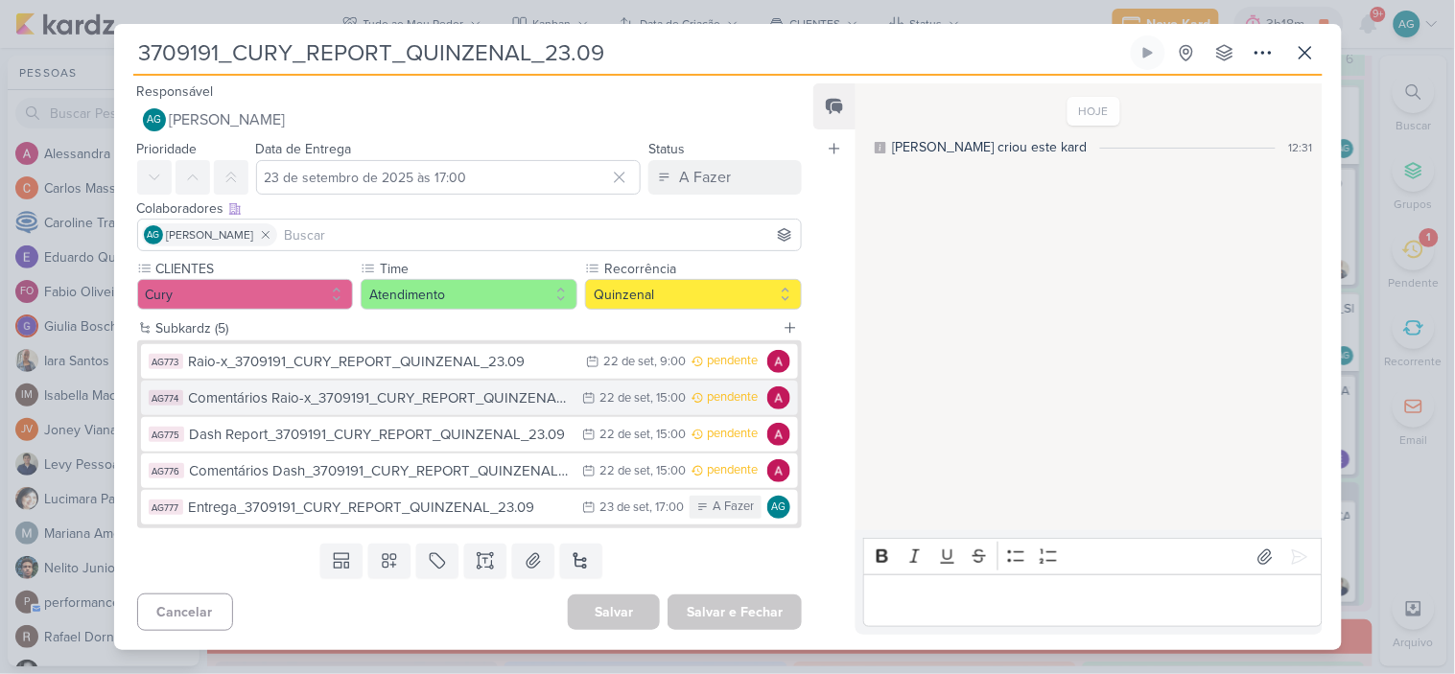
click at [377, 396] on div "Comentários Raio-x_3709191_CURY_REPORT_QUINZENAL_23.09" at bounding box center [381, 399] width 385 height 22
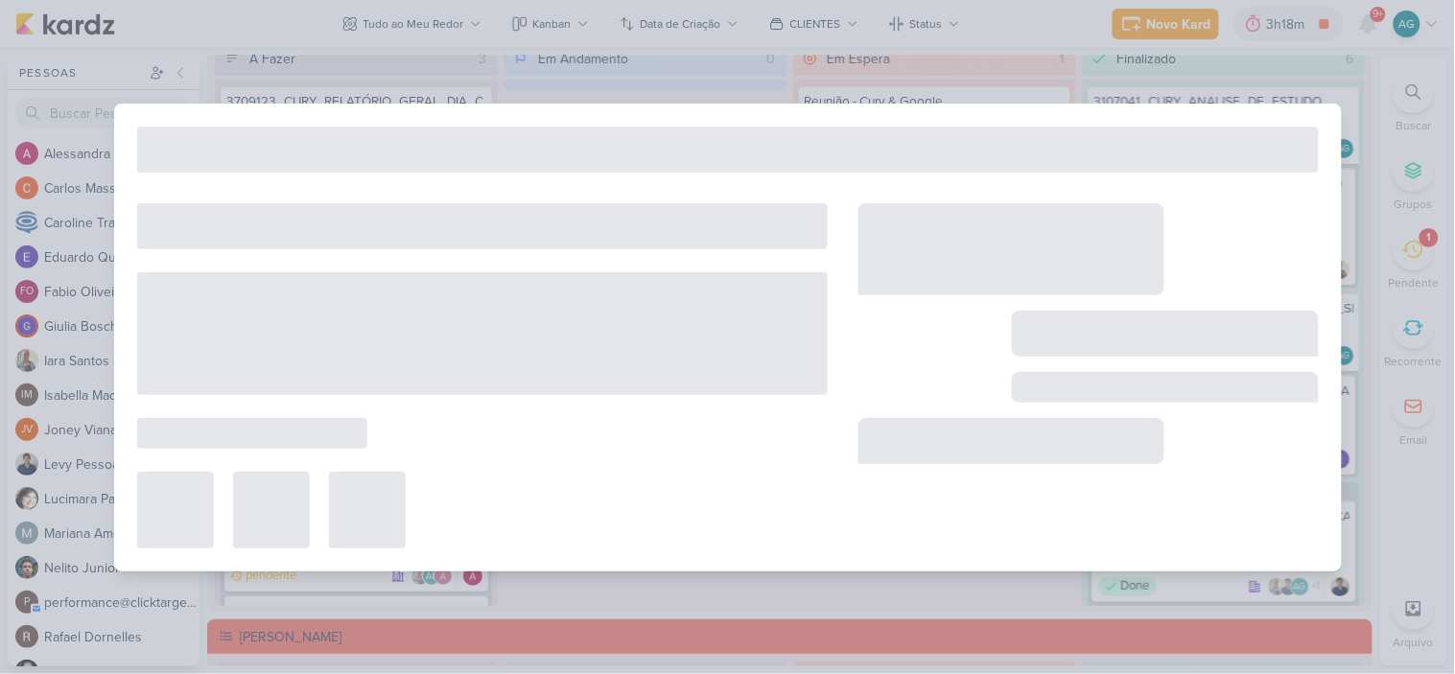
type input "Comentários Raio-x_3709191_CURY_REPORT_QUINZENAL_23.09"
type input "22 de setembro de 2025 às 15:00"
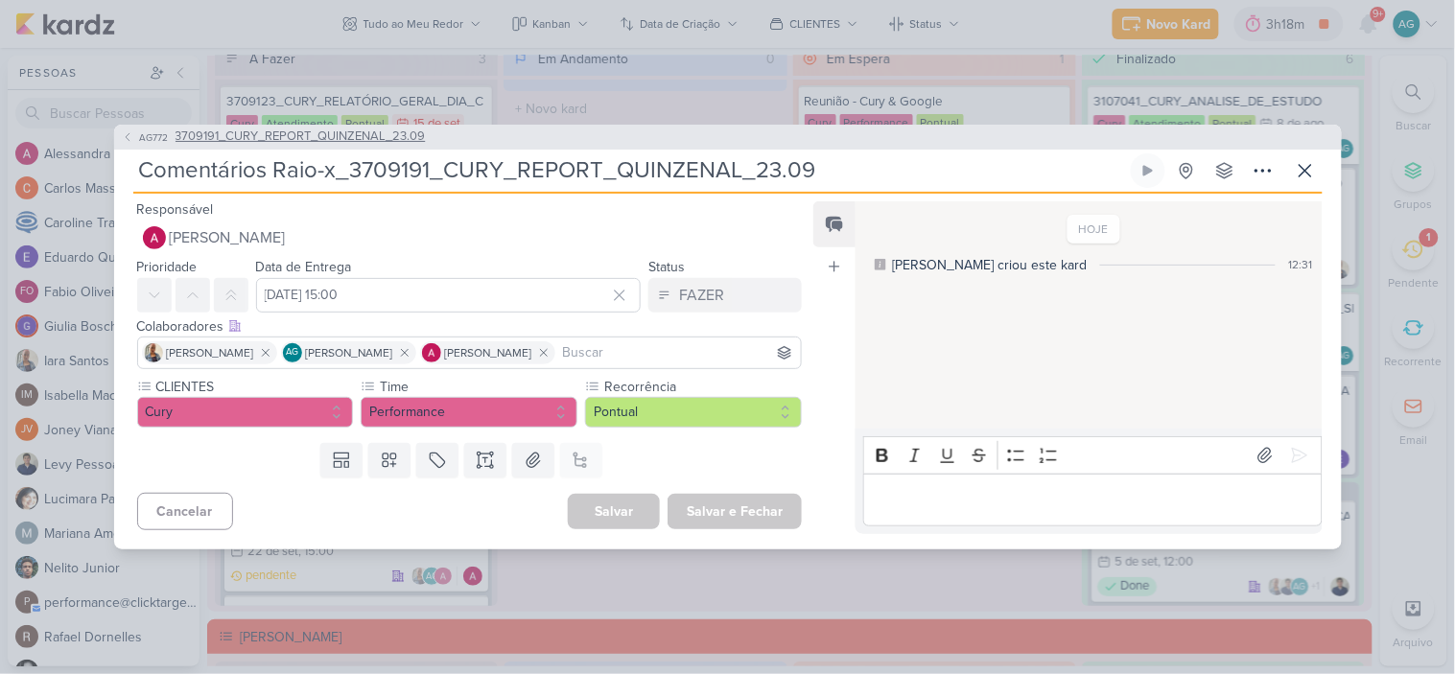
click at [365, 136] on span "3709191_CURY_REPORT_QUINZENAL_23.09" at bounding box center [301, 137] width 250 height 19
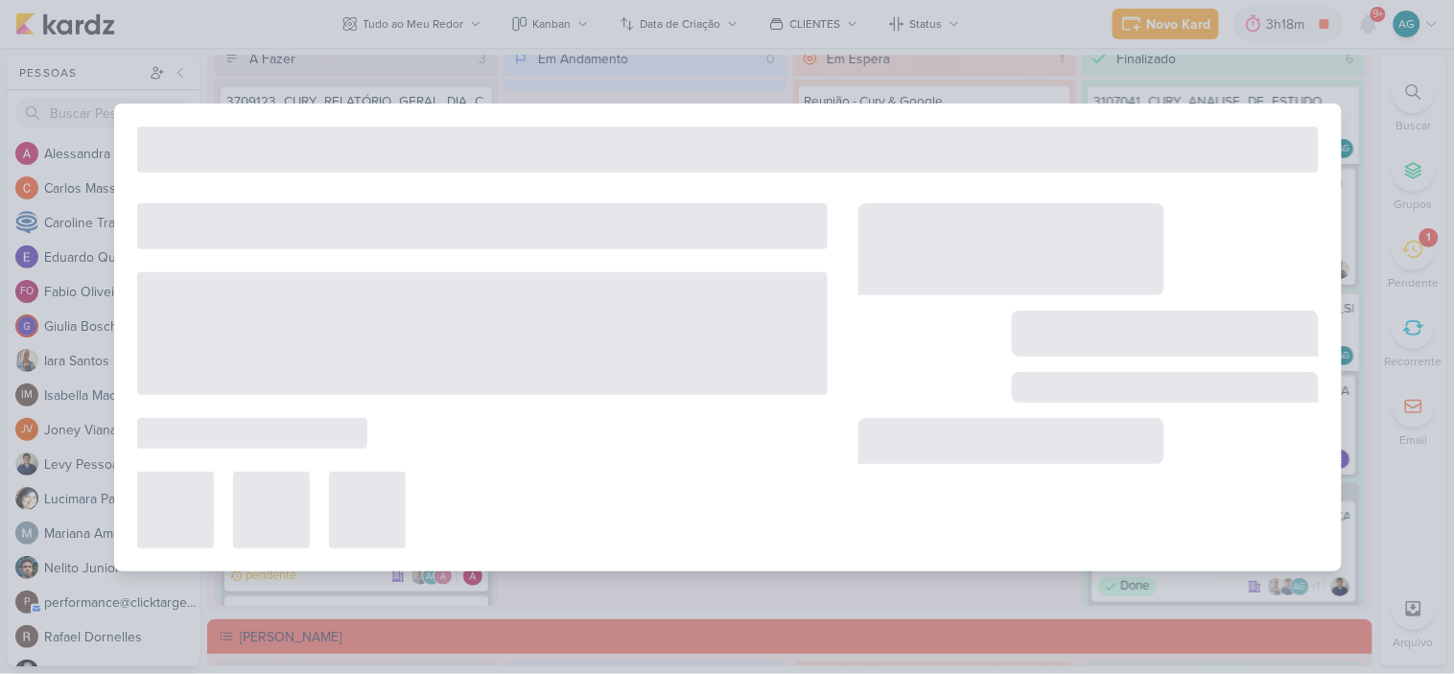
type input "3709191_CURY_REPORT_QUINZENAL_23.09"
type input "23 de setembro de 2025 às 17:00"
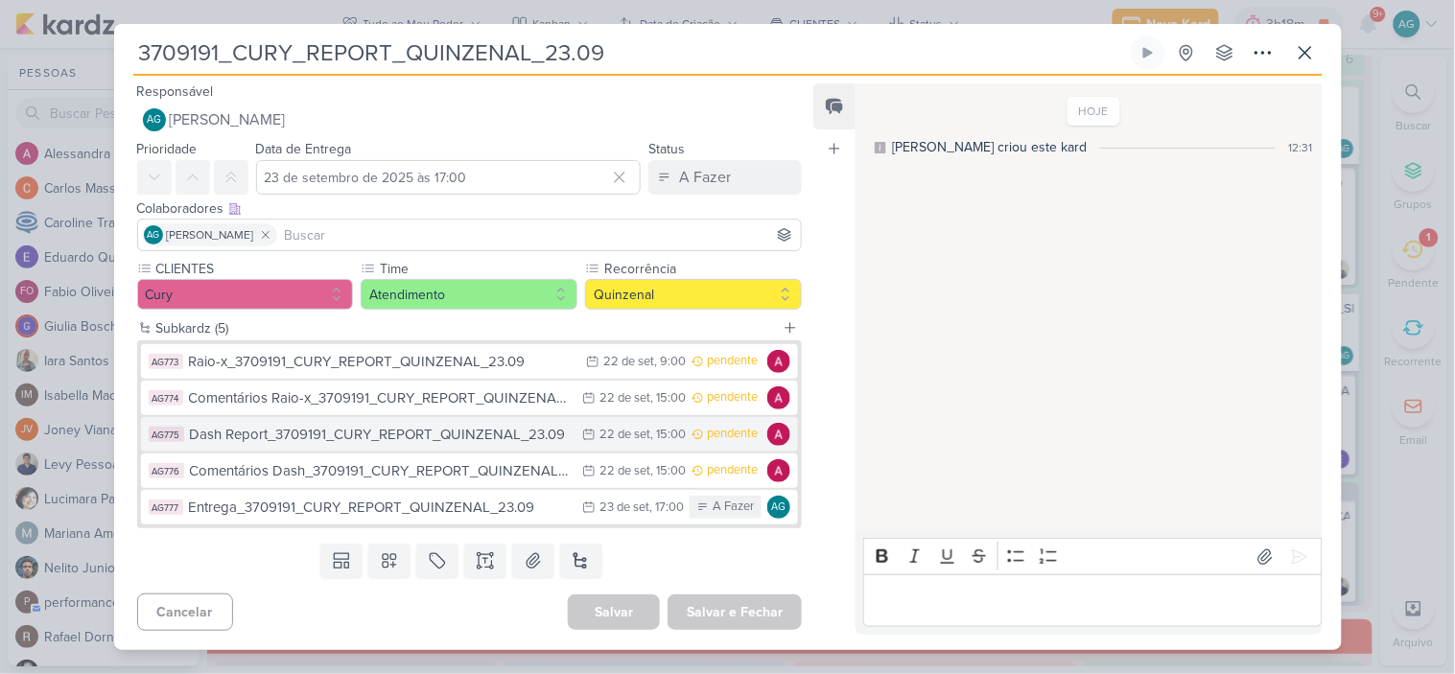
click at [346, 443] on div "Dash Report_3709191_CURY_REPORT_QUINZENAL_23.09" at bounding box center [382, 435] width 384 height 22
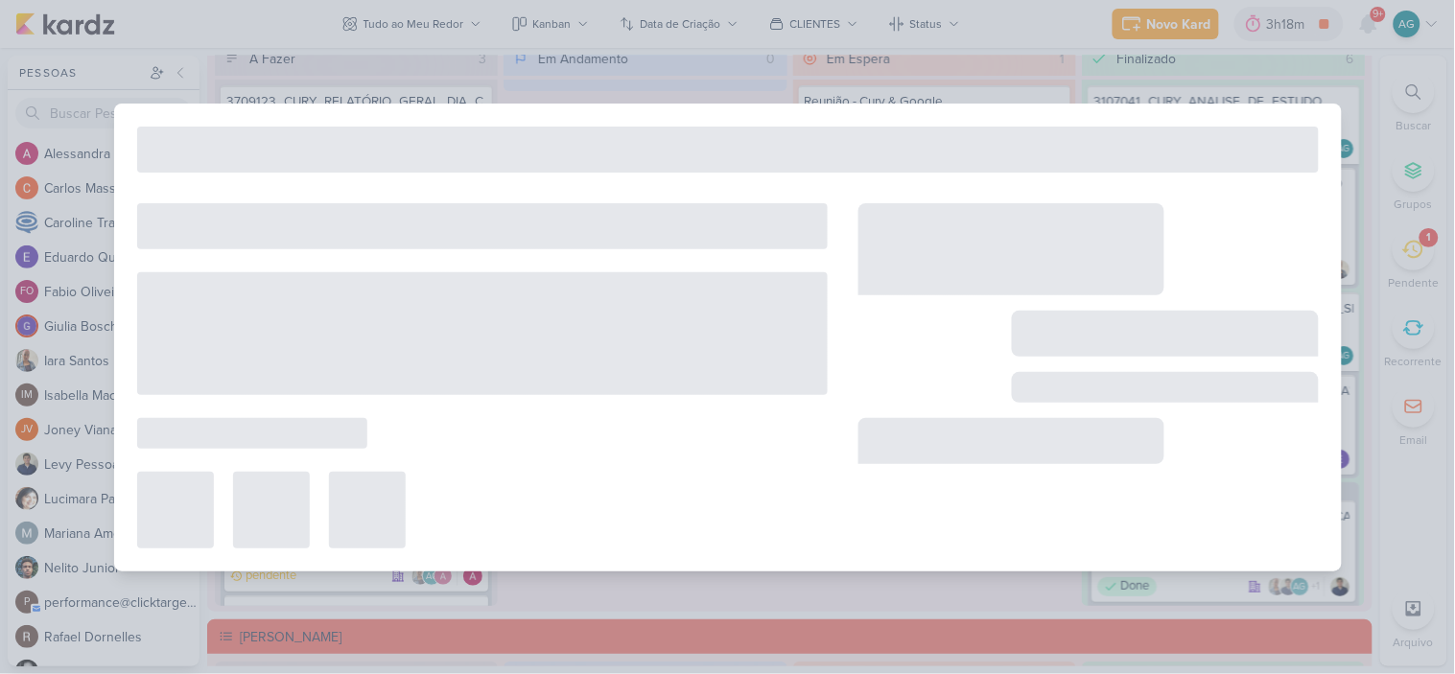
type input "Dash Report_3709191_CURY_REPORT_QUINZENAL_23.09"
type input "22 de setembro de 2025 às 15:00"
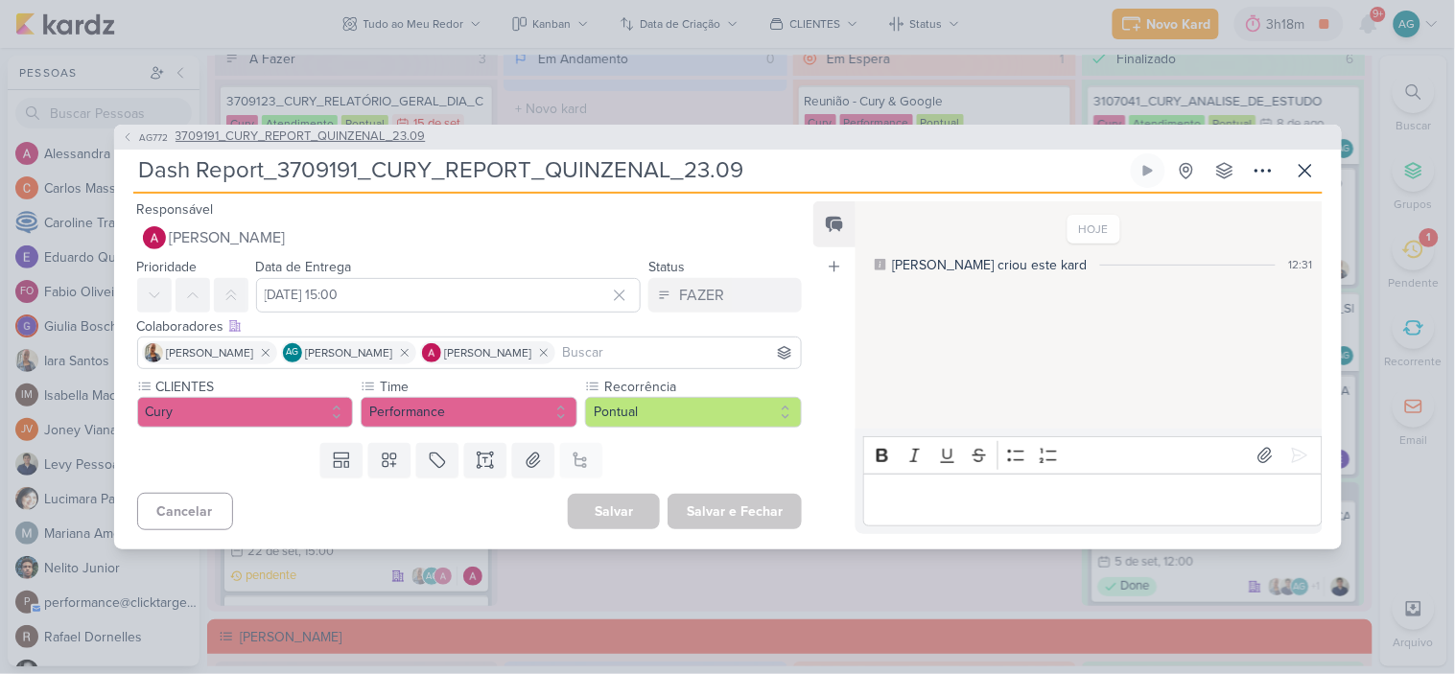
click at [314, 131] on span "3709191_CURY_REPORT_QUINZENAL_23.09" at bounding box center [301, 137] width 250 height 19
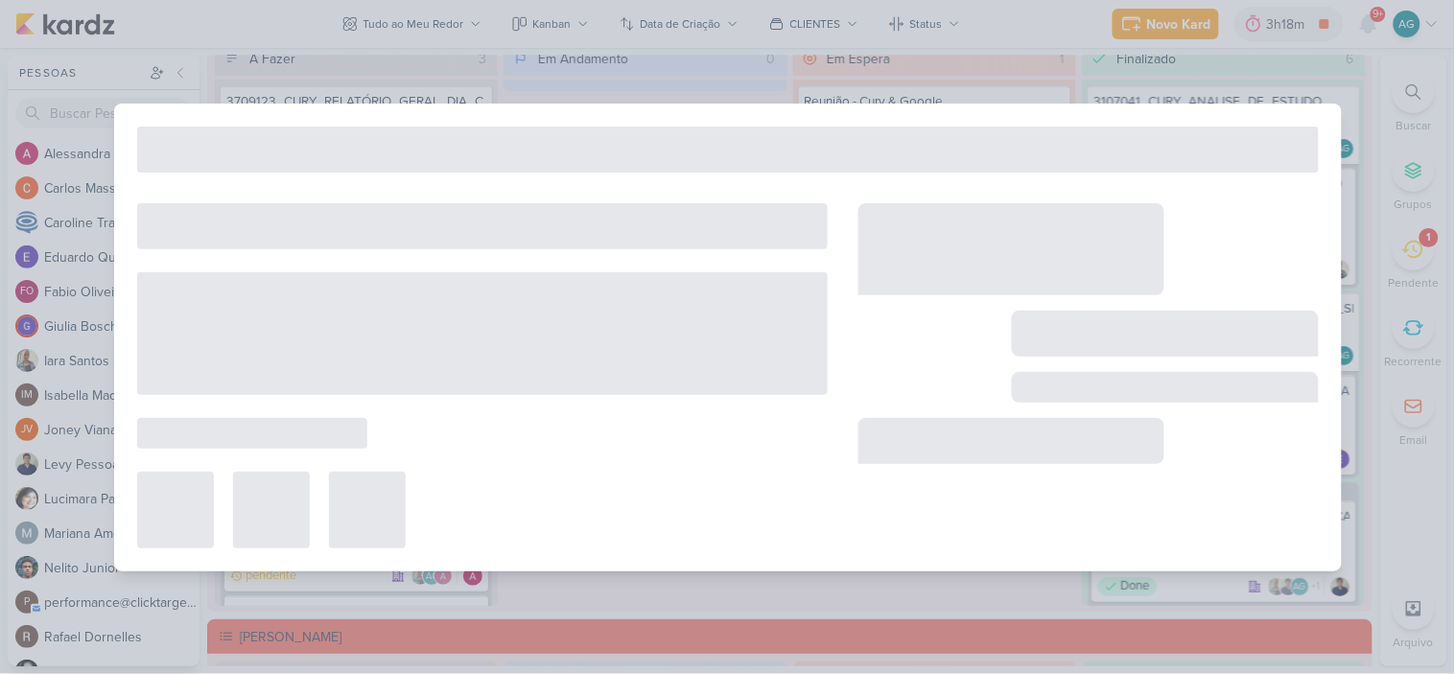
type input "3709191_CURY_REPORT_QUINZENAL_23.09"
type input "23 de setembro de 2025 às 17:00"
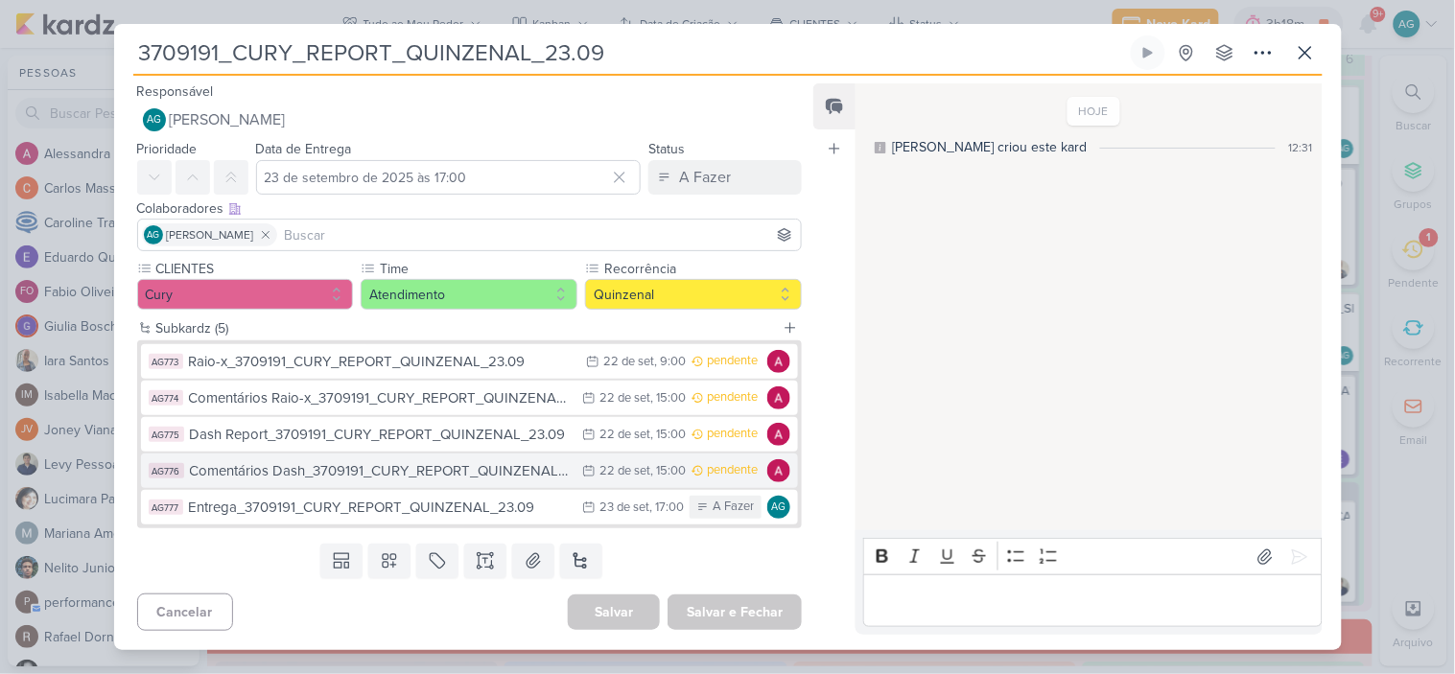
click at [391, 477] on div "Comentários Dash_3709191_CURY_REPORT_QUINZENAL_23.09" at bounding box center [382, 471] width 384 height 22
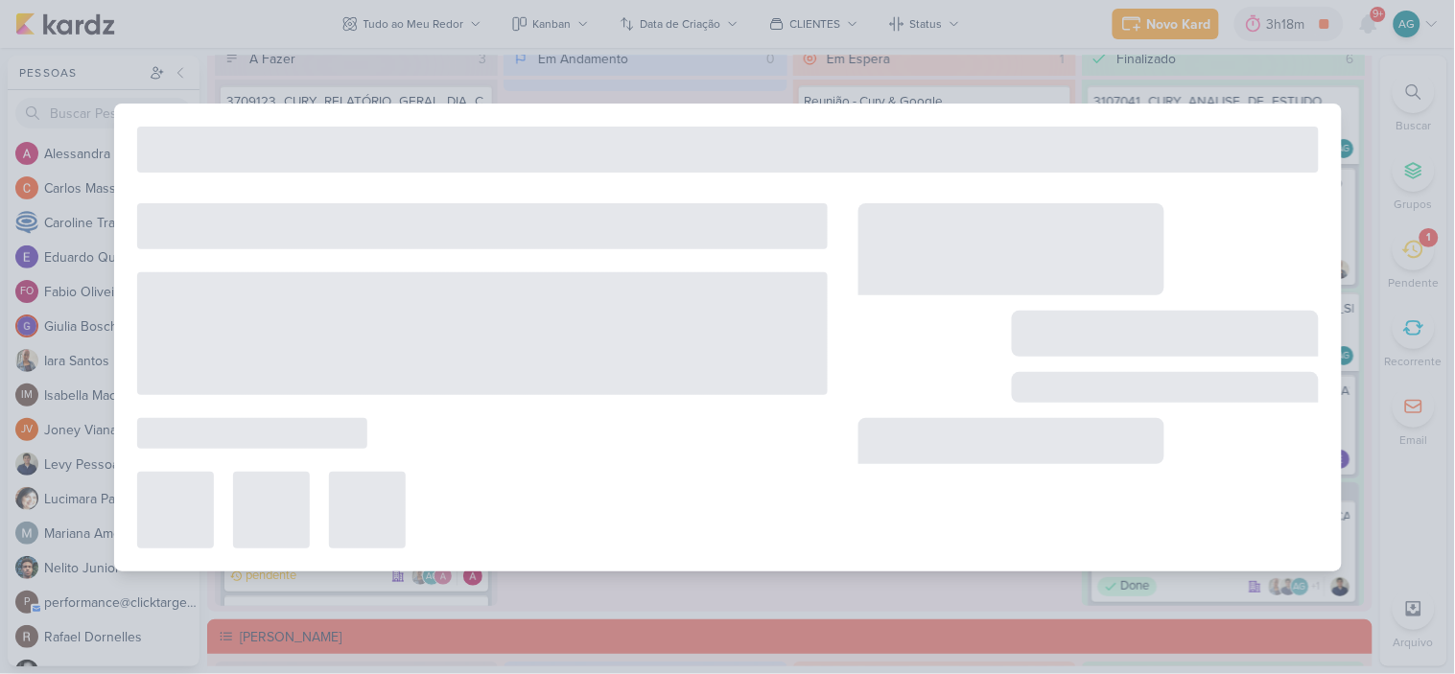
type input "Comentários Dash_3709191_CURY_REPORT_QUINZENAL_23.09"
type input "22 de setembro de 2025 às 15:00"
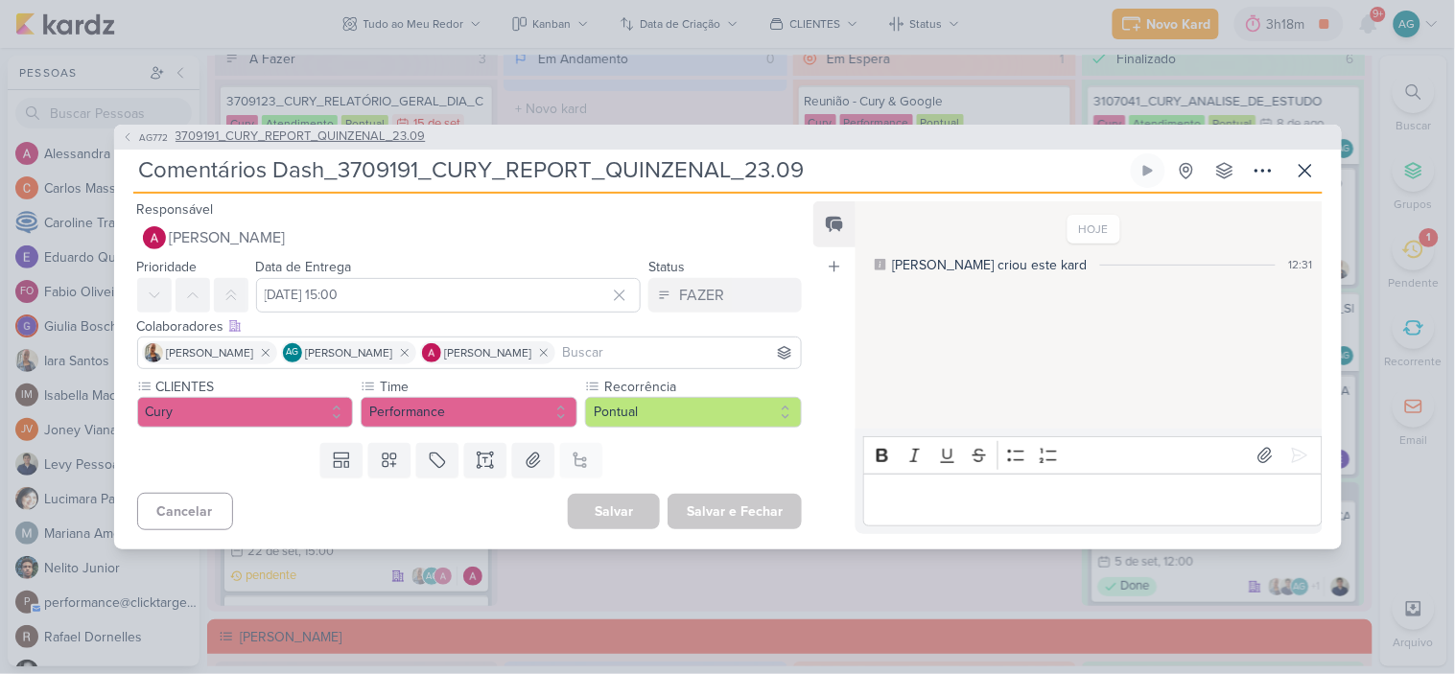
click at [330, 138] on span "3709191_CURY_REPORT_QUINZENAL_23.09" at bounding box center [301, 137] width 250 height 19
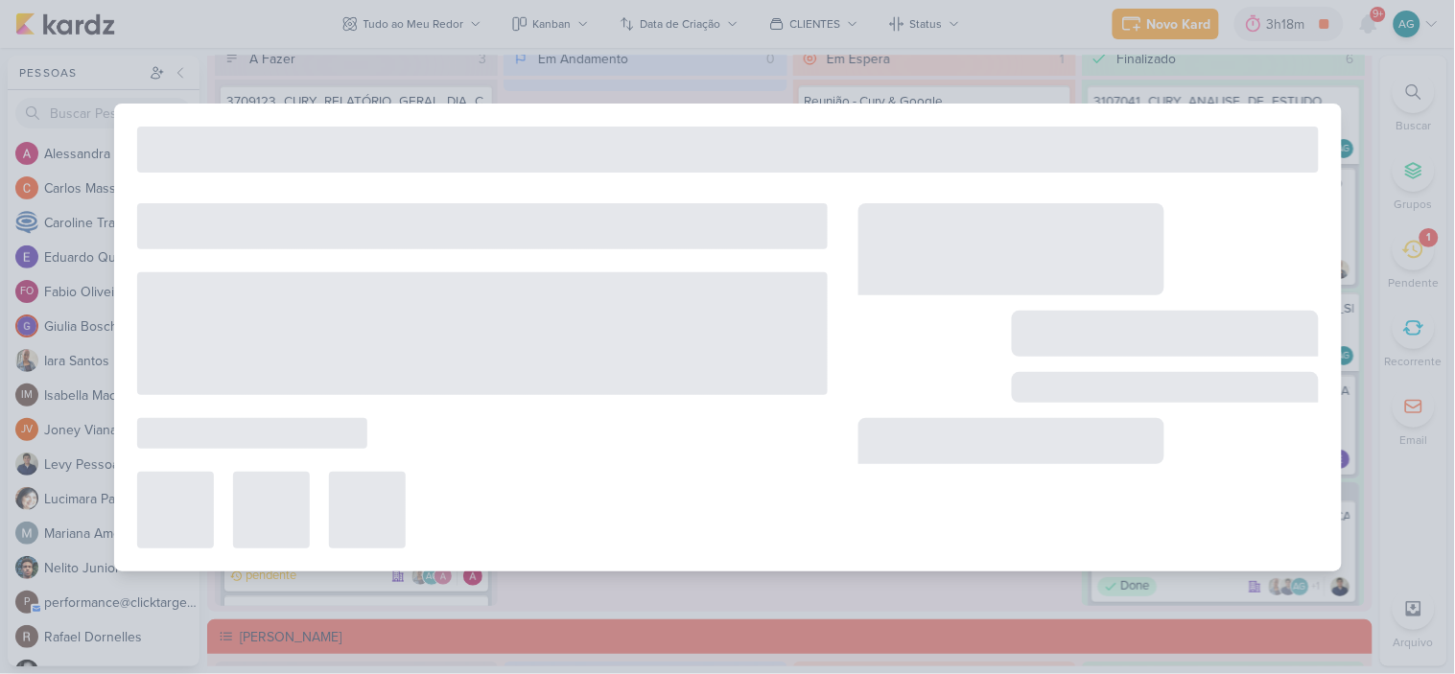
type input "3709191_CURY_REPORT_QUINZENAL_23.09"
type input "23 de setembro de 2025 às 17:00"
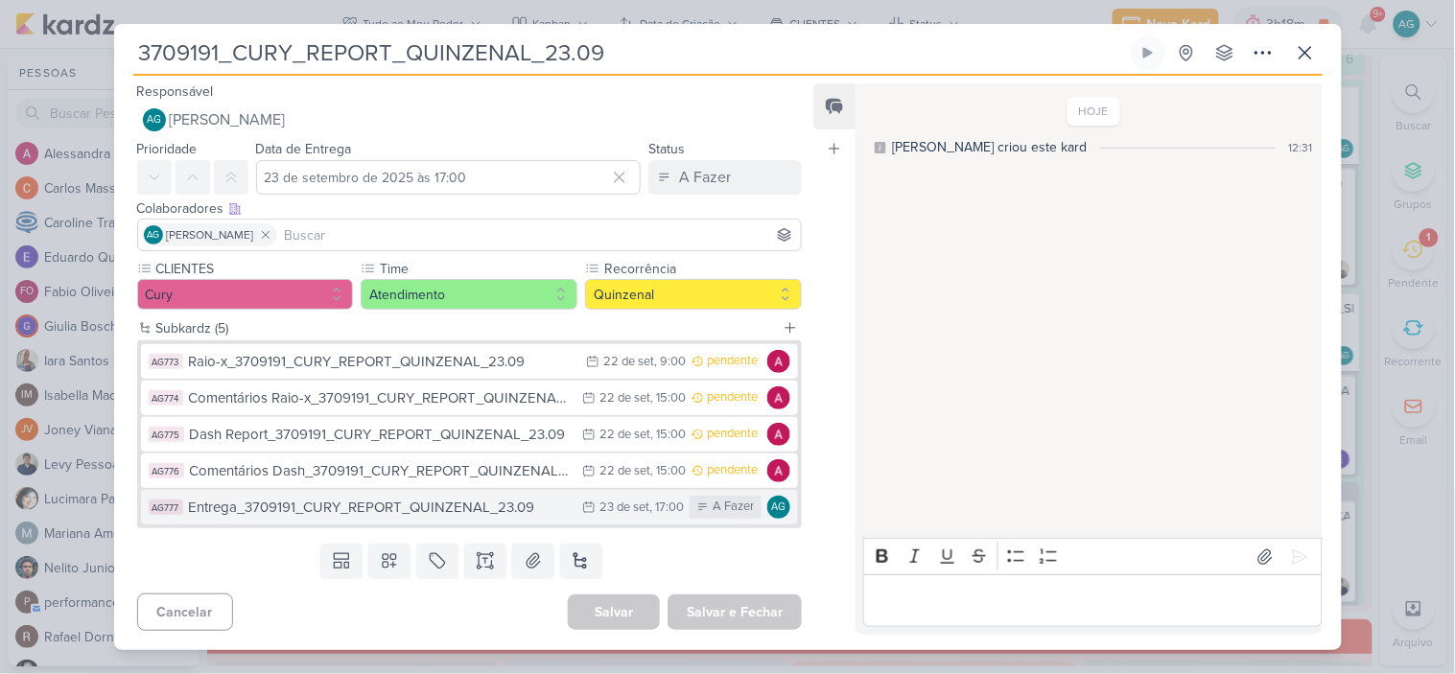
click at [395, 508] on div "Entrega_3709191_CURY_REPORT_QUINZENAL_23.09" at bounding box center [381, 508] width 385 height 22
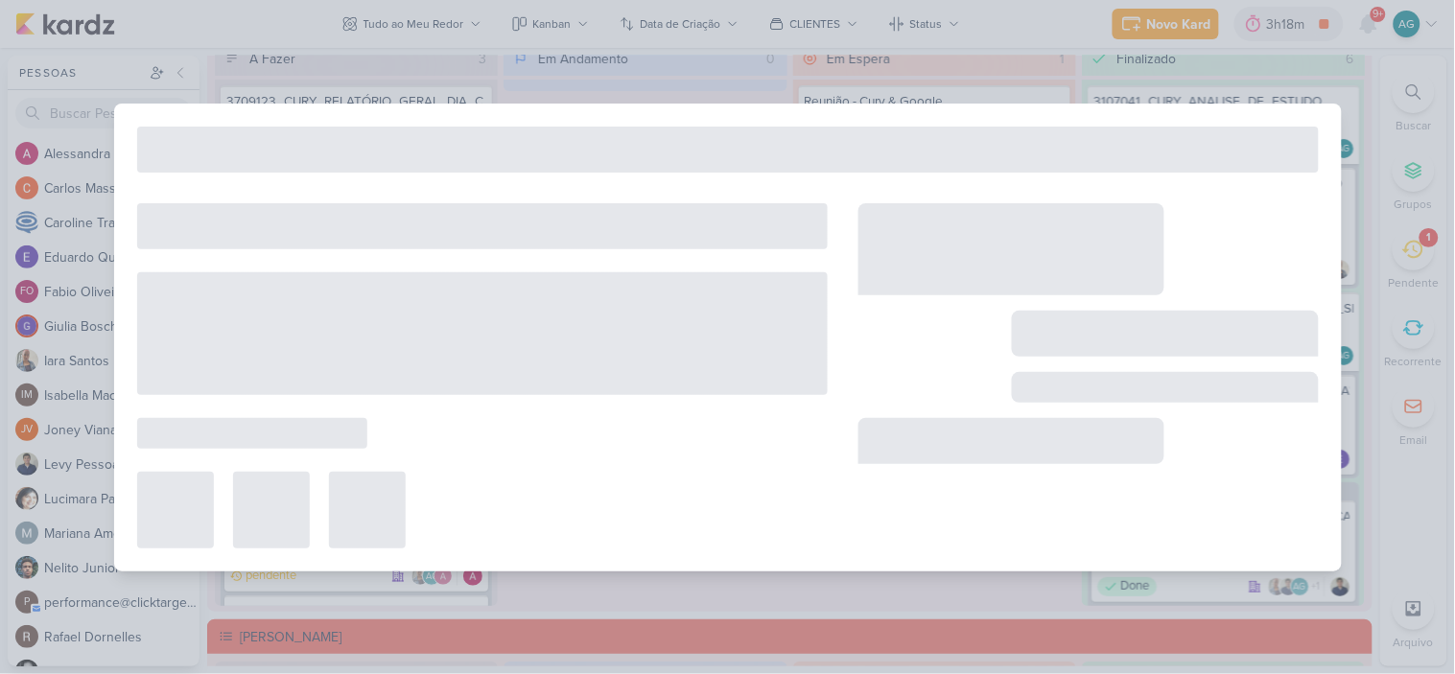
type input "Entrega_3709191_CURY_REPORT_QUINZENAL_23.09"
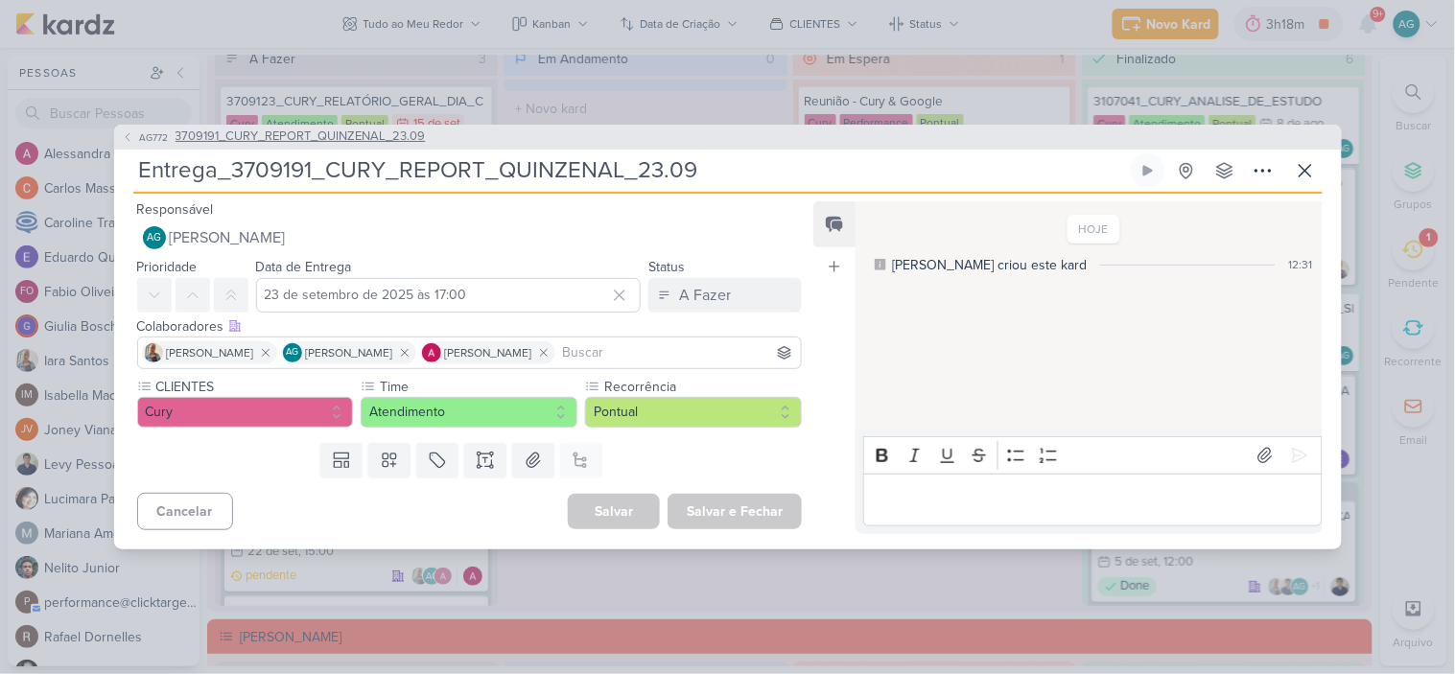
click at [328, 138] on span "3709191_CURY_REPORT_QUINZENAL_23.09" at bounding box center [301, 137] width 250 height 19
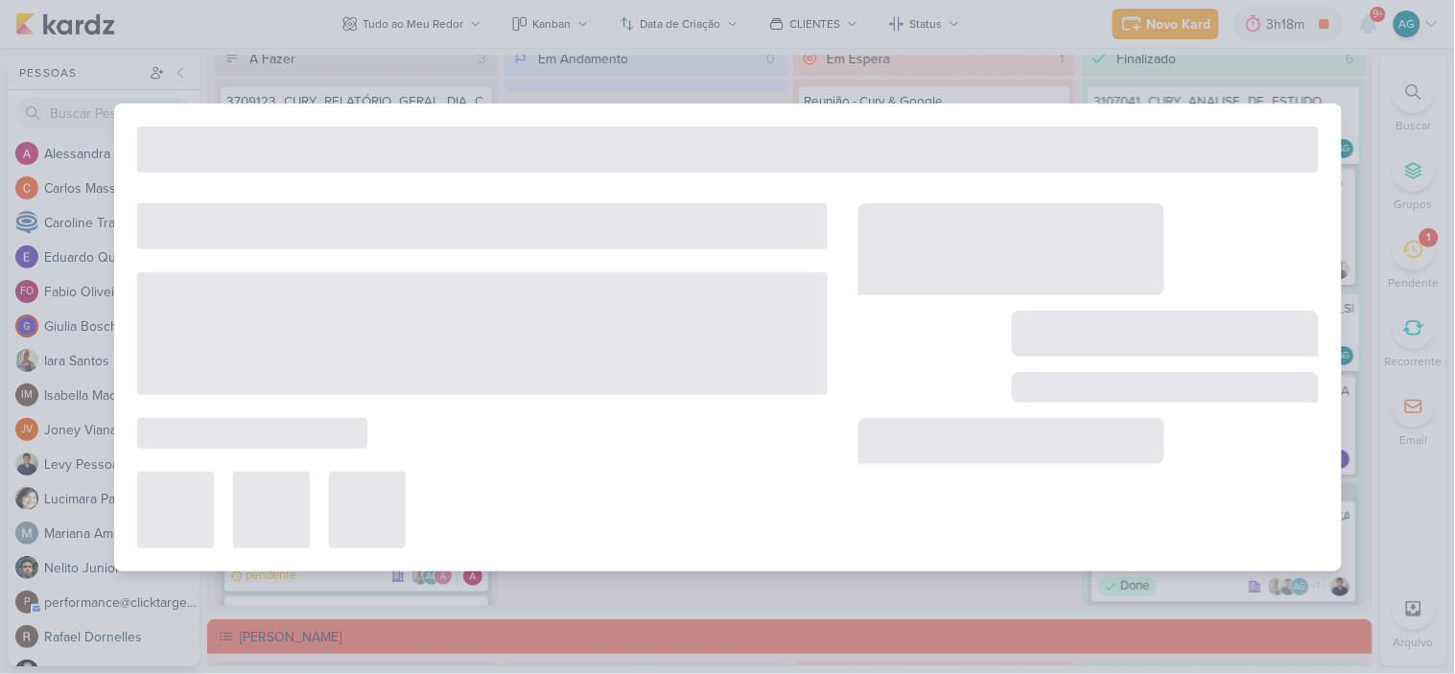
type input "3709191_CURY_REPORT_QUINZENAL_23.09"
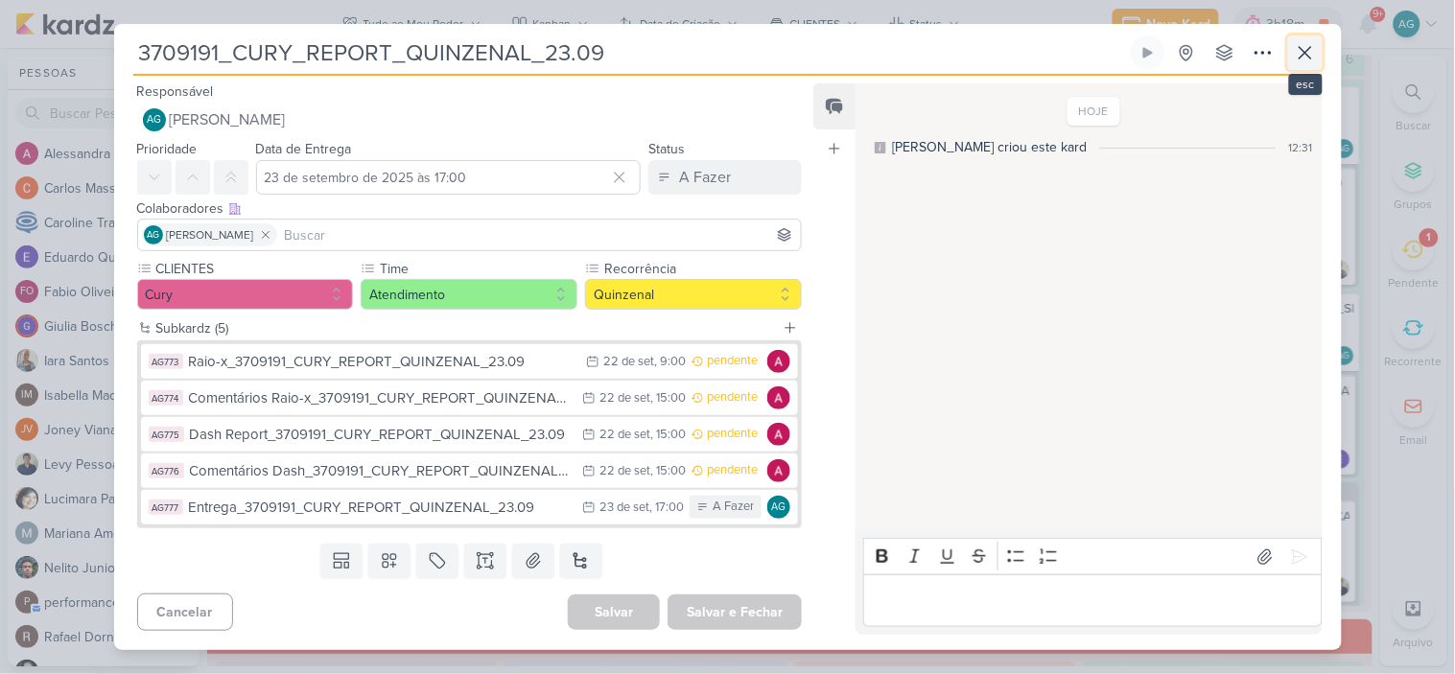
click at [1307, 52] on icon at bounding box center [1306, 53] width 12 height 12
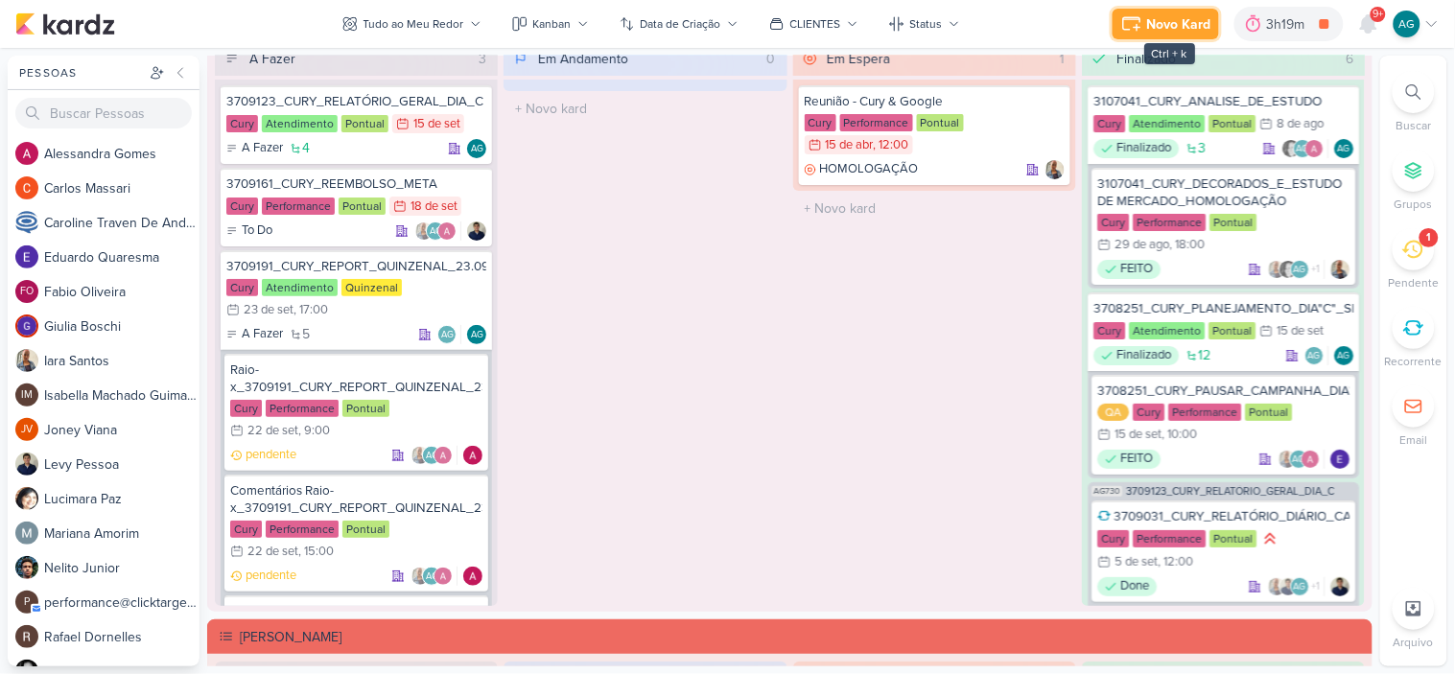
click at [1157, 19] on div "Novo Kard" at bounding box center [1179, 24] width 64 height 20
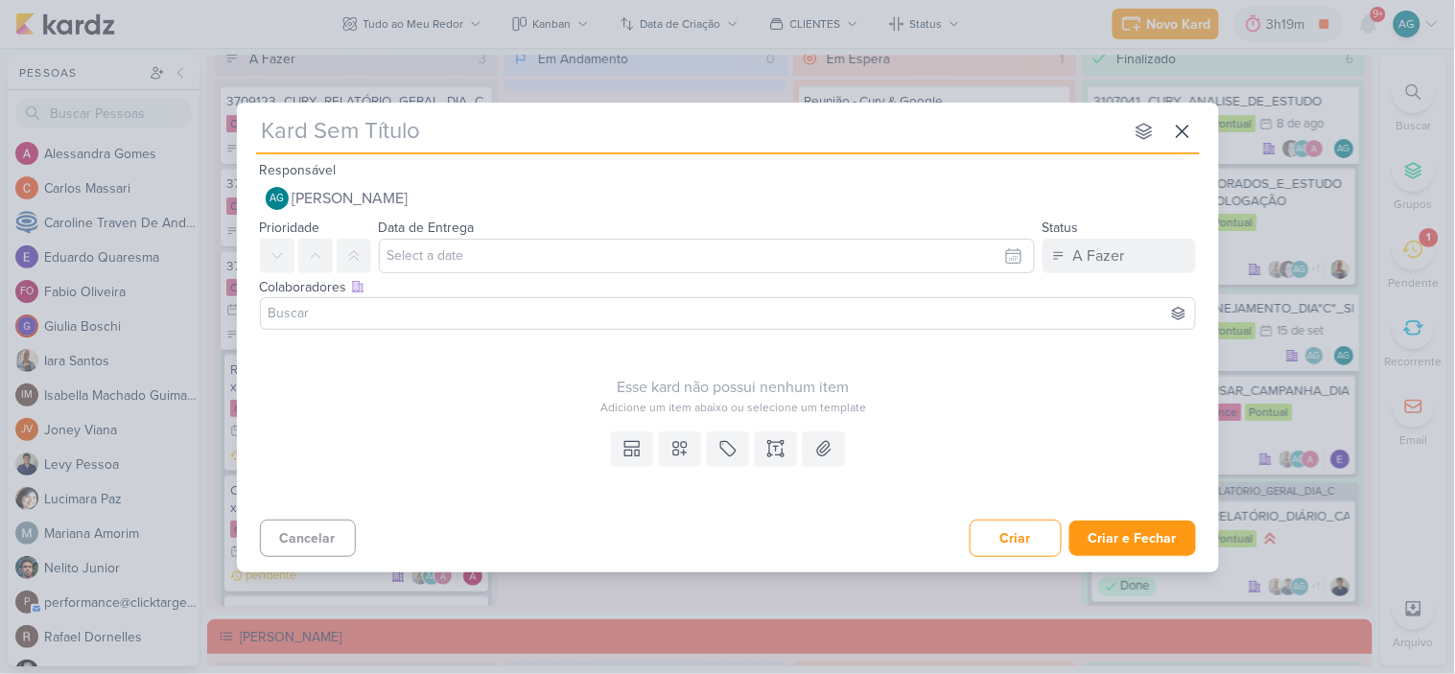
type input "1709191_TD_REPORT_QUINZENAL_24.09"
click at [629, 455] on icon at bounding box center [629, 453] width 8 height 6
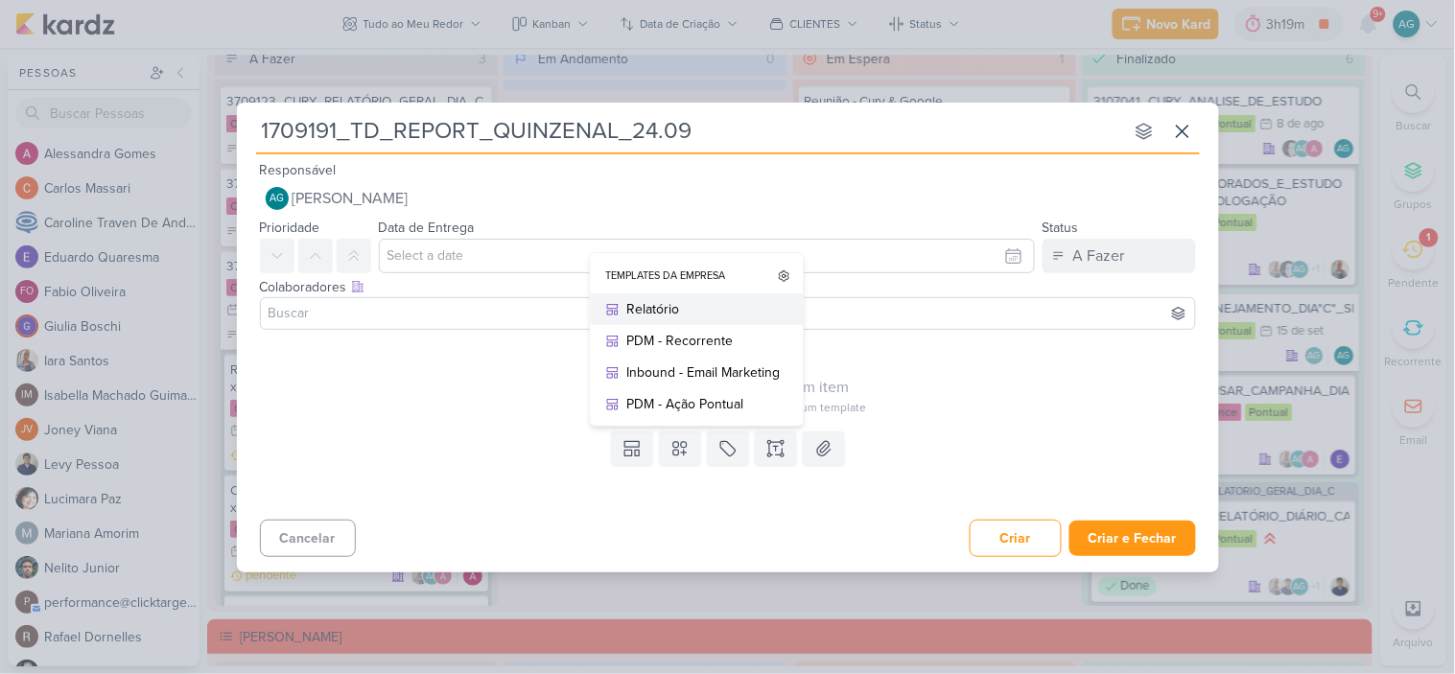
click at [657, 308] on div "Relatório" at bounding box center [703, 309] width 153 height 20
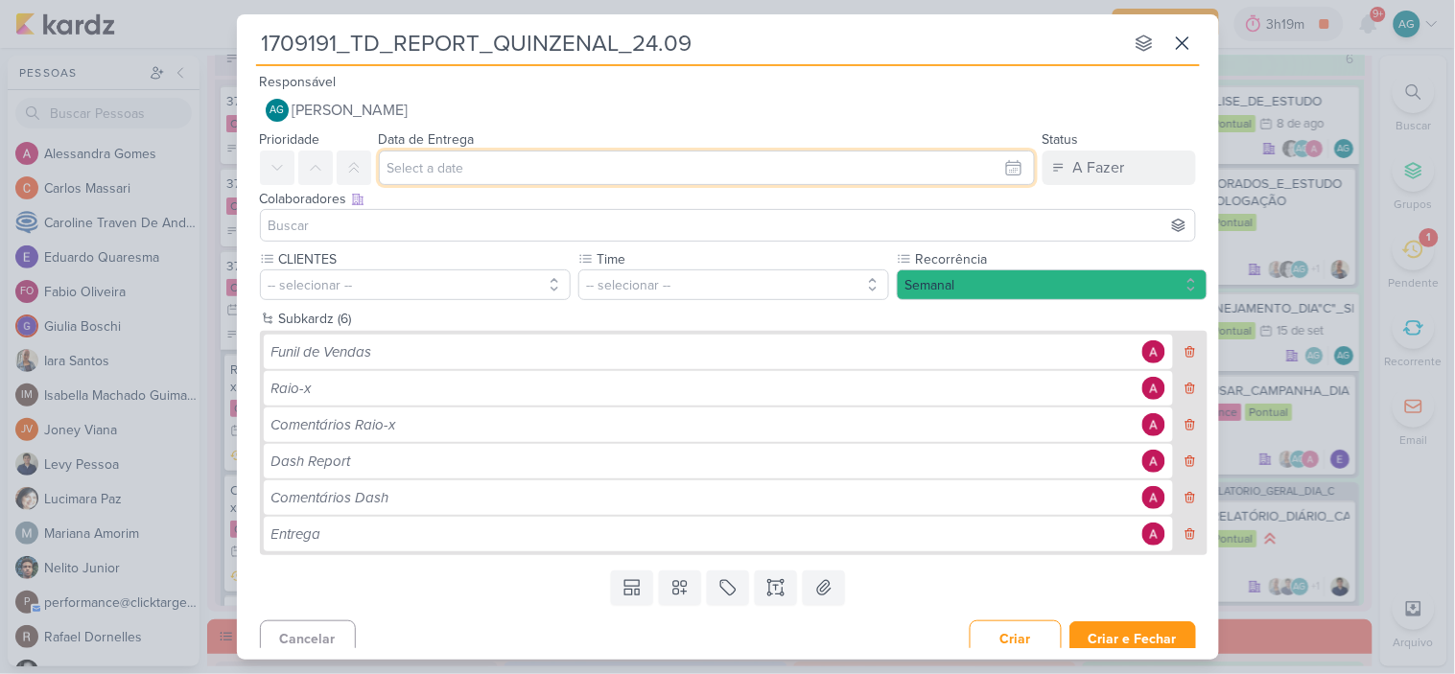
click at [435, 173] on input "text" at bounding box center [707, 168] width 656 height 35
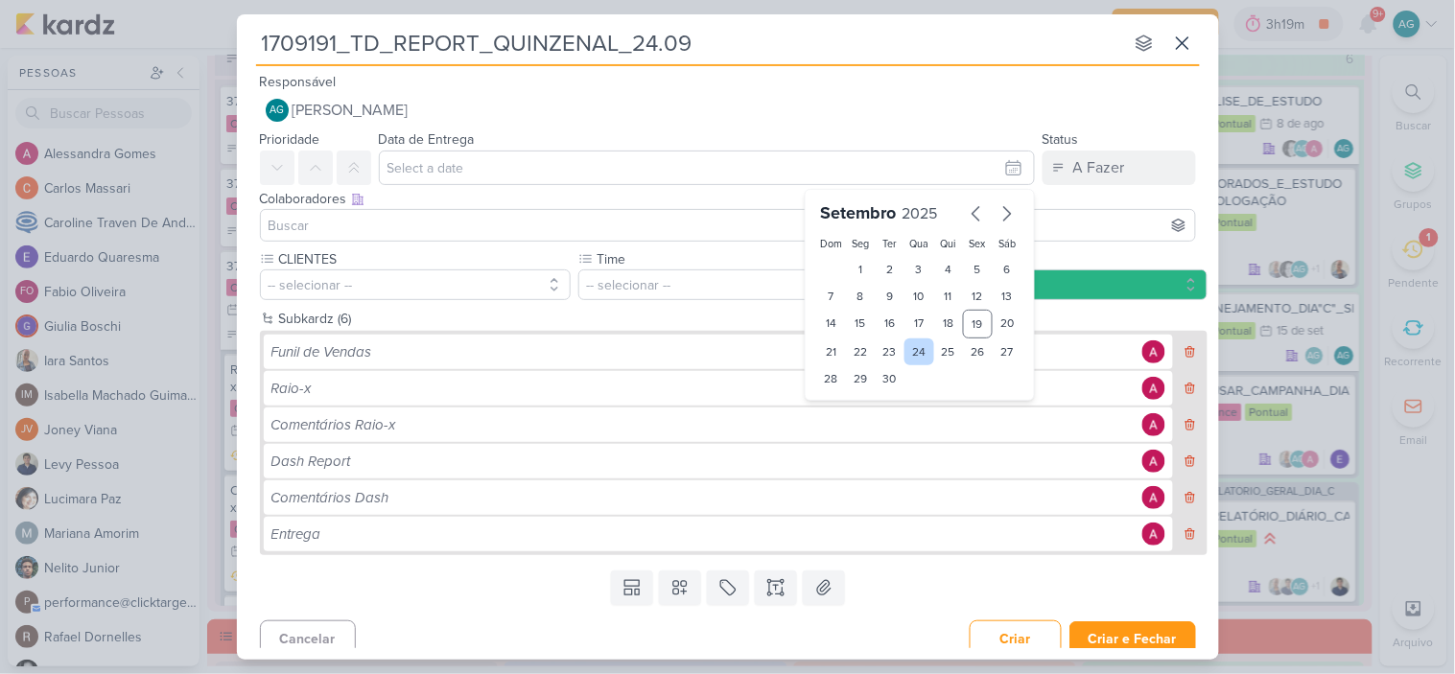
click at [912, 357] on div "24" at bounding box center [920, 352] width 30 height 27
type input "24 de setembro de 2025 às 23:59"
click at [848, 415] on select "00 01 02 03 04 05 06 07 08 09 10 11 12 13 14 15 16 17 18 19 20 21 22 23" at bounding box center [861, 411] width 27 height 23
select select "17"
click at [848, 400] on select "00 01 02 03 04 05 06 07 08 09 10 11 12 13 14 15 16 17 18 19 20 21 22 23" at bounding box center [861, 411] width 27 height 23
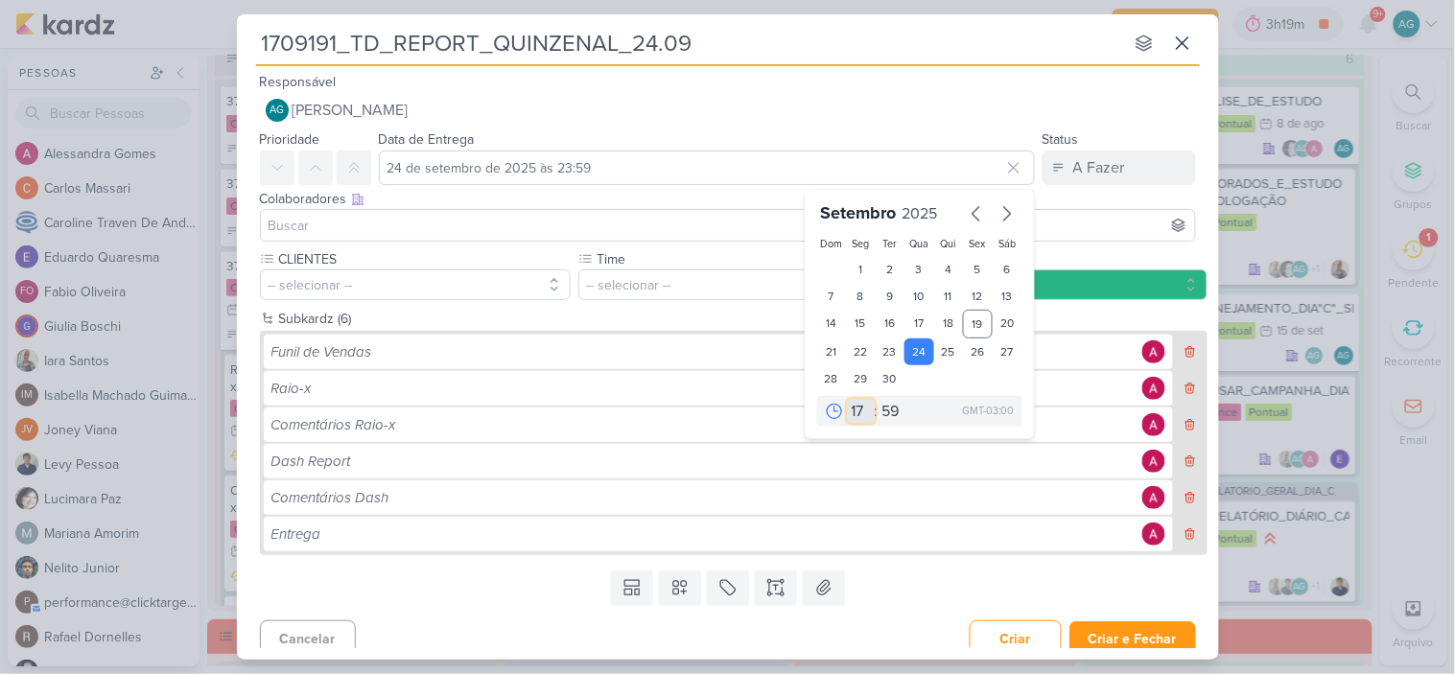
type input "24 de setembro de 2025 às 17:59"
click at [881, 409] on select "00 05 10 15 20 25 30 35 40 45 50 55 59" at bounding box center [892, 411] width 27 height 23
select select "5"
click at [879, 400] on select "00 05 10 15 20 25 30 35 40 45 50 55 59" at bounding box center [892, 411] width 27 height 23
type input "24 de setembro de 2025 às 17:05"
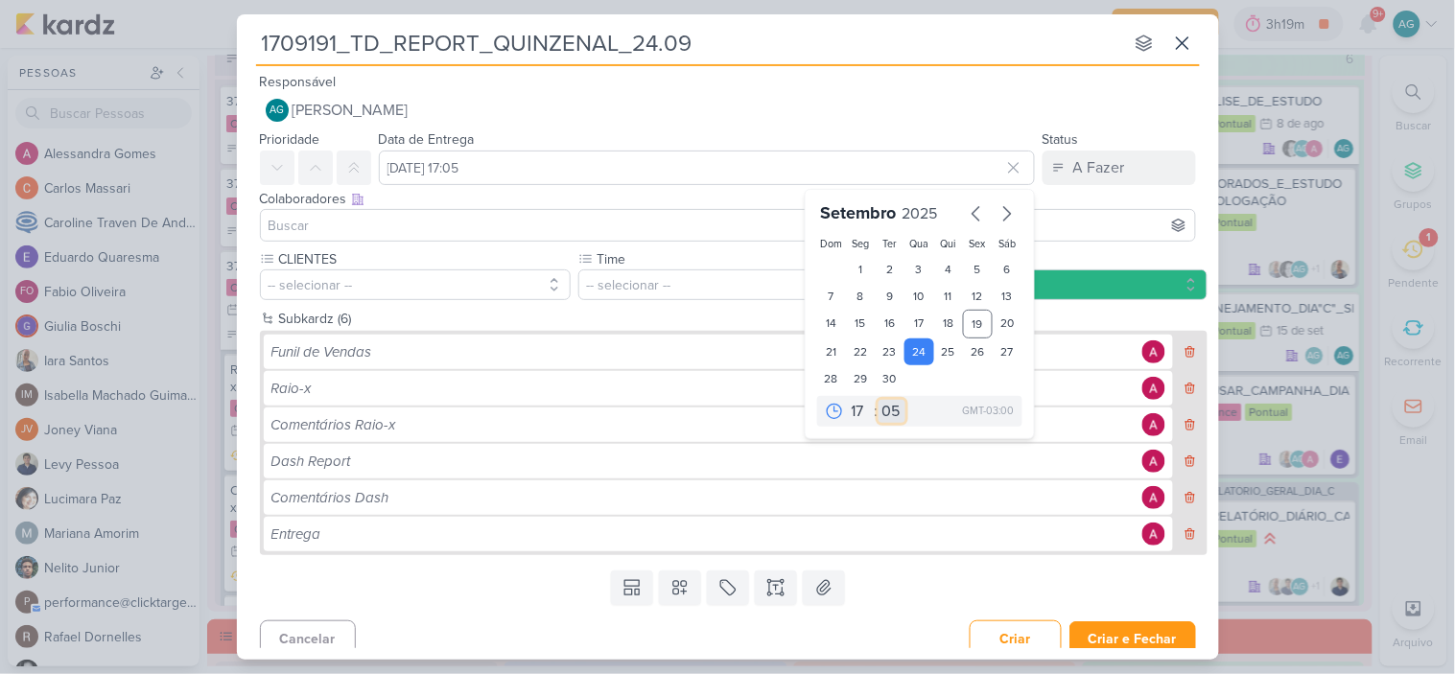
click at [884, 411] on select "00 05 10 15 20 25 30 35 40 45 50 55 59" at bounding box center [892, 411] width 27 height 23
select select "0"
click at [879, 400] on select "00 05 10 15 20 25 30 35 40 45 50 55 59" at bounding box center [892, 411] width 27 height 23
type input "24 de setembro de 2025 às 17:00"
click at [413, 215] on input at bounding box center [728, 225] width 927 height 23
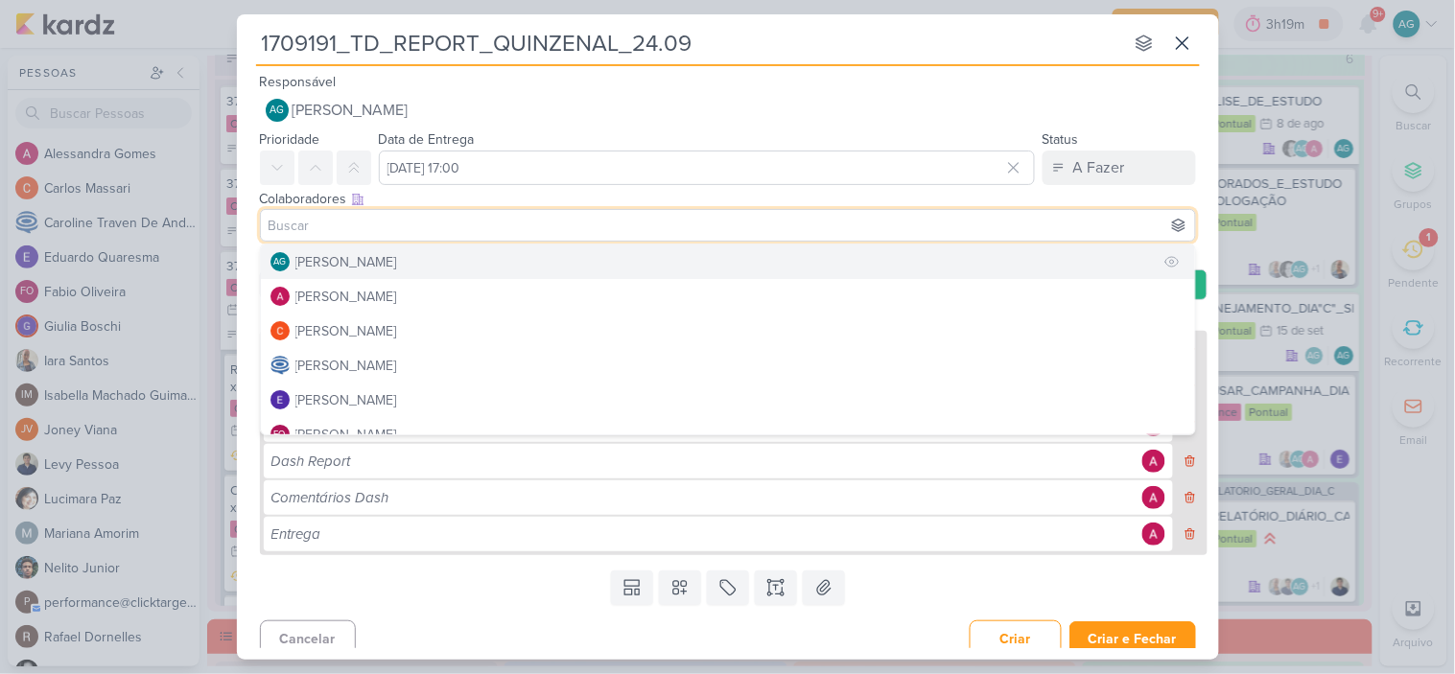
click at [397, 255] on div "[PERSON_NAME]" at bounding box center [346, 262] width 102 height 20
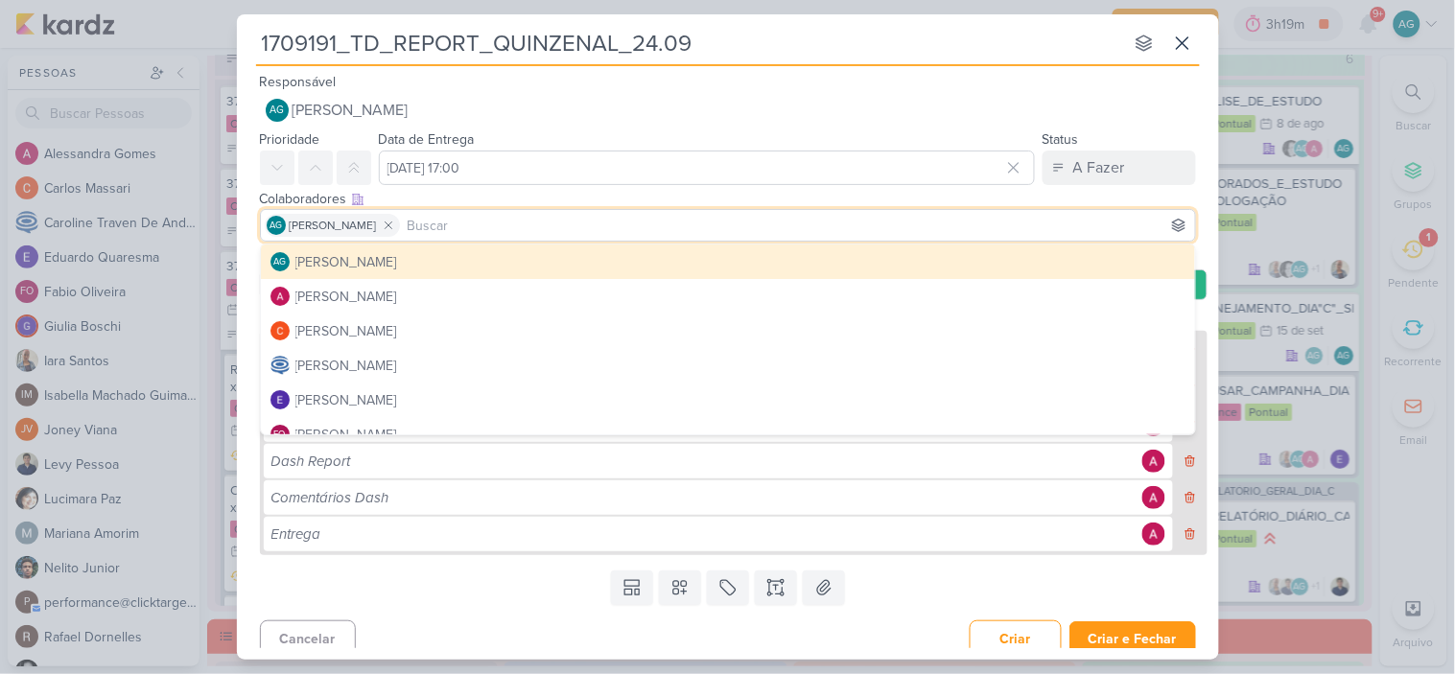
click at [885, 59] on input "1709191_TD_REPORT_QUINZENAL_24.09" at bounding box center [689, 43] width 867 height 35
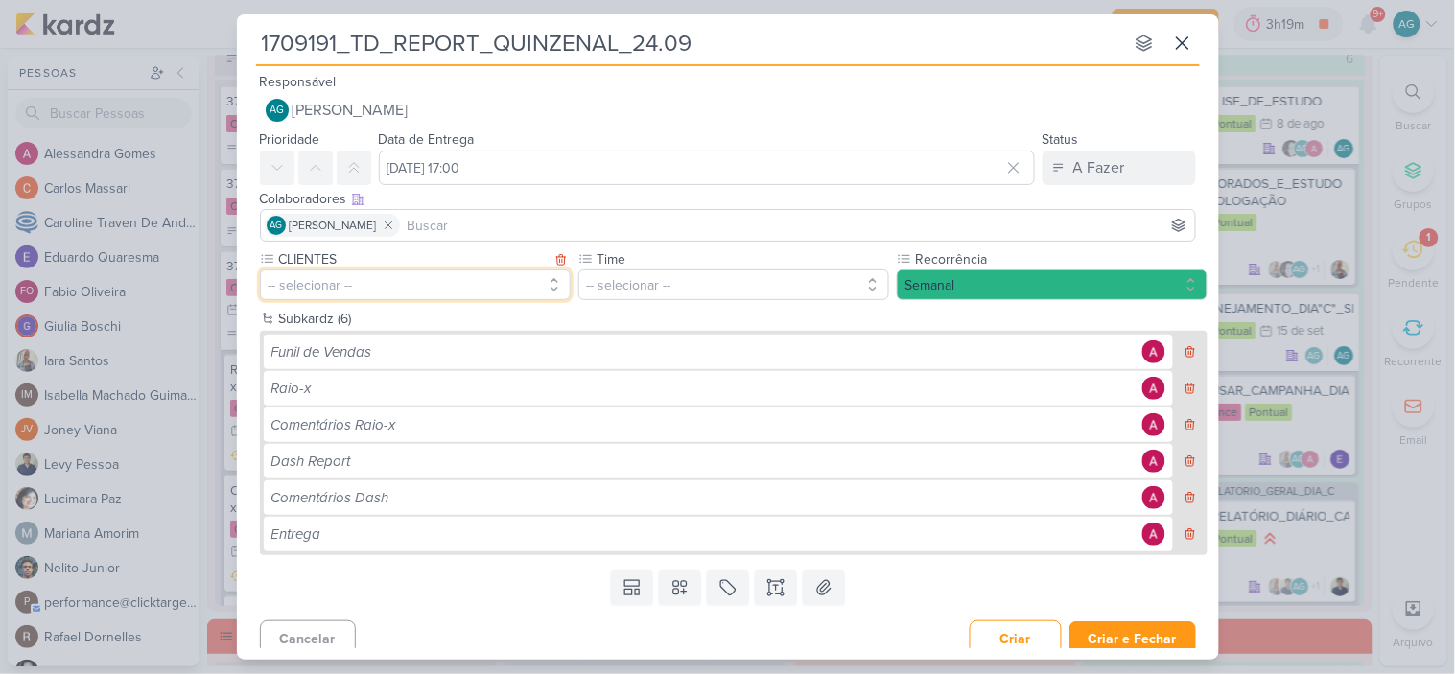
click at [338, 280] on button "-- selecionar --" at bounding box center [415, 285] width 311 height 31
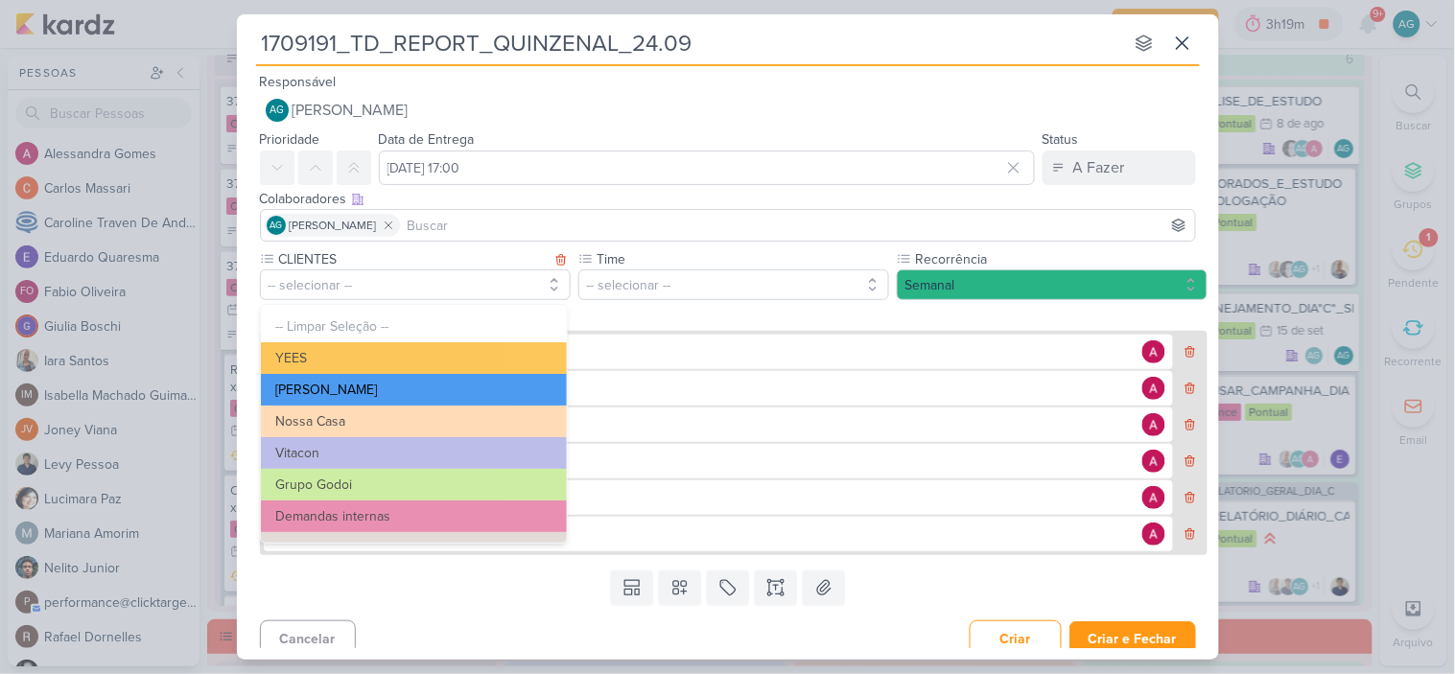
click at [382, 389] on button "[PERSON_NAME]" at bounding box center [414, 390] width 306 height 32
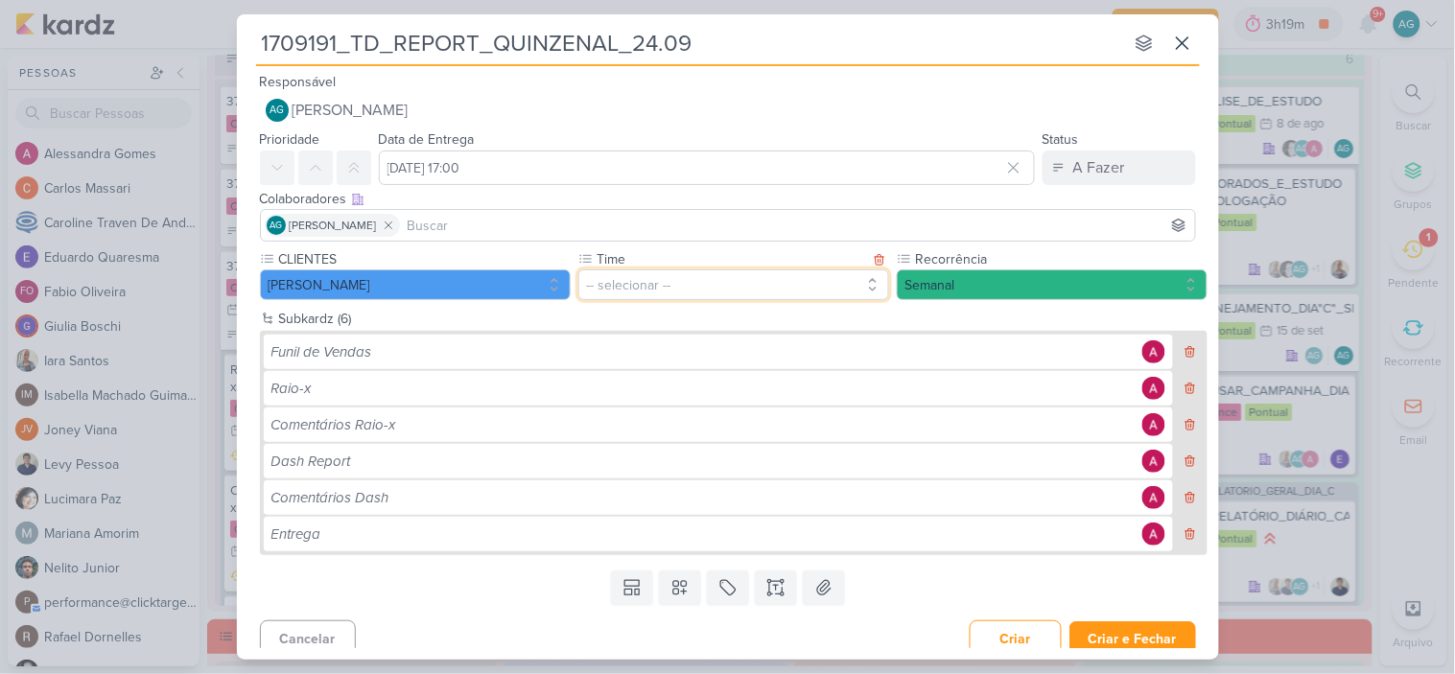
click at [611, 284] on button "-- selecionar --" at bounding box center [733, 285] width 311 height 31
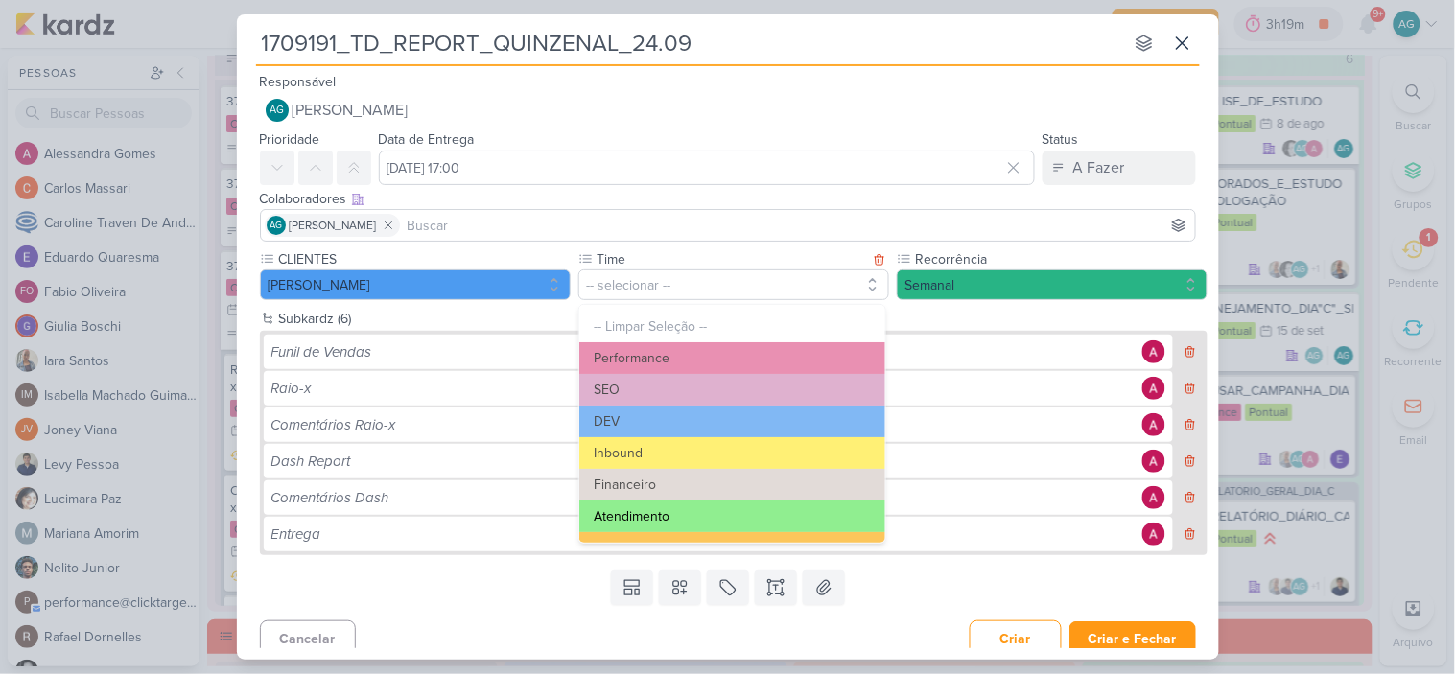
click at [646, 521] on button "Atendimento" at bounding box center [732, 517] width 306 height 32
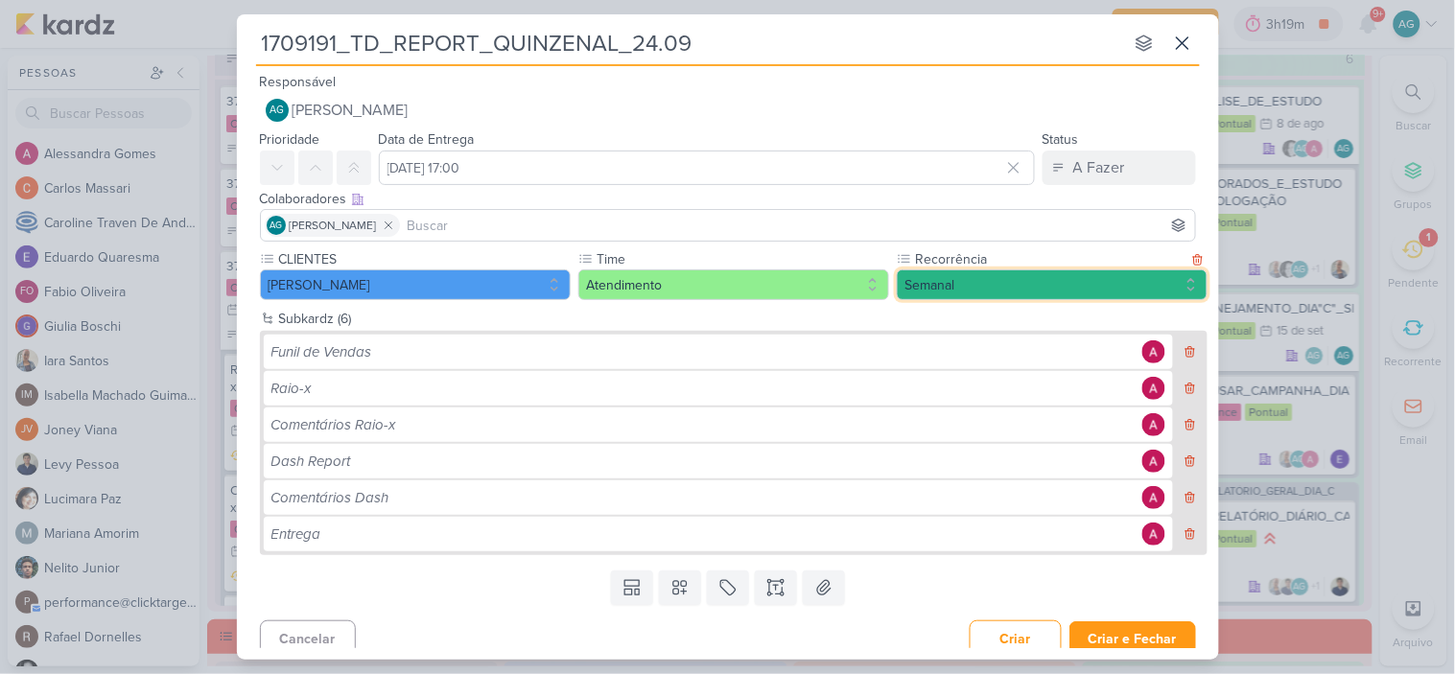
click at [923, 294] on button "Semanal" at bounding box center [1052, 285] width 311 height 31
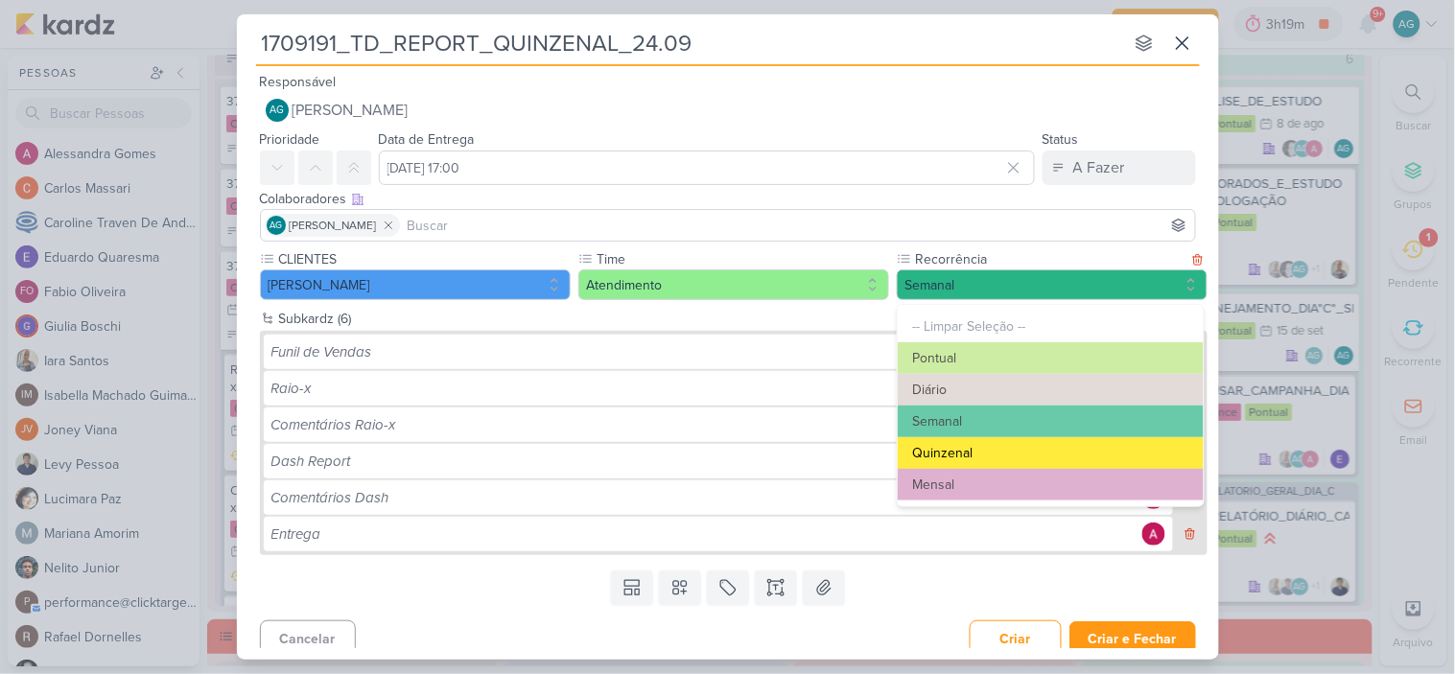
click at [963, 457] on button "Quinzenal" at bounding box center [1051, 453] width 306 height 32
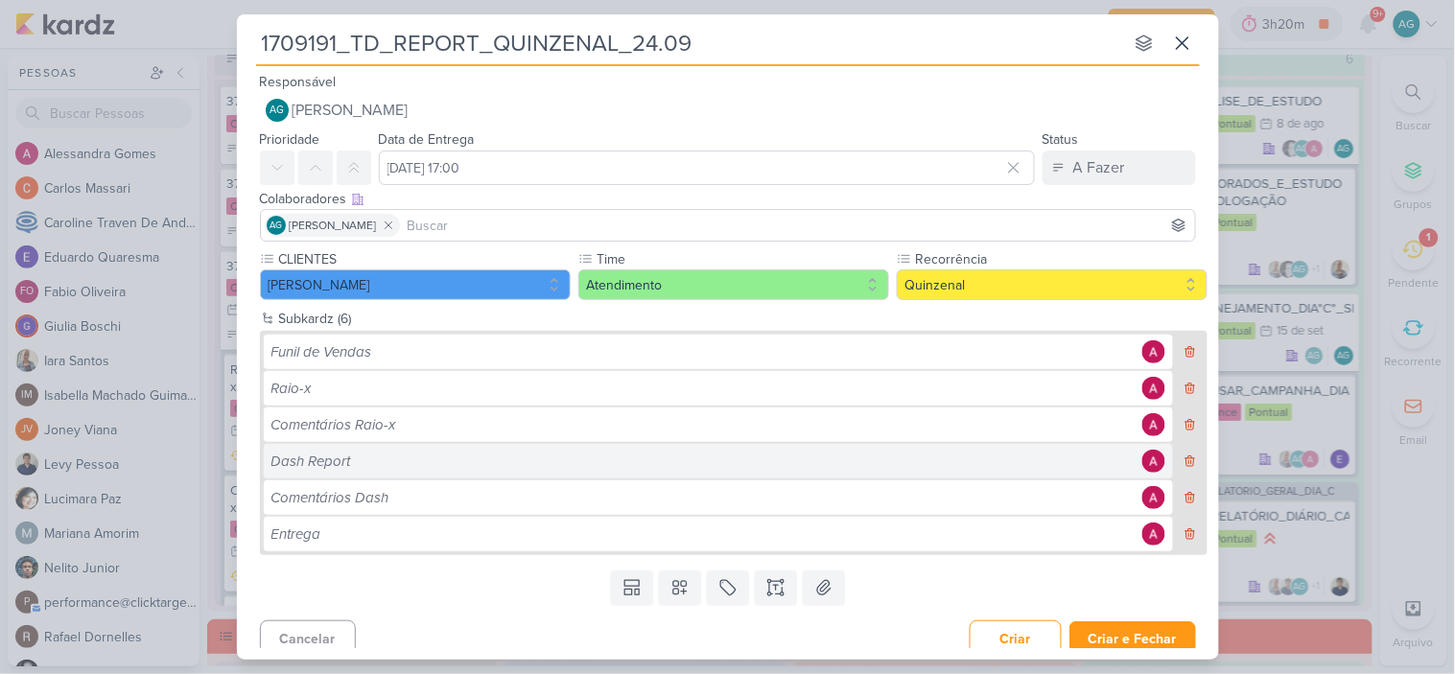
scroll to position [12, 0]
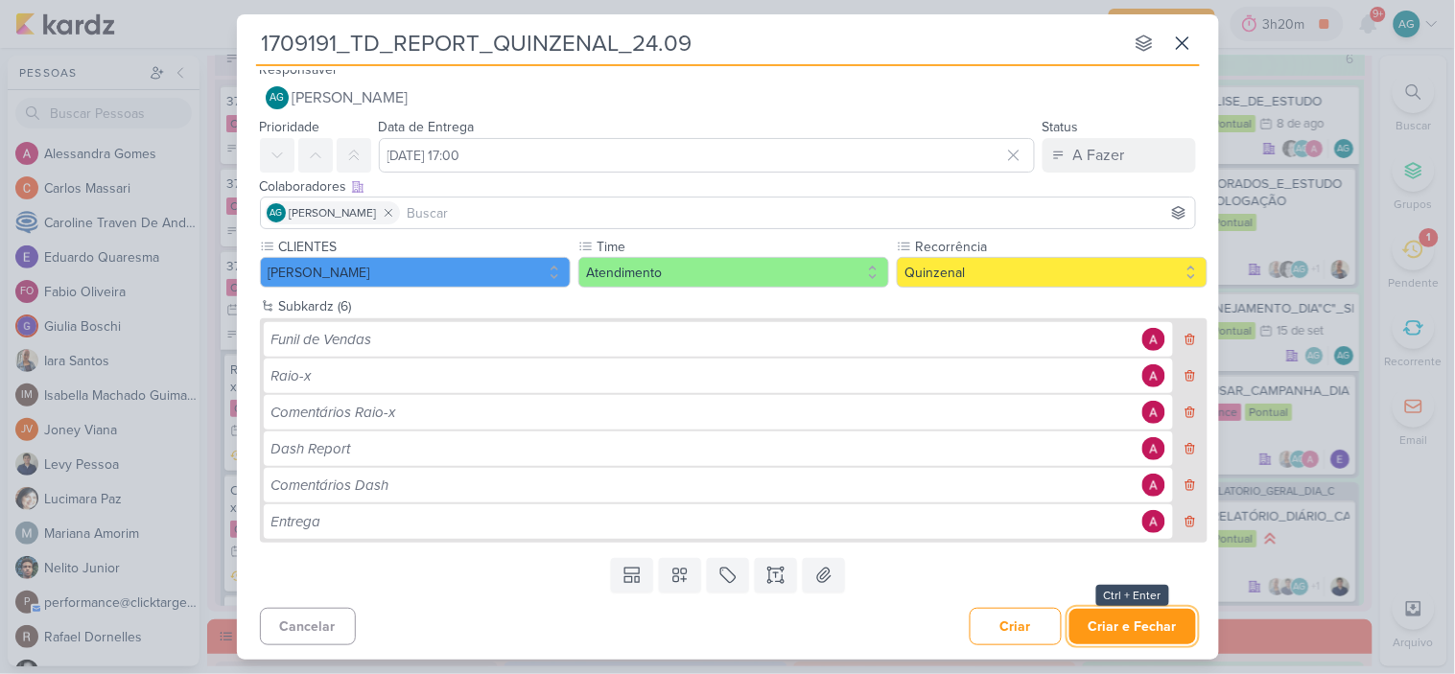
click at [1144, 624] on button "Criar e Fechar" at bounding box center [1133, 626] width 127 height 35
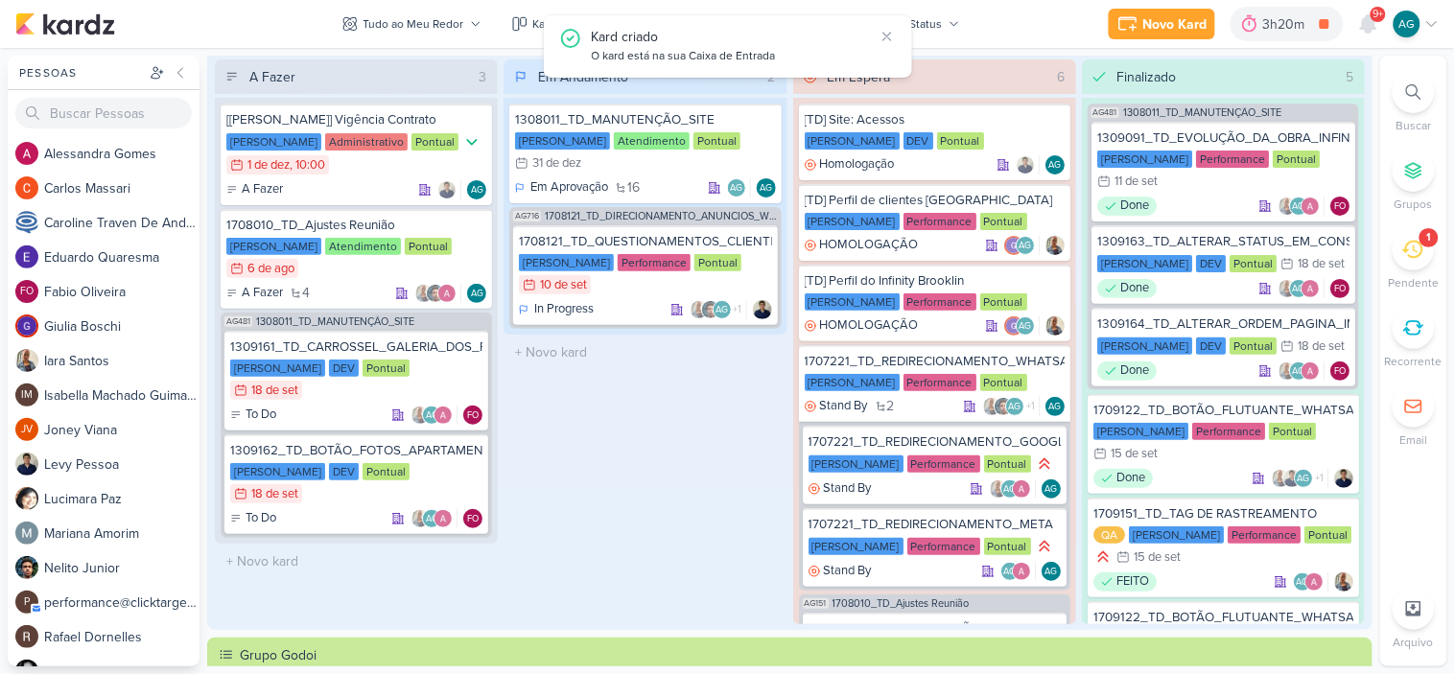
scroll to position [0, 0]
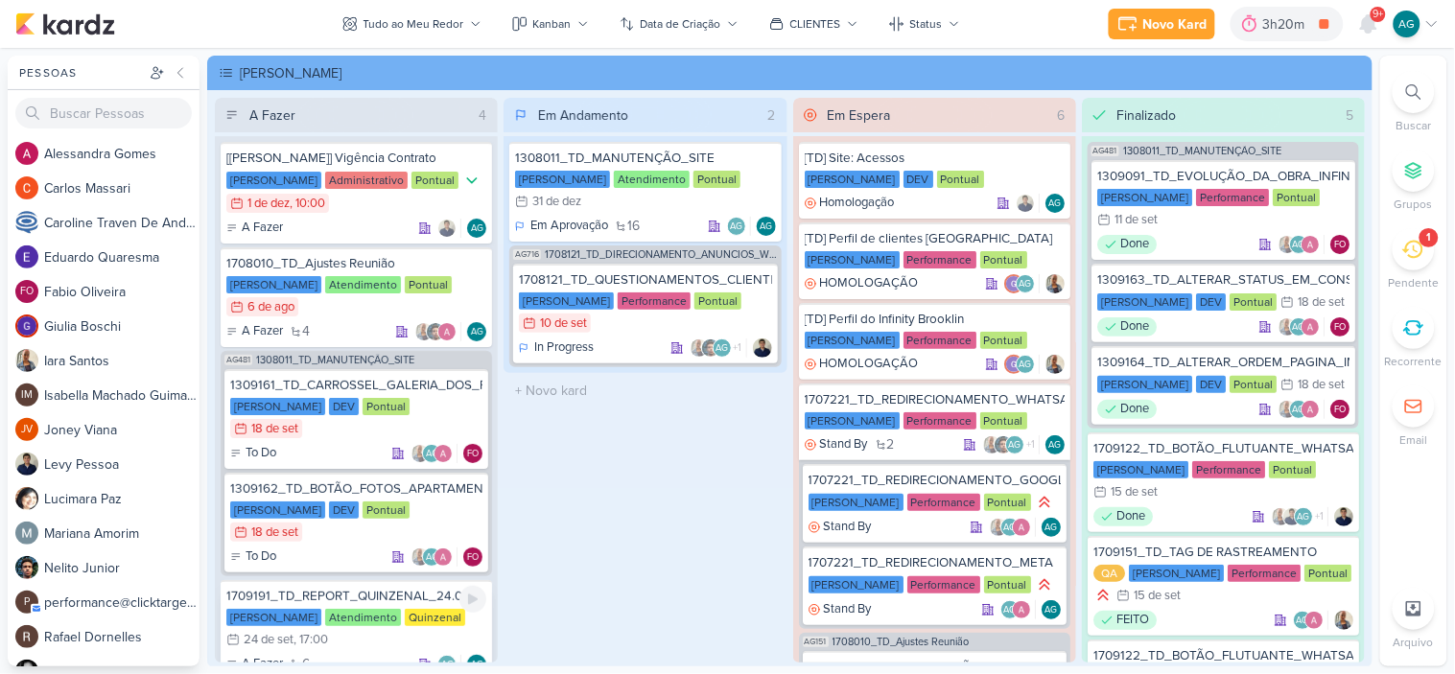
click at [366, 588] on div "1709191_TD_REPORT_QUINZENAL_24.09" at bounding box center [356, 596] width 260 height 17
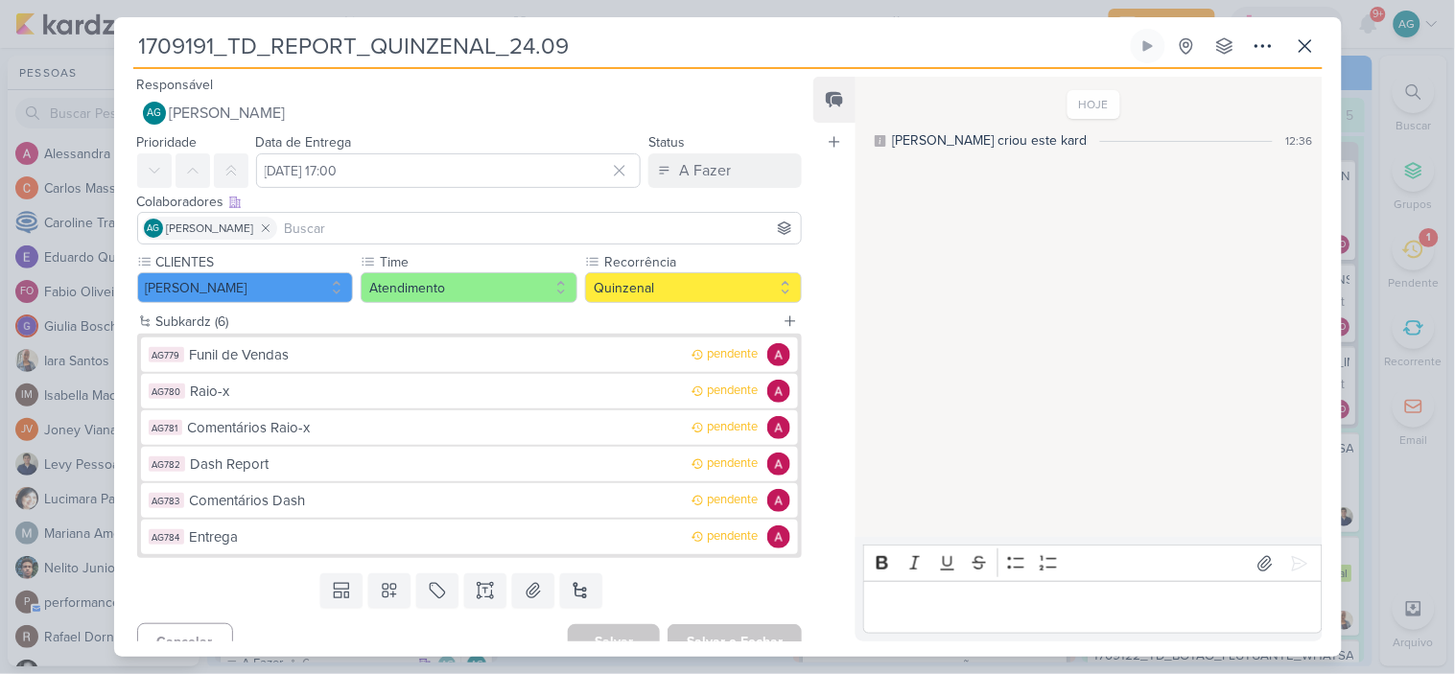
drag, startPoint x: 597, startPoint y: 43, endPoint x: 216, endPoint y: 49, distance: 380.9
click at [216, 49] on input "1709191_TD_REPORT_QUINZENAL_24.09" at bounding box center [630, 46] width 994 height 35
click at [596, 41] on input "1709191_TD_REPORT_QUINZENAL_24.09" at bounding box center [630, 46] width 994 height 35
drag, startPoint x: 622, startPoint y: 44, endPoint x: 59, endPoint y: 59, distance: 563.3
click at [59, 59] on div "1709191_TD_REPORT_QUINZENAL_24.09 Criado por mim" at bounding box center [727, 337] width 1455 height 674
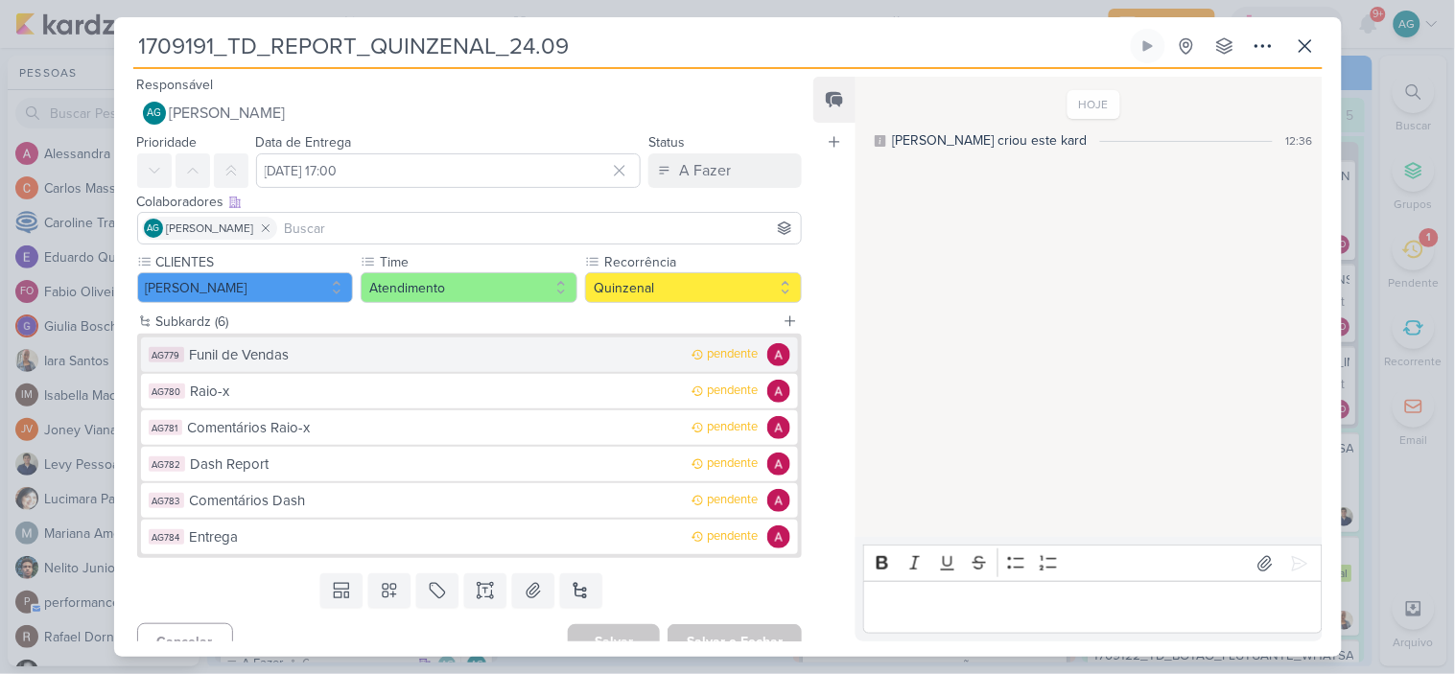
click at [241, 351] on div "Funil de Vendas" at bounding box center [436, 355] width 493 height 22
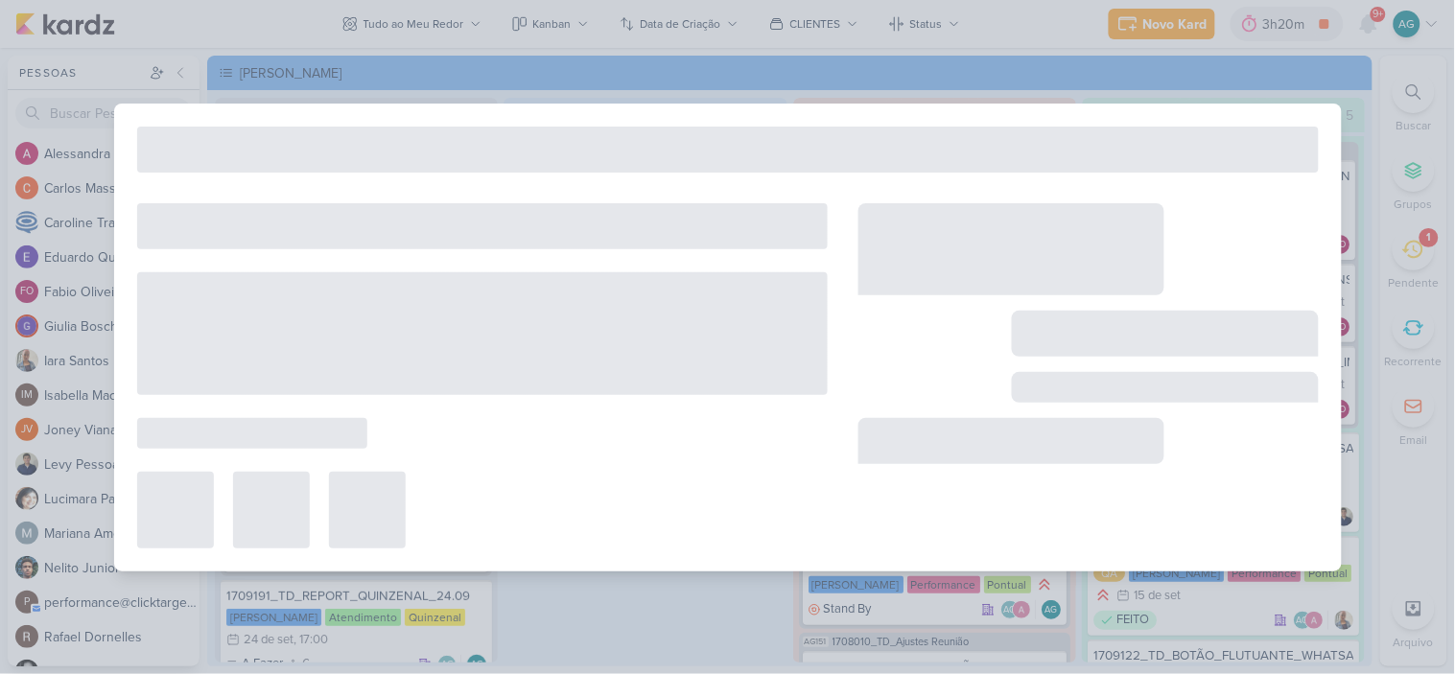
type input "Funil de Vendas"
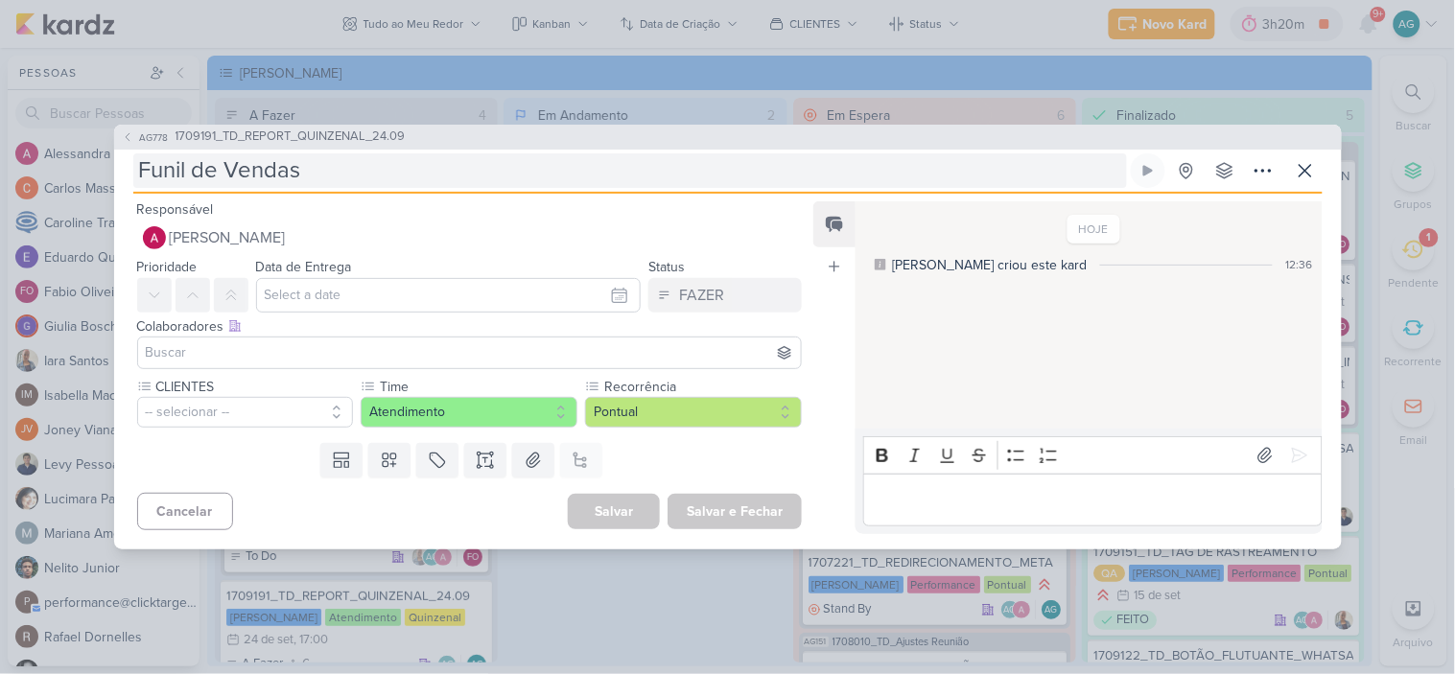
click at [349, 169] on input "Funil de Vendas" at bounding box center [630, 170] width 994 height 35
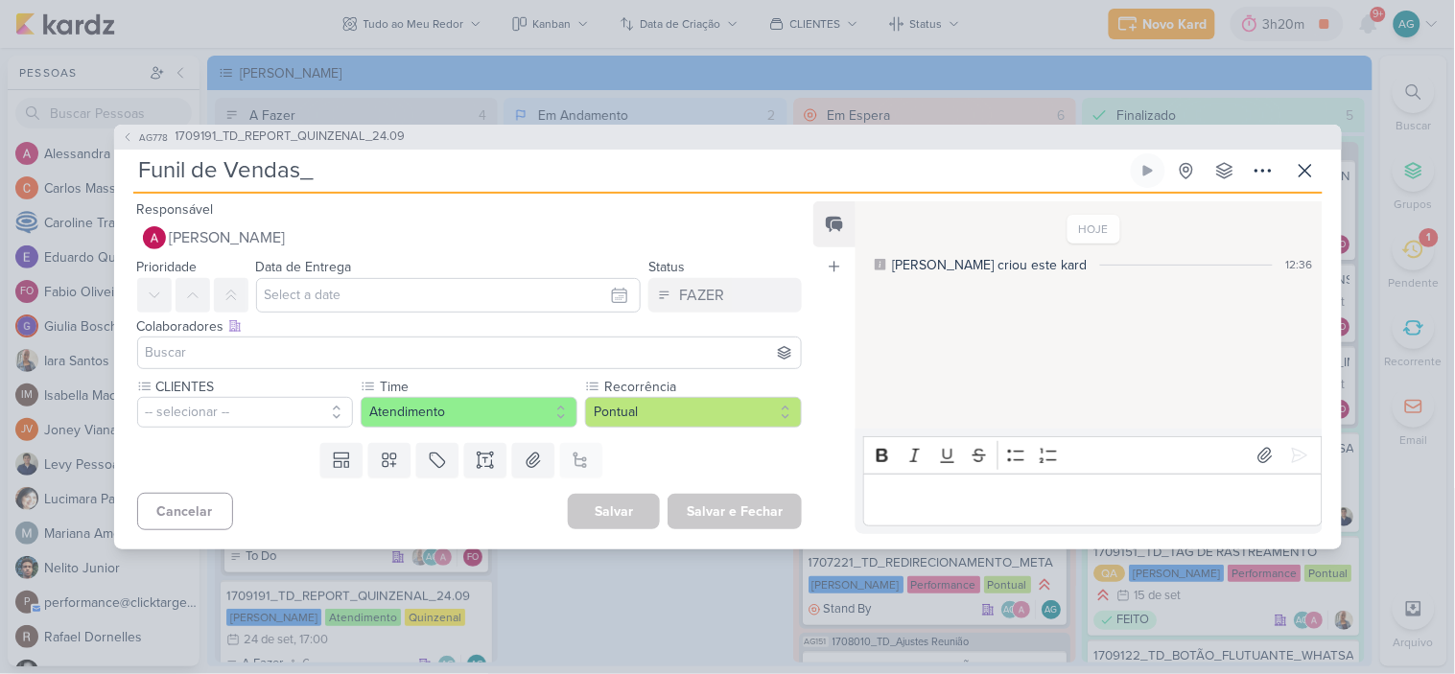
paste input "1709191_TD_REPORT_QUINZENAL_24.09"
type input "Funil de Vendas_1709191_TD_REPORT_QUINZENAL_24.09"
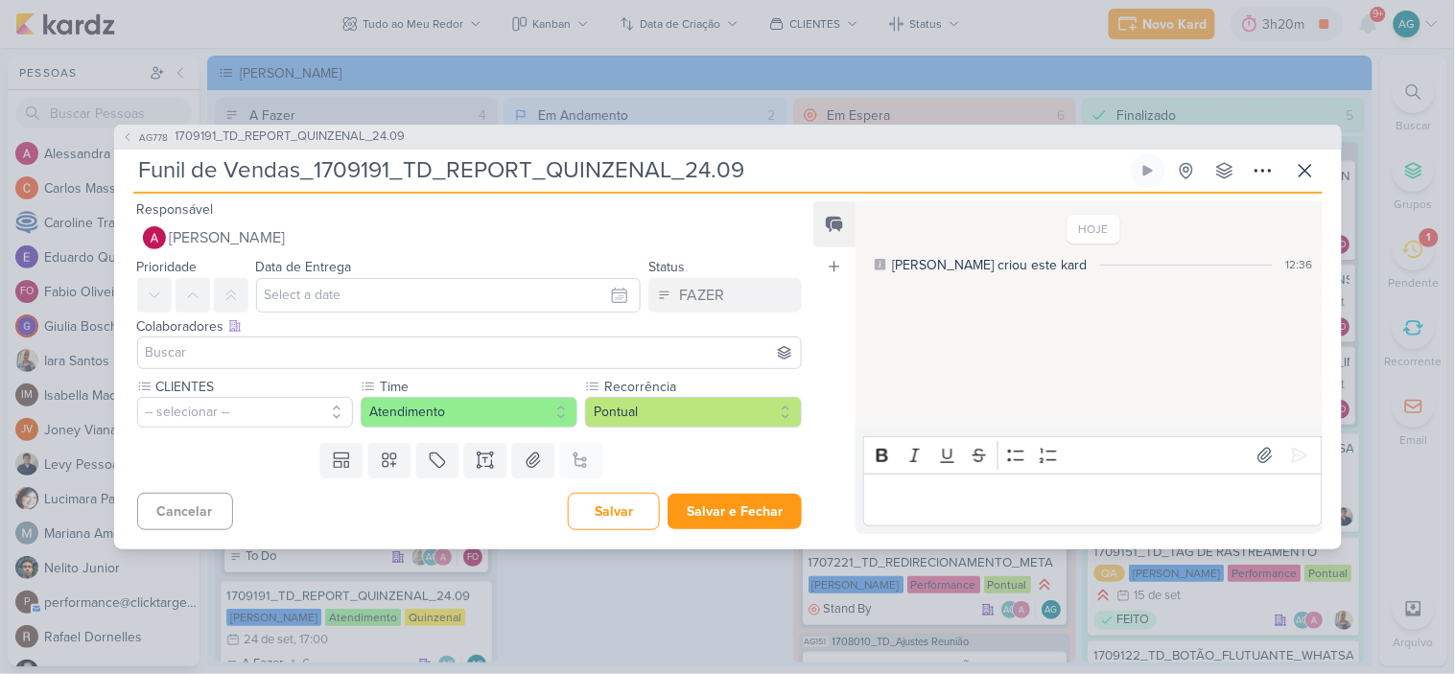
type input "Funil de Vendas_1709191_TD_REPORT_QUINZENAL_24.09"
click at [384, 289] on input "text" at bounding box center [449, 295] width 386 height 35
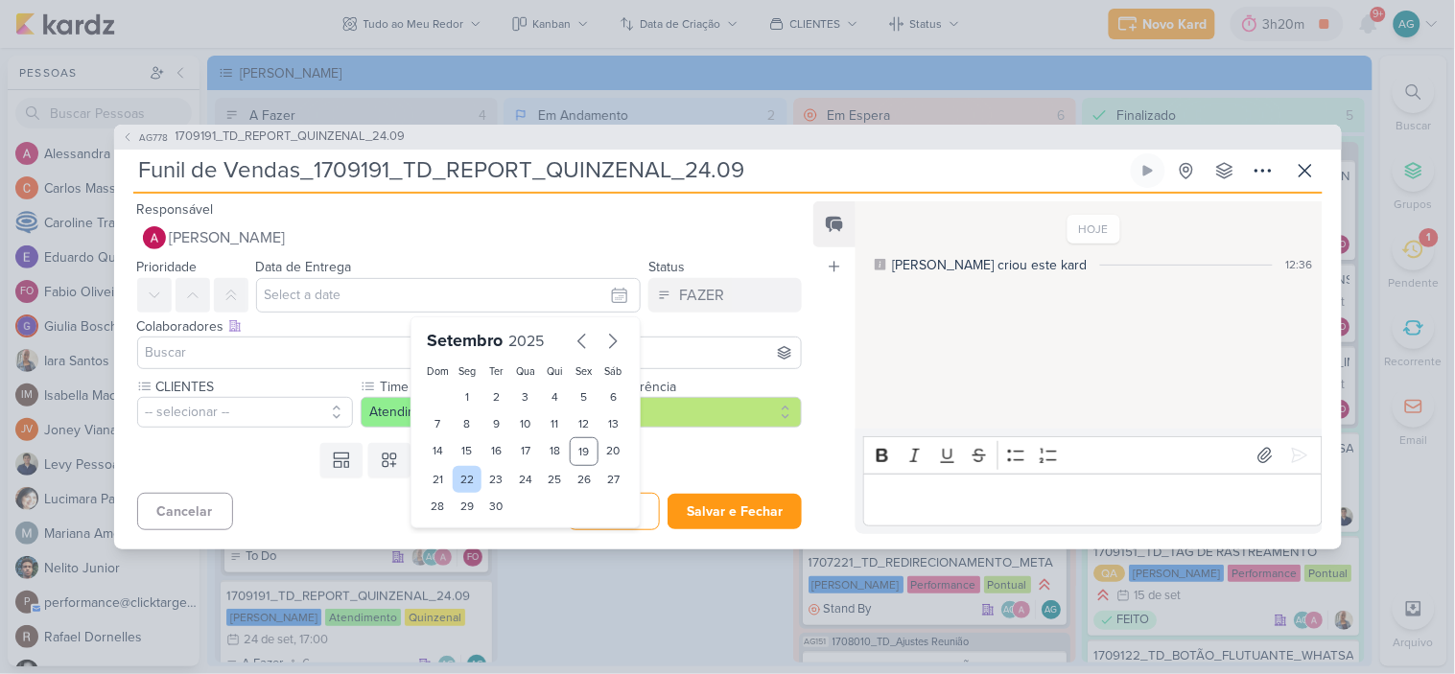
click at [466, 480] on div "22" at bounding box center [468, 479] width 30 height 27
type input "22 de setembro de 2025 às 23:59"
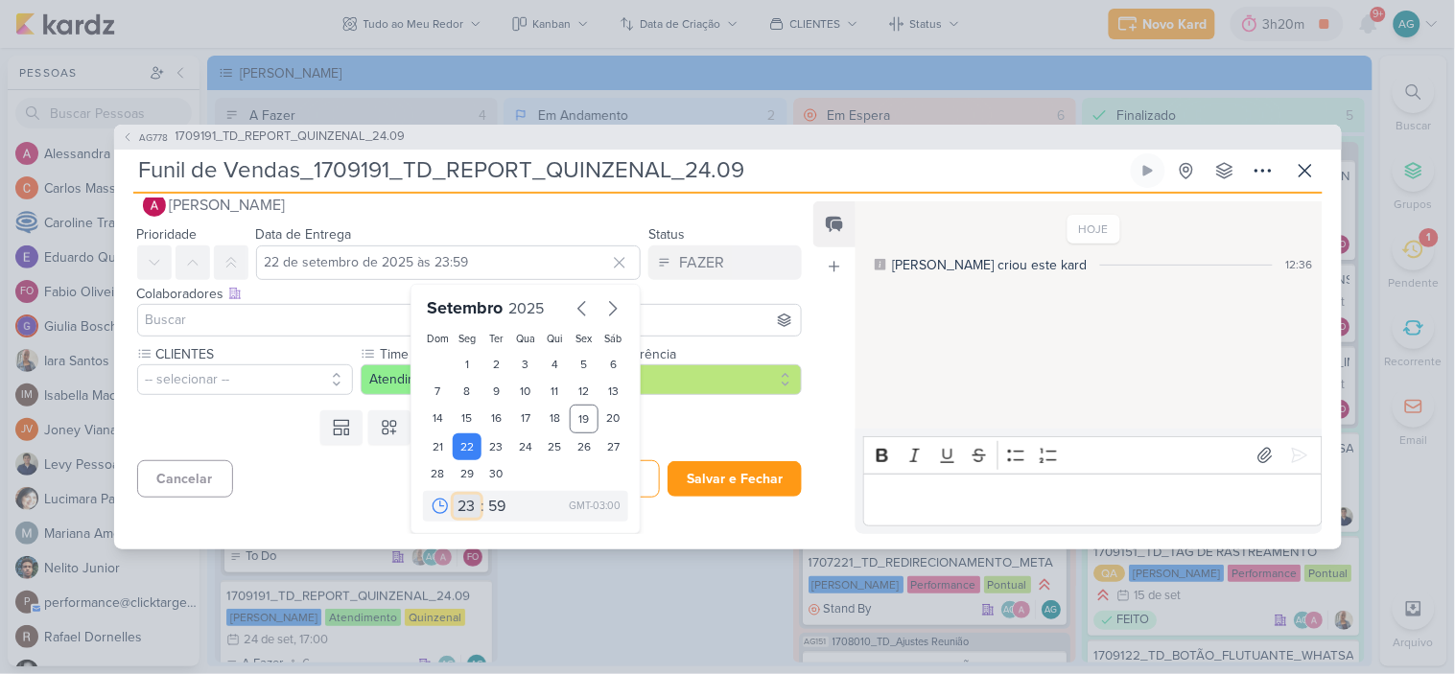
click at [463, 507] on select "00 01 02 03 04 05 06 07 08 09 10 11 12 13 14 15 16 17 18 19 20 21 22 23" at bounding box center [467, 506] width 27 height 23
select select "15"
click at [454, 495] on select "00 01 02 03 04 05 06 07 08 09 10 11 12 13 14 15 16 17 18 19 20 21 22 23" at bounding box center [467, 506] width 27 height 23
type input "22 de setembro de 2025 às 15:59"
click at [489, 507] on select "00 05 10 15 20 25 30 35 40 45 50 55 59" at bounding box center [497, 506] width 27 height 23
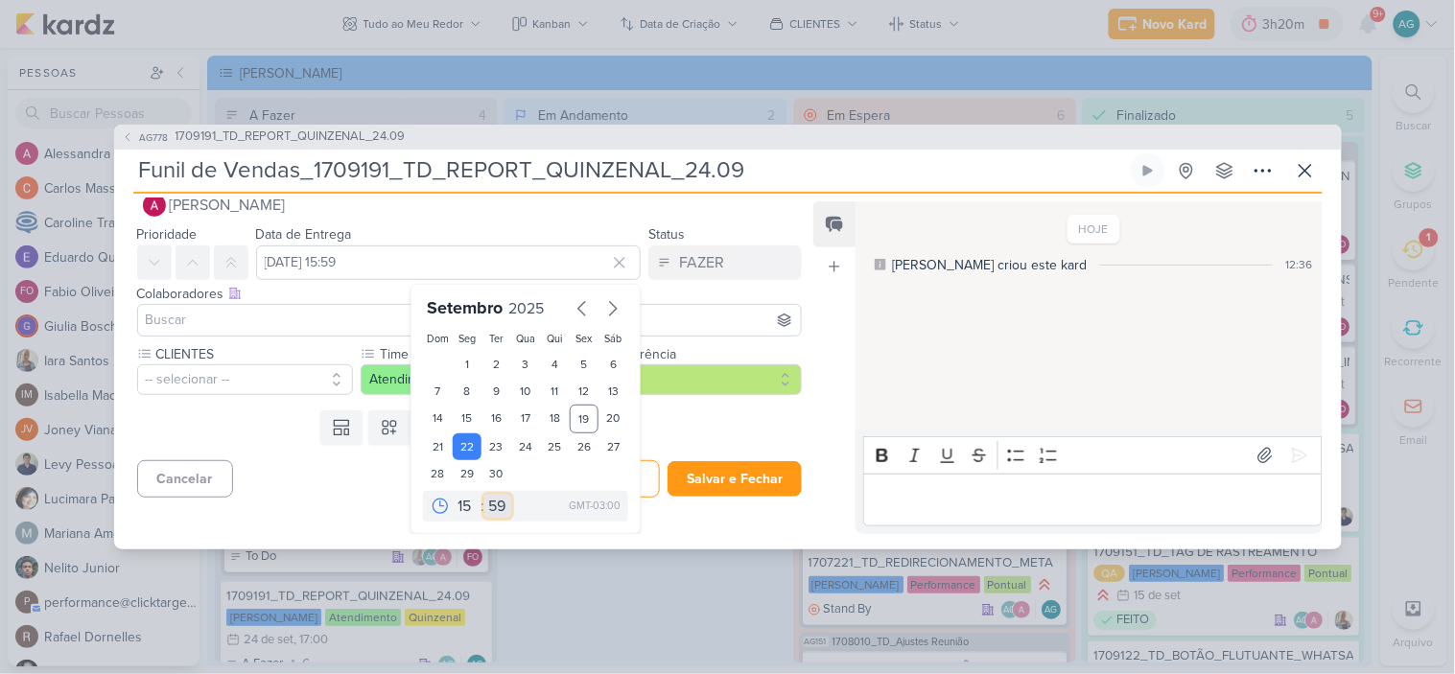
select select "0"
click at [484, 495] on select "00 05 10 15 20 25 30 35 40 45 50 55 59" at bounding box center [497, 506] width 27 height 23
type input "22 de setembro de 2025 às 15:00"
click at [460, 505] on select "00 01 02 03 04 05 06 07 08 09 10 11 12 13 14 15 16 17 18 19 20 21 22 23" at bounding box center [467, 506] width 27 height 23
select select "17"
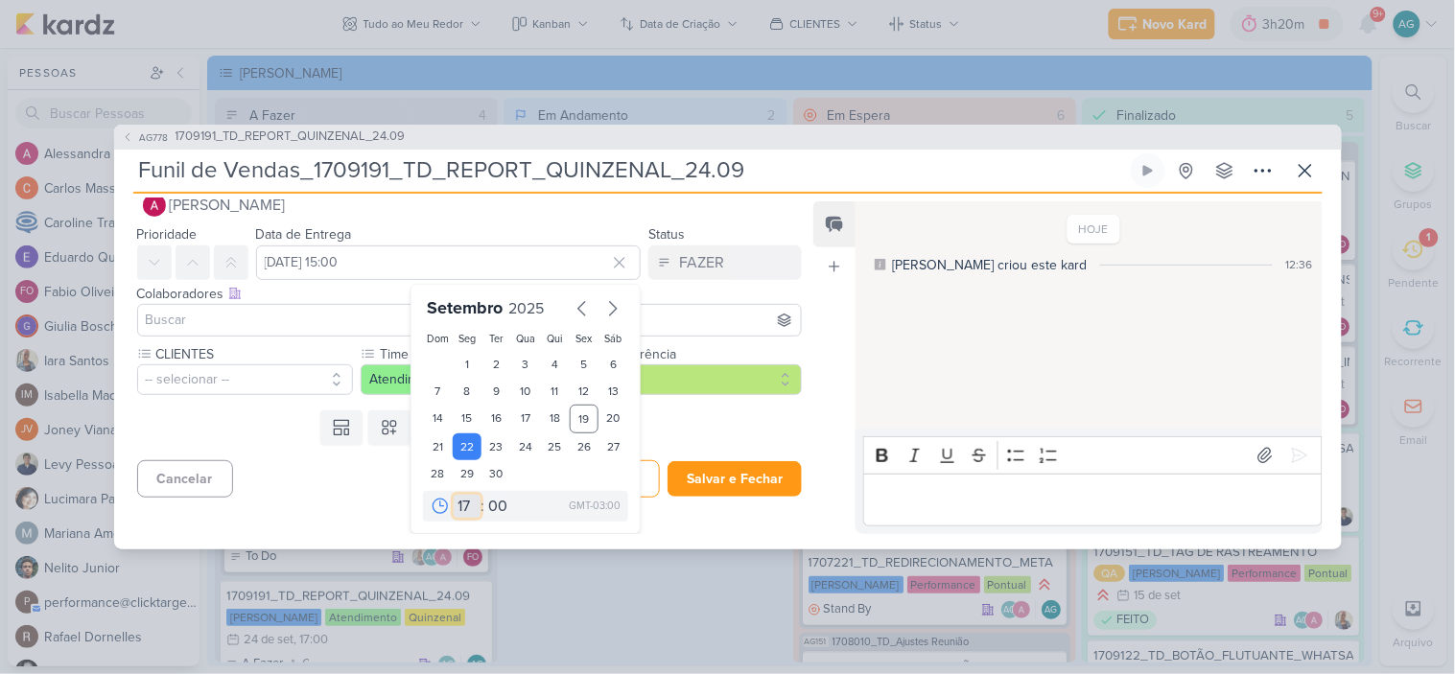
click at [454, 495] on select "00 01 02 03 04 05 06 07 08 09 10 11 12 13 14 15 16 17 18 19 20 21 22 23" at bounding box center [467, 506] width 27 height 23
type input "22 de setembro de 2025 às 17:00"
click at [314, 495] on div "Cancelar Salvar Salvar e Fechar Ctrl + Enter" at bounding box center [462, 477] width 696 height 49
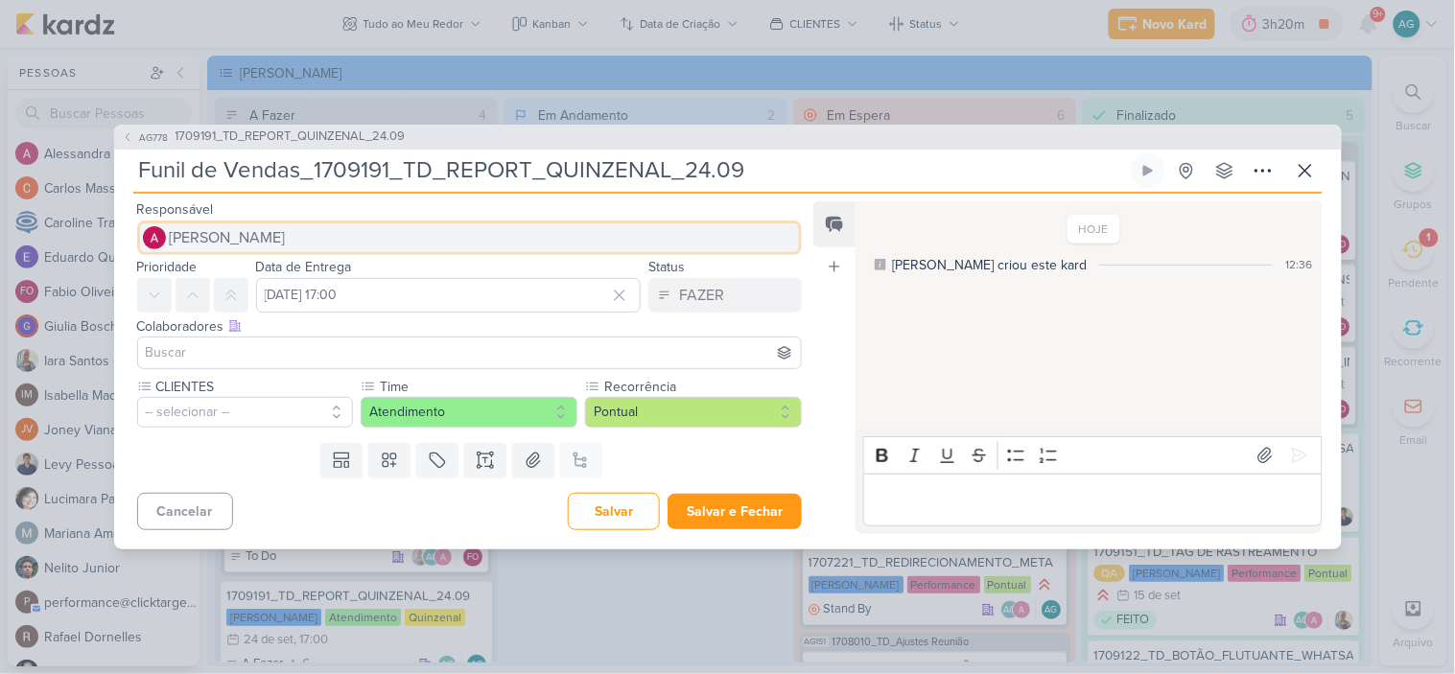
click at [321, 232] on button "[PERSON_NAME]" at bounding box center [470, 238] width 666 height 35
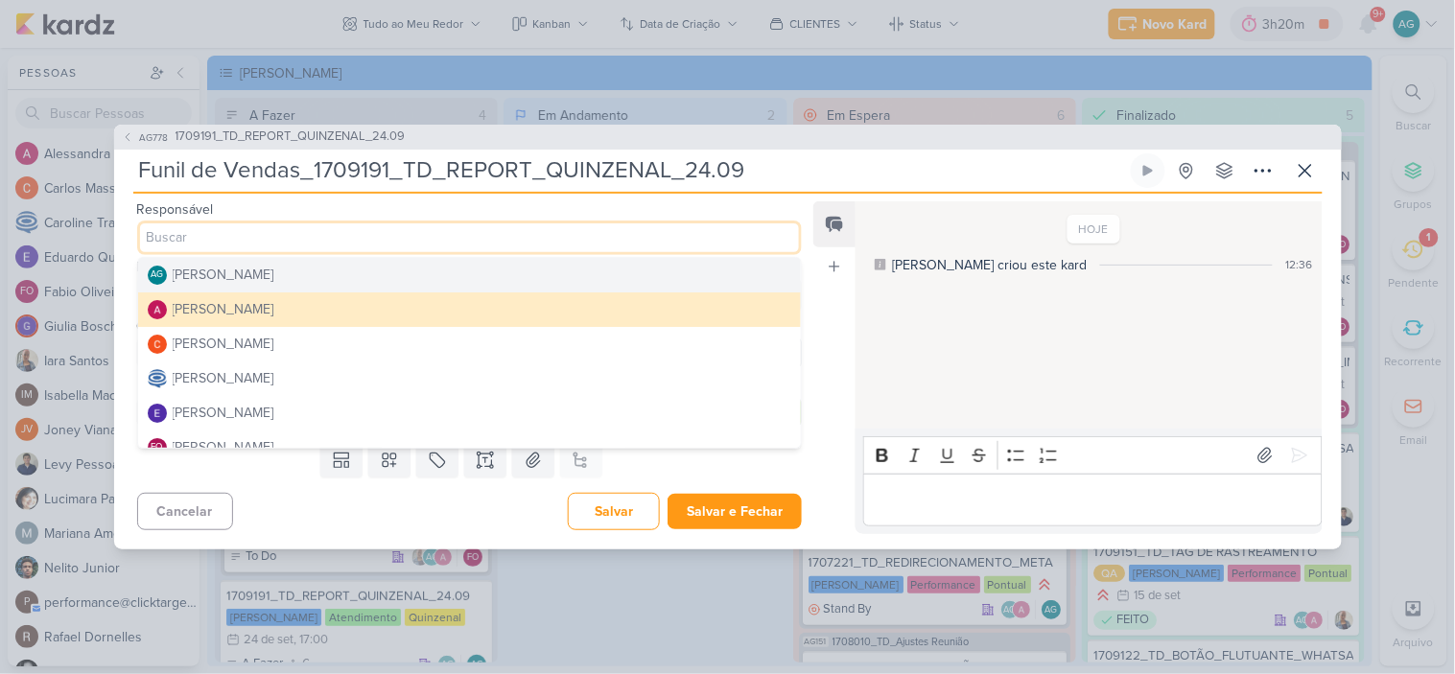
click at [272, 269] on div "[PERSON_NAME]" at bounding box center [224, 275] width 102 height 20
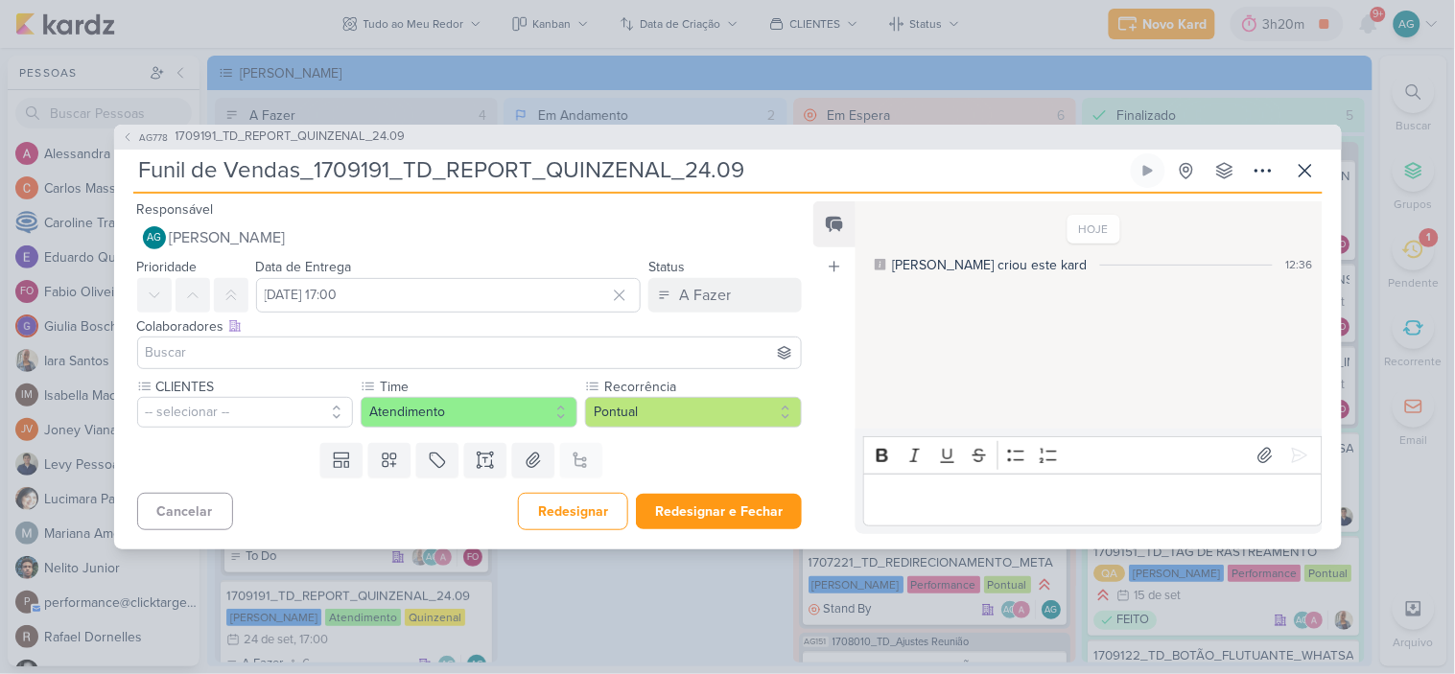
click at [272, 357] on input at bounding box center [470, 353] width 656 height 23
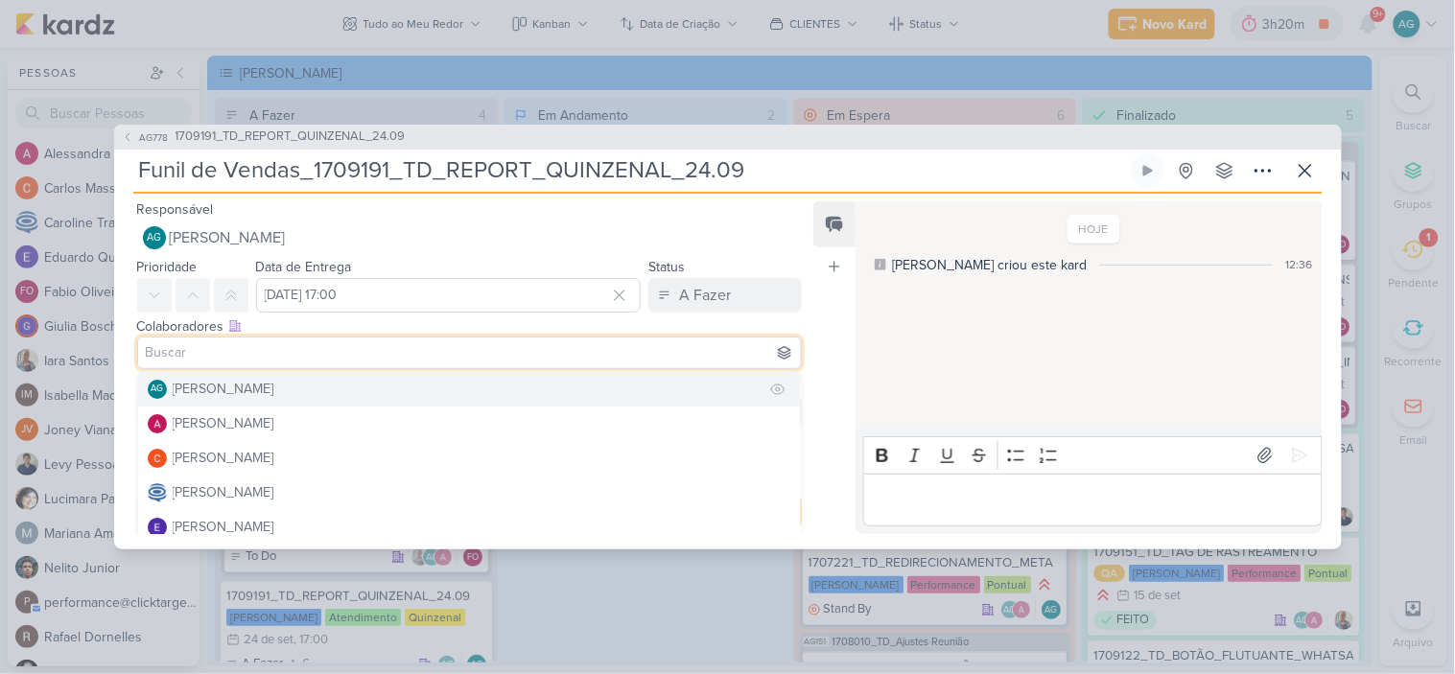
click at [292, 400] on button "AG [PERSON_NAME]" at bounding box center [470, 389] width 664 height 35
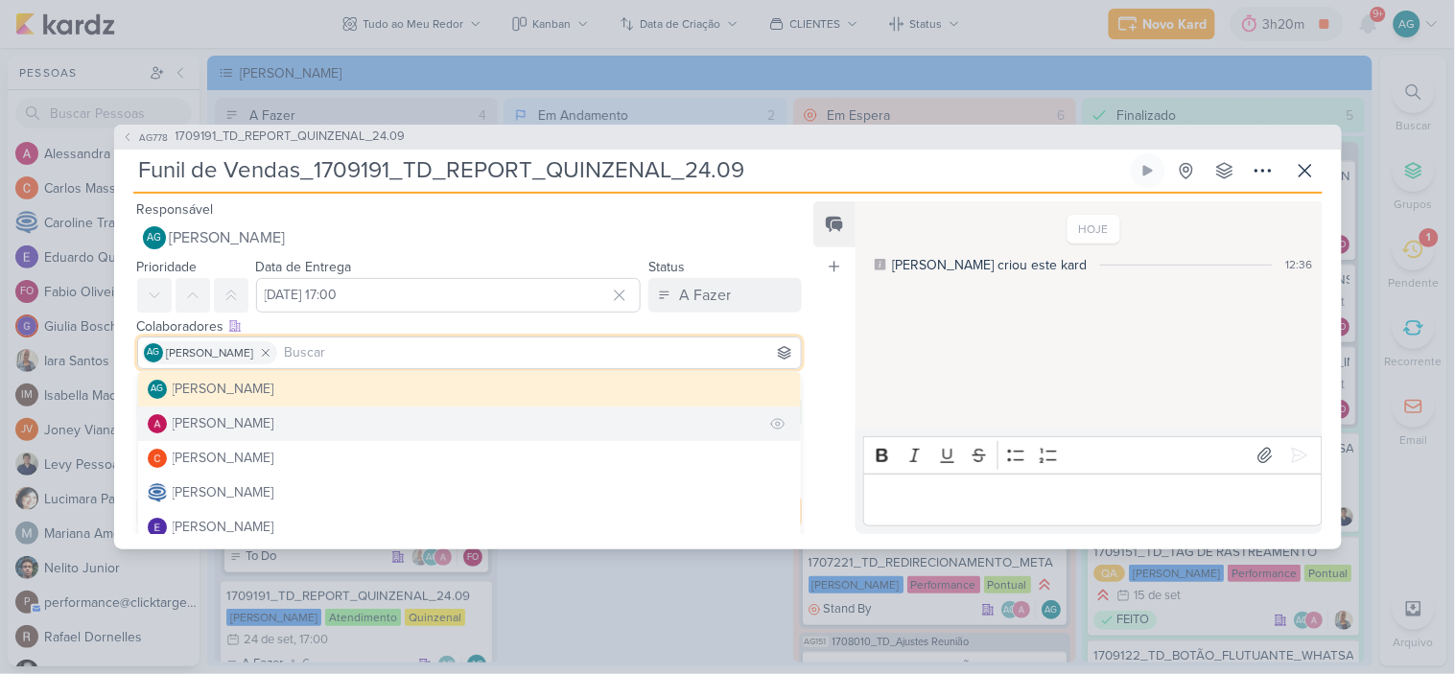
click at [292, 425] on button "[PERSON_NAME]" at bounding box center [470, 424] width 664 height 35
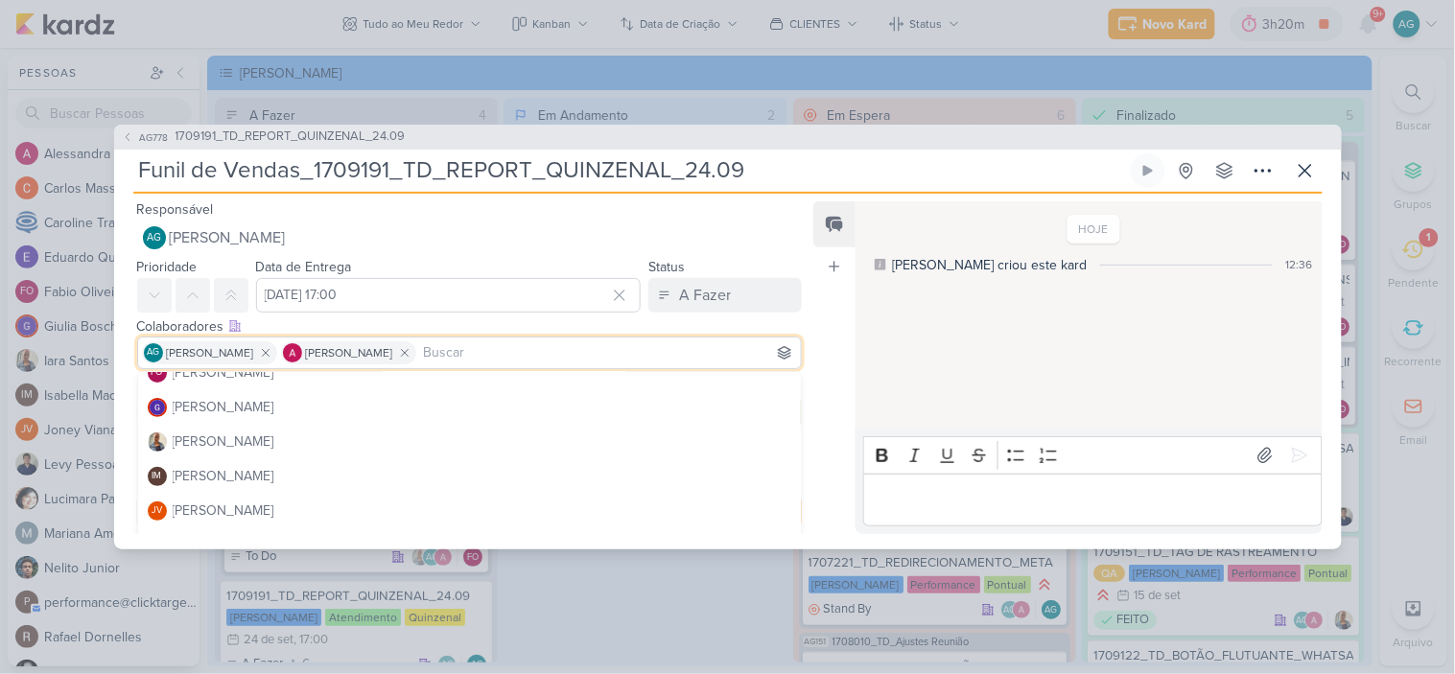
scroll to position [213, 0]
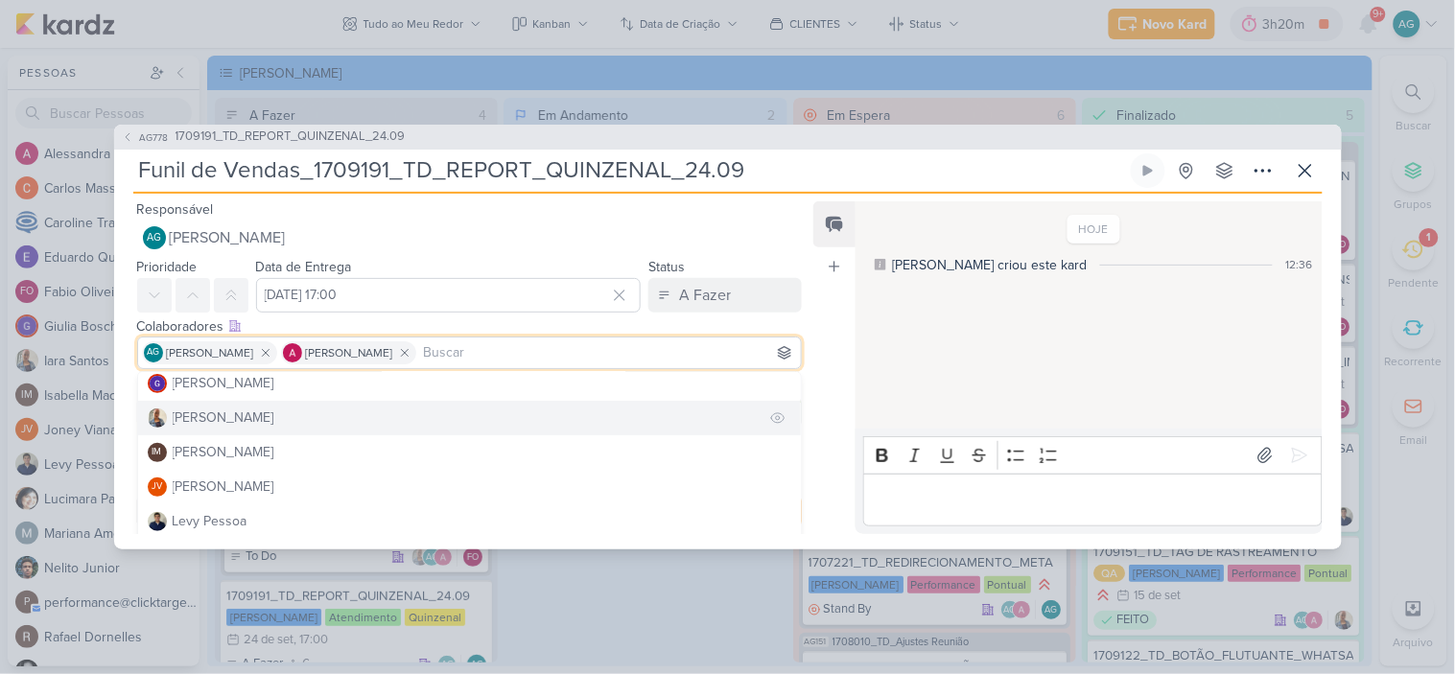
click at [252, 419] on button "[PERSON_NAME]" at bounding box center [470, 418] width 664 height 35
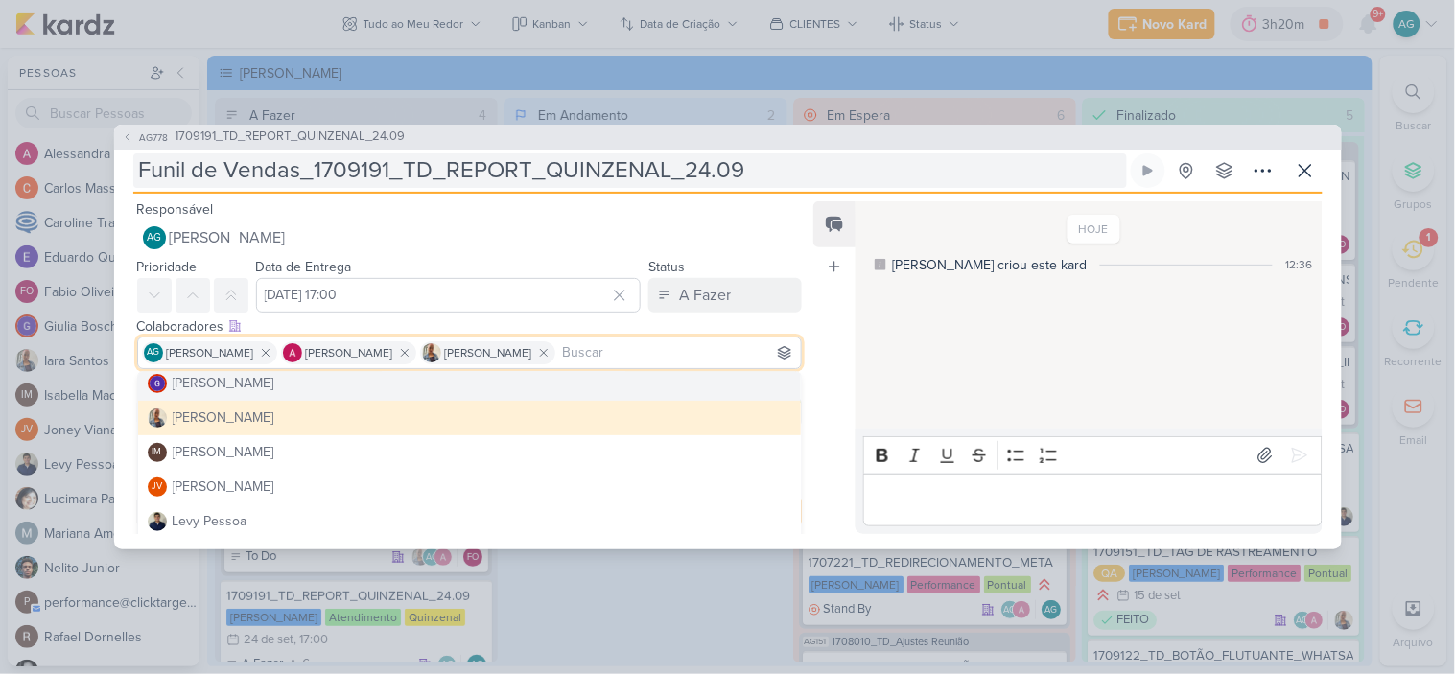
click at [814, 179] on input "Funil de Vendas_1709191_TD_REPORT_QUINZENAL_24.09" at bounding box center [630, 170] width 994 height 35
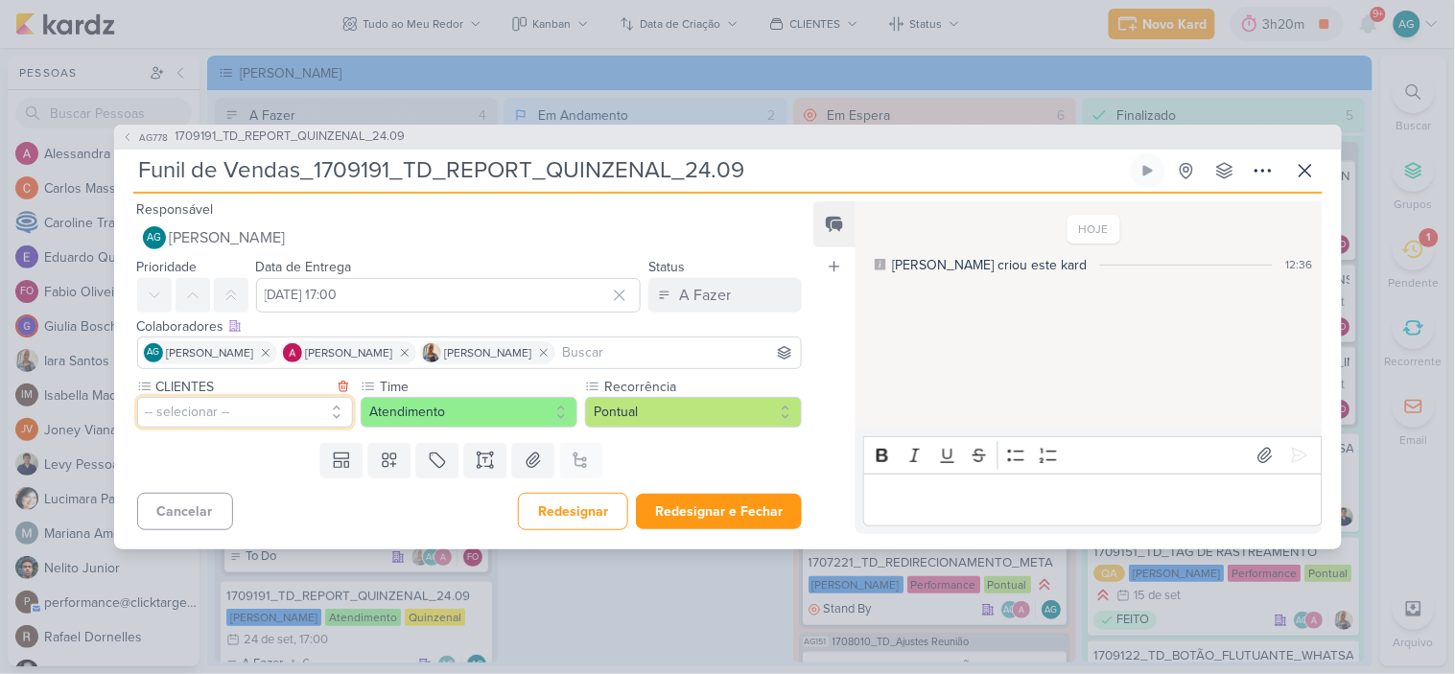
click at [263, 413] on button "-- selecionar --" at bounding box center [245, 412] width 217 height 31
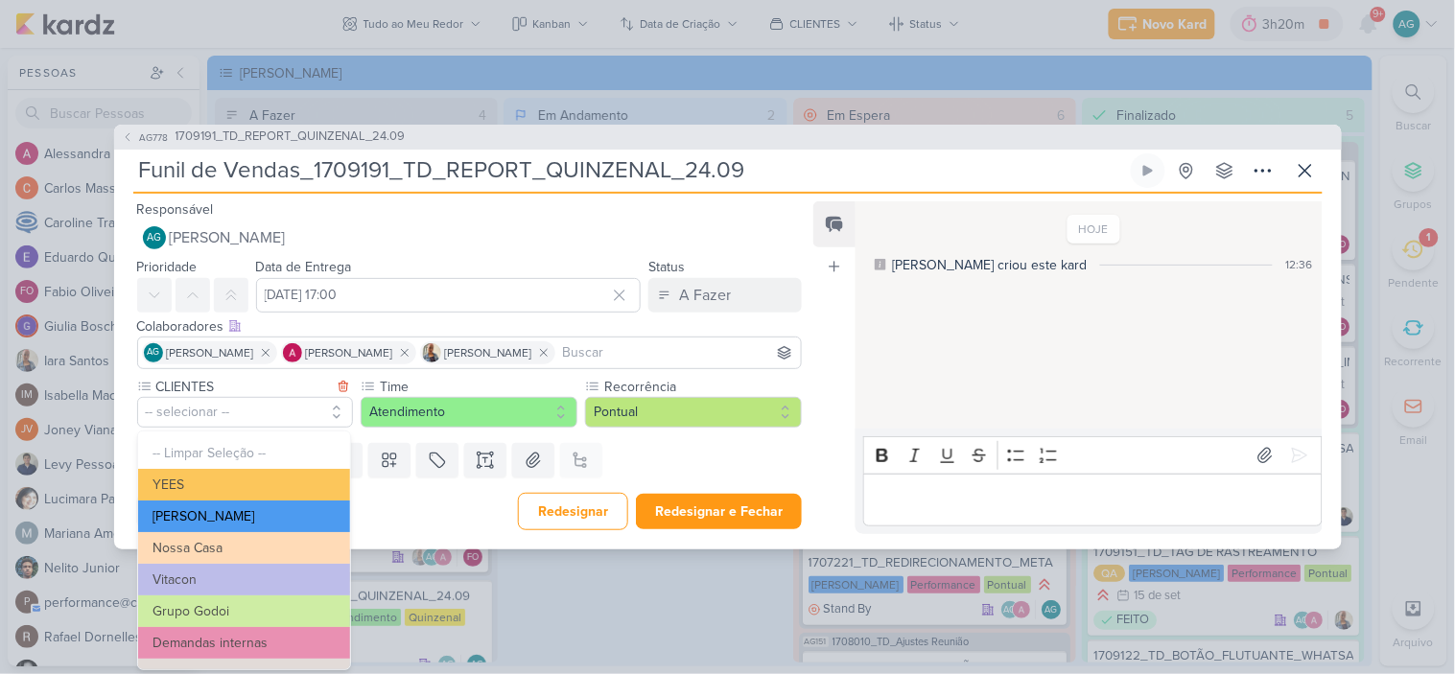
click at [236, 516] on button "[PERSON_NAME]" at bounding box center [244, 517] width 212 height 32
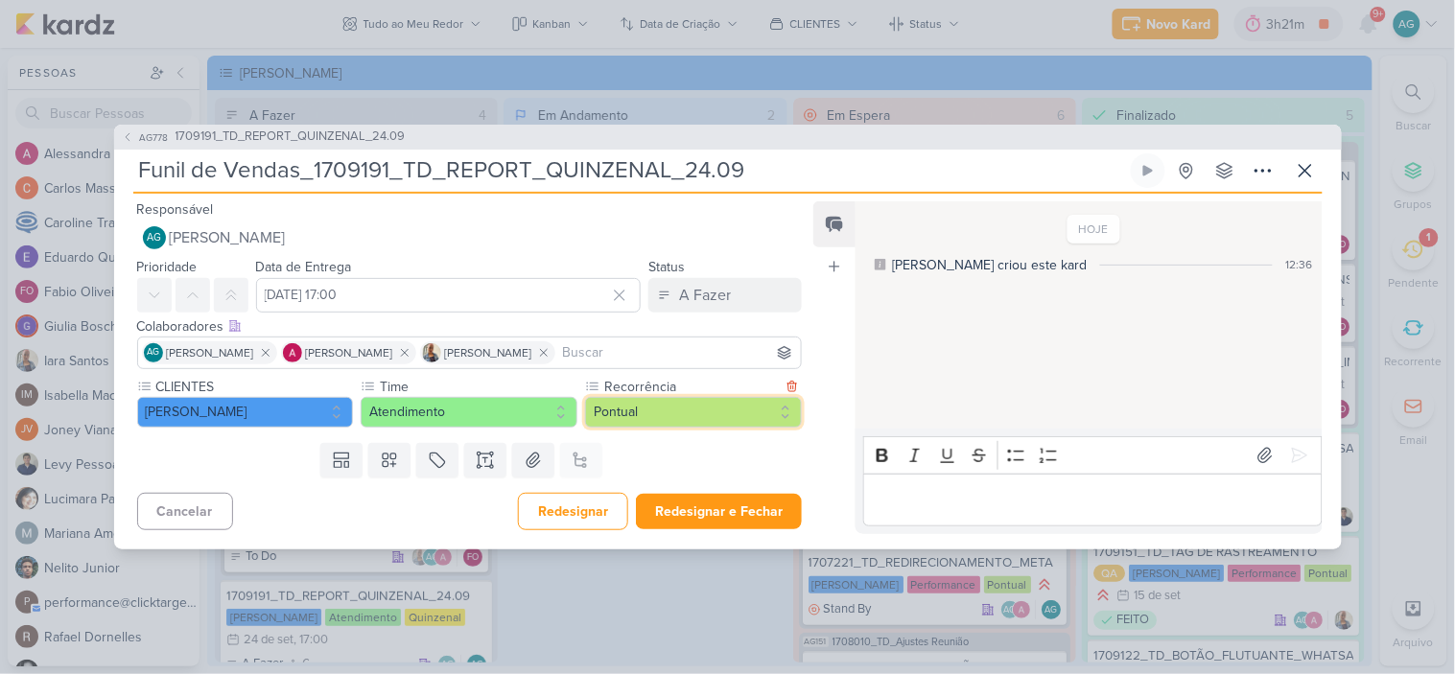
click at [618, 406] on button "Pontual" at bounding box center [693, 412] width 217 height 31
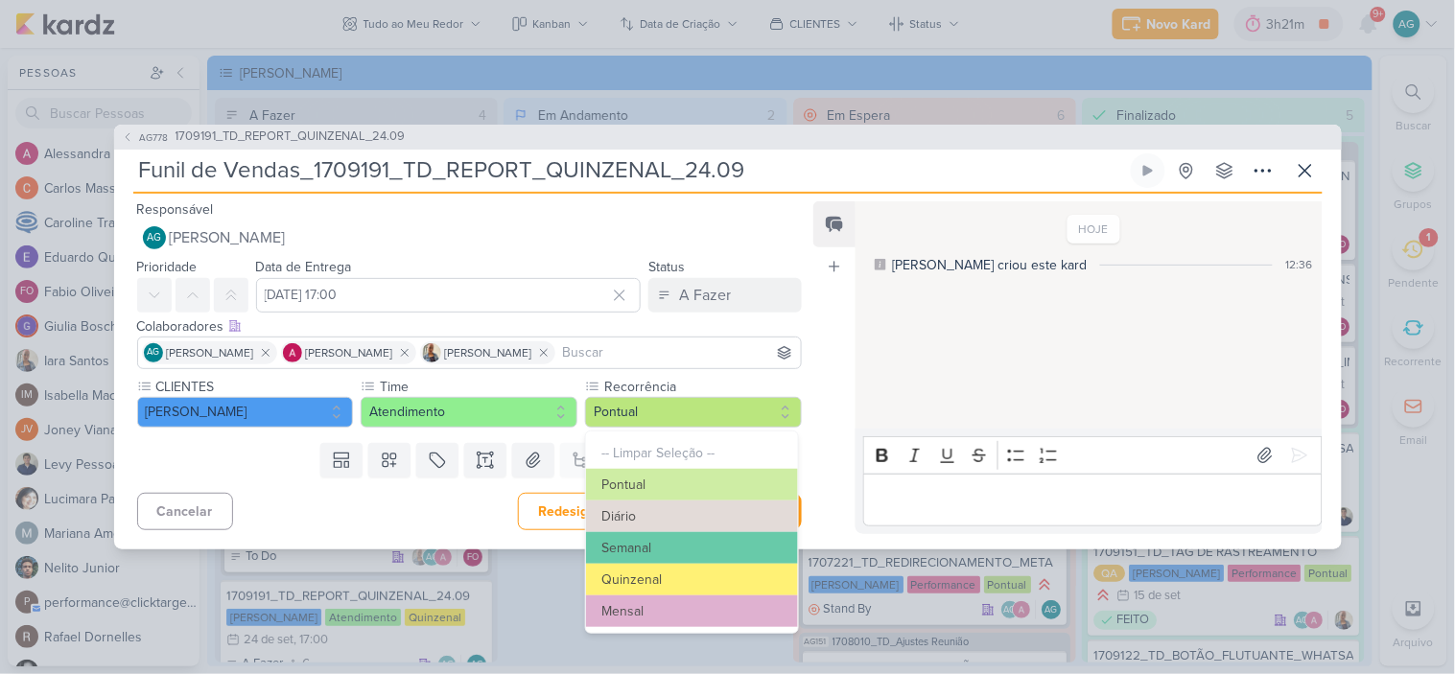
click at [395, 532] on div "Cancelar Redesignar Redesignar e Fechar Ctrl + Enter" at bounding box center [462, 509] width 696 height 49
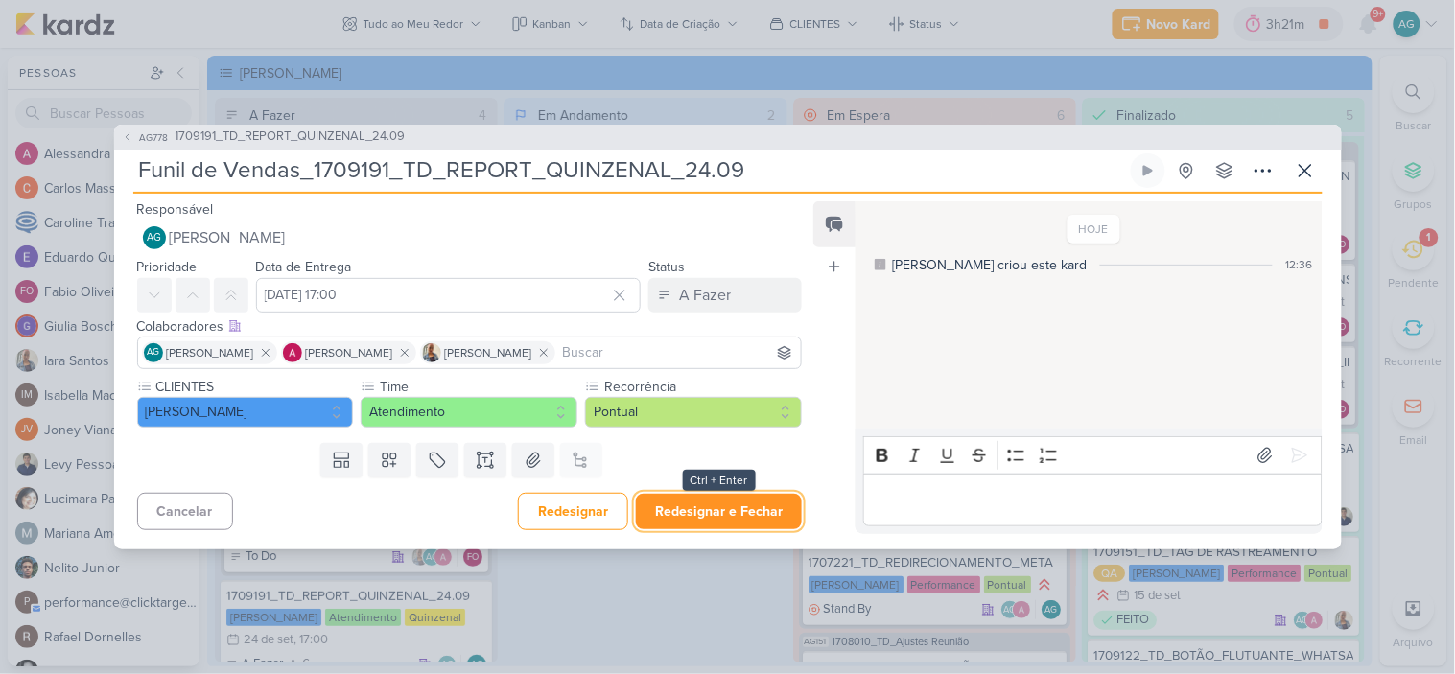
click at [704, 521] on button "Redesignar e Fechar" at bounding box center [719, 511] width 166 height 35
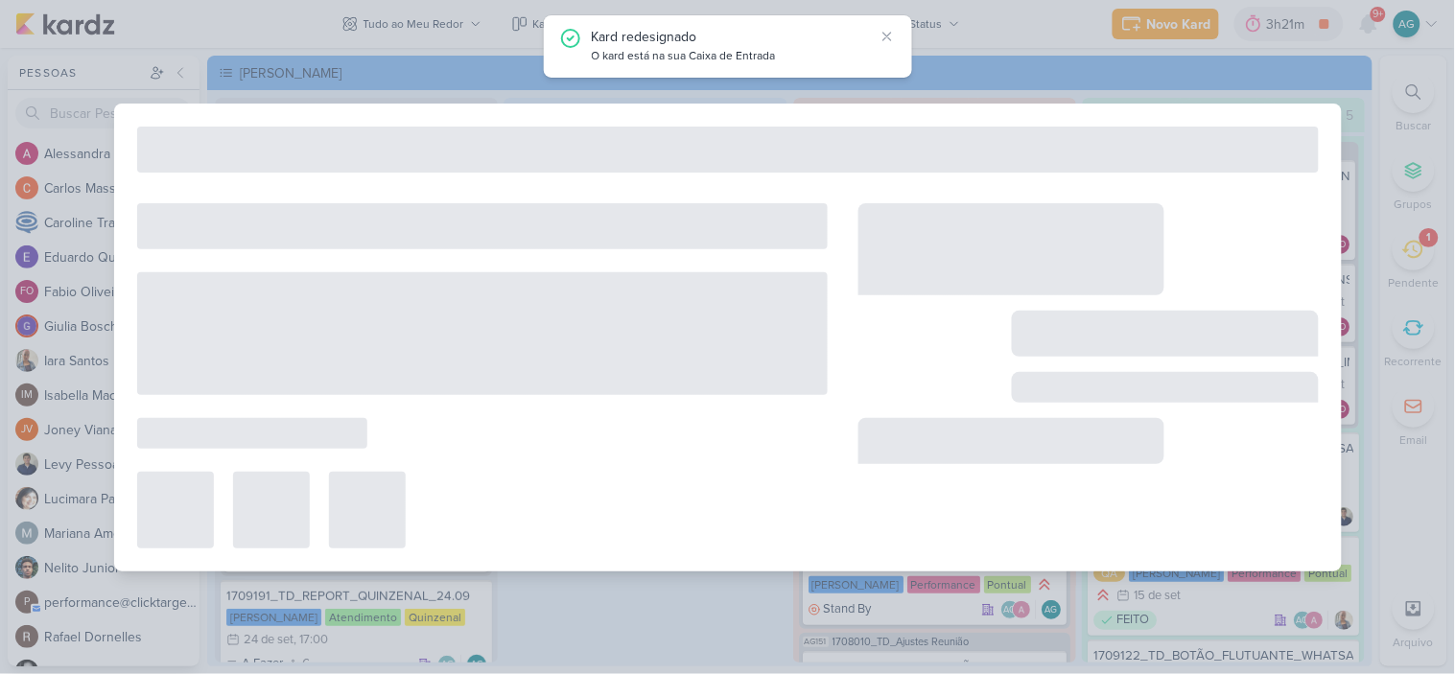
type input "1709191_TD_REPORT_QUINZENAL_24.09"
type input "24 de setembro de 2025 às 17:00"
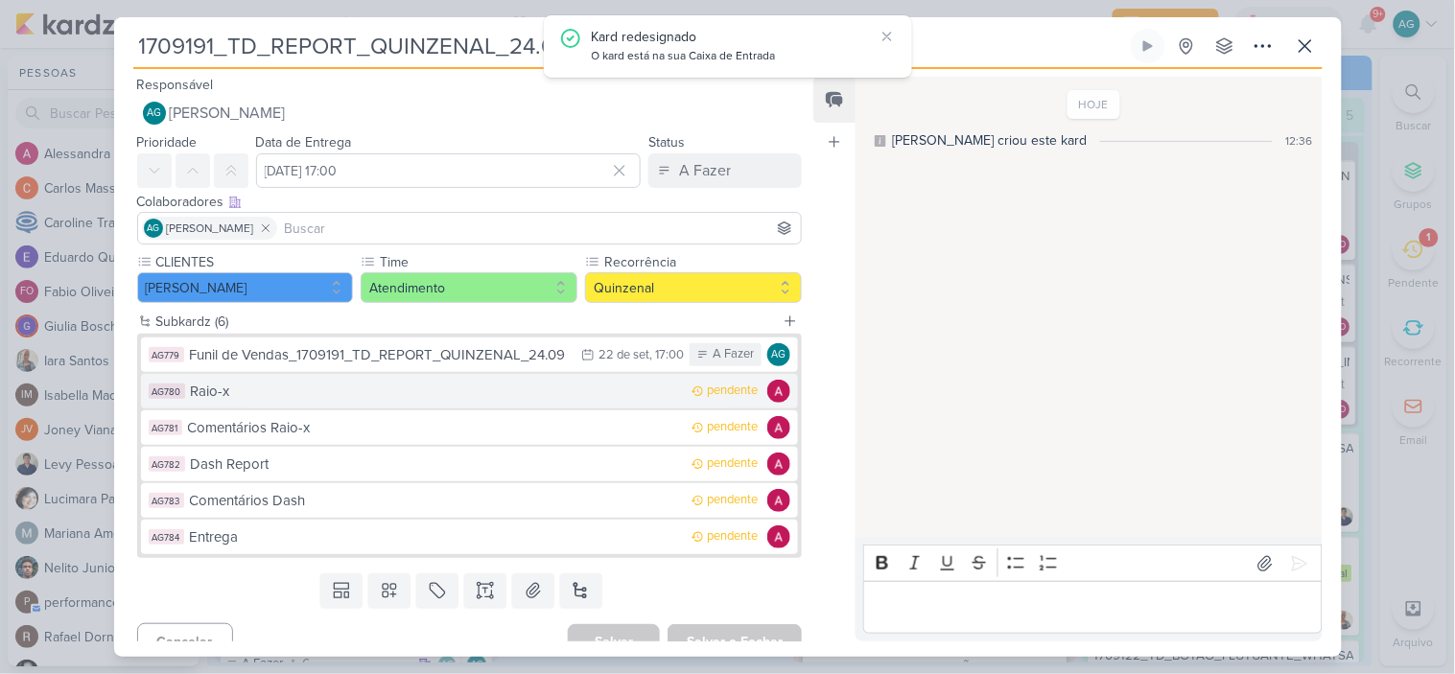
click at [315, 400] on div "Raio-x" at bounding box center [437, 392] width 492 height 22
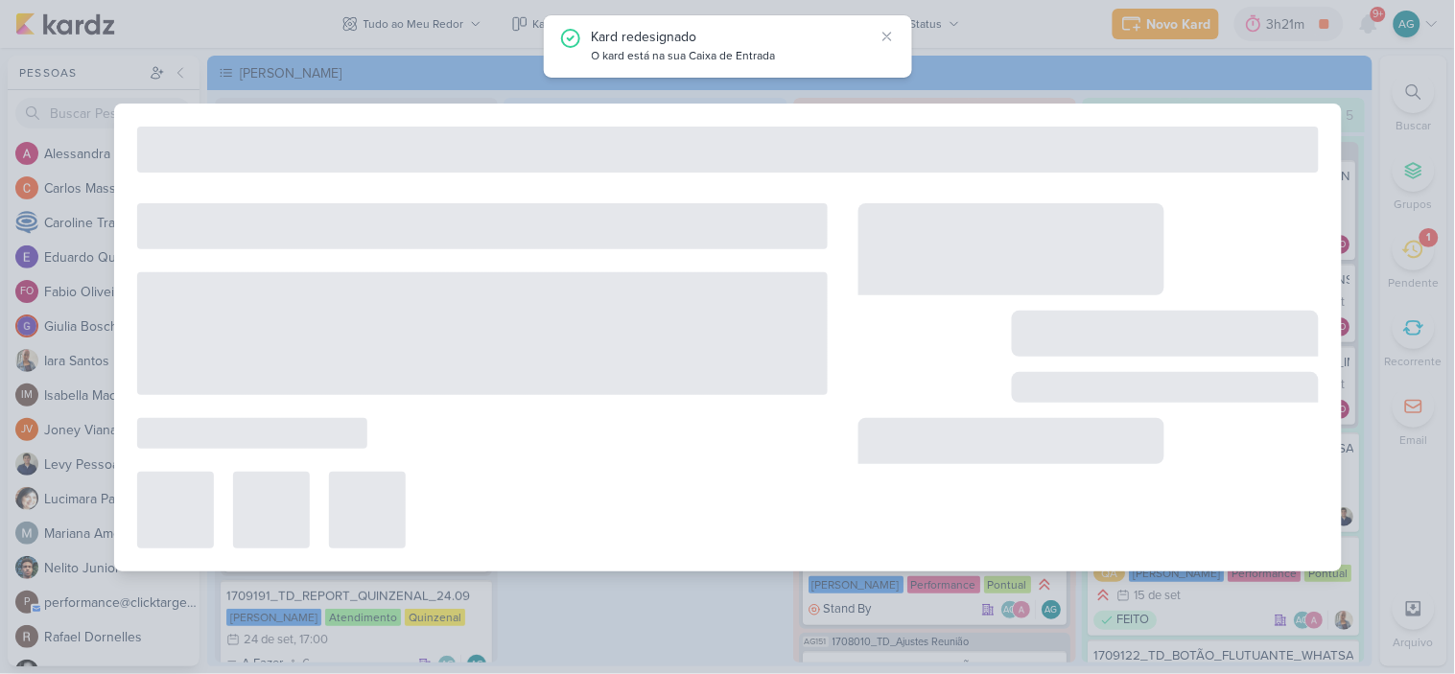
type input "Raio-x"
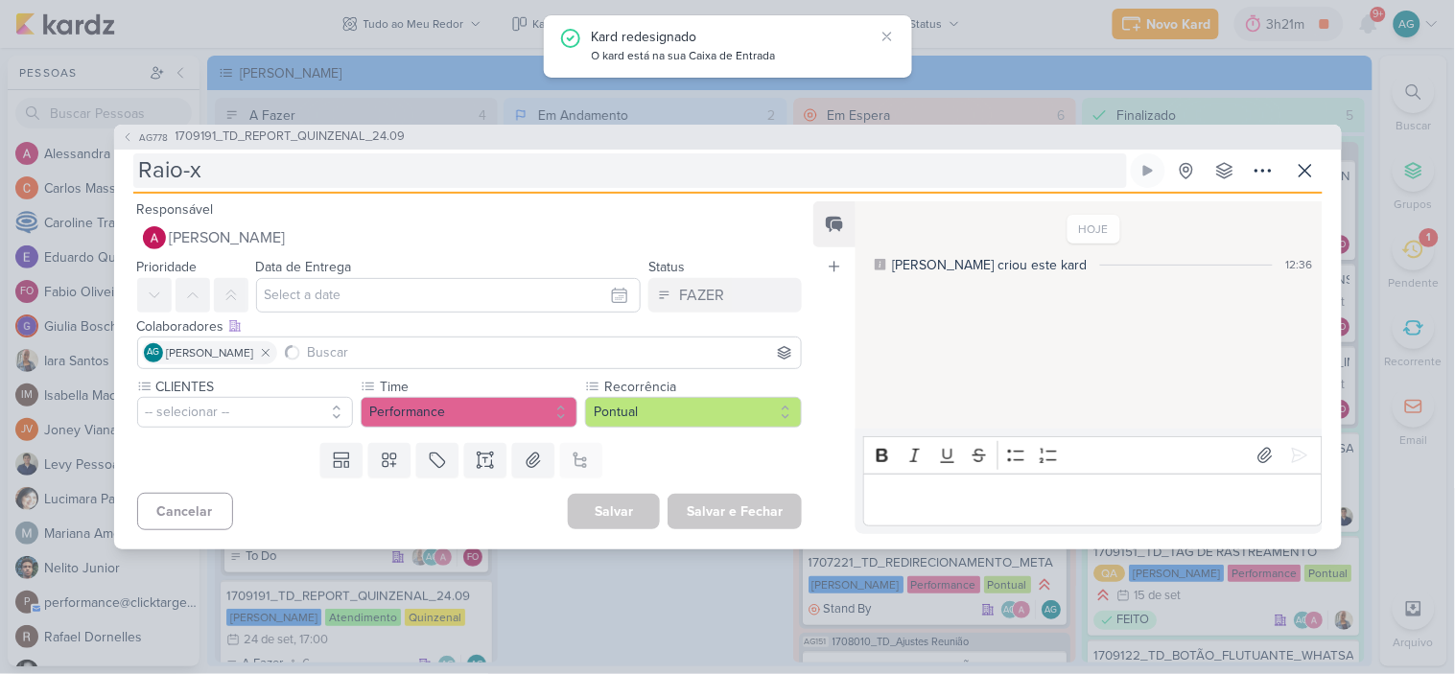
click at [318, 170] on input "Raio-x" at bounding box center [630, 170] width 994 height 35
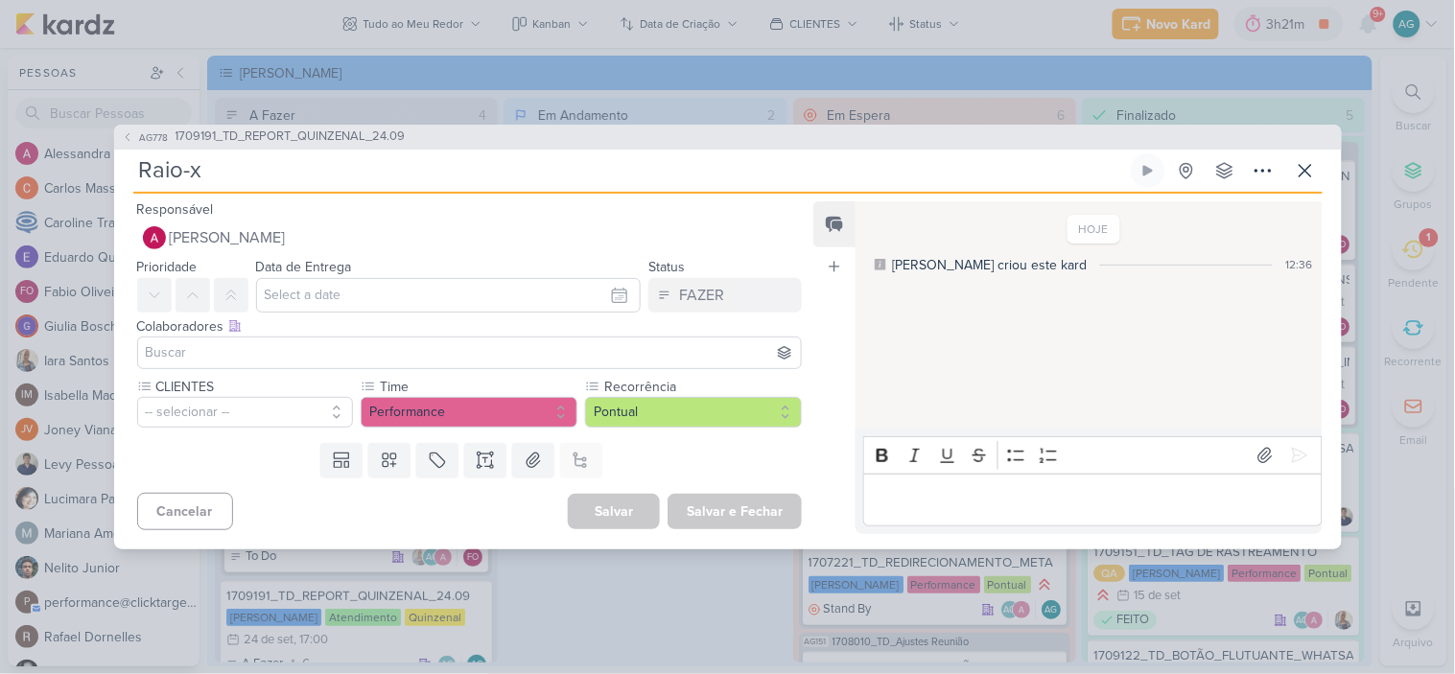
type input "Raio-x_"
paste input "1709191_TD_REPORT_QUINZENAL_24.09"
type input "Raio-x_1709191_TD_REPORT_QUINZENAL_24.09"
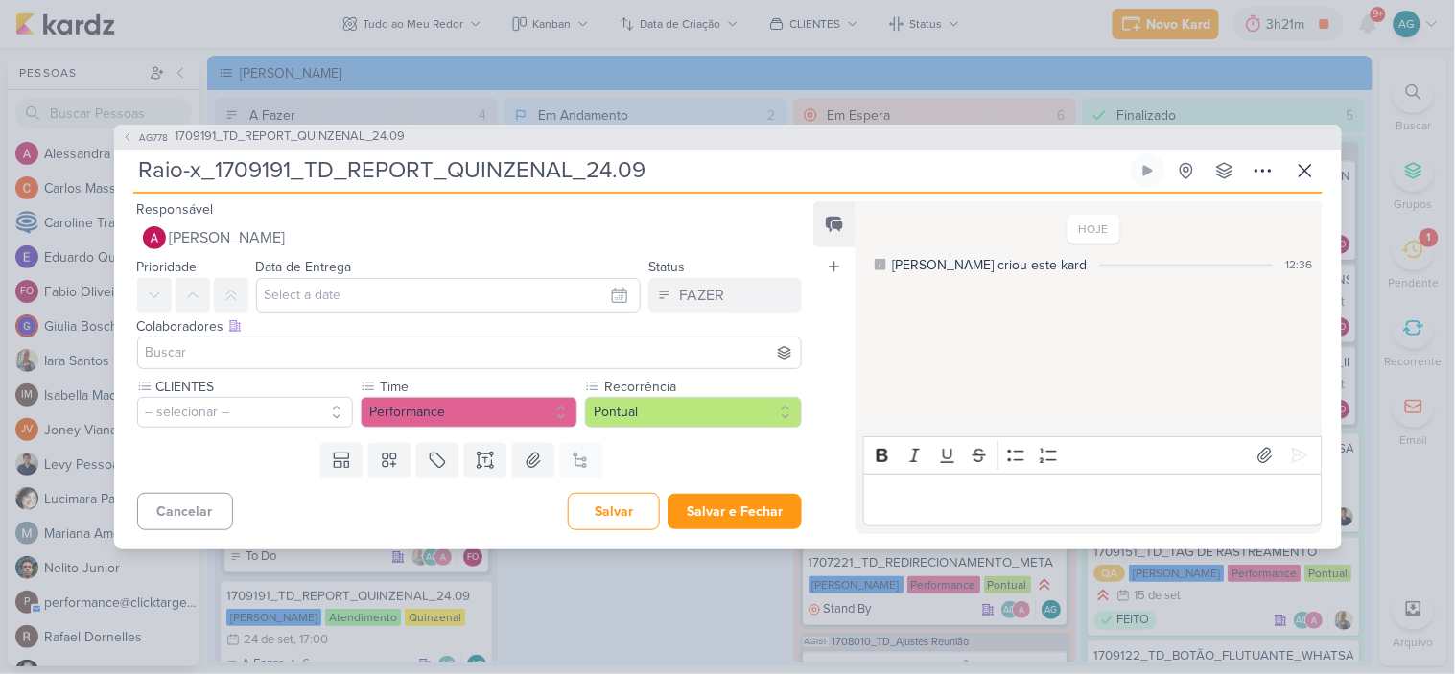
type input "Raio-x_1709191_TD_REPORT_QUINZENAL_24.09"
click at [363, 301] on input "text" at bounding box center [449, 295] width 386 height 35
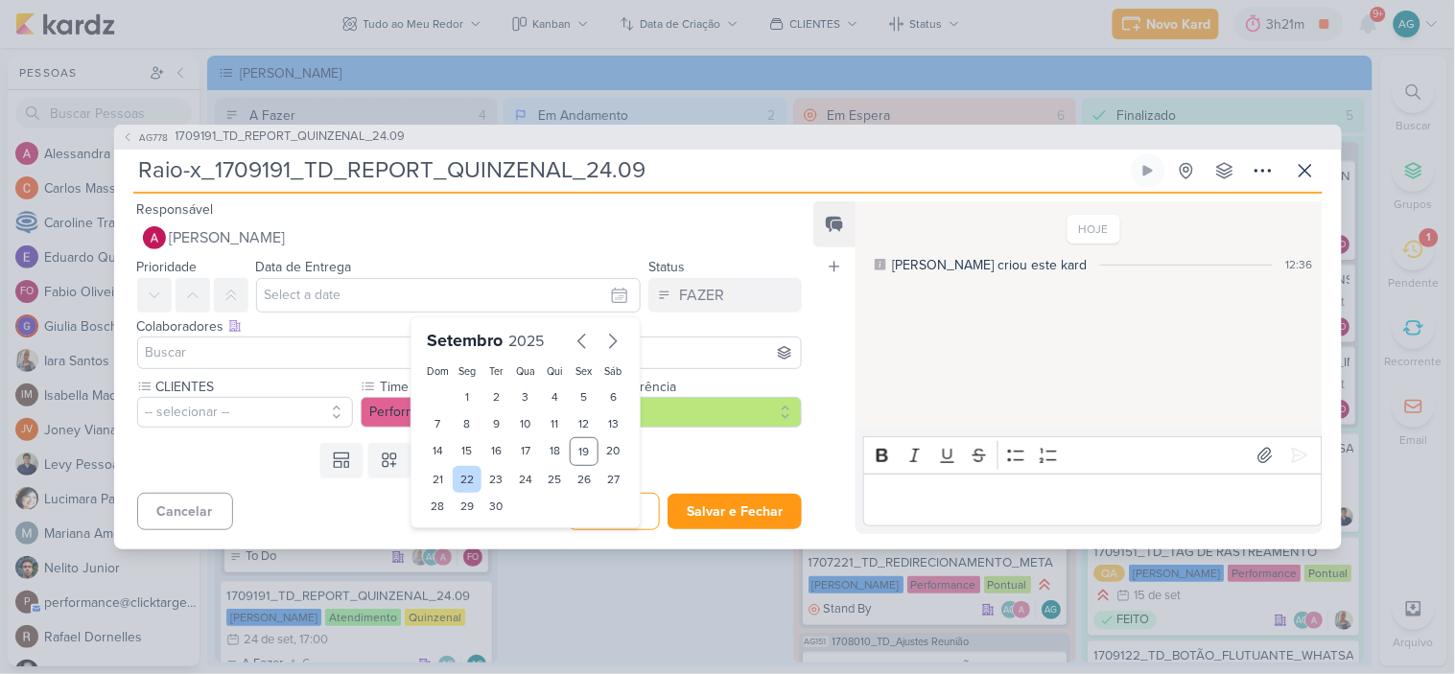
click at [468, 485] on div "22" at bounding box center [468, 479] width 30 height 27
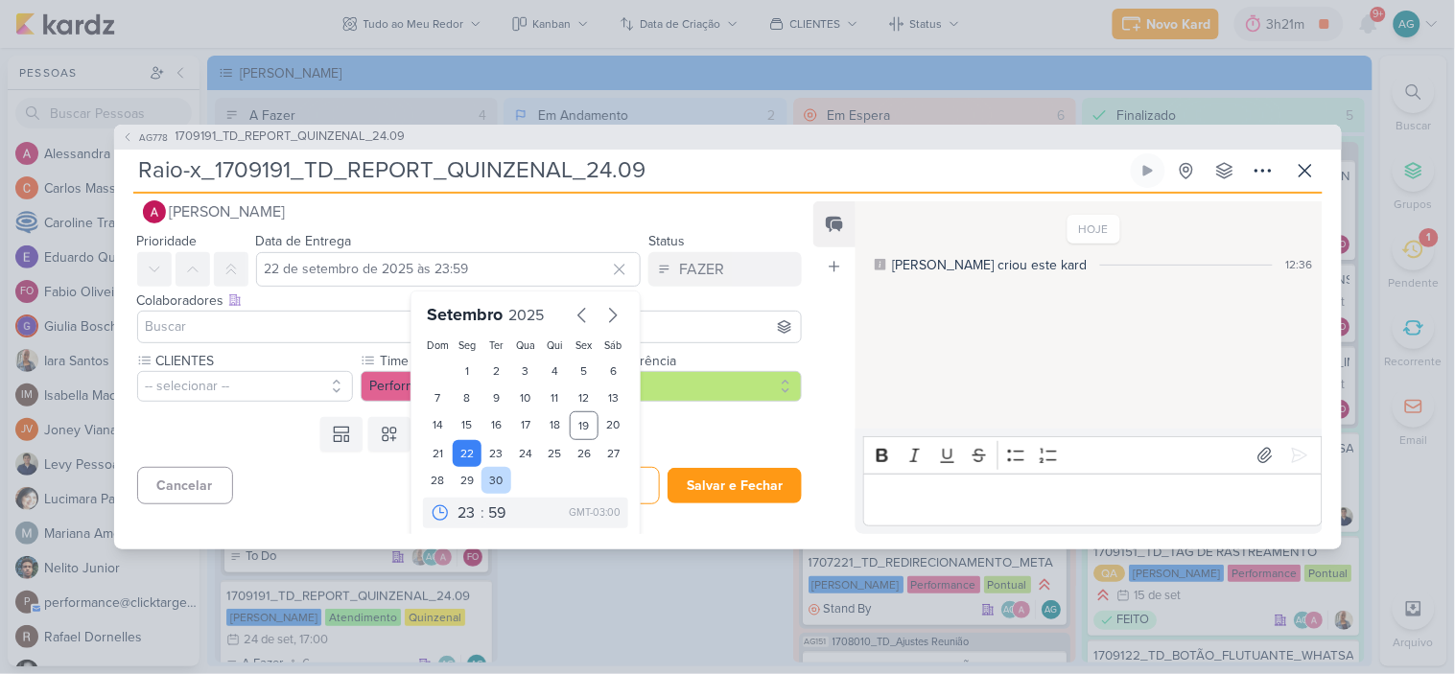
scroll to position [33, 0]
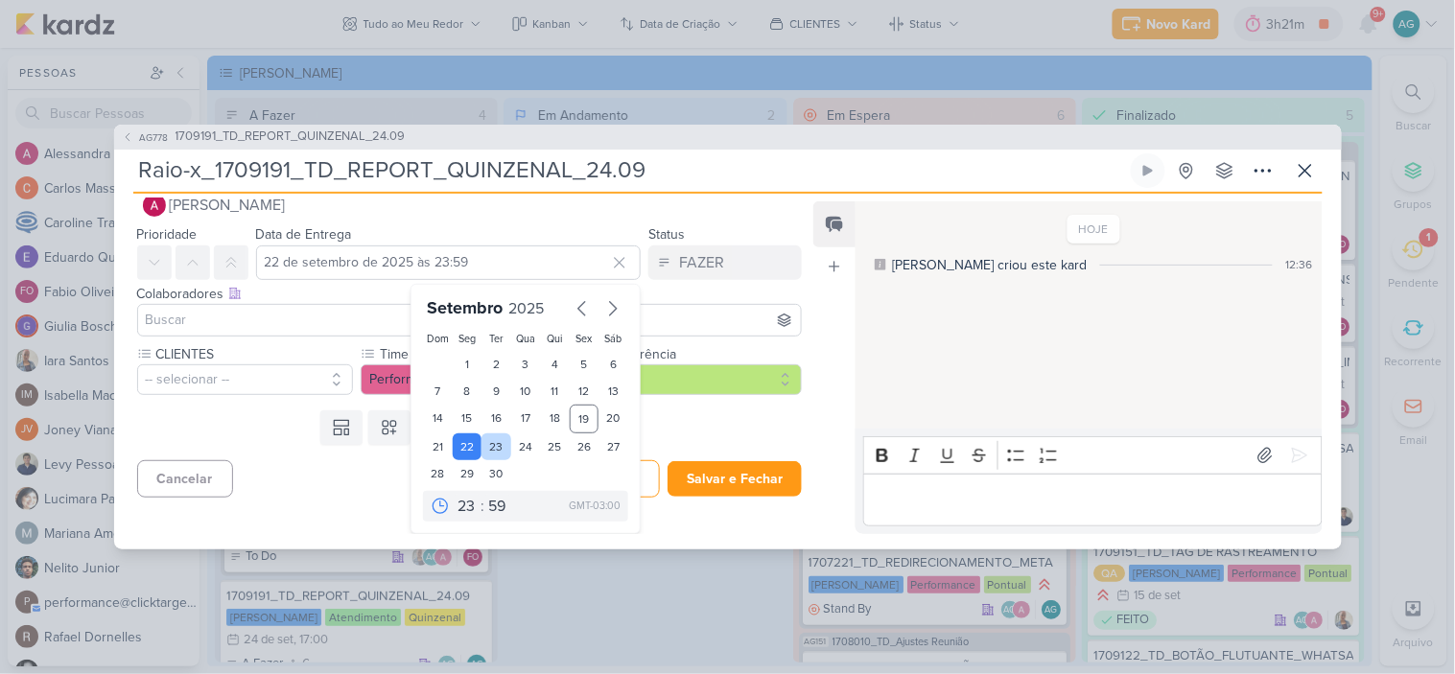
click at [489, 446] on div "23" at bounding box center [497, 447] width 30 height 27
type input "23 de setembro de 2025 às 23:59"
click at [463, 503] on select "00 01 02 03 04 05 06 07 08 09 10 11 12 13 14 15 16 17 18 19 20 21 22 23" at bounding box center [467, 506] width 27 height 23
select select "15"
click at [454, 495] on select "00 01 02 03 04 05 06 07 08 09 10 11 12 13 14 15 16 17 18 19 20 21 22 23" at bounding box center [467, 506] width 27 height 23
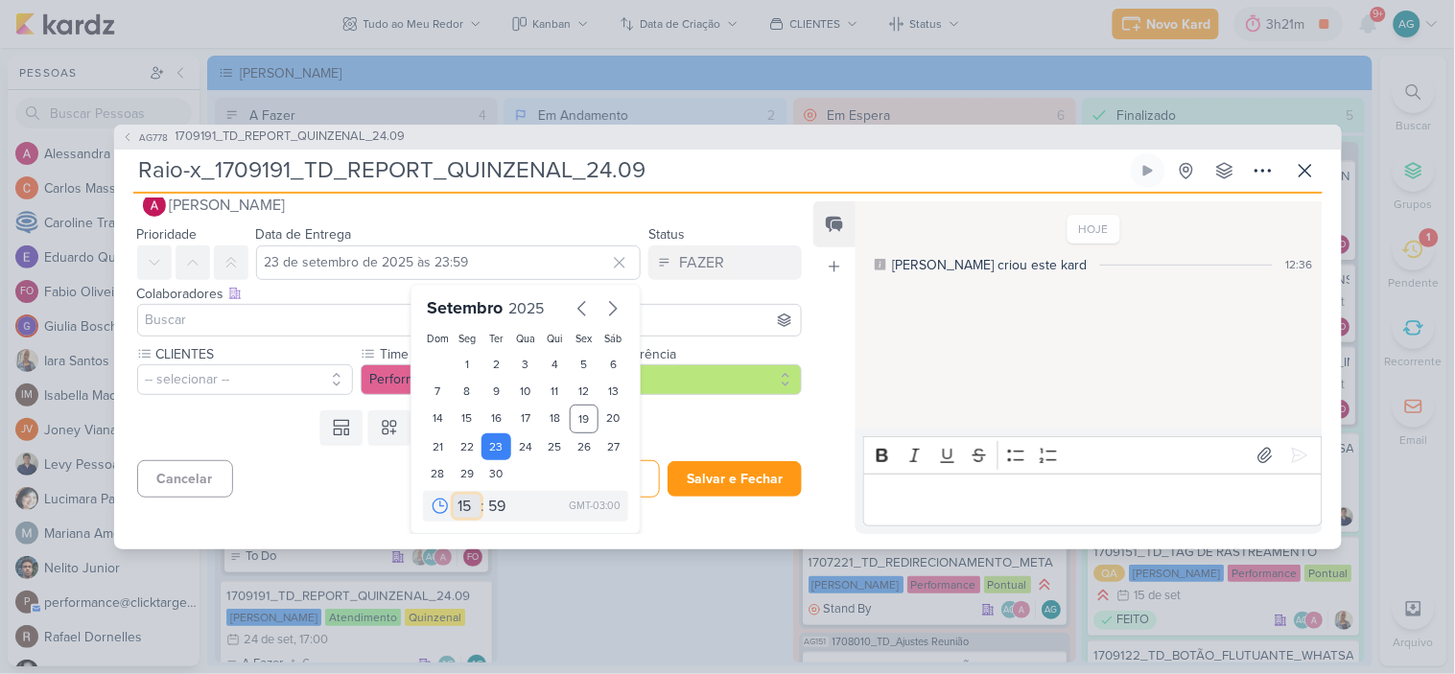
type input "23 de setembro de 2025 às 15:59"
click at [487, 507] on select "00 05 10 15 20 25 30 35 40 45 50 55 59" at bounding box center [497, 506] width 27 height 23
select select "0"
click at [484, 495] on select "00 05 10 15 20 25 30 35 40 45 50 55 59" at bounding box center [497, 506] width 27 height 23
type input "23 de setembro de 2025 às 15:00"
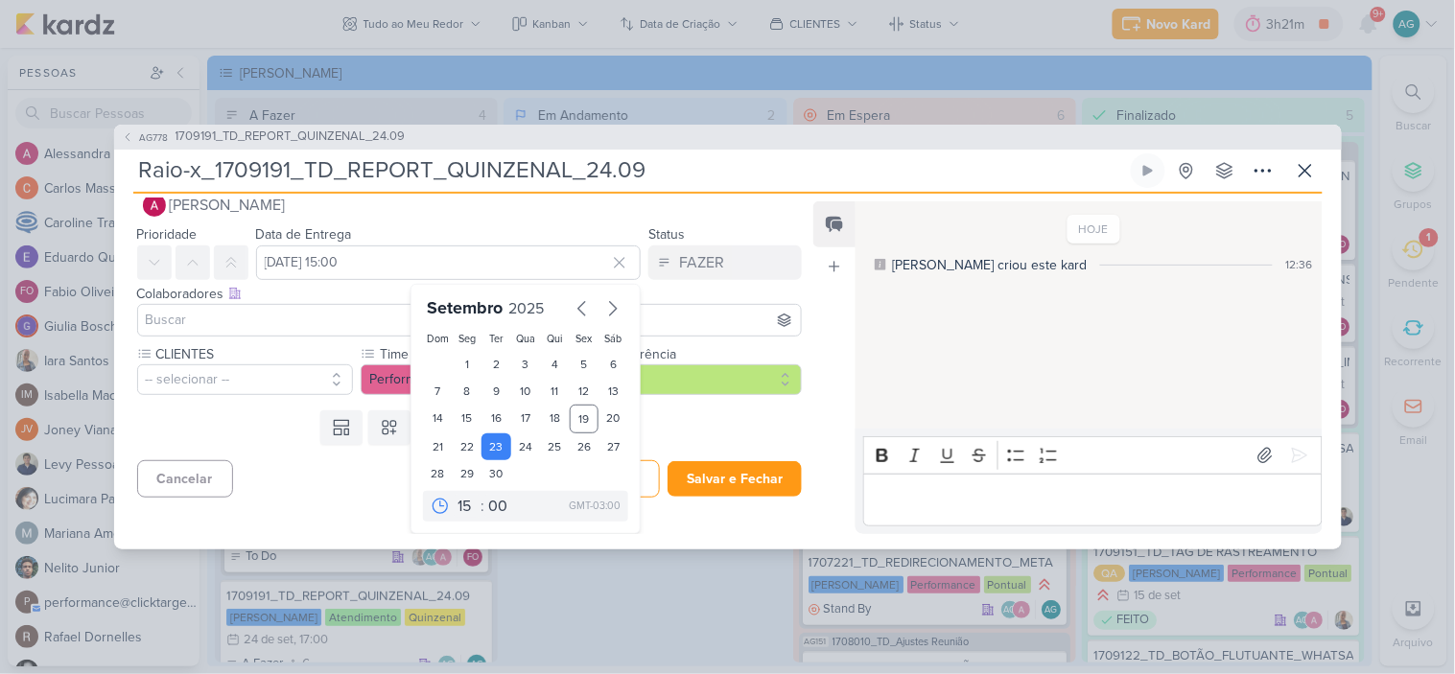
click at [234, 319] on input at bounding box center [470, 320] width 656 height 23
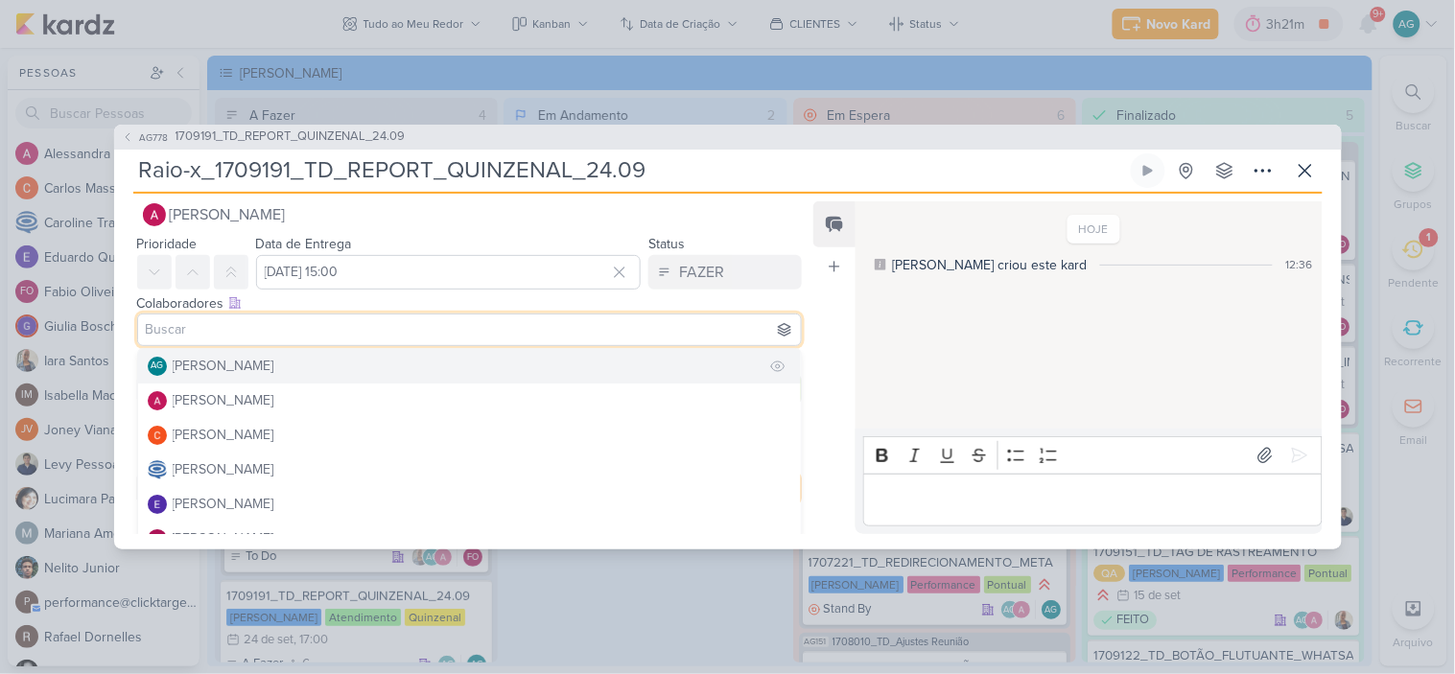
scroll to position [29, 0]
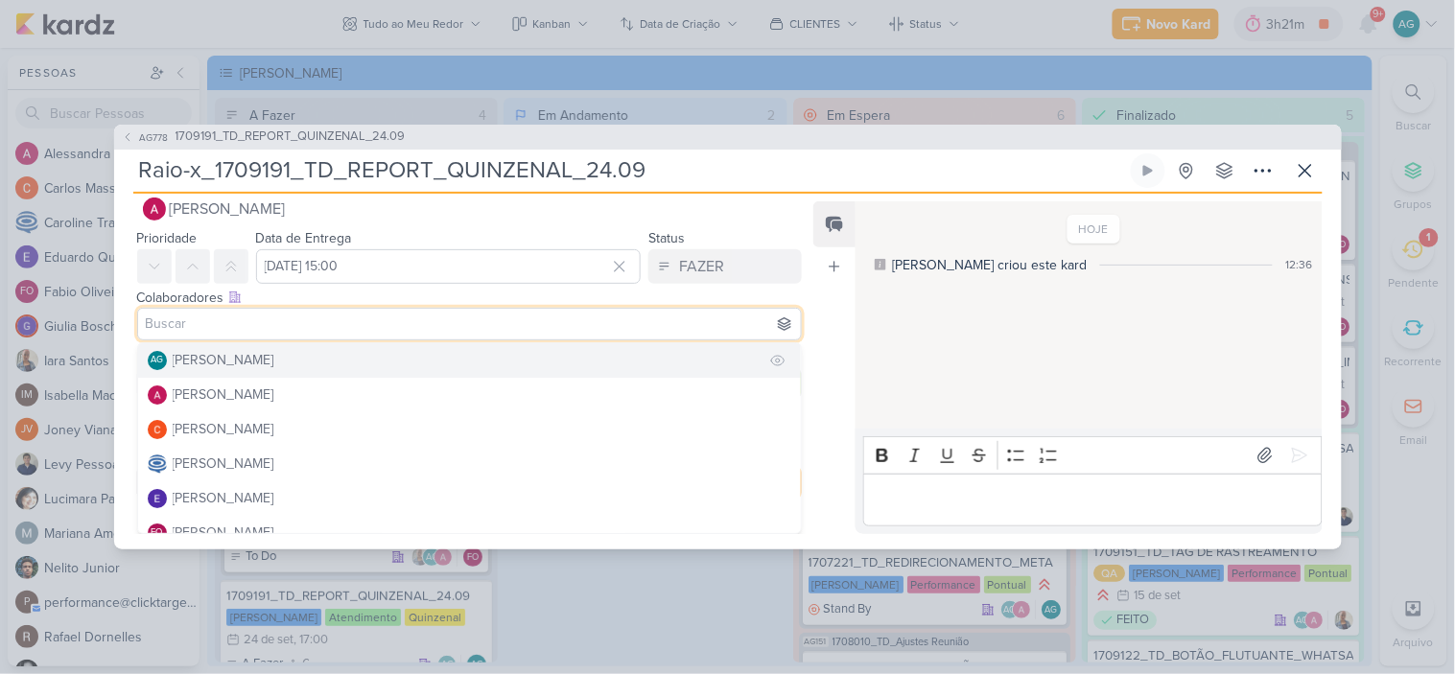
click at [225, 366] on div "[PERSON_NAME]" at bounding box center [224, 360] width 102 height 20
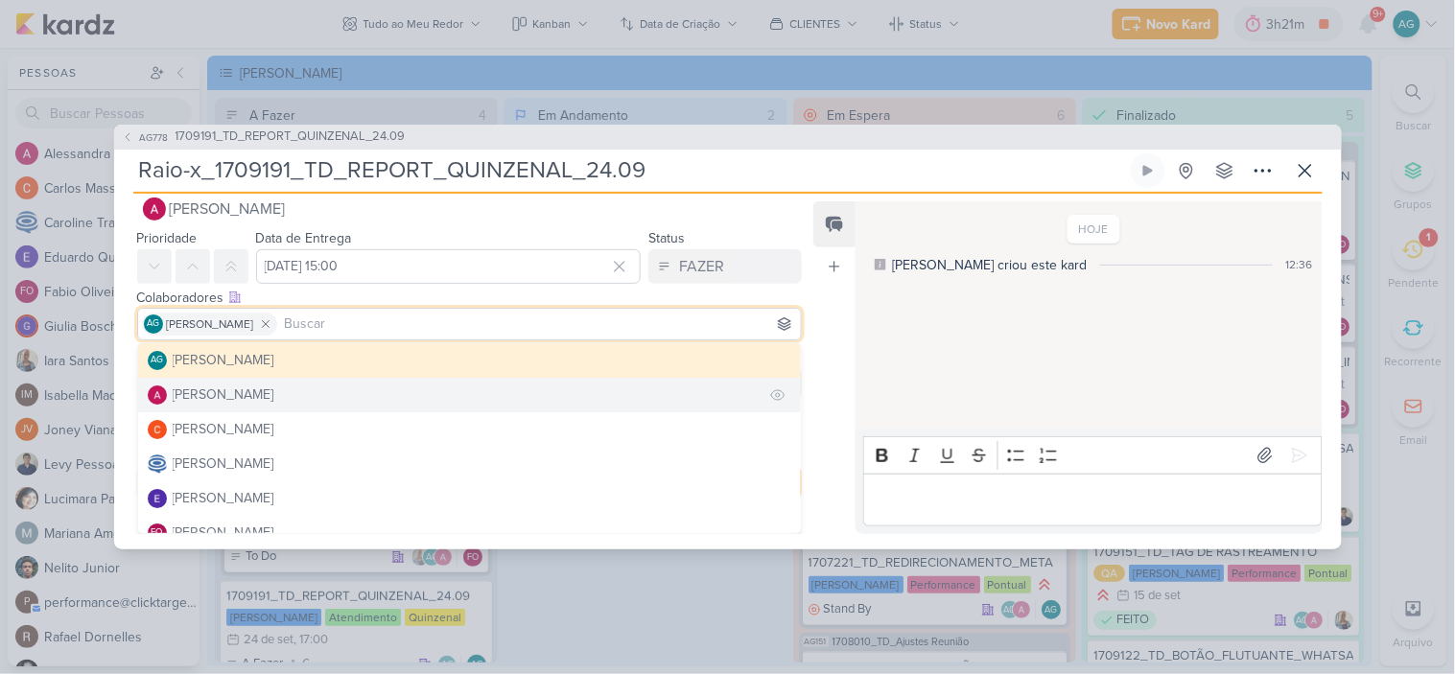
click at [230, 389] on div "[PERSON_NAME]" at bounding box center [224, 395] width 102 height 20
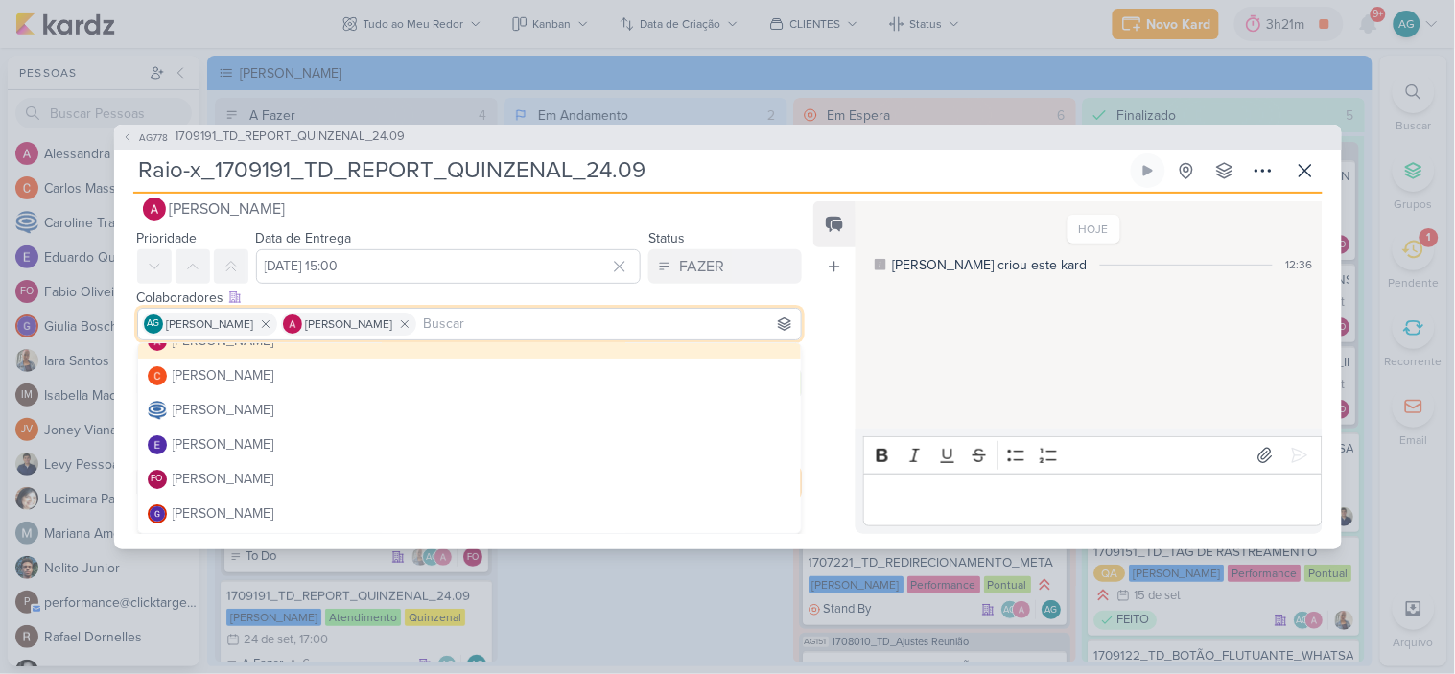
scroll to position [106, 0]
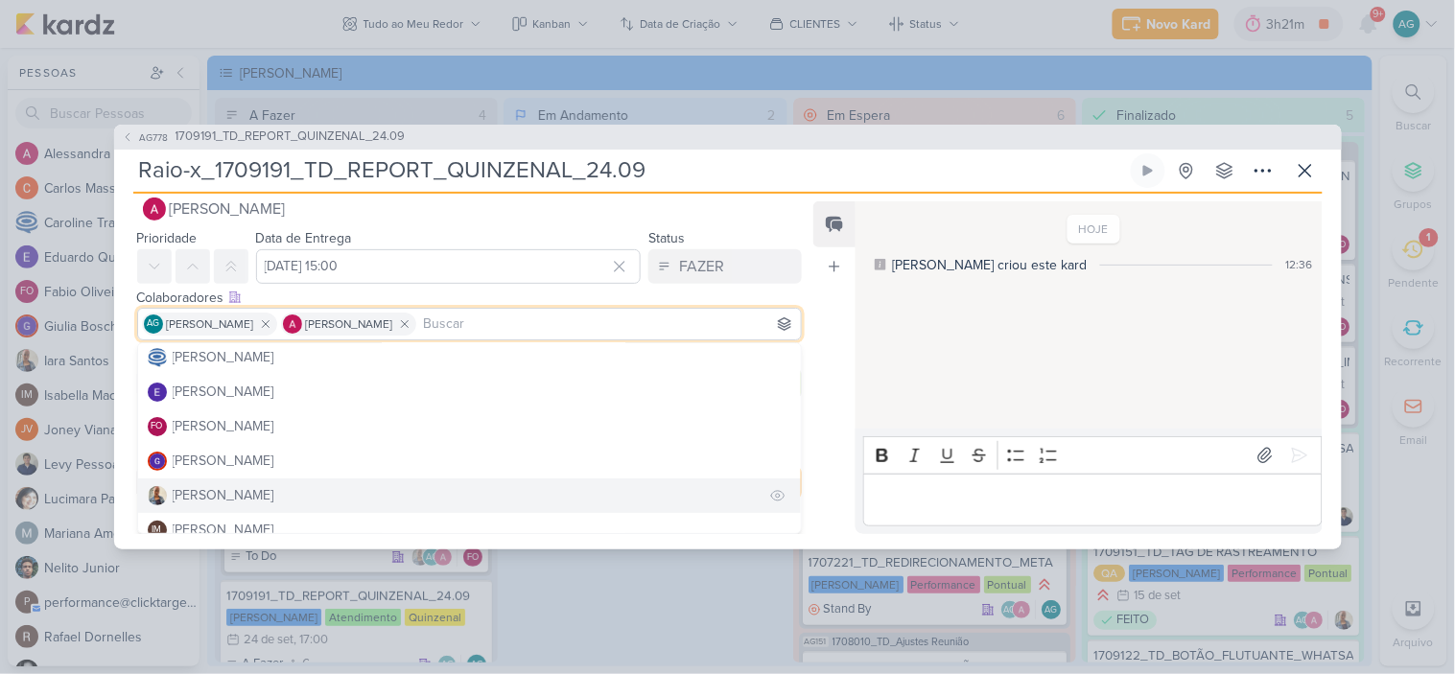
click at [231, 492] on div "[PERSON_NAME]" at bounding box center [224, 495] width 102 height 20
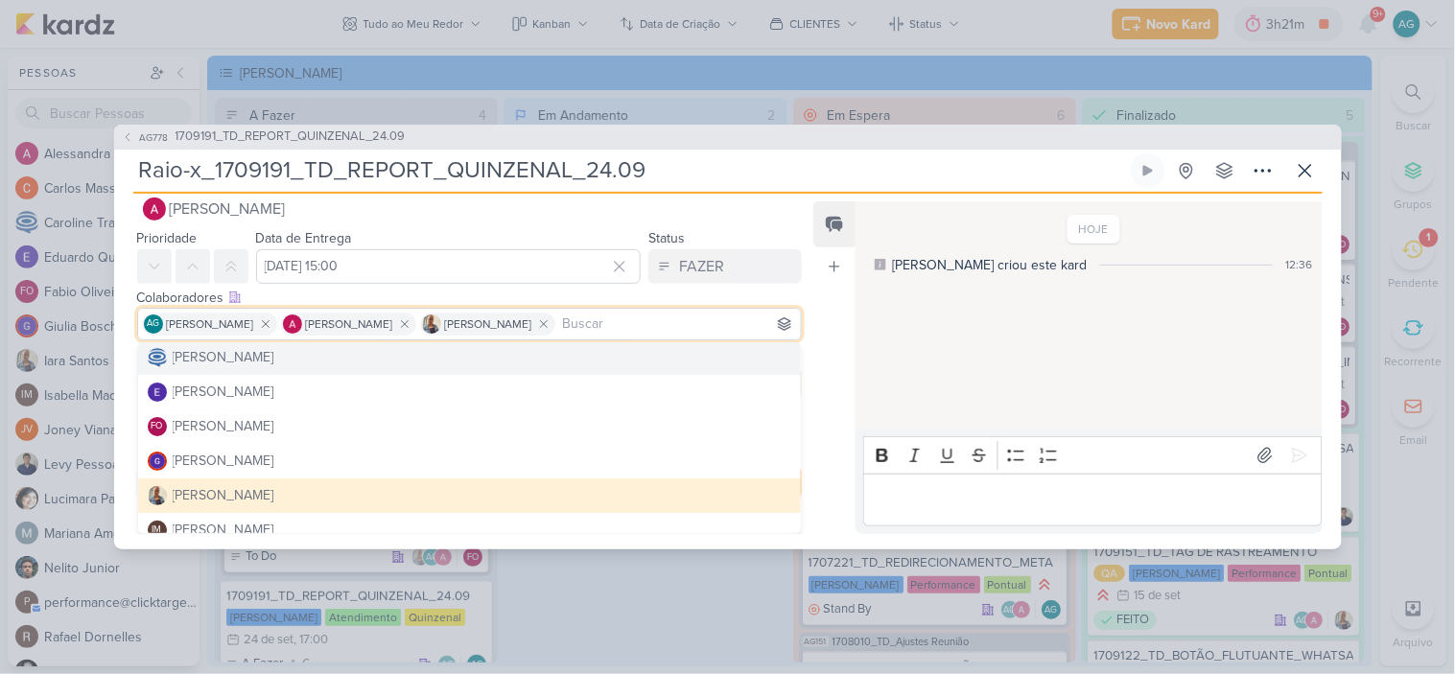
click at [807, 182] on input "Raio-x_1709191_TD_REPORT_QUINZENAL_24.09" at bounding box center [630, 170] width 994 height 35
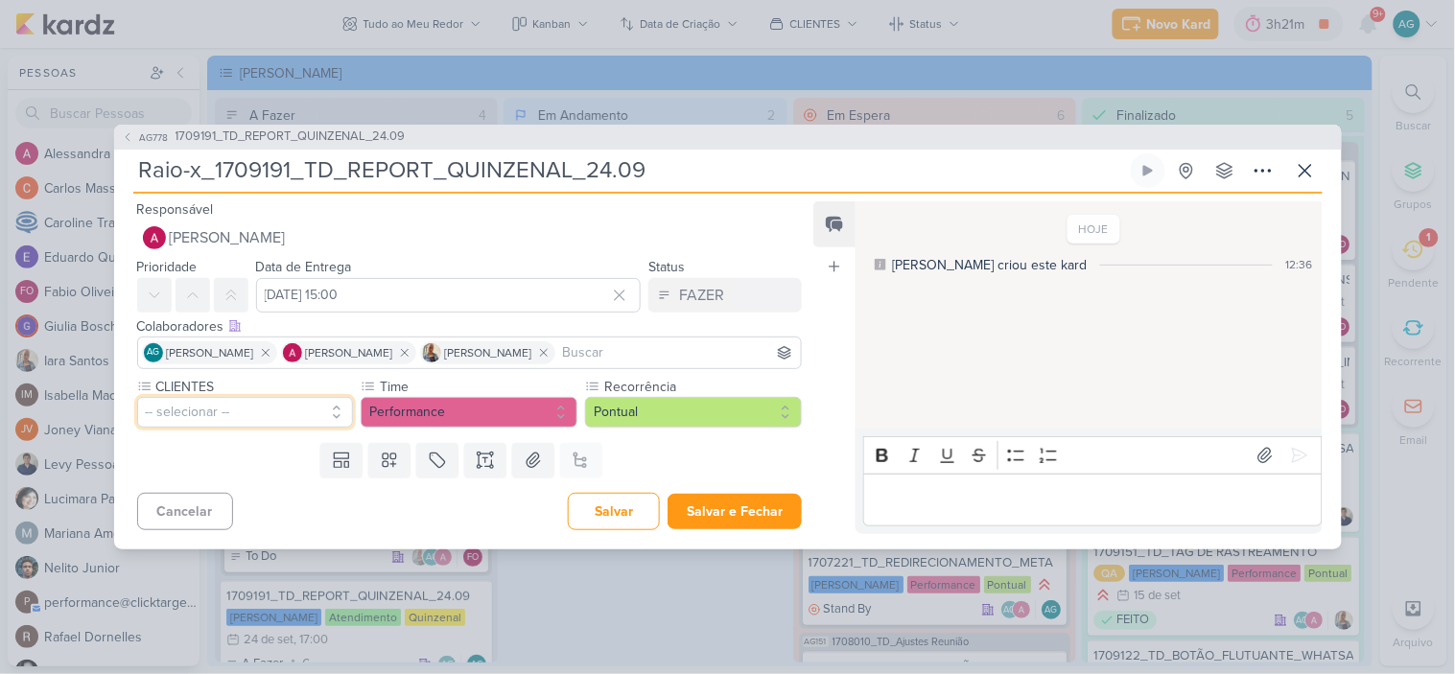
click at [198, 413] on button "-- selecionar --" at bounding box center [245, 412] width 217 height 31
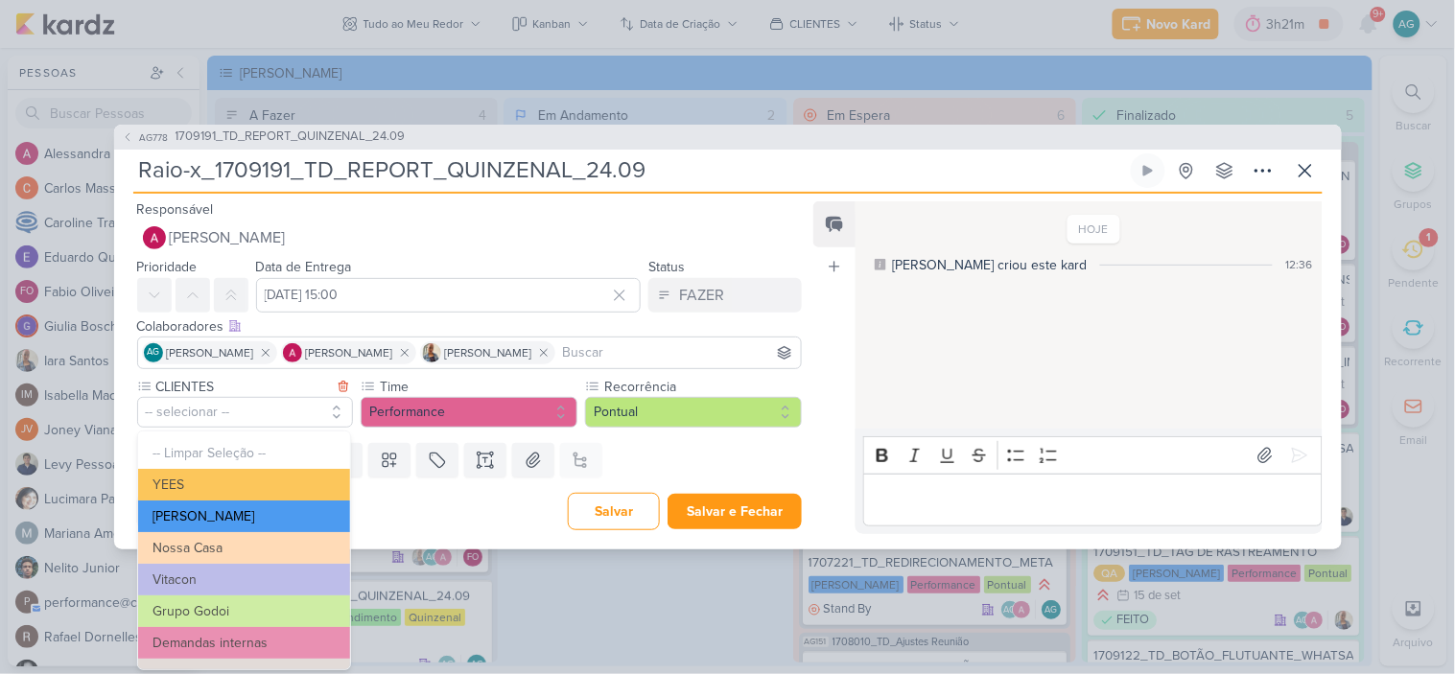
click at [213, 512] on button "[PERSON_NAME]" at bounding box center [244, 517] width 212 height 32
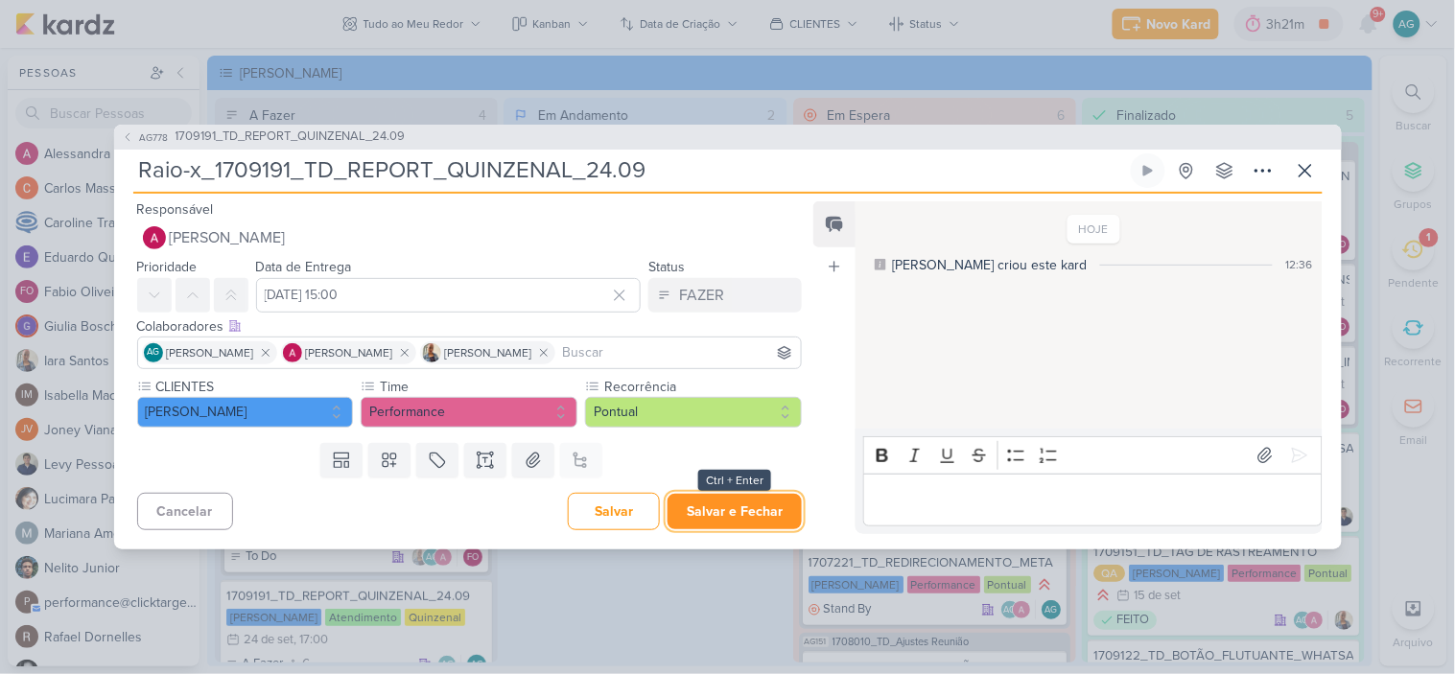
click at [742, 518] on button "Salvar e Fechar" at bounding box center [735, 511] width 134 height 35
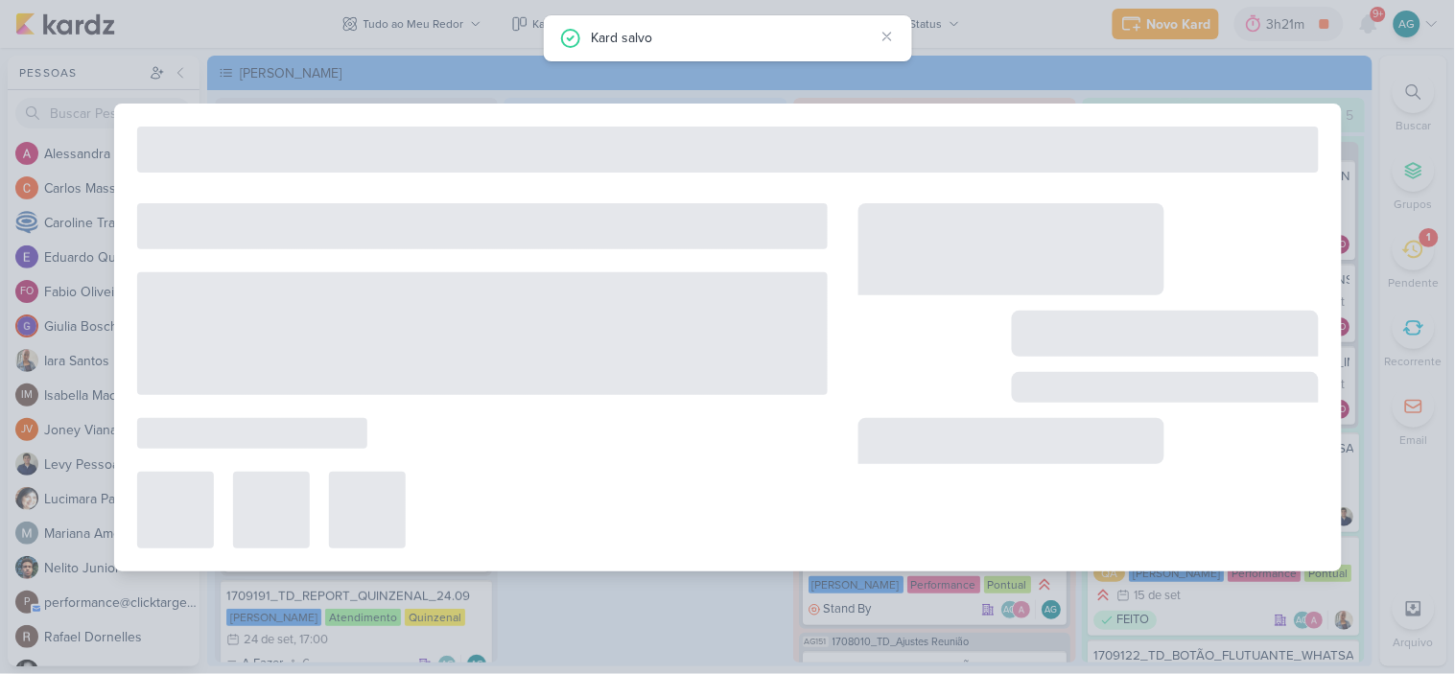
type input "1709191_TD_REPORT_QUINZENAL_24.09"
type input "24 de setembro de 2025 às 17:00"
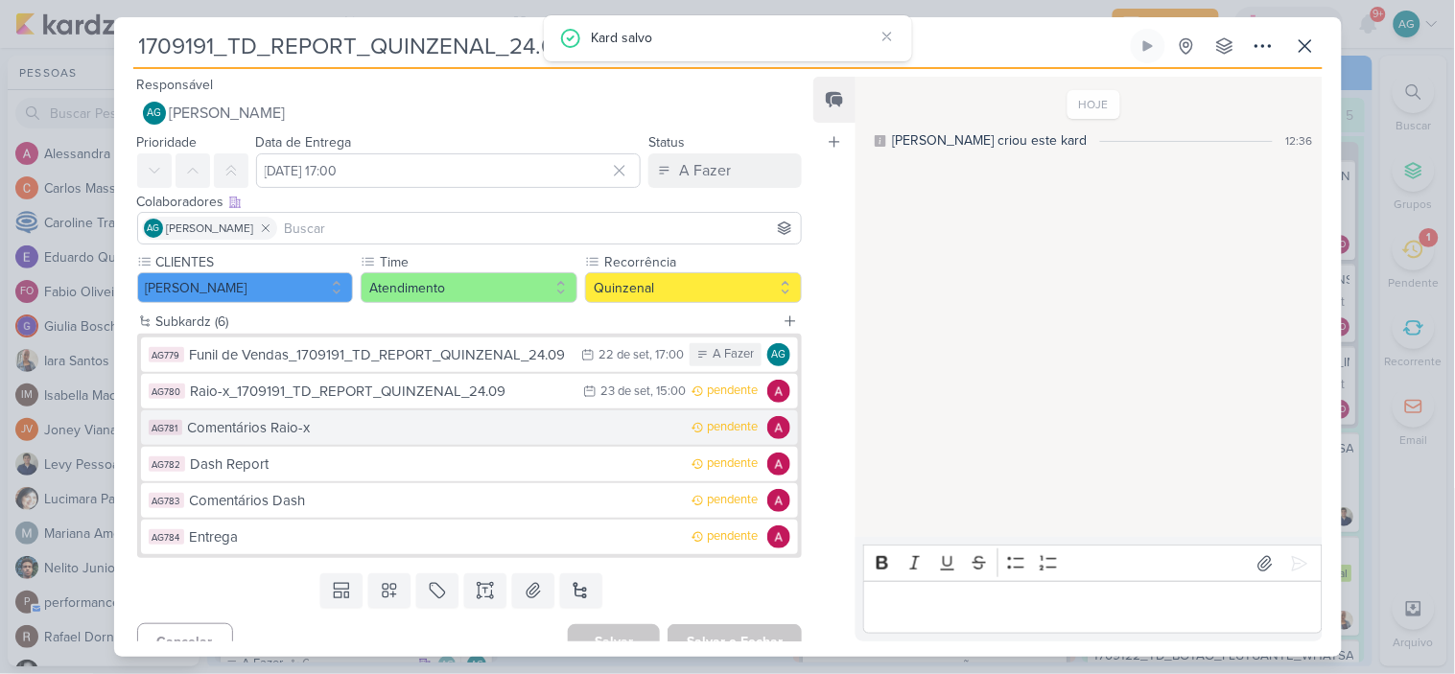
click at [380, 434] on div "Comentários Raio-x" at bounding box center [435, 428] width 495 height 22
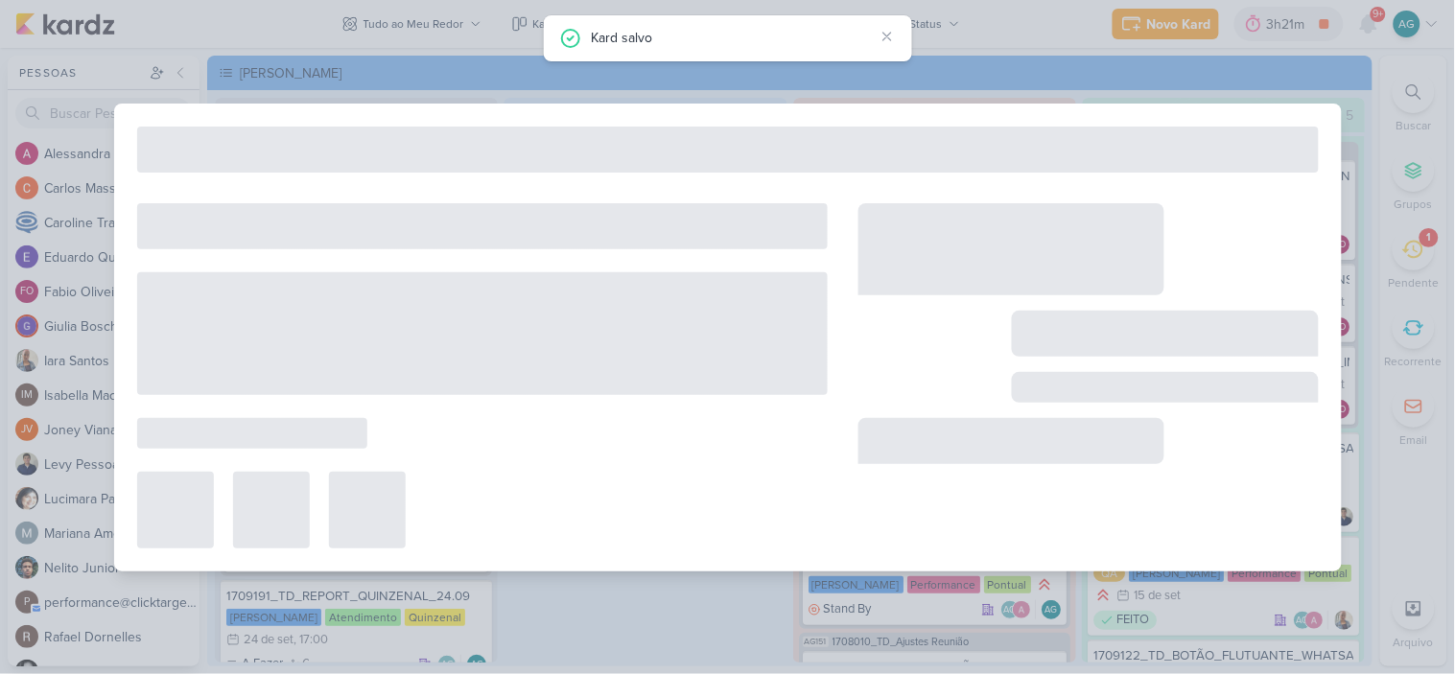
type input "Comentários Raio-x"
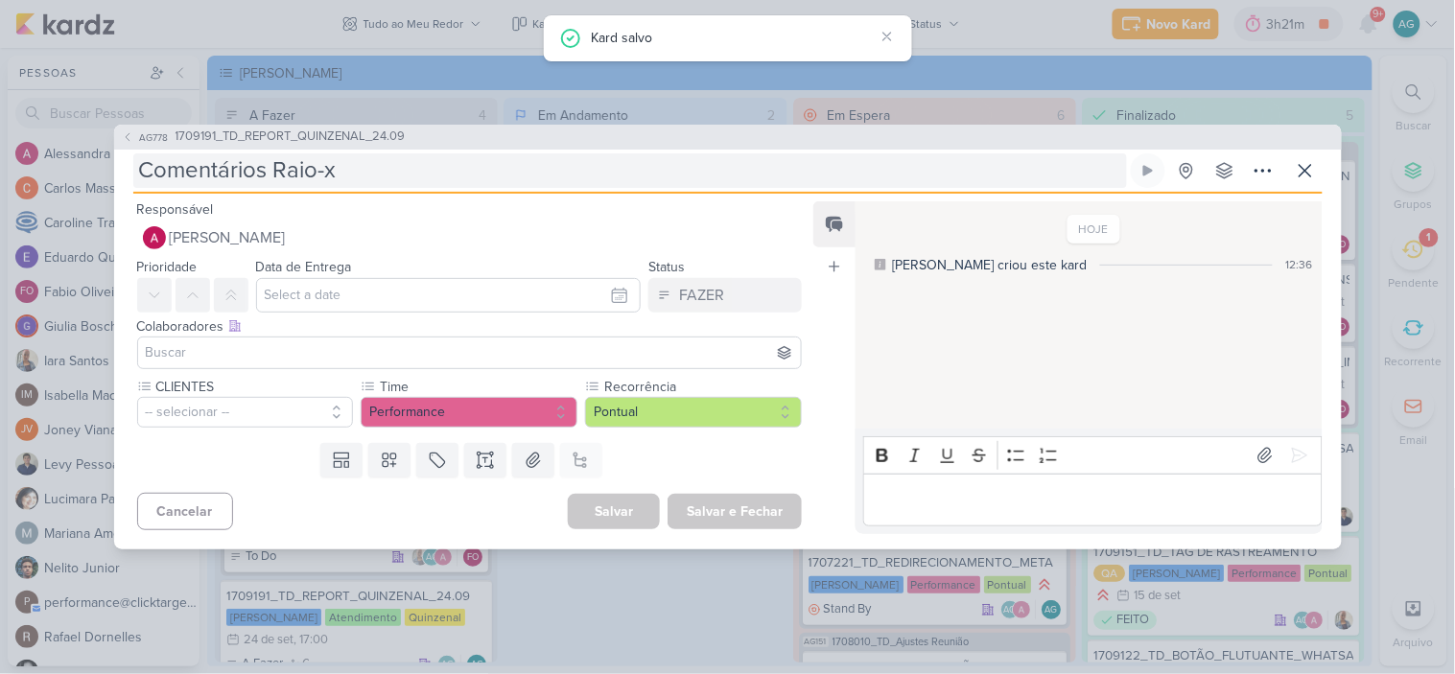
click at [410, 177] on input "Comentários Raio-x" at bounding box center [630, 170] width 994 height 35
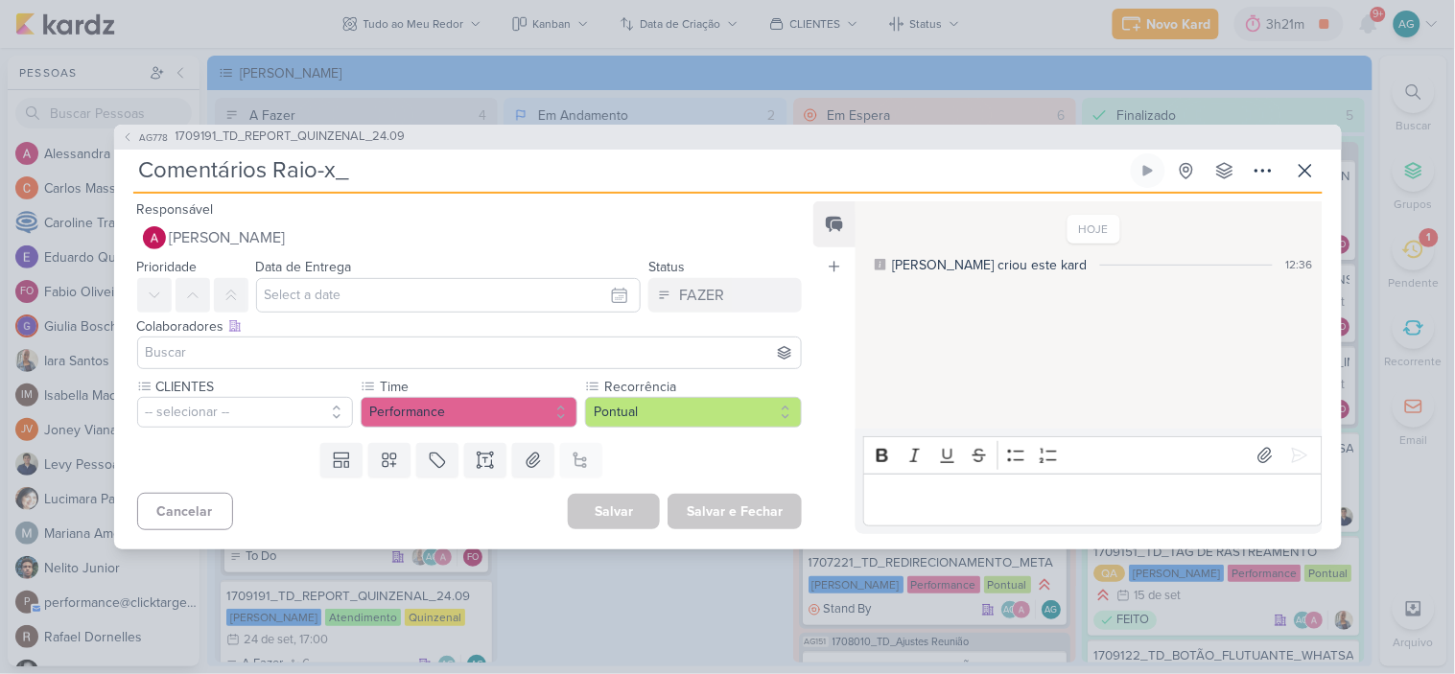
paste input "1709191_TD_REPORT_QUINZENAL_24.09"
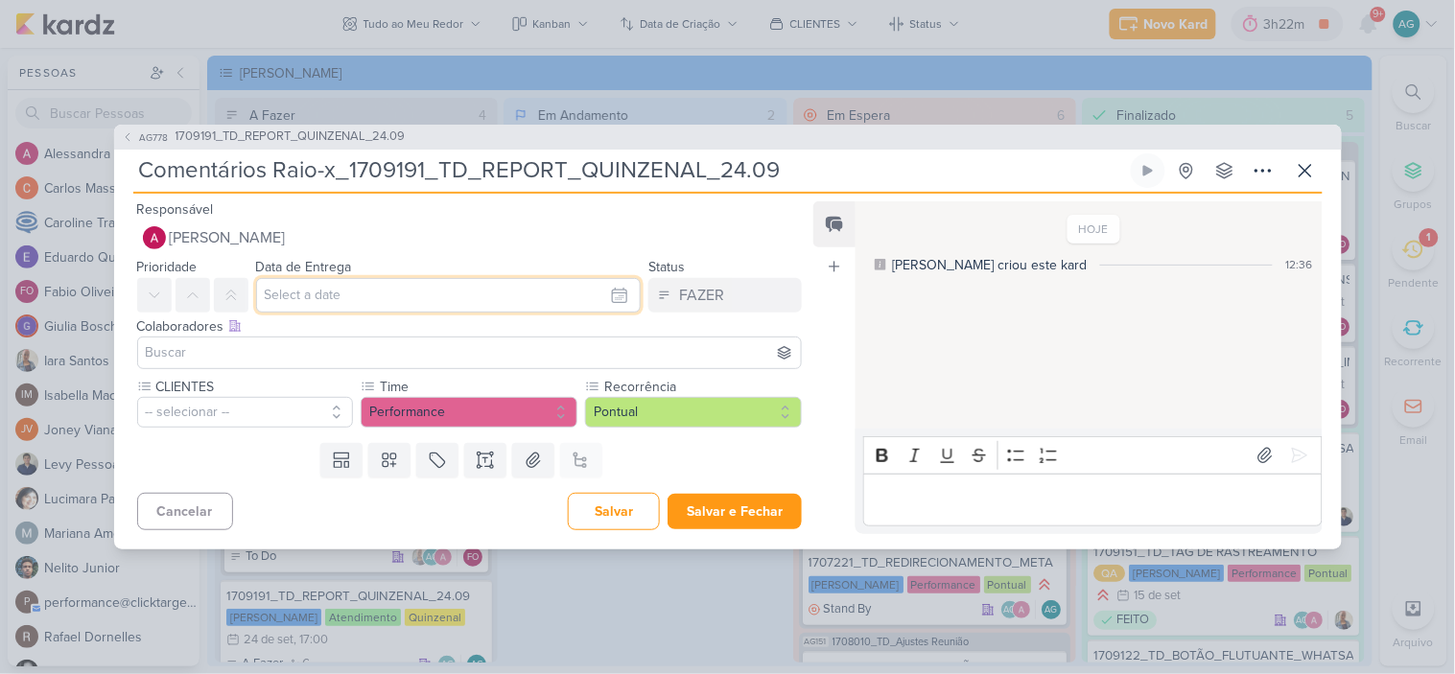
click at [303, 294] on input "text" at bounding box center [449, 295] width 386 height 35
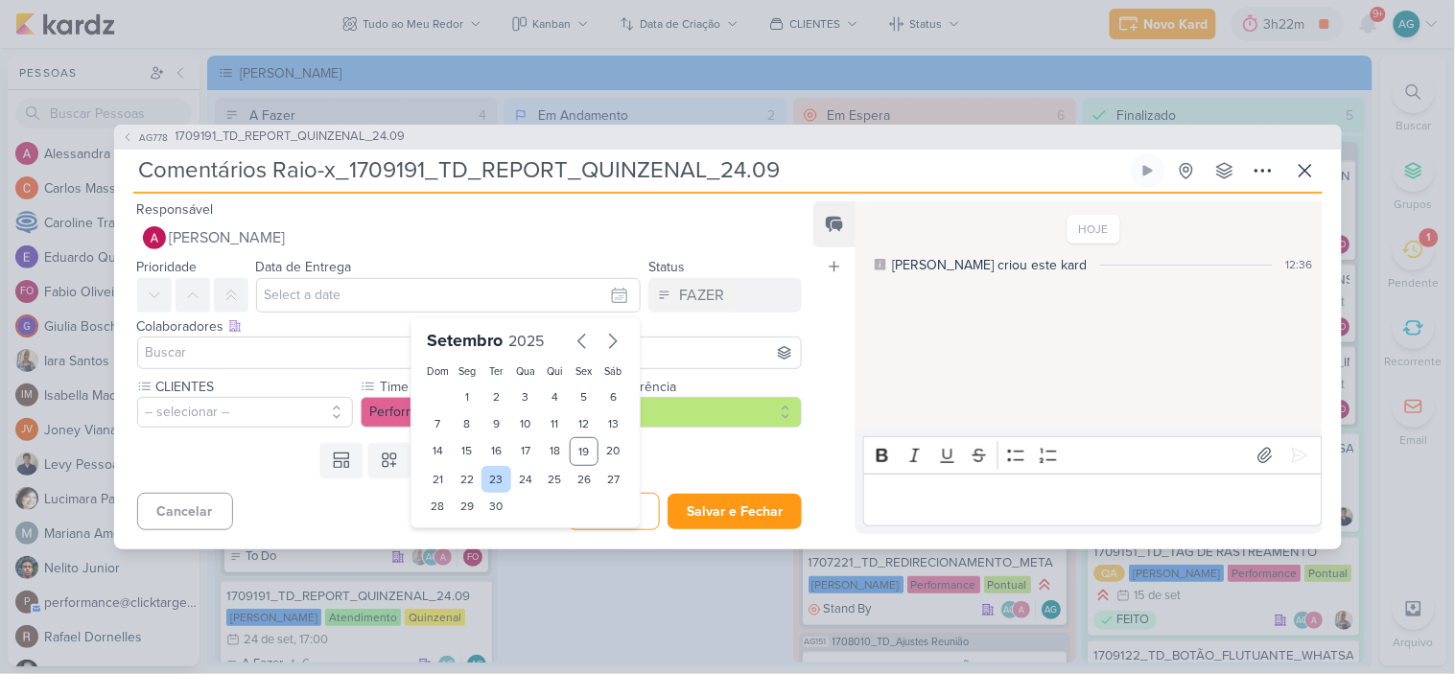
click at [487, 482] on div "23" at bounding box center [497, 479] width 30 height 27
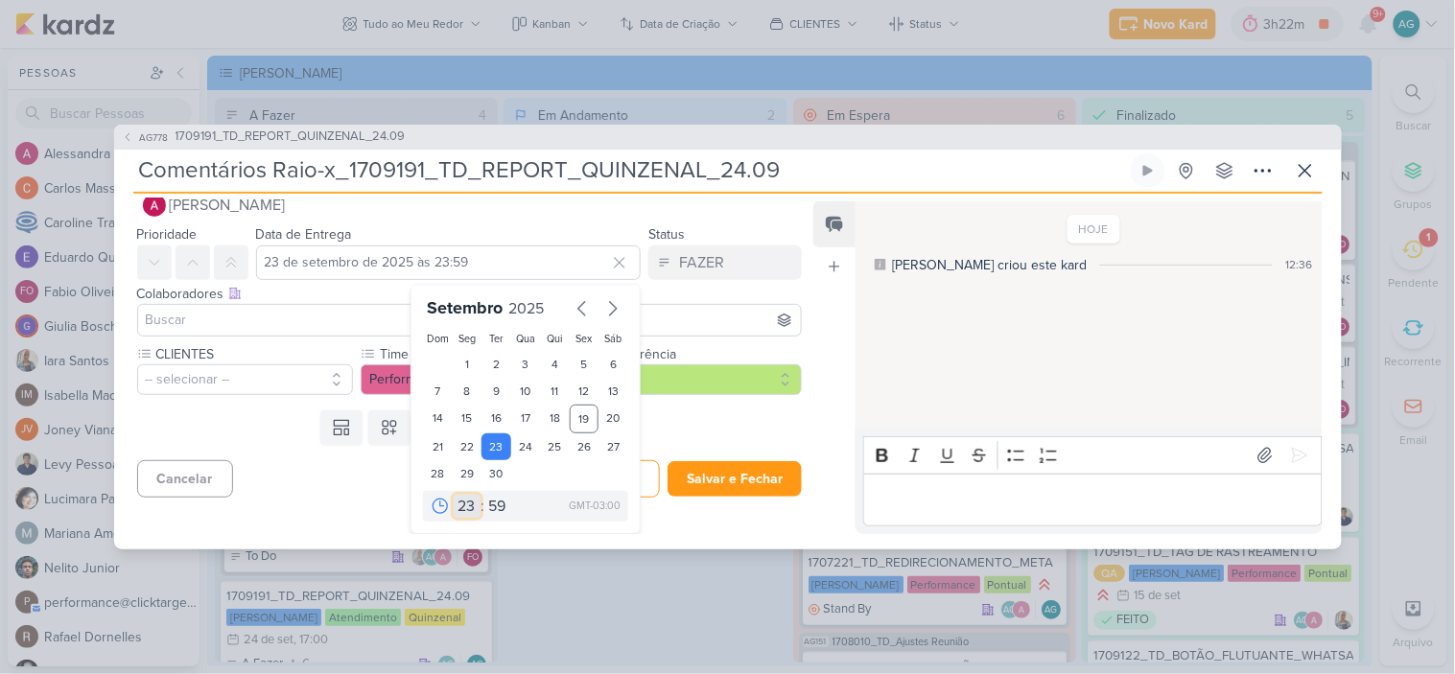
drag, startPoint x: 464, startPoint y: 505, endPoint x: 465, endPoint y: 495, distance: 9.6
click at [464, 505] on select "00 01 02 03 04 05 06 07 08 09 10 11 12 13 14 15 16 17 18 19 20 21 22 23" at bounding box center [467, 506] width 27 height 23
click at [454, 495] on select "00 01 02 03 04 05 06 07 08 09 10 11 12 13 14 15 16 17 18 19 20 21 22 23" at bounding box center [467, 506] width 27 height 23
click at [487, 506] on select "00 05 10 15 20 25 30 35 40 45 50 55 59" at bounding box center [497, 506] width 27 height 23
click at [484, 495] on select "00 05 10 15 20 25 30 35 40 45 50 55 59" at bounding box center [497, 506] width 27 height 23
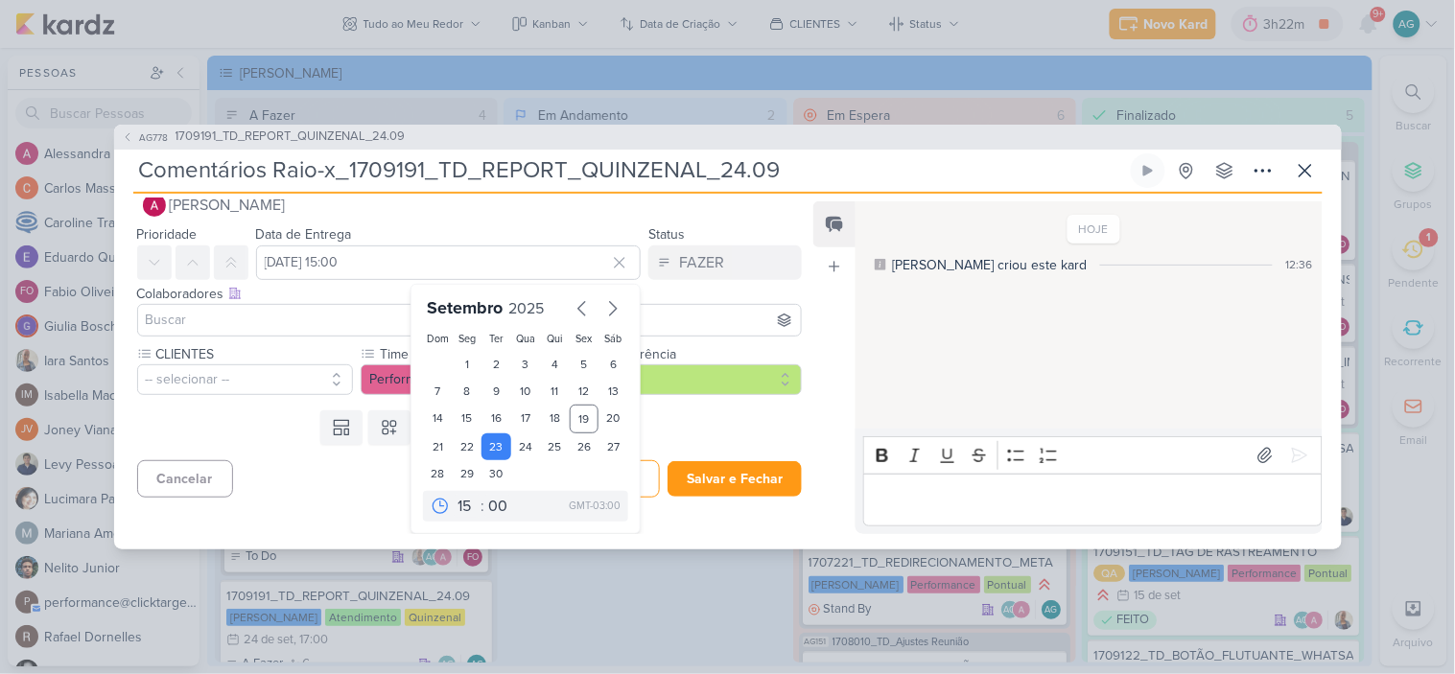
click at [340, 309] on input at bounding box center [470, 320] width 656 height 23
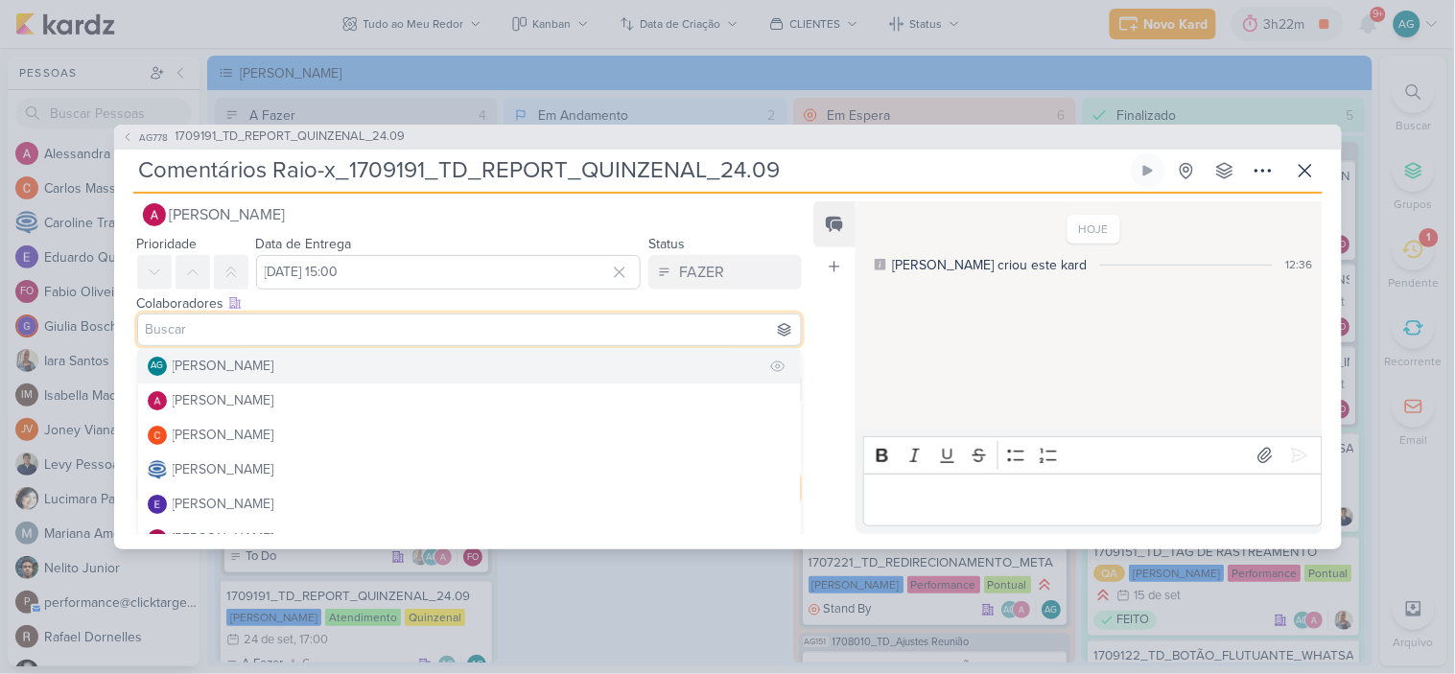
scroll to position [29, 0]
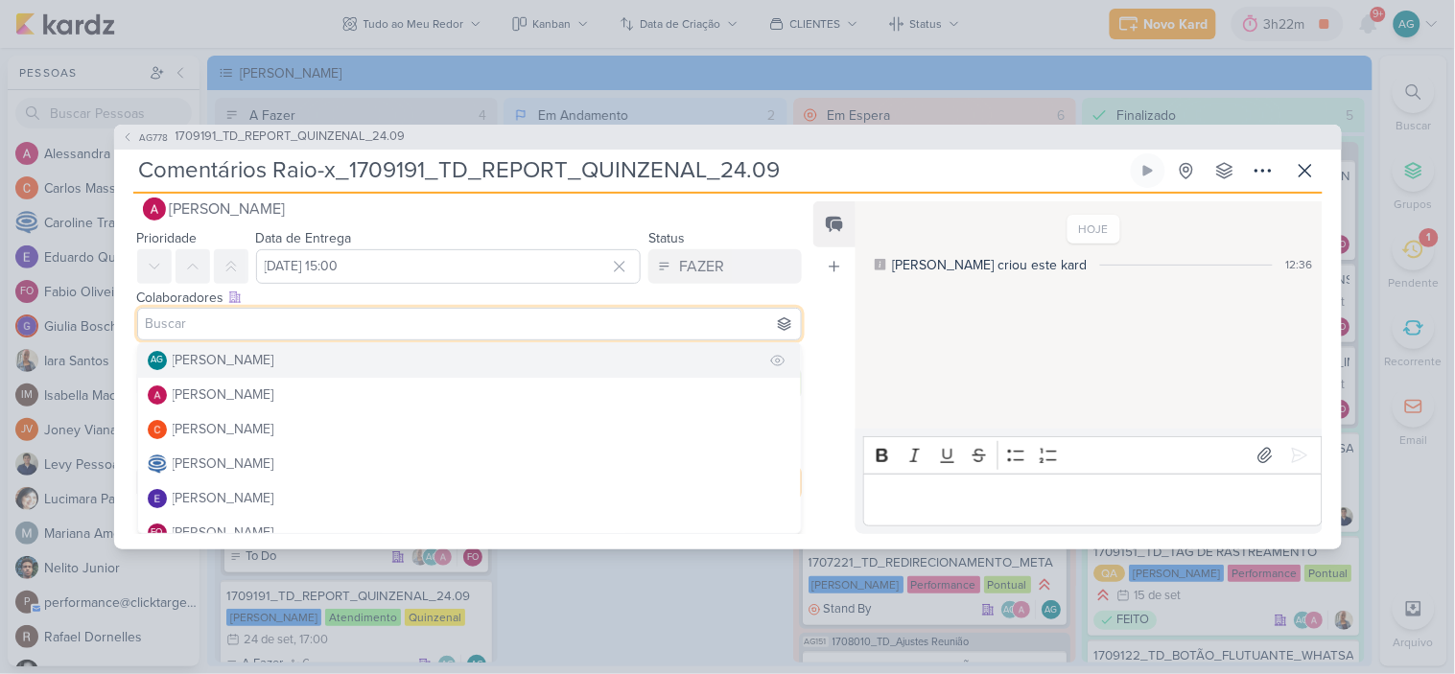
click at [274, 363] on div "[PERSON_NAME]" at bounding box center [224, 360] width 102 height 20
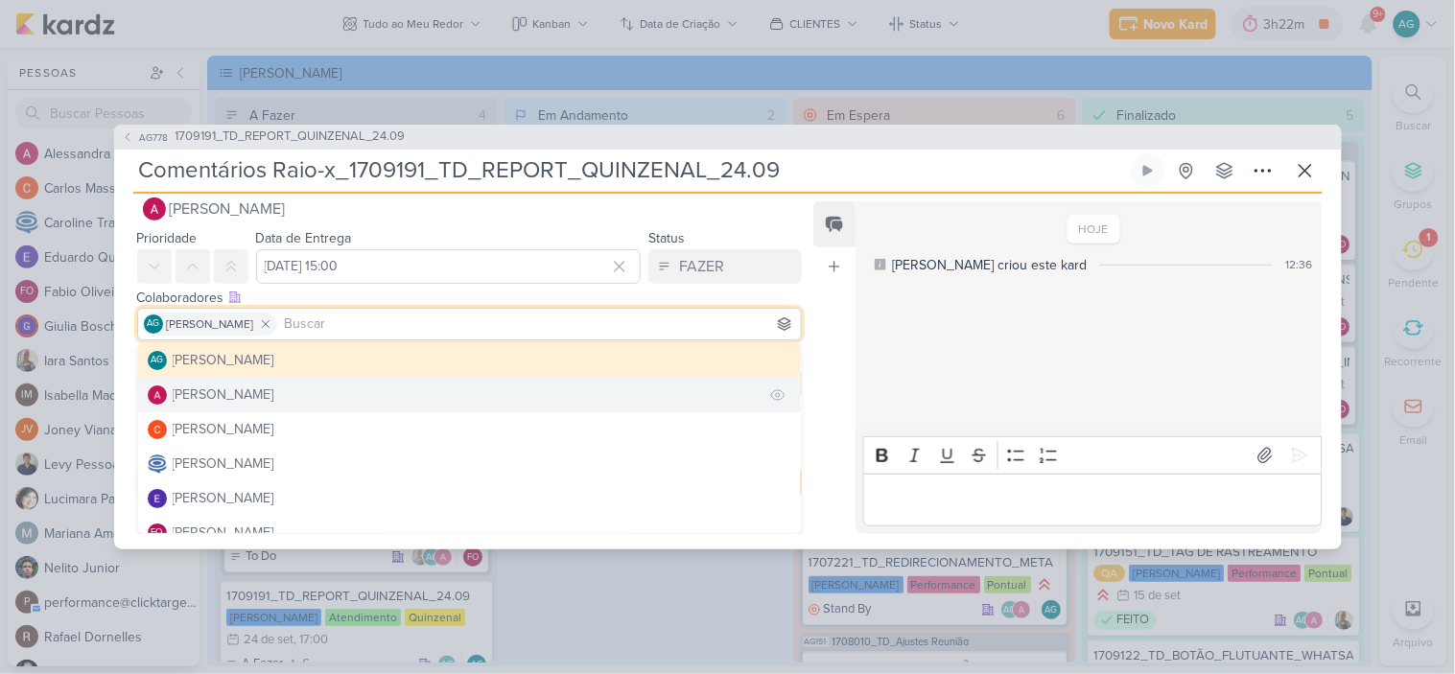
click at [288, 393] on button "[PERSON_NAME]" at bounding box center [470, 395] width 664 height 35
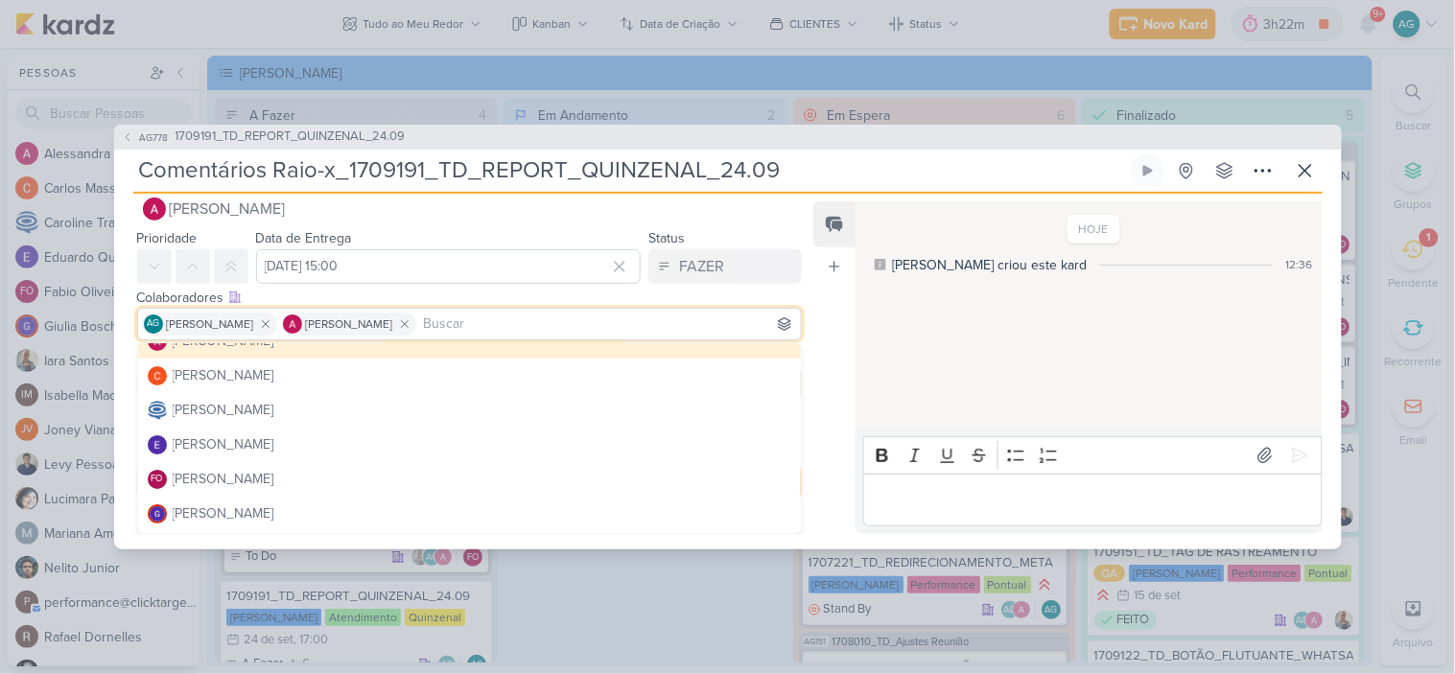
scroll to position [106, 0]
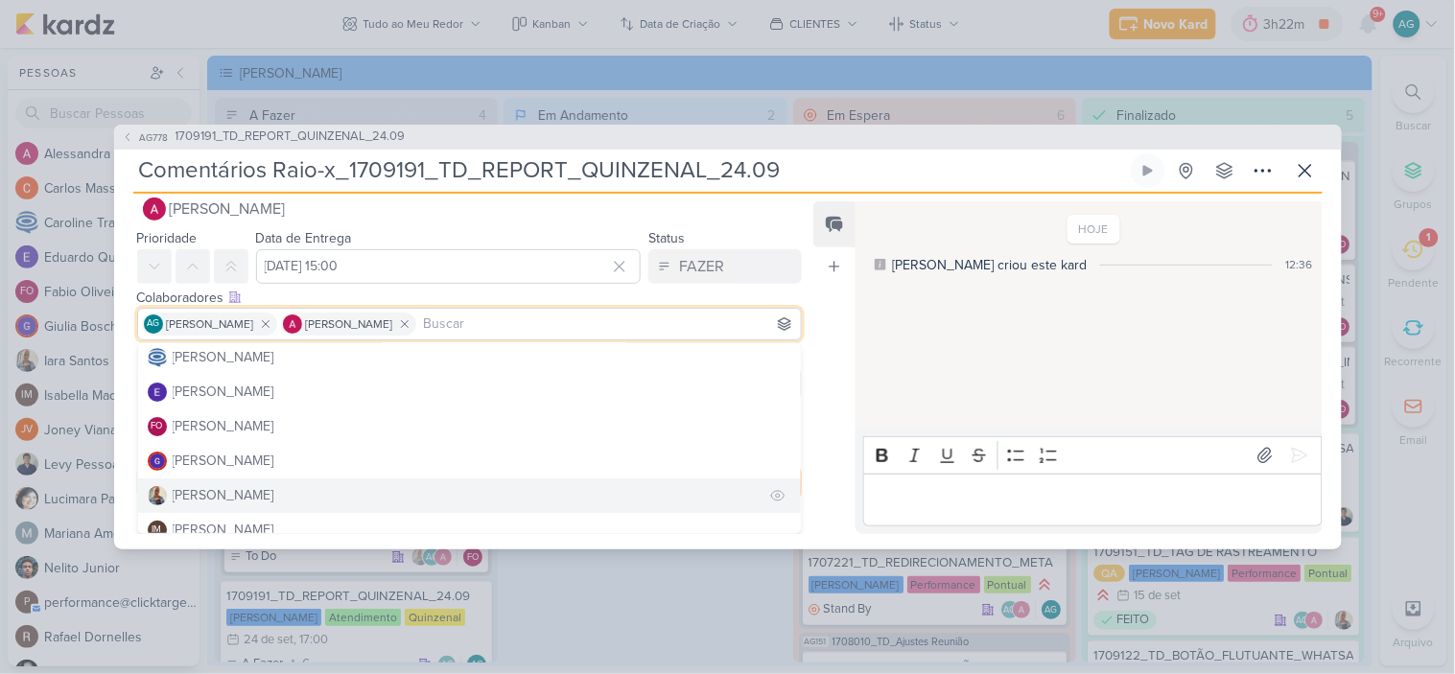
click at [248, 493] on button "[PERSON_NAME]" at bounding box center [470, 496] width 664 height 35
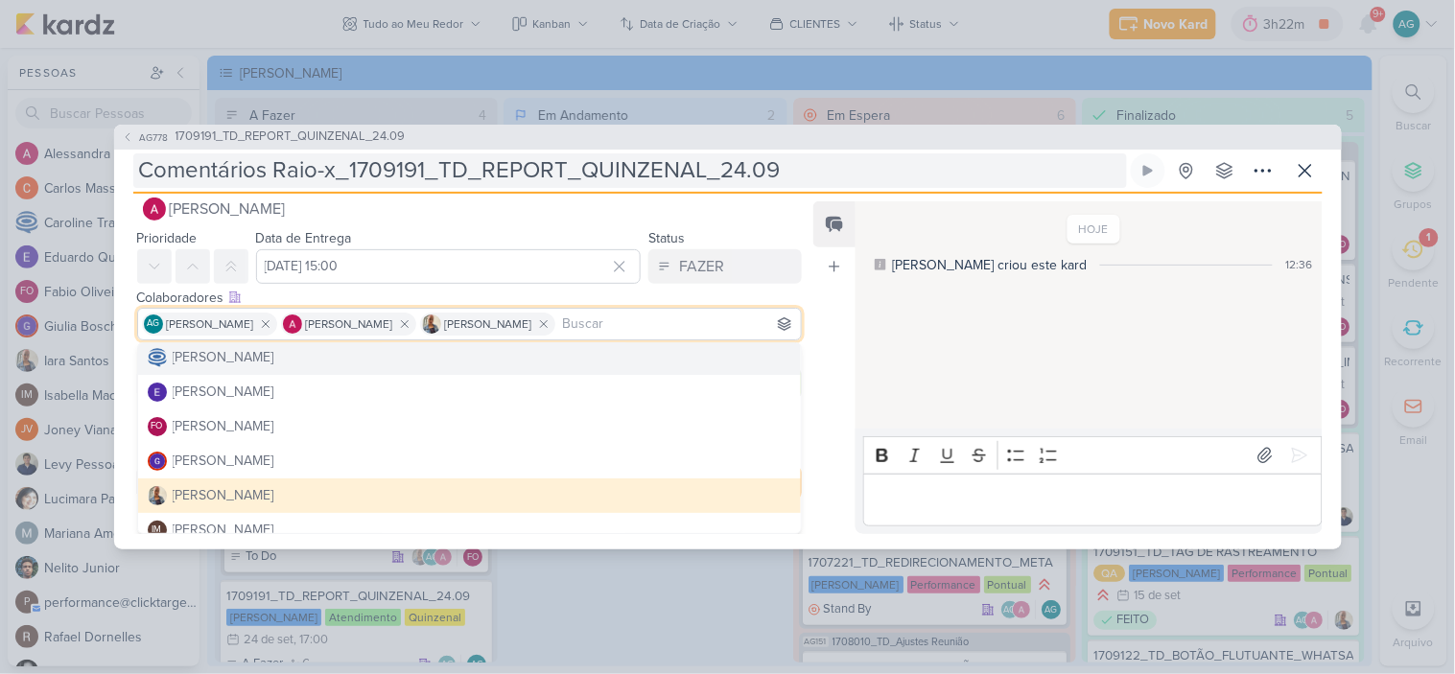
click at [809, 180] on input "Comentários Raio-x_1709191_TD_REPORT_QUINZENAL_24.09" at bounding box center [630, 170] width 994 height 35
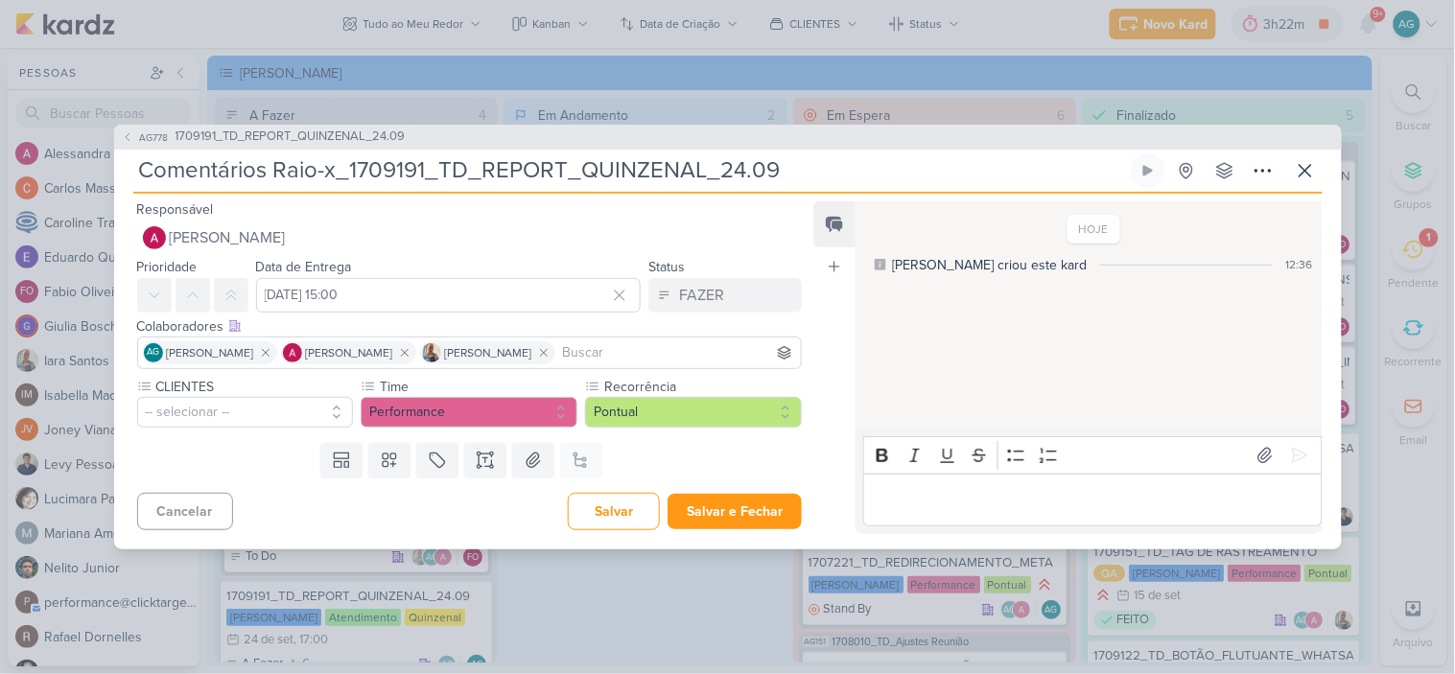
scroll to position [0, 0]
click at [231, 416] on button "-- selecionar --" at bounding box center [245, 412] width 217 height 31
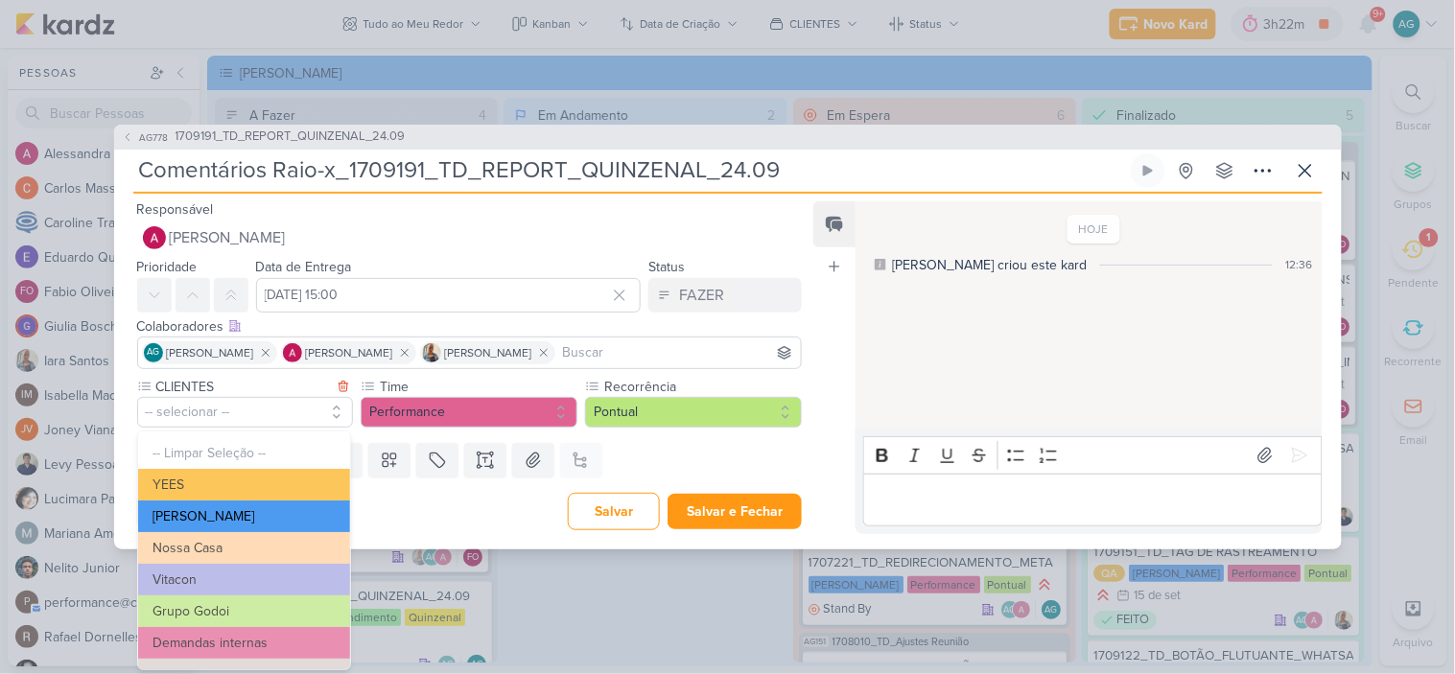
click at [237, 506] on button "[PERSON_NAME]" at bounding box center [244, 517] width 212 height 32
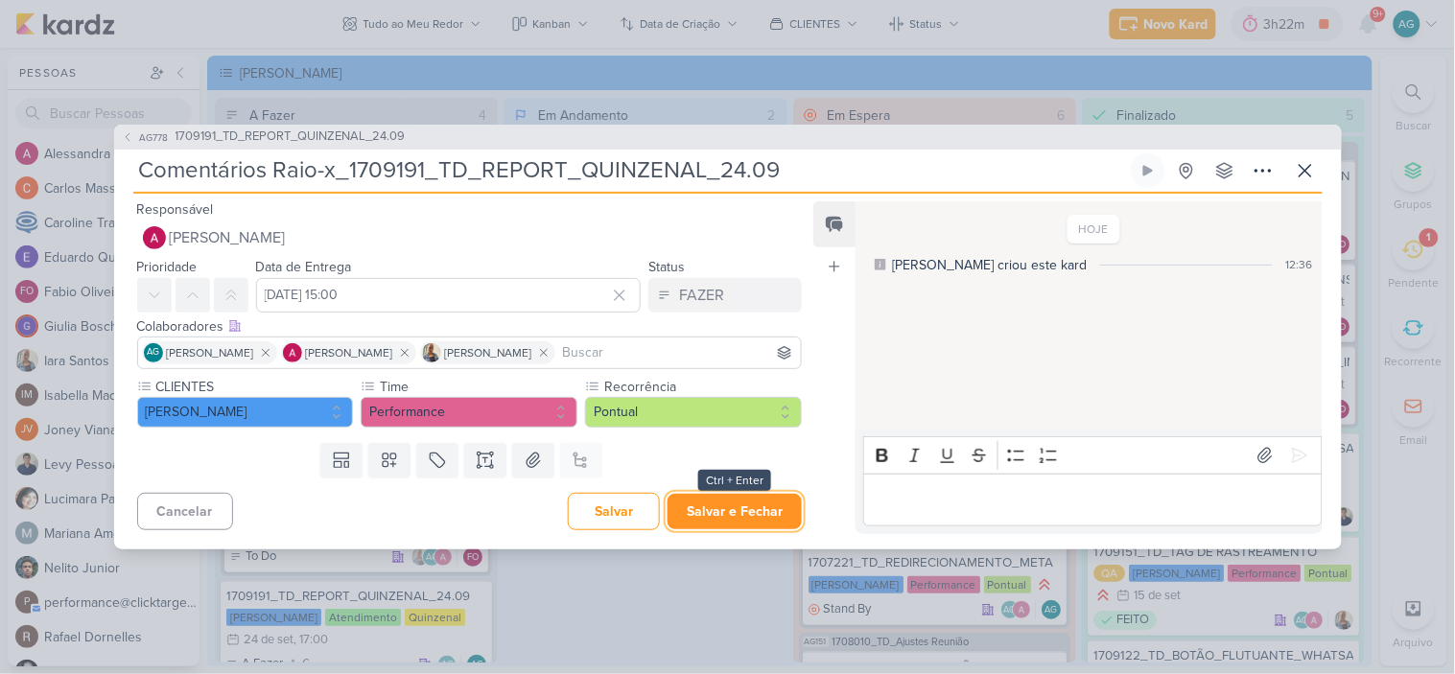
click at [729, 516] on button "Salvar e Fechar" at bounding box center [735, 511] width 134 height 35
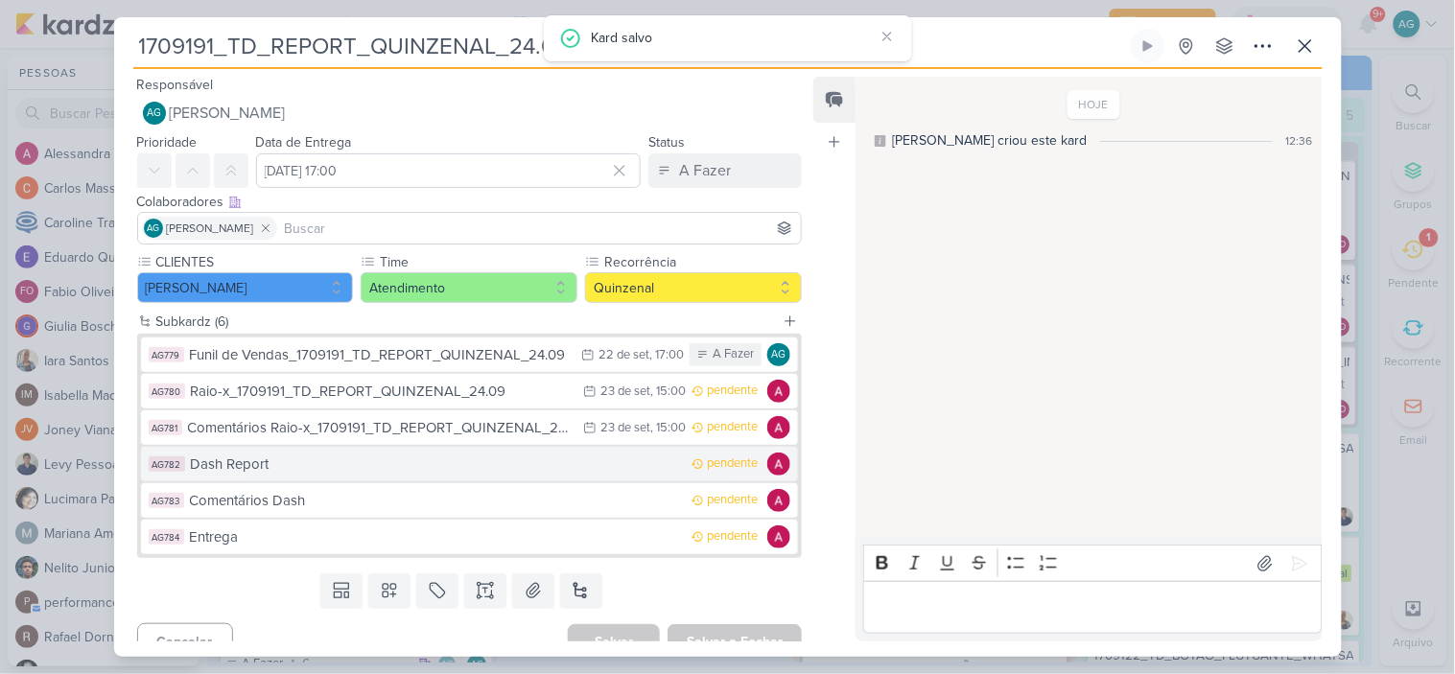
click at [324, 467] on div "Dash Report" at bounding box center [437, 465] width 492 height 22
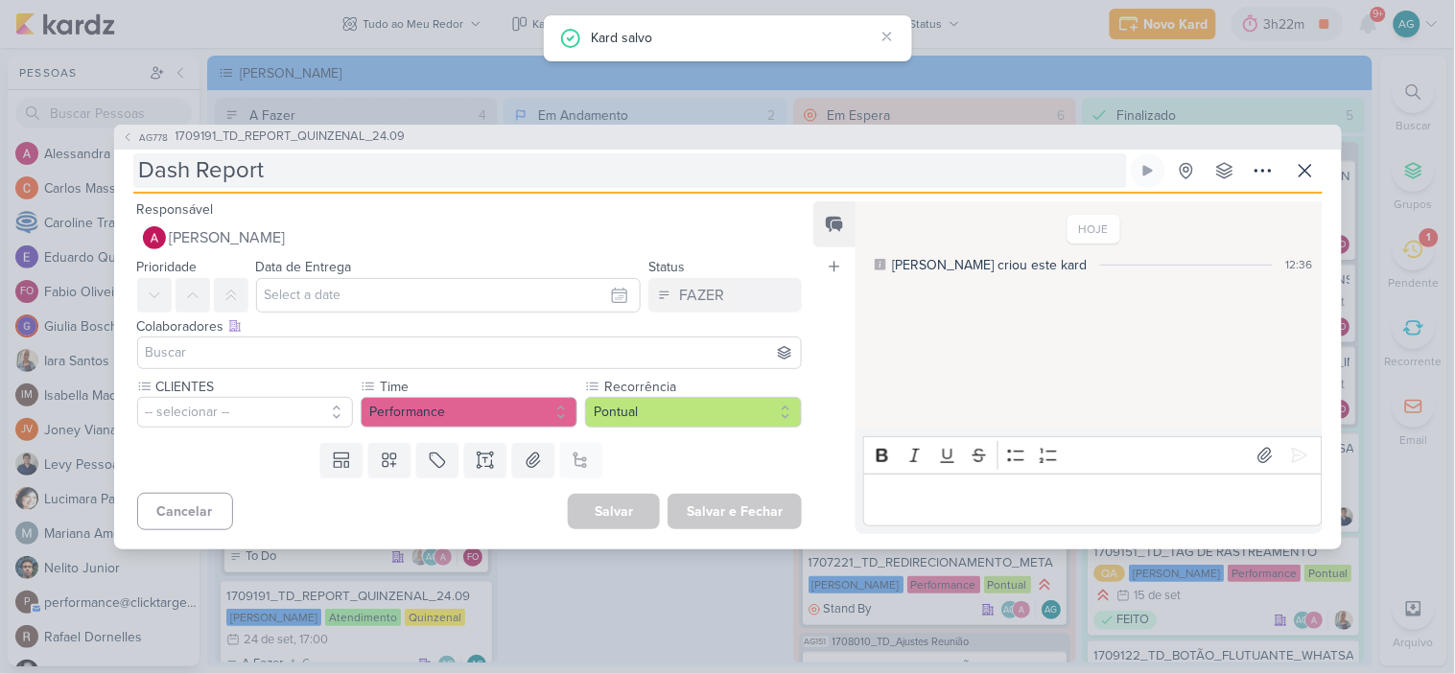
click at [372, 175] on input "Dash Report" at bounding box center [630, 170] width 994 height 35
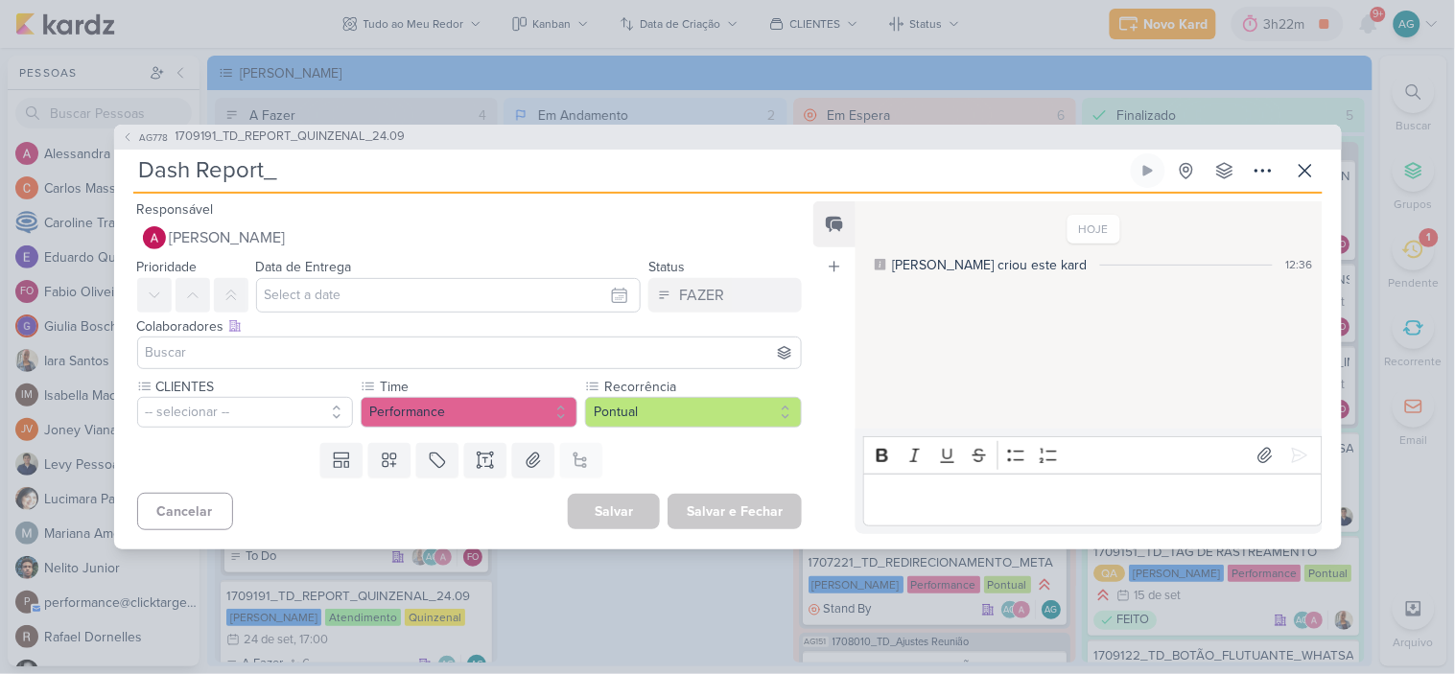
paste input "1709191_TD_REPORT_QUINZENAL_24.09"
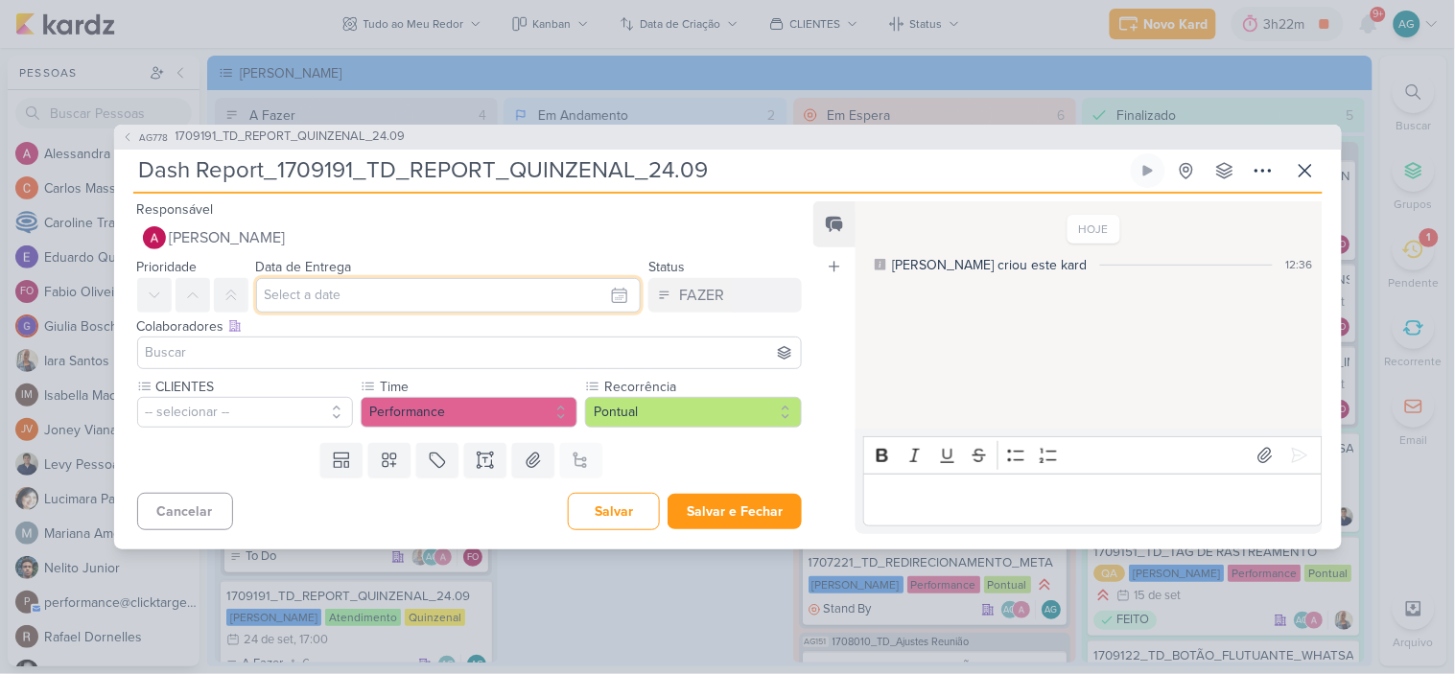
click at [372, 283] on input "text" at bounding box center [449, 295] width 386 height 35
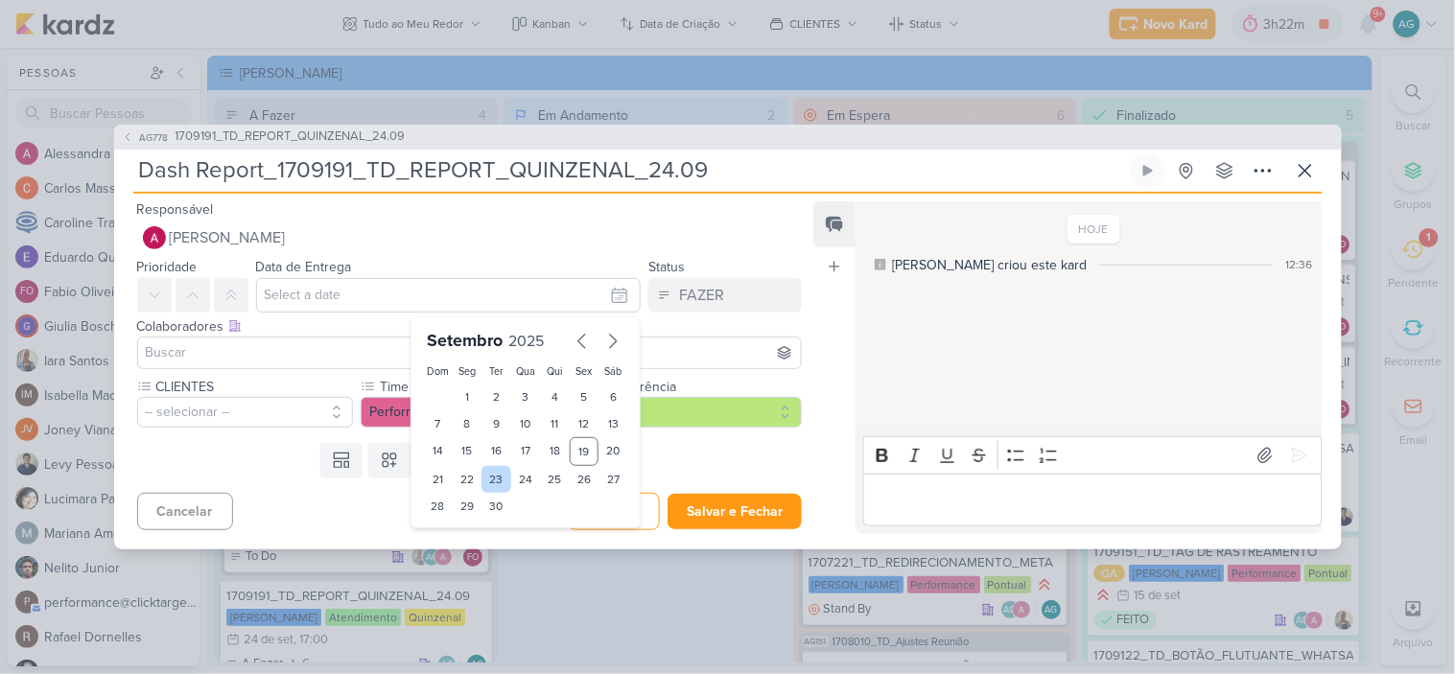
click at [486, 478] on div "23" at bounding box center [497, 479] width 30 height 27
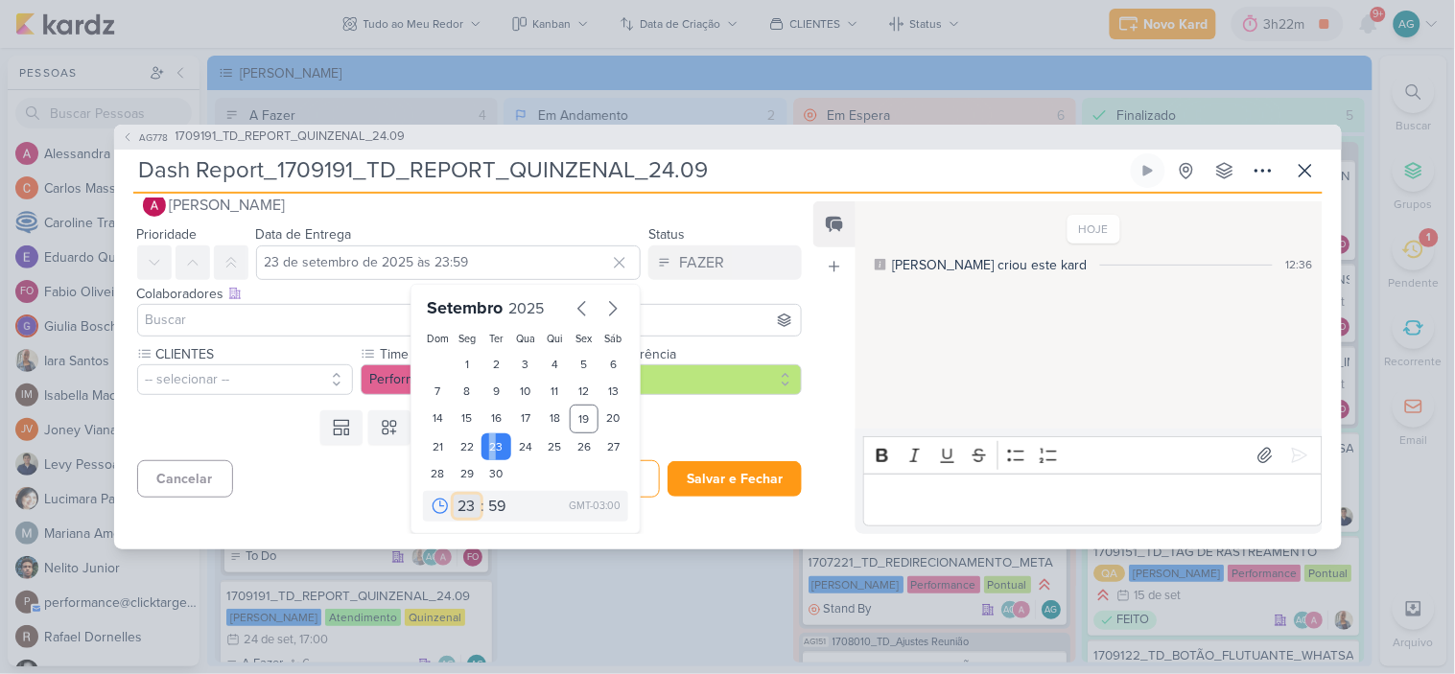
click at [465, 503] on select "00 01 02 03 04 05 06 07 08 09 10 11 12 13 14 15 16 17 18 19 20 21 22 23" at bounding box center [467, 506] width 27 height 23
click at [454, 495] on select "00 01 02 03 04 05 06 07 08 09 10 11 12 13 14 15 16 17 18 19 20 21 22 23" at bounding box center [467, 506] width 27 height 23
click at [484, 505] on select "00 05 10 15 20 25 30 35 40 45 50 55 59" at bounding box center [497, 506] width 27 height 23
click at [484, 495] on select "00 05 10 15 20 25 30 35 40 45 50 55 59" at bounding box center [497, 506] width 27 height 23
click at [286, 320] on input at bounding box center [470, 320] width 656 height 23
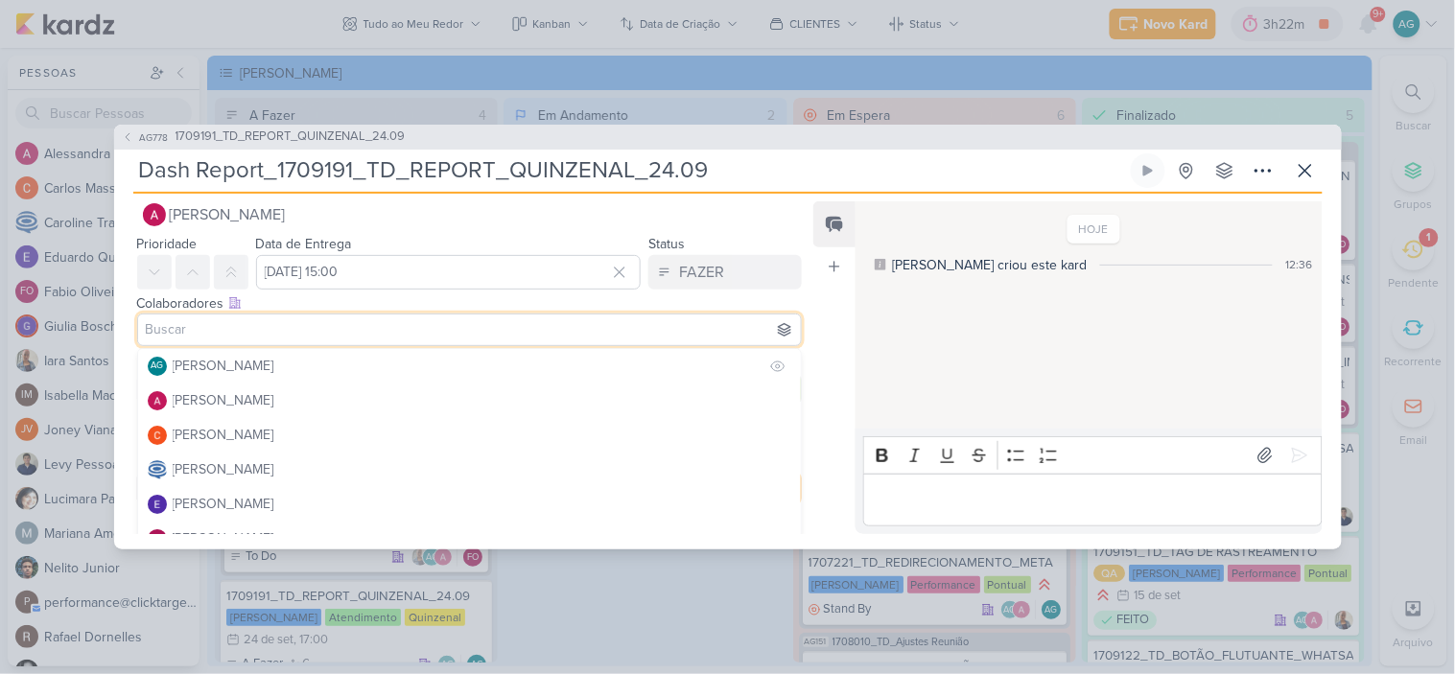
scroll to position [29, 0]
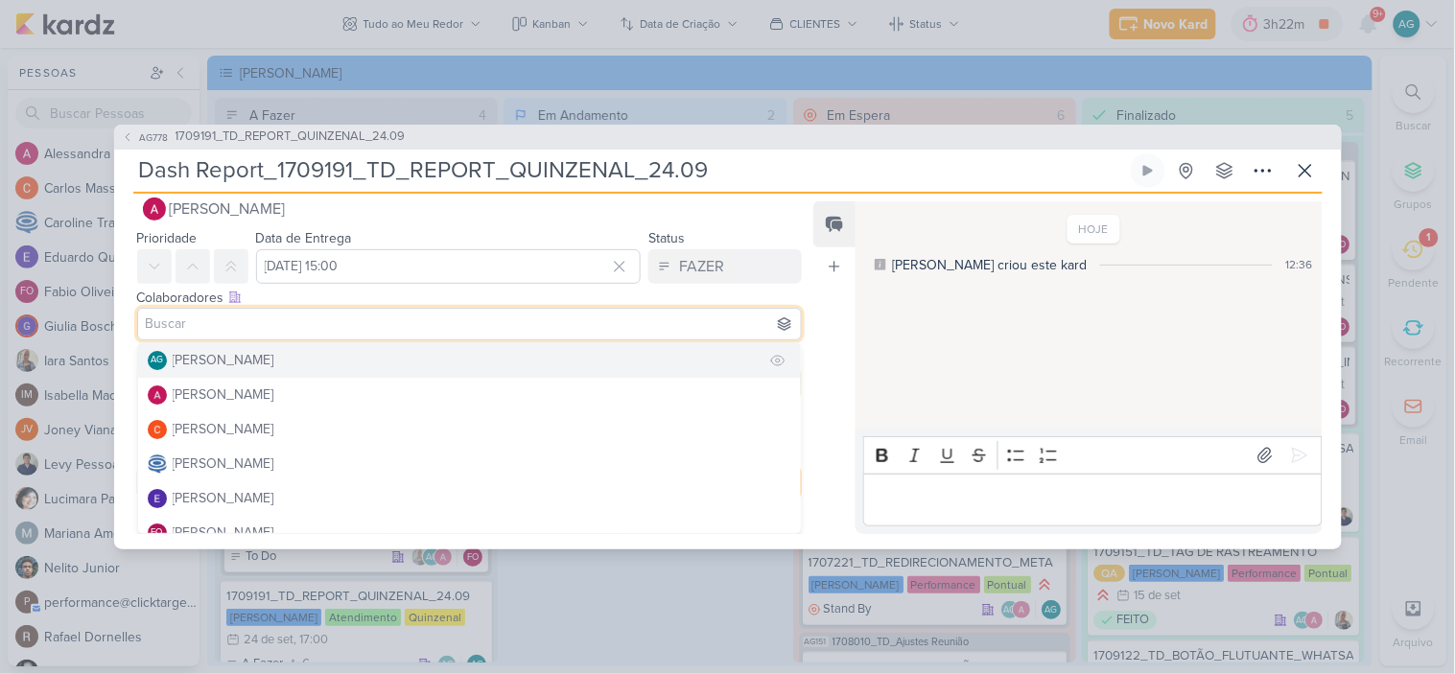
click at [270, 372] on button "AG [PERSON_NAME]" at bounding box center [470, 360] width 664 height 35
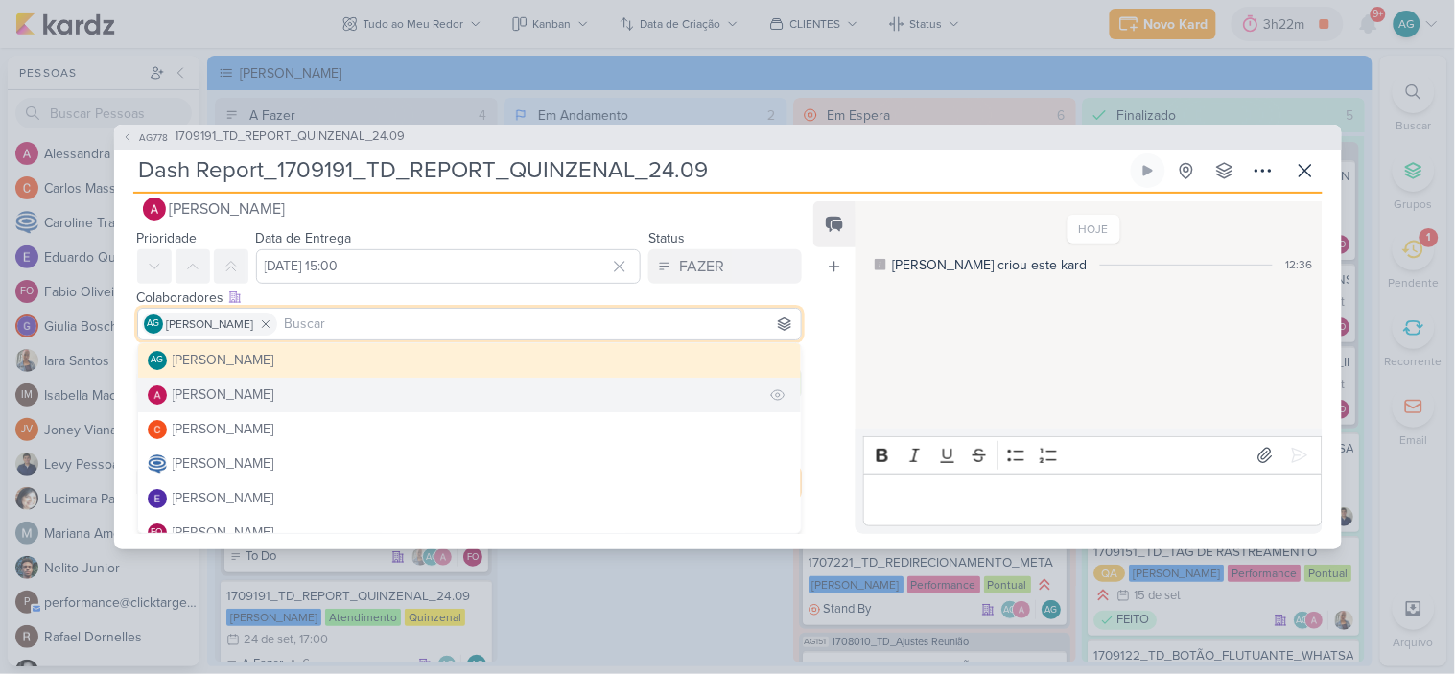
click at [270, 393] on div "[PERSON_NAME]" at bounding box center [224, 395] width 102 height 20
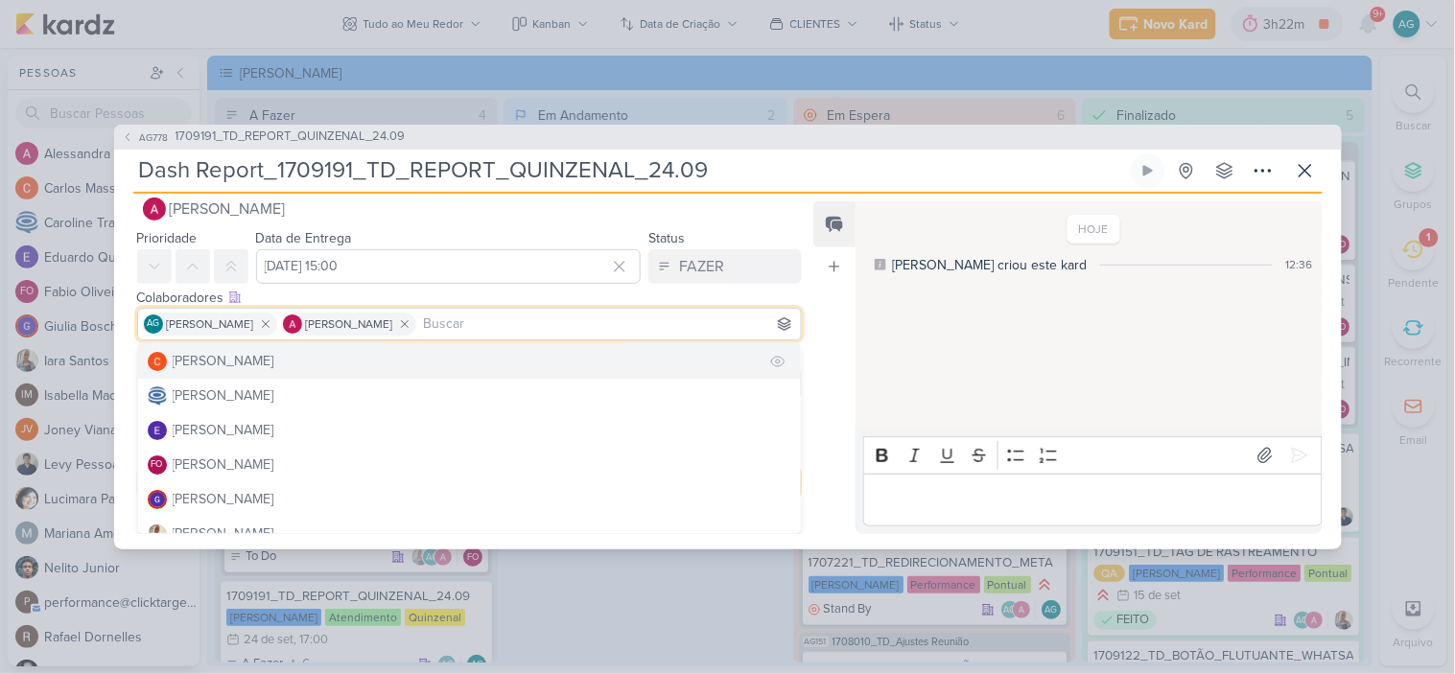
scroll to position [106, 0]
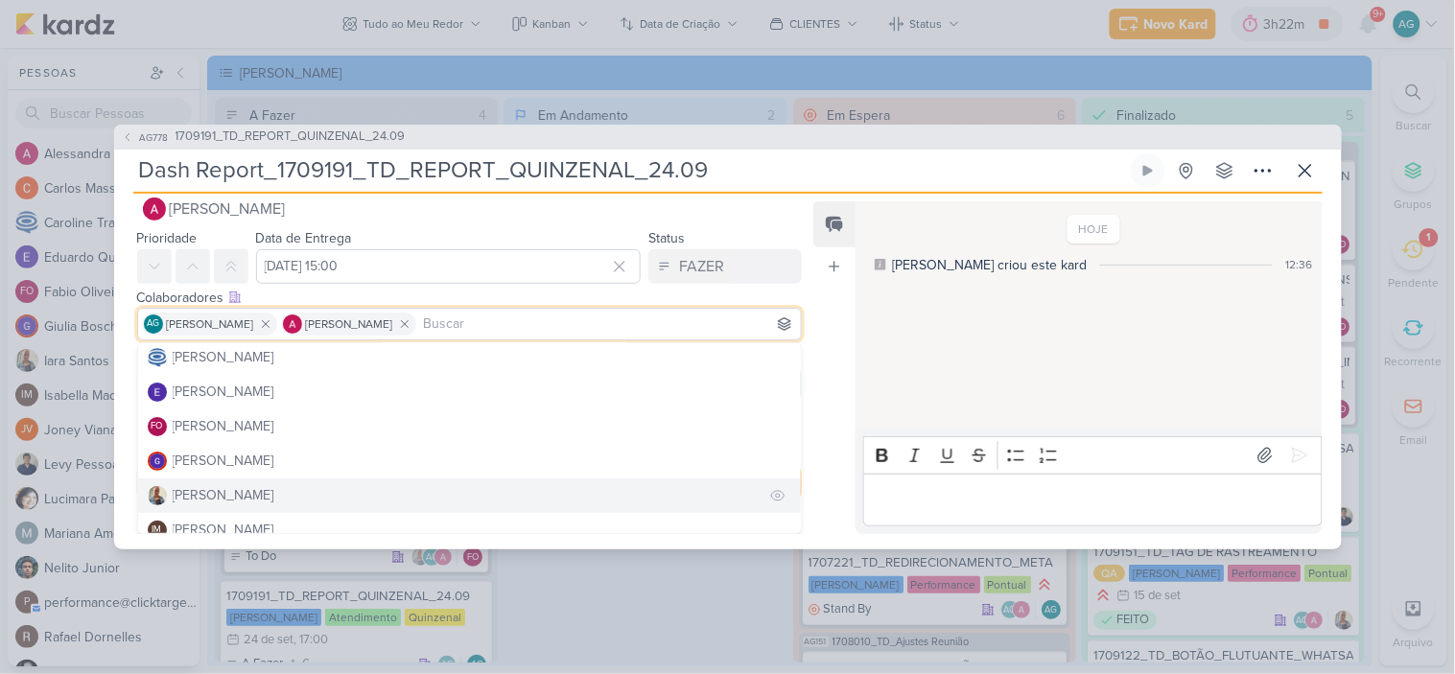
click at [232, 490] on div "[PERSON_NAME]" at bounding box center [224, 495] width 102 height 20
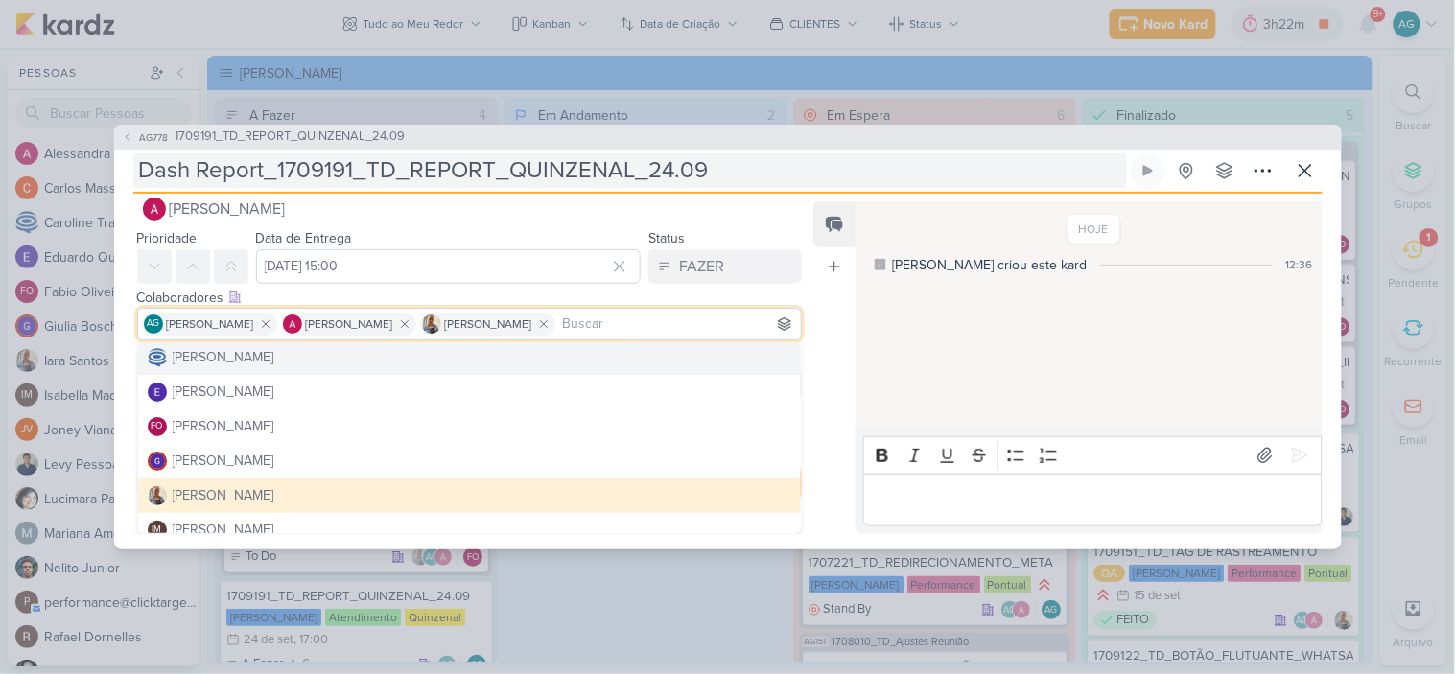
click at [770, 182] on input "Dash Report_1709191_TD_REPORT_QUINZENAL_24.09" at bounding box center [630, 170] width 994 height 35
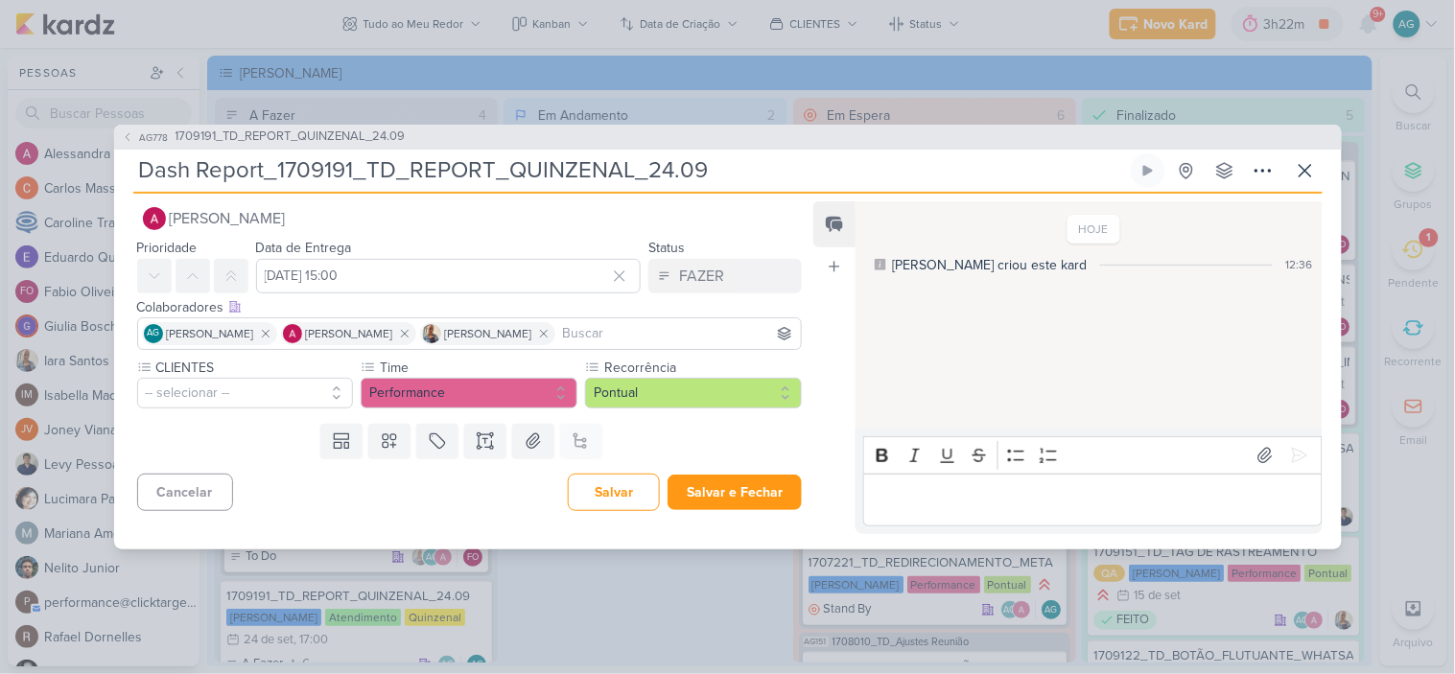
scroll to position [0, 0]
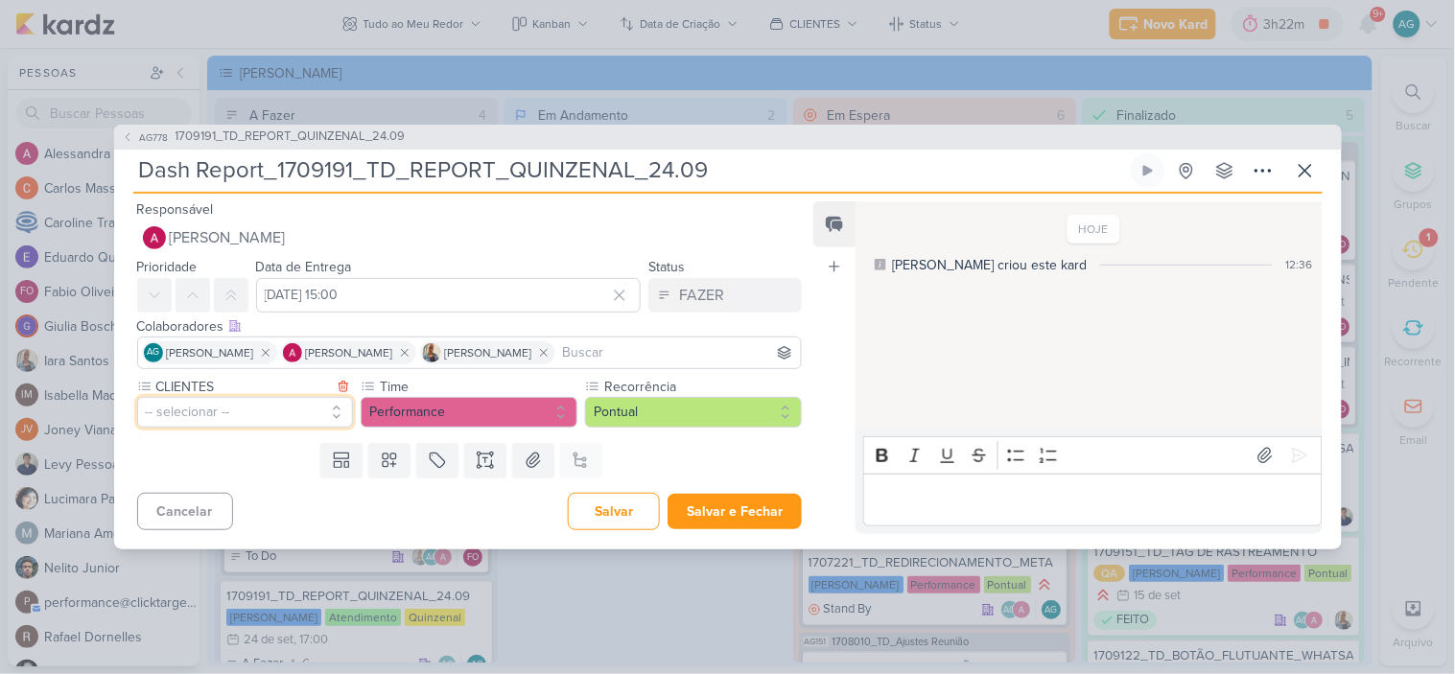
click at [263, 404] on button "-- selecionar --" at bounding box center [245, 412] width 217 height 31
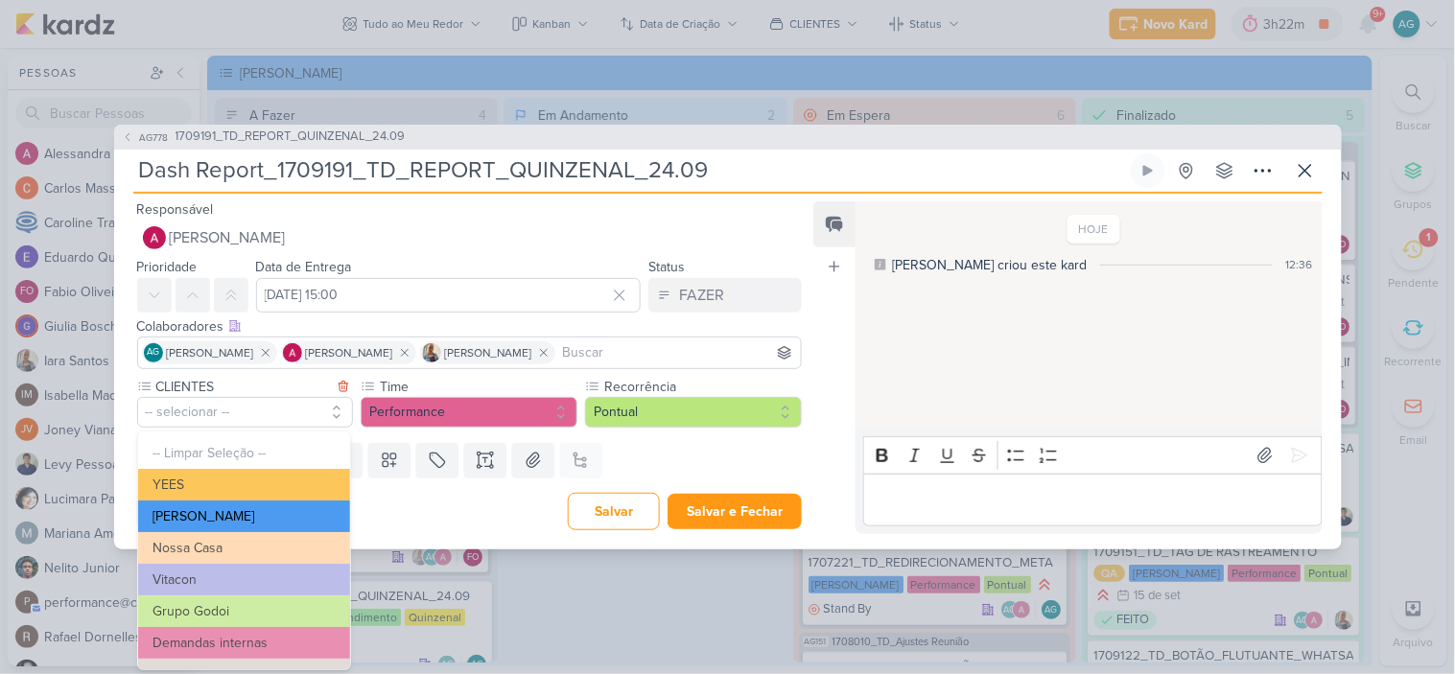
click at [244, 513] on button "[PERSON_NAME]" at bounding box center [244, 517] width 212 height 32
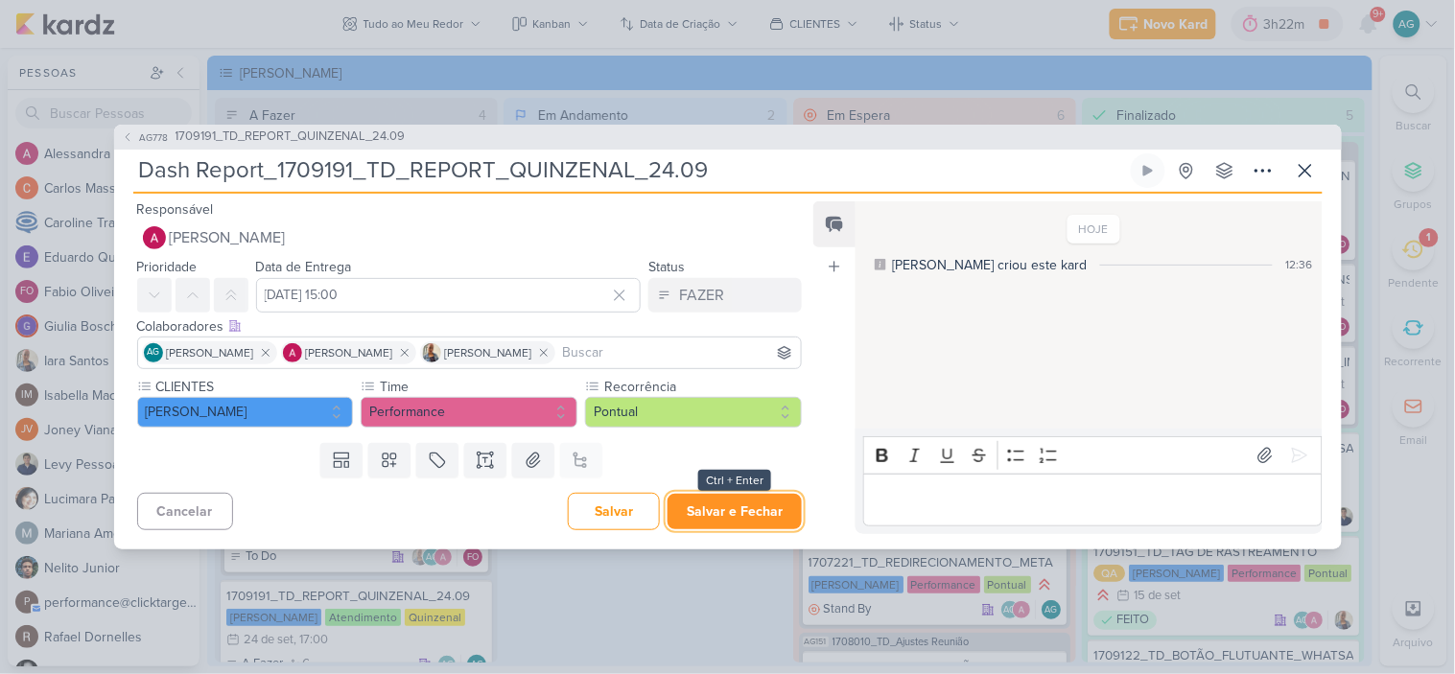
click at [720, 511] on button "Salvar e Fechar" at bounding box center [735, 511] width 134 height 35
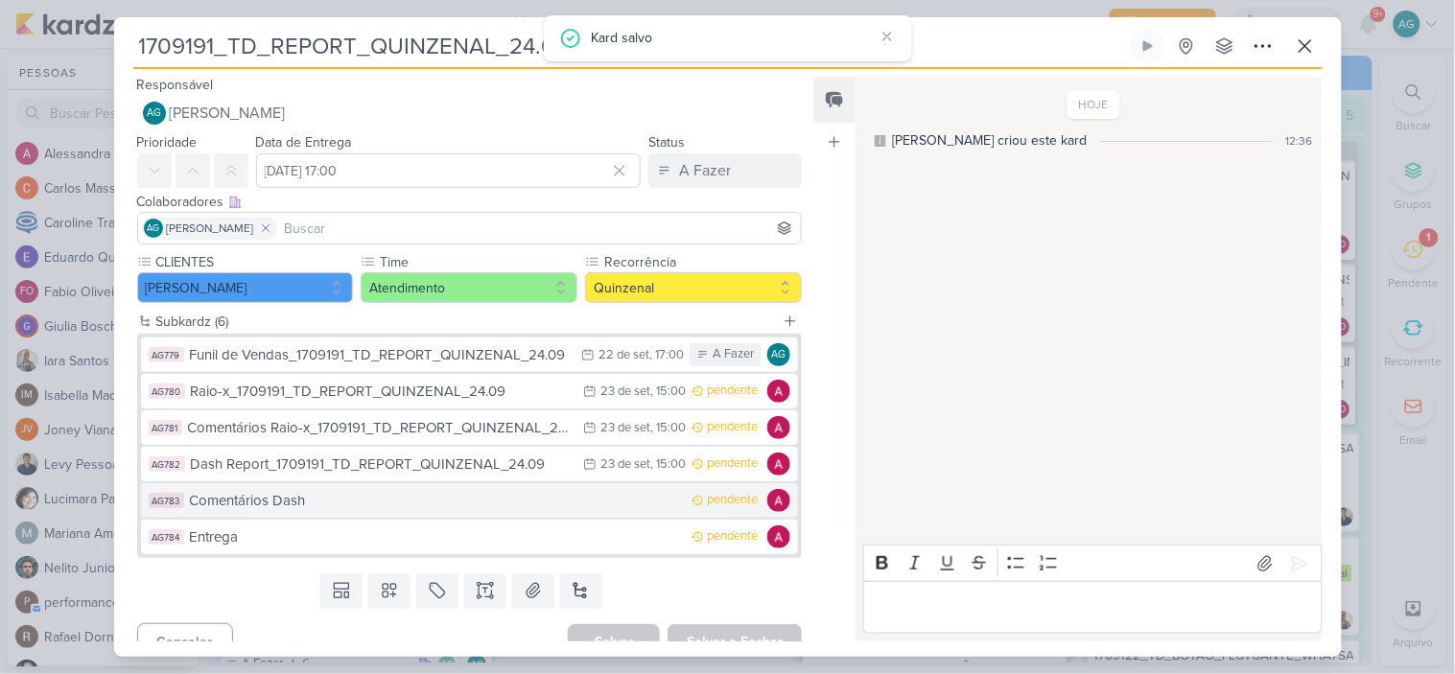
click at [332, 509] on div "Comentários Dash" at bounding box center [436, 501] width 493 height 22
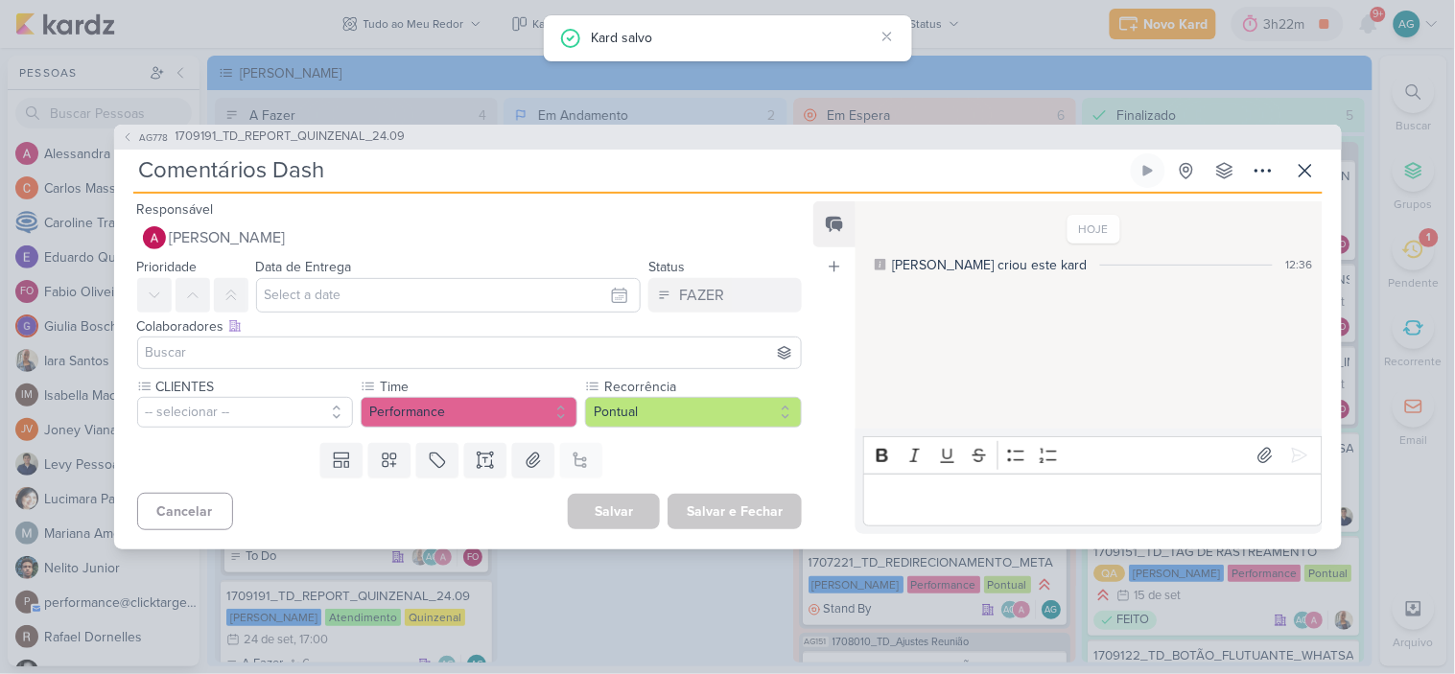
click at [324, 176] on input "Comentários Dash" at bounding box center [630, 170] width 994 height 35
paste input "1709191_TD_REPORT_QUINZENAL_24.09"
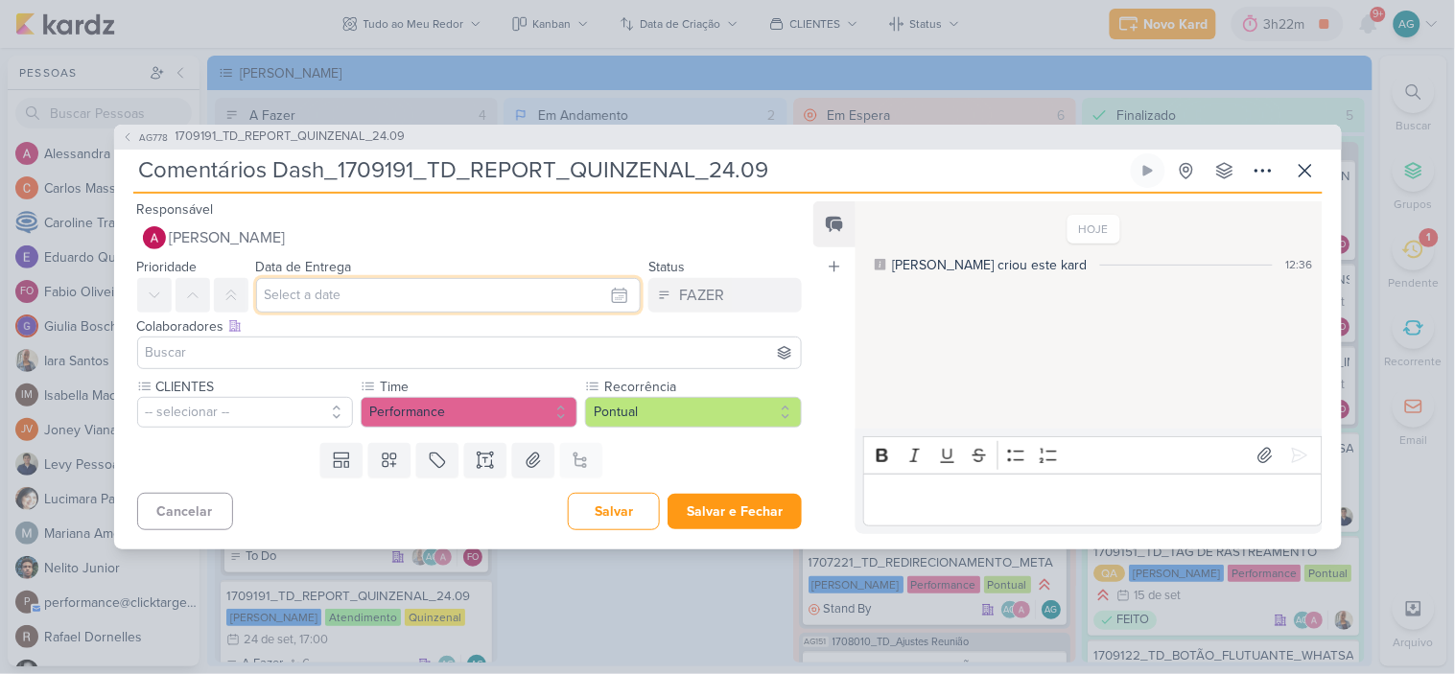
click at [351, 305] on input "text" at bounding box center [449, 295] width 386 height 35
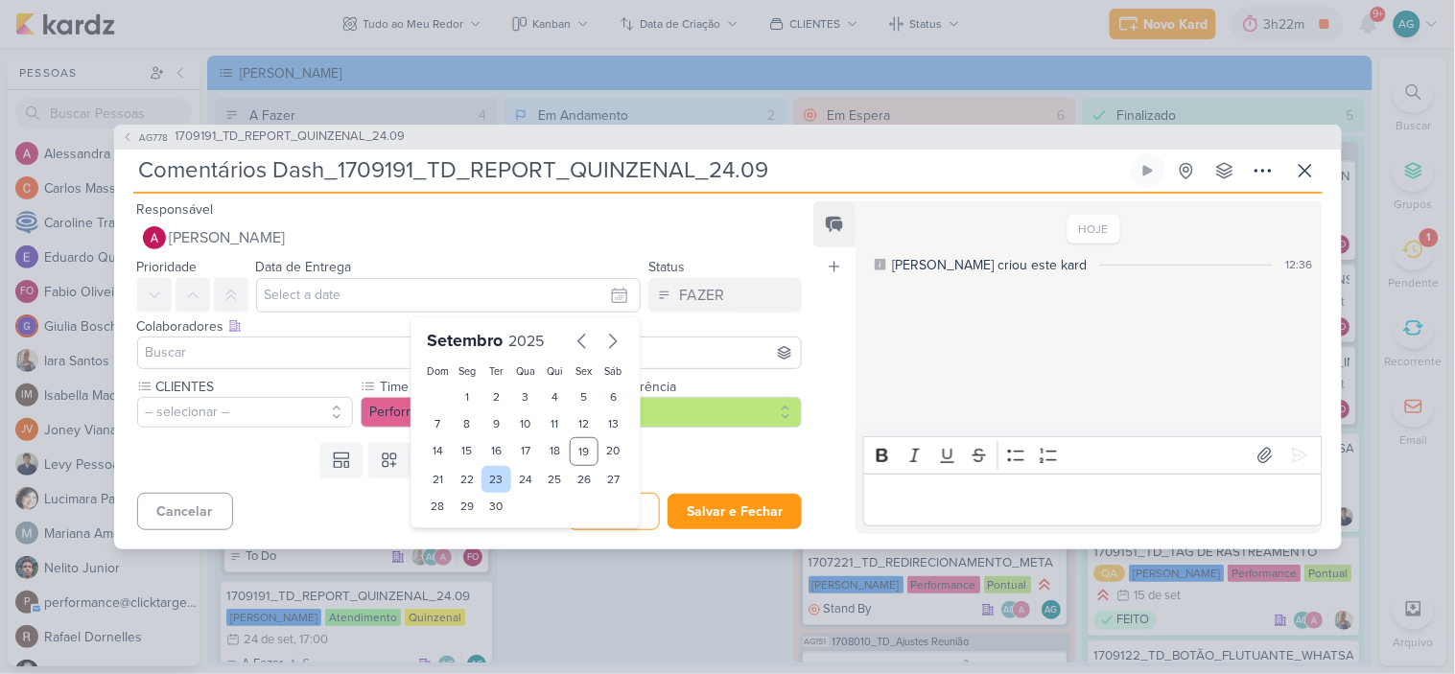
click at [485, 477] on div "23" at bounding box center [497, 479] width 30 height 27
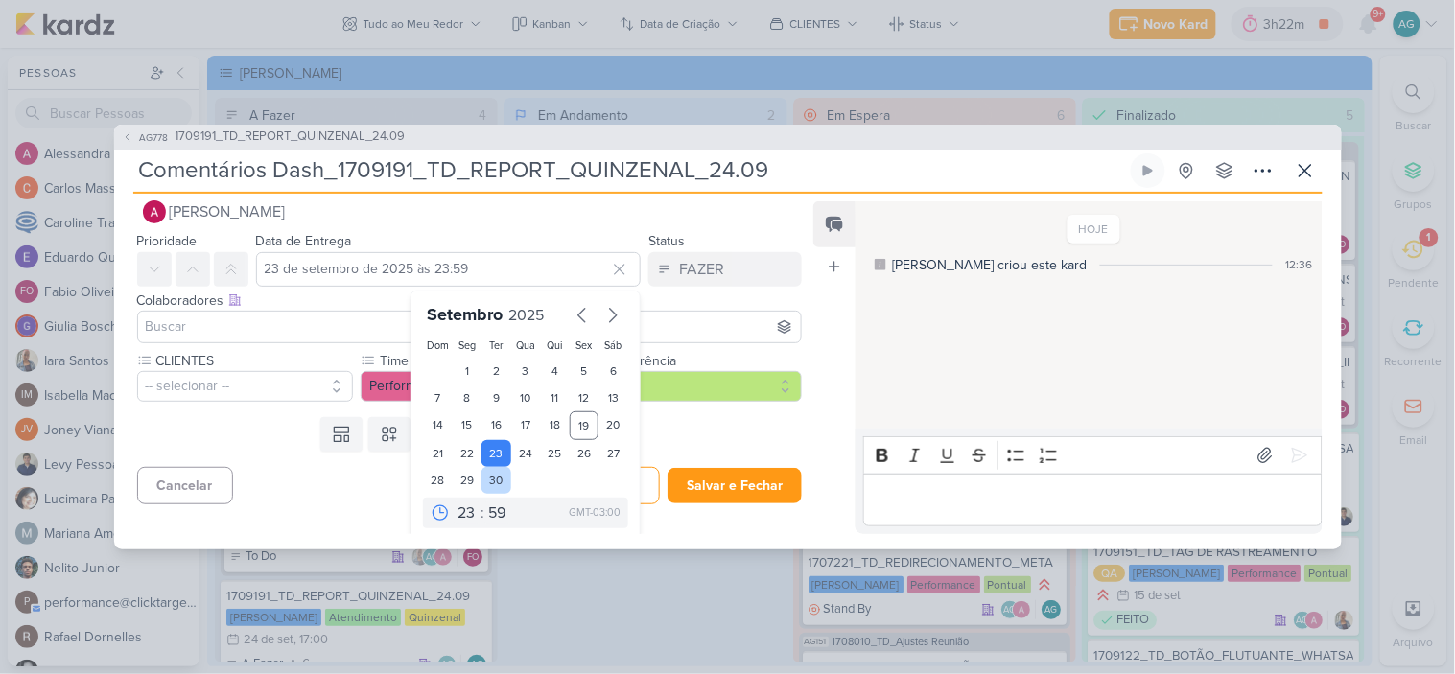
scroll to position [33, 0]
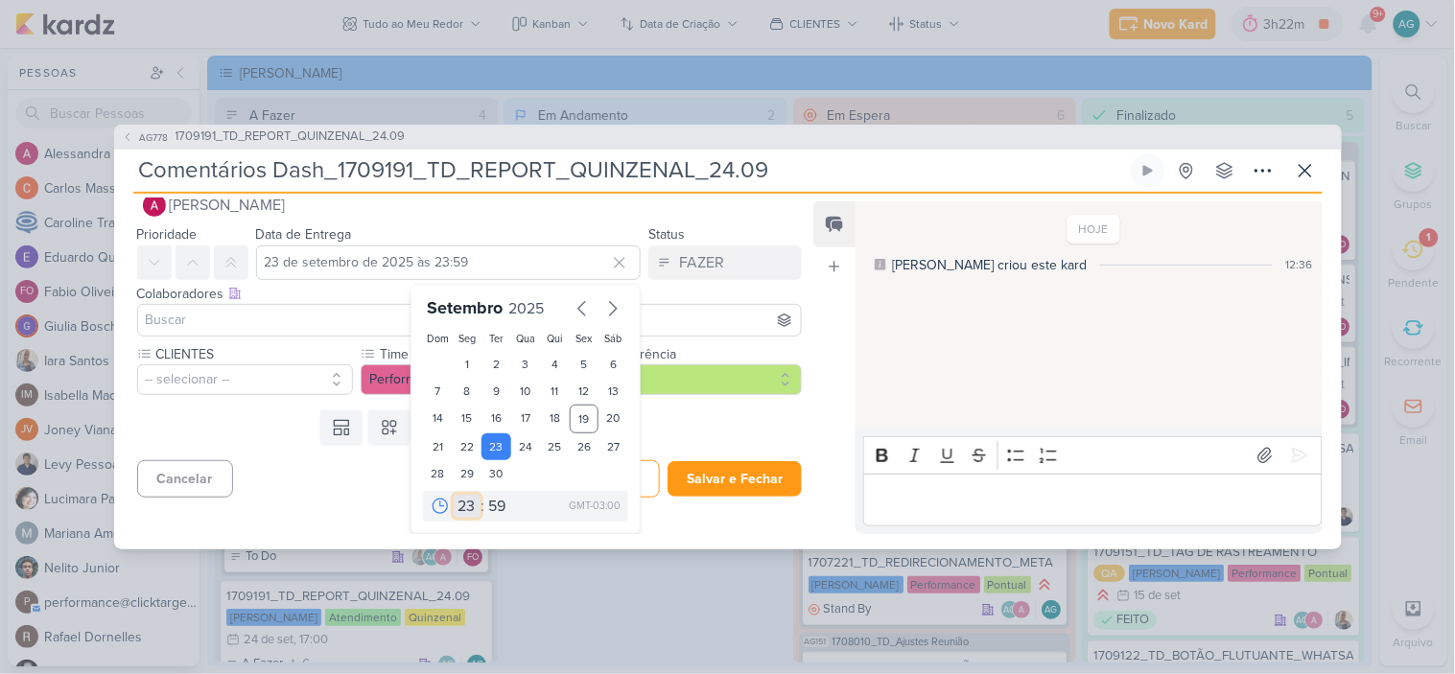
click at [462, 507] on select "00 01 02 03 04 05 06 07 08 09 10 11 12 13 14 15 16 17 18 19 20 21 22 23" at bounding box center [467, 506] width 27 height 23
click at [454, 495] on select "00 01 02 03 04 05 06 07 08 09 10 11 12 13 14 15 16 17 18 19 20 21 22 23" at bounding box center [467, 506] width 27 height 23
click at [489, 503] on select "00 05 10 15 20 25 30 35 40 45 50 55 59" at bounding box center [497, 506] width 27 height 23
click at [484, 495] on select "00 05 10 15 20 25 30 35 40 45 50 55 59" at bounding box center [497, 506] width 27 height 23
click at [244, 315] on input at bounding box center [470, 320] width 656 height 23
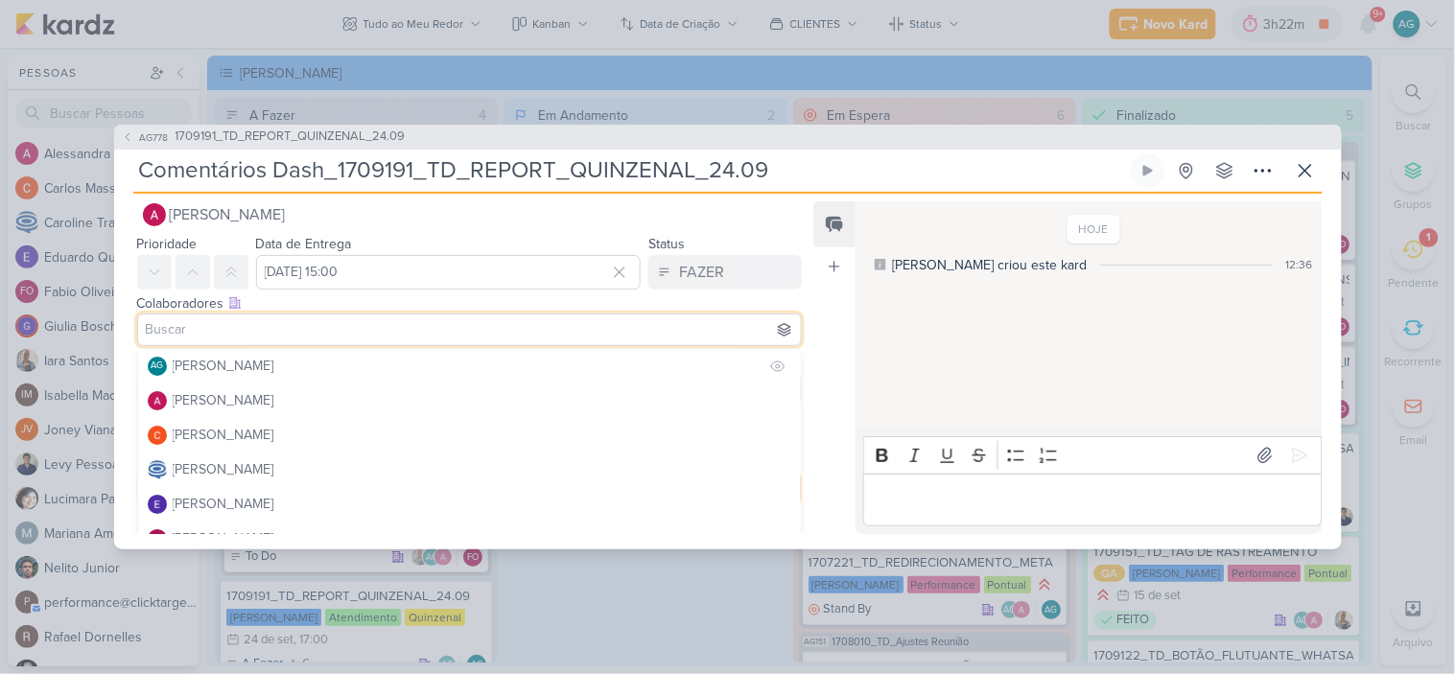
scroll to position [29, 0]
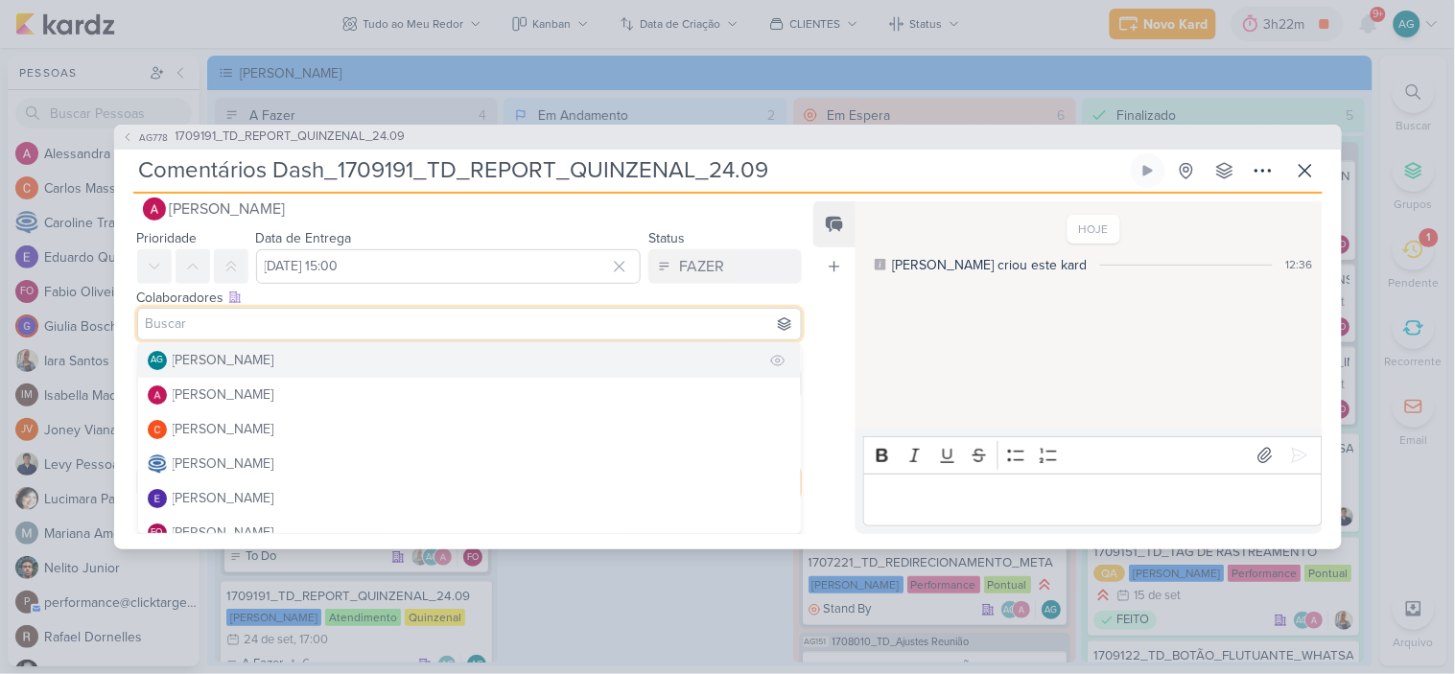
click at [252, 363] on div "[PERSON_NAME]" at bounding box center [224, 360] width 102 height 20
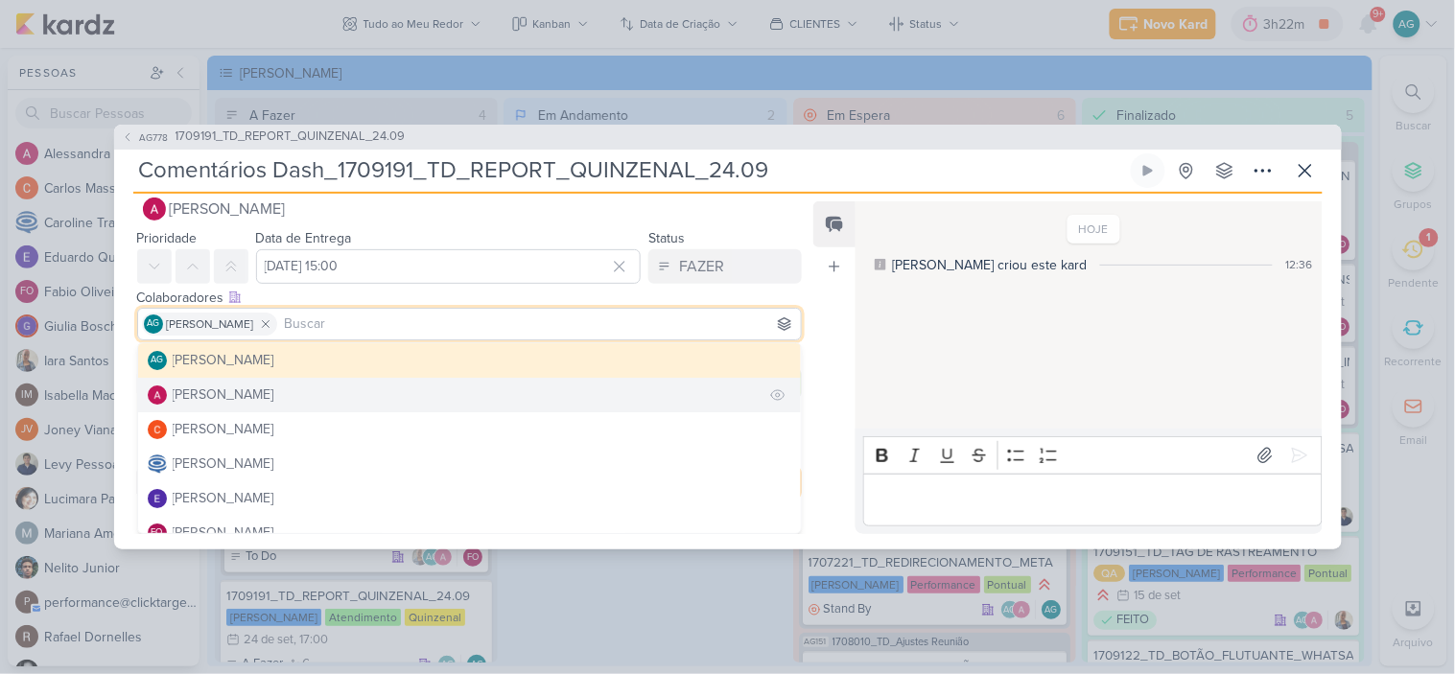
click at [252, 396] on div "[PERSON_NAME]" at bounding box center [224, 395] width 102 height 20
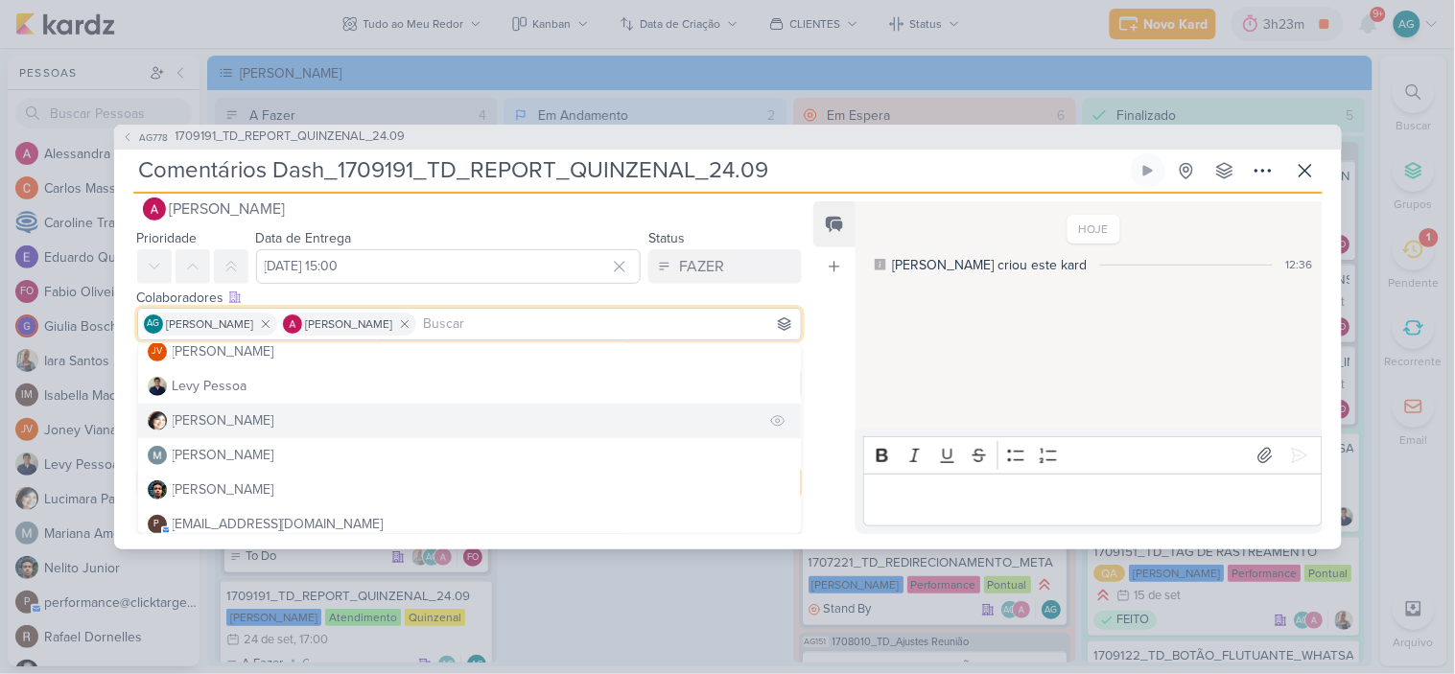
scroll to position [213, 0]
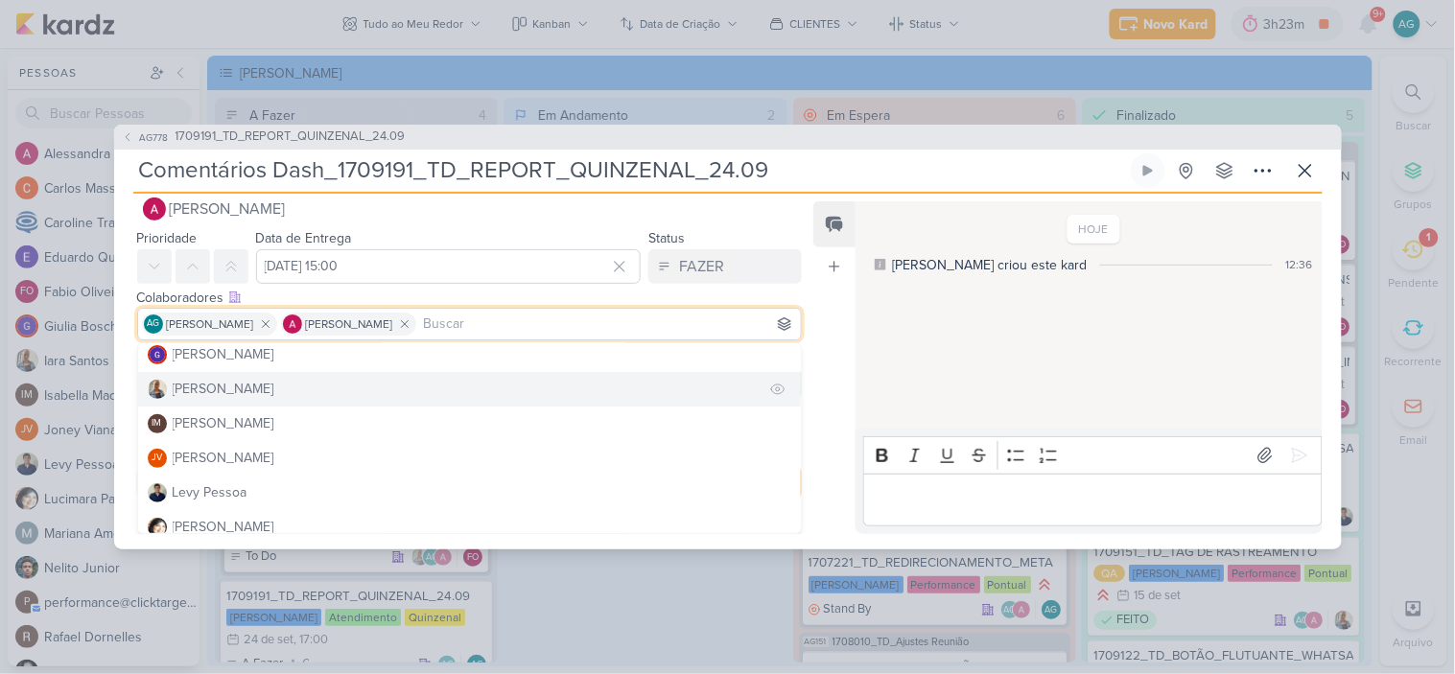
click at [223, 390] on div "[PERSON_NAME]" at bounding box center [224, 389] width 102 height 20
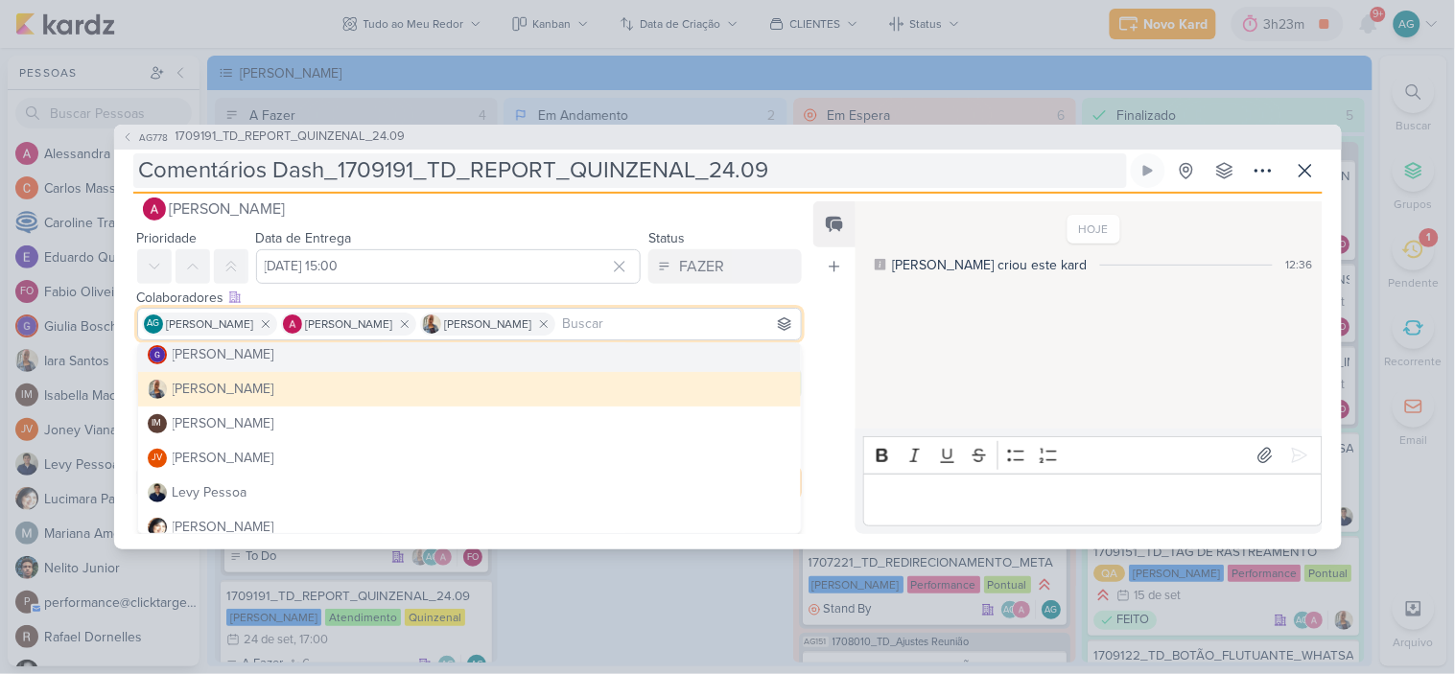
click at [818, 177] on input "Comentários Dash_1709191_TD_REPORT_QUINZENAL_24.09" at bounding box center [630, 170] width 994 height 35
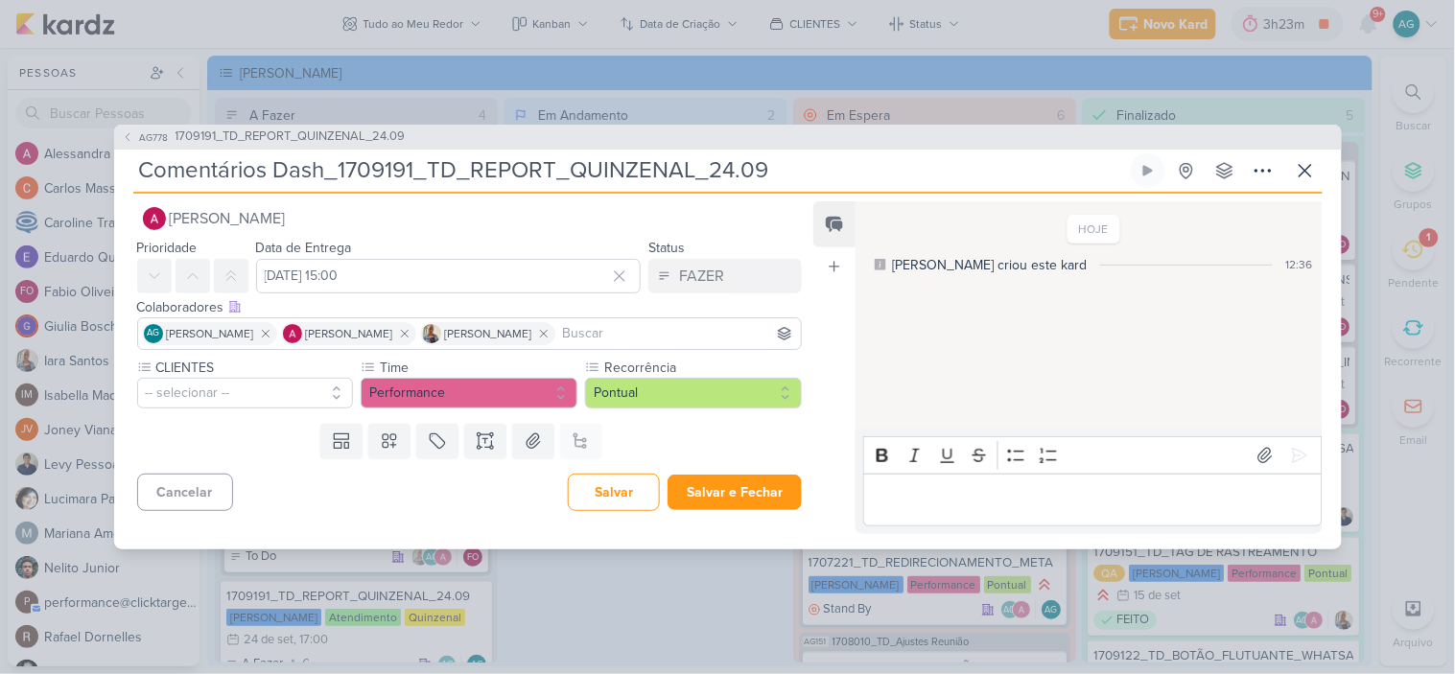
scroll to position [0, 0]
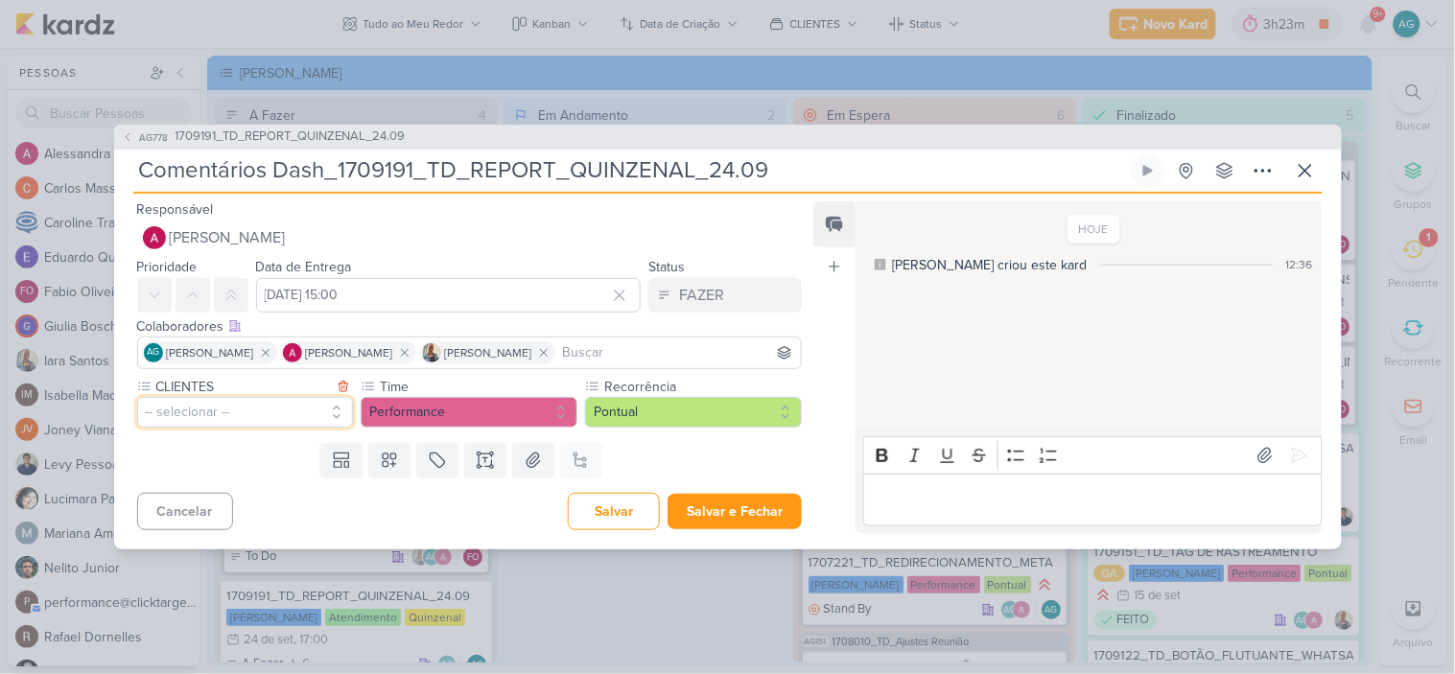
click at [260, 417] on button "-- selecionar --" at bounding box center [245, 412] width 217 height 31
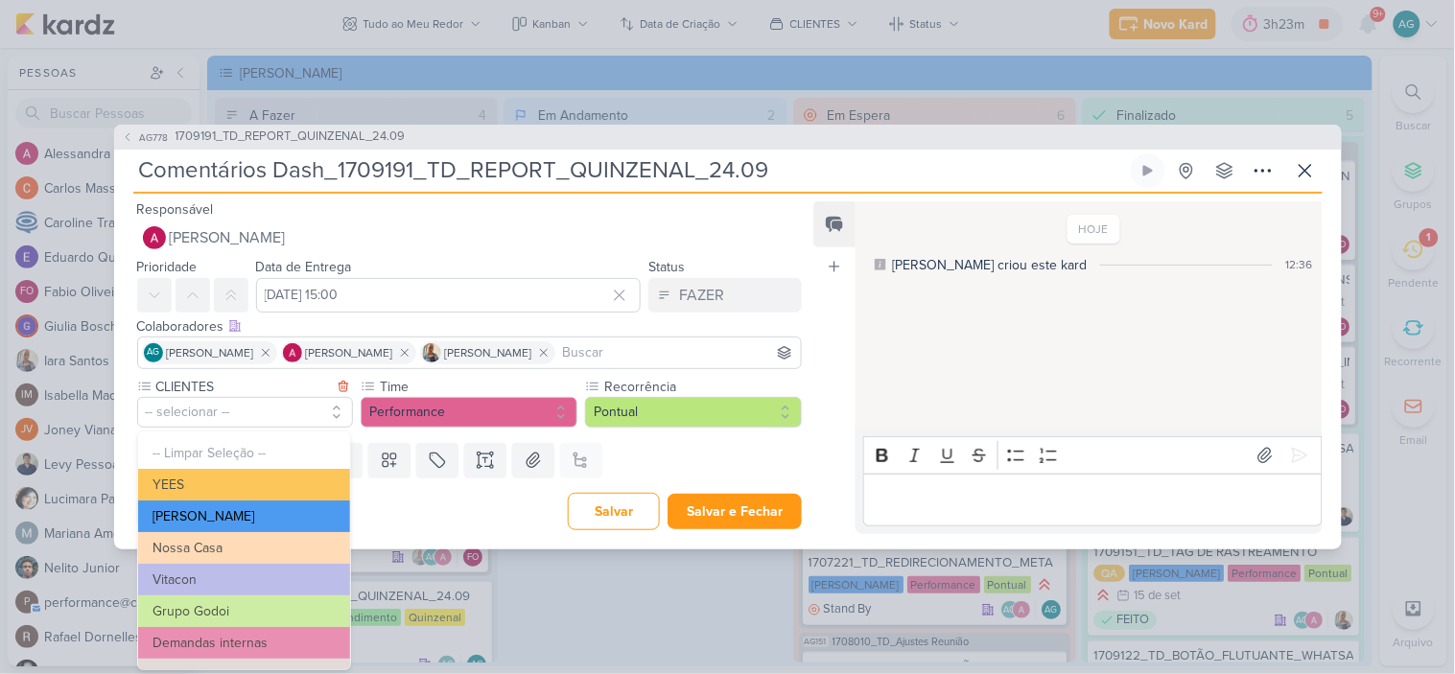
click at [228, 512] on button "[PERSON_NAME]" at bounding box center [244, 517] width 212 height 32
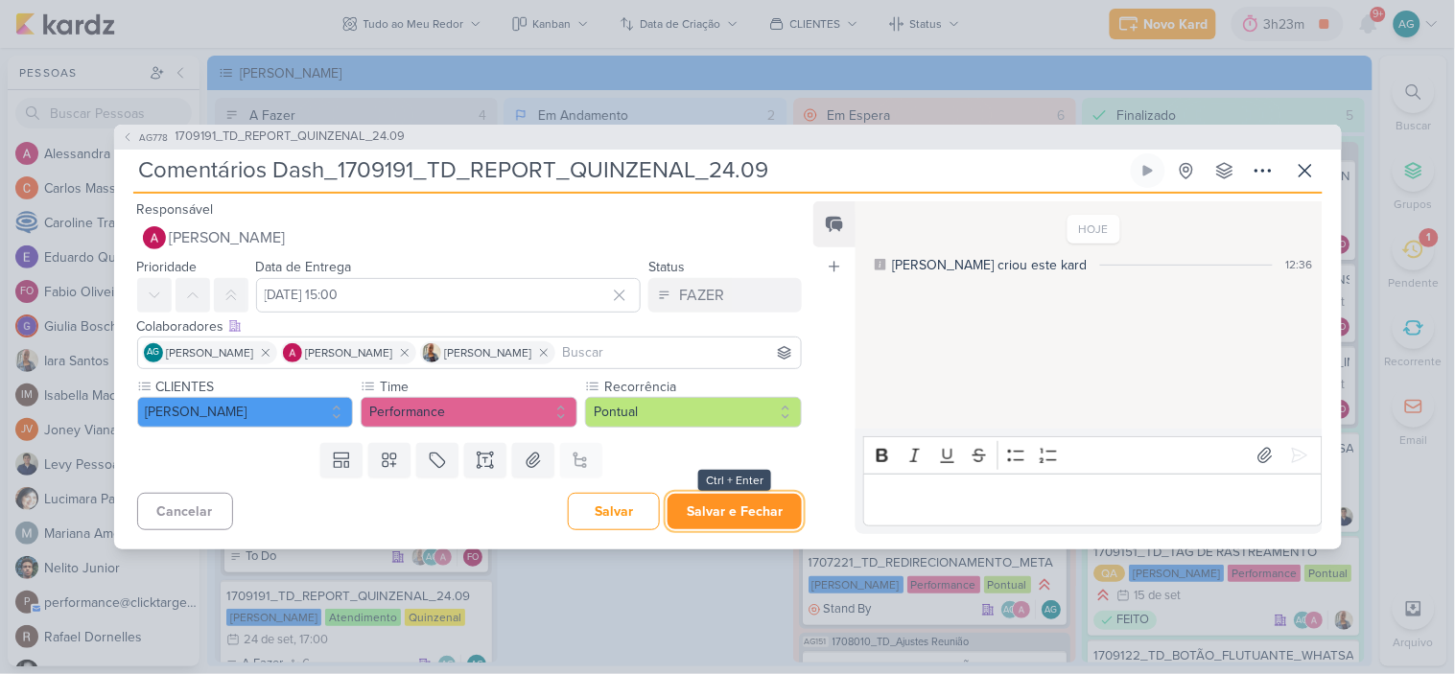
click at [744, 513] on button "Salvar e Fechar" at bounding box center [735, 511] width 134 height 35
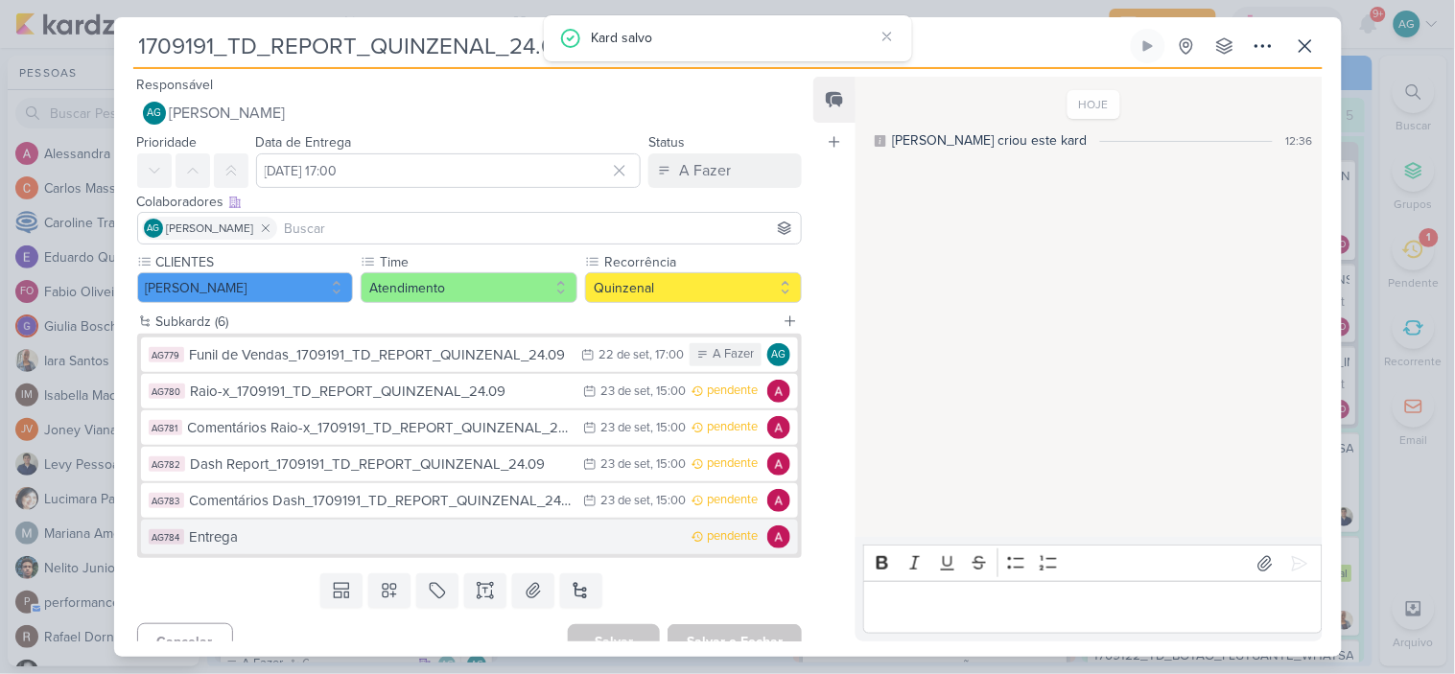
click at [285, 540] on div "Entrega" at bounding box center [436, 538] width 493 height 22
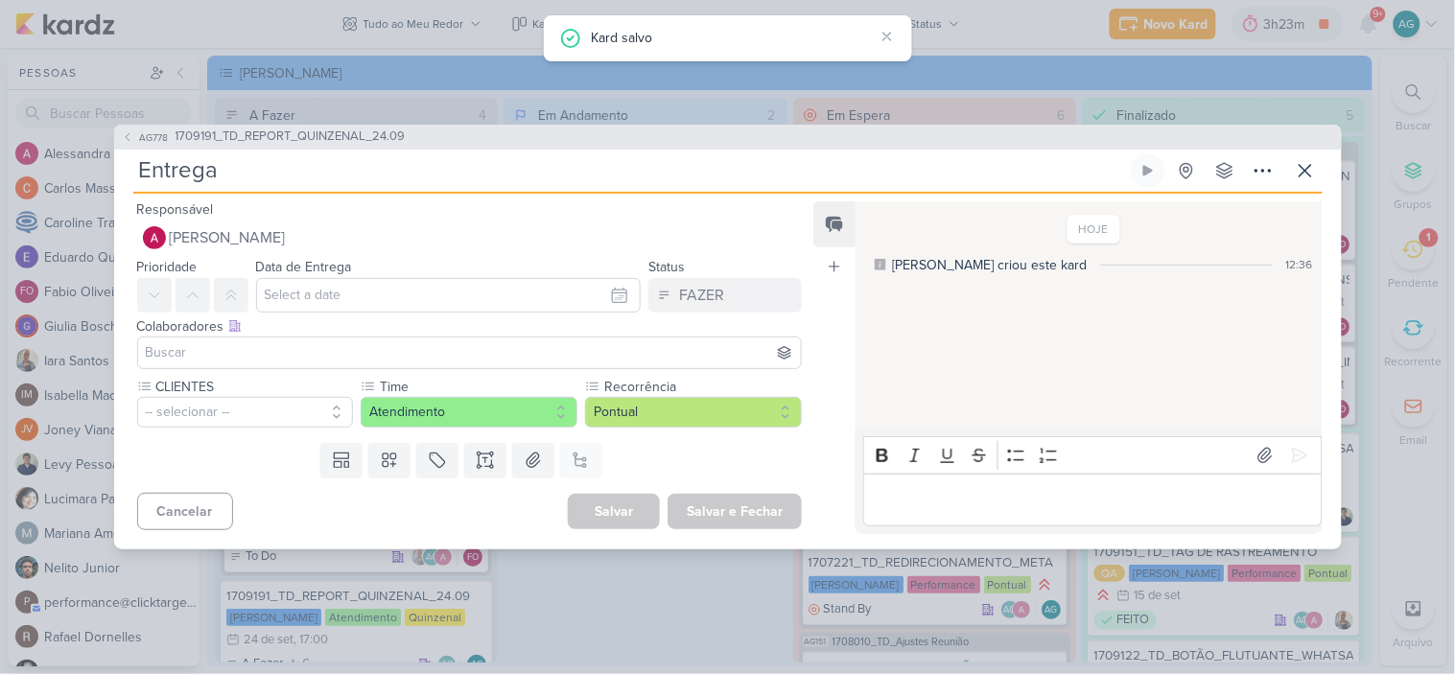
click at [353, 170] on input "Entrega" at bounding box center [630, 170] width 994 height 35
paste input "1709191_TD_REPORT_QUINZENAL_24.09"
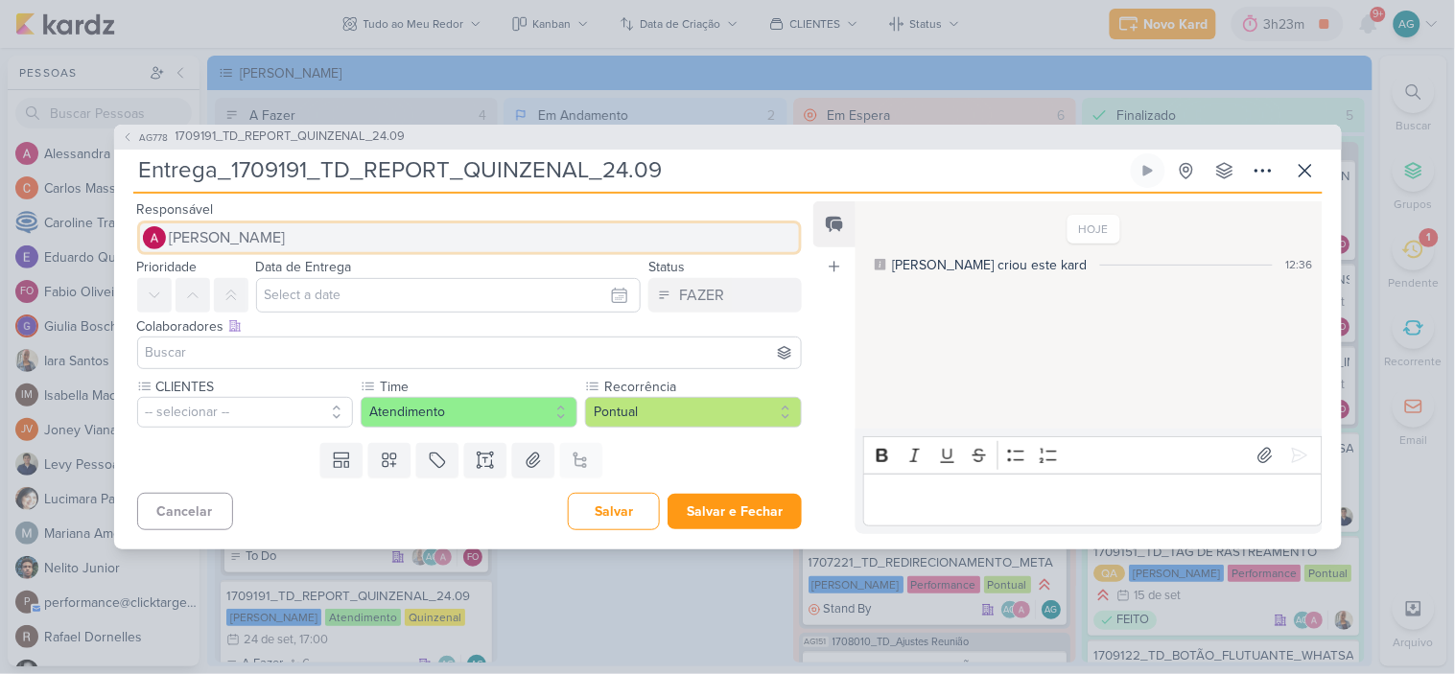
click at [255, 243] on span "[PERSON_NAME]" at bounding box center [228, 237] width 116 height 23
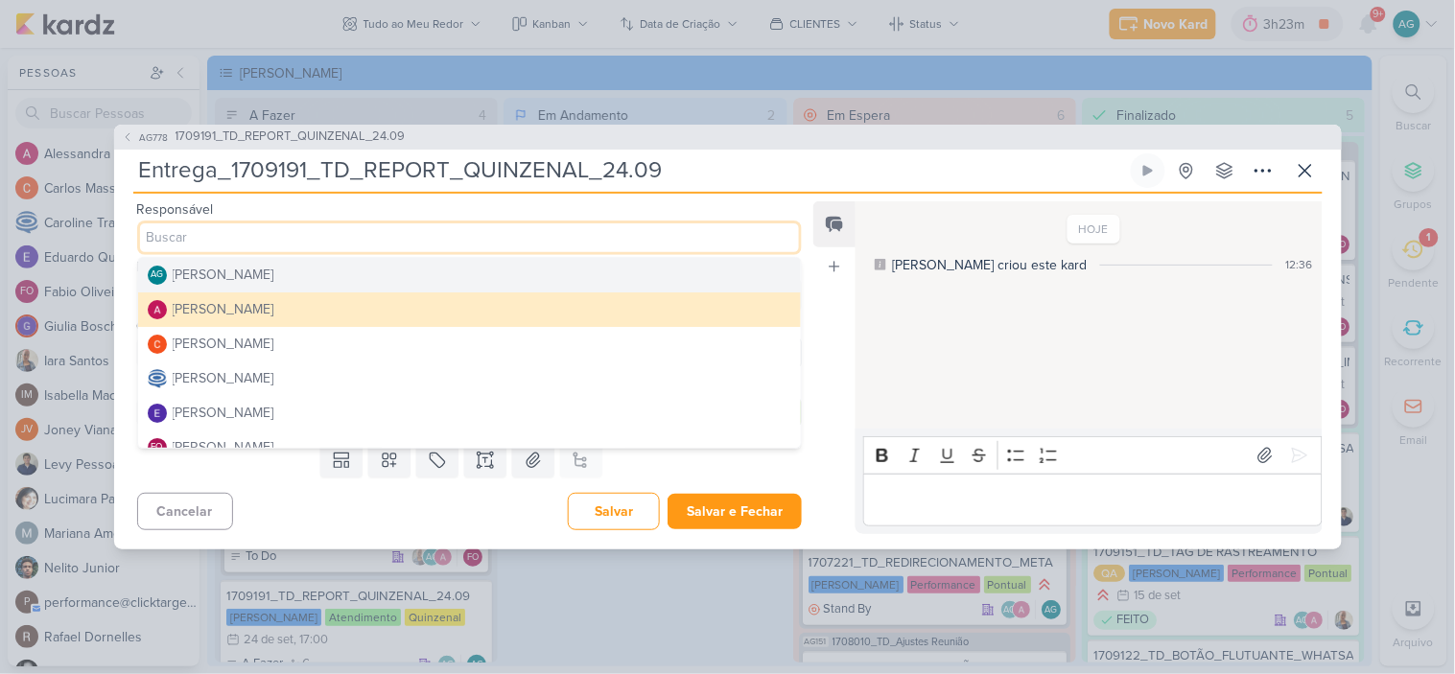
click at [274, 274] on div "[PERSON_NAME]" at bounding box center [224, 275] width 102 height 20
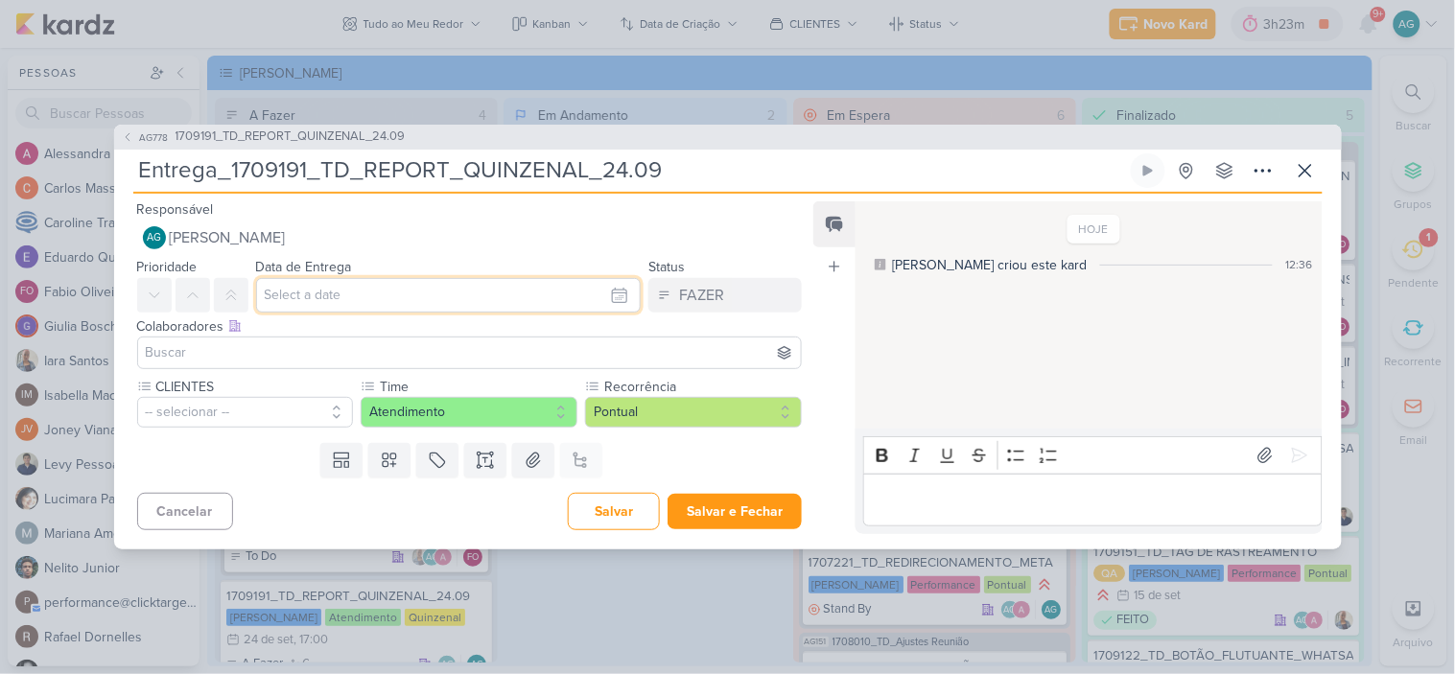
click at [309, 295] on input "text" at bounding box center [449, 295] width 386 height 35
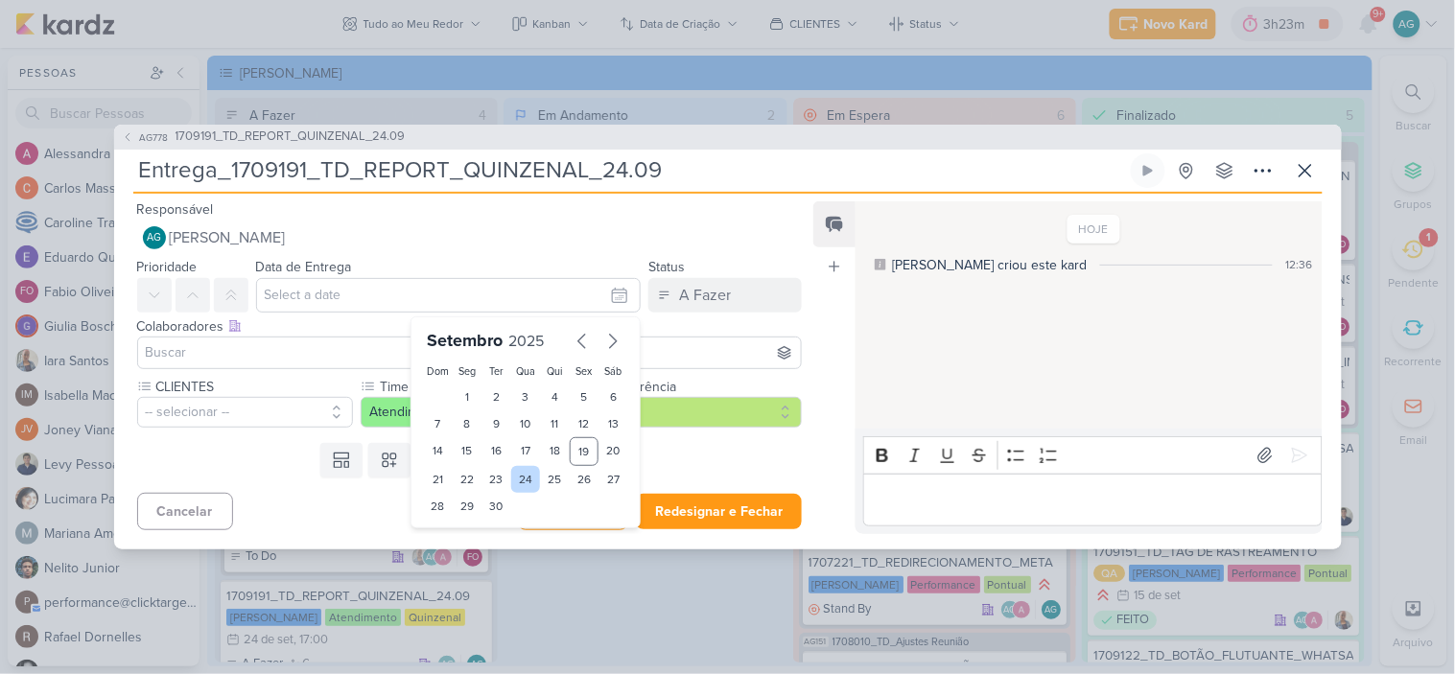
click at [523, 483] on div "24" at bounding box center [526, 479] width 30 height 27
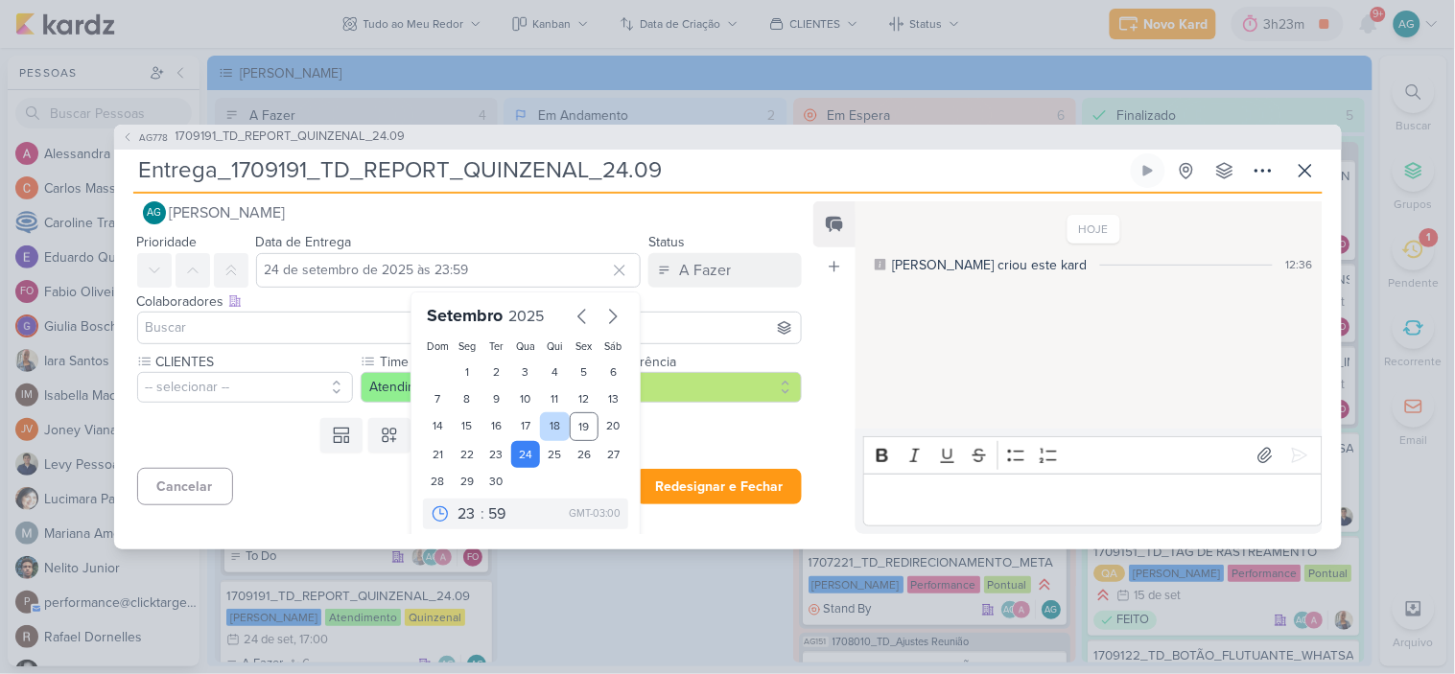
scroll to position [33, 0]
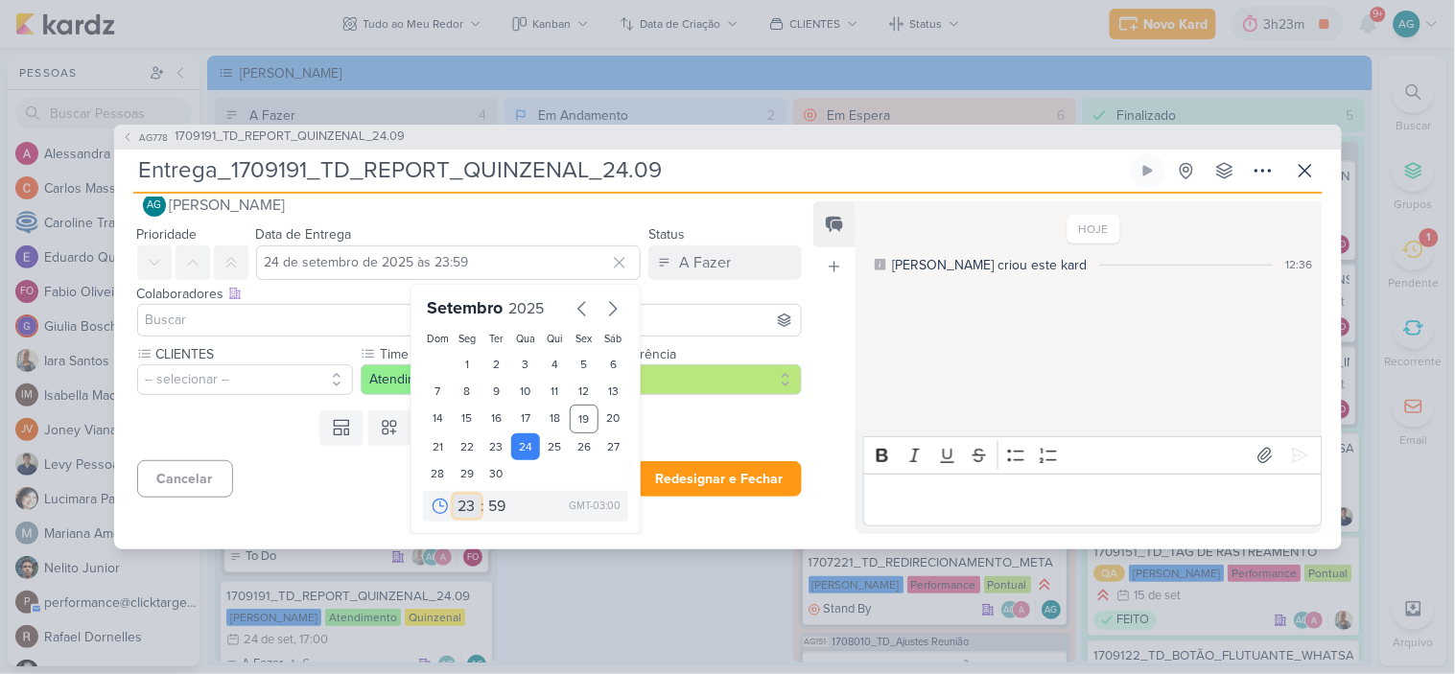
click at [463, 504] on select "00 01 02 03 04 05 06 07 08 09 10 11 12 13 14 15 16 17 18 19 20 21 22 23" at bounding box center [467, 506] width 27 height 23
click at [454, 495] on select "00 01 02 03 04 05 06 07 08 09 10 11 12 13 14 15 16 17 18 19 20 21 22 23" at bounding box center [467, 506] width 27 height 23
click at [494, 510] on select "00 05 10 15 20 25 30 35 40 45 50 55 59" at bounding box center [497, 506] width 27 height 23
click at [484, 495] on select "00 05 10 15 20 25 30 35 40 45 50 55 59" at bounding box center [497, 506] width 27 height 23
click at [285, 318] on input at bounding box center [470, 320] width 656 height 23
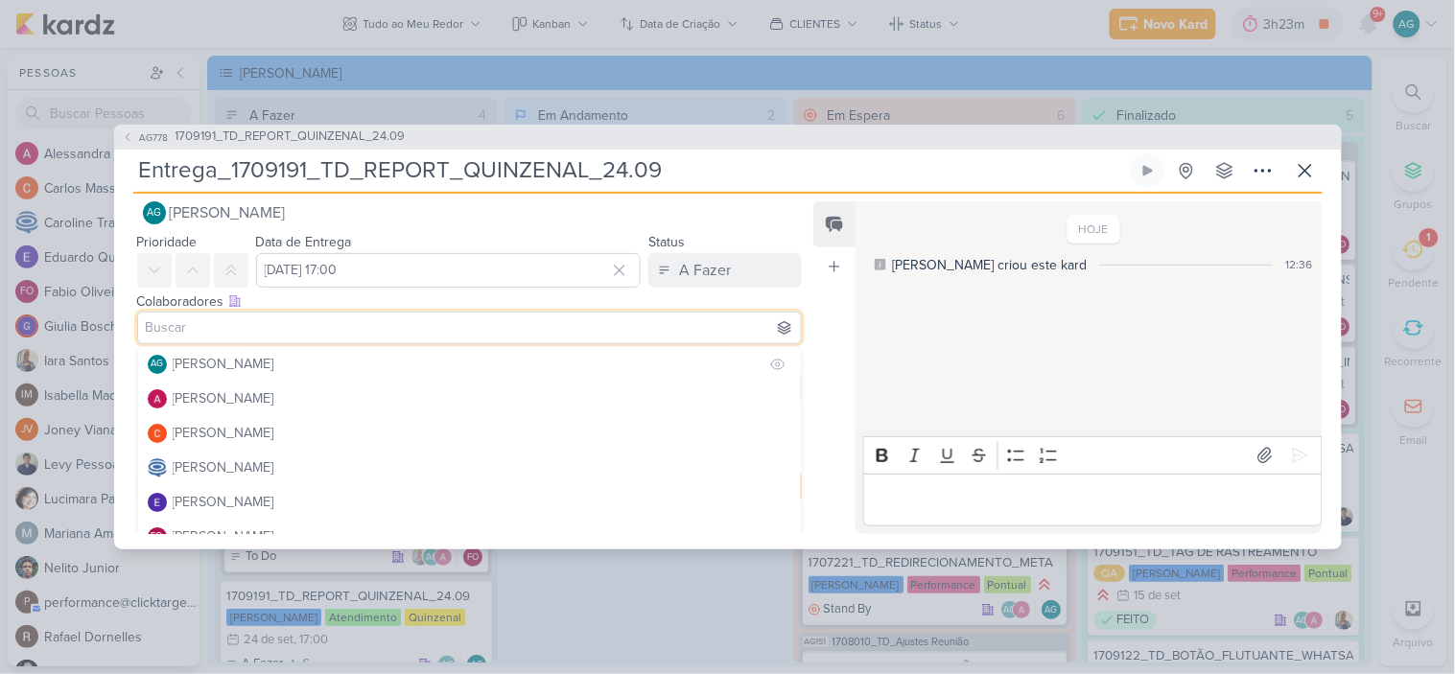
scroll to position [29, 0]
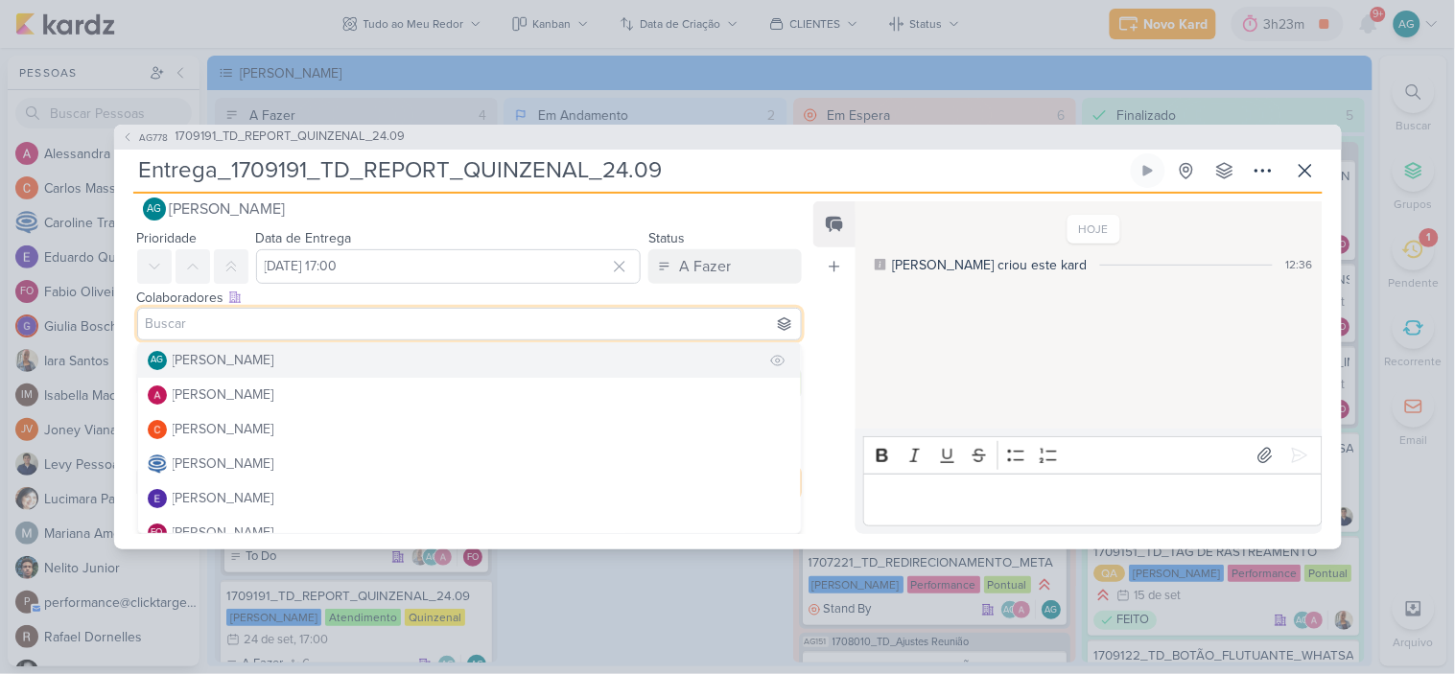
click at [273, 352] on div "[PERSON_NAME]" at bounding box center [224, 360] width 102 height 20
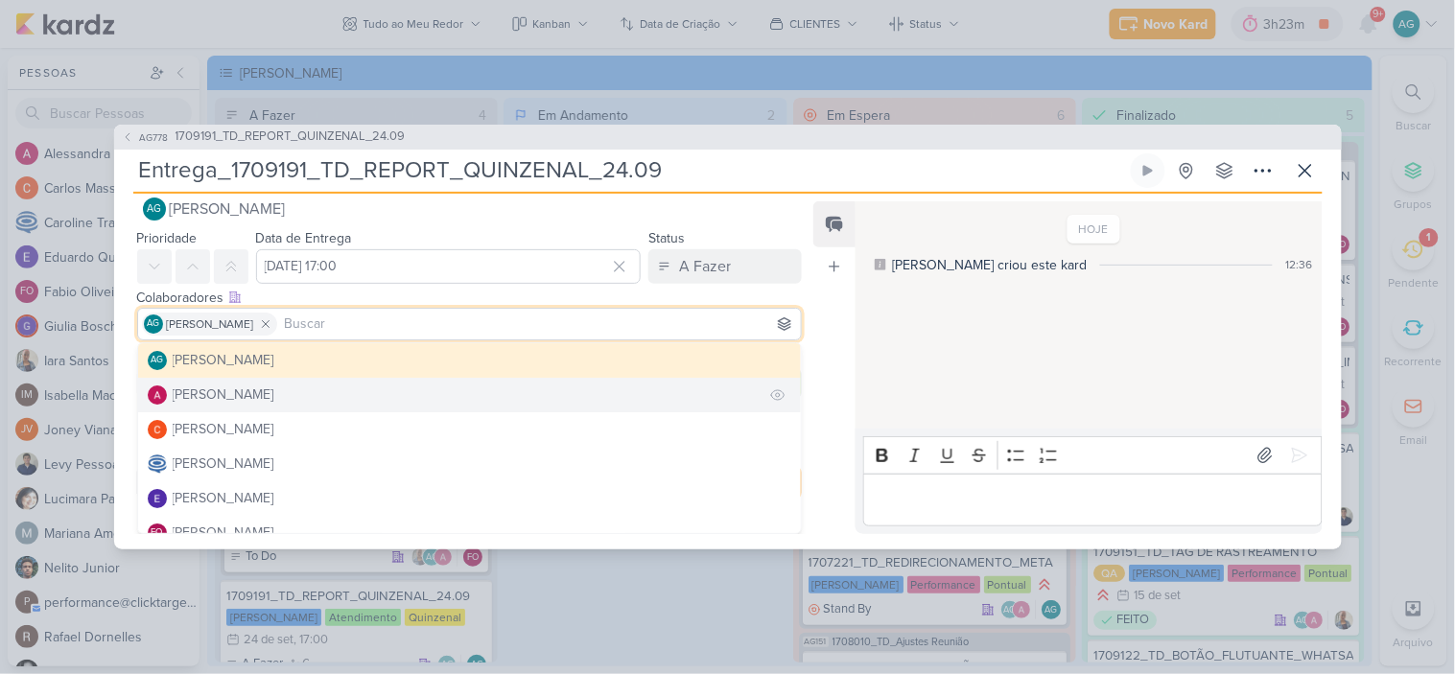
click at [270, 390] on div "[PERSON_NAME]" at bounding box center [224, 395] width 102 height 20
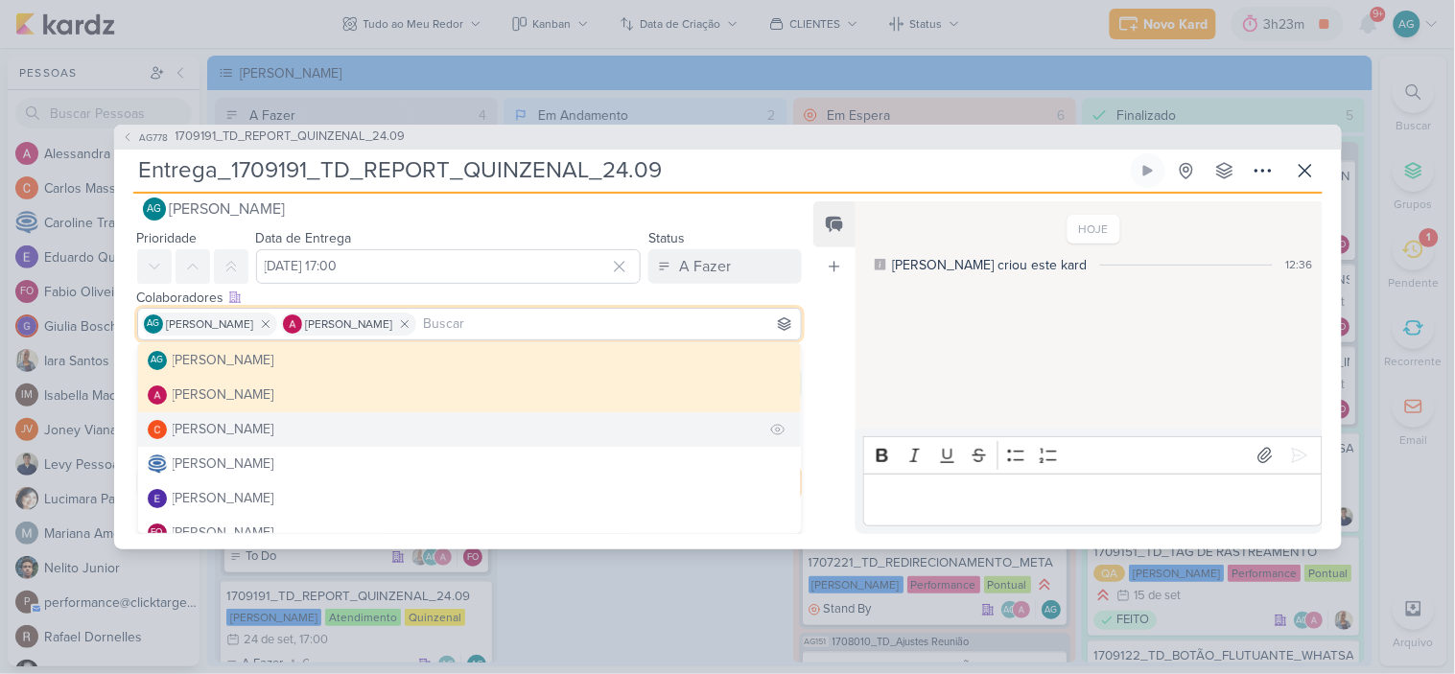
scroll to position [106, 0]
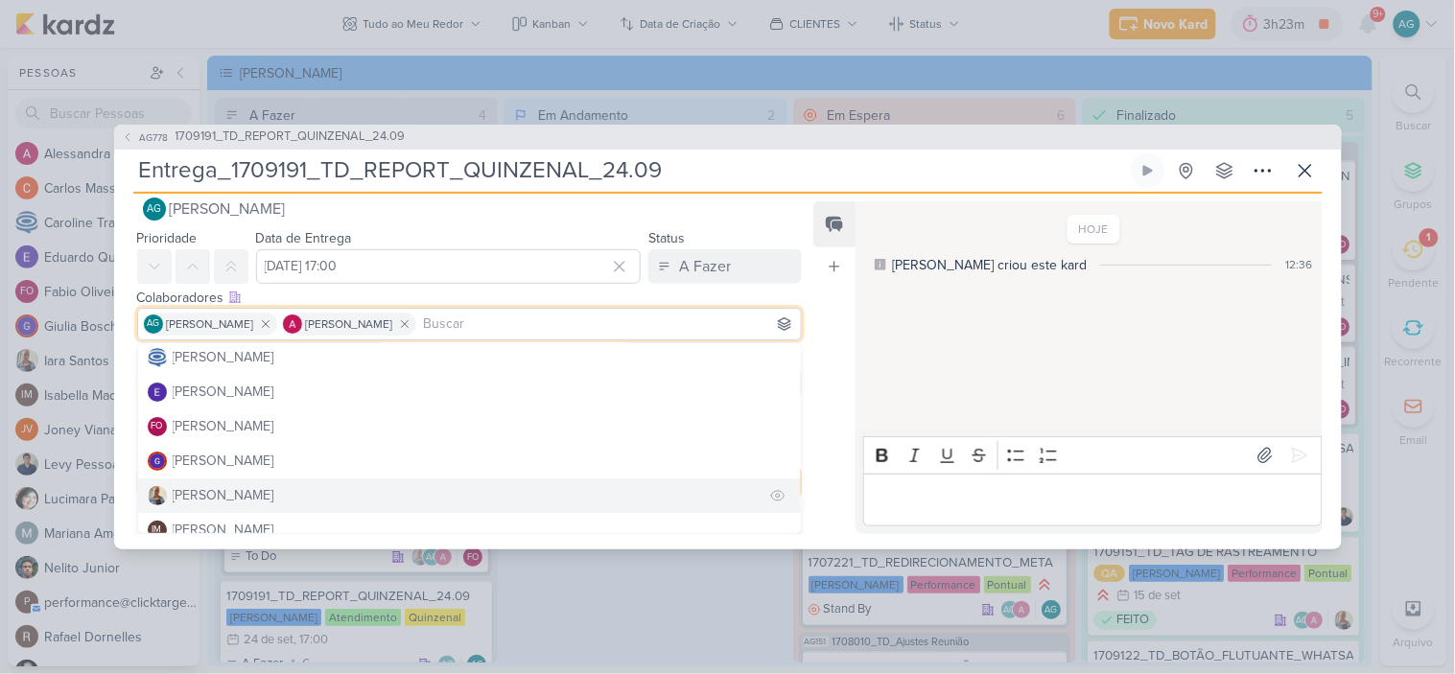
click at [248, 487] on button "[PERSON_NAME]" at bounding box center [470, 496] width 664 height 35
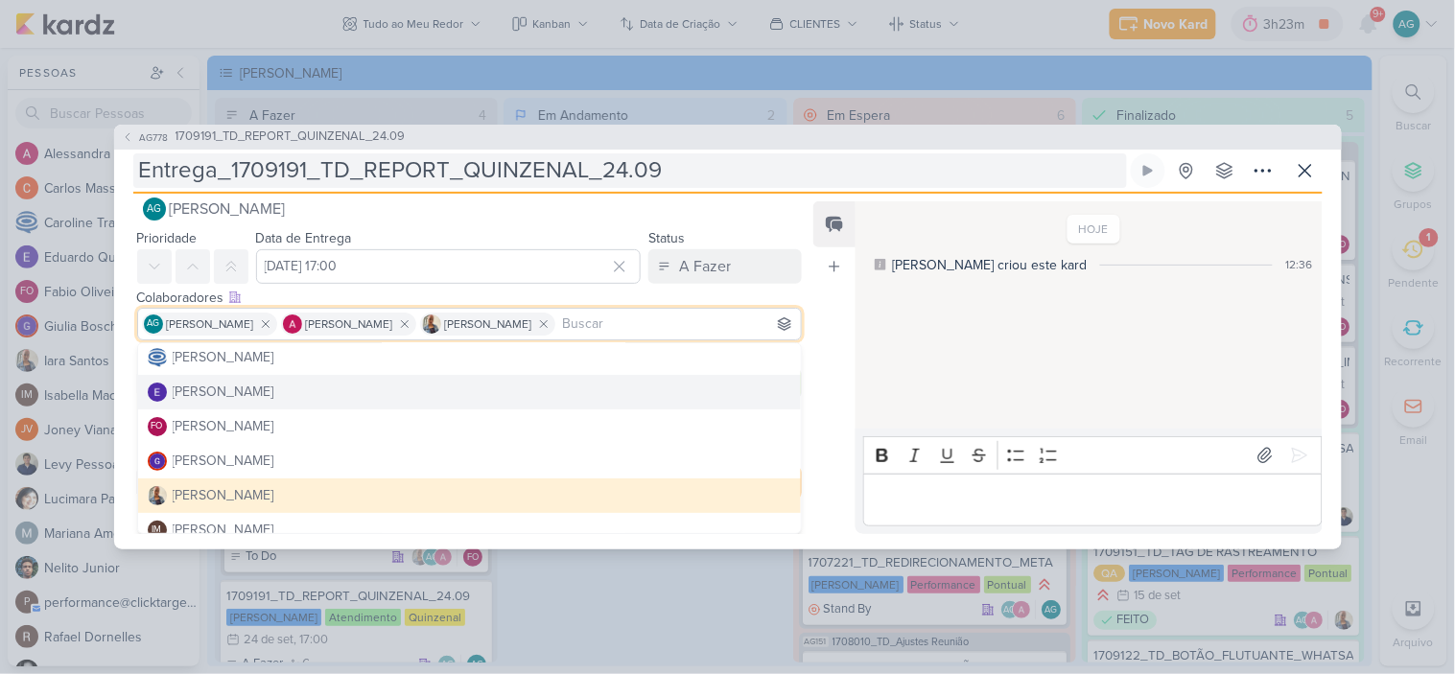
click at [768, 168] on input "Entrega_1709191_TD_REPORT_QUINZENAL_24.09" at bounding box center [630, 170] width 994 height 35
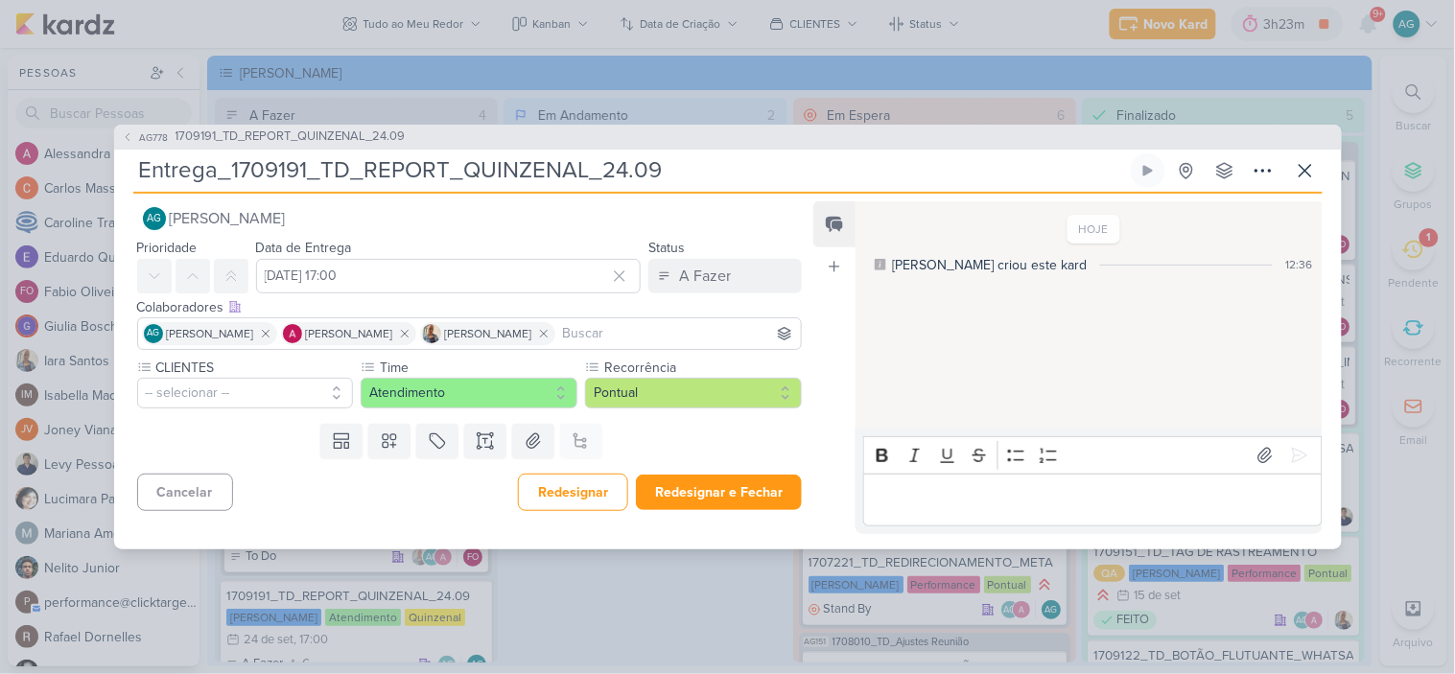
scroll to position [0, 0]
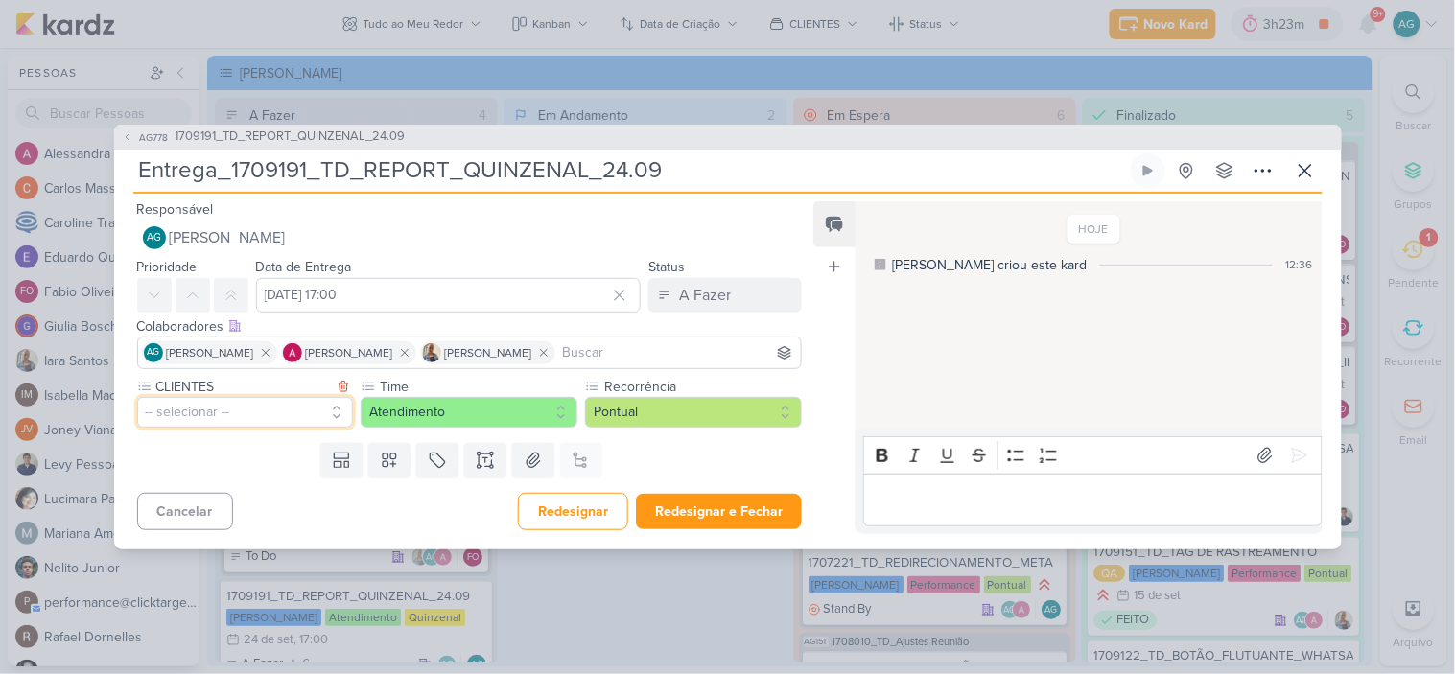
click at [254, 422] on button "-- selecionar --" at bounding box center [245, 412] width 217 height 31
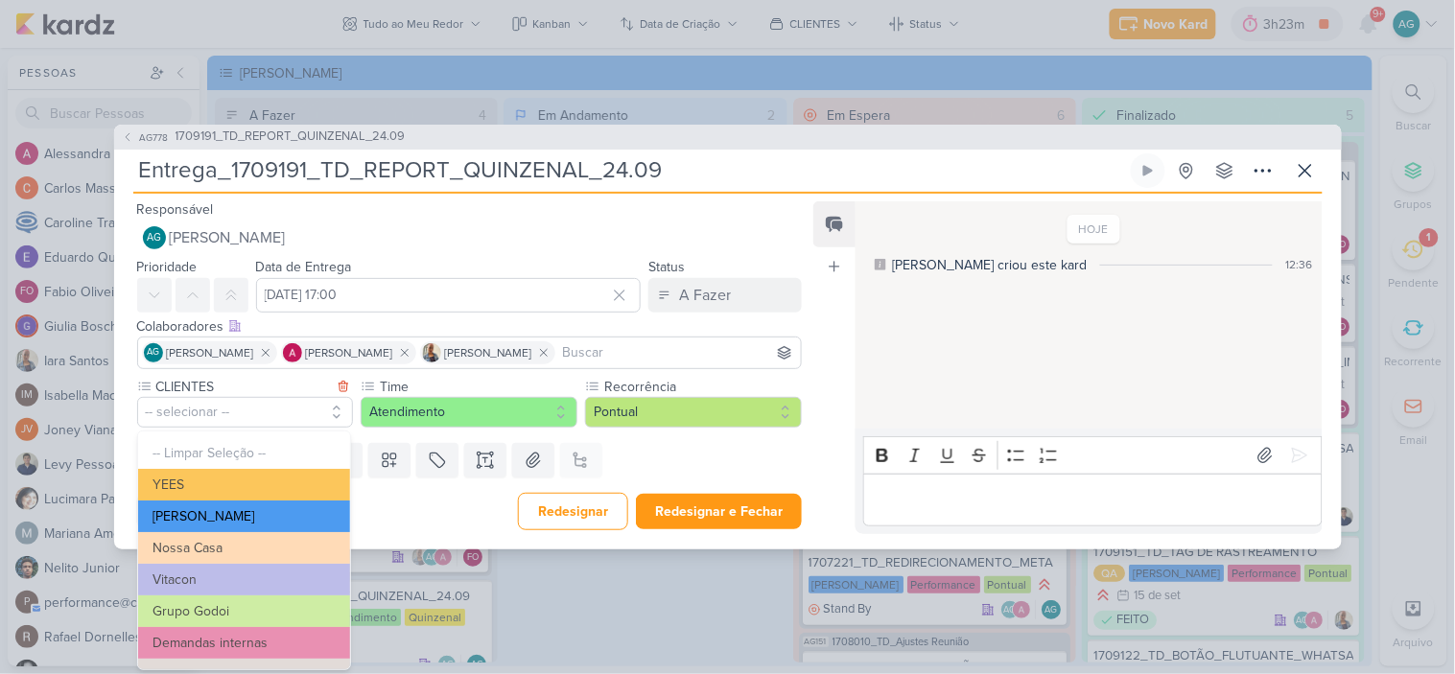
click at [236, 516] on button "[PERSON_NAME]" at bounding box center [244, 517] width 212 height 32
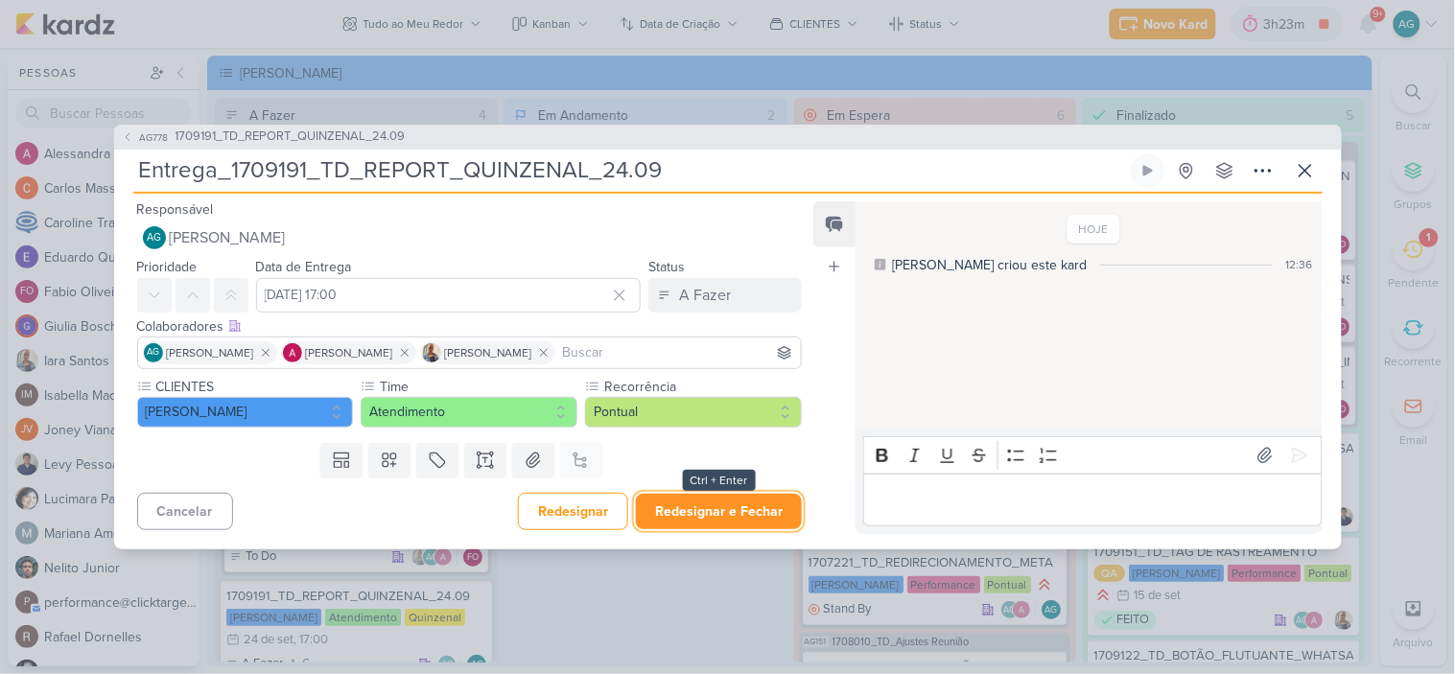
click at [734, 509] on button "Redesignar e Fechar" at bounding box center [719, 511] width 166 height 35
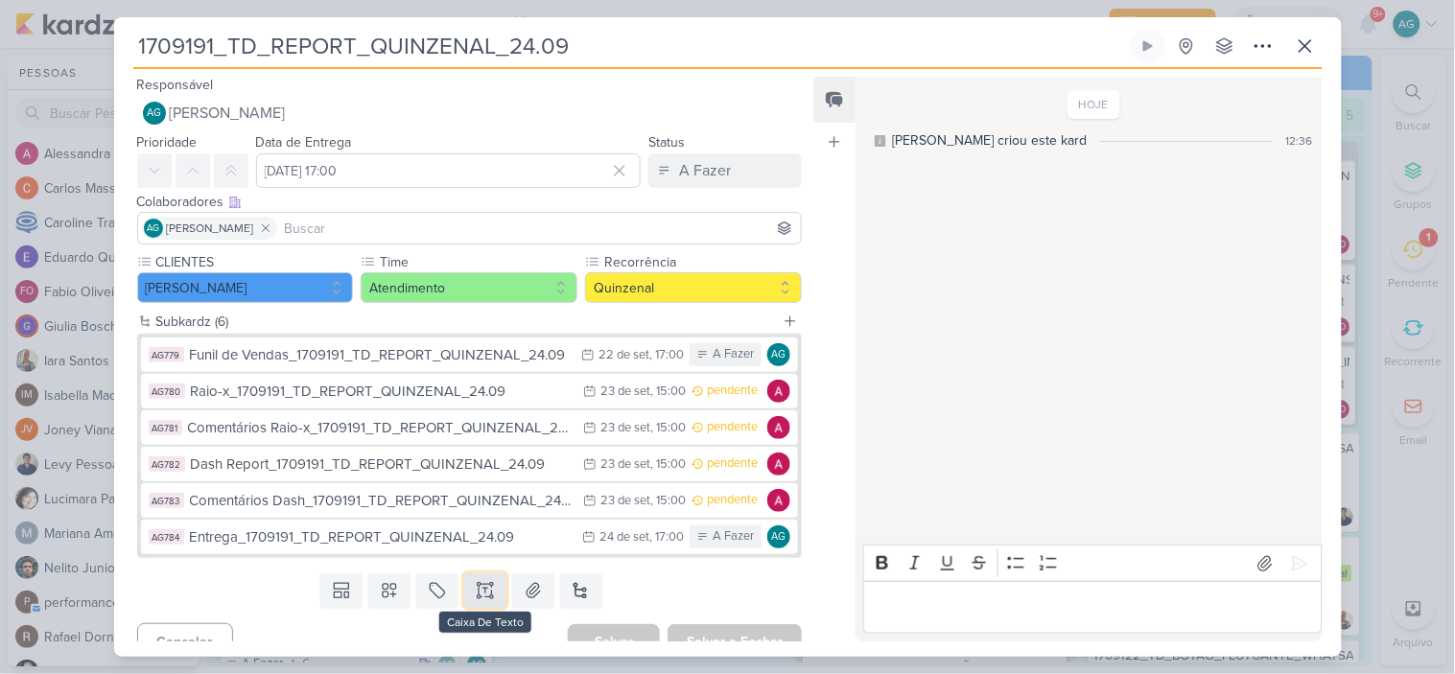
click at [483, 584] on icon at bounding box center [486, 584] width 10 height 0
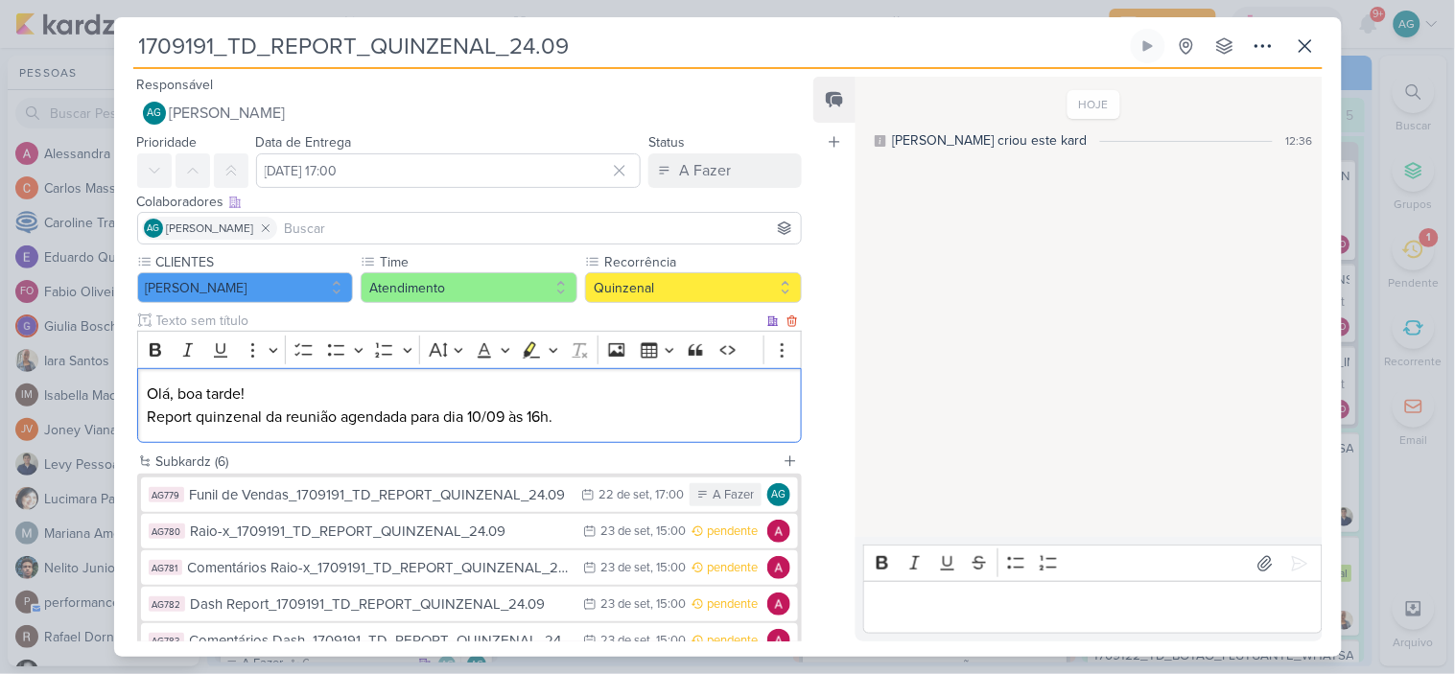
click at [484, 423] on p "Olá, boa tarde! Report quinzenal da reunião agendada para dia 10/09 às 16h." at bounding box center [469, 406] width 645 height 46
click at [417, 225] on input at bounding box center [539, 228] width 517 height 23
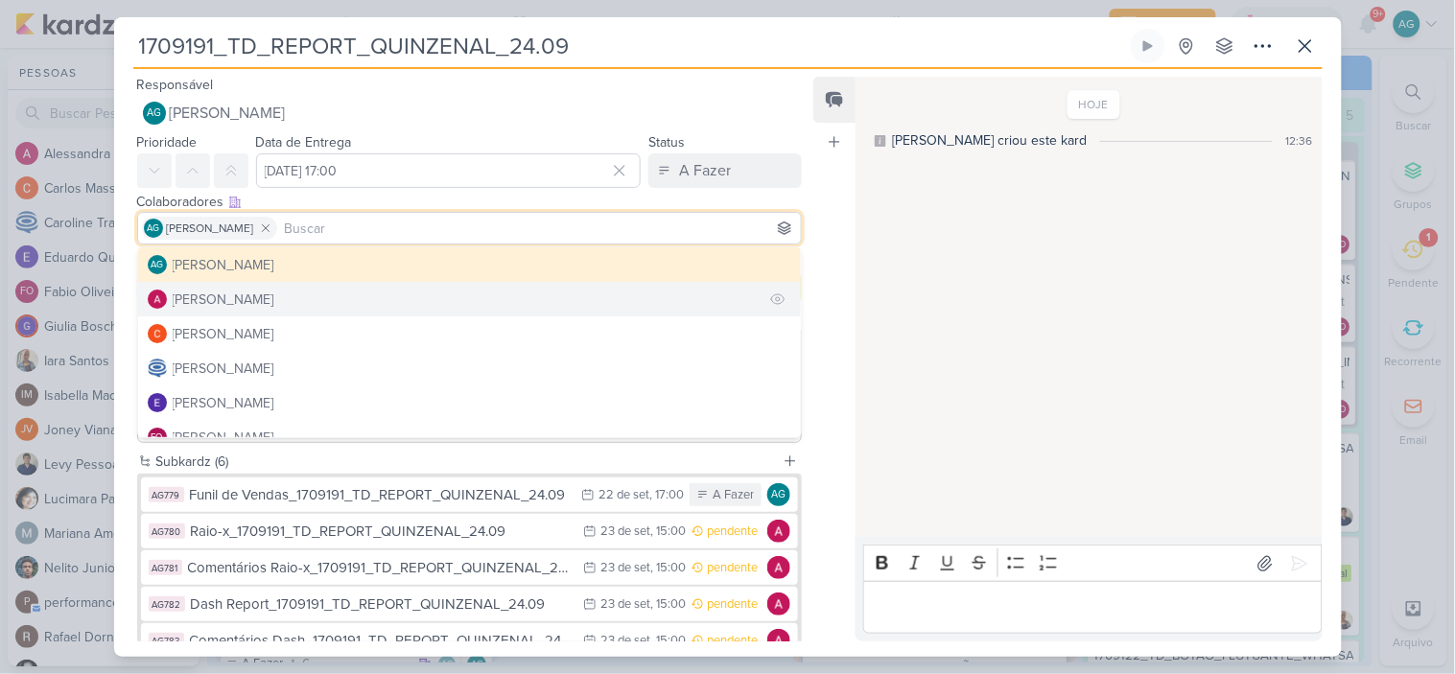
click at [262, 307] on div "[PERSON_NAME]" at bounding box center [224, 300] width 102 height 20
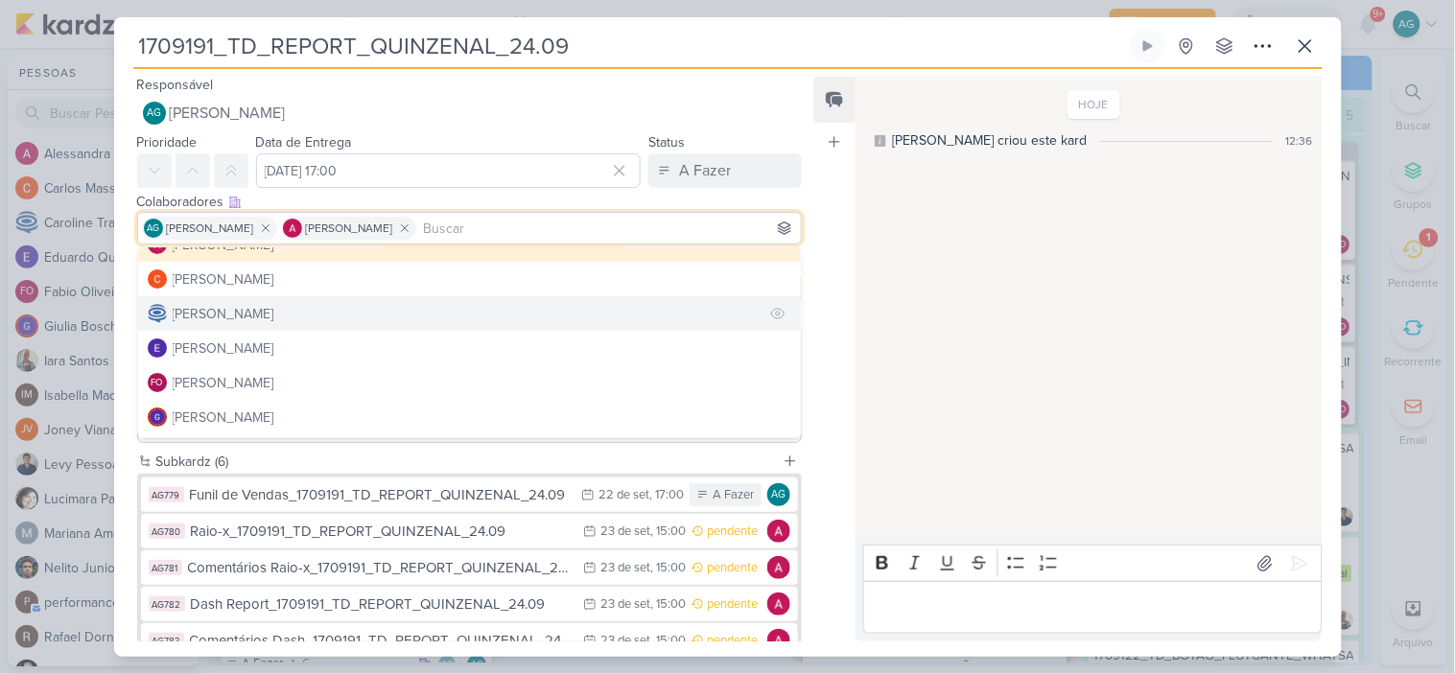
scroll to position [106, 0]
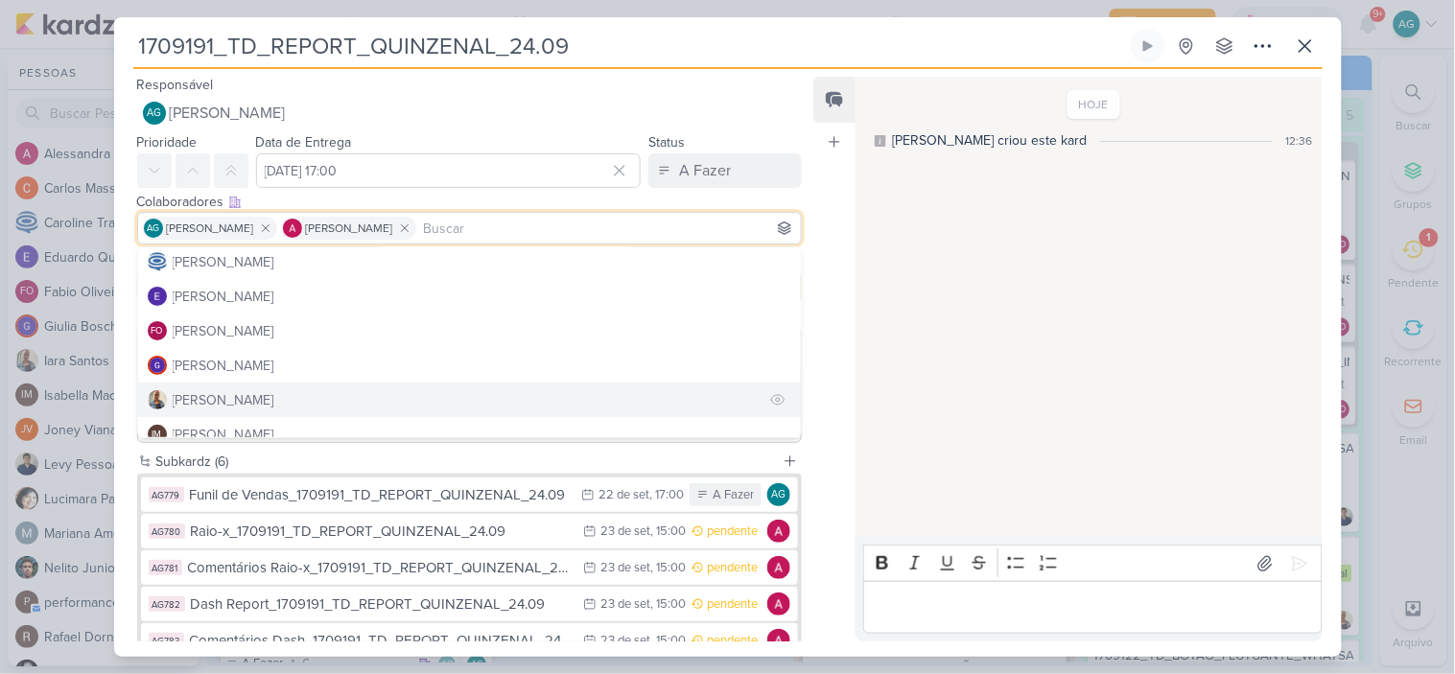
click at [245, 399] on button "[PERSON_NAME]" at bounding box center [470, 400] width 664 height 35
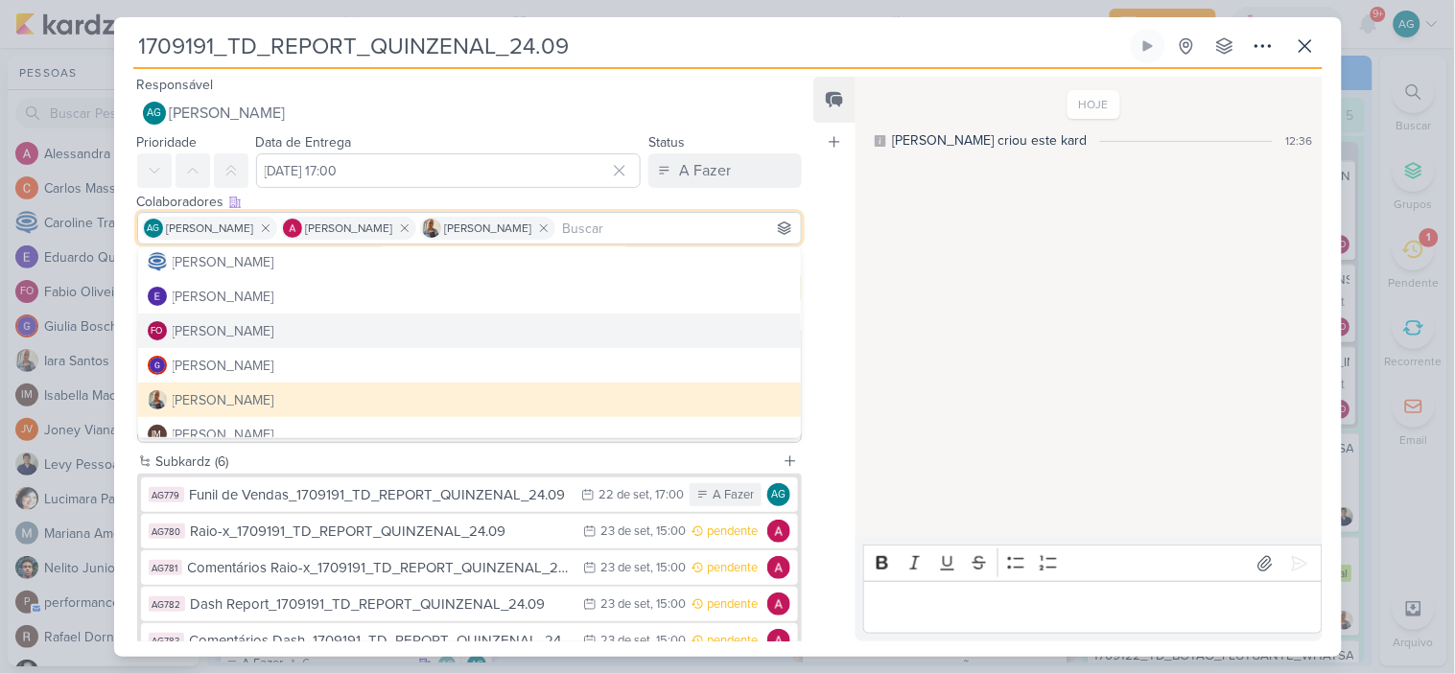
click at [822, 318] on div "Feed Atrelar email Solte o email para atrelar ao kard" at bounding box center [835, 359] width 42 height 565
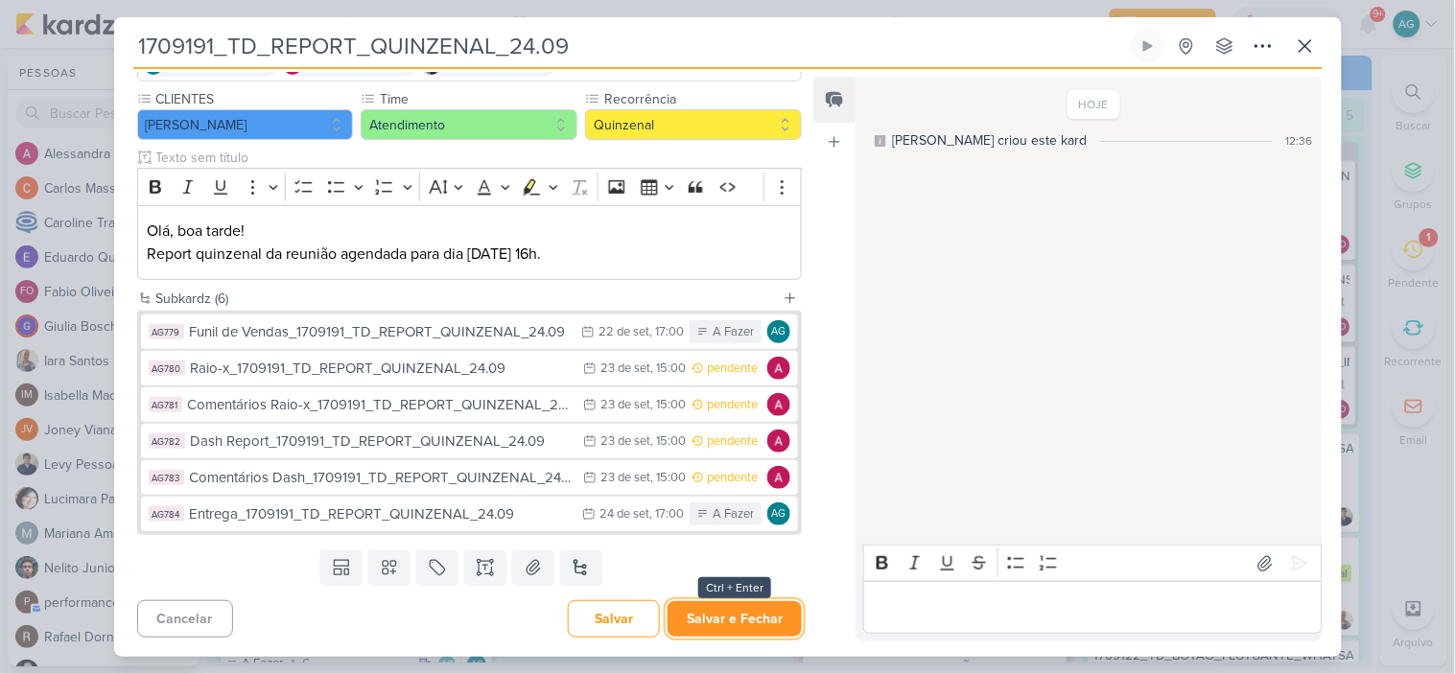
click at [759, 621] on button "Salvar e Fechar" at bounding box center [735, 619] width 134 height 35
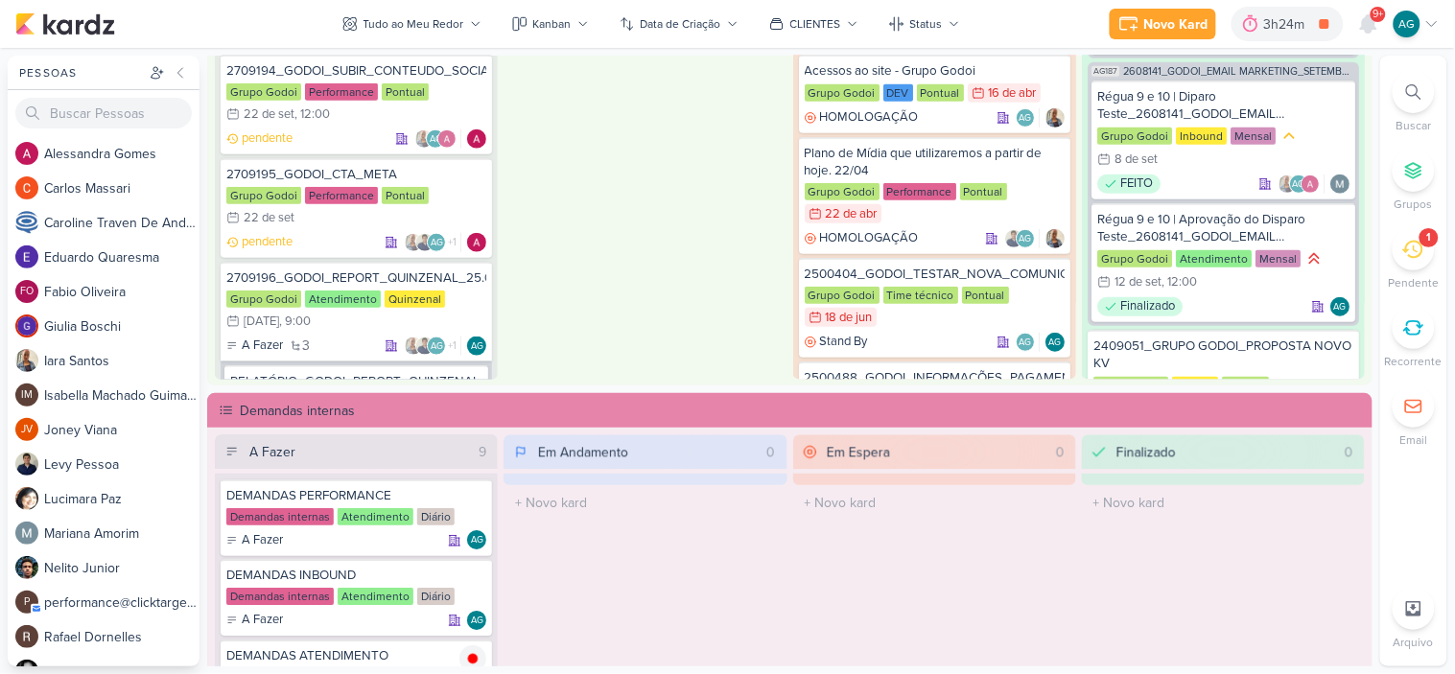
scroll to position [959, 0]
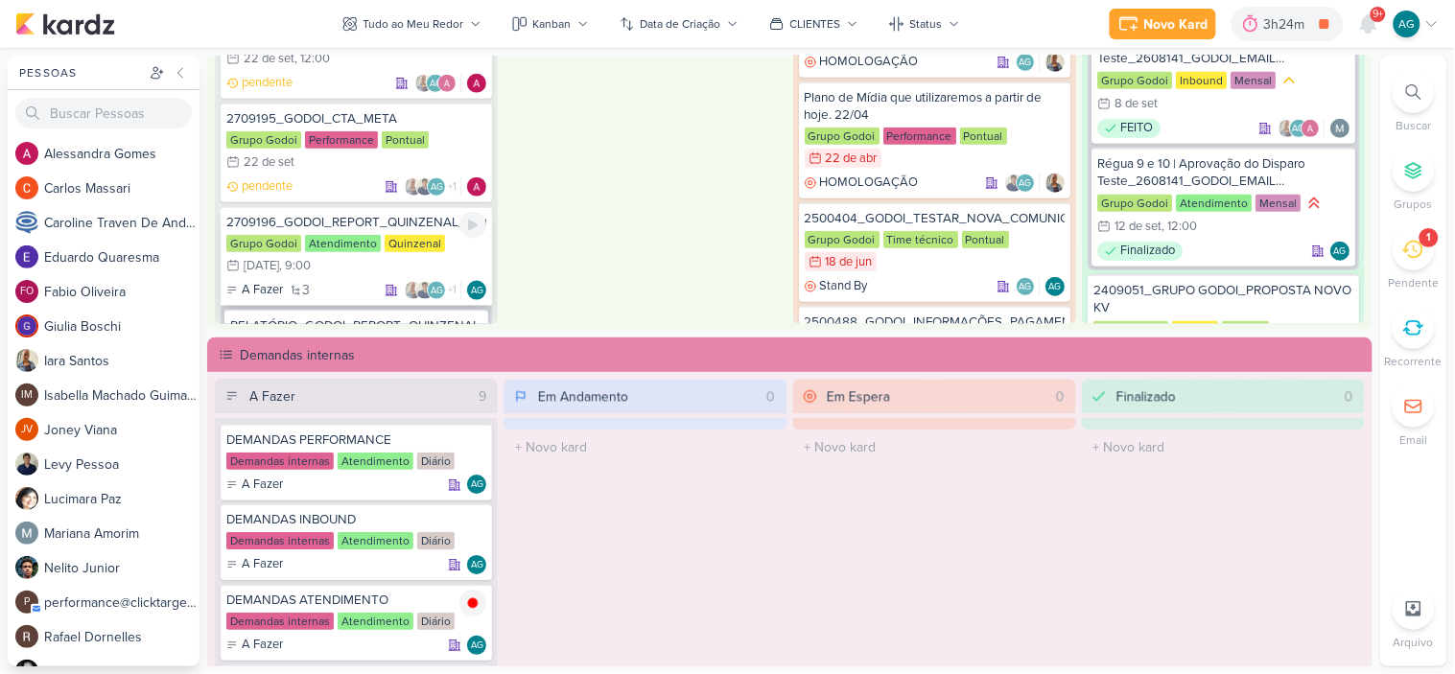
click at [355, 214] on div "2709196_GODOI_REPORT_QUINZENAL_25.09" at bounding box center [356, 222] width 260 height 17
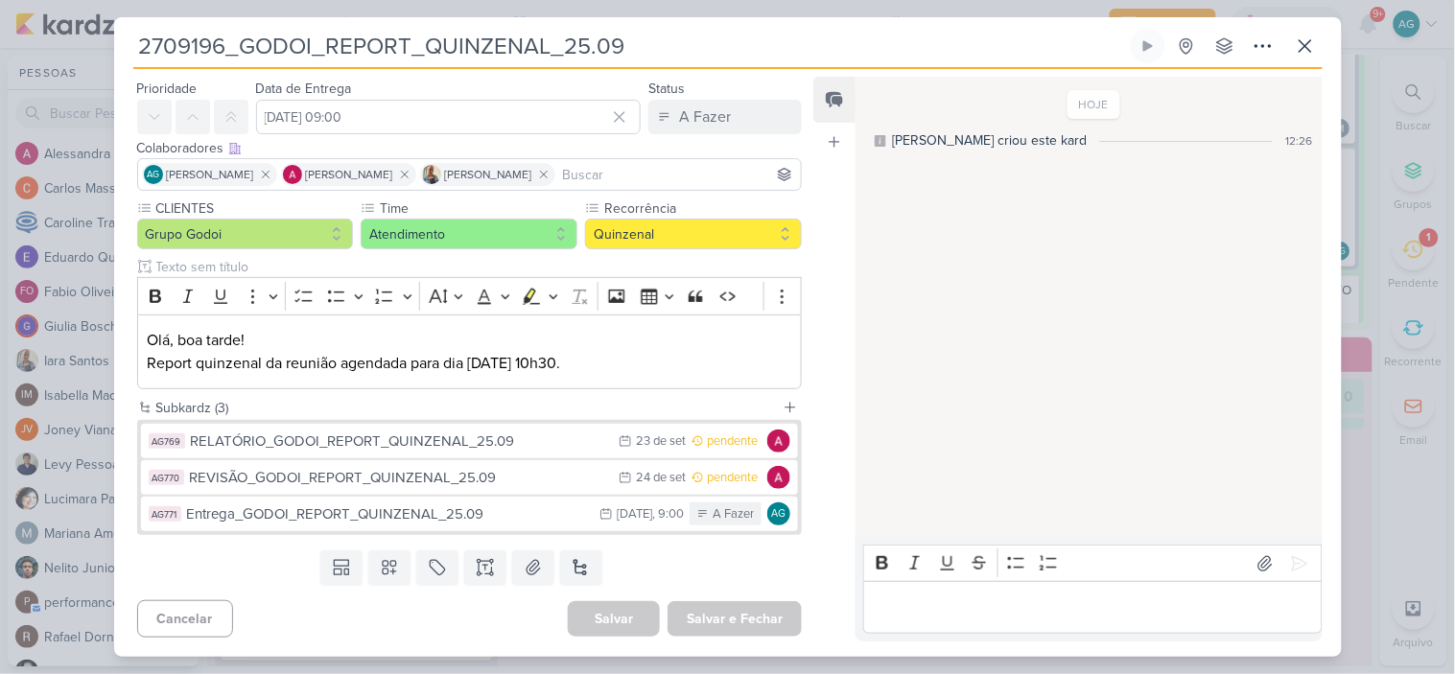
scroll to position [0, 0]
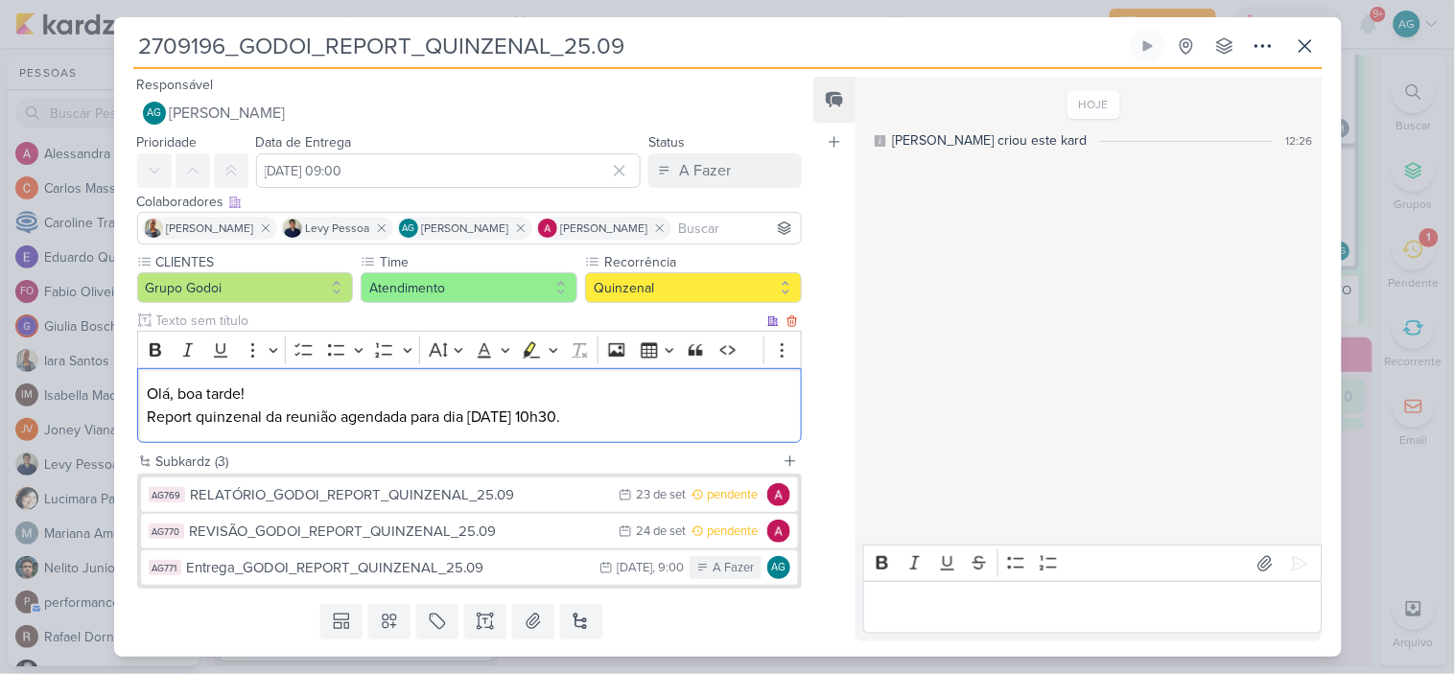
drag, startPoint x: 621, startPoint y: 419, endPoint x: 138, endPoint y: 375, distance: 484.6
click at [138, 375] on div "Olá, boa tarde! Report quinzenal da reunião agendada para dia 25/09 às 10h30." at bounding box center [470, 406] width 666 height 76
copy p "Olá, boa tarde! Report quinzenal da reunião agendada para dia 25/09 às 10h30."
click at [1309, 56] on icon at bounding box center [1305, 46] width 23 height 23
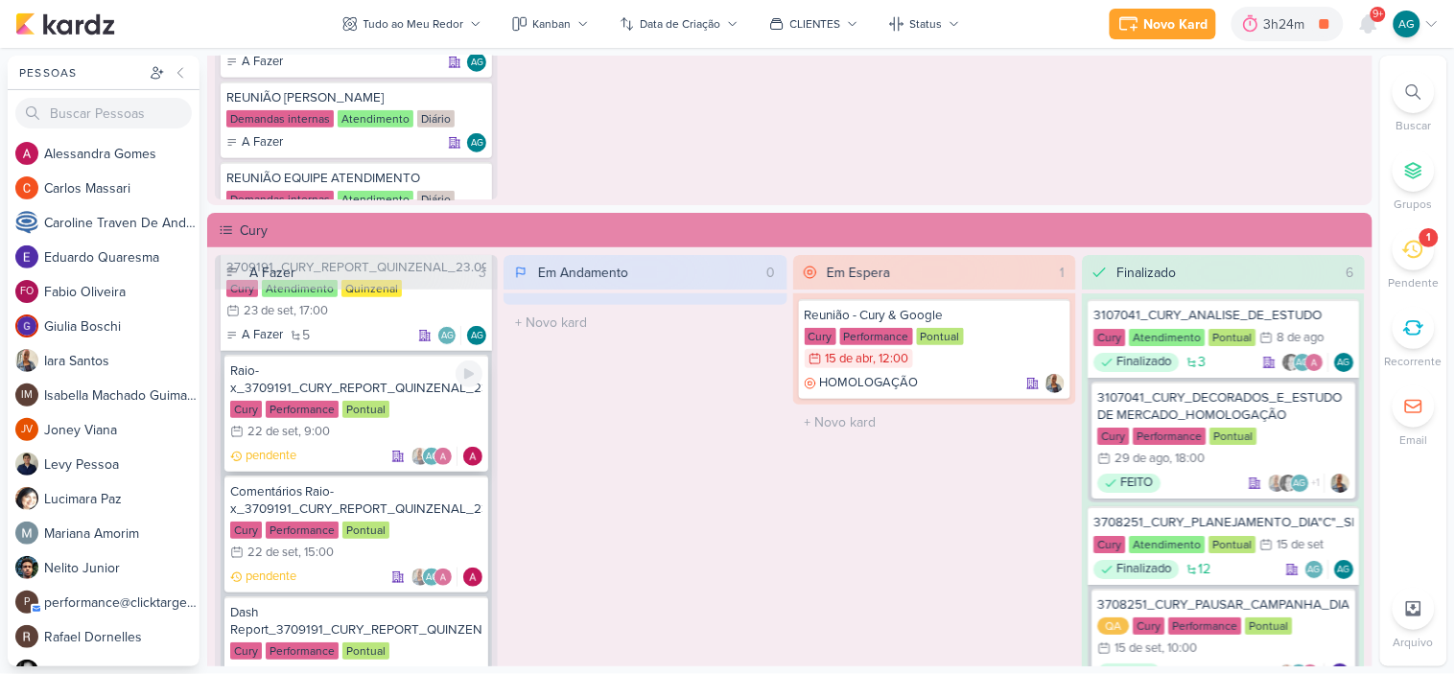
scroll to position [106, 0]
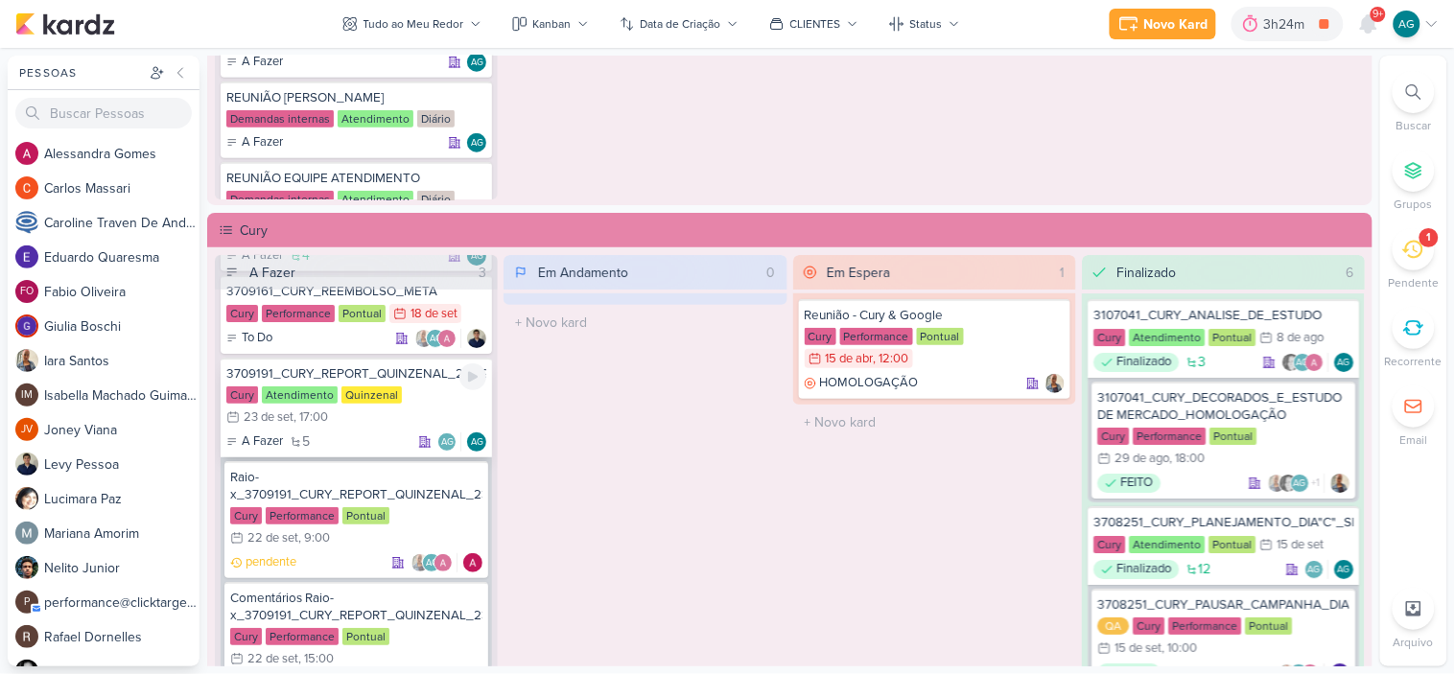
click at [347, 374] on div "3709191_CURY_REPORT_QUINZENAL_23.09" at bounding box center [356, 374] width 260 height 17
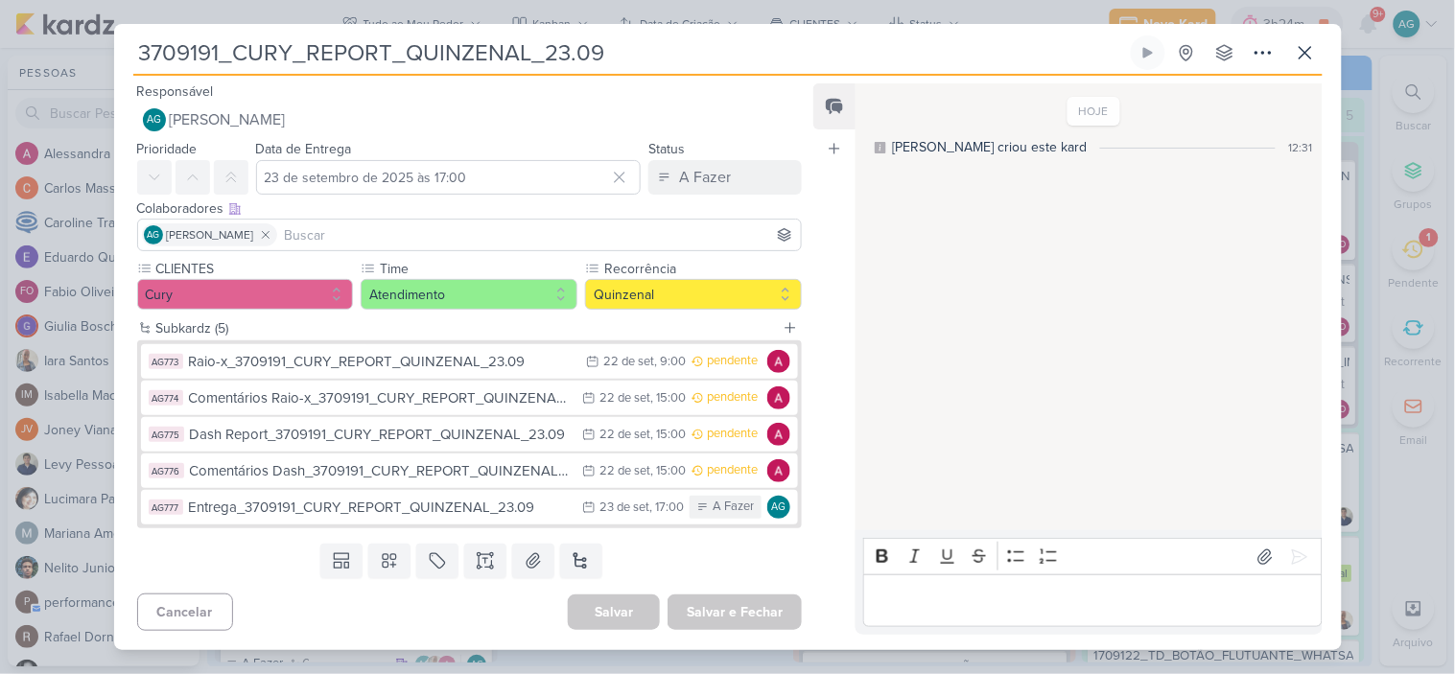
scroll to position [106, 0]
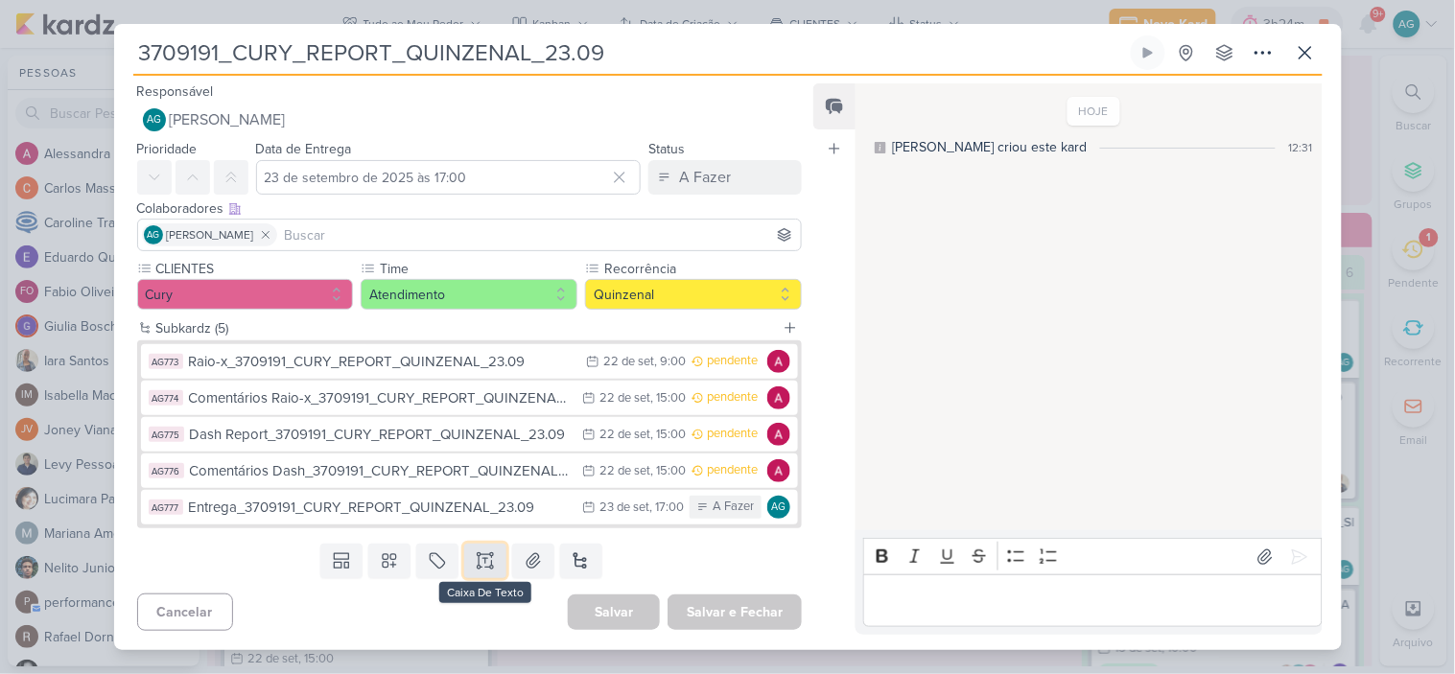
click at [485, 561] on icon at bounding box center [485, 561] width 0 height 5
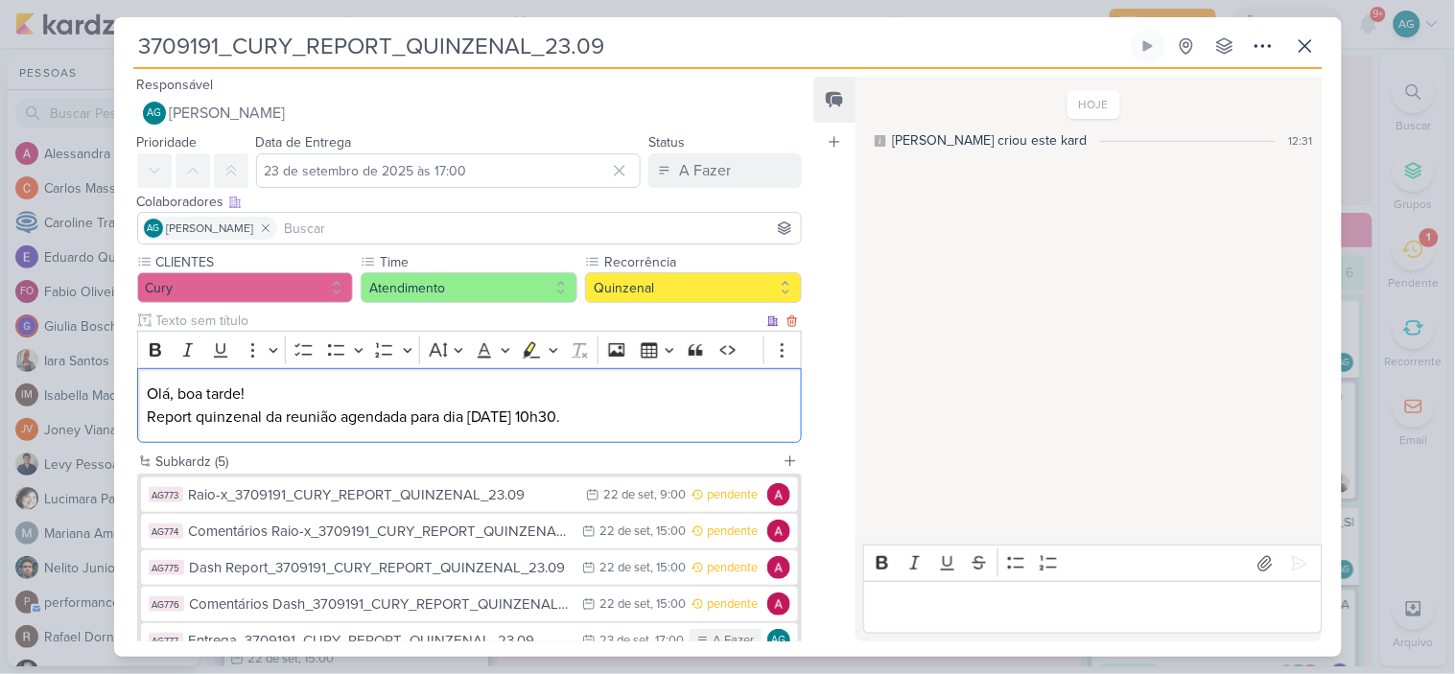
click at [485, 425] on p "Olá, boa tarde! Report quinzenal da reunião agendada para dia [DATE] 10h30." at bounding box center [469, 406] width 645 height 46
drag, startPoint x: 534, startPoint y: 416, endPoint x: 573, endPoint y: 416, distance: 38.4
click at [573, 416] on p "Olá, boa tarde! Report quinzenal da reunião agendada para dia [DATE] 10h30." at bounding box center [469, 406] width 645 height 46
click at [395, 236] on input at bounding box center [539, 228] width 517 height 23
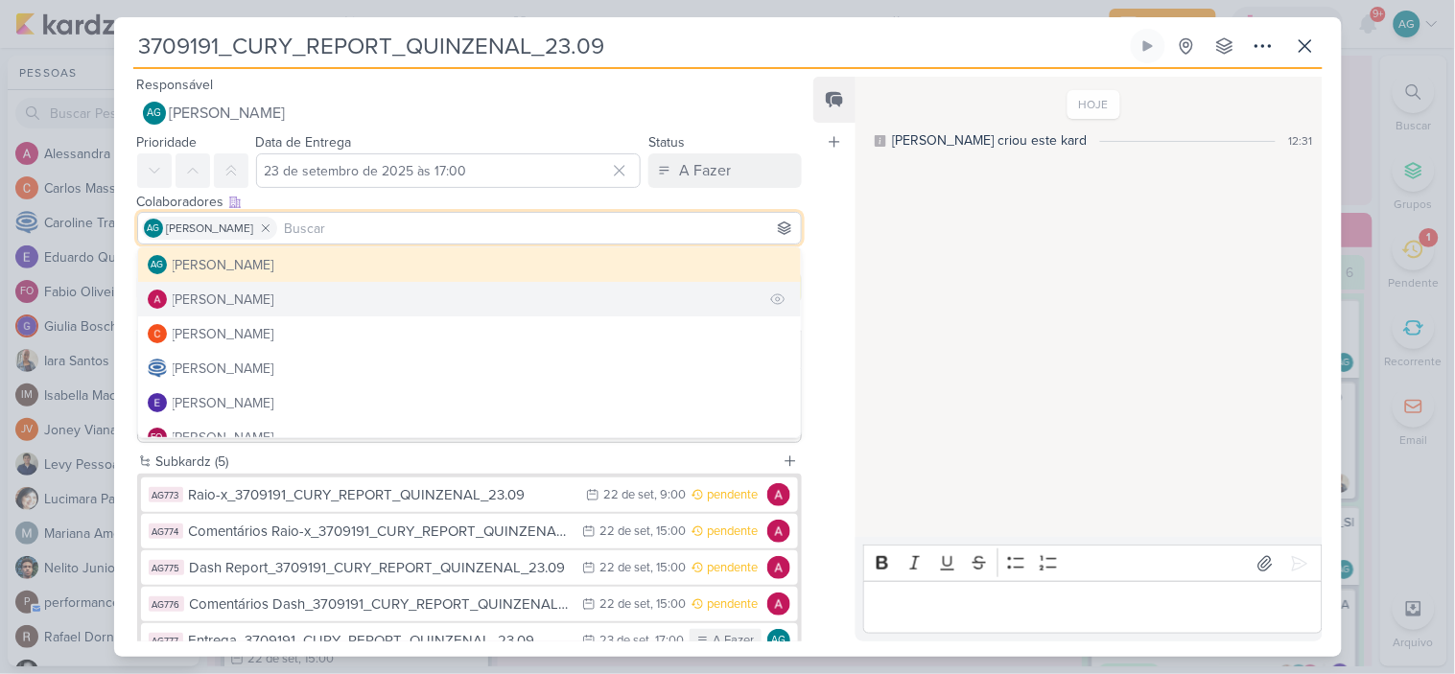
click at [313, 292] on button "[PERSON_NAME]" at bounding box center [470, 299] width 664 height 35
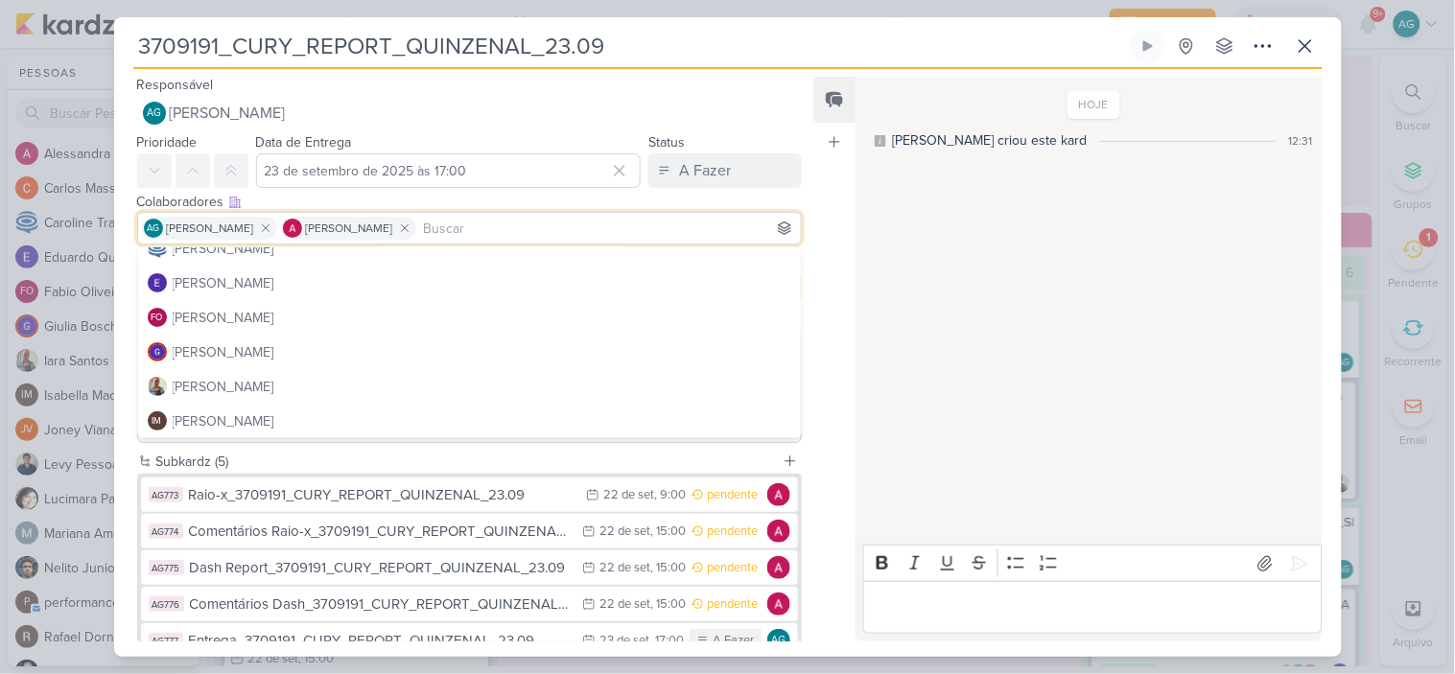
scroll to position [213, 0]
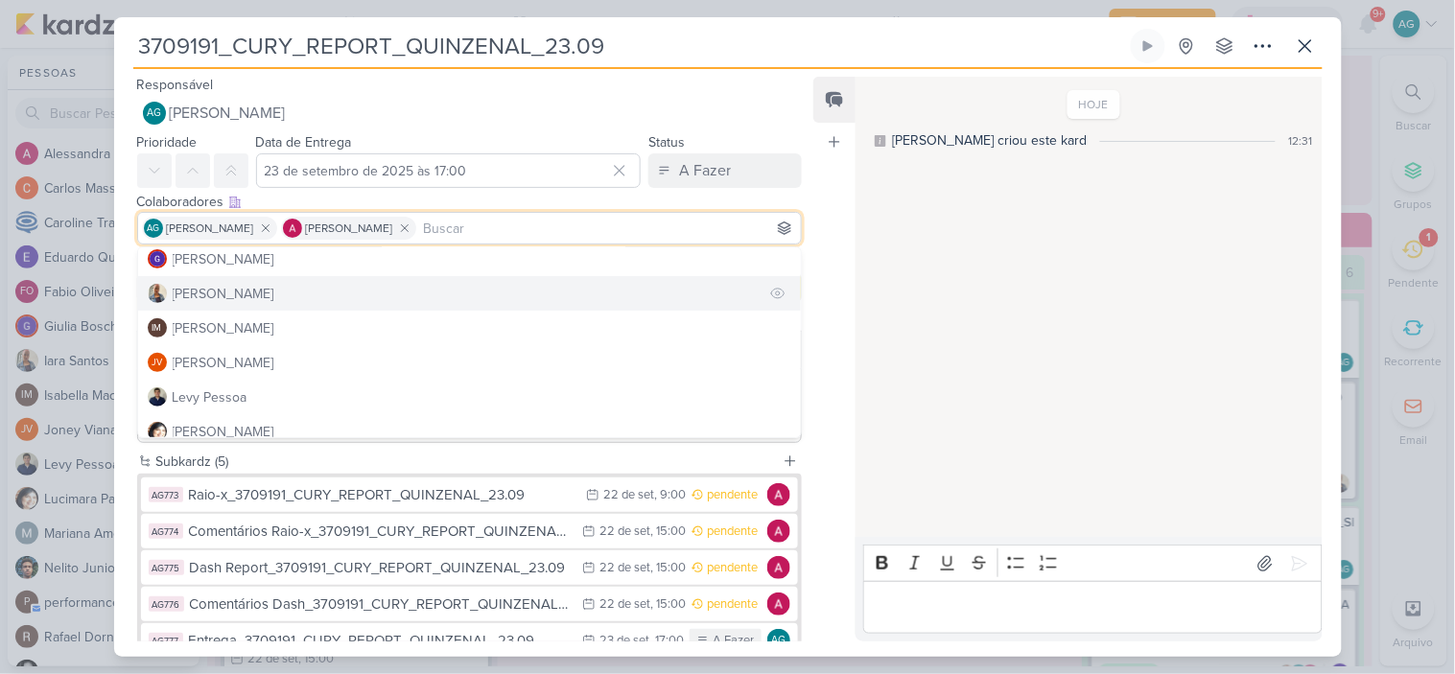
click at [248, 307] on button "[PERSON_NAME]" at bounding box center [470, 293] width 664 height 35
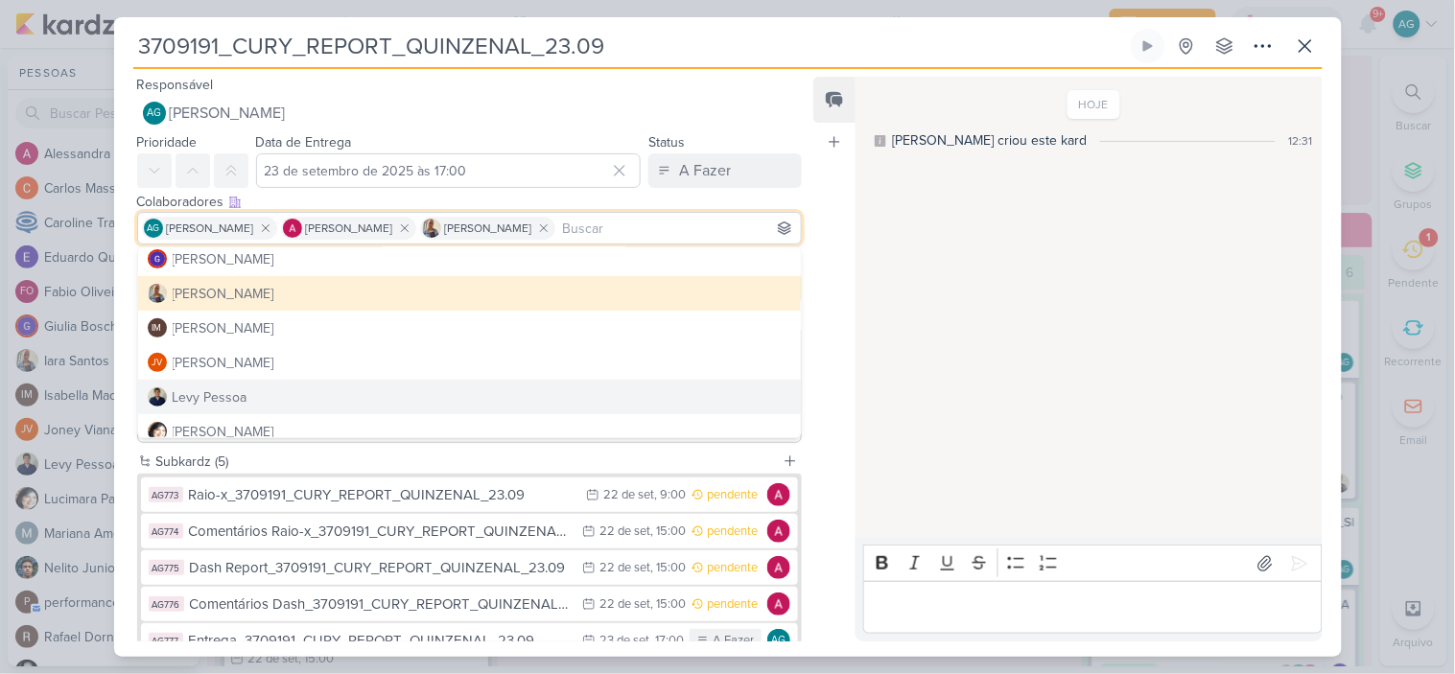
click at [837, 382] on div "Feed Atrelar email Solte o email para atrelar ao kard" at bounding box center [835, 359] width 42 height 565
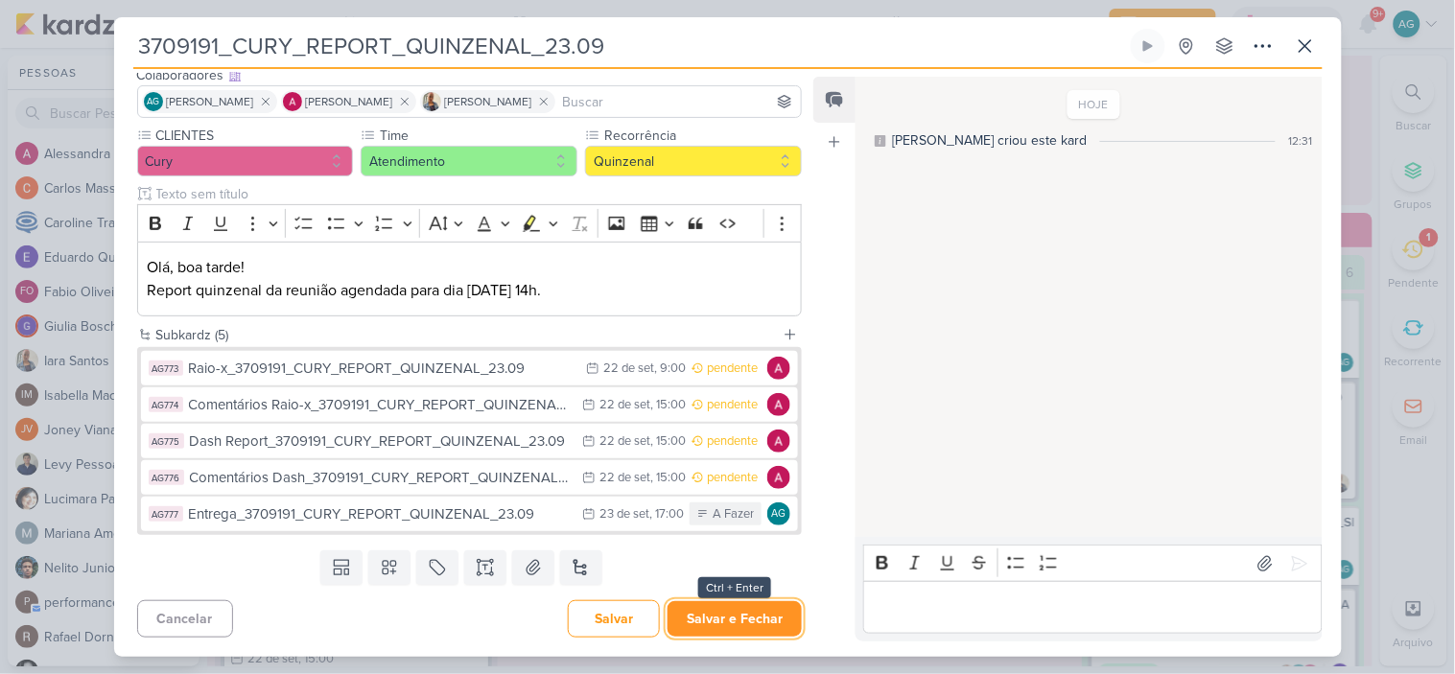
click at [743, 618] on button "Salvar e Fechar" at bounding box center [735, 619] width 134 height 35
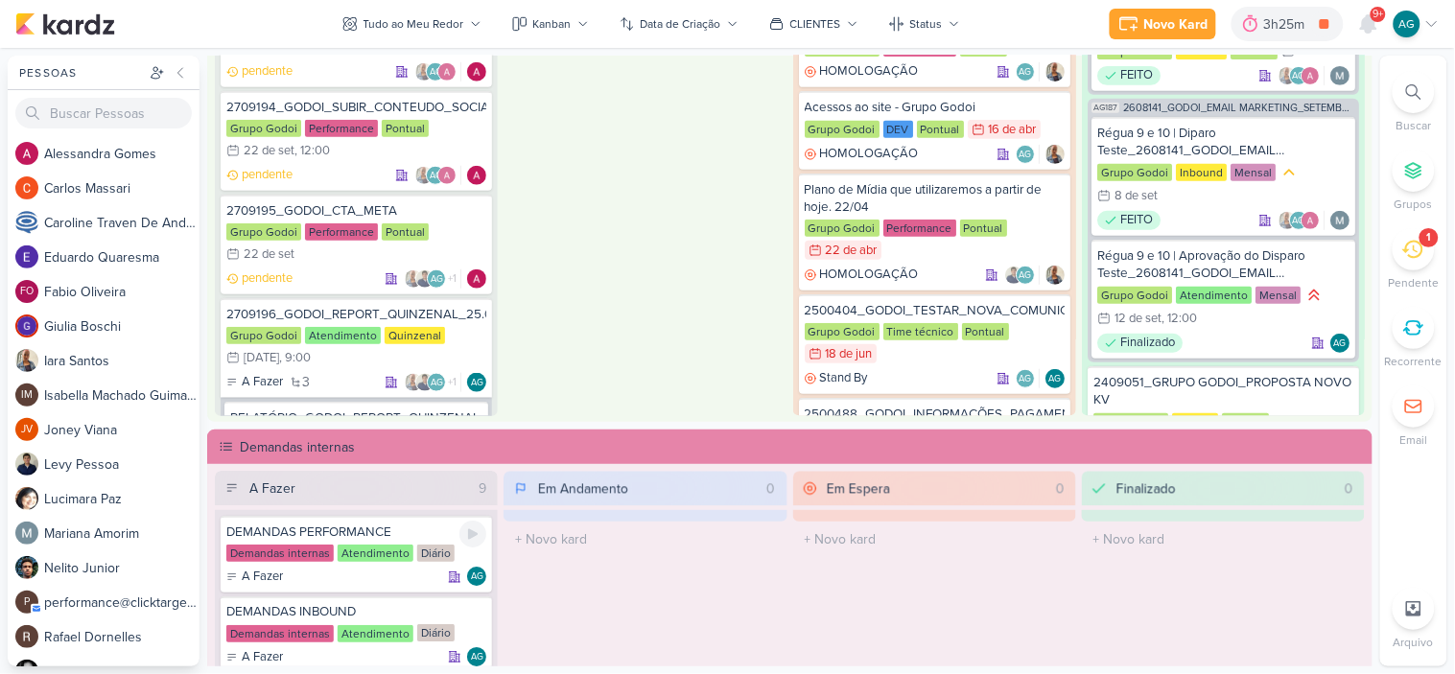
scroll to position [852, 0]
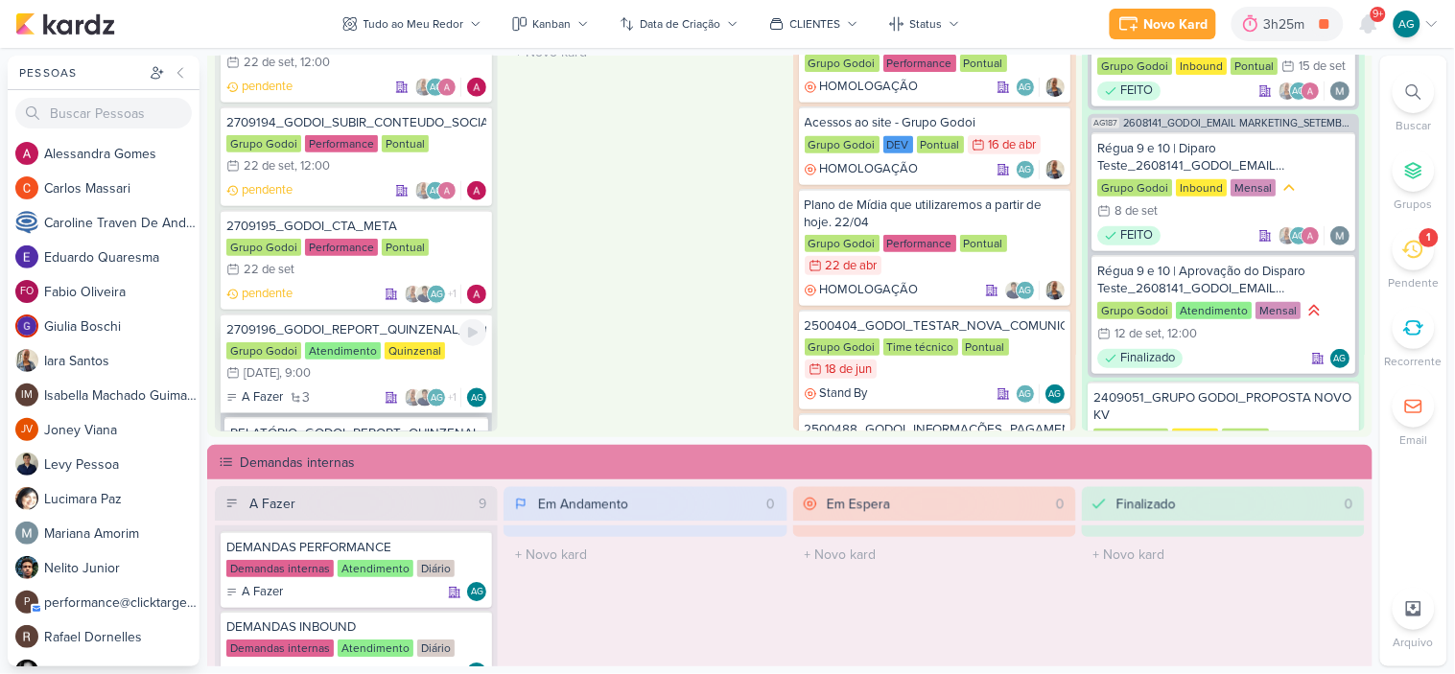
click at [404, 321] on div "2709196_GODOI_REPORT_QUINZENAL_25.09" at bounding box center [356, 329] width 260 height 17
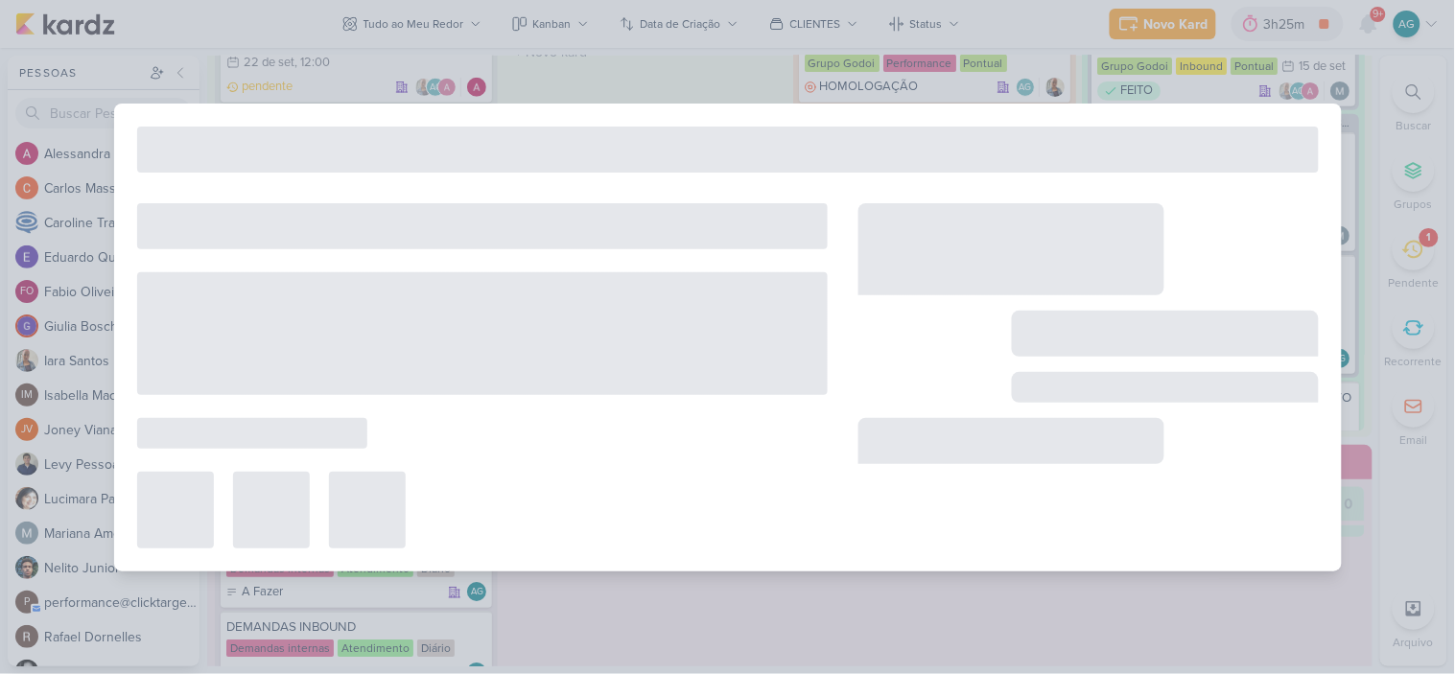
type input "2709196_GODOI_REPORT_QUINZENAL_25.09"
type input "[DATE] 09:00"
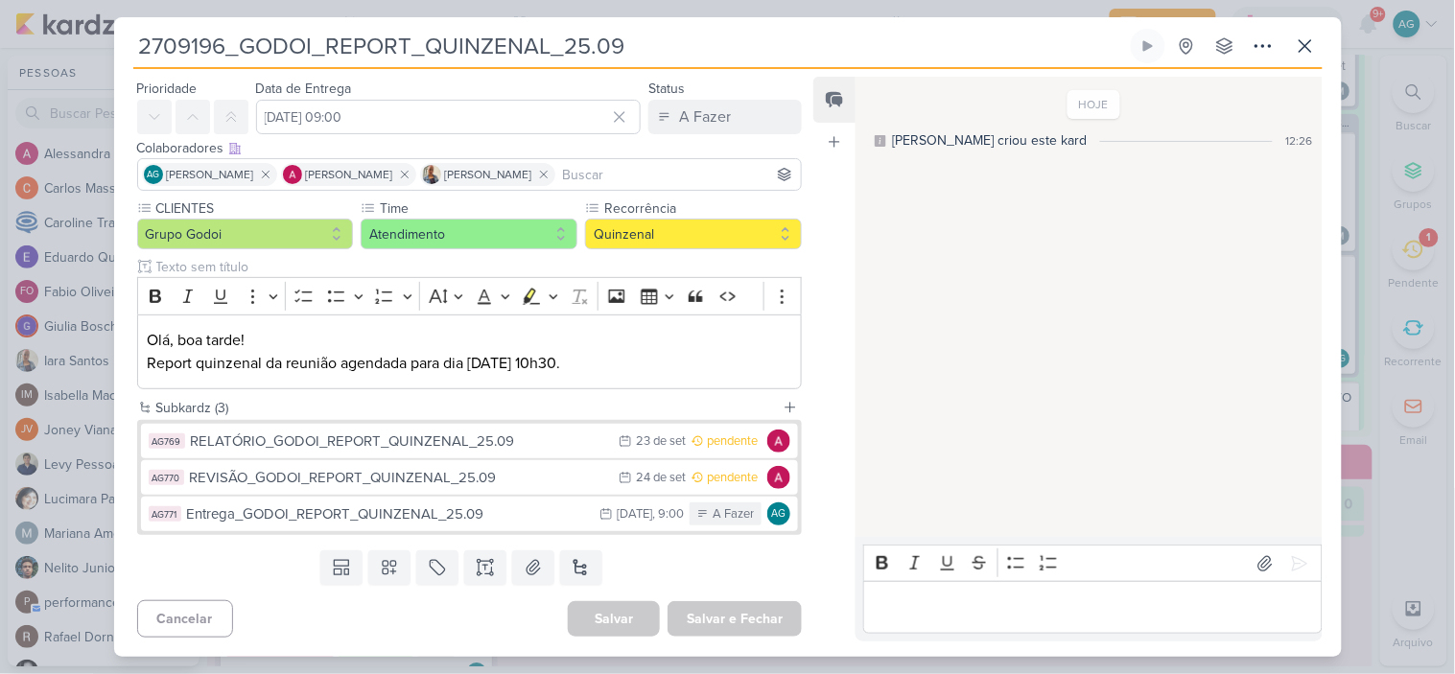
scroll to position [0, 0]
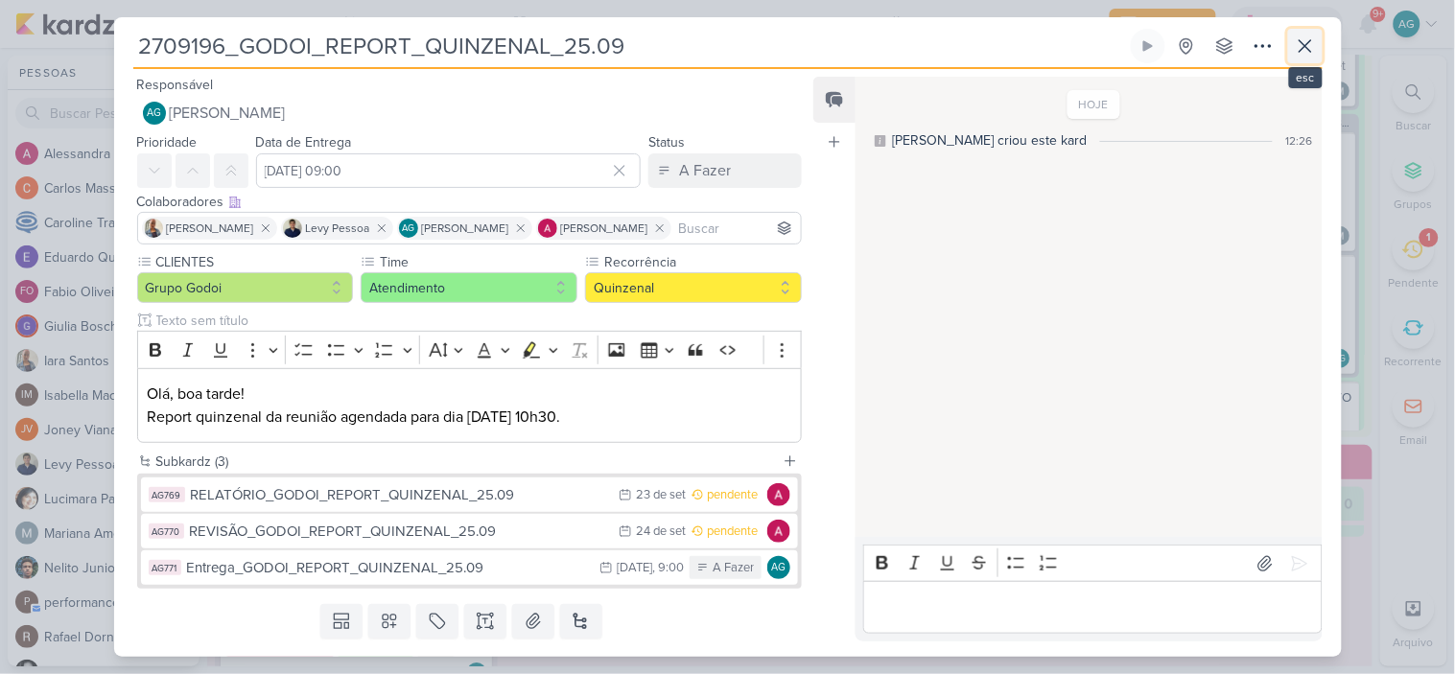
click at [1302, 52] on icon at bounding box center [1305, 46] width 23 height 23
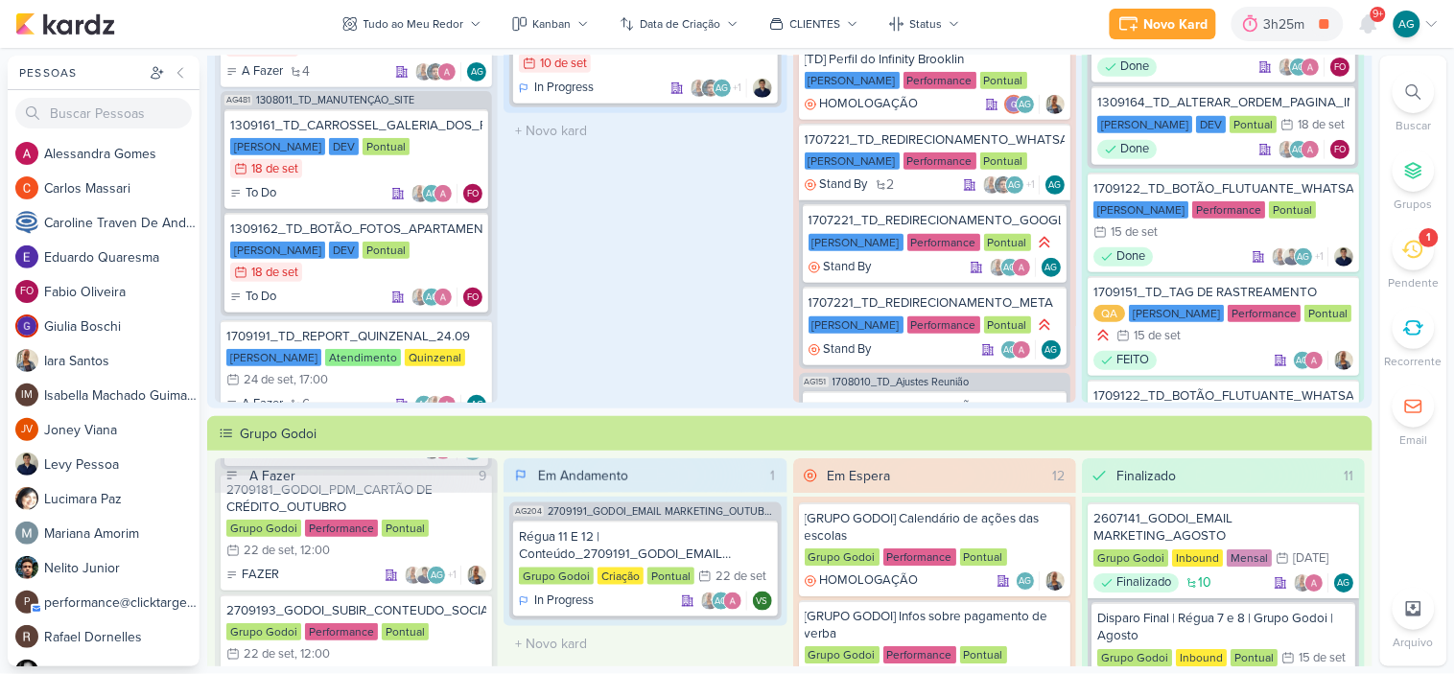
scroll to position [213, 0]
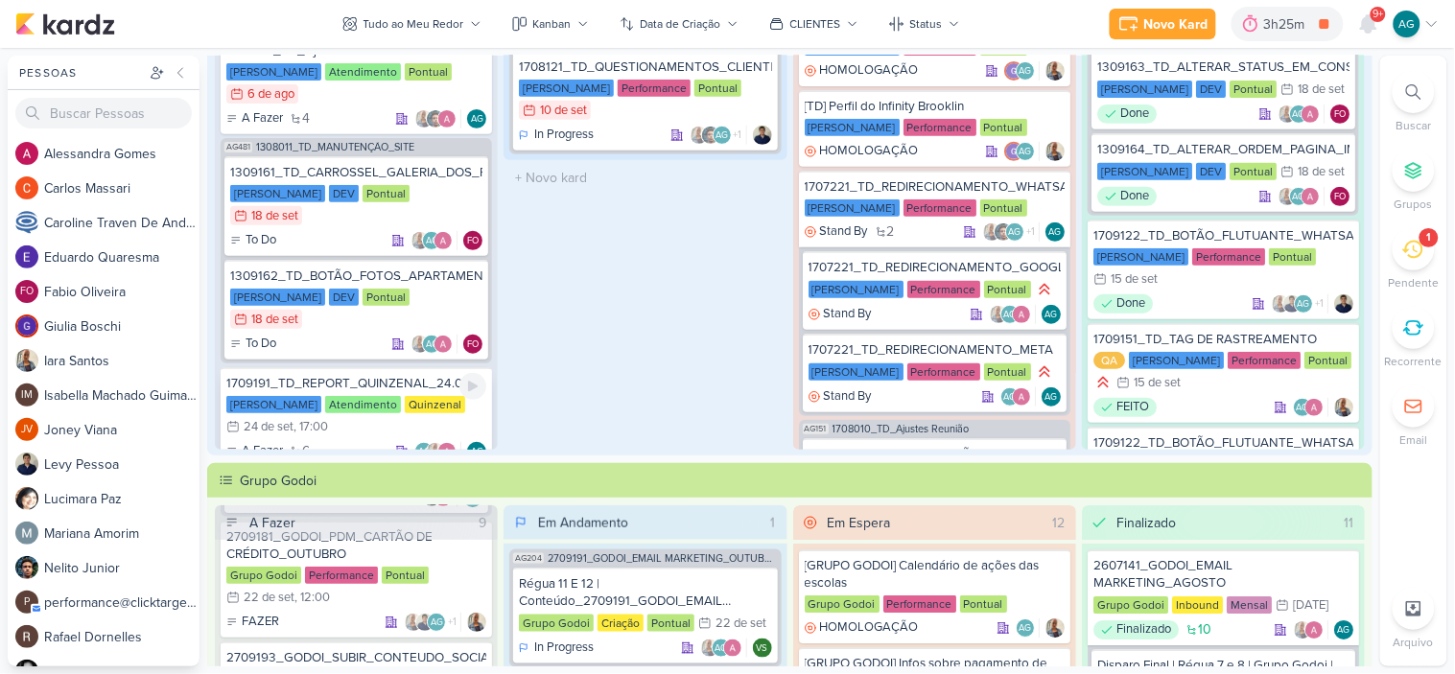
click at [369, 375] on div "1709191_TD_REPORT_QUINZENAL_24.09" at bounding box center [356, 383] width 260 height 17
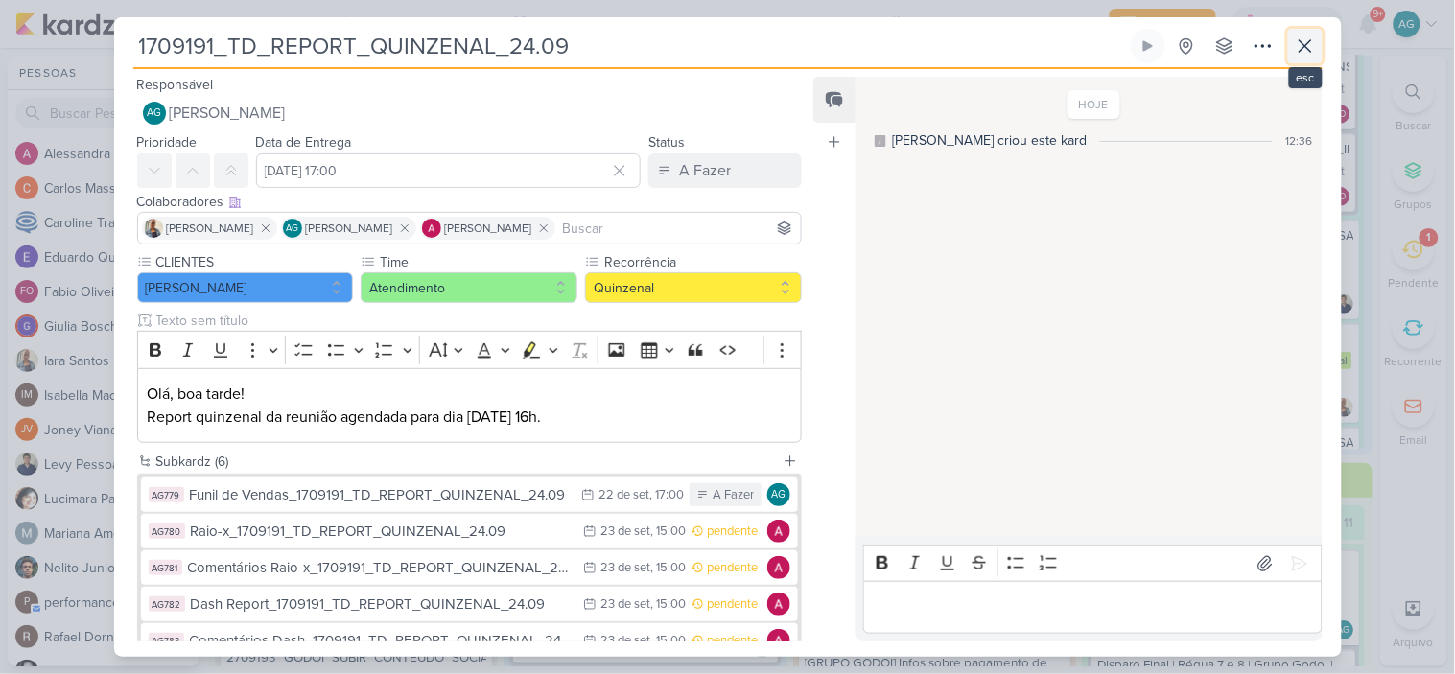
click at [1305, 51] on icon at bounding box center [1305, 46] width 23 height 23
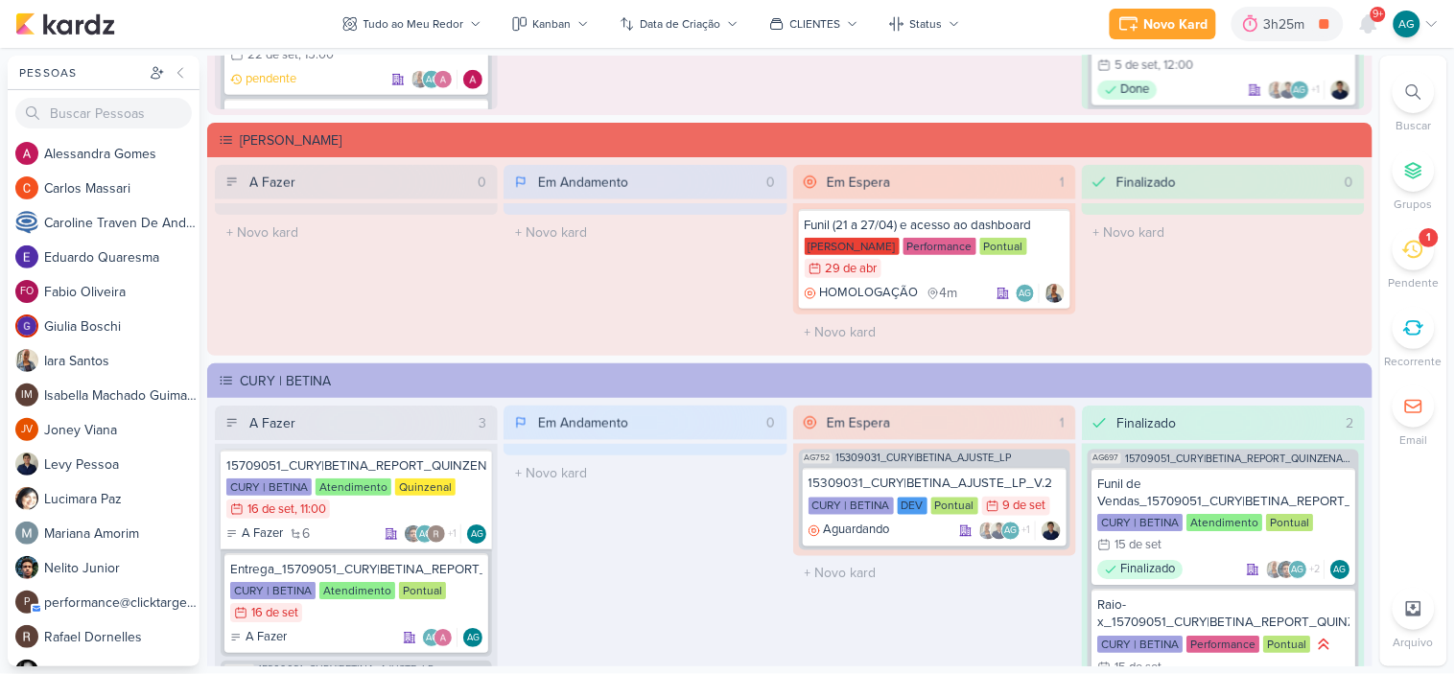
scroll to position [2451, 0]
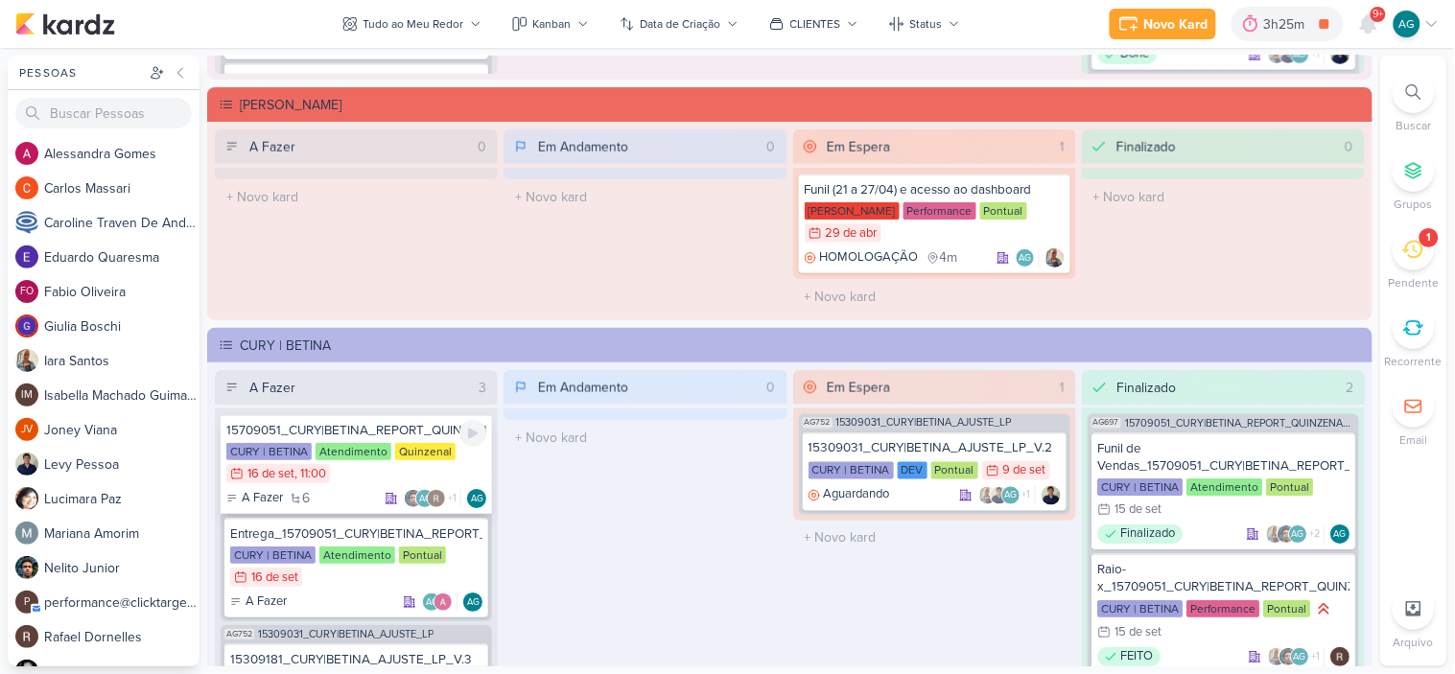
click at [353, 432] on div "15709051_CURY|BETINA_REPORT_QUINZENAL_16.09" at bounding box center [356, 430] width 260 height 17
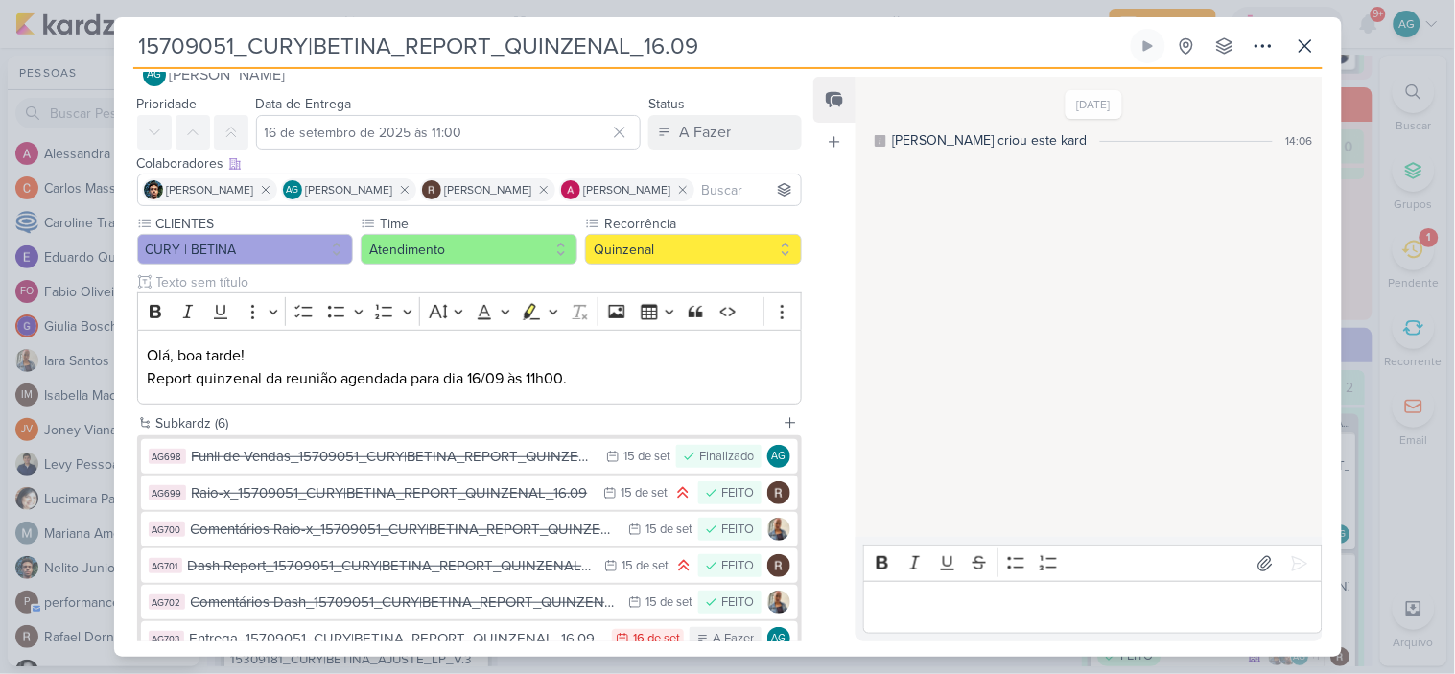
scroll to position [106, 0]
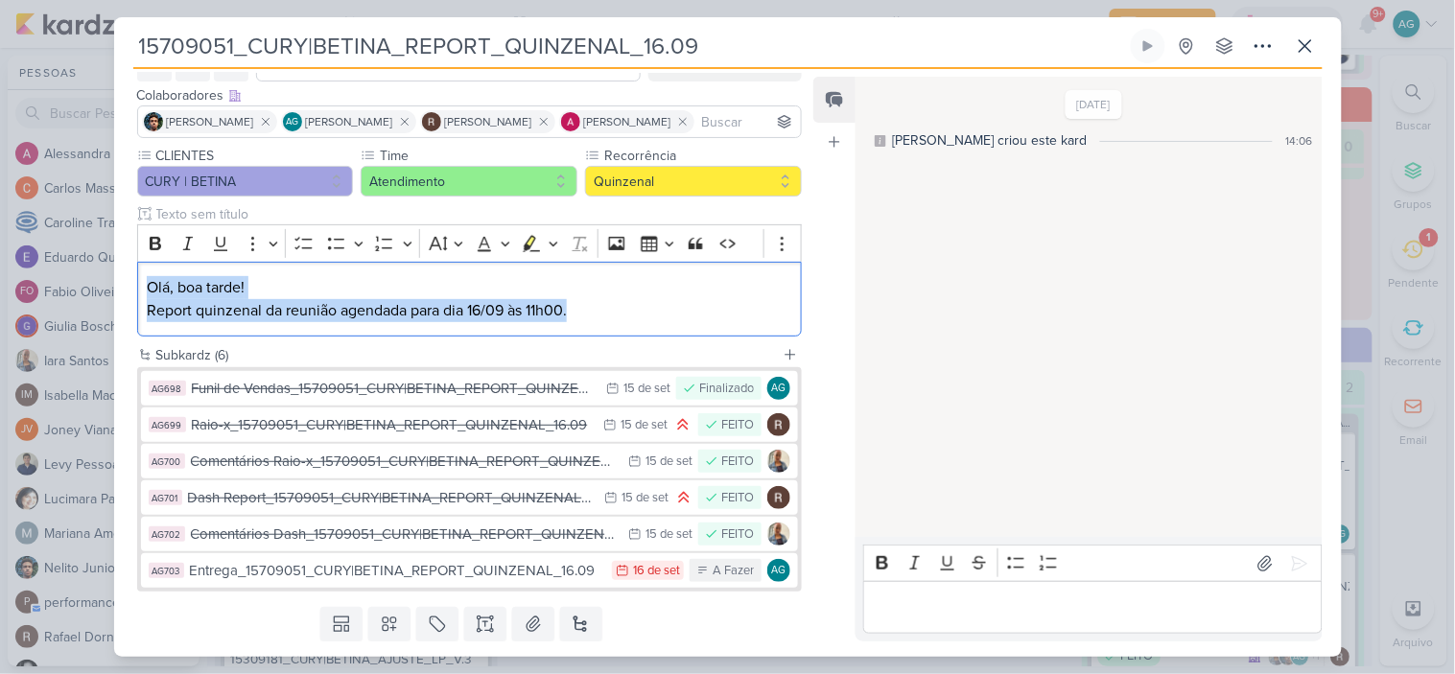
drag, startPoint x: 633, startPoint y: 326, endPoint x: 134, endPoint y: 279, distance: 501.1
click at [134, 279] on div "CLIENTES CURY | BETINA Time" at bounding box center [462, 245] width 696 height 199
copy p "Olá, boa tarde! Report quinzenal da reunião agendada para dia [DATE] 11h00."
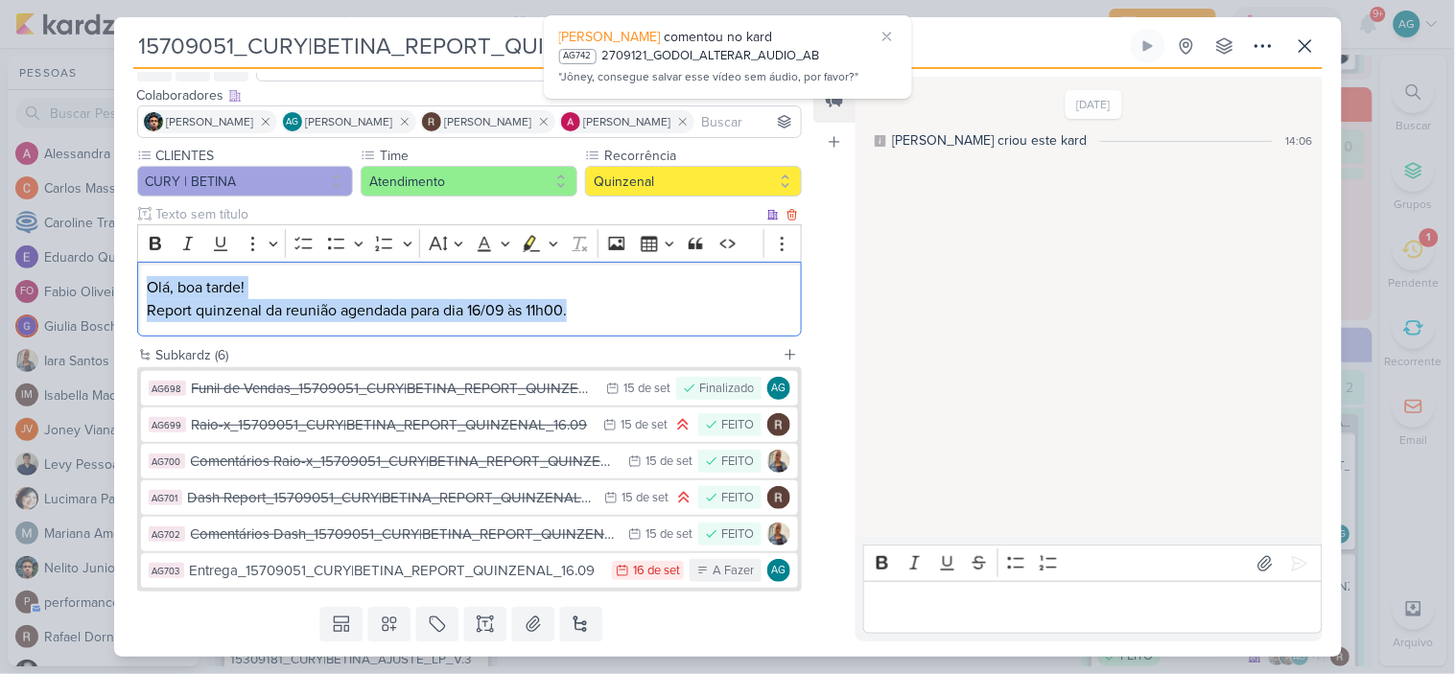
click at [625, 315] on p "Olá, boa tarde! Report quinzenal da reunião agendada para dia [DATE] 11h00." at bounding box center [469, 299] width 645 height 46
drag, startPoint x: 611, startPoint y: 310, endPoint x: 118, endPoint y: 270, distance: 494.7
click at [118, 270] on div "CLIENTES CURY | BETINA Time" at bounding box center [462, 245] width 696 height 199
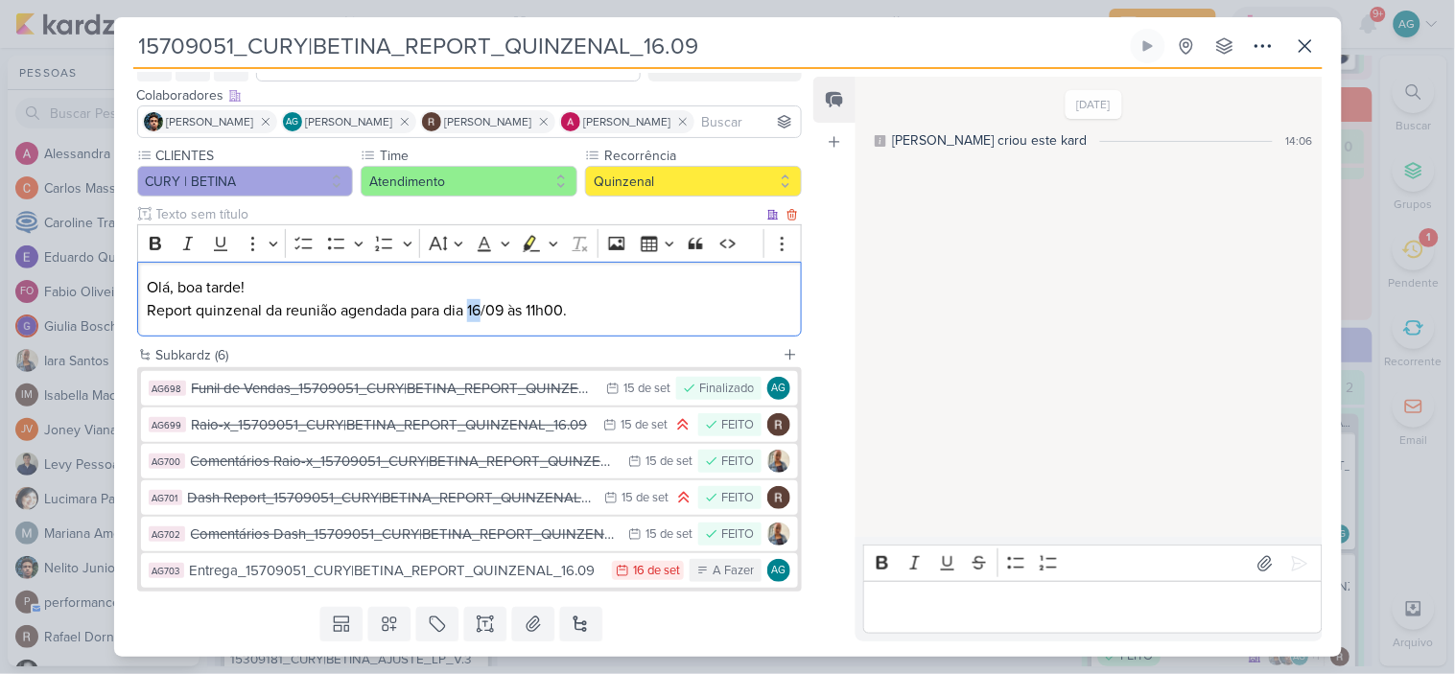
drag, startPoint x: 470, startPoint y: 312, endPoint x: 484, endPoint y: 311, distance: 14.4
click at [484, 311] on p "Olá, boa tarde! Report quinzenal da reunião agendada para dia [DATE] 11h00." at bounding box center [469, 299] width 645 height 46
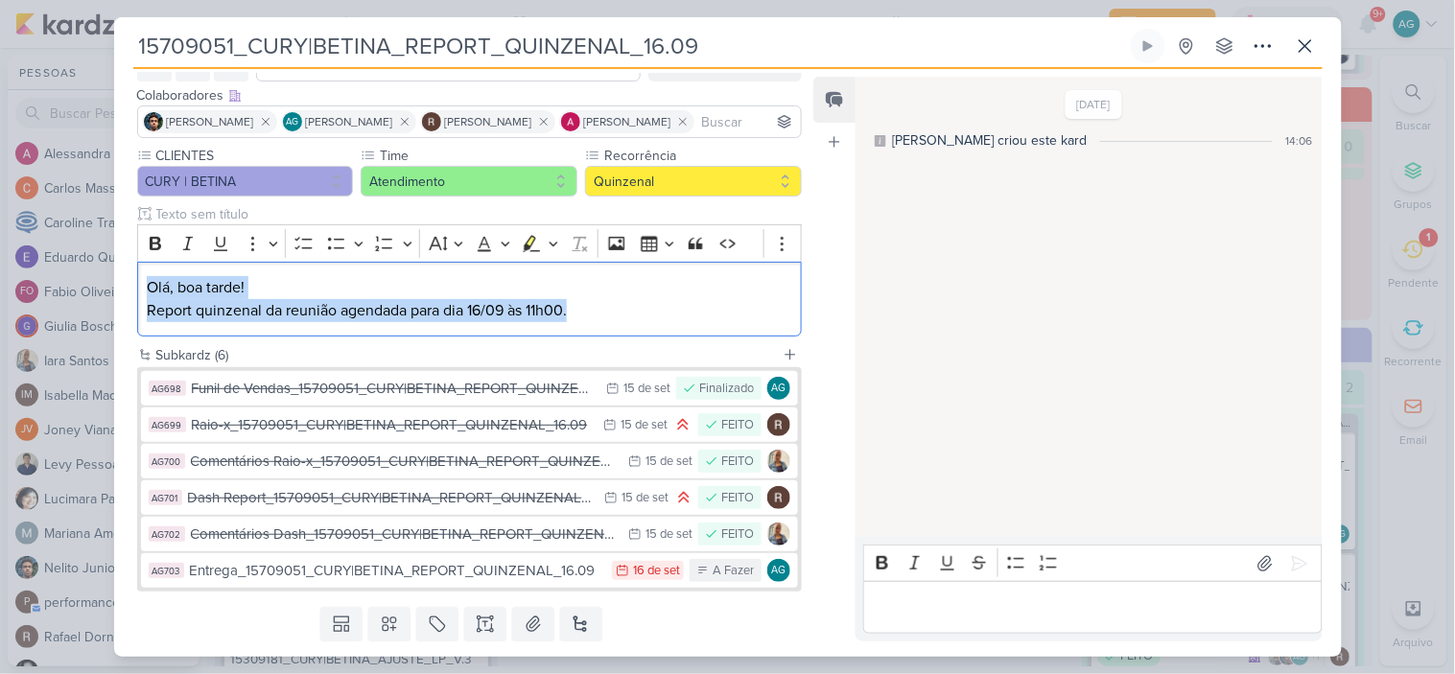
drag, startPoint x: 608, startPoint y: 311, endPoint x: 42, endPoint y: 271, distance: 567.4
click at [42, 271] on div "15709051_CURY|BETINA_REPORT_QUINZENAL_16.09 Criado por mim" at bounding box center [727, 337] width 1455 height 674
copy p "Olá, boa tarde! Report quinzenal da reunião agendada para dia [DATE] 11h00."
click at [1319, 49] on button at bounding box center [1305, 46] width 35 height 35
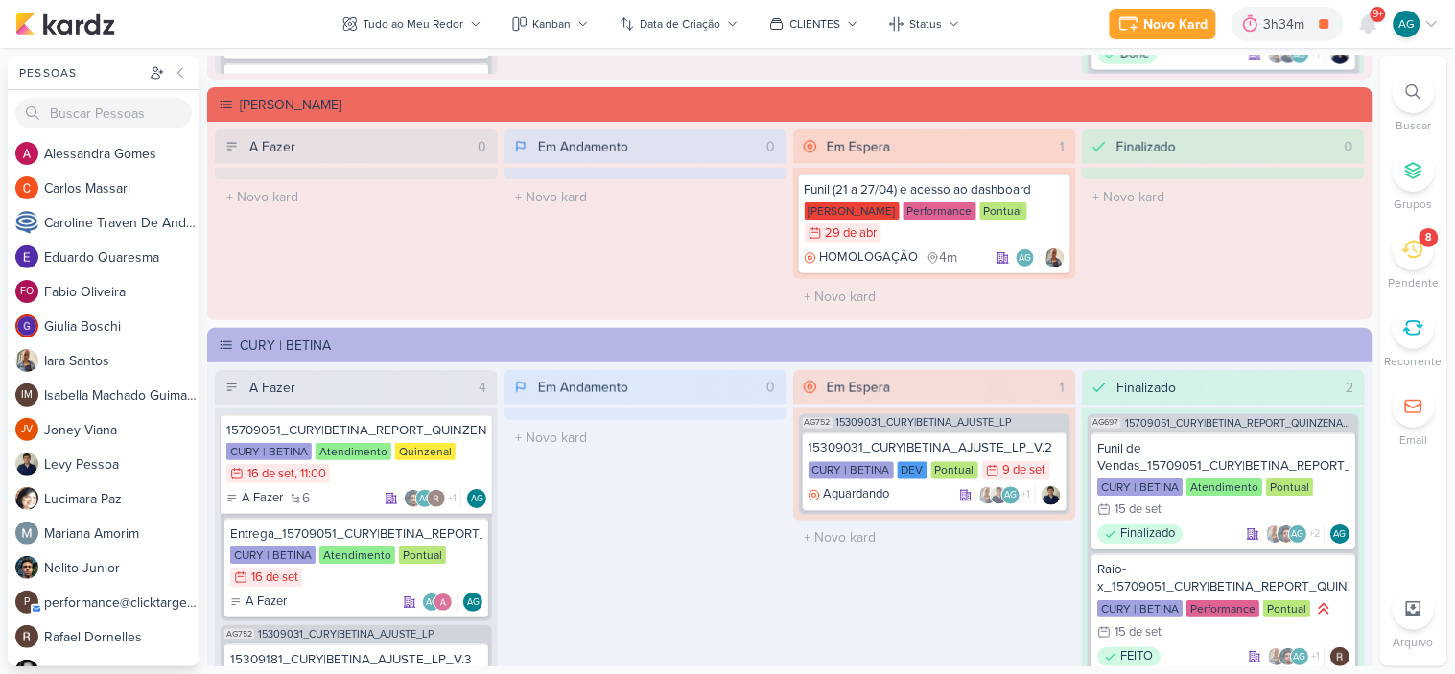
scroll to position [2001, 0]
click at [1408, 90] on div at bounding box center [1414, 92] width 42 height 42
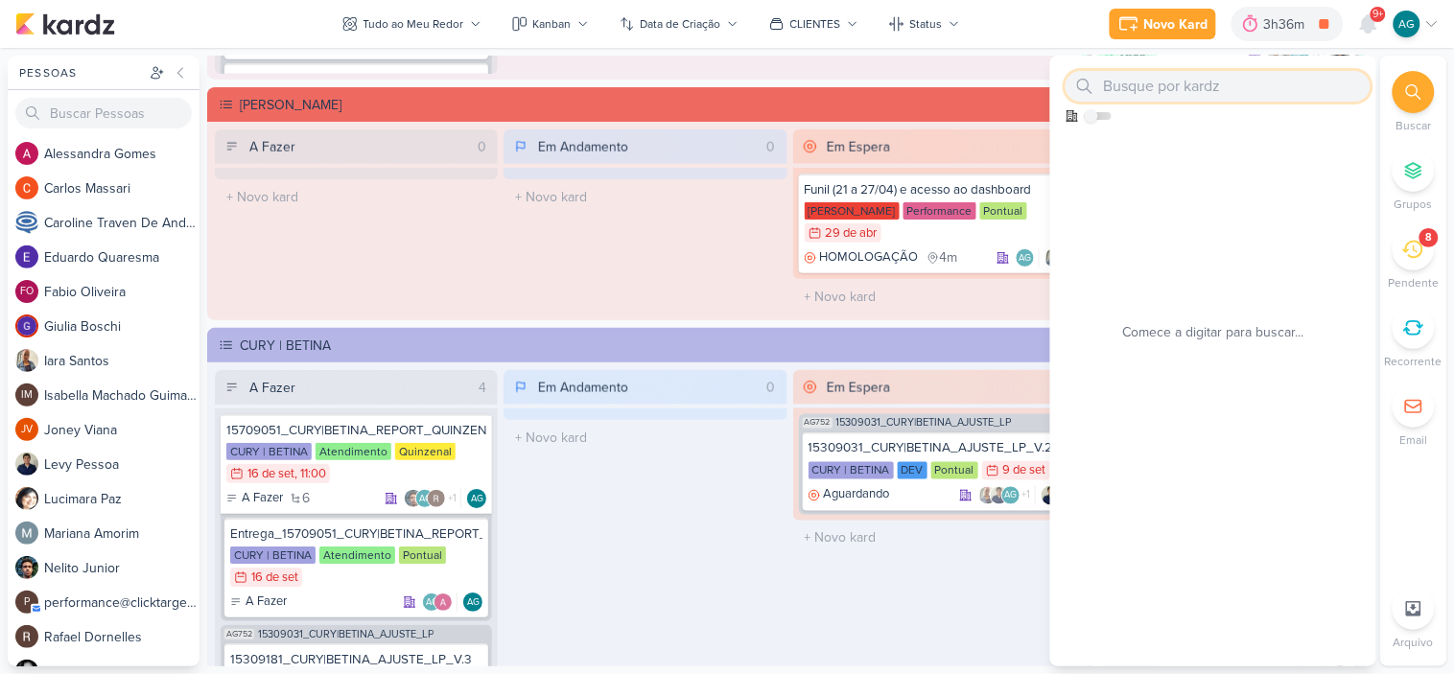
paste input "2708051"
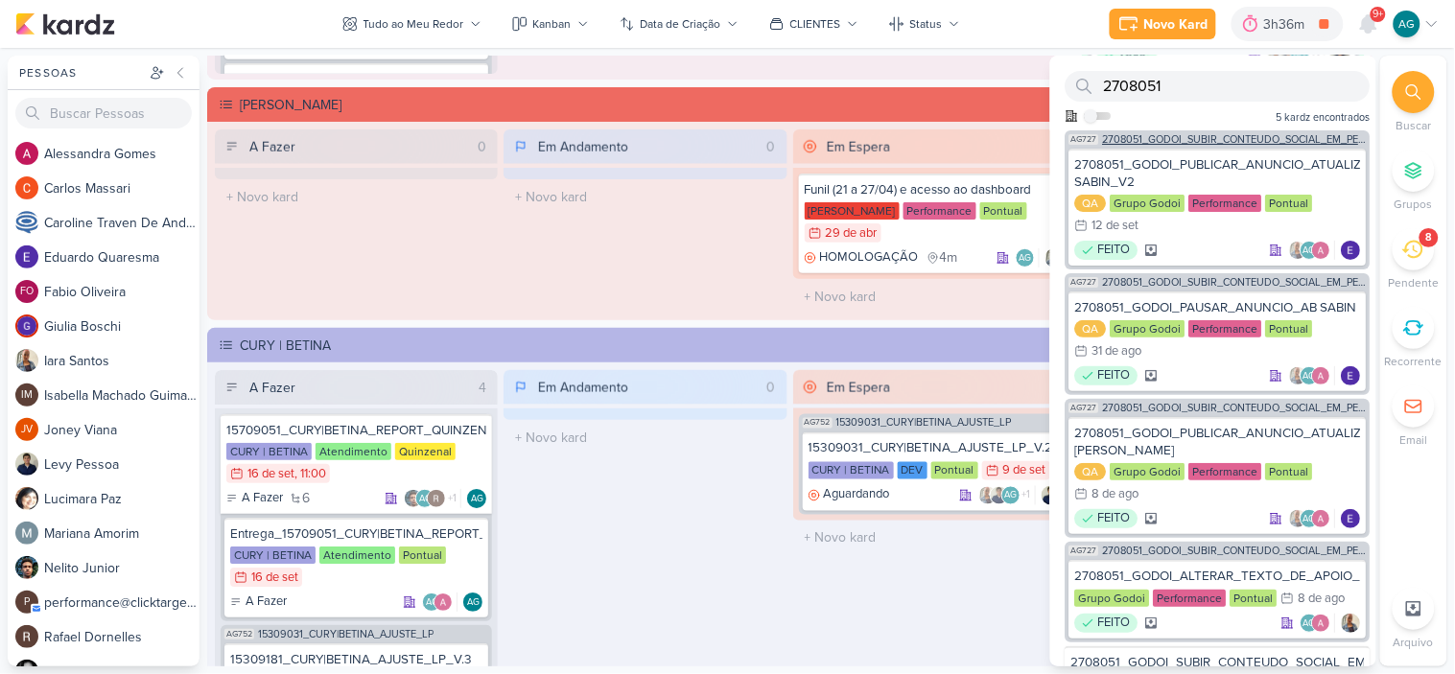
click at [1224, 136] on span "2708051_GODOI_SUBIR_CONTEUDO_SOCIAL_EM_PERFORMANCE_AB" at bounding box center [1235, 139] width 264 height 11
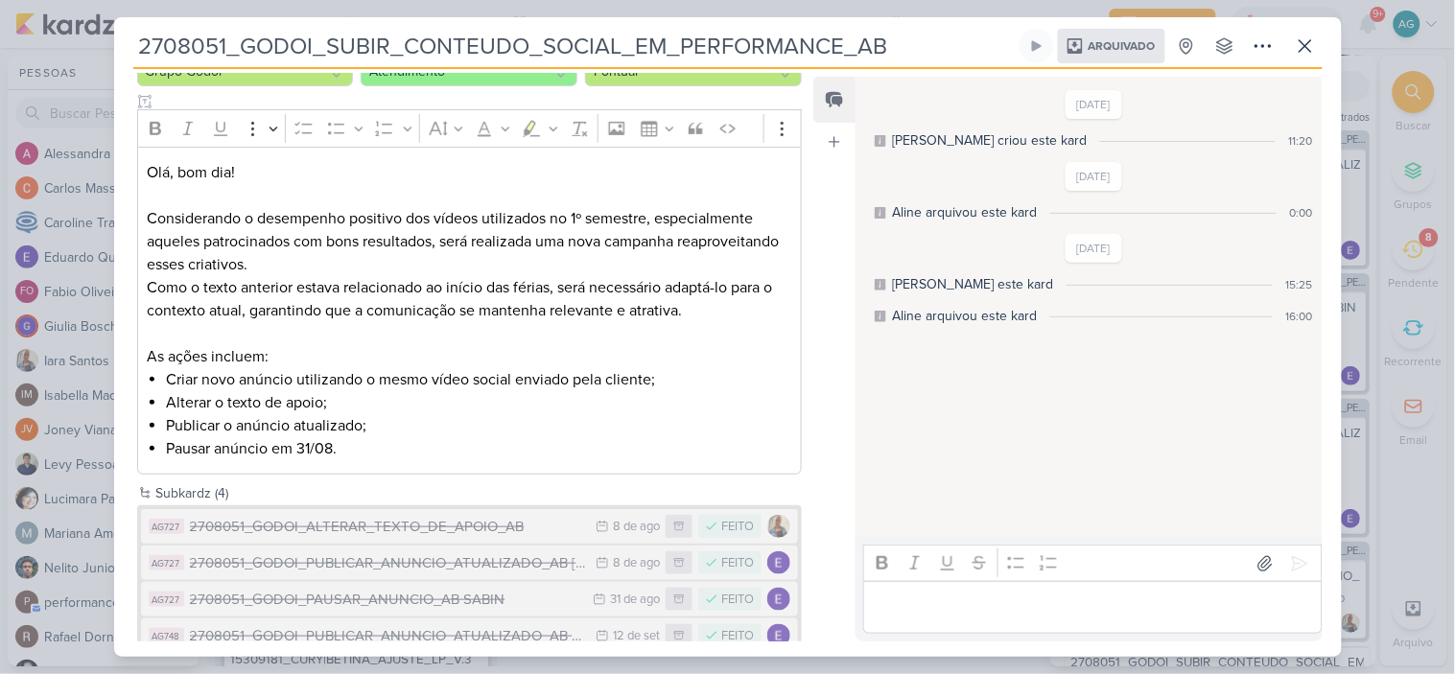
scroll to position [251, 0]
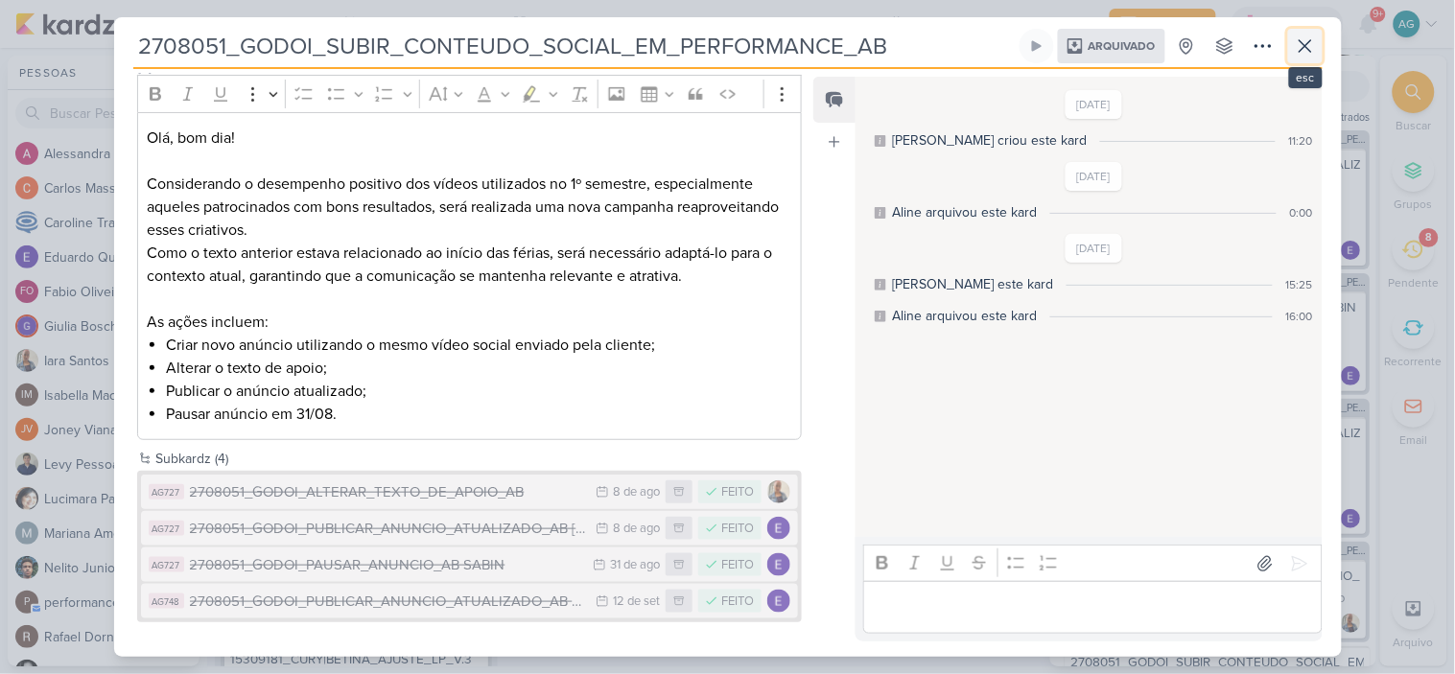
click at [1302, 51] on icon at bounding box center [1305, 46] width 23 height 23
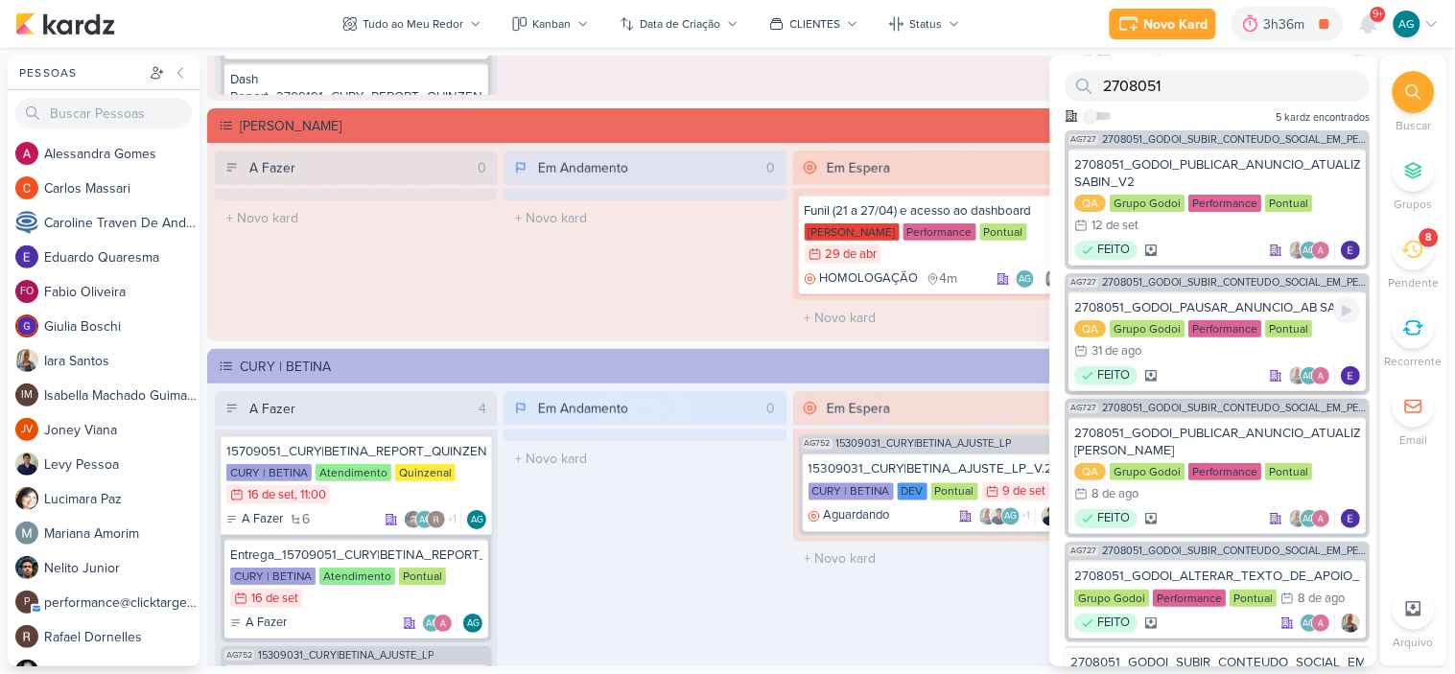
scroll to position [78, 0]
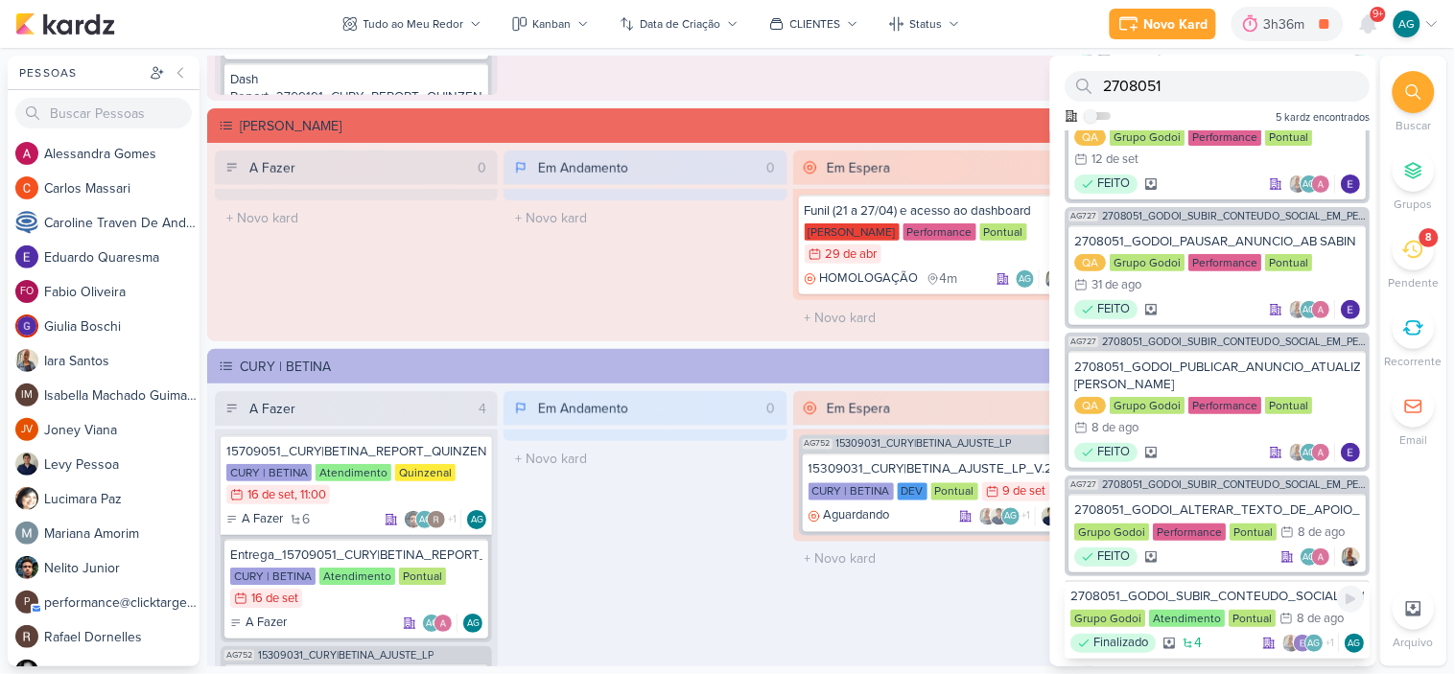
click at [1219, 592] on div "2708051_GODOI_SUBIR_CONTEUDO_SOCIAL_EM_PERFORMANCE_AB" at bounding box center [1219, 596] width 294 height 17
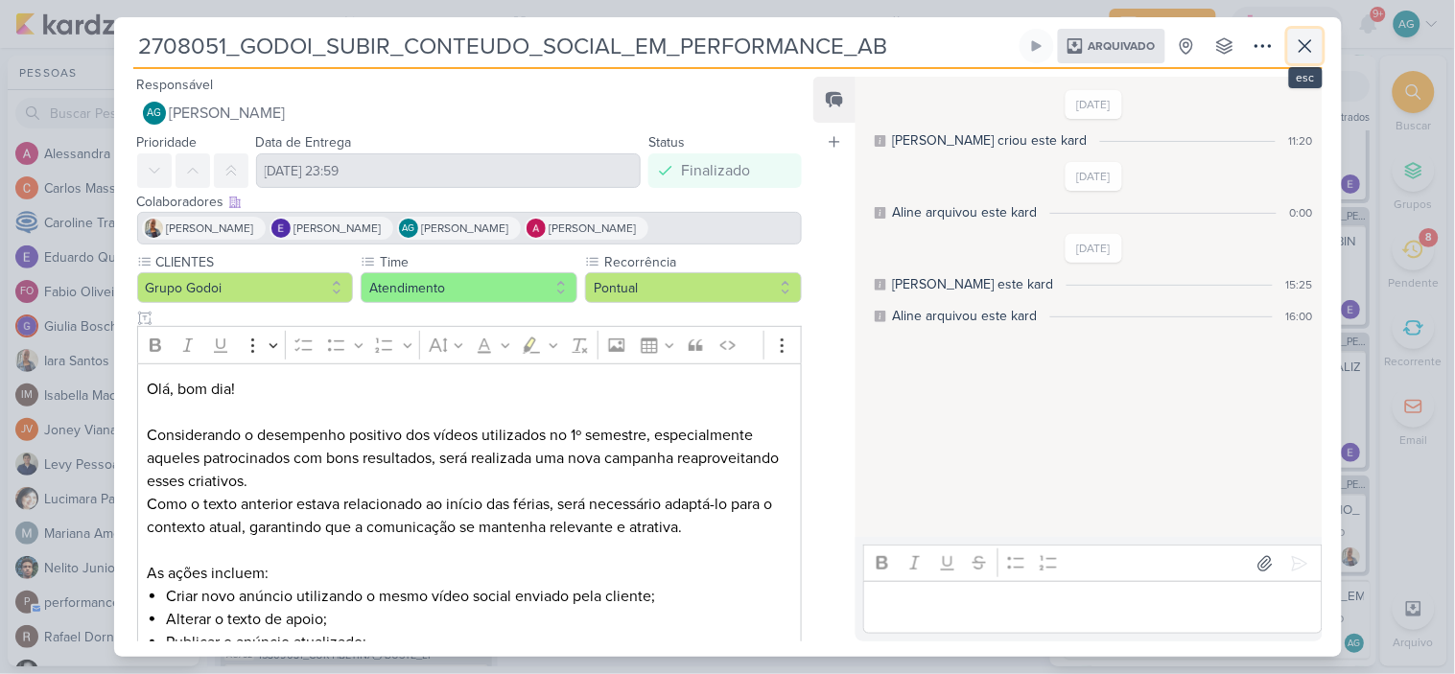
click at [1311, 46] on icon at bounding box center [1305, 46] width 23 height 23
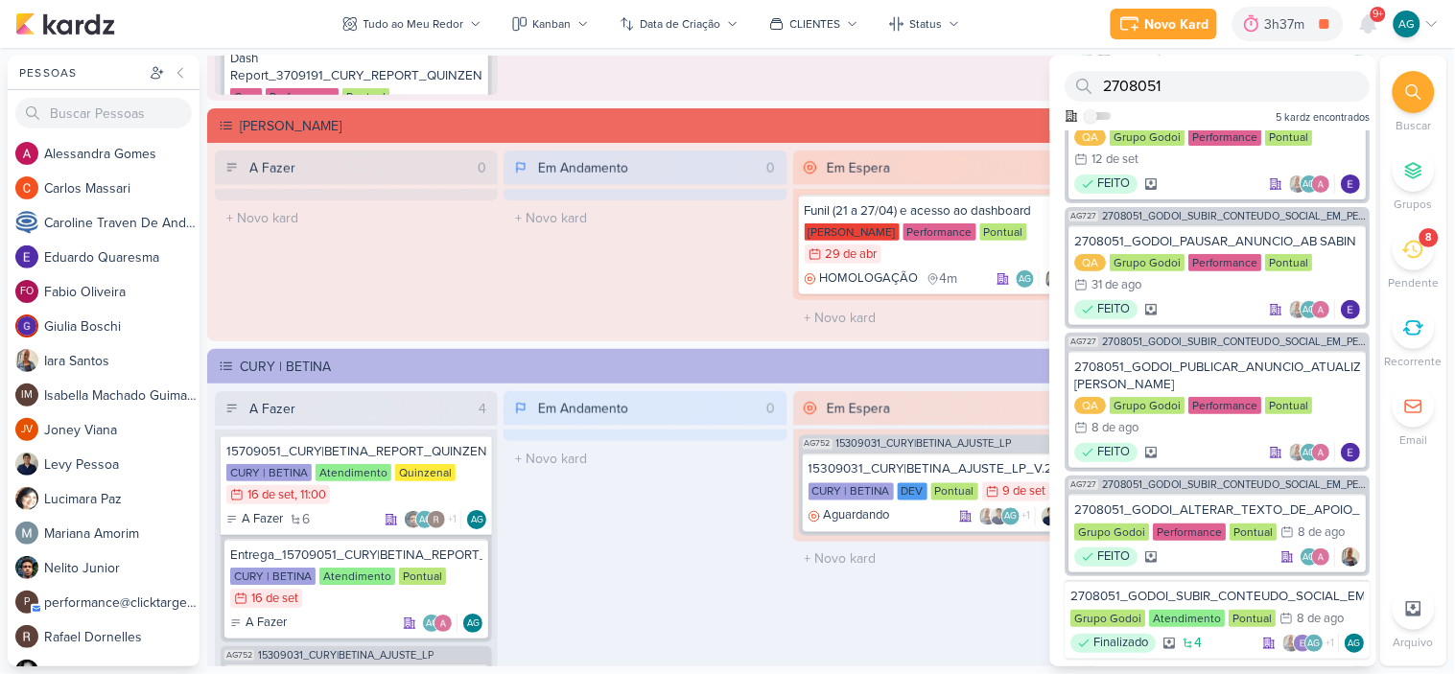
scroll to position [2410, 0]
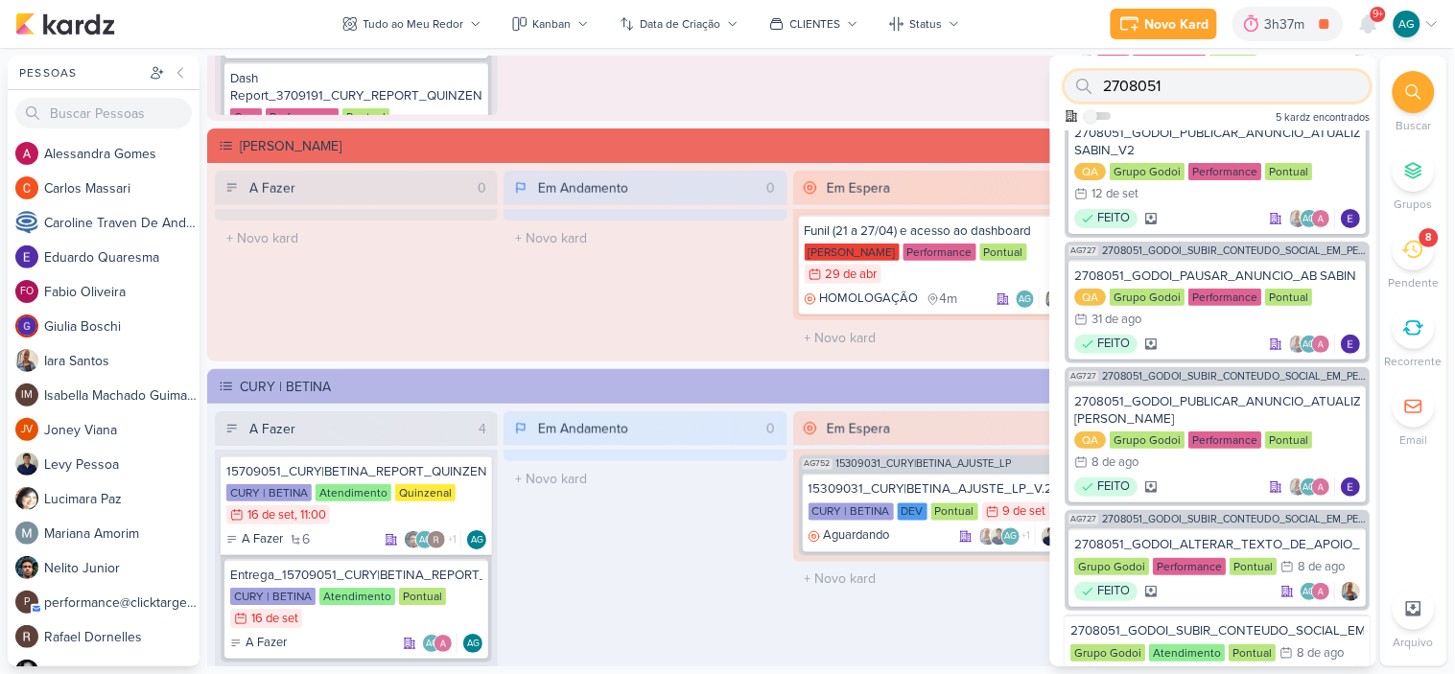
drag, startPoint x: 1180, startPoint y: 84, endPoint x: 937, endPoint y: 69, distance: 243.2
click at [937, 69] on div "Pessoas Pessoas A l e s s a n d r a G o m e s C a r l o s M a s s a r i C a r o…" at bounding box center [727, 361] width 1455 height 611
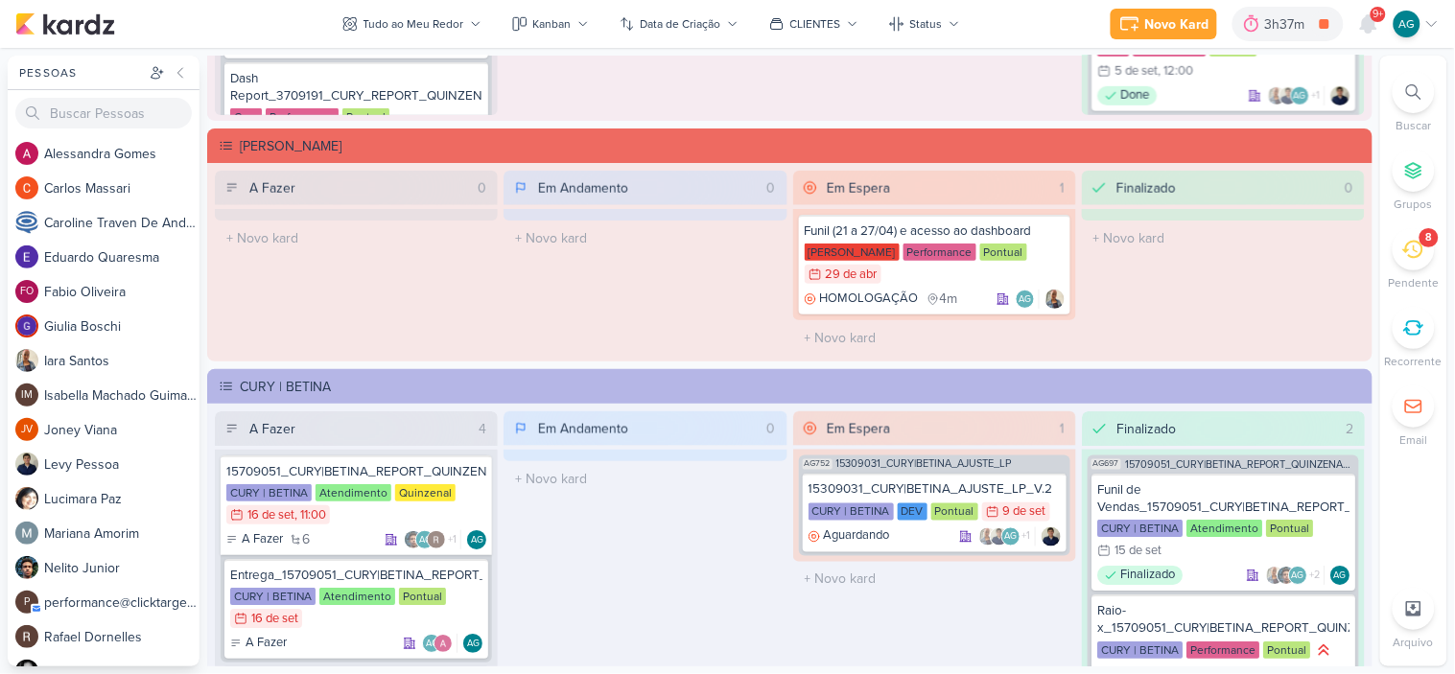
click at [1416, 82] on div at bounding box center [1414, 92] width 42 height 42
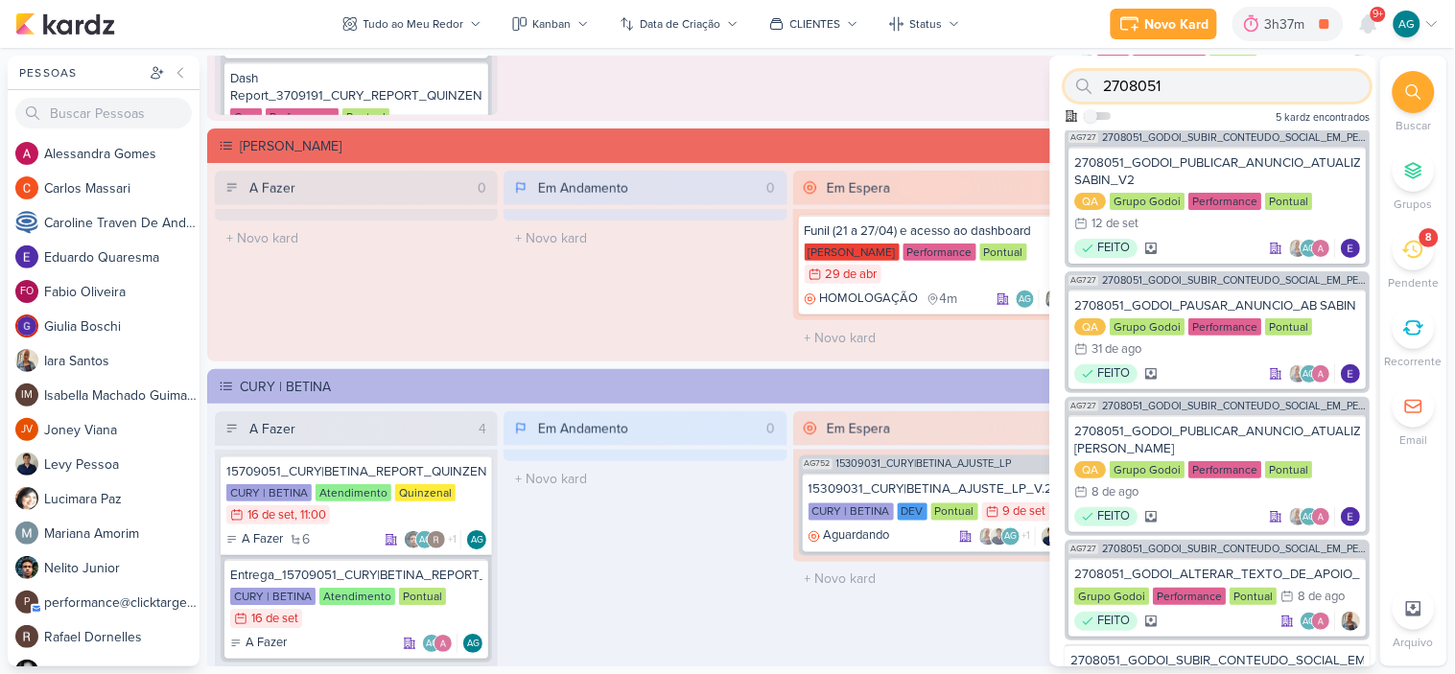
paste input "1"
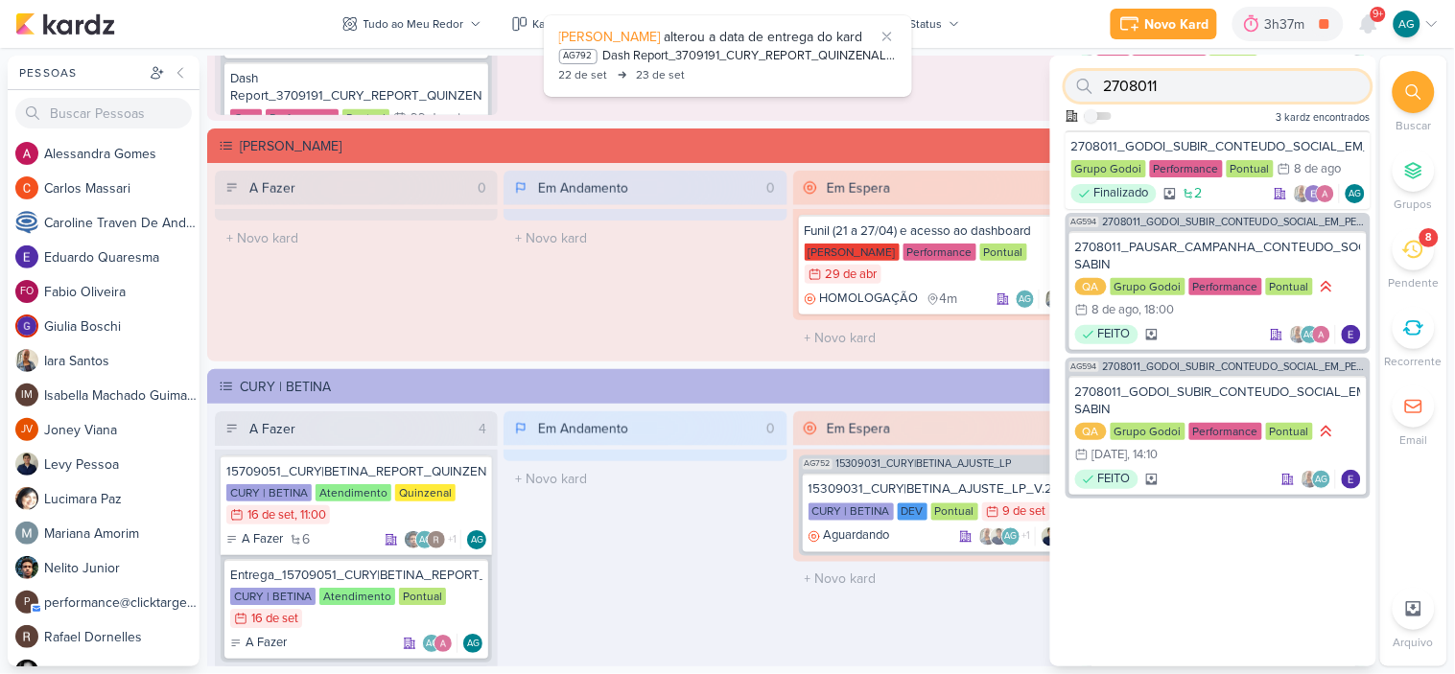
scroll to position [0, 0]
type input "2708011"
click at [1234, 142] on div "2708011_GODOI_SUBIR_CONTEUDO_SOCIAL_EM_PERFORMANCE_SABIN" at bounding box center [1219, 146] width 294 height 17
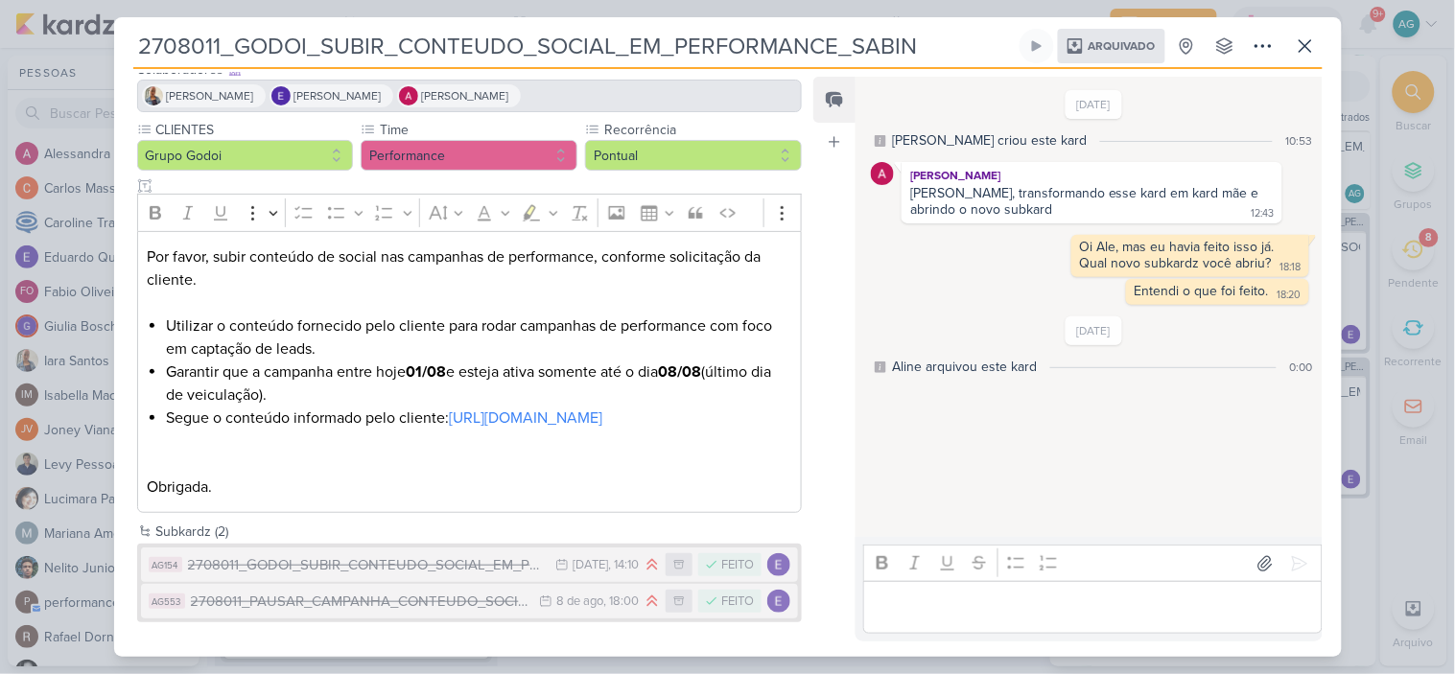
scroll to position [155, 0]
click at [443, 558] on div "2708011_GODOI_SUBIR_CONTEUDO_SOCIAL_EM_PERFORMANCE_ALBERT SABIN" at bounding box center [367, 565] width 359 height 22
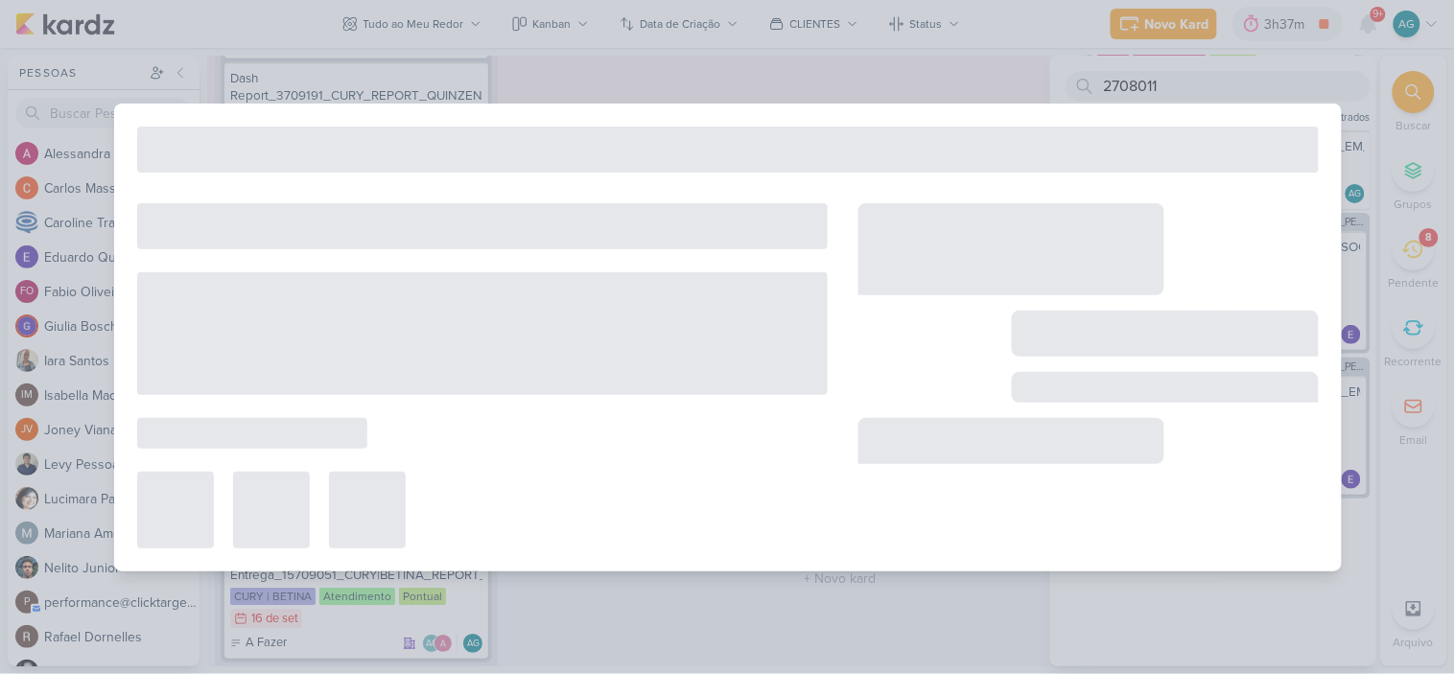
type input "2708011_GODOI_SUBIR_CONTEUDO_SOCIAL_EM_PERFORMANCE_ALBERT SABIN"
type input "1 de agosto de 2025 às 14:10"
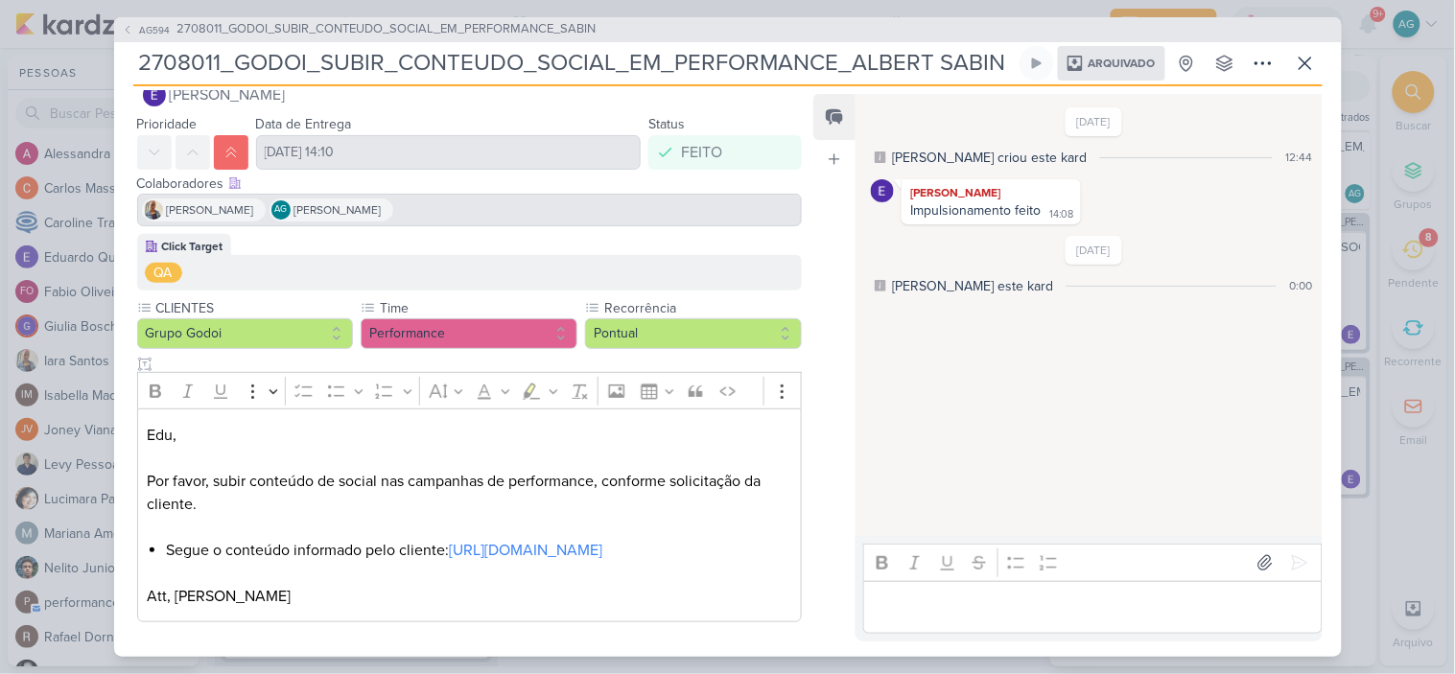
scroll to position [0, 0]
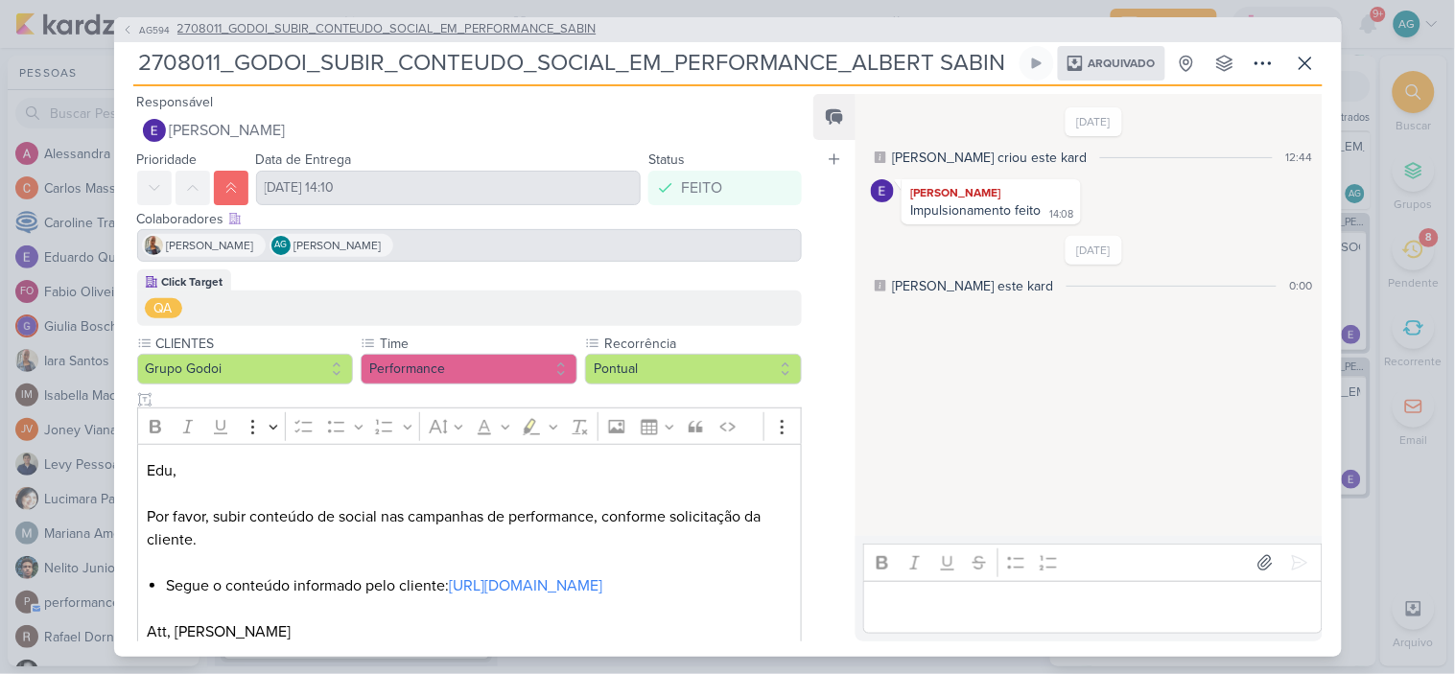
click at [492, 24] on span "2708011_GODOI_SUBIR_CONTEUDO_SOCIAL_EM_PERFORMANCE_SABIN" at bounding box center [386, 29] width 419 height 19
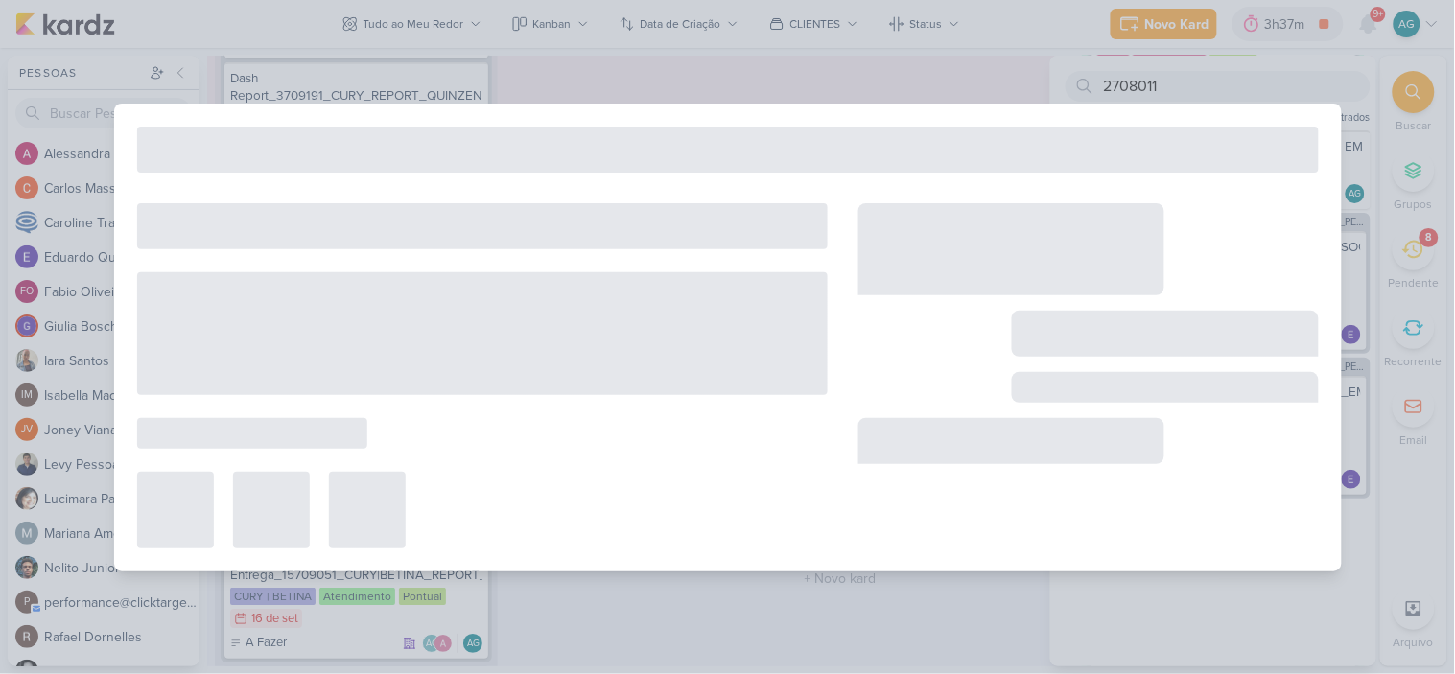
type input "2708011_GODOI_SUBIR_CONTEUDO_SOCIAL_EM_PERFORMANCE_SABIN"
type input "8 de agosto de 2025 às 23:59"
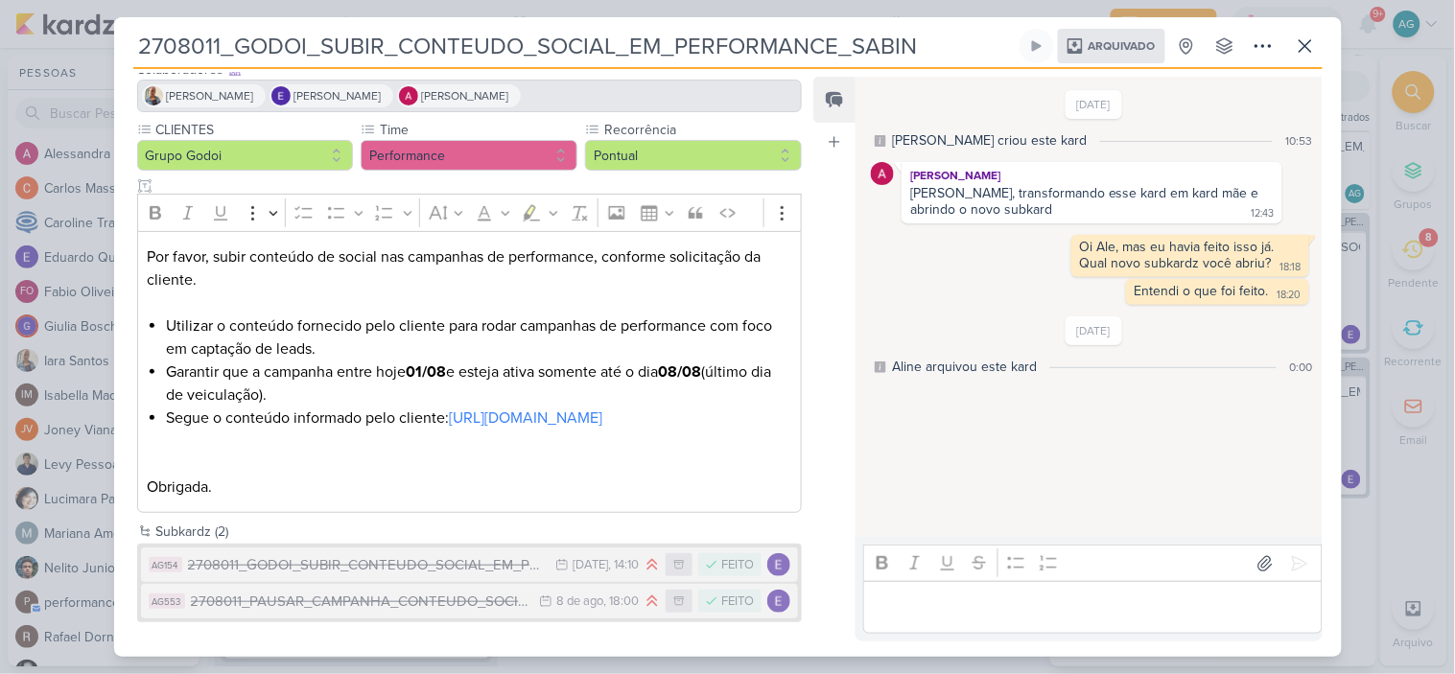
scroll to position [155, 0]
click at [1307, 44] on icon at bounding box center [1306, 46] width 12 height 12
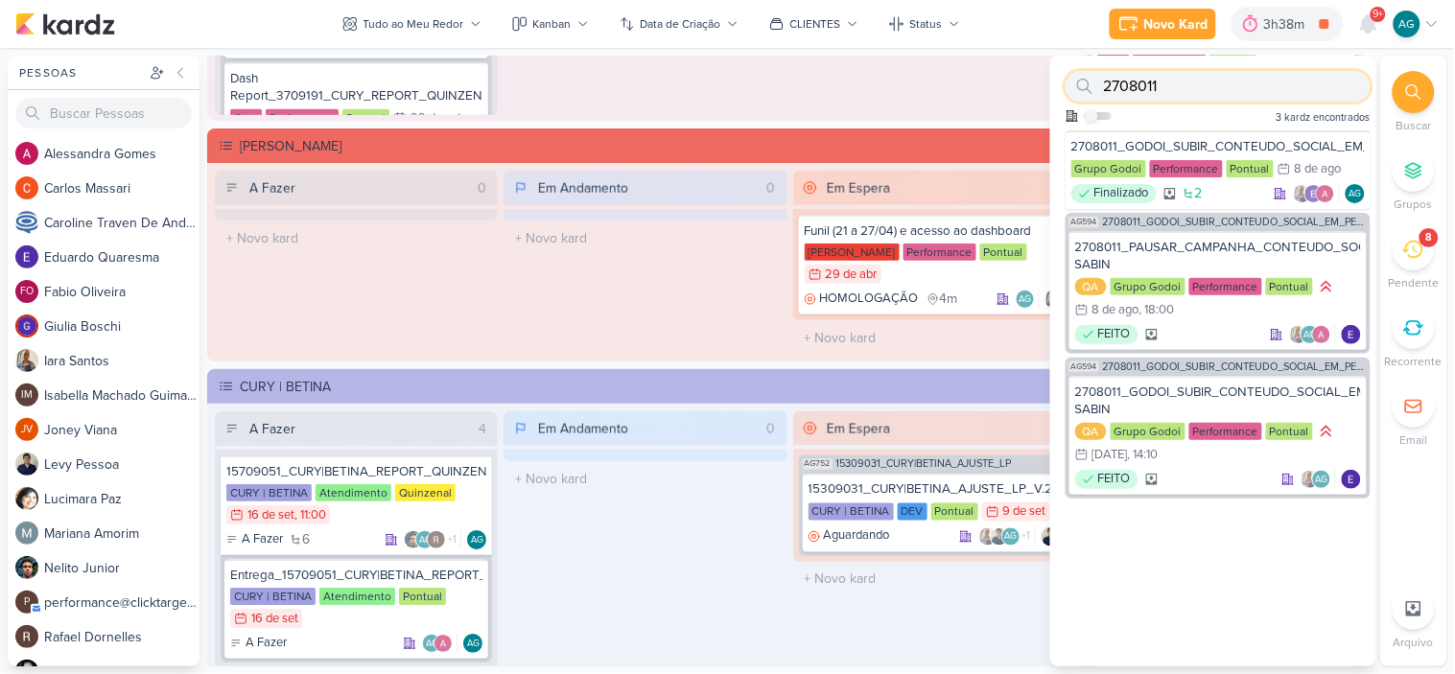
drag, startPoint x: 1231, startPoint y: 83, endPoint x: 965, endPoint y: 67, distance: 266.2
click at [965, 67] on div "Pessoas Pessoas A l e s s a n d r a G o m e s C a r l o s M a s s a r i C a r o…" at bounding box center [727, 361] width 1455 height 611
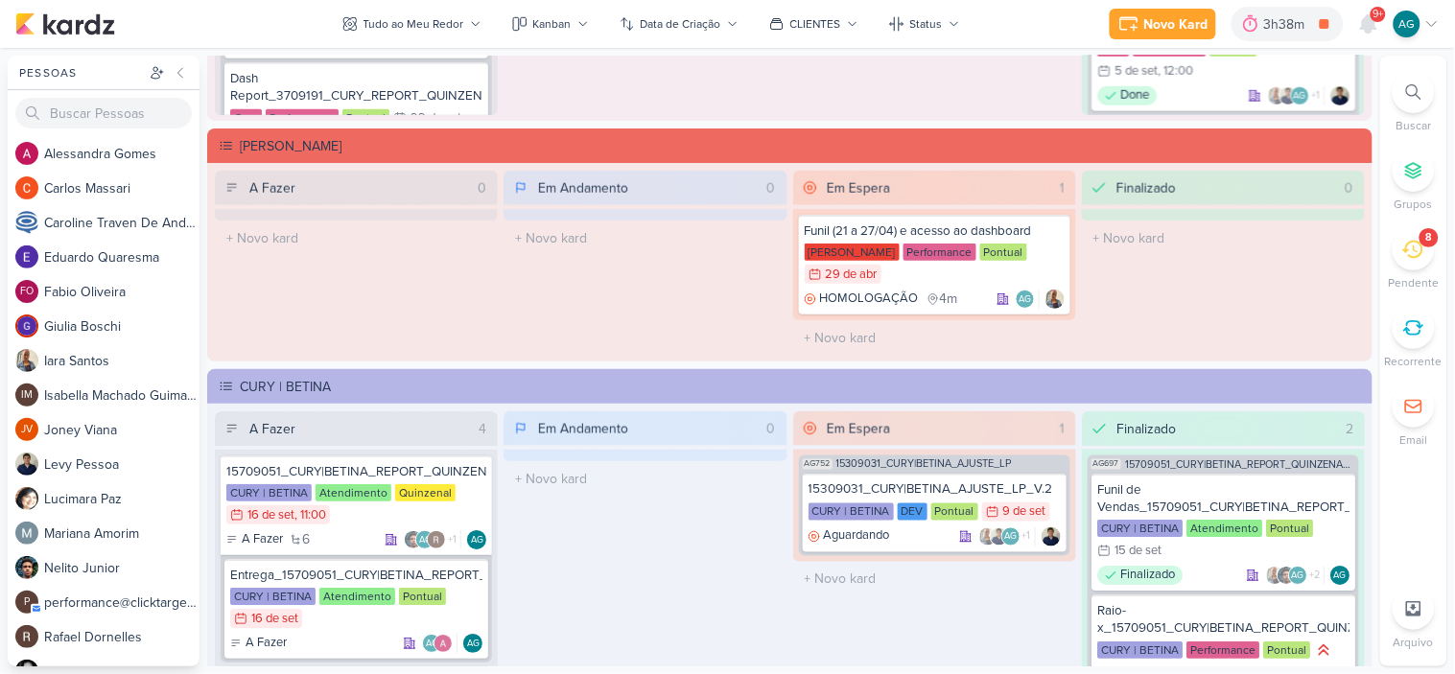
click at [1435, 89] on li "Buscar" at bounding box center [1413, 102] width 67 height 63
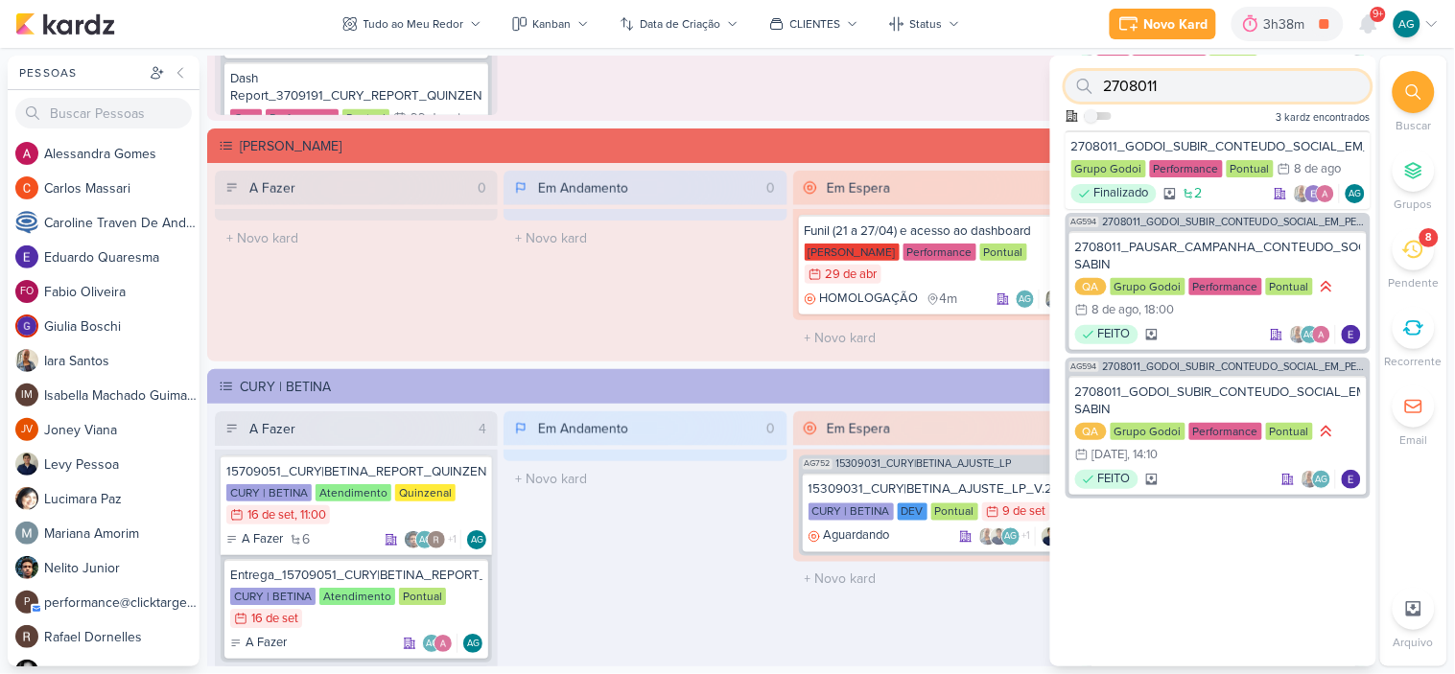
paste input "7043"
type input "2707043"
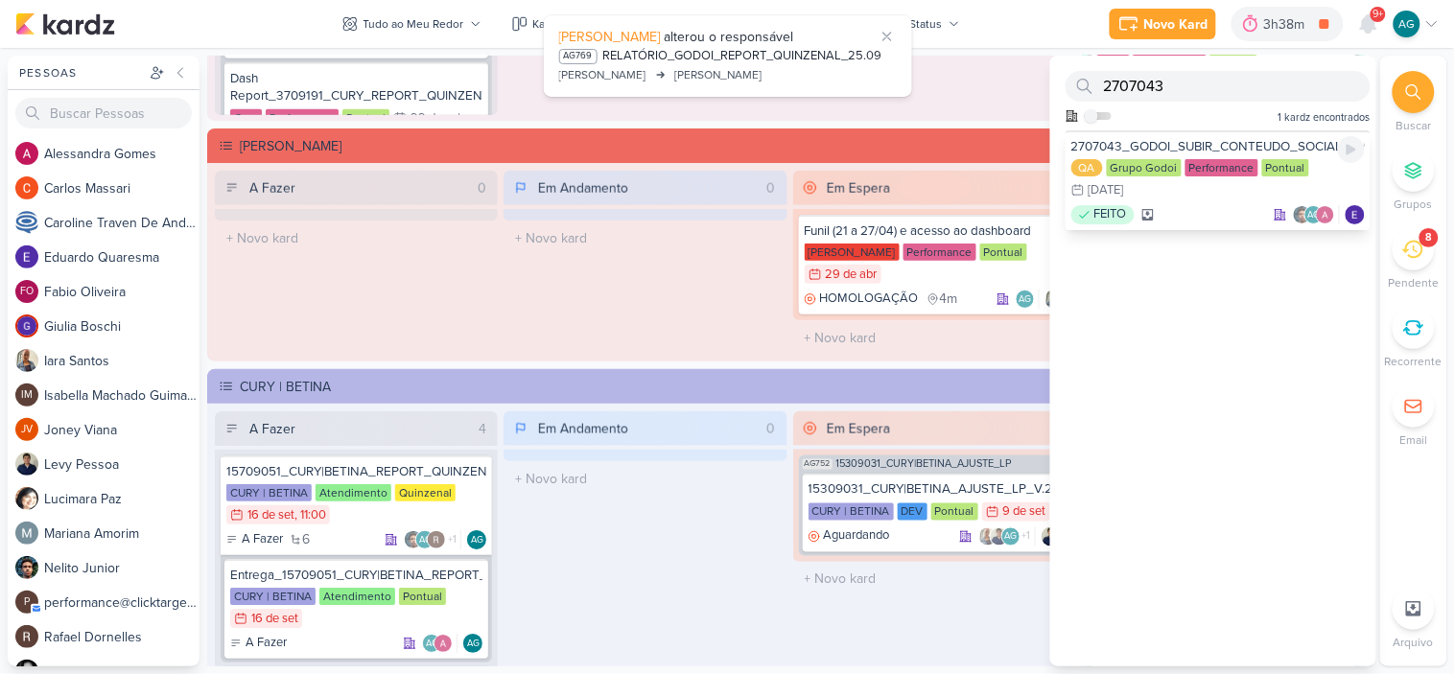
click at [1224, 142] on div "2707043_GODOI_SUBIR_CONTEUDO_SOCIAL_EM_PERFORMANCE_AB" at bounding box center [1219, 146] width 294 height 17
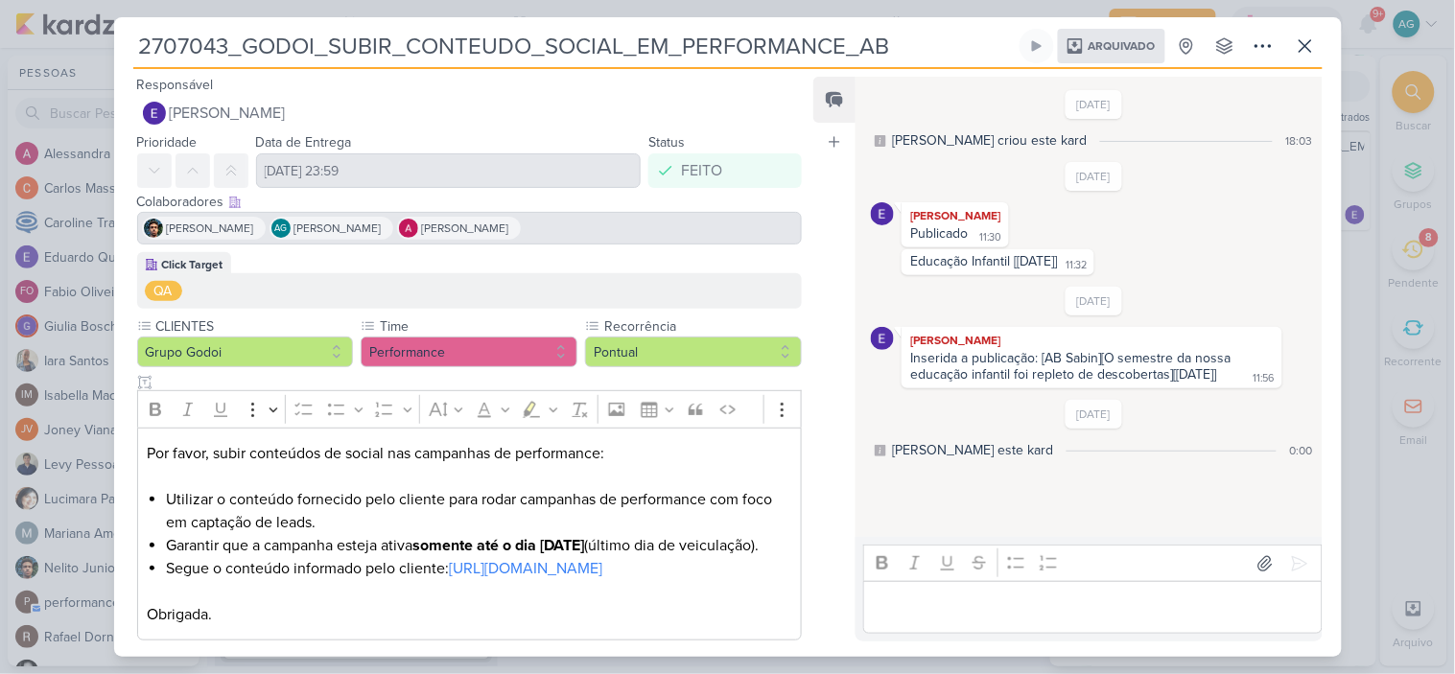
scroll to position [64, 0]
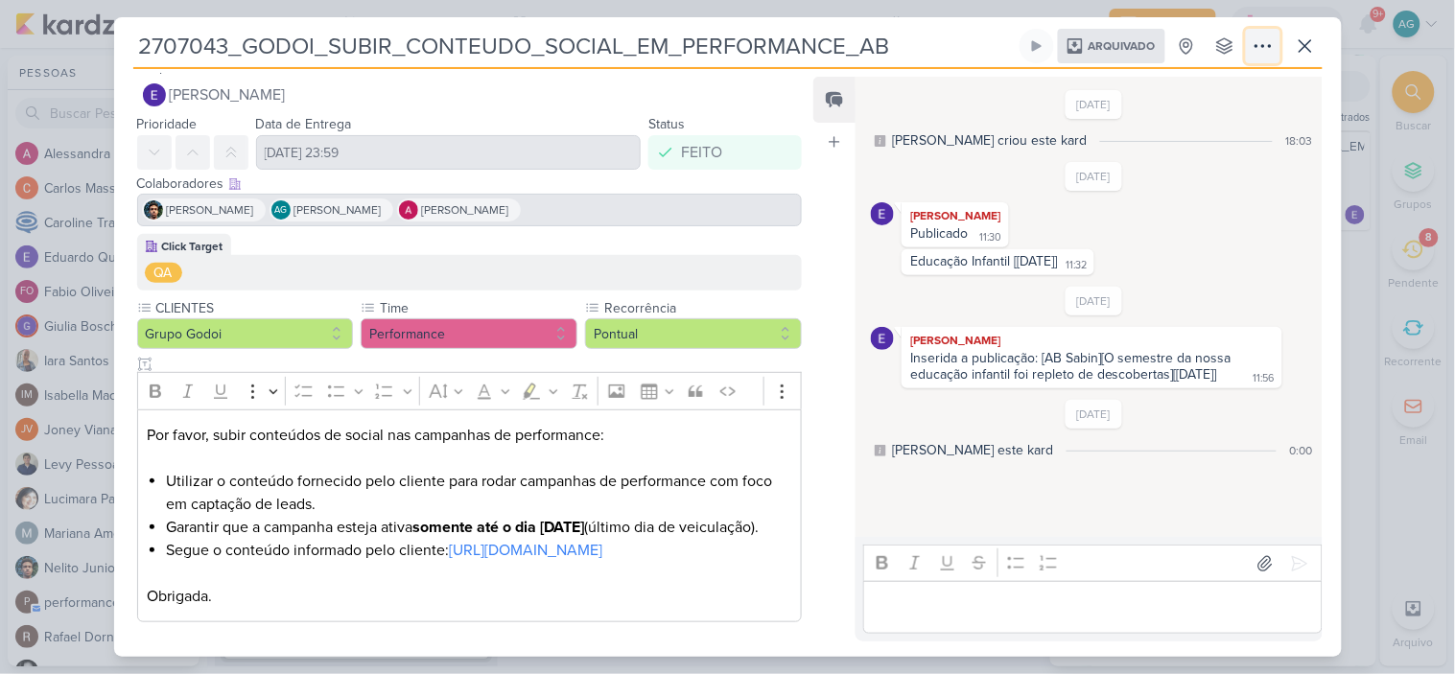
click at [1266, 54] on icon at bounding box center [1263, 46] width 23 height 23
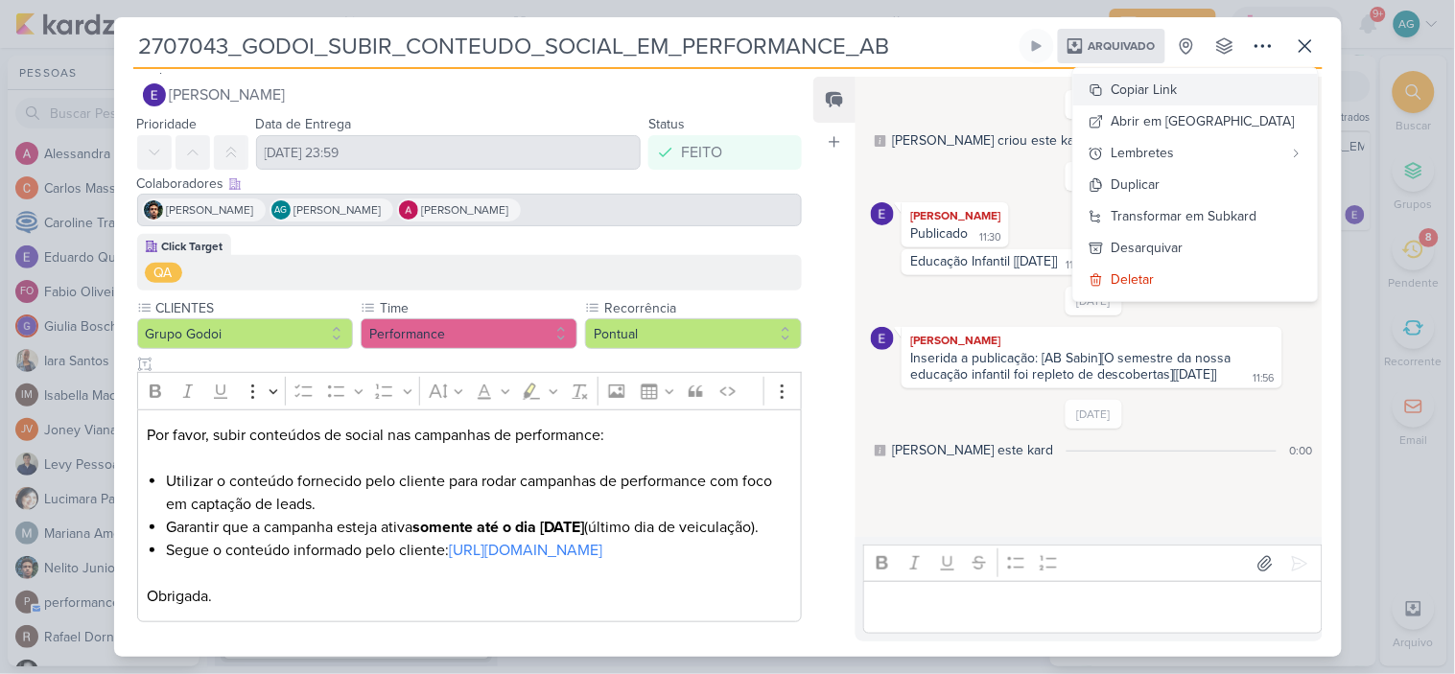
click at [1178, 84] on div "Copiar Link" at bounding box center [1145, 90] width 66 height 20
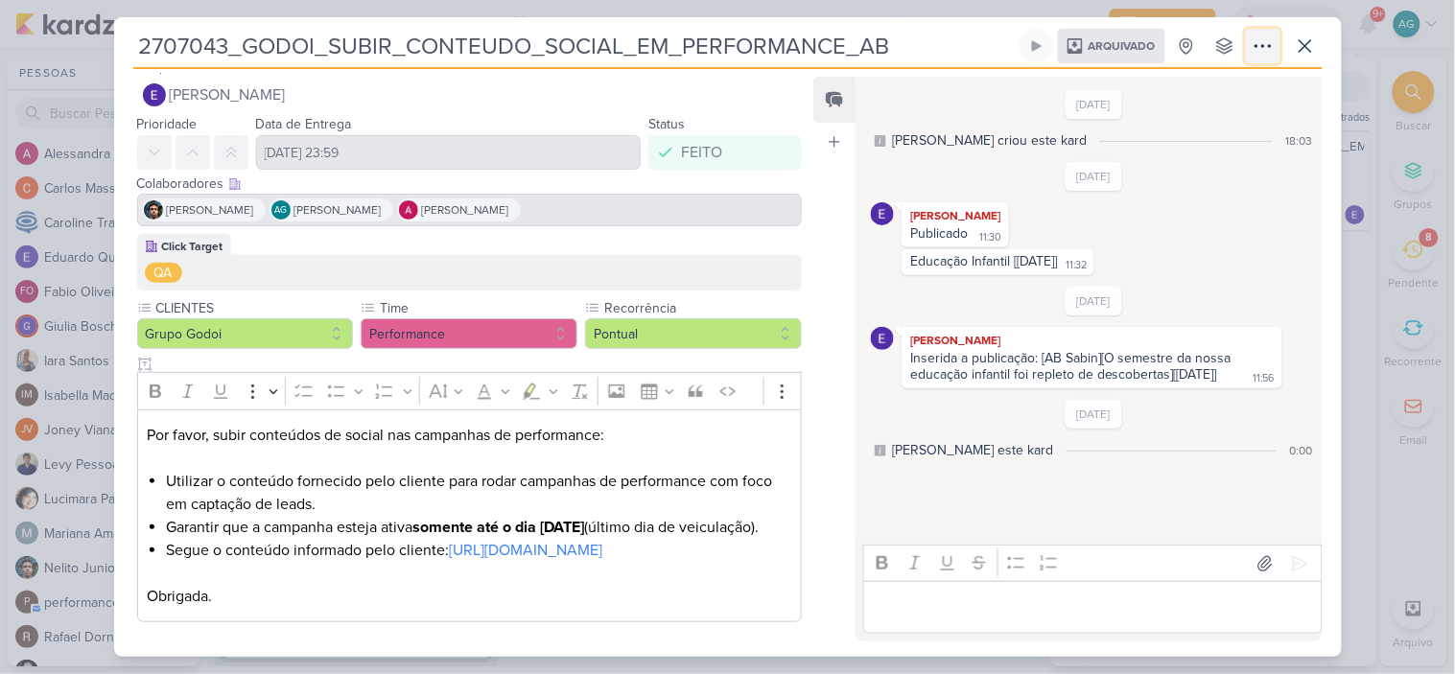
click at [1259, 48] on icon at bounding box center [1263, 46] width 23 height 23
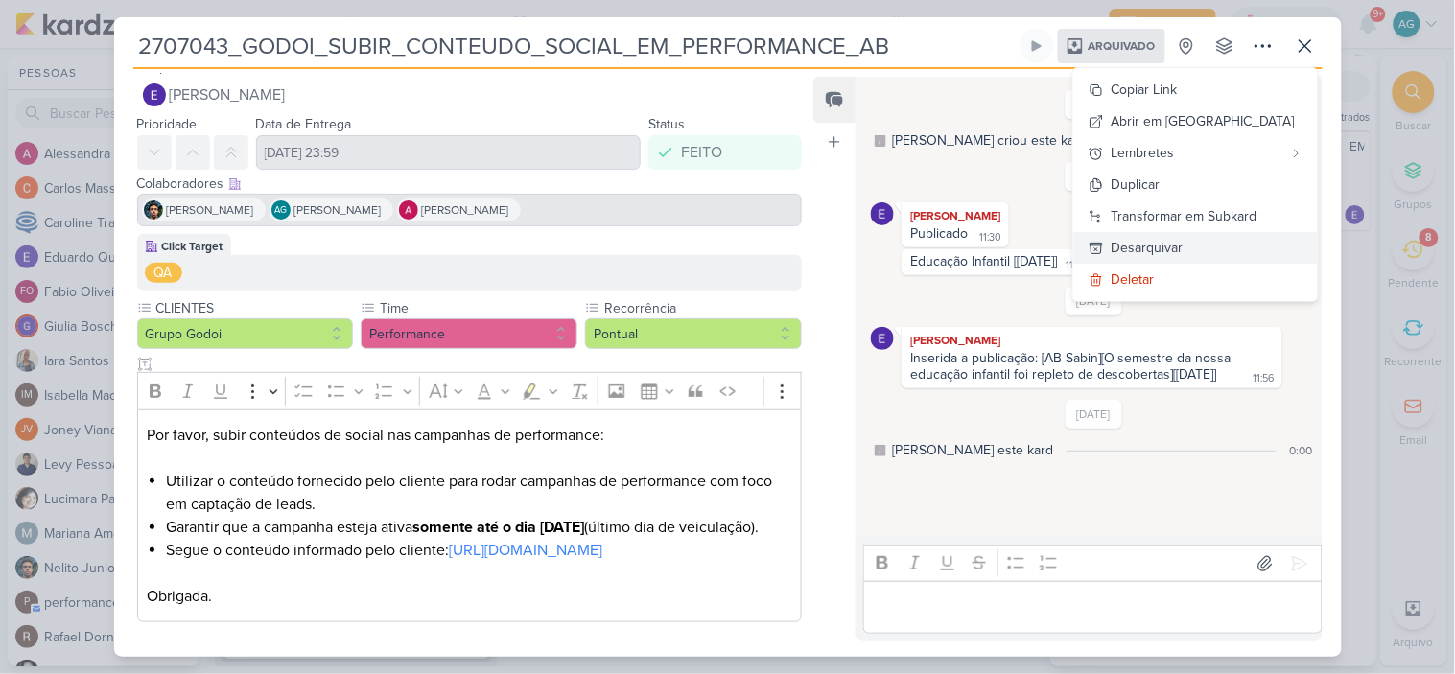
click at [1222, 252] on button "Desarquivar" at bounding box center [1195, 248] width 245 height 32
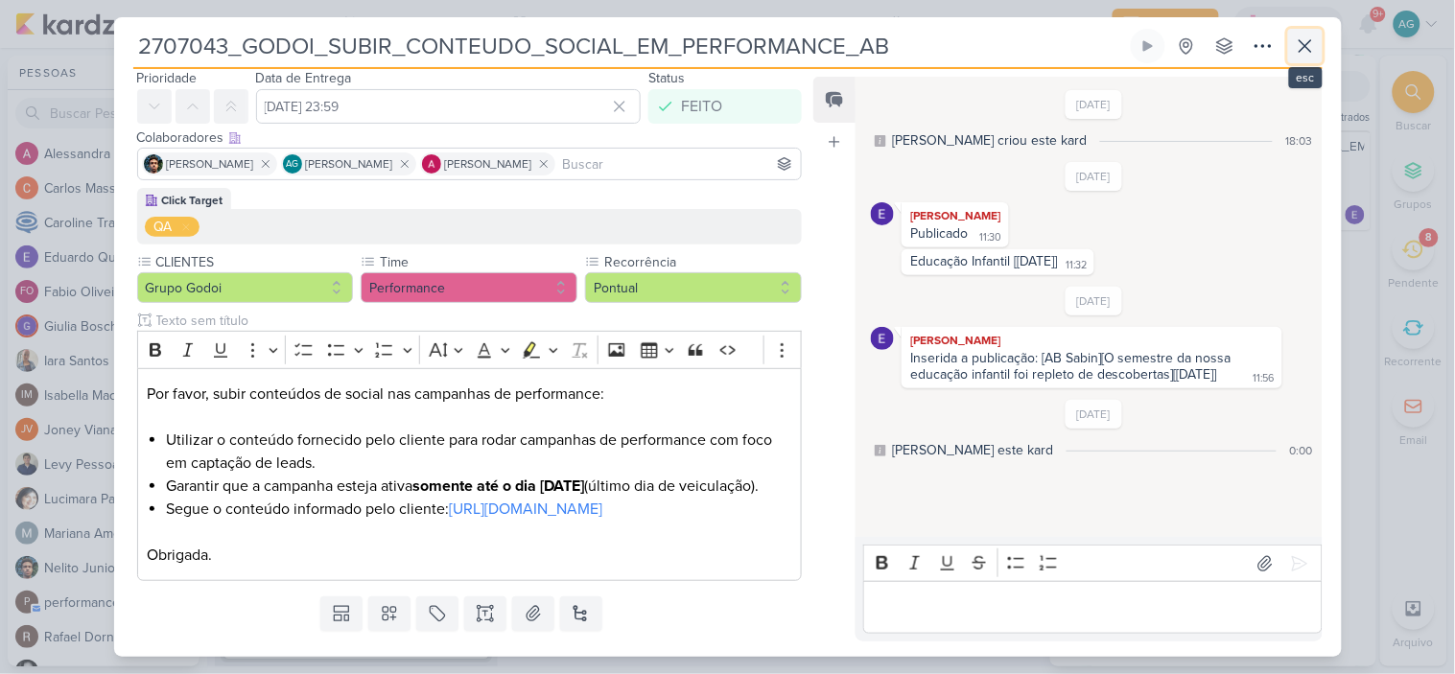
click at [1309, 44] on icon at bounding box center [1305, 46] width 23 height 23
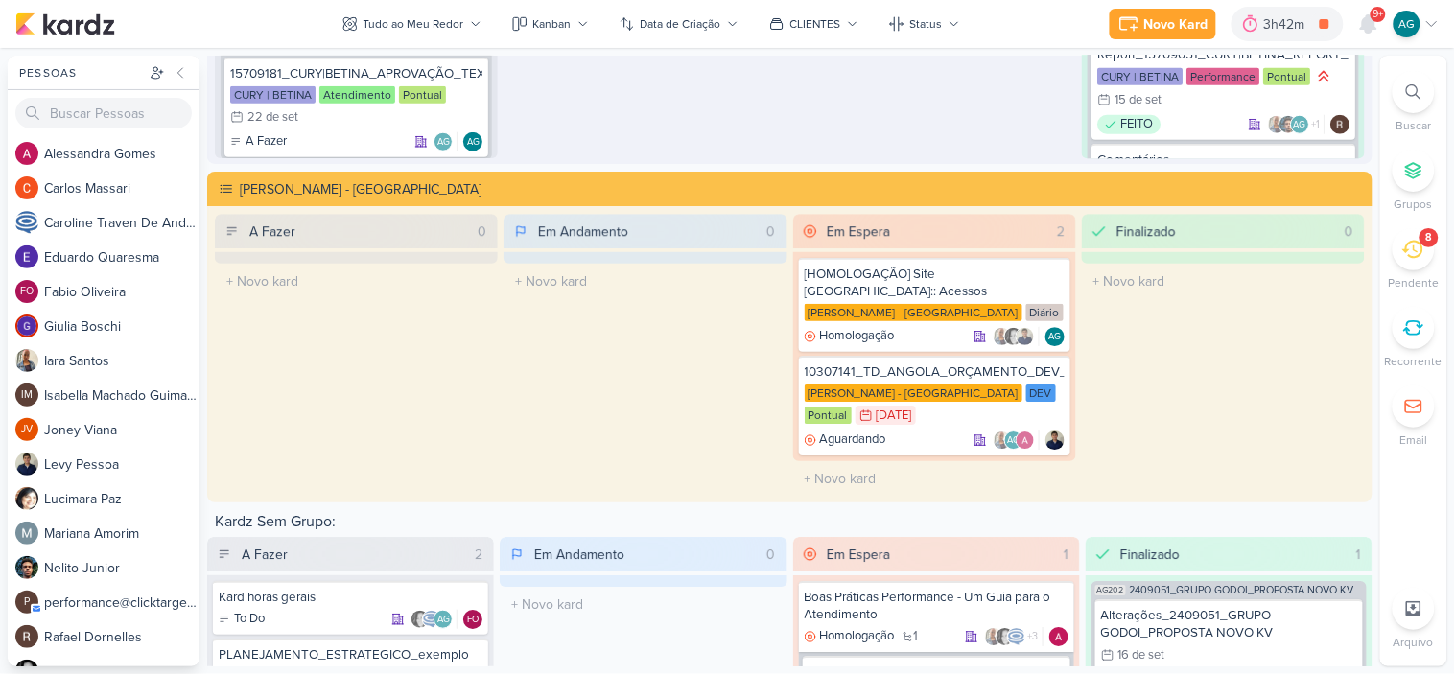
scroll to position [3296, 0]
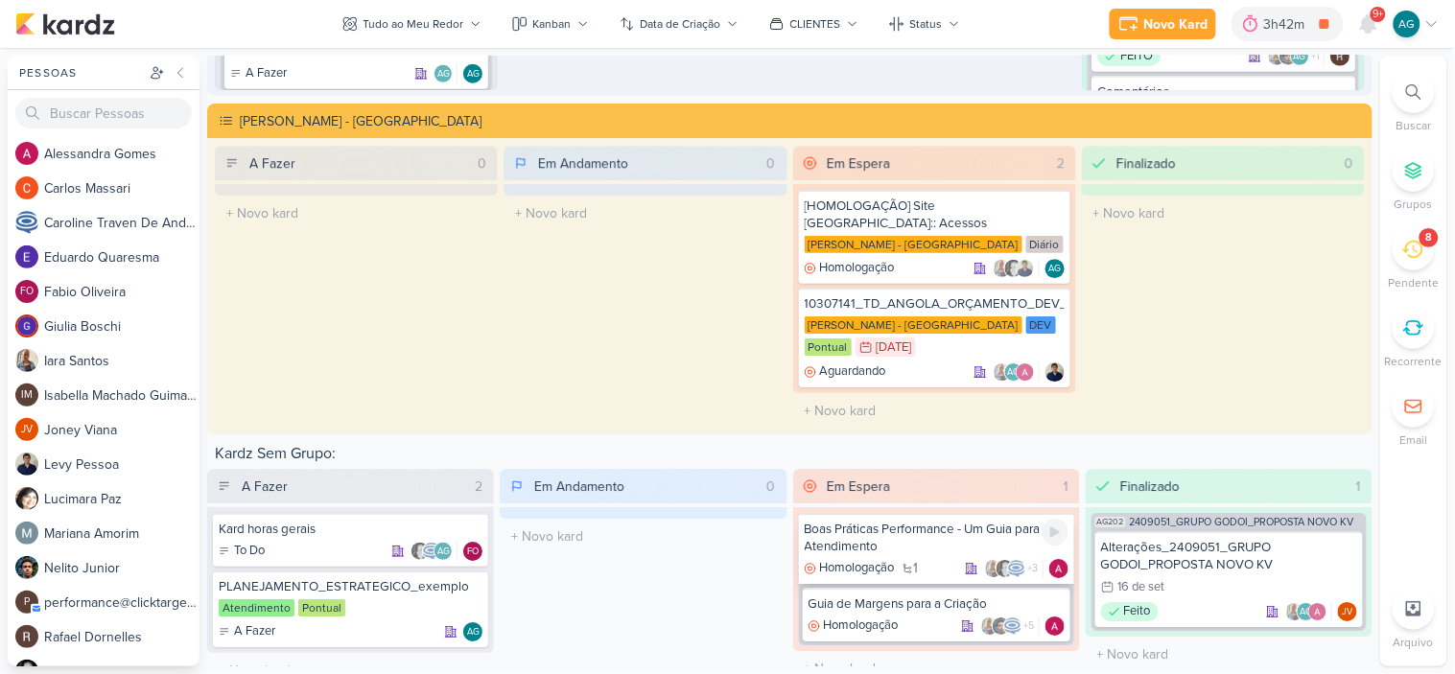
click at [902, 521] on div "Boas Práticas Performance - Um Guia para o Atendimento" at bounding box center [937, 538] width 264 height 35
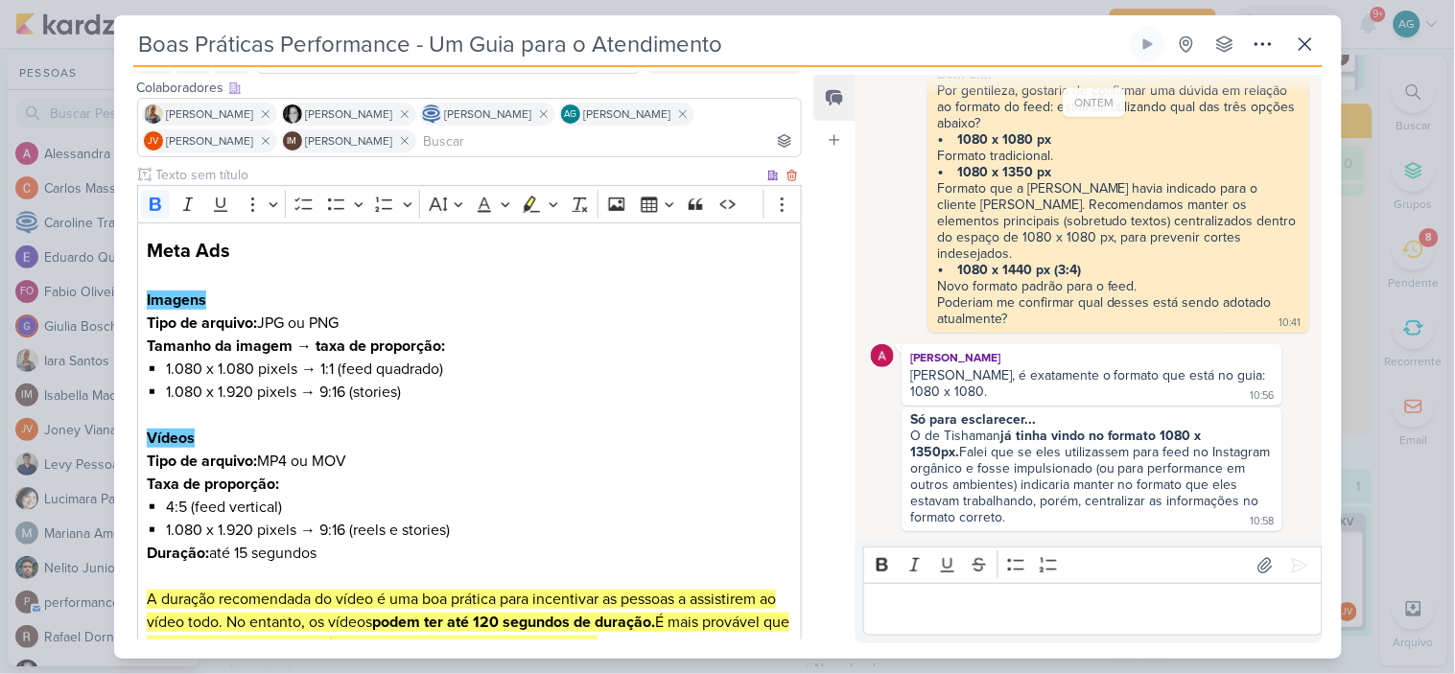
scroll to position [0, 0]
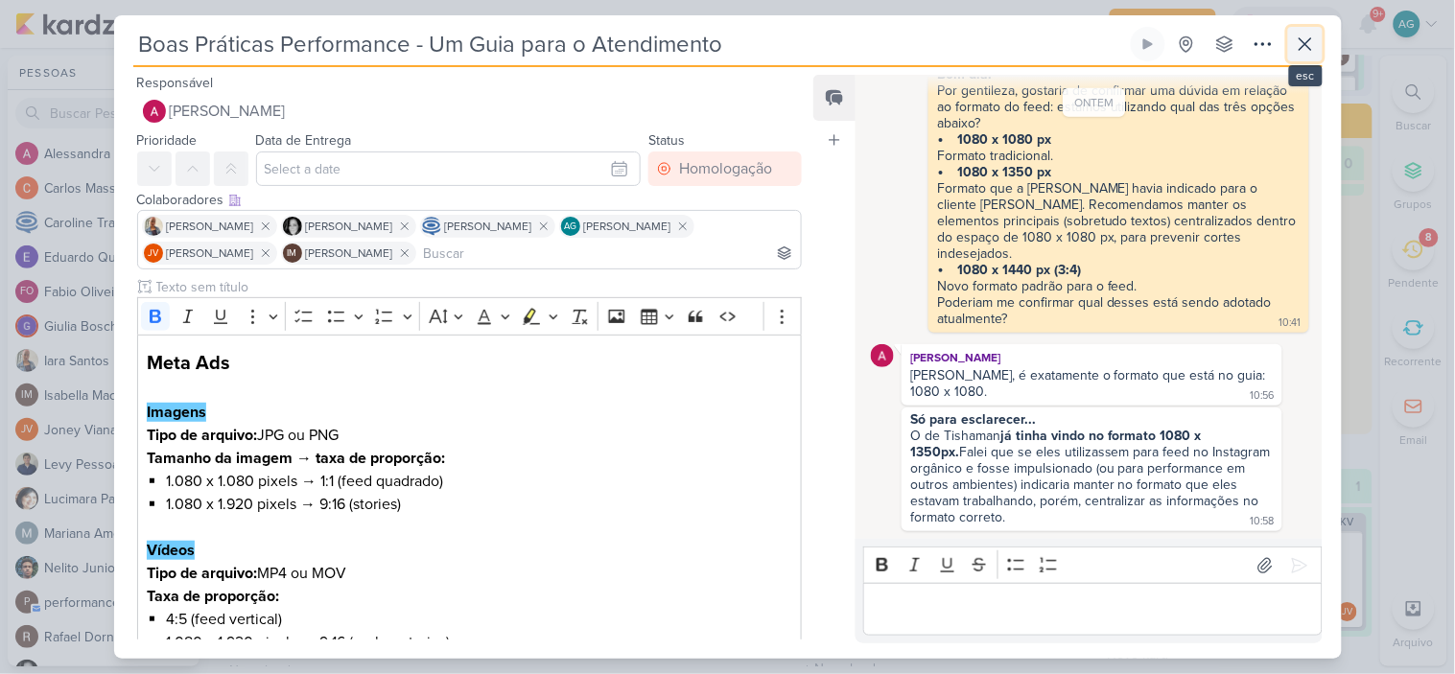
click at [1306, 46] on icon at bounding box center [1305, 44] width 23 height 23
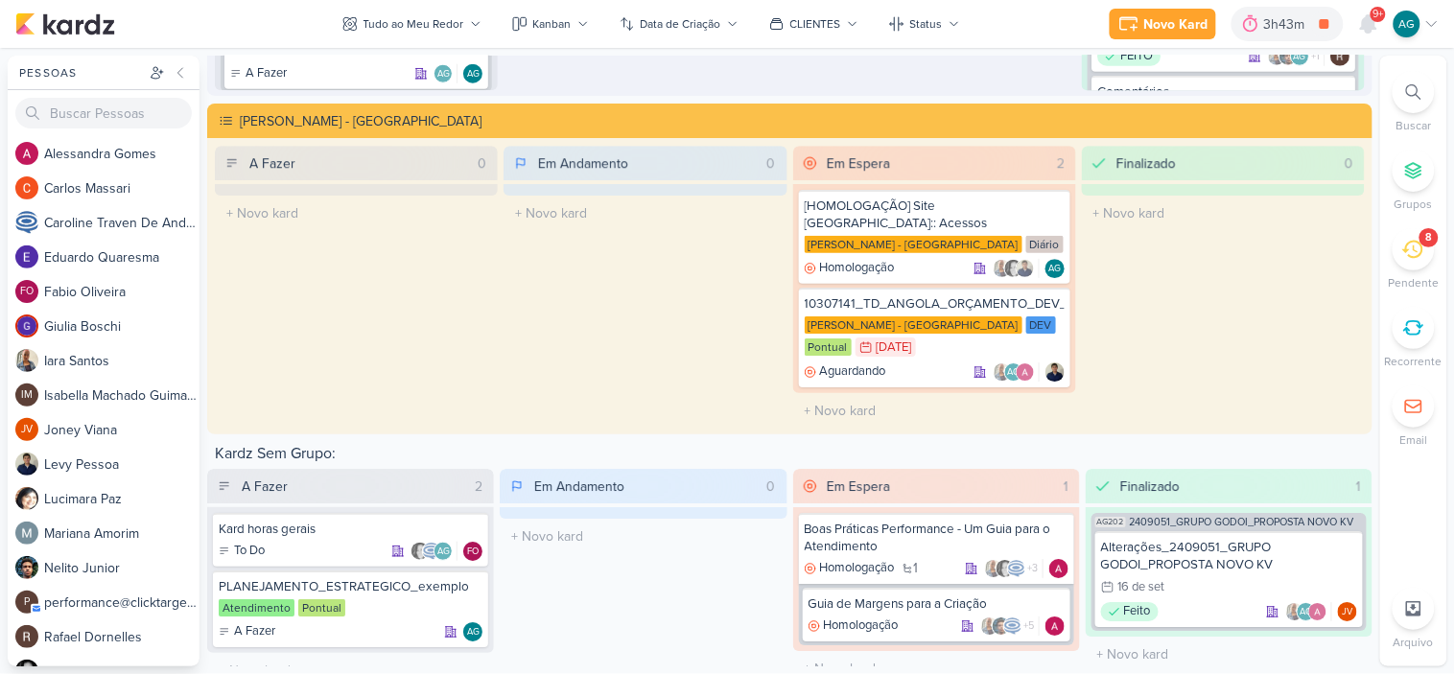
click at [1402, 241] on div "8" at bounding box center [1414, 249] width 42 height 42
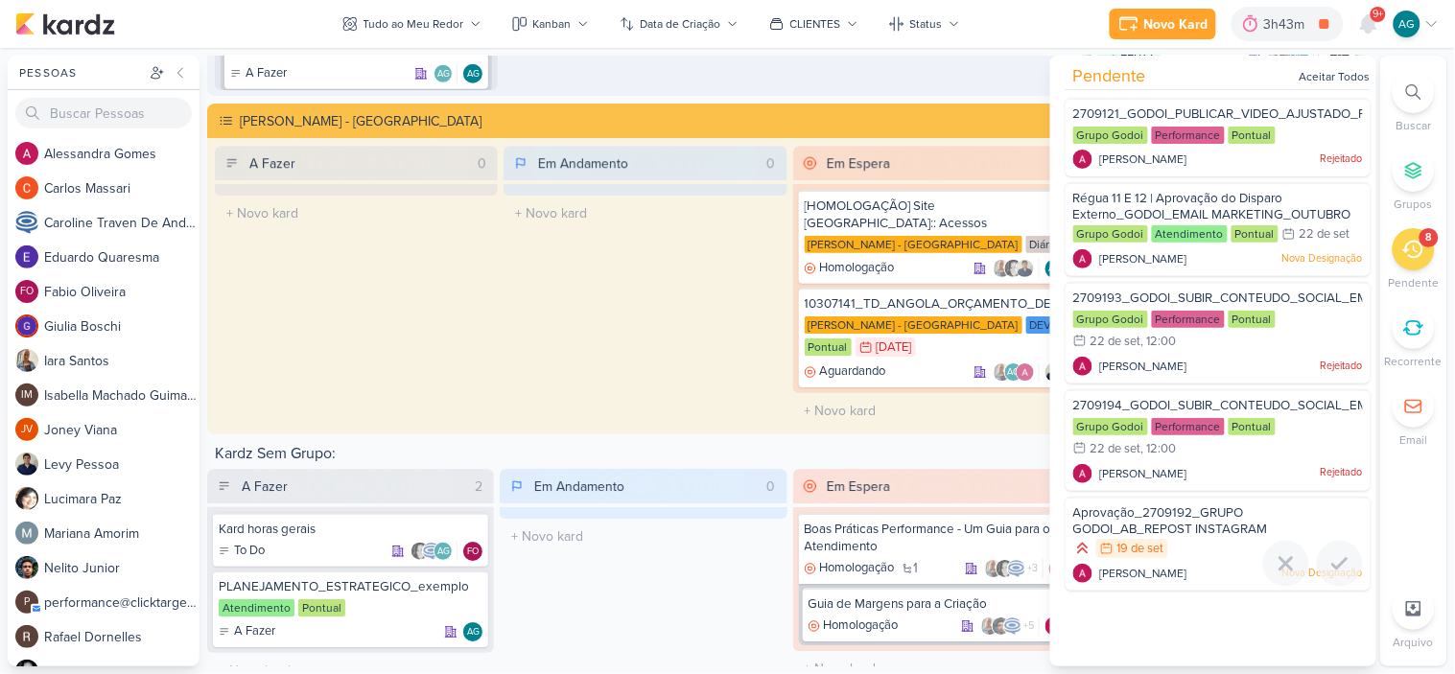
click at [1307, 497] on div "Aprovação_2709192_GRUPO GODOI_AB_REPOST INSTAGRAM 19/9 19 de set Alessandra Gom…" at bounding box center [1218, 544] width 305 height 95
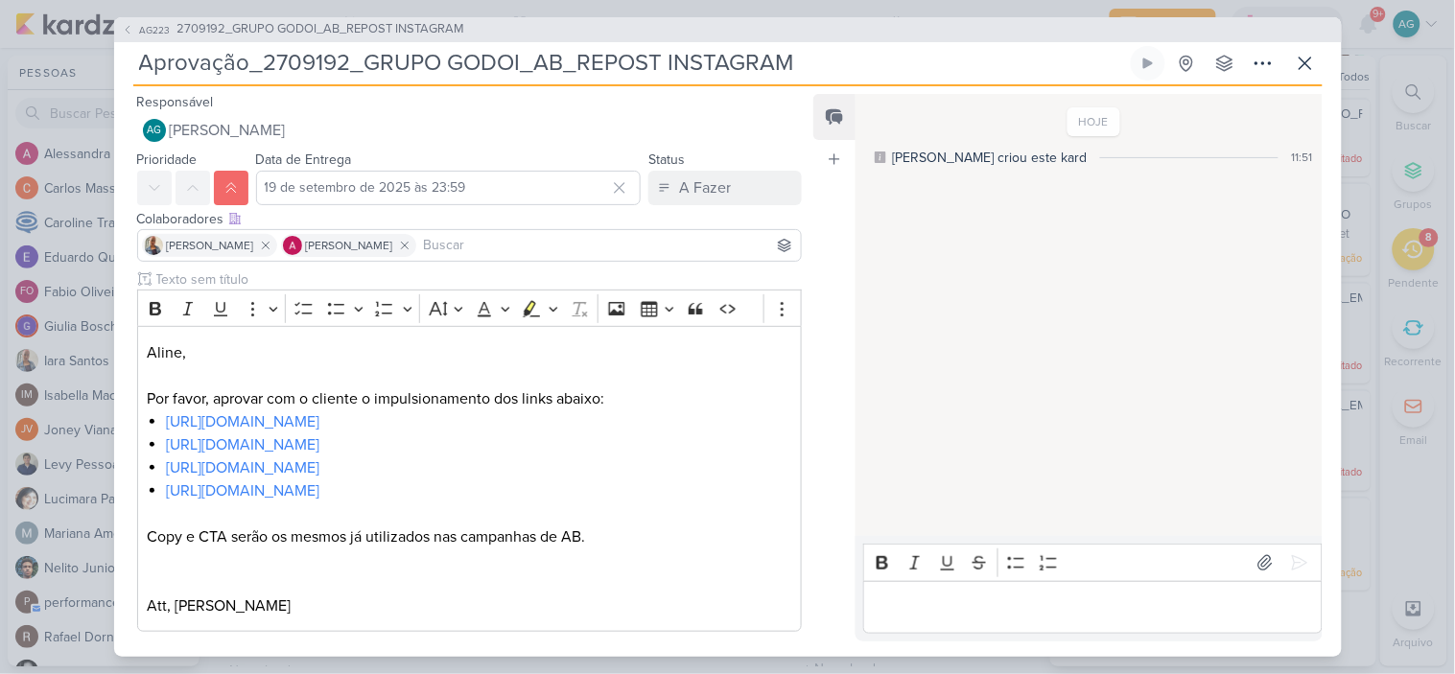
click at [374, 33] on span "2709192_GRUPO GODOI_AB_REPOST INSTAGRAM" at bounding box center [321, 29] width 288 height 19
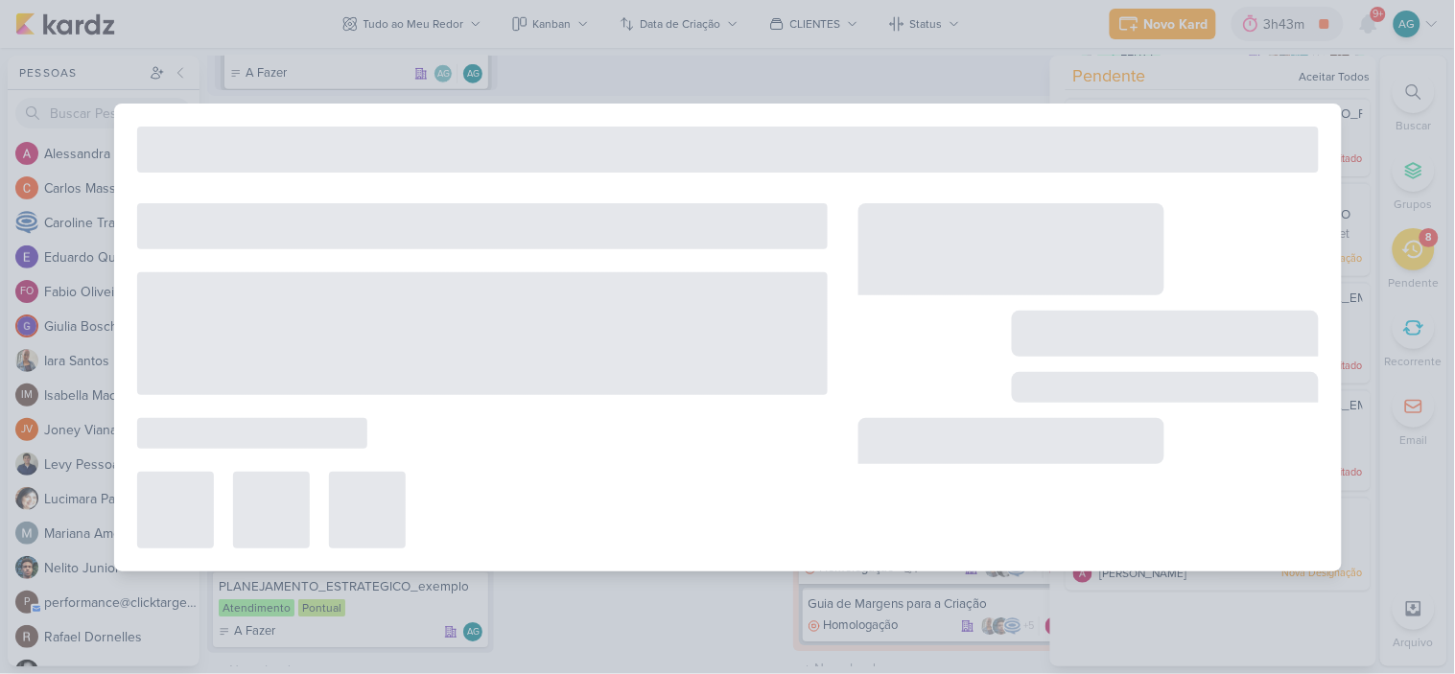
type input "2709192_GRUPO GODOI_AB_REPOST INSTAGRAM"
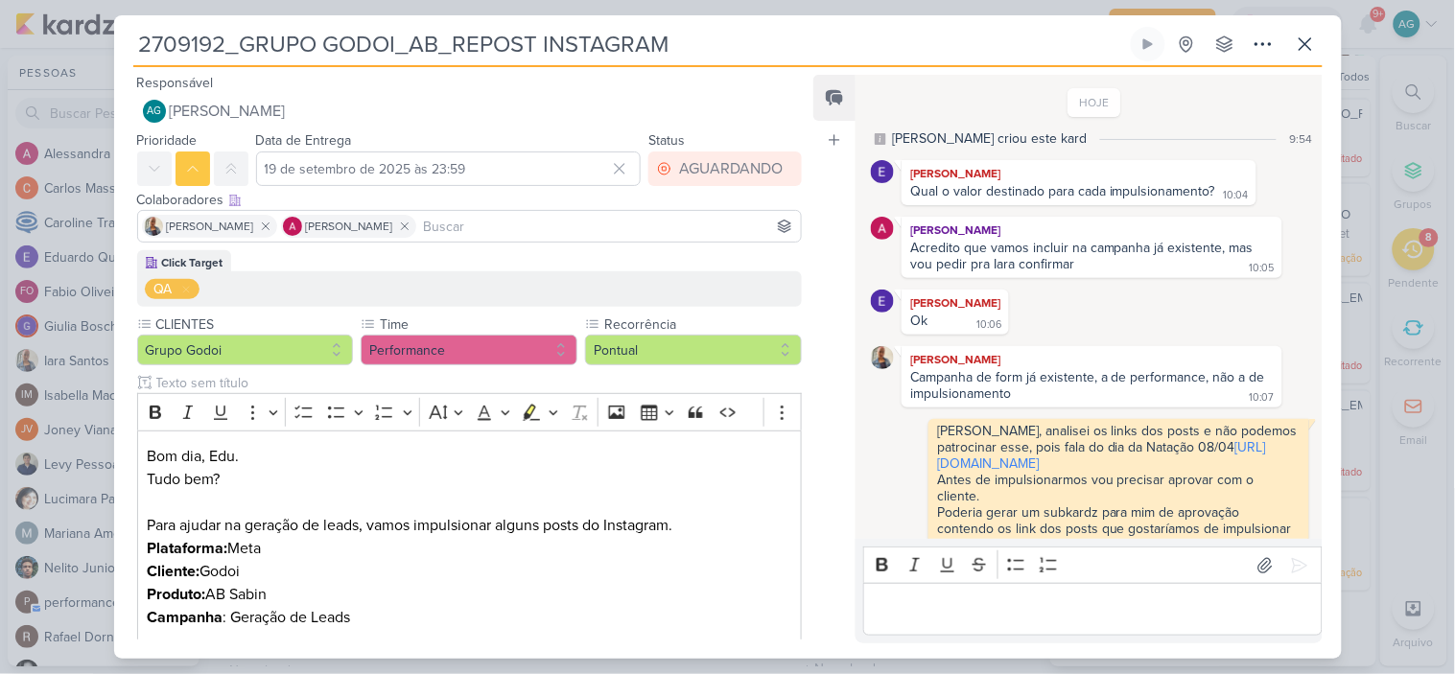
scroll to position [55, 0]
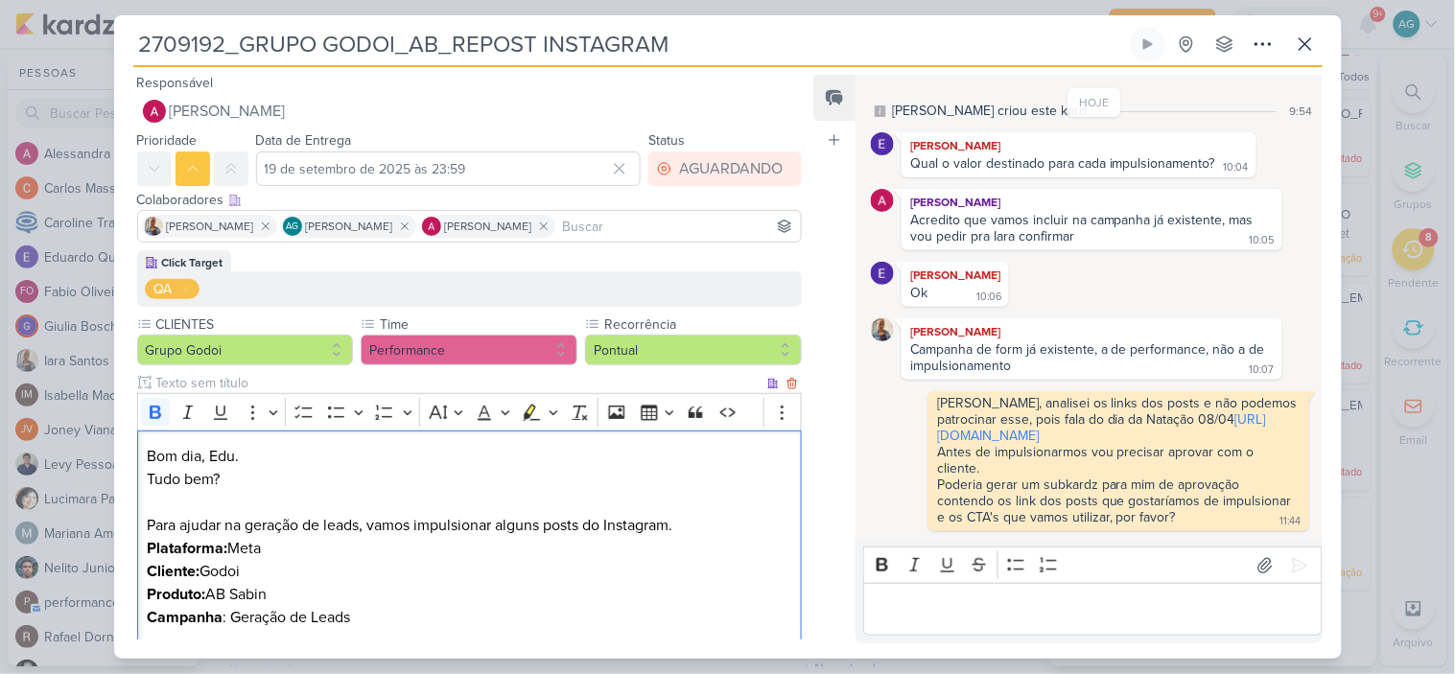
drag, startPoint x: 281, startPoint y: 595, endPoint x: 145, endPoint y: 554, distance: 142.1
click at [145, 554] on div "Bom dia, Edu. Tudo bem? Para ajudar na geração de leads, vamos impulsionar algu…" at bounding box center [470, 664] width 666 height 467
copy div "Plataforma: Meta Cliente: Godoi Produto: AB Sabin"
click at [1312, 42] on icon at bounding box center [1305, 44] width 23 height 23
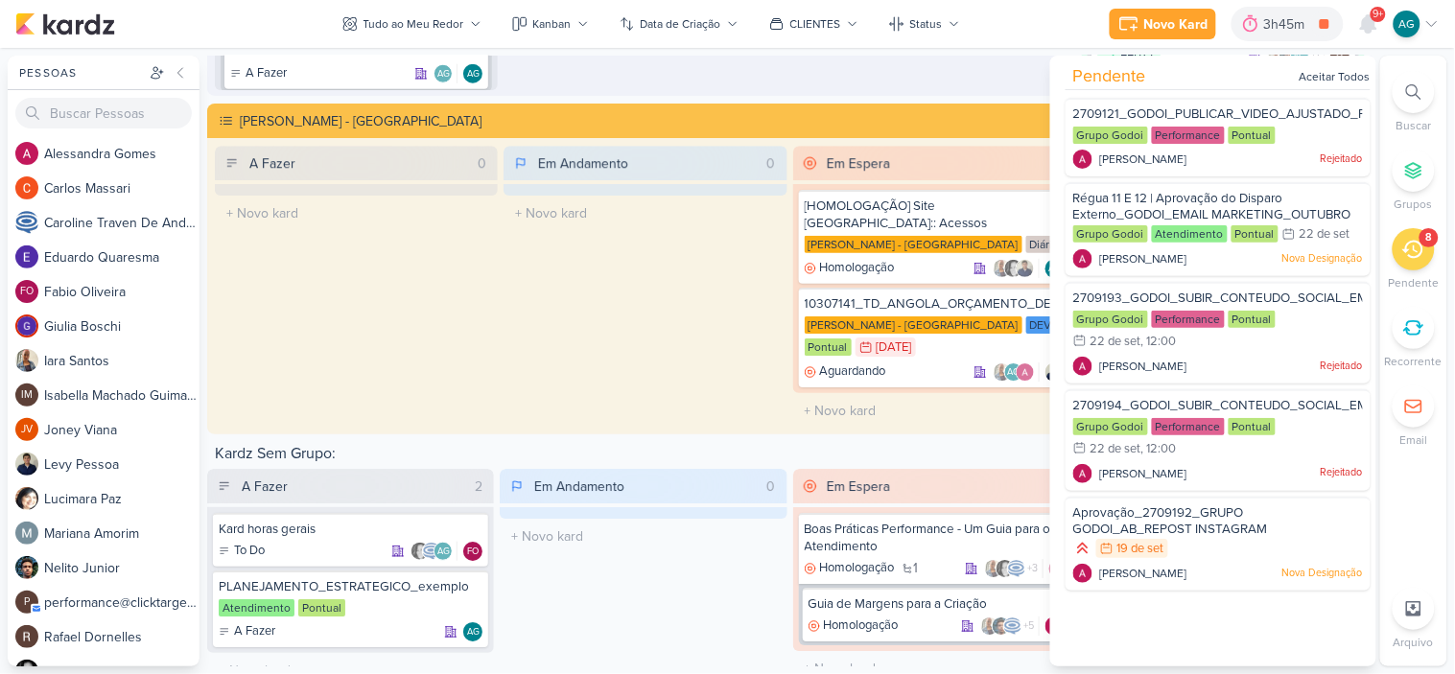
click at [592, 340] on div "Em Andamento 0 O título do kard deve ter menos que 100 caracteres" at bounding box center [645, 287] width 283 height 283
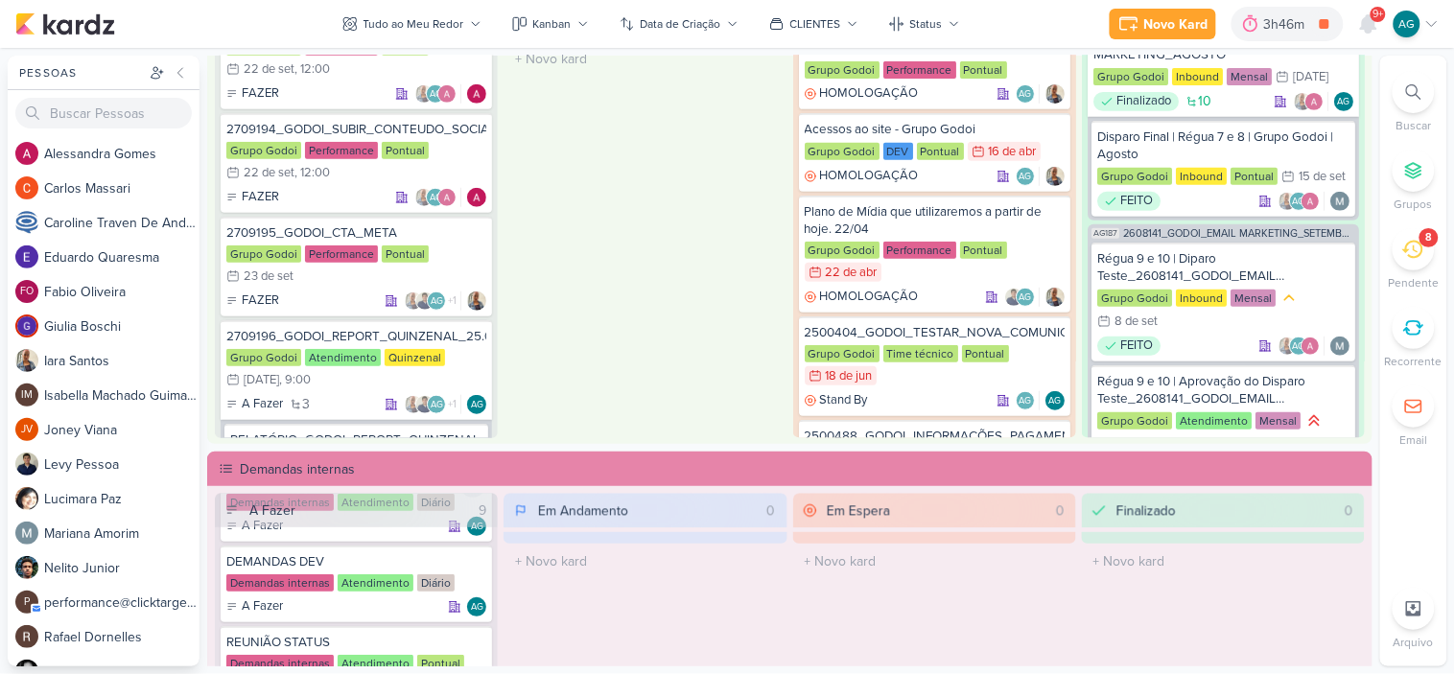
scroll to position [739, 0]
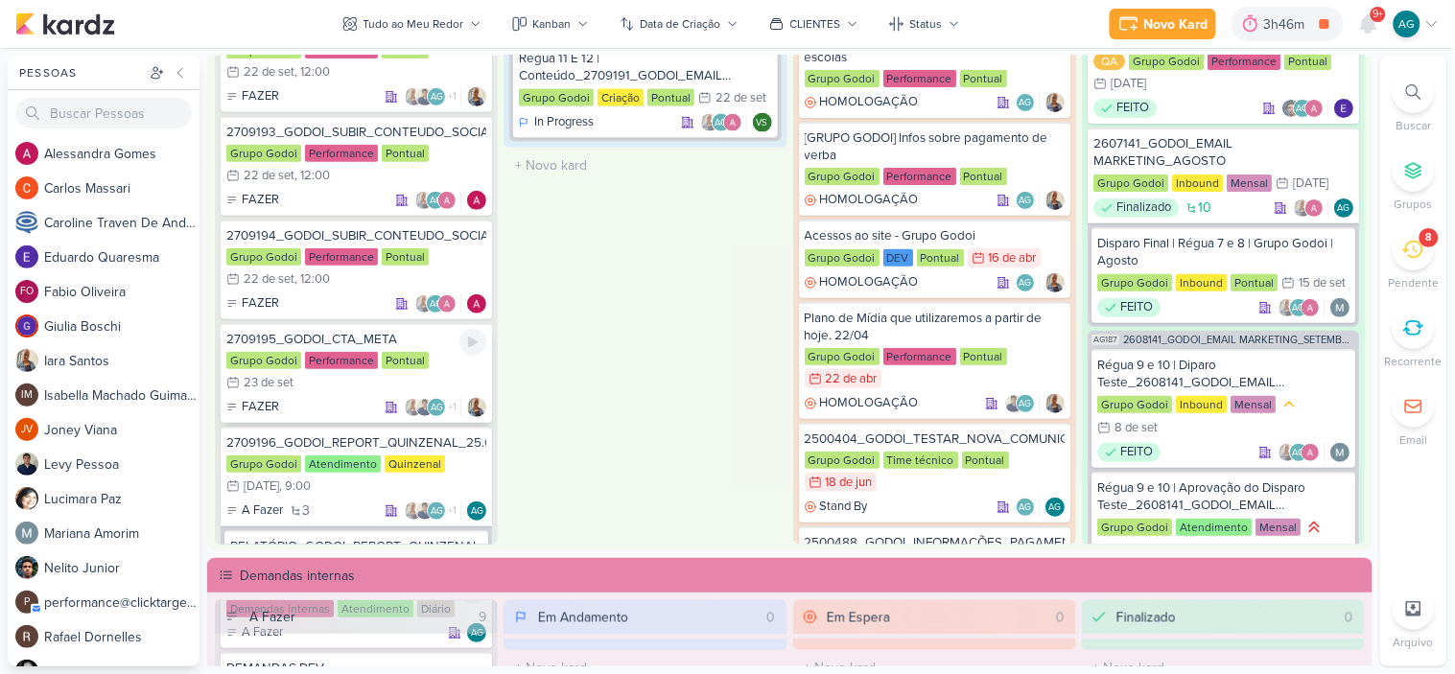
click at [374, 331] on div "2709195_GODOI_CTA_META" at bounding box center [356, 339] width 260 height 17
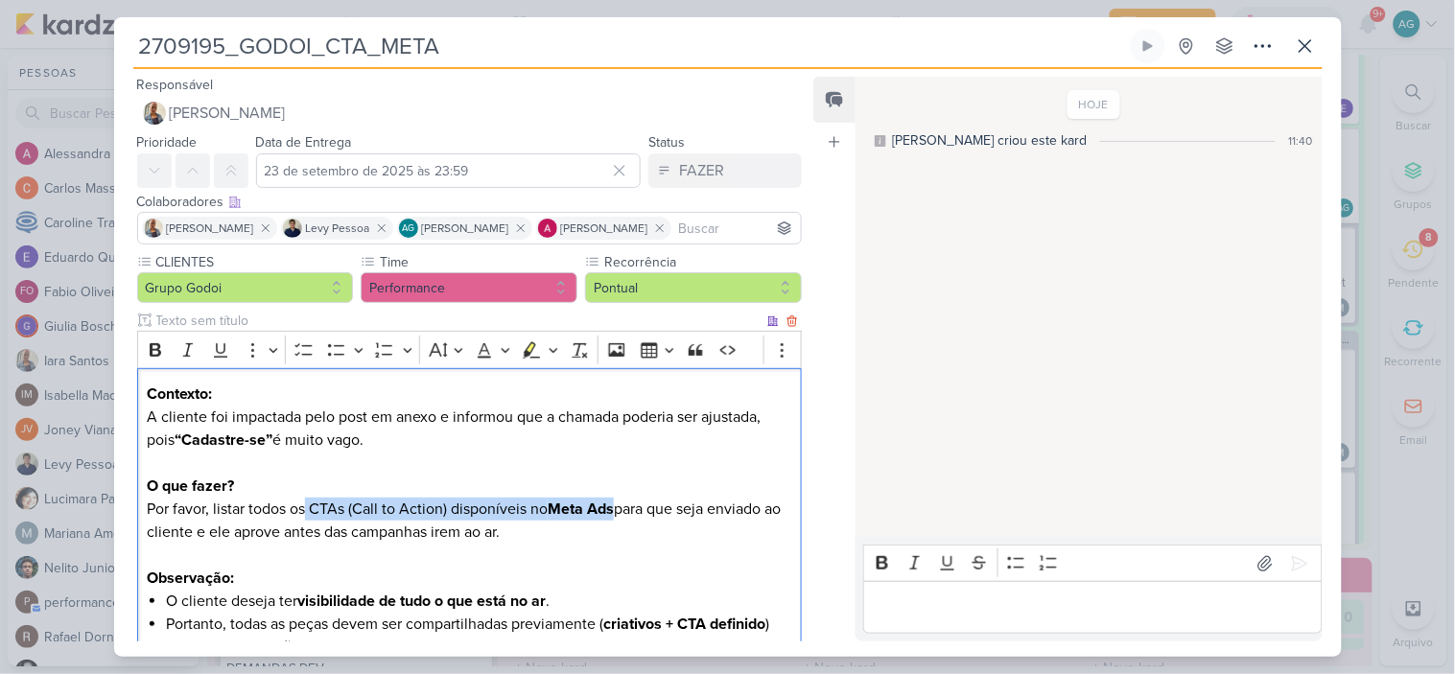
drag, startPoint x: 308, startPoint y: 507, endPoint x: 617, endPoint y: 506, distance: 308.9
click at [617, 506] on p "O que fazer? Por favor, listar todos os CTAs (Call to Action) disponíveis no Me…" at bounding box center [469, 532] width 645 height 115
copy p "CTAs (Call to Action) disponíveis no Meta Ads"
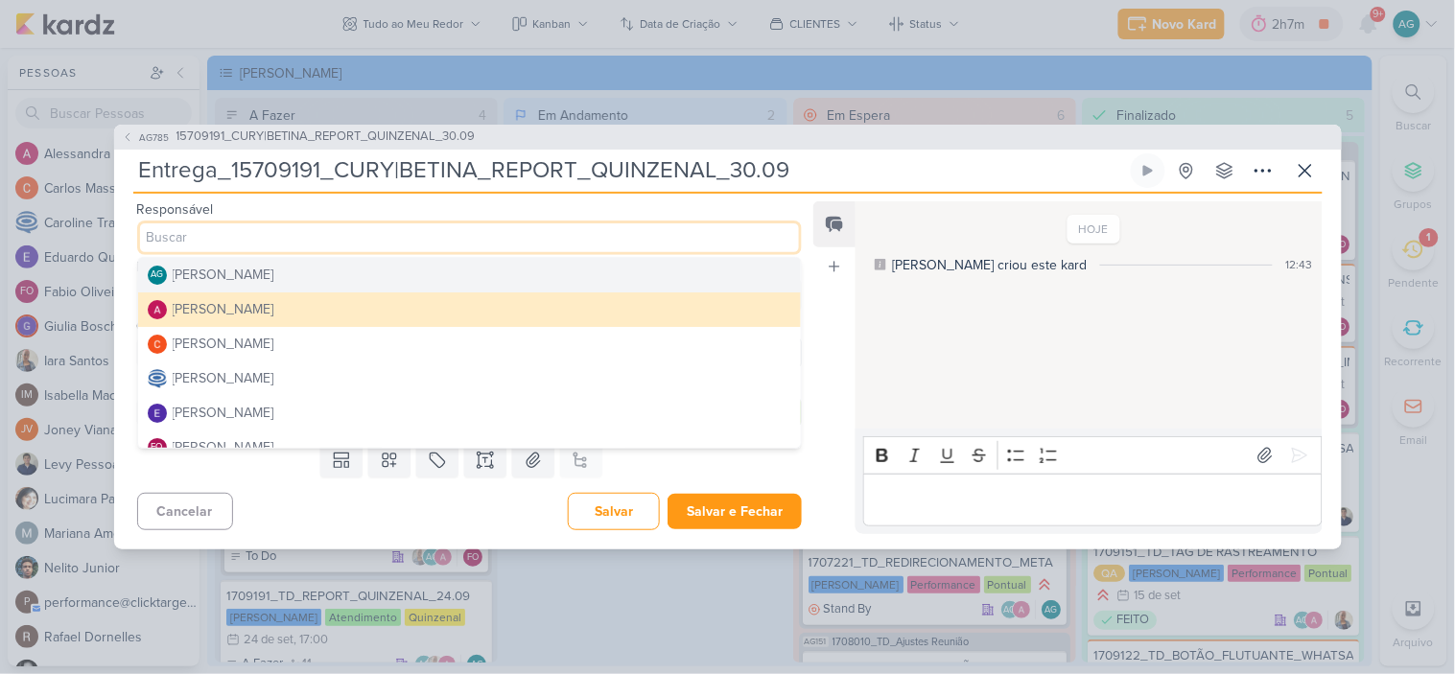
scroll to position [140, 0]
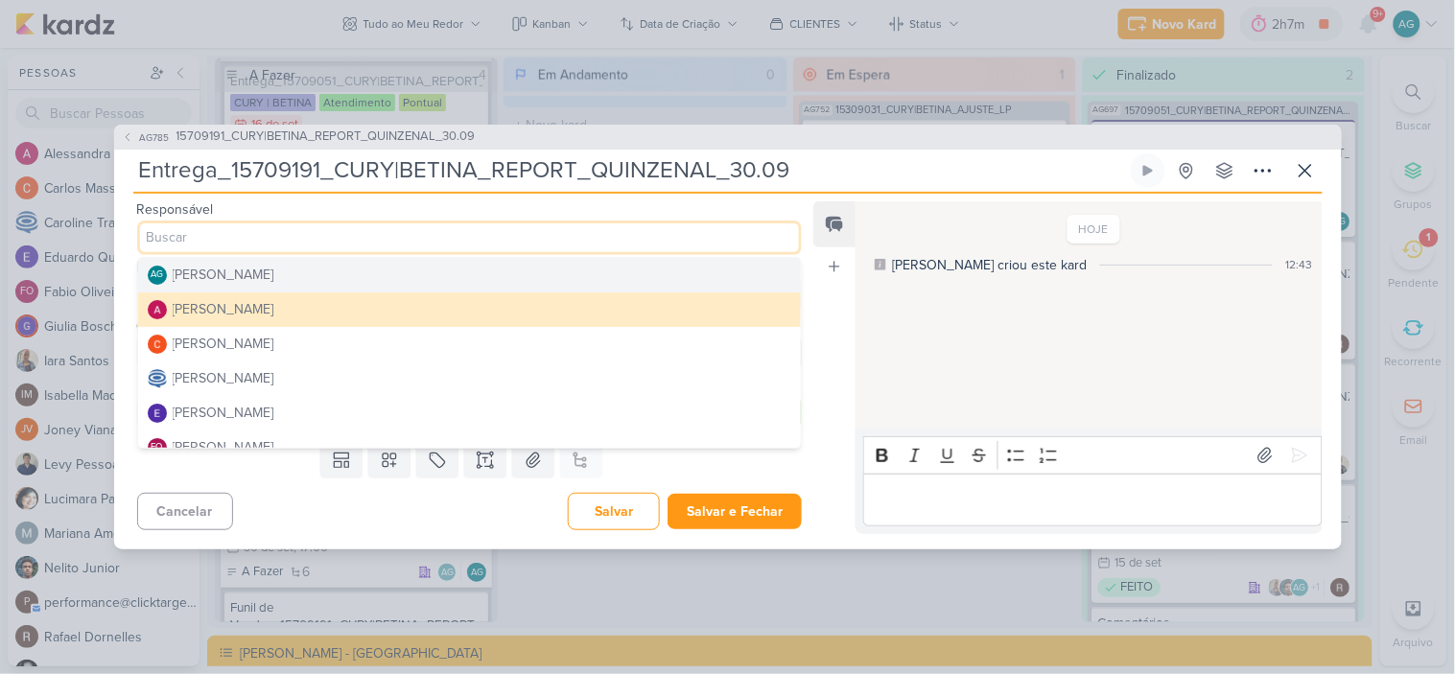
click at [271, 280] on div "[PERSON_NAME]" at bounding box center [224, 275] width 102 height 20
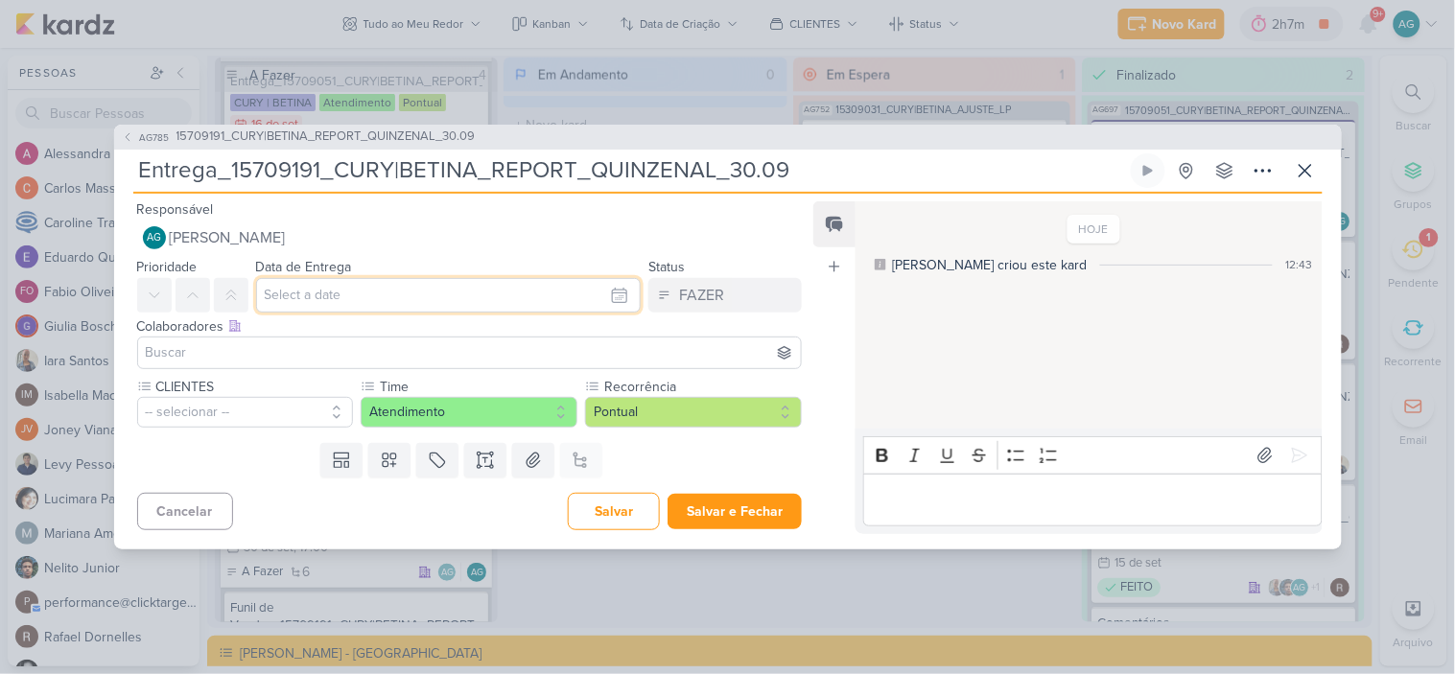
click at [307, 294] on input "text" at bounding box center [449, 295] width 386 height 35
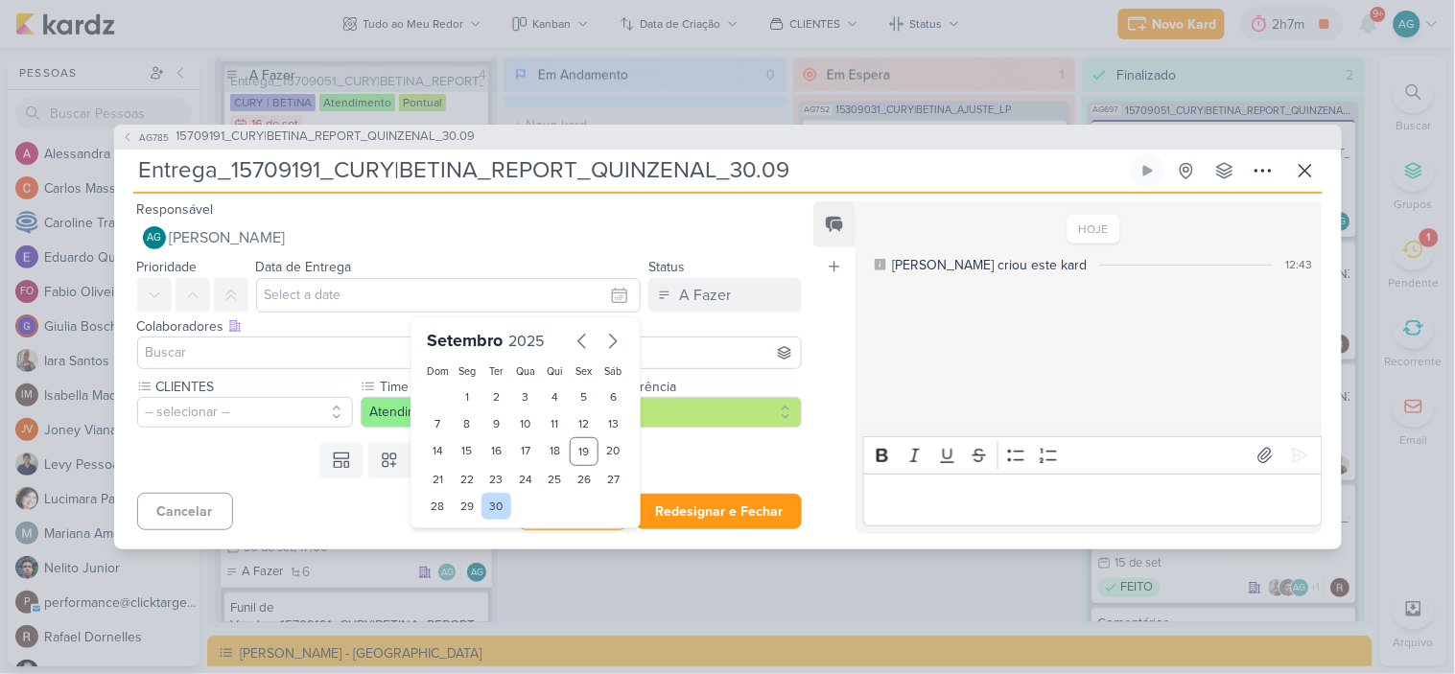
click at [490, 501] on div "30" at bounding box center [497, 506] width 30 height 27
type input "[DATE] 23:59"
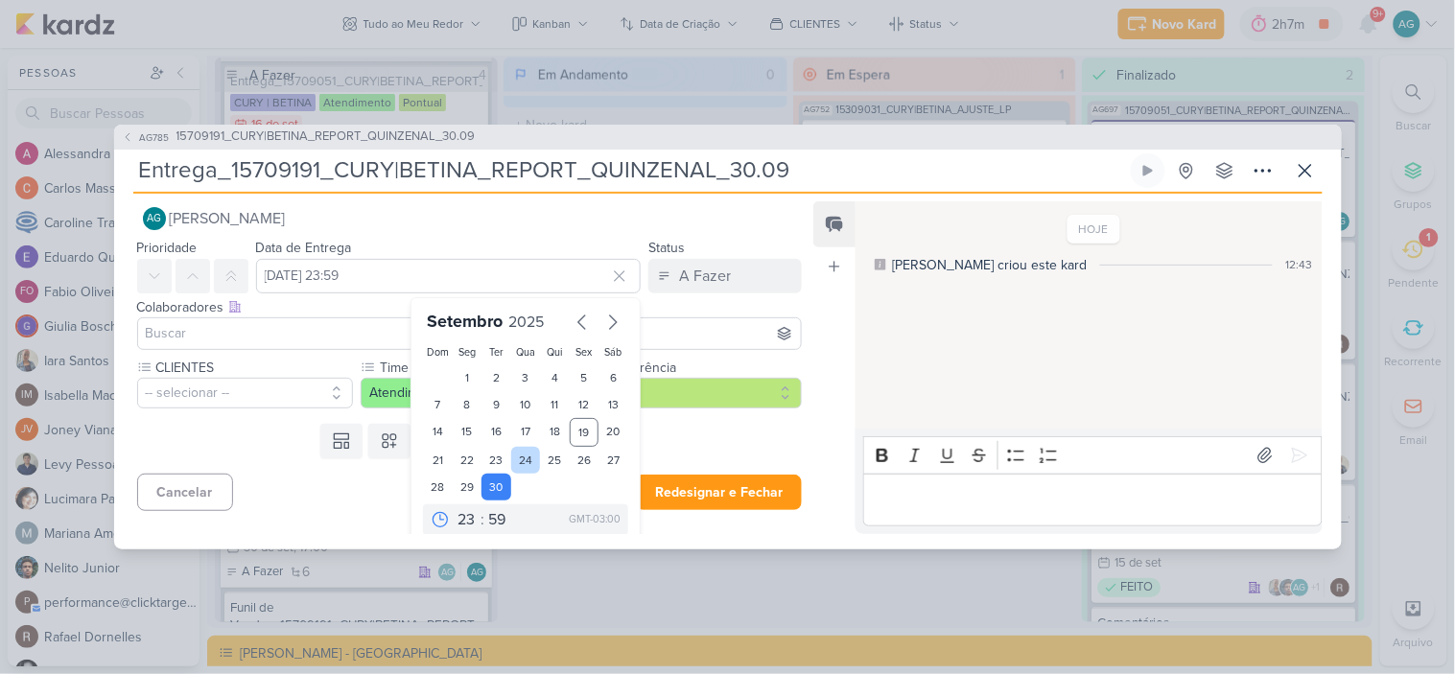
scroll to position [33, 0]
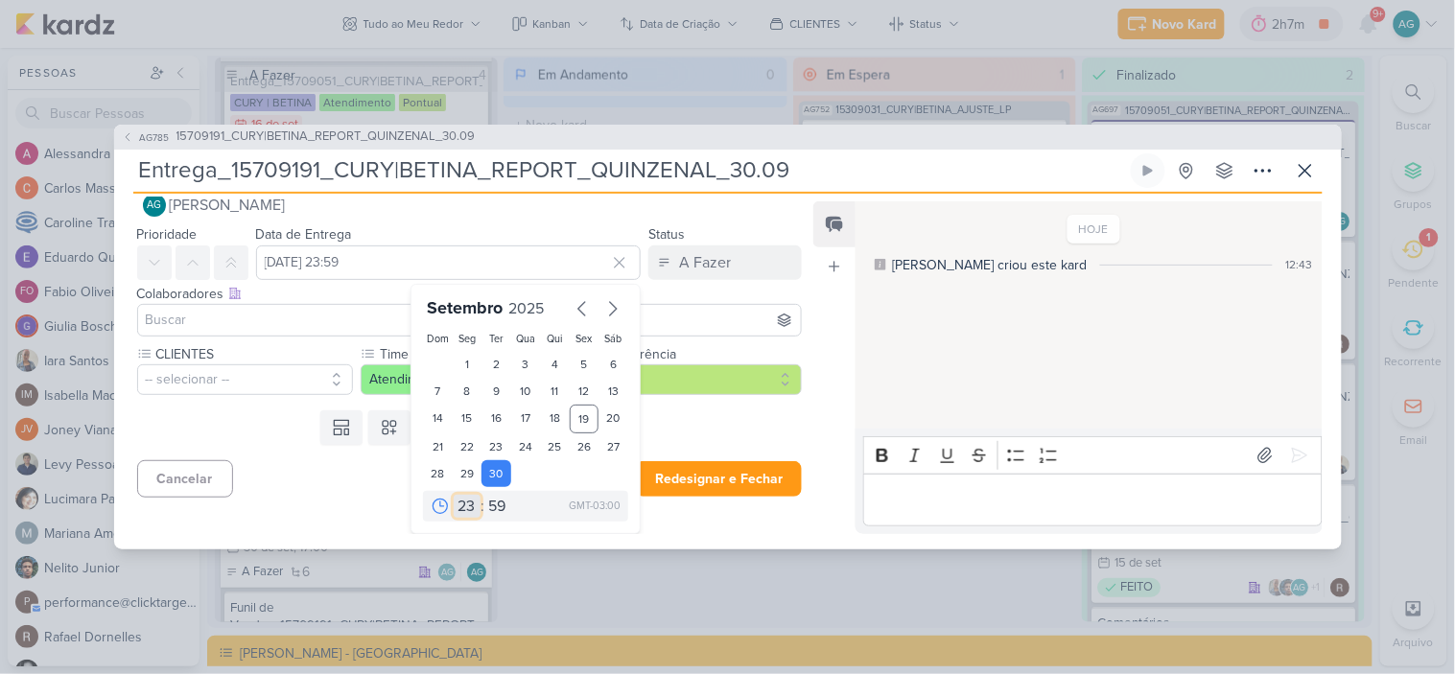
click at [463, 505] on select "00 01 02 03 04 05 06 07 08 09 10 11 12 13 14 15 16 17 18 19 20 21 22 23" at bounding box center [467, 506] width 27 height 23
select select "17"
click at [454, 495] on select "00 01 02 03 04 05 06 07 08 09 10 11 12 13 14 15 16 17 18 19 20 21 22 23" at bounding box center [467, 506] width 27 height 23
type input "[DATE] 17:59"
drag, startPoint x: 492, startPoint y: 508, endPoint x: 491, endPoint y: 496, distance: 12.5
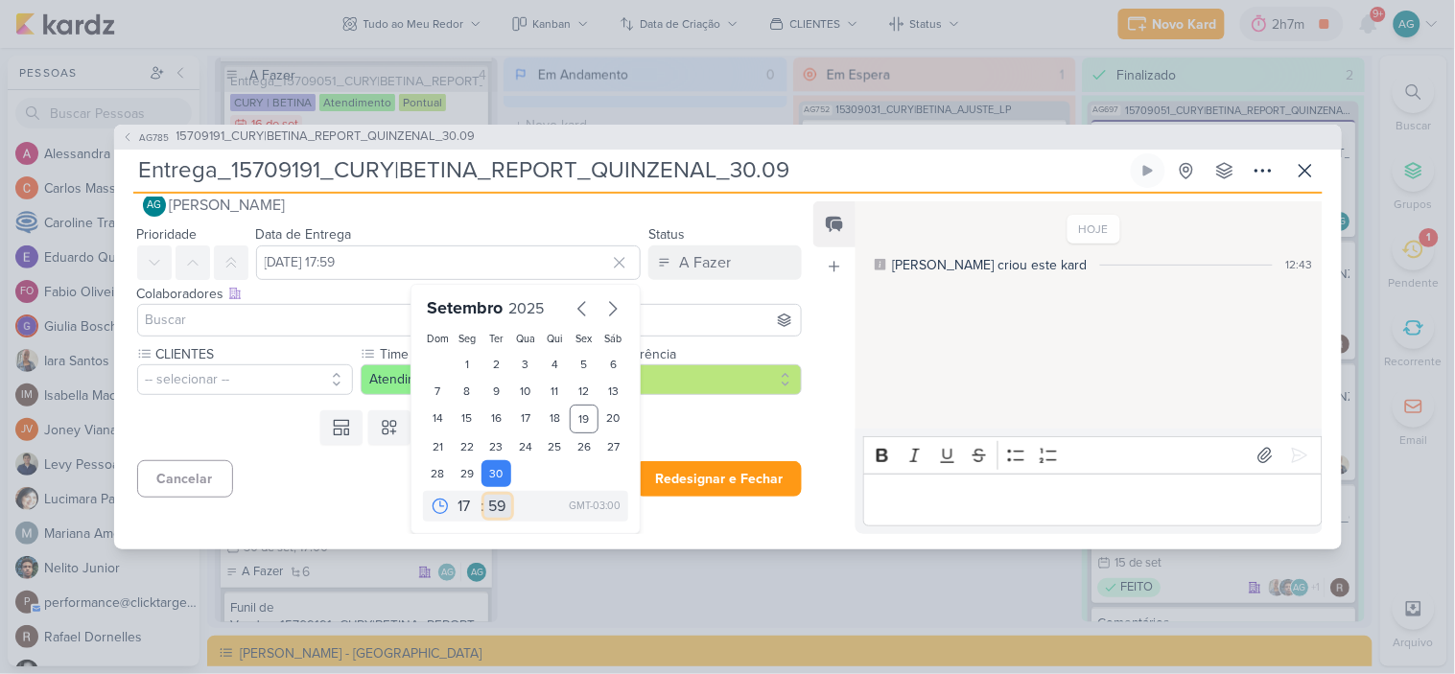
click at [492, 508] on select "00 05 10 15 20 25 30 35 40 45 50 55 59" at bounding box center [497, 506] width 27 height 23
select select "0"
click at [484, 495] on select "00 05 10 15 20 25 30 35 40 45 50 55 59" at bounding box center [497, 506] width 27 height 23
type input "[DATE] 17:00"
click at [170, 320] on input at bounding box center [470, 320] width 656 height 23
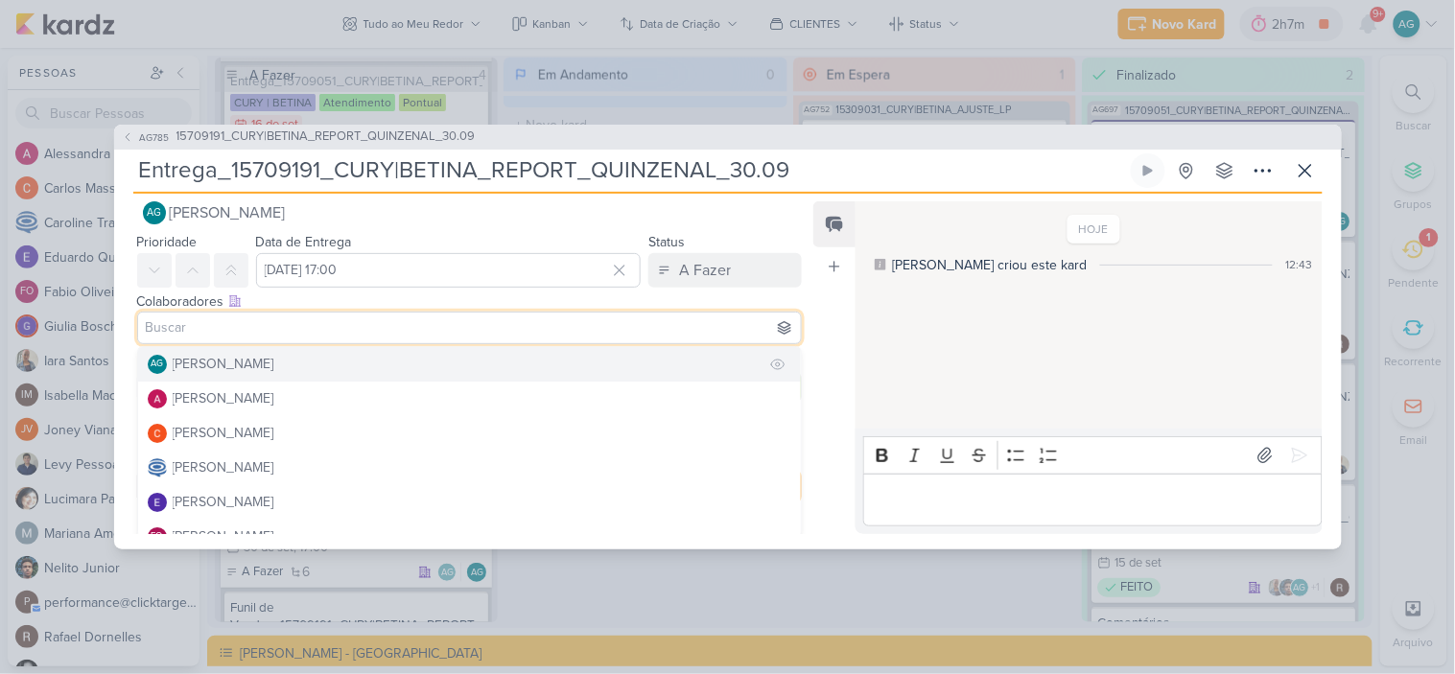
scroll to position [29, 0]
click at [189, 365] on div "[PERSON_NAME]" at bounding box center [224, 360] width 102 height 20
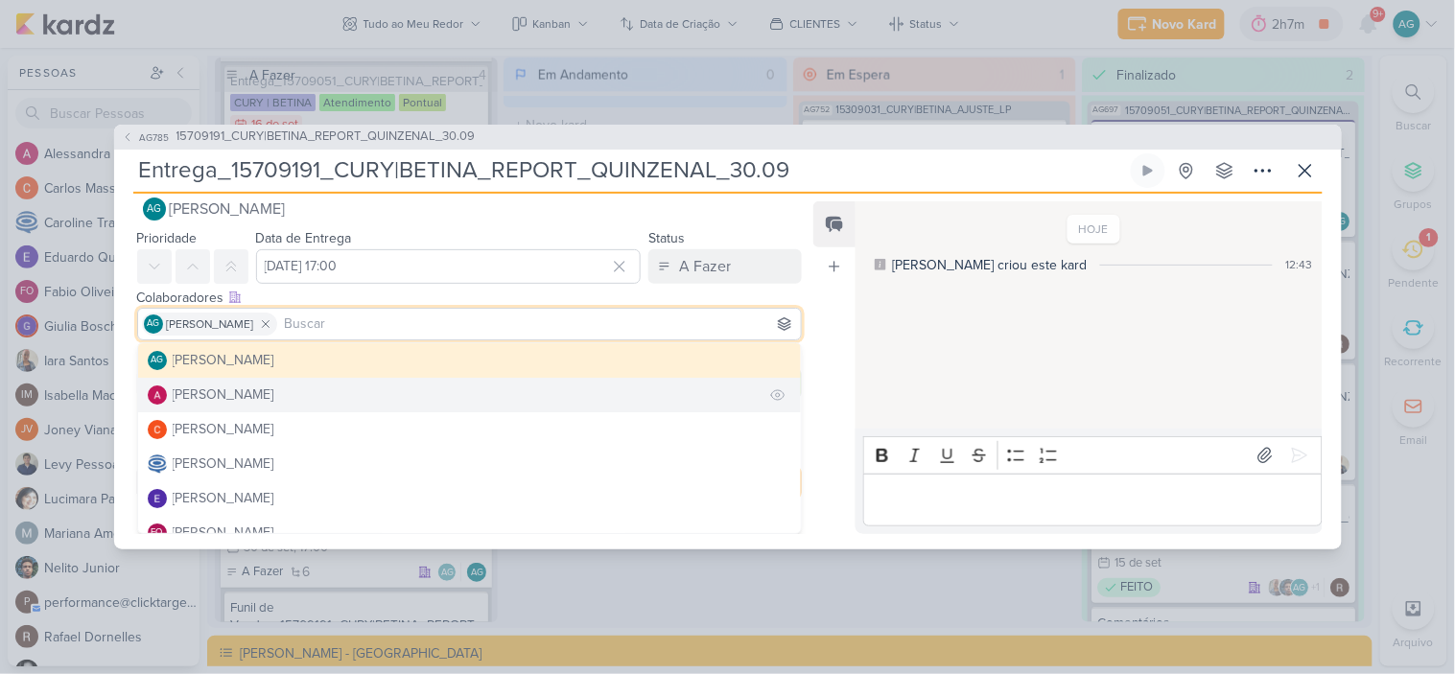
click at [217, 397] on div "[PERSON_NAME]" at bounding box center [224, 395] width 102 height 20
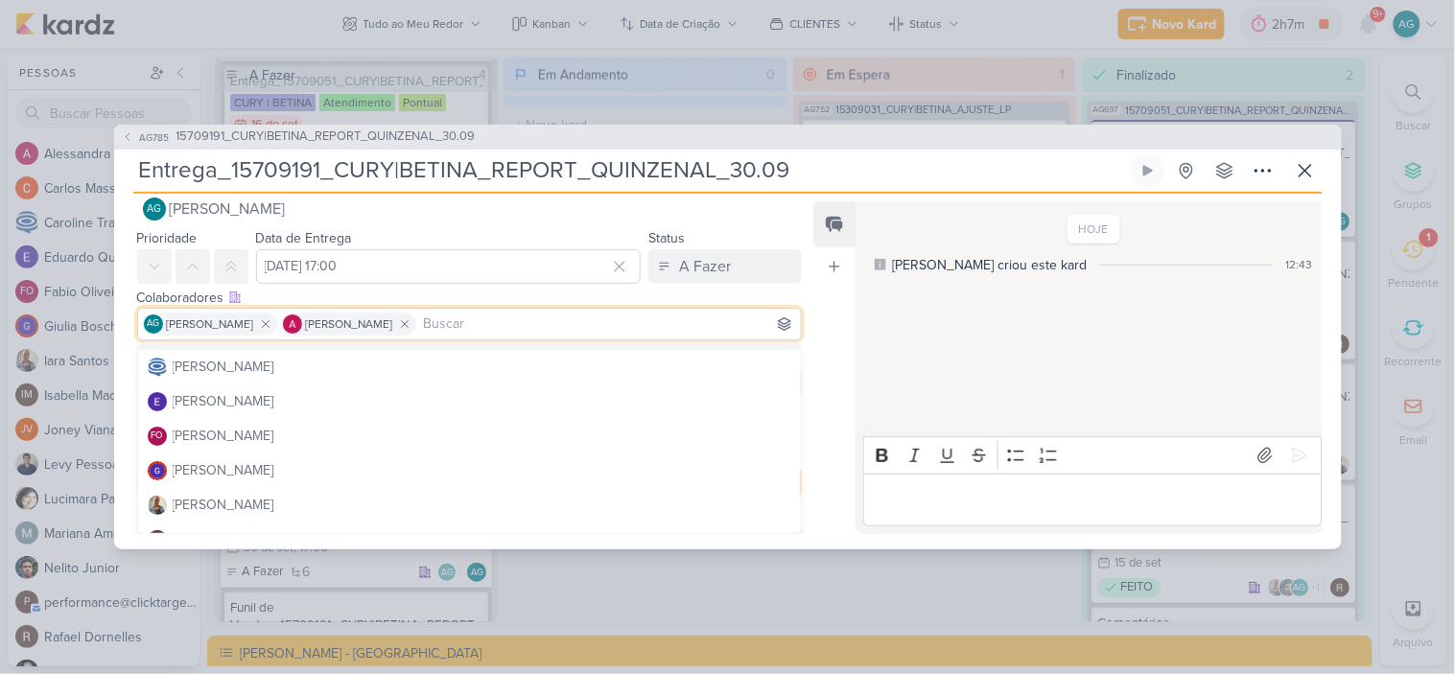
scroll to position [106, 0]
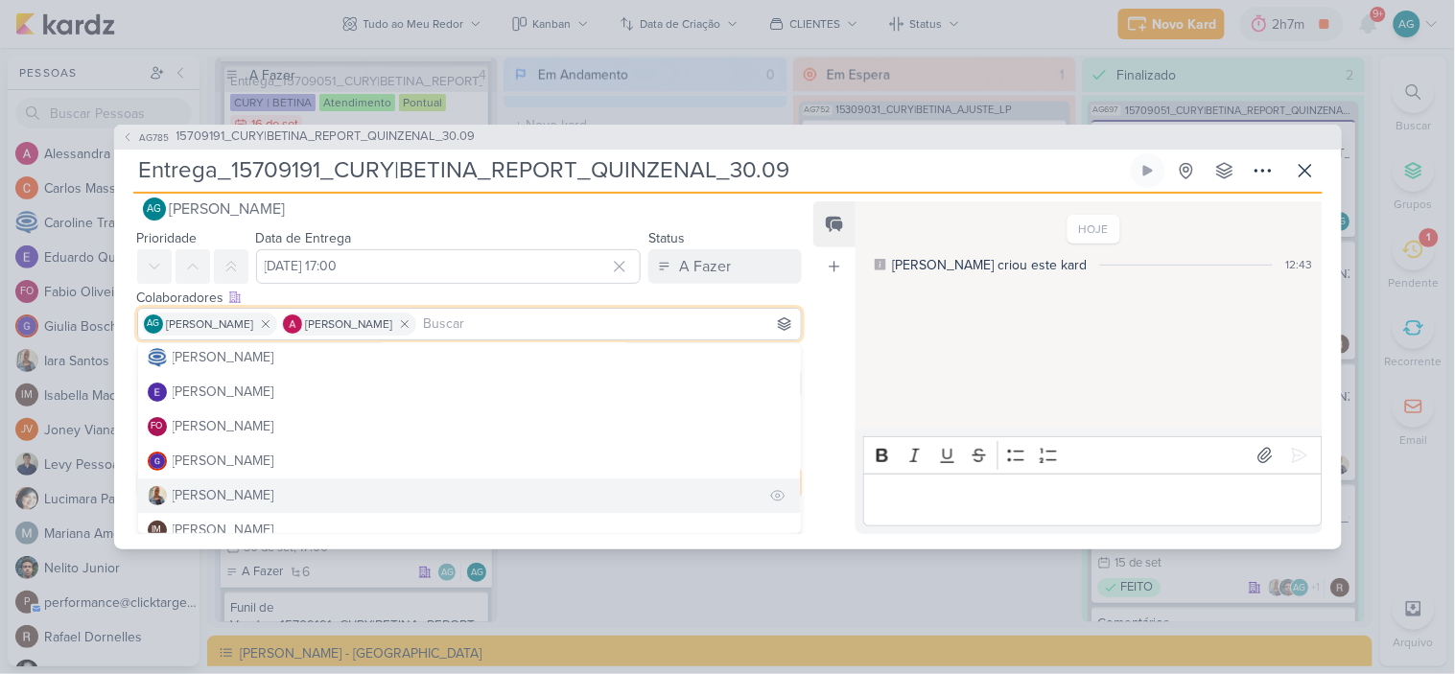
click at [235, 489] on div "[PERSON_NAME]" at bounding box center [224, 495] width 102 height 20
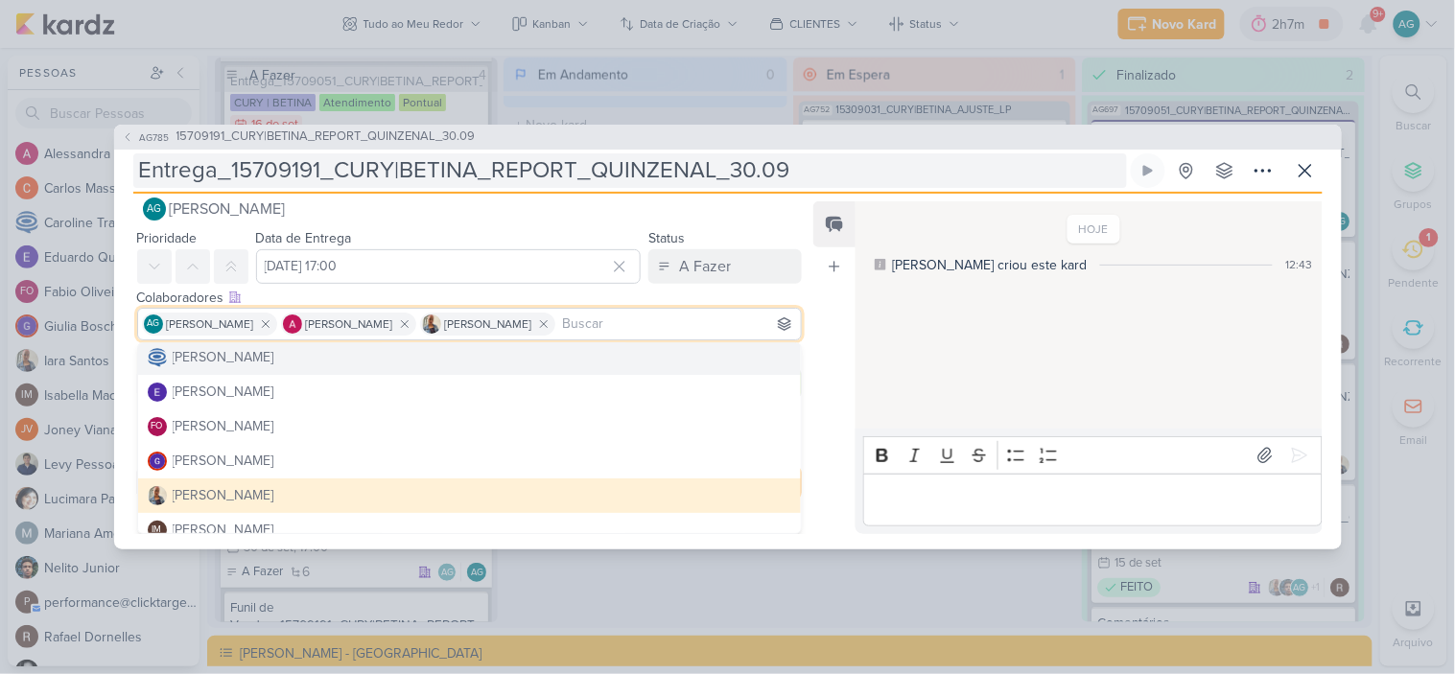
click at [870, 176] on input "Entrega_15709191_CURY|BETINA_REPORT_QUINZENAL_30.09" at bounding box center [630, 170] width 994 height 35
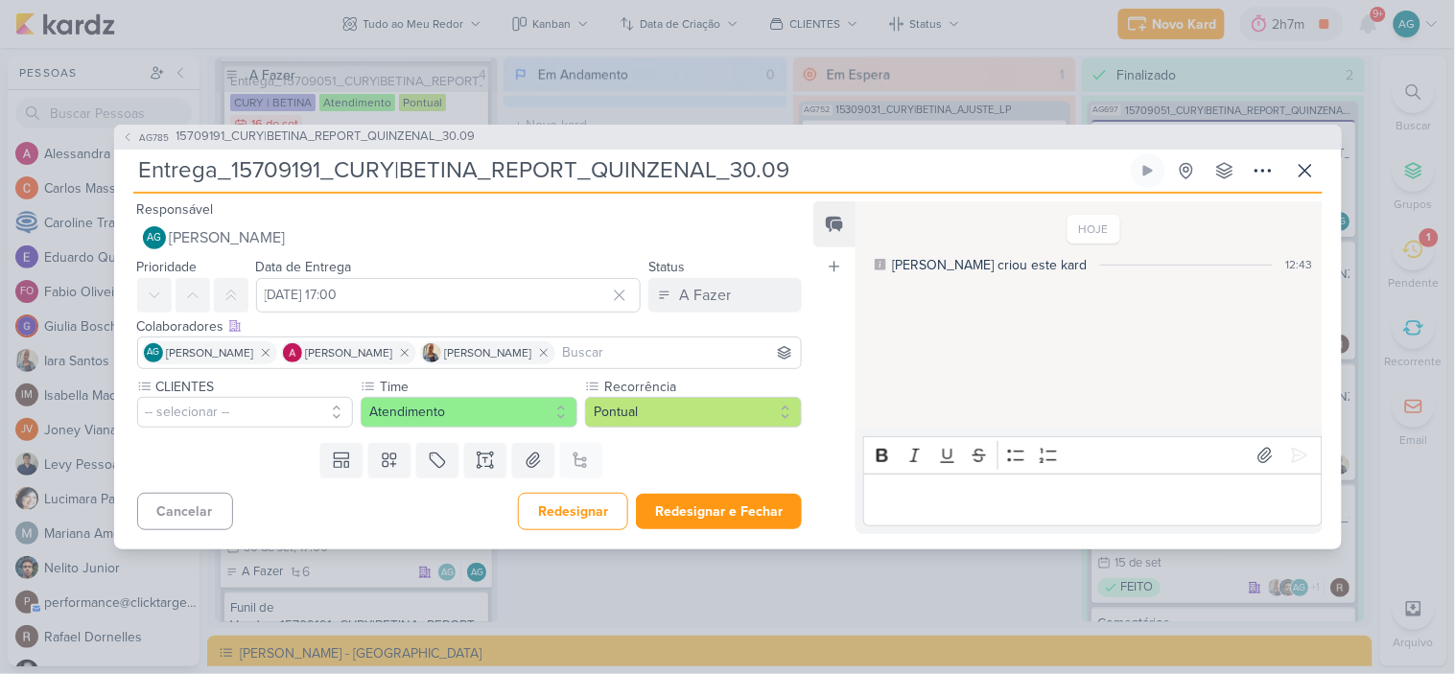
scroll to position [0, 0]
click at [240, 403] on button "-- selecionar --" at bounding box center [245, 412] width 217 height 31
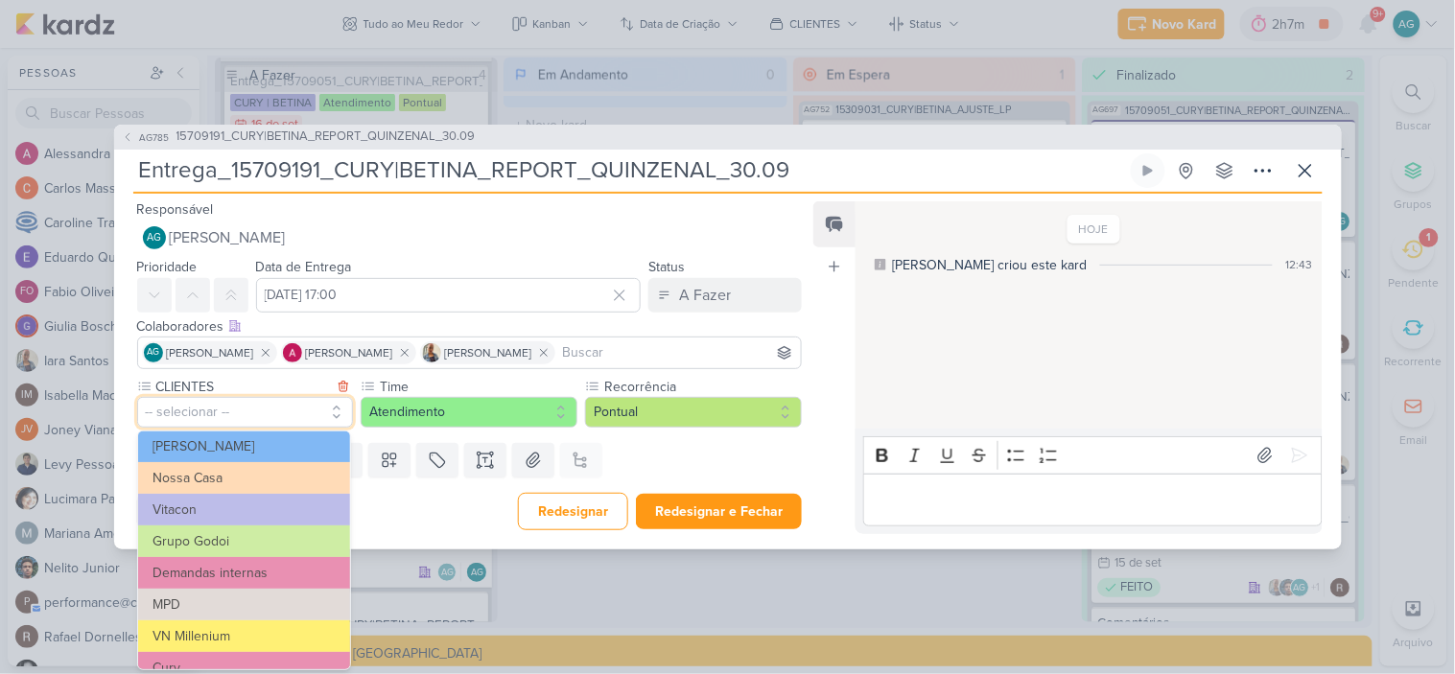
scroll to position [342, 0]
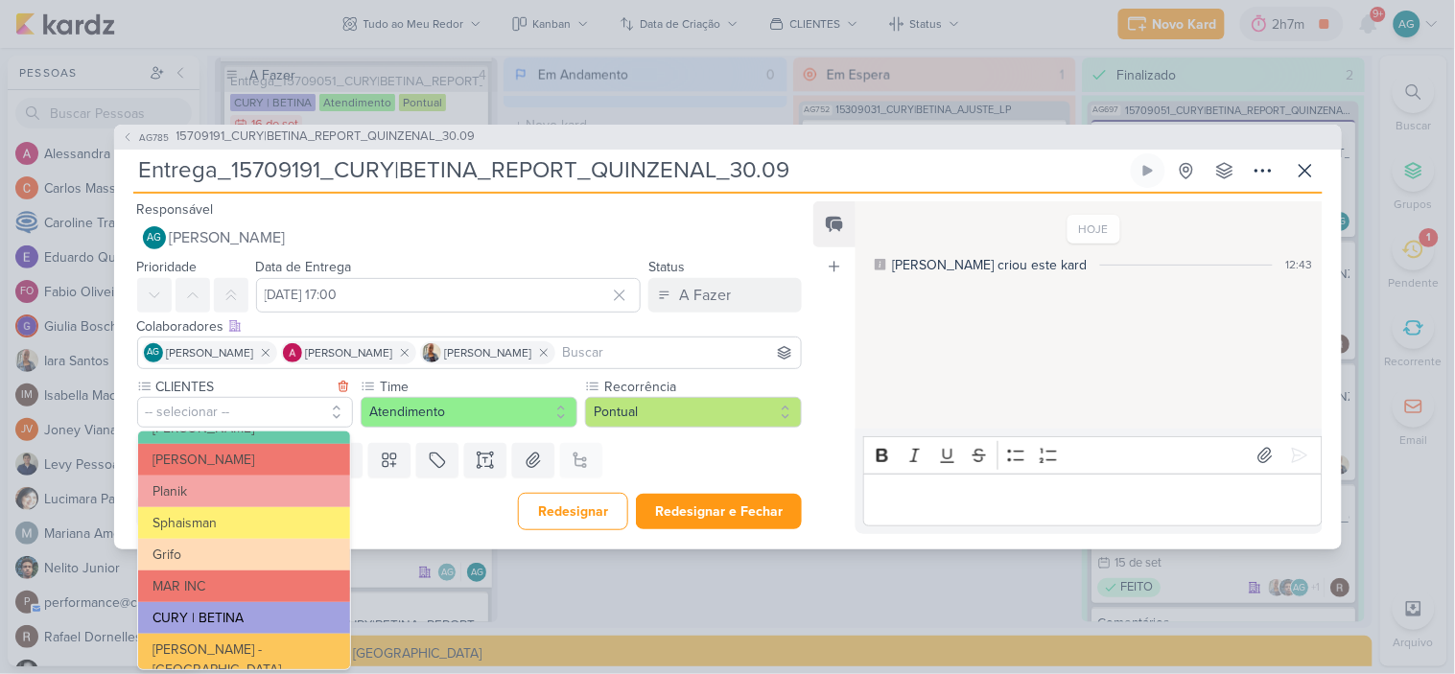
click at [257, 611] on button "CURY | BETINA" at bounding box center [244, 618] width 212 height 32
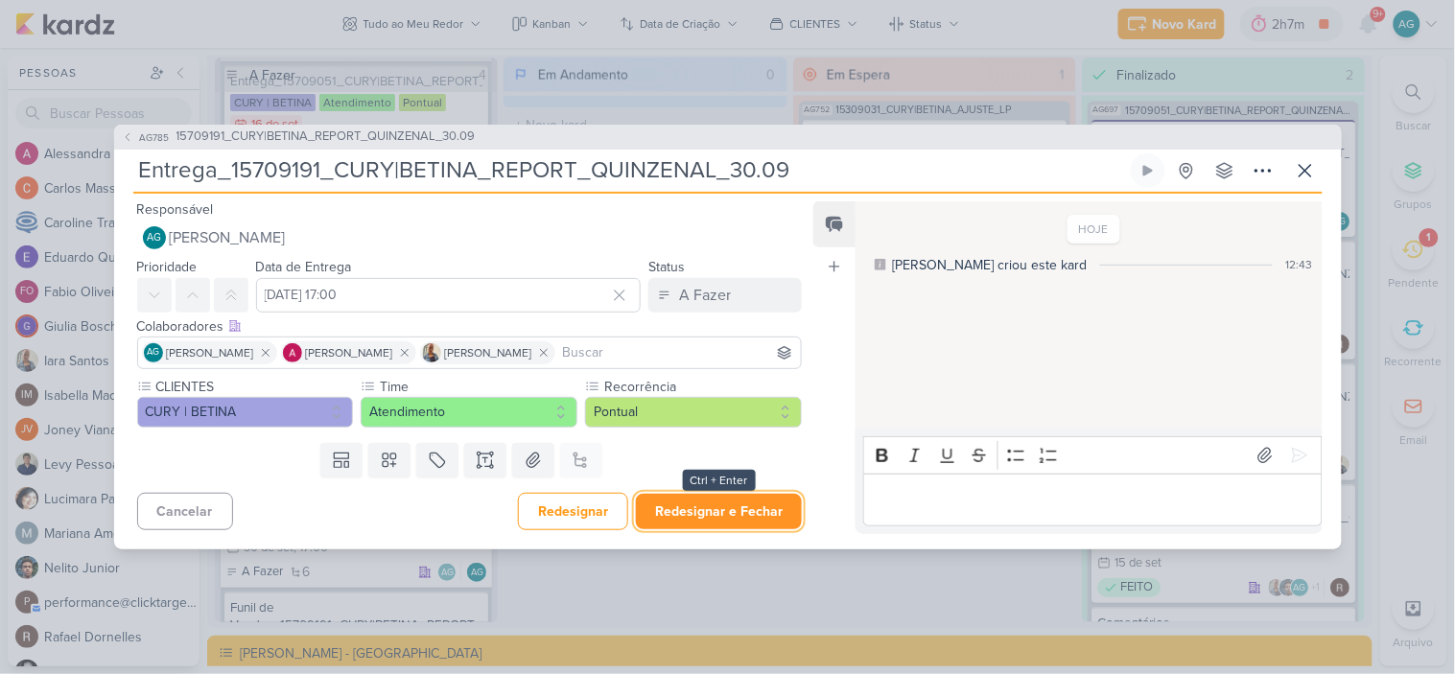
click at [700, 512] on button "Redesignar e Fechar" at bounding box center [719, 511] width 166 height 35
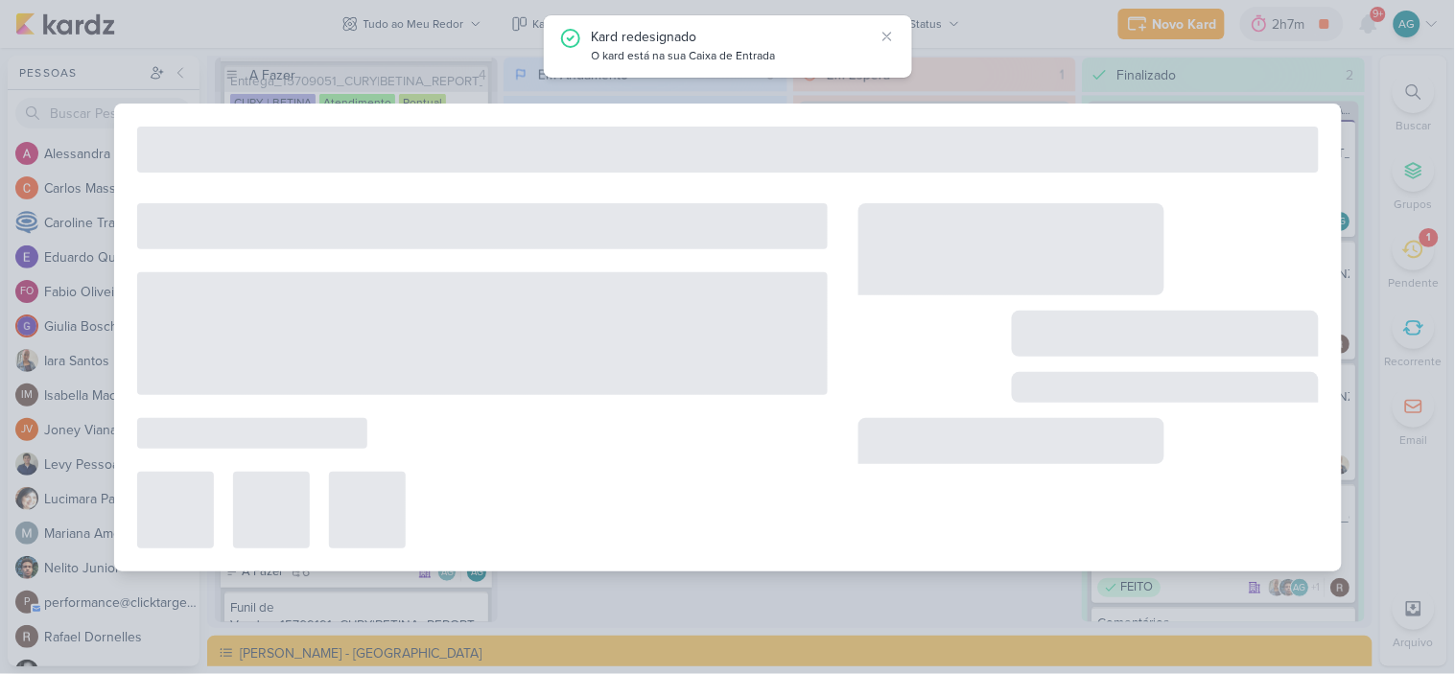
type input "15709191_CURY|BETINA_REPORT_QUINZENAL_30.09"
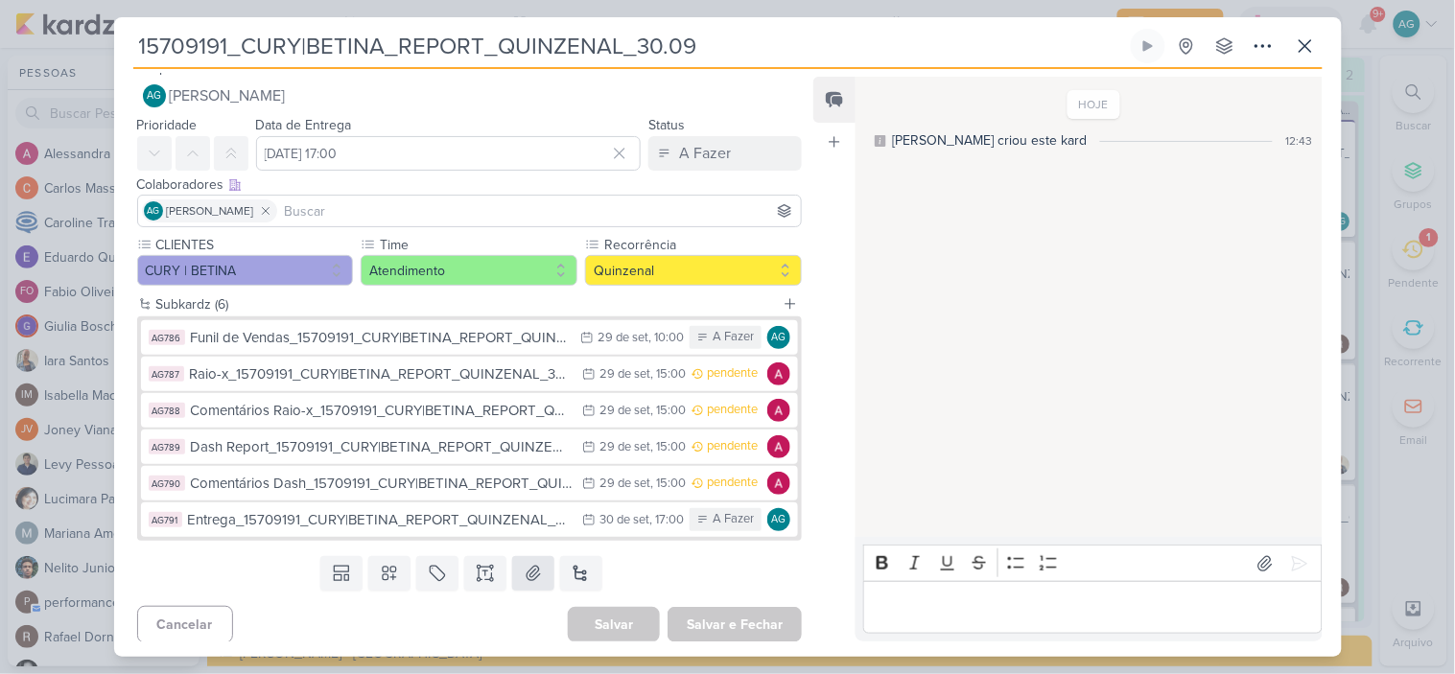
scroll to position [22, 0]
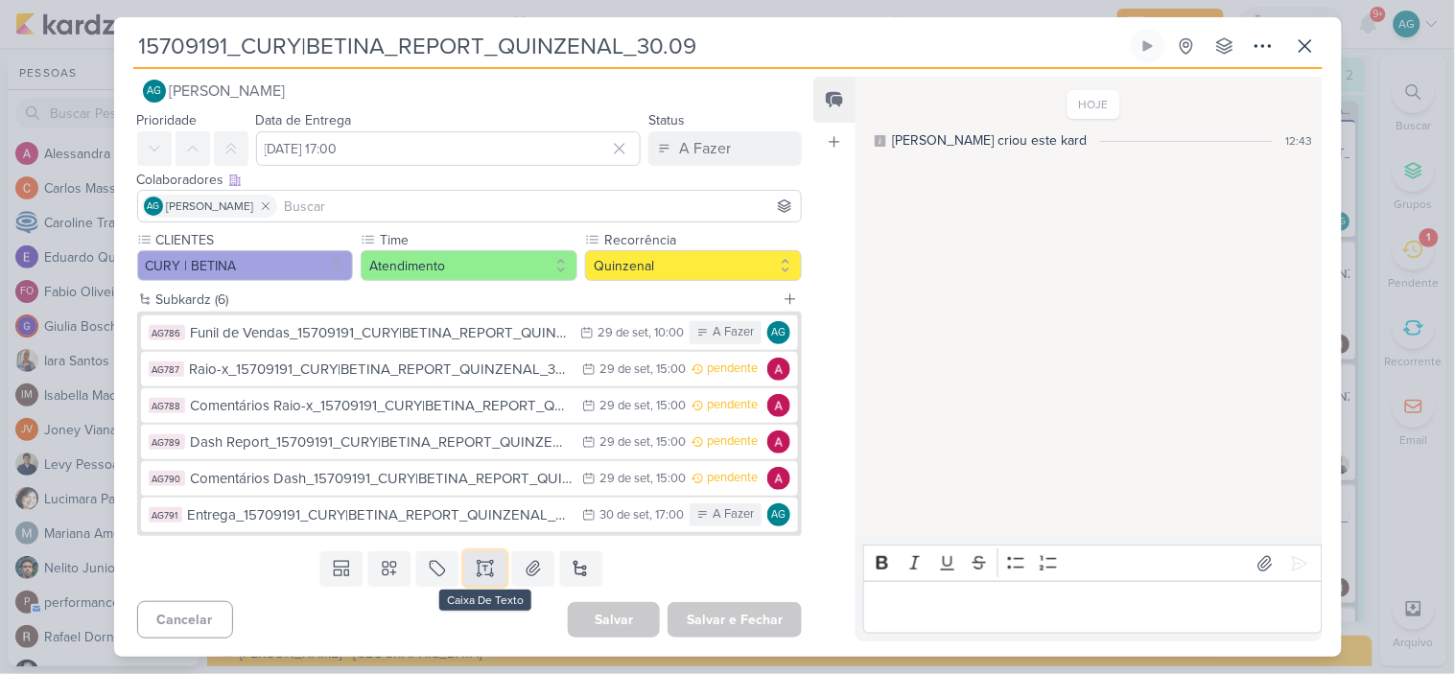
click at [484, 562] on icon at bounding box center [486, 562] width 10 height 0
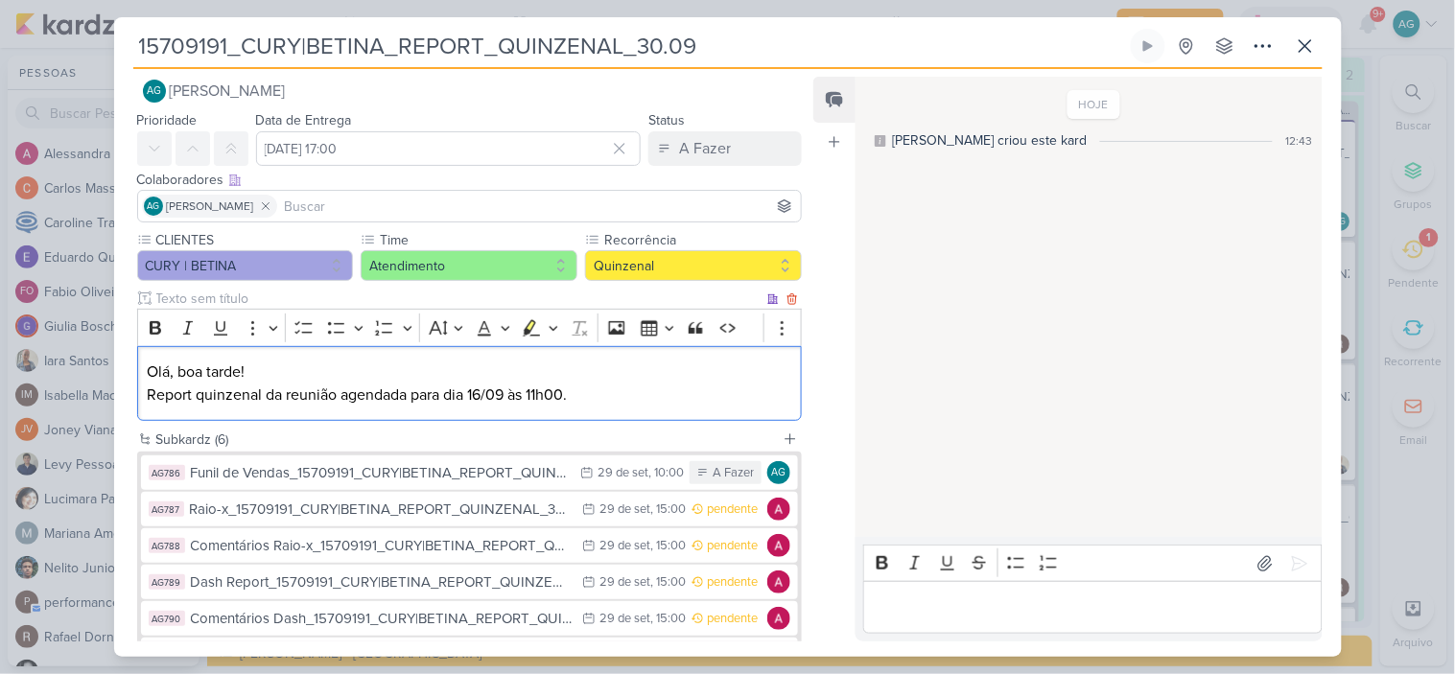
click at [480, 391] on p "Olá, boa tarde! Report quinzenal da reunião agendada para dia [DATE] 11h00." at bounding box center [469, 384] width 645 height 46
click at [348, 209] on input at bounding box center [539, 206] width 517 height 23
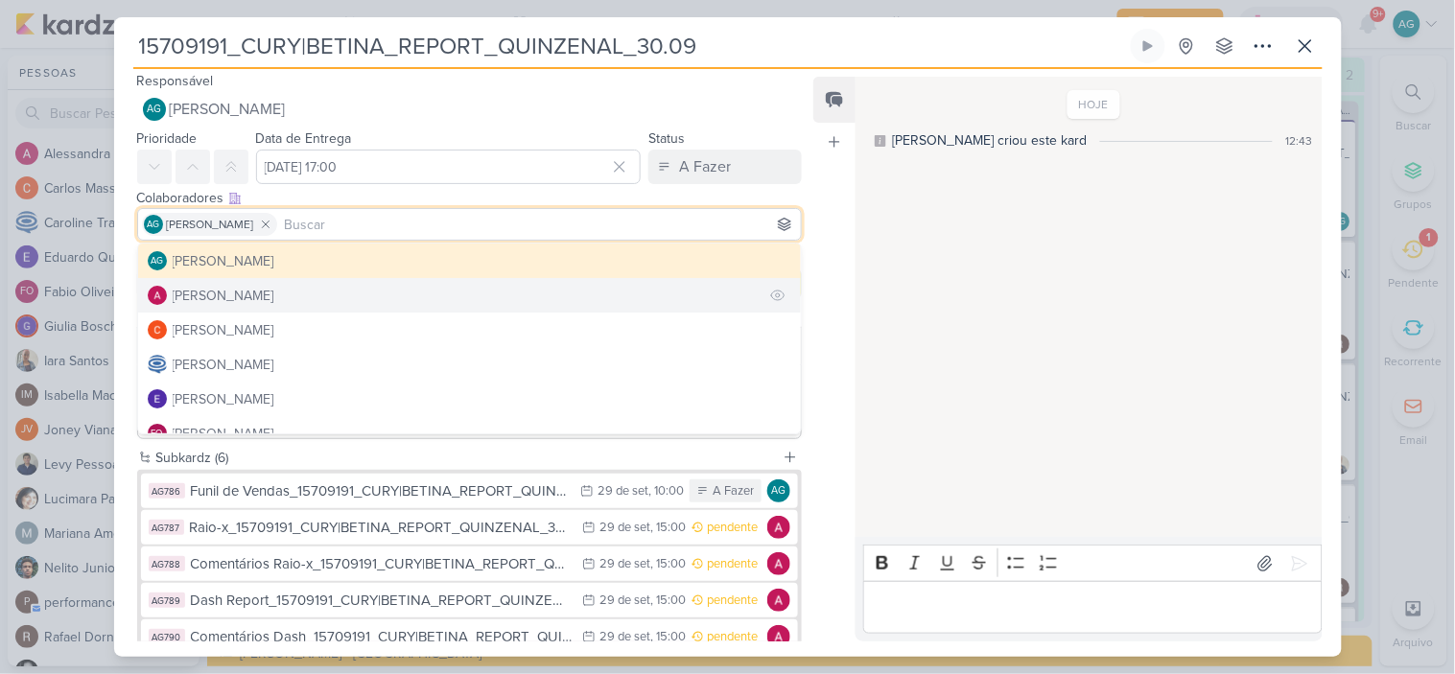
scroll to position [0, 0]
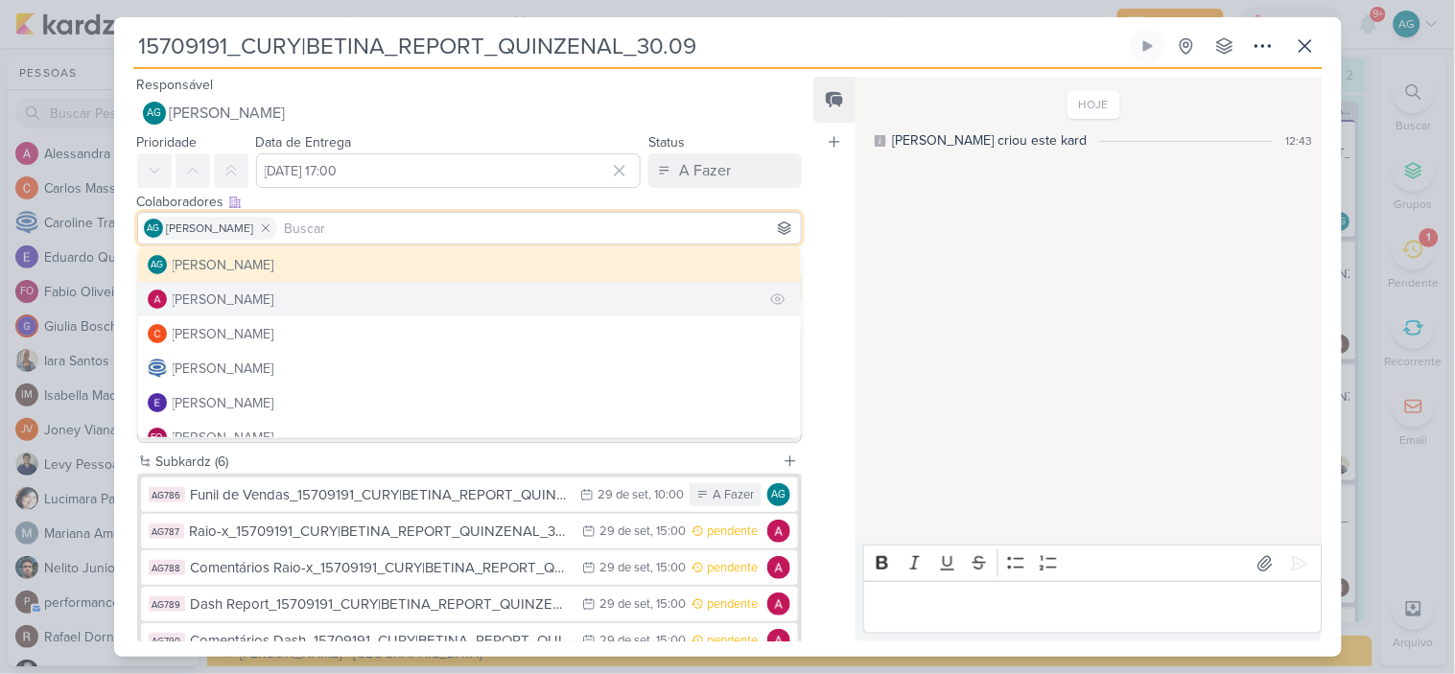
click at [305, 298] on button "[PERSON_NAME]" at bounding box center [470, 299] width 664 height 35
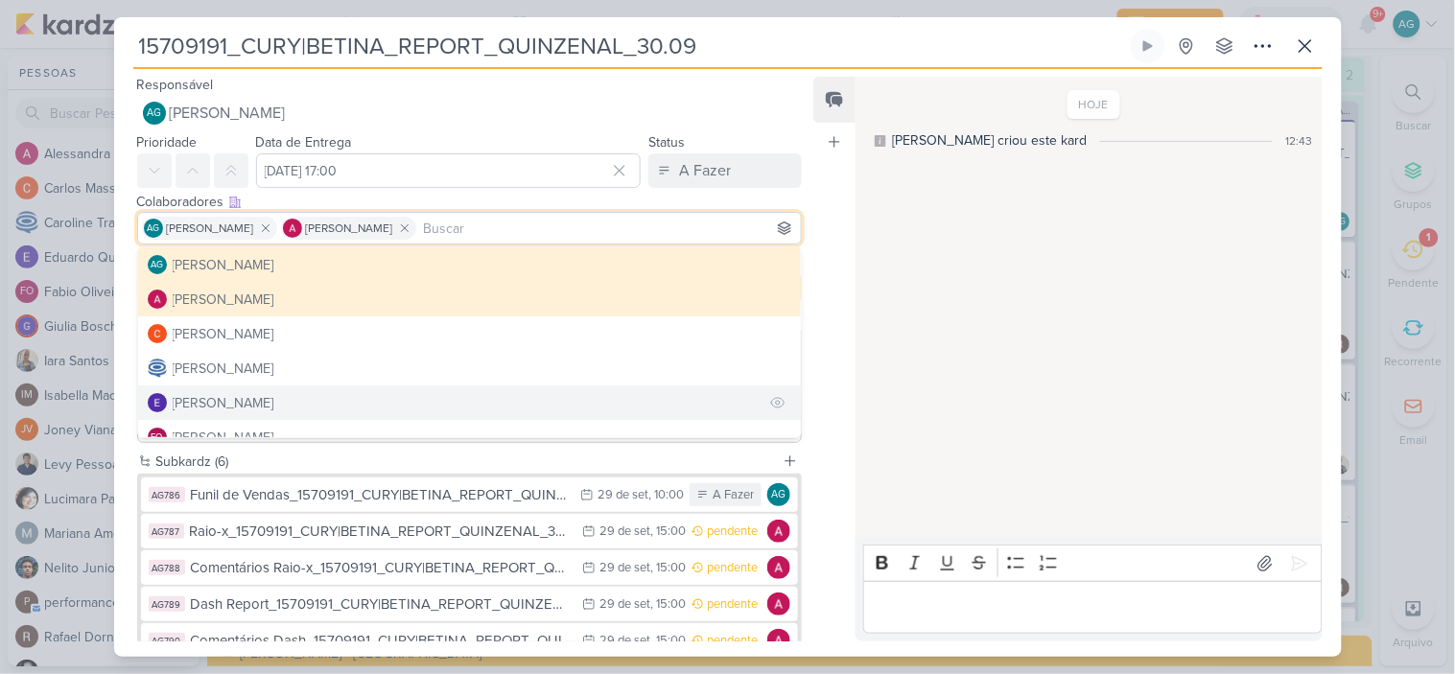
scroll to position [106, 0]
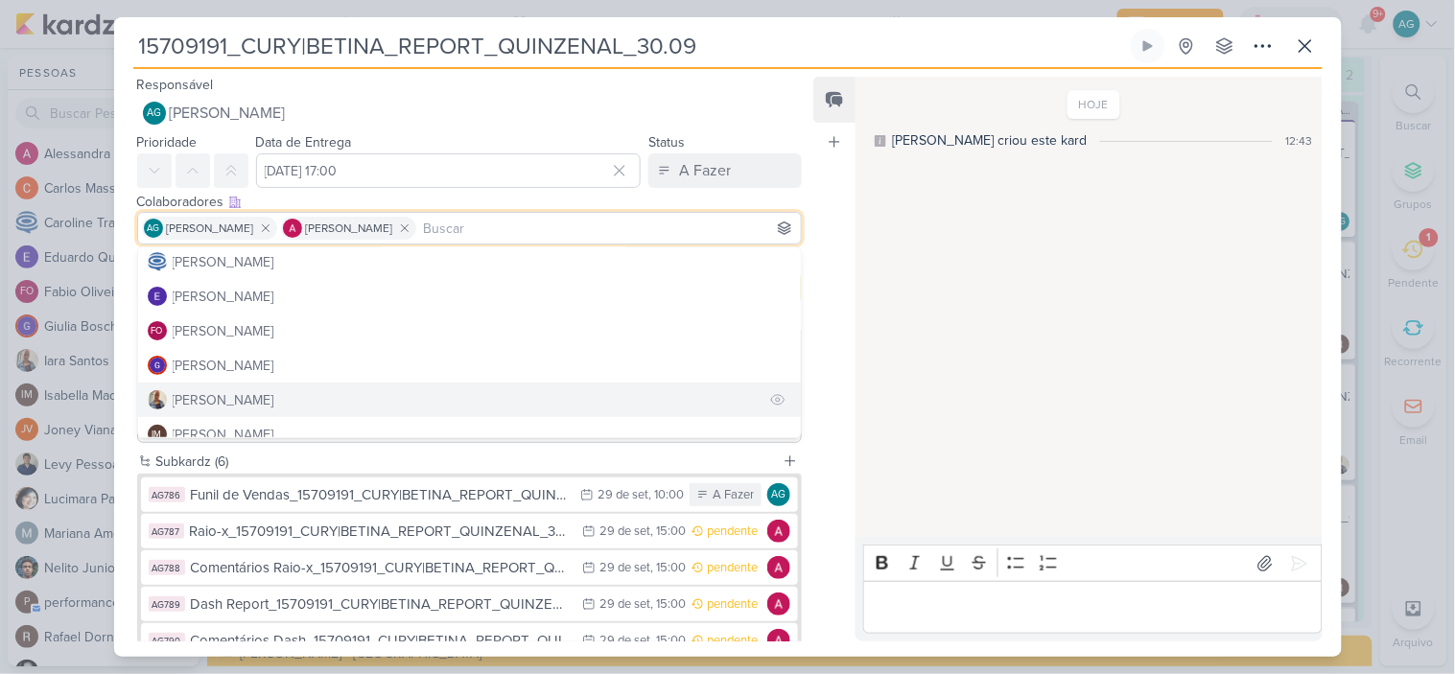
click at [237, 397] on div "[PERSON_NAME]" at bounding box center [224, 400] width 102 height 20
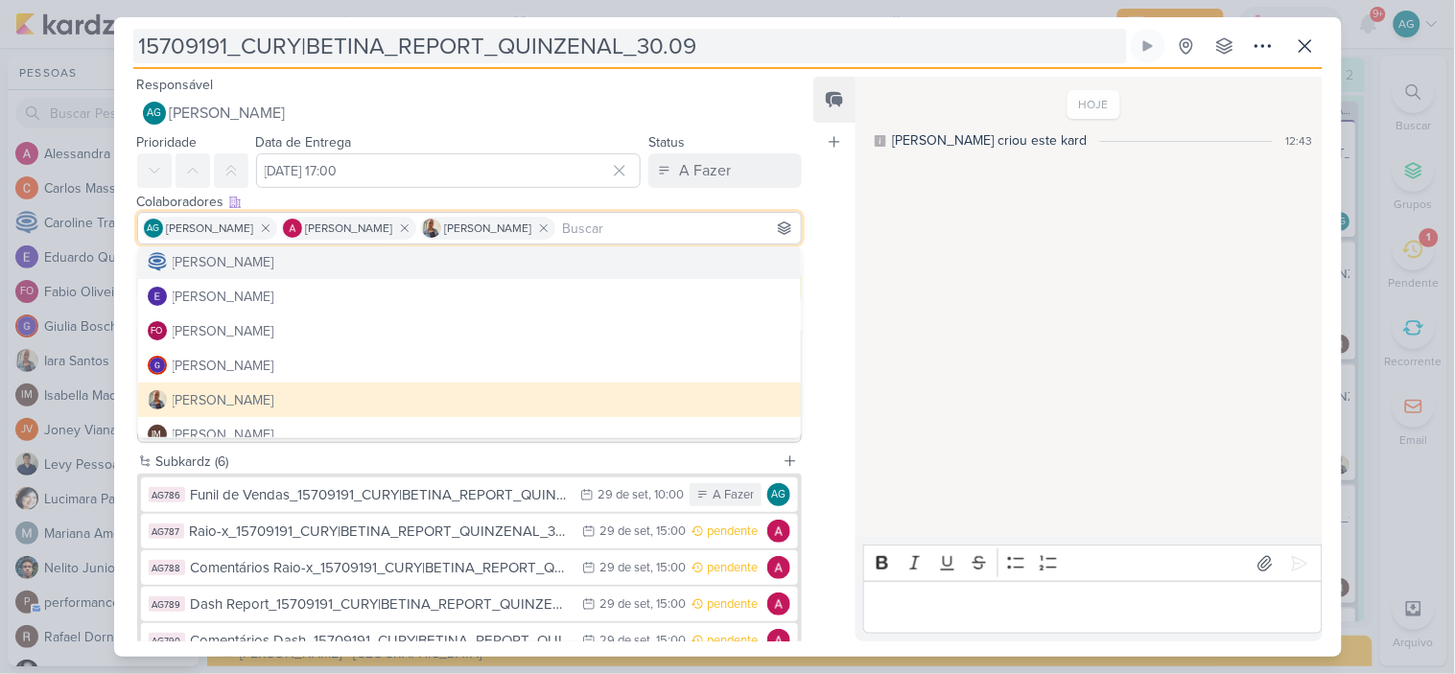
click at [772, 46] on input "15709191_CURY|BETINA_REPORT_QUINZENAL_30.09" at bounding box center [630, 46] width 994 height 35
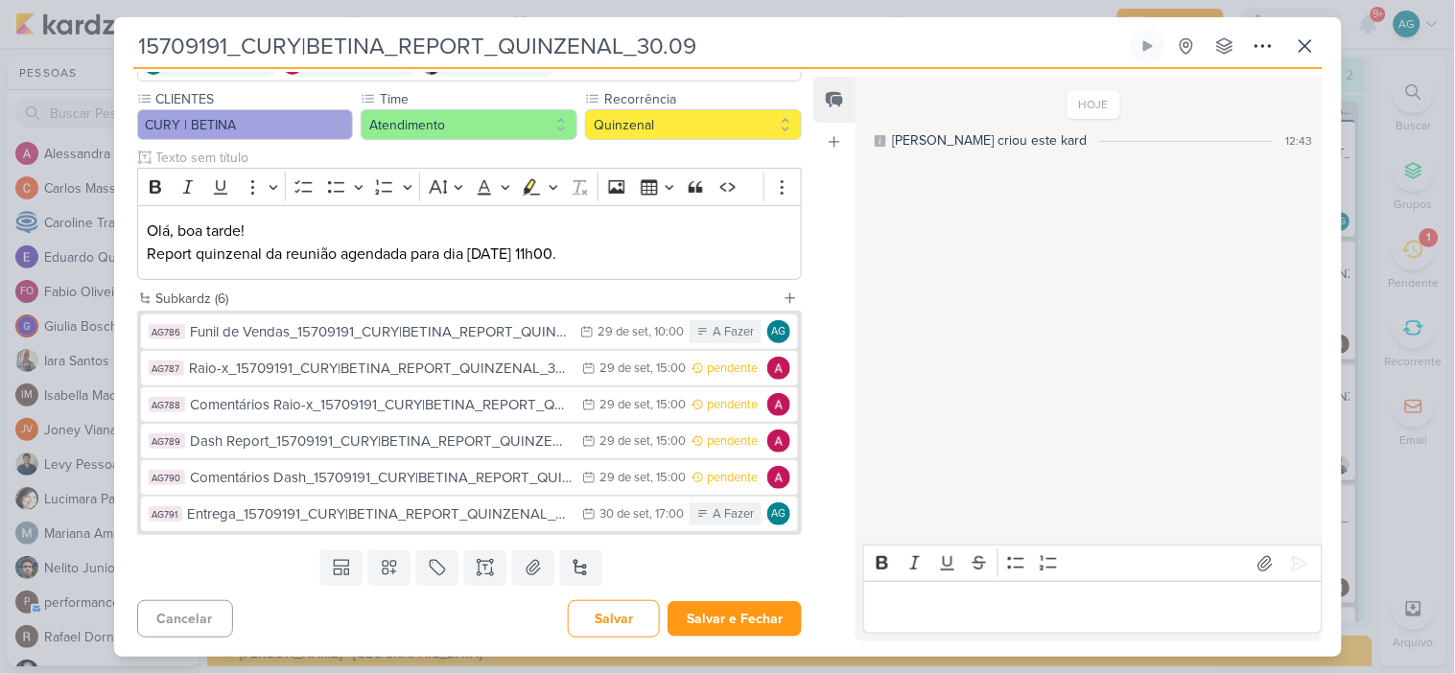
scroll to position [0, 0]
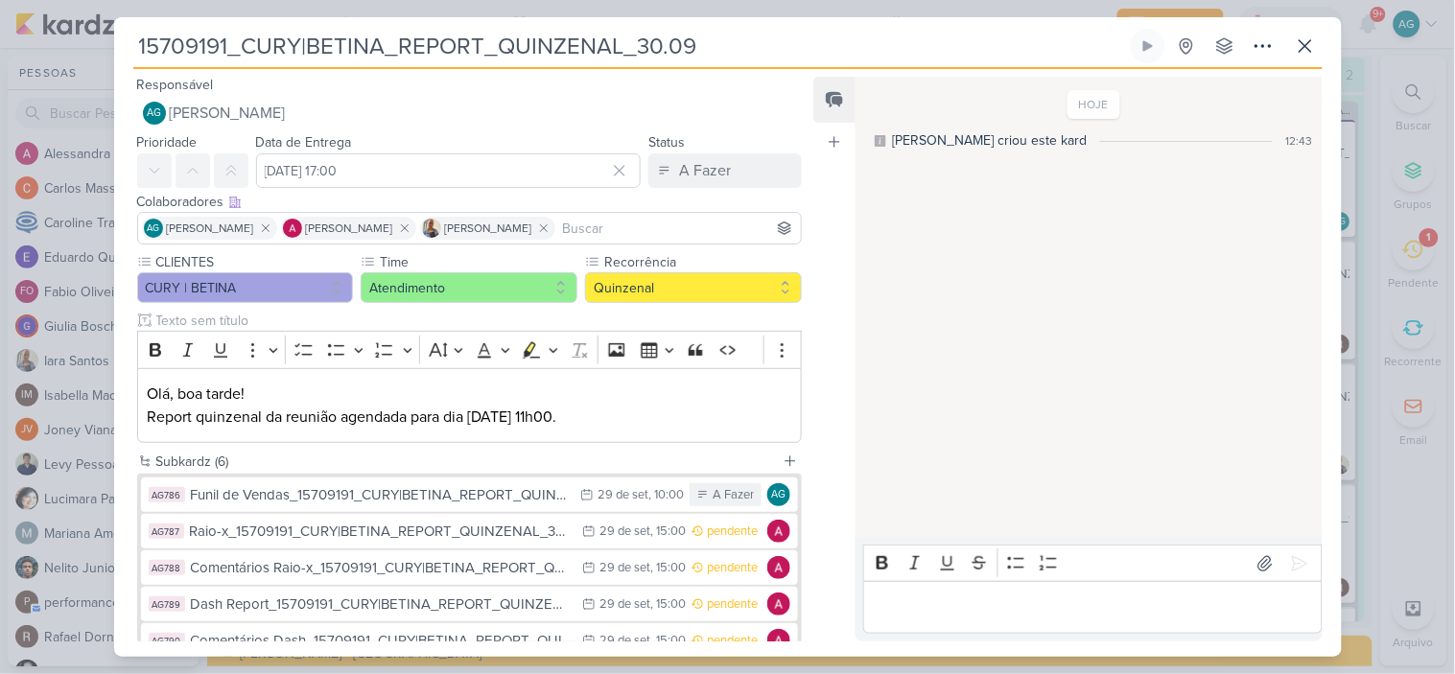
click at [602, 230] on input at bounding box center [678, 228] width 239 height 23
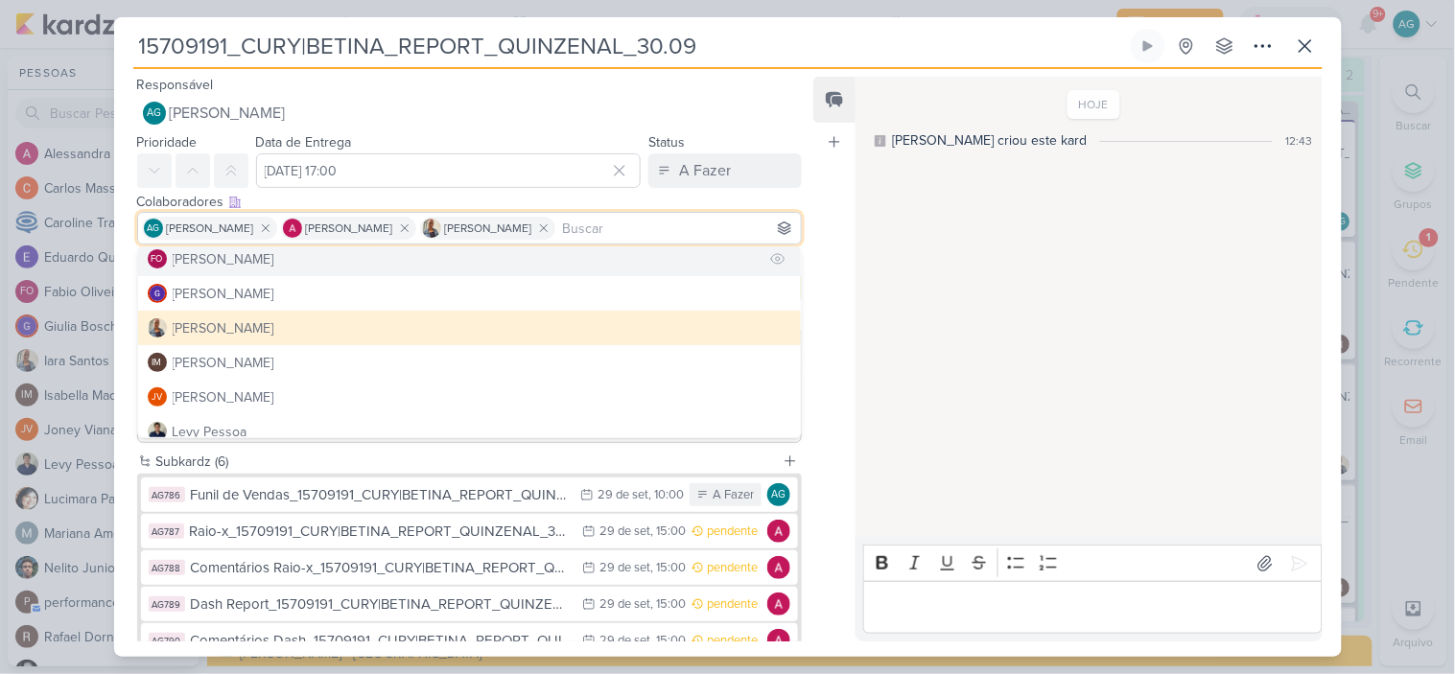
scroll to position [213, 0]
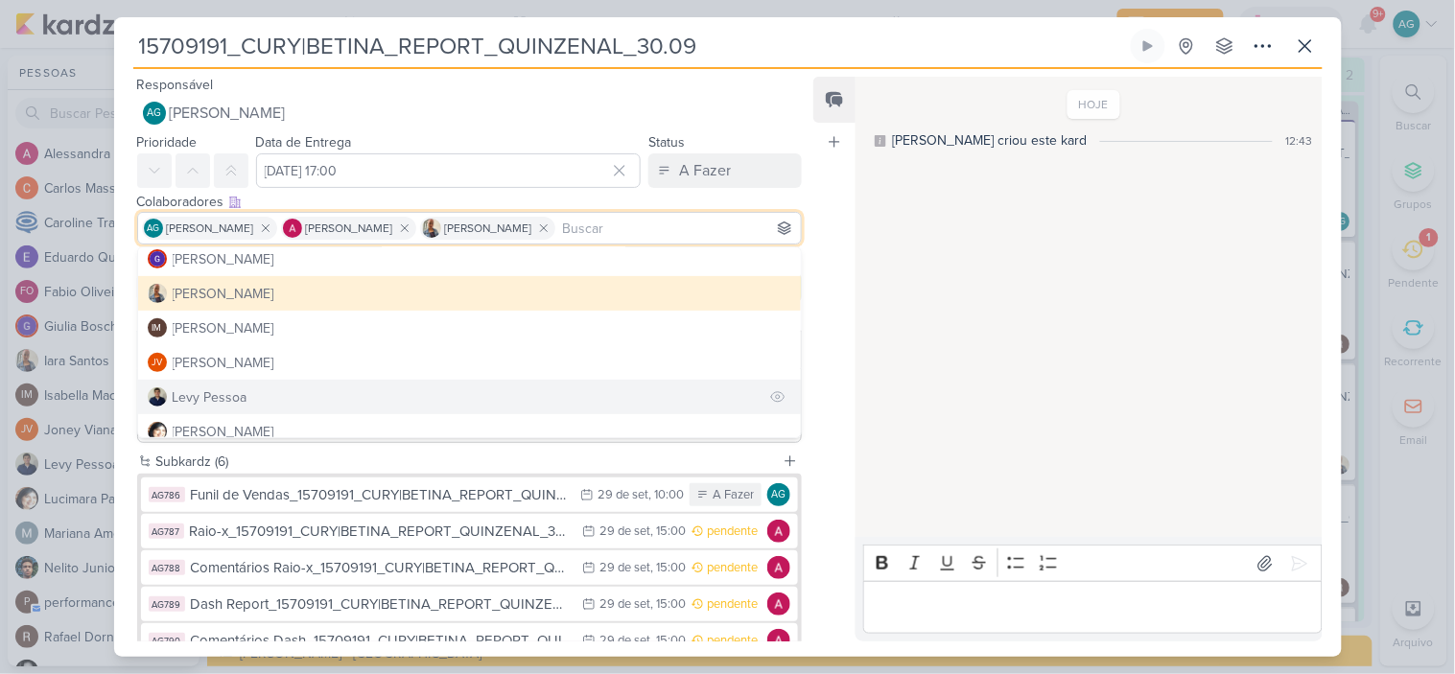
click at [265, 393] on button "Levy Pessoa" at bounding box center [470, 397] width 664 height 35
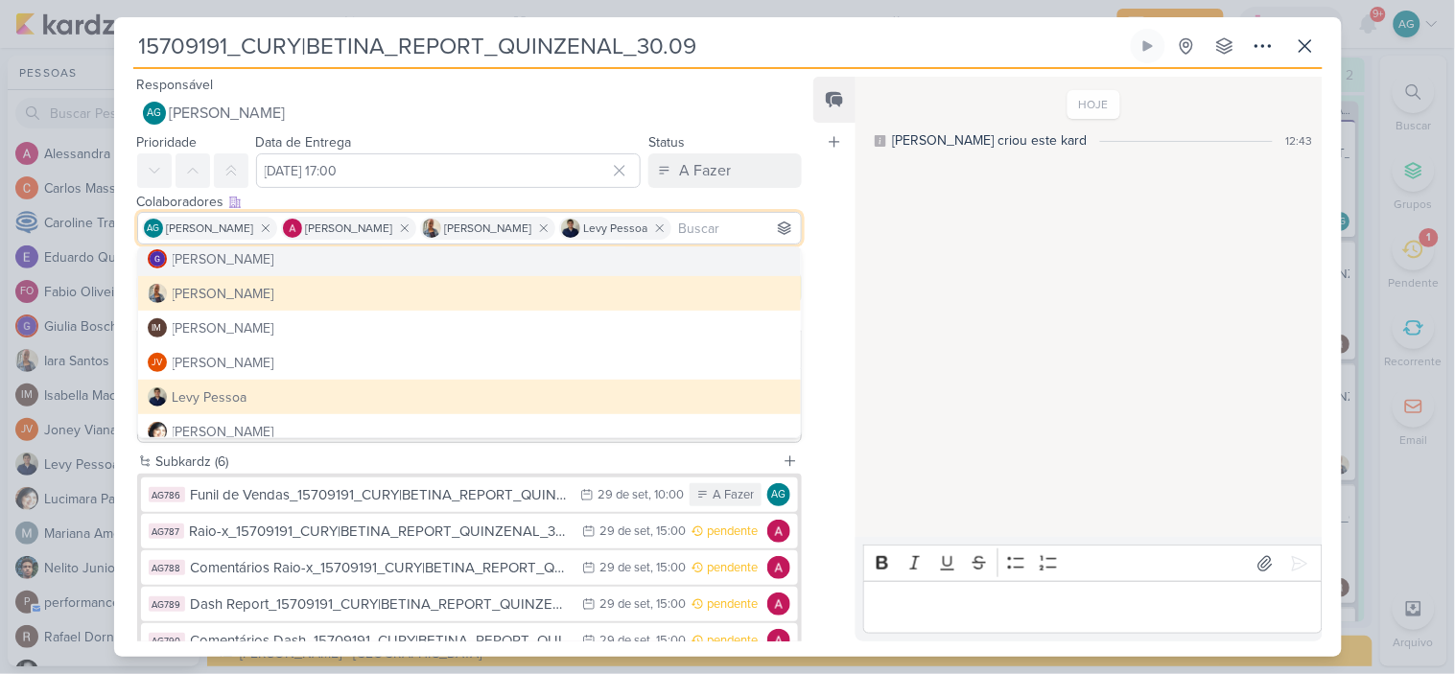
click at [819, 42] on input "15709191_CURY|BETINA_REPORT_QUINZENAL_30.09" at bounding box center [630, 46] width 994 height 35
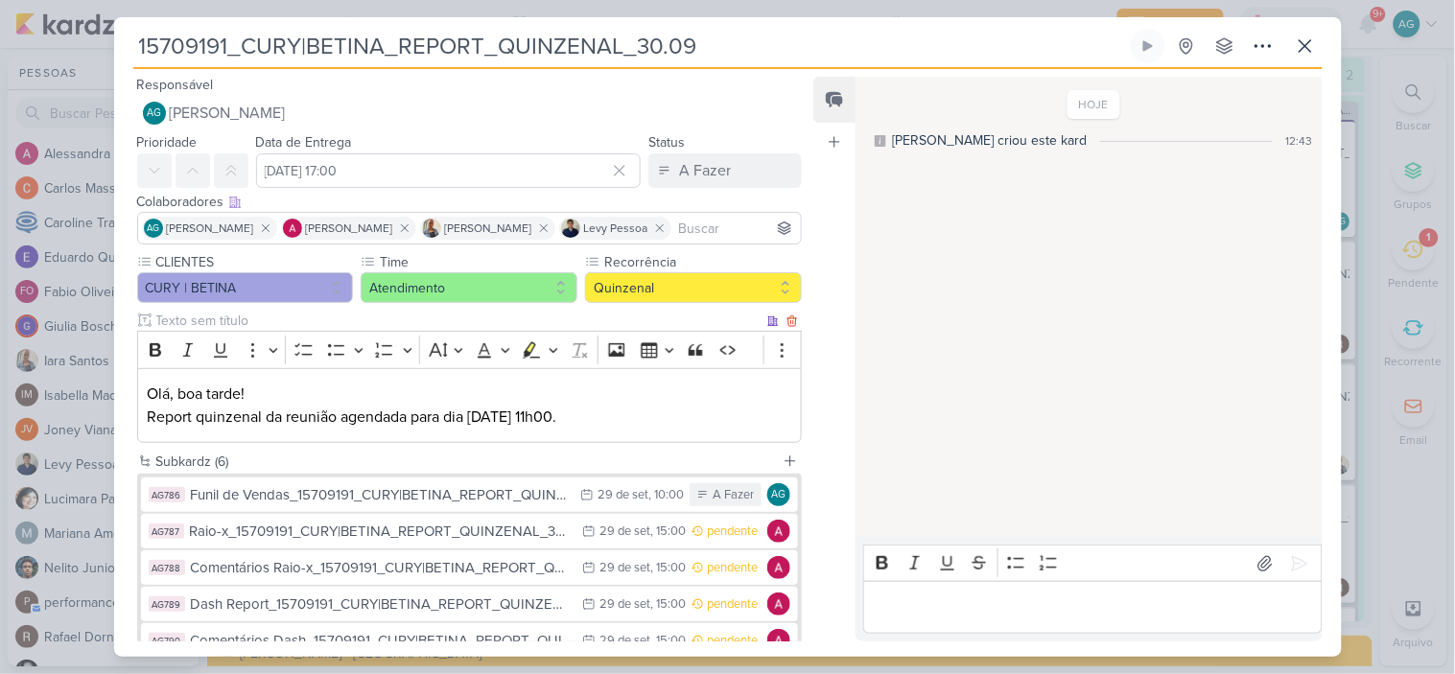
scroll to position [164, 0]
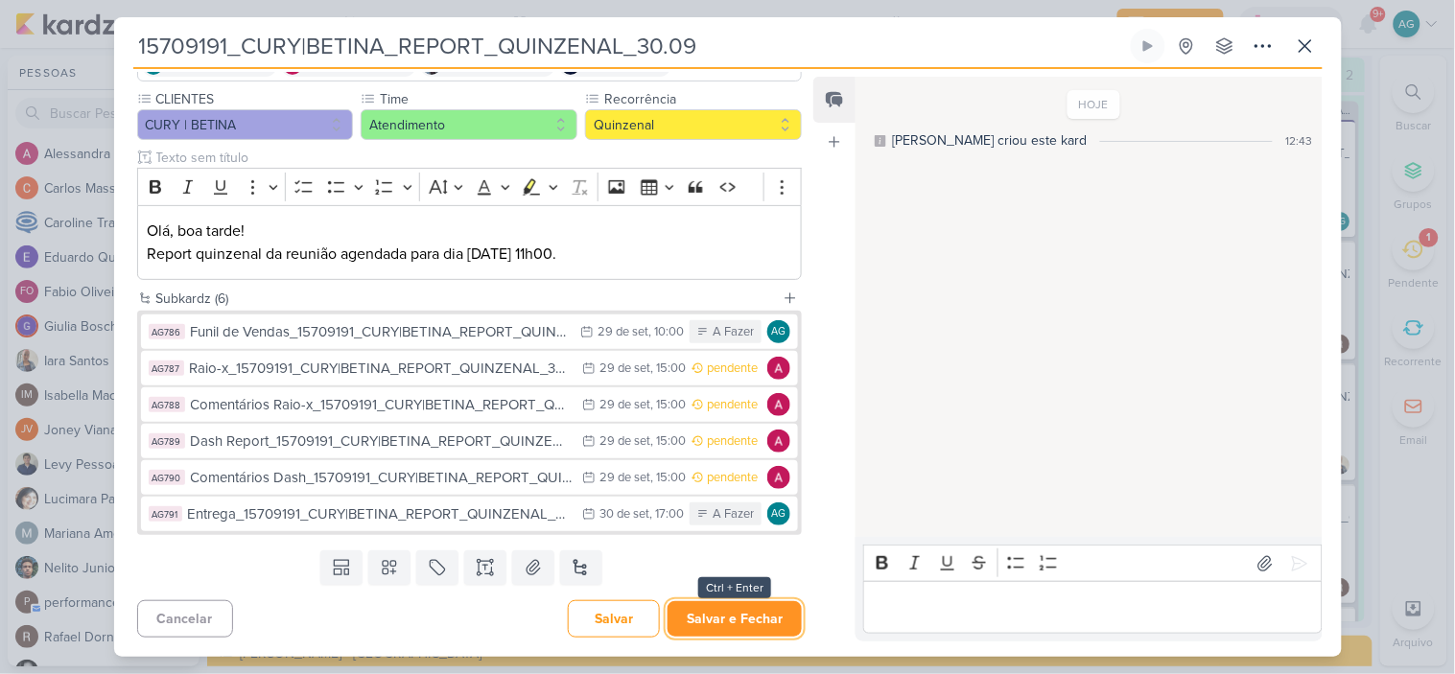
click at [732, 617] on button "Salvar e Fechar" at bounding box center [735, 619] width 134 height 35
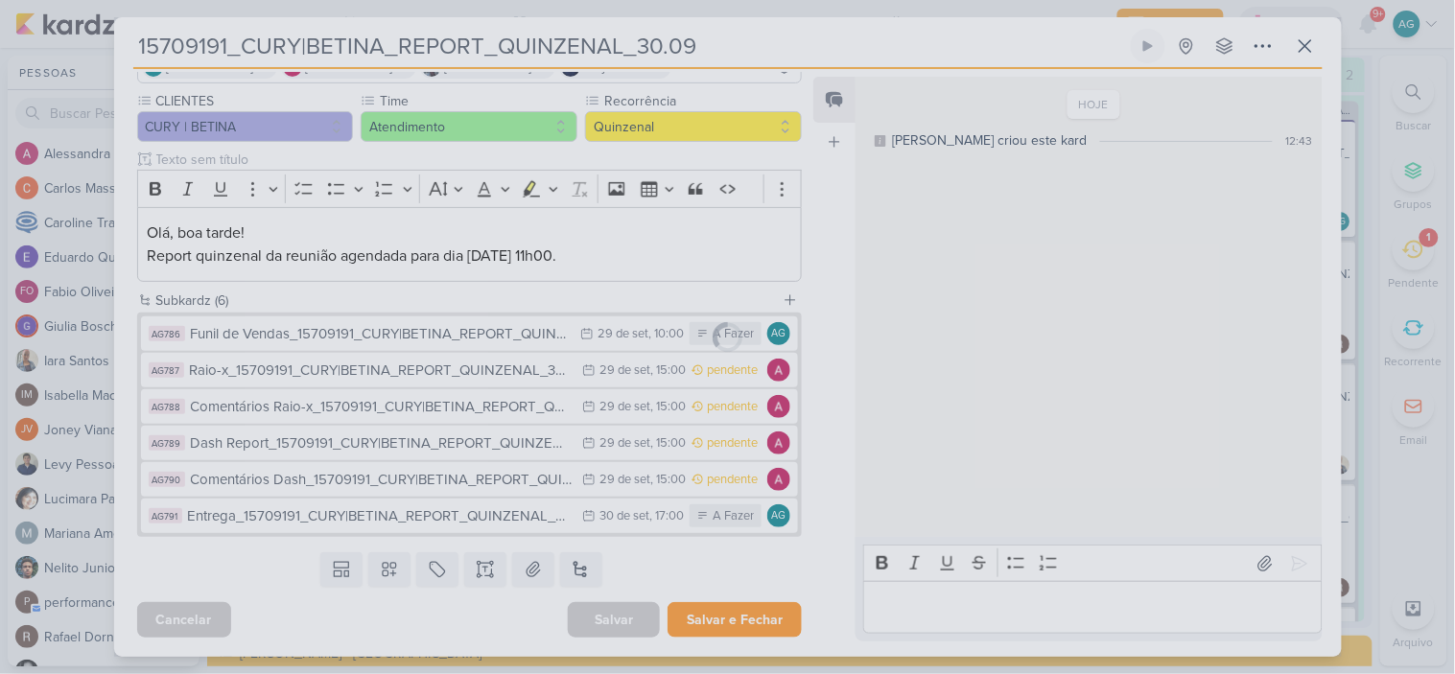
scroll to position [161, 0]
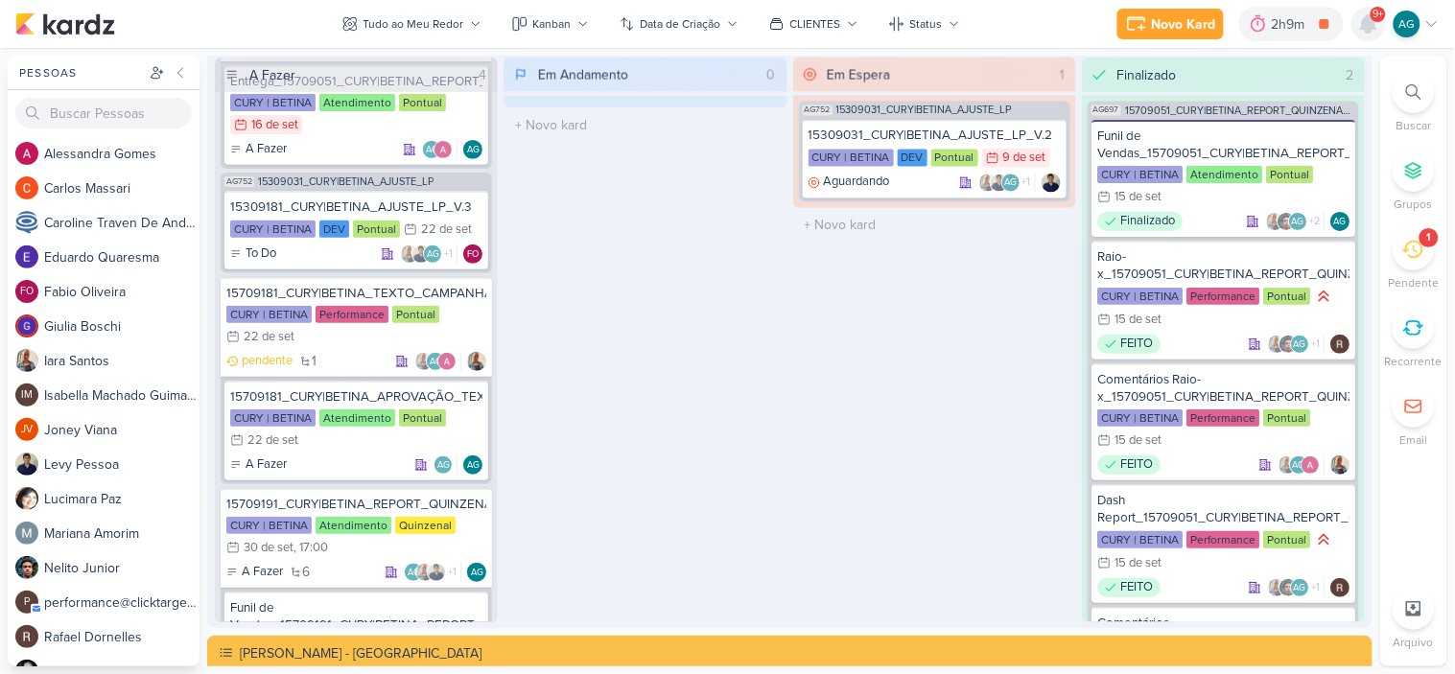
click at [1365, 20] on icon at bounding box center [1368, 23] width 15 height 17
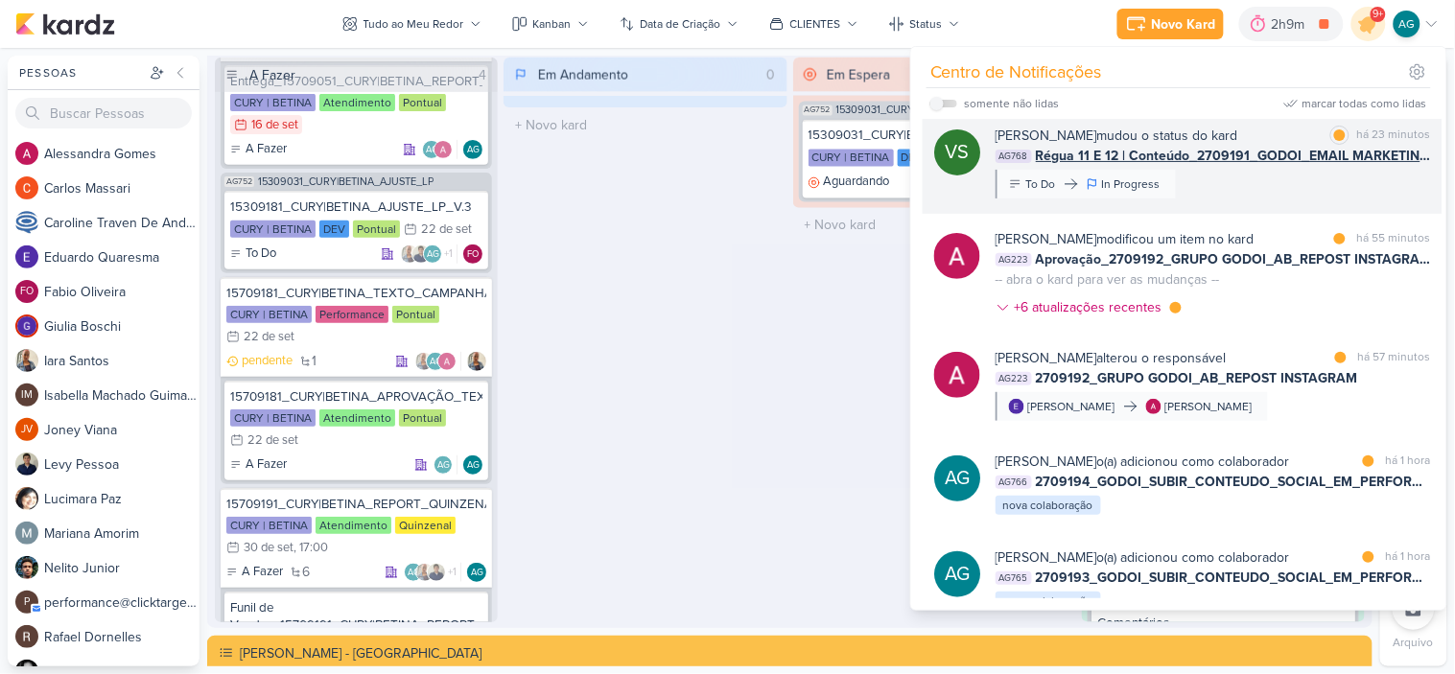
scroll to position [0, 0]
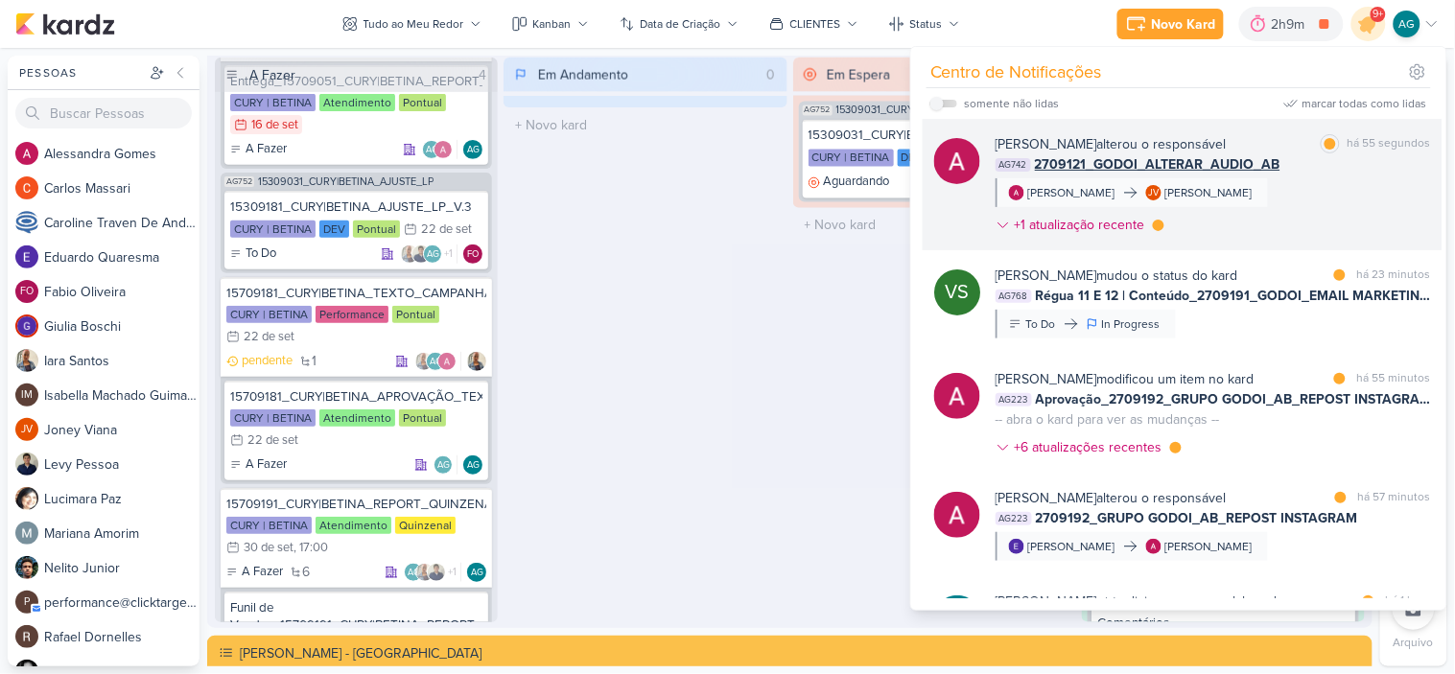
click at [1312, 212] on div "[PERSON_NAME] alterou o responsável marcar como lida há 55 segundos AG742 27091…" at bounding box center [1214, 188] width 436 height 108
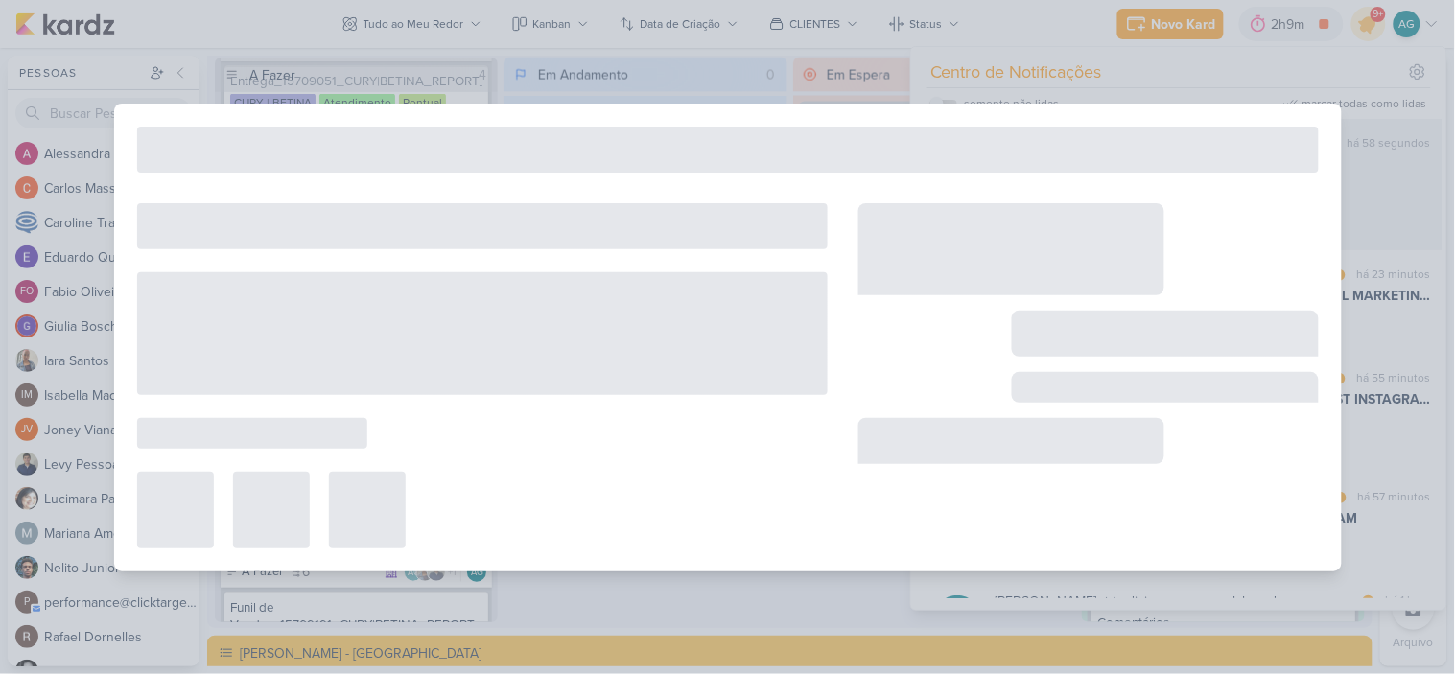
type input "2709121_GODOI_ALTERAR_AUDIO_AB"
type input "23 de setembro de 2025 às 23:59"
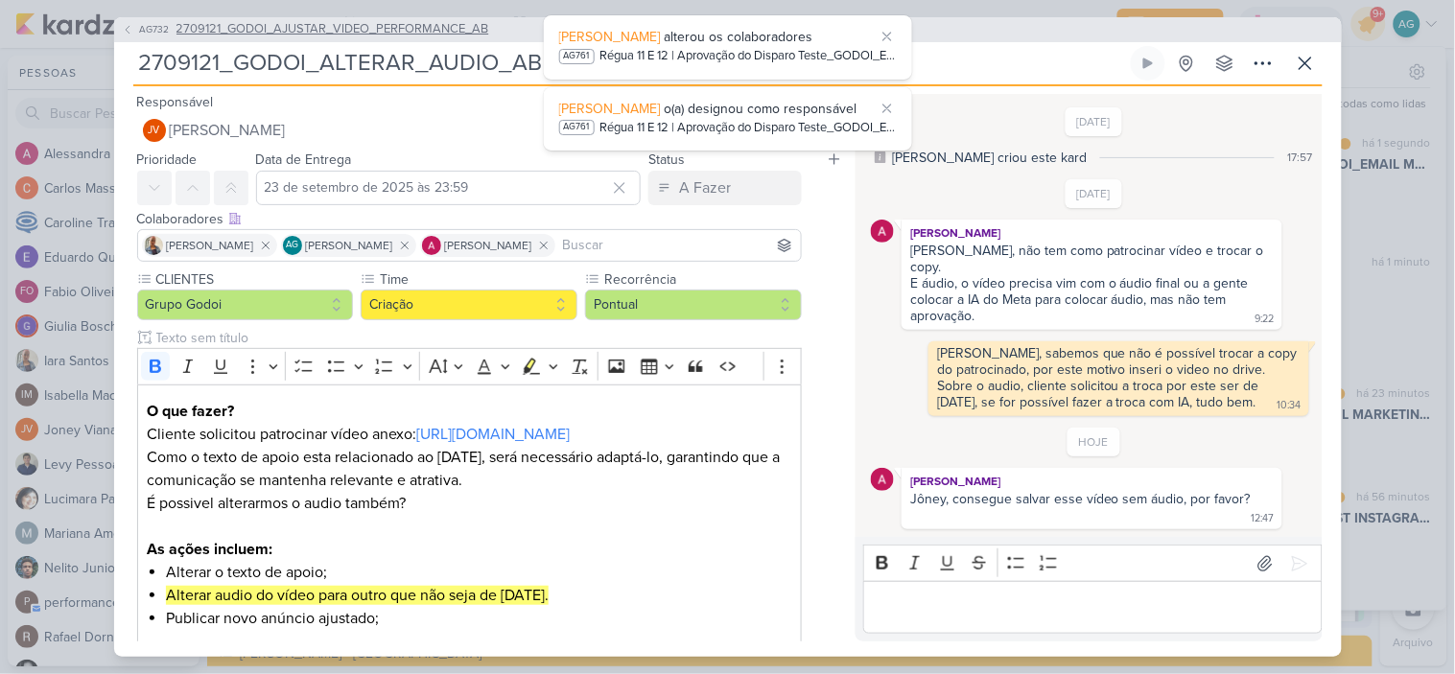
click at [453, 24] on span "2709121_GODOI_AJUSTAR_VIDEO_PERFORMANCE_AB" at bounding box center [333, 29] width 313 height 19
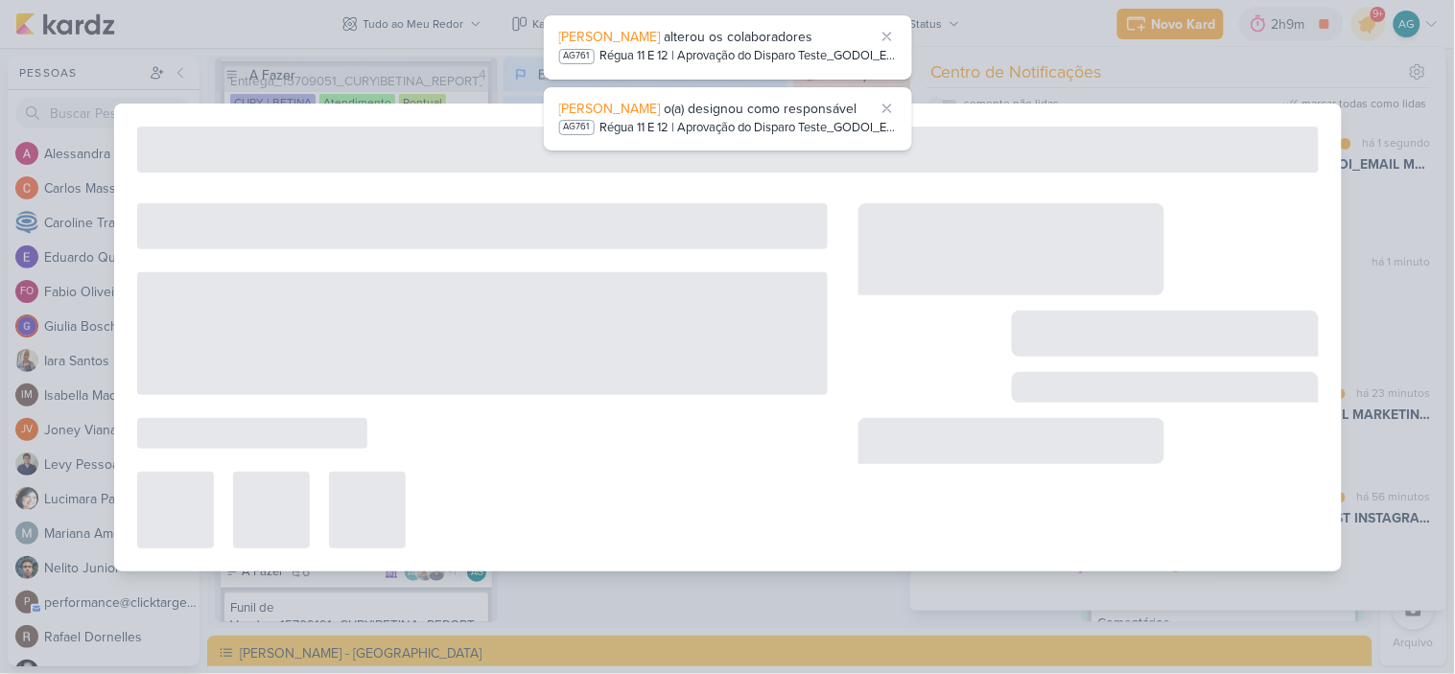
type input "2709121_GODOI_AJUSTAR_VIDEO_PERFORMANCE_AB"
type input "22 de setembro de 2025 às 23:59"
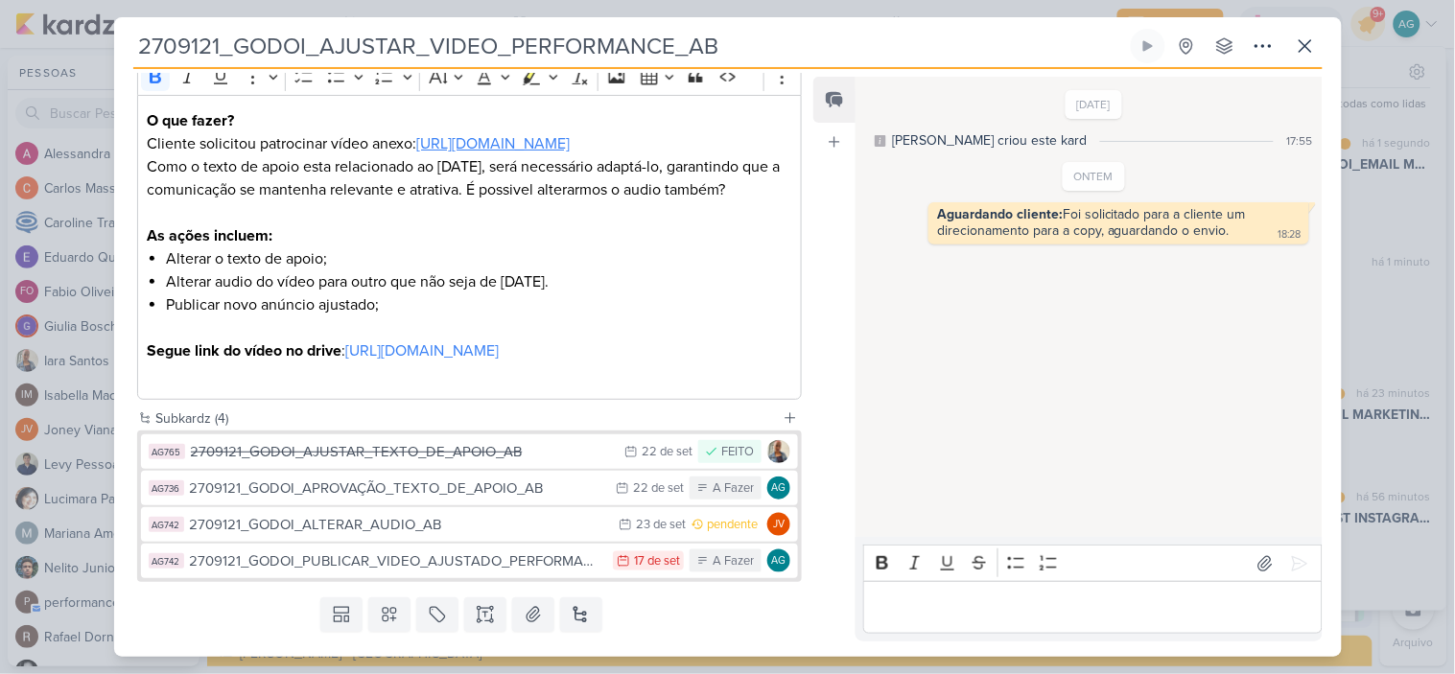
scroll to position [319, 0]
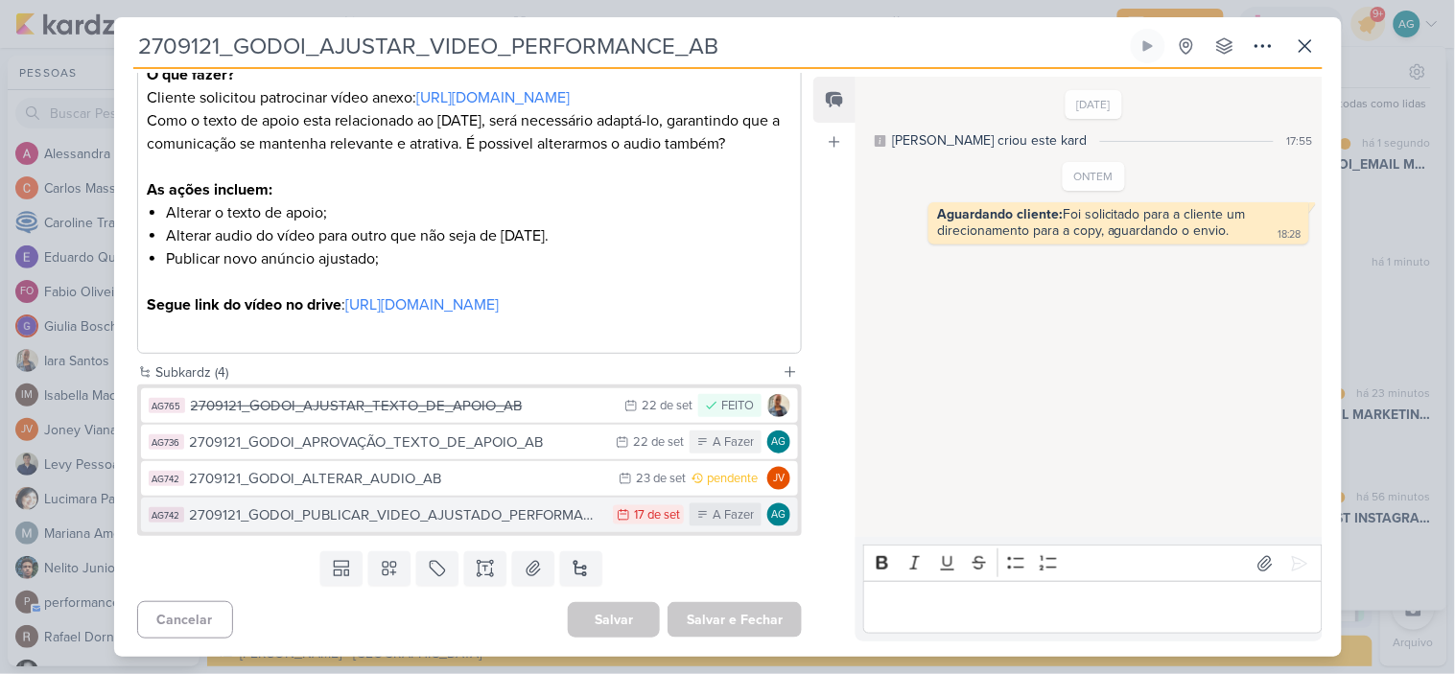
click at [460, 527] on div "2709121_GODOI_PUBLICAR_VIDEO_AJUSTADO_PERFORMANCE_AB" at bounding box center [397, 516] width 414 height 22
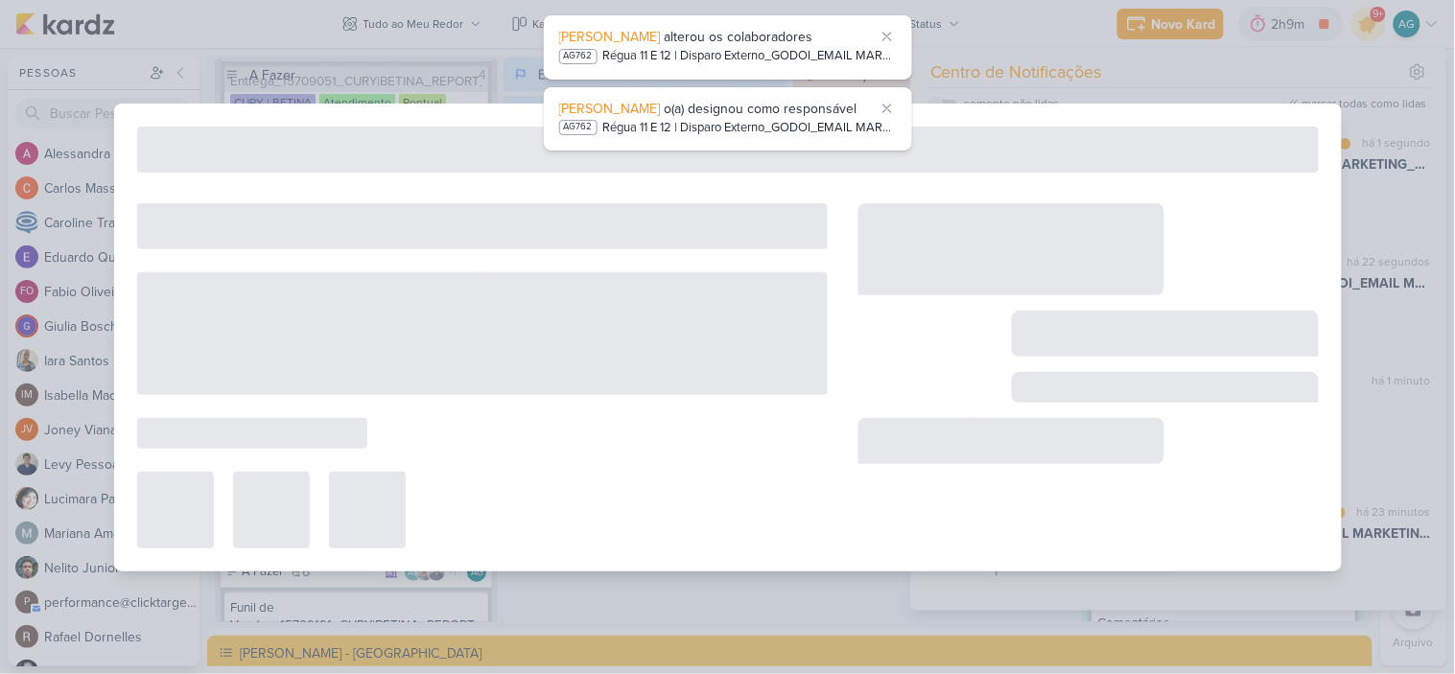
type input "2709121_GODOI_PUBLICAR_VIDEO_AJUSTADO_PERFORMANCE_AB"
type input "17 de setembro de 2025 às 23:59"
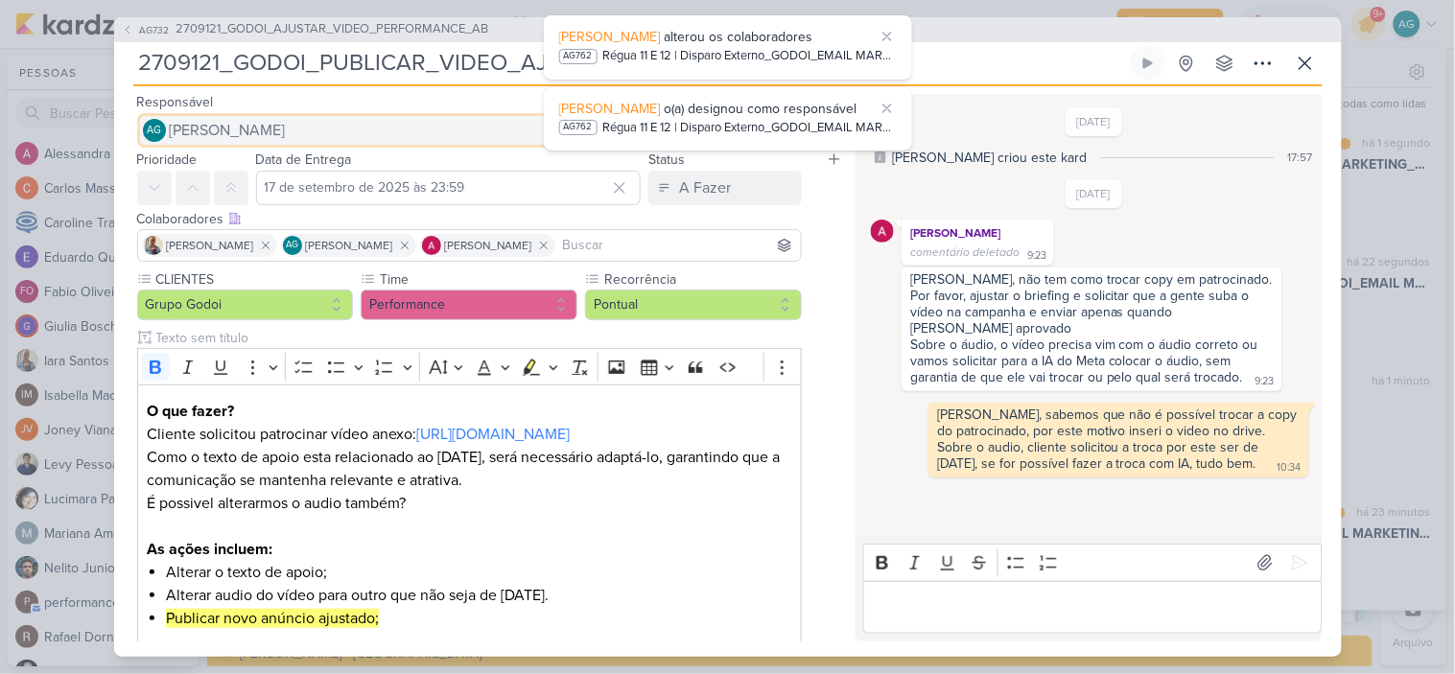
click at [286, 121] on span "[PERSON_NAME]" at bounding box center [228, 130] width 116 height 23
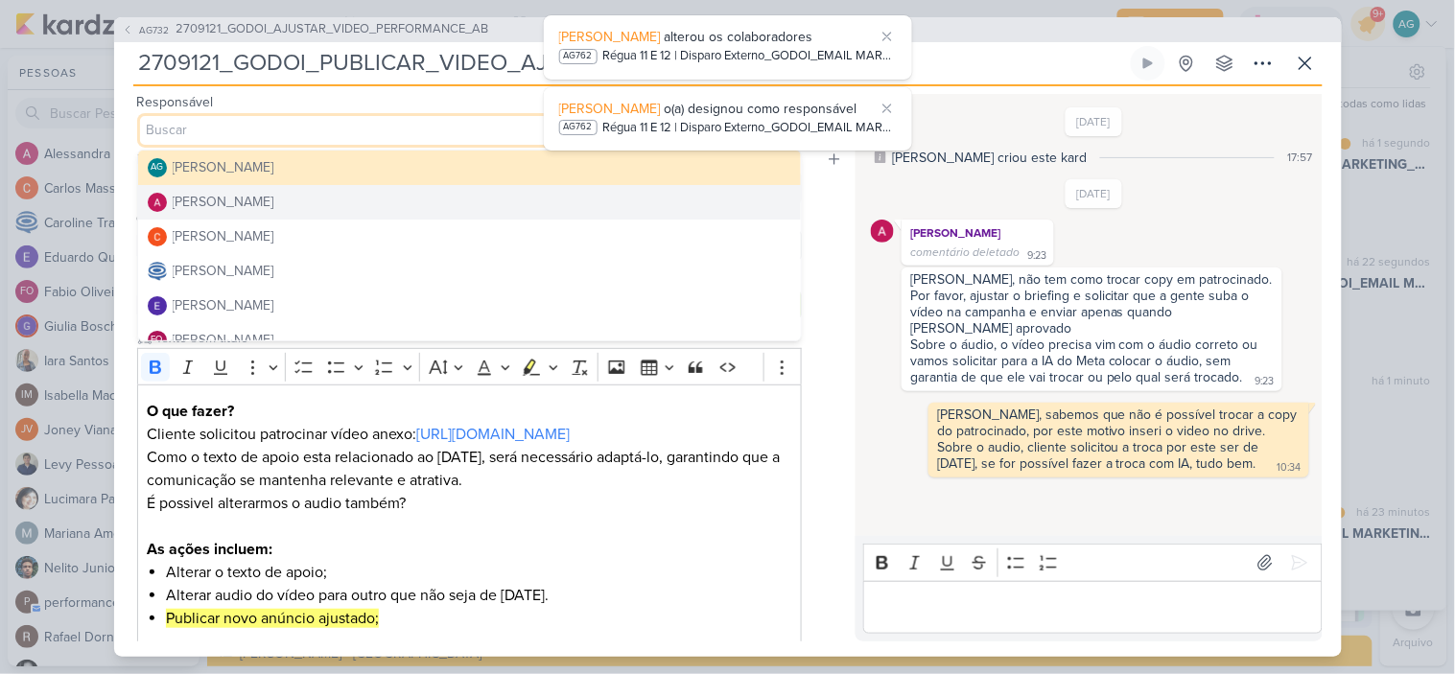
click at [288, 202] on button "[PERSON_NAME]" at bounding box center [470, 202] width 664 height 35
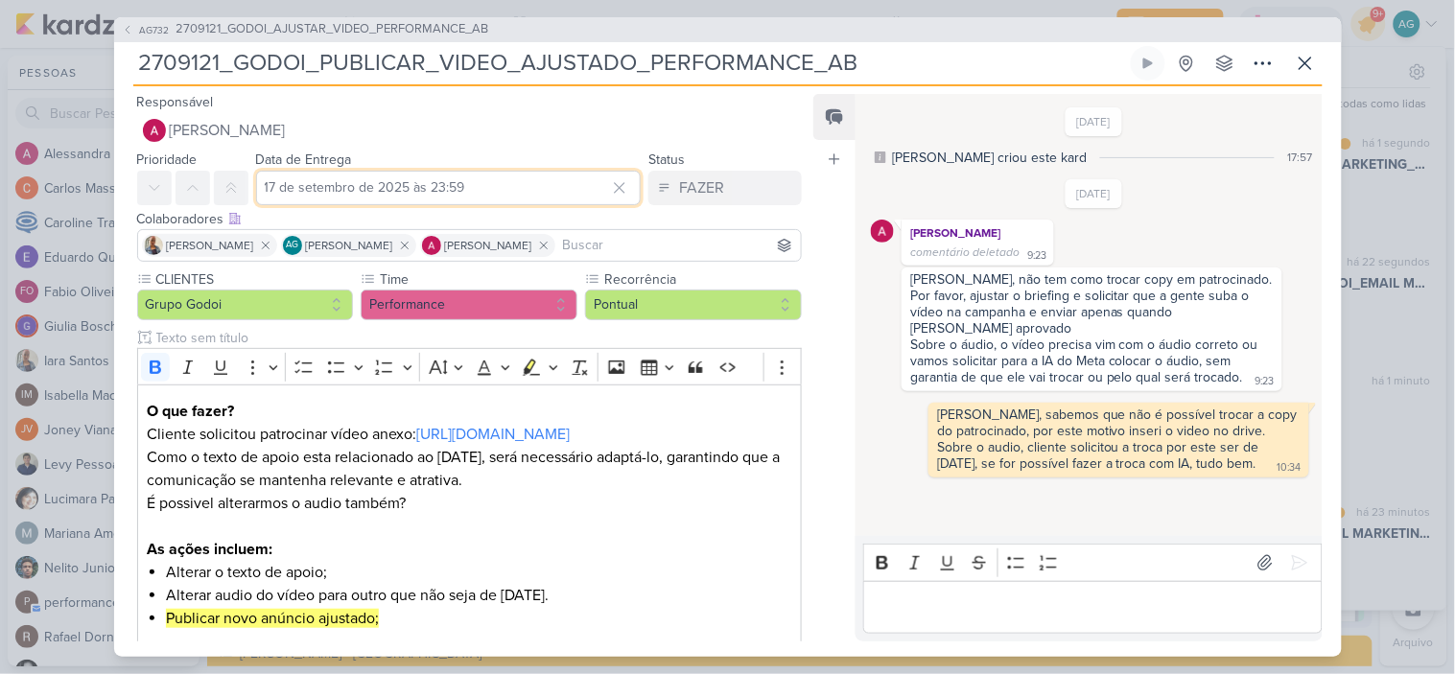
click at [311, 188] on input "17 de setembro de 2025 às 23:59" at bounding box center [449, 188] width 386 height 35
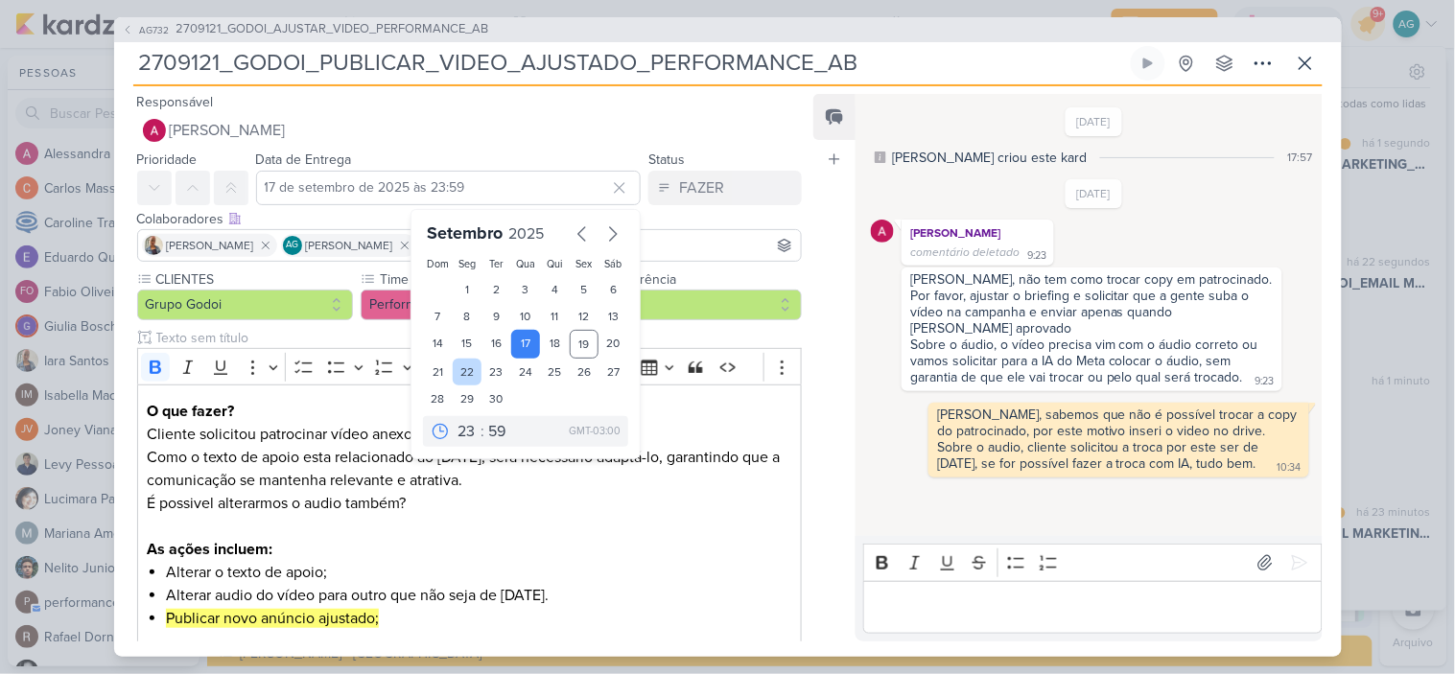
click at [456, 372] on div "22" at bounding box center [468, 372] width 30 height 27
type input "22 de setembro de 2025 às 23:59"
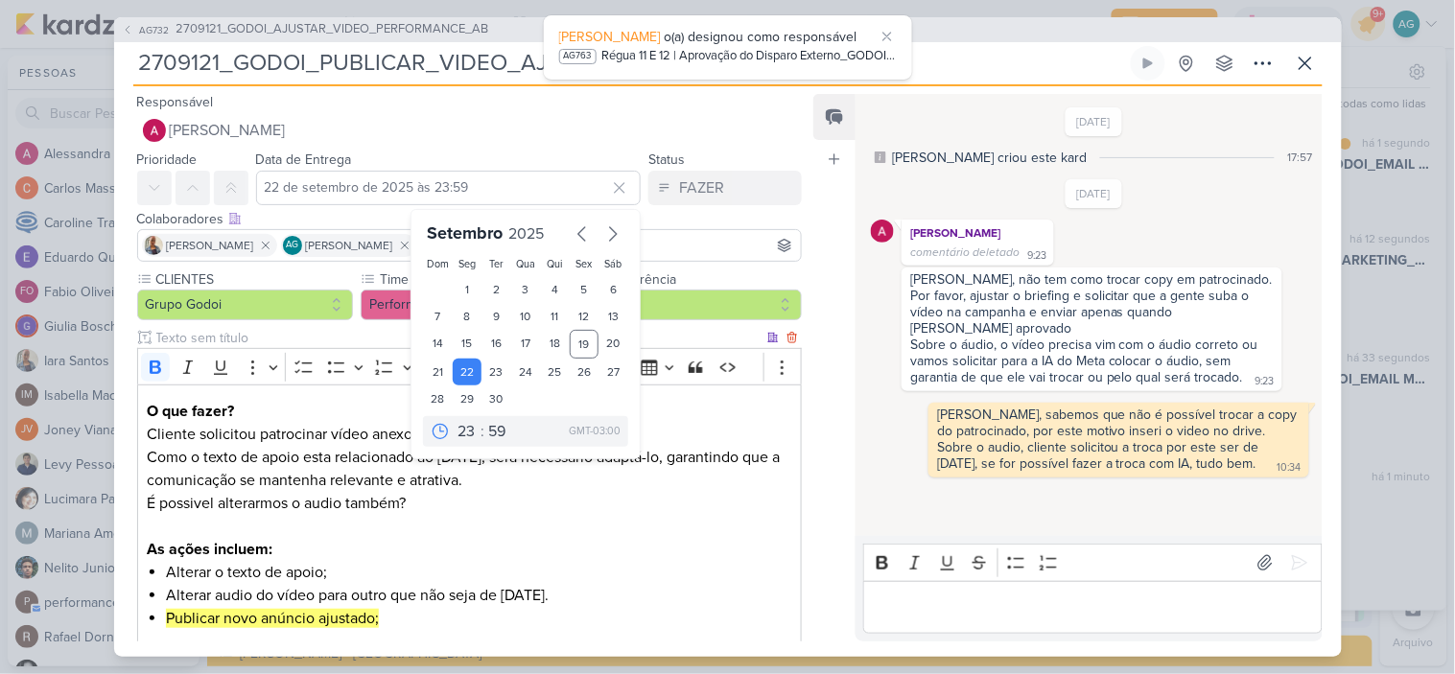
scroll to position [202, 0]
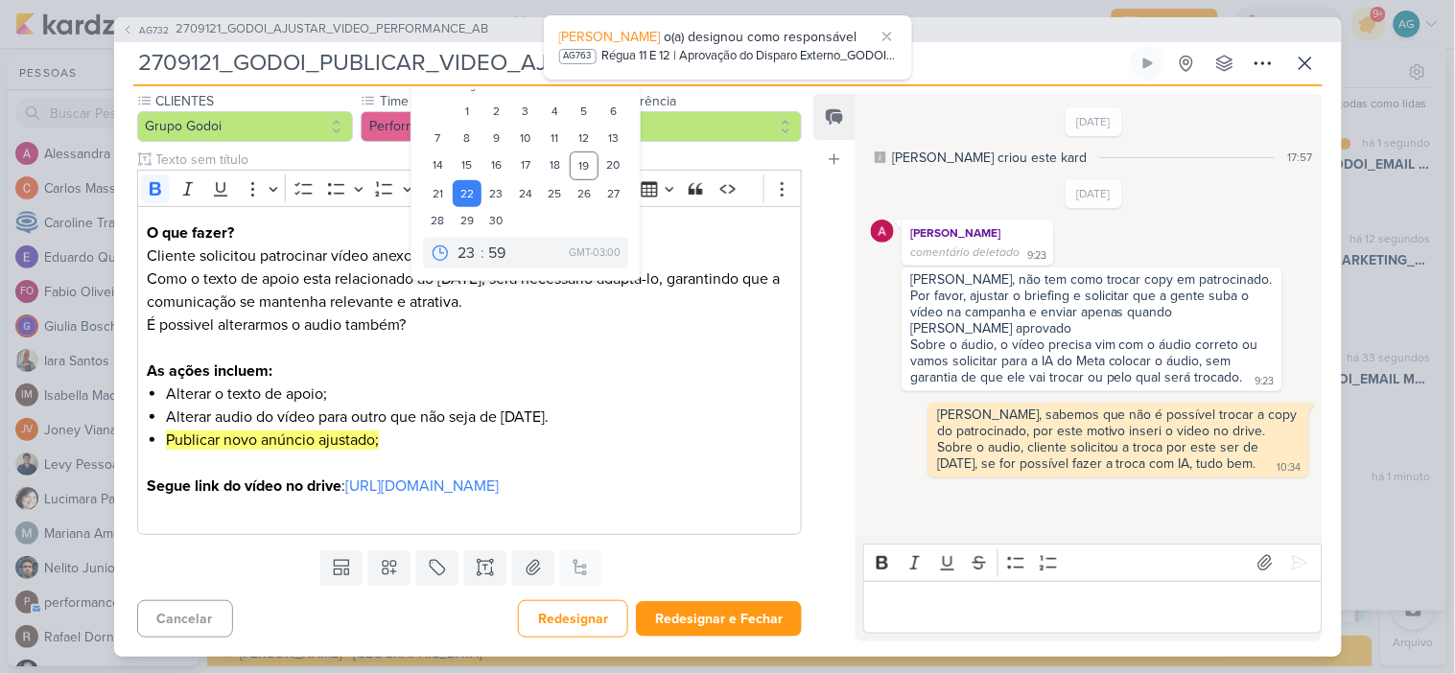
click at [909, 605] on p "Editor editing area: main" at bounding box center [1093, 607] width 438 height 23
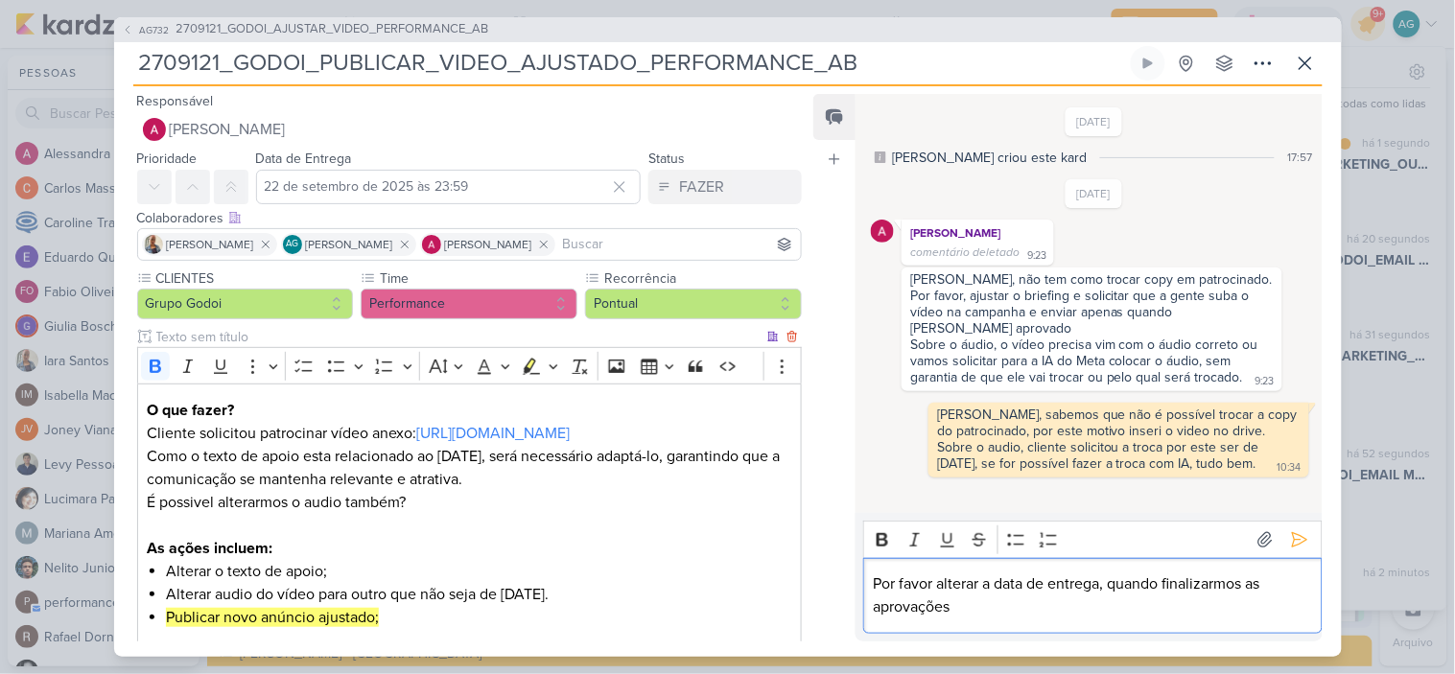
scroll to position [0, 0]
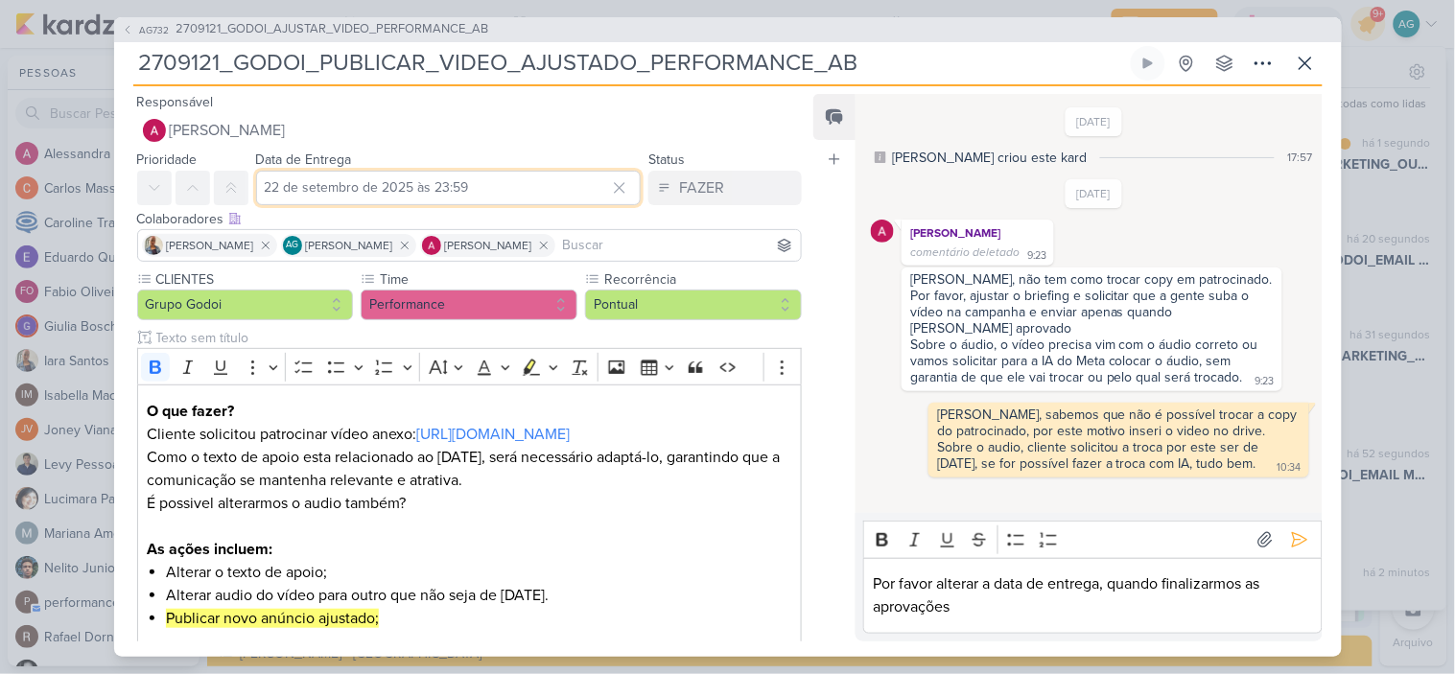
click at [528, 197] on input "22 de setembro de 2025 às 23:59" at bounding box center [449, 188] width 386 height 35
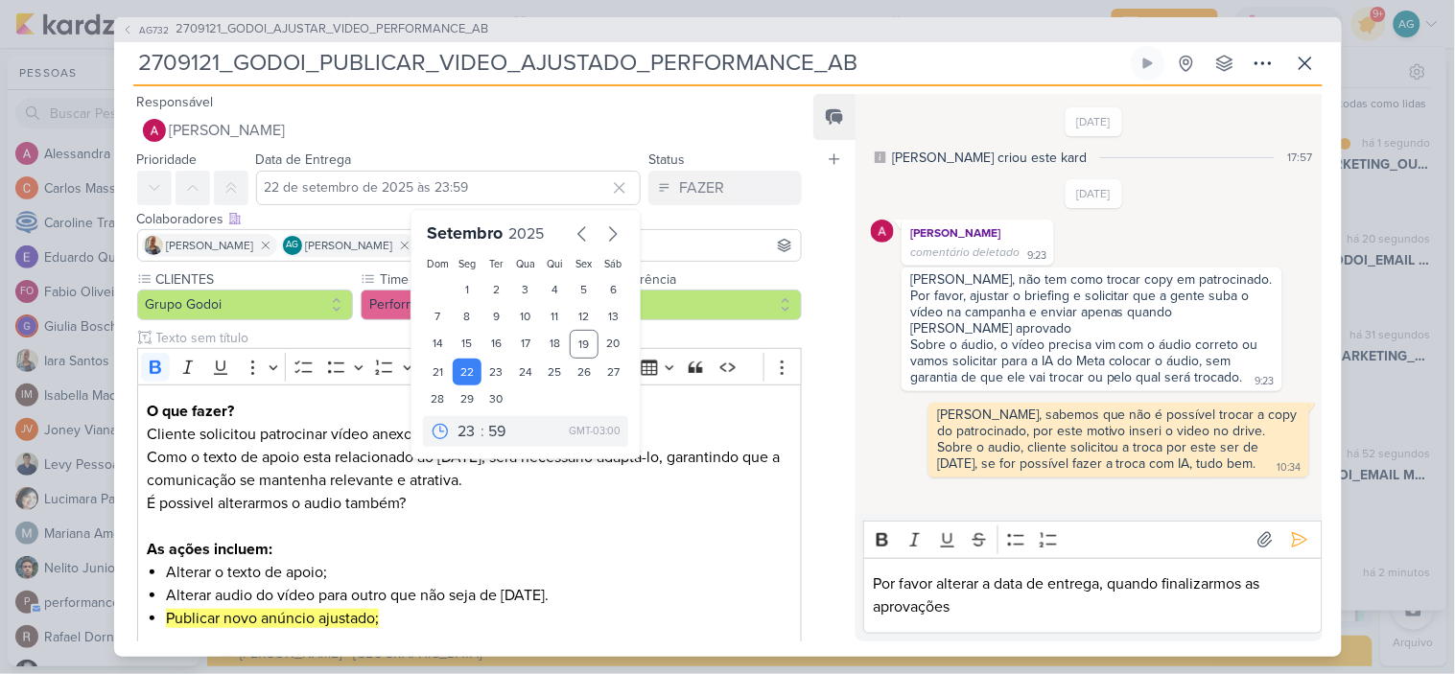
click at [610, 190] on icon at bounding box center [619, 187] width 19 height 19
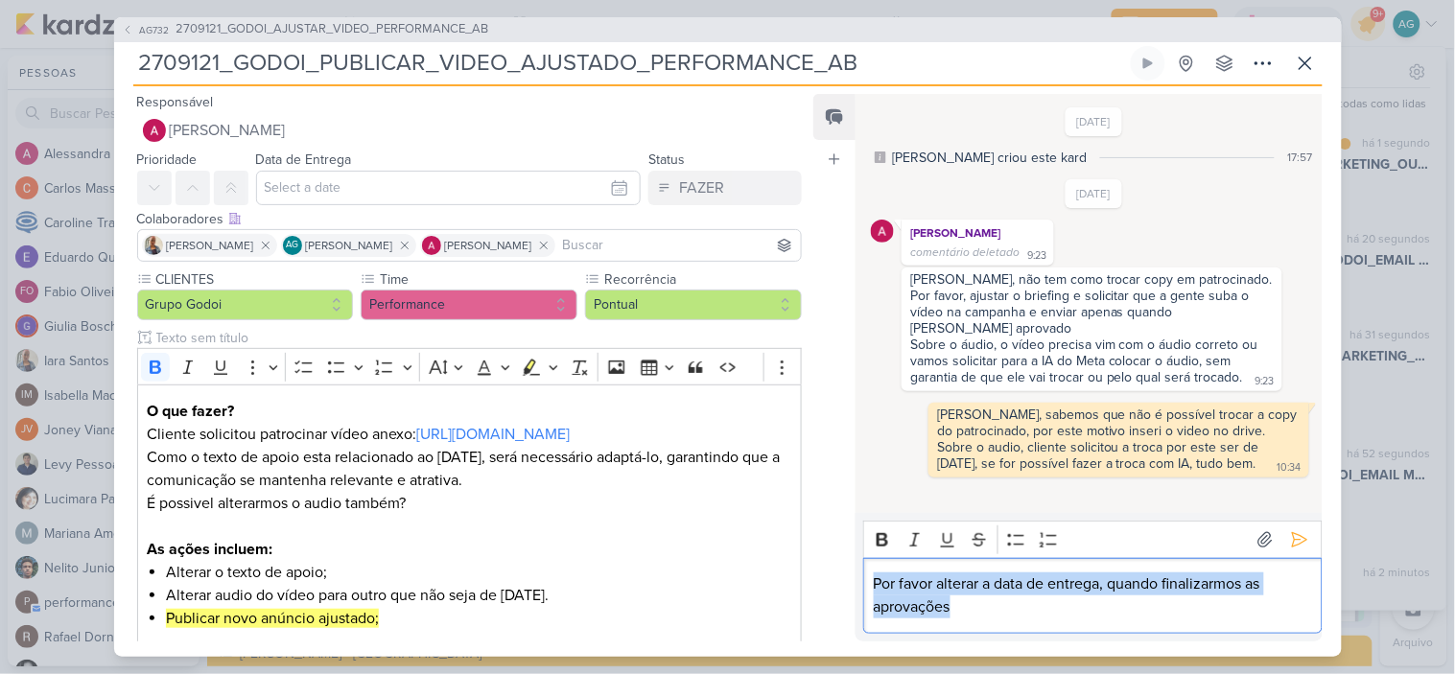
drag, startPoint x: 1001, startPoint y: 612, endPoint x: 830, endPoint y: 580, distance: 173.7
click at [830, 580] on div "Feed Atrelar email Solte o email para atrelar ao kard [DATE] [PERSON_NAME] crio…" at bounding box center [1068, 368] width 508 height 548
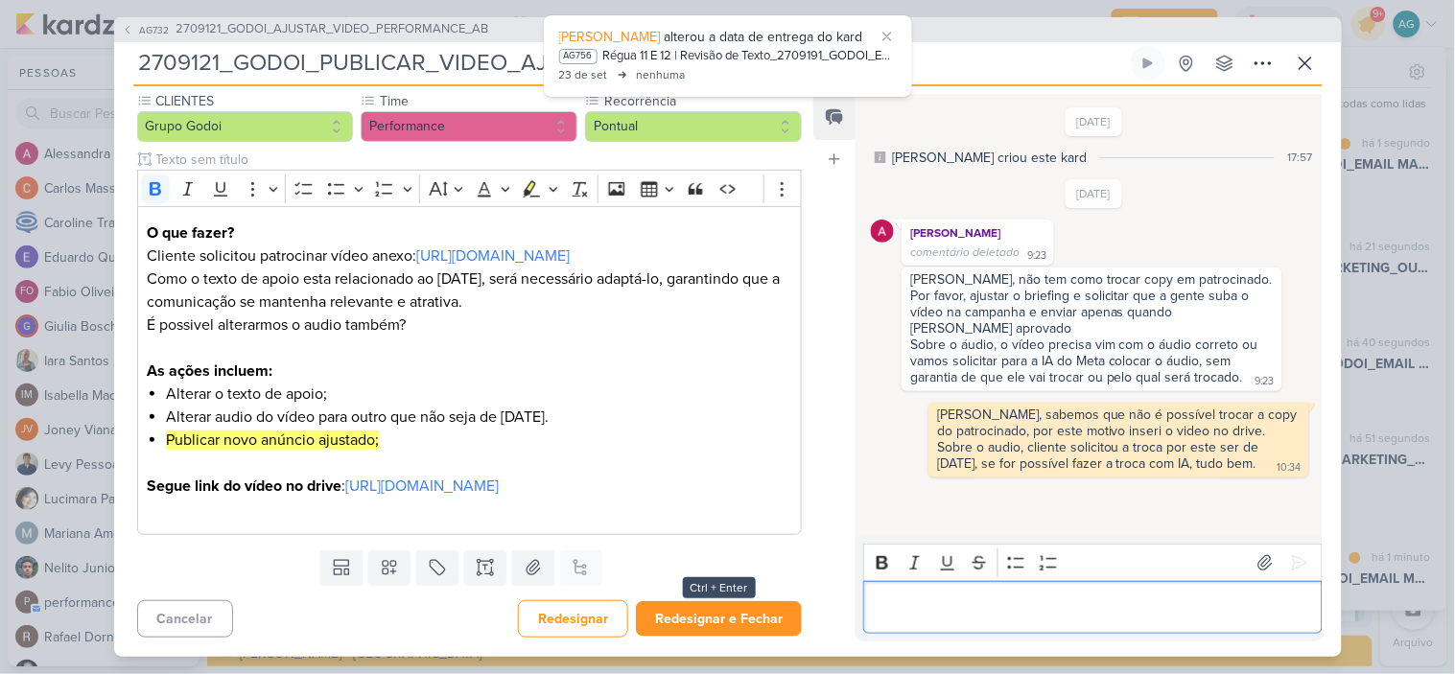
scroll to position [2030, 0]
click at [751, 625] on button "Redesignar e Fechar" at bounding box center [719, 619] width 166 height 35
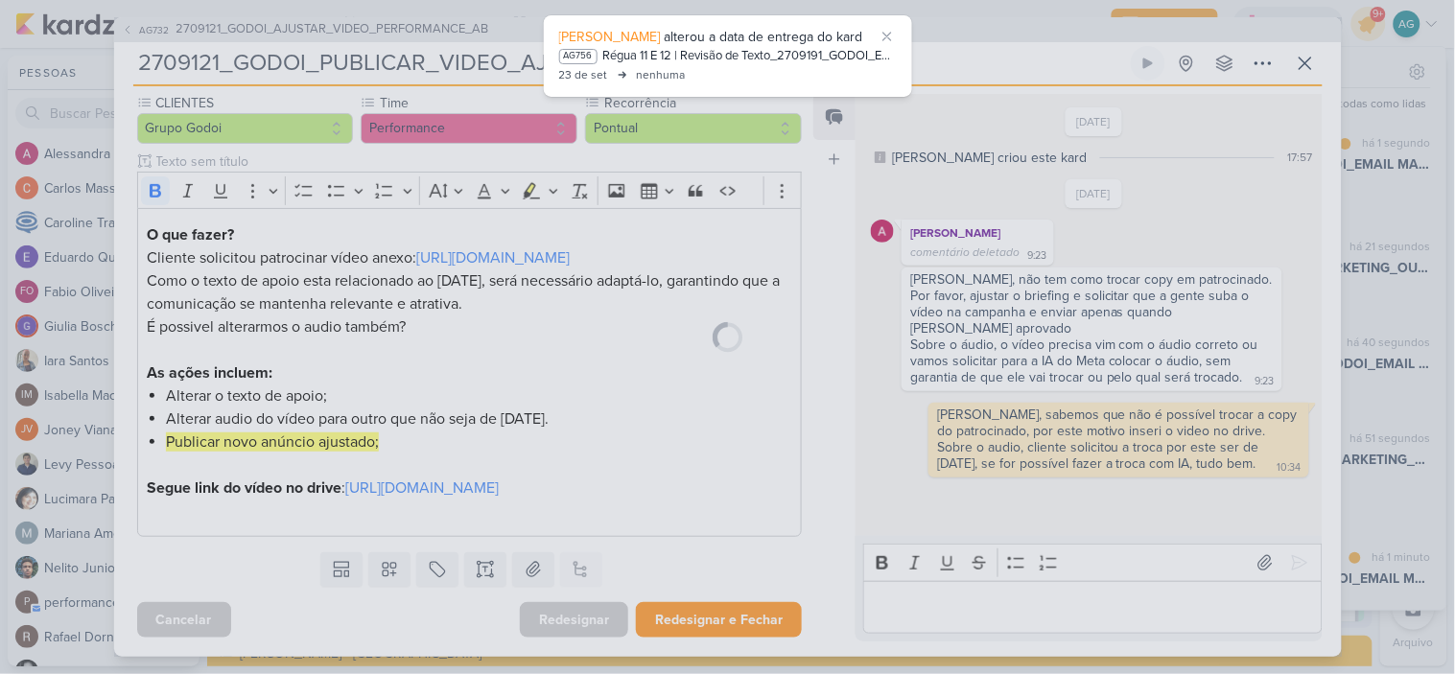
scroll to position [200, 0]
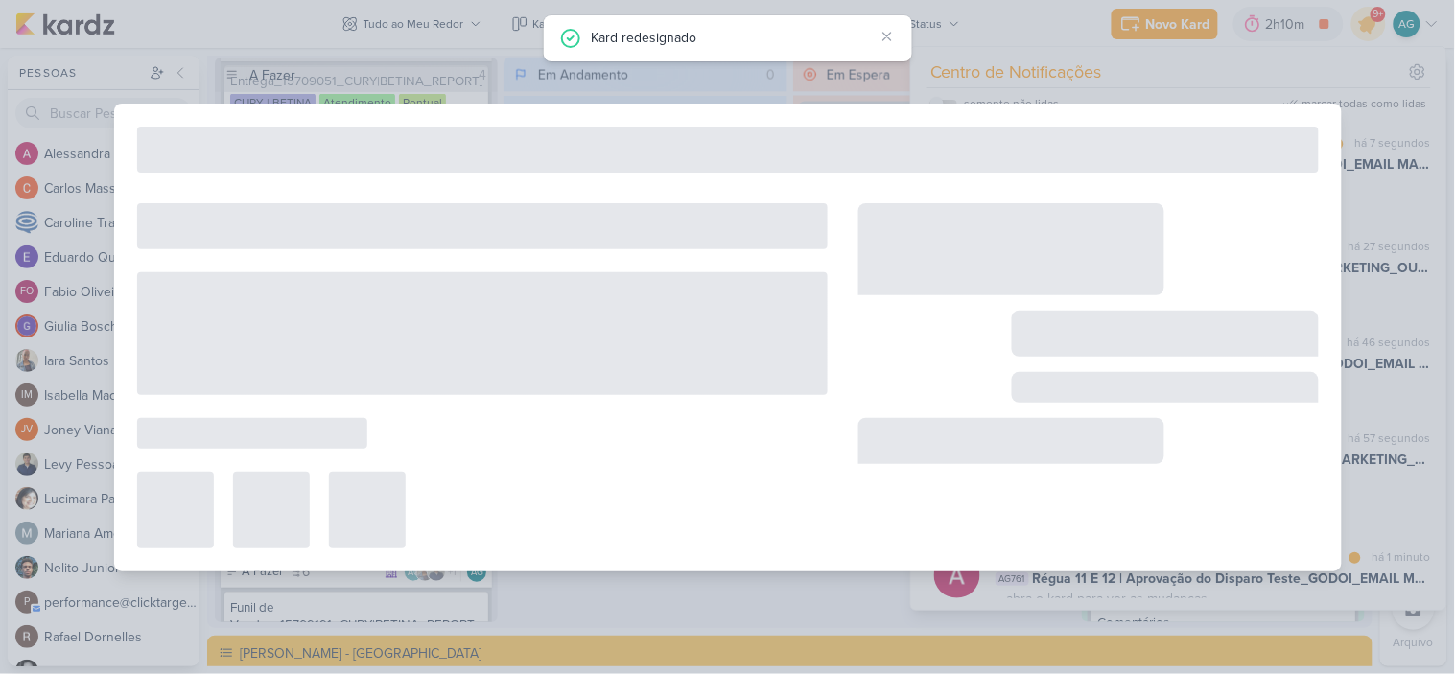
type input "2709121_GODOI_AJUSTAR_VIDEO_PERFORMANCE_AB"
type input "22 de setembro de 2025 às 23:59"
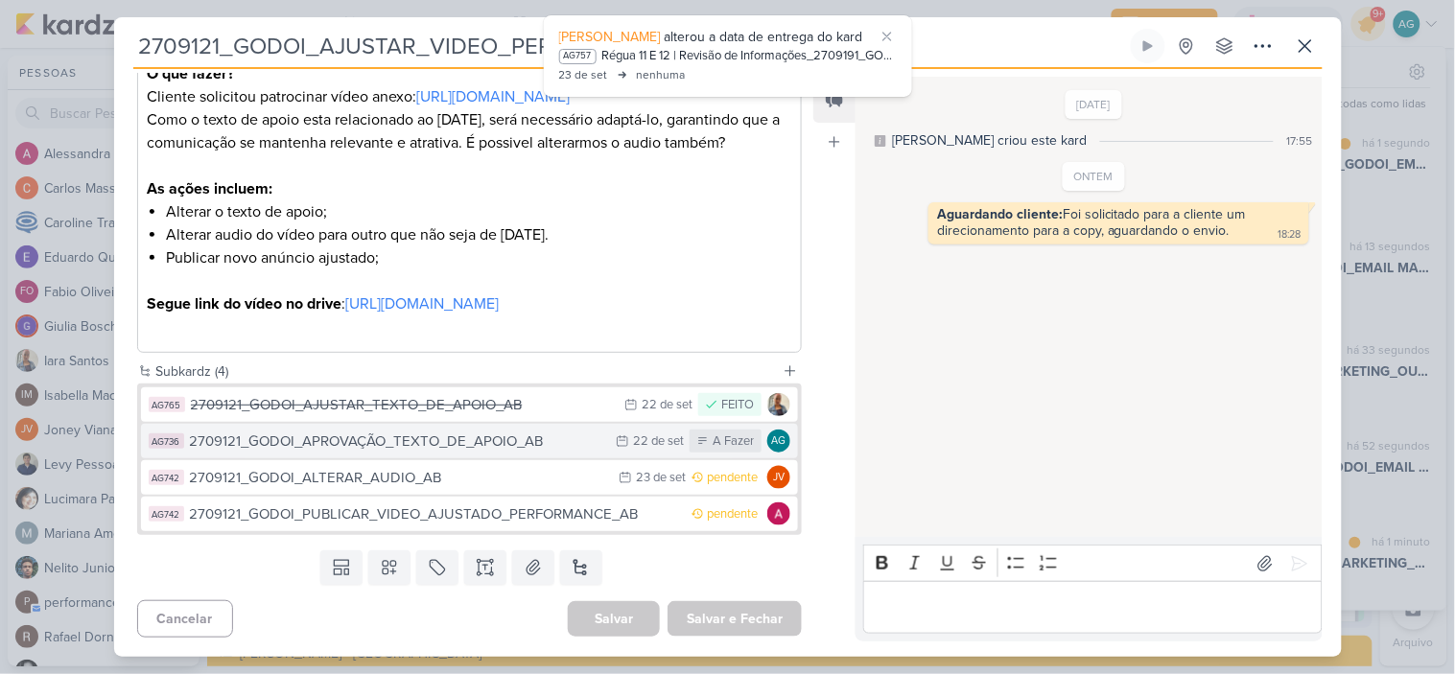
scroll to position [2005, 0]
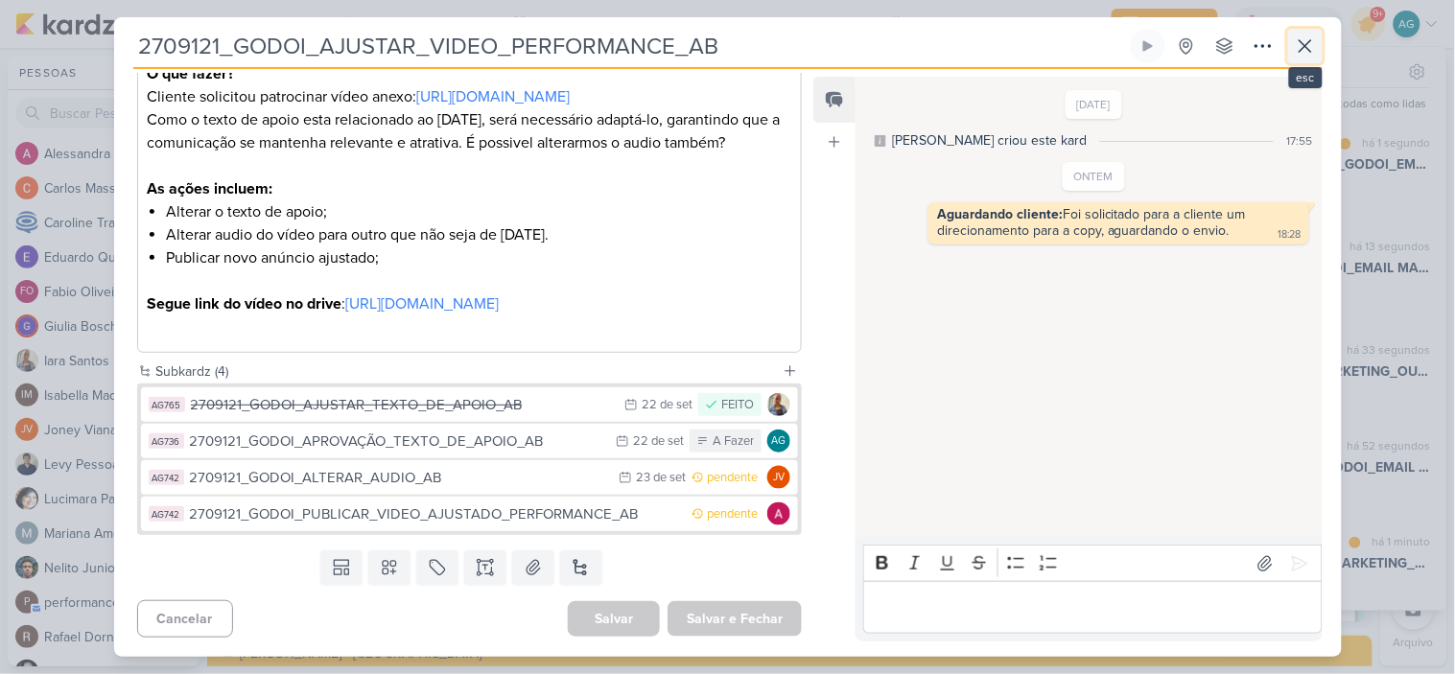
click at [1308, 53] on icon at bounding box center [1305, 46] width 23 height 23
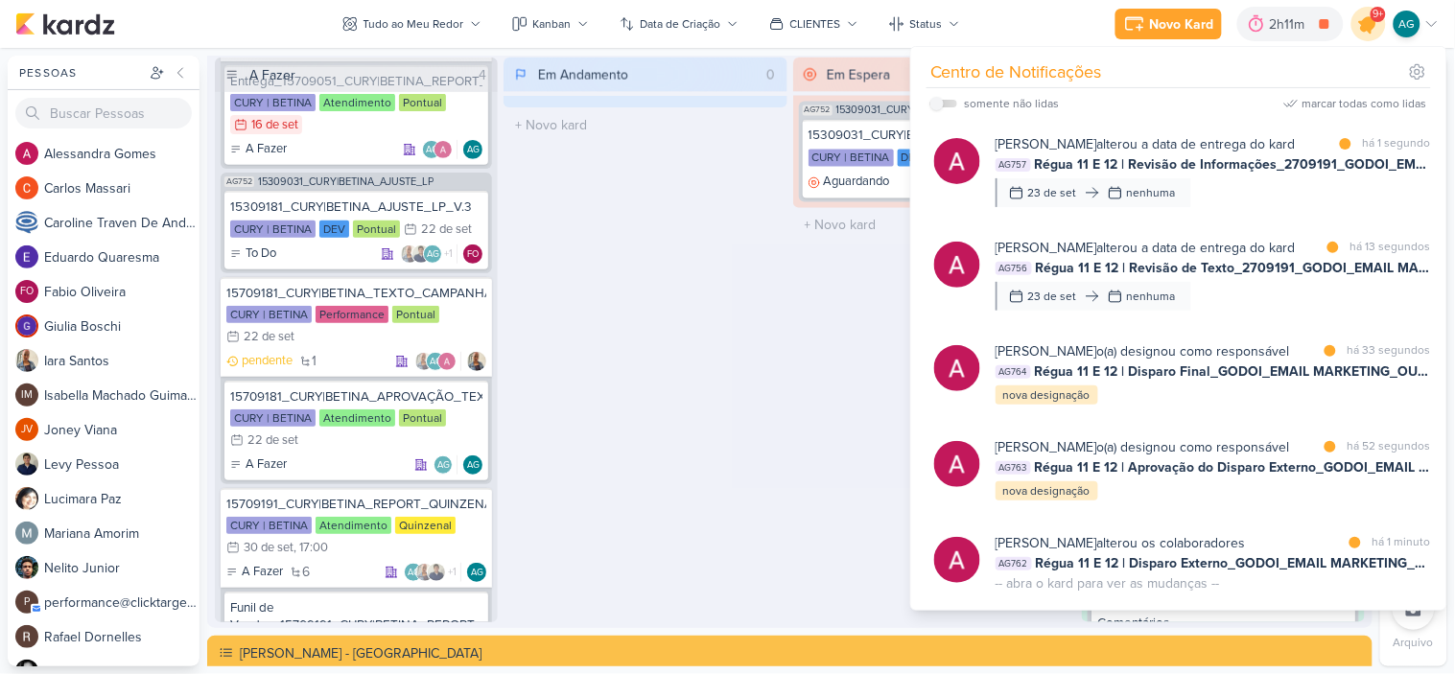
click at [1360, 31] on icon at bounding box center [1369, 24] width 33 height 33
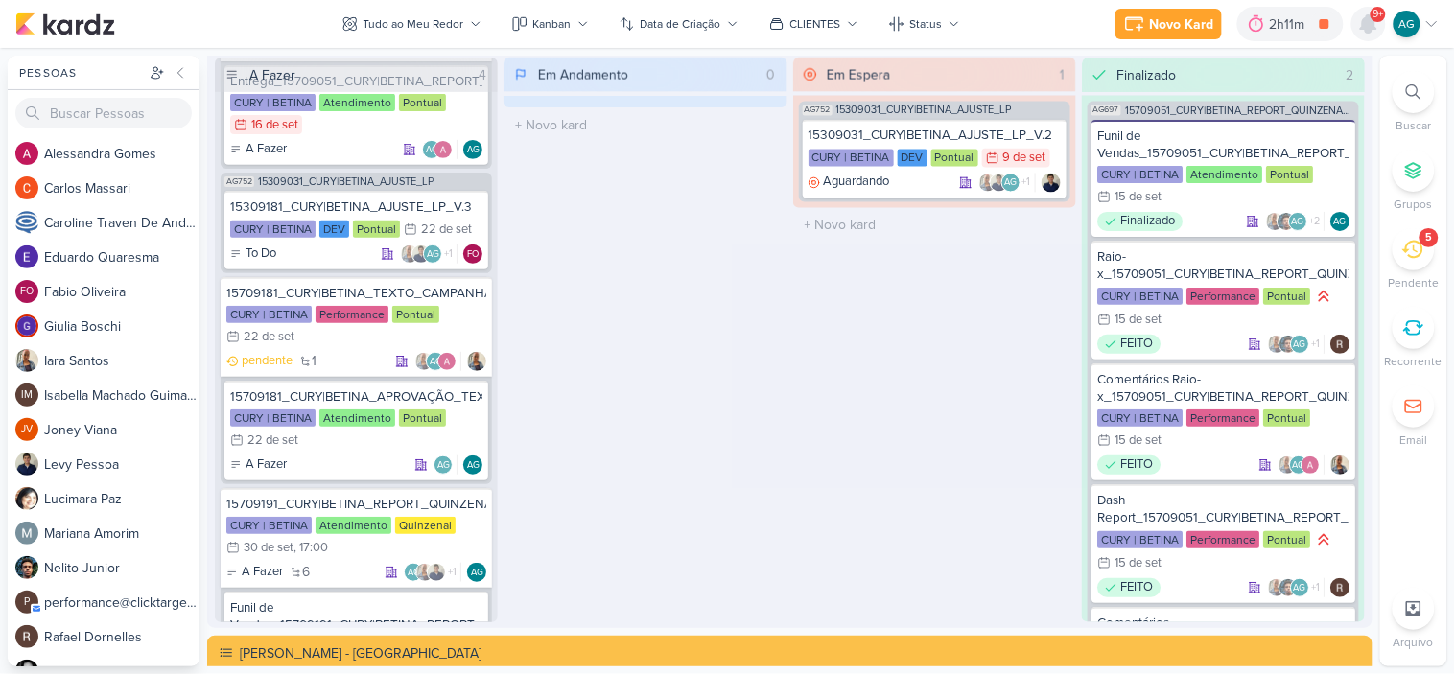
click at [1365, 17] on icon at bounding box center [1368, 23] width 15 height 17
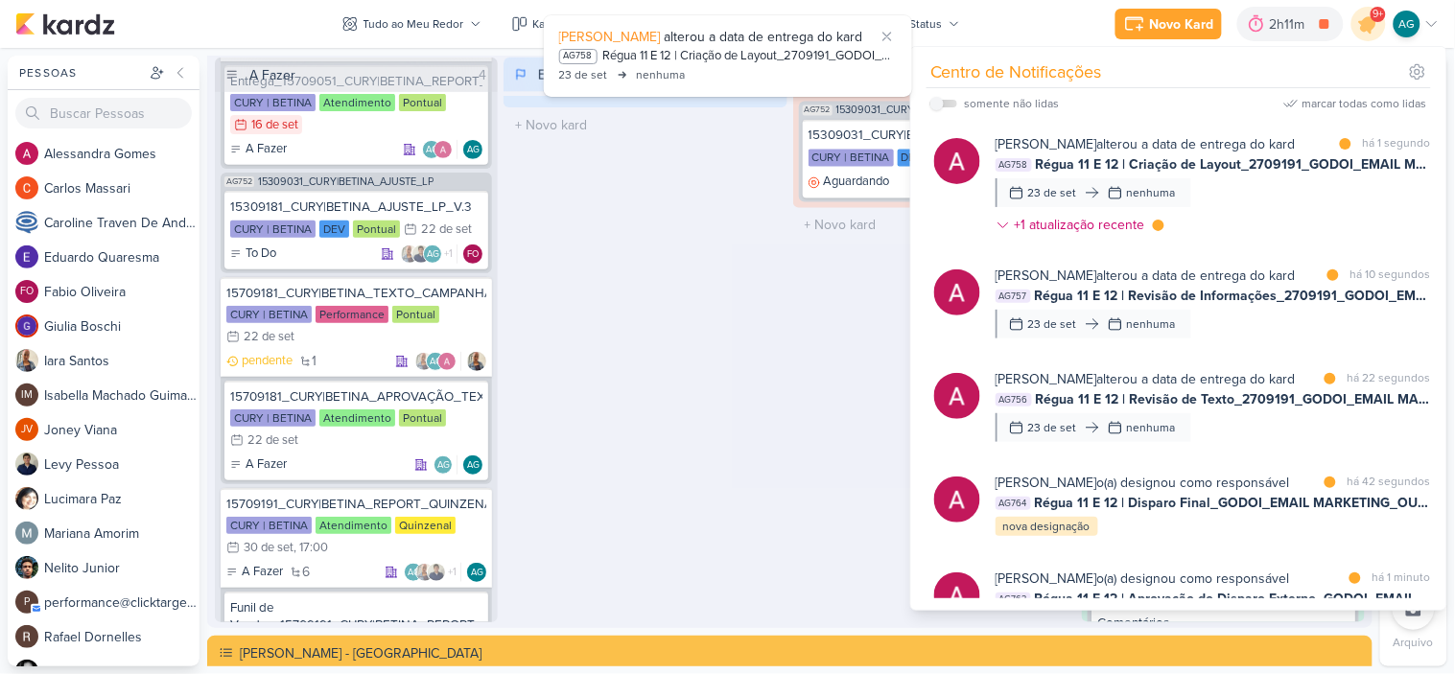
click at [687, 366] on div "Em Andamento 0 O título do kard deve ter menos que 100 caracteres" at bounding box center [645, 340] width 283 height 565
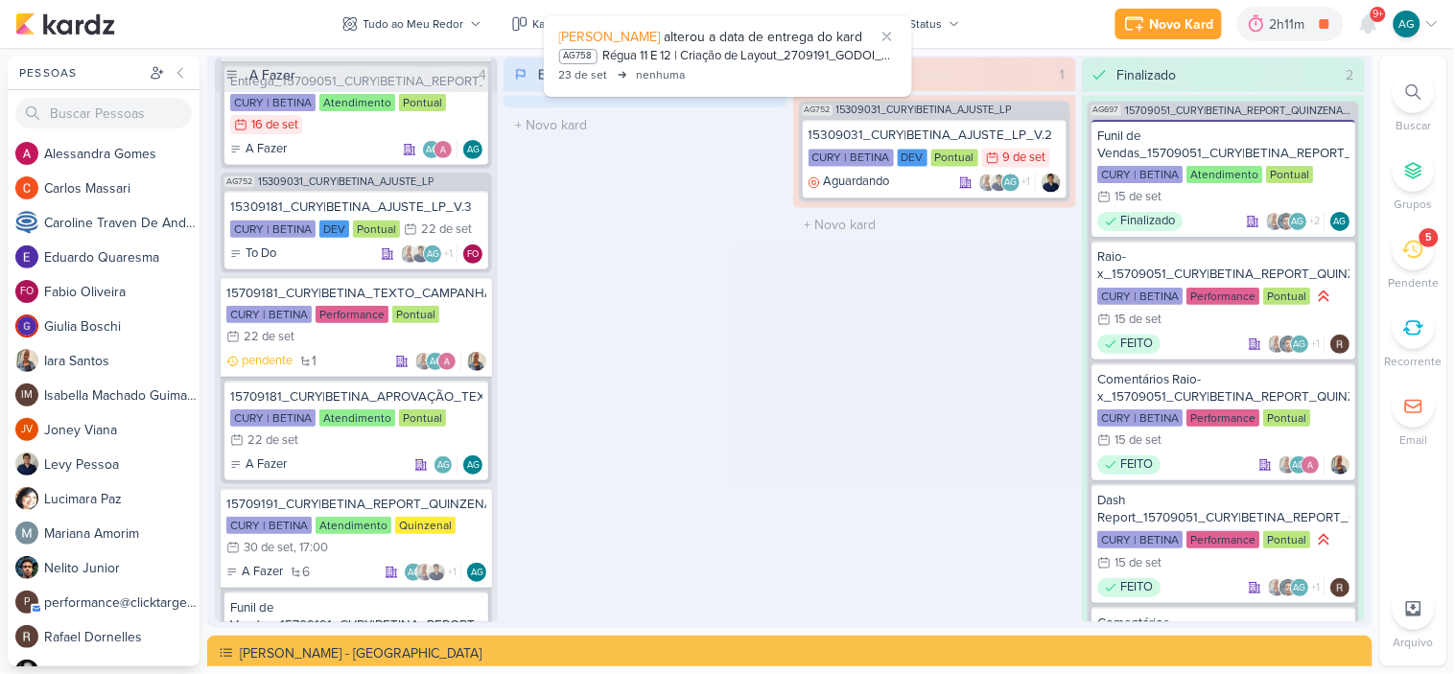
click at [1421, 249] on icon at bounding box center [1413, 249] width 21 height 21
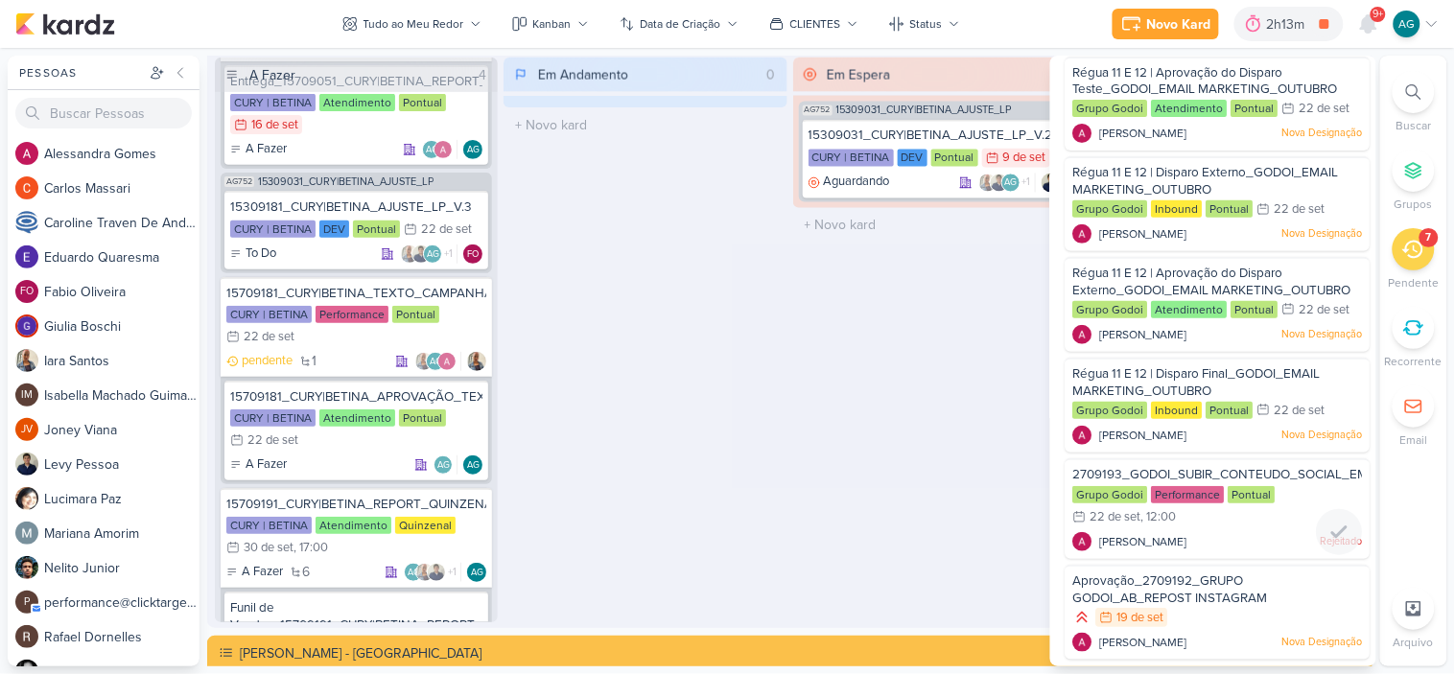
scroll to position [0, 0]
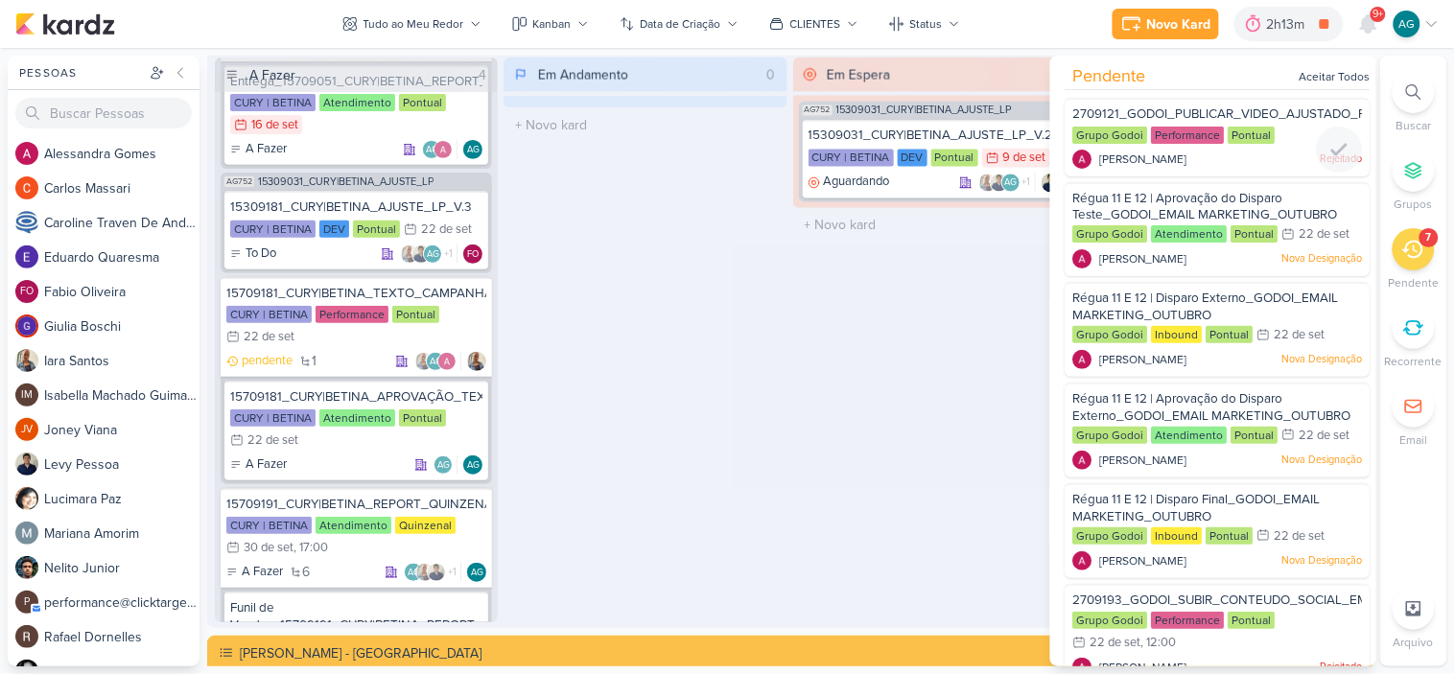
click at [1215, 161] on div "[PERSON_NAME] Rejeitado" at bounding box center [1218, 159] width 290 height 19
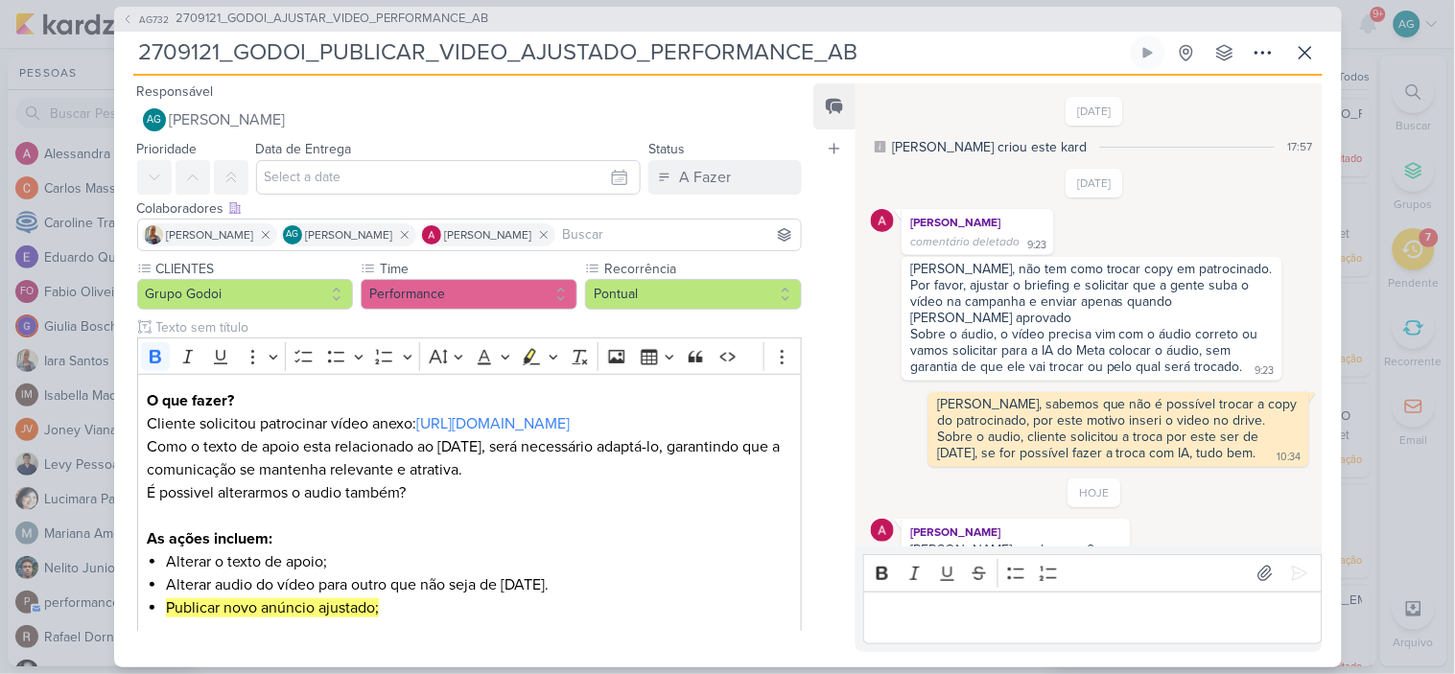
scroll to position [51, 0]
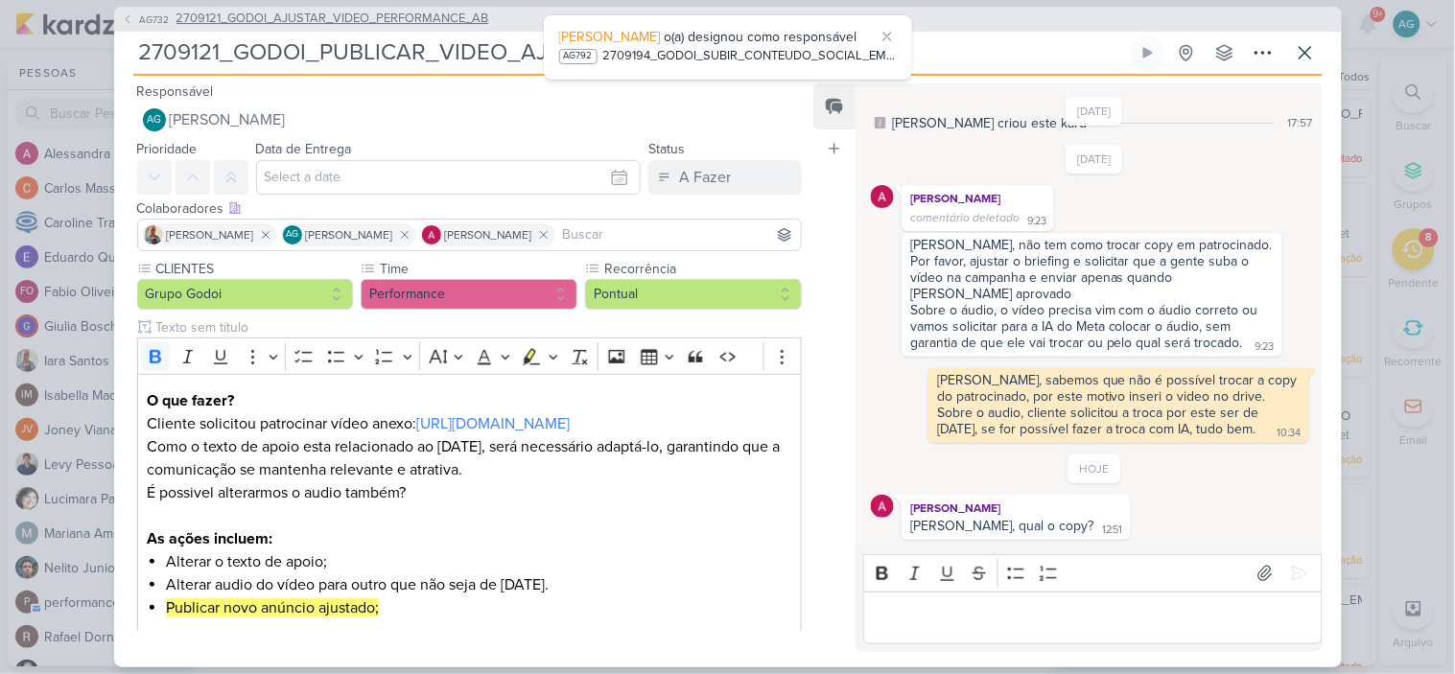
click at [443, 21] on span "2709121_GODOI_AJUSTAR_VIDEO_PERFORMANCE_AB" at bounding box center [333, 19] width 313 height 19
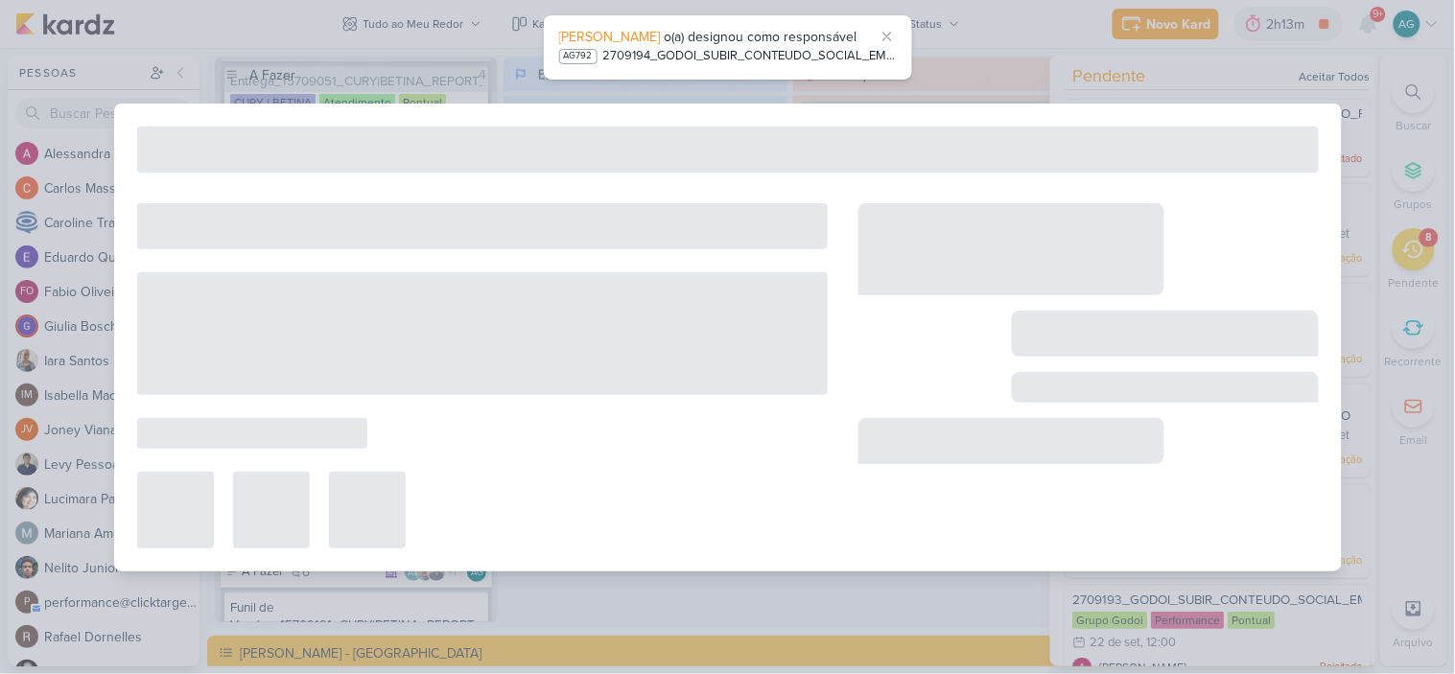
type input "2709121_GODOI_AJUSTAR_VIDEO_PERFORMANCE_AB"
type input "22 de setembro de 2025 às 23:59"
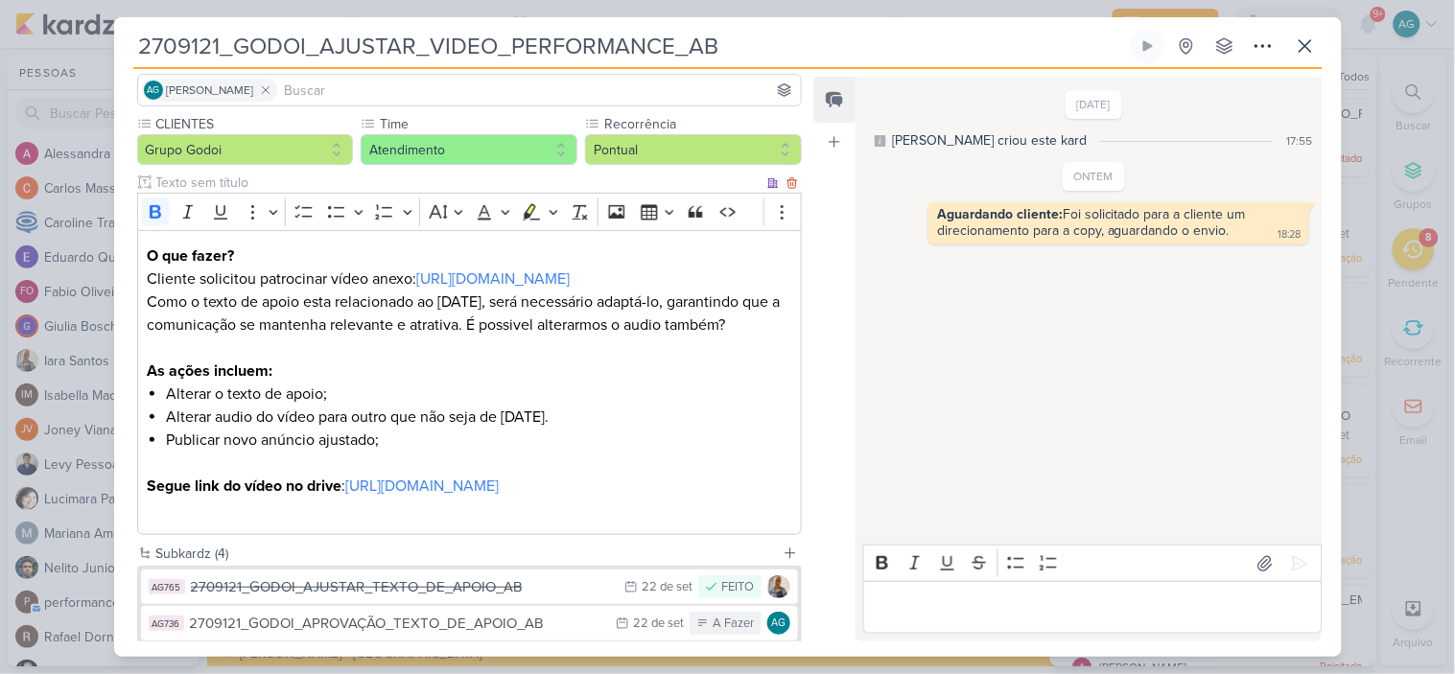
scroll to position [343, 0]
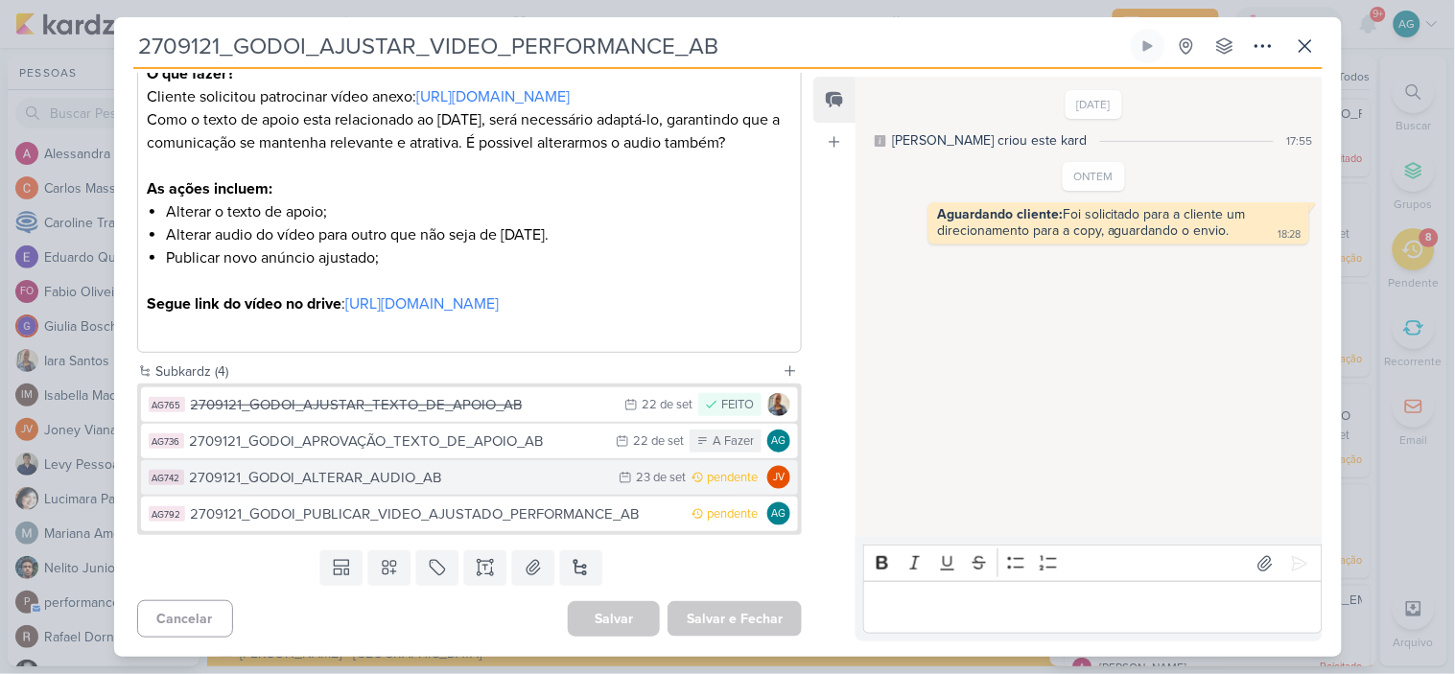
click at [442, 476] on div "2709121_GODOI_ALTERAR_AUDIO_AB" at bounding box center [400, 478] width 420 height 22
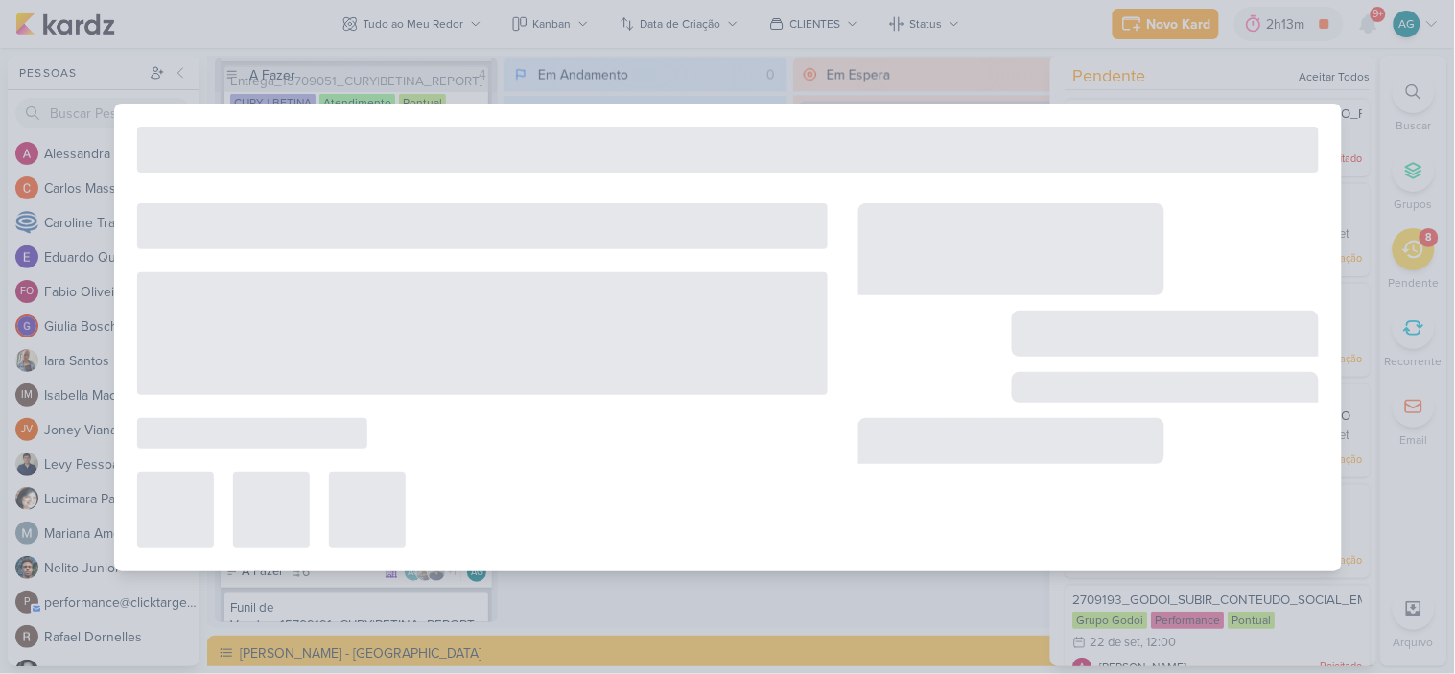
type input "2709121_GODOI_ALTERAR_AUDIO_AB"
type input "23 de setembro de 2025 às 23:59"
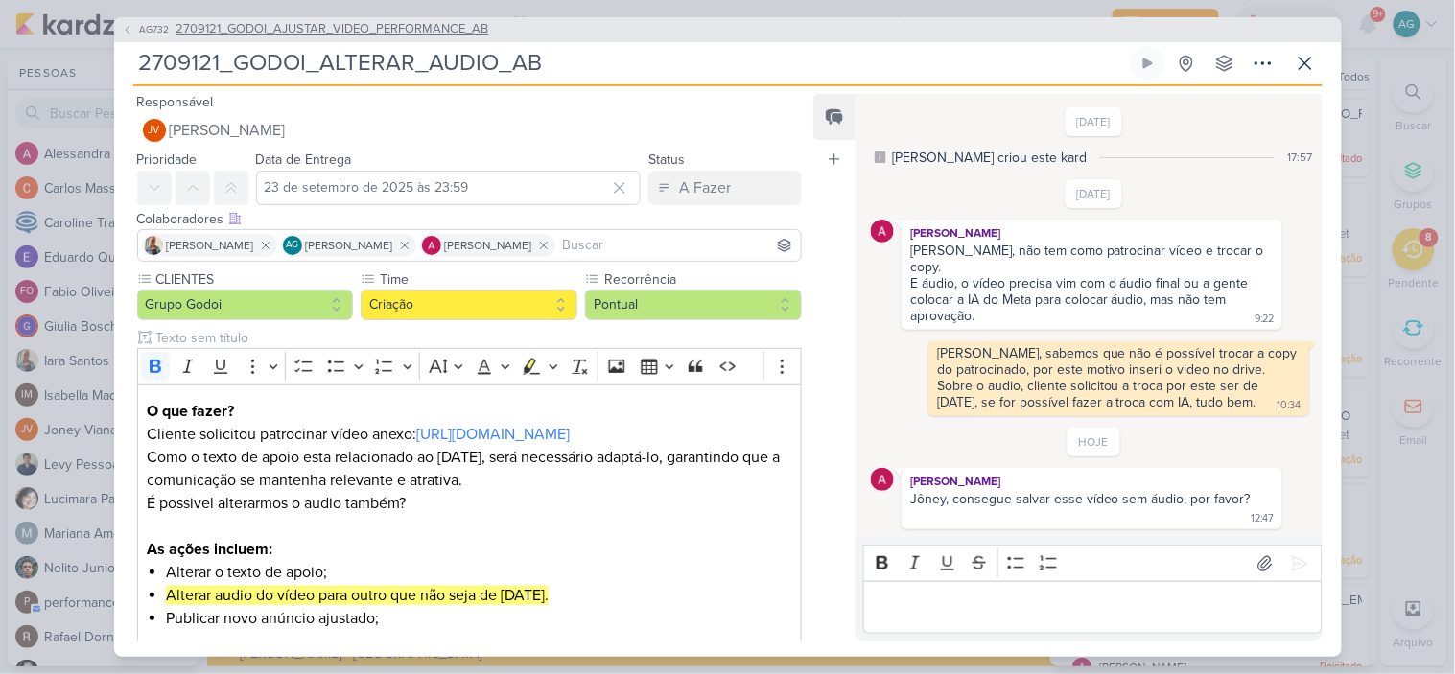
click at [360, 35] on span "2709121_GODOI_AJUSTAR_VIDEO_PERFORMANCE_AB" at bounding box center [333, 29] width 313 height 19
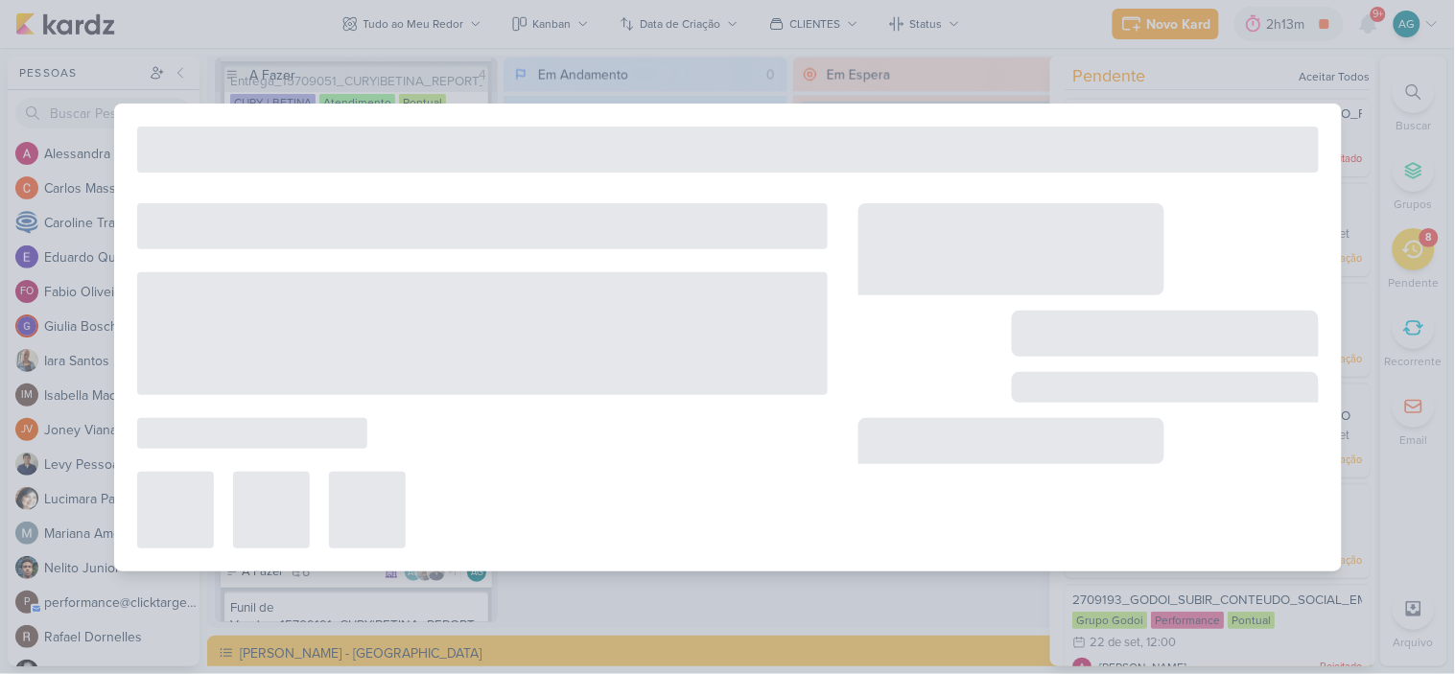
type input "2709121_GODOI_AJUSTAR_VIDEO_PERFORMANCE_AB"
type input "22 de setembro de 2025 às 23:59"
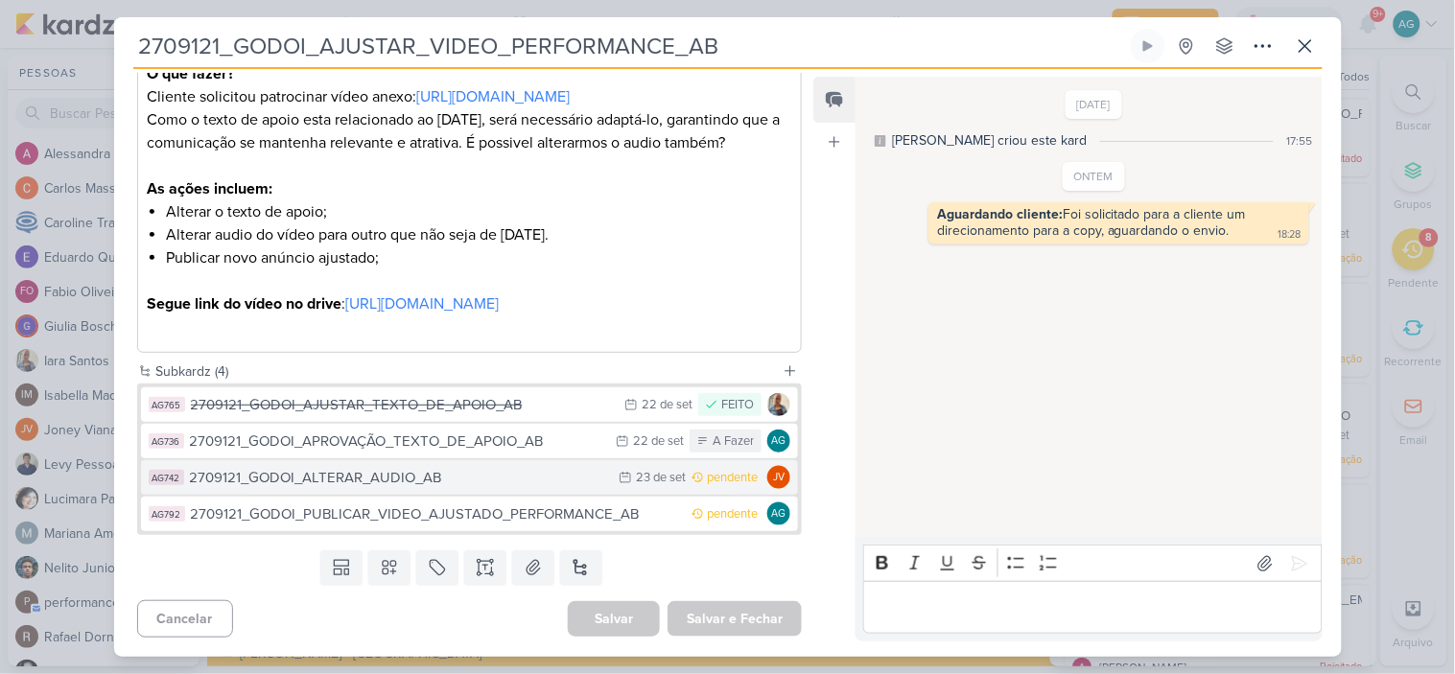
click at [406, 482] on div "2709121_GODOI_ALTERAR_AUDIO_AB" at bounding box center [400, 478] width 420 height 22
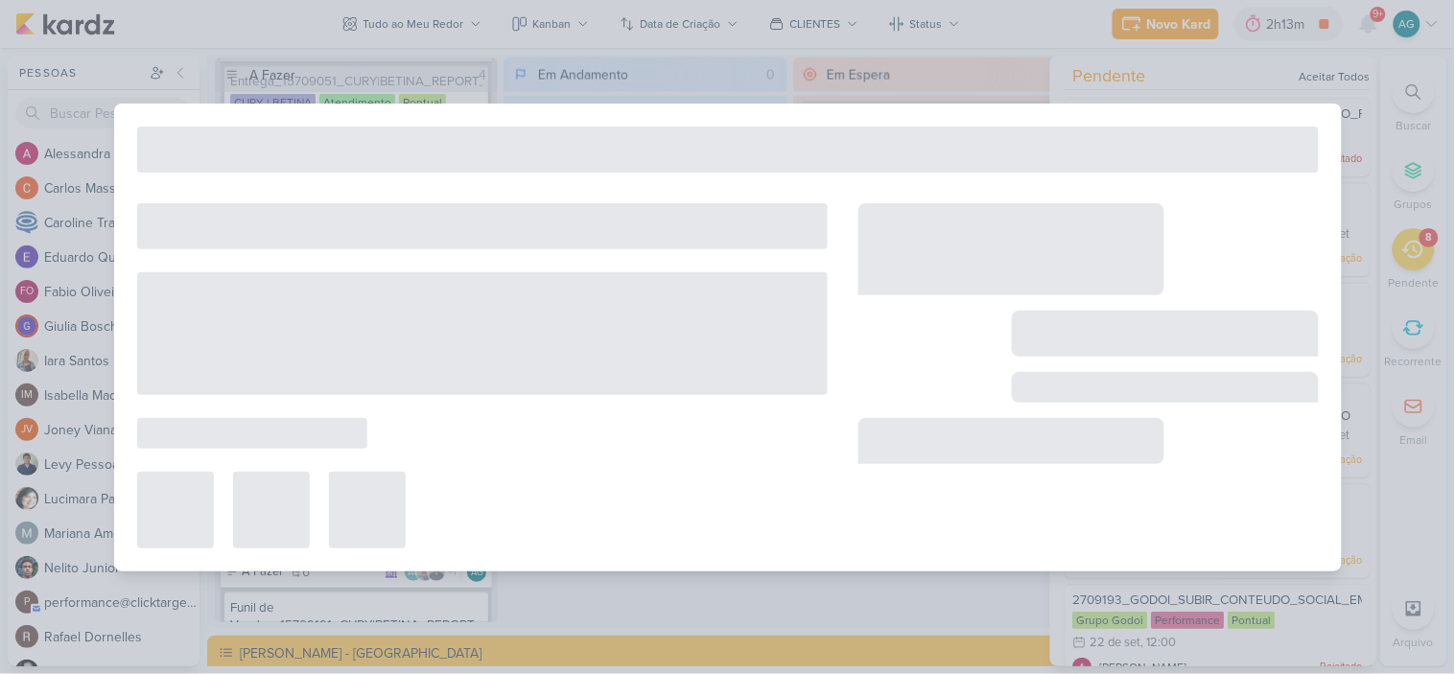
type input "2709121_GODOI_ALTERAR_AUDIO_AB"
type input "23 de setembro de 2025 às 23:59"
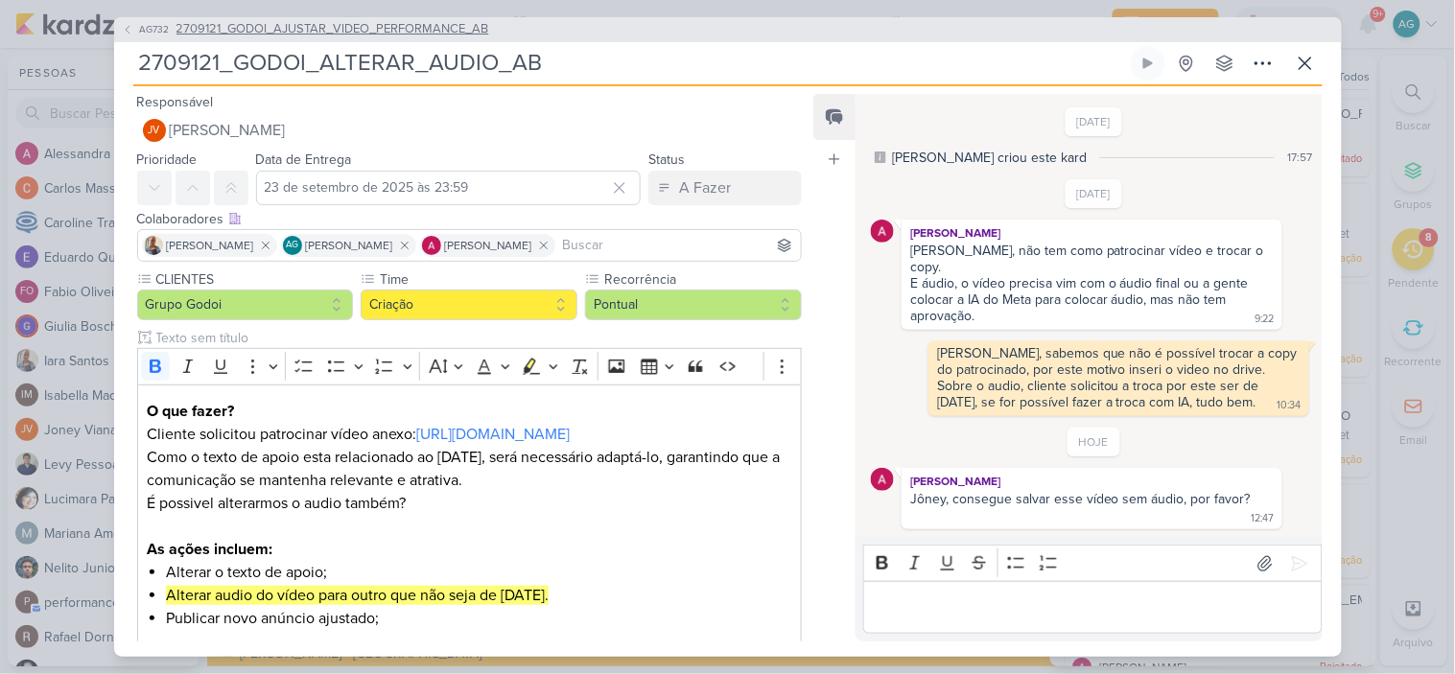
click at [381, 38] on span "2709121_GODOI_AJUSTAR_VIDEO_PERFORMANCE_AB" at bounding box center [333, 29] width 313 height 19
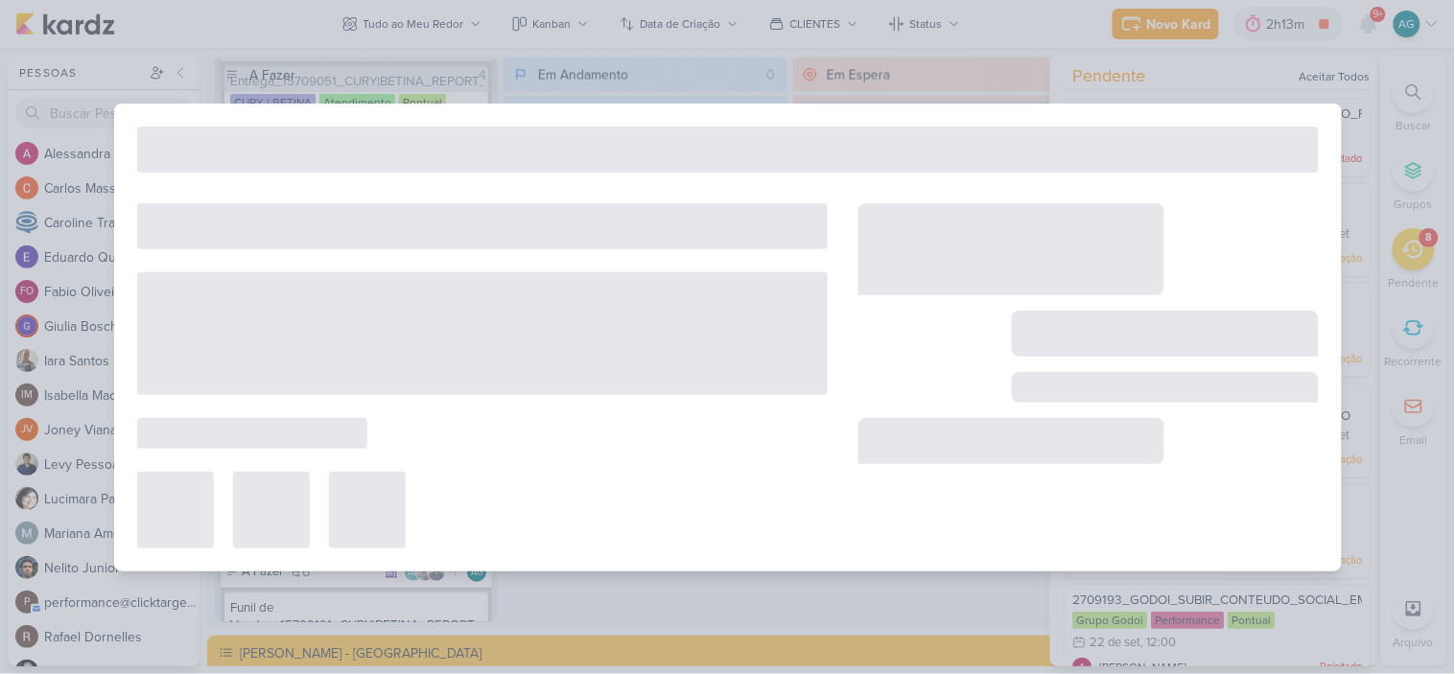
type input "2709121_GODOI_AJUSTAR_VIDEO_PERFORMANCE_AB"
type input "22 de setembro de 2025 às 23:59"
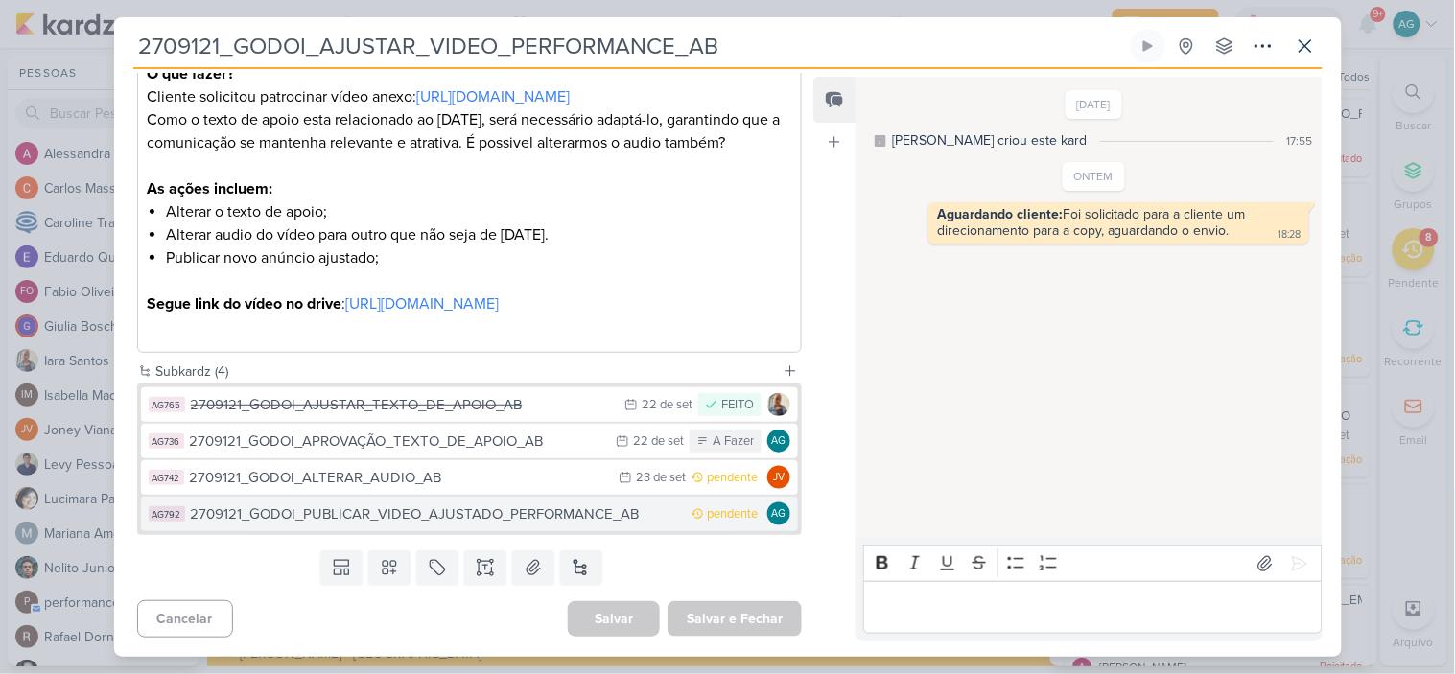
click at [457, 508] on div "2709121_GODOI_PUBLICAR_VIDEO_AJUSTADO_PERFORMANCE_AB" at bounding box center [437, 515] width 492 height 22
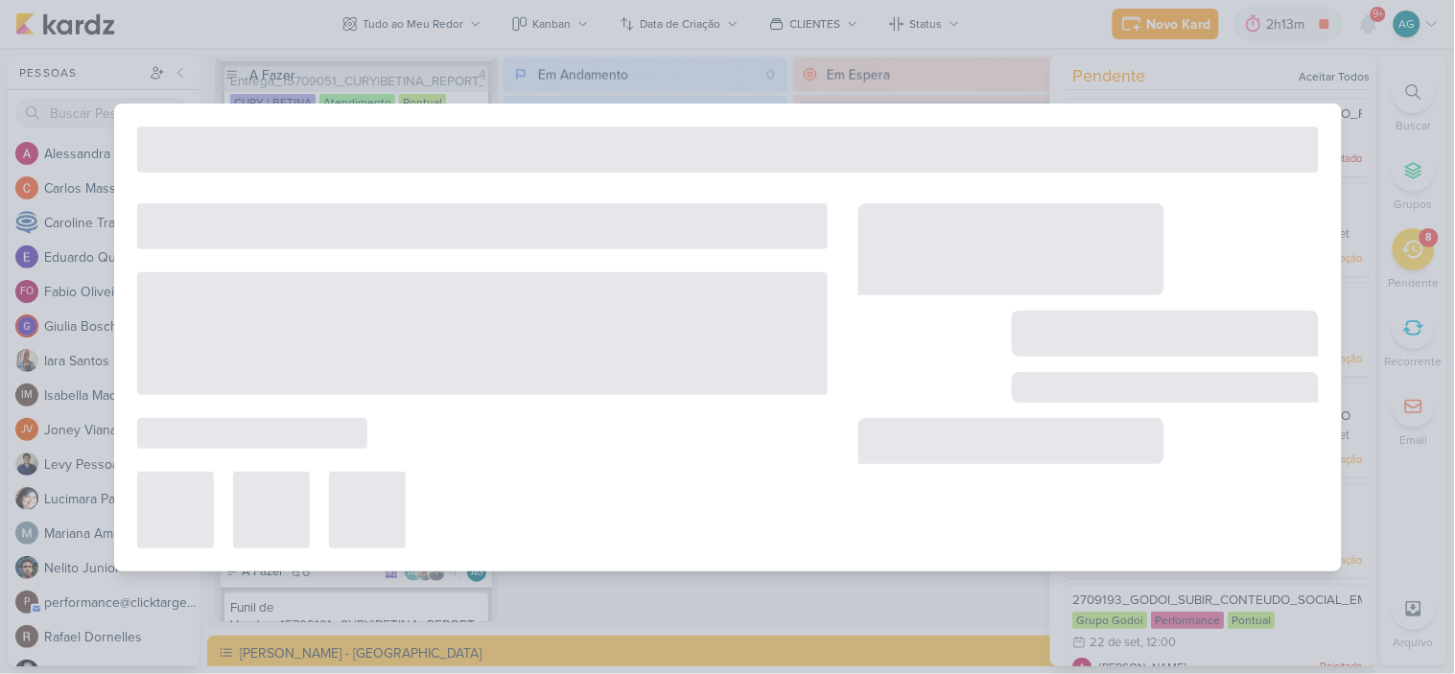
type input "2709121_GODOI_PUBLICAR_VIDEO_AJUSTADO_PERFORMANCE_AB"
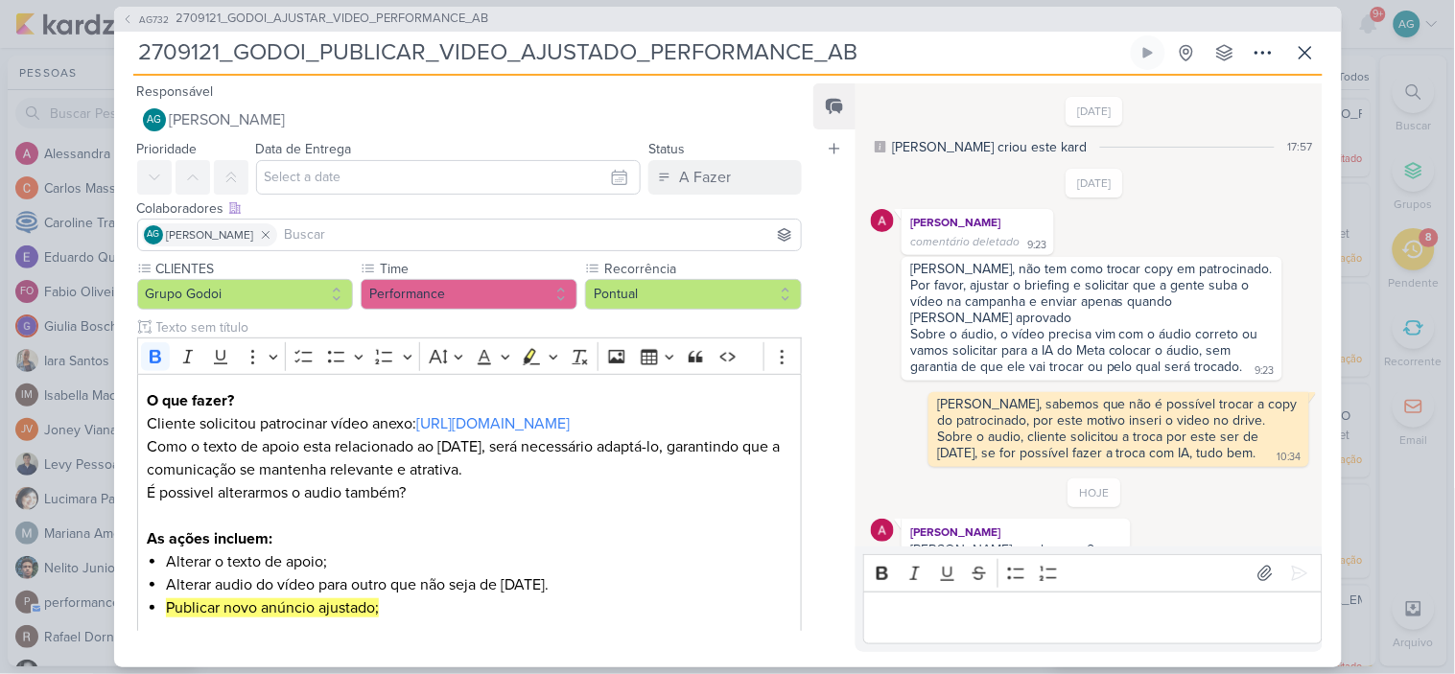
scroll to position [51, 0]
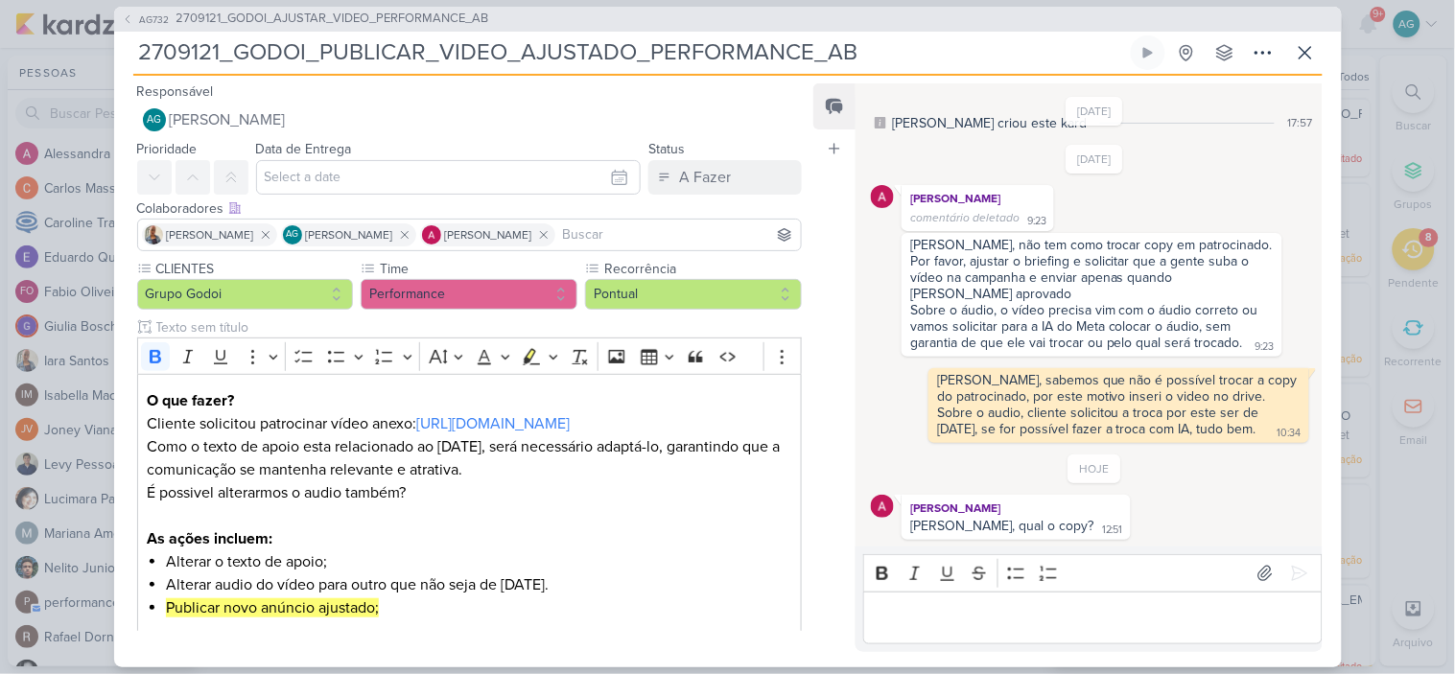
click at [1039, 615] on p "Editor editing area: main" at bounding box center [1093, 617] width 438 height 23
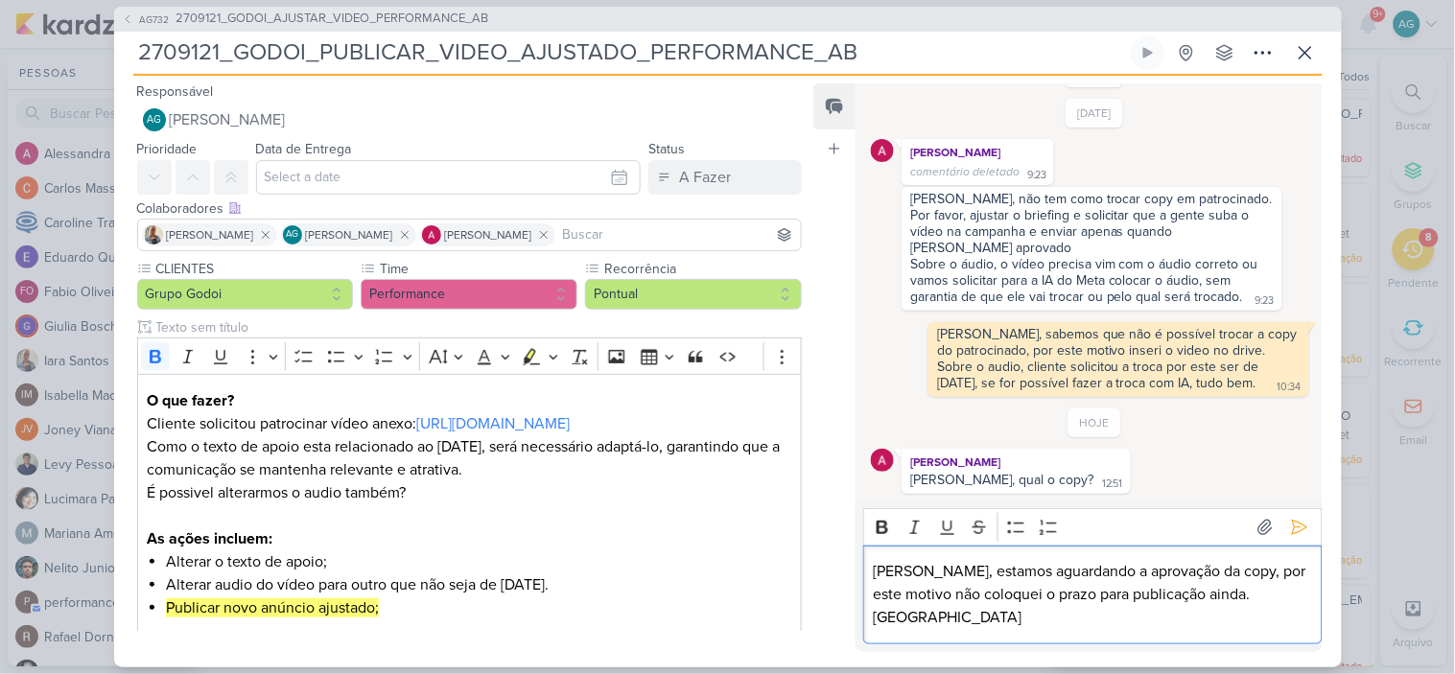
scroll to position [97, 0]
click at [1292, 521] on icon at bounding box center [1299, 528] width 14 height 14
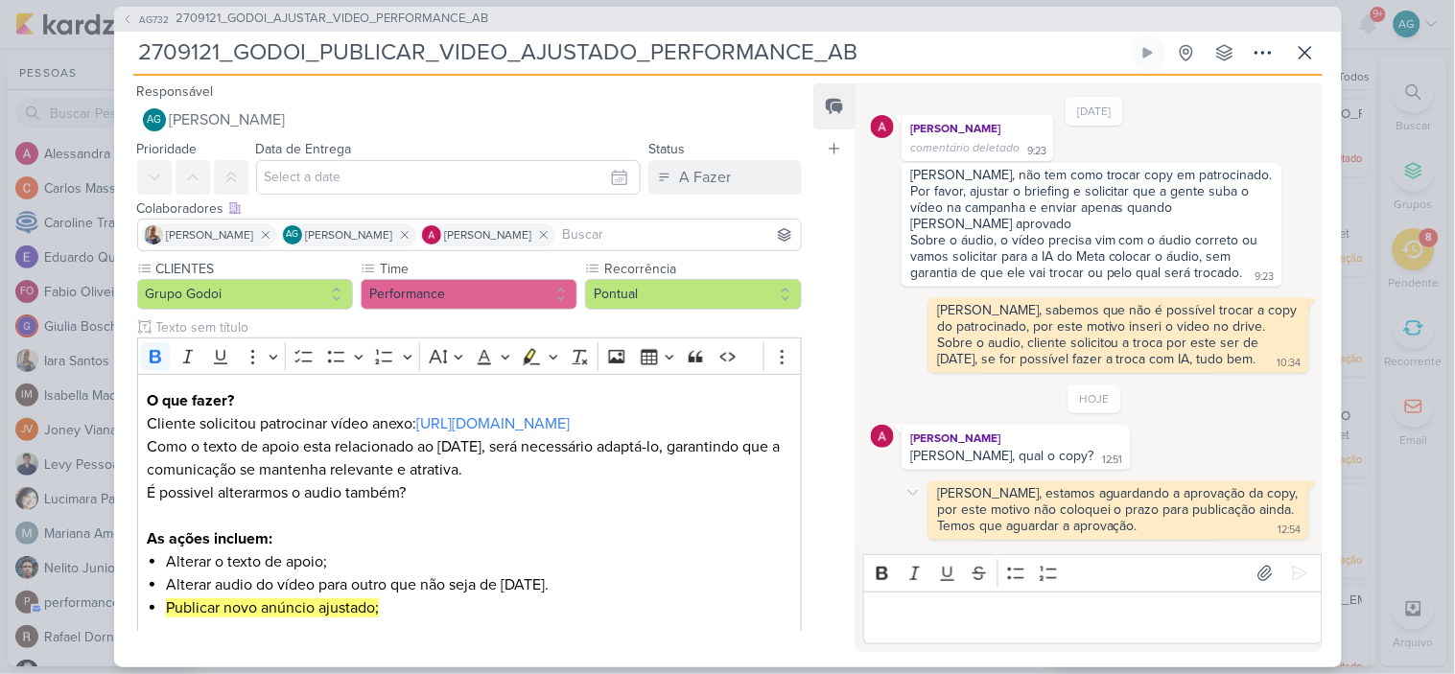
scroll to position [123, 0]
click at [1191, 608] on p "Editor editing area: main" at bounding box center [1093, 617] width 438 height 23
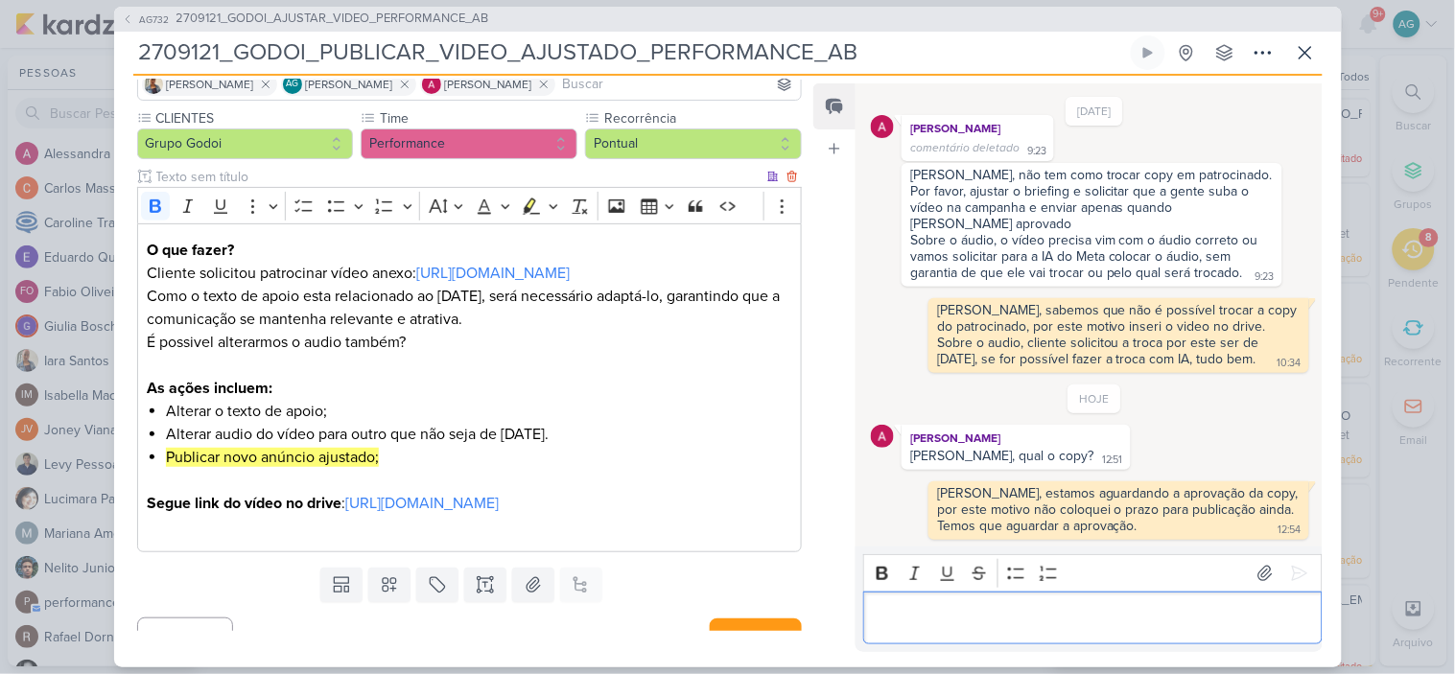
scroll to position [202, 0]
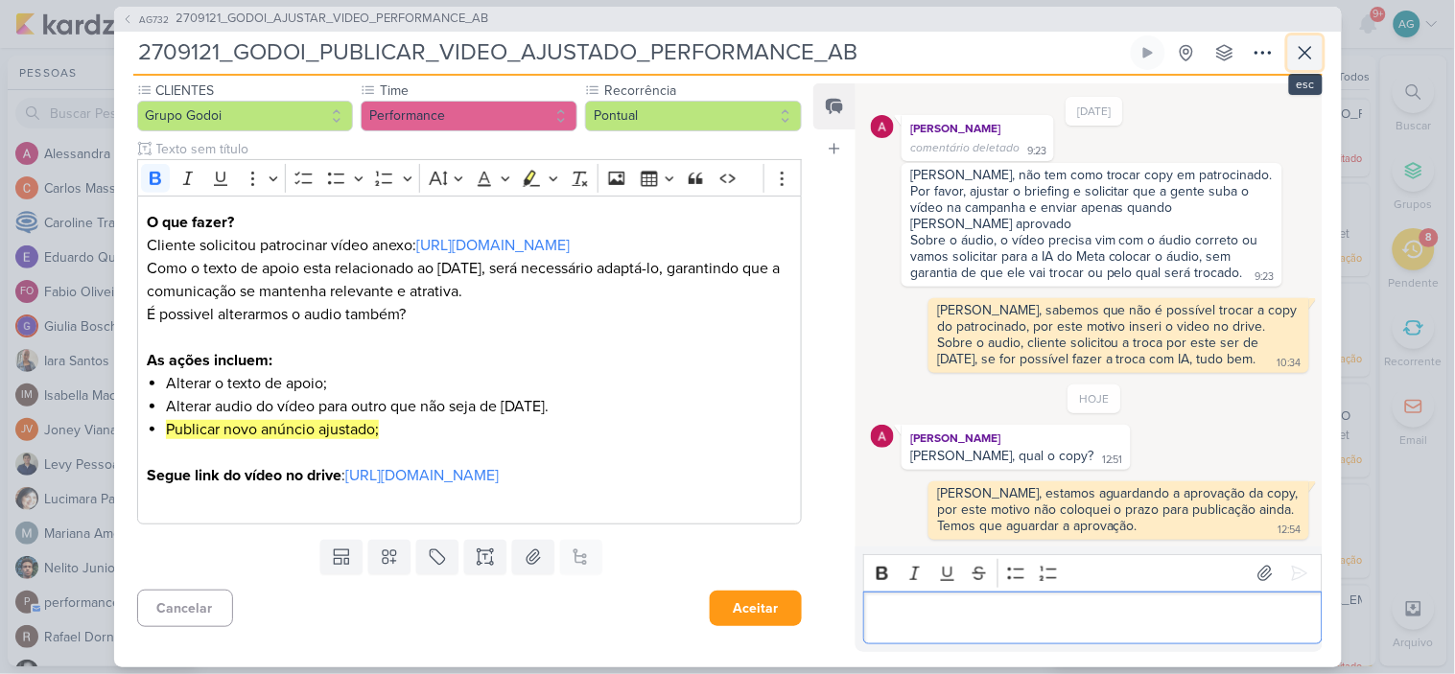
click at [1303, 59] on icon at bounding box center [1305, 52] width 23 height 23
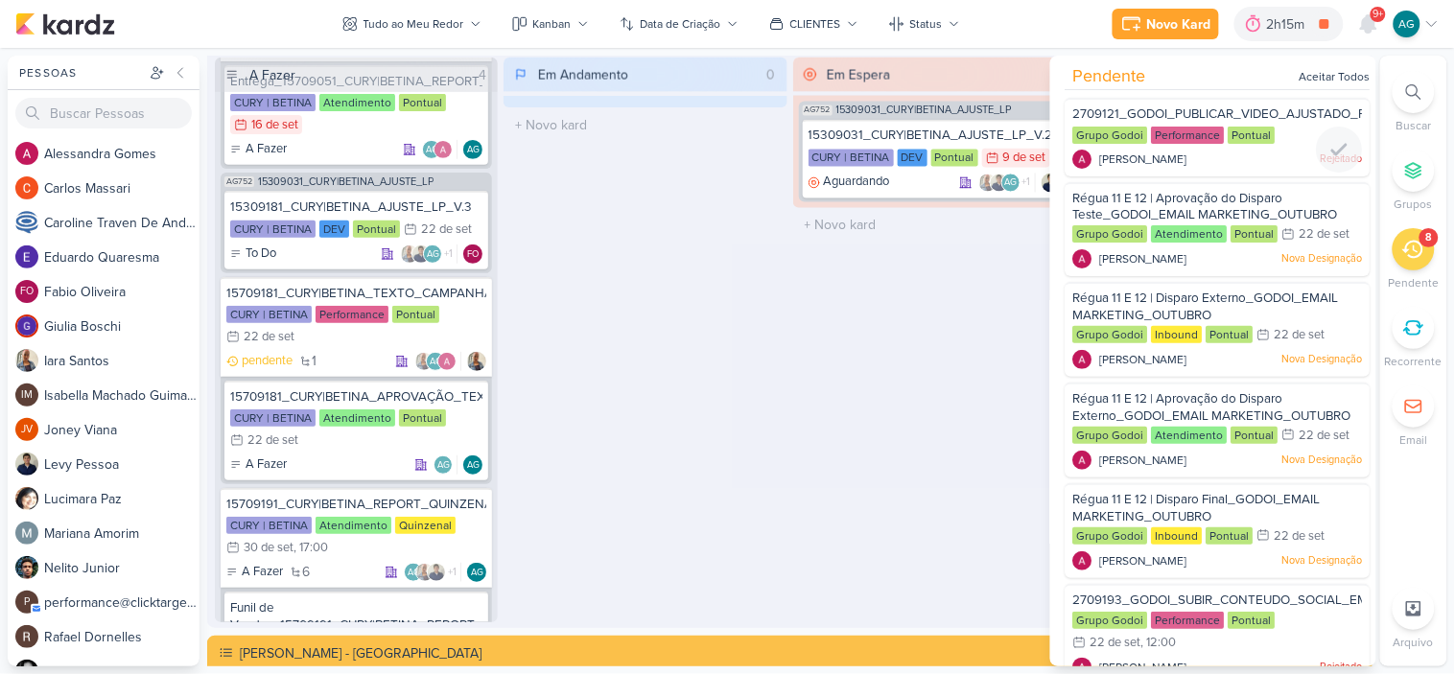
click at [1223, 107] on span "2709121_GODOI_PUBLICAR_VIDEO_AJUSTADO_PERFORMANCE_AB" at bounding box center [1274, 113] width 402 height 15
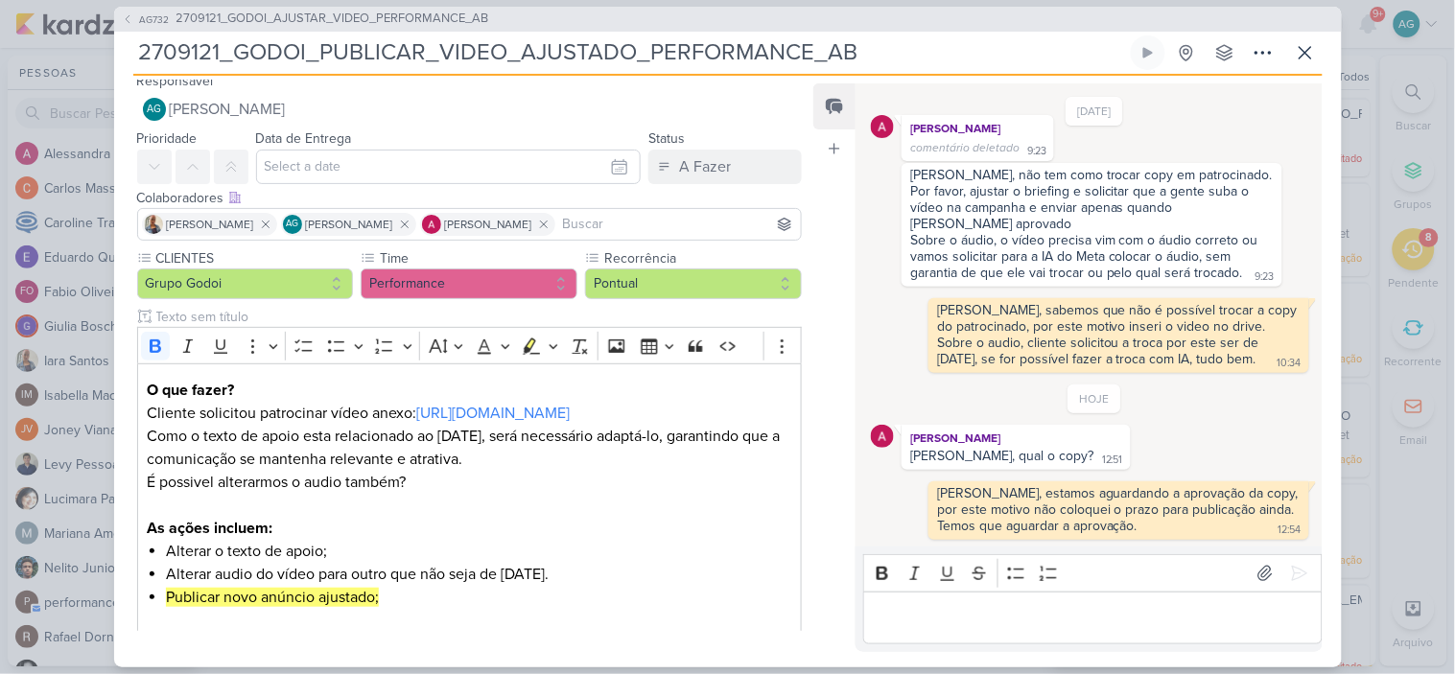
scroll to position [0, 0]
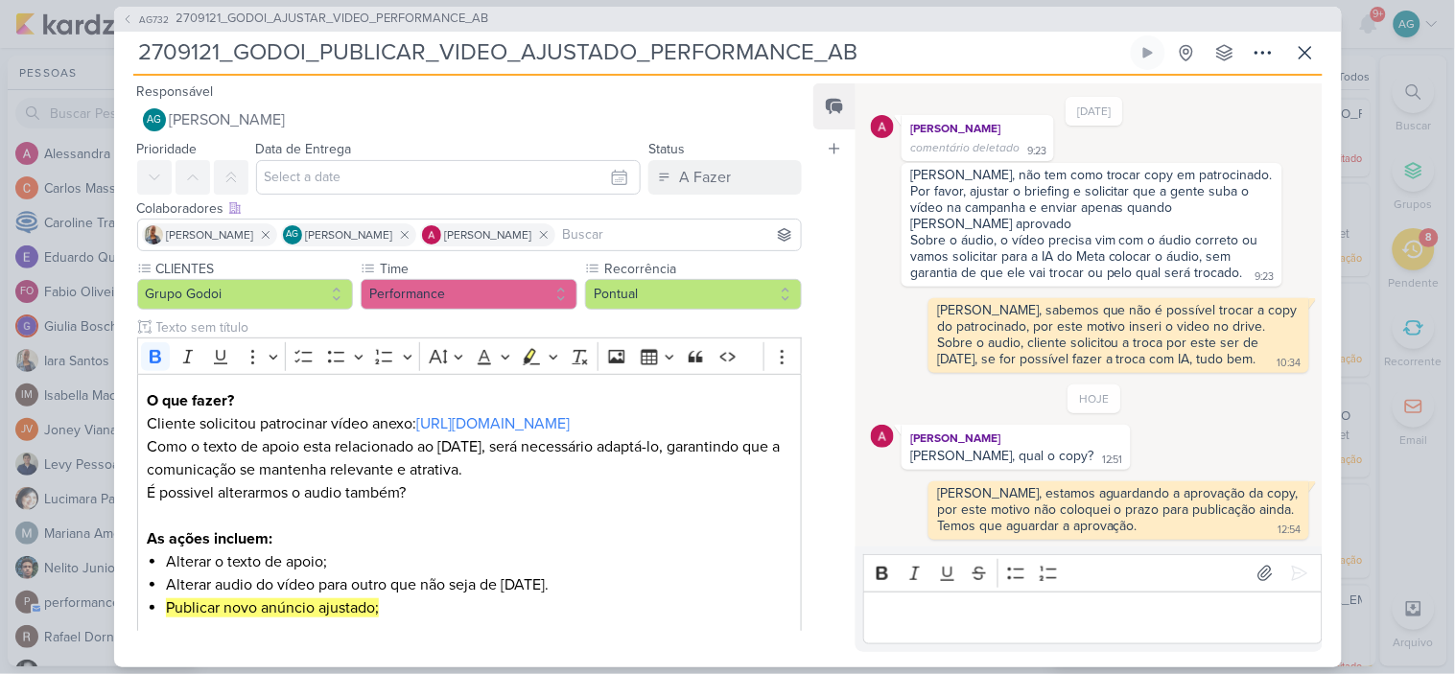
click at [957, 624] on p "Editor editing area: main" at bounding box center [1093, 617] width 438 height 23
click at [1299, 52] on icon at bounding box center [1305, 52] width 23 height 23
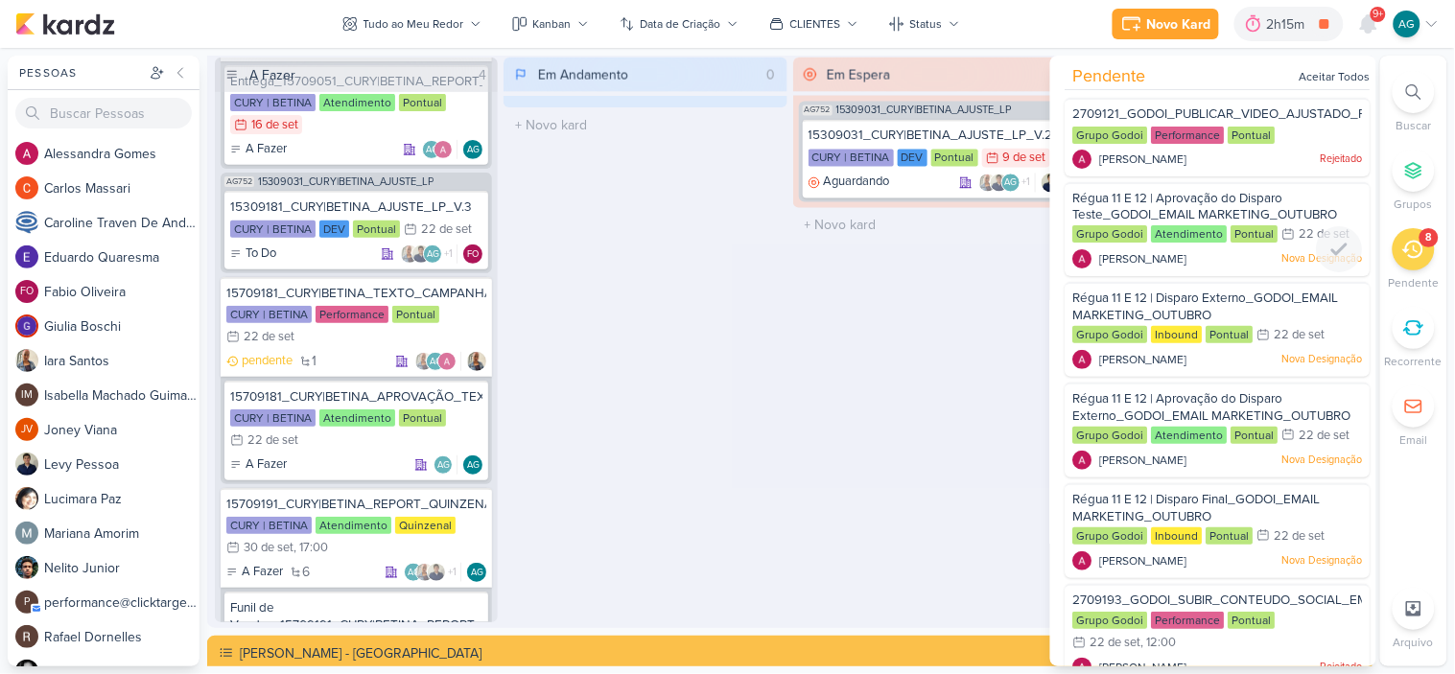
click at [1199, 203] on span "Régua 11 E 12 | Aprovação do Disparo Teste_GODOI_EMAIL MARKETING_OUTUBRO" at bounding box center [1205, 207] width 265 height 33
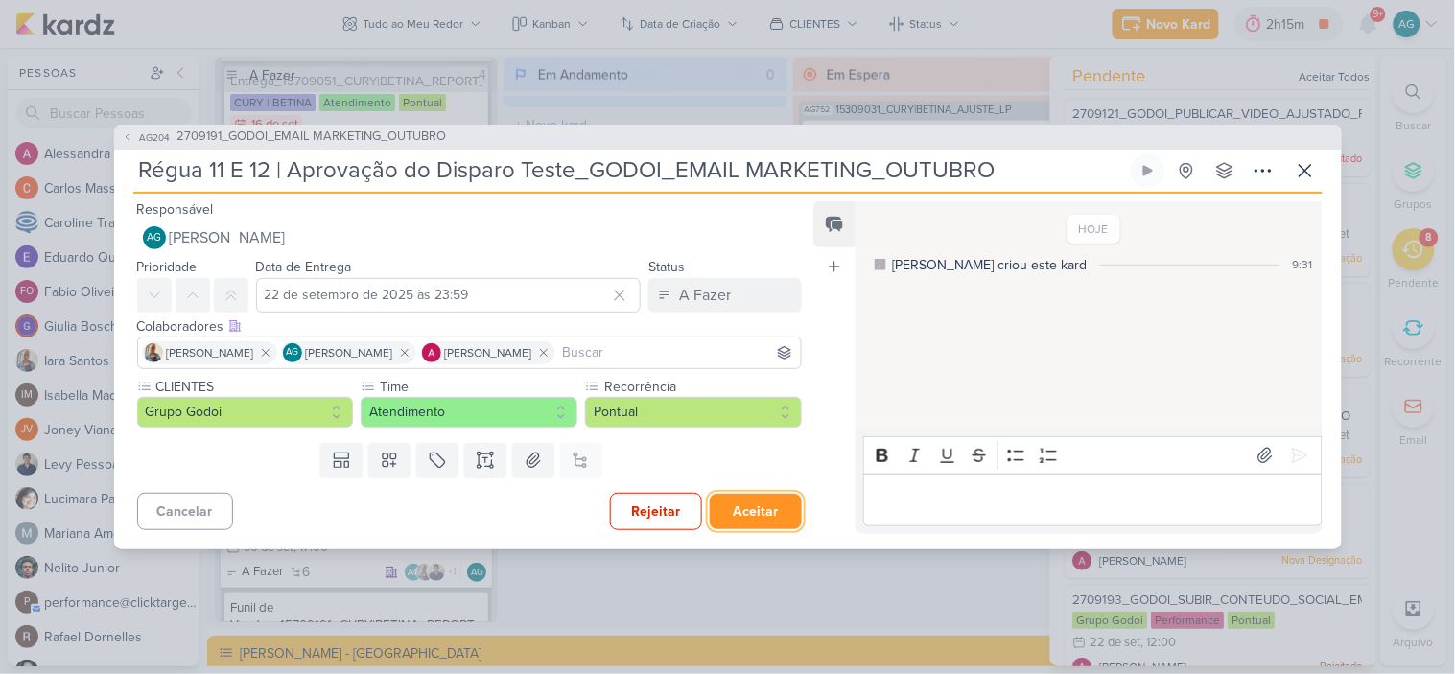
click at [741, 511] on button "Aceitar" at bounding box center [756, 511] width 92 height 35
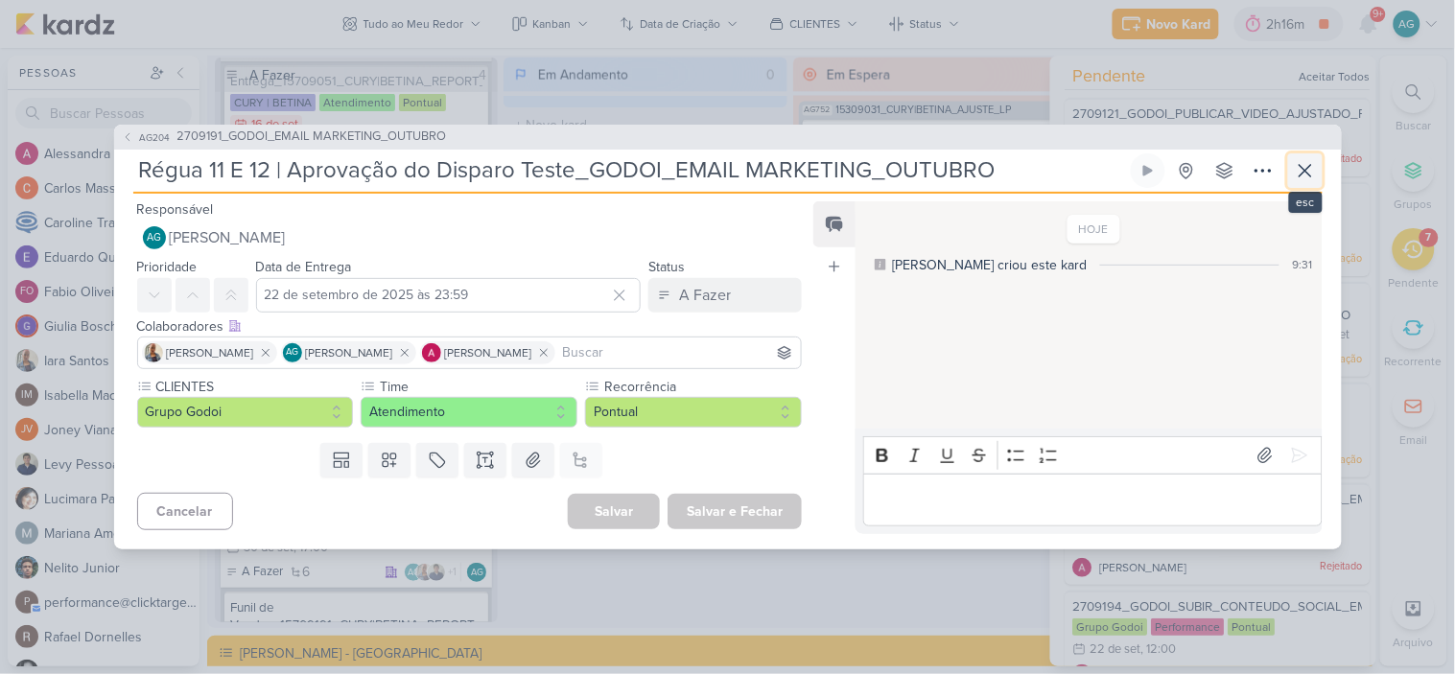
click at [1308, 183] on button at bounding box center [1305, 170] width 35 height 35
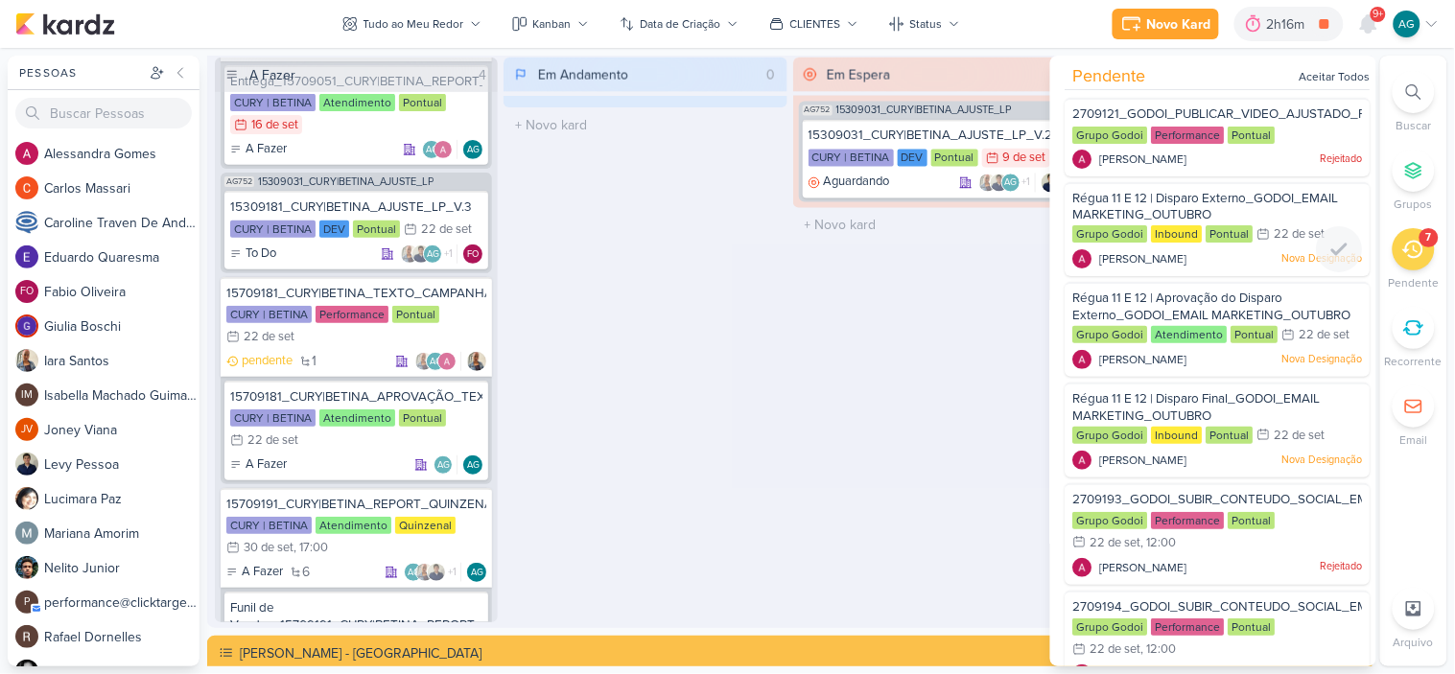
click at [1191, 205] on span "Régua 11 E 12 | Disparo Externo_GODOI_EMAIL MARKETING_OUTUBRO" at bounding box center [1206, 207] width 266 height 33
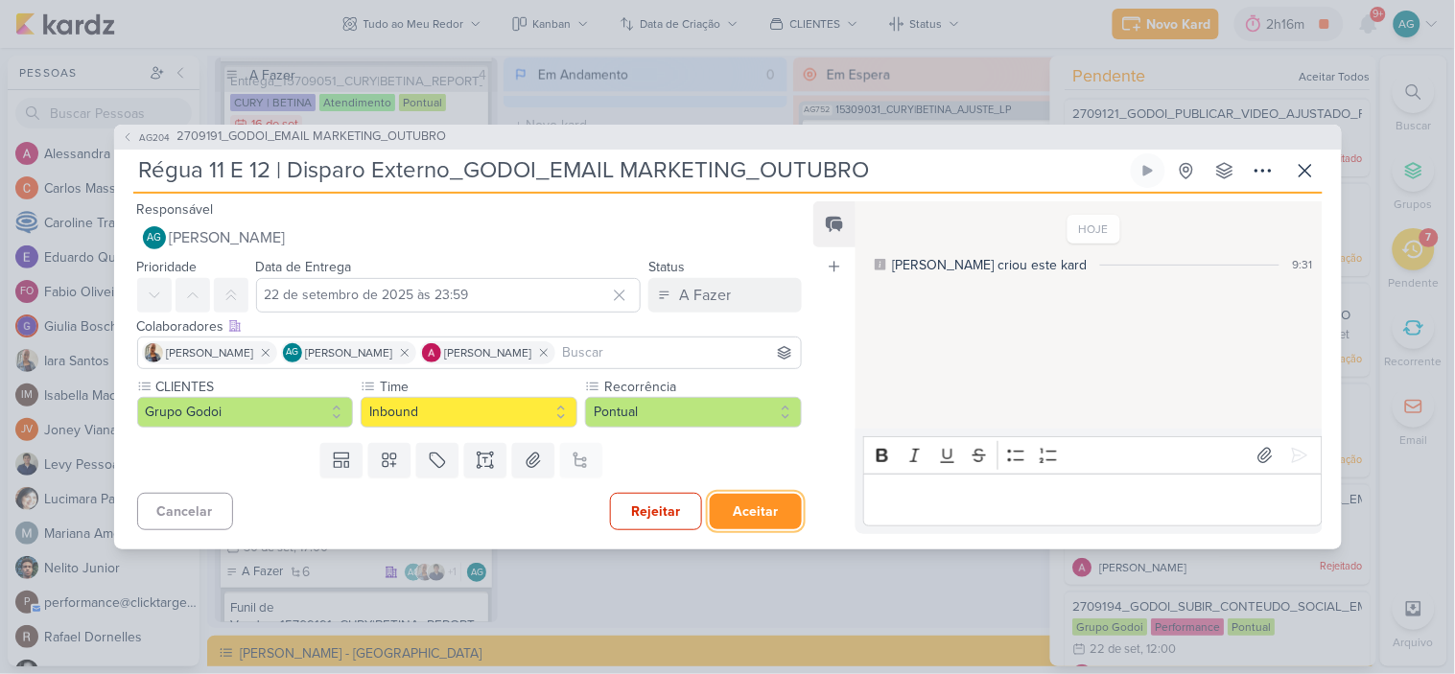
click at [748, 519] on button "Aceitar" at bounding box center [756, 511] width 92 height 35
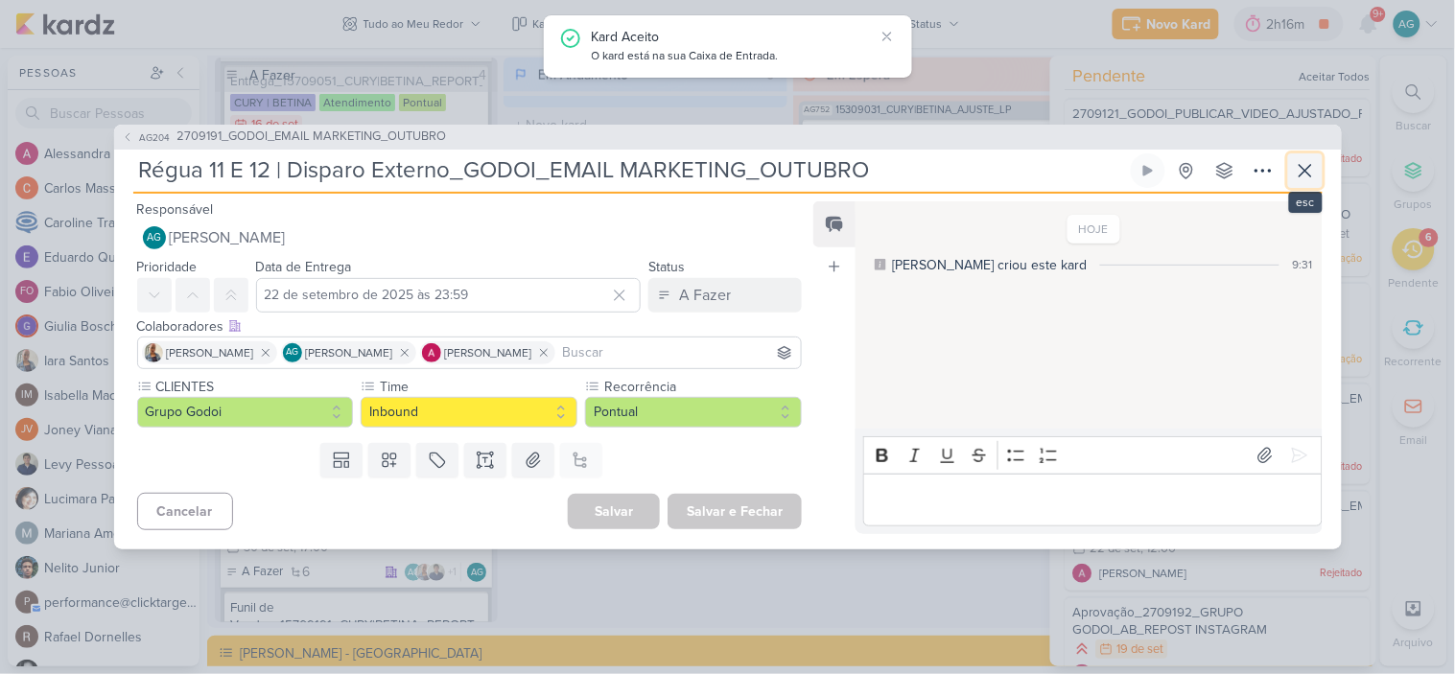
click at [1305, 174] on icon at bounding box center [1305, 170] width 23 height 23
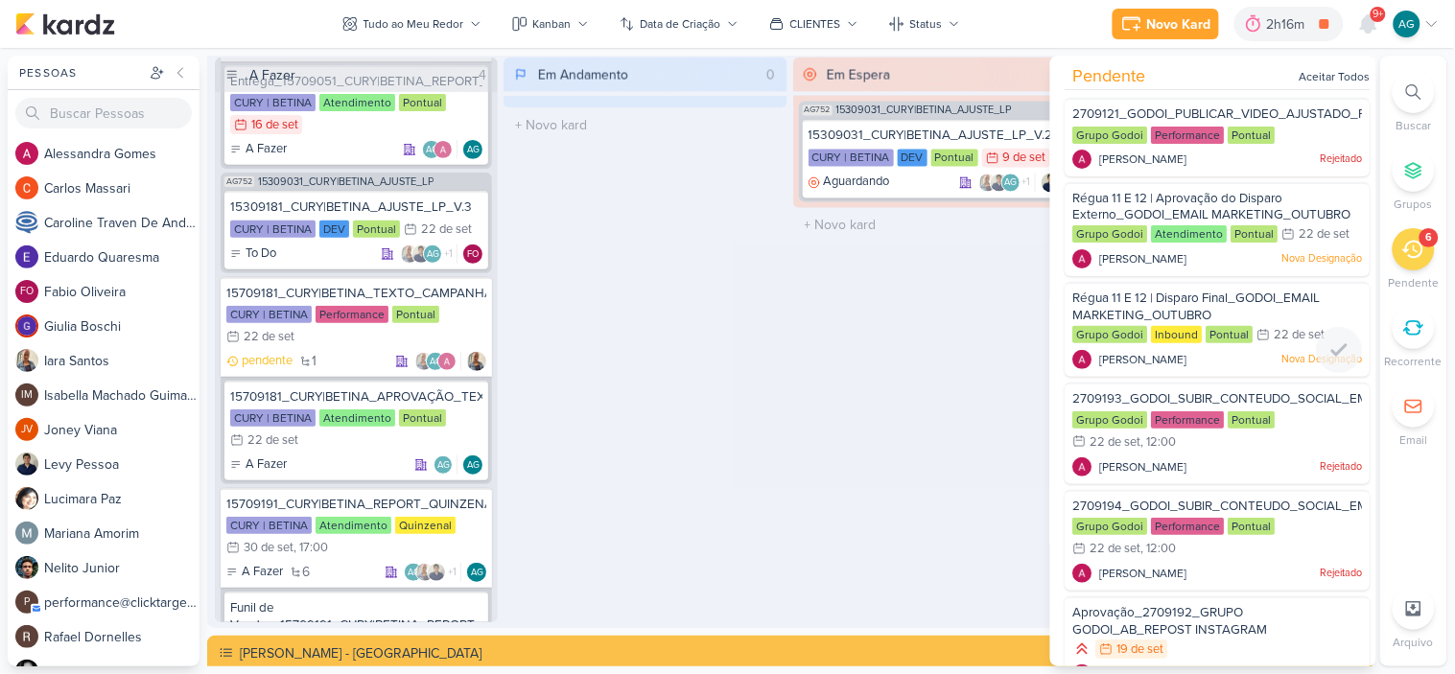
click at [1193, 305] on span "Régua 11 E 12 | Disparo Final_GODOI_EMAIL MARKETING_OUTUBRO" at bounding box center [1197, 307] width 248 height 33
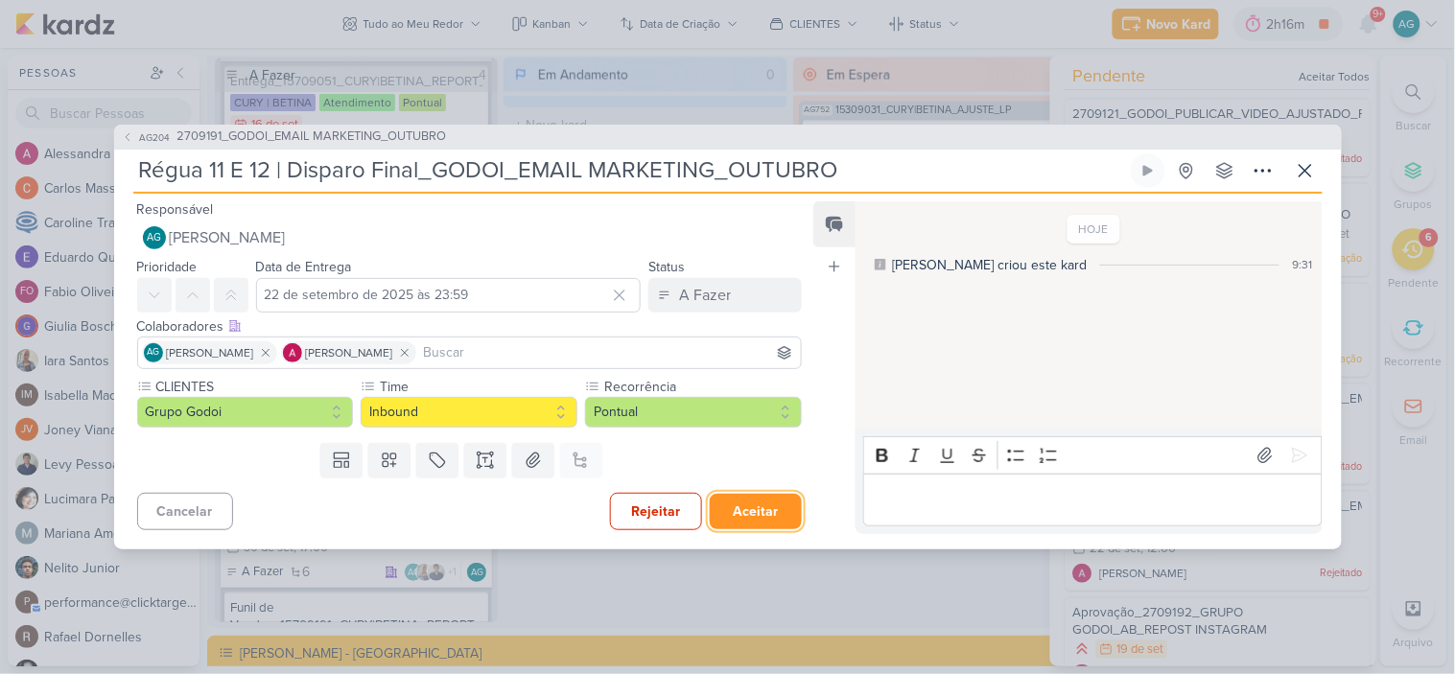
click at [748, 513] on button "Aceitar" at bounding box center [756, 511] width 92 height 35
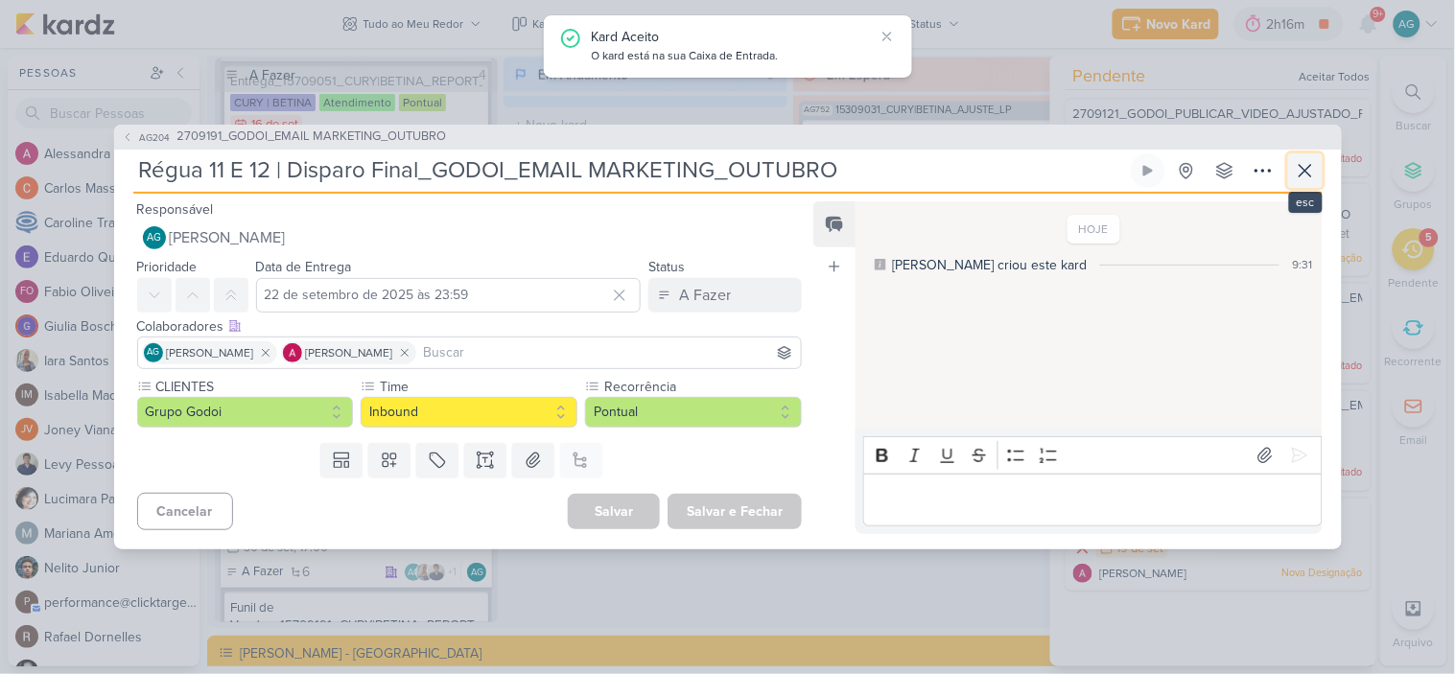
click at [1309, 166] on icon at bounding box center [1306, 171] width 12 height 12
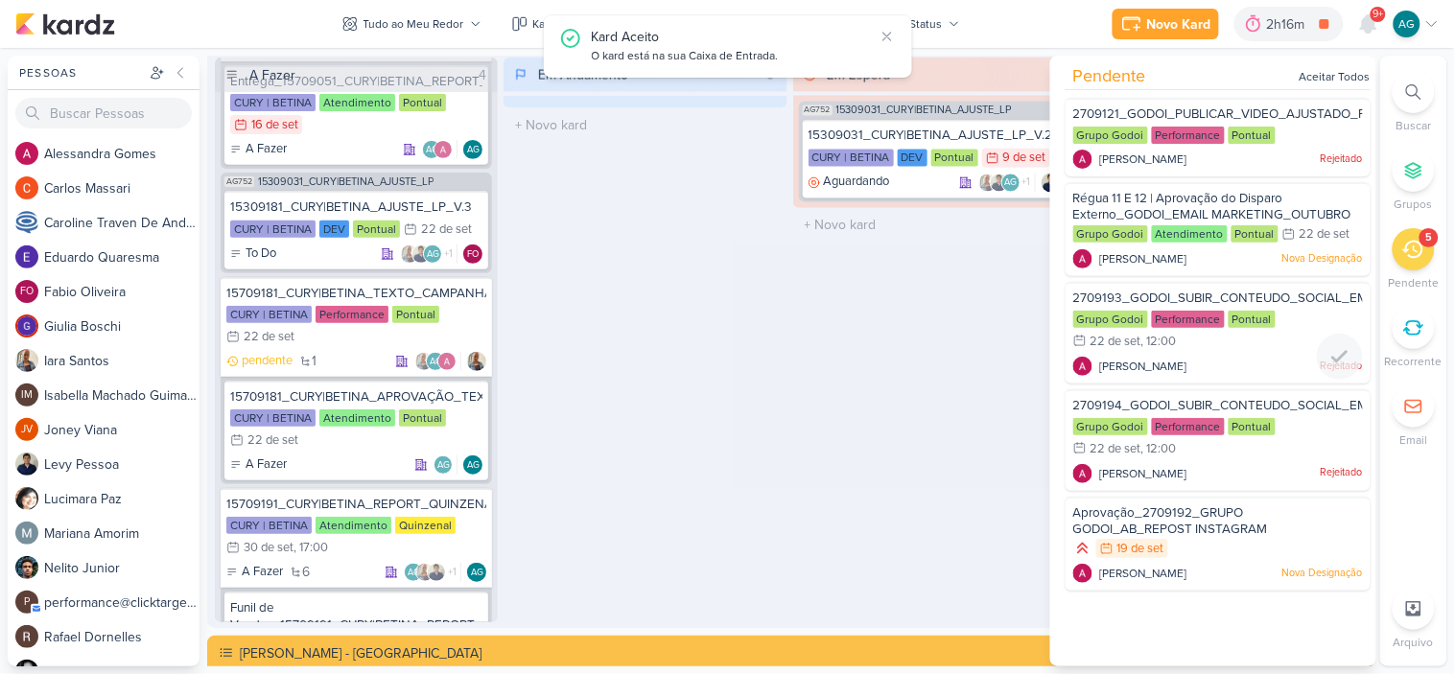
click at [1226, 291] on span "2709193_GODOI_SUBIR_CONTEUDO_SOCIAL_EM_PERFORMANCE_AB" at bounding box center [1282, 298] width 419 height 15
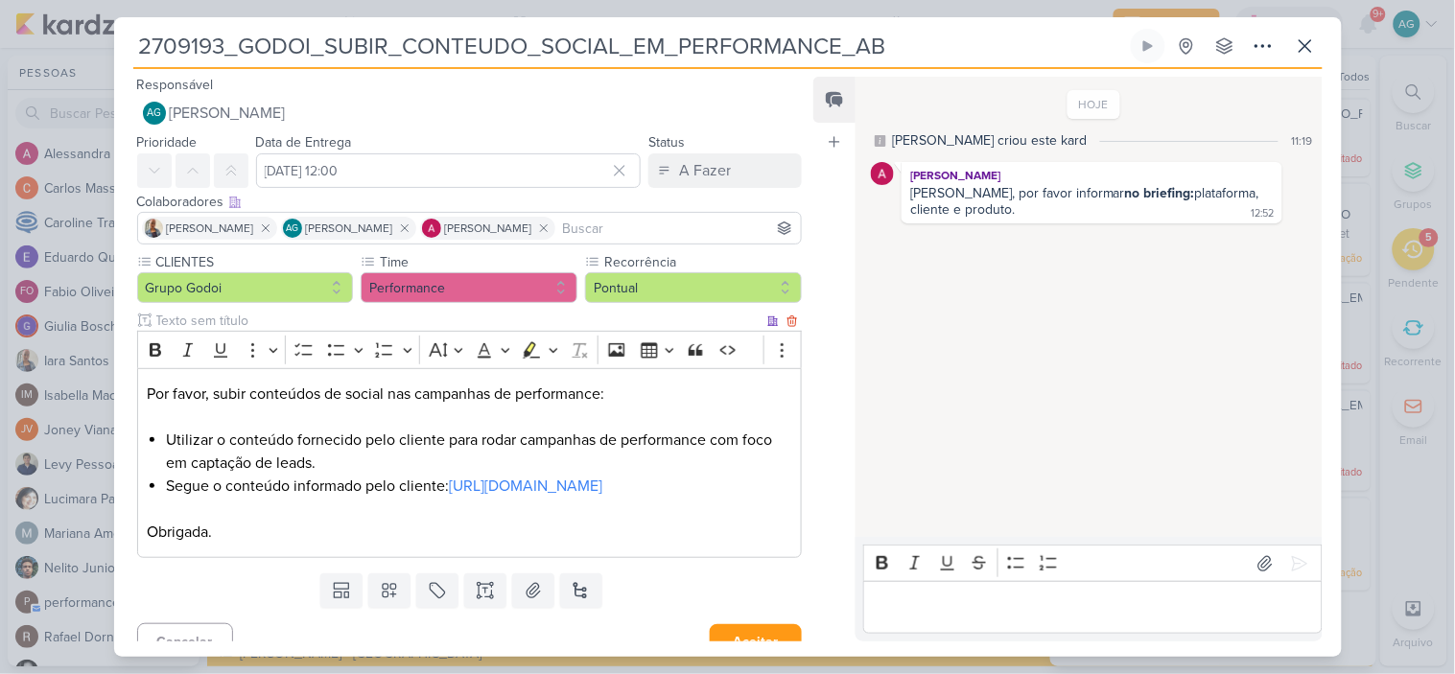
scroll to position [46, 0]
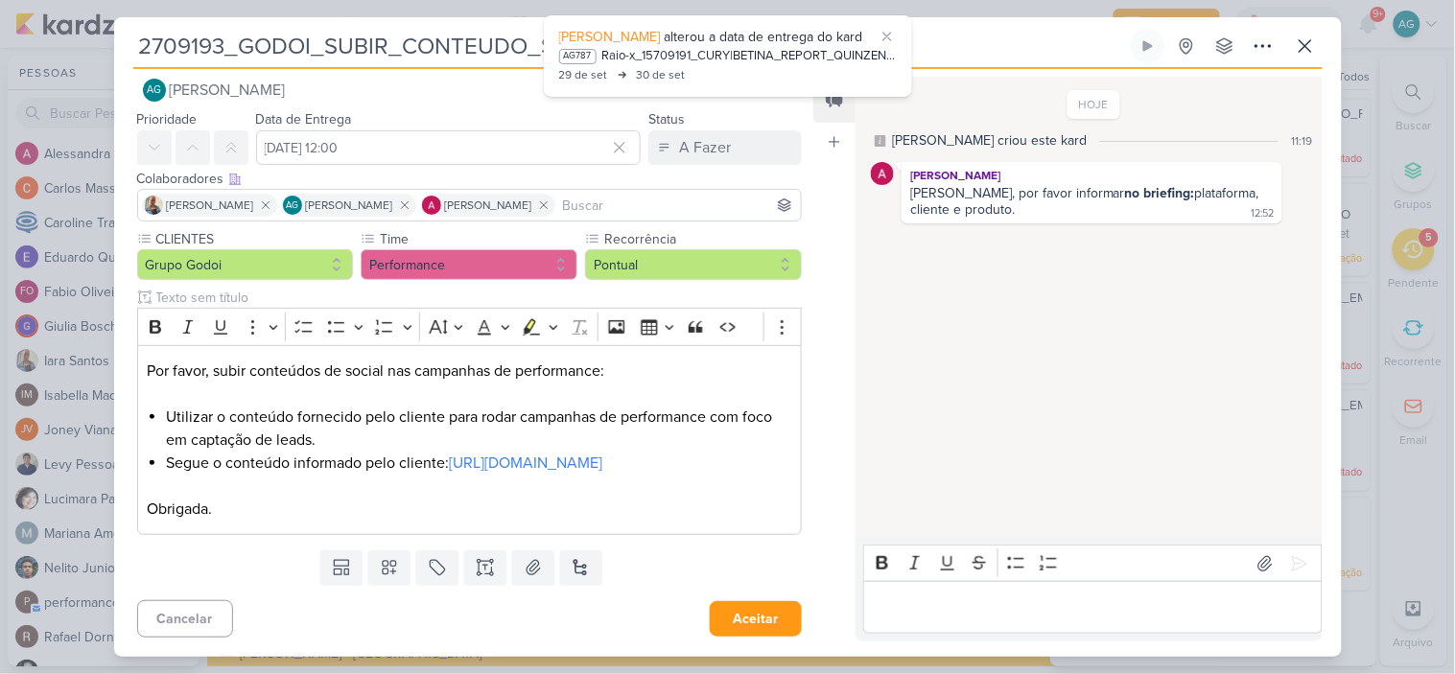
click at [1097, 432] on div "HOJE [PERSON_NAME] criou este kard 11:19 [PERSON_NAME] [PERSON_NAME], por favor…" at bounding box center [1088, 308] width 464 height 459
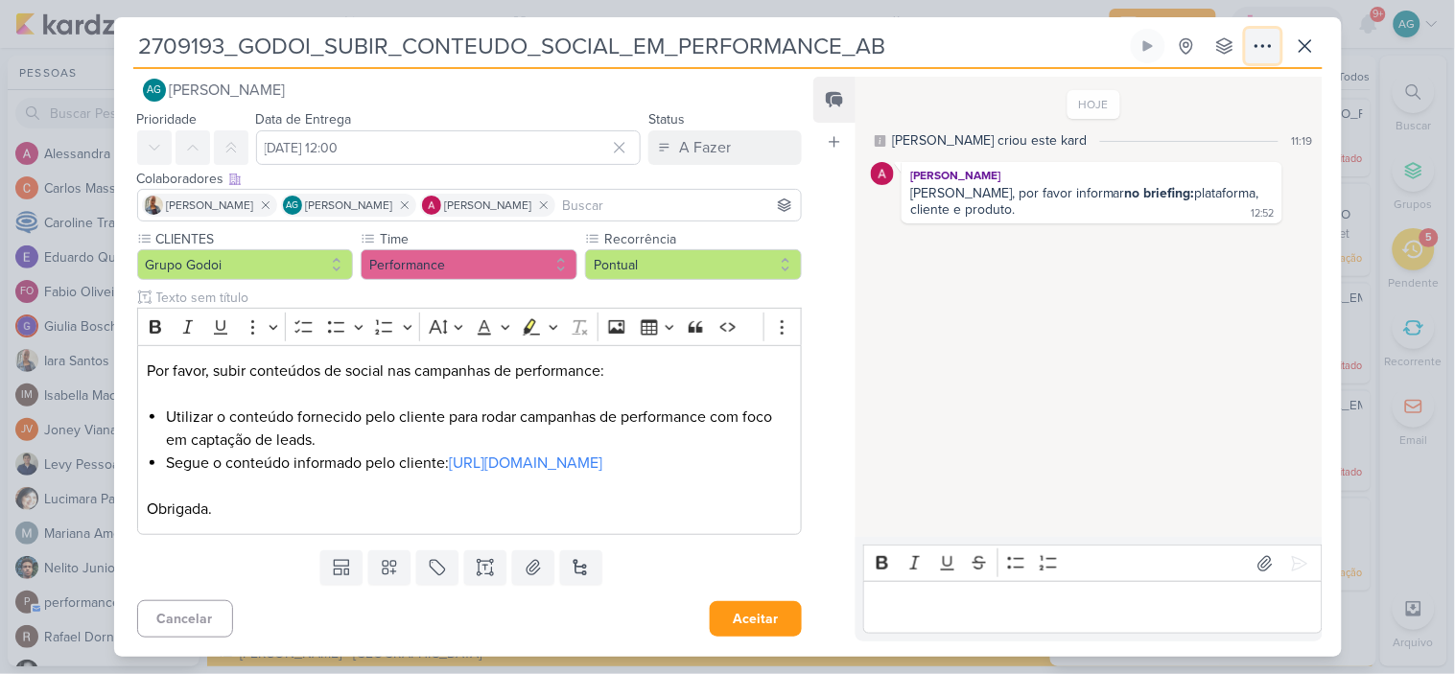
click at [1260, 49] on icon at bounding box center [1263, 46] width 23 height 23
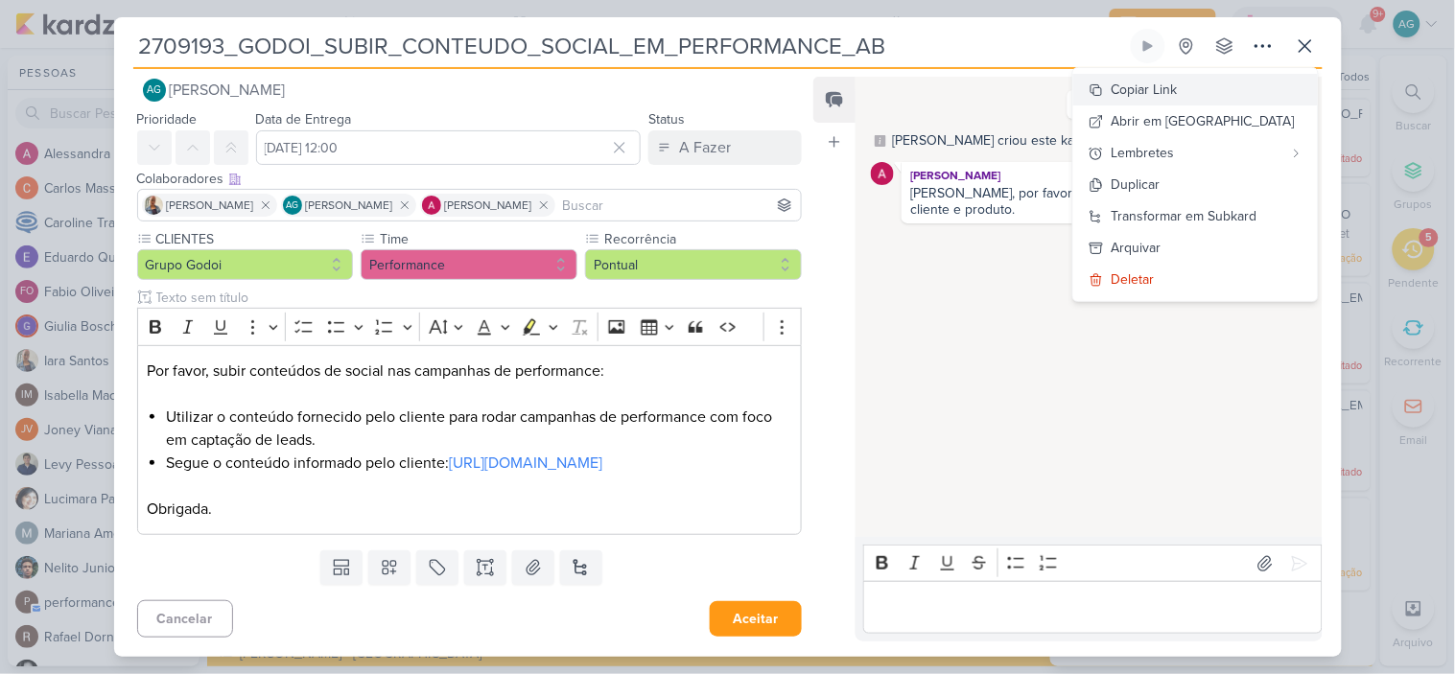
click at [1178, 91] on div "Copiar Link" at bounding box center [1145, 90] width 66 height 20
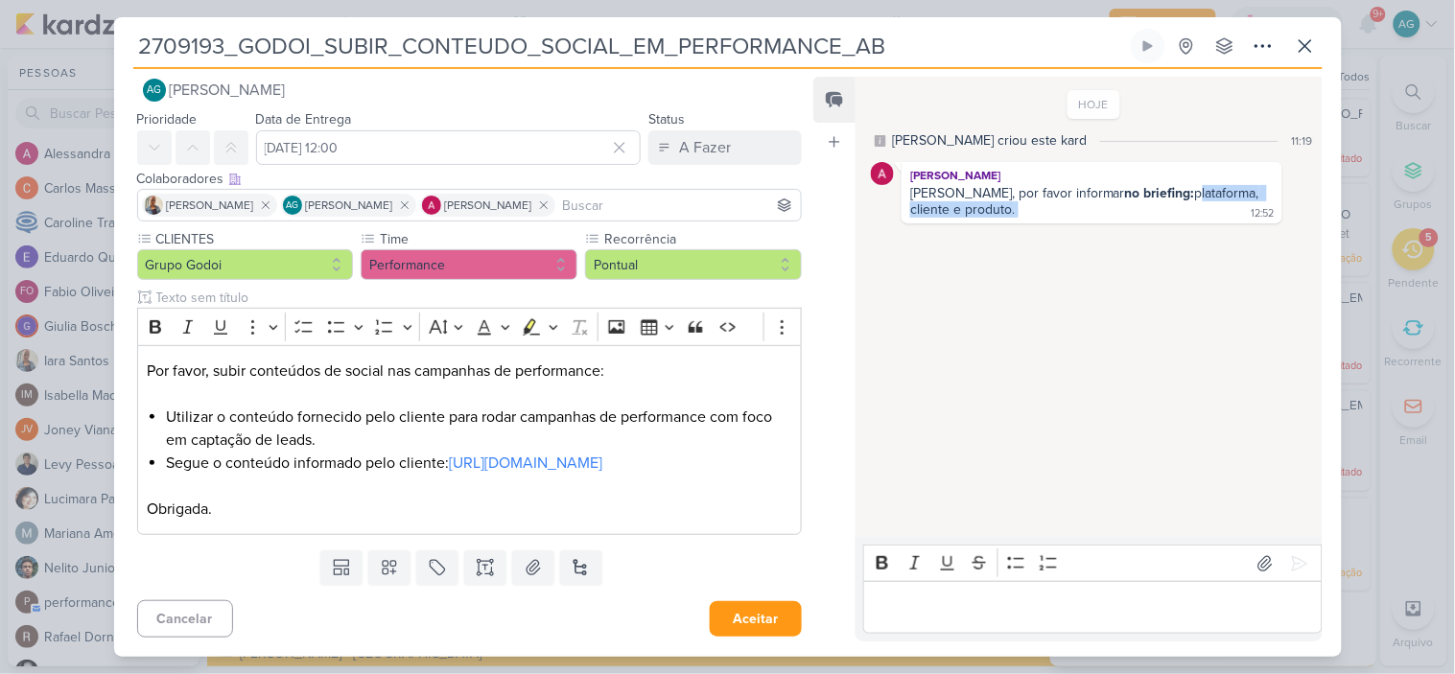
drag, startPoint x: 1127, startPoint y: 192, endPoint x: 1142, endPoint y: 215, distance: 27.2
click at [1142, 215] on div "[PERSON_NAME], por favor informar no briefing: plataforma, cliente e produto. 1…" at bounding box center [1092, 202] width 372 height 35
copy div "plataforma, cliente e produto."
click at [932, 609] on p "Editor editing area: main" at bounding box center [1093, 608] width 438 height 23
drag, startPoint x: 1128, startPoint y: 190, endPoint x: 1156, endPoint y: 225, distance: 45.1
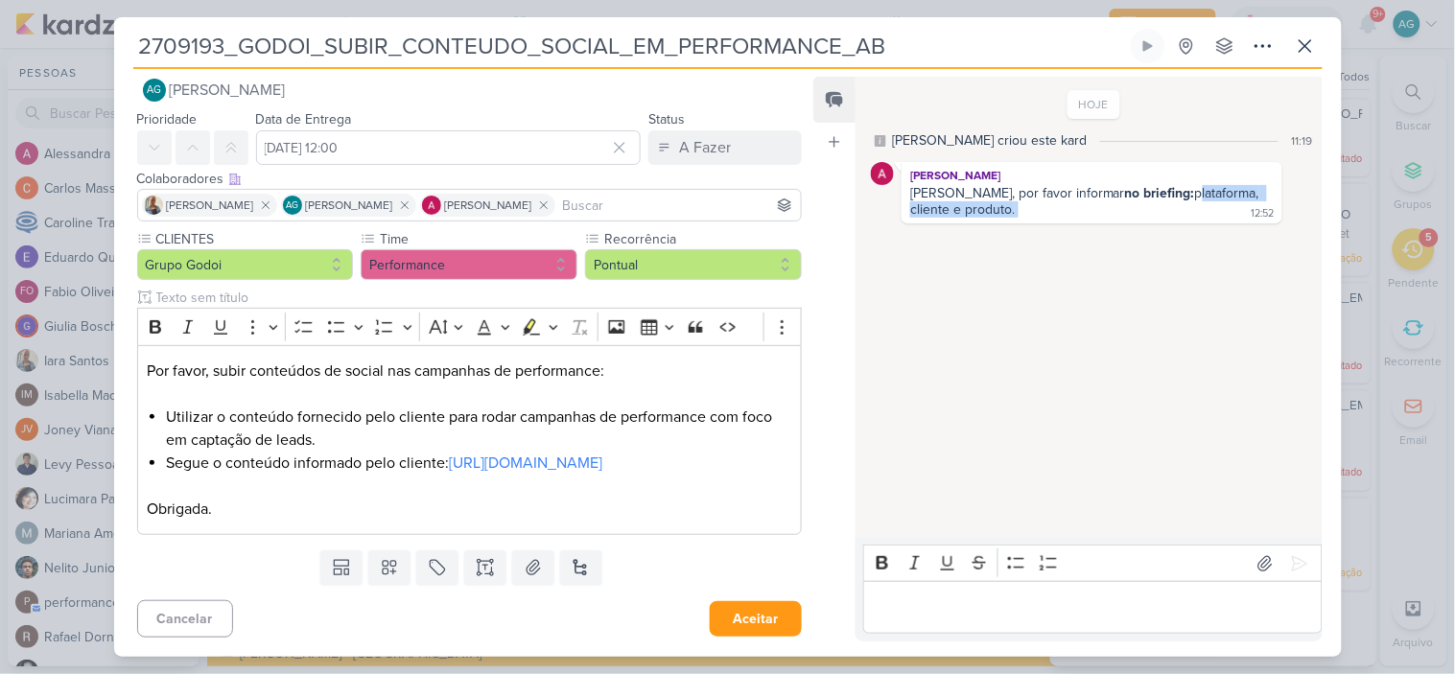
click at [1156, 225] on div "HOJE [PERSON_NAME] criou este kard 11:19 [PERSON_NAME] [PERSON_NAME], por favor…" at bounding box center [1088, 308] width 464 height 459
copy div "plataforma, cliente e produto."
click at [461, 471] on li "Segue o conteúdo informado pelo cliente: [URL][DOMAIN_NAME]" at bounding box center [478, 475] width 625 height 46
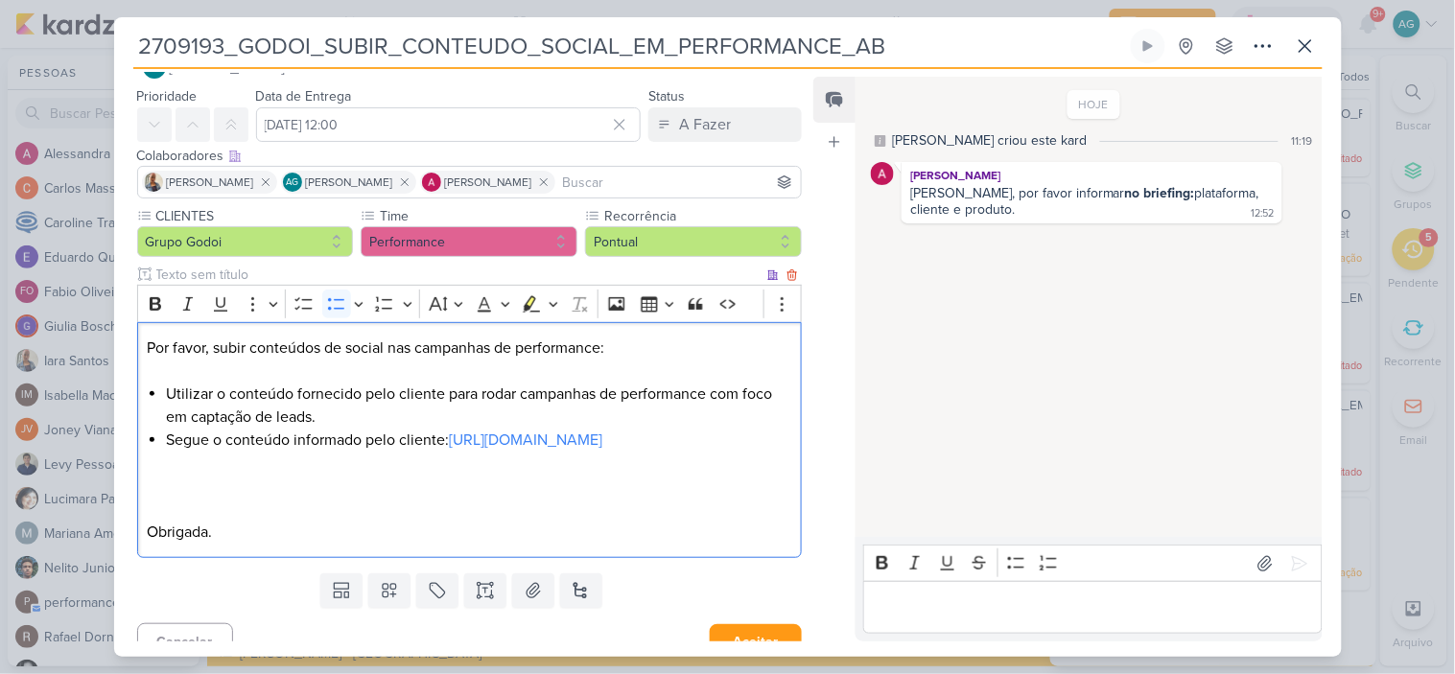
click at [407, 472] on li "Segue o conteúdo informado pelo cliente: [URL][DOMAIN_NAME] ⁠⁠⁠⁠⁠⁠⁠" at bounding box center [478, 475] width 625 height 92
click at [161, 530] on div "Por favor, subir conteúdos de social nas campanhas de performance: Utilizar o c…" at bounding box center [470, 440] width 666 height 237
click at [132, 533] on div "CLIENTES Grupo Godoi Time" at bounding box center [462, 386] width 696 height 360
click at [148, 544] on p "Obrigada." at bounding box center [469, 532] width 645 height 23
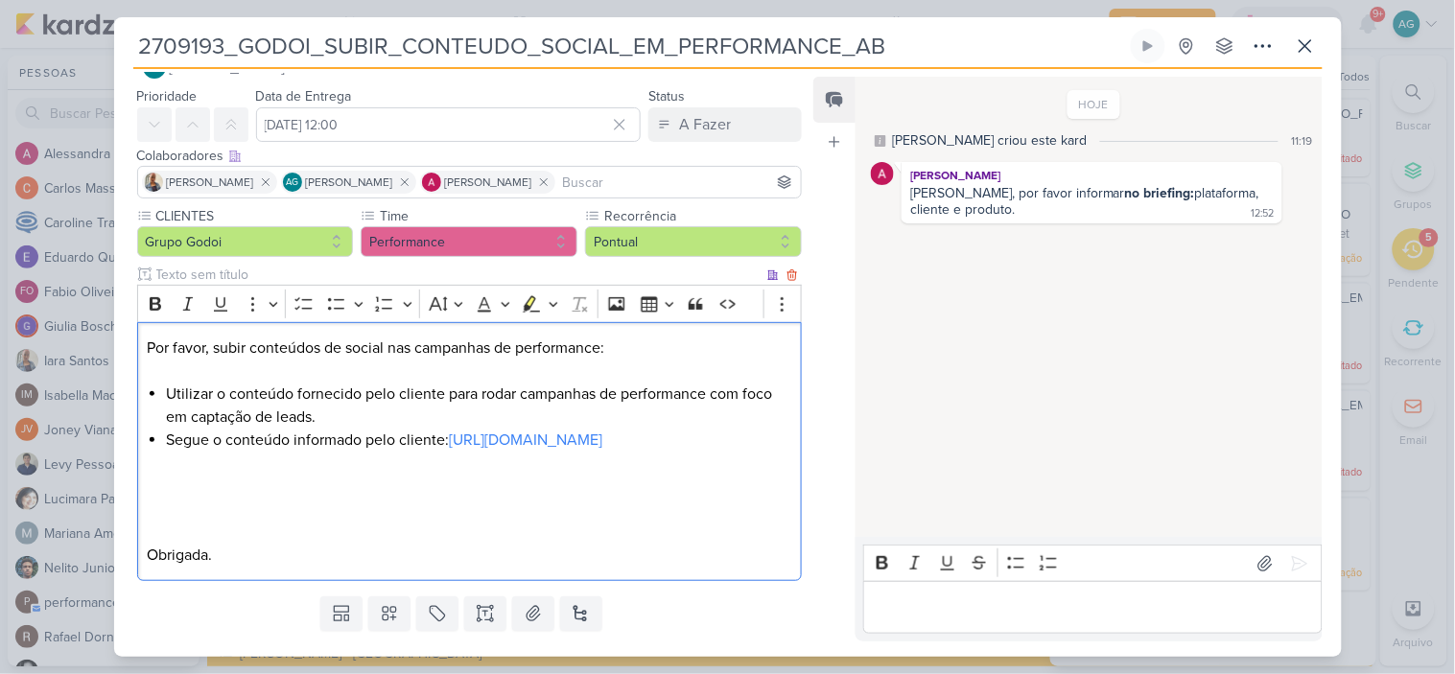
click at [157, 525] on div "Por favor, subir conteúdos de social nas campanhas de performance: Utilizar o c…" at bounding box center [470, 452] width 666 height 260
click at [151, 554] on p "Obrigada." at bounding box center [469, 544] width 645 height 46
click at [148, 558] on p "Plataforma: Cliente: Produto: ⁠⁠⁠⁠⁠⁠⁠ Obrigada." at bounding box center [469, 578] width 645 height 115
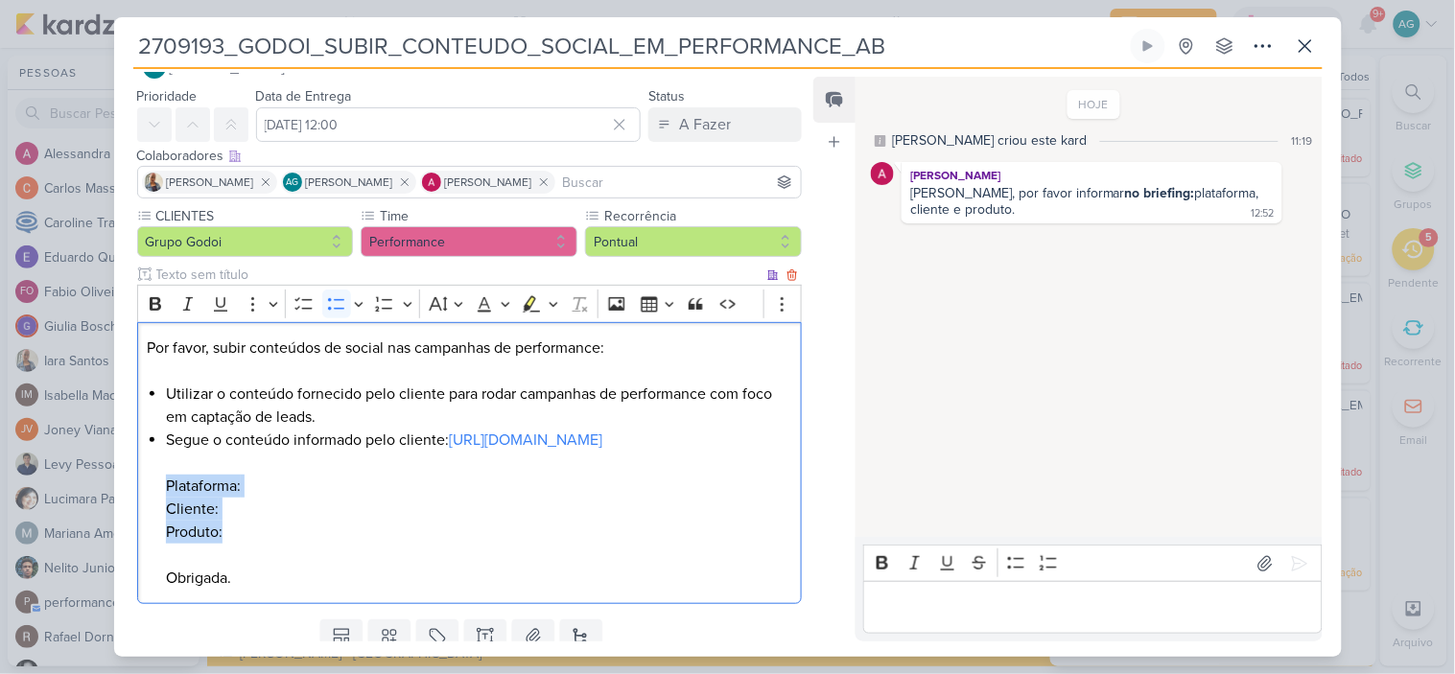
drag, startPoint x: 244, startPoint y: 558, endPoint x: 165, endPoint y: 505, distance: 95.3
click at [165, 505] on div "Por favor, subir conteúdos de social nas campanhas de performance: Utilizar o c…" at bounding box center [470, 463] width 666 height 283
click at [164, 298] on icon "Editor toolbar" at bounding box center [155, 304] width 19 height 19
click at [169, 496] on strong "Plataforma:" at bounding box center [206, 486] width 81 height 19
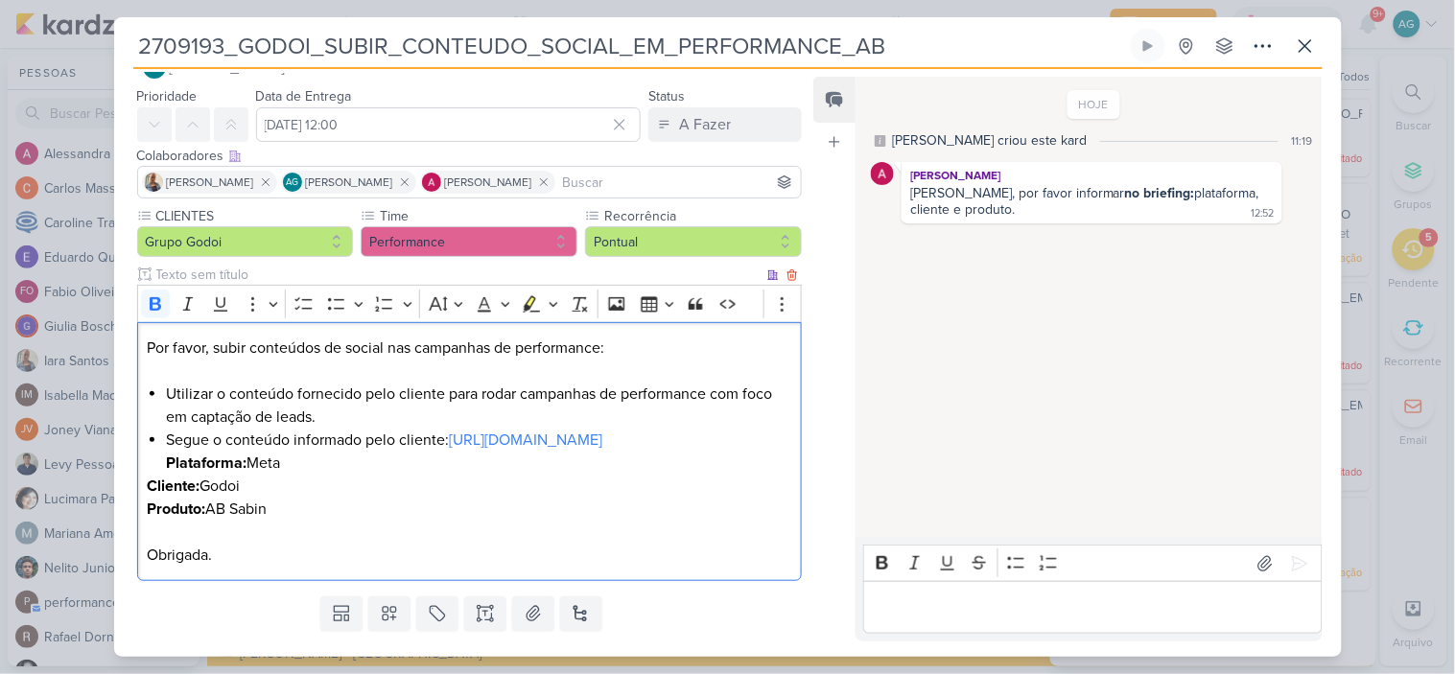
click at [149, 496] on strong "Cliente:" at bounding box center [173, 486] width 53 height 19
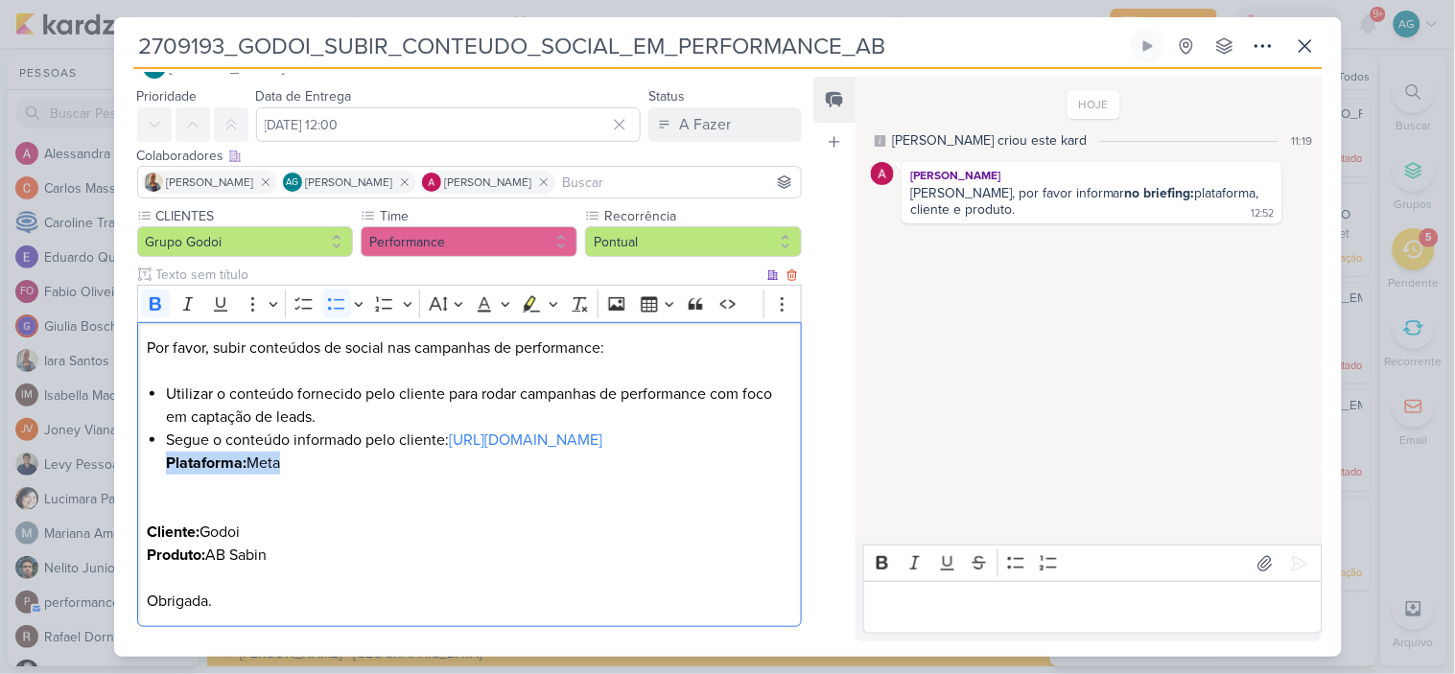
drag, startPoint x: 271, startPoint y: 491, endPoint x: 156, endPoint y: 492, distance: 114.2
click at [156, 492] on div "Por favor, subir conteúdos de social nas campanhas de performance: Utilizar o c…" at bounding box center [470, 475] width 666 height 306
copy li "Plataforma: Meta"
click at [145, 538] on div "Por favor, subir conteúdos de social nas campanhas de performance: Utilizar o c…" at bounding box center [470, 475] width 666 height 306
drag, startPoint x: 284, startPoint y: 490, endPoint x: 154, endPoint y: 486, distance: 129.6
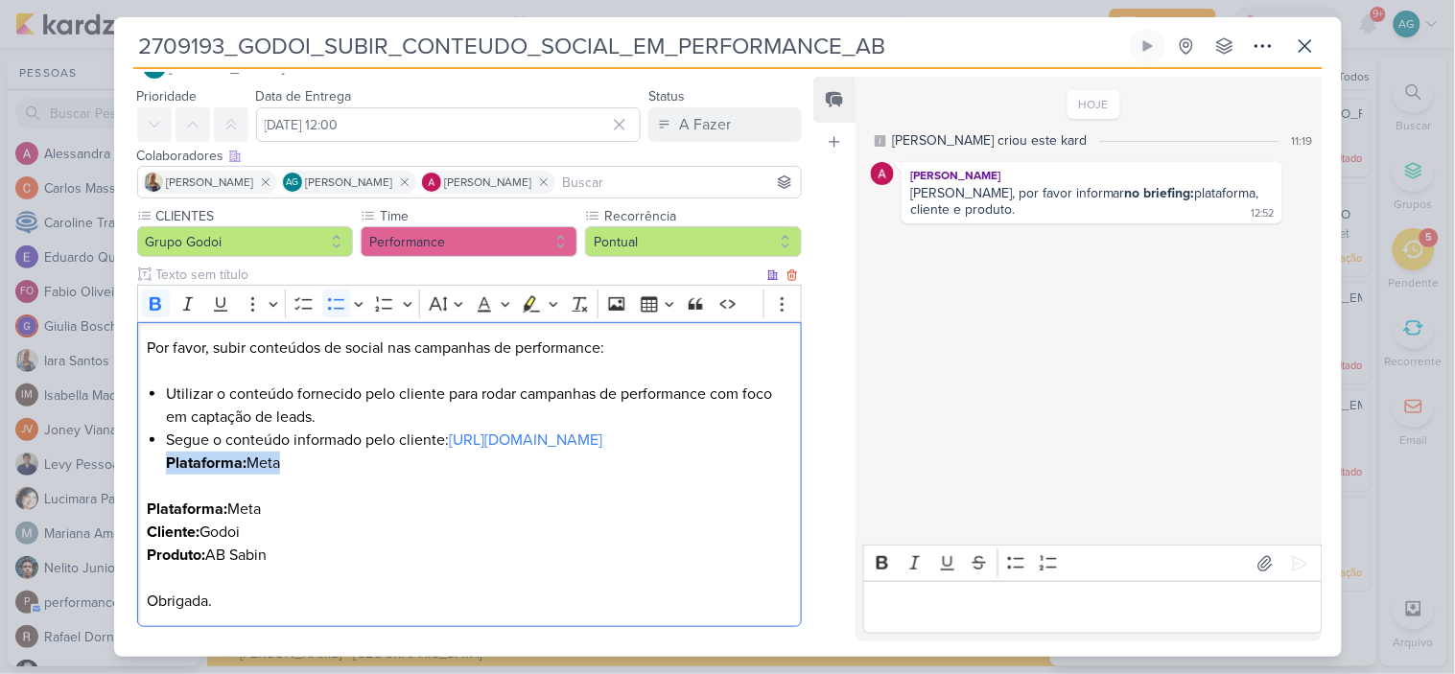
click at [154, 486] on div "Por favor, subir conteúdos de social nas campanhas de performance: Utilizar o c…" at bounding box center [470, 475] width 666 height 306
click at [351, 497] on p "Plataforma: Meta Cliente: Godoi" at bounding box center [469, 509] width 645 height 69
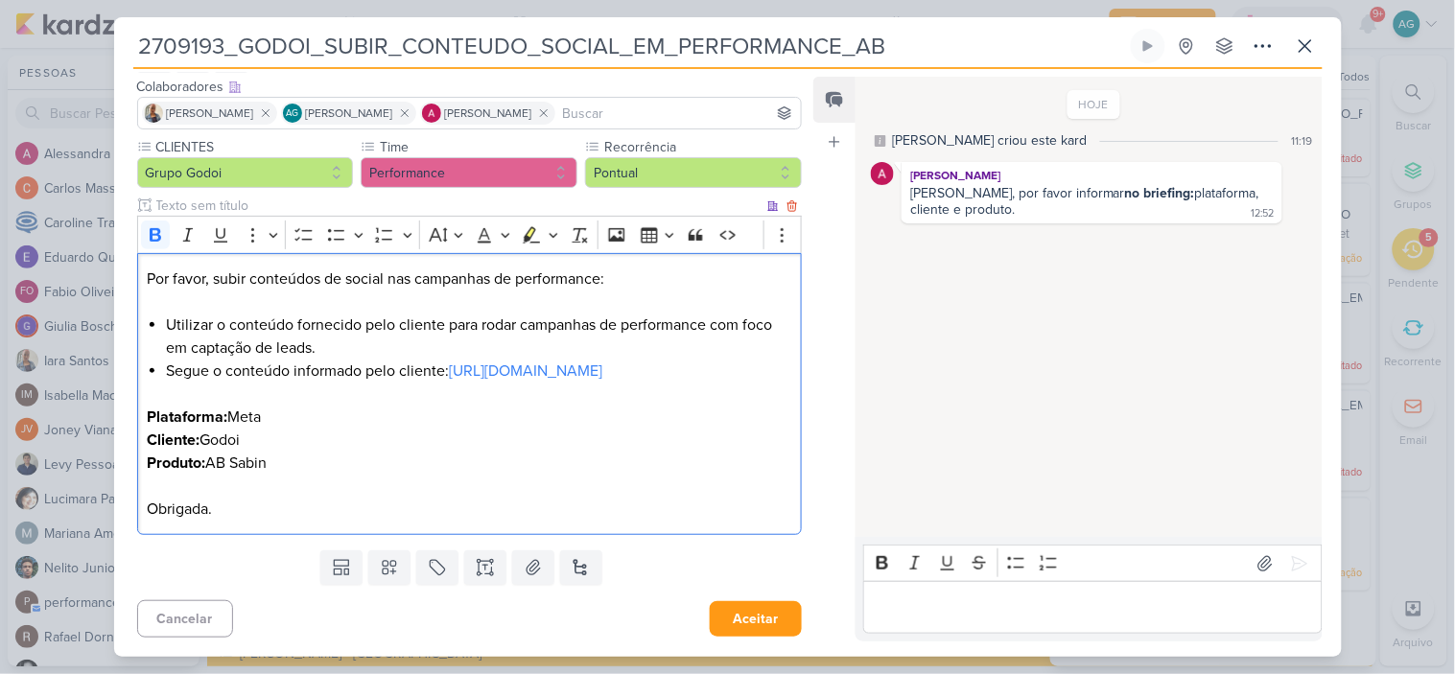
scroll to position [138, 0]
click at [760, 615] on button "Aceitar" at bounding box center [756, 619] width 92 height 35
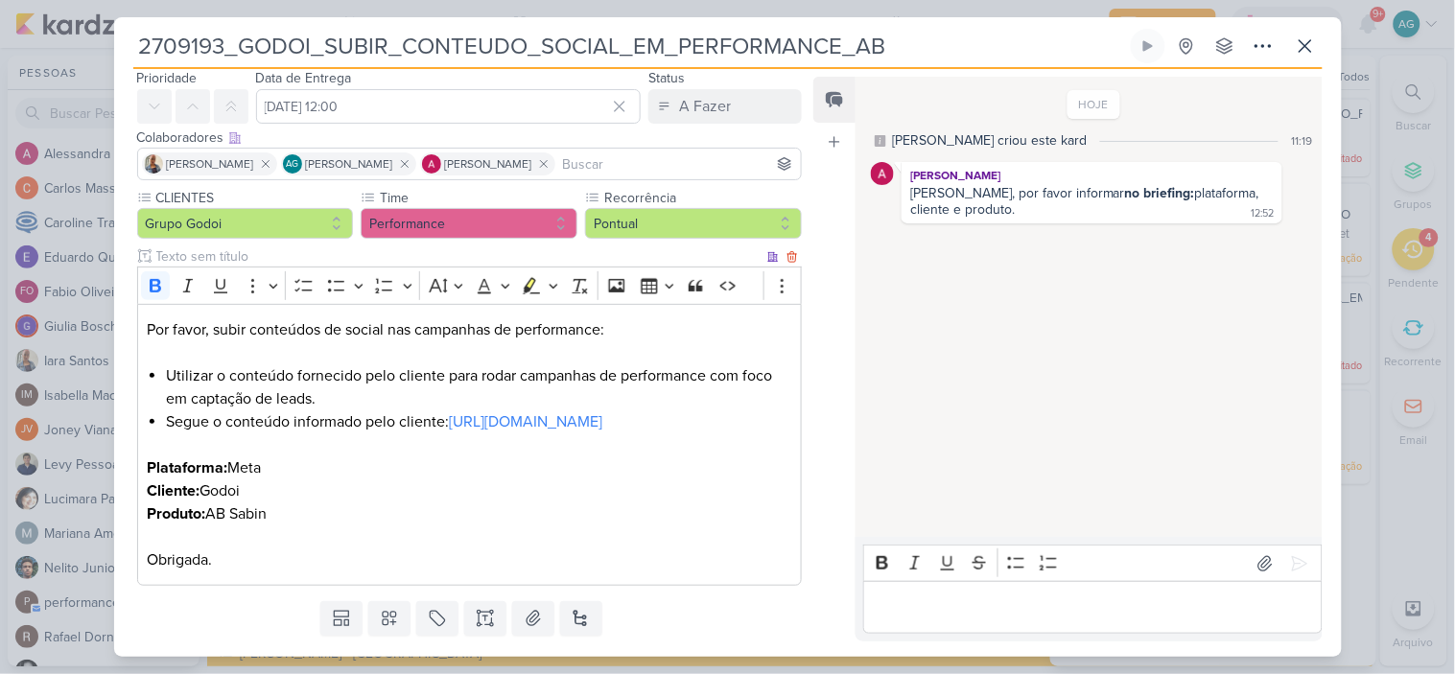
scroll to position [0, 0]
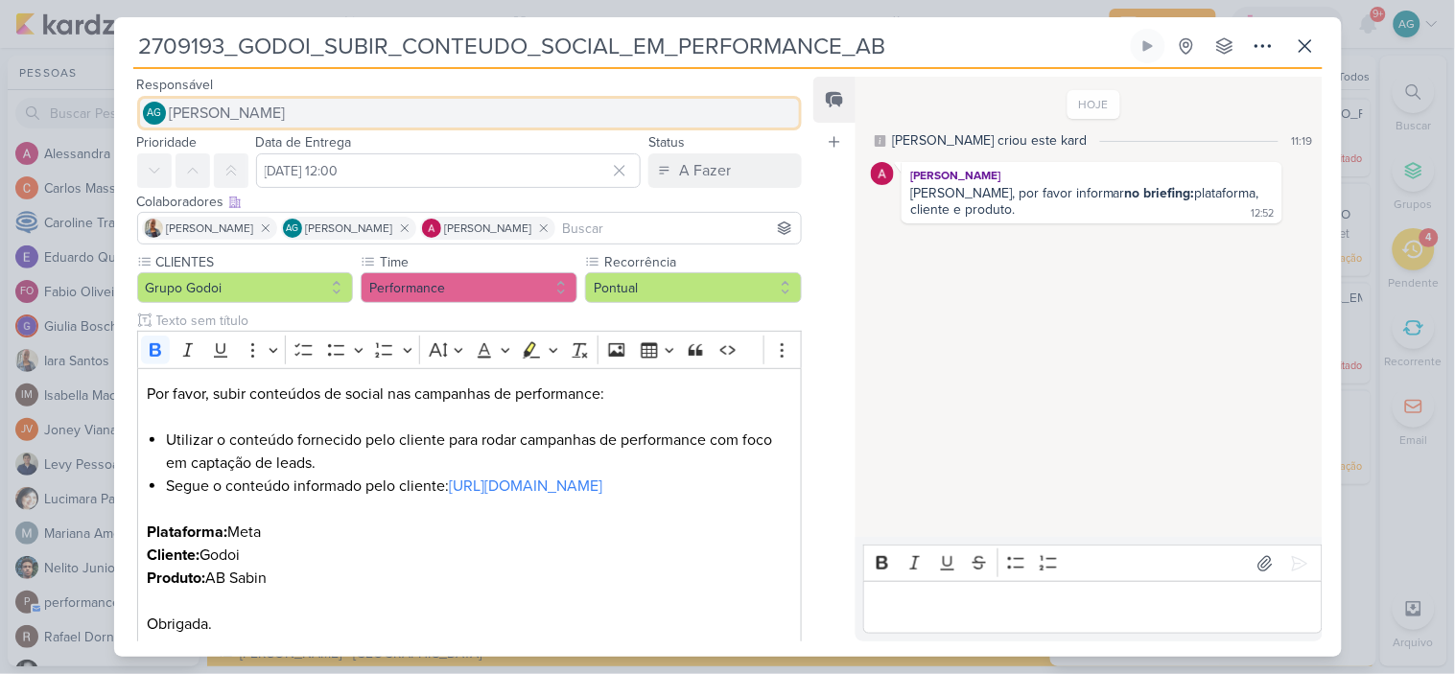
click at [356, 106] on button "AG [PERSON_NAME]" at bounding box center [470, 113] width 666 height 35
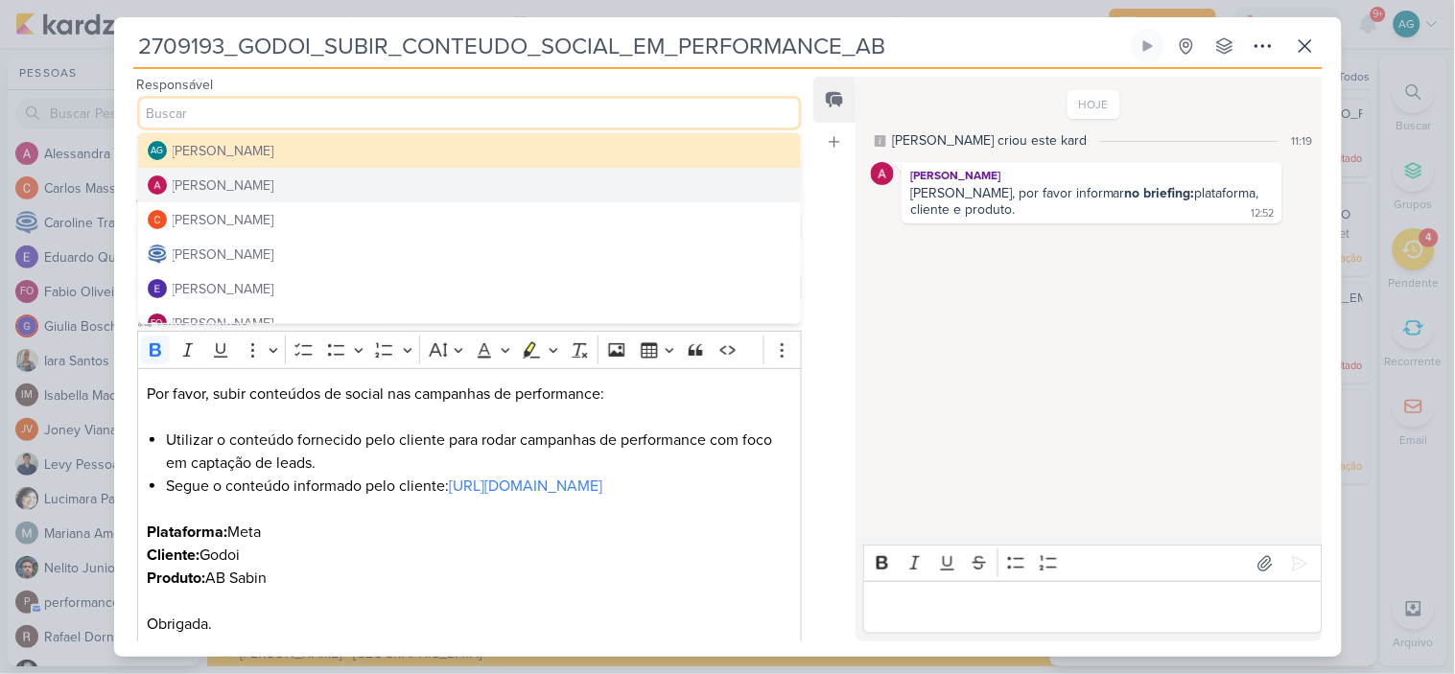
click at [297, 183] on button "[PERSON_NAME]" at bounding box center [470, 185] width 664 height 35
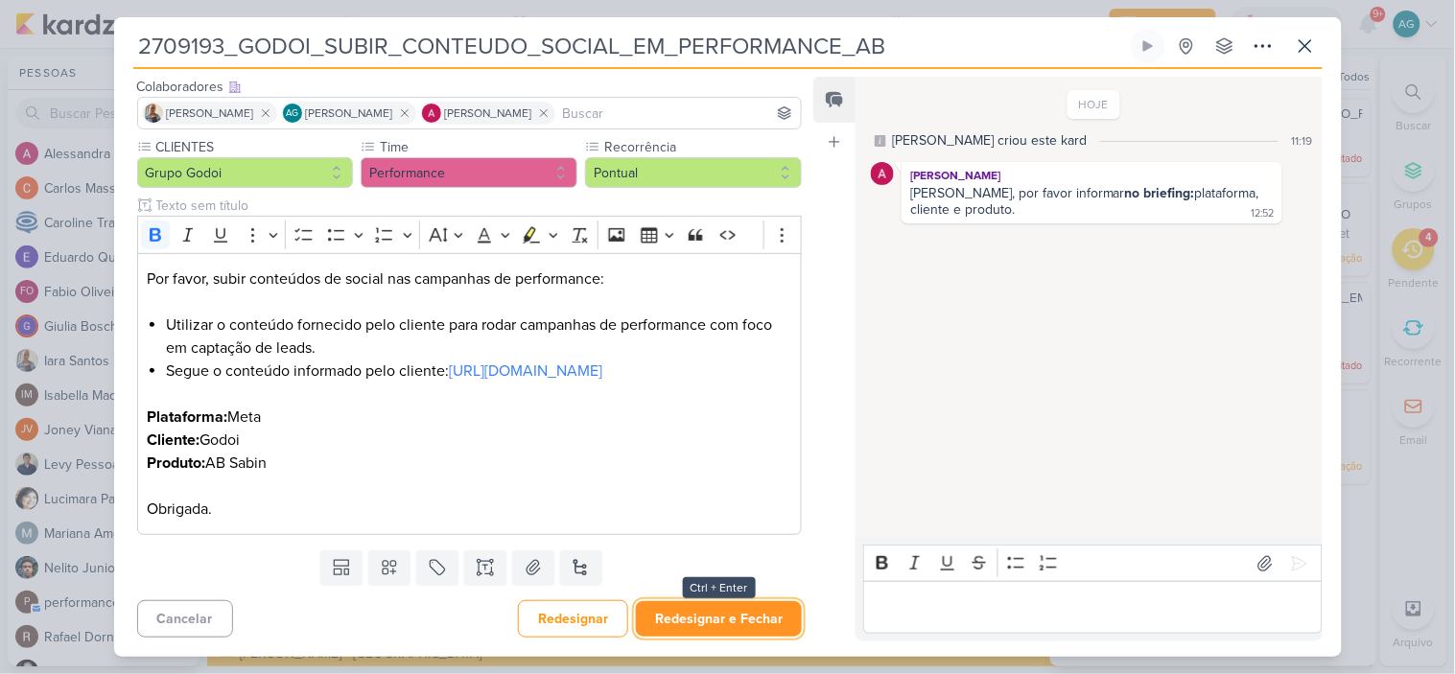
click at [743, 617] on button "Redesignar e Fechar" at bounding box center [719, 619] width 166 height 35
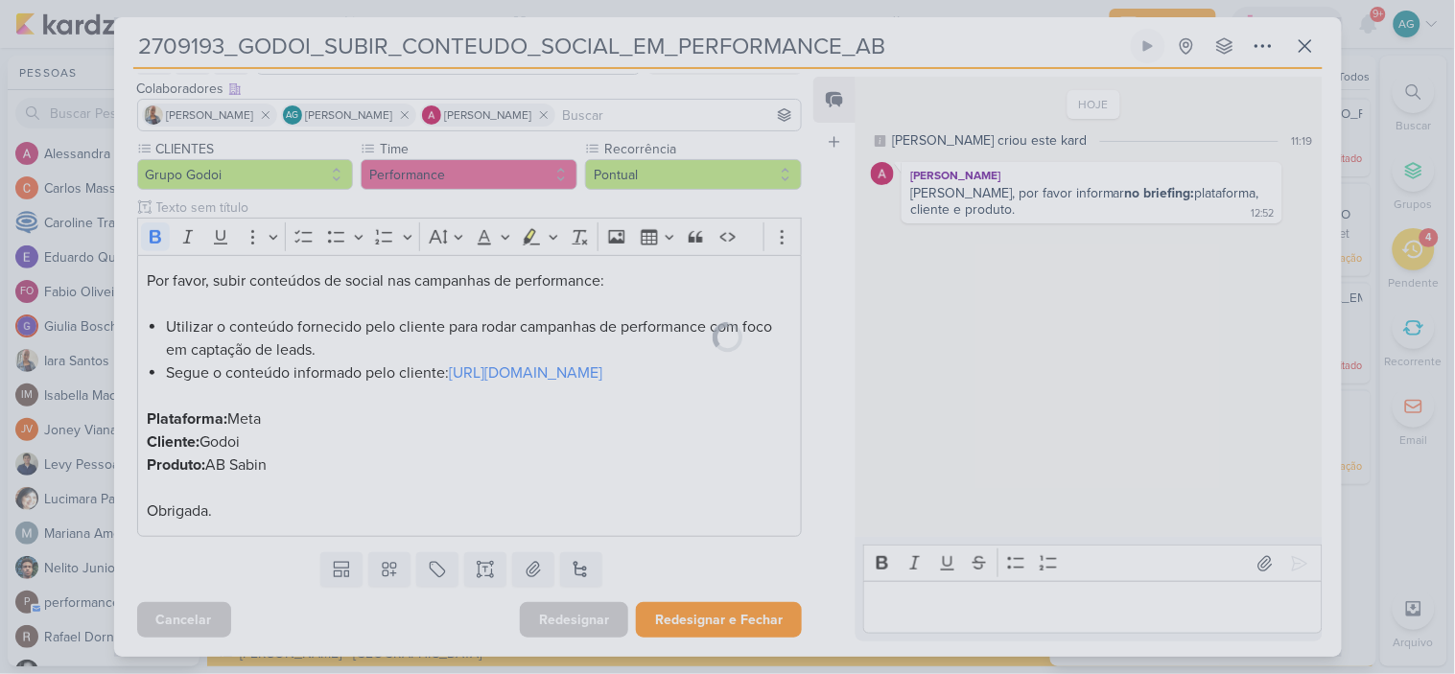
scroll to position [136, 0]
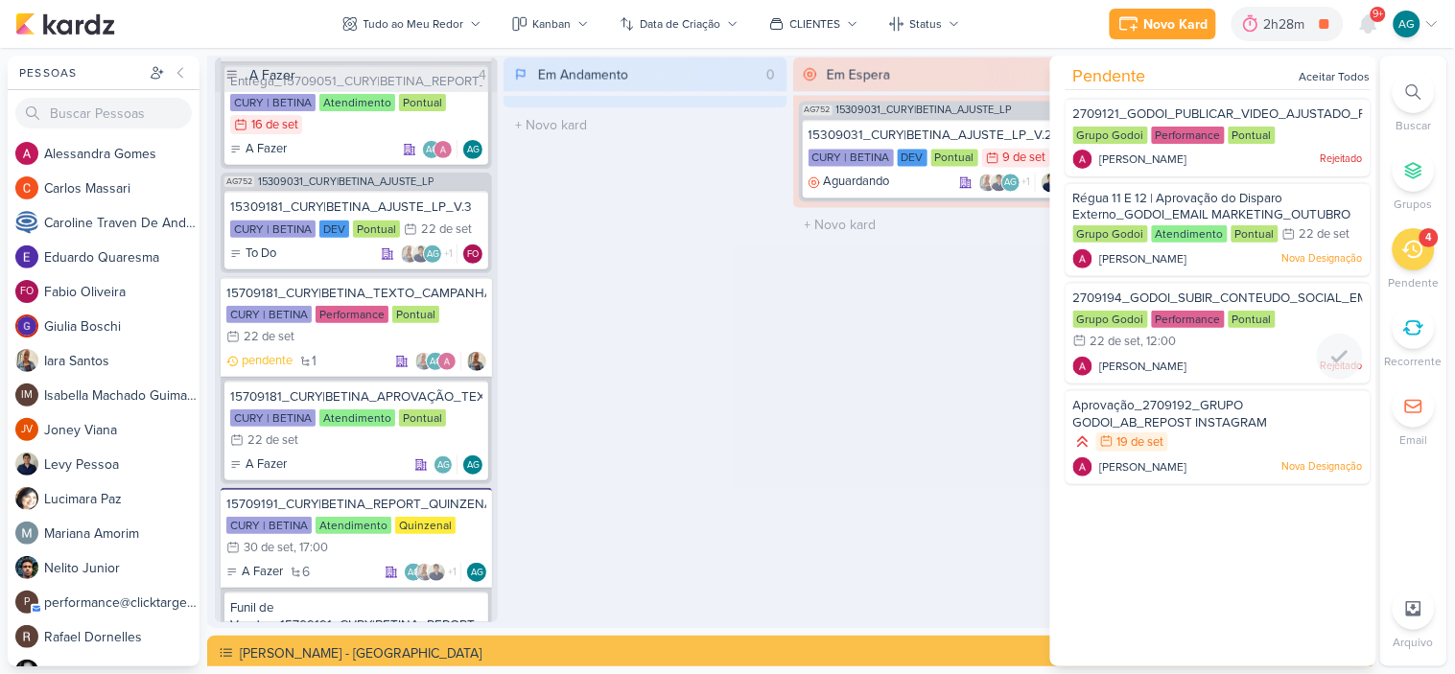
click at [1202, 295] on span "2709194_GODOI_SUBIR_CONTEUDO_SOCIAL_EM_PERFORMANCE_AB" at bounding box center [1282, 298] width 419 height 15
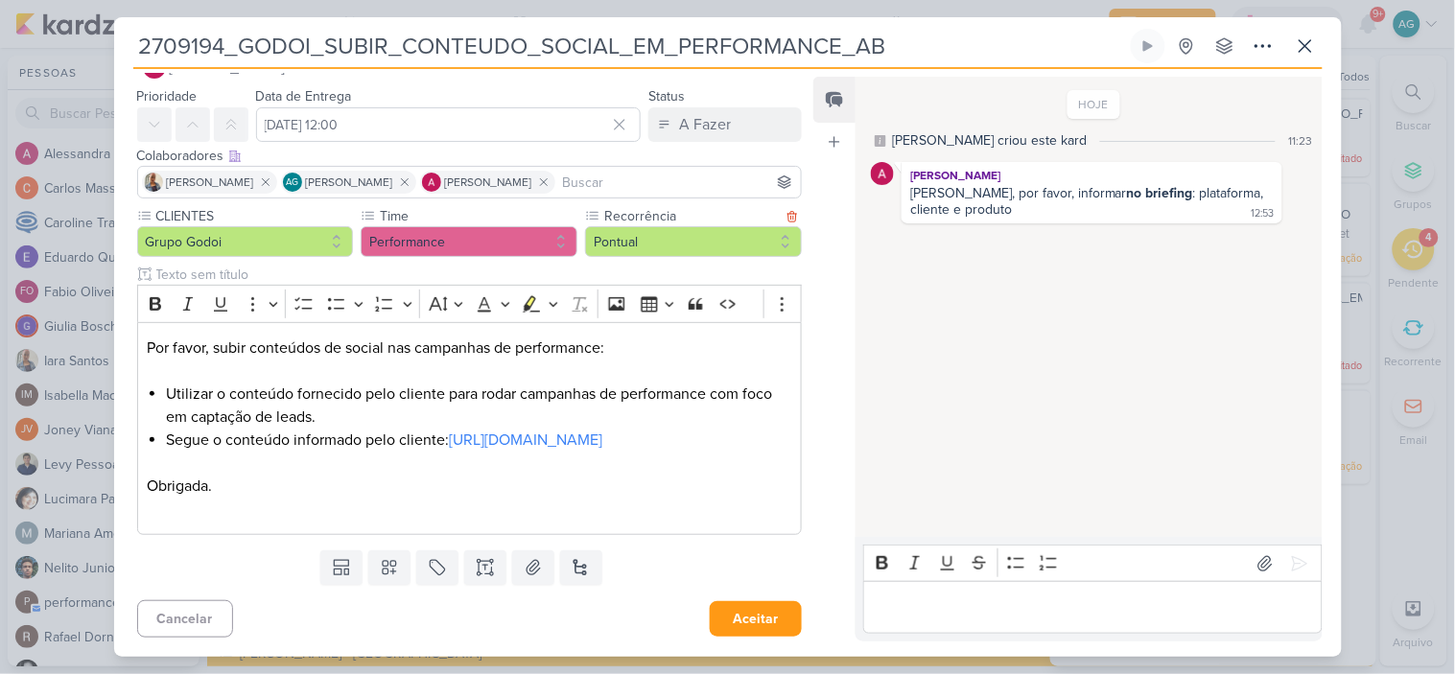
scroll to position [0, 0]
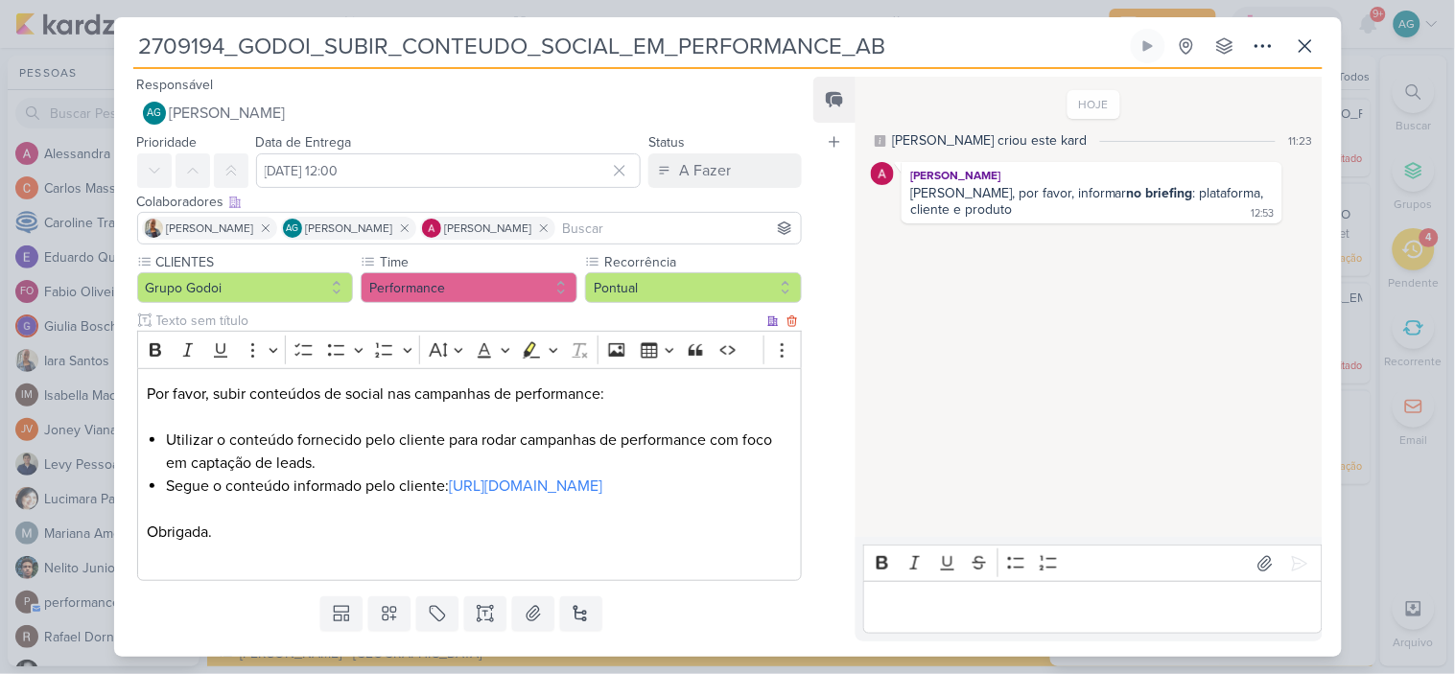
click at [149, 544] on p "Obrigada." at bounding box center [469, 532] width 645 height 23
click at [149, 552] on p "Obrigada." at bounding box center [469, 555] width 645 height 69
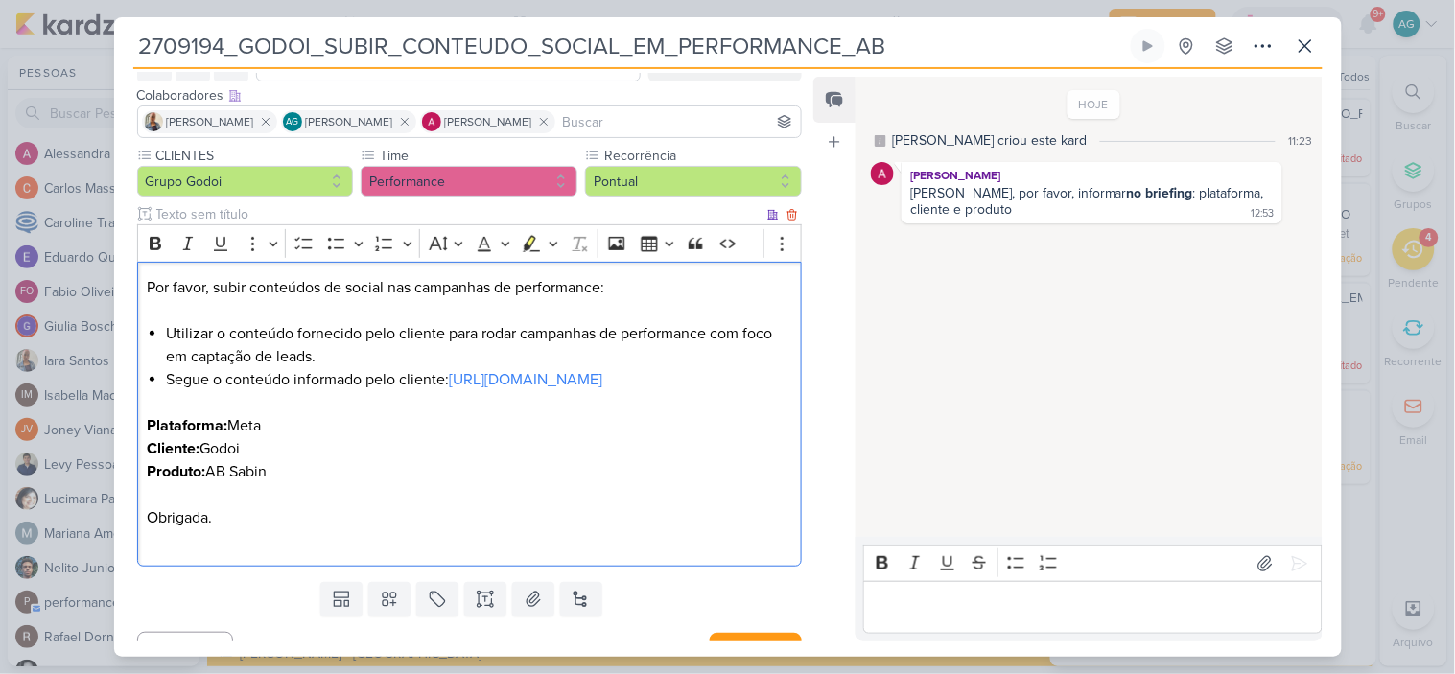
scroll to position [161, 0]
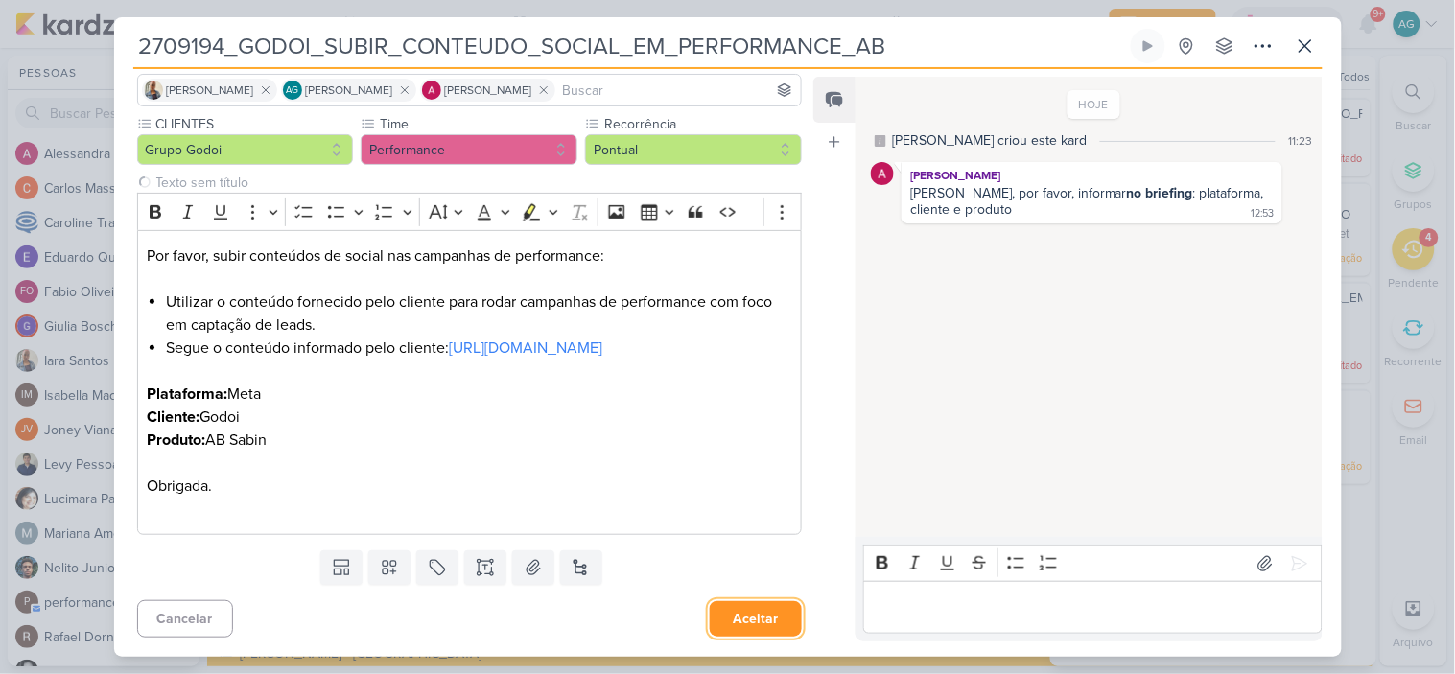
click at [749, 629] on button "Aceitar" at bounding box center [756, 619] width 92 height 35
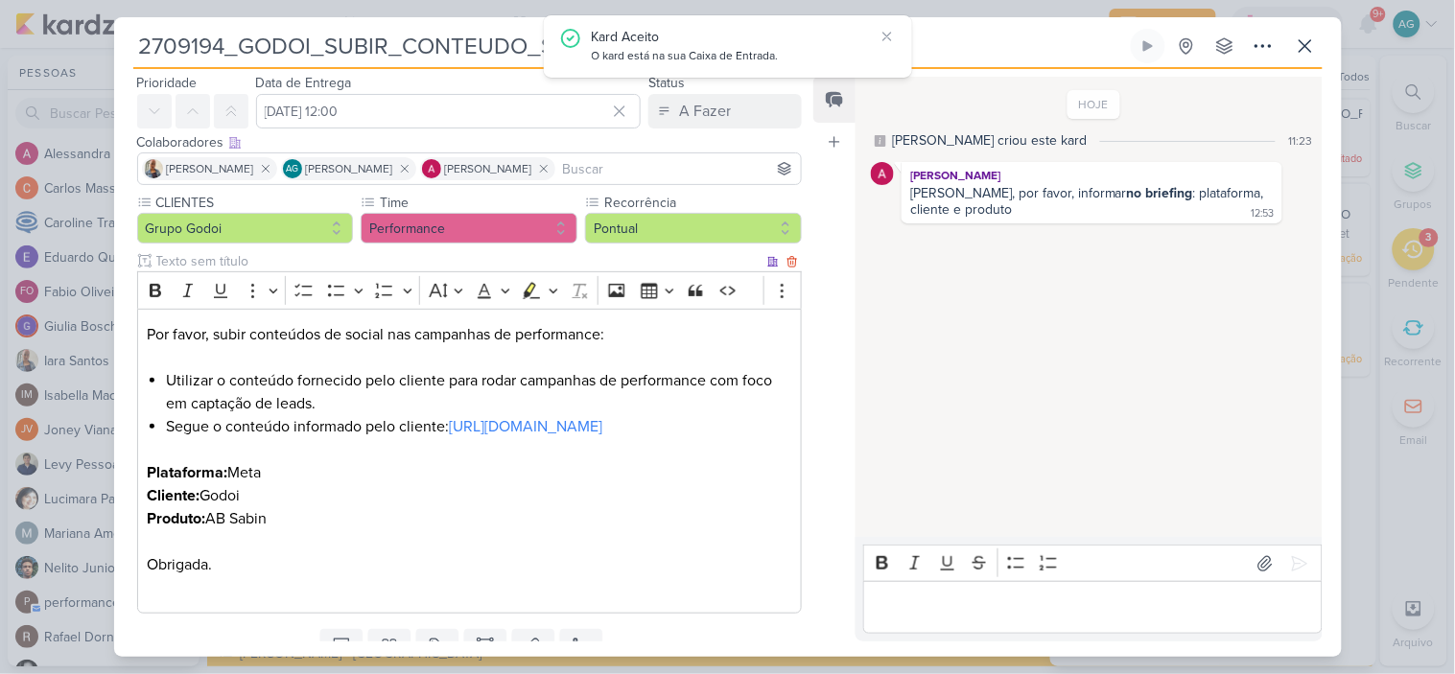
scroll to position [0, 0]
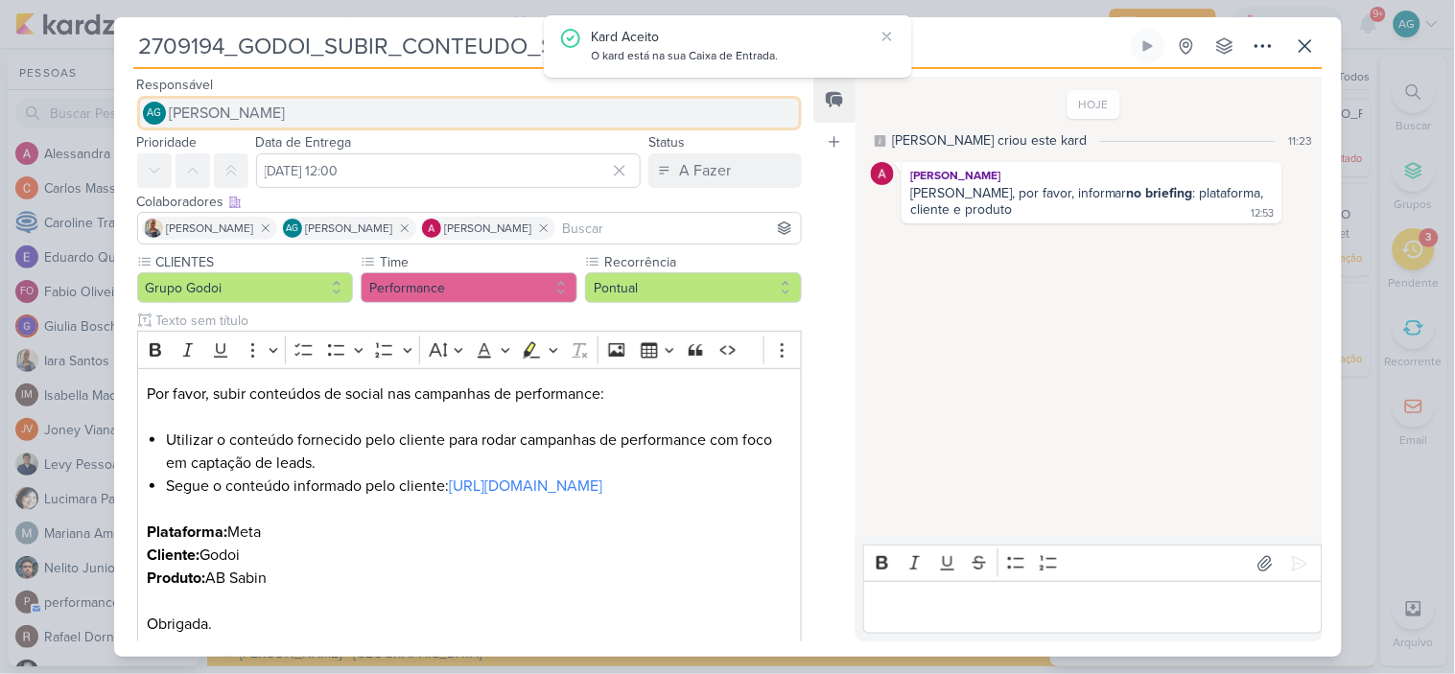
click at [336, 118] on button "AG [PERSON_NAME]" at bounding box center [470, 113] width 666 height 35
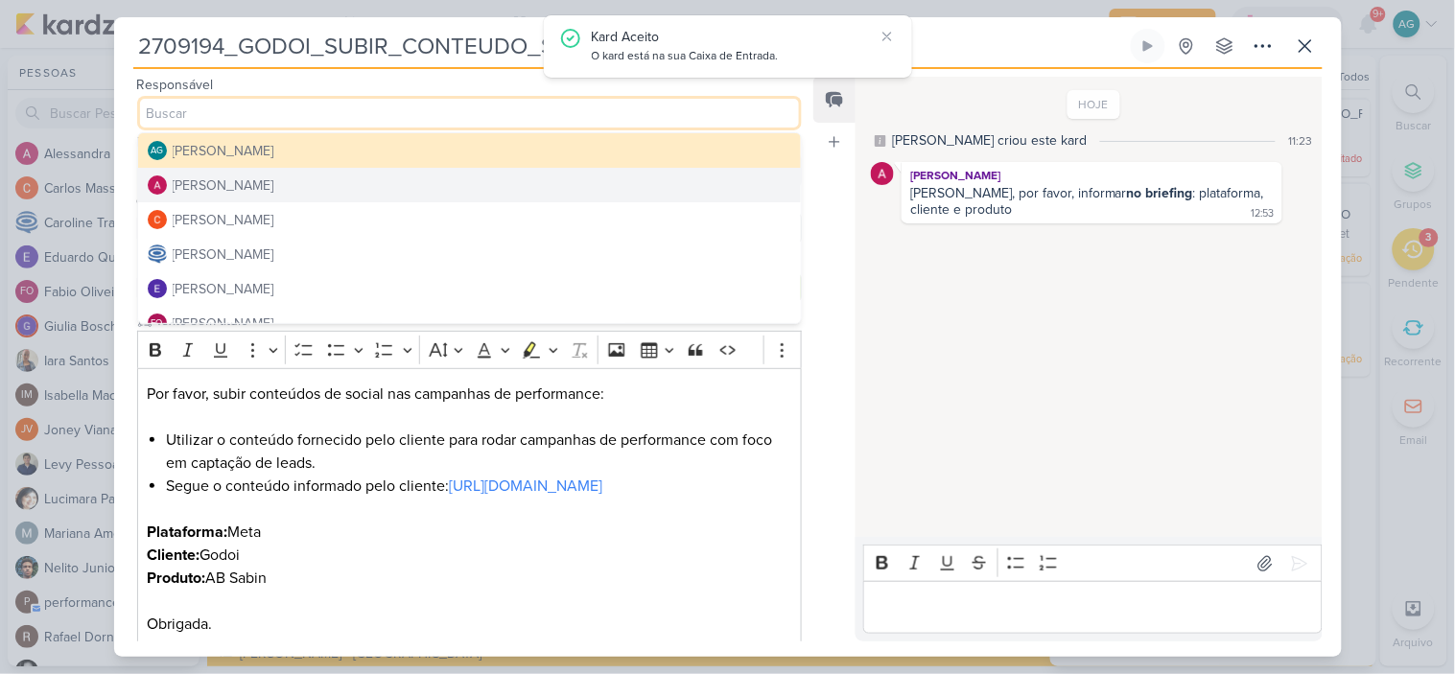
click at [322, 182] on button "[PERSON_NAME]" at bounding box center [470, 185] width 664 height 35
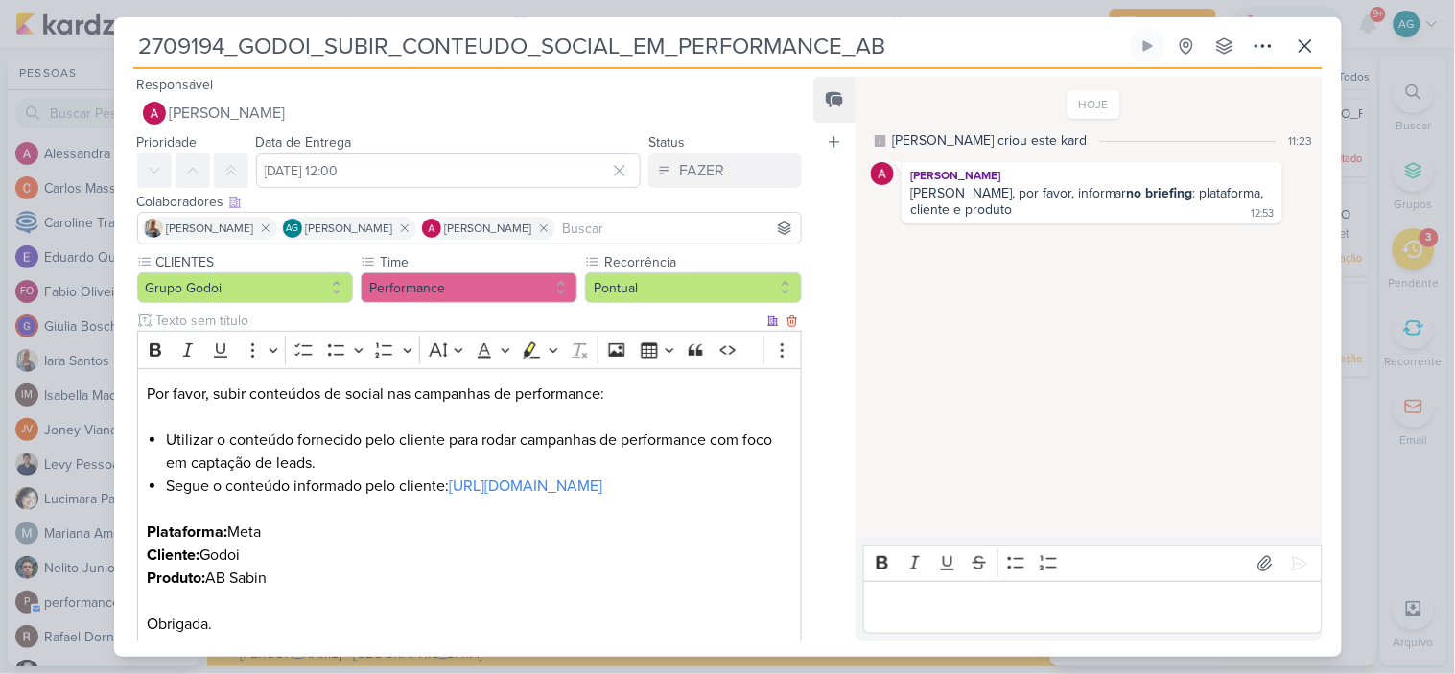
scroll to position [161, 0]
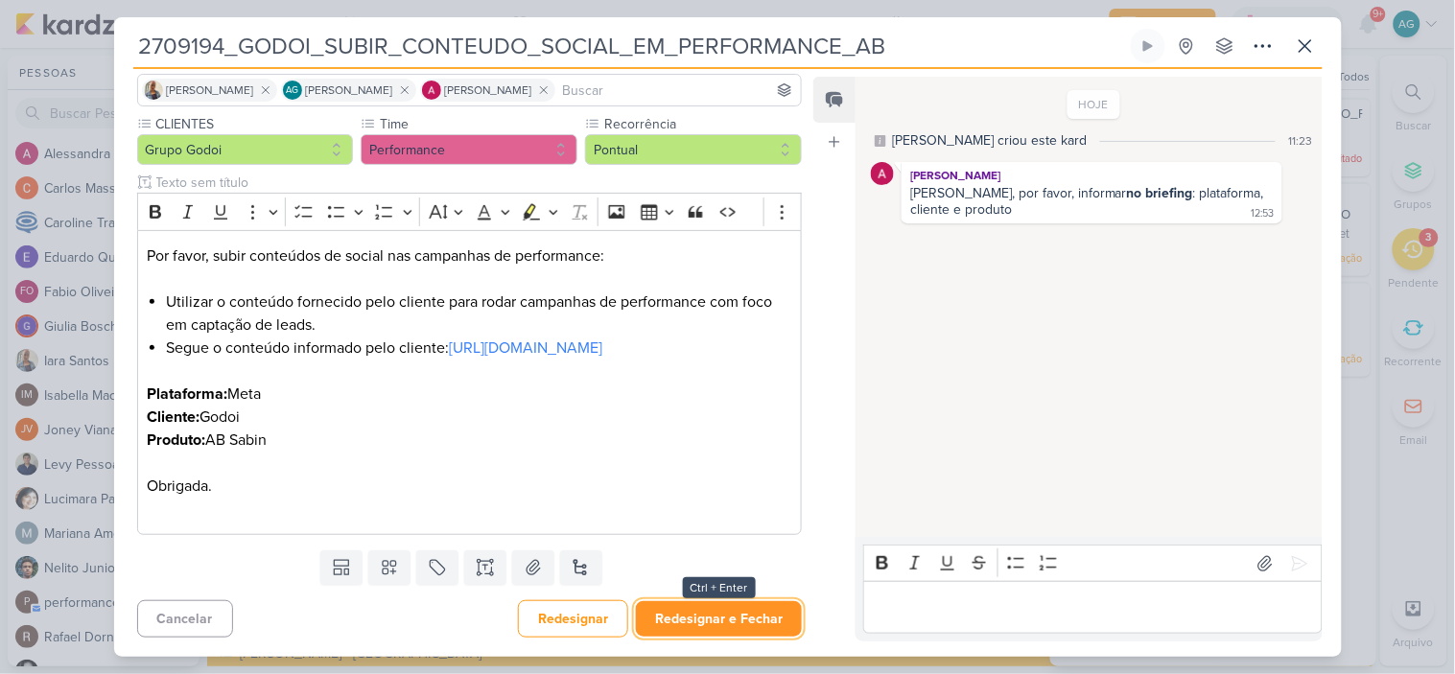
click at [741, 624] on button "Redesignar e Fechar" at bounding box center [719, 619] width 166 height 35
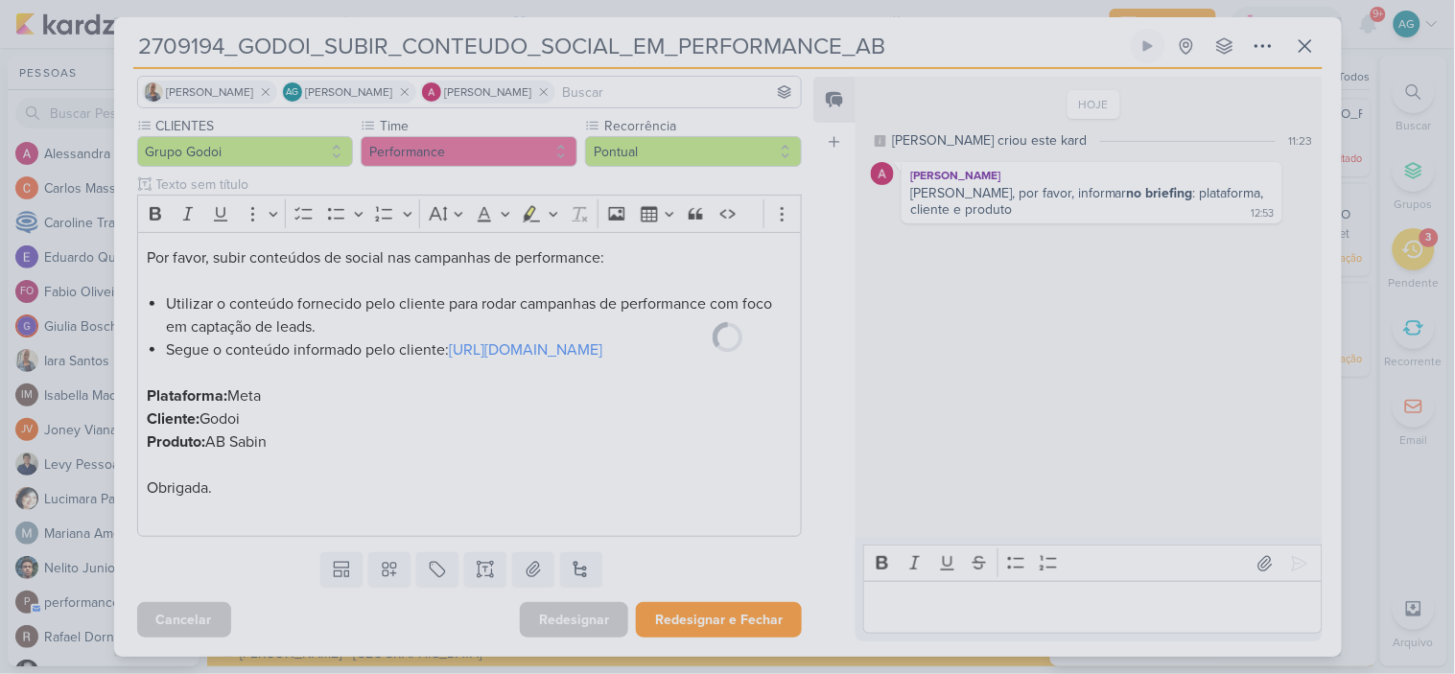
scroll to position [159, 0]
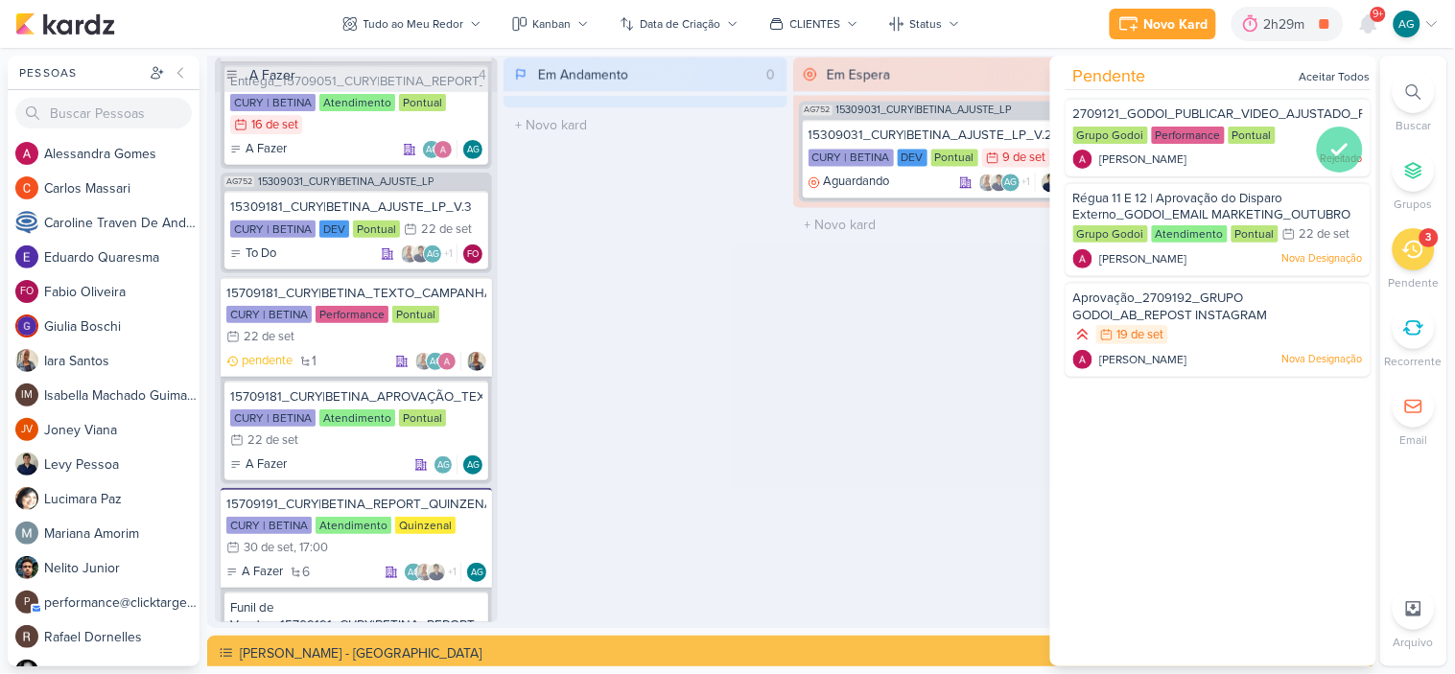
click at [1339, 145] on icon at bounding box center [1339, 150] width 13 height 10
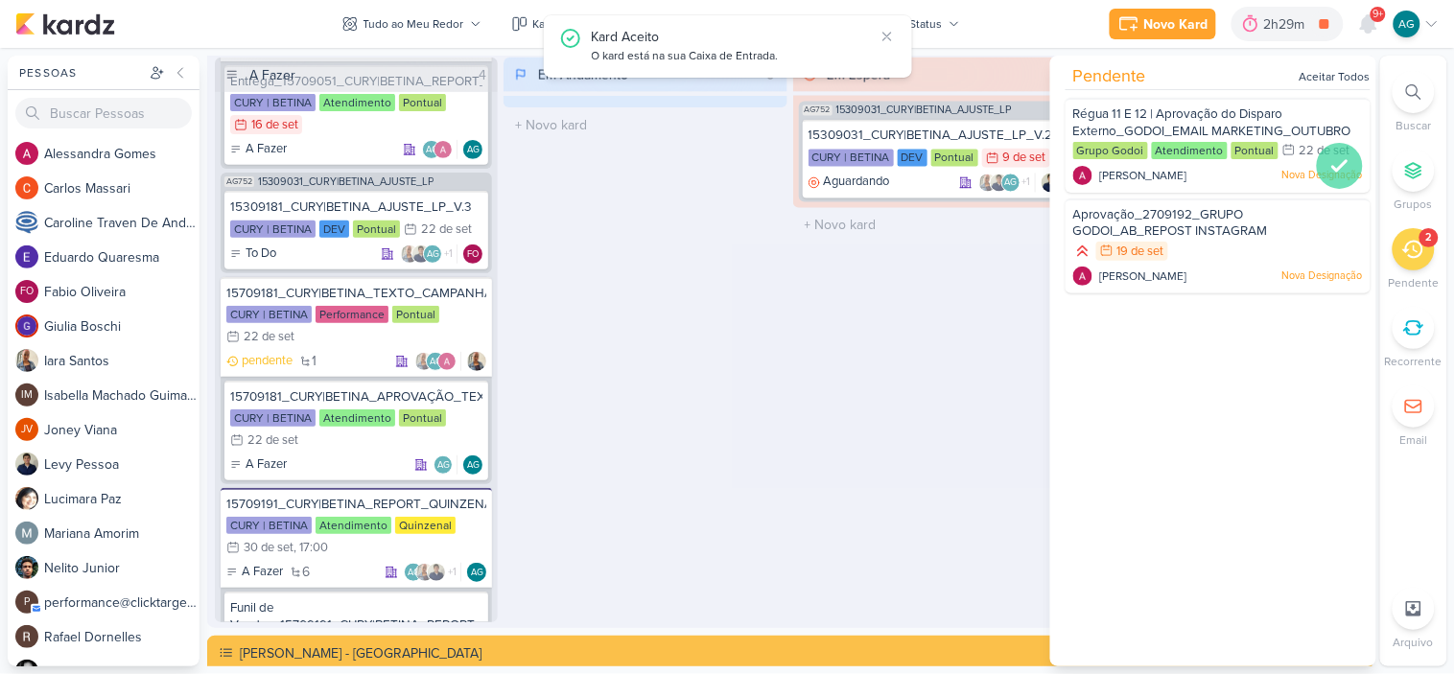
click at [1334, 154] on icon at bounding box center [1340, 165] width 23 height 23
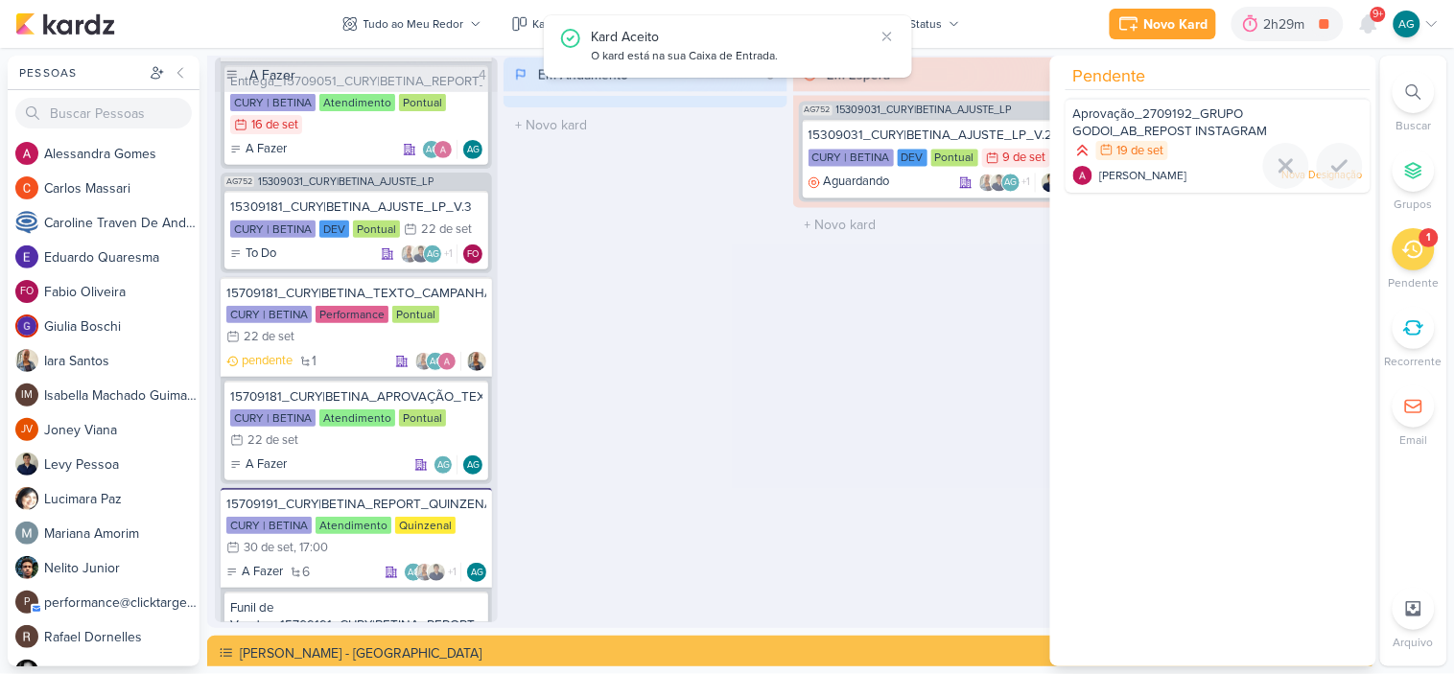
click at [1228, 117] on span "Aprovação_2709192_GRUPO GODOI_AB_REPOST INSTAGRAM" at bounding box center [1170, 122] width 195 height 33
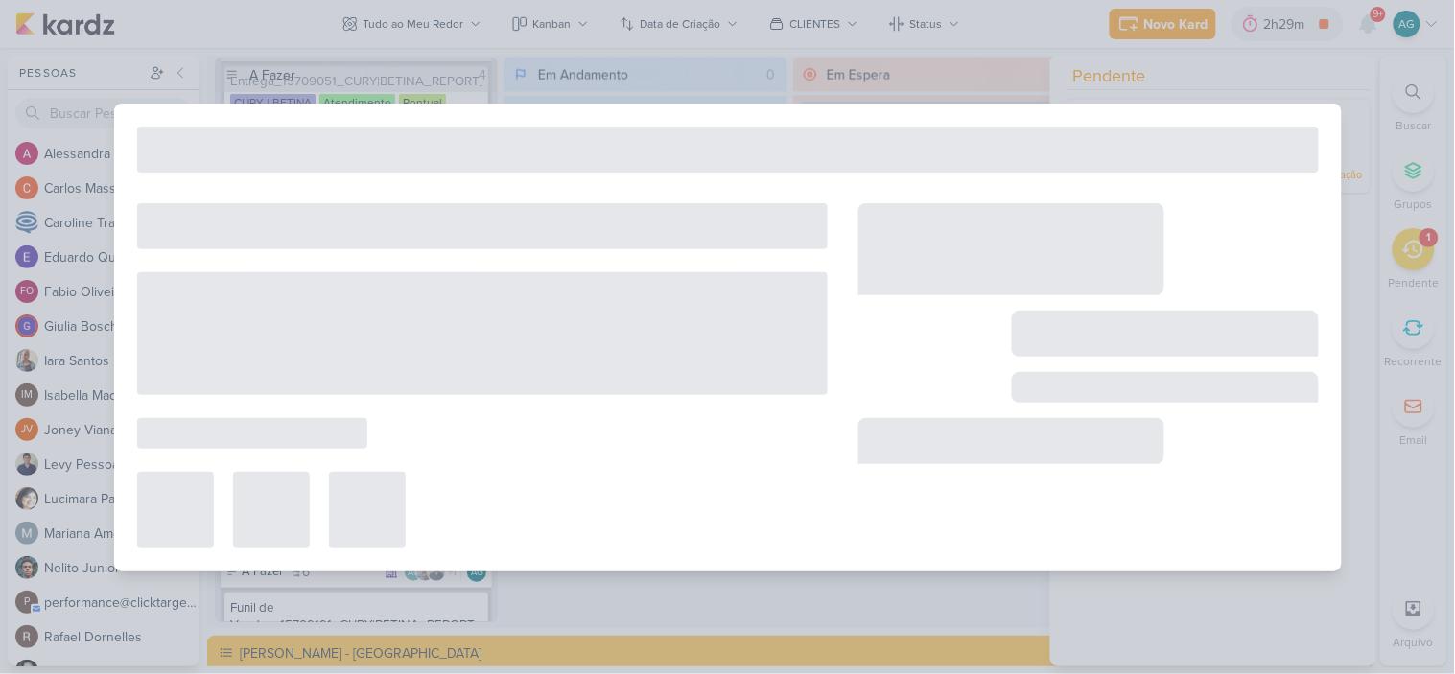
type input "Aprovação_2709192_GRUPO GODOI_AB_REPOST INSTAGRAM"
type input "19 de setembro de 2025 às 23:59"
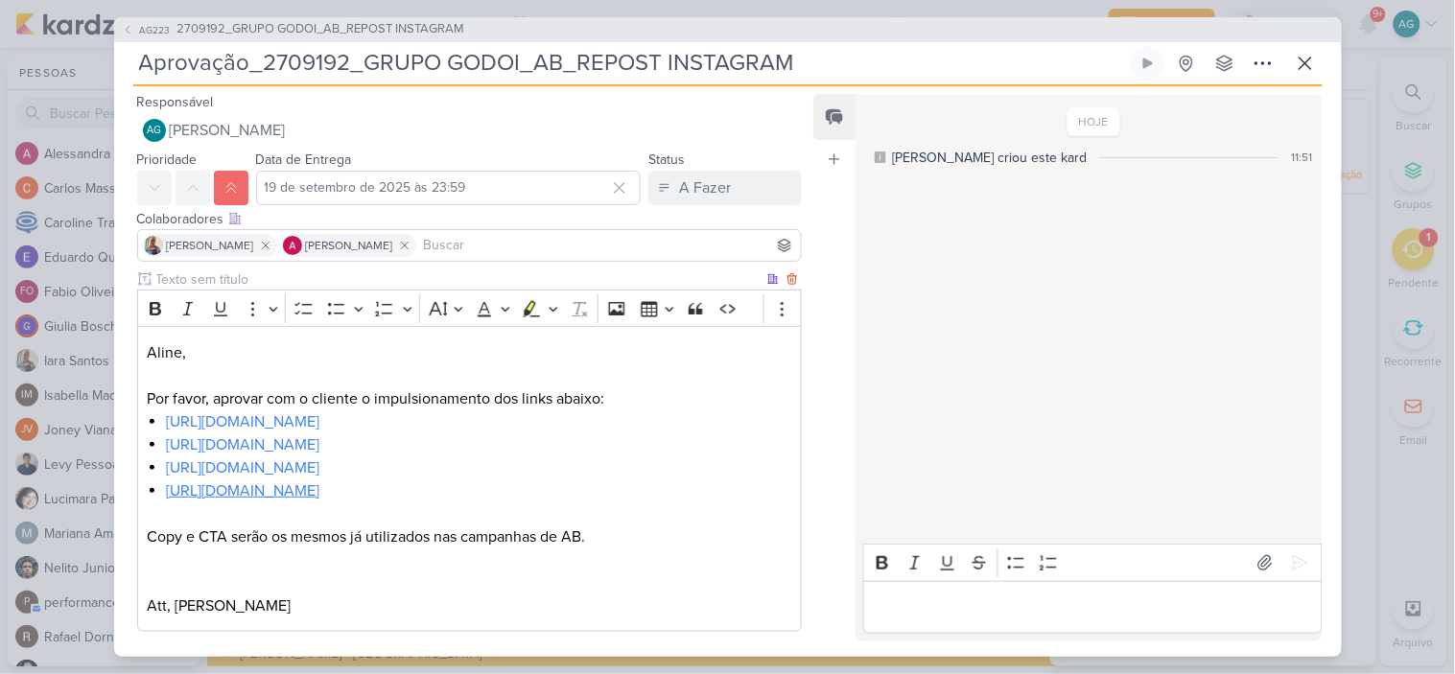
scroll to position [97, 0]
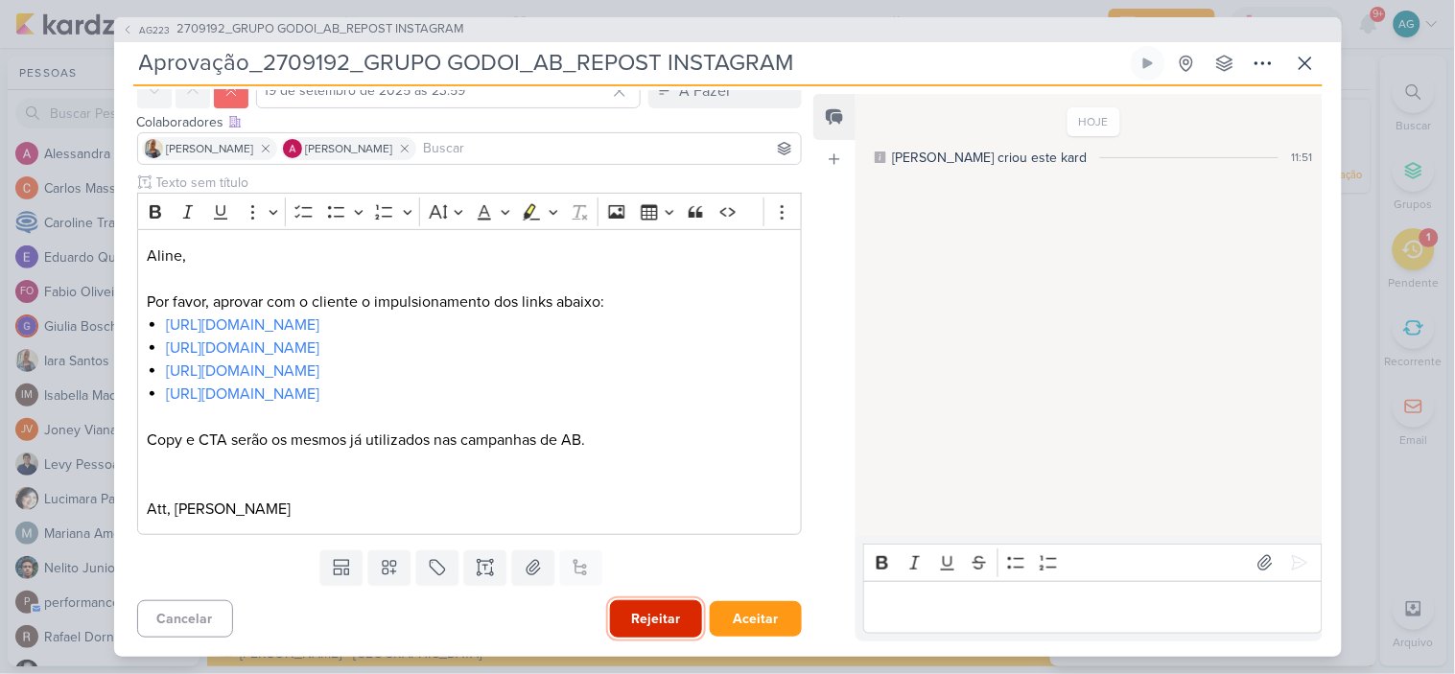
click at [634, 621] on button "Rejeitar" at bounding box center [656, 619] width 92 height 37
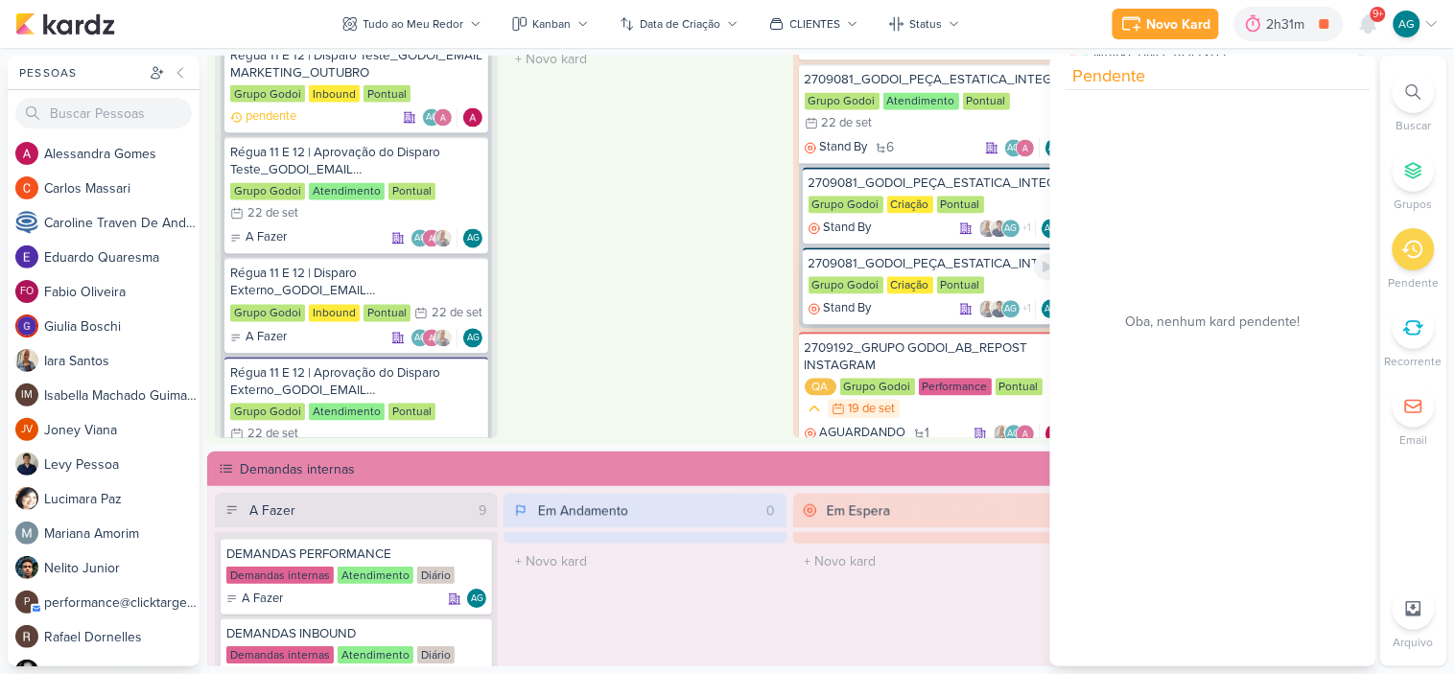
scroll to position [881, 0]
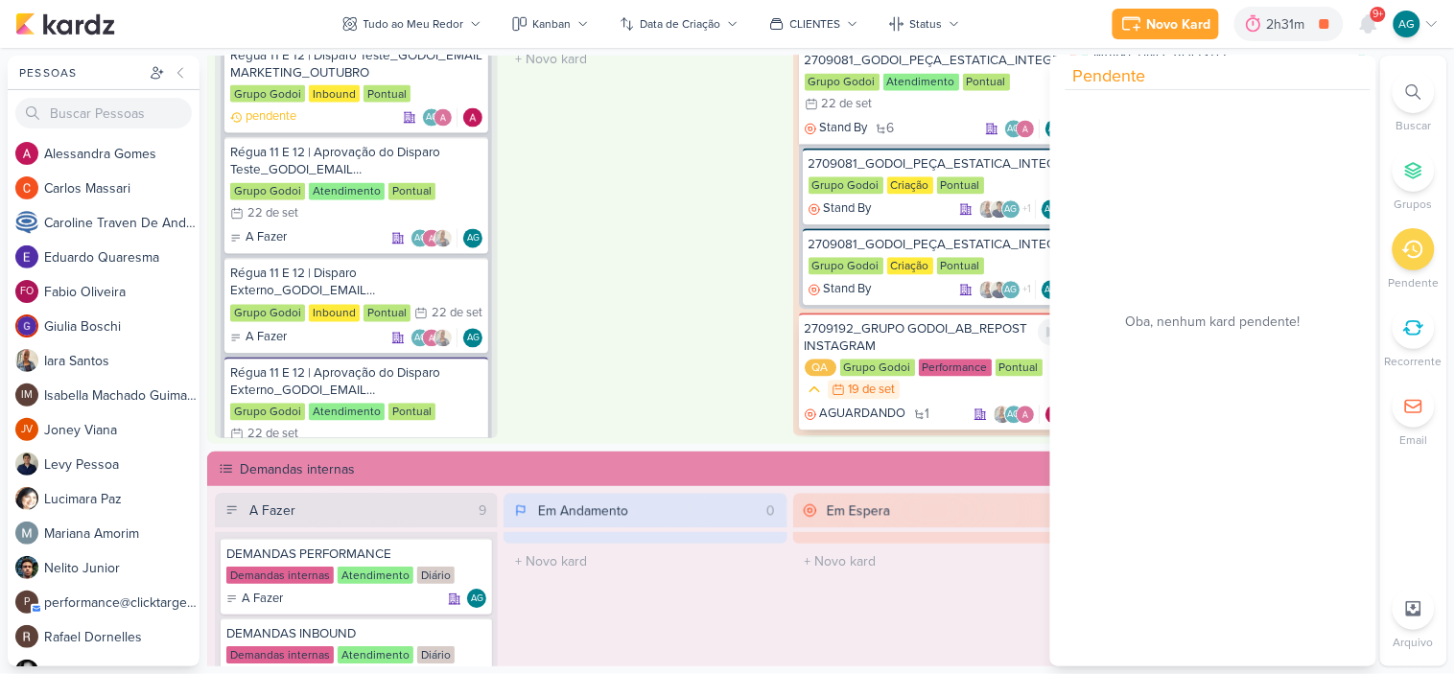
click at [895, 321] on div "2709192_GRUPO GODOI_AB_REPOST INSTAGRAM" at bounding box center [935, 338] width 260 height 35
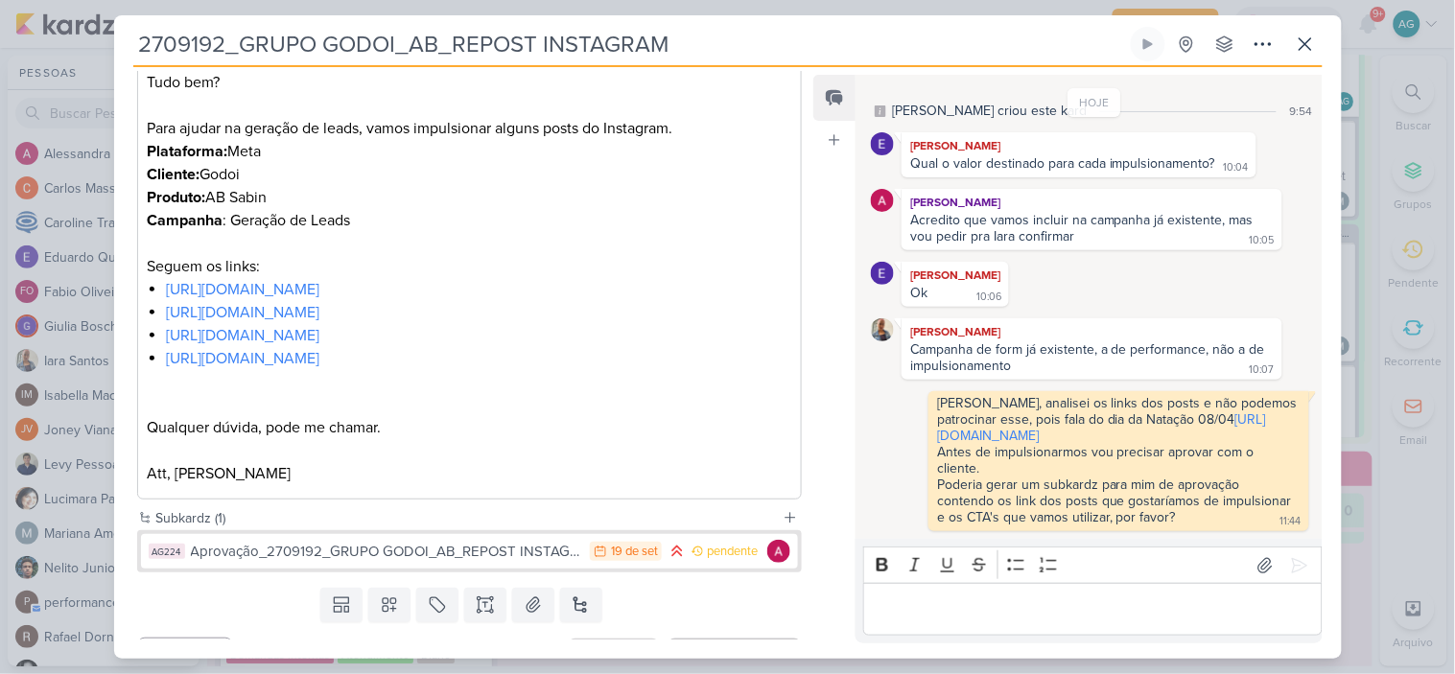
scroll to position [436, 0]
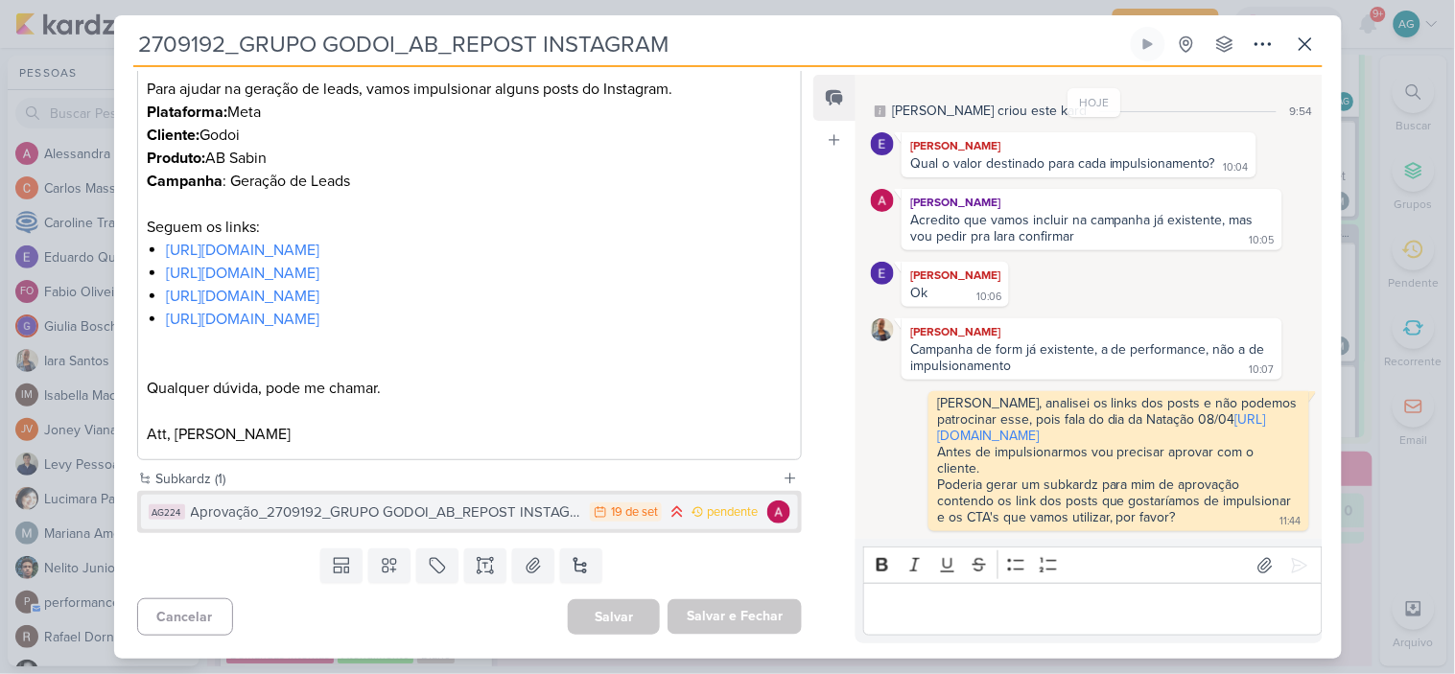
click at [460, 513] on div "Aprovação_2709192_GRUPO GODOI_AB_REPOST INSTAGRAM" at bounding box center [386, 513] width 390 height 22
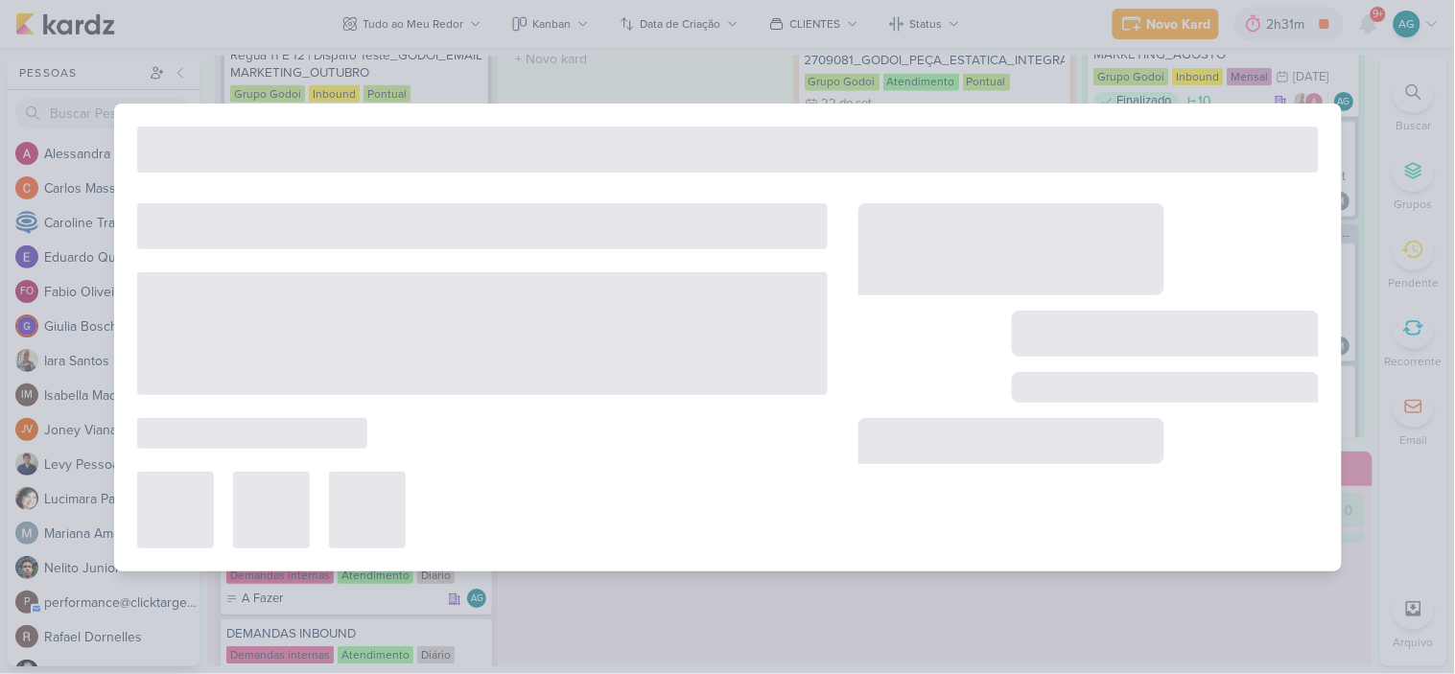
type input "Aprovação_2709192_GRUPO GODOI_AB_REPOST INSTAGRAM"
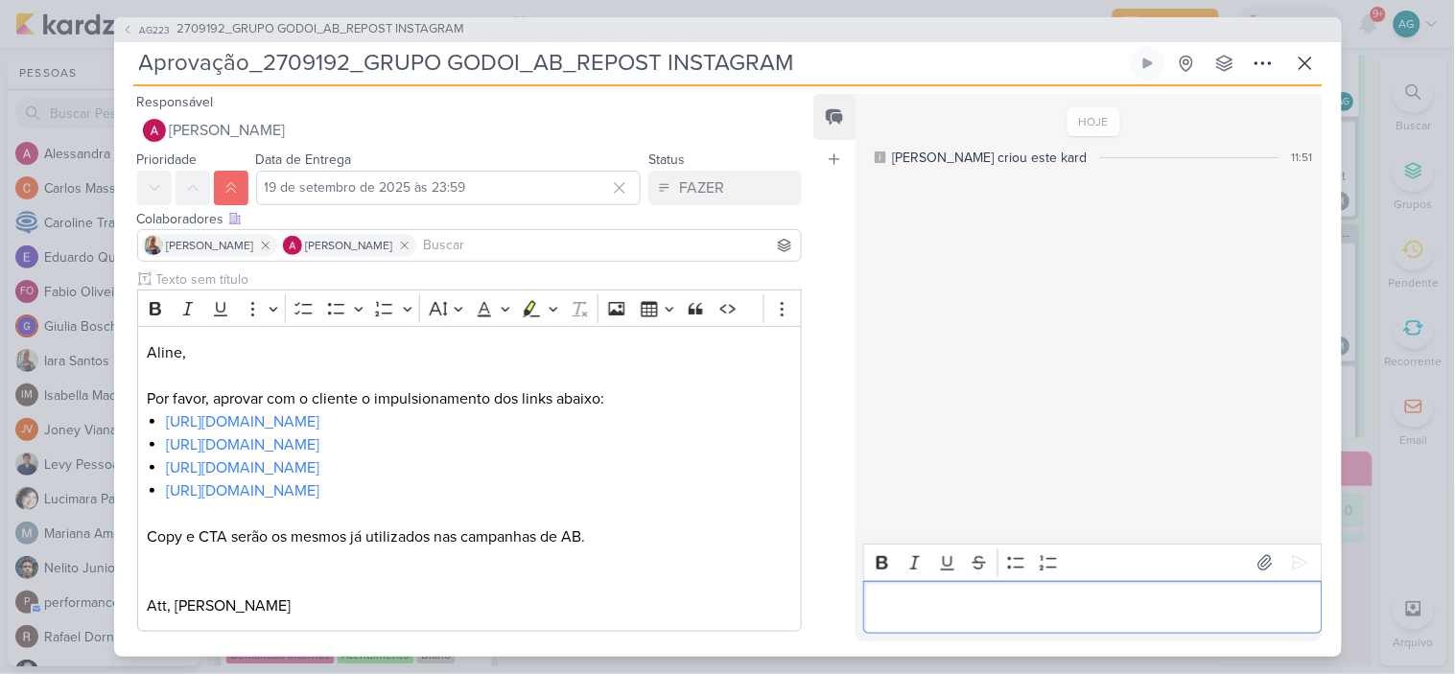
click at [1037, 610] on p "Editor editing area: main" at bounding box center [1093, 607] width 438 height 23
click at [947, 599] on p "Por favor, CTAs (Call to Action) disponíveis no Meta Ads" at bounding box center [1093, 607] width 438 height 23
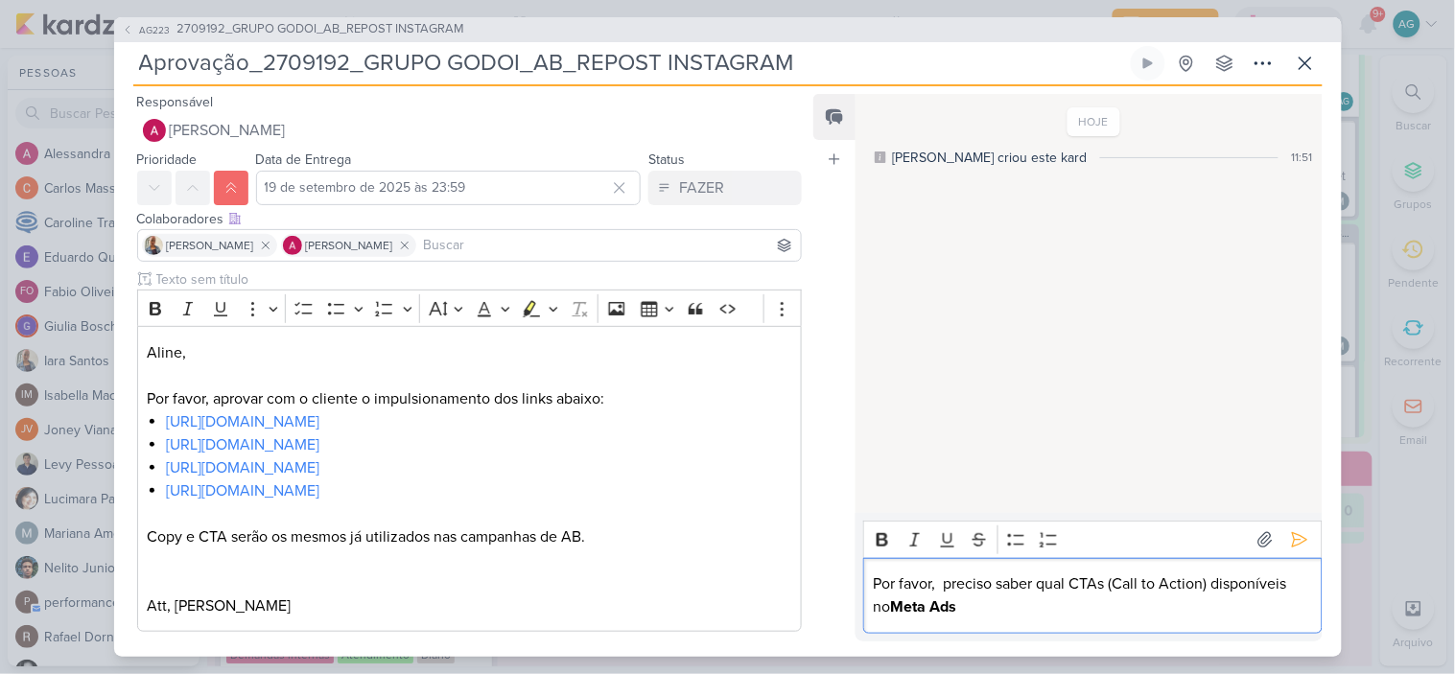
click at [1213, 581] on p "Por favor, preciso saber qual CTAs (Call to Action) disponíveis no Meta Ads" at bounding box center [1093, 596] width 438 height 46
click at [1290, 583] on p "Por favor, preciso saber qual CTAs (Call to Action) disponíveis no Meta Ads" at bounding box center [1093, 596] width 438 height 46
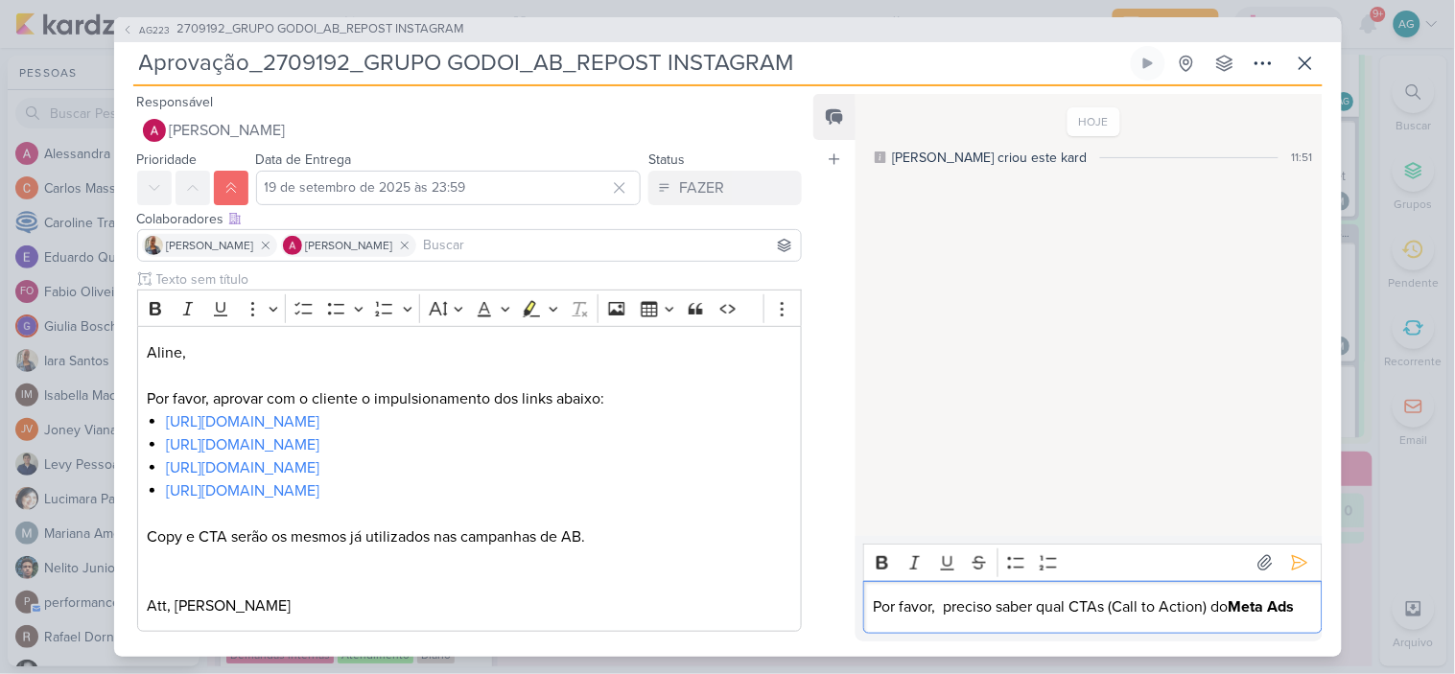
click at [1306, 602] on div "Por favor, preciso saber qual CTAs (Call to Action) do Meta Ads" at bounding box center [1092, 607] width 459 height 53
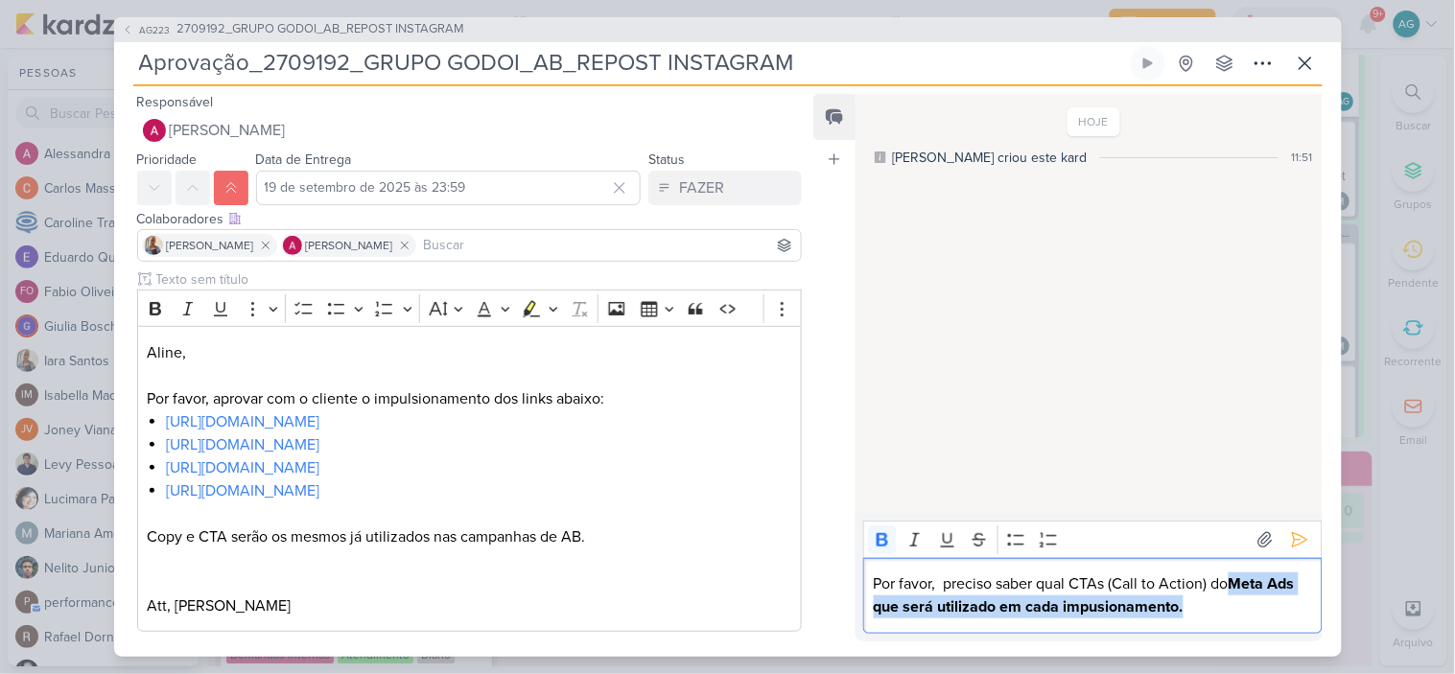
drag, startPoint x: 1233, startPoint y: 582, endPoint x: 1243, endPoint y: 605, distance: 25.3
click at [1243, 605] on p "Por favor, preciso saber qual CTAs (Call to Action) do Meta Ads que será utiliz…" at bounding box center [1093, 596] width 438 height 46
click at [885, 534] on icon "Editor toolbar" at bounding box center [883, 539] width 12 height 13
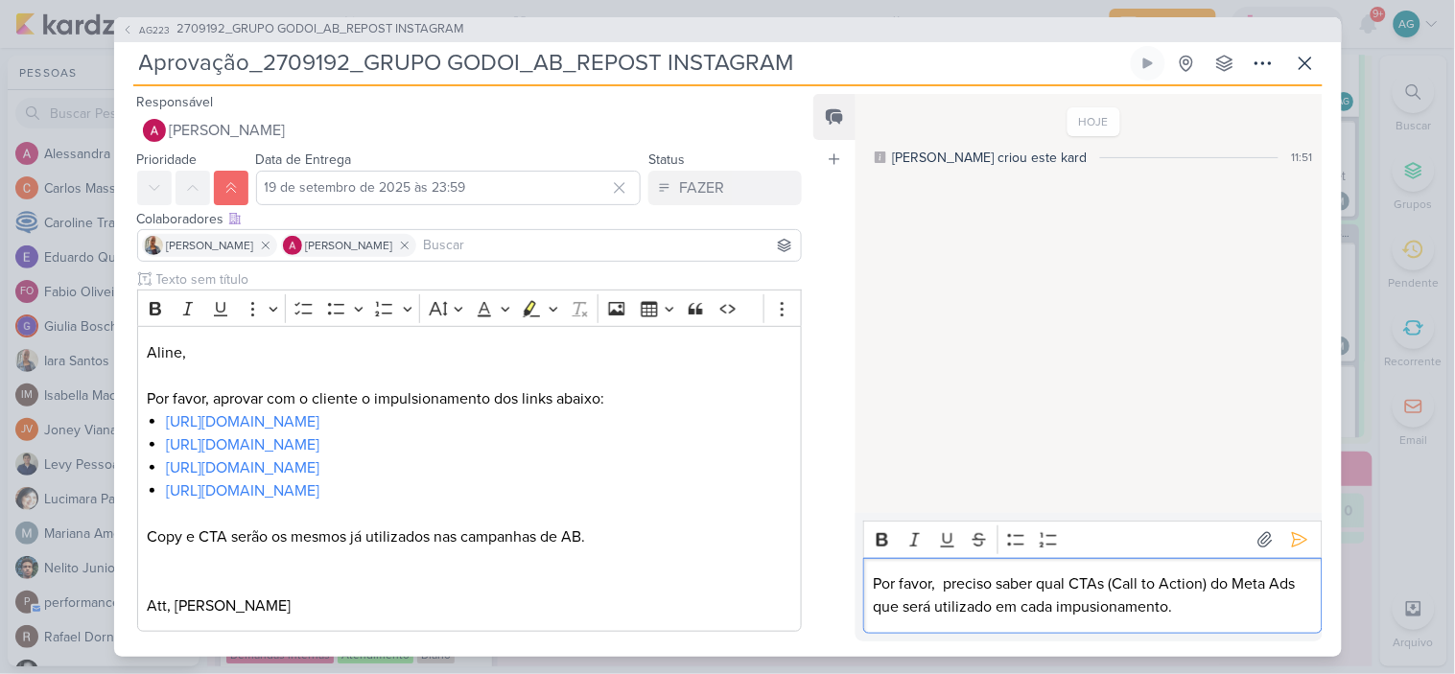
click at [893, 578] on p "Por favor, preciso saber qual CTAs (Call to Action) do Meta Ads que será utiliz…" at bounding box center [1093, 596] width 438 height 46
click at [878, 542] on icon "Editor toolbar" at bounding box center [883, 539] width 12 height 13
click at [875, 579] on p "Po ⁠⁠⁠⁠⁠⁠⁠ r favor, preciso saber qual CTAs (Call to Action) do Meta Ads que se…" at bounding box center [1093, 596] width 438 height 46
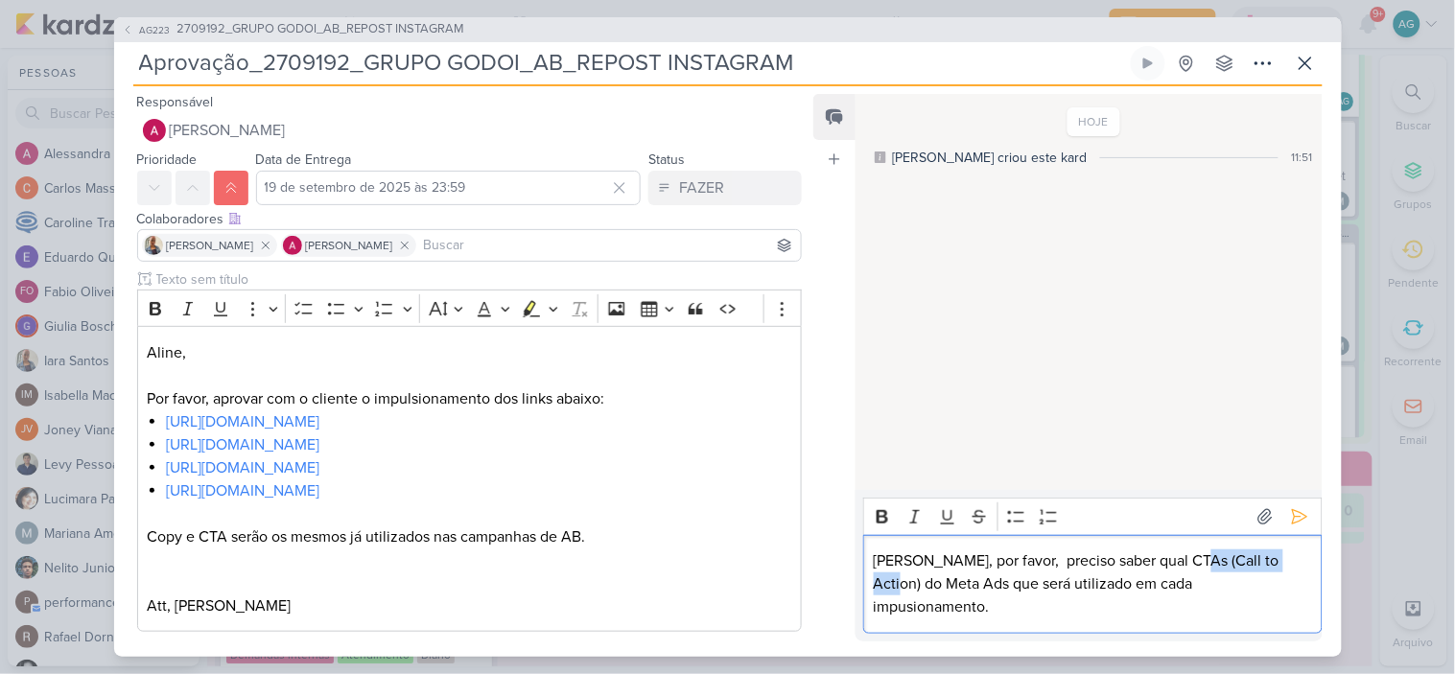
drag, startPoint x: 1194, startPoint y: 580, endPoint x: 1299, endPoint y: 585, distance: 104.7
click at [1299, 585] on p "[PERSON_NAME], por favor, preciso saber qual CTAs (Call to Action) do Meta Ads …" at bounding box center [1093, 584] width 438 height 69
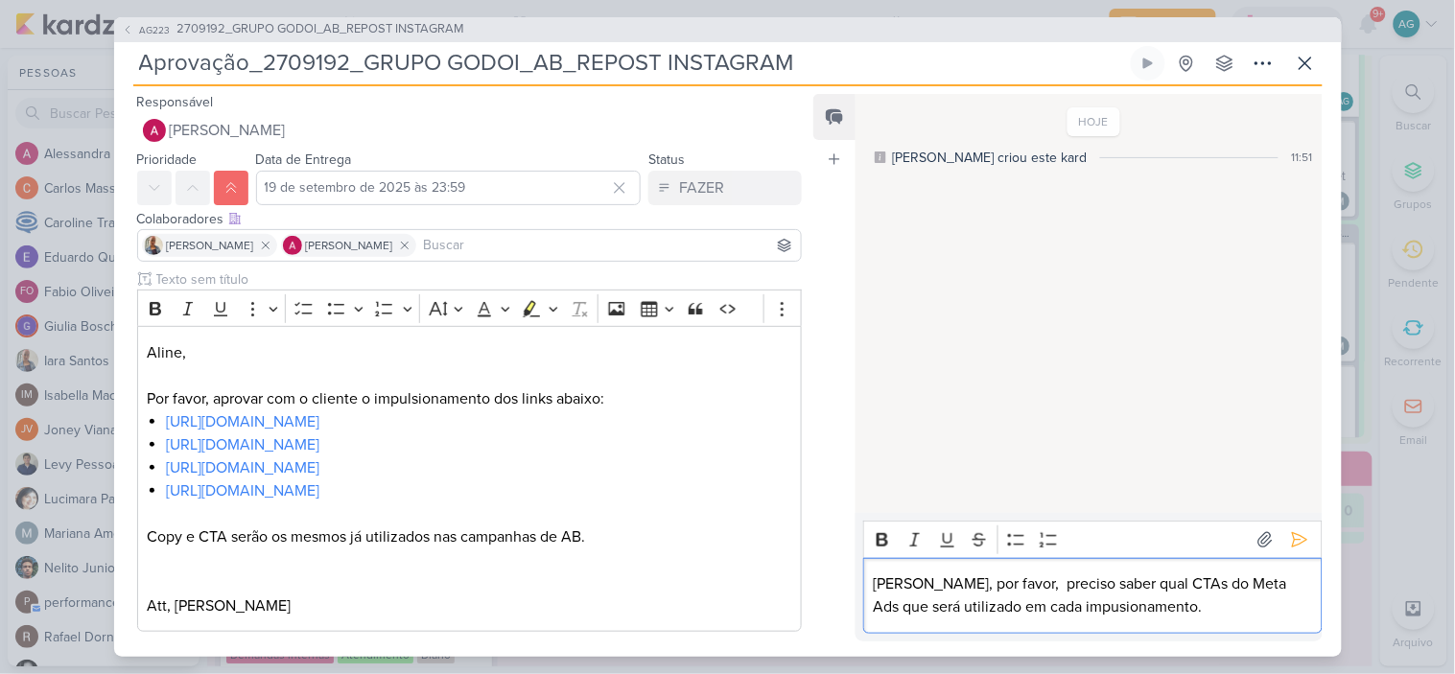
click at [1266, 601] on p "[PERSON_NAME], por favor, preciso saber qual CTAs do Meta Ads que será utilizad…" at bounding box center [1093, 596] width 438 height 46
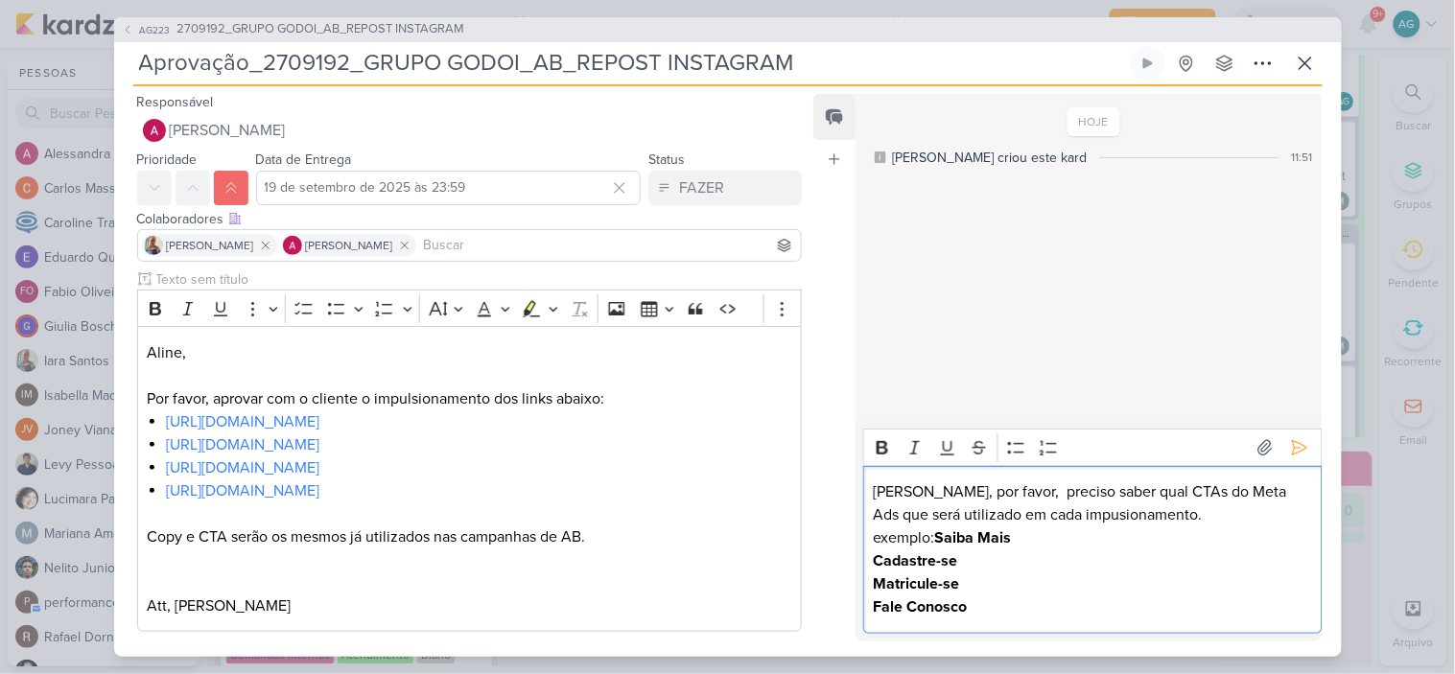
click at [942, 534] on strong "Saiba Mais" at bounding box center [973, 538] width 77 height 19
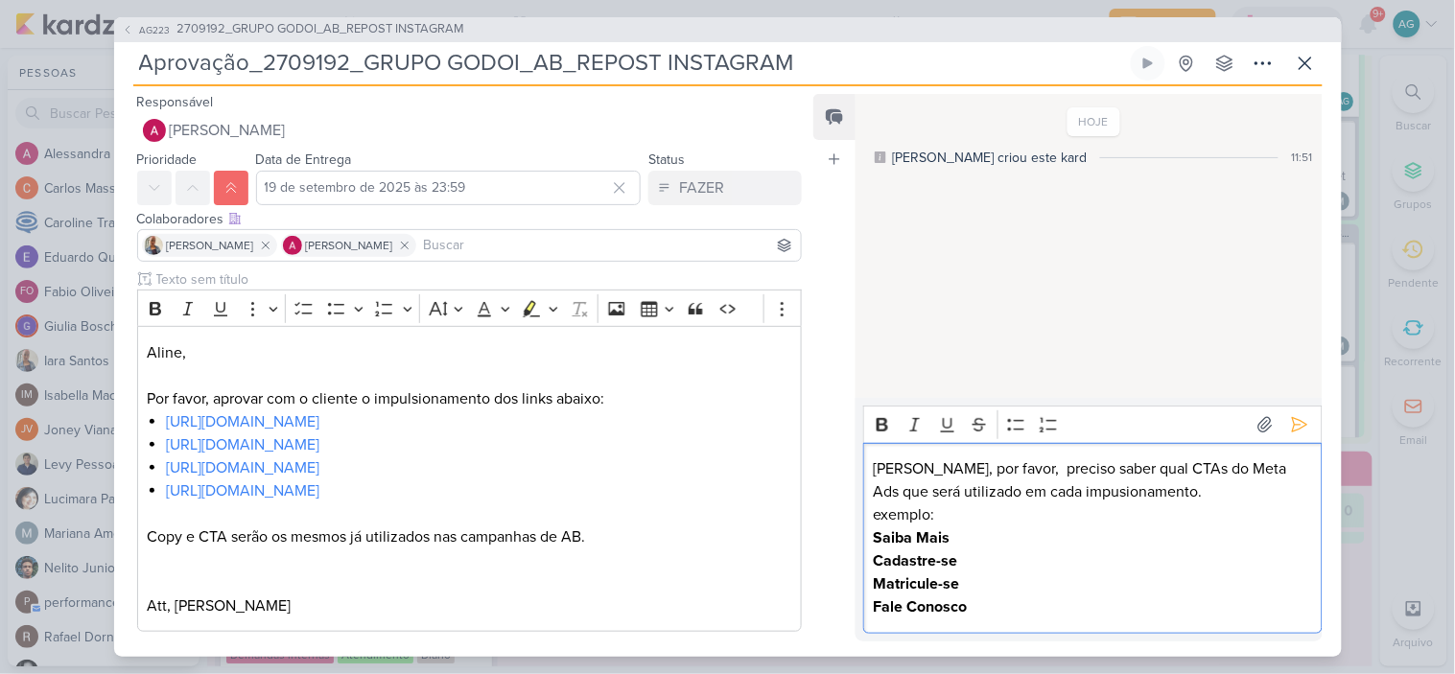
click at [879, 521] on p "exemplo:" at bounding box center [1093, 515] width 438 height 23
click at [984, 515] on p "Exemplo:" at bounding box center [1093, 515] width 438 height 23
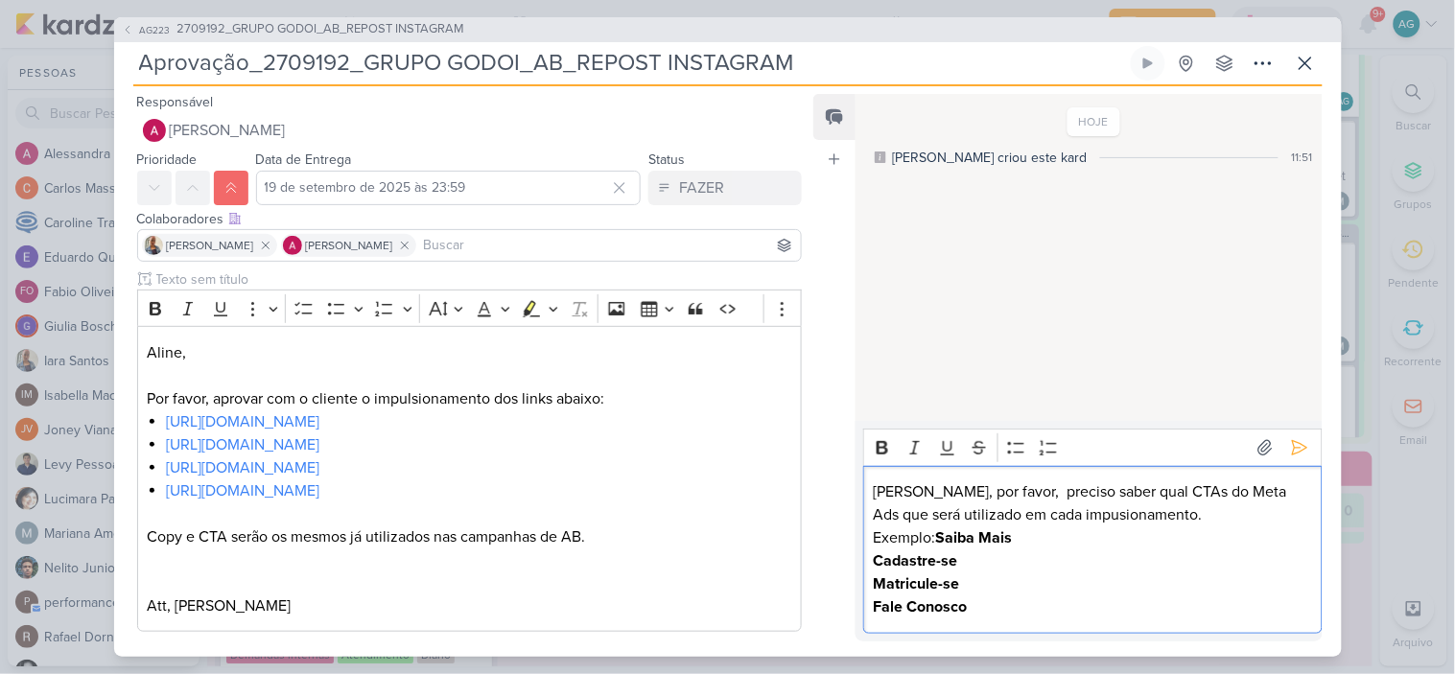
click at [1019, 539] on p "Exemplo: [PERSON_NAME]" at bounding box center [1093, 538] width 438 height 23
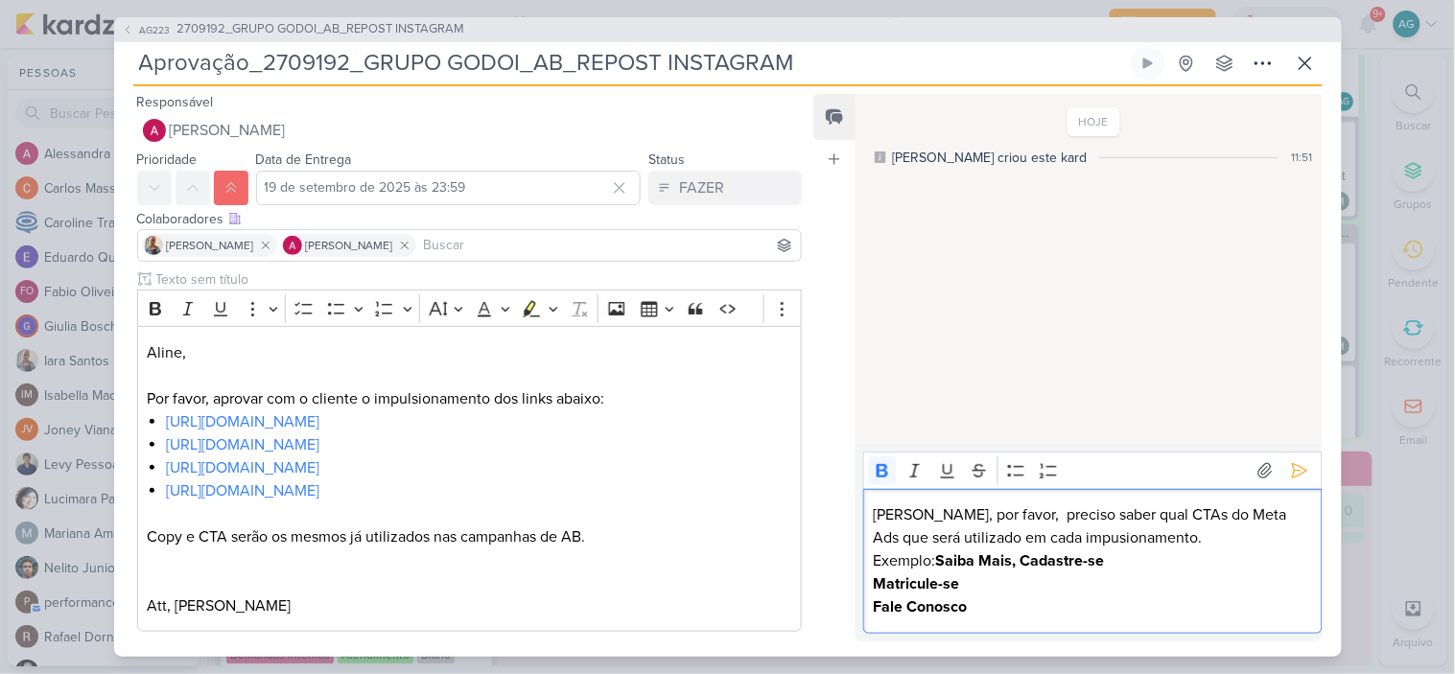
click at [1121, 571] on p "Exemplo: Saiba Mais, Cadastre-se" at bounding box center [1093, 561] width 438 height 23
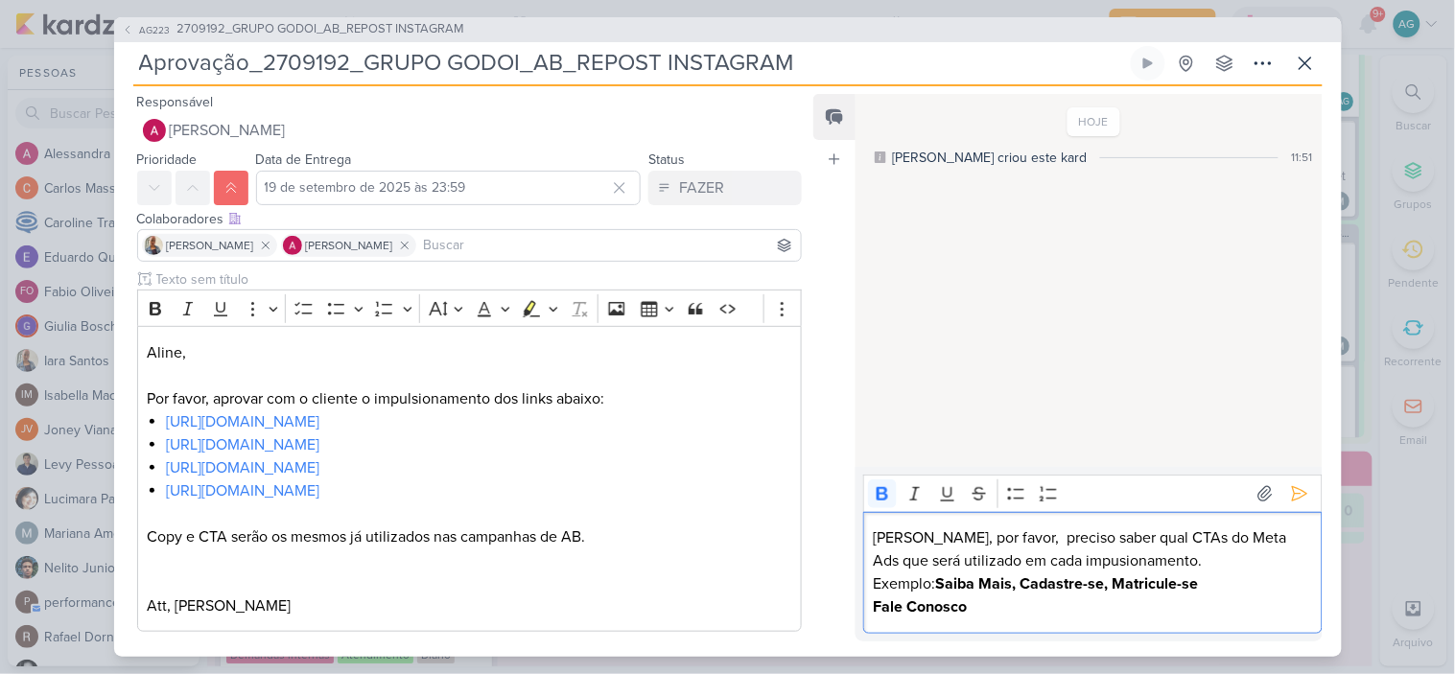
click at [1222, 580] on p "Exemplo: Saiba Mais, Cadastre-se, Matricule-se" at bounding box center [1093, 584] width 438 height 23
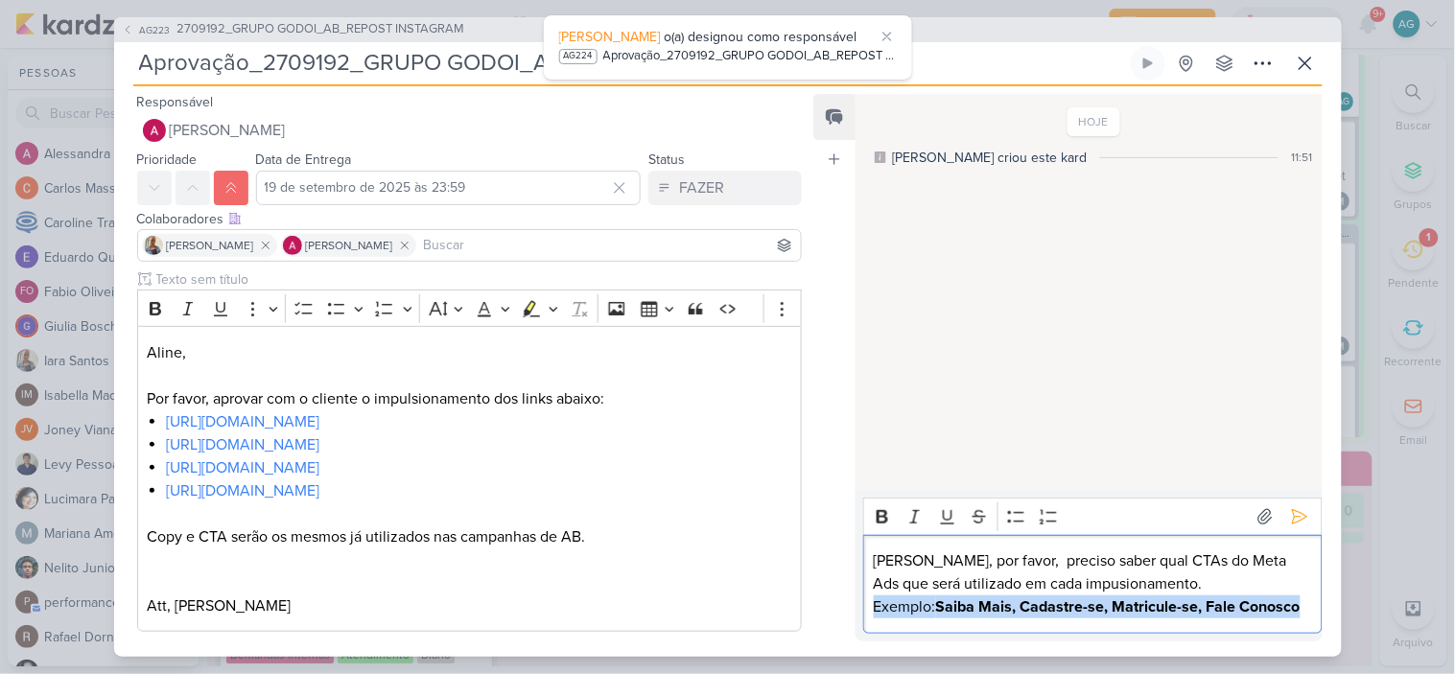
drag, startPoint x: 1305, startPoint y: 606, endPoint x: 870, endPoint y: 595, distance: 434.7
click at [870, 595] on div "[PERSON_NAME], por favor, preciso saber qual CTAs do Meta Ads que será utilizad…" at bounding box center [1092, 584] width 459 height 99
click at [885, 521] on icon "Editor toolbar" at bounding box center [883, 516] width 12 height 13
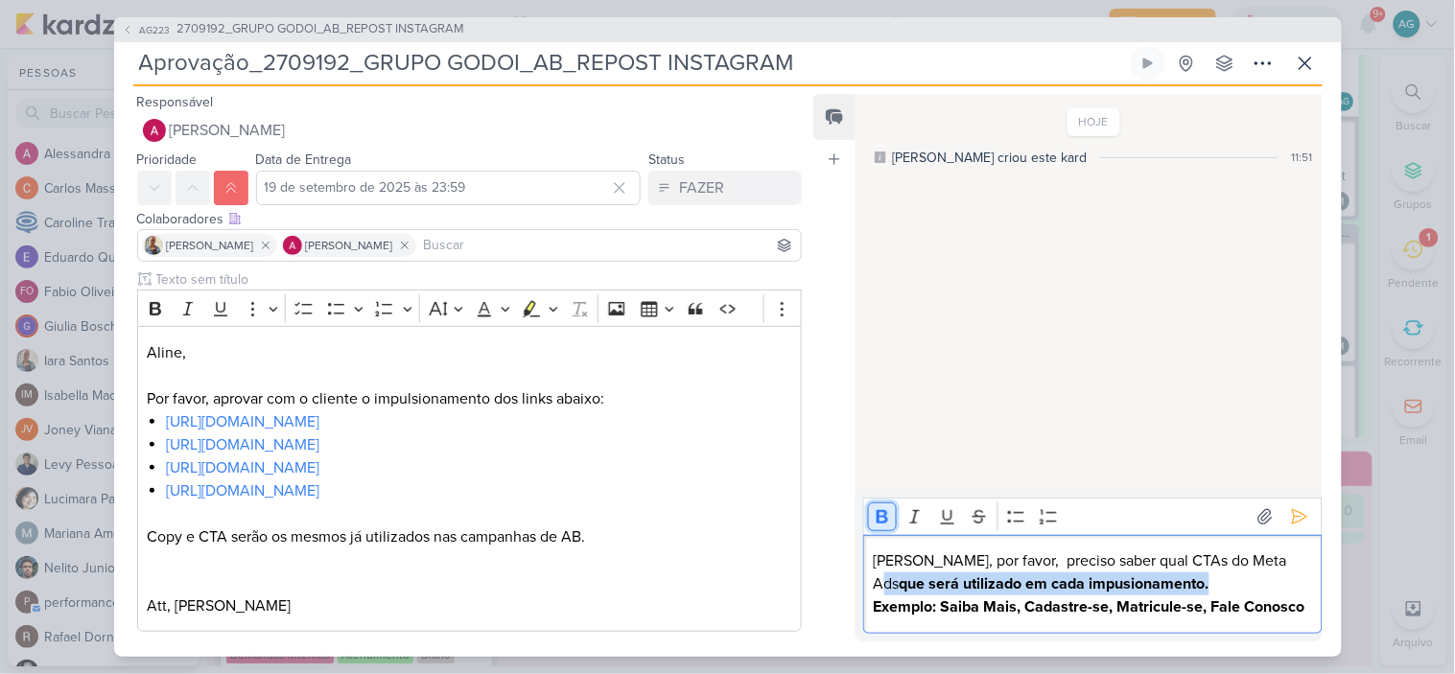
click at [880, 521] on icon "Editor toolbar" at bounding box center [882, 516] width 19 height 19
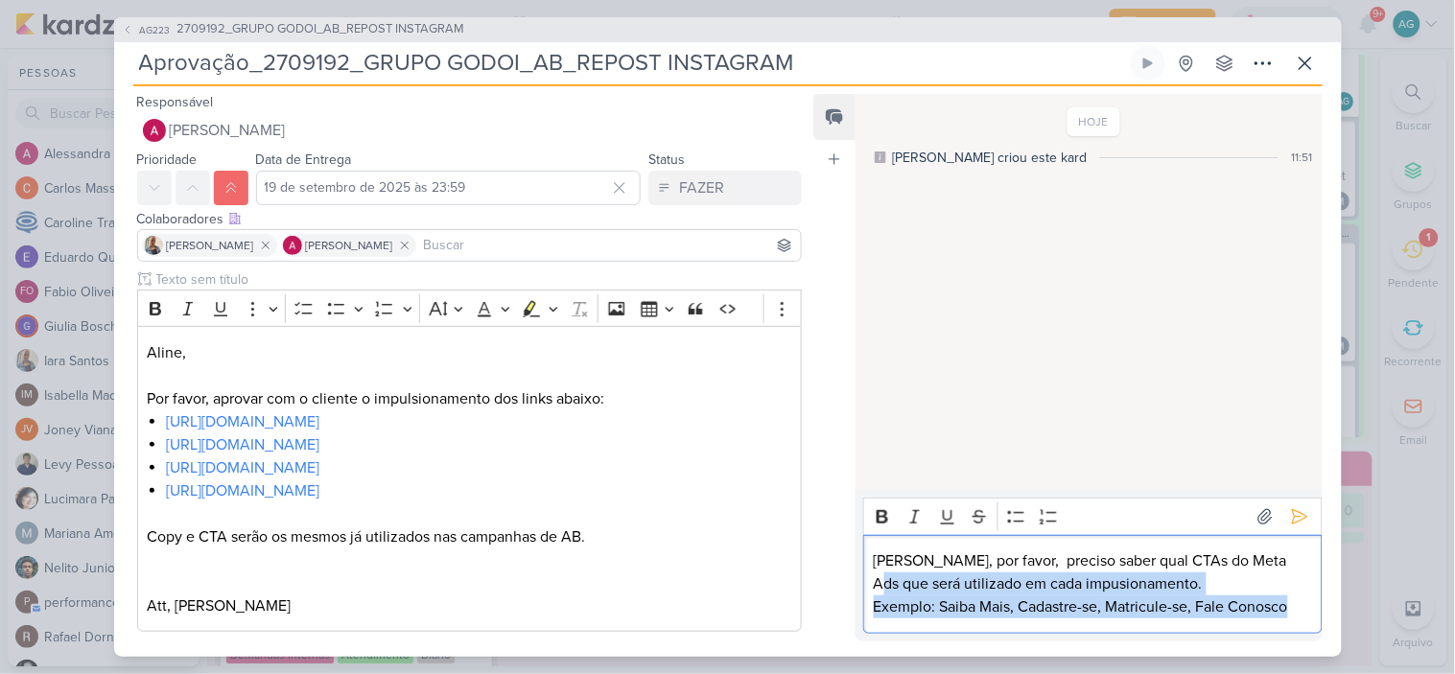
click at [1205, 582] on p "[PERSON_NAME], por favor, preciso saber qual CTAs do Meta Ads que será utilizad…" at bounding box center [1093, 573] width 438 height 46
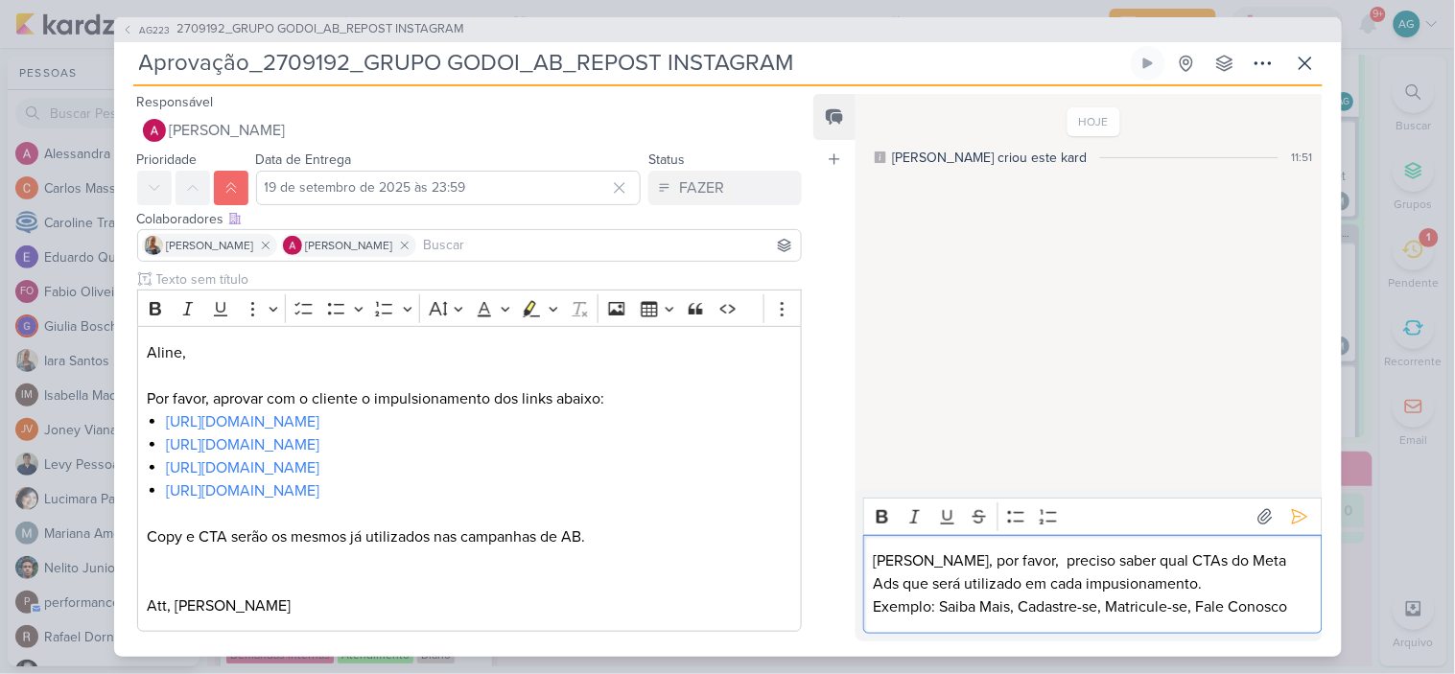
click at [1092, 578] on p "[PERSON_NAME], por favor, preciso saber qual CTAs do Meta Ads que será utilizad…" at bounding box center [1093, 573] width 438 height 46
click at [1295, 522] on icon at bounding box center [1299, 516] width 19 height 19
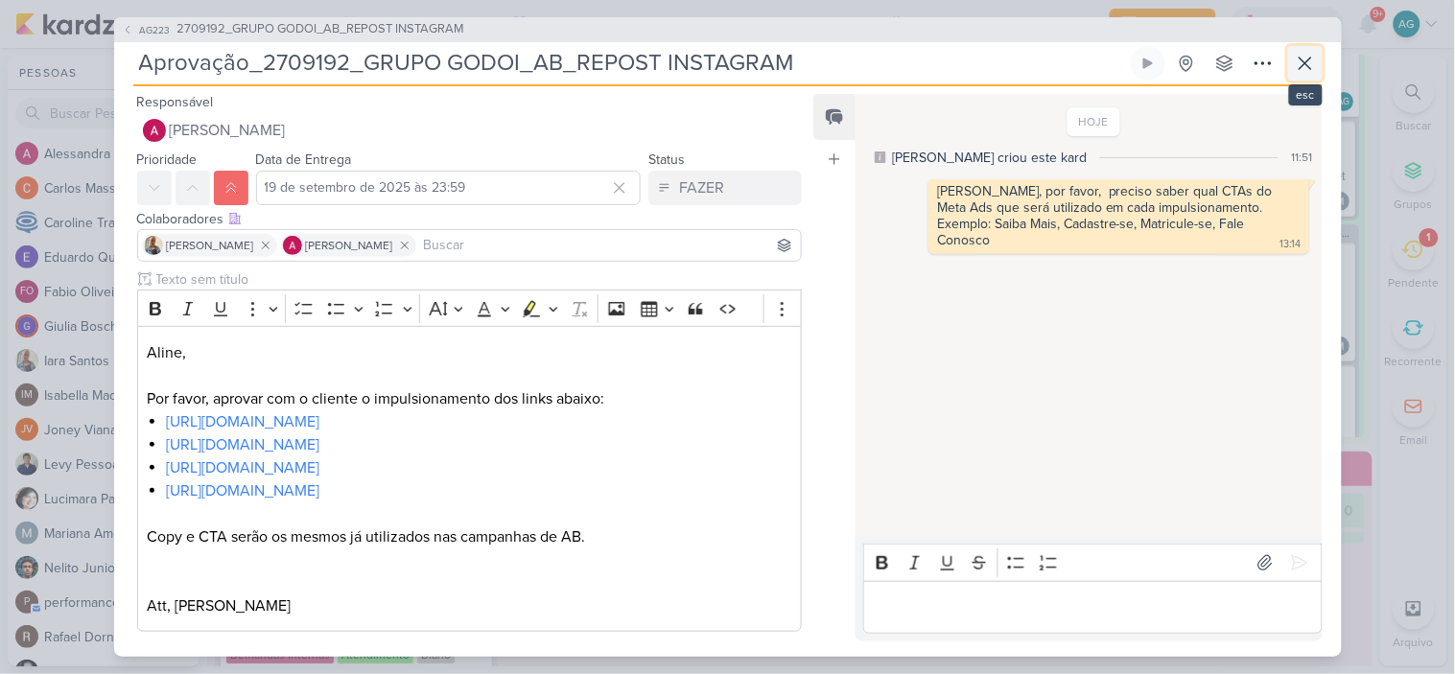
click at [1302, 56] on icon at bounding box center [1305, 63] width 23 height 23
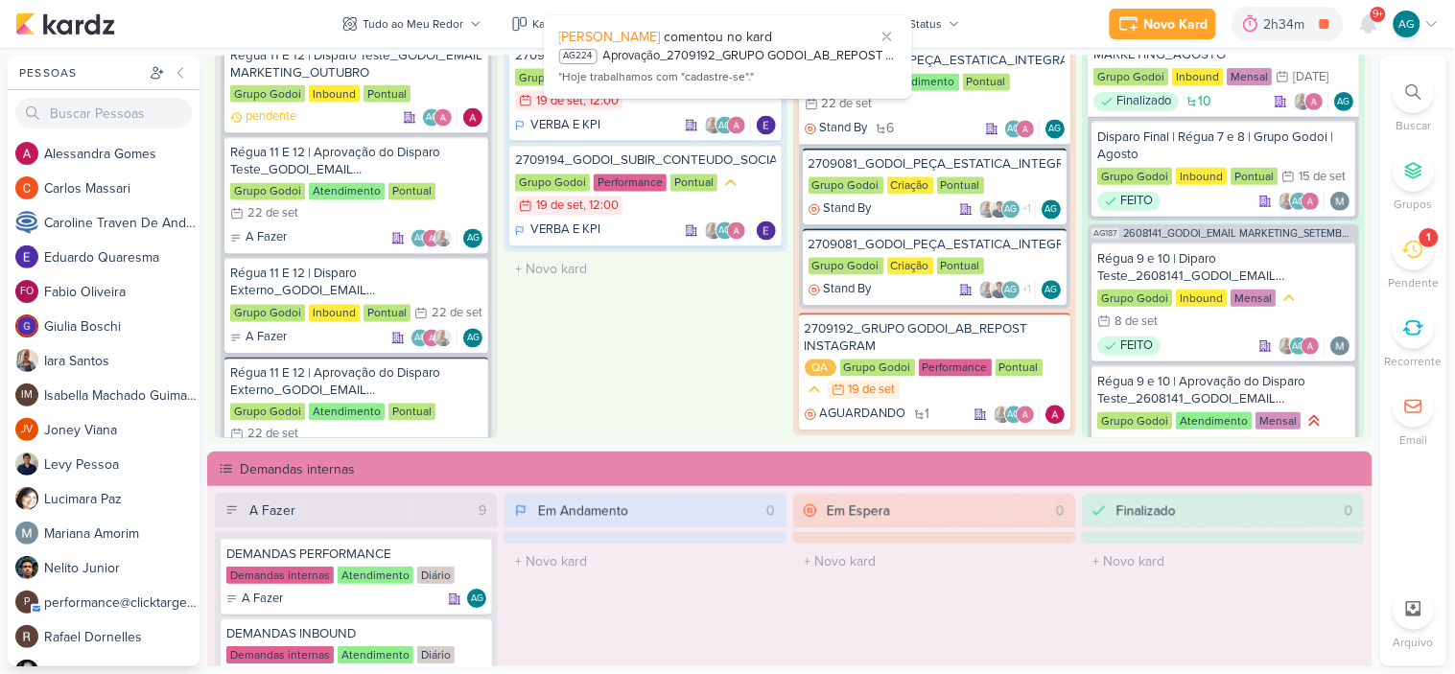
click at [1408, 262] on div "1" at bounding box center [1414, 249] width 42 height 42
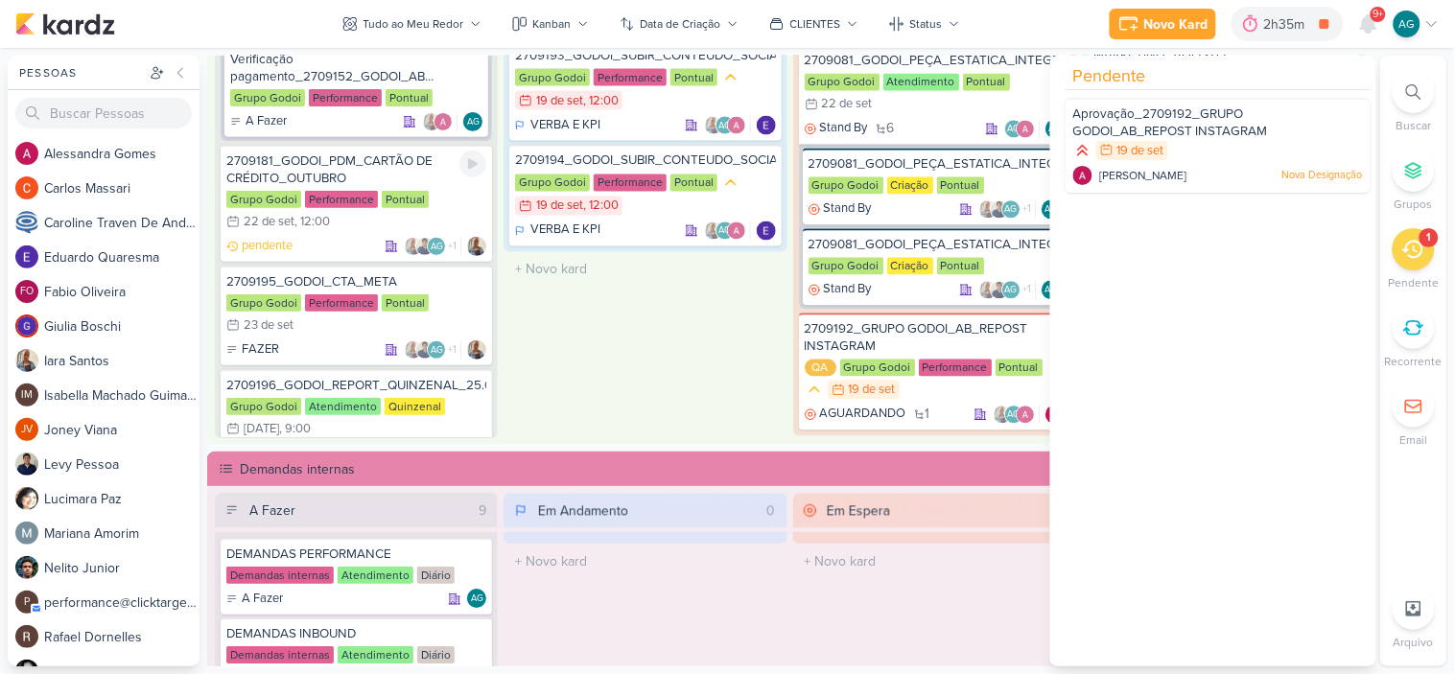
scroll to position [1990, 0]
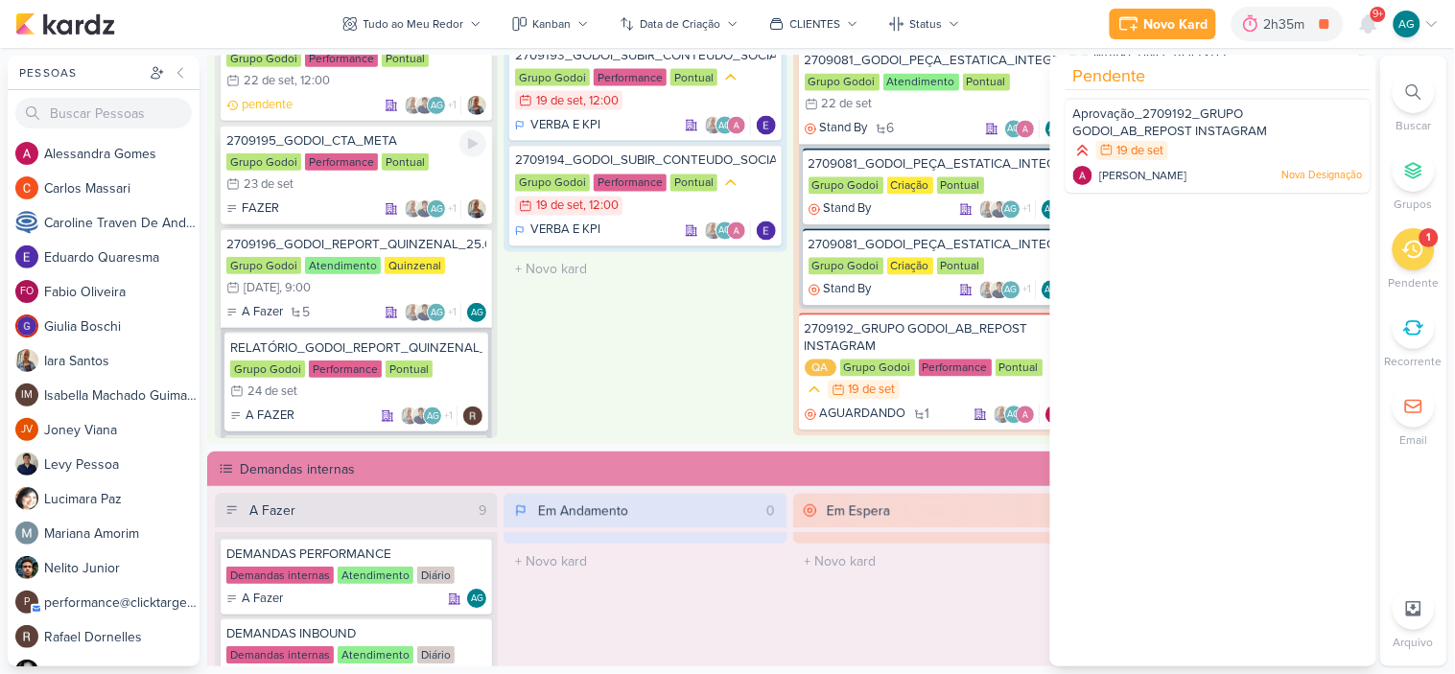
click at [352, 132] on div "2709195_GODOI_CTA_META" at bounding box center [356, 140] width 260 height 17
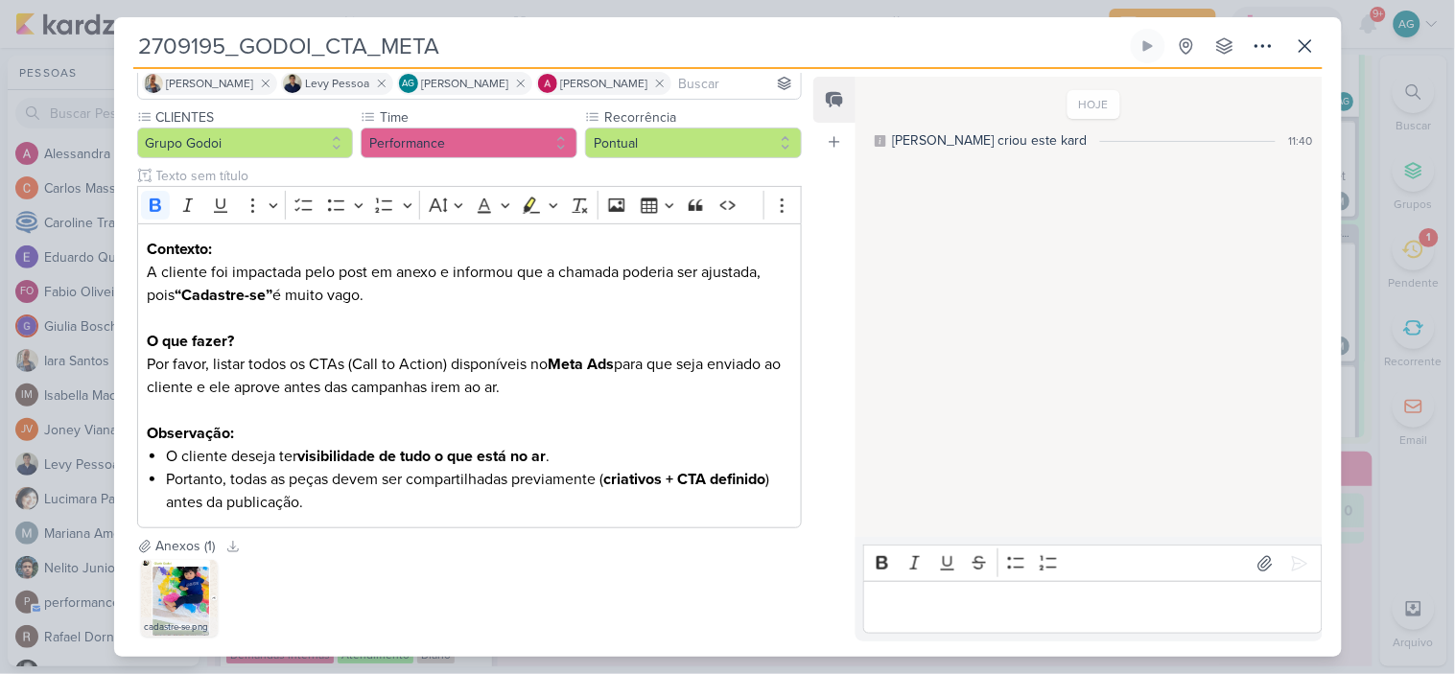
scroll to position [0, 0]
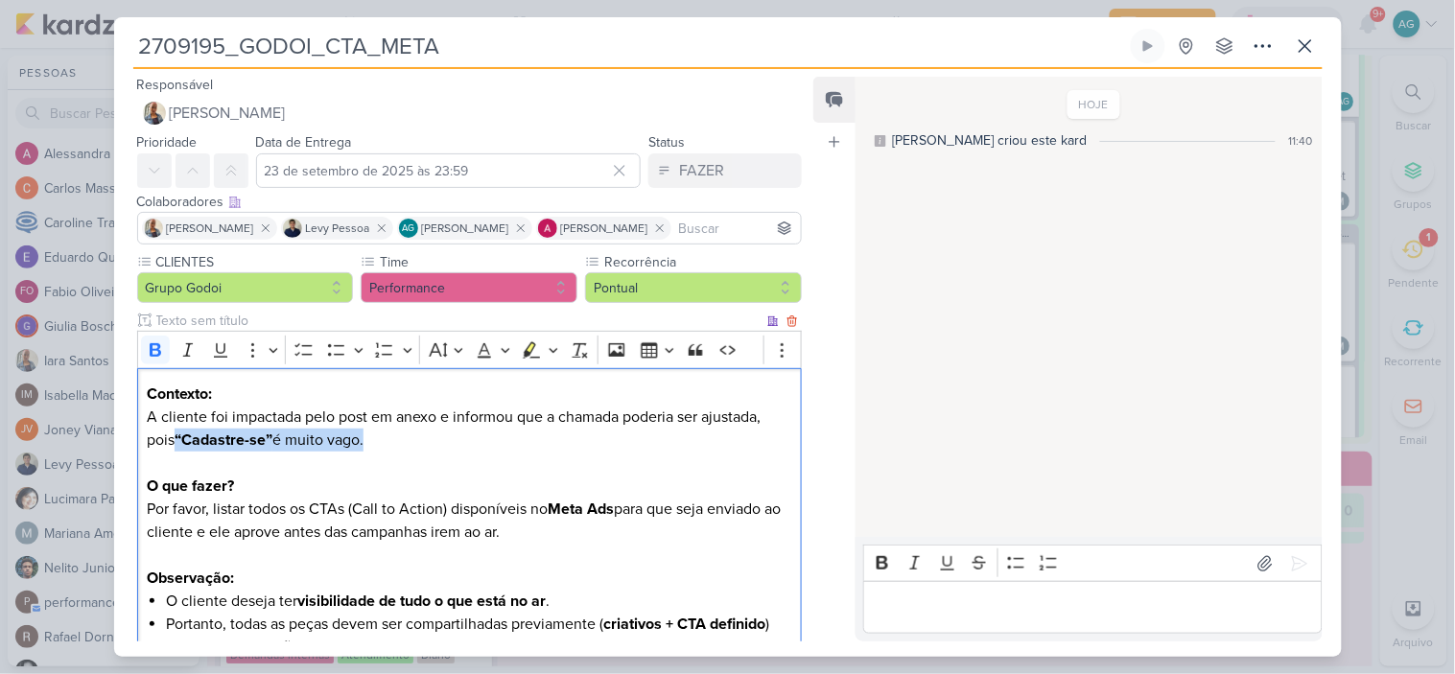
drag, startPoint x: 177, startPoint y: 435, endPoint x: 381, endPoint y: 436, distance: 203.4
click at [381, 436] on p "Contexto: A cliente foi impactada pelo post em anexo e informou que a chamada p…" at bounding box center [469, 429] width 645 height 92
copy p "“Cadastre-se” é muito vago."
click at [1272, 52] on icon at bounding box center [1263, 46] width 23 height 23
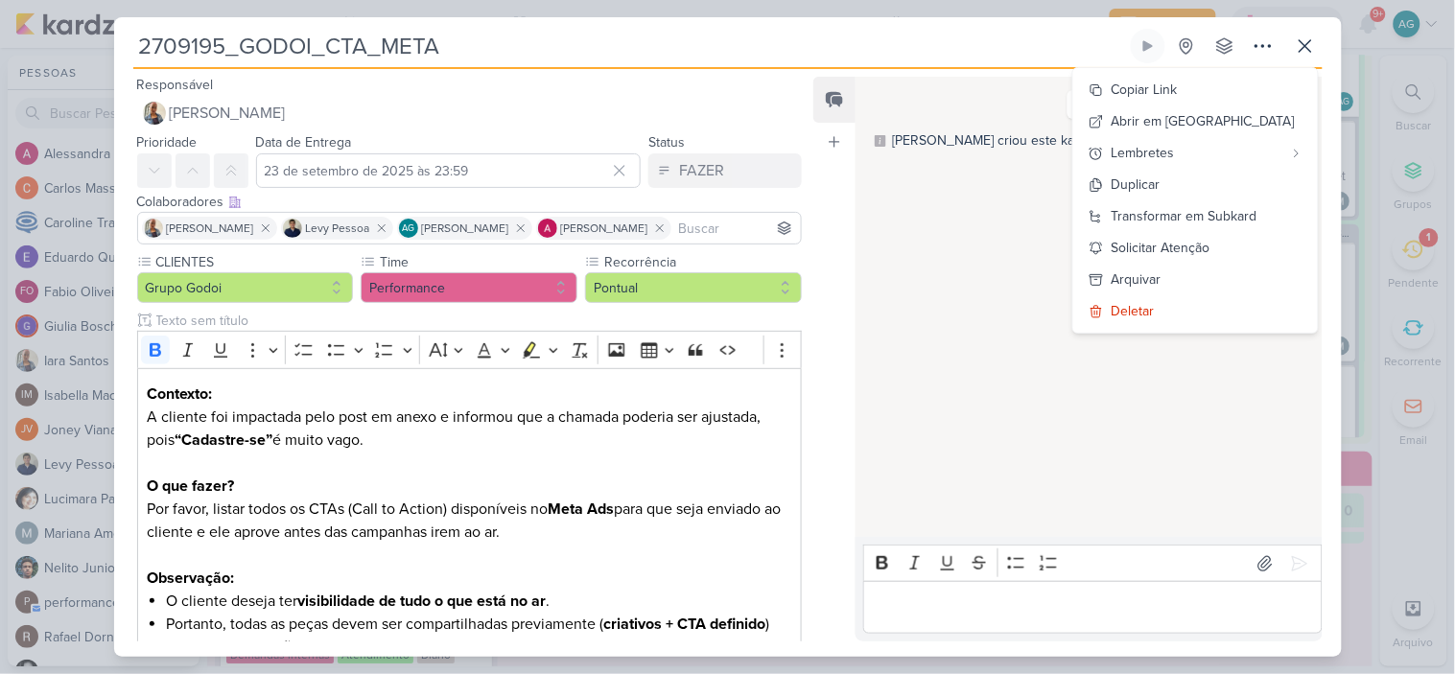
click at [1017, 403] on div "HOJE [PERSON_NAME] criou este kard 11:40" at bounding box center [1088, 308] width 464 height 459
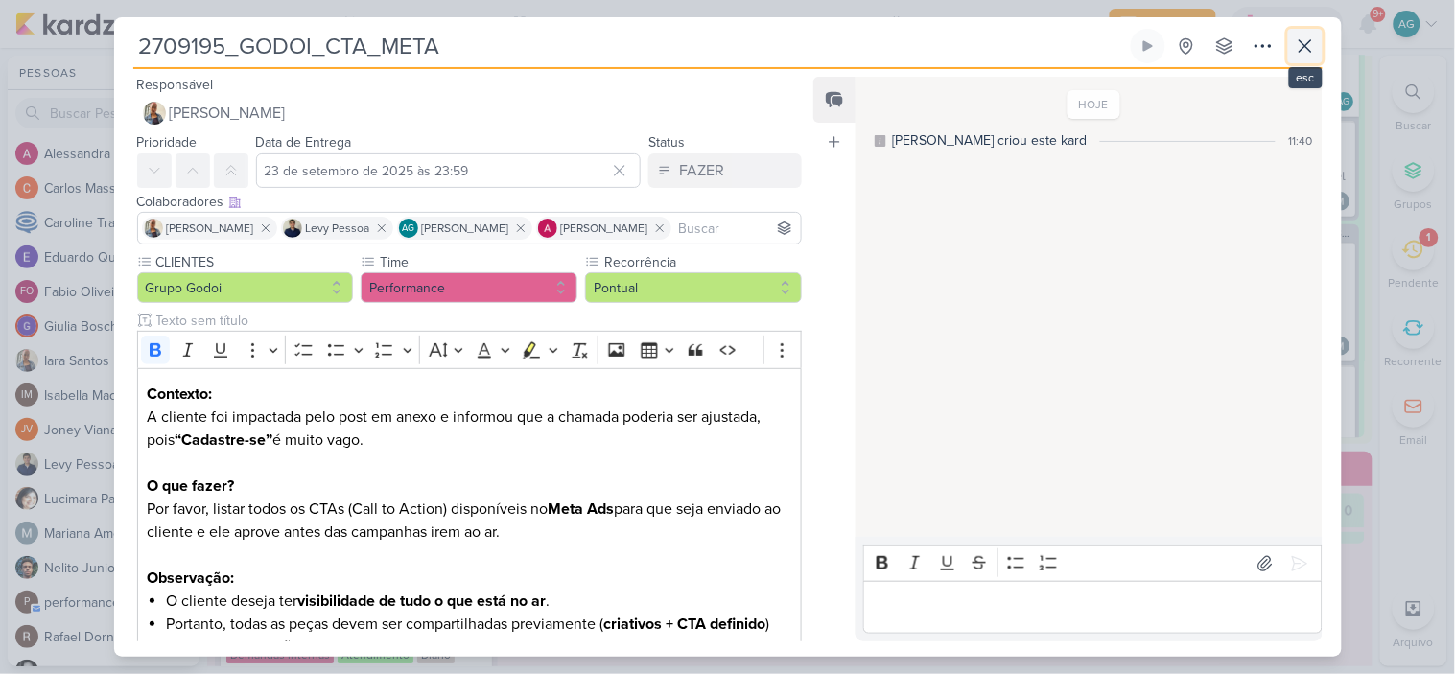
click at [1308, 52] on icon at bounding box center [1305, 46] width 23 height 23
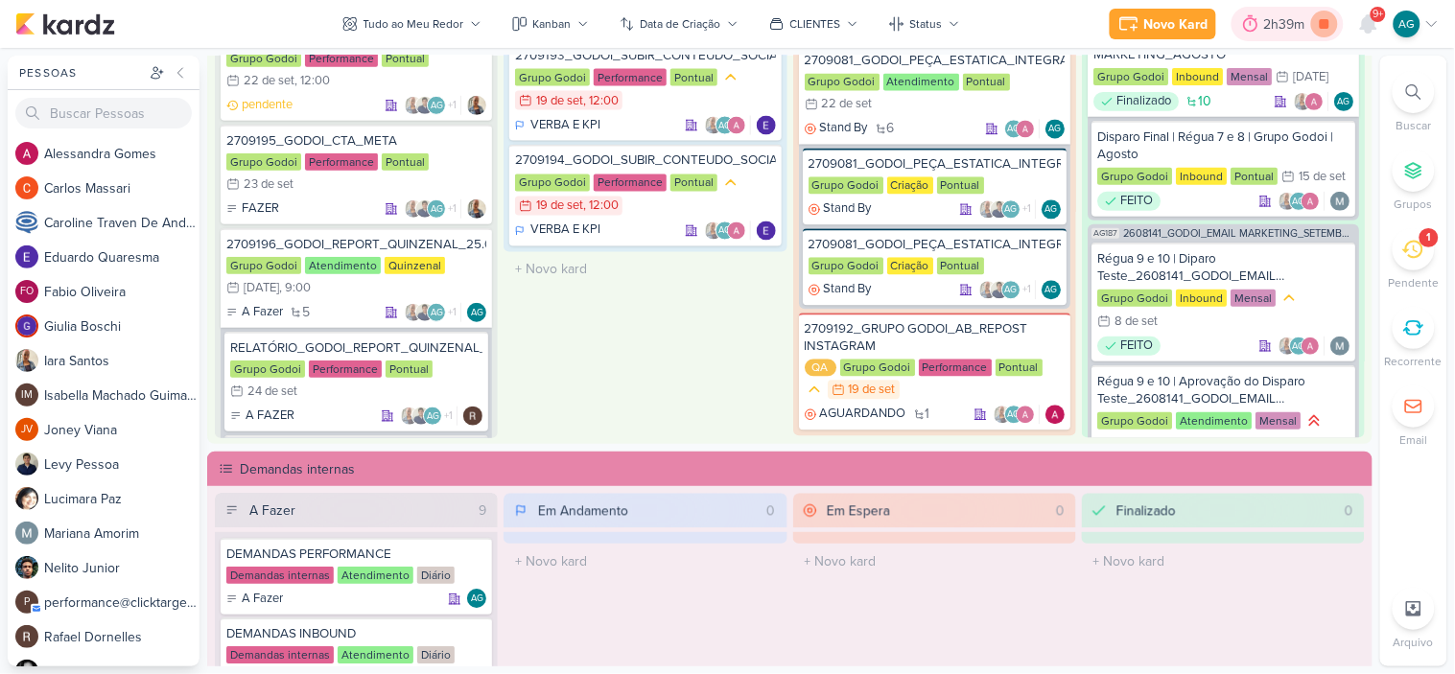
click at [1331, 21] on icon at bounding box center [1324, 24] width 27 height 27
